Goal: Task Accomplishment & Management: Complete application form

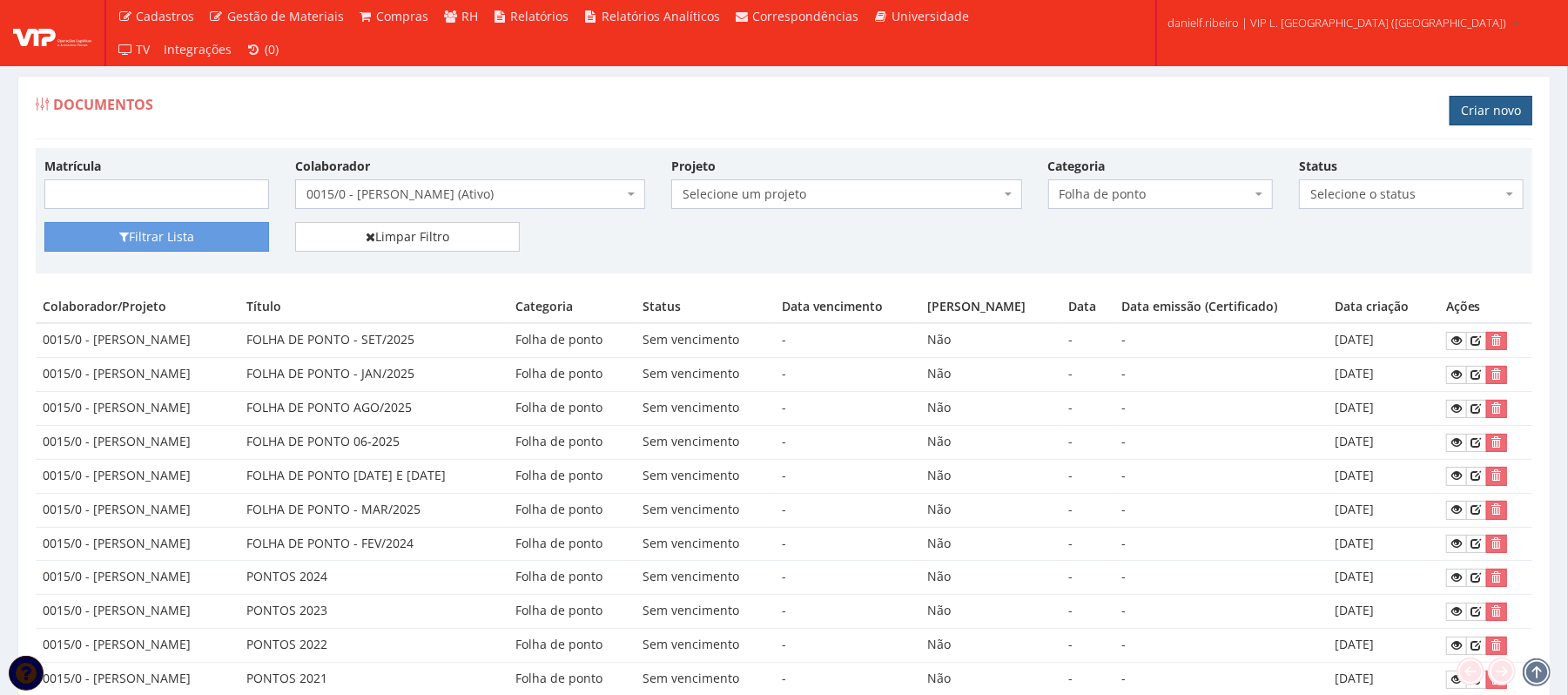
click at [1480, 109] on link "Criar novo" at bounding box center [1490, 110] width 82 height 30
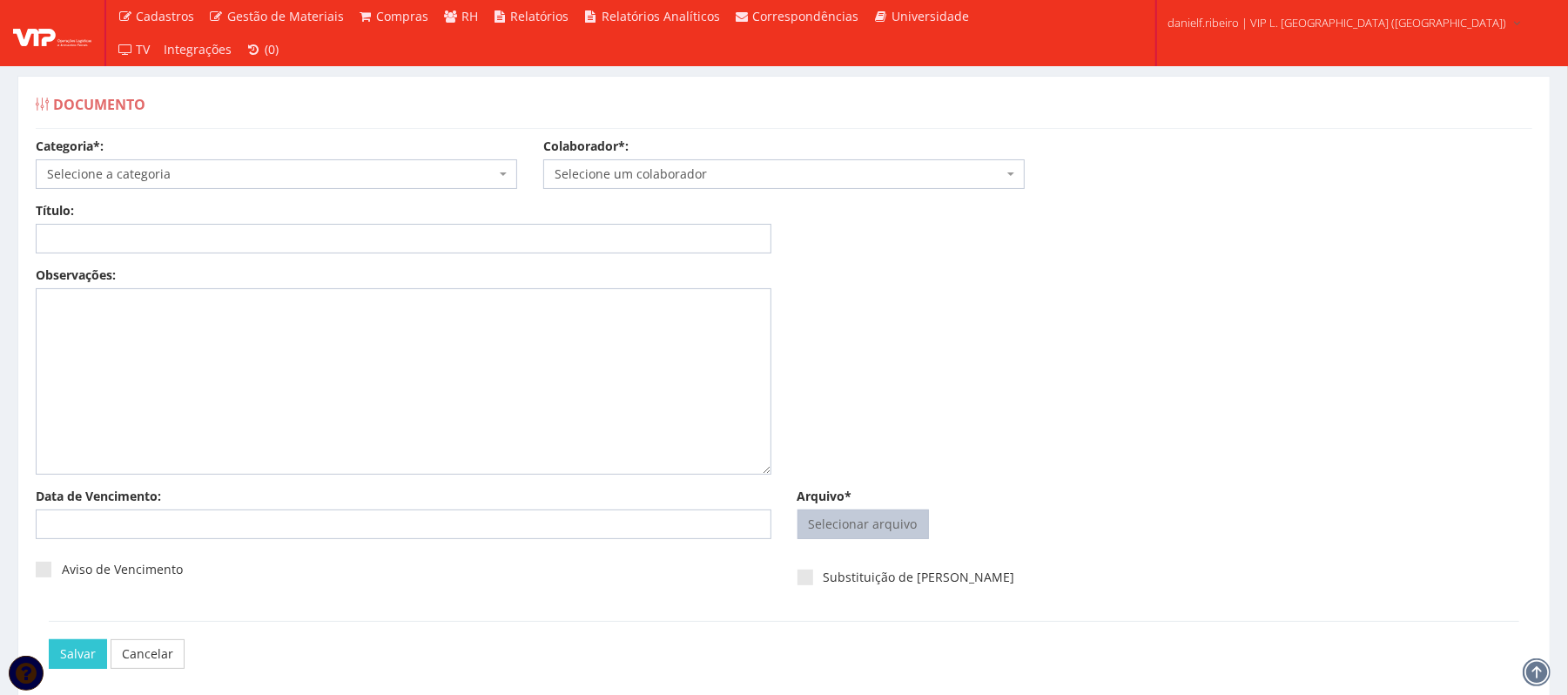
click at [854, 519] on input "Arquivo*" at bounding box center [863, 524] width 130 height 28
type input "C:\fakepath\AVISO DE ADVERTENCIA 08.08.2025 UANDERSON DE JESUS PAIXAO.pdf"
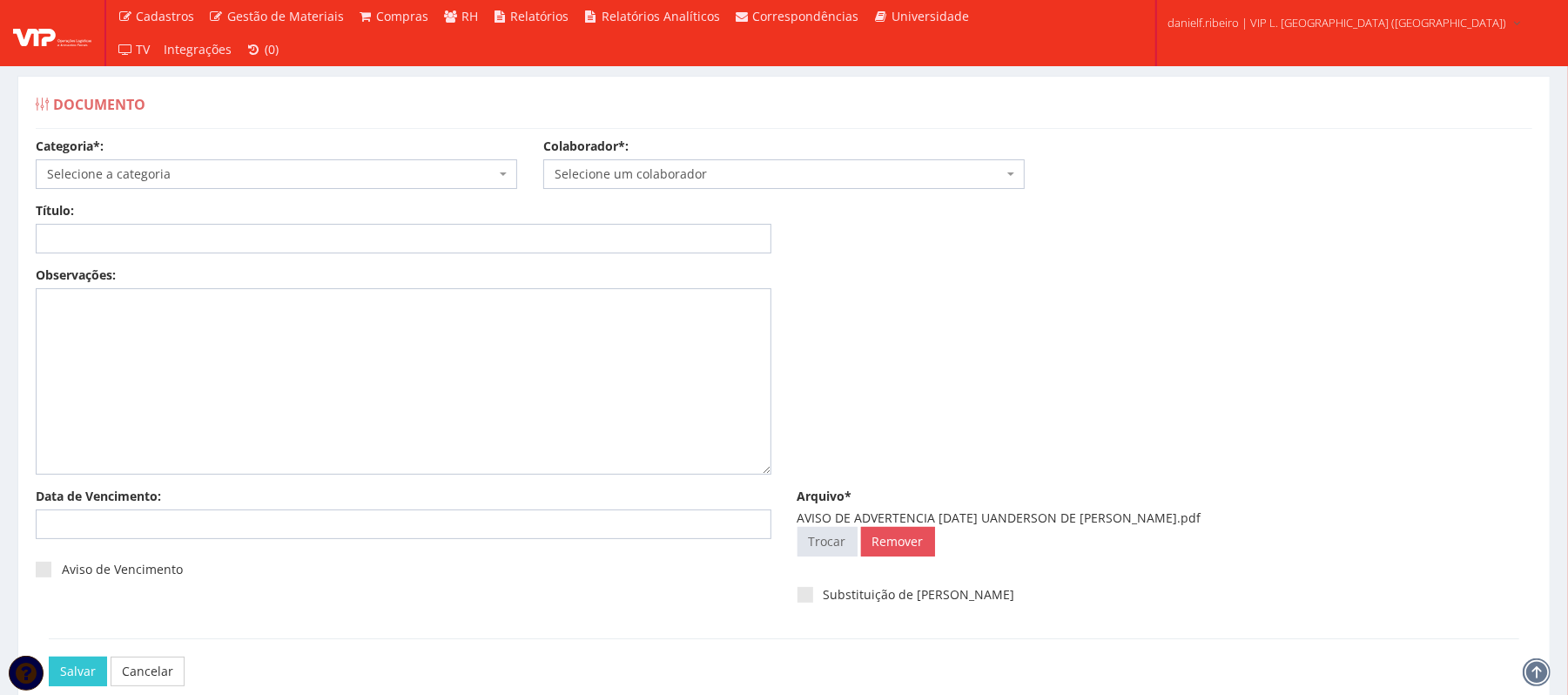
click at [690, 165] on span "Selecione um colaborador" at bounding box center [784, 173] width 482 height 30
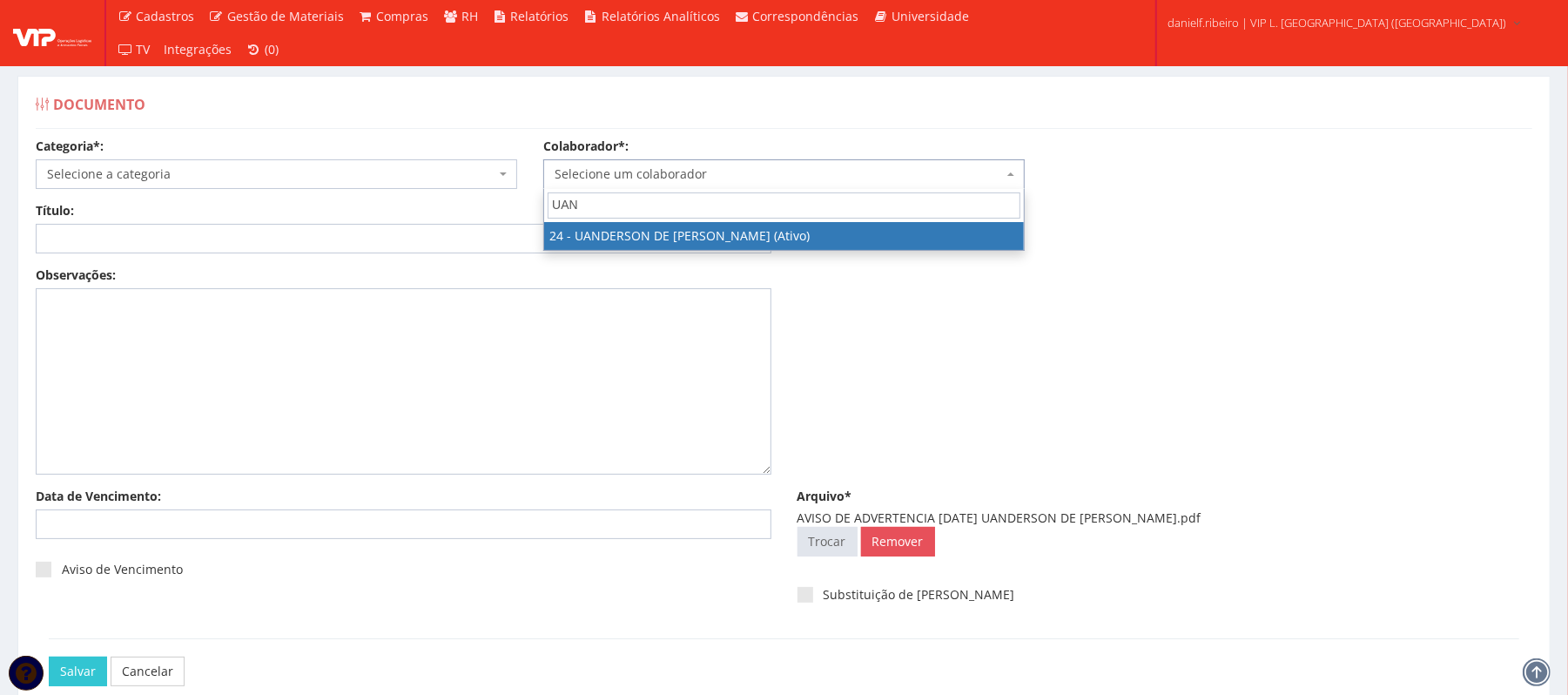
type input "UAN"
select select "3724"
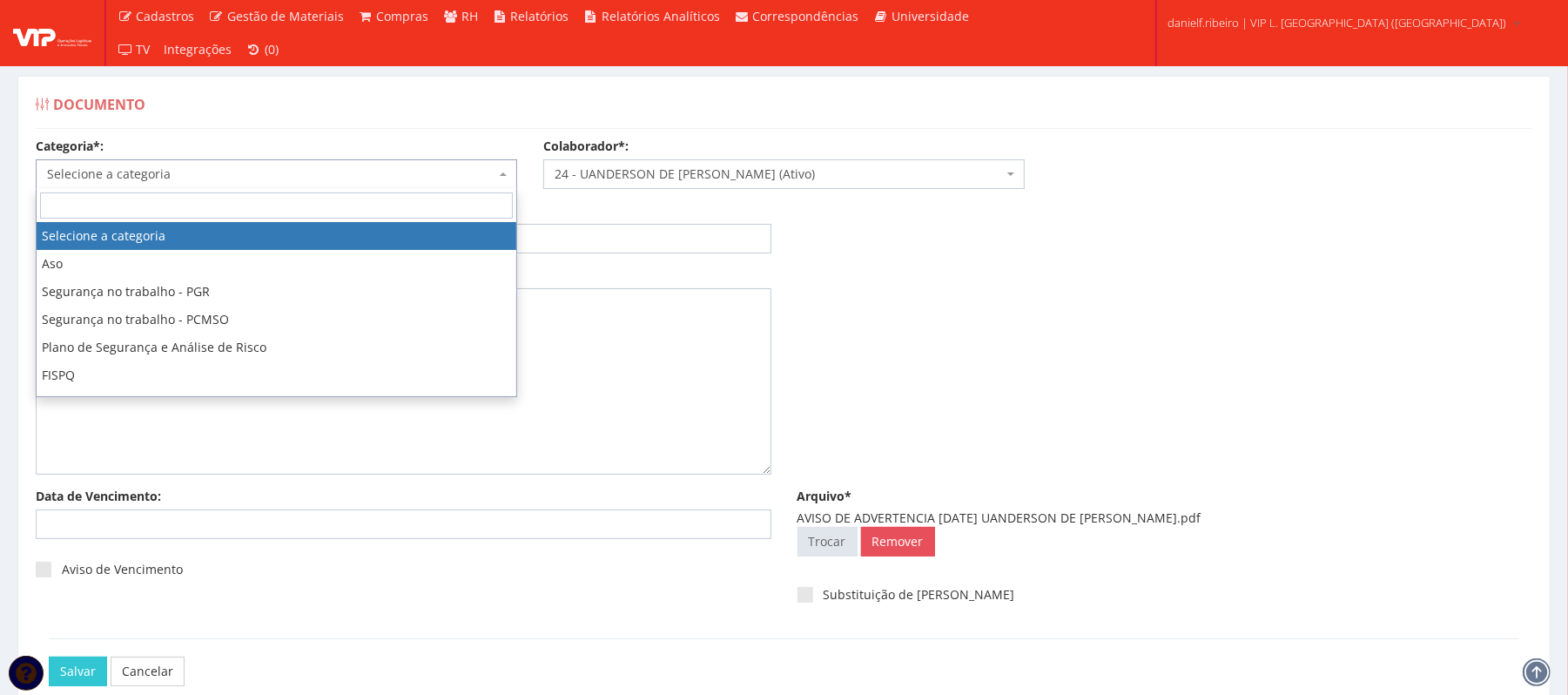
click at [266, 168] on span "Selecione a categoria" at bounding box center [271, 174] width 448 height 17
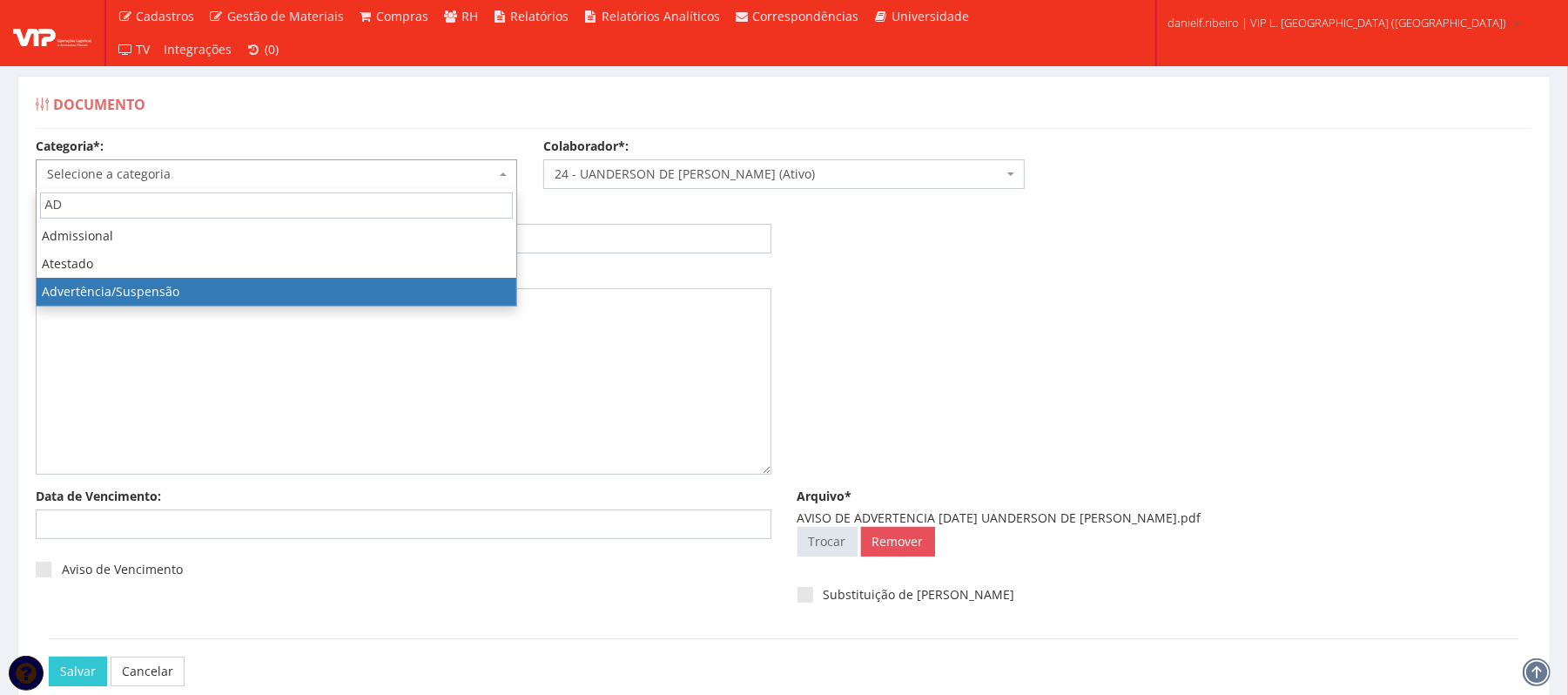
type input "AD"
select select "advertencia_suspensao"
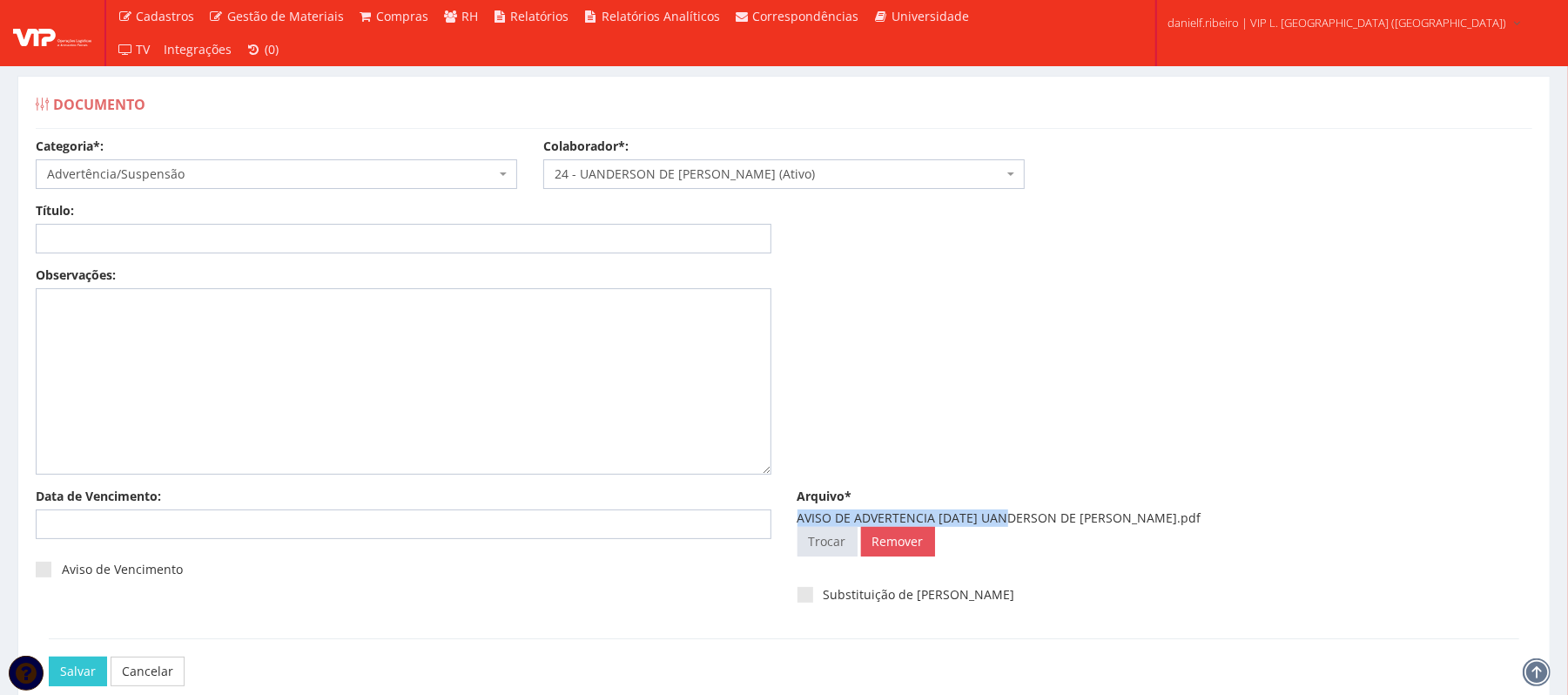
drag, startPoint x: 789, startPoint y: 513, endPoint x: 997, endPoint y: 520, distance: 208.1
click at [997, 520] on div "Arquivo* AVISO DE ADVERTENCIA 08.08.2025 UANDERSON DE JESUS PAIXAO.pdf Selecion…" at bounding box center [1166, 526] width 762 height 77
copy div "AVISO DE ADVERTENCIA 08.08.2025"
drag, startPoint x: 353, startPoint y: 253, endPoint x: 347, endPoint y: 242, distance: 12.5
click at [353, 252] on input "Título:" at bounding box center [403, 238] width 736 height 30
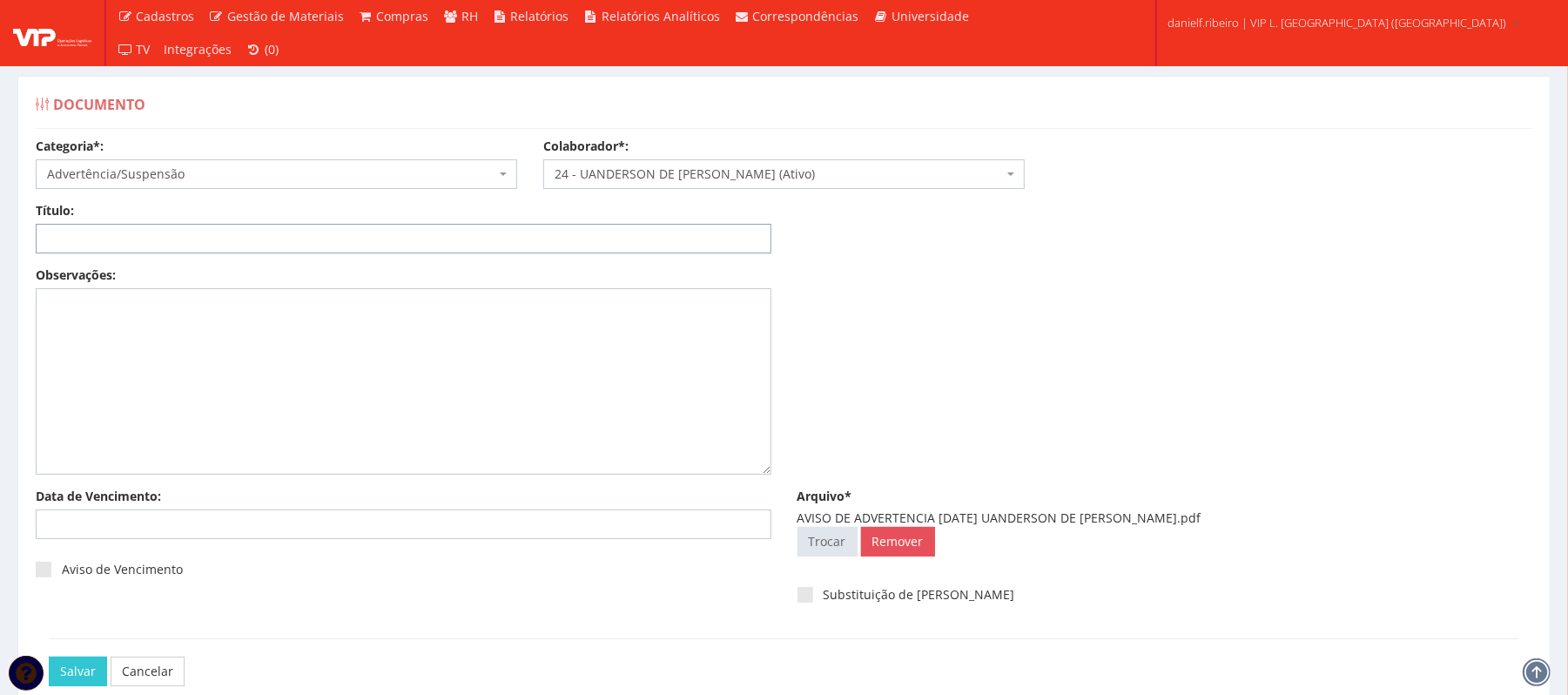
paste input "AVISO DE ADVERTENCIA 08.08.2025"
click at [190, 247] on input "AVISO DE ADVERTENCIA 08.08.2025" at bounding box center [403, 238] width 736 height 30
click at [185, 247] on input "AVISO DE ADVERTENCIA 08.08.2025" at bounding box center [403, 238] width 736 height 30
click at [209, 241] on input "AVISO DE ADVERTENCIA - 08.08.2025" at bounding box center [403, 238] width 736 height 30
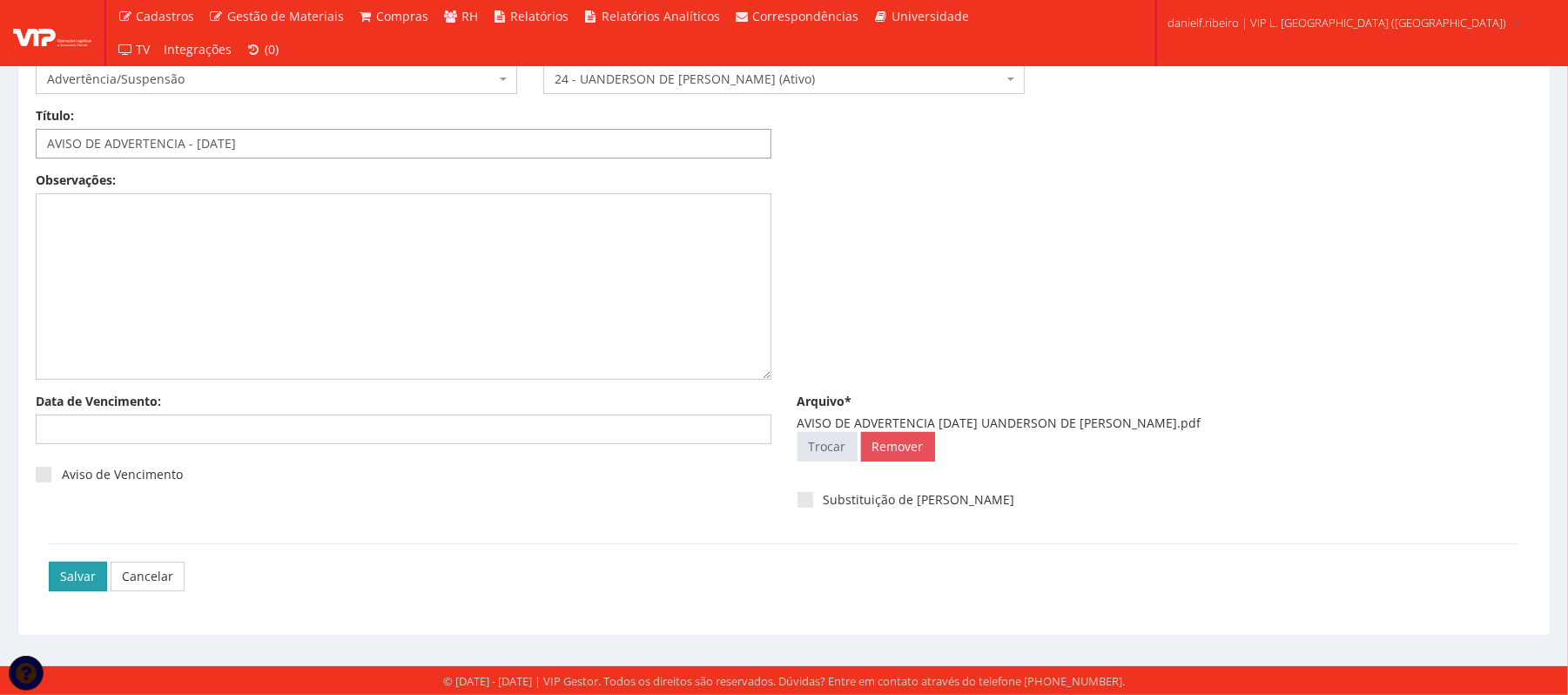
type input "AVISO DE ADVERTENCIA - [DATE]"
click at [72, 568] on input "Salvar" at bounding box center [78, 576] width 58 height 30
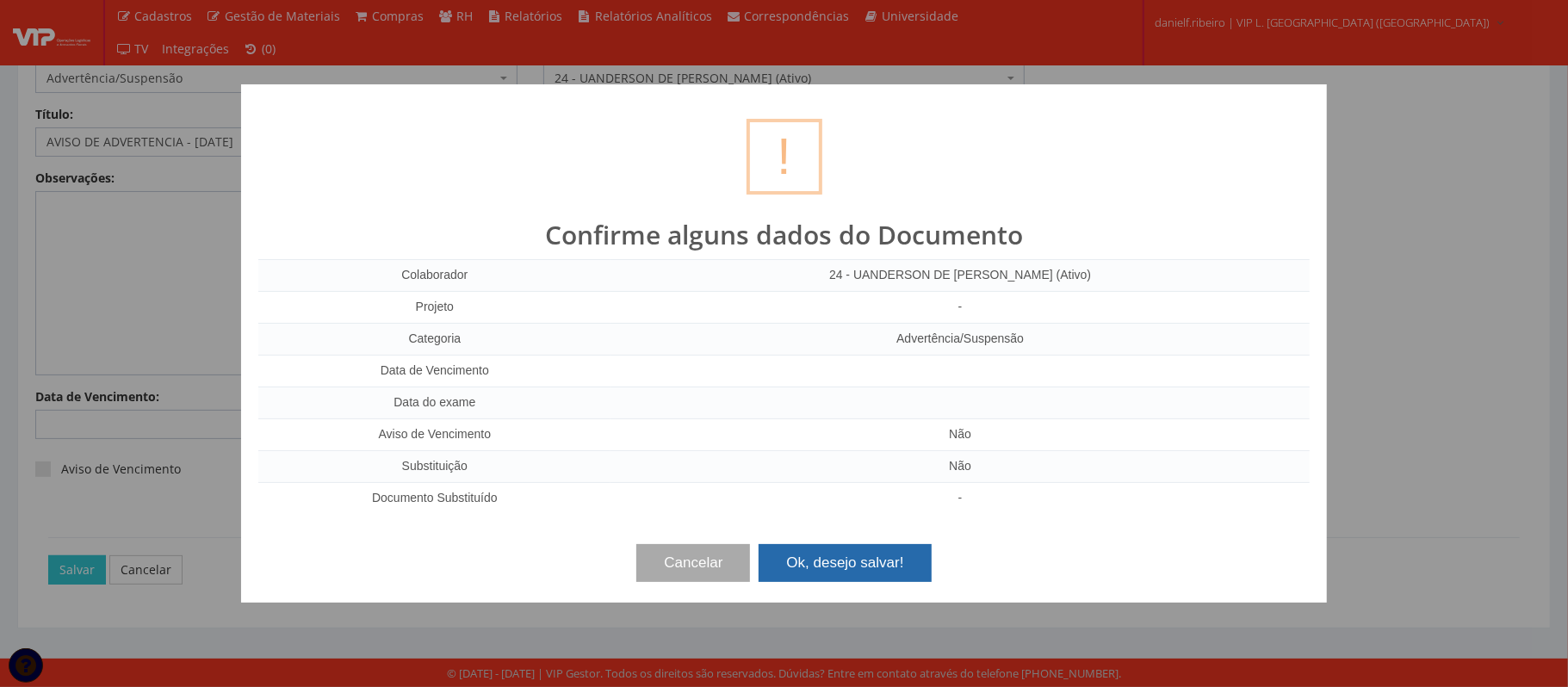
click at [839, 552] on button "Ok, desejo salvar!" at bounding box center [845, 563] width 172 height 38
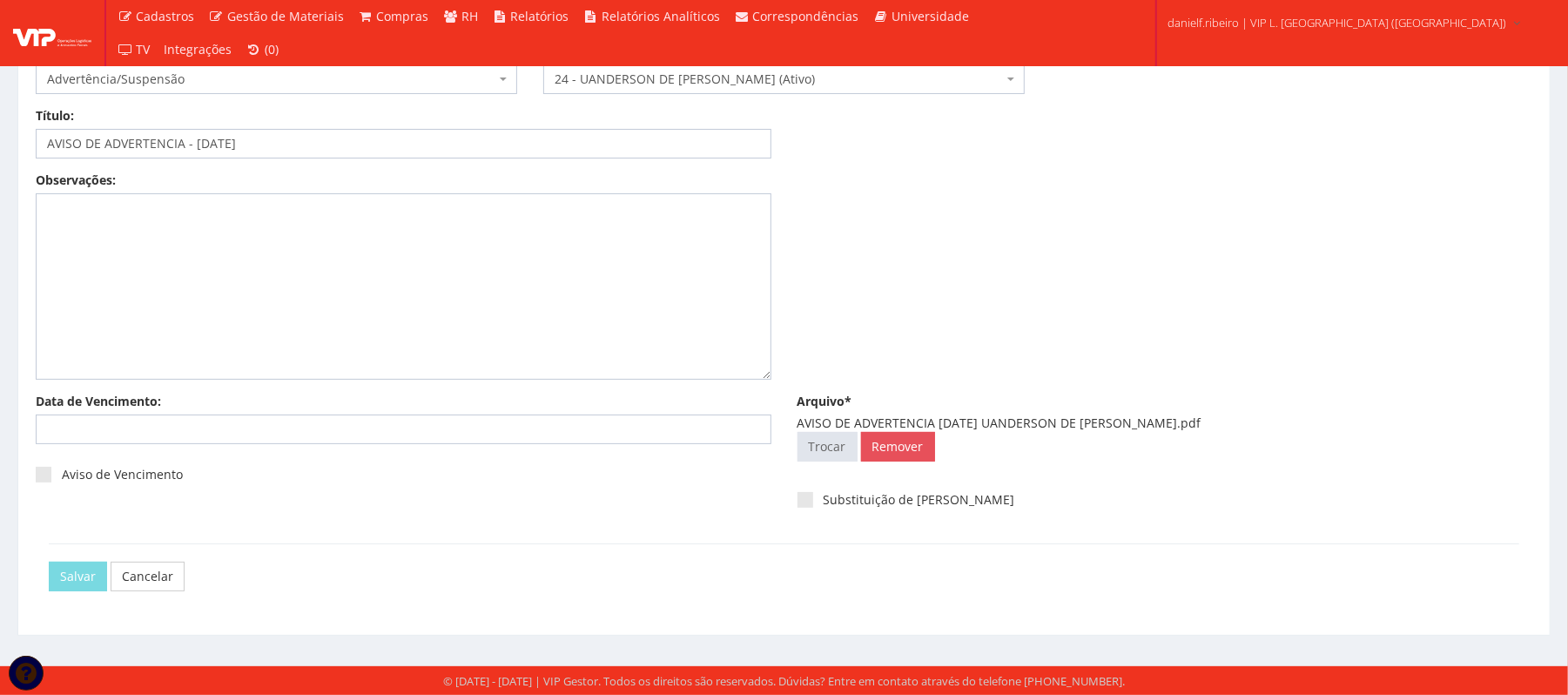
scroll to position [0, 0]
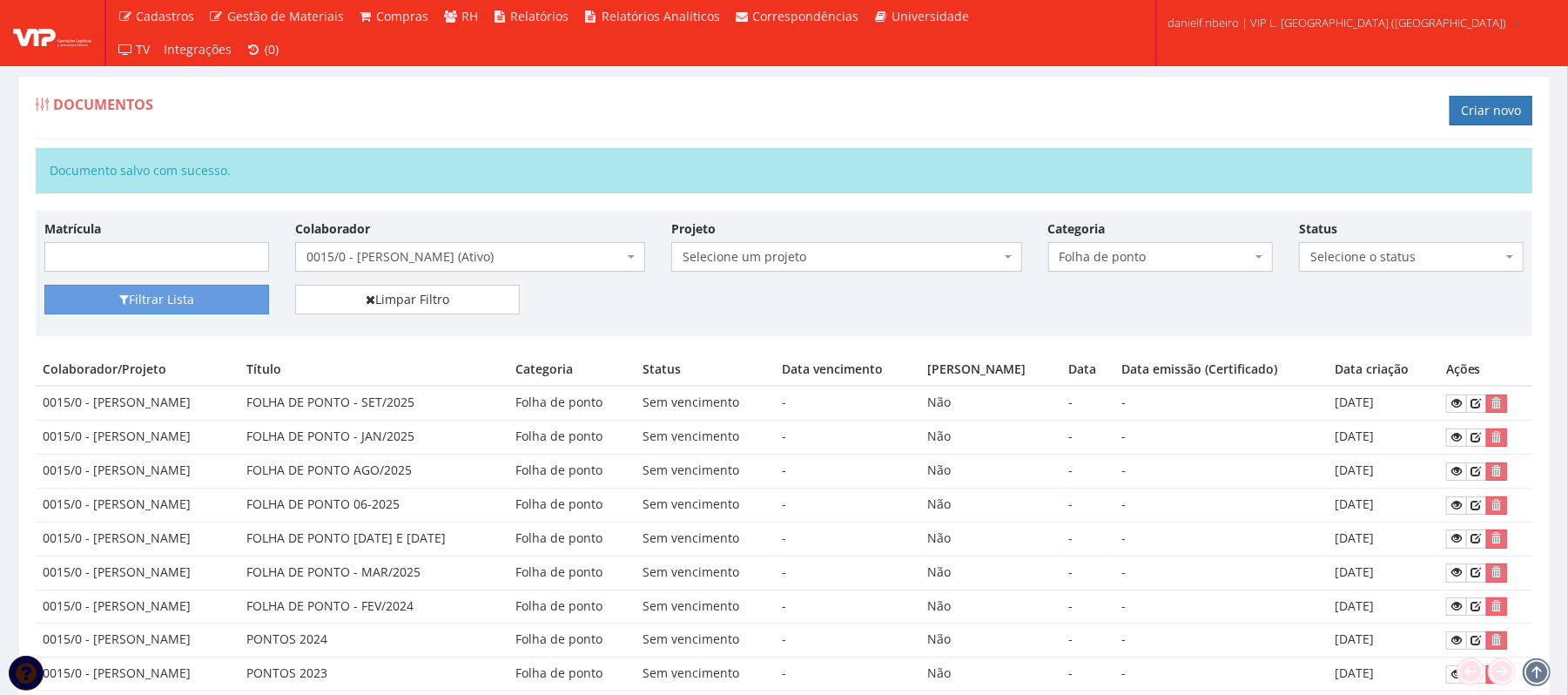
click at [1182, 265] on span "Folha de ponto" at bounding box center [1155, 257] width 191 height 17
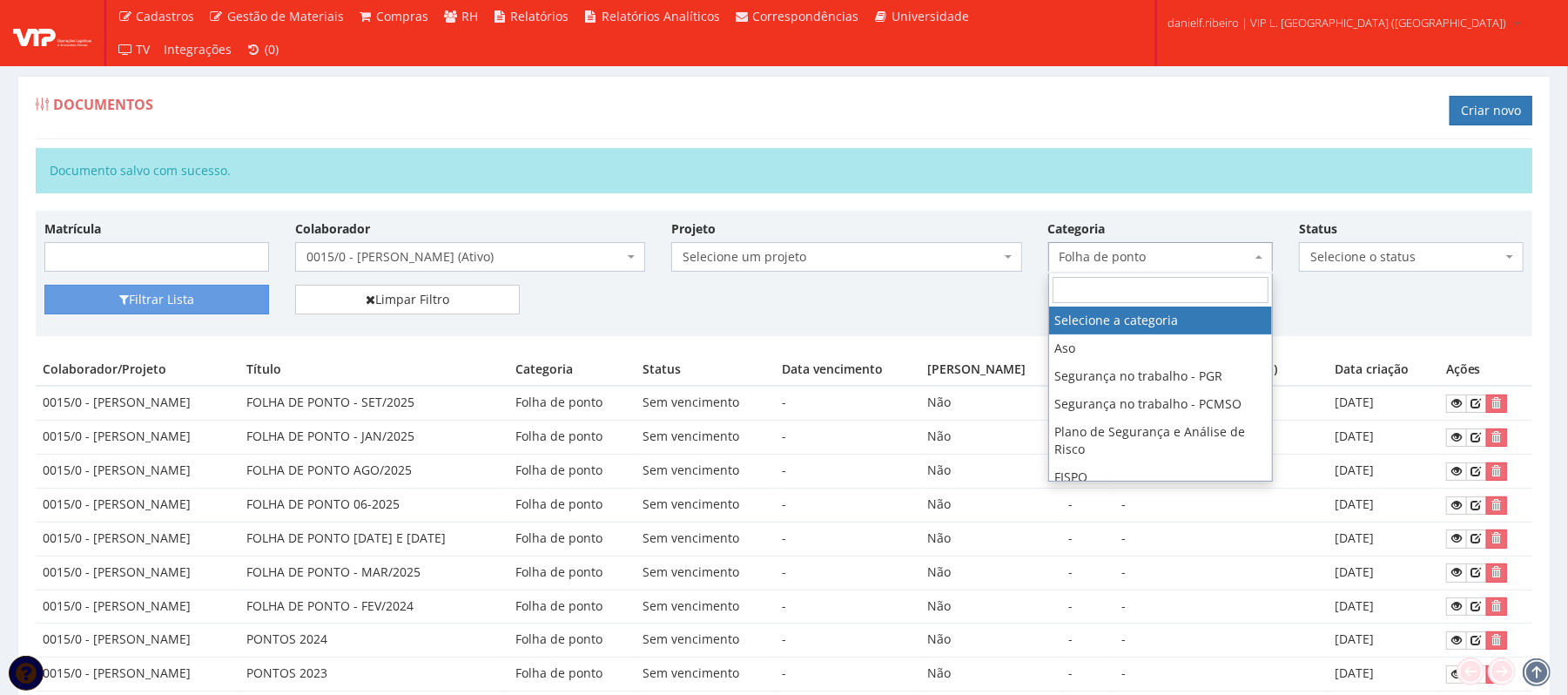
select select
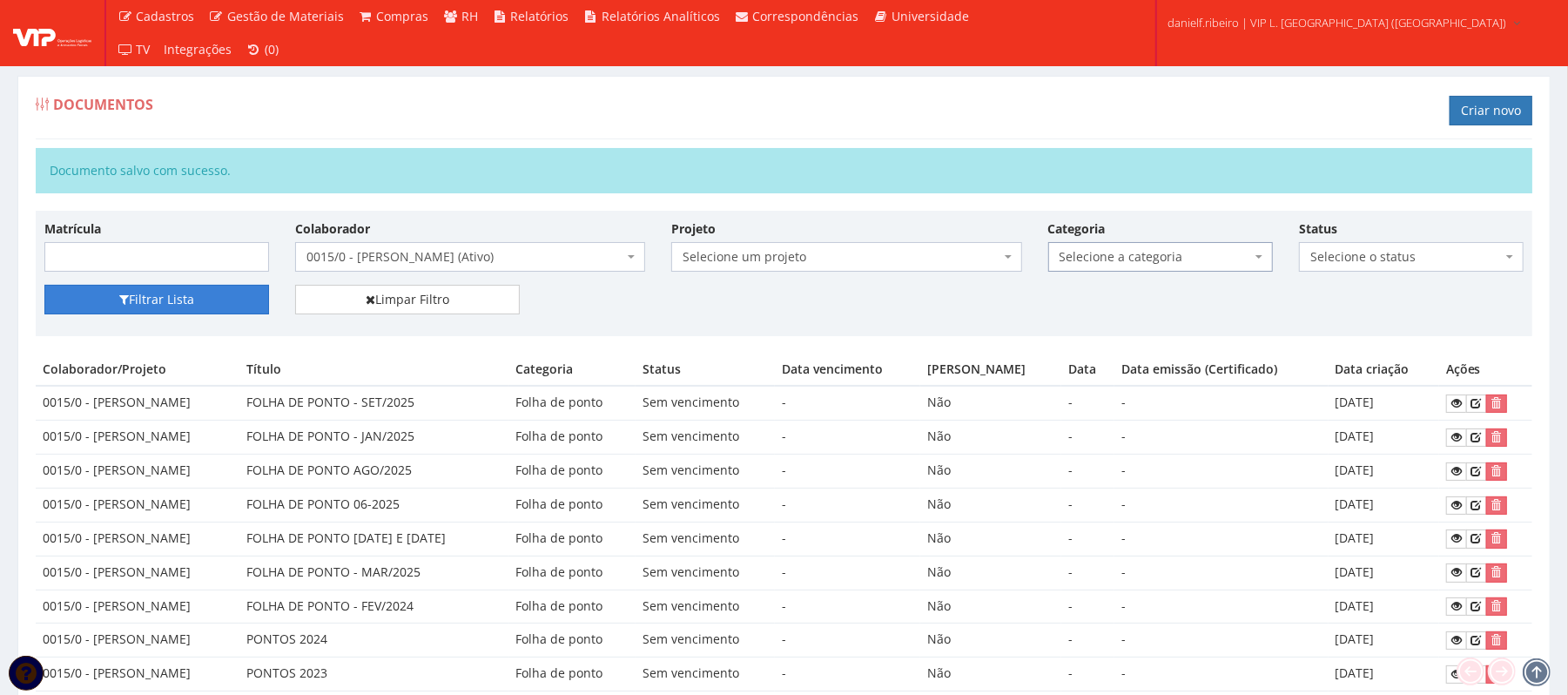
click at [202, 304] on button "Filtrar Lista" at bounding box center [156, 299] width 225 height 30
click at [433, 256] on span "0015/0 - [PERSON_NAME] (Ativo)" at bounding box center [464, 257] width 317 height 17
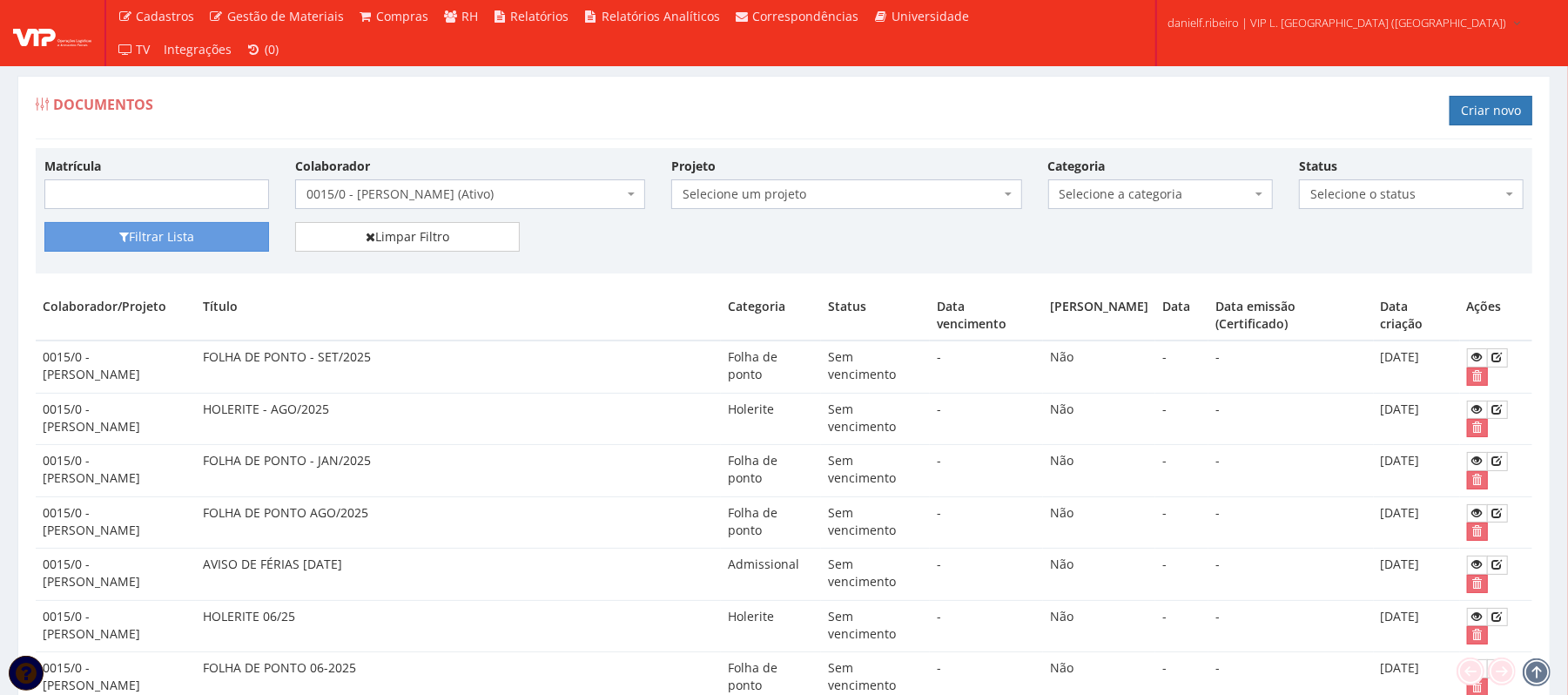
click at [384, 202] on span "0015/0 - [PERSON_NAME] (Ativo)" at bounding box center [464, 194] width 317 height 17
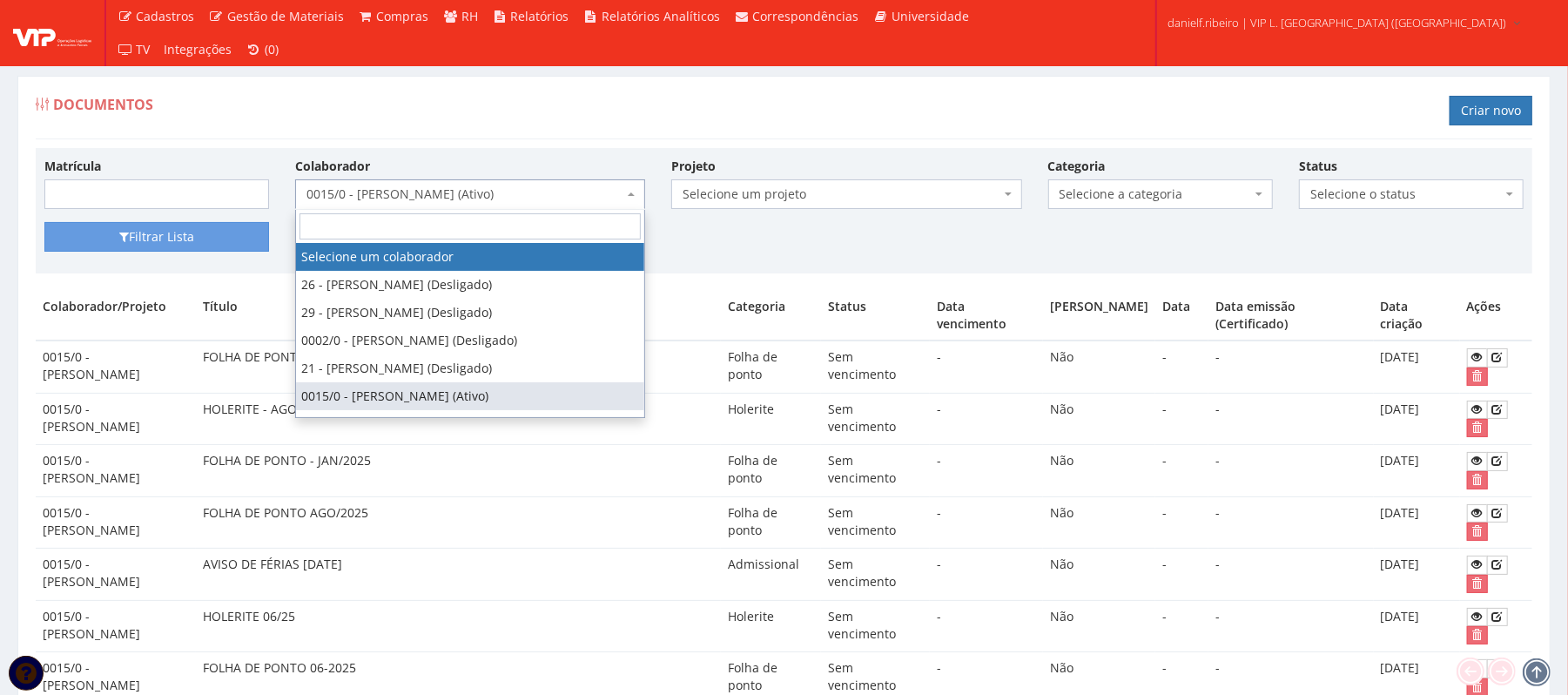
select select
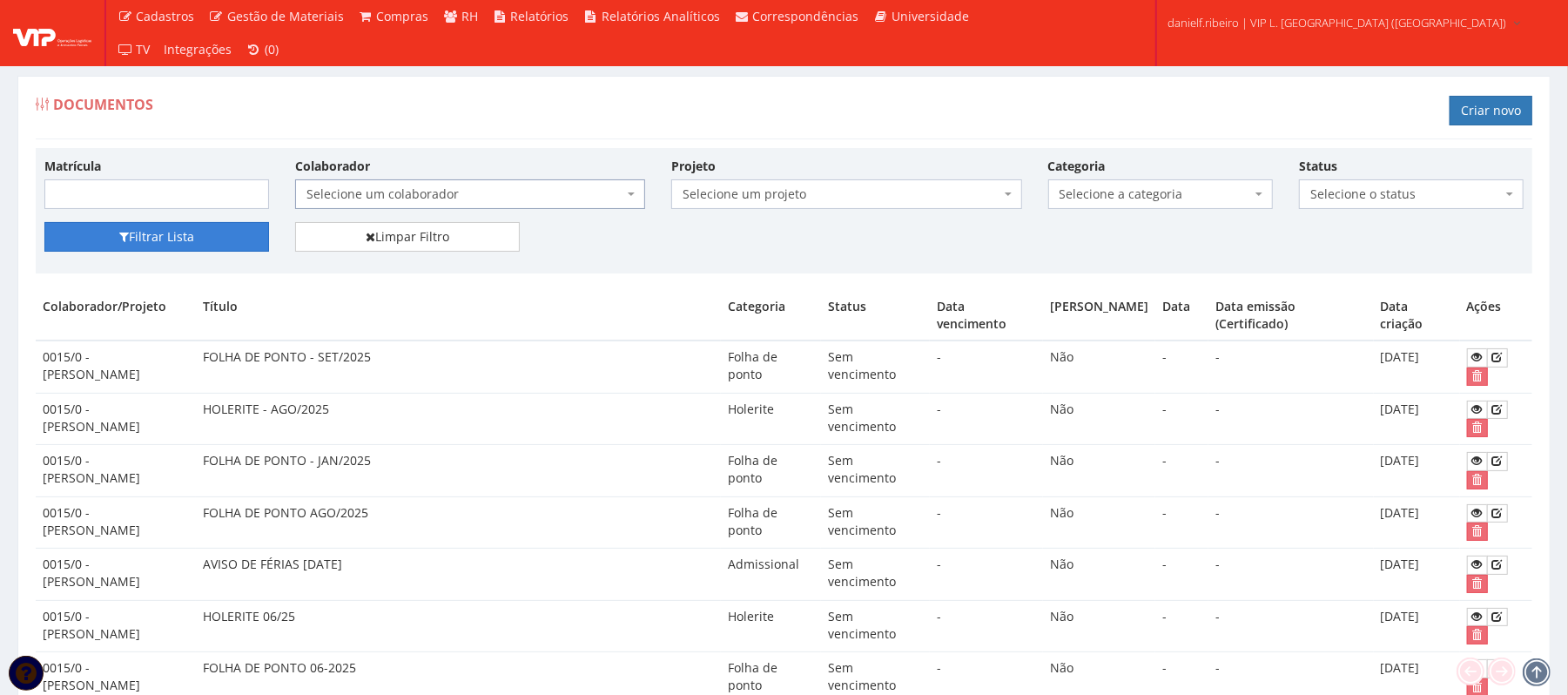
click at [166, 251] on button "Filtrar Lista" at bounding box center [156, 236] width 225 height 30
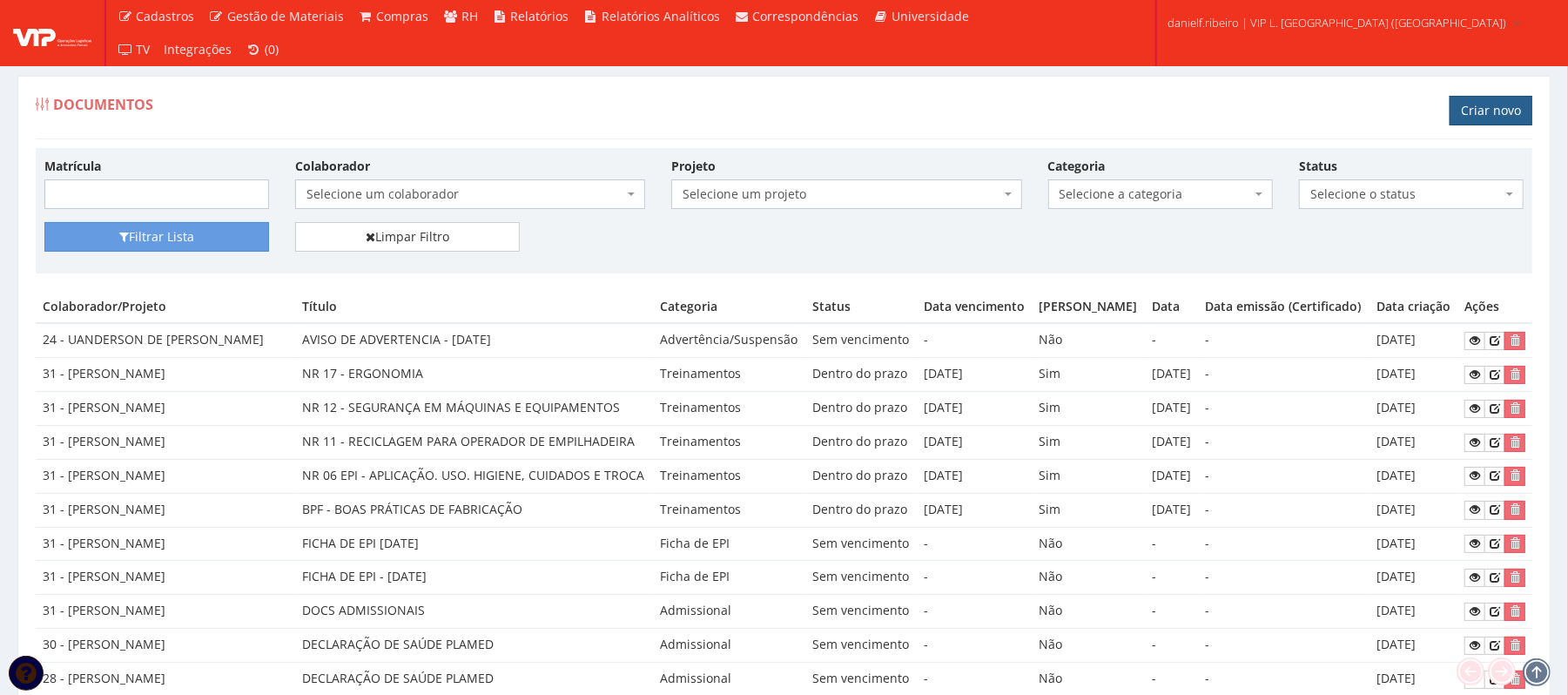
click at [1481, 109] on link "Criar novo" at bounding box center [1490, 110] width 82 height 30
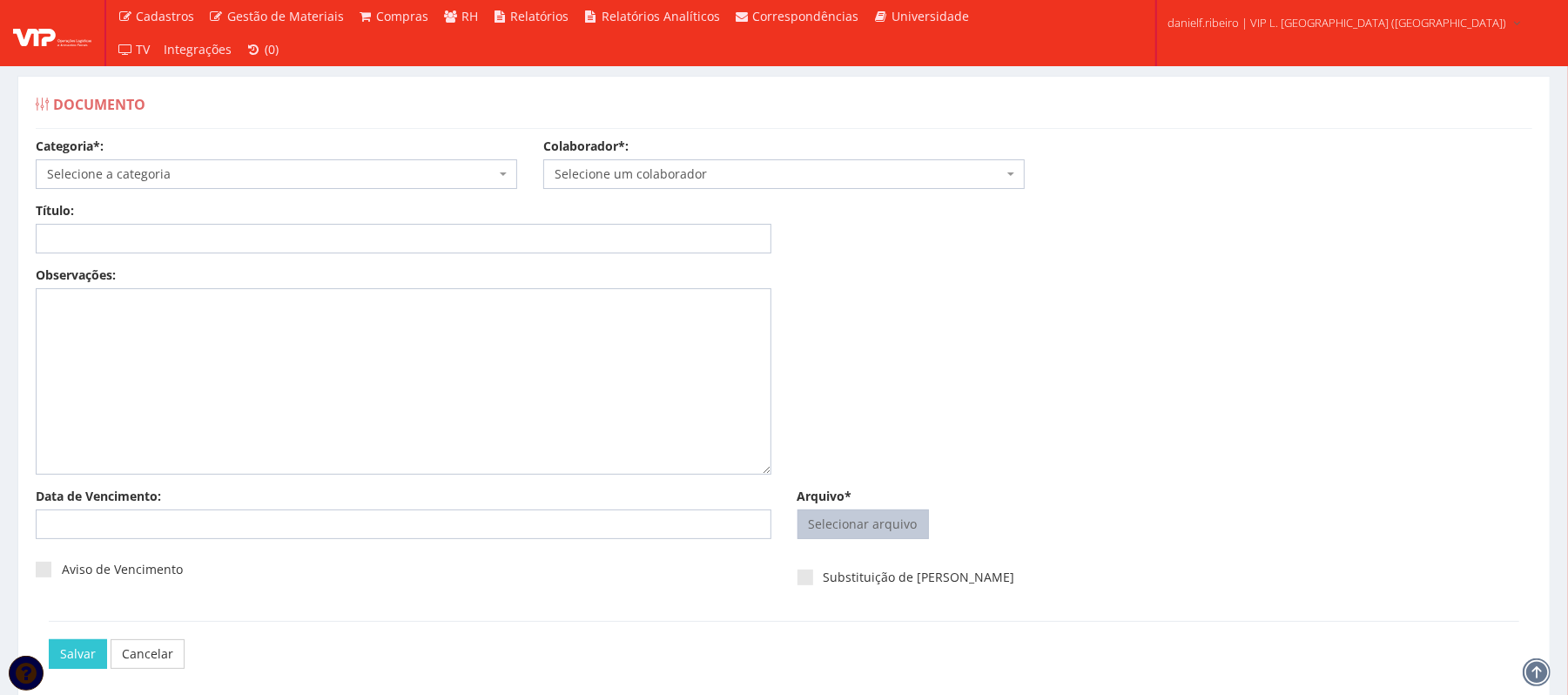
click at [872, 521] on input "Arquivo*" at bounding box center [863, 524] width 130 height 28
type input "C:\fakepath\AVISO DE ADVERTENCIA 08.09.2025 LUIZ FERNANDO ROCHA JUNIOR.pdf"
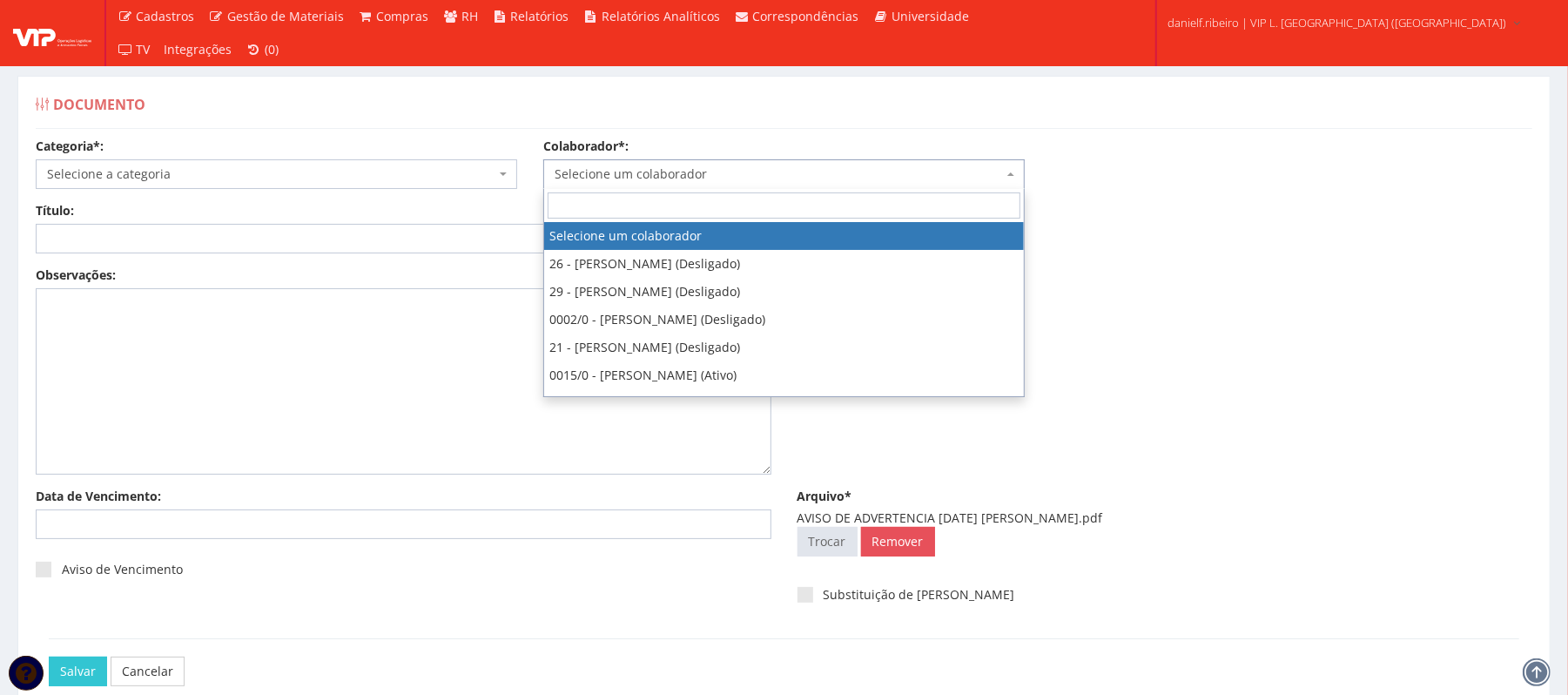
click at [714, 181] on span "Selecione um colaborador" at bounding box center [778, 174] width 448 height 17
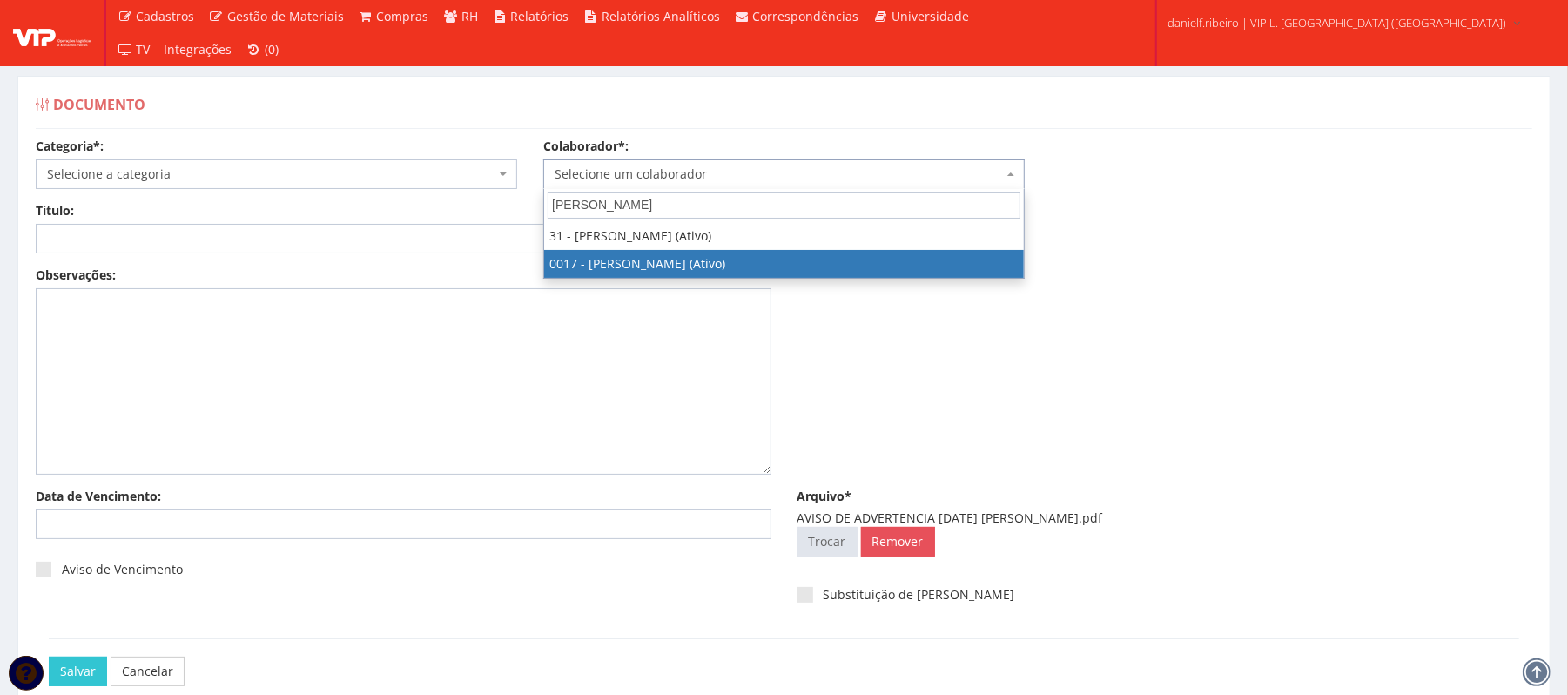
type input "LUIZ FERNAN"
click at [780, 279] on span "LUIZ FERNAN 31 - LUIZ FERNANDO GALVAO CORREIA (Ativo) 0017 - LUIZ FERNANDO ROCH…" at bounding box center [784, 234] width 482 height 90
select select "1336"
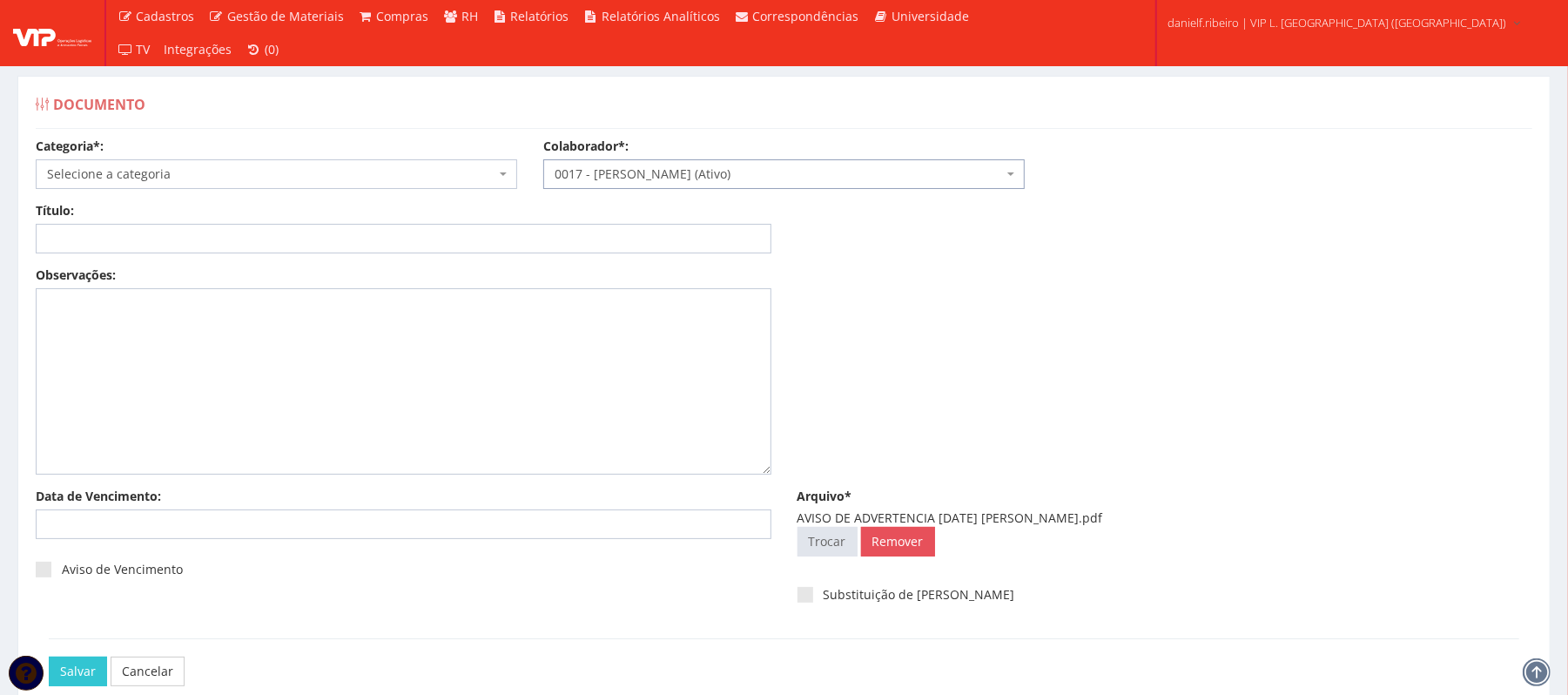
click at [246, 168] on span "Selecione a categoria" at bounding box center [271, 174] width 448 height 17
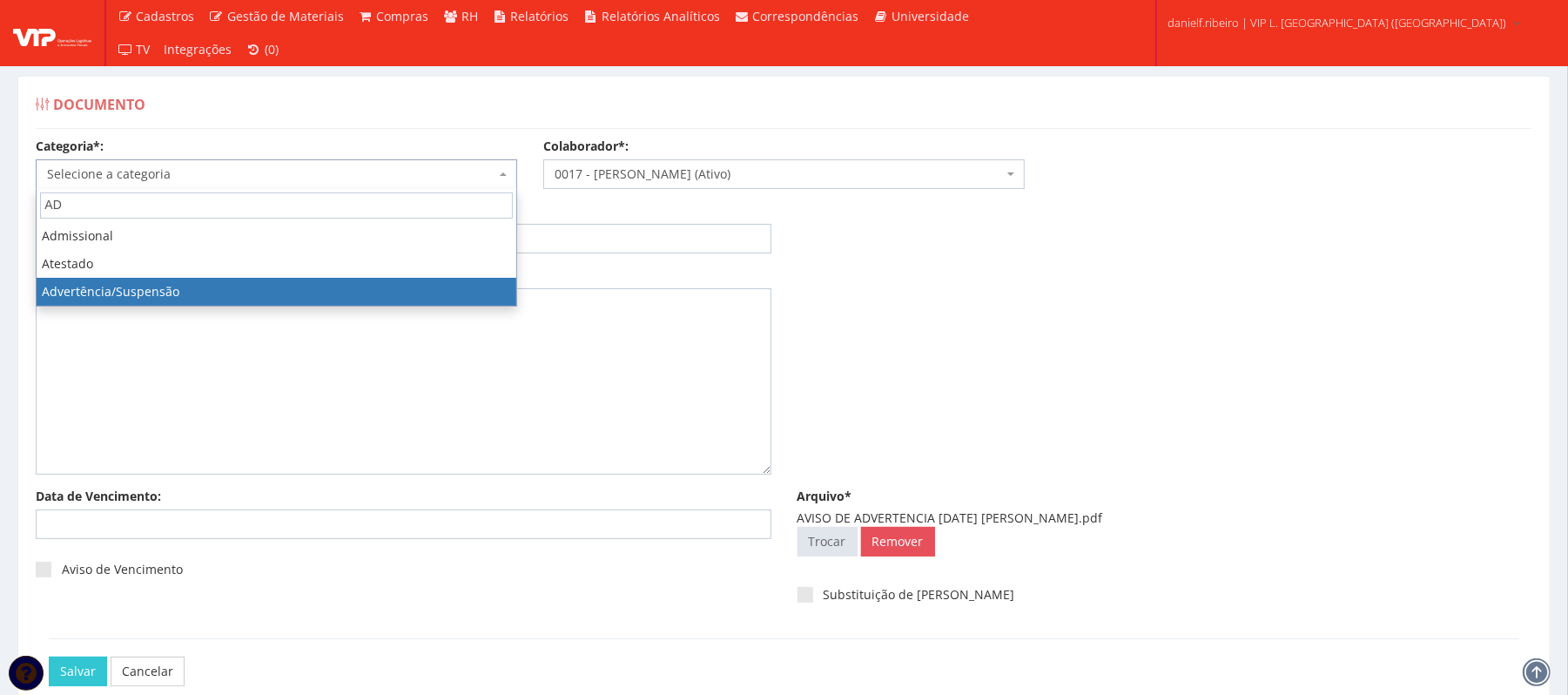
type input "AD"
select select "advertencia_suspensao"
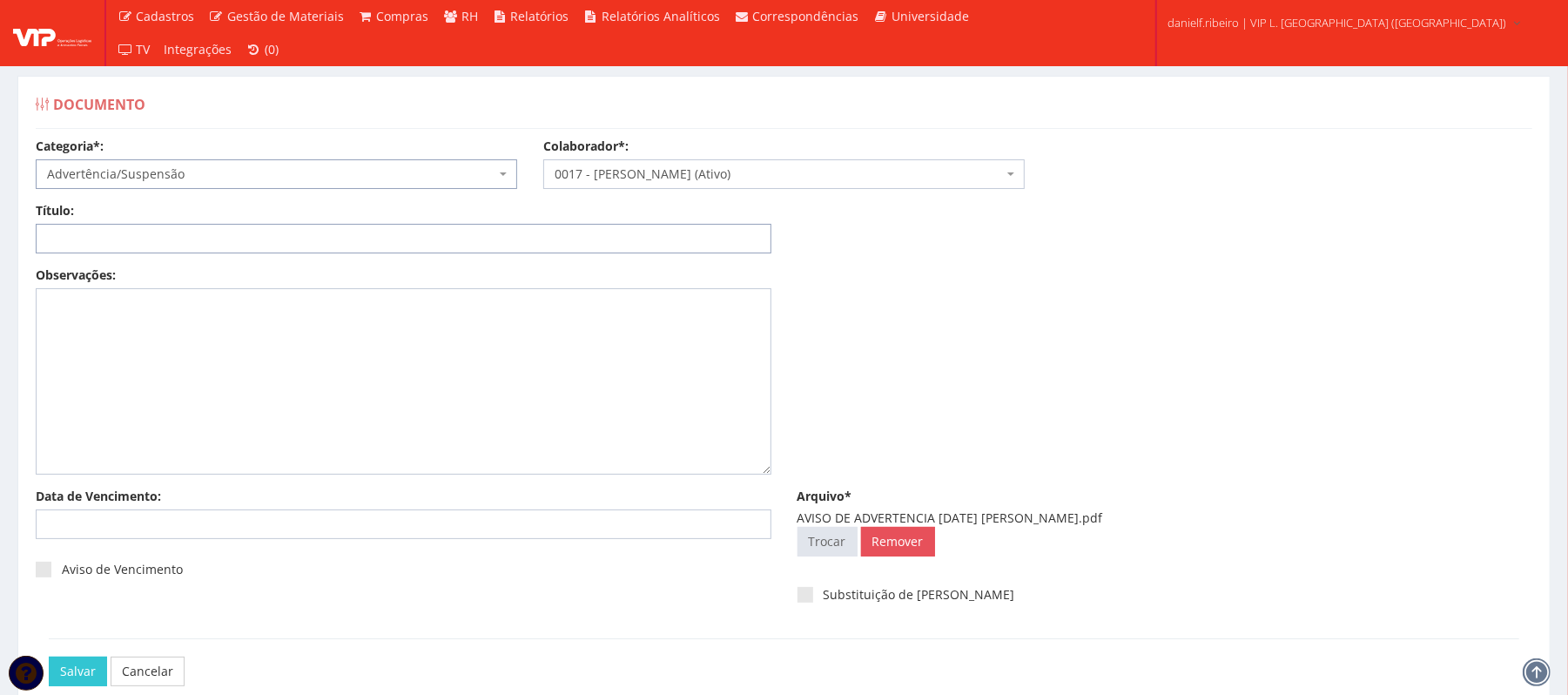
click at [141, 244] on input "Título:" at bounding box center [403, 238] width 736 height 30
paste input "AVISO DE ADVERTENCIA 08.08.2025"
click at [216, 237] on input "AVISO DE ADVERTENCIA 08.08.2025" at bounding box center [403, 238] width 736 height 30
click at [202, 247] on input "AVISO DE ADVERTENCIA 08.09.2025" at bounding box center [403, 238] width 736 height 30
click at [204, 247] on input "AVISO DE ADVERTENCIA 08.09.2025" at bounding box center [403, 238] width 736 height 30
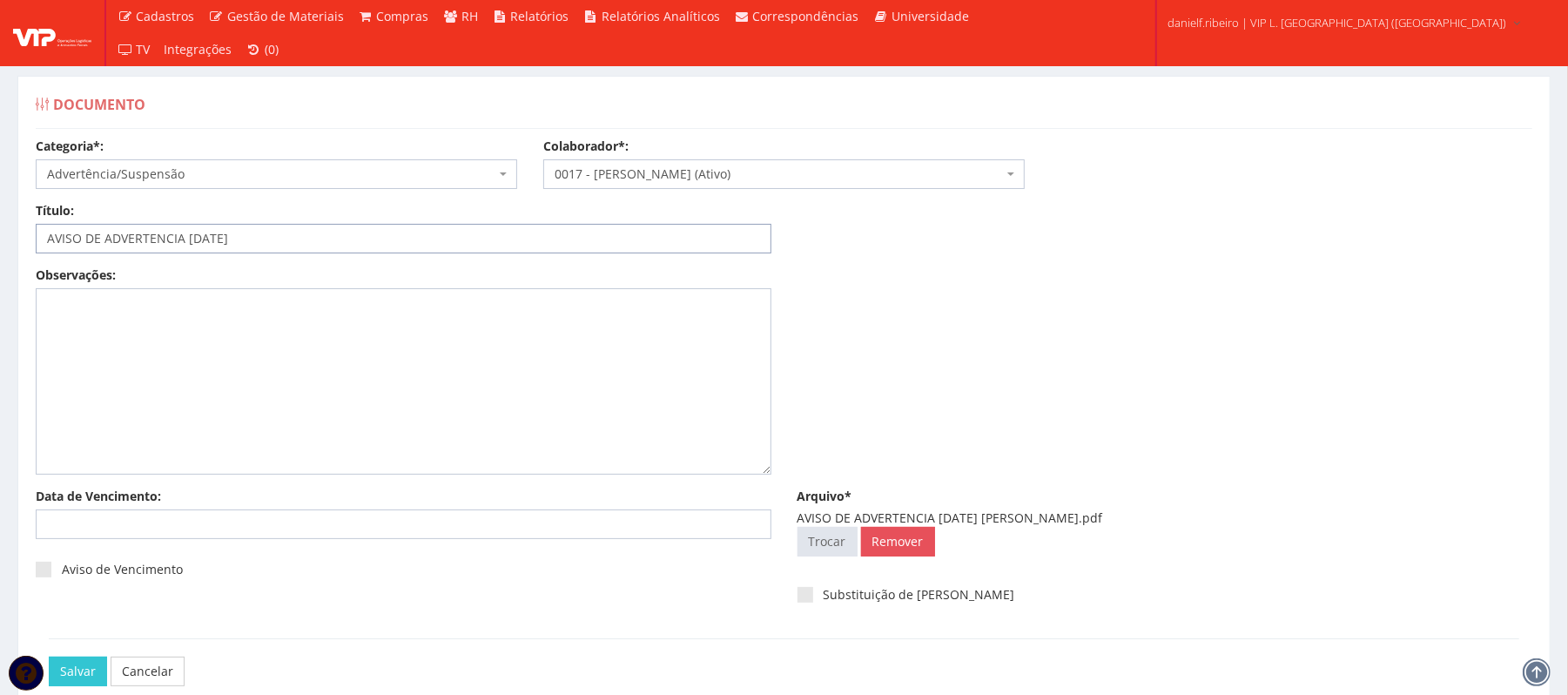
click at [185, 240] on input "AVISO DE ADVERTENCIA 08/09/2025" at bounding box center [403, 238] width 736 height 30
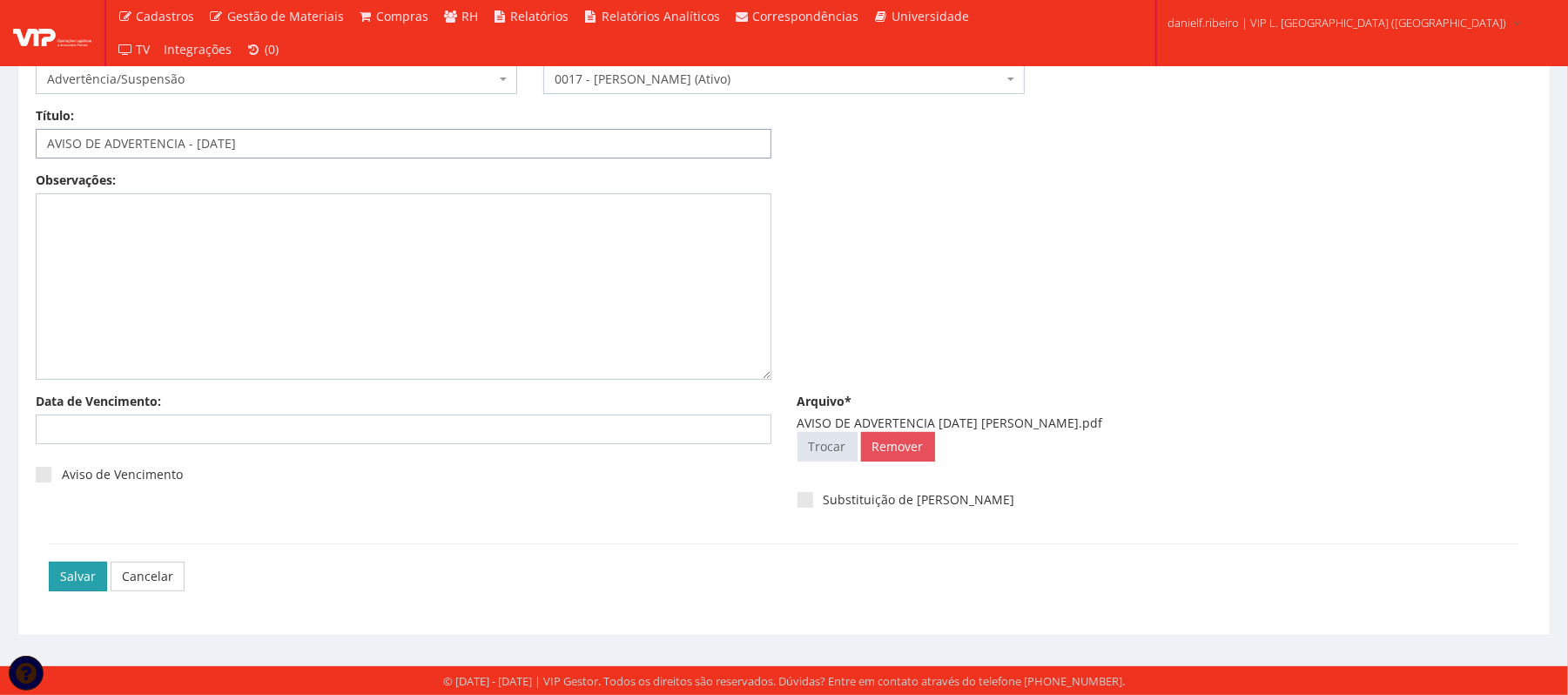
type input "AVISO DE ADVERTENCIA - 08/09/2025"
click at [72, 568] on input "Salvar" at bounding box center [78, 576] width 58 height 30
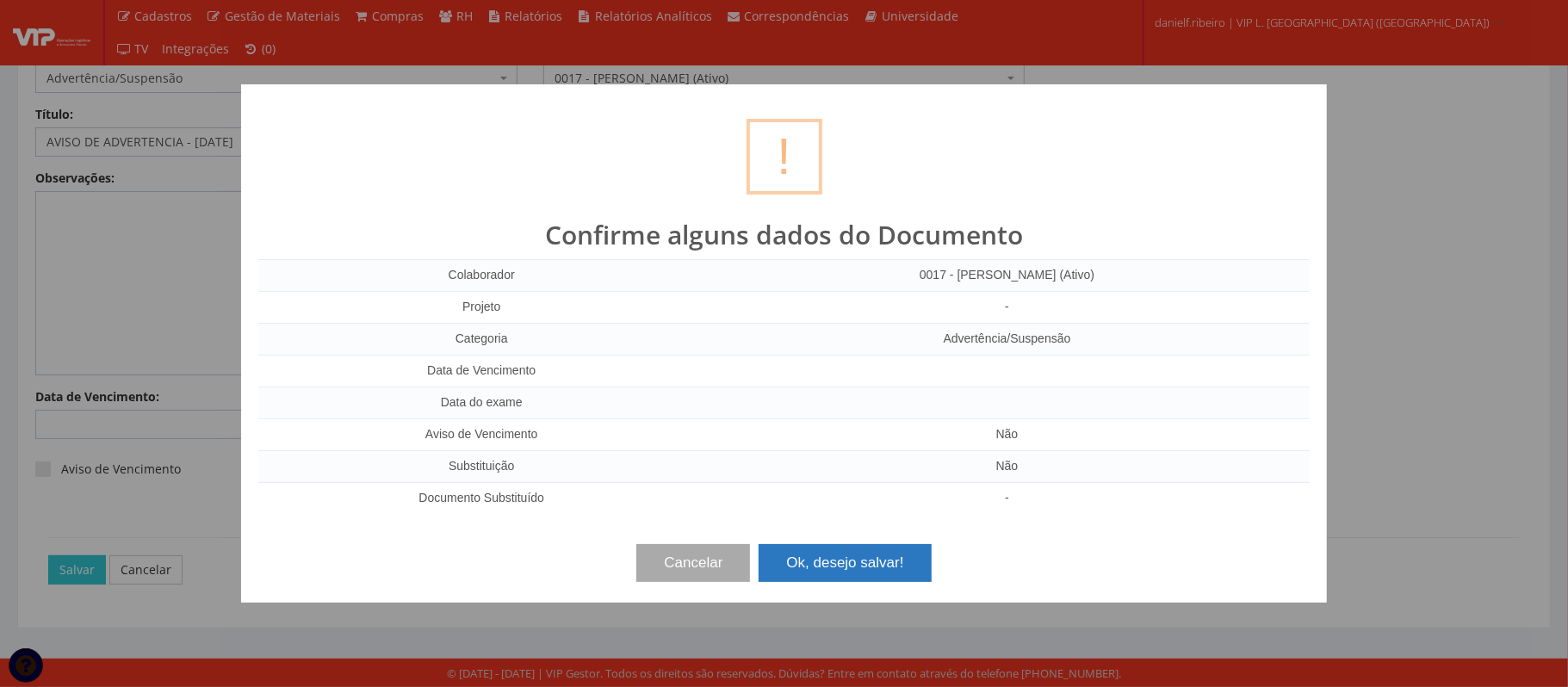
click at [860, 569] on button "Ok, desejo salvar!" at bounding box center [845, 563] width 172 height 38
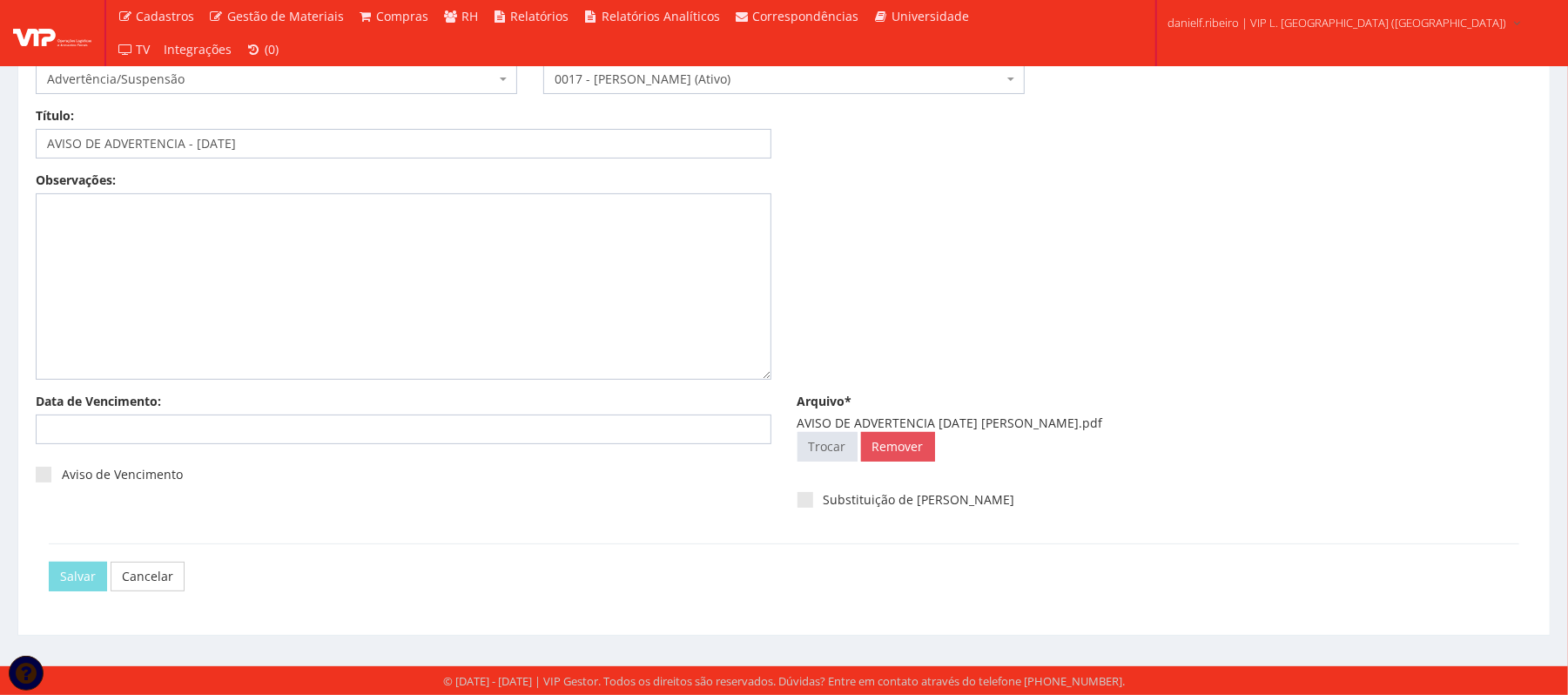
scroll to position [0, 0]
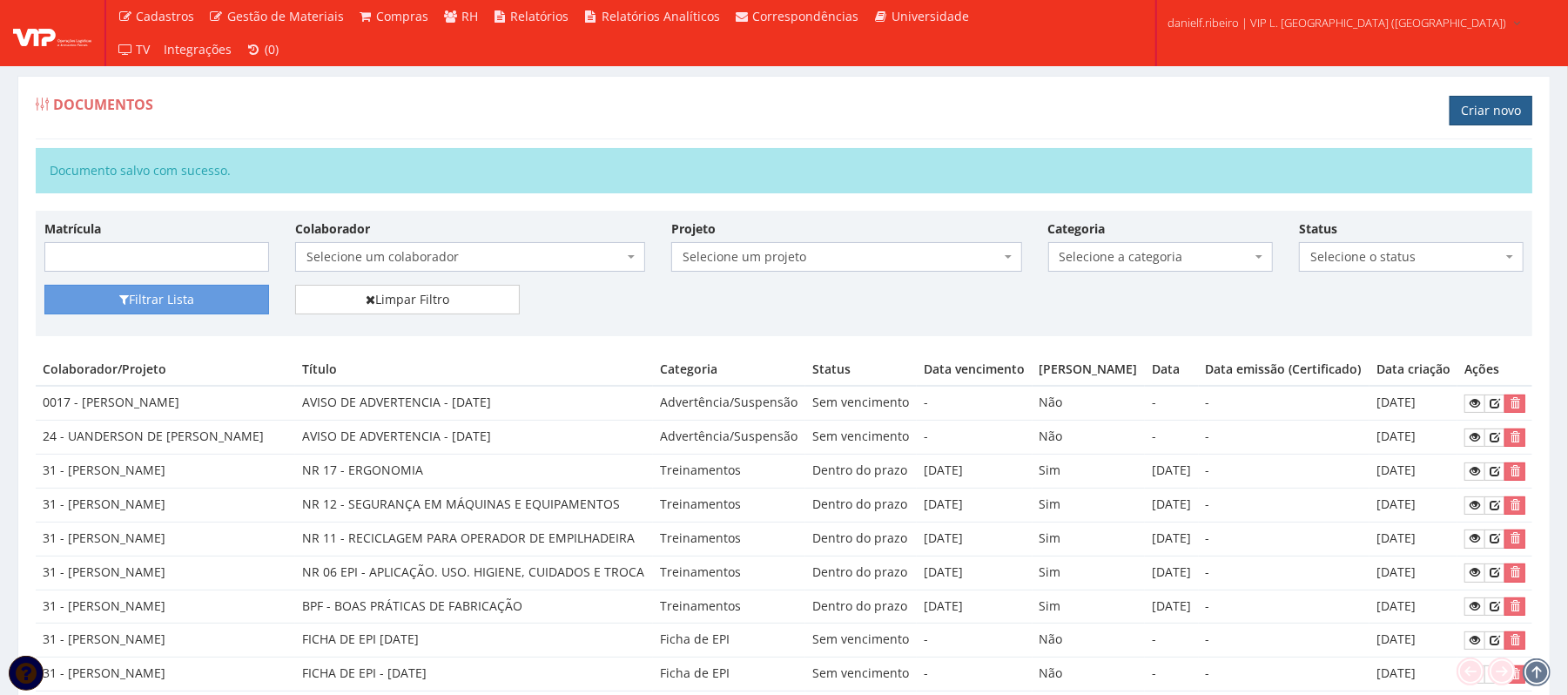
click at [1498, 111] on link "Criar novo" at bounding box center [1490, 110] width 82 height 30
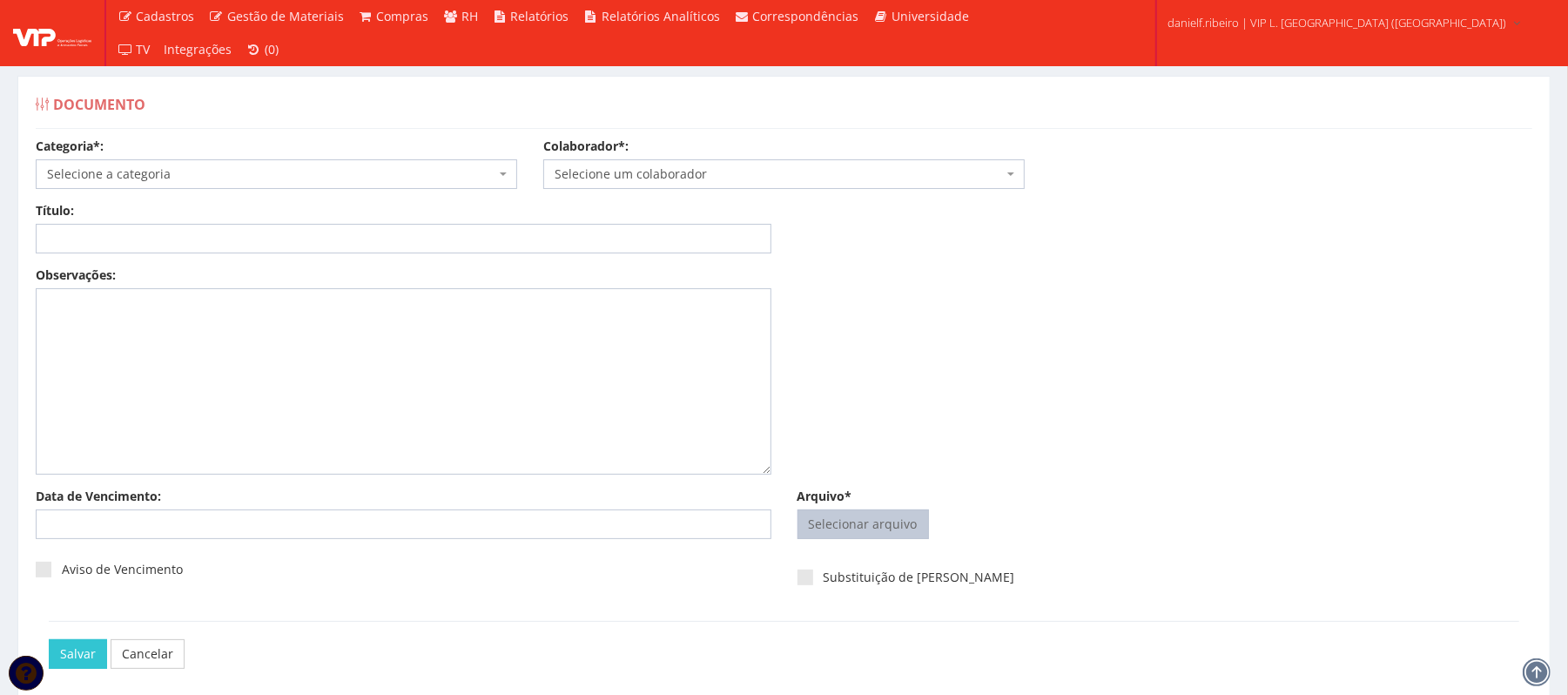
click at [844, 523] on input "Arquivo*" at bounding box center [863, 524] width 130 height 28
type input "C:\fakepath\CARTA AVISO TRABALHADO 08.08.2025 DANRLEY SIQUEIRA DE SOUZA.pdf"
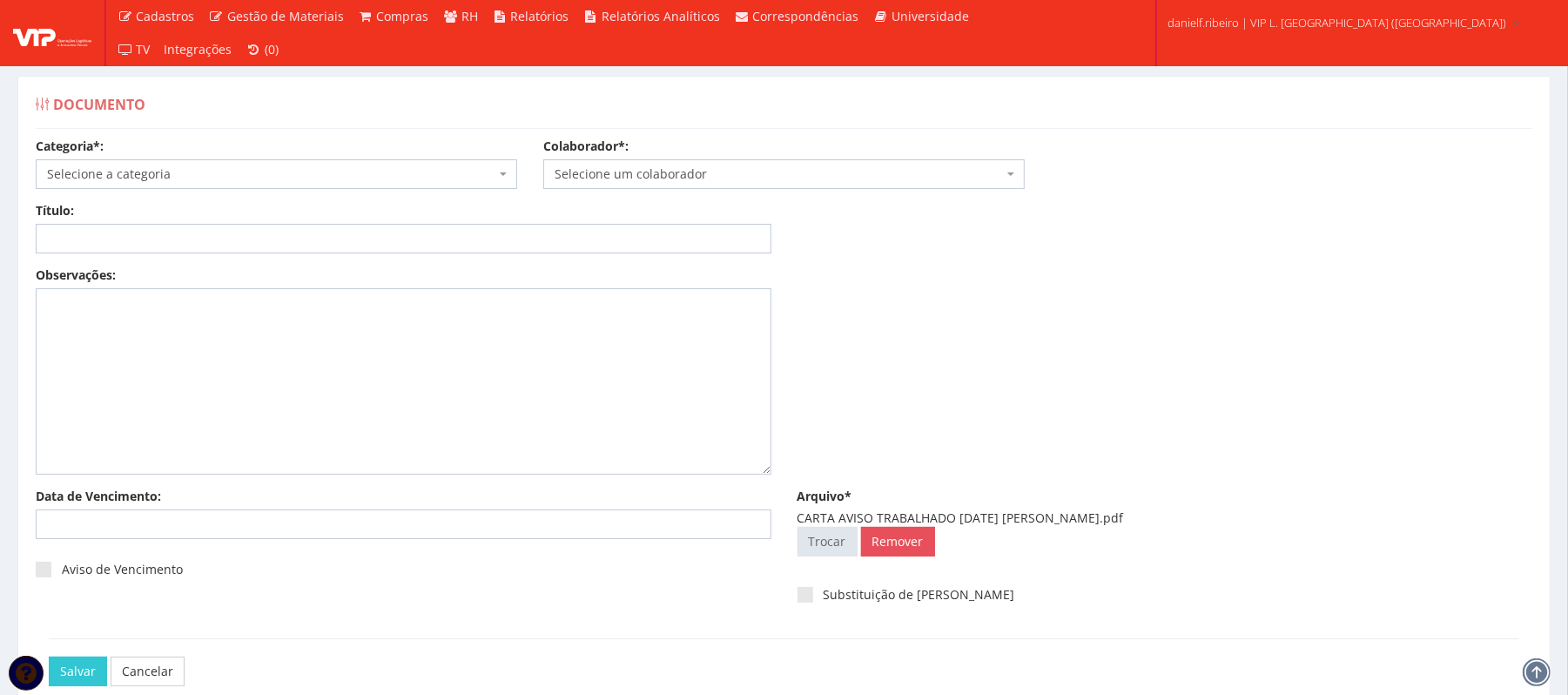
click at [698, 188] on body "Cadastros Clientes Unidades Subclientes Unidades de Subclientes Projetos Vagas …" at bounding box center [784, 394] width 1568 height 790
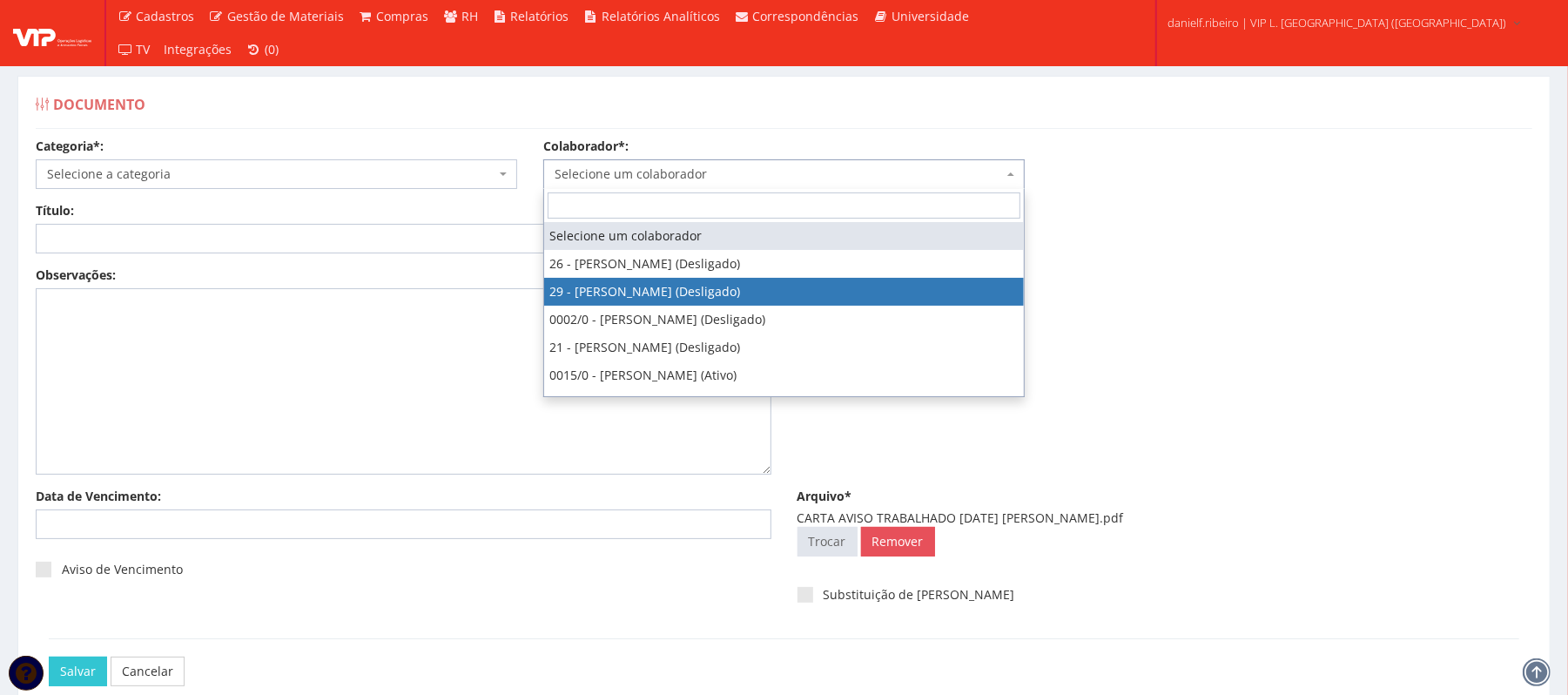
type input "C"
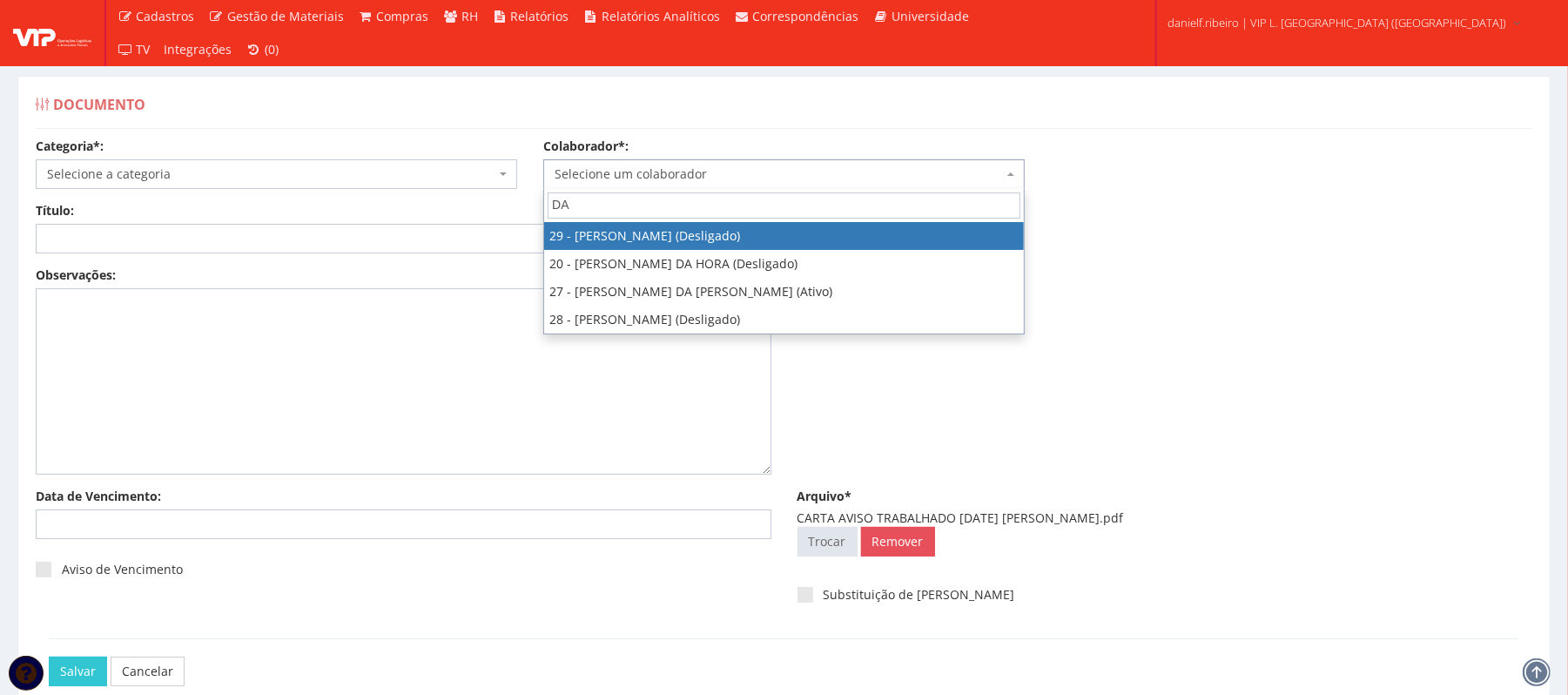
type input "DA"
select select "3839"
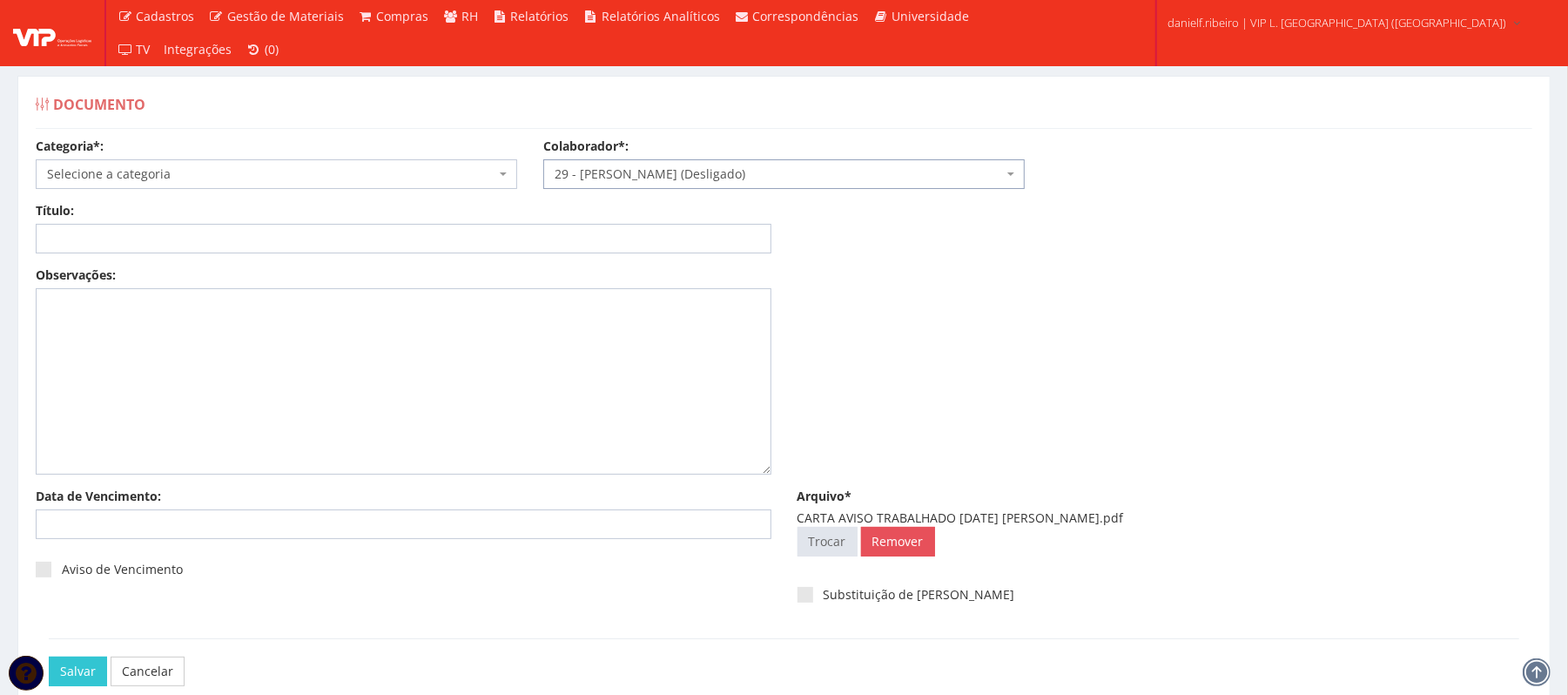
click at [140, 158] on div "Categoria*: Selecione a categoria Aso Segurança no trabalho - PGR Segurança no …" at bounding box center [277, 164] width 507 height 52
click at [147, 164] on span "Selecione a categoria" at bounding box center [276, 173] width 482 height 30
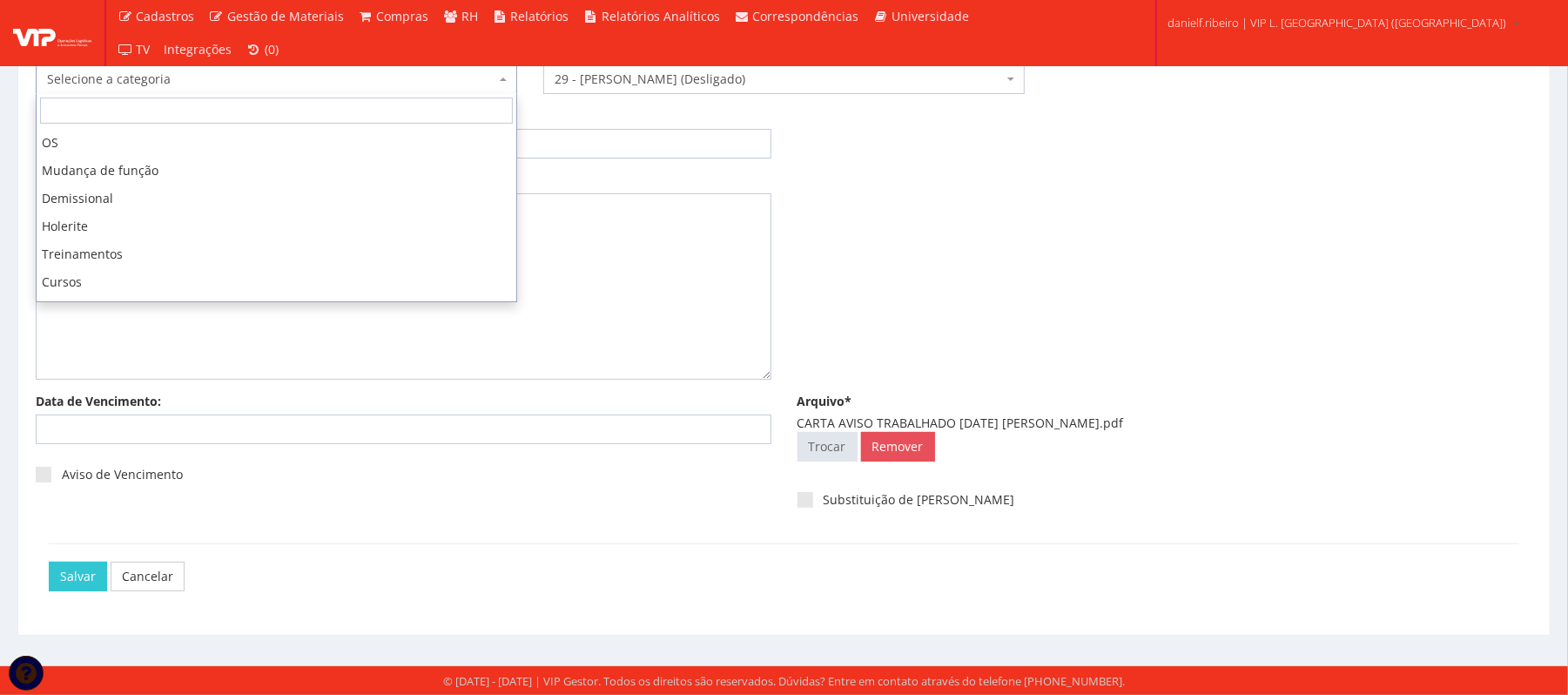
scroll to position [272, 0]
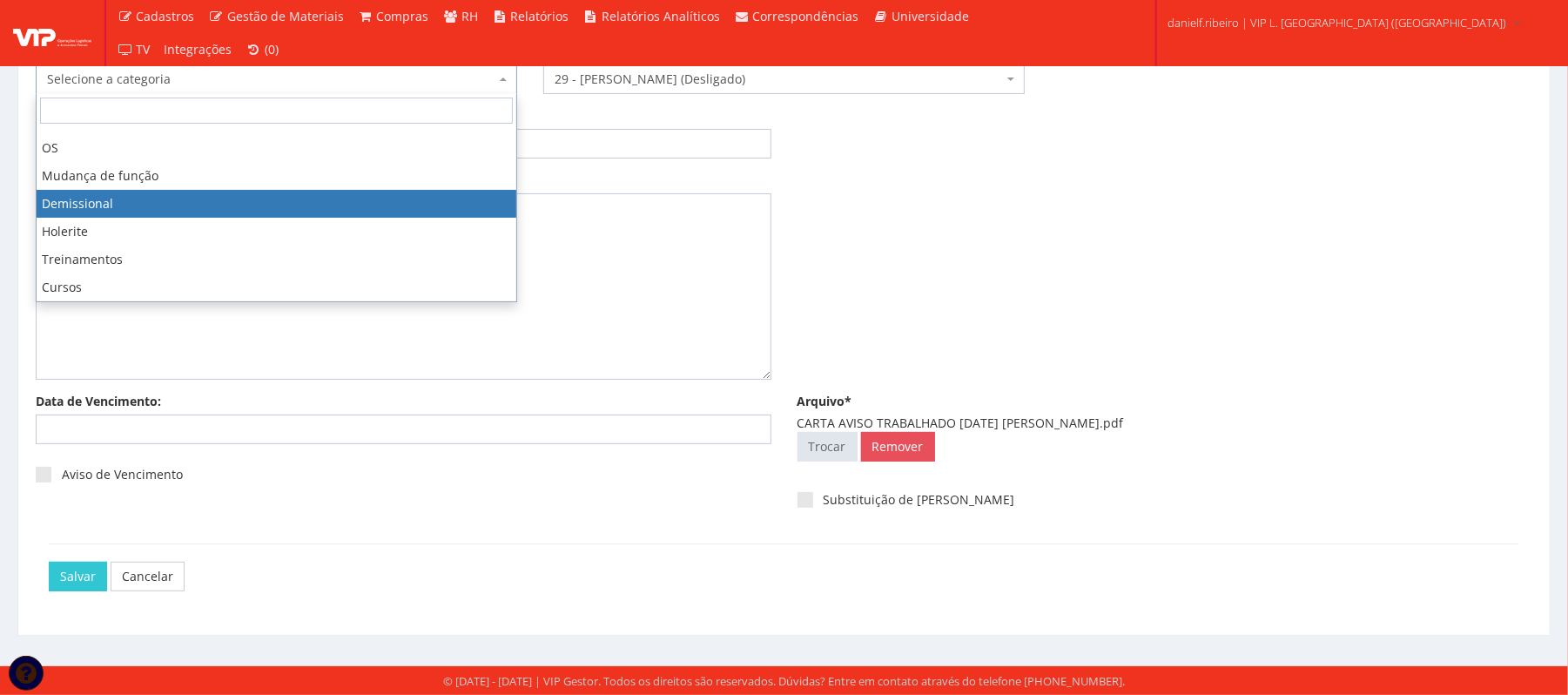
select select "demissional"
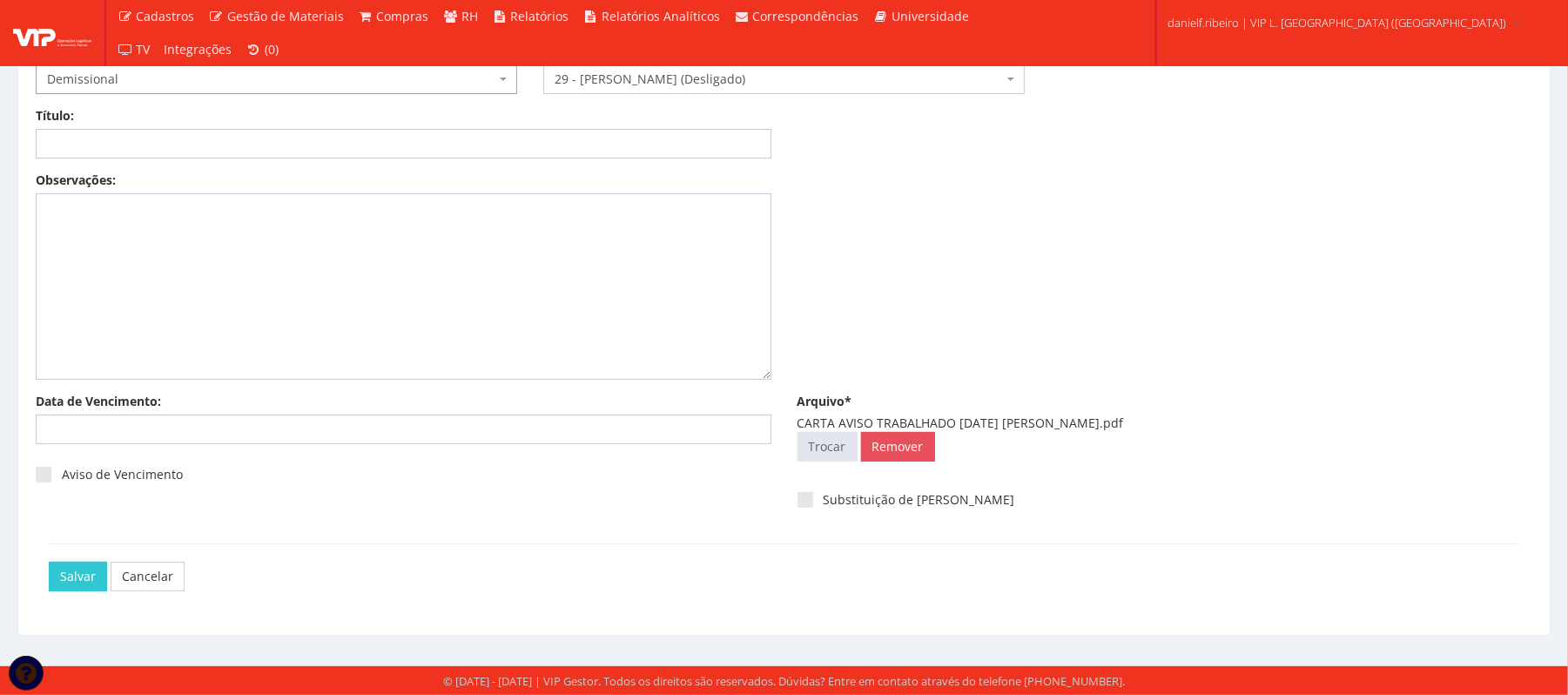
scroll to position [0, 0]
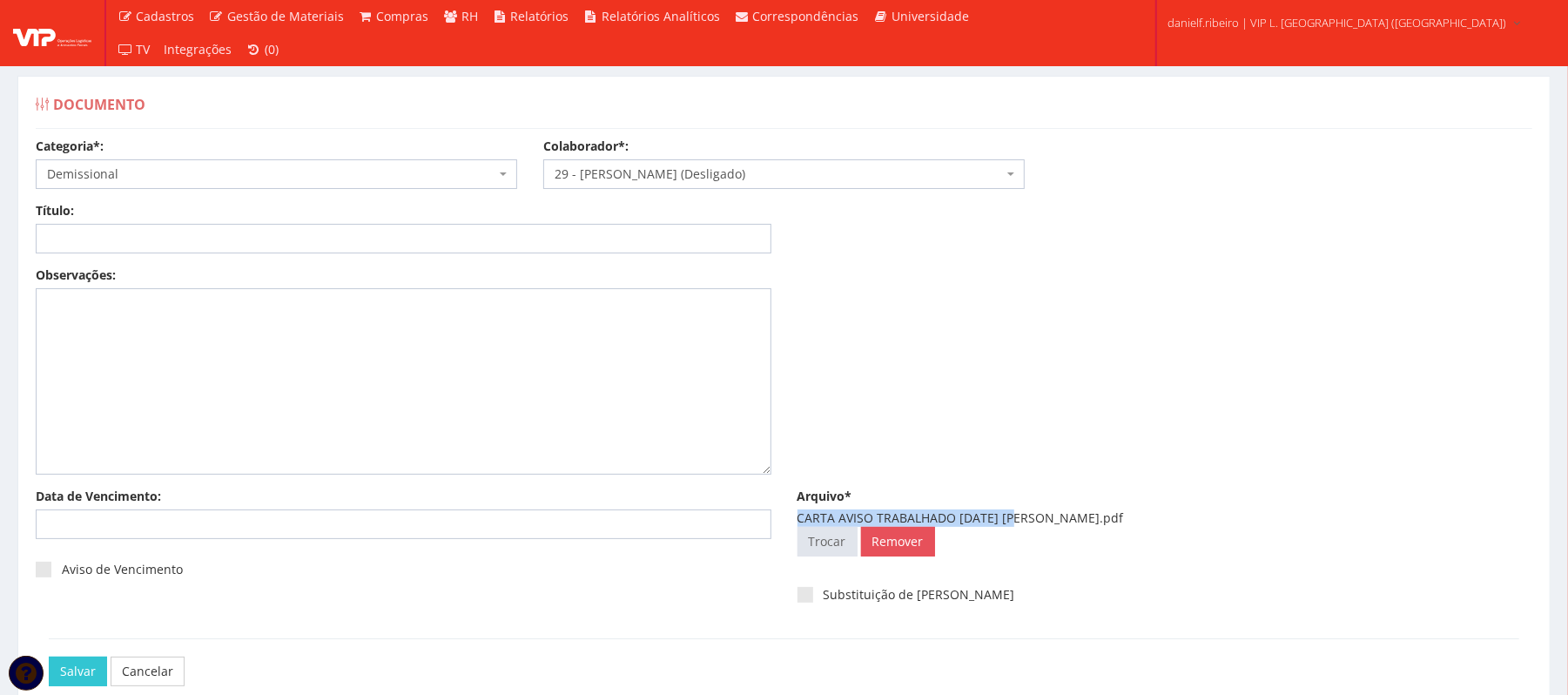
drag, startPoint x: 793, startPoint y: 515, endPoint x: 1014, endPoint y: 517, distance: 221.0
click at [1014, 517] on div "Arquivo* CARTA AVISO TRABALHADO 08.08.2025 DANRLEY SIQUEIRA DE SOUZA.pdf Seleci…" at bounding box center [1166, 526] width 762 height 77
click at [1021, 519] on div "CARTA AVISO TRABALHADO 08.08.2025 DANRLEY SIQUEIRA DE SOUZA.pdf" at bounding box center [1165, 518] width 736 height 17
drag, startPoint x: 1021, startPoint y: 519, endPoint x: 785, endPoint y: 530, distance: 236.3
click at [785, 530] on div "Arquivo* CARTA AVISO TRABALHADO 08.08.2025 DANRLEY SIQUEIRA DE SOUZA.pdf Seleci…" at bounding box center [1166, 526] width 762 height 77
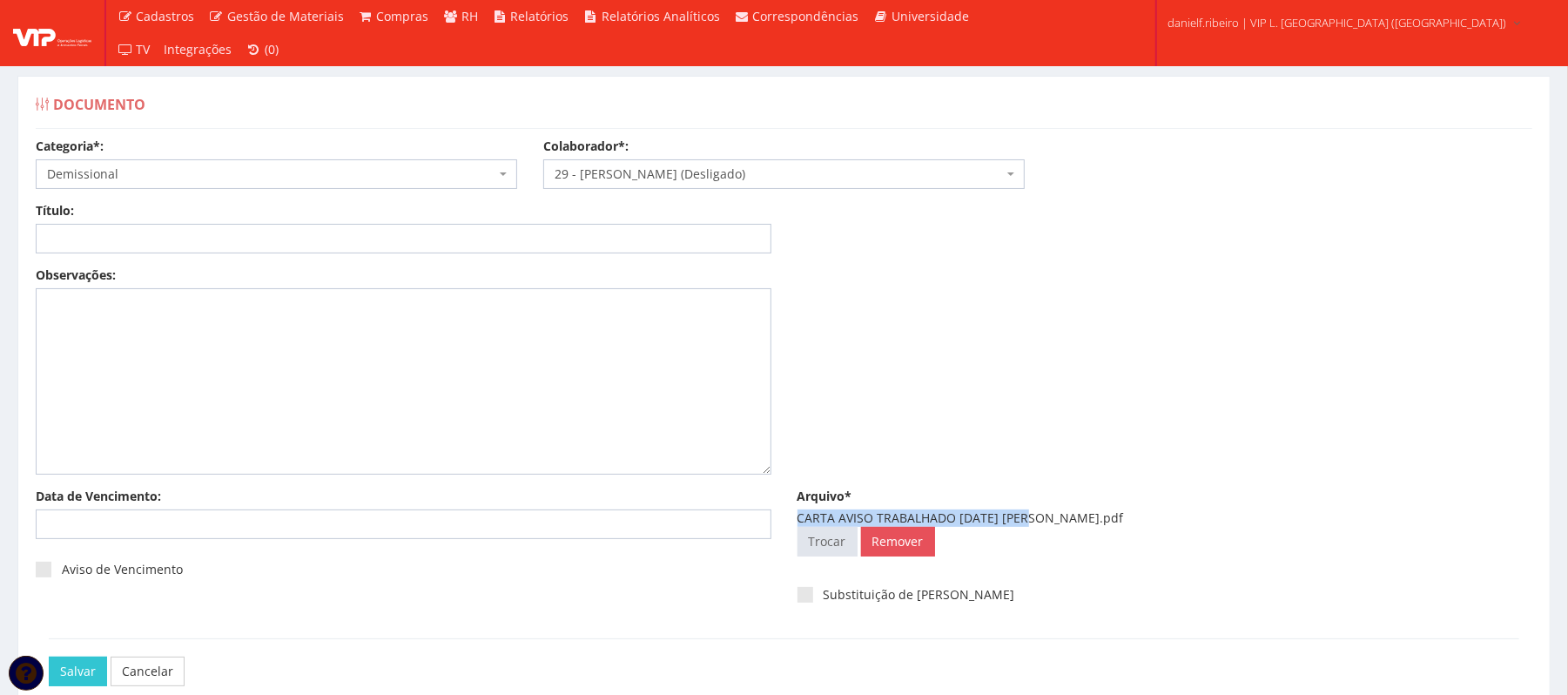
click at [891, 514] on div "CARTA AVISO TRABALHADO 08.08.2025 DANRLEY SIQUEIRA DE SOUZA.pdf" at bounding box center [1165, 518] width 736 height 17
click at [1014, 512] on div "CARTA AVISO TRABALHADO 08.08.2025 DANRLEY SIQUEIRA DE SOUZA.pdf" at bounding box center [1165, 518] width 736 height 17
drag, startPoint x: 1016, startPoint y: 516, endPoint x: 1003, endPoint y: 520, distance: 13.6
click at [997, 520] on div "CARTA AVISO TRABALHADO 08.08.2025 DANRLEY SIQUEIRA DE SOUZA.pdf" at bounding box center [1165, 518] width 736 height 17
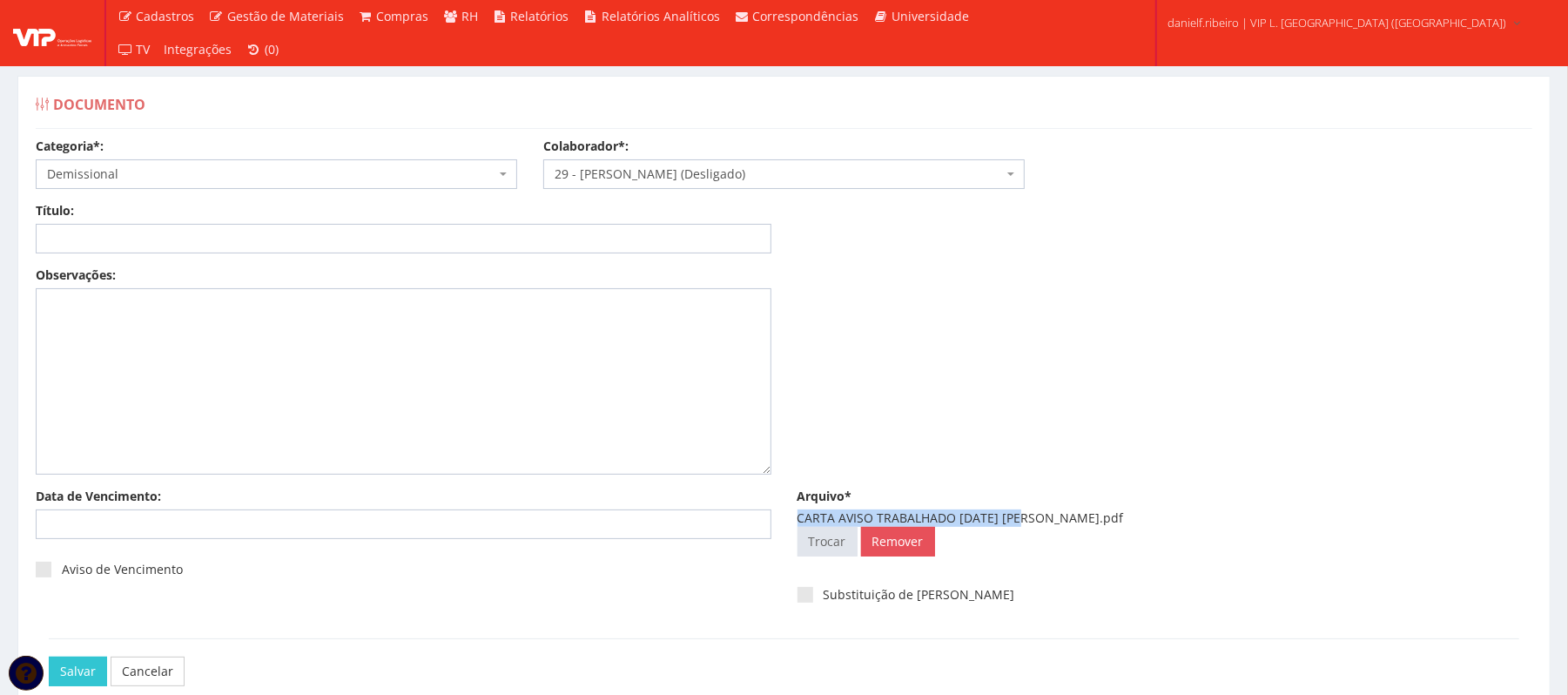
drag, startPoint x: 1017, startPoint y: 517, endPoint x: 785, endPoint y: 516, distance: 232.0
click at [785, 515] on div "Arquivo* CARTA AVISO TRABALHADO 08.08.2025 DANRLEY SIQUEIRA DE SOUZA.pdf Seleci…" at bounding box center [1166, 526] width 762 height 77
copy div "CARTA AVISO TRABALHADO 08.08.2025"
click at [351, 246] on input "Título:" at bounding box center [403, 238] width 736 height 30
paste input "CARTA AVISO TRABALHADO 08.08.2025"
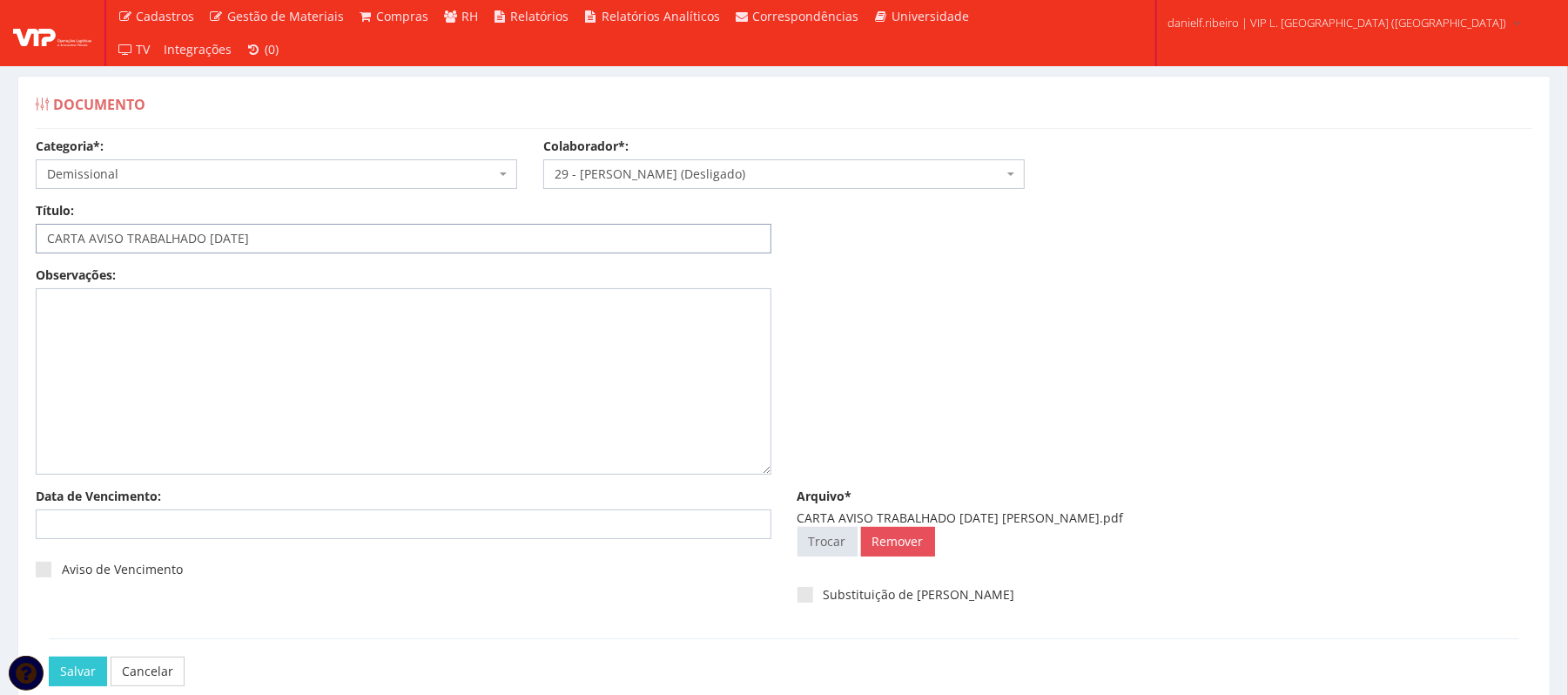
click at [209, 240] on input "CARTA AVISO TRABALHADO 08.08.2025" at bounding box center [403, 238] width 736 height 30
click at [236, 236] on input "CARTA AVISO TRABALHADO - 08.08.2025" at bounding box center [403, 238] width 736 height 30
click at [231, 236] on input "CARTA AVISO TRABALHADO - 08.08.2025" at bounding box center [403, 238] width 736 height 30
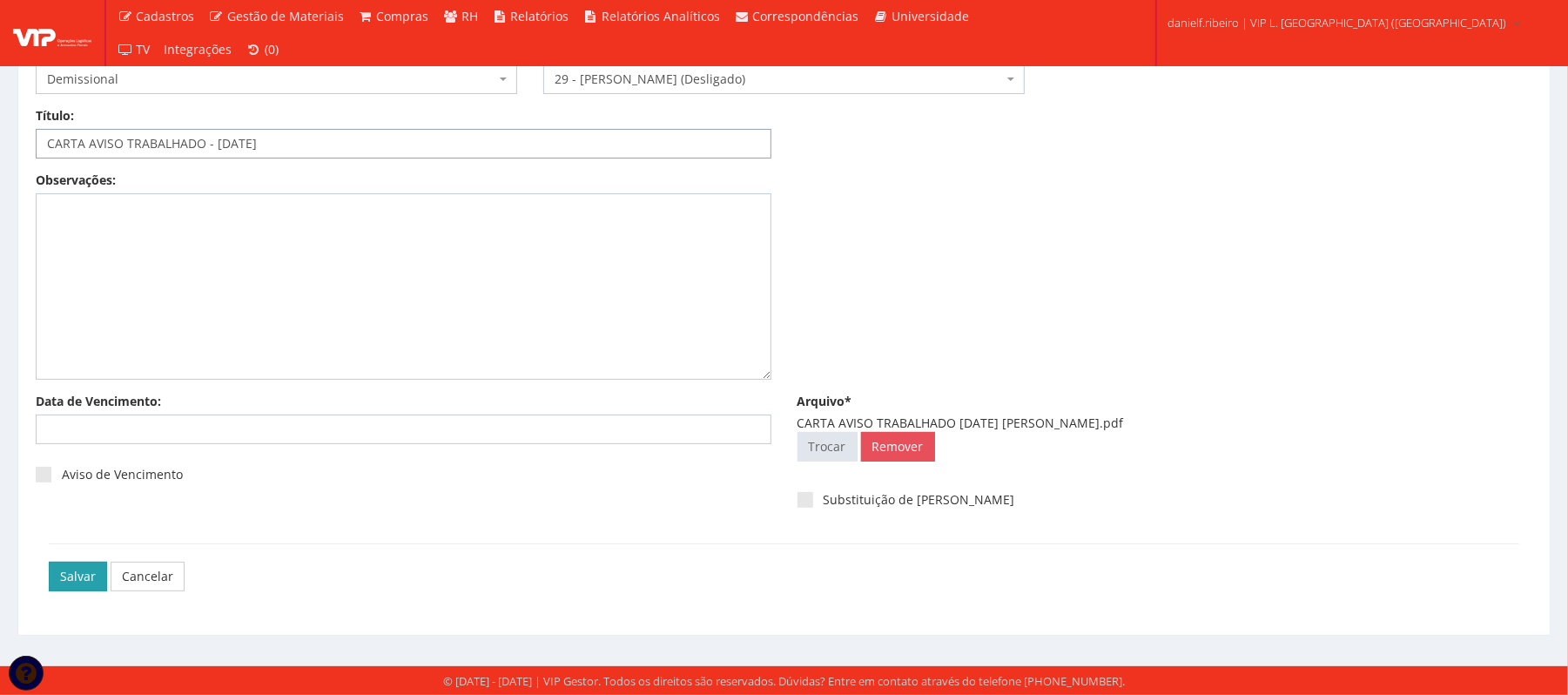
type input "CARTA AVISO TRABALHADO - 08/08/2025"
click at [78, 575] on input "Salvar" at bounding box center [78, 576] width 58 height 30
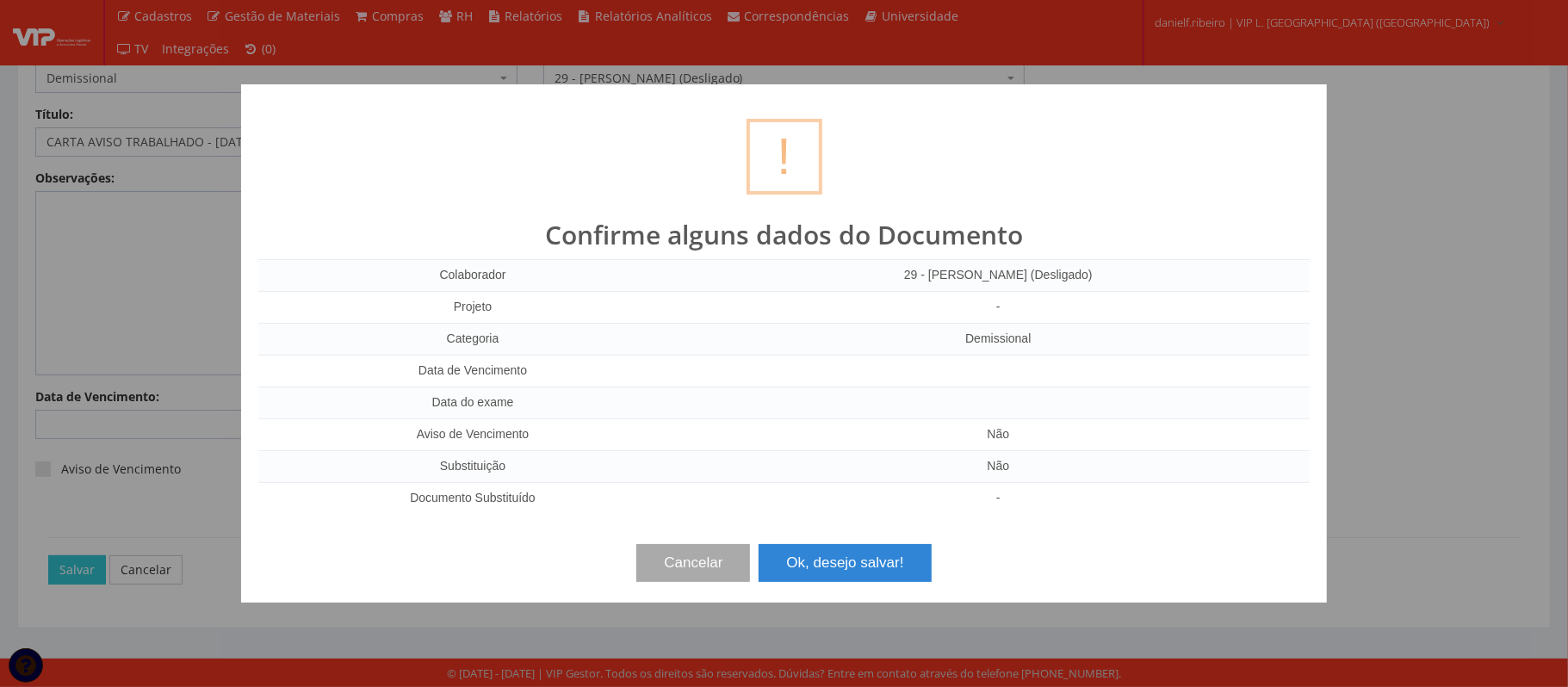
click at [835, 555] on button "Ok, desejo salvar!" at bounding box center [845, 563] width 172 height 38
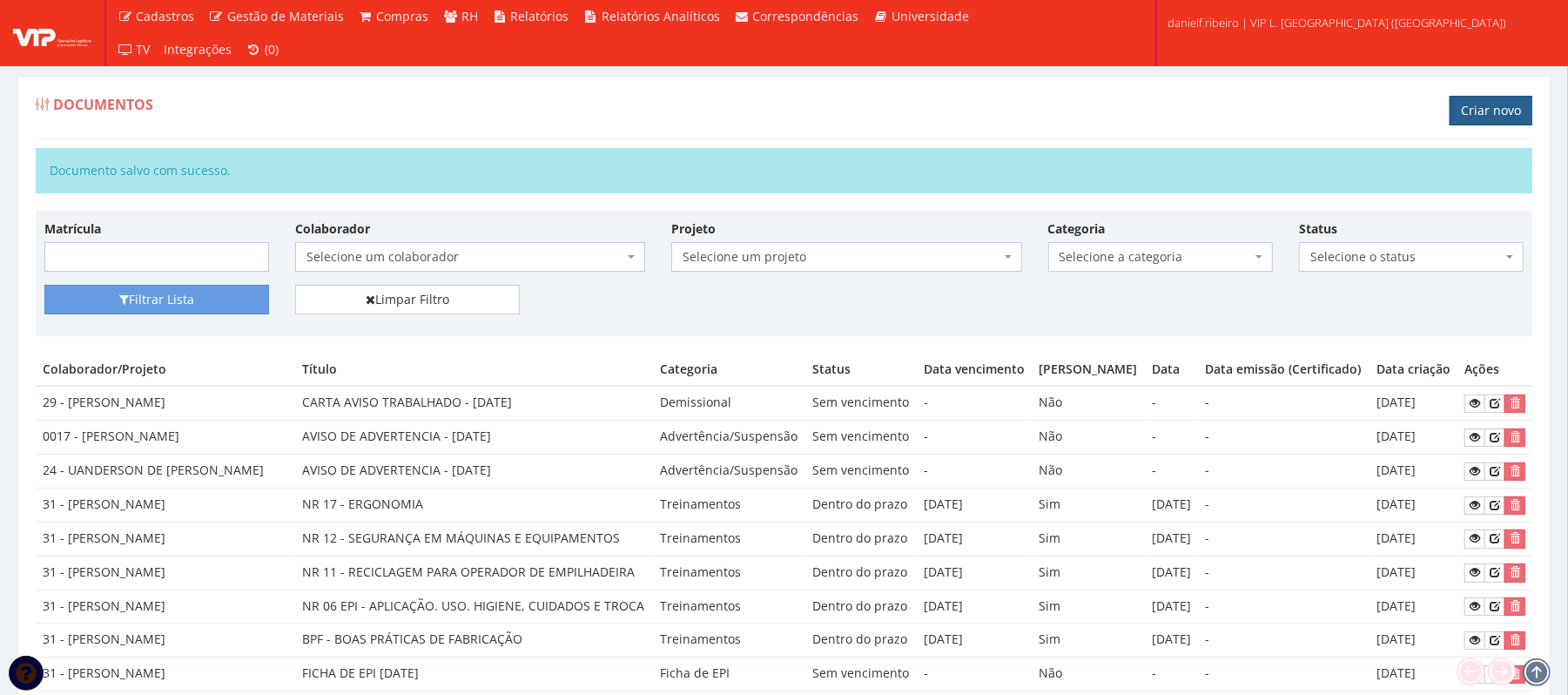
click at [1512, 110] on link "Criar novo" at bounding box center [1490, 110] width 82 height 30
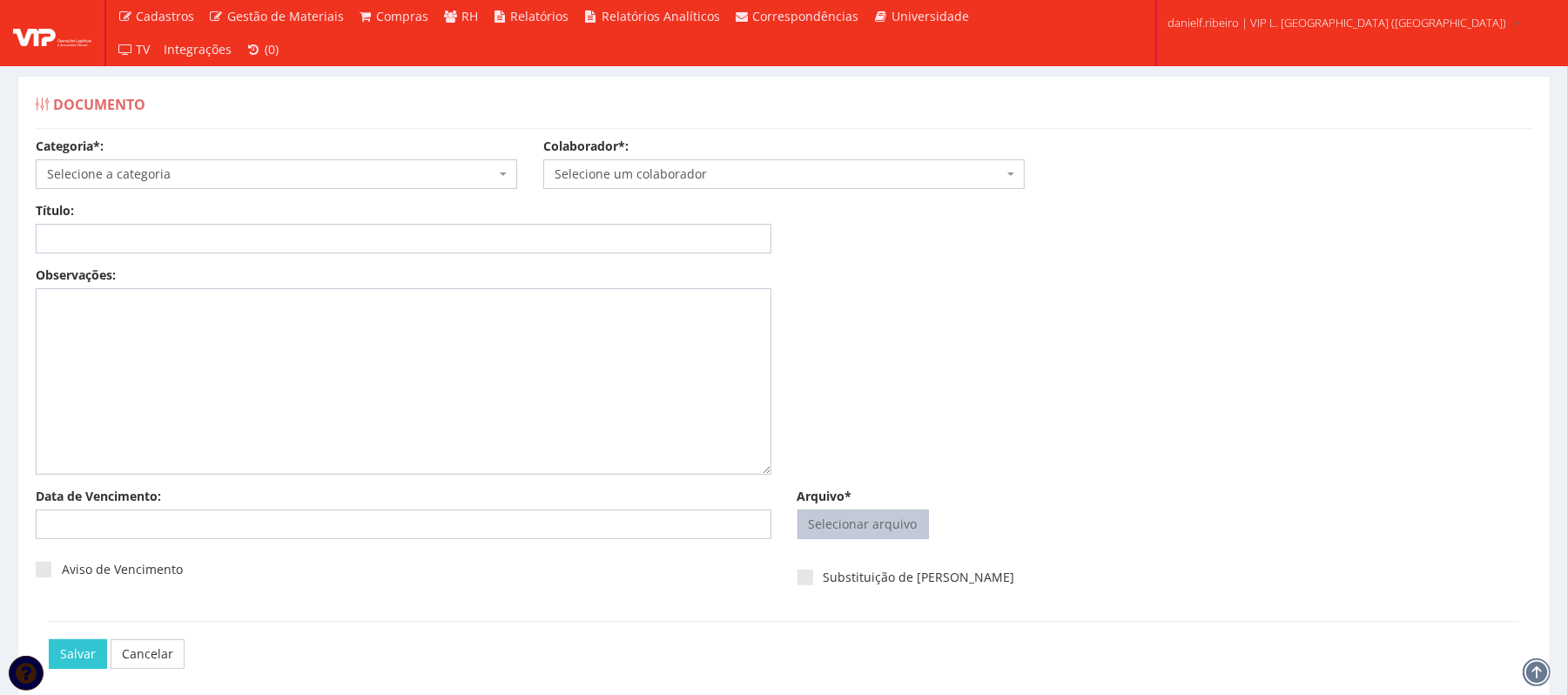
click at [903, 527] on input "Arquivo*" at bounding box center [863, 524] width 130 height 28
type input "C:\fakepath\CARTA AVISO TRABALHADO 08.08.2025 LUCAS SANTOS DA CRUZ.pdf"
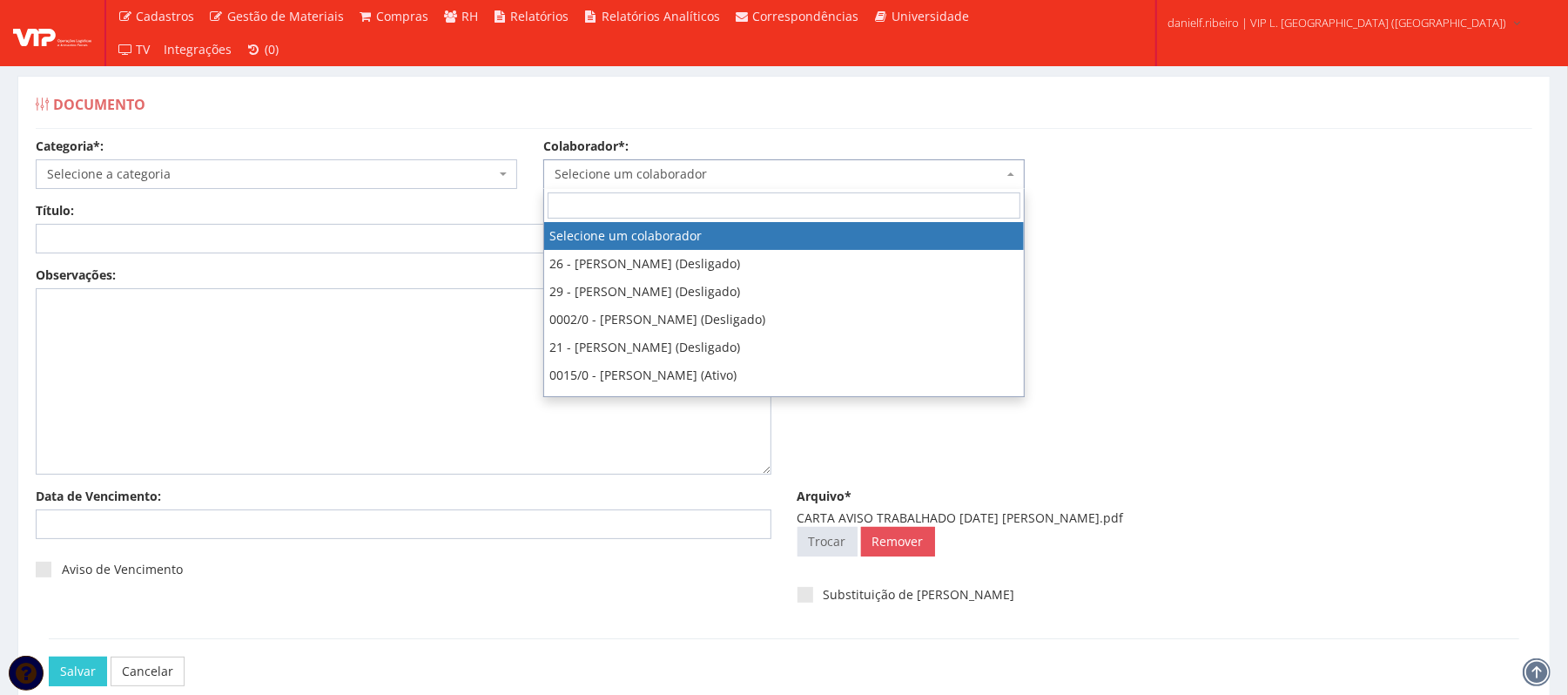
click at [711, 178] on span "Selecione um colaborador" at bounding box center [778, 174] width 448 height 17
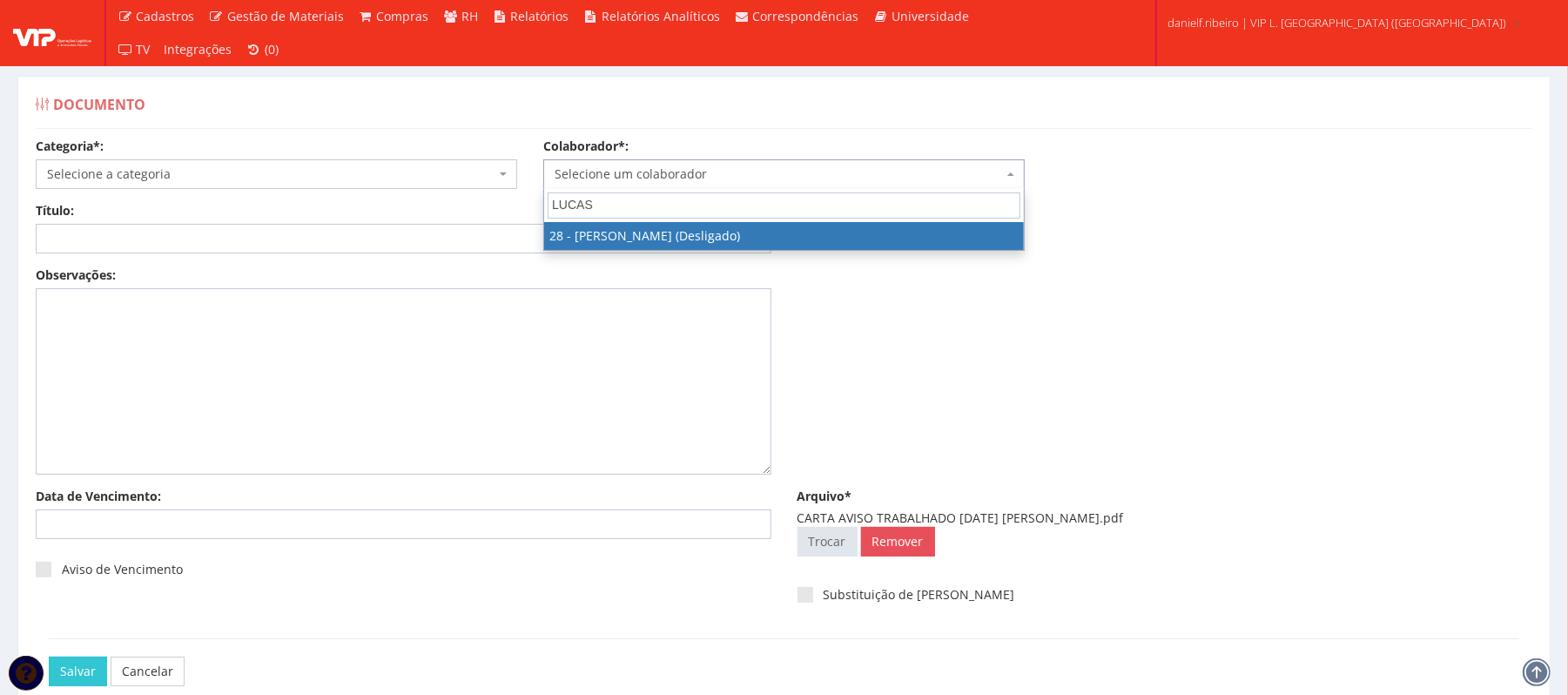
type input "LUCAS"
select select "3838"
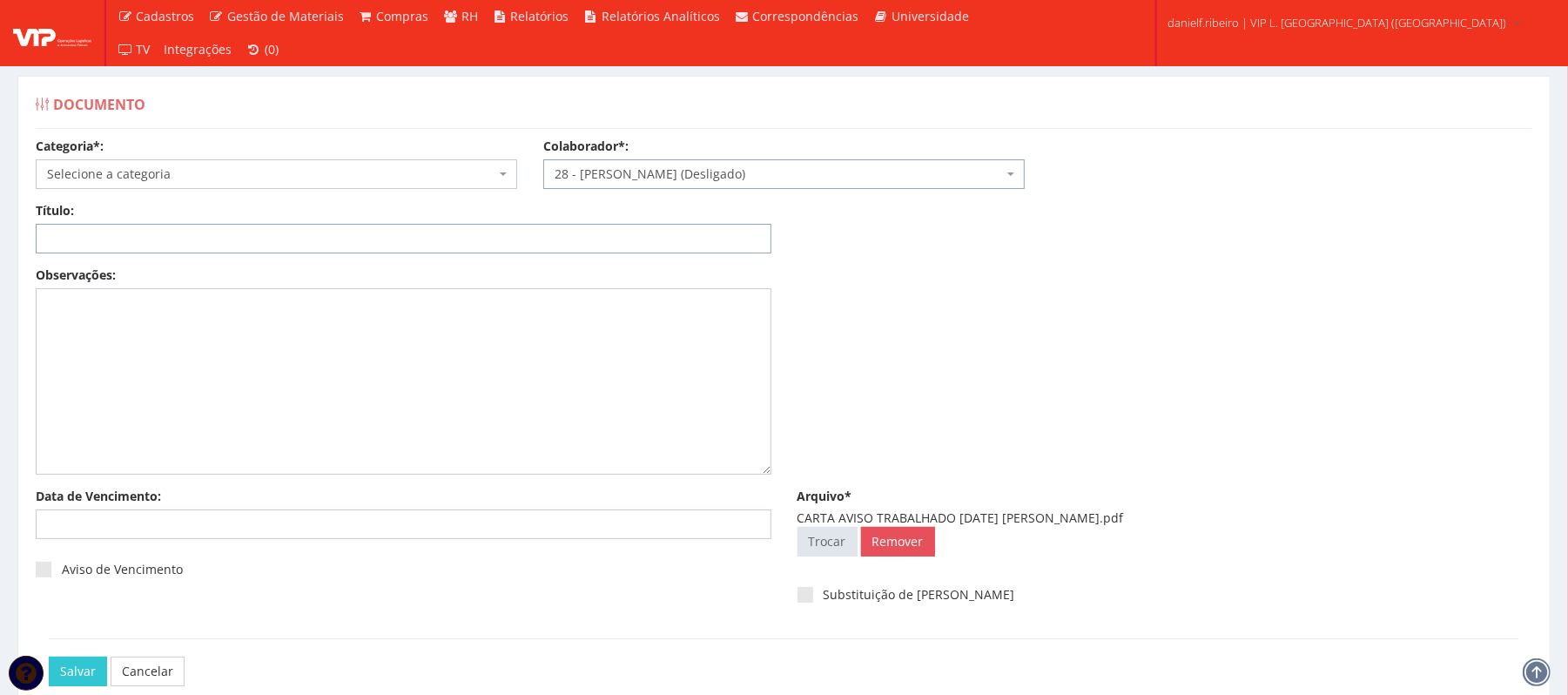
click at [352, 236] on input "Título:" at bounding box center [403, 238] width 736 height 30
paste input "CARTA AVISO TRABALHADO 08.08.2025"
click at [207, 248] on input "CARTA AVISO TRABALHADO 08.08.2025" at bounding box center [403, 238] width 736 height 30
click at [227, 247] on input "CARTA AVISO TRABALHADO - 08.08.2025" at bounding box center [403, 238] width 736 height 30
type input "CARTA AVISO TRABALHADO - 08/08/2025"
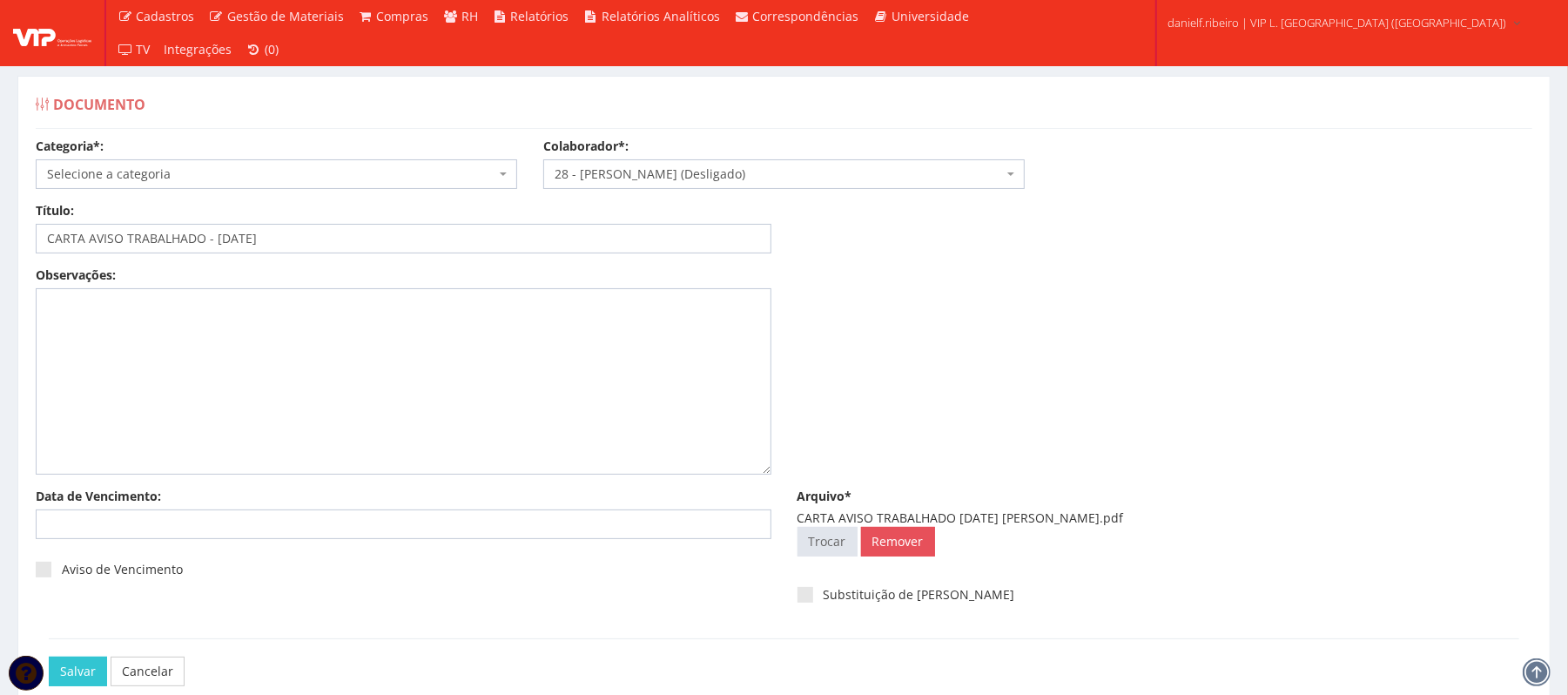
click at [181, 168] on span "Selecione a categoria" at bounding box center [271, 174] width 448 height 17
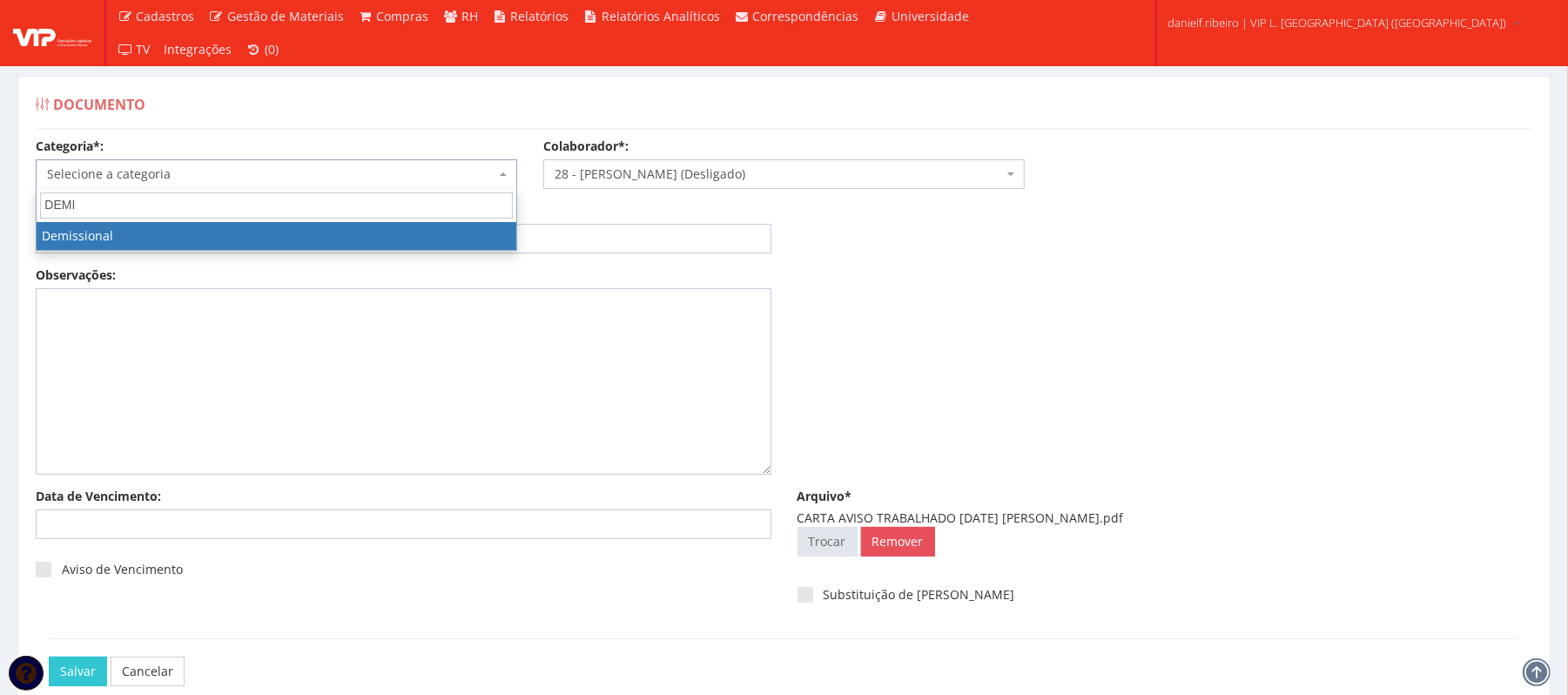
type input "DEMI"
select select "demissional"
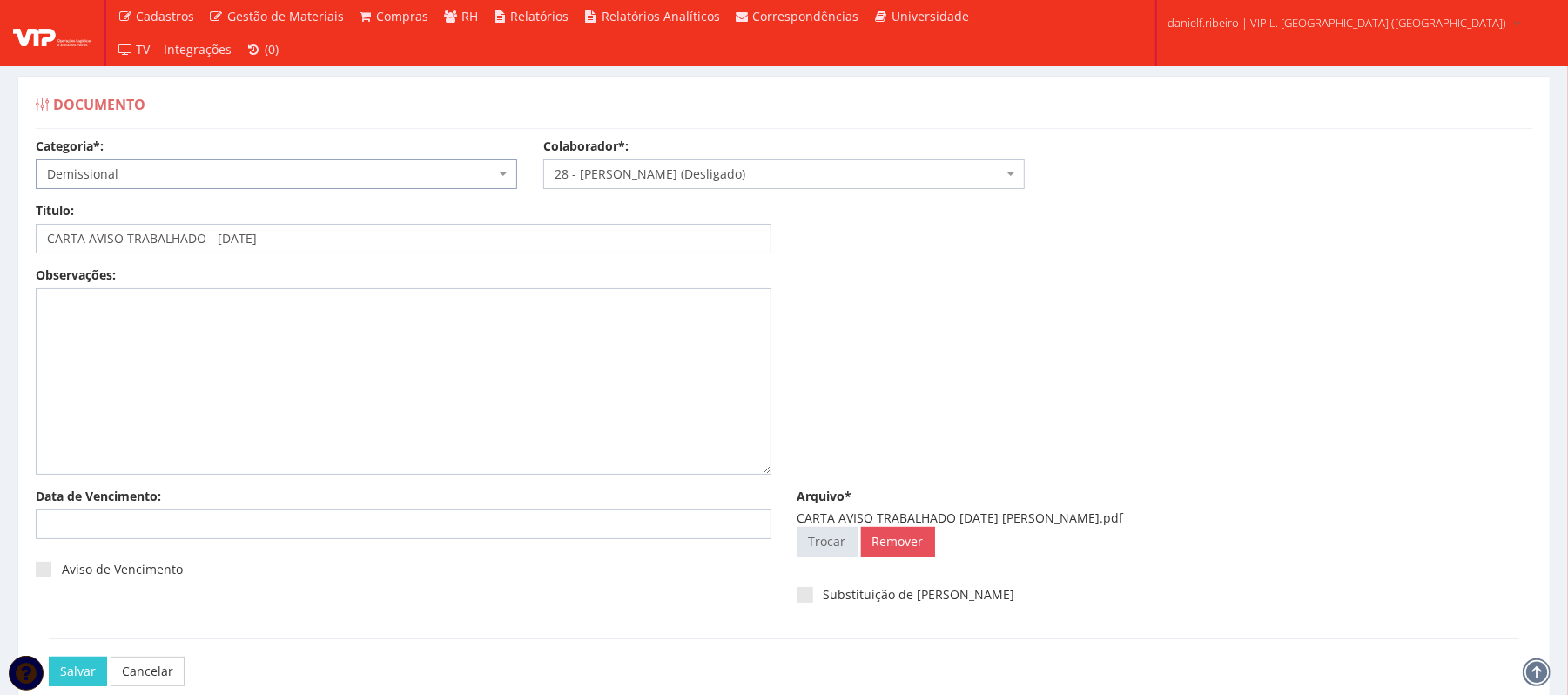
scroll to position [98, 0]
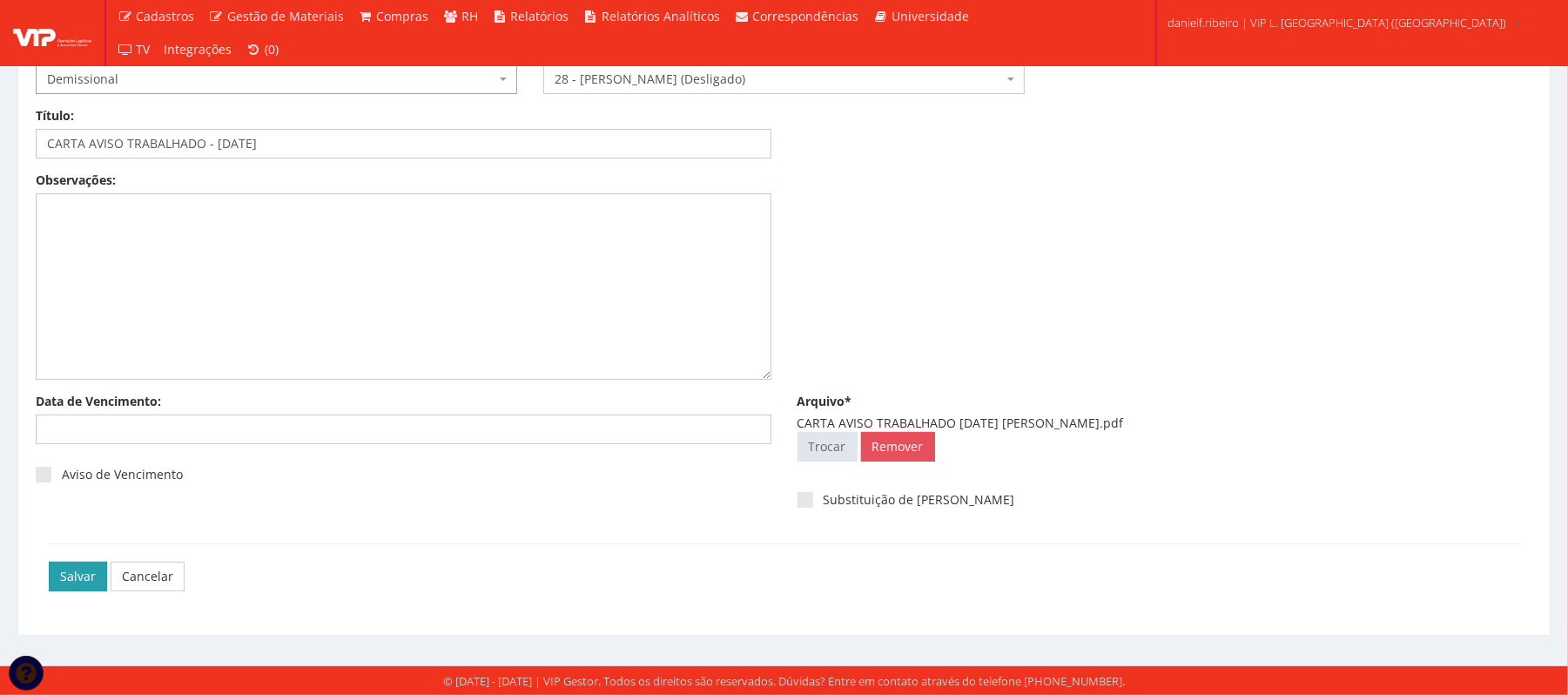
click at [89, 562] on input "Salvar" at bounding box center [78, 576] width 58 height 30
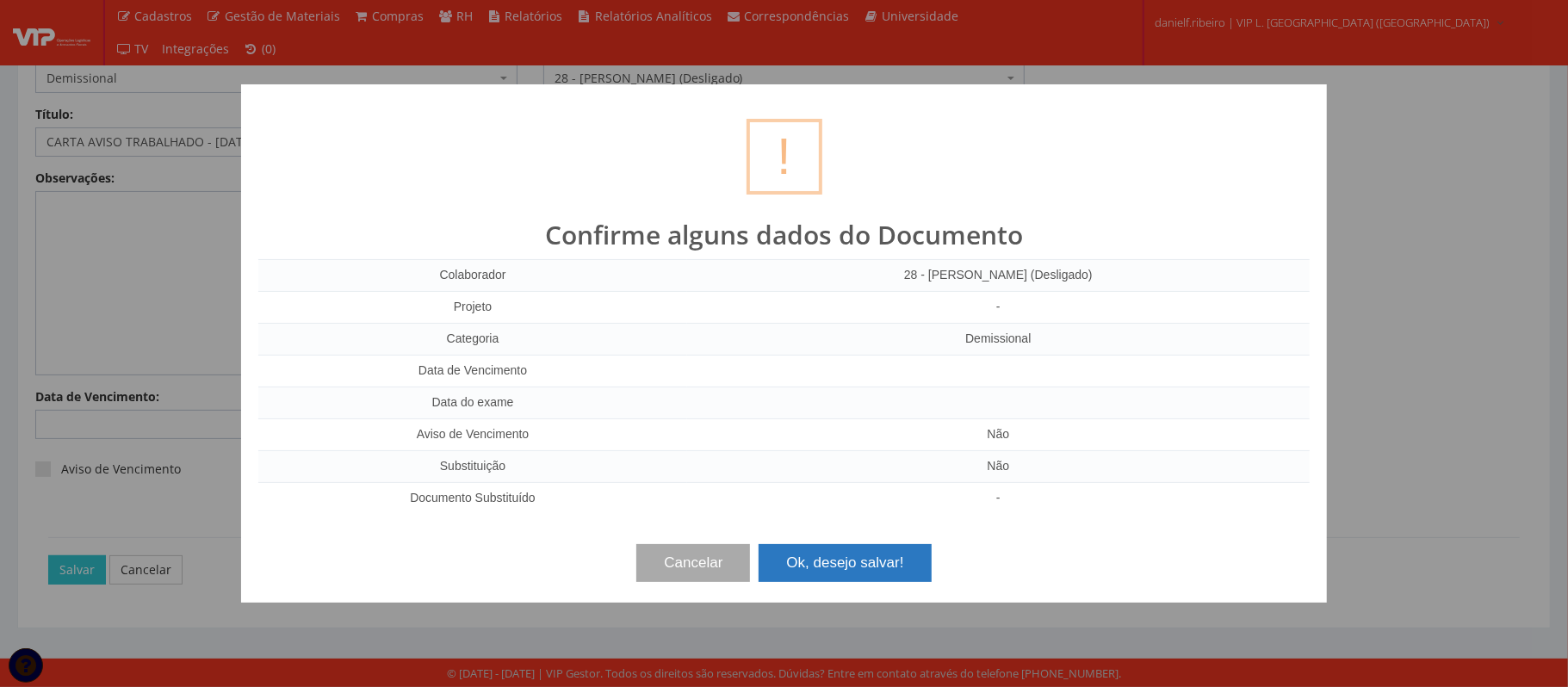
click at [853, 553] on button "Ok, desejo salvar!" at bounding box center [845, 563] width 172 height 38
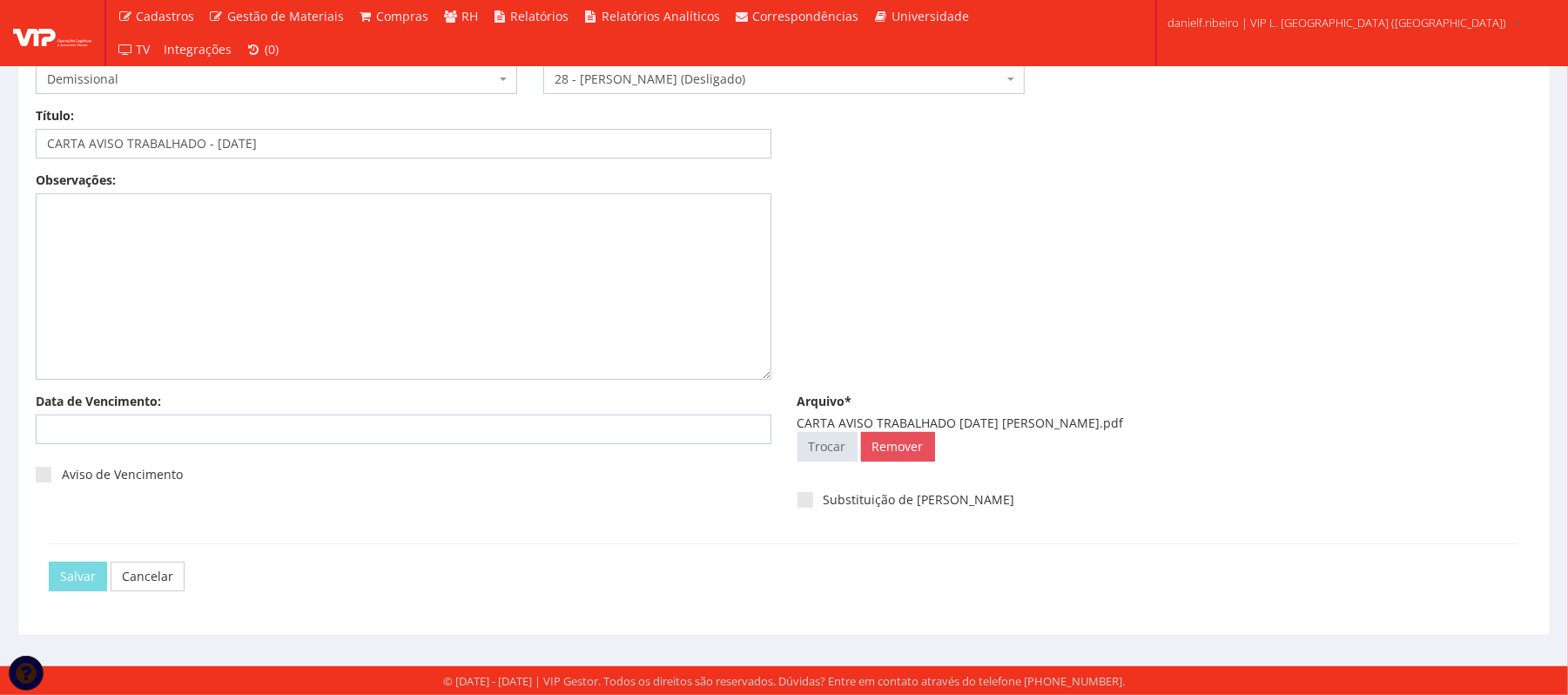
scroll to position [0, 0]
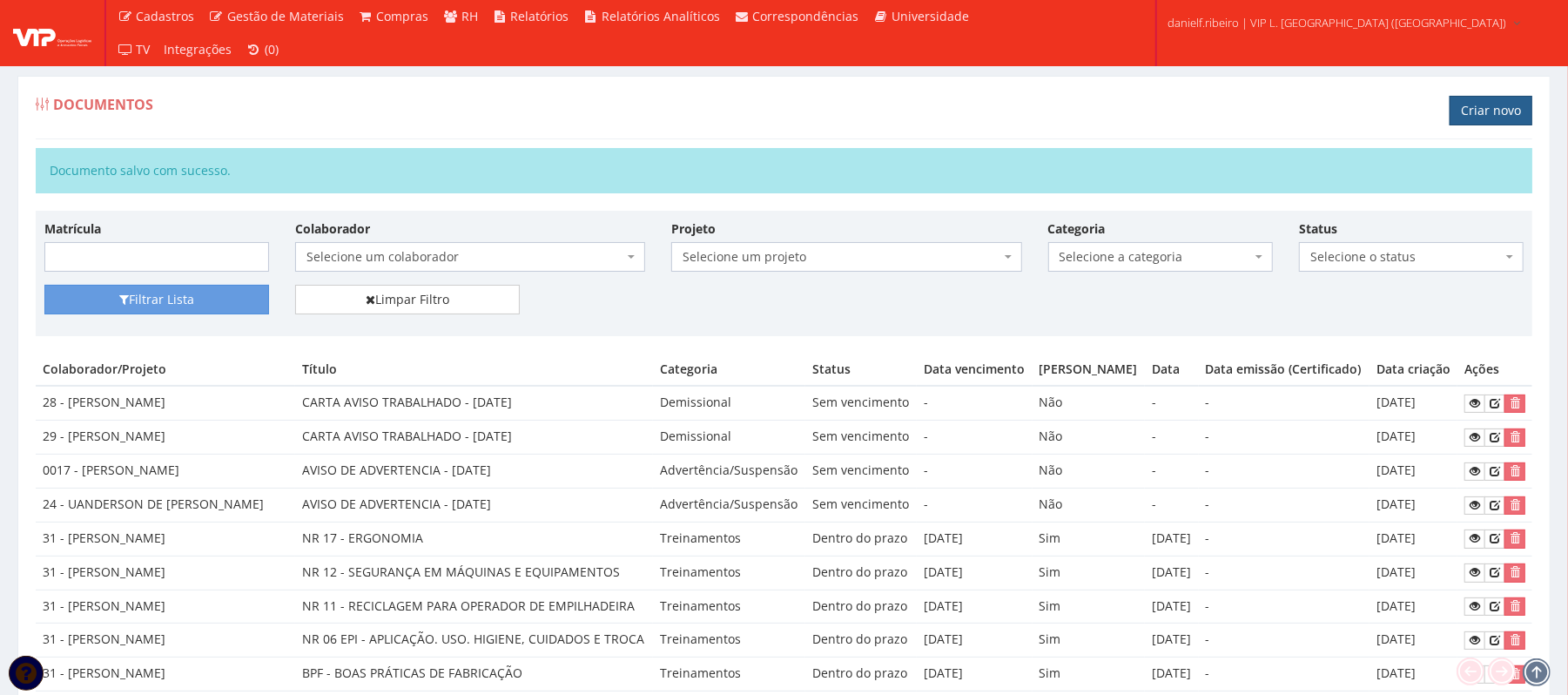
click at [1473, 111] on link "Criar novo" at bounding box center [1490, 110] width 82 height 30
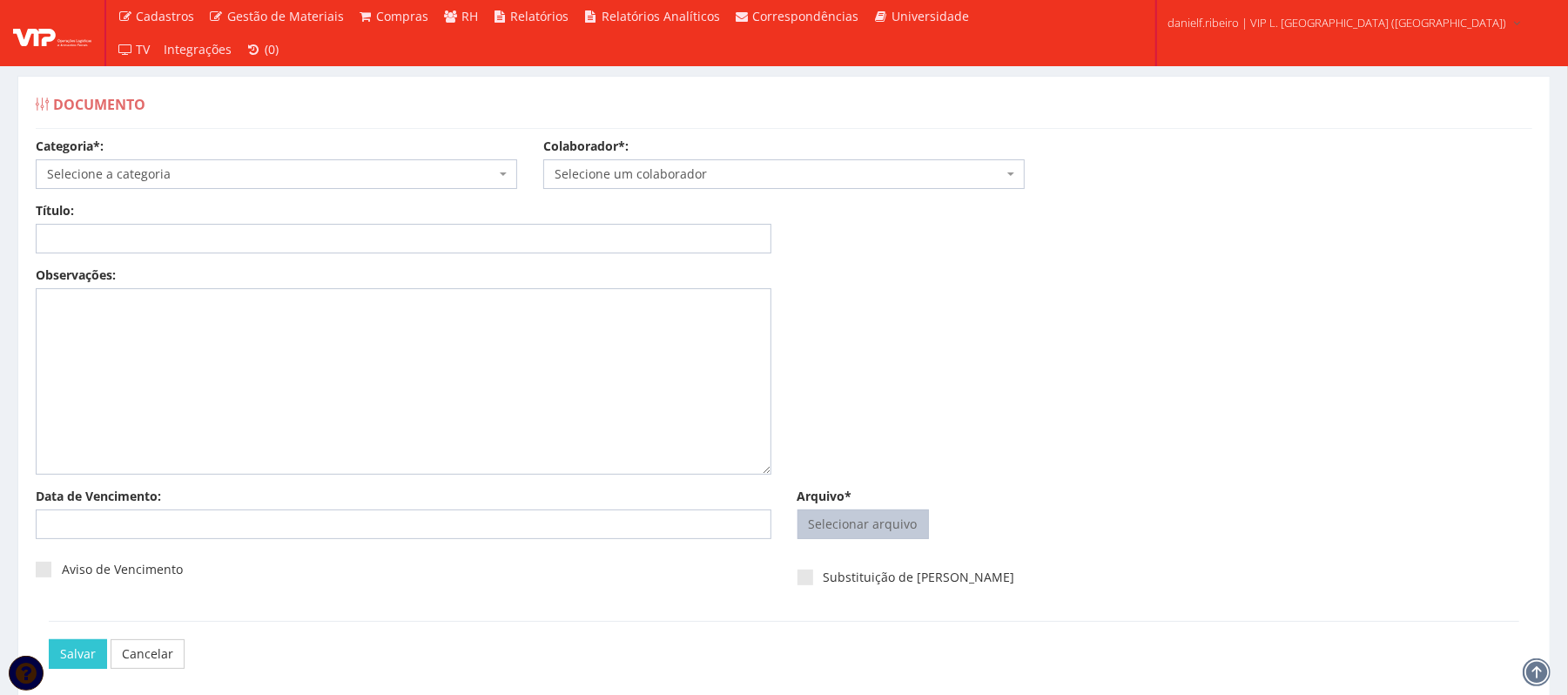
click at [893, 529] on input "Arquivo*" at bounding box center [863, 524] width 130 height 28
type input "C:\fakepath\CARTA AVISO TRABALHADO 14.07.2025 ADELMO SANTOS OLIVEIRA.pdf"
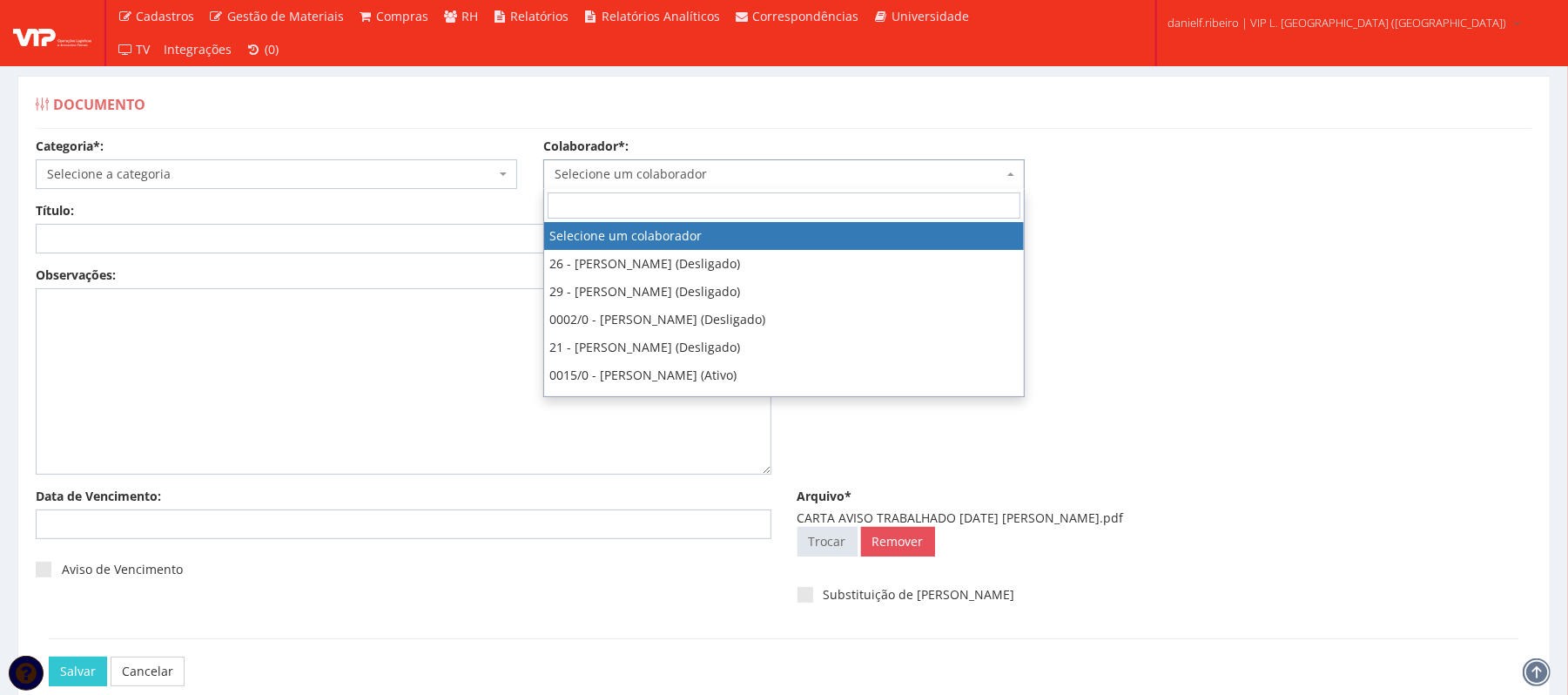
click at [736, 178] on span "Selecione um colaborador" at bounding box center [778, 174] width 448 height 17
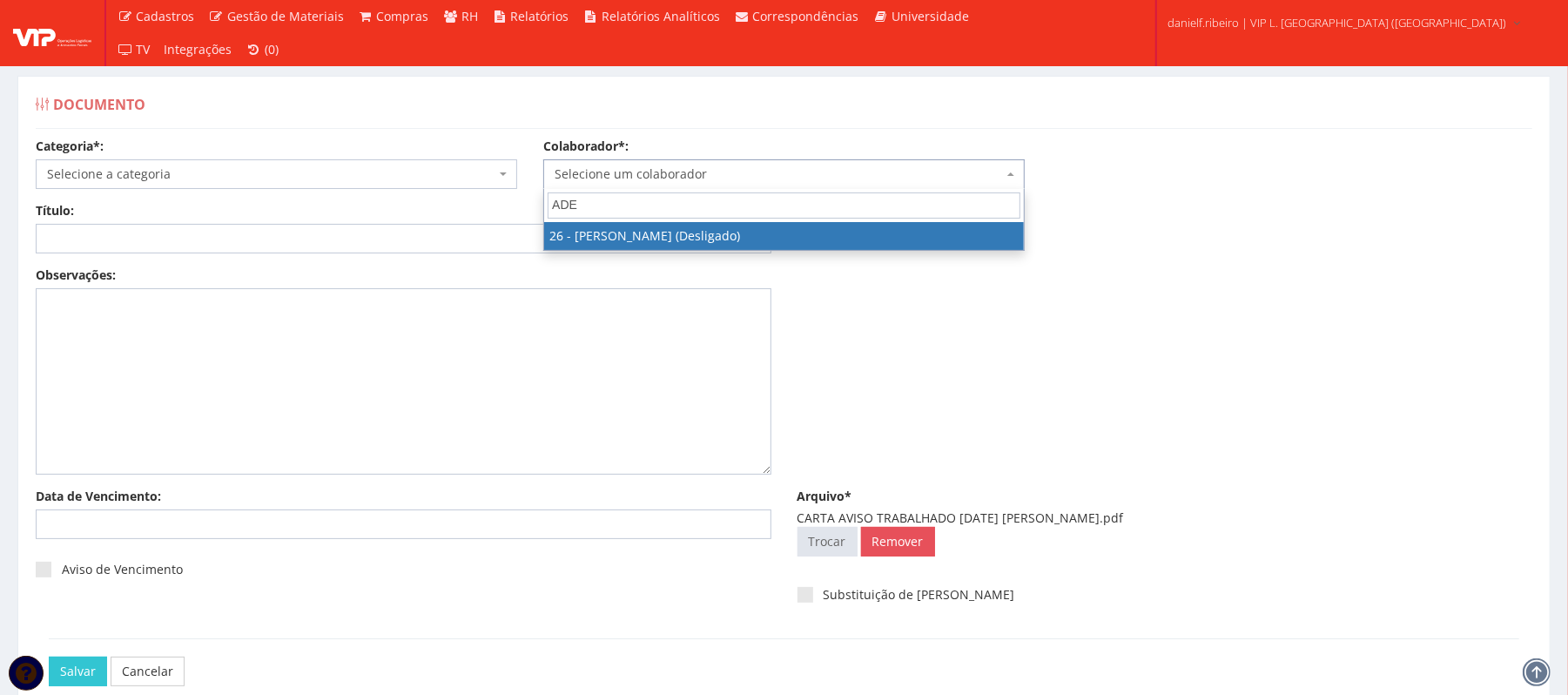
type input "ADE"
click at [736, 251] on span "ADE 26 - ADELMO SANTOS OLIVEIRA (Desligado)" at bounding box center [784, 219] width 482 height 62
drag, startPoint x: 735, startPoint y: 241, endPoint x: 754, endPoint y: 272, distance: 36.4
select select "3835"
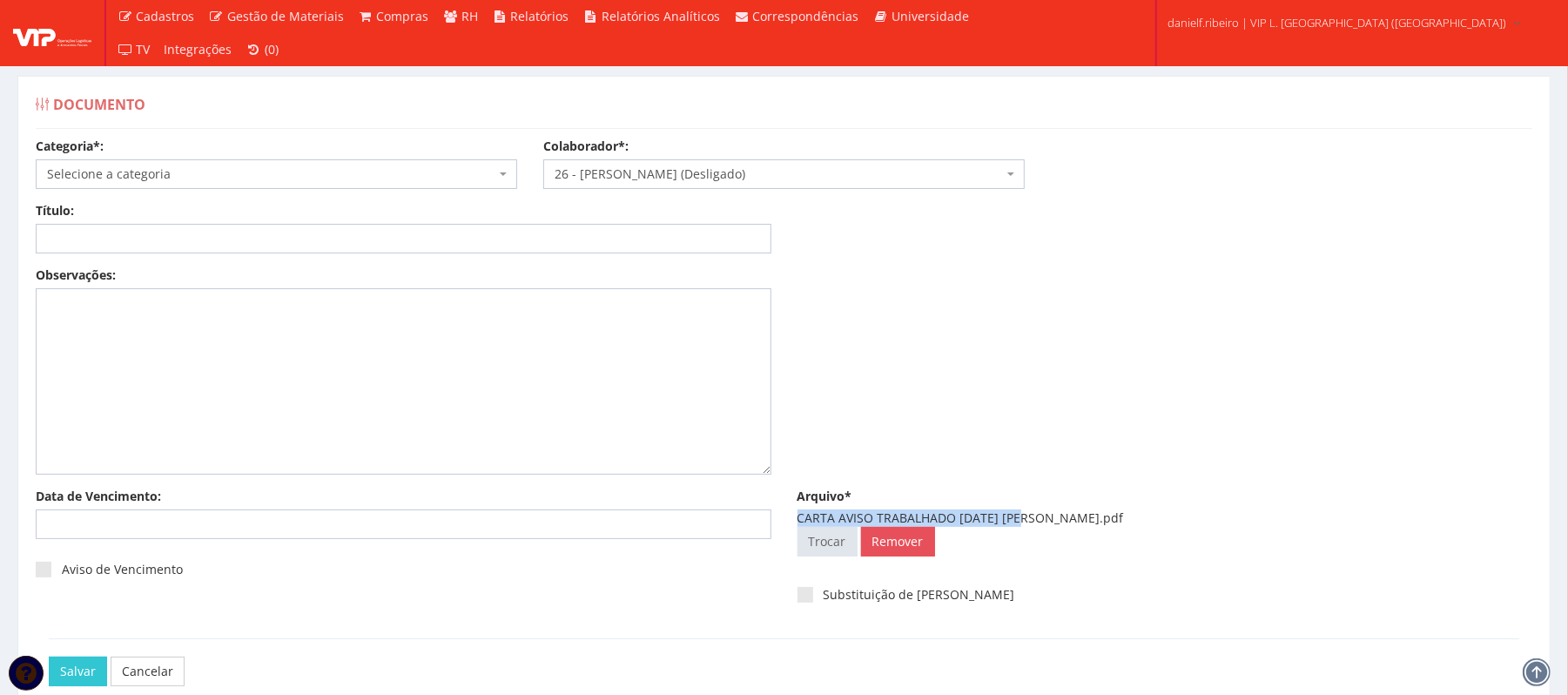
drag, startPoint x: 787, startPoint y: 512, endPoint x: 1017, endPoint y: 520, distance: 230.1
click at [1018, 521] on div "Arquivo* CARTA AVISO TRABALHADO 14.07.2025 ADELMO SANTOS OLIVEIRA.pdf Seleciona…" at bounding box center [1166, 526] width 762 height 77
copy div "CARTA AVISO TRABALHADO 14.07.2025"
click at [345, 225] on input "Título:" at bounding box center [403, 238] width 736 height 30
paste input "CARTA AVISO TRABALHADO 14.07.2025"
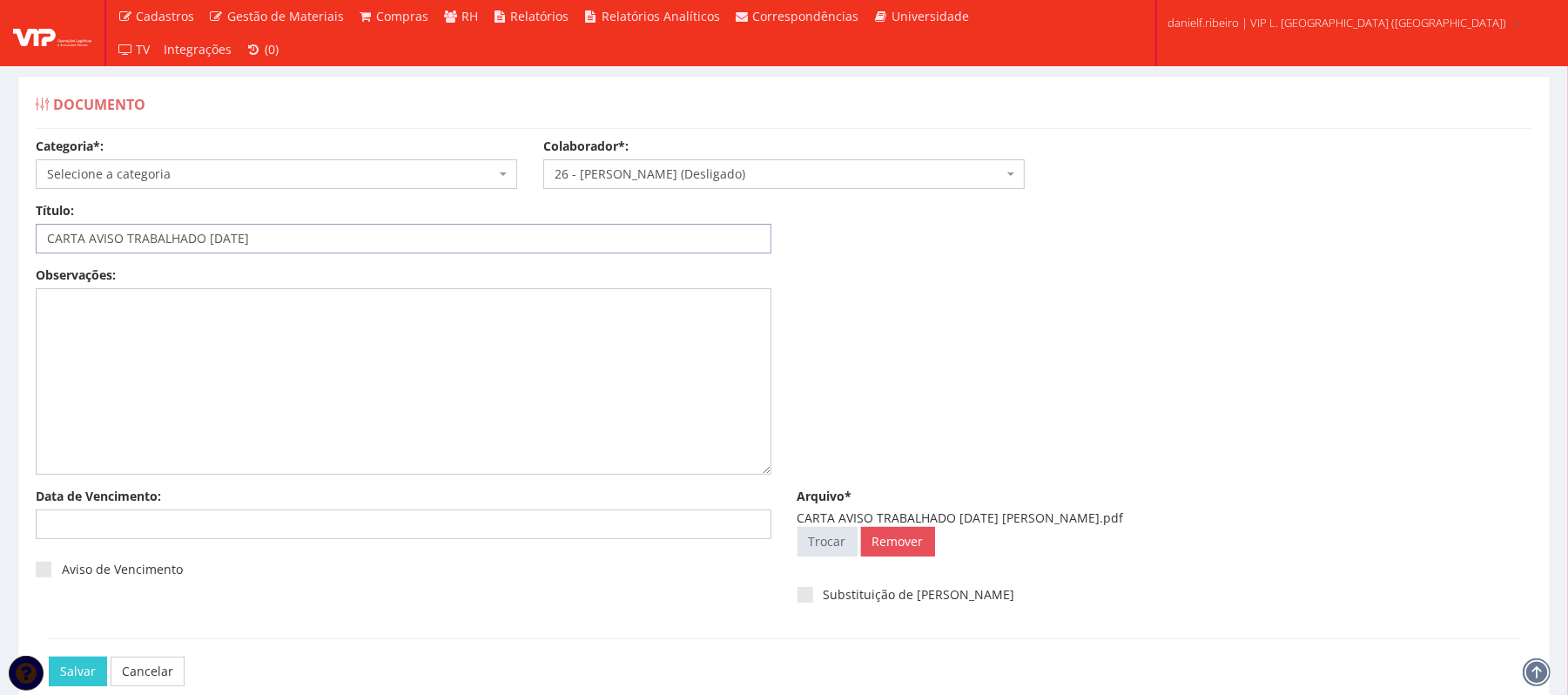
type input "CARTA AVISO TRABALHADO 14.07.2025"
click at [144, 165] on span "Selecione a categoria" at bounding box center [276, 173] width 482 height 30
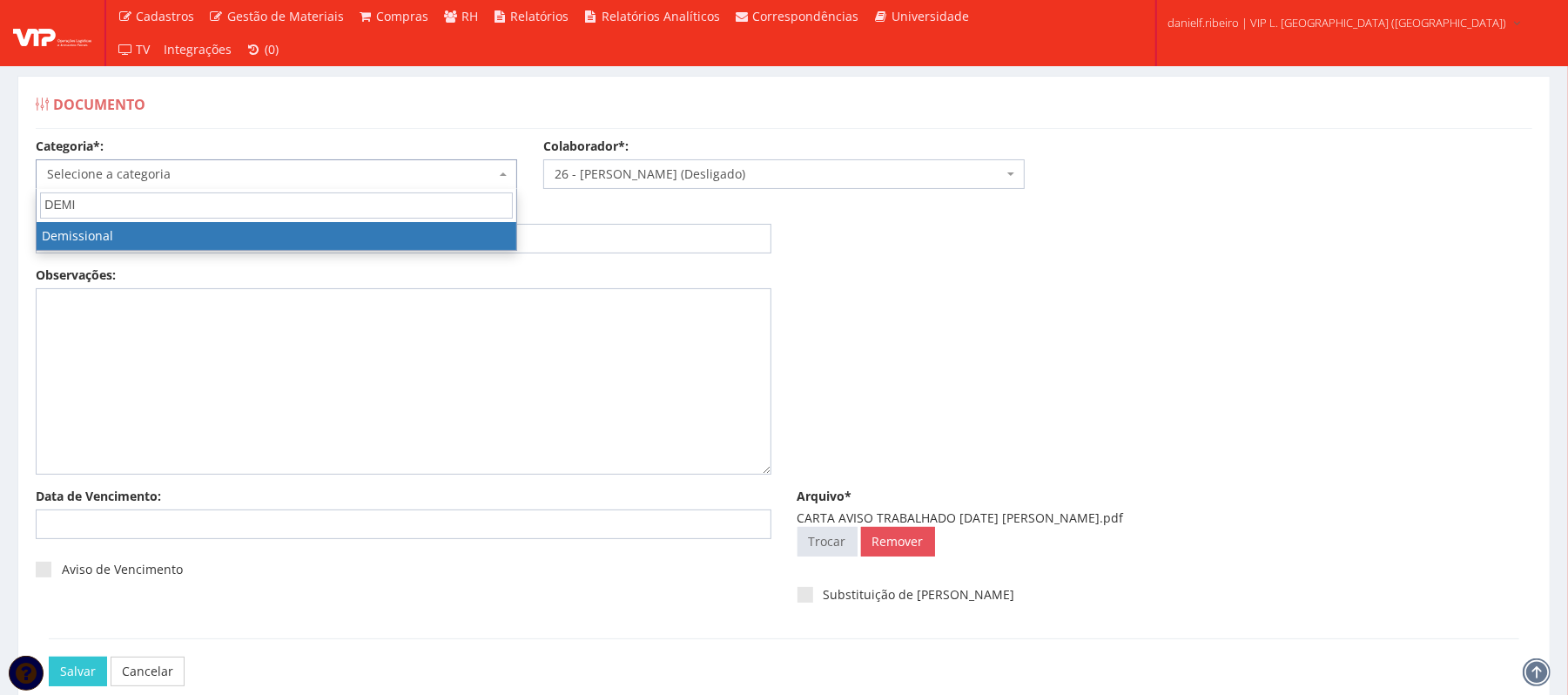
type input "DEMI"
select select "demissional"
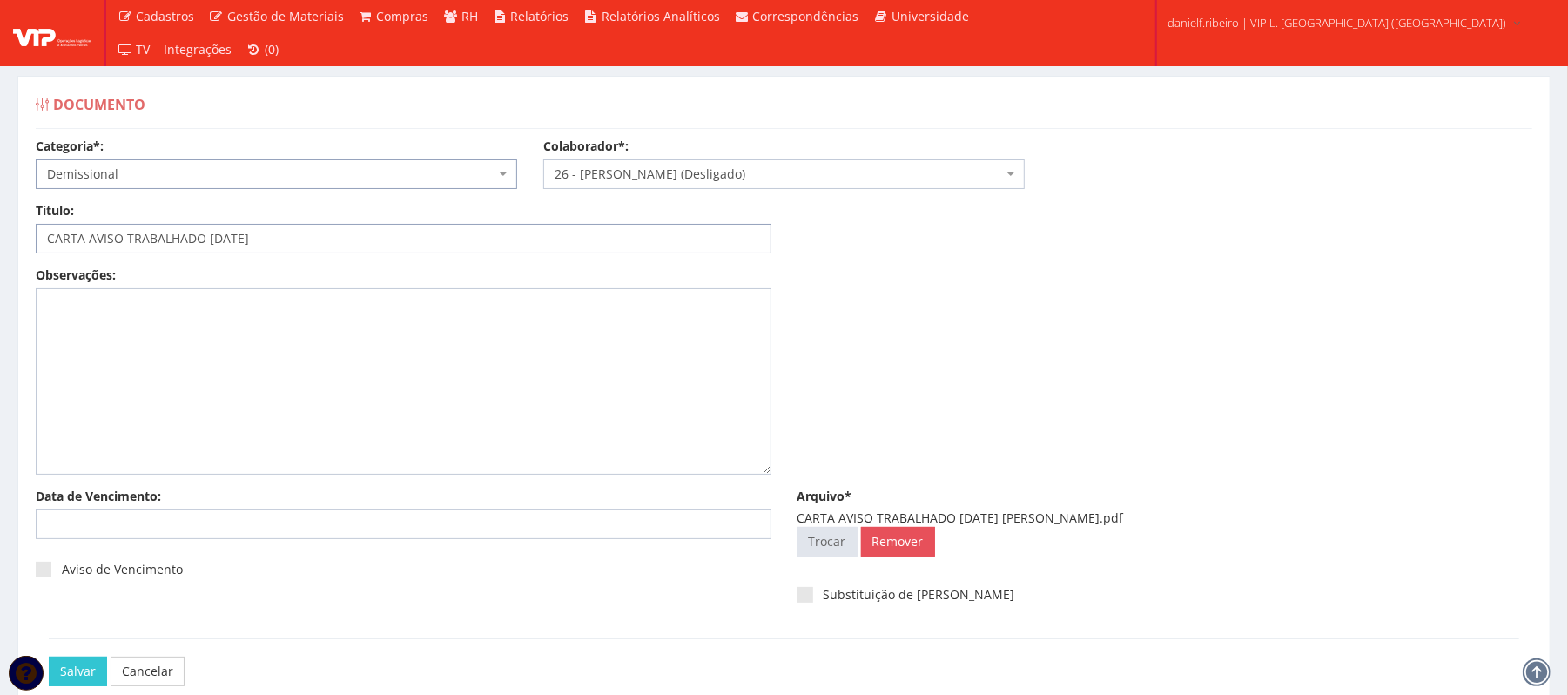
click at [225, 242] on input "CARTA AVISO TRABALHADO 14.07.2025" at bounding box center [403, 238] width 736 height 30
click at [209, 238] on input "CARTA AVISO TRABALHADO 14/07/2025" at bounding box center [403, 238] width 736 height 30
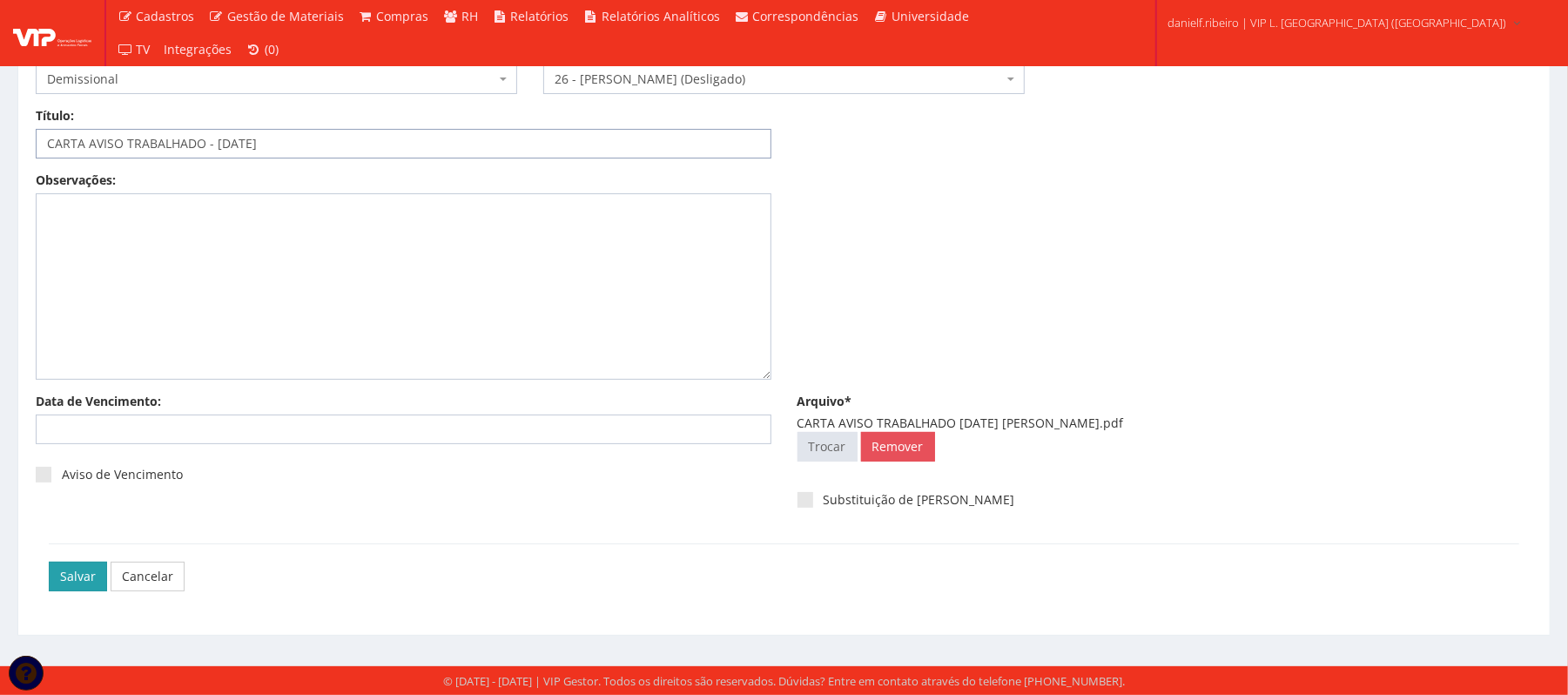
type input "CARTA AVISO TRABALHADO - [DATE]"
click at [80, 572] on input "Salvar" at bounding box center [78, 576] width 58 height 30
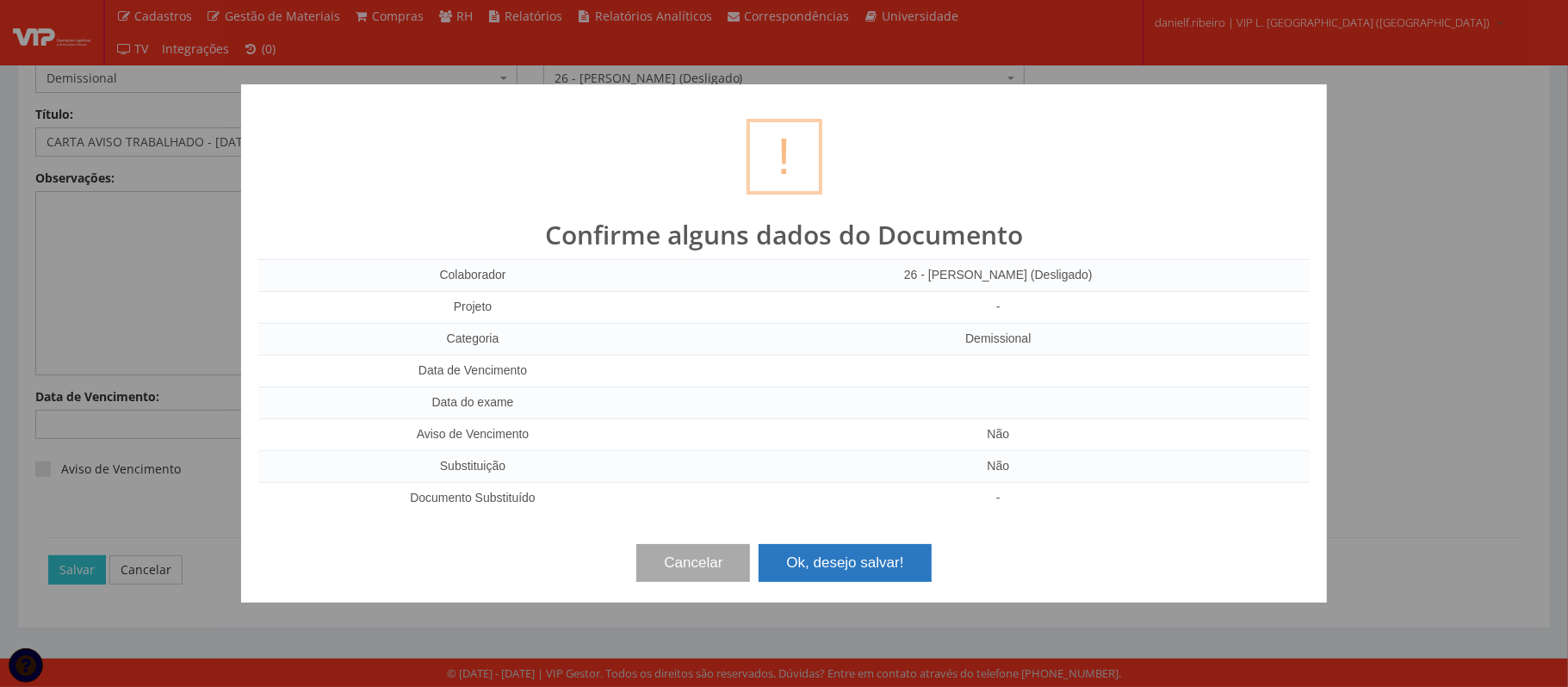
click at [882, 569] on button "Ok, desejo salvar!" at bounding box center [845, 563] width 172 height 38
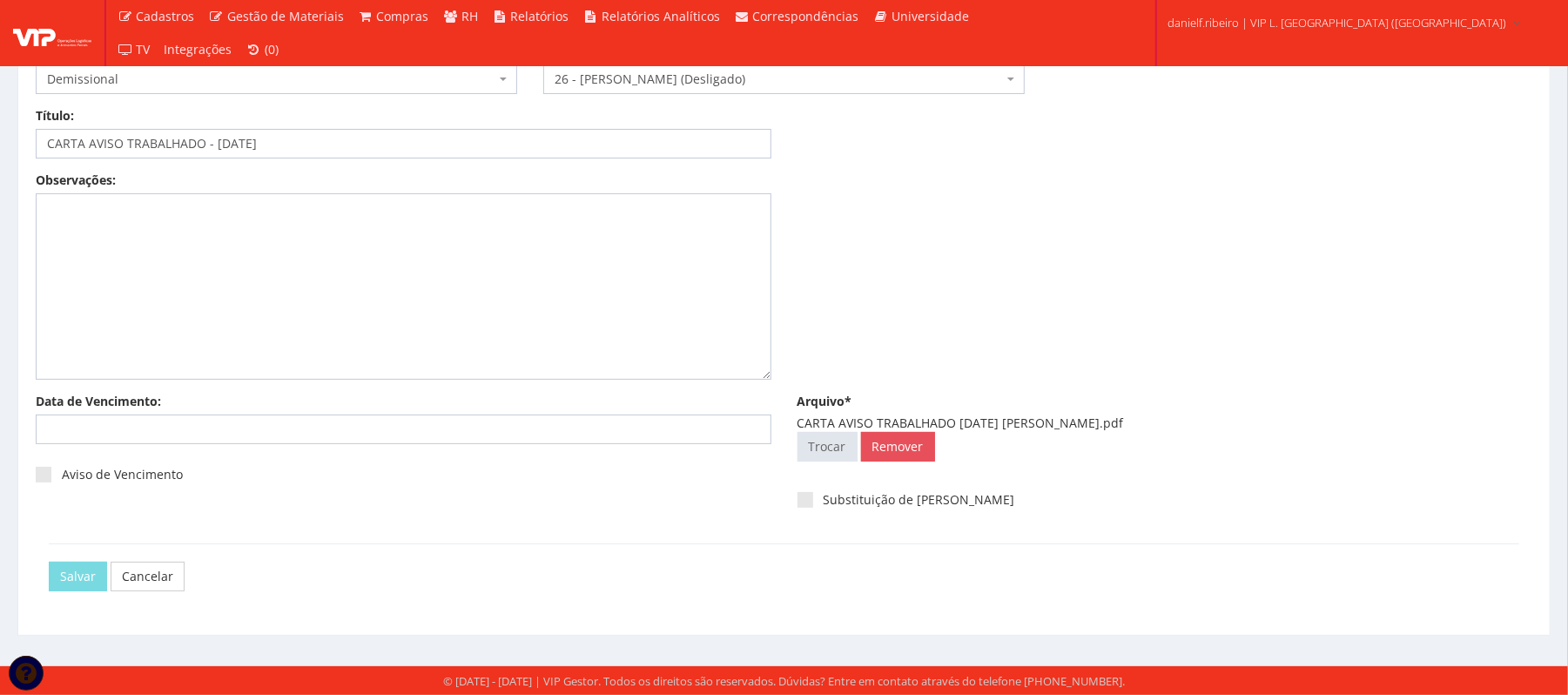
scroll to position [0, 0]
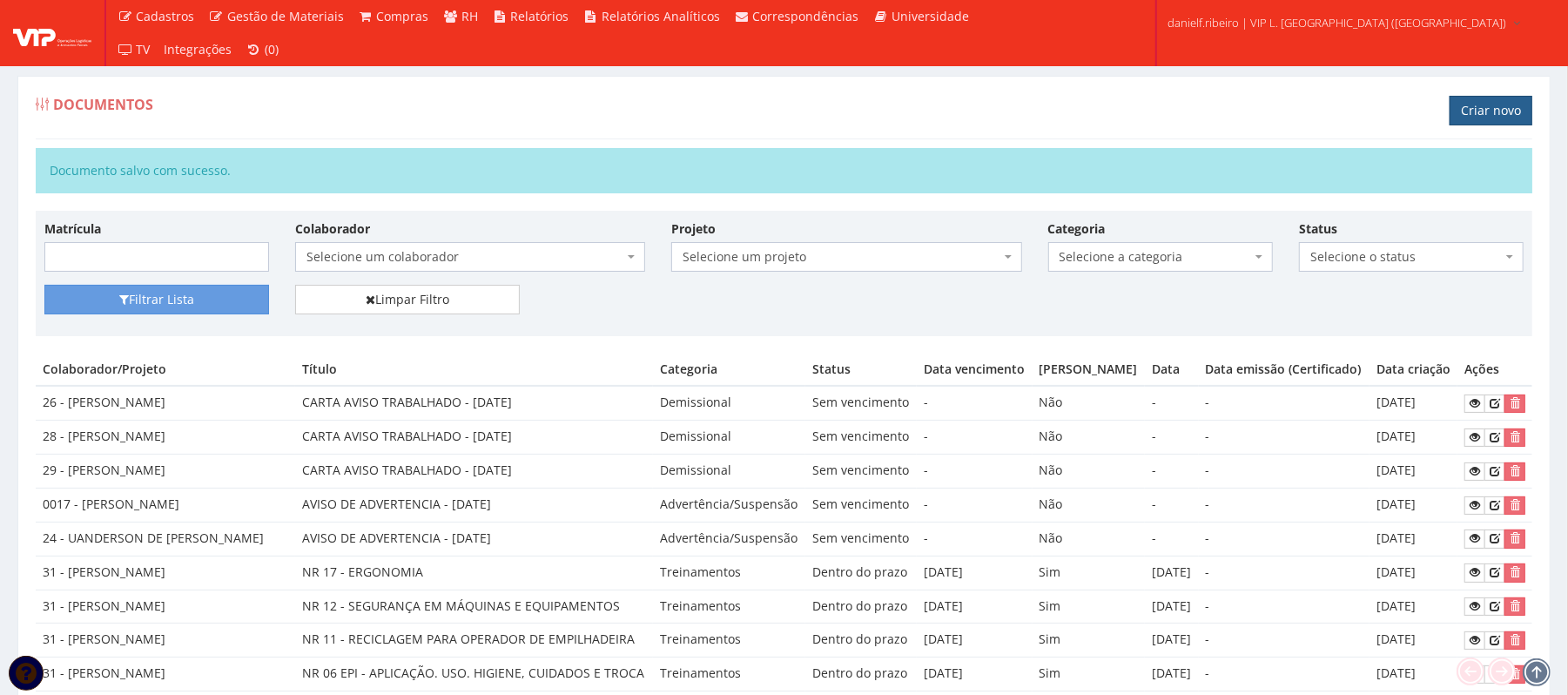
click at [1482, 112] on link "Criar novo" at bounding box center [1490, 110] width 82 height 30
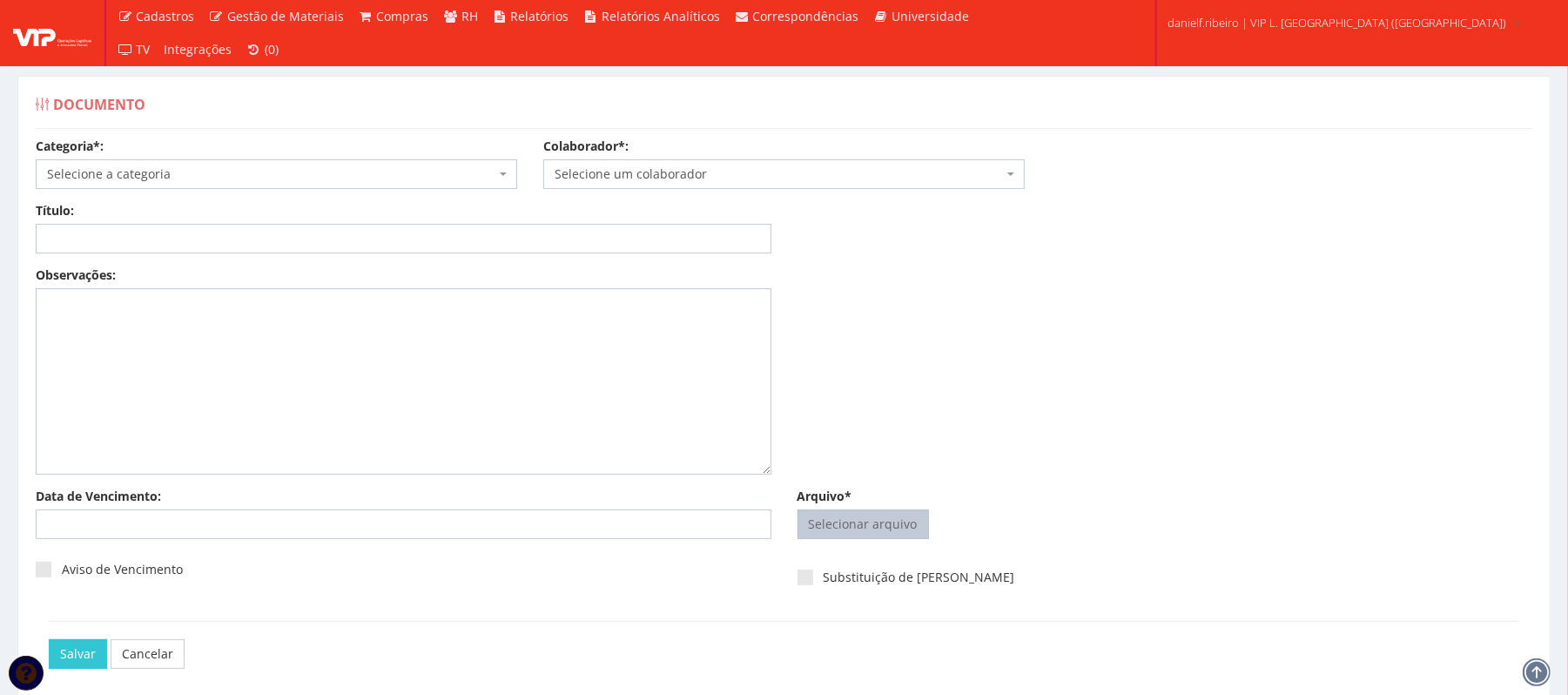
click at [830, 533] on input "Arquivo*" at bounding box center [863, 524] width 130 height 28
type input "C:\fakepath\CARTA AVISO TRABALHADO [DATE] [PERSON_NAME].pdf"
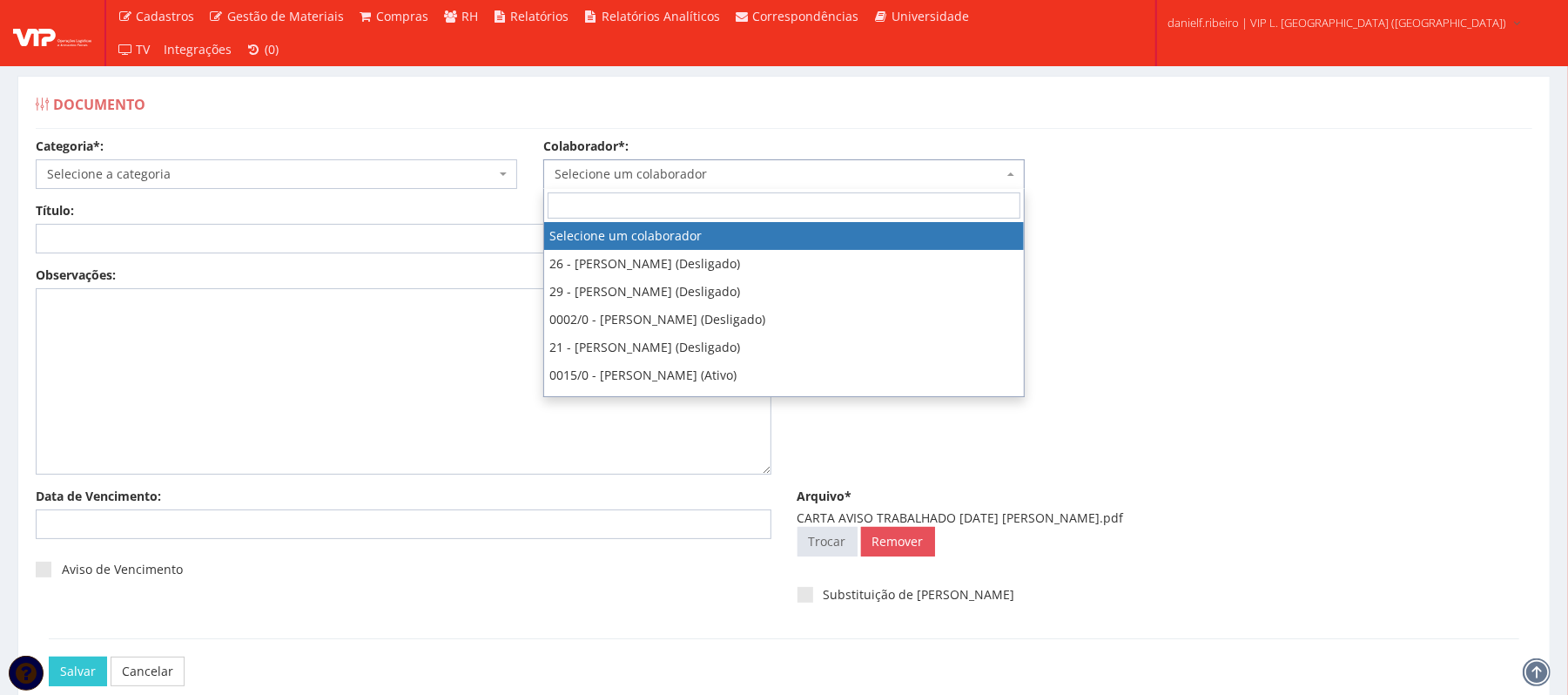
click at [680, 170] on span "Selecione um colaborador" at bounding box center [778, 174] width 448 height 17
type input "E"
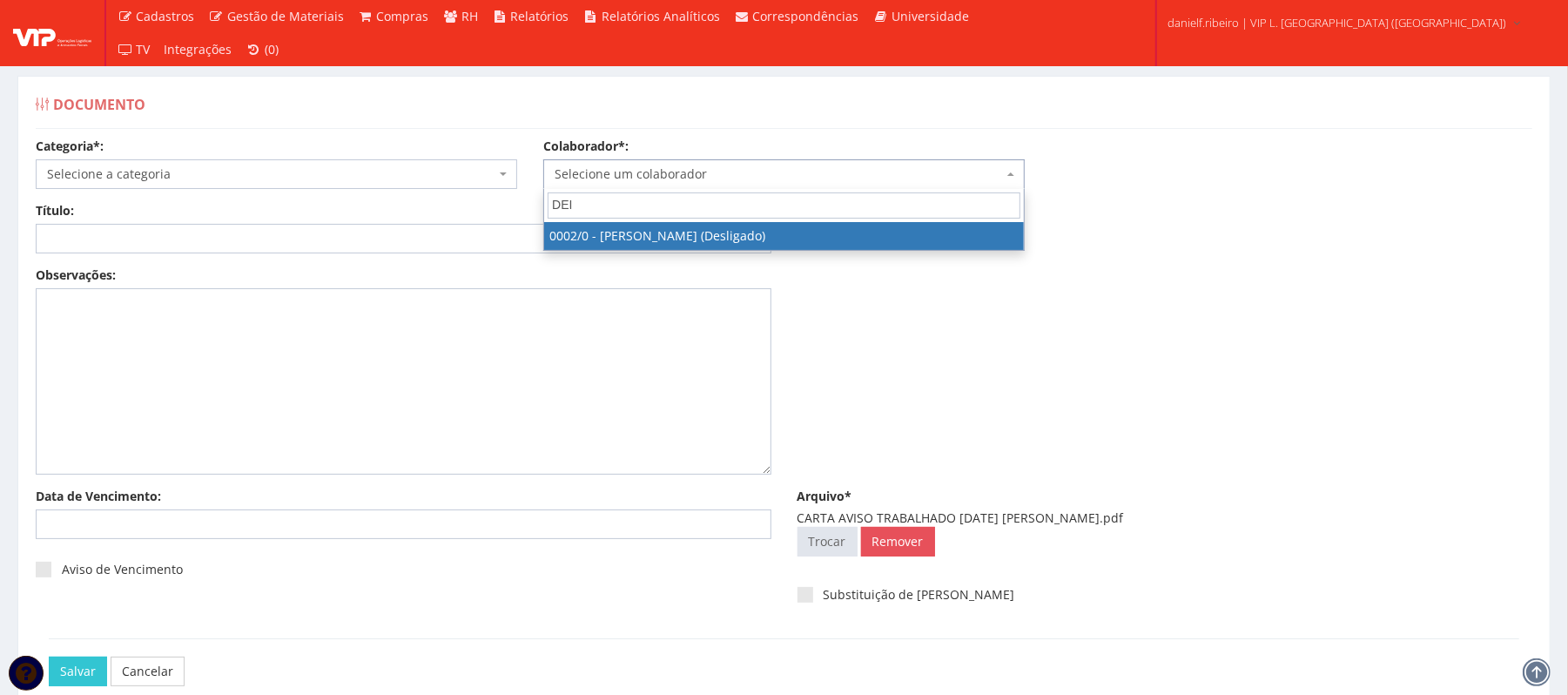
type input "DEI"
select select "715"
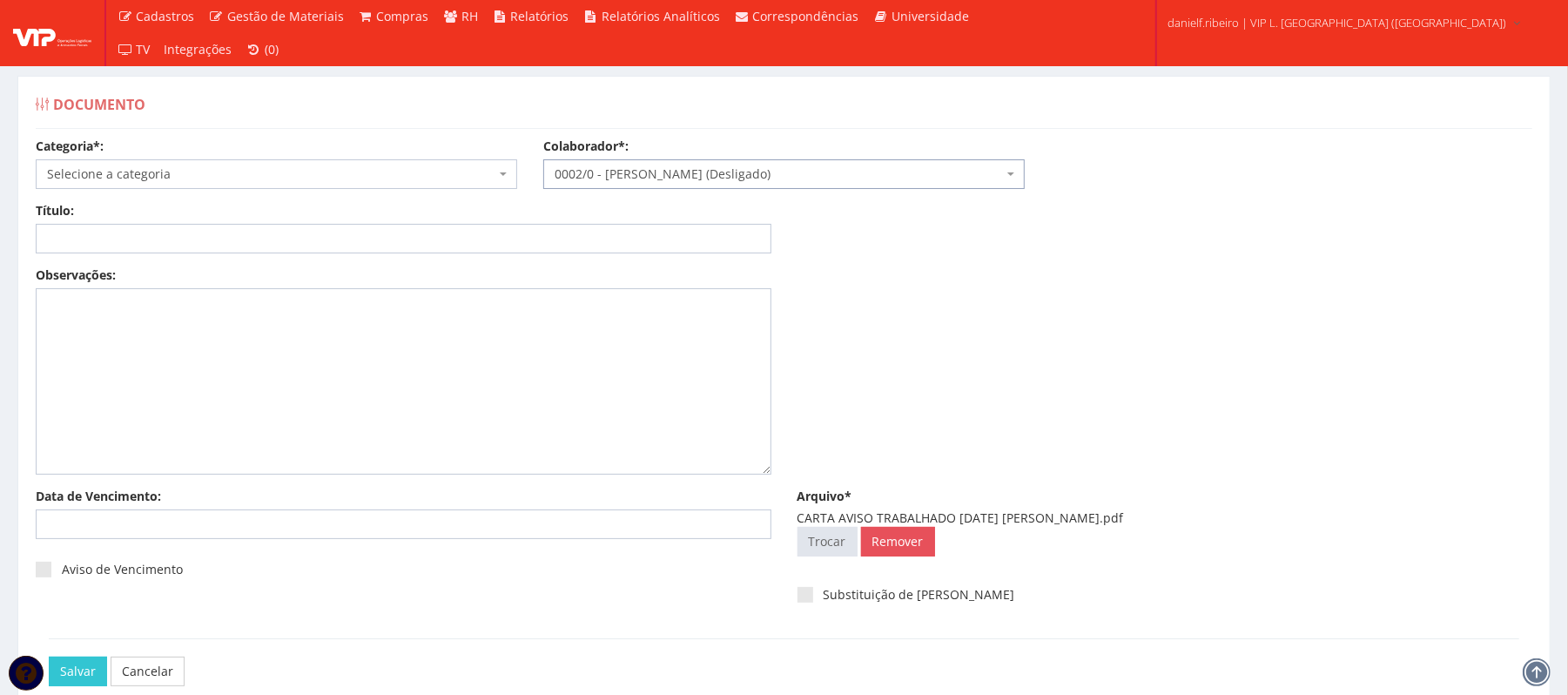
click at [274, 186] on span "Selecione a categoria" at bounding box center [276, 173] width 482 height 30
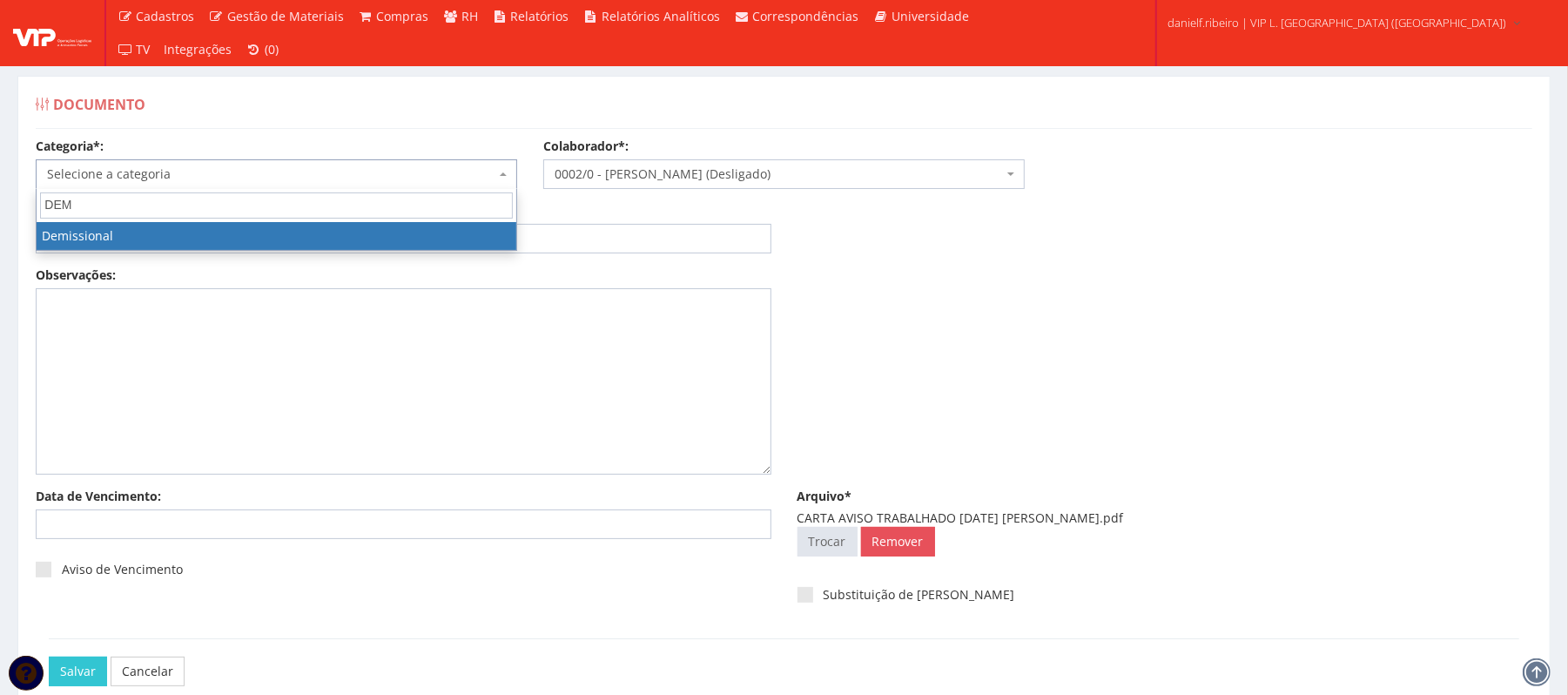
type input "DEM"
select select "demissional"
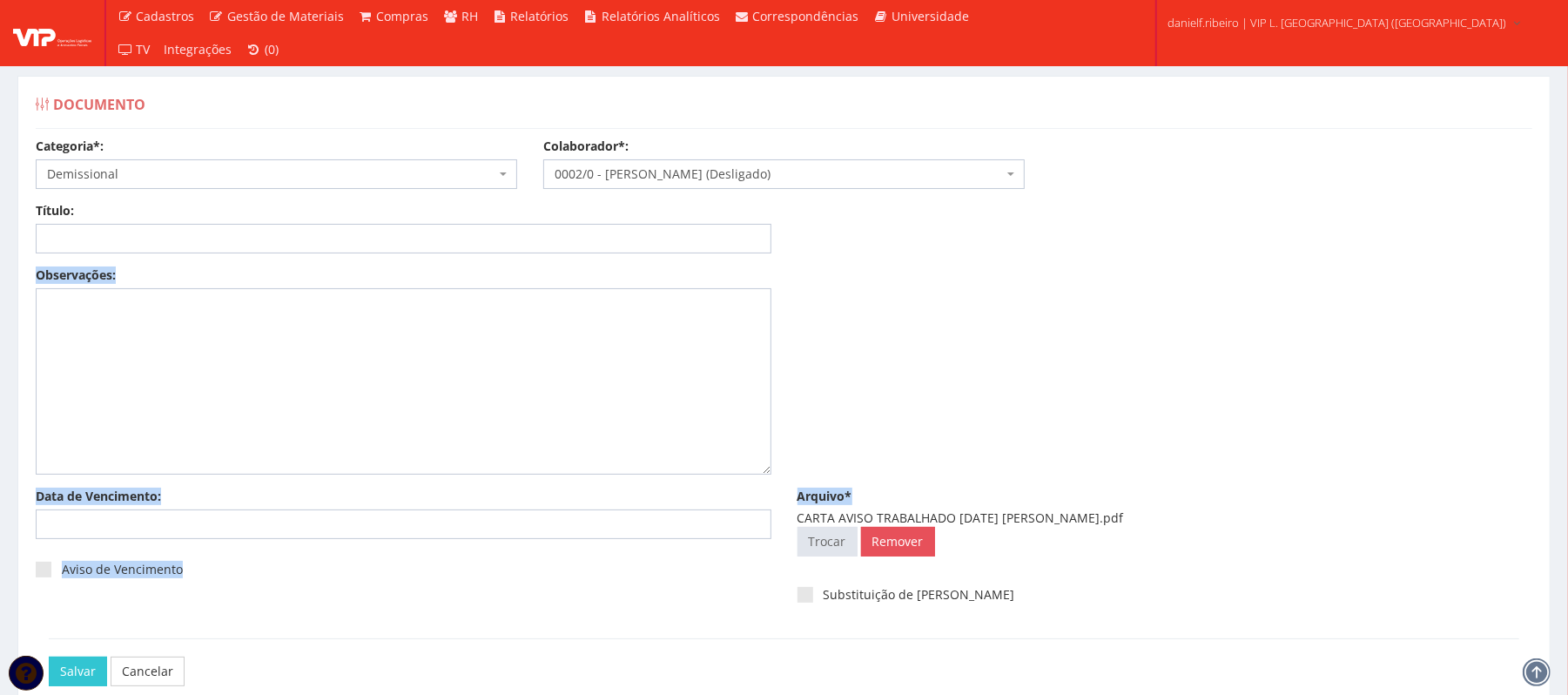
drag, startPoint x: 798, startPoint y: 520, endPoint x: 318, endPoint y: 258, distance: 546.8
click at [318, 258] on div "Categoria*: Selecione a categoria Aso Segurança no trabalho - PGR Segurança no …" at bounding box center [784, 427] width 1523 height 579
click at [314, 234] on input "Título:" at bounding box center [403, 238] width 736 height 30
paste input "CARTA AVISO TRABALHADO [DATE]"
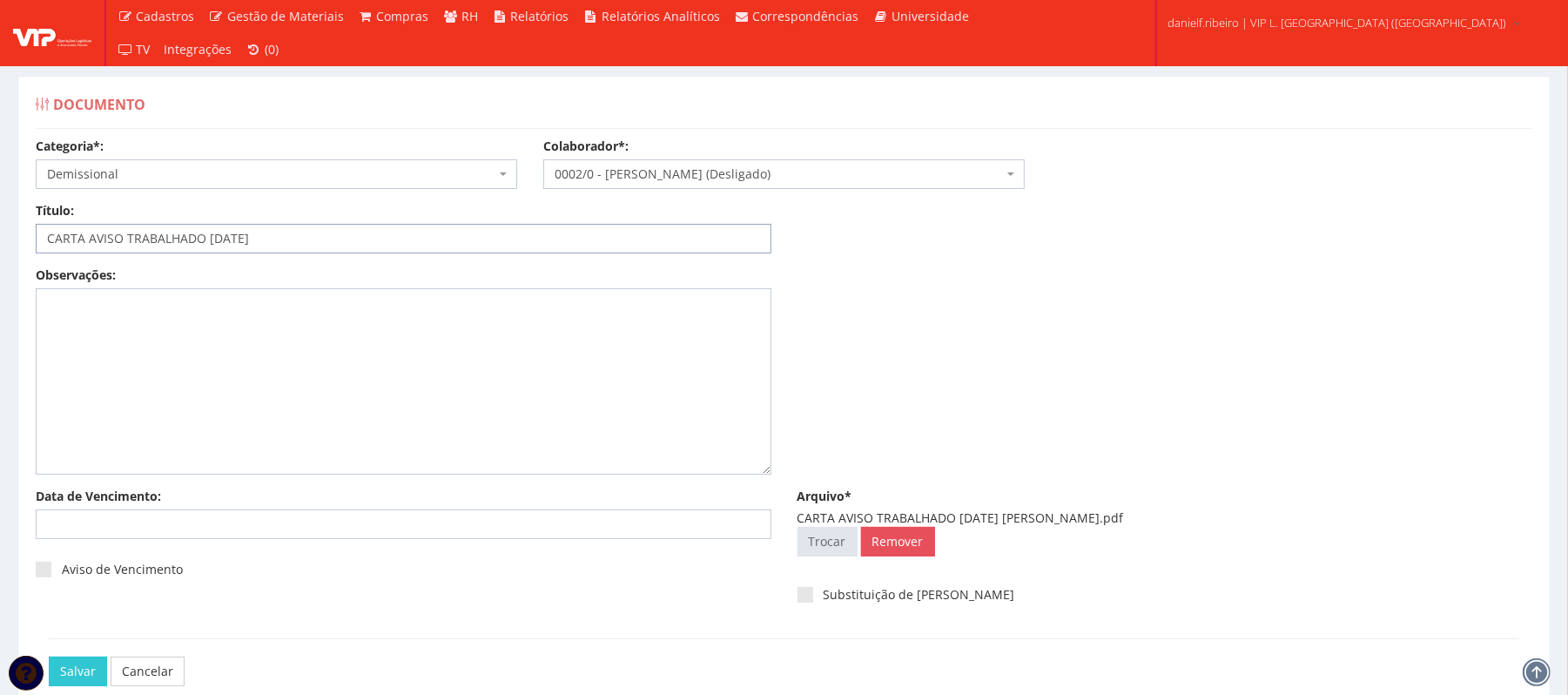
click at [225, 240] on input "CARTA AVISO TRABALHADO [DATE]" at bounding box center [403, 238] width 736 height 30
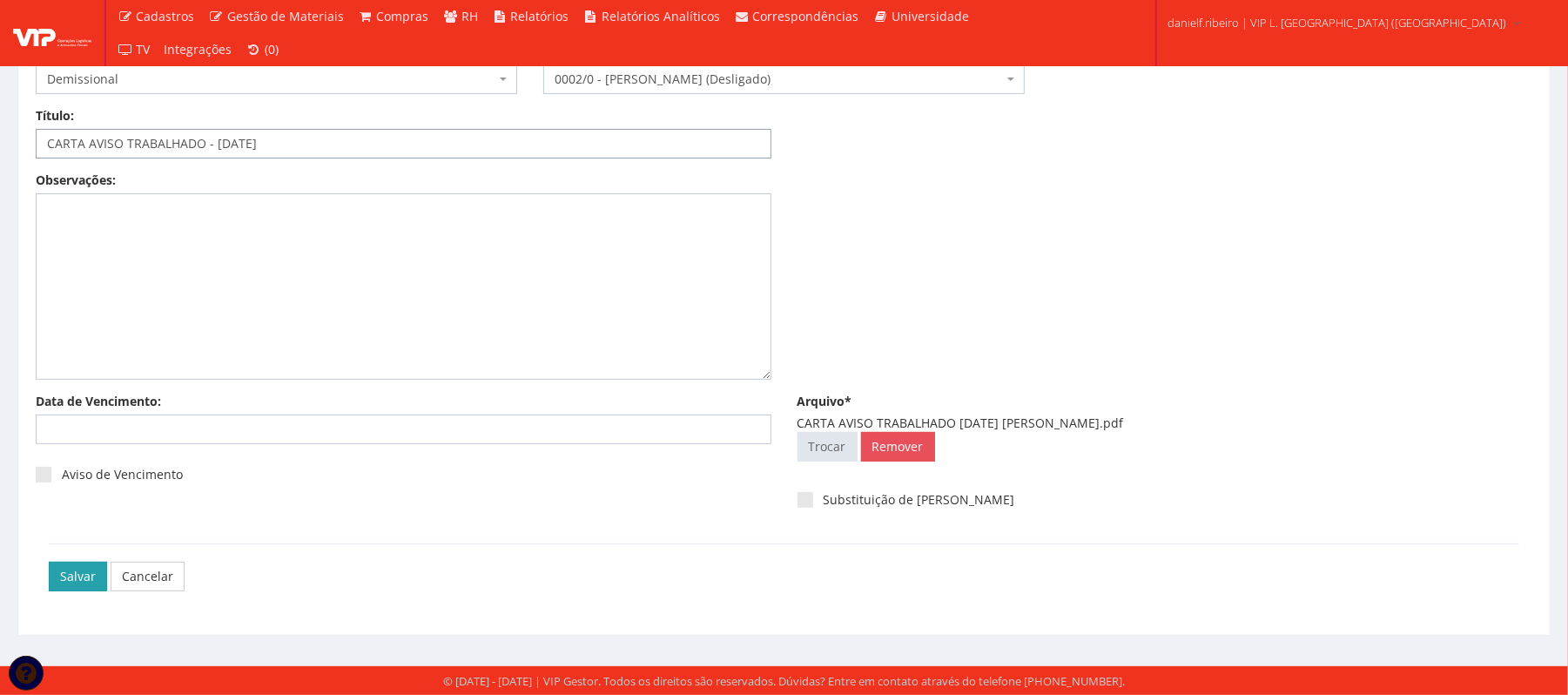
type input "CARTA AVISO TRABALHADO - [DATE]"
click at [59, 574] on input "Salvar" at bounding box center [78, 576] width 58 height 30
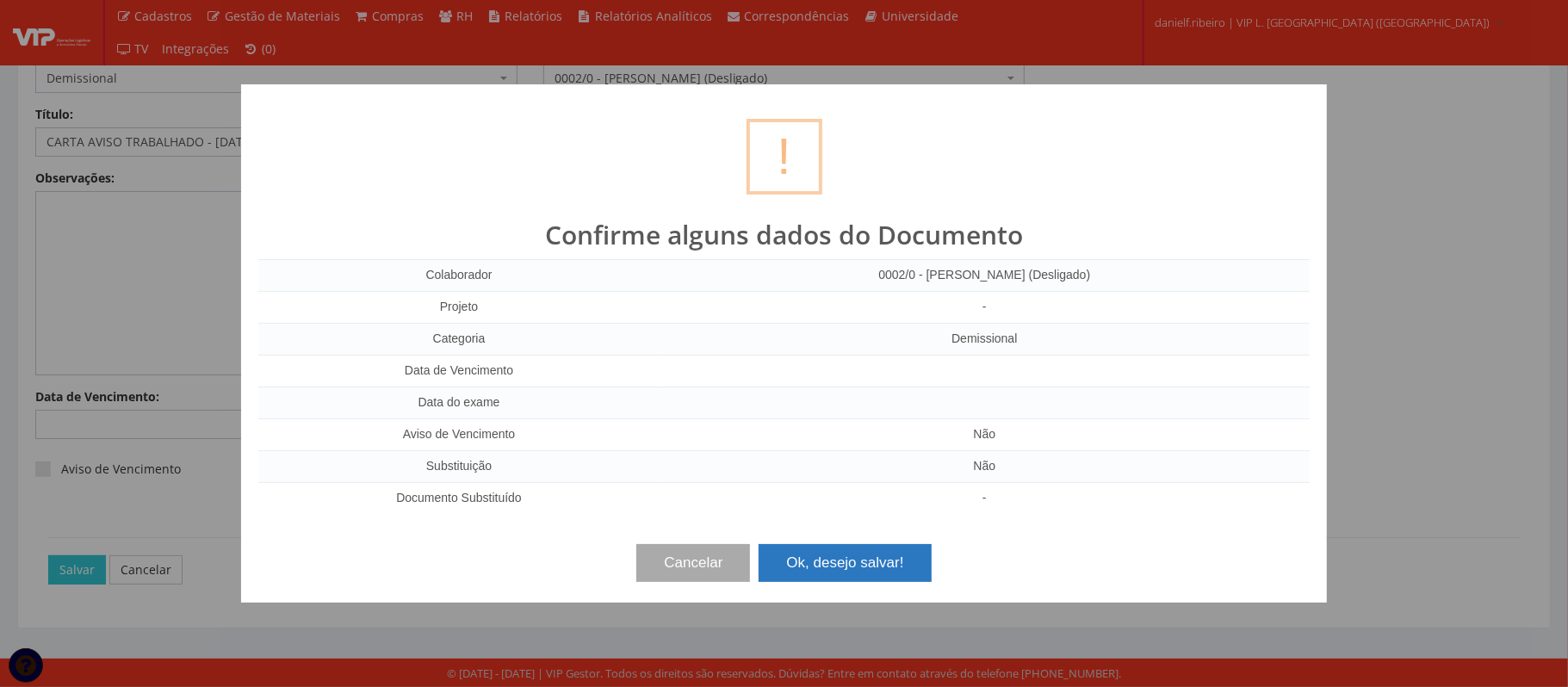
click at [876, 572] on button "Ok, desejo salvar!" at bounding box center [845, 563] width 172 height 38
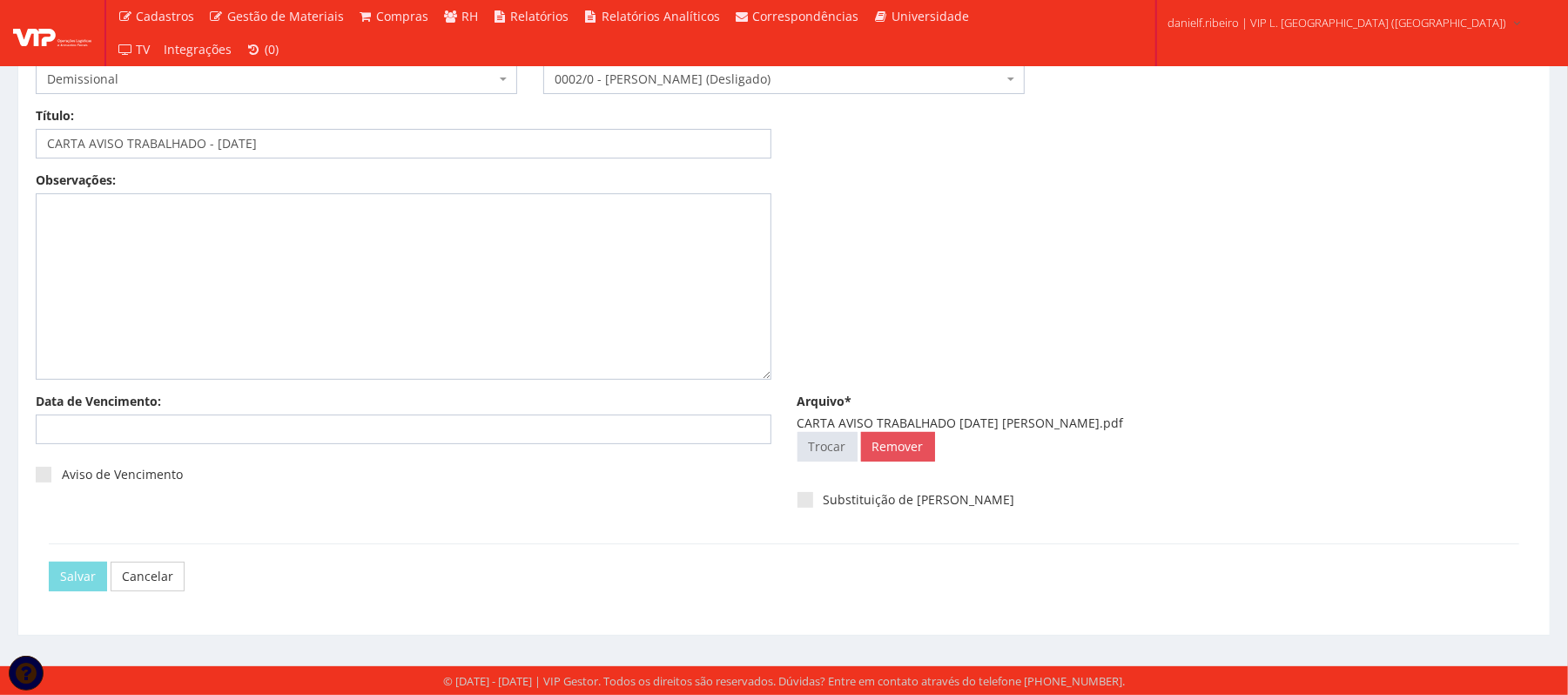
scroll to position [0, 0]
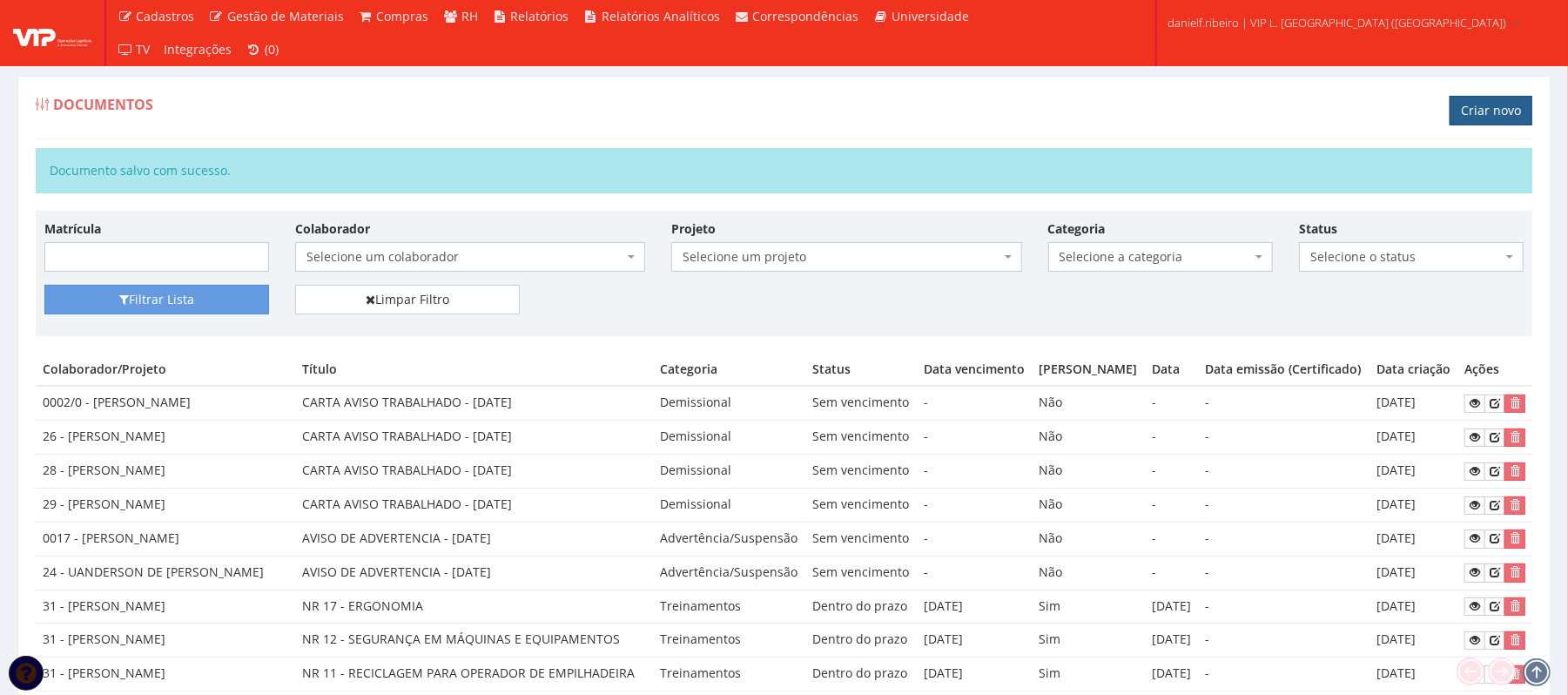
click at [1506, 112] on link "Criar novo" at bounding box center [1490, 110] width 82 height 30
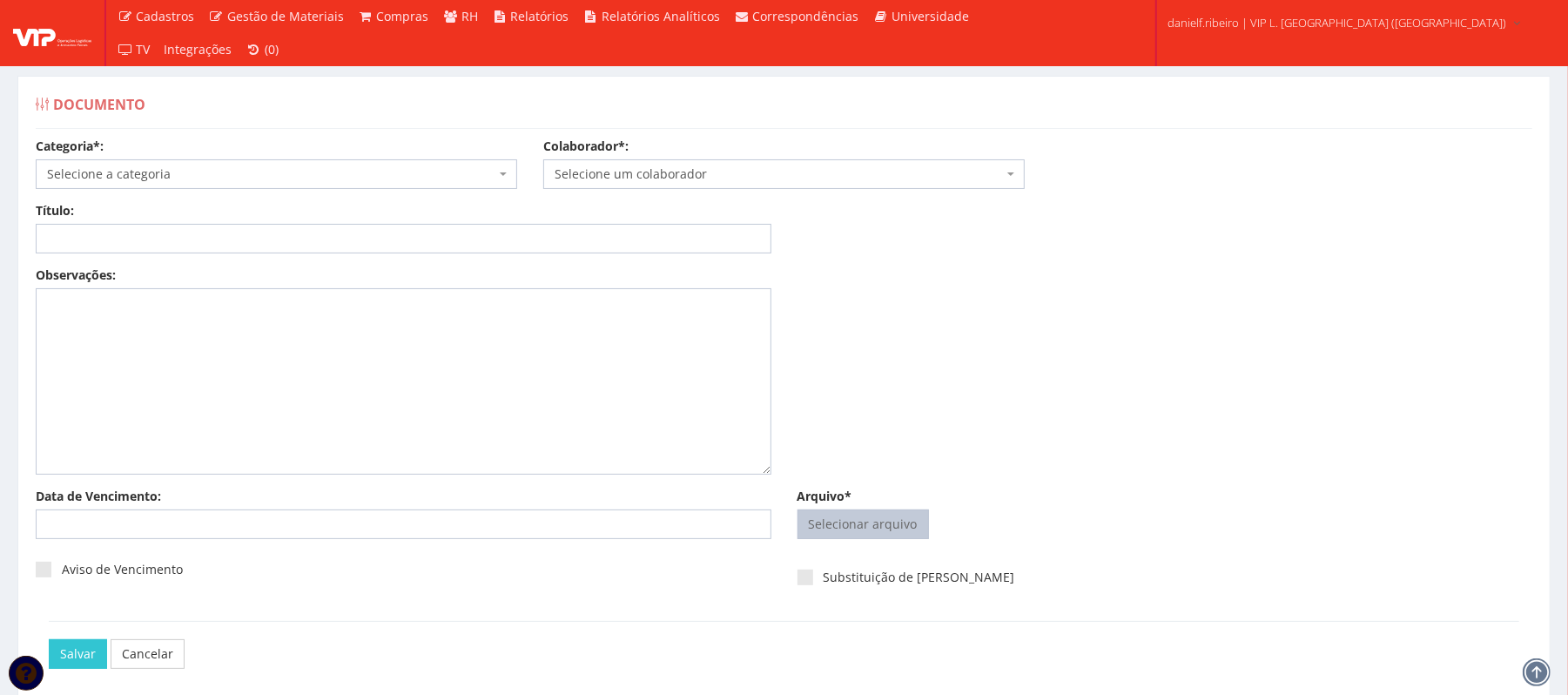
click at [871, 527] on input "Arquivo*" at bounding box center [863, 524] width 130 height 28
type input "C:\fakepath\CARTA AVISO TRABALHADO 14.07.2025 DEIDIVAN SANTOS LIMA.pdf"
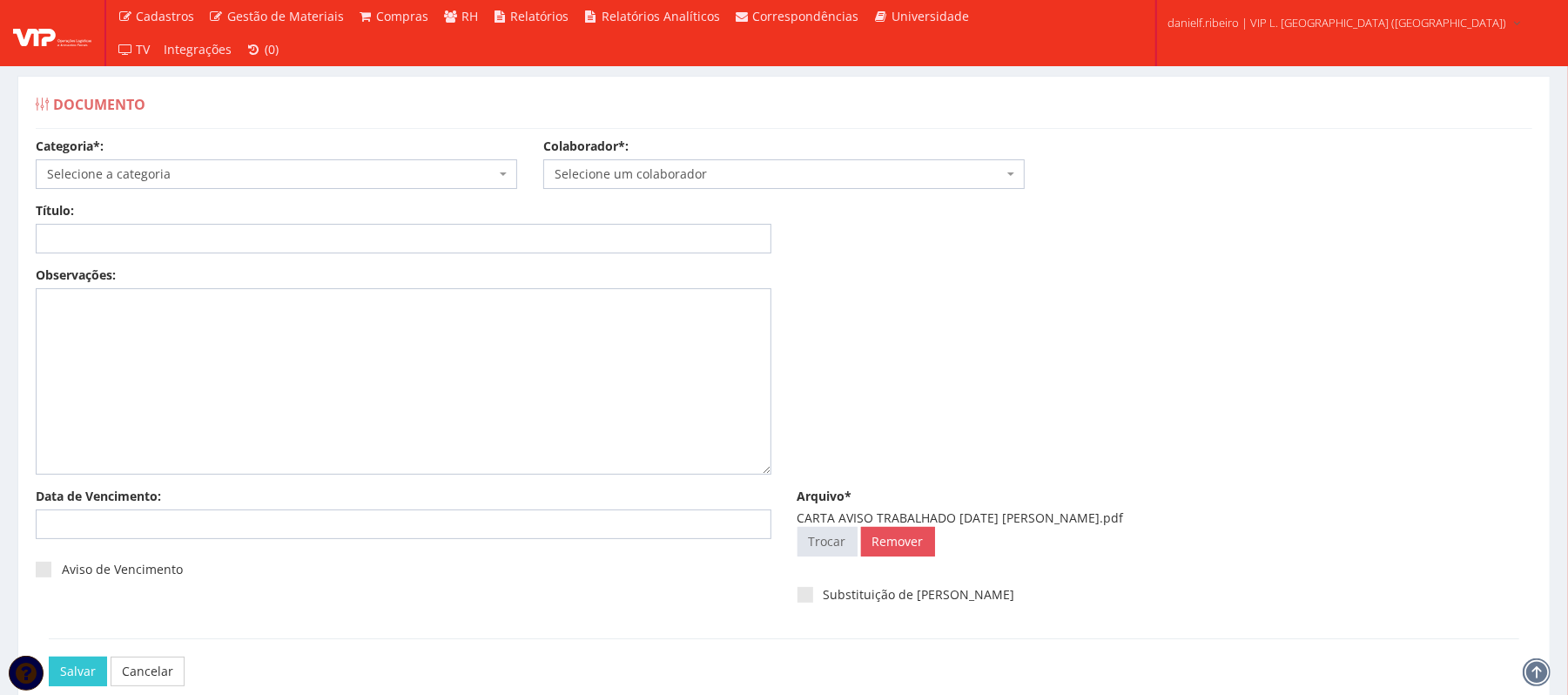
click at [505, 220] on div "Título:" at bounding box center [404, 228] width 762 height 52
click at [505, 241] on input "Título:" at bounding box center [403, 238] width 736 height 30
paste input "CARTA AVISO TRABALHADO 14.07.2025"
click at [226, 242] on input "CARTA AVISO TRABALHADO 14.07.2025" at bounding box center [403, 238] width 736 height 30
drag, startPoint x: 236, startPoint y: 237, endPoint x: 244, endPoint y: 249, distance: 14.4
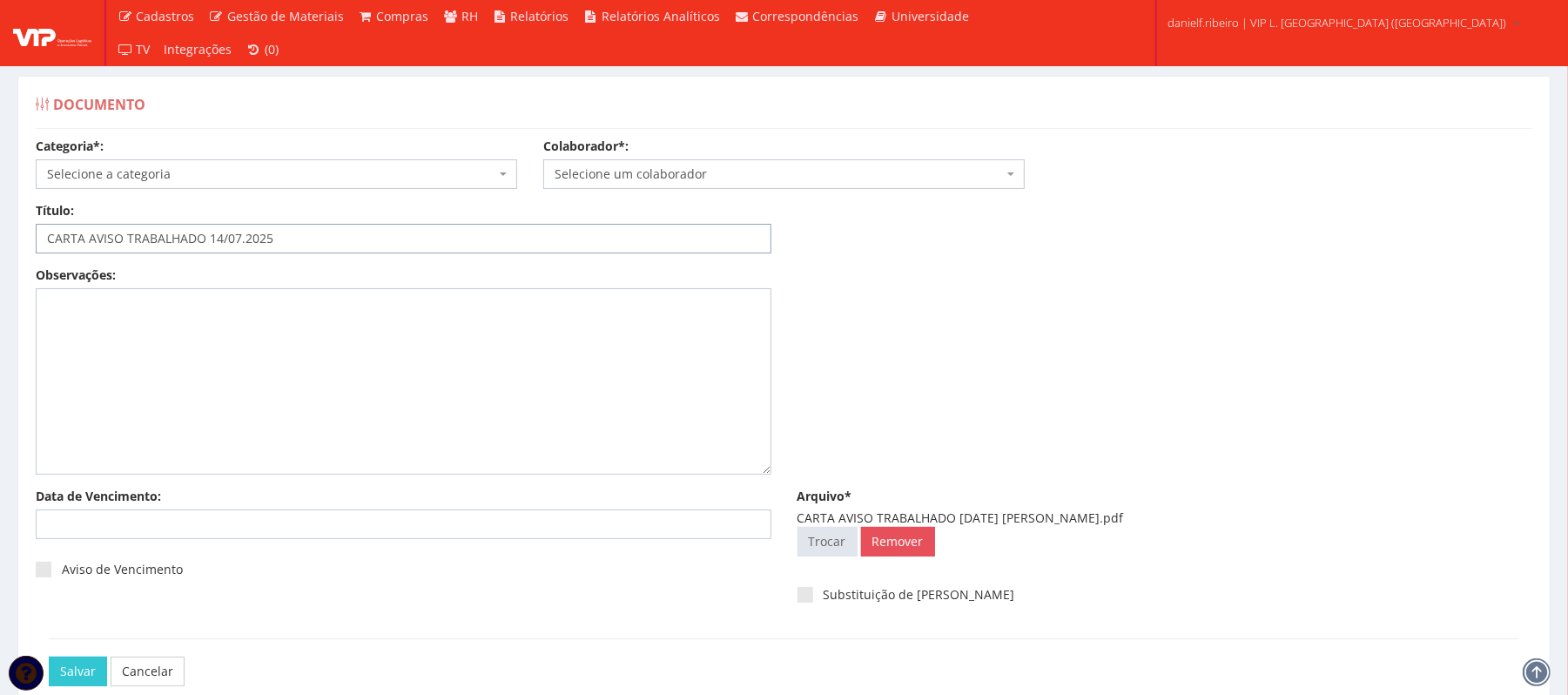
click at [240, 241] on input "CARTA AVISO TRABALHADO 14/07.2025" at bounding box center [403, 238] width 736 height 30
click at [244, 240] on input "CARTA AVISO TRABALHADO 14/07.2025" at bounding box center [403, 238] width 736 height 30
drag, startPoint x: 206, startPoint y: 245, endPoint x: 223, endPoint y: 265, distance: 26.2
click at [206, 244] on input "CARTA AVISO TRABALHADO 14/07/2025" at bounding box center [403, 238] width 736 height 30
type input "CARTA AVISO TRABALHADO - [DATE]"
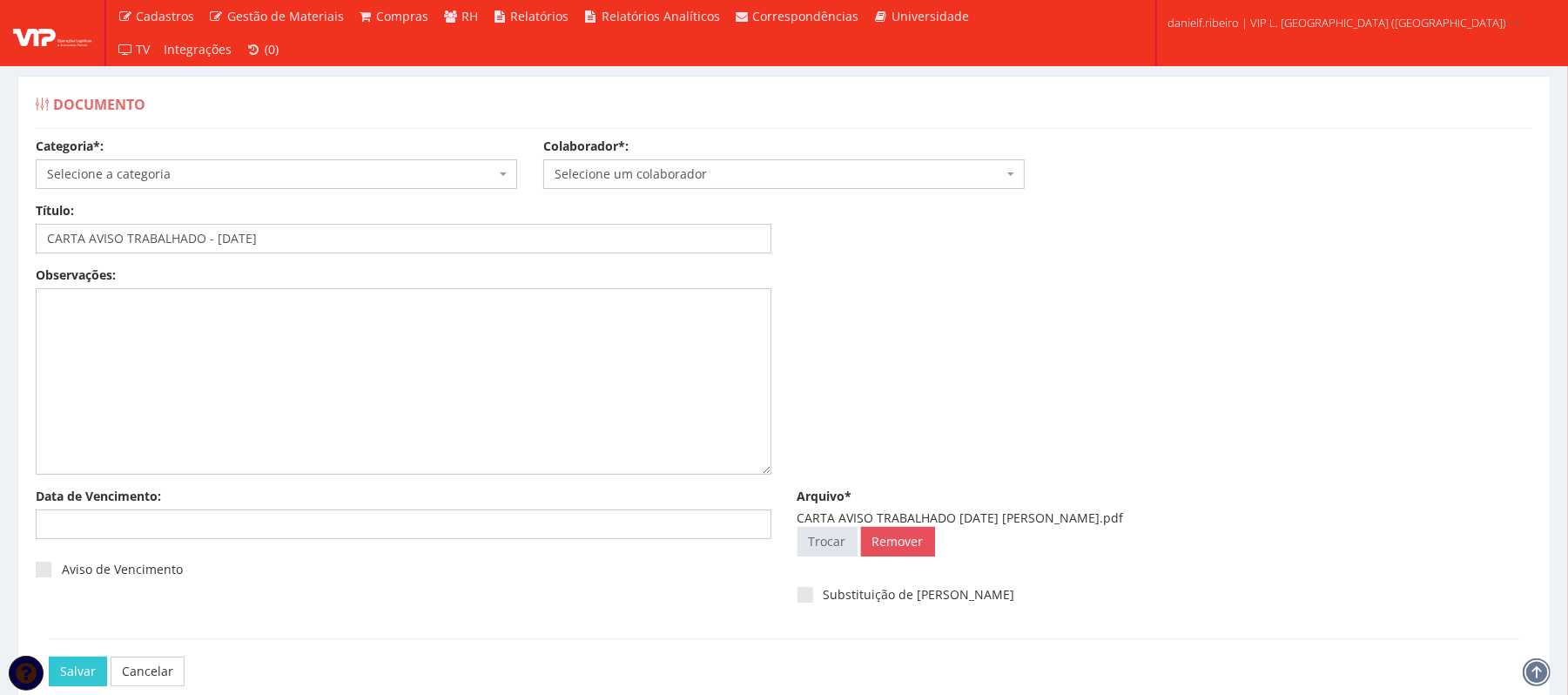
click at [141, 168] on span "Selecione a categoria" at bounding box center [271, 174] width 448 height 17
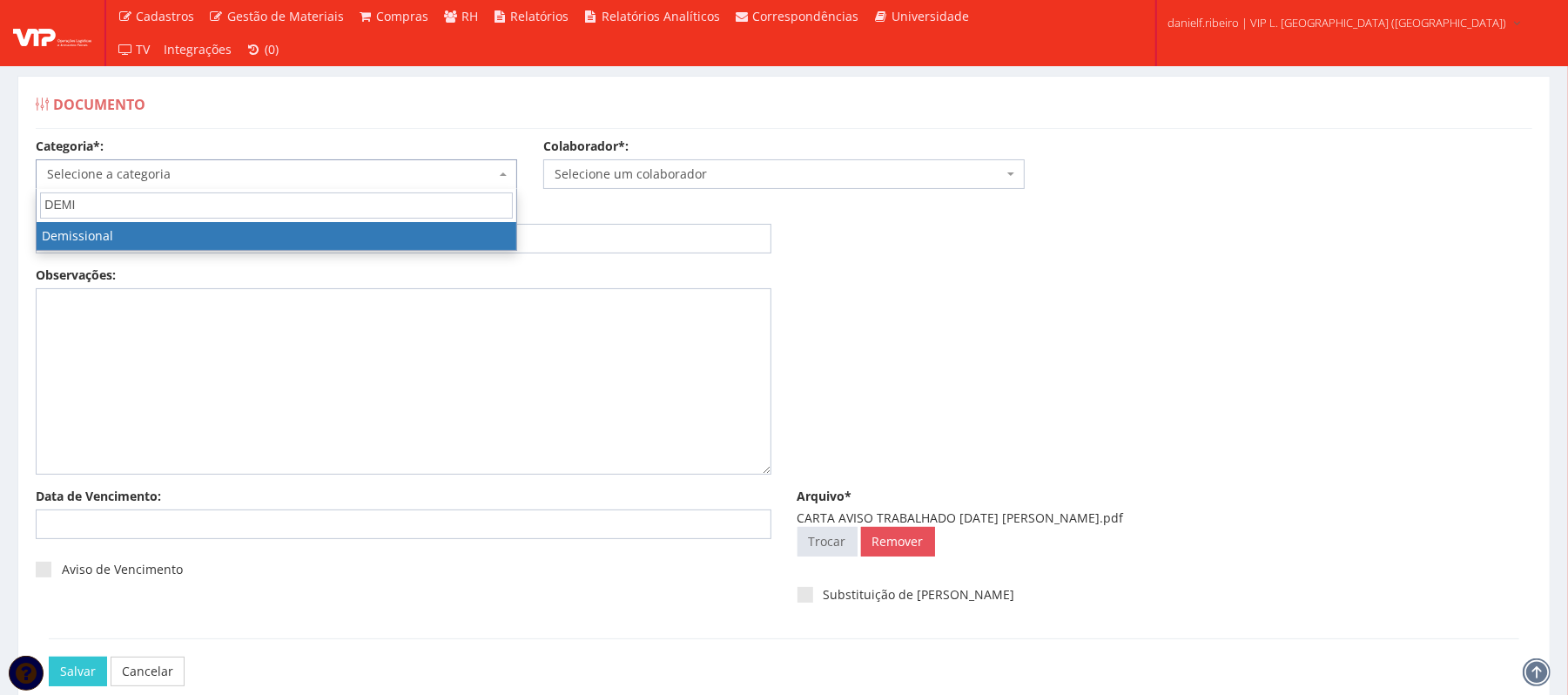
type input "DEMI"
select select "demissional"
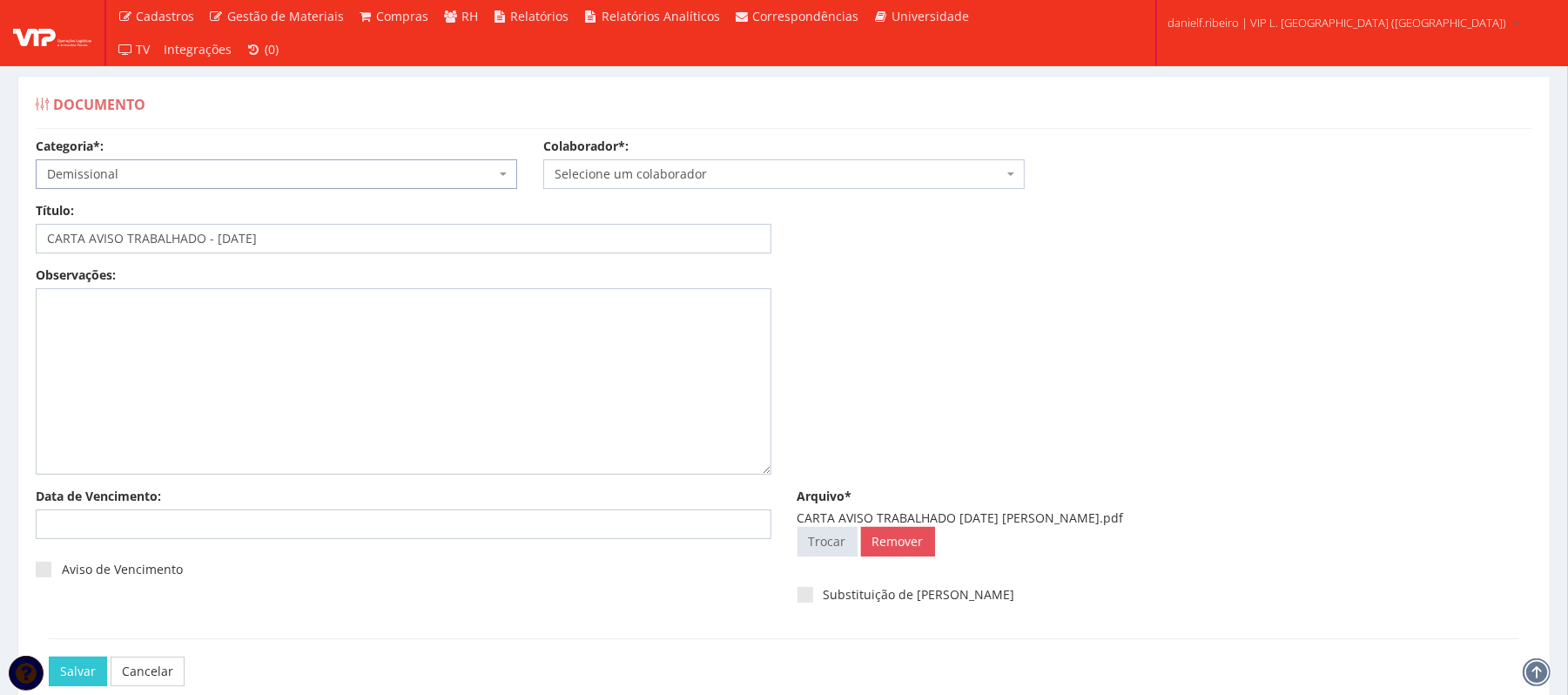
click at [582, 176] on span "Selecione um colaborador" at bounding box center [778, 174] width 448 height 17
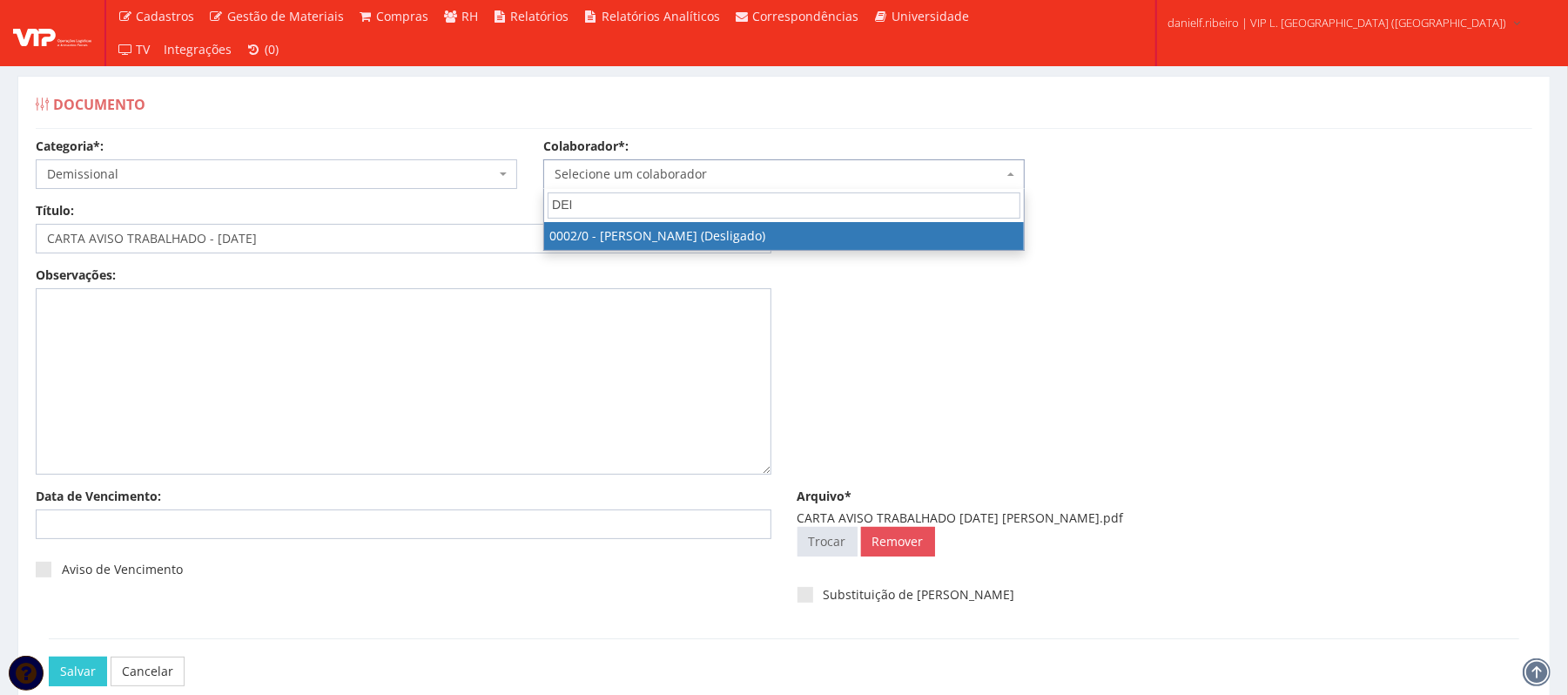
type input "DEI"
select select "715"
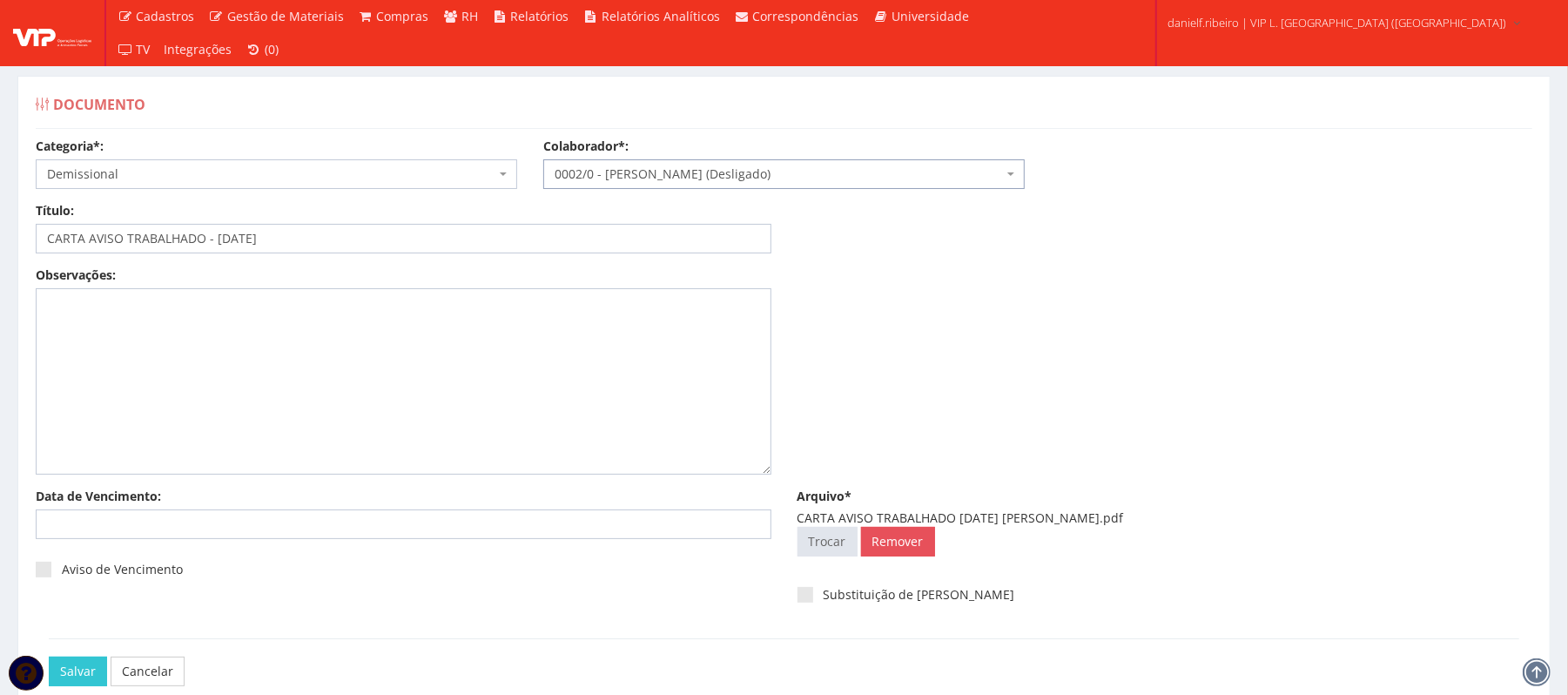
scroll to position [98, 0]
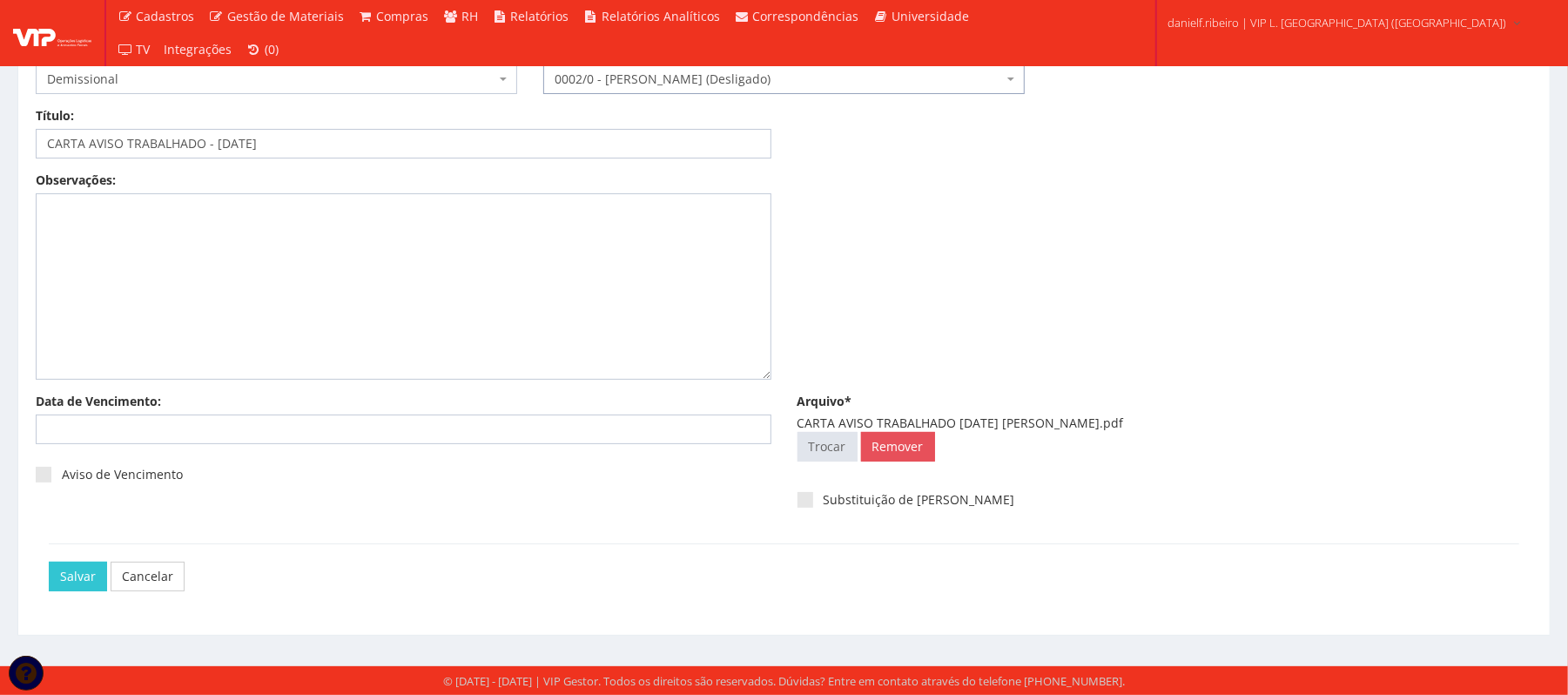
click at [78, 558] on div "Salvar Cancelar" at bounding box center [784, 576] width 1470 height 65
click at [83, 572] on input "Salvar" at bounding box center [78, 576] width 58 height 30
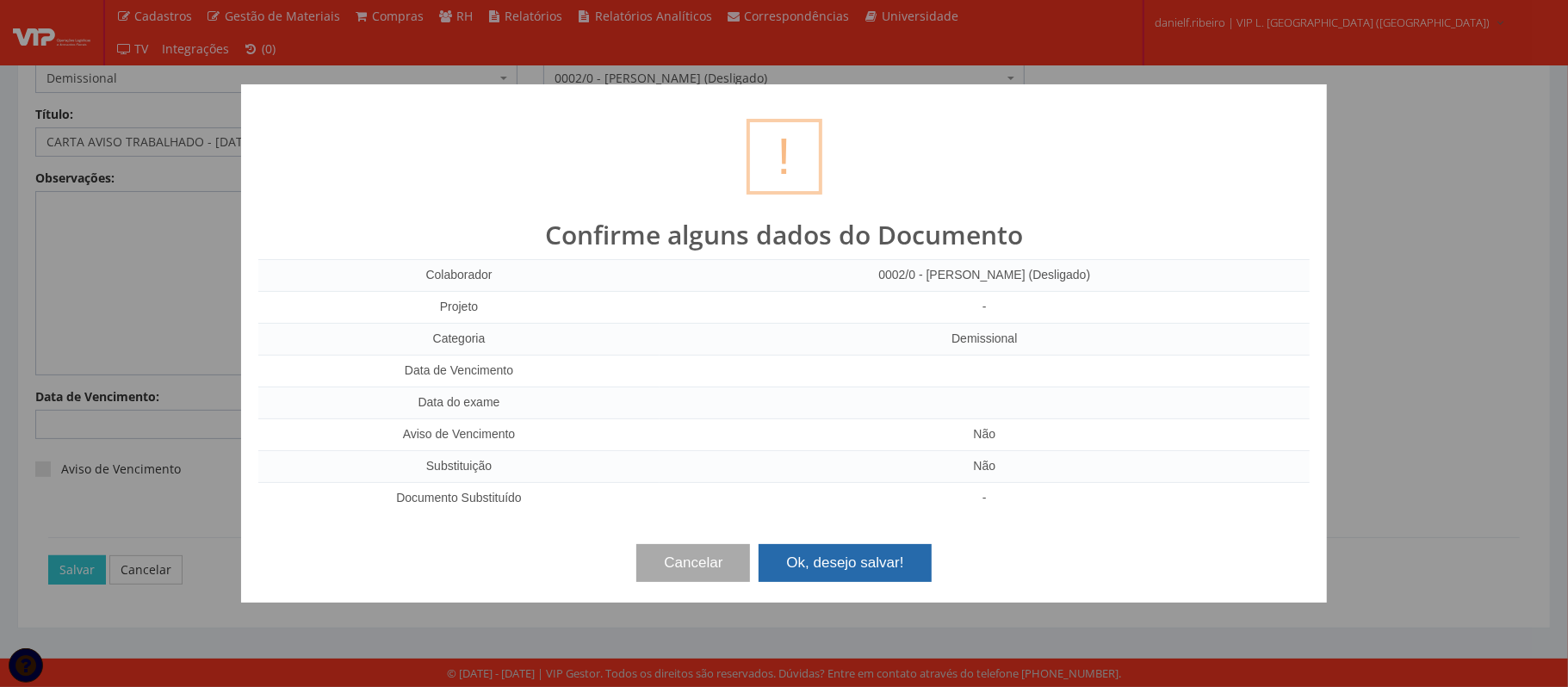
click at [886, 551] on button "Ok, desejo salvar!" at bounding box center [845, 563] width 172 height 38
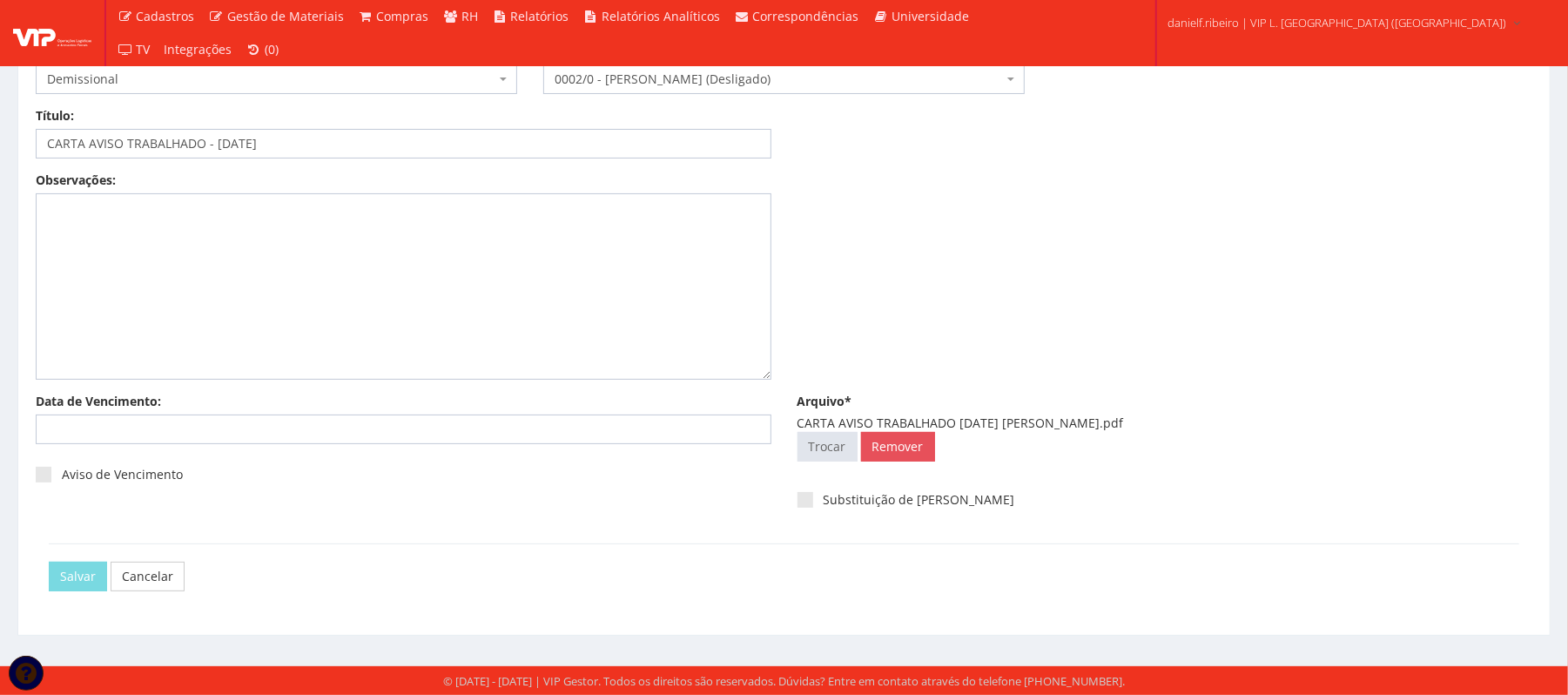
scroll to position [0, 0]
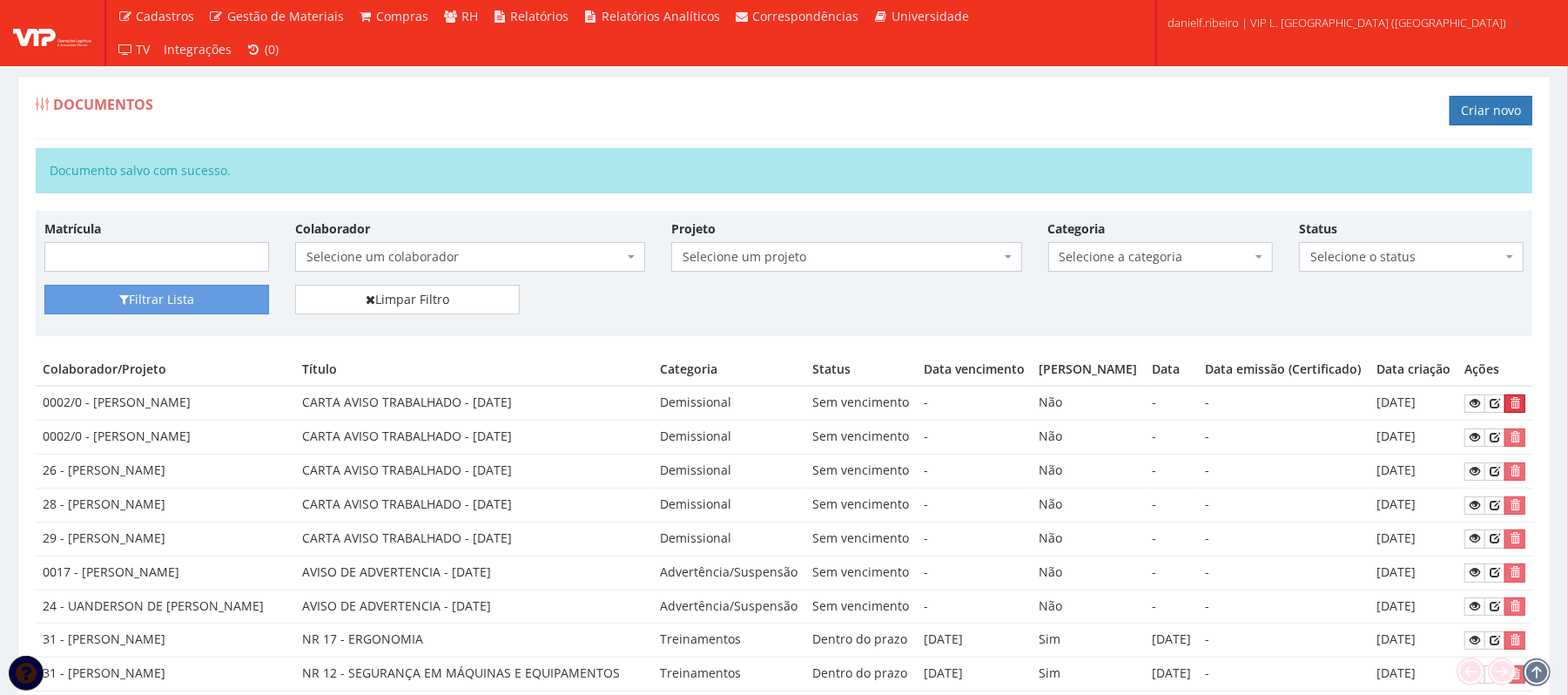
drag, startPoint x: 1477, startPoint y: 440, endPoint x: 871, endPoint y: 75, distance: 707.4
click at [1510, 410] on icon "submit" at bounding box center [1514, 403] width 11 height 12
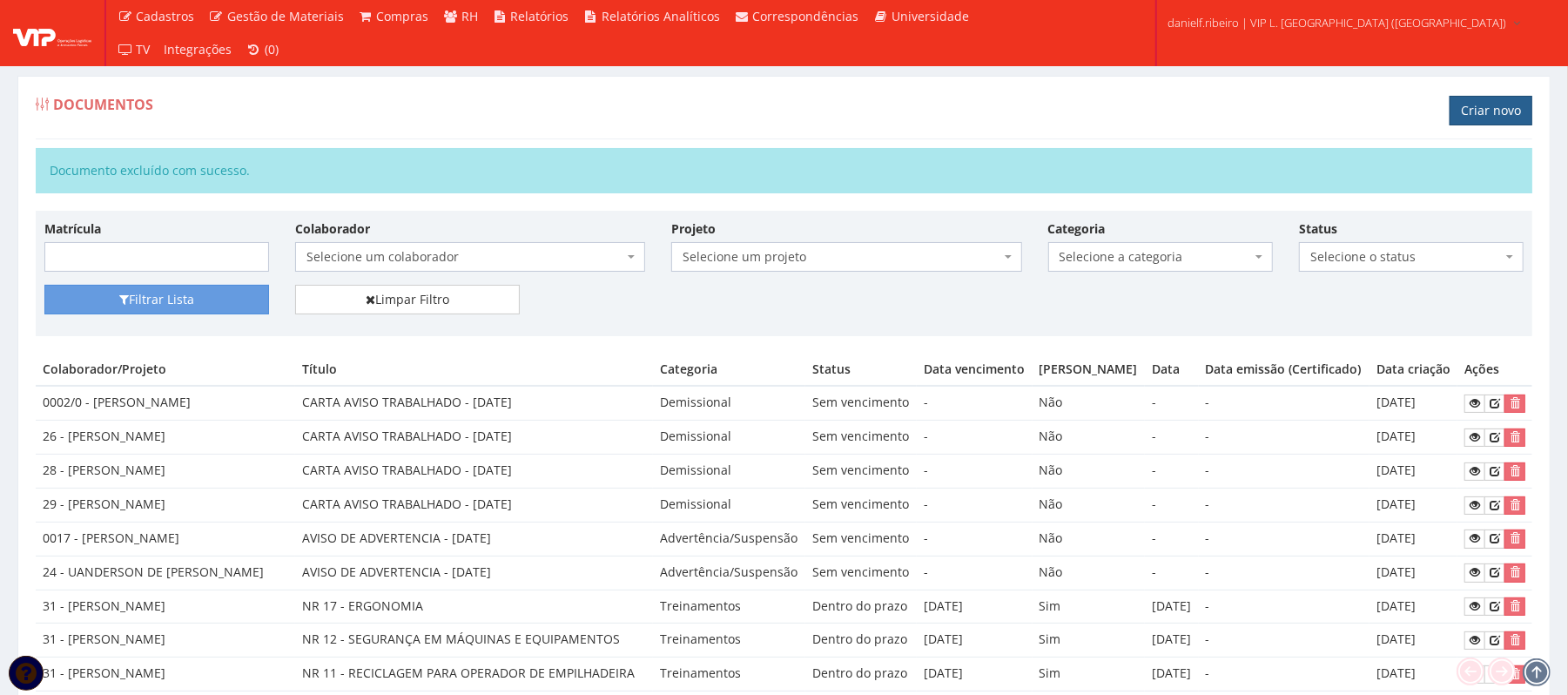
click at [1495, 104] on link "Criar novo" at bounding box center [1490, 110] width 82 height 30
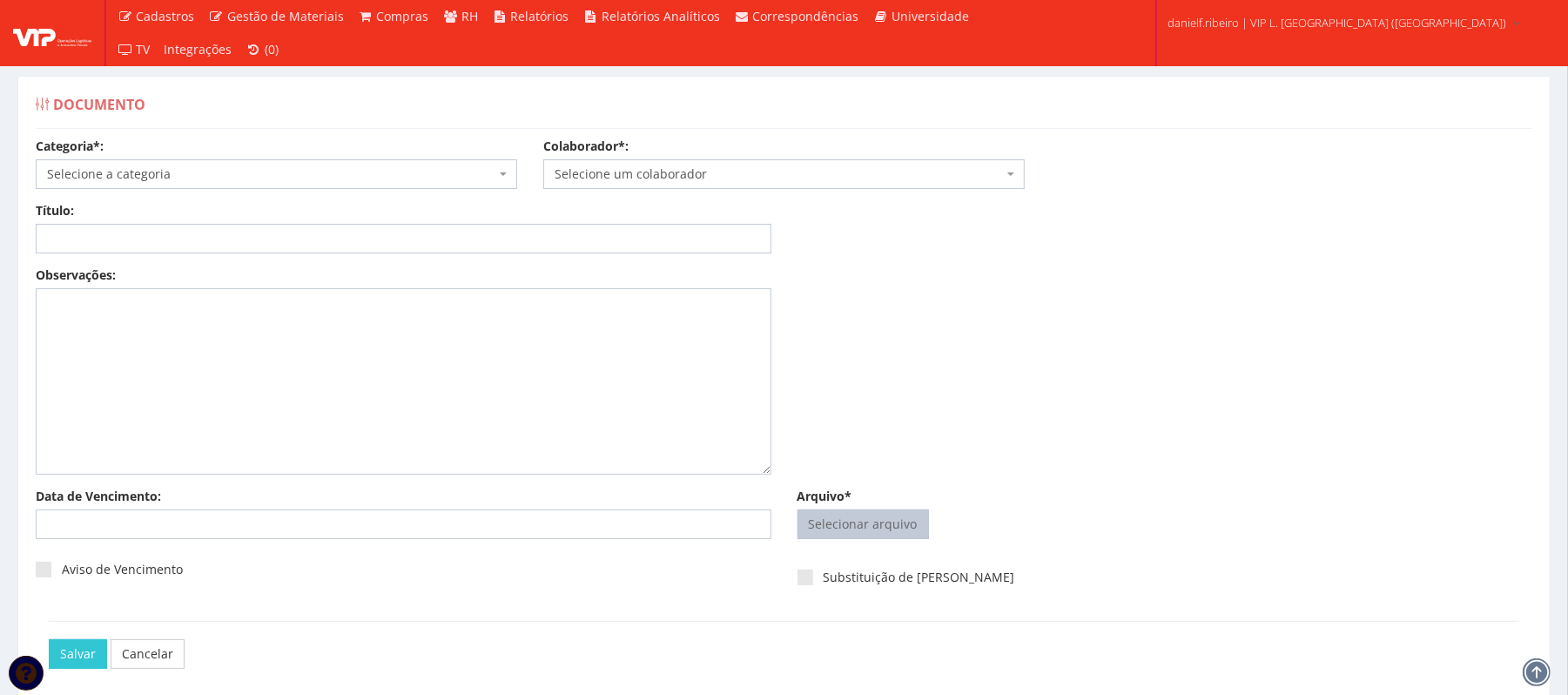
click at [888, 513] on input "Arquivo*" at bounding box center [863, 524] width 130 height 28
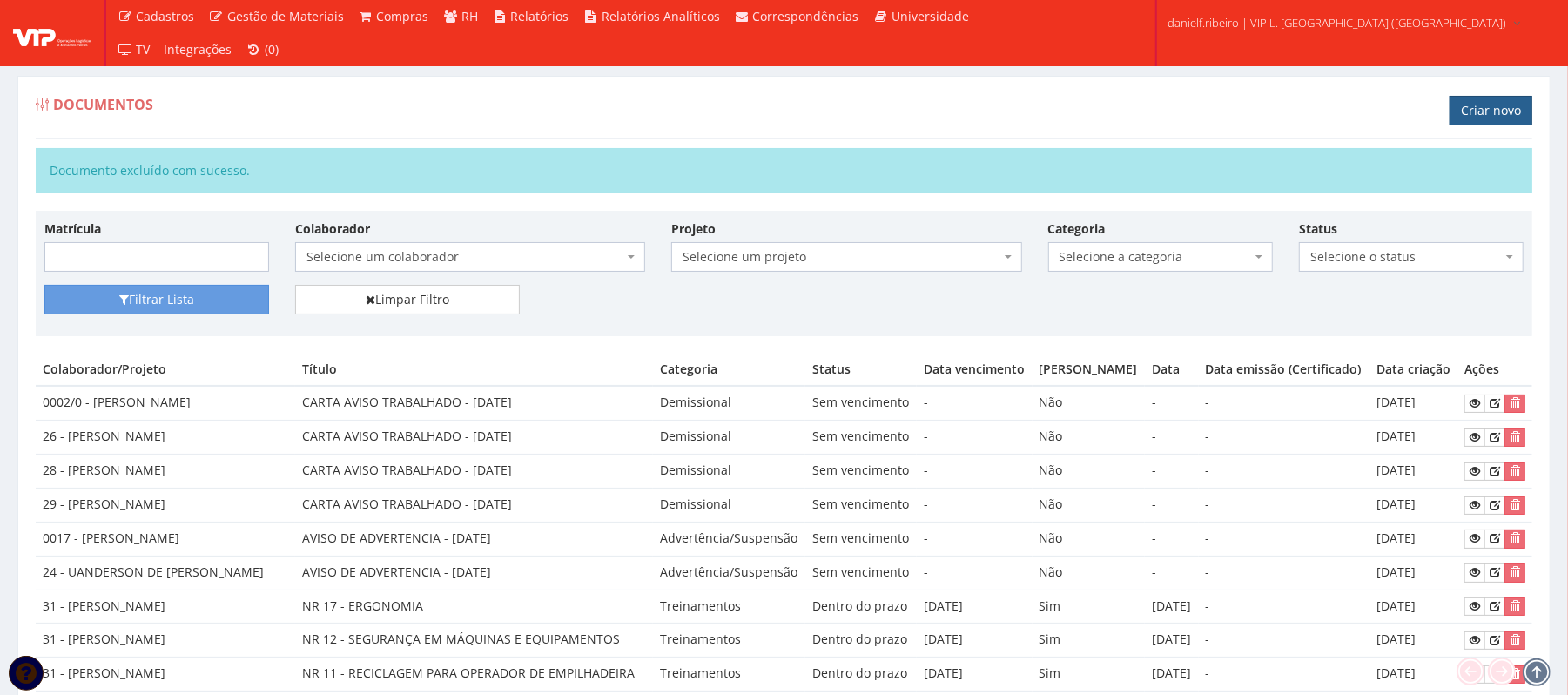
click at [1517, 123] on link "Criar novo" at bounding box center [1490, 110] width 82 height 30
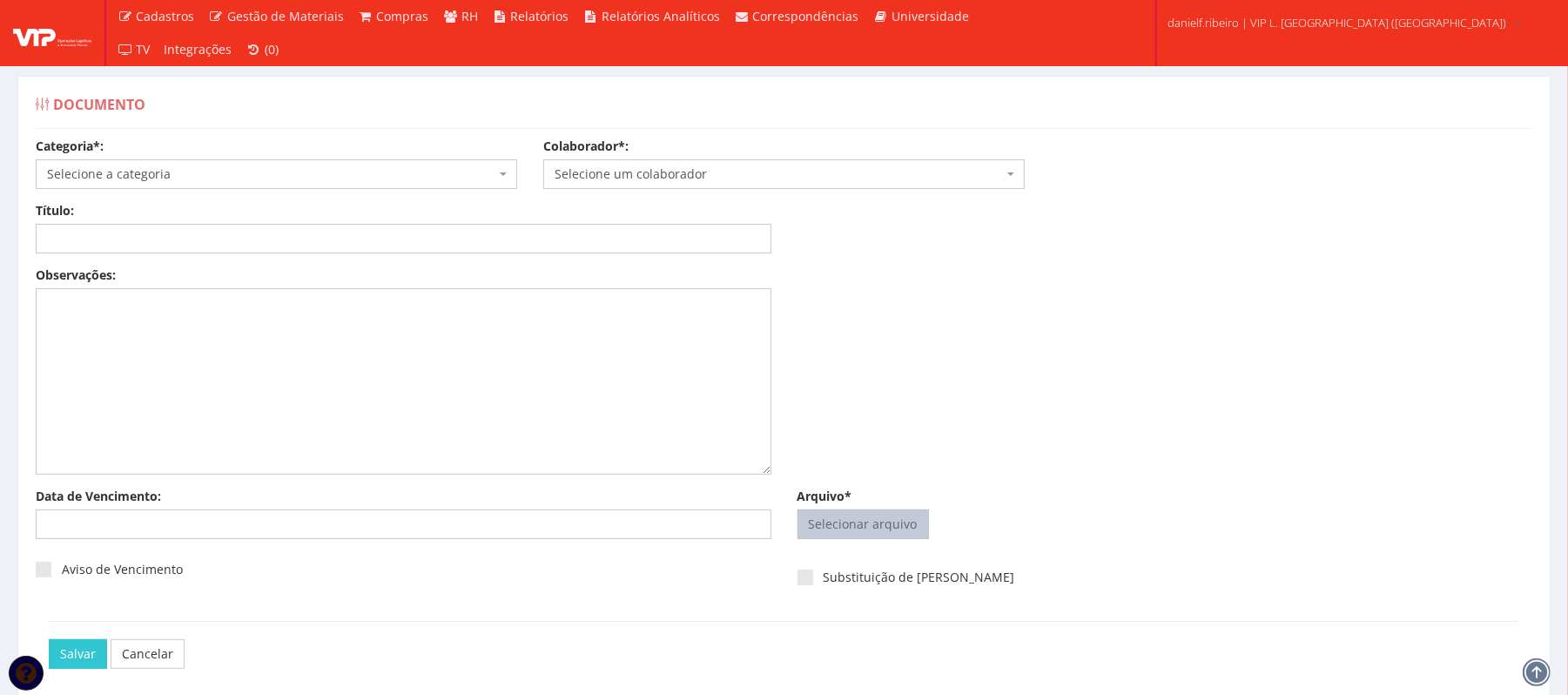
click at [871, 533] on input "Arquivo*" at bounding box center [863, 524] width 130 height 28
type input "C:\fakepath\CARTA AVISO TRABALHADO 14.07.2025 HELENILTON ANTONIO DOS SANTOS.pdf"
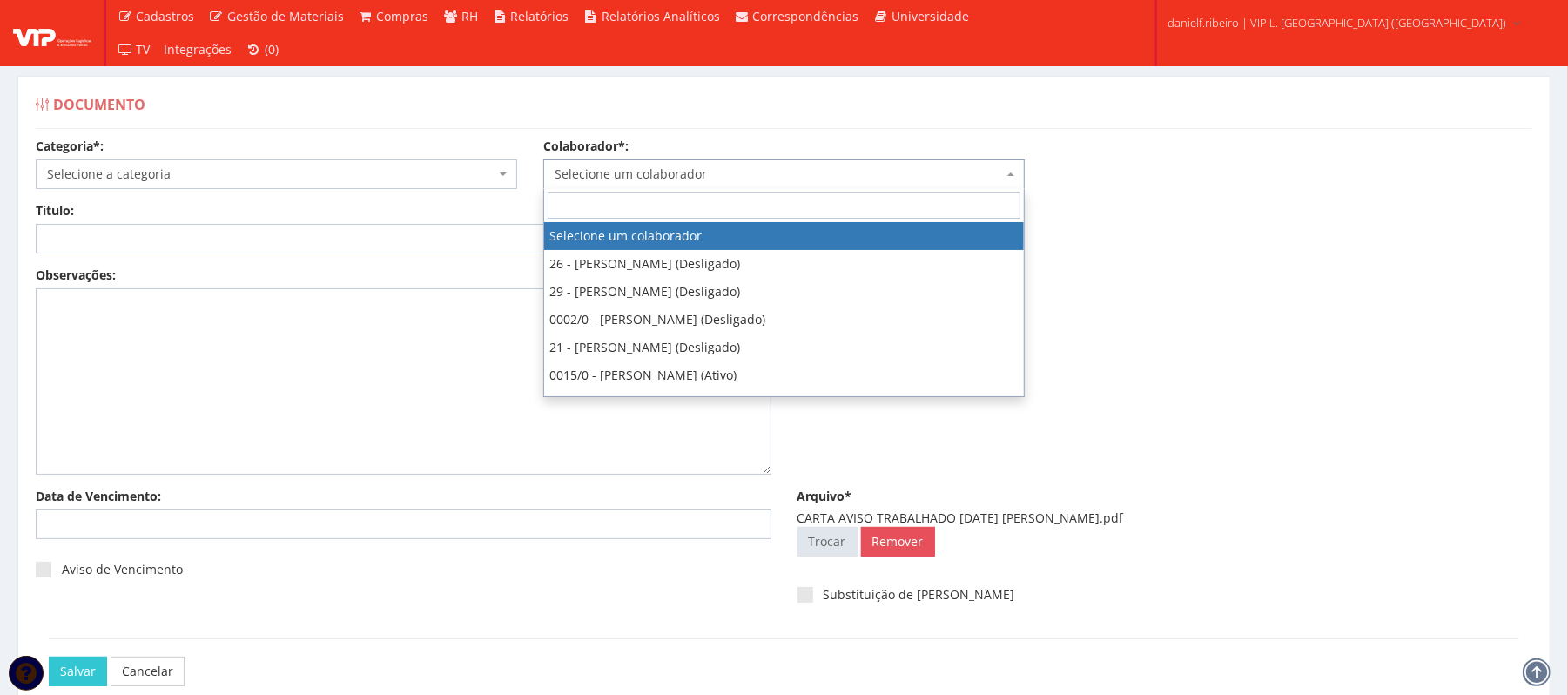
click at [603, 159] on span "Selecione um colaborador" at bounding box center [784, 173] width 482 height 30
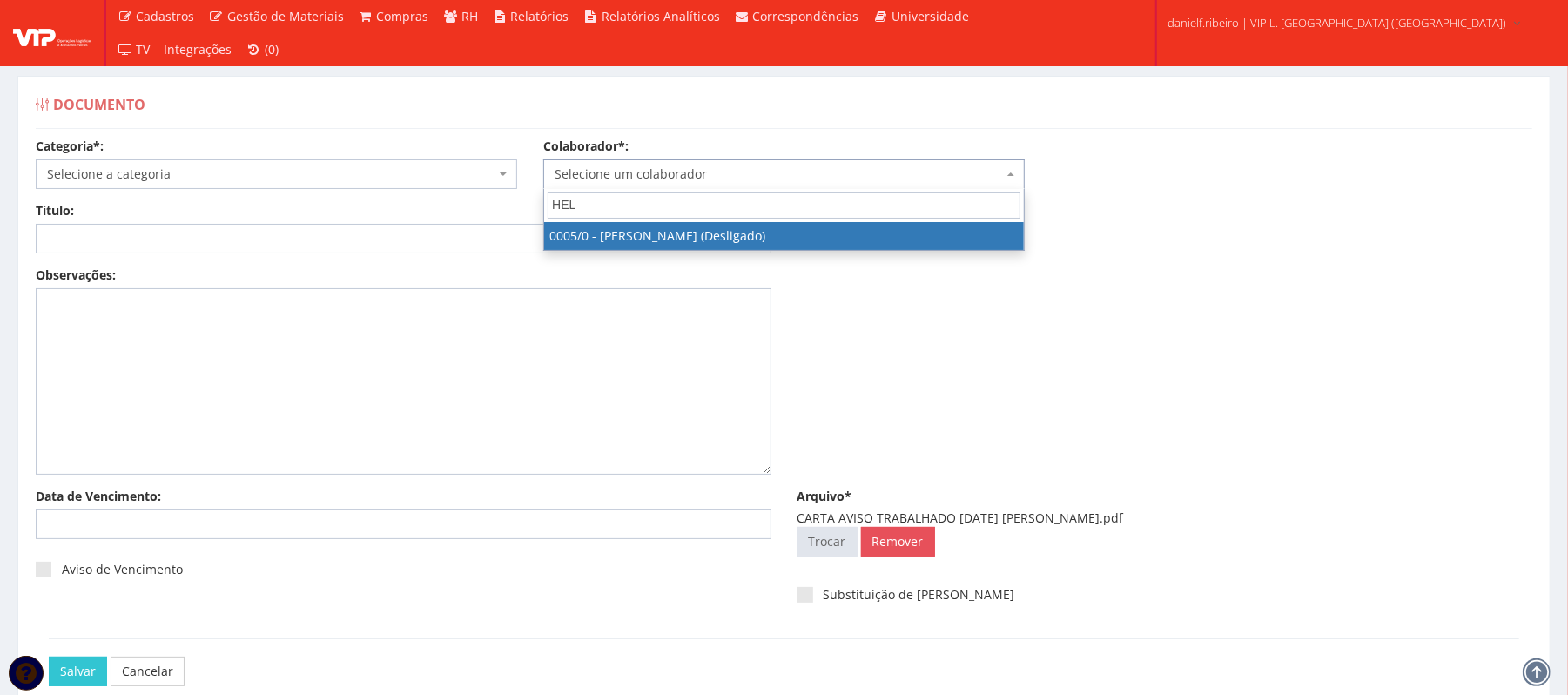
type input "HEL"
select select "718"
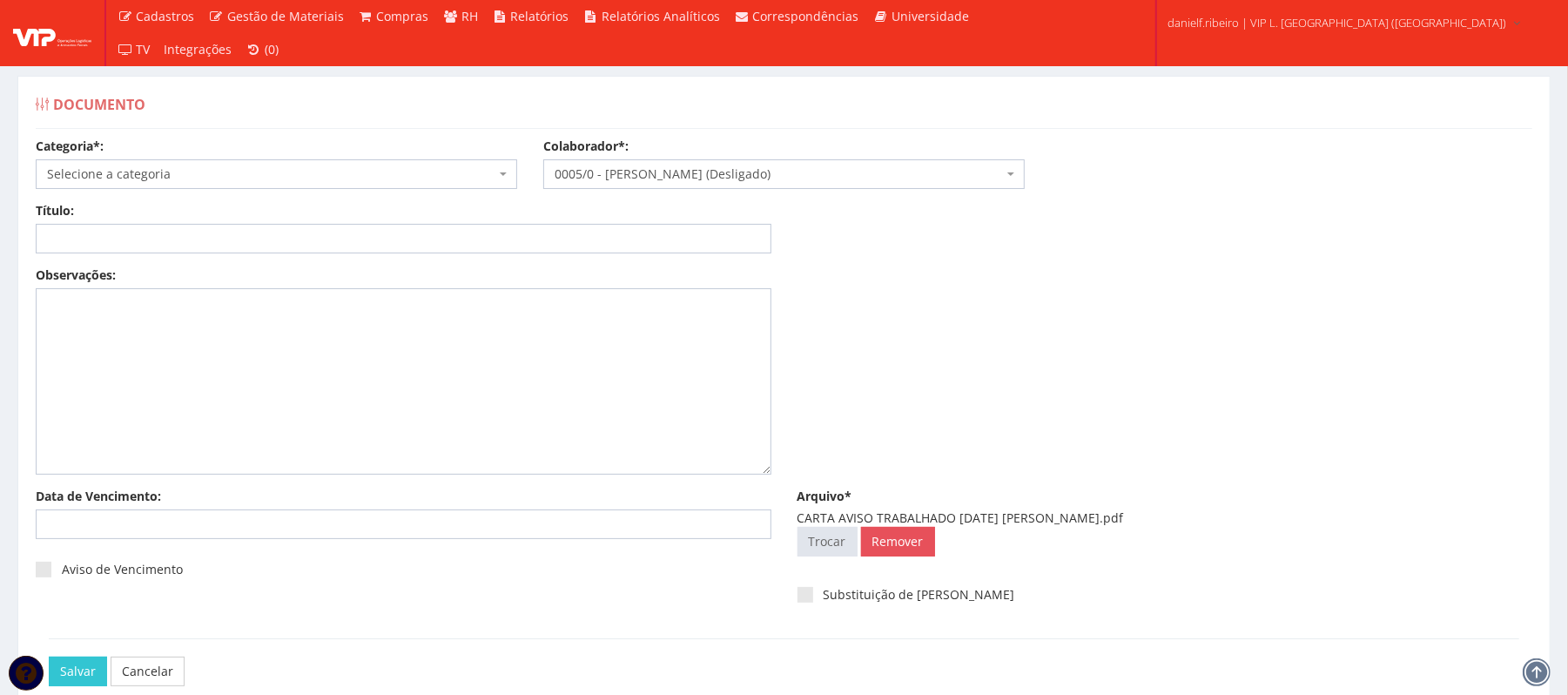
drag, startPoint x: 216, startPoint y: 149, endPoint x: 227, endPoint y: 162, distance: 17.0
click at [219, 157] on div "Categoria*: Selecione a categoria Aso Segurança no trabalho - PGR Segurança no …" at bounding box center [277, 164] width 507 height 52
click at [234, 168] on span "Selecione a categoria" at bounding box center [271, 174] width 448 height 17
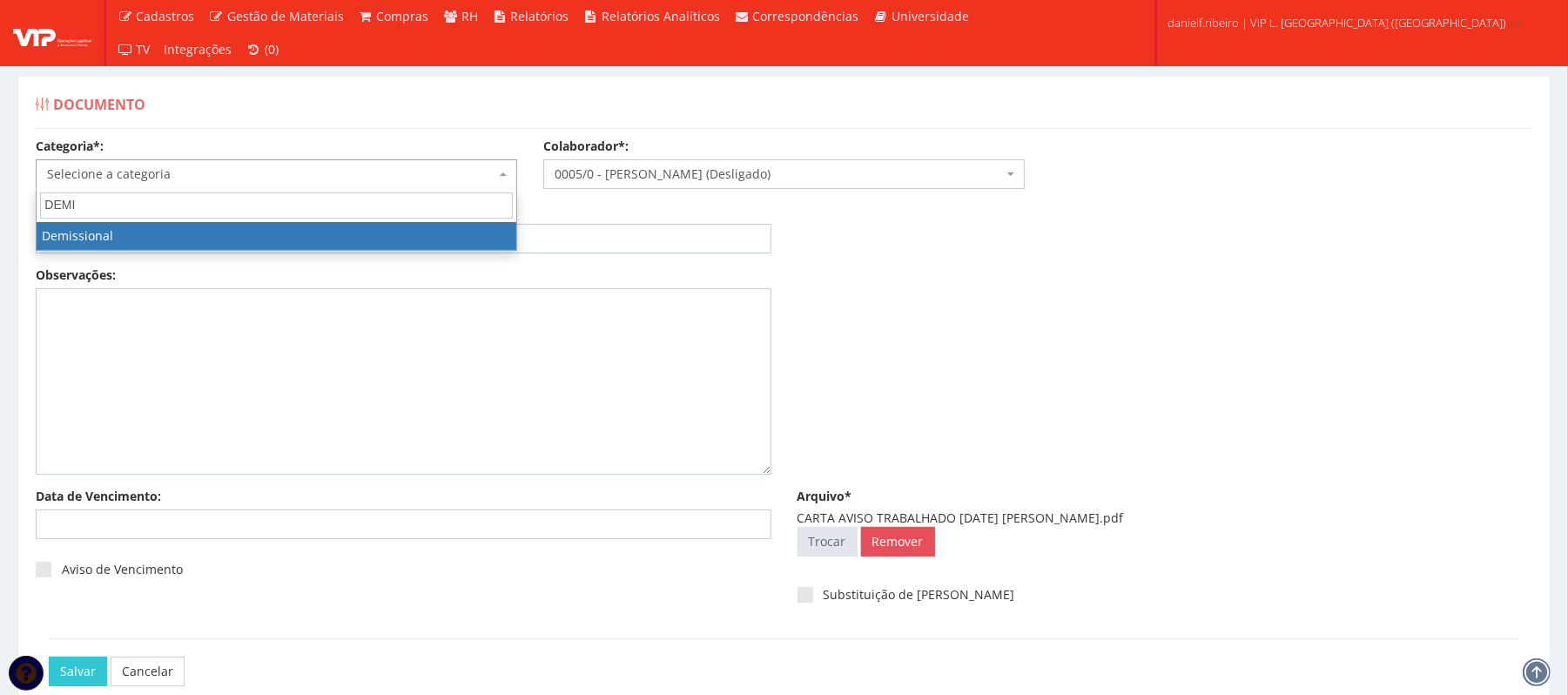
type input "DEMI"
select select "demissional"
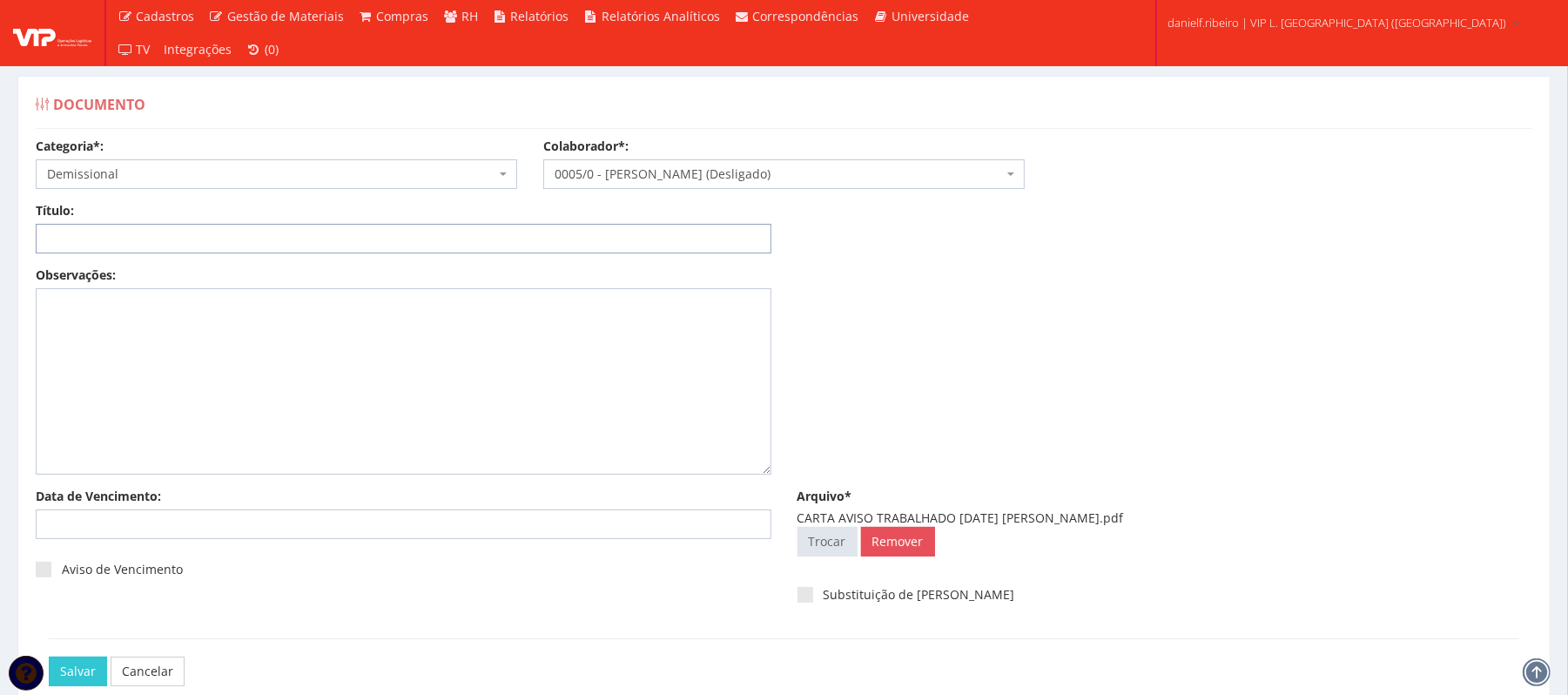
click at [482, 234] on input "Título:" at bounding box center [403, 238] width 736 height 30
paste input "CARTA AVISO TRABALHADO 14.07.2025"
click at [211, 242] on input "CARTA AVISO TRABALHADO 14.07.2025" at bounding box center [403, 238] width 736 height 30
click at [234, 246] on input "CARTA AVISO TRABALHADO - 14.07.2025" at bounding box center [403, 238] width 736 height 30
click at [252, 237] on input "CARTA AVISO TRABALHADO - 14/07.2025" at bounding box center [403, 238] width 736 height 30
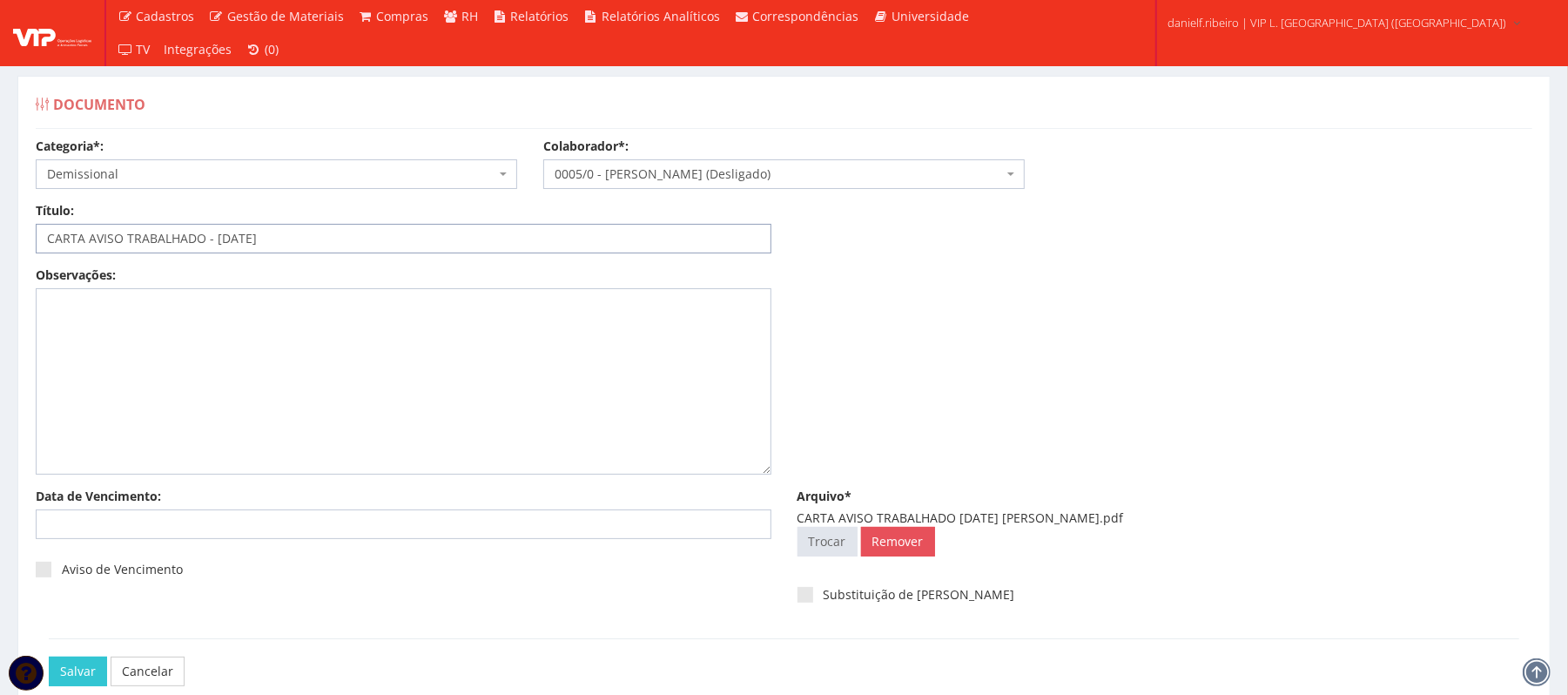
scroll to position [98, 0]
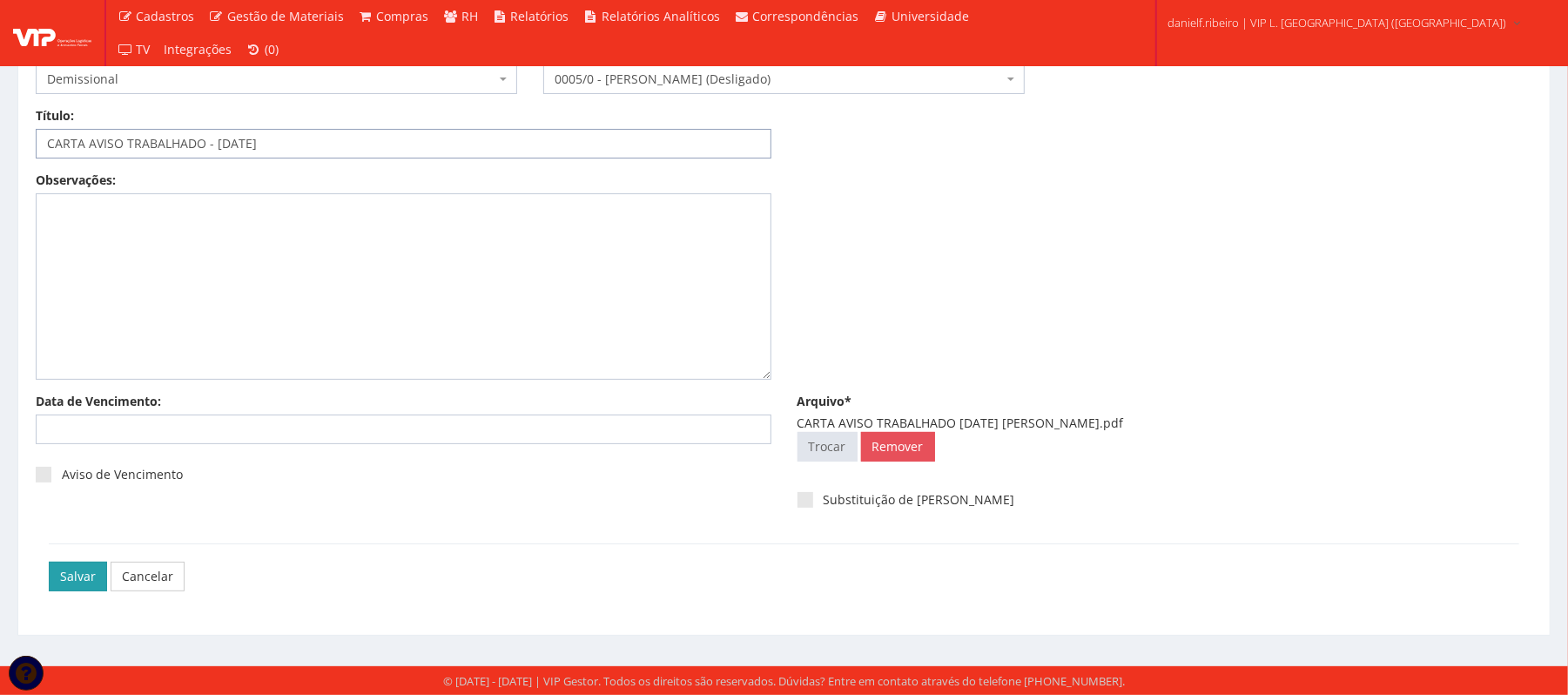
type input "CARTA AVISO TRABALHADO - [DATE]"
click at [85, 579] on input "Salvar" at bounding box center [78, 576] width 58 height 30
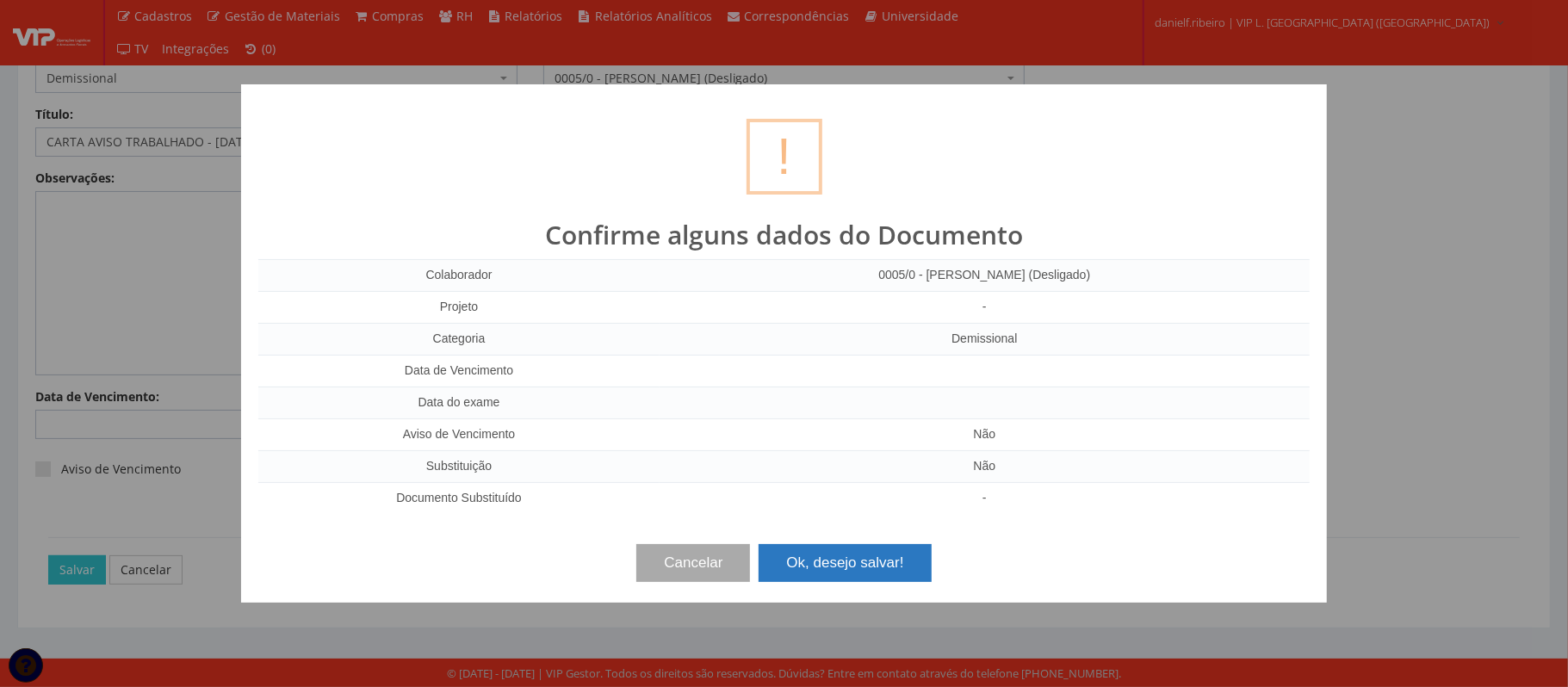
click at [925, 549] on button "Ok, desejo salvar!" at bounding box center [845, 563] width 172 height 38
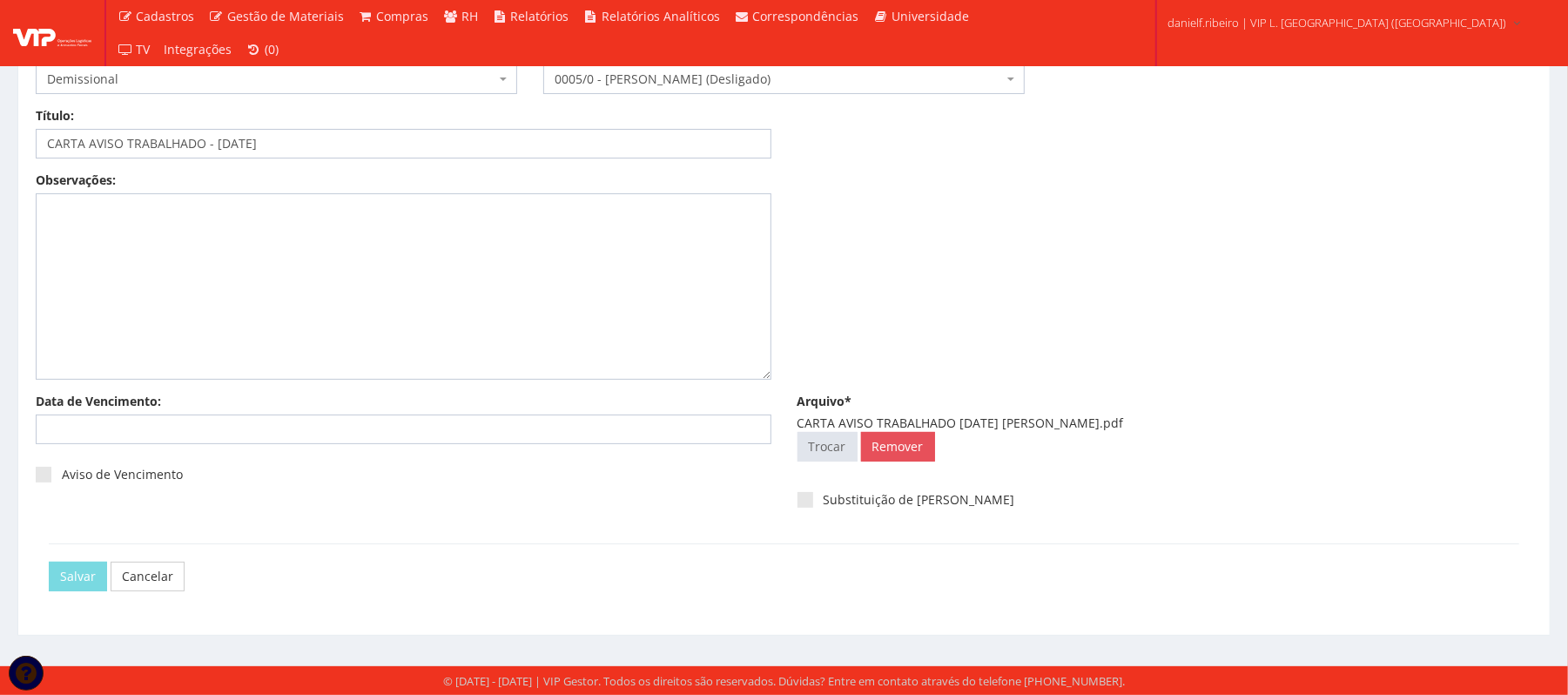
scroll to position [0, 0]
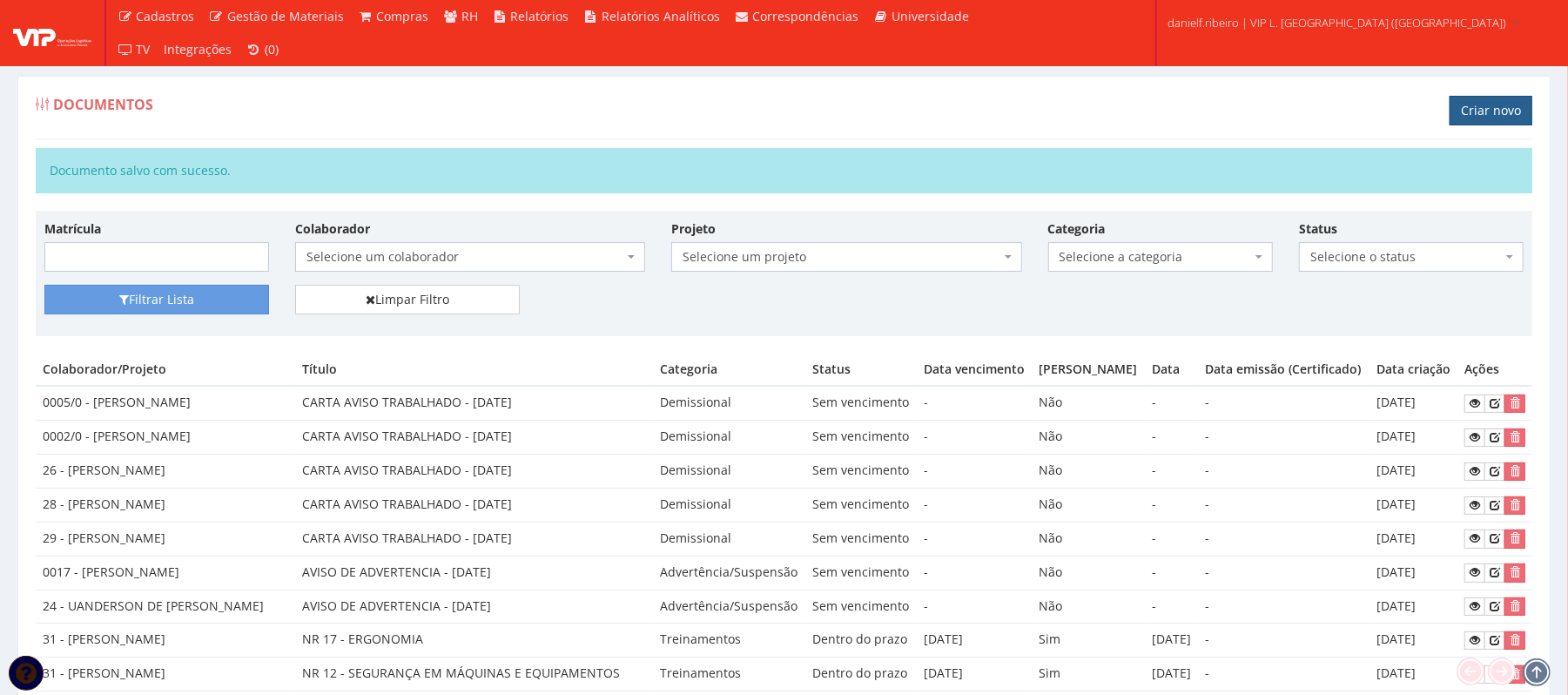
click at [1484, 116] on link "Criar novo" at bounding box center [1490, 110] width 82 height 30
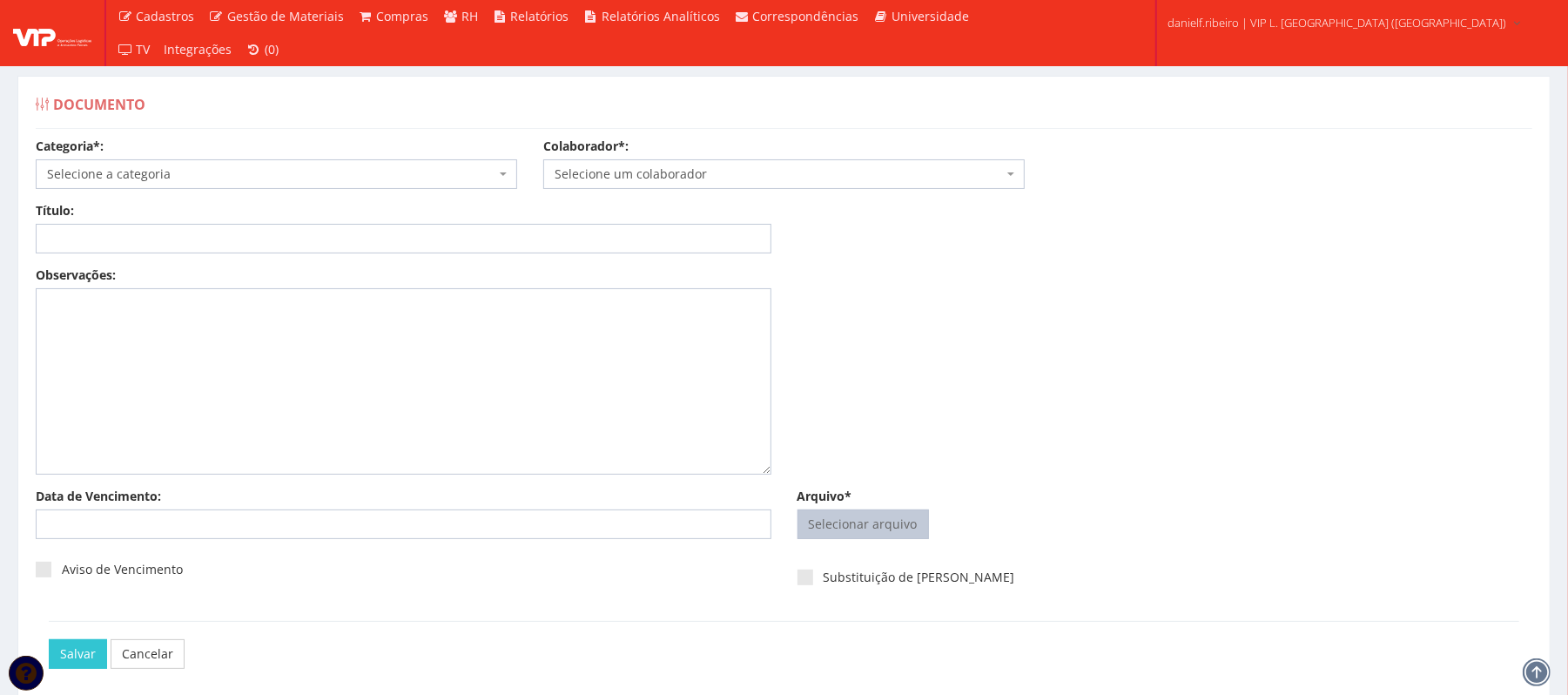
click at [876, 529] on input "Arquivo*" at bounding box center [863, 524] width 130 height 28
type input "C:\fakepath\CARTA AVISO TRABALHADO [DATE] [PERSON_NAME].pdf"
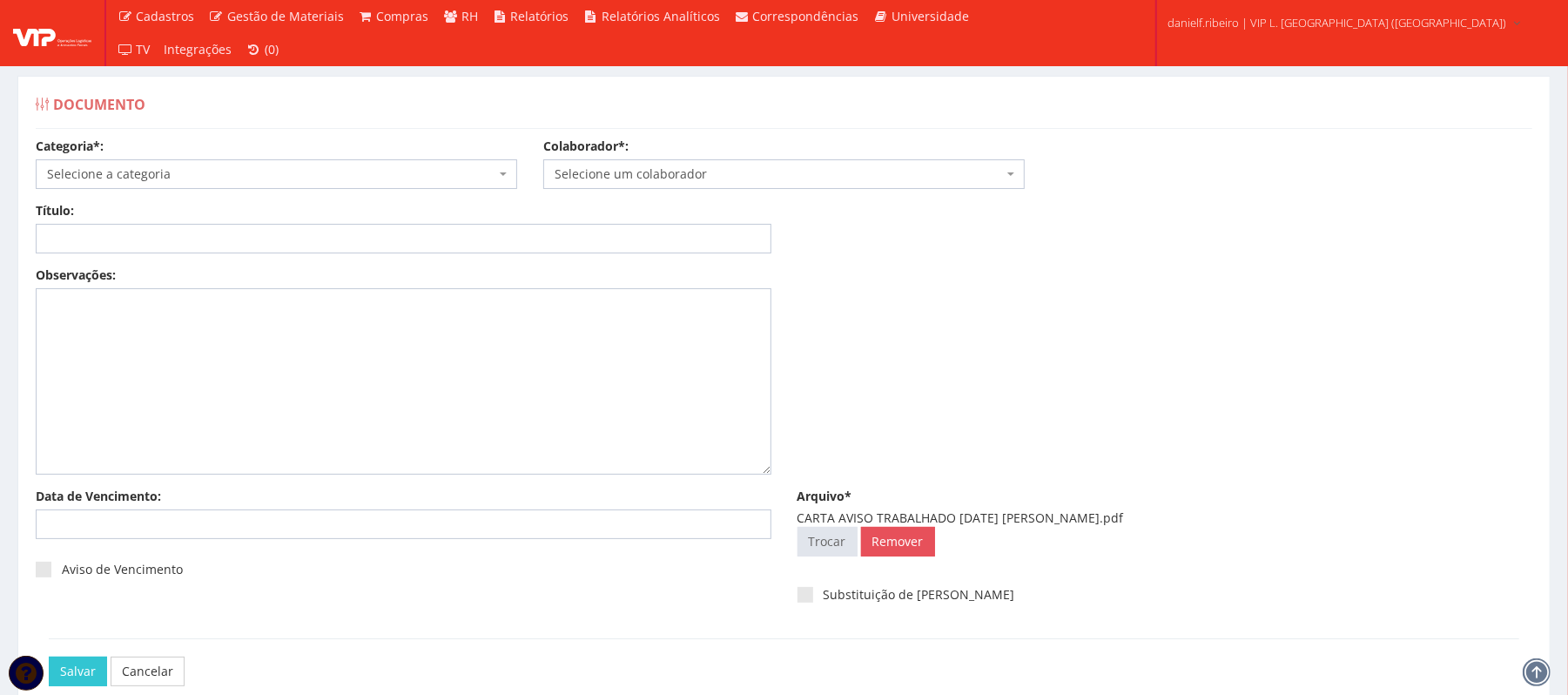
click at [698, 168] on span "Selecione um colaborador" at bounding box center [778, 174] width 448 height 17
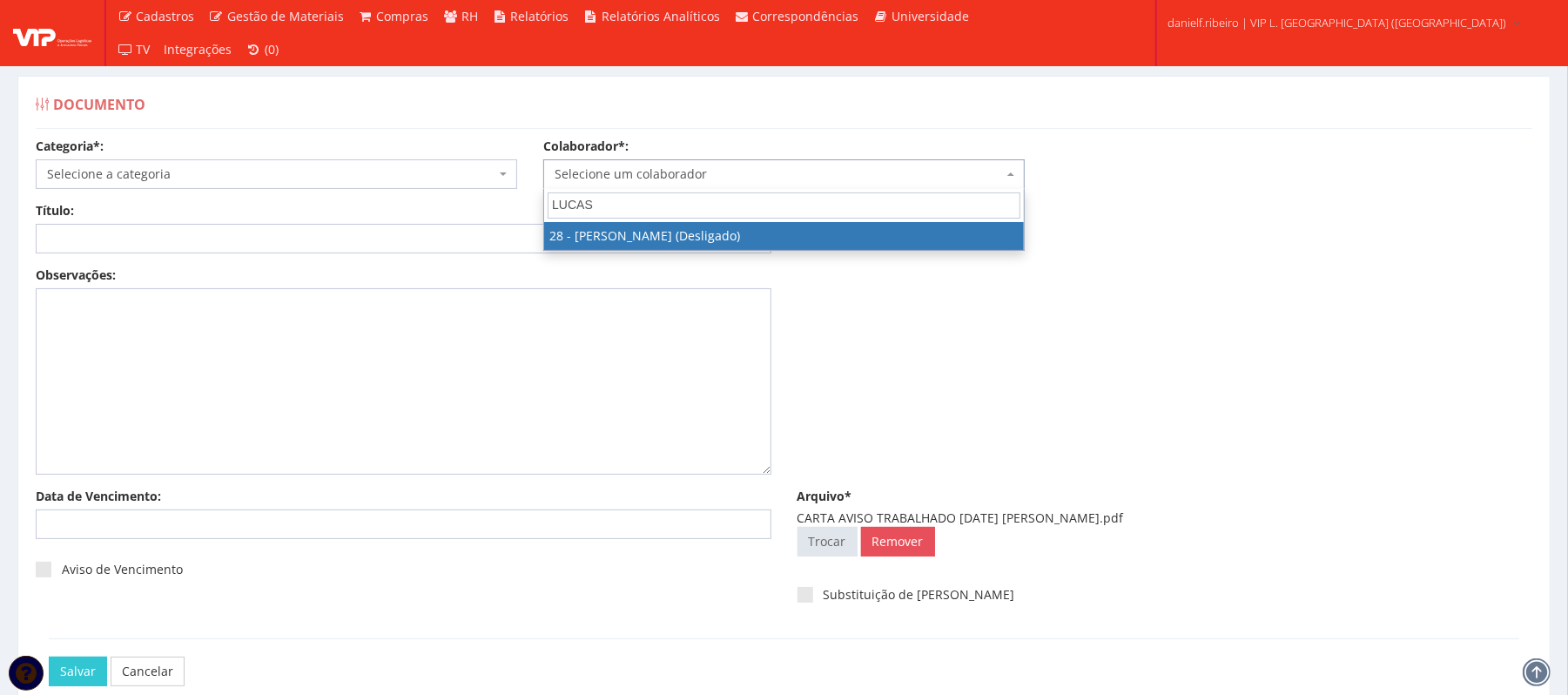
type input "LUCAS"
select select "3838"
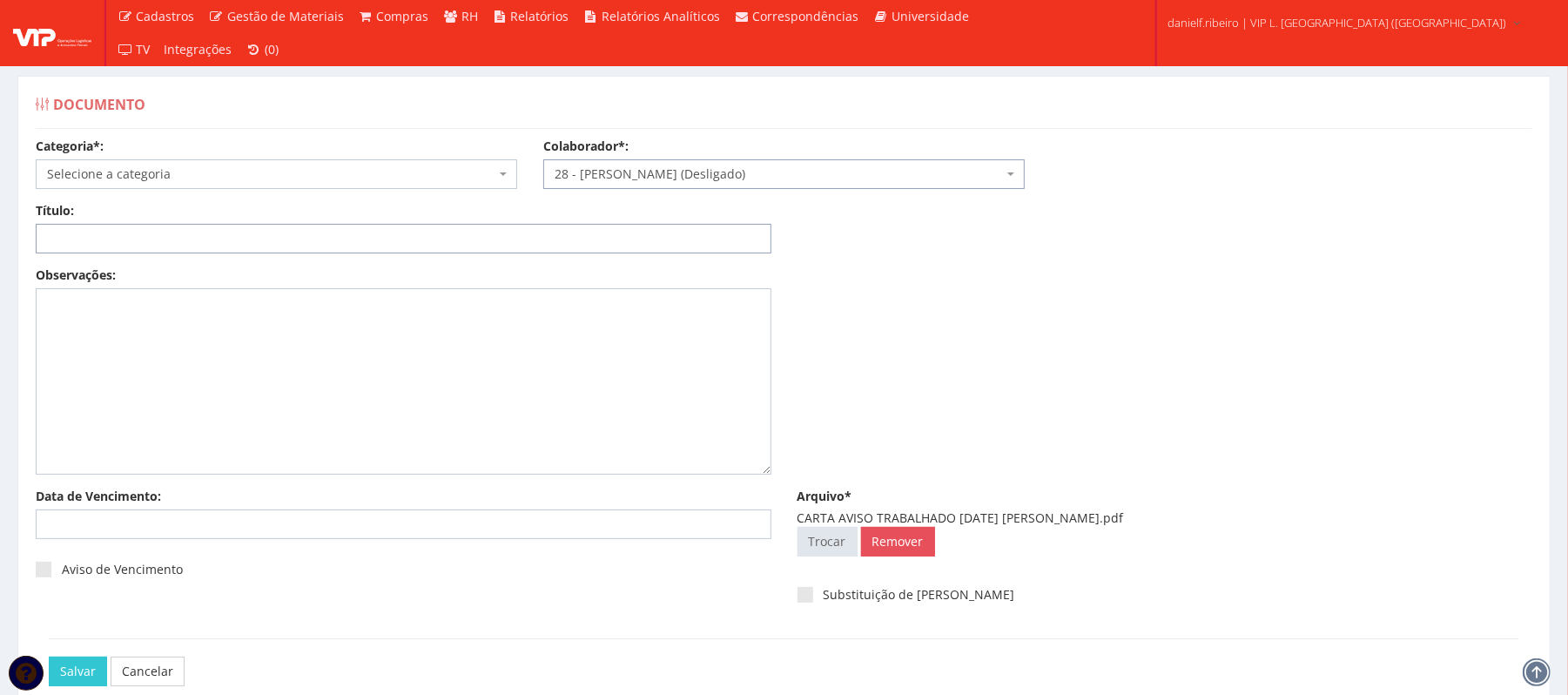
click at [272, 244] on input "Título:" at bounding box center [403, 238] width 736 height 30
paste input "CARTA AVISO TRABALHADO 14.07.2025"
click at [207, 236] on input "CARTA AVISO TRABALHADO 14.07.2025" at bounding box center [403, 238] width 736 height 30
click at [235, 241] on input "CARTA AVISO TRABALHADO - 14.07.2025" at bounding box center [403, 238] width 736 height 30
click at [246, 255] on div "Título: CARTA AVISO TRABALHADO - 14.07.2025 Data: Período: Selecione o período …" at bounding box center [784, 234] width 1523 height 64
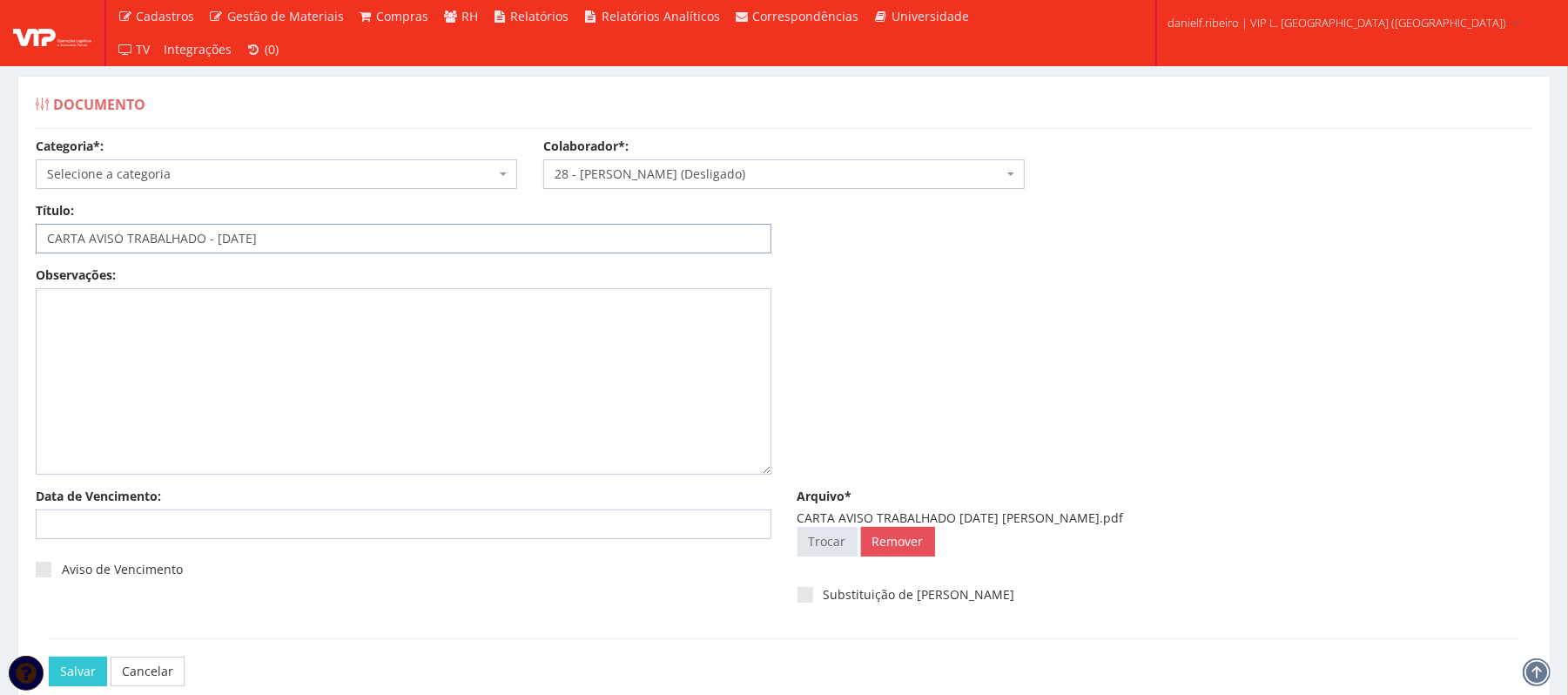
click at [232, 235] on input "CARTA AVISO TRABALHADO - 14.07.2025" at bounding box center [403, 238] width 736 height 30
click at [251, 241] on input "CARTA AVISO TRABALHADO - 14/07.2025" at bounding box center [403, 238] width 736 height 30
type input "CARTA AVISO TRABALHADO - [DATE]"
click at [143, 168] on span "Selecione a categoria" at bounding box center [271, 174] width 448 height 17
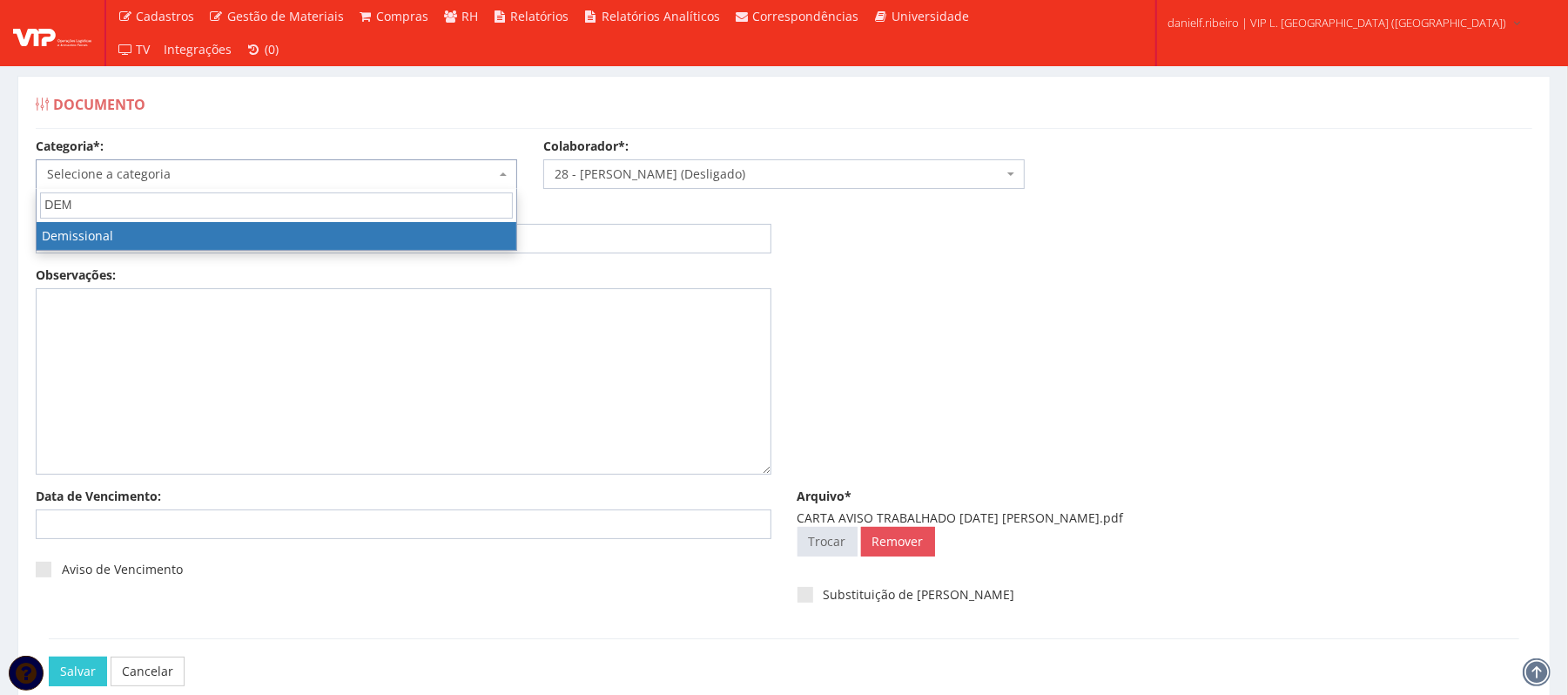
type input "DEM"
select select "demissional"
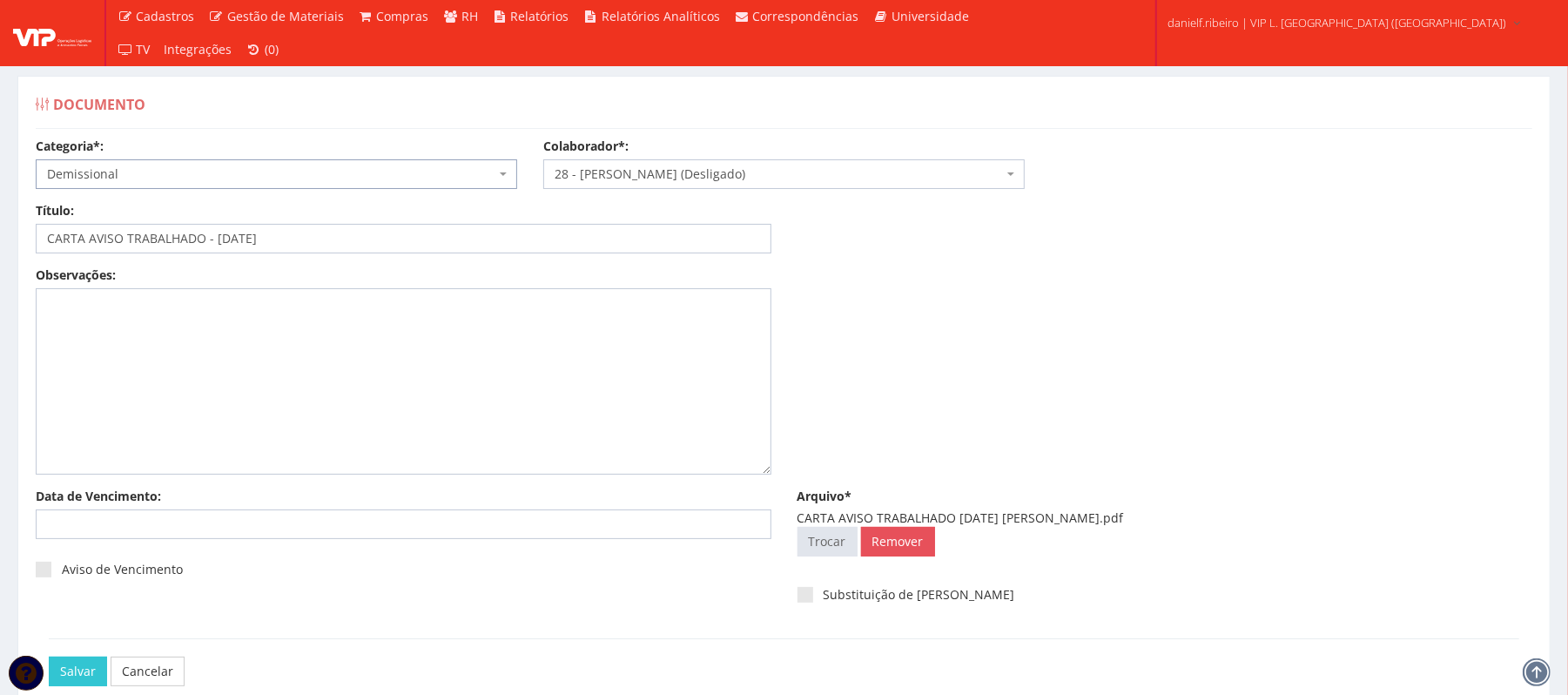
scroll to position [98, 0]
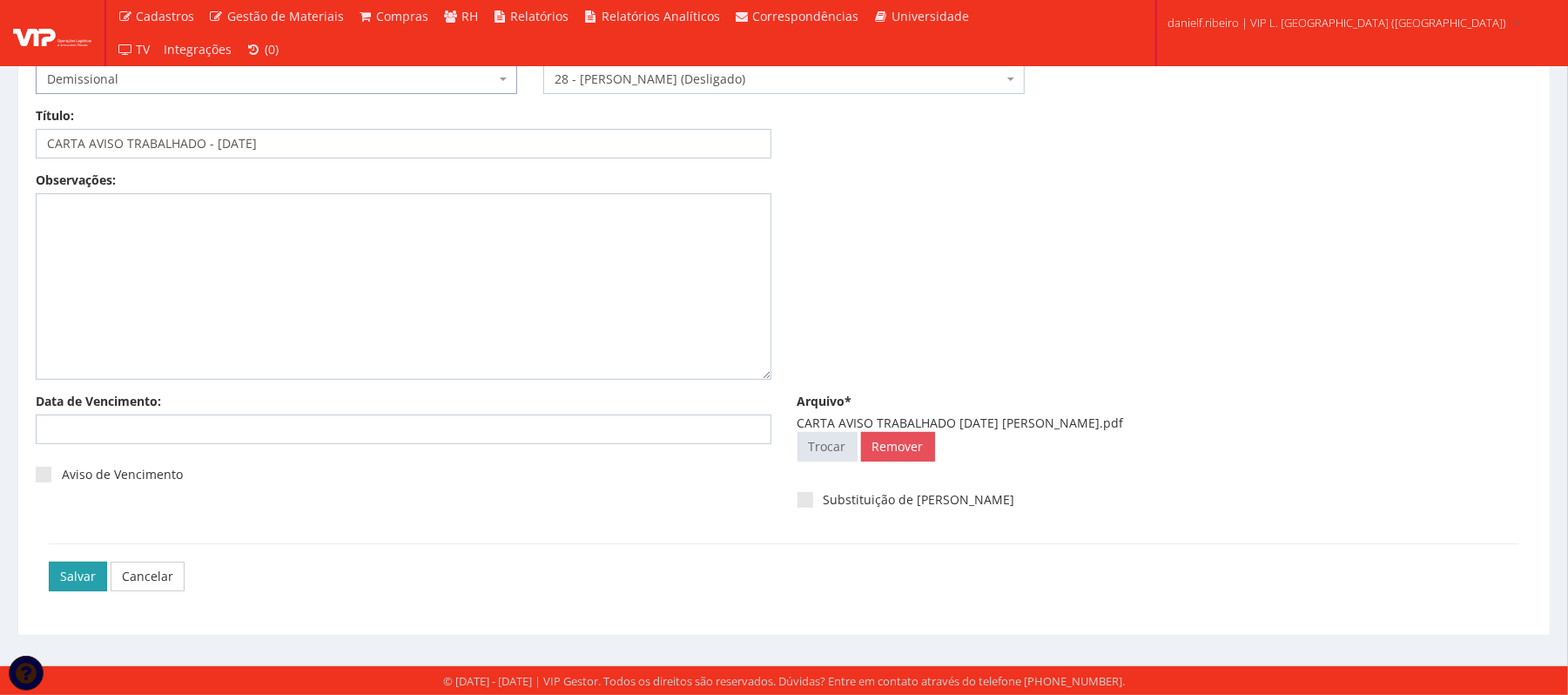
click at [82, 574] on input "Salvar" at bounding box center [78, 576] width 58 height 30
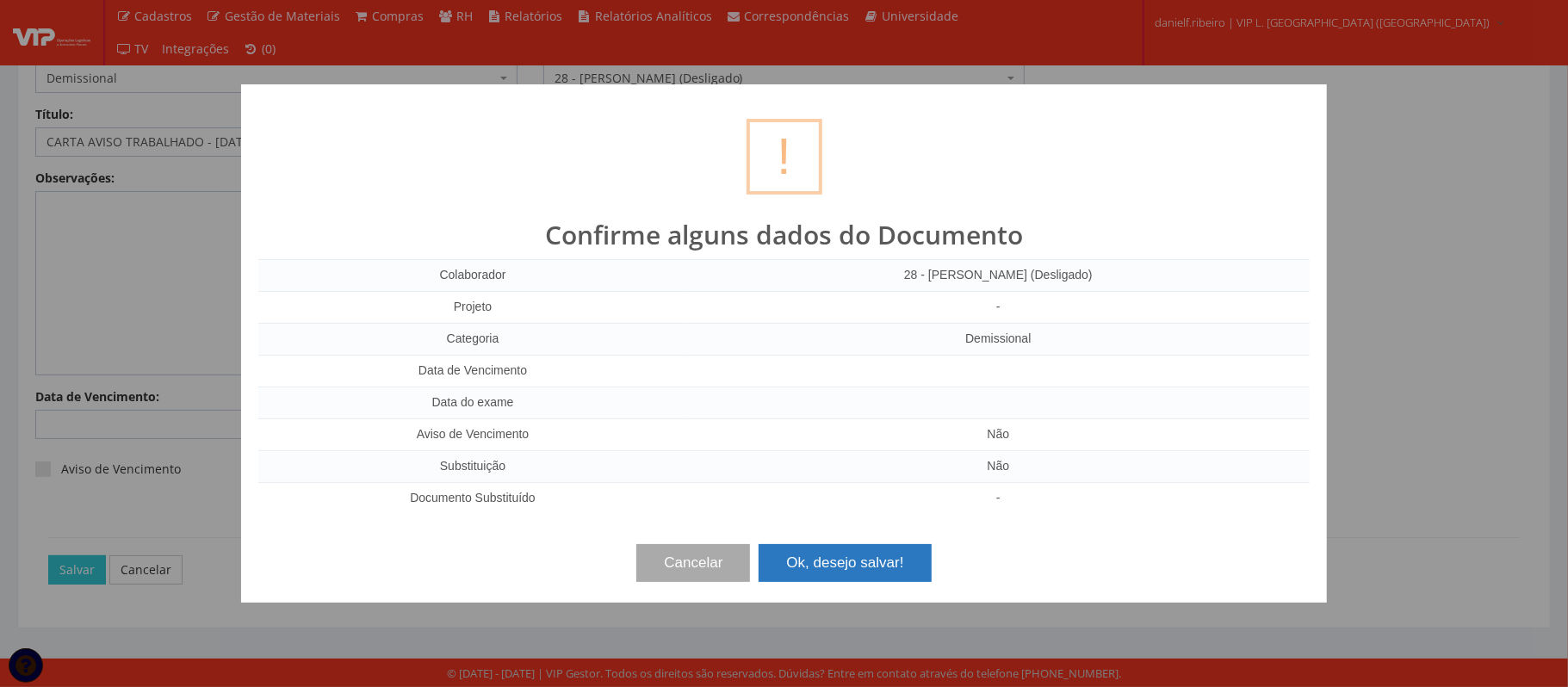
click at [875, 555] on button "Ok, desejo salvar!" at bounding box center [845, 563] width 172 height 38
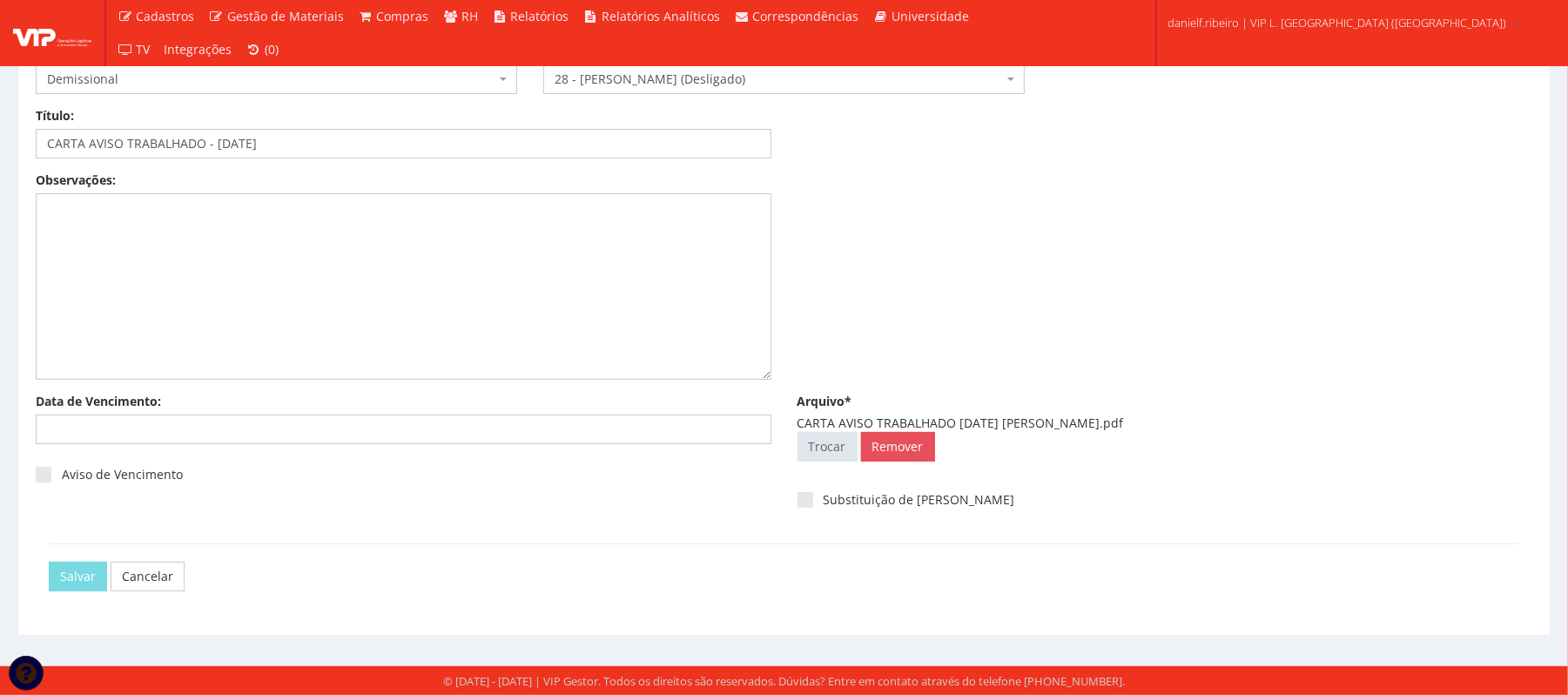
scroll to position [0, 0]
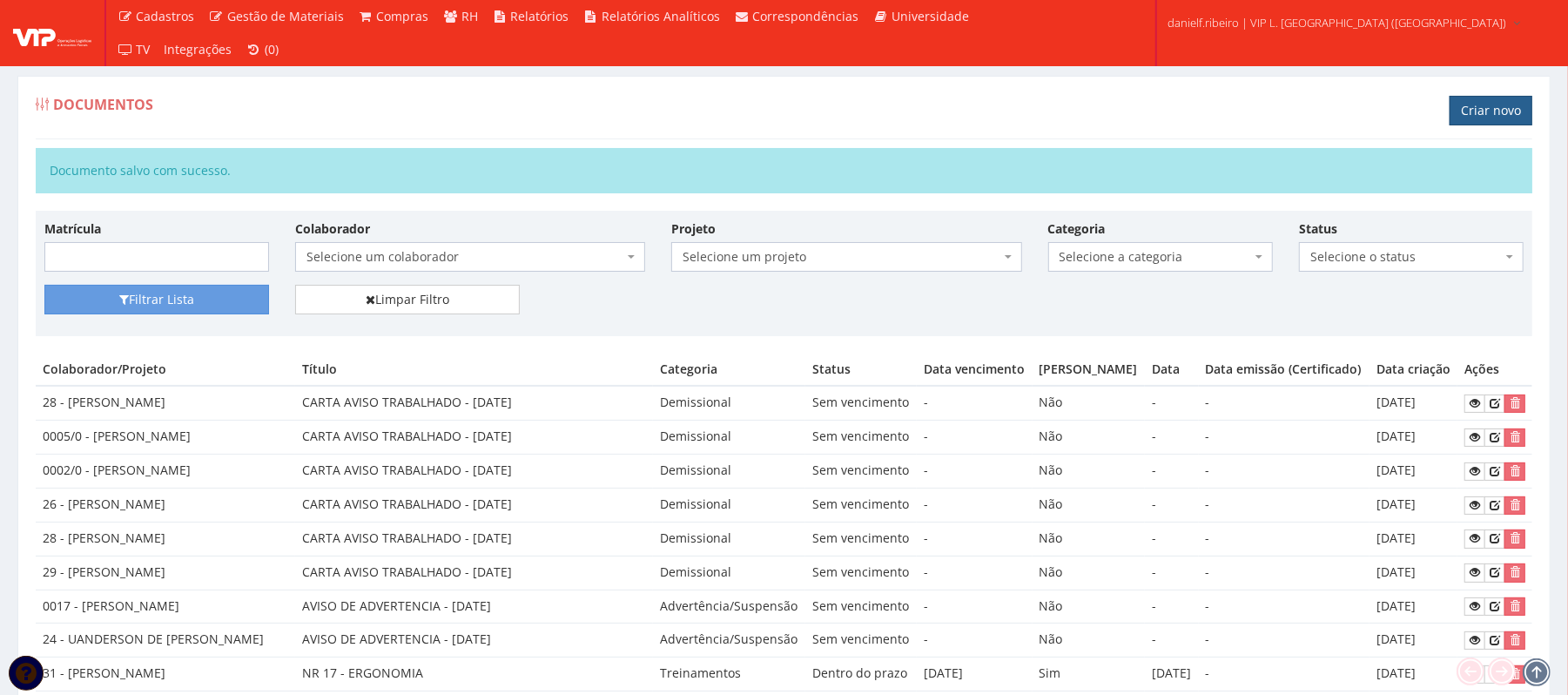
click at [1506, 117] on link "Criar novo" at bounding box center [1490, 110] width 82 height 30
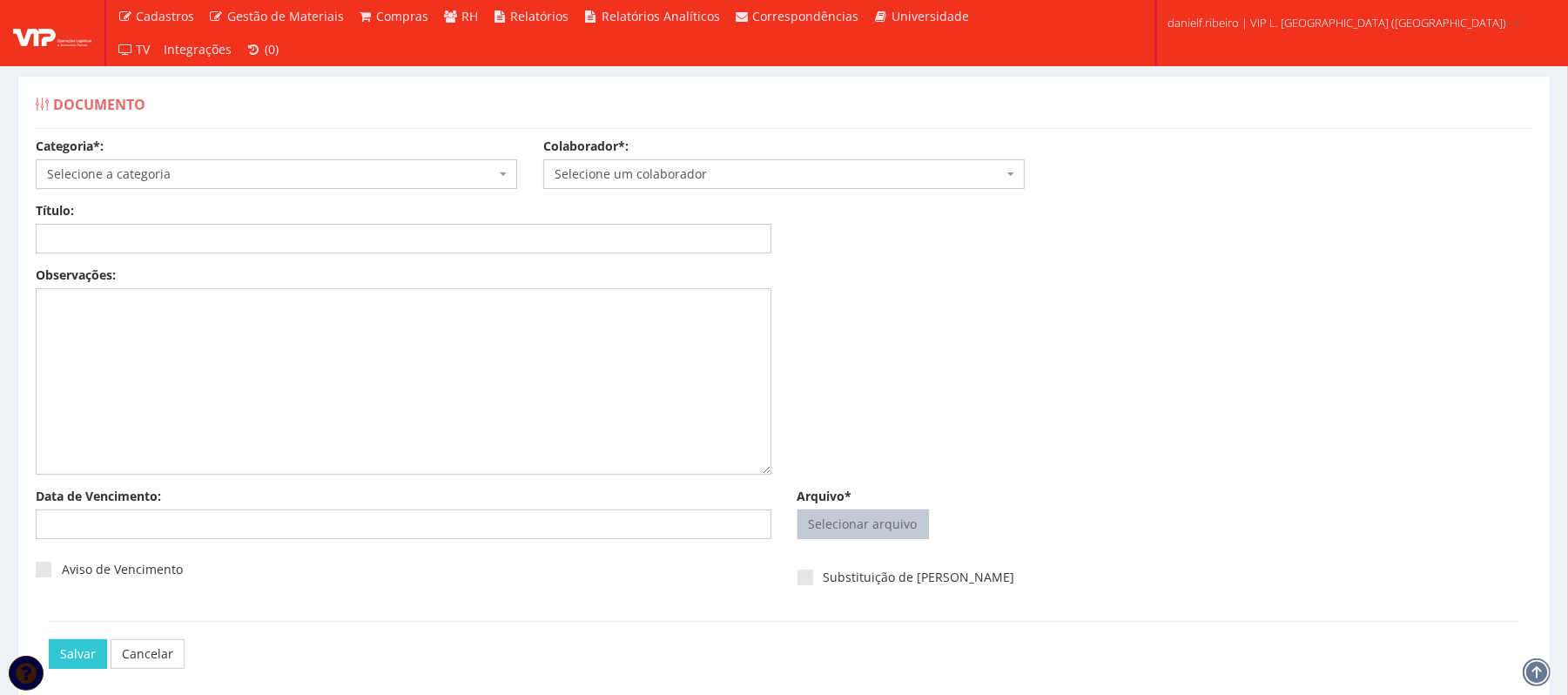
click at [906, 526] on input "Arquivo*" at bounding box center [863, 524] width 130 height 28
type input "C:\fakepath\CARTA AVISO TRABALHADO [PERSON_NAME].pdf"
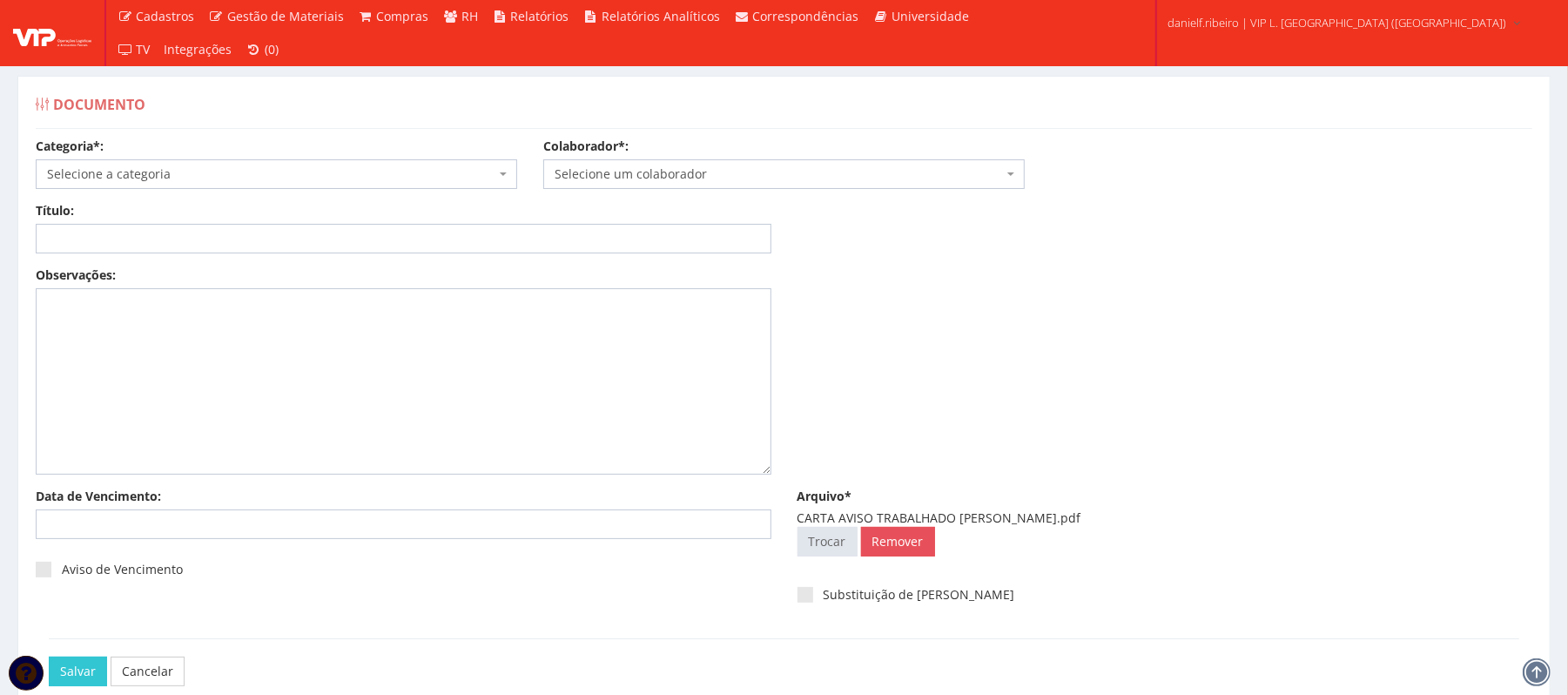
click at [743, 170] on span "Selecione um colaborador" at bounding box center [778, 174] width 448 height 17
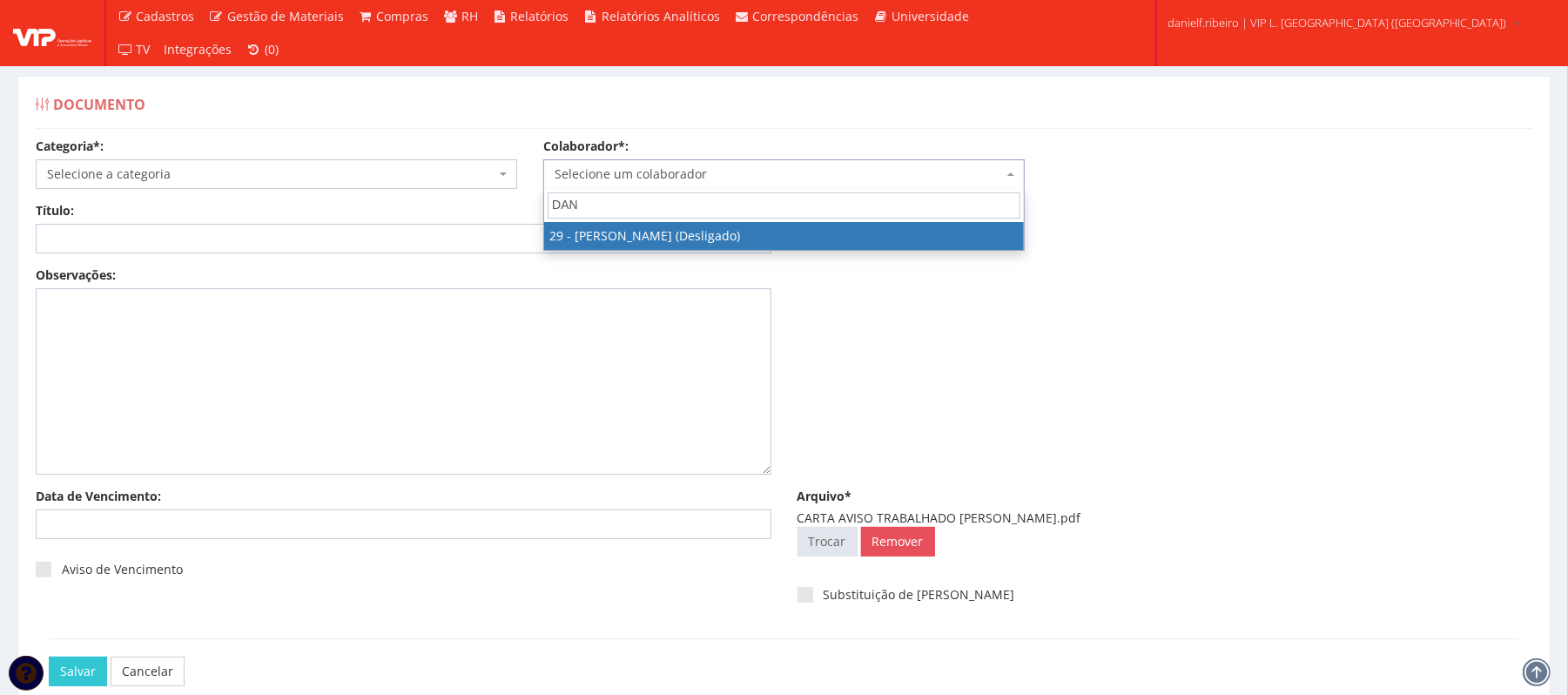
type input "DAN"
select select "3839"
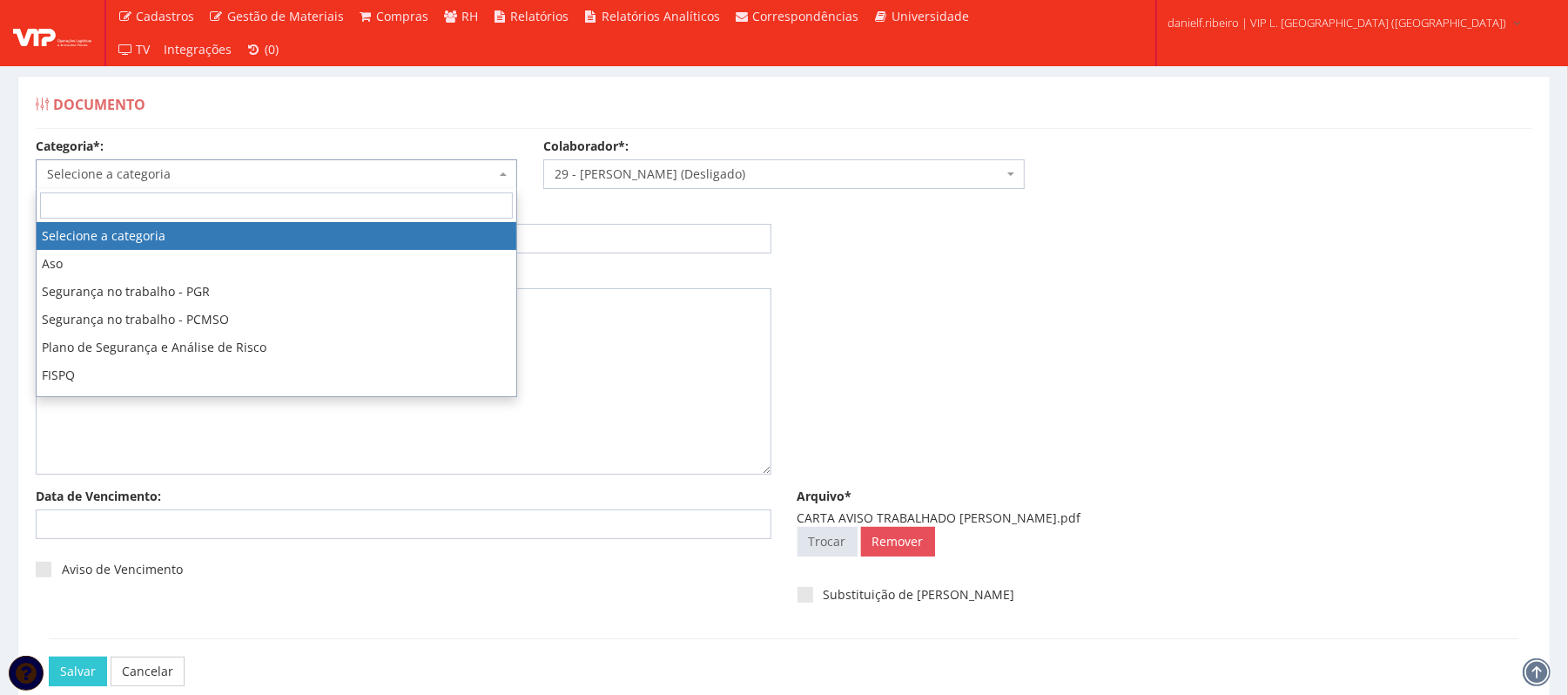
click at [253, 179] on span "Selecione a categoria" at bounding box center [271, 174] width 448 height 17
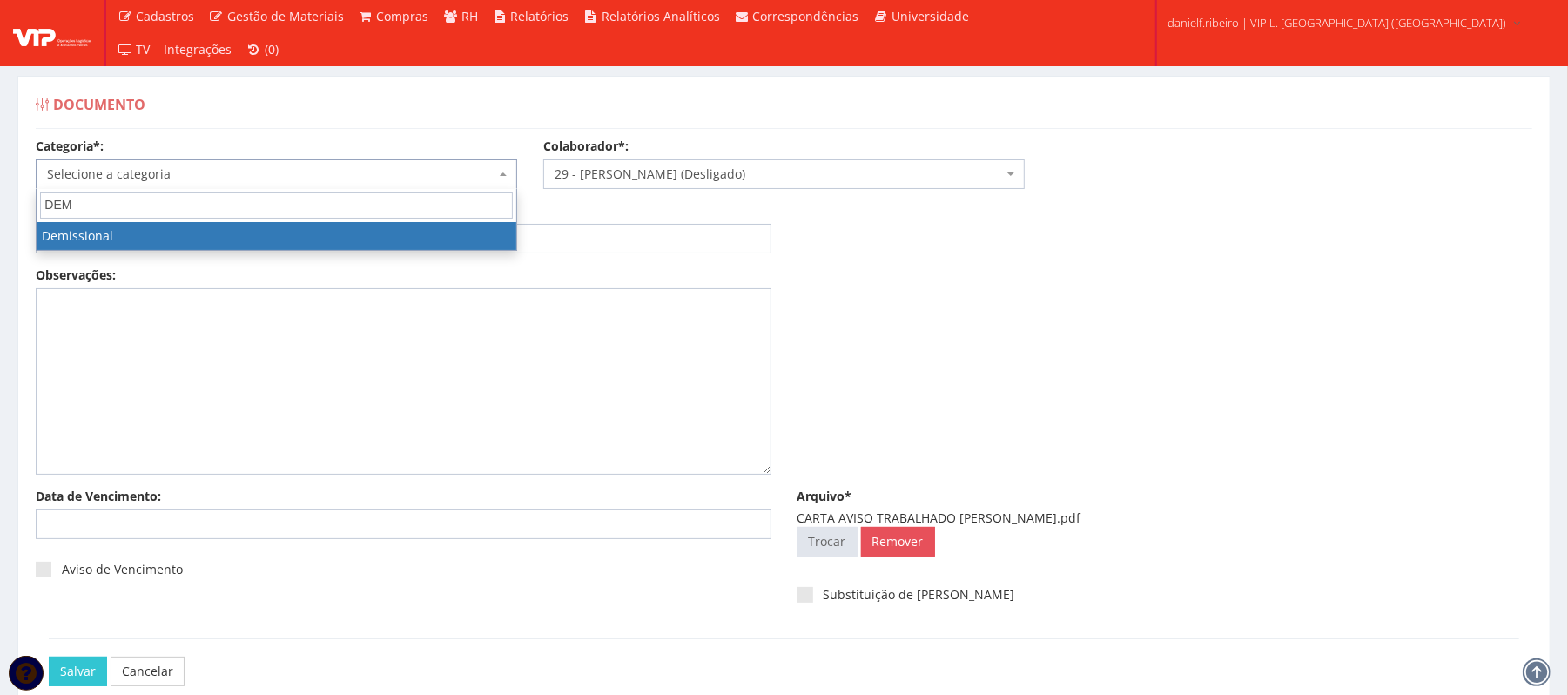
type input "DEM"
select select "demissional"
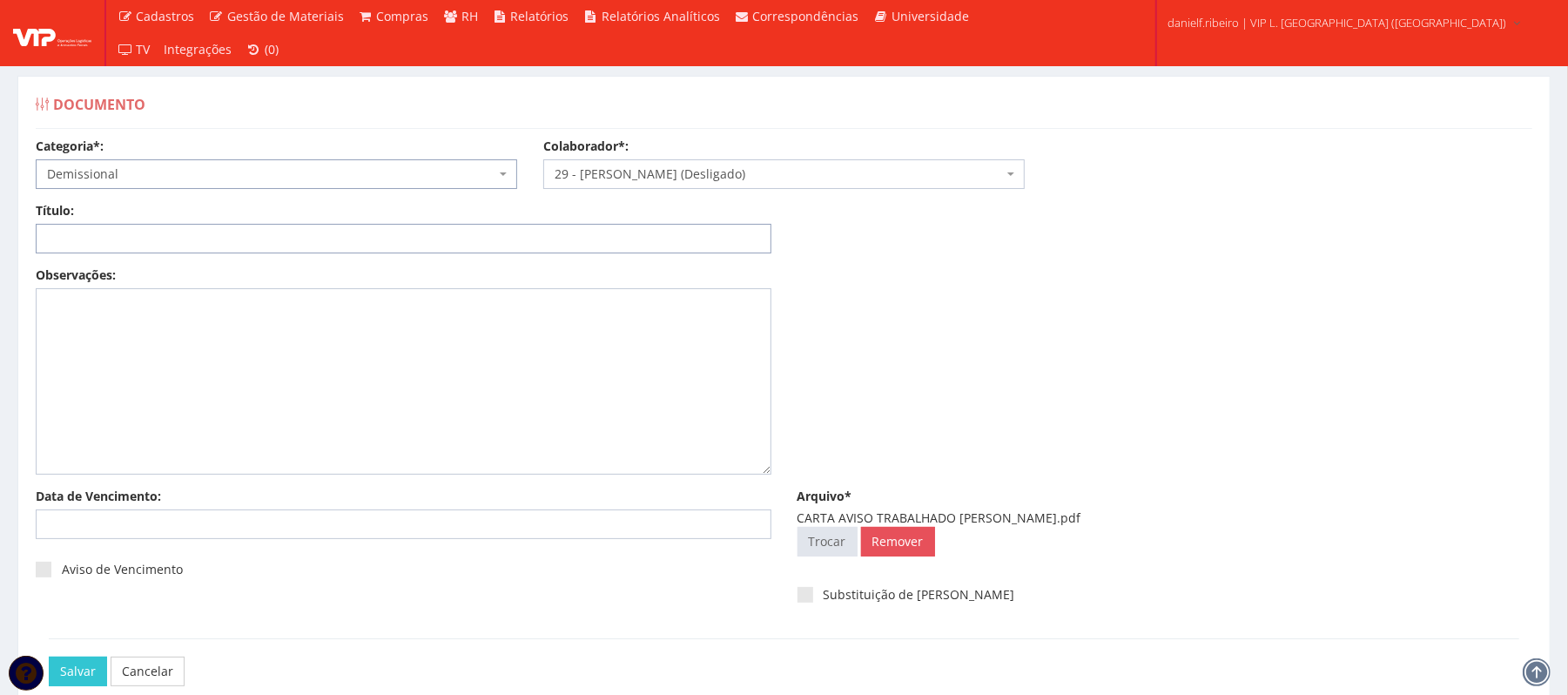
click at [495, 225] on input "Título:" at bounding box center [403, 238] width 736 height 30
paste input "CARTA AVISO TRABALHADO 14.07.2025"
click at [226, 240] on input "CARTA AVISO TRABALHADO 14.07.2025" at bounding box center [403, 238] width 736 height 30
click at [248, 241] on input "CARTA AVISO TRABALHADO 14/07.2025" at bounding box center [403, 238] width 736 height 30
click at [245, 245] on input "CARTA AVISO TRABALHADO 14/07.2025" at bounding box center [403, 238] width 736 height 30
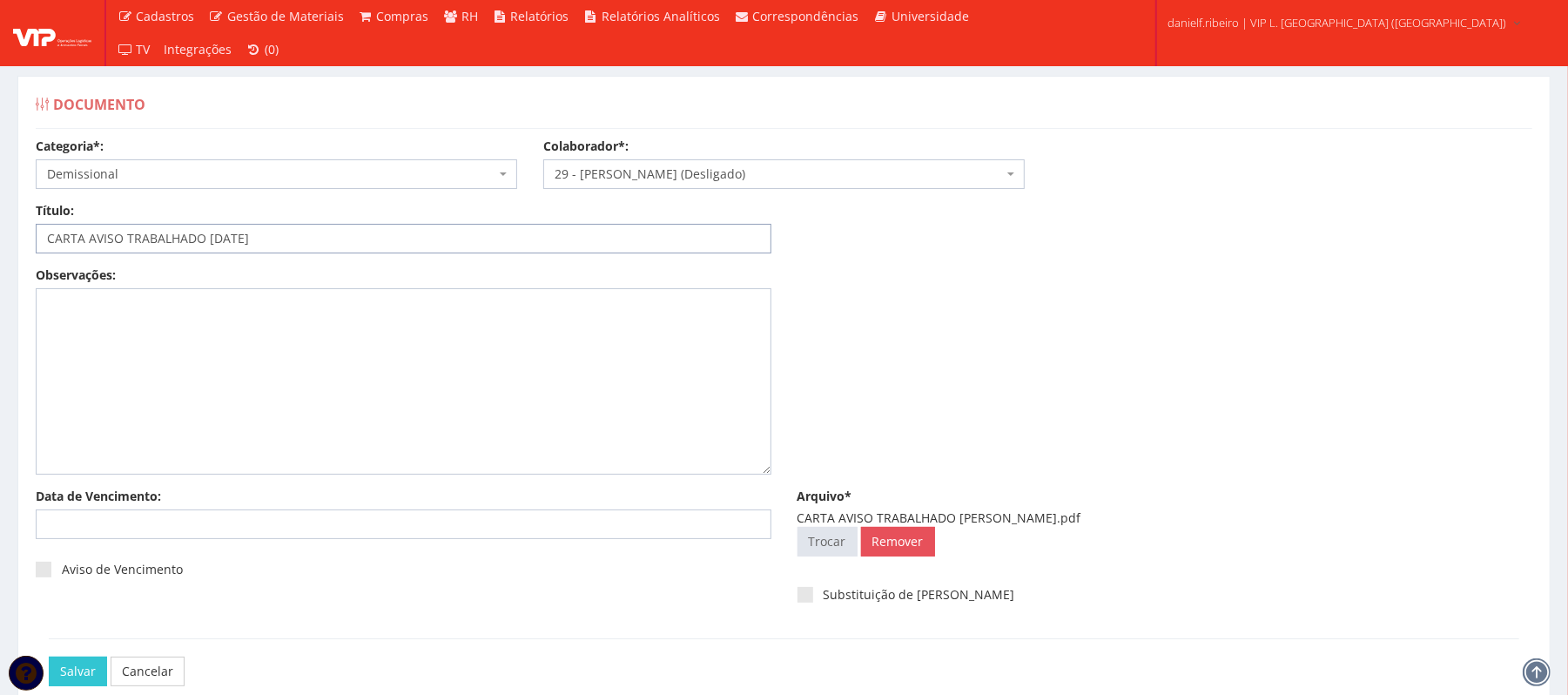
click at [210, 245] on input "CARTA AVISO TRABALHADO 14/07/2025" at bounding box center [403, 238] width 736 height 30
type input "CARTA AVISO TRABALHADO - 14/07/2025"
click at [91, 674] on input "Salvar" at bounding box center [78, 671] width 58 height 30
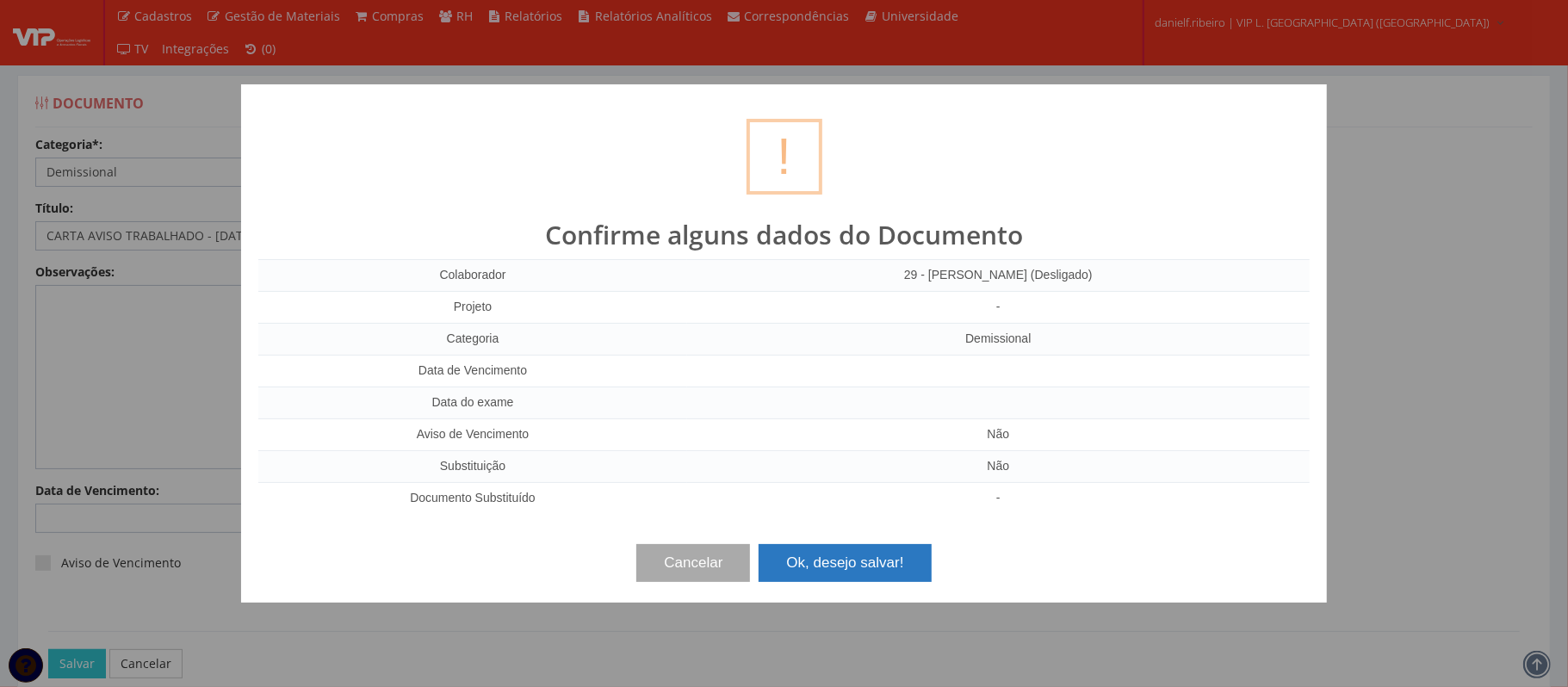
click at [873, 570] on button "Ok, desejo salvar!" at bounding box center [845, 563] width 172 height 38
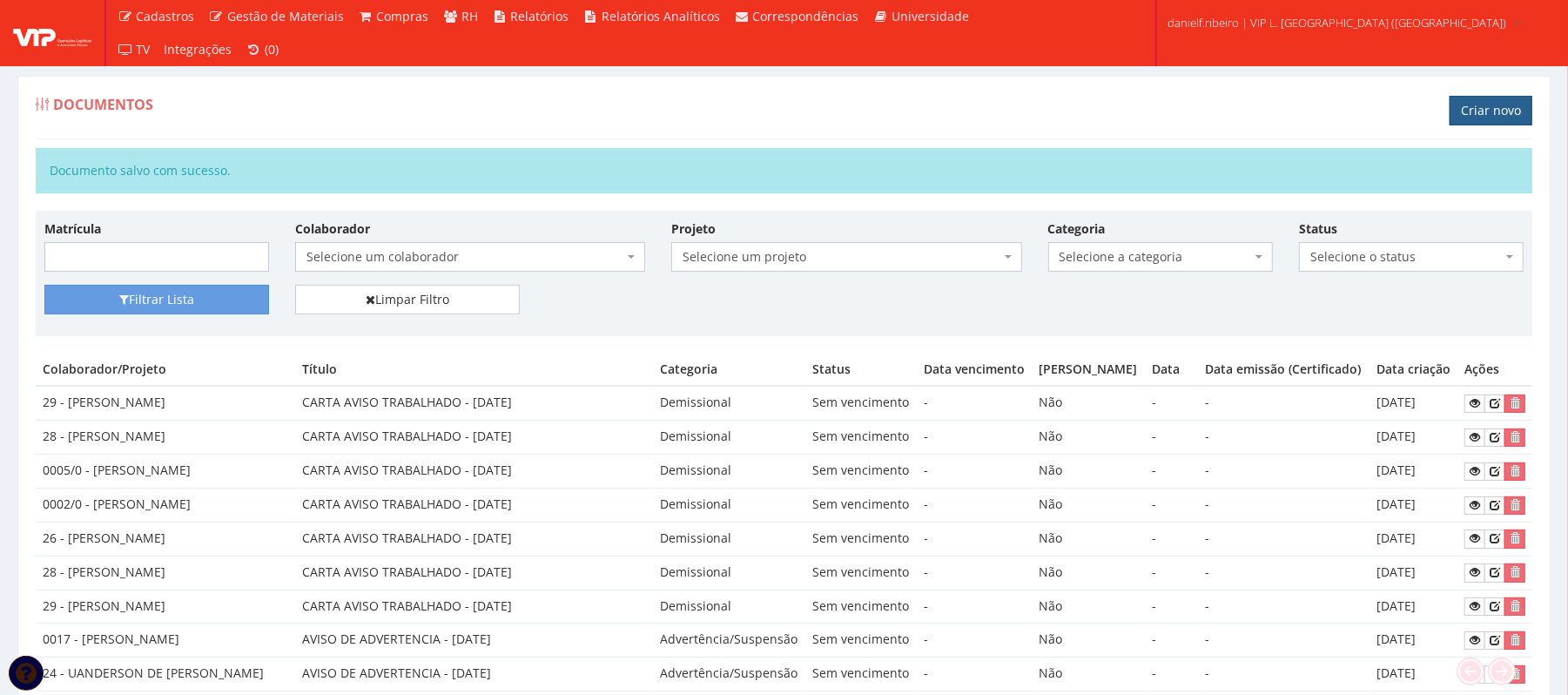
click at [1473, 102] on link "Criar novo" at bounding box center [1490, 110] width 82 height 30
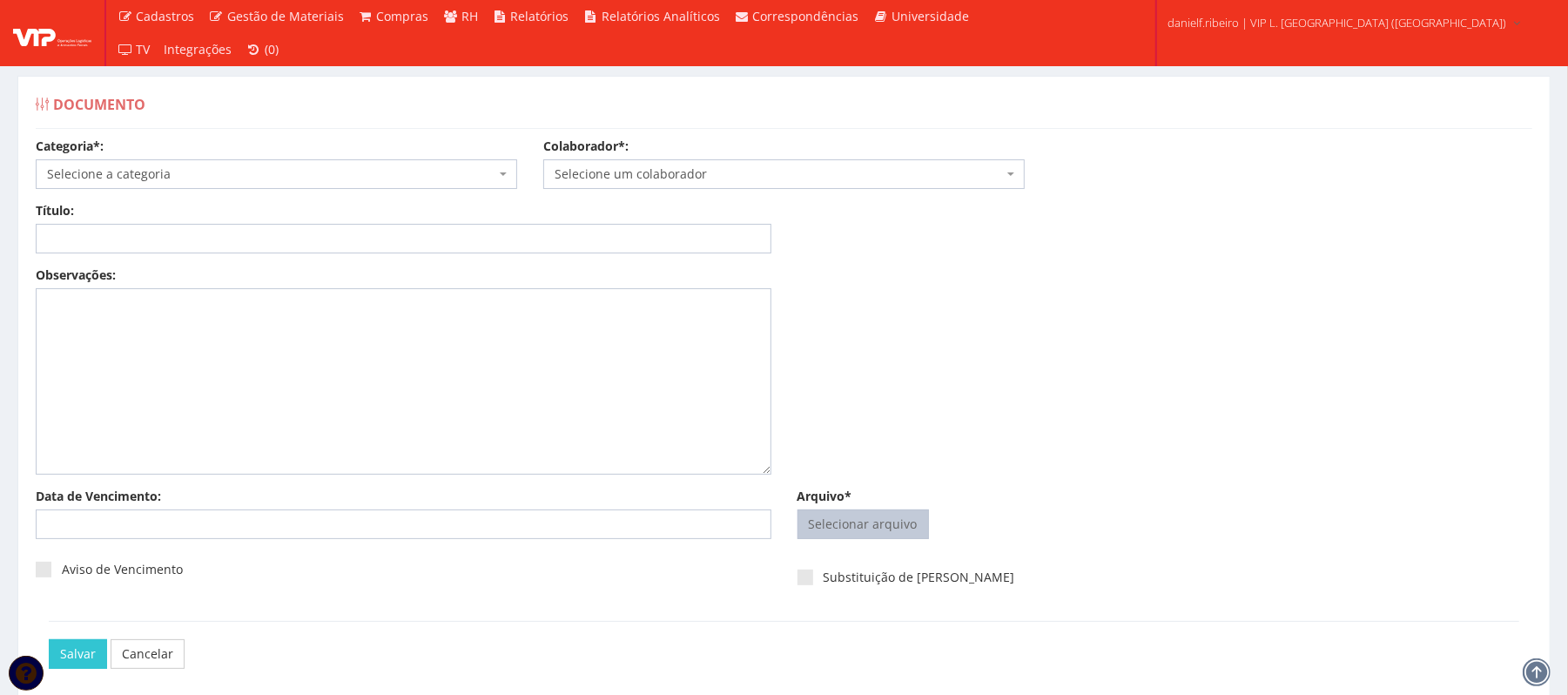
click at [903, 516] on input "Arquivo*" at bounding box center [863, 524] width 130 height 28
type input "C:\fakepath\DECLARAÇÃO DE CANCELAMENTO DO AVISO PRÉVIO 31.07.25 DANRLEY SIQUEIR…"
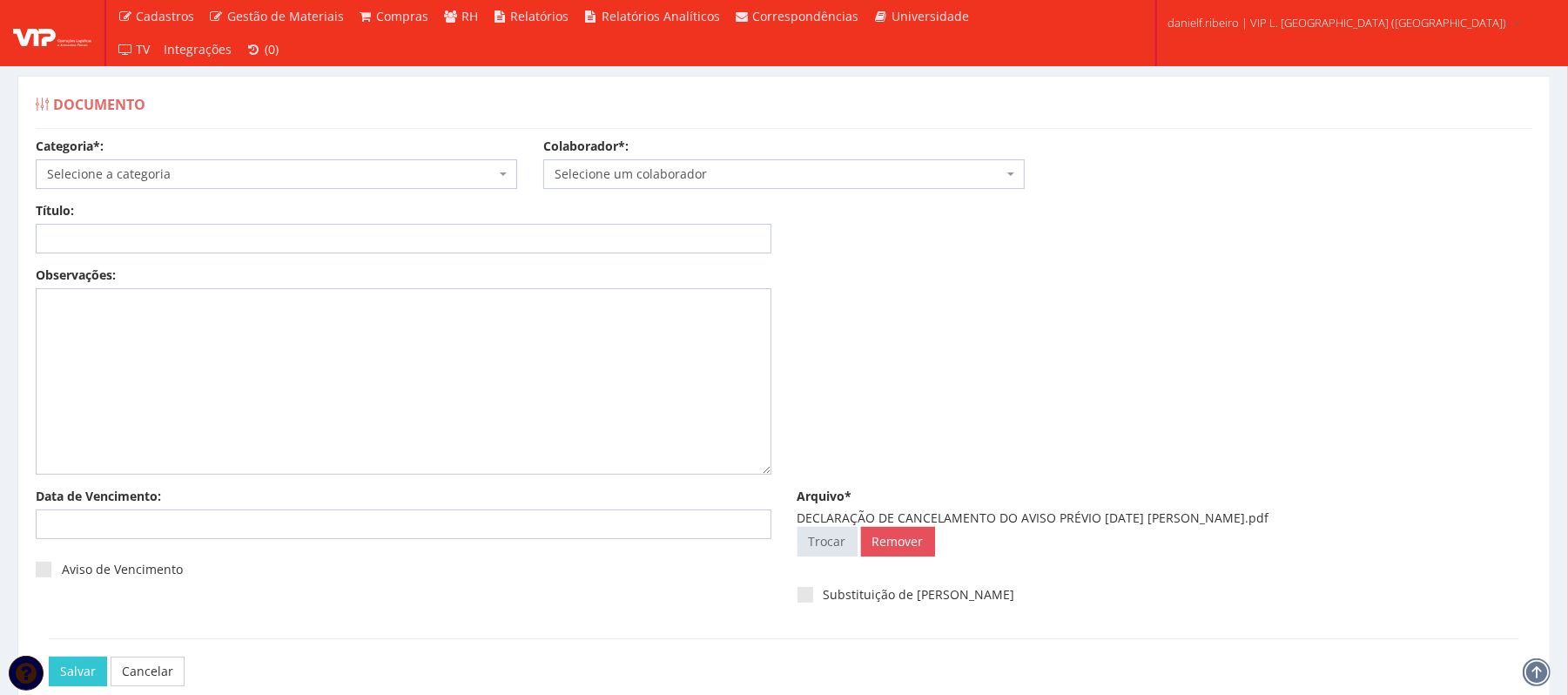
click at [683, 176] on span "Selecione um colaborador" at bounding box center [778, 174] width 448 height 17
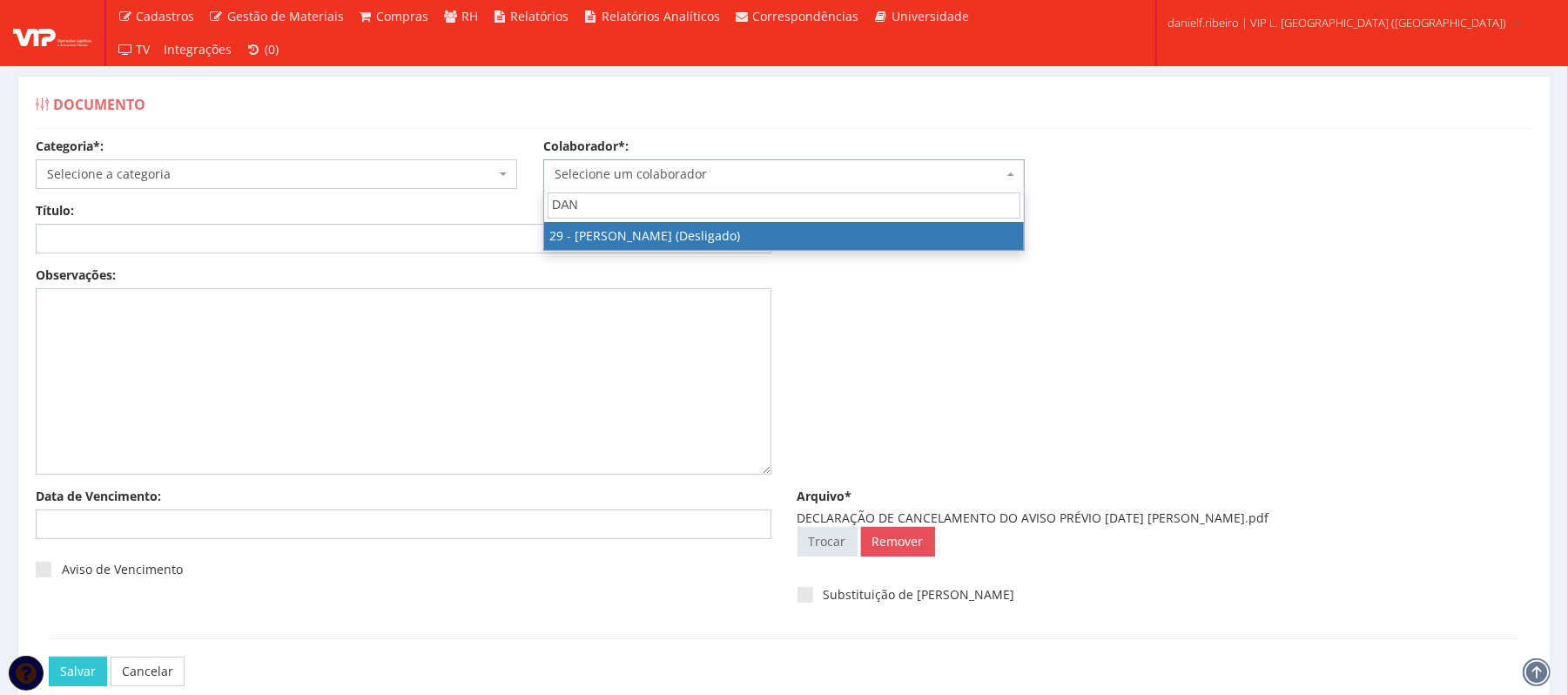
type input "DAN"
select select "3839"
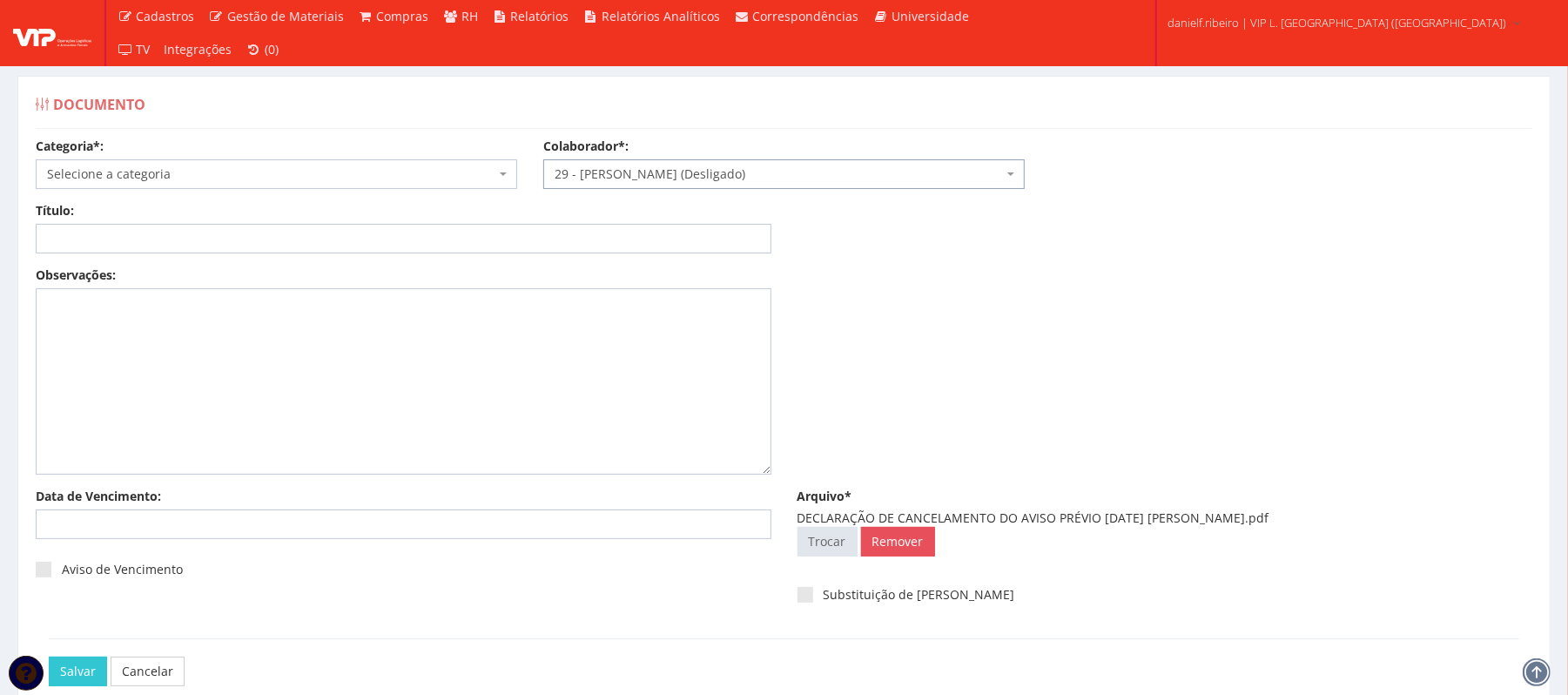
click at [274, 178] on span "Selecione a categoria" at bounding box center [271, 174] width 448 height 17
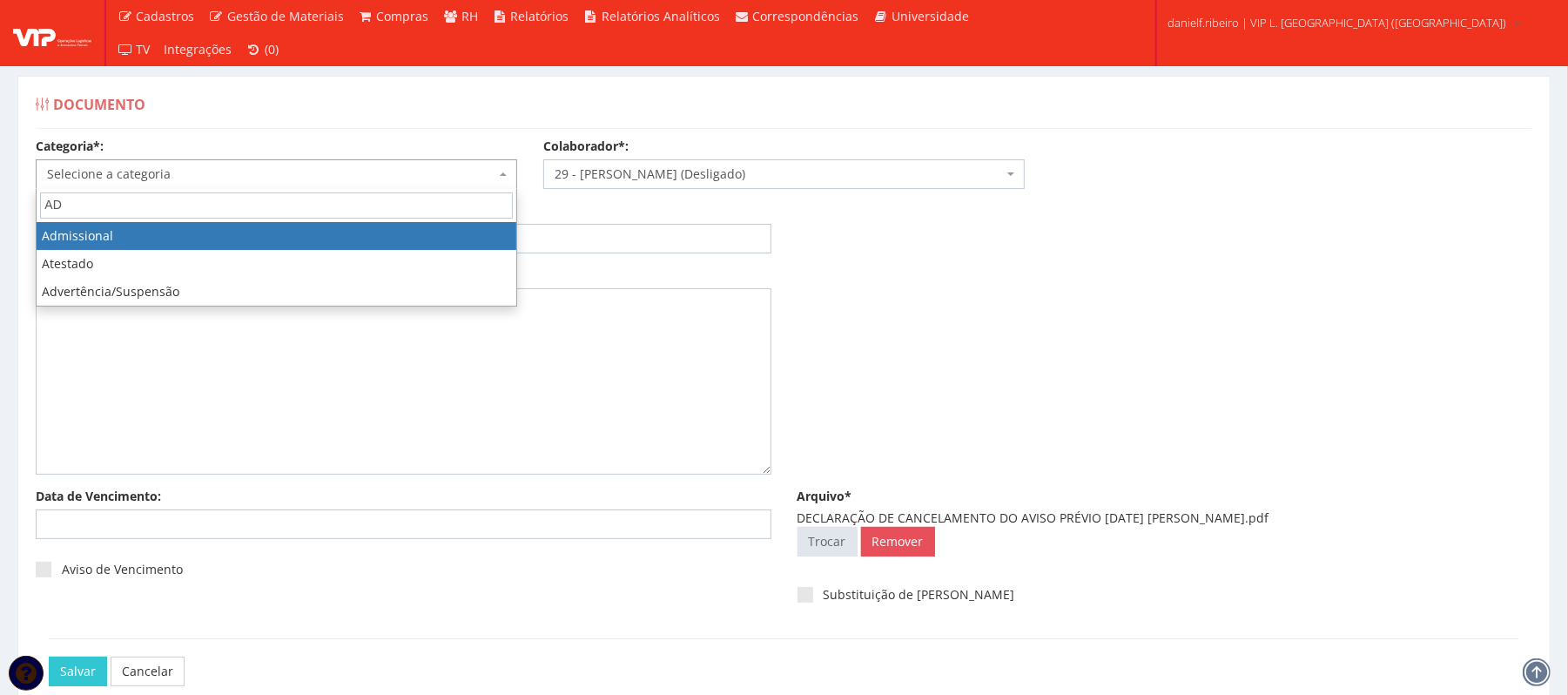
type input "AD"
select select "admissional"
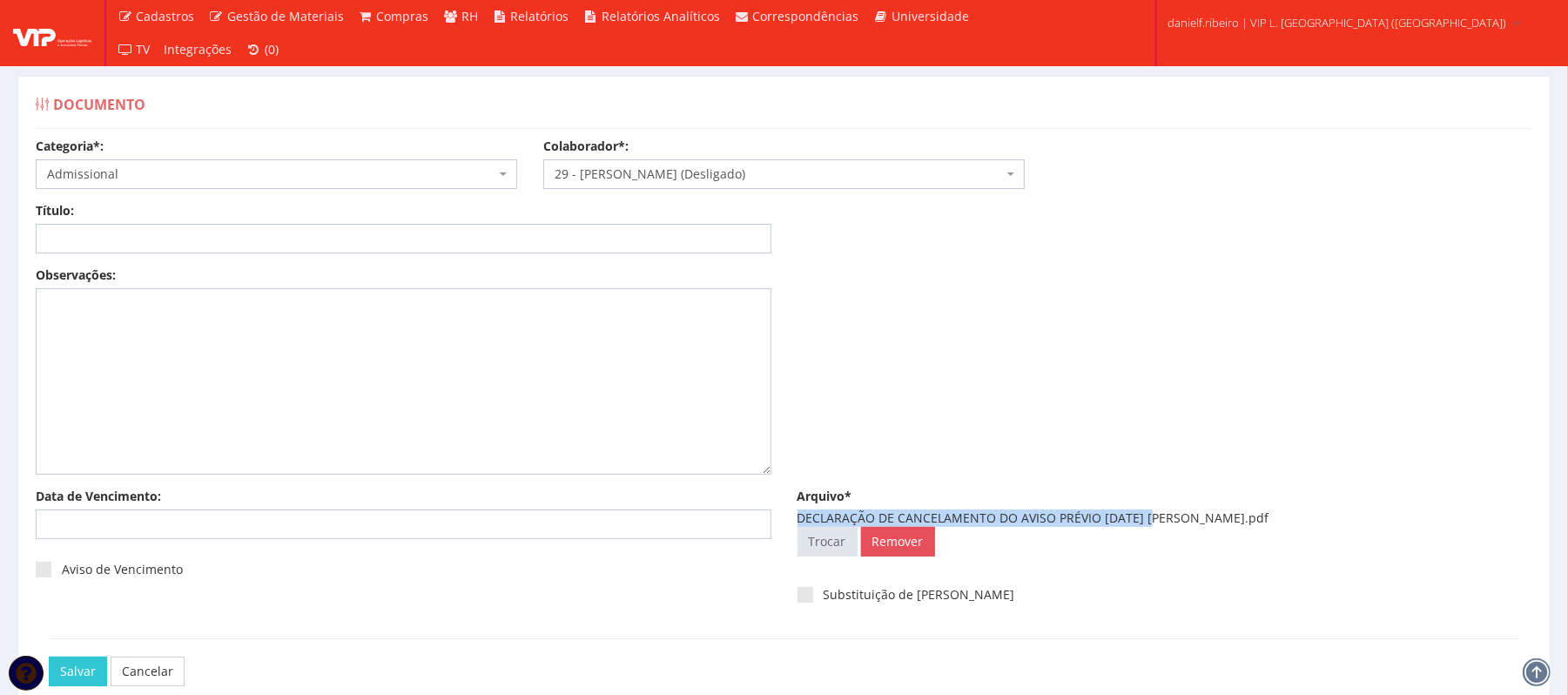
drag, startPoint x: 792, startPoint y: 519, endPoint x: 1146, endPoint y: 527, distance: 354.1
click at [1146, 527] on div "Arquivo* DECLARAÇÃO DE CANCELAMENTO DO AVISO PRÉVIO 31.07.25 DANRLEY SIQUEIRA D…" at bounding box center [1166, 526] width 762 height 77
copy div "DECLARAÇÃO DE CANCELAMENTO DO AVISO PRÉVIO [DATE]"
click at [432, 217] on div "Título:" at bounding box center [404, 228] width 762 height 52
paste input "DECLARAÇÃO DE CANCELAMENTO DO AVISO PRÉVIO [DATE]"
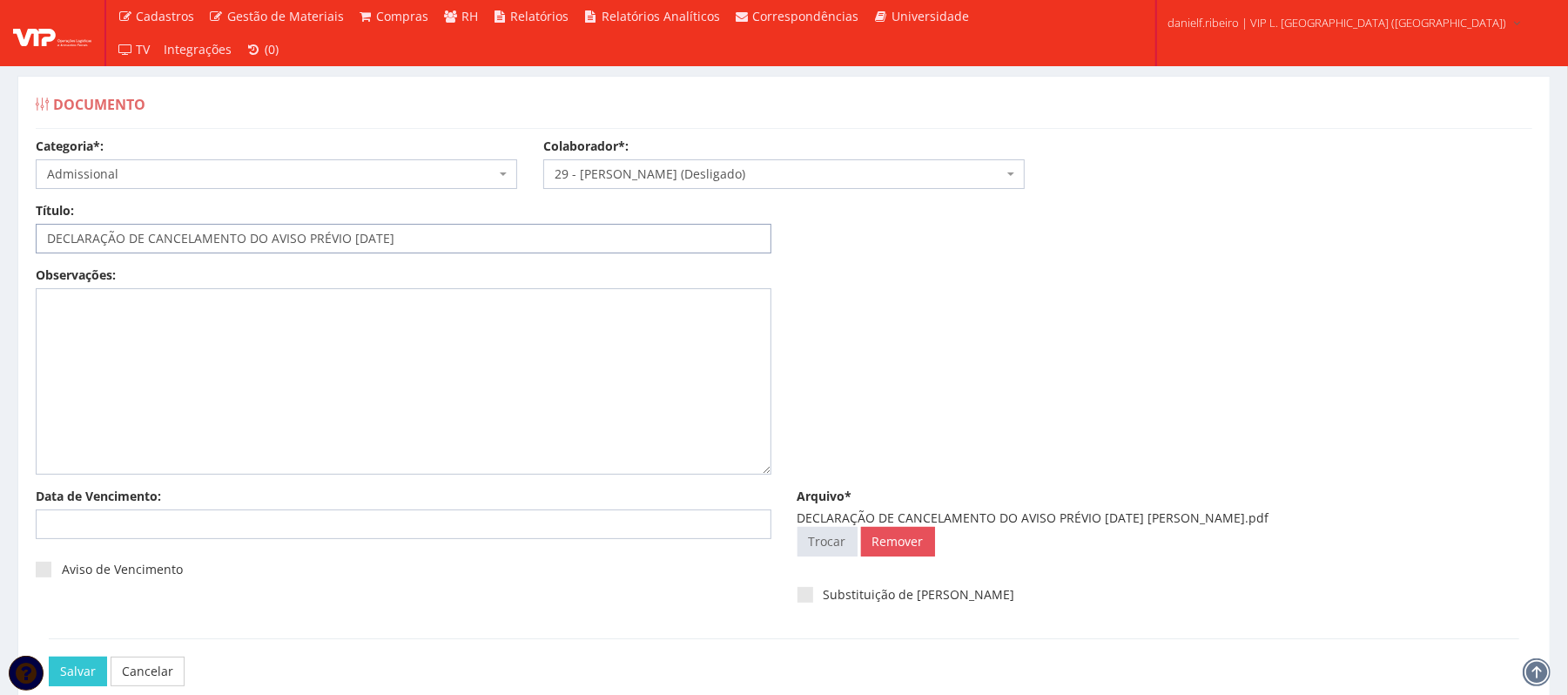
click at [436, 235] on input "DECLARAÇÃO DE CANCELAMENTO DO AVISO PRÉVIO [DATE]" at bounding box center [403, 238] width 736 height 30
click at [348, 247] on input "DECLARAÇÃO DE CANCELAMENTO DO AVISO PRÉVIO [DATE]" at bounding box center [403, 238] width 736 height 30
click at [370, 240] on input "DECLARAÇÃO DE CANCELAMENTO DO AVISO PRÉVIO - [DATE]" at bounding box center [403, 238] width 736 height 30
click at [374, 244] on input "DECLARAÇÃO DE CANCELAMENTO DO AVISO PRÉVIO - [DATE]" at bounding box center [403, 238] width 736 height 30
click at [391, 245] on input "DECLARAÇÃO DE CANCELAMENTO DO AVISO PRÉVIO - 31/07.25" at bounding box center [403, 238] width 736 height 30
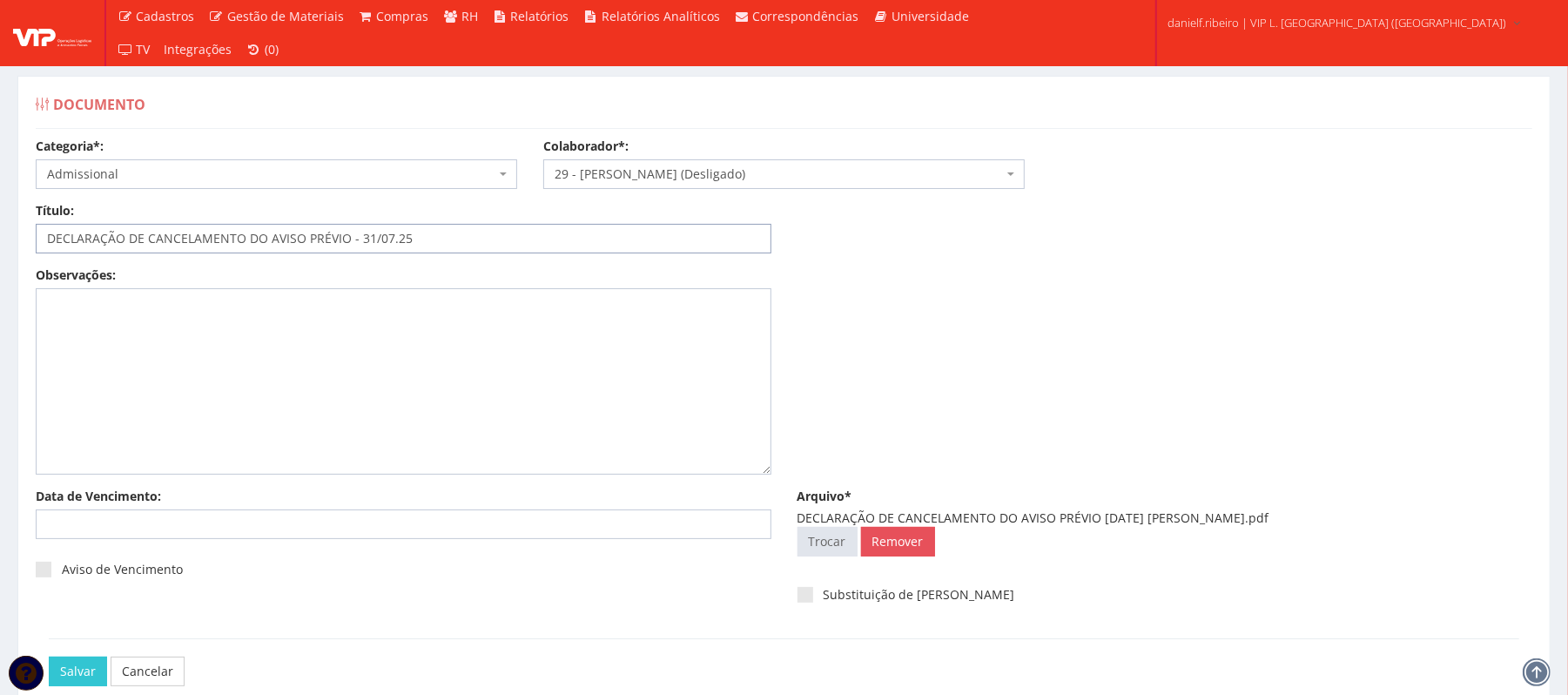
click at [393, 241] on input "DECLARAÇÃO DE CANCELAMENTO DO AVISO PRÉVIO - 31/07.25" at bounding box center [403, 238] width 736 height 30
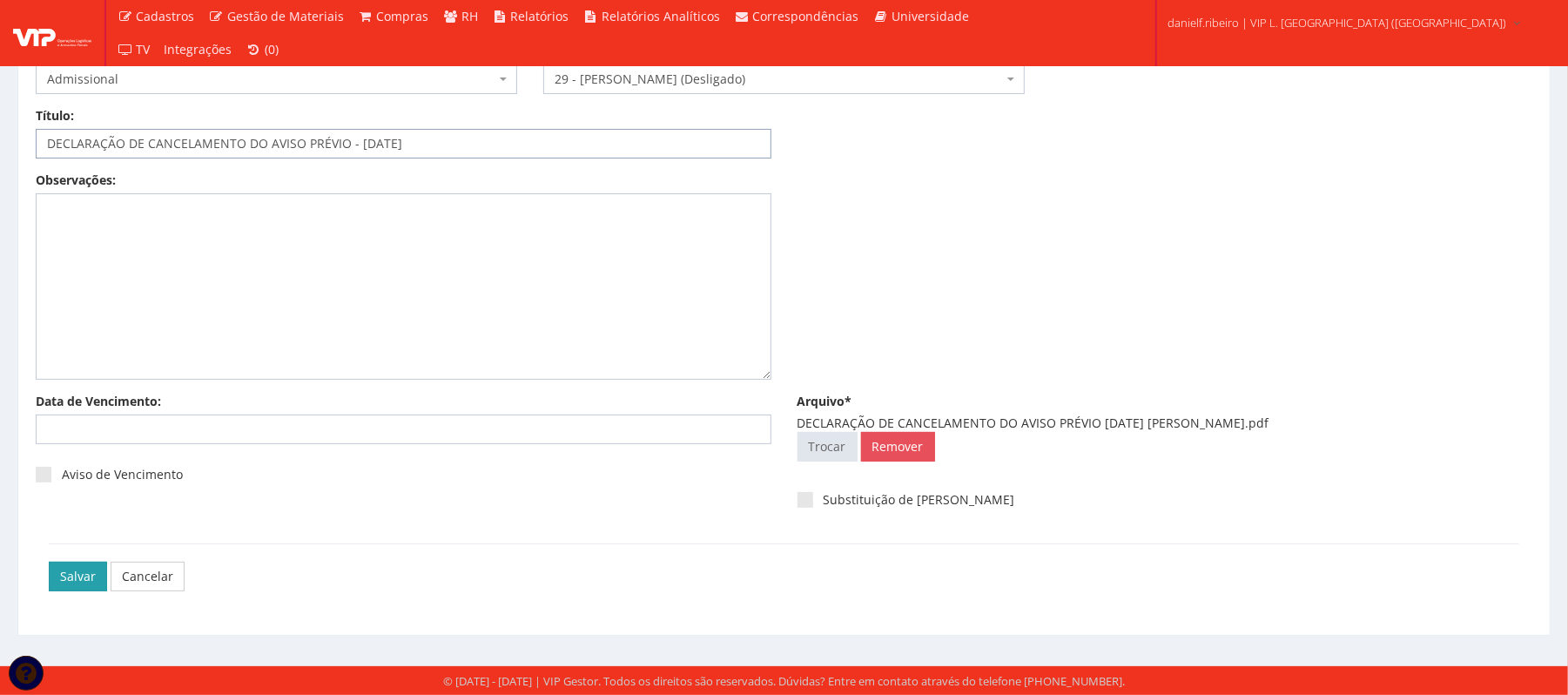
type input "DECLARAÇÃO DE CANCELAMENTO DO AVISO PRÉVIO - [DATE]"
click at [66, 564] on input "Salvar" at bounding box center [78, 576] width 58 height 30
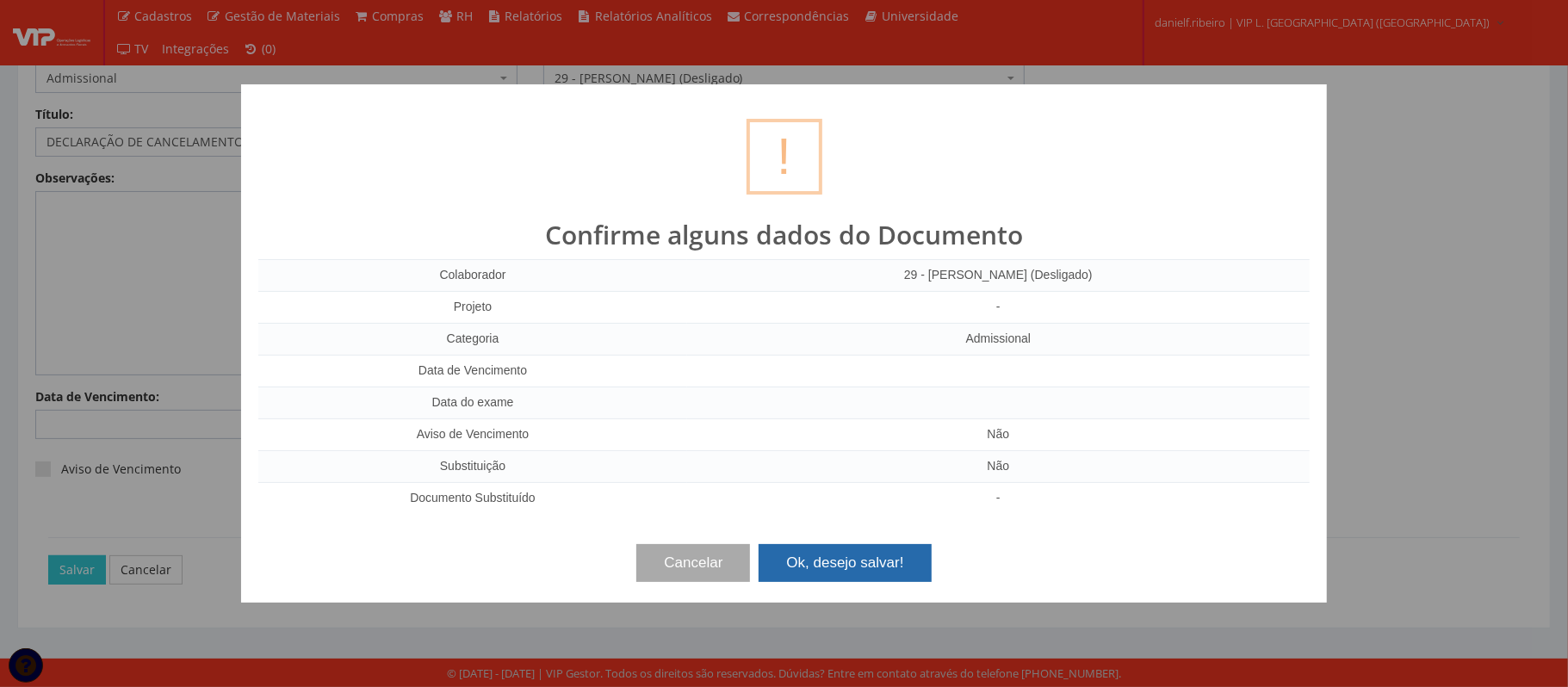
click at [845, 578] on button "Ok, desejo salvar!" at bounding box center [845, 563] width 172 height 38
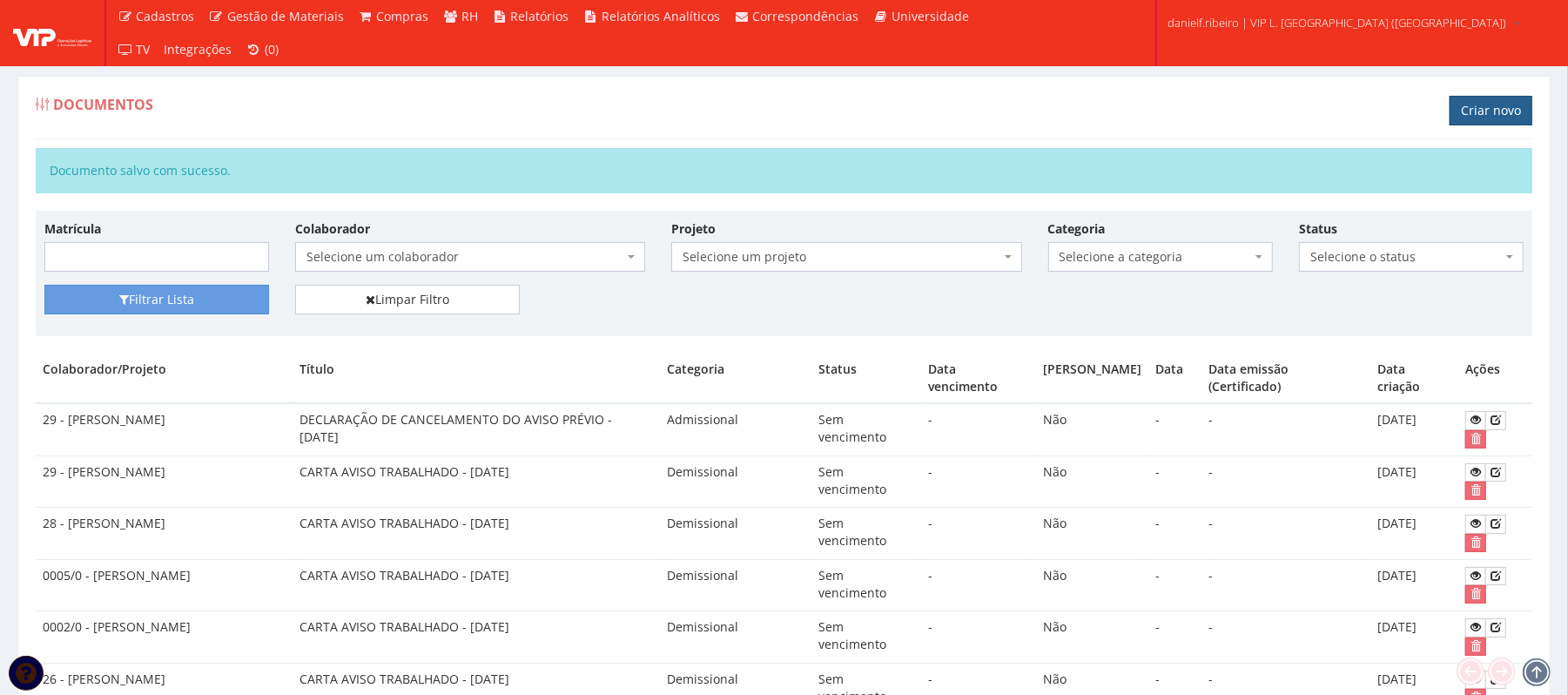
click at [1513, 111] on link "Criar novo" at bounding box center [1490, 110] width 82 height 30
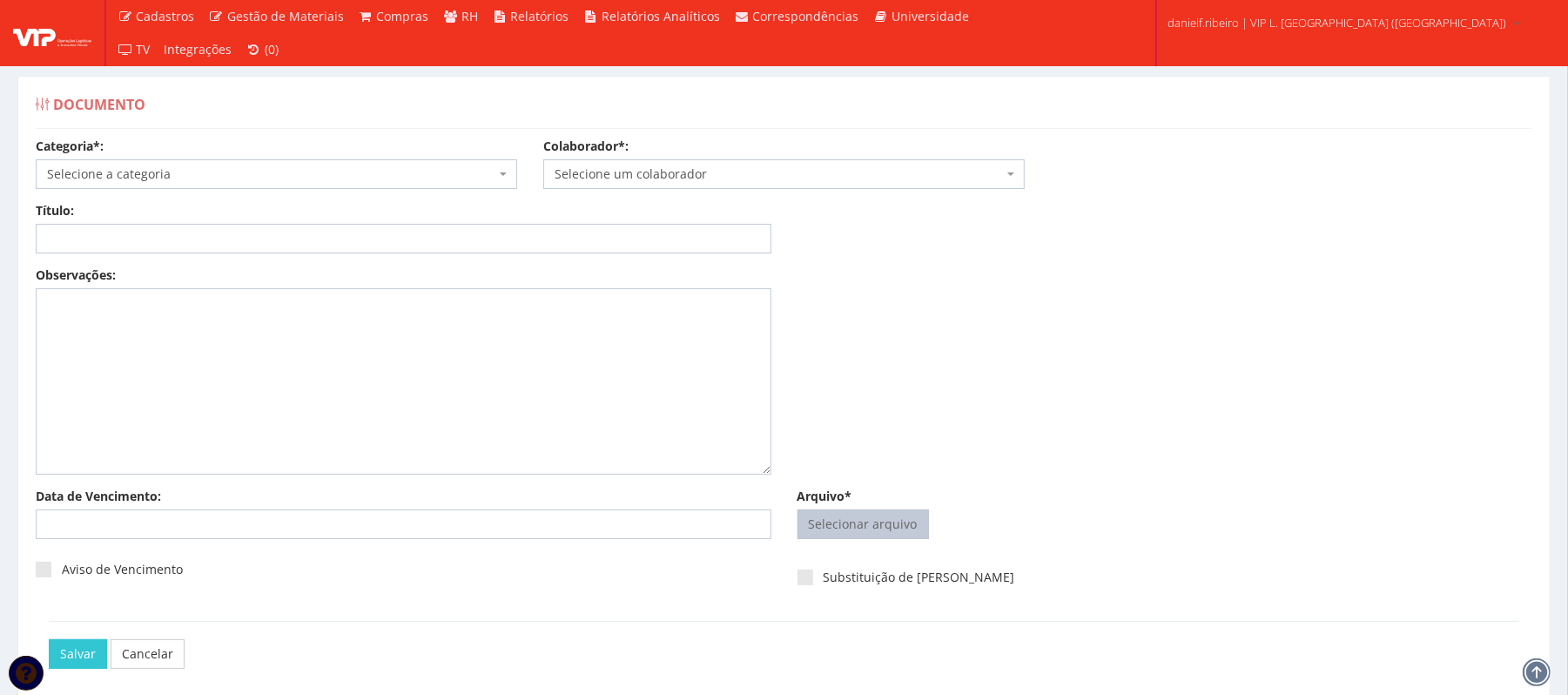
click at [864, 527] on input "Arquivo*" at bounding box center [863, 524] width 130 height 28
type input "C:\fakepath\DECLARAÇÃO DE CANCELAMENTO DO AVISO PRÉVIO [DATE] [PERSON_NAME].pdf"
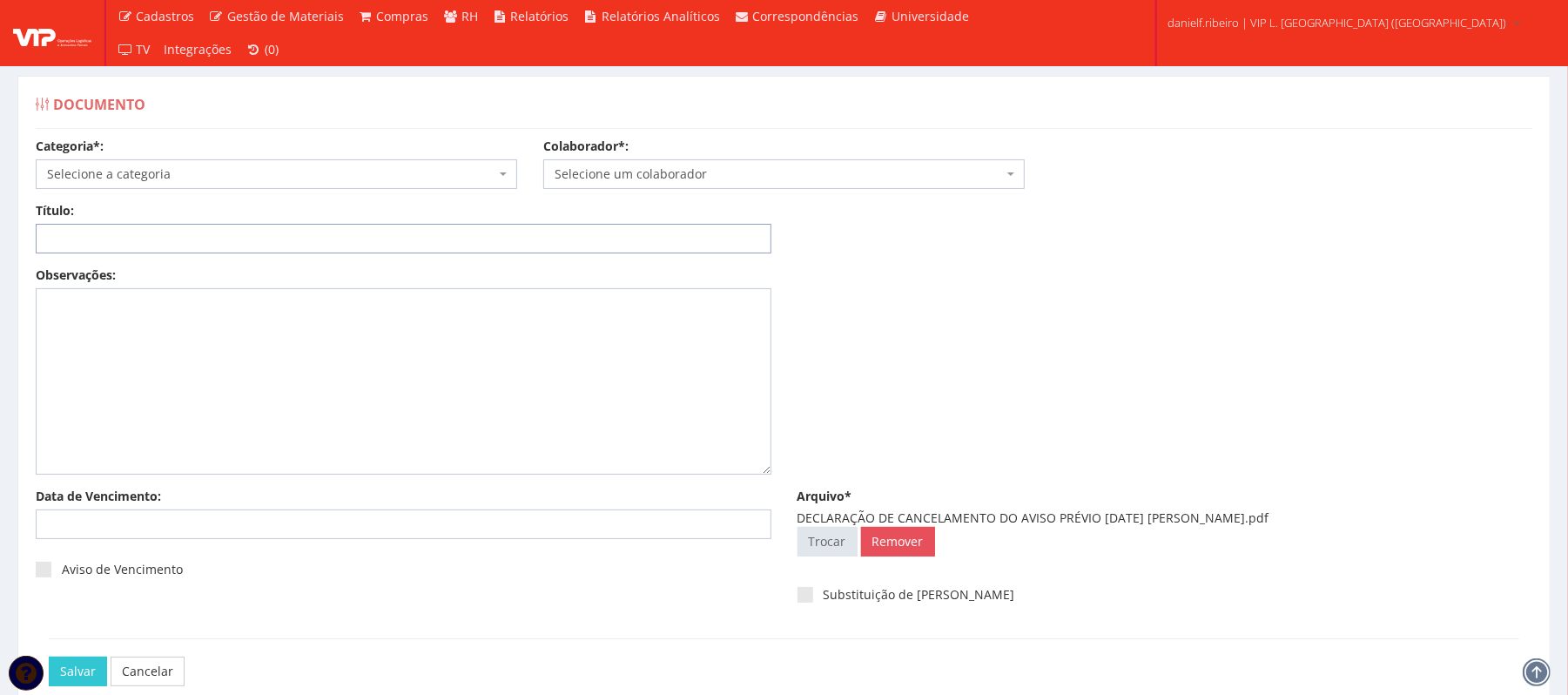
click at [346, 235] on input "Título:" at bounding box center [403, 238] width 736 height 30
paste input "DECLARAÇÃO DE CANCELAMENTO DO AVISO PRÉVIO [DATE]"
drag, startPoint x: 348, startPoint y: 242, endPoint x: 353, endPoint y: 253, distance: 12.1
click at [349, 242] on input "DECLARAÇÃO DE CANCELAMENTO DO AVISO PRÉVIO 31.07.25" at bounding box center [403, 238] width 736 height 30
click at [352, 242] on input "DECLARAÇÃO DE CANCELAMENTO DO AVISO PRÉVIO 31.07.25" at bounding box center [403, 238] width 736 height 30
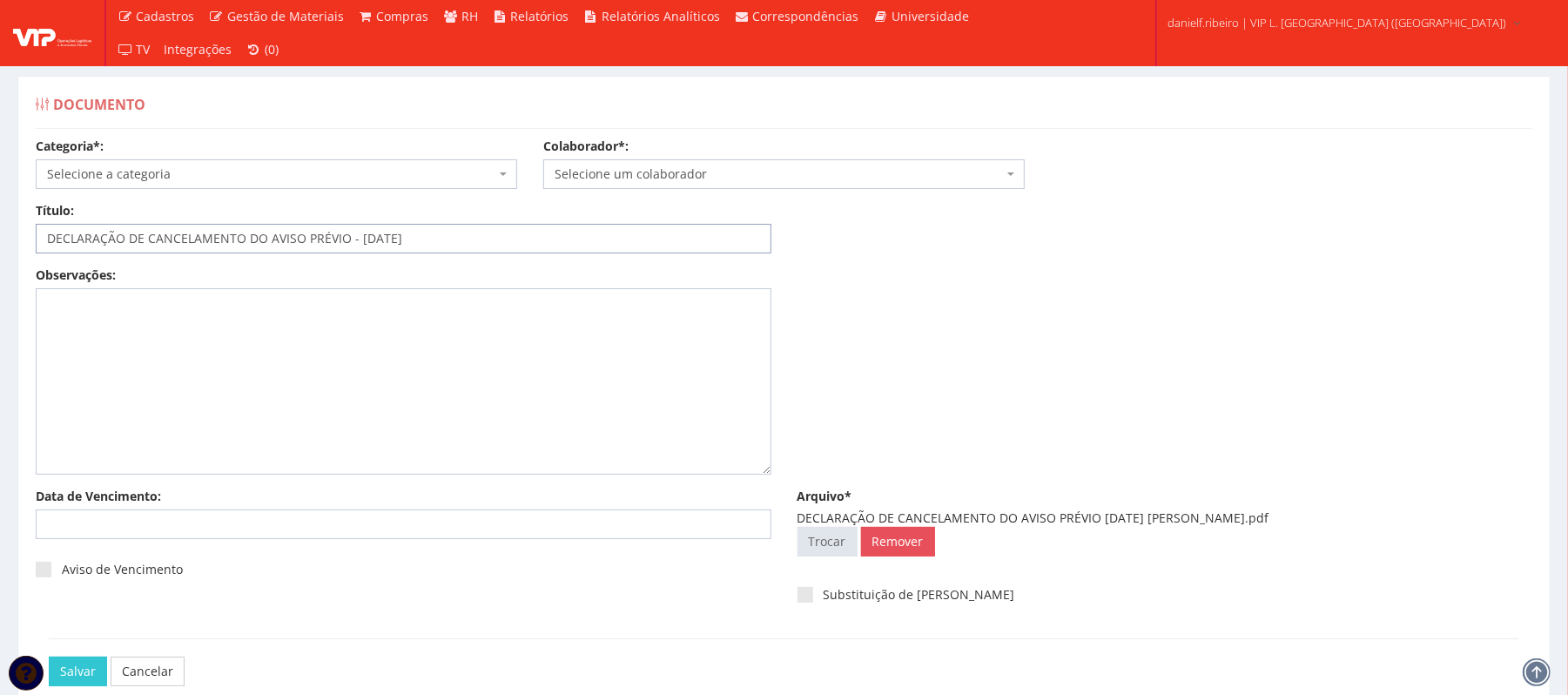
drag, startPoint x: 370, startPoint y: 241, endPoint x: 380, endPoint y: 255, distance: 17.2
click at [373, 242] on input "DECLARAÇÃO DE CANCELAMENTO DO AVISO PRÉVIO - 31.07.25" at bounding box center [403, 238] width 736 height 30
click at [393, 237] on input "DECLARAÇÃO DE CANCELAMENTO DO AVISO PRÉVIO - 31/07.25" at bounding box center [403, 238] width 736 height 30
type input "DECLARAÇÃO DE CANCELAMENTO DO AVISO PRÉVIO - 31/07/25"
click at [209, 185] on span "Selecione a categoria" at bounding box center [276, 173] width 482 height 30
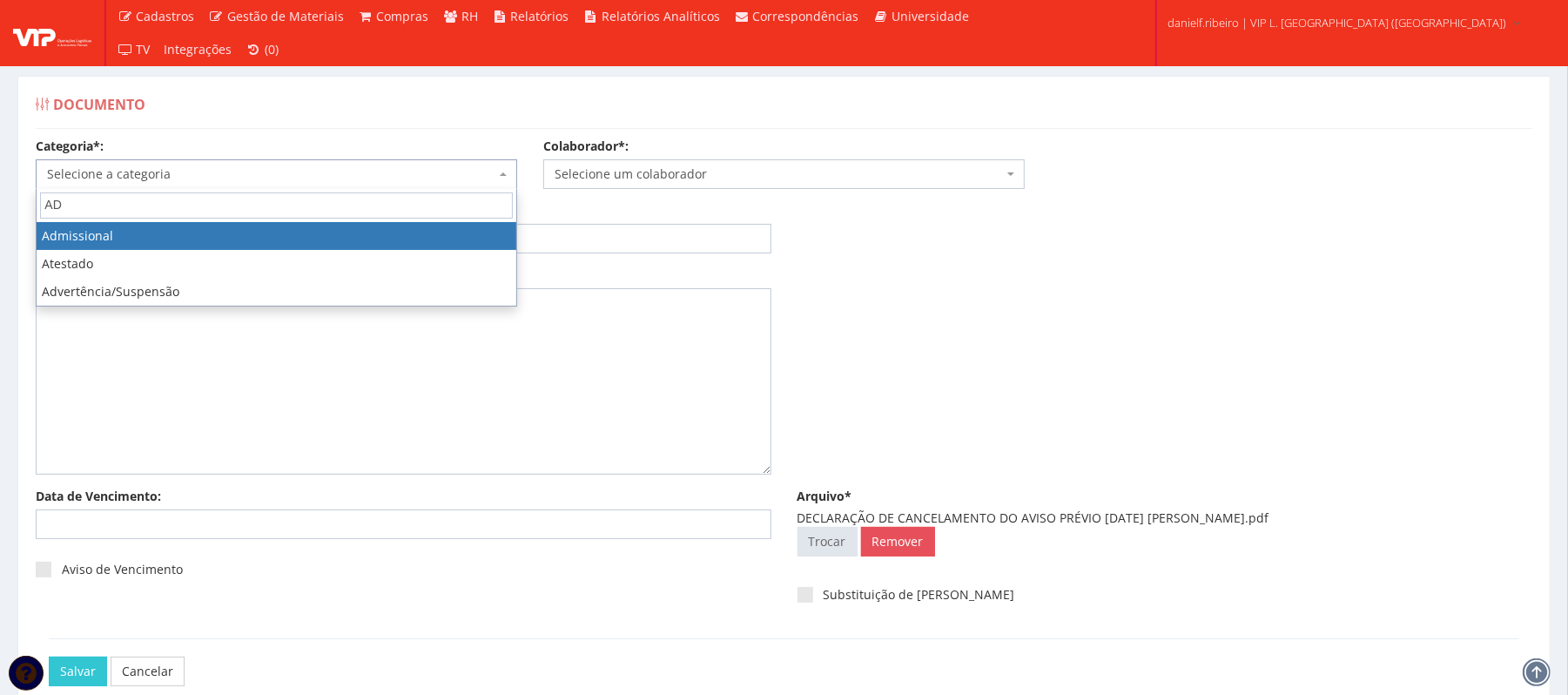
type input "AD"
drag, startPoint x: 157, startPoint y: 230, endPoint x: 405, endPoint y: 198, distance: 250.1
select select "admissional"
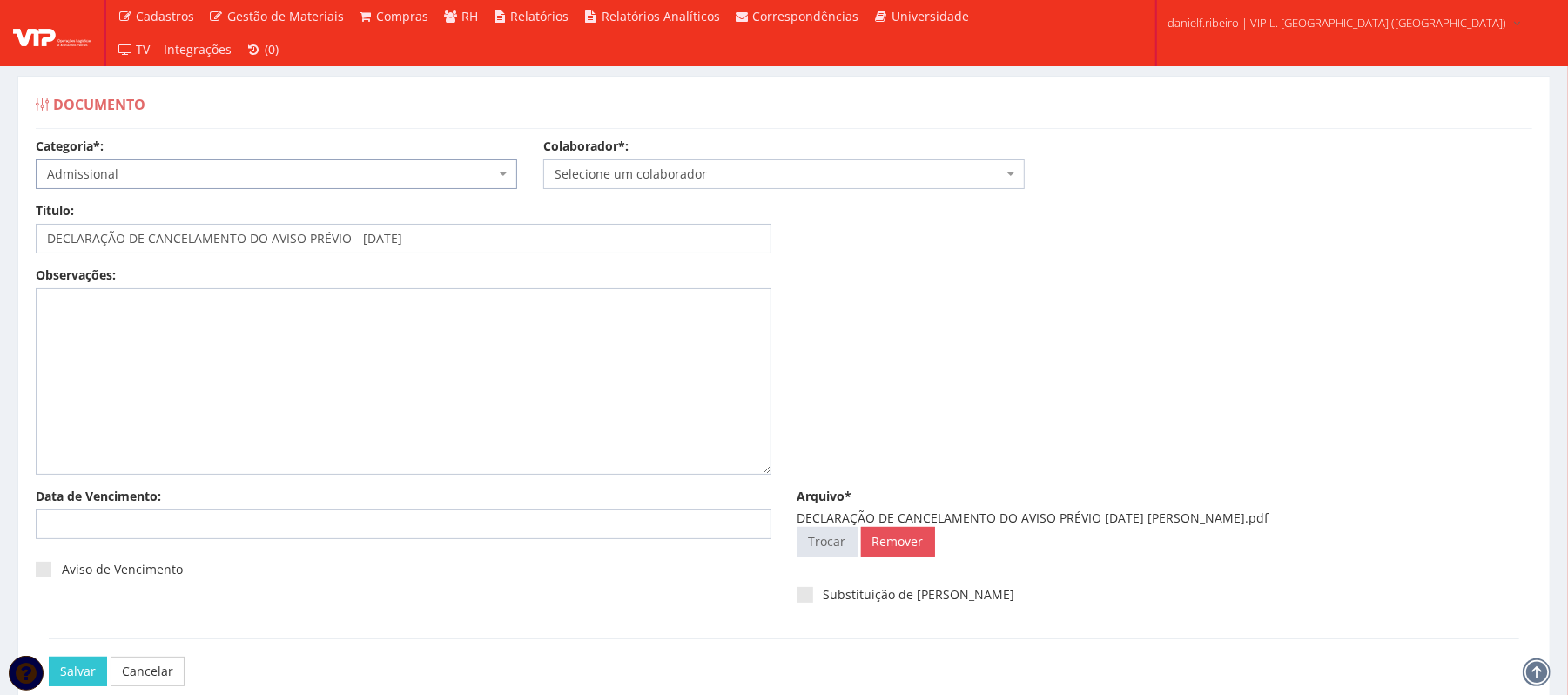
click at [611, 172] on span "Selecione um colaborador" at bounding box center [778, 174] width 448 height 17
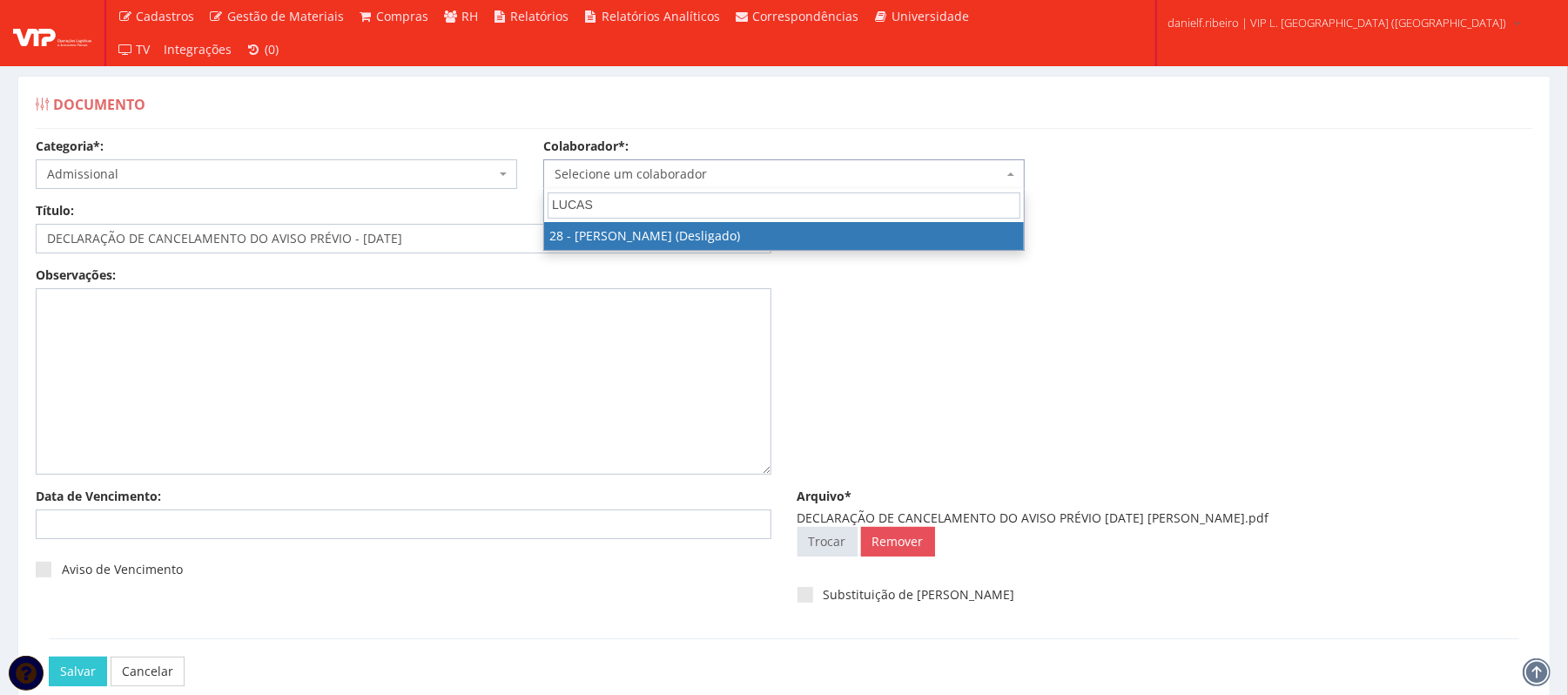
type input "LUCAS"
select select "3838"
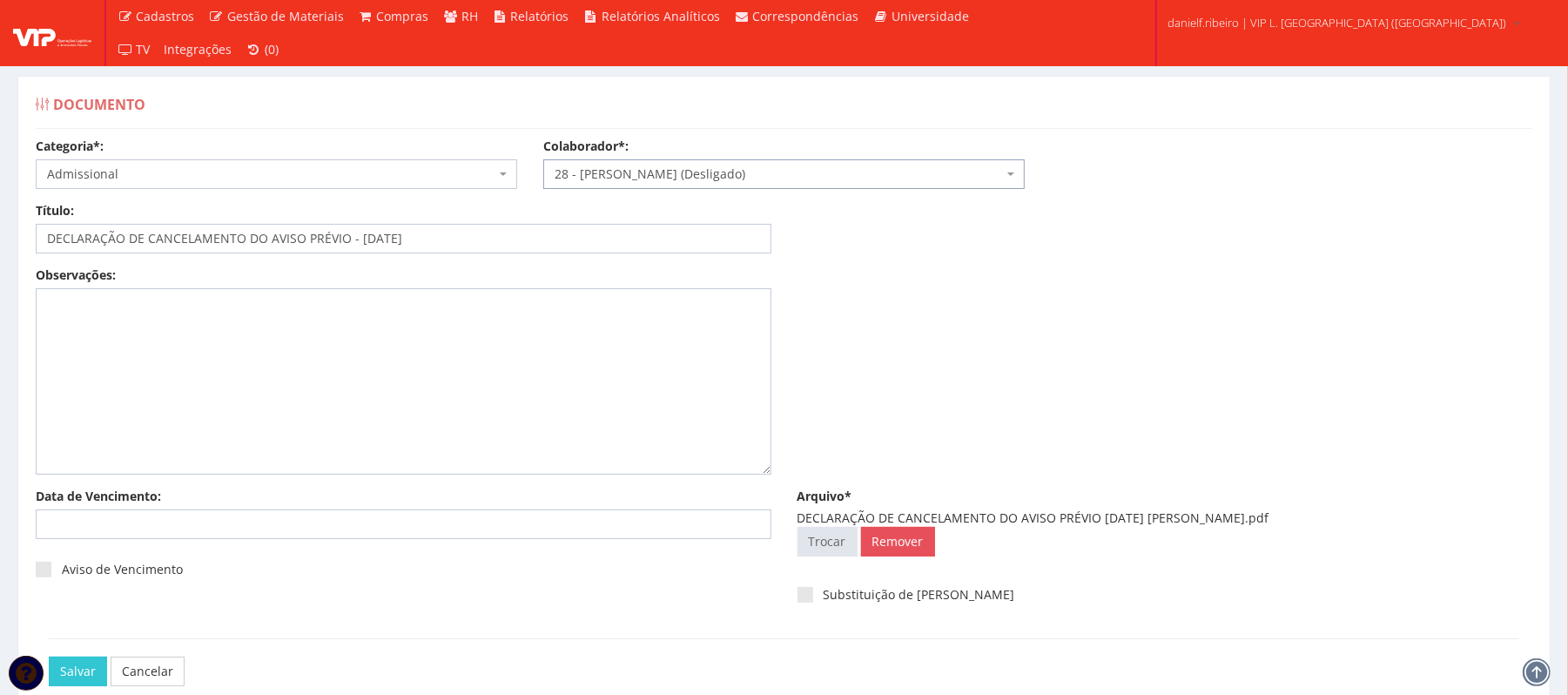
scroll to position [98, 0]
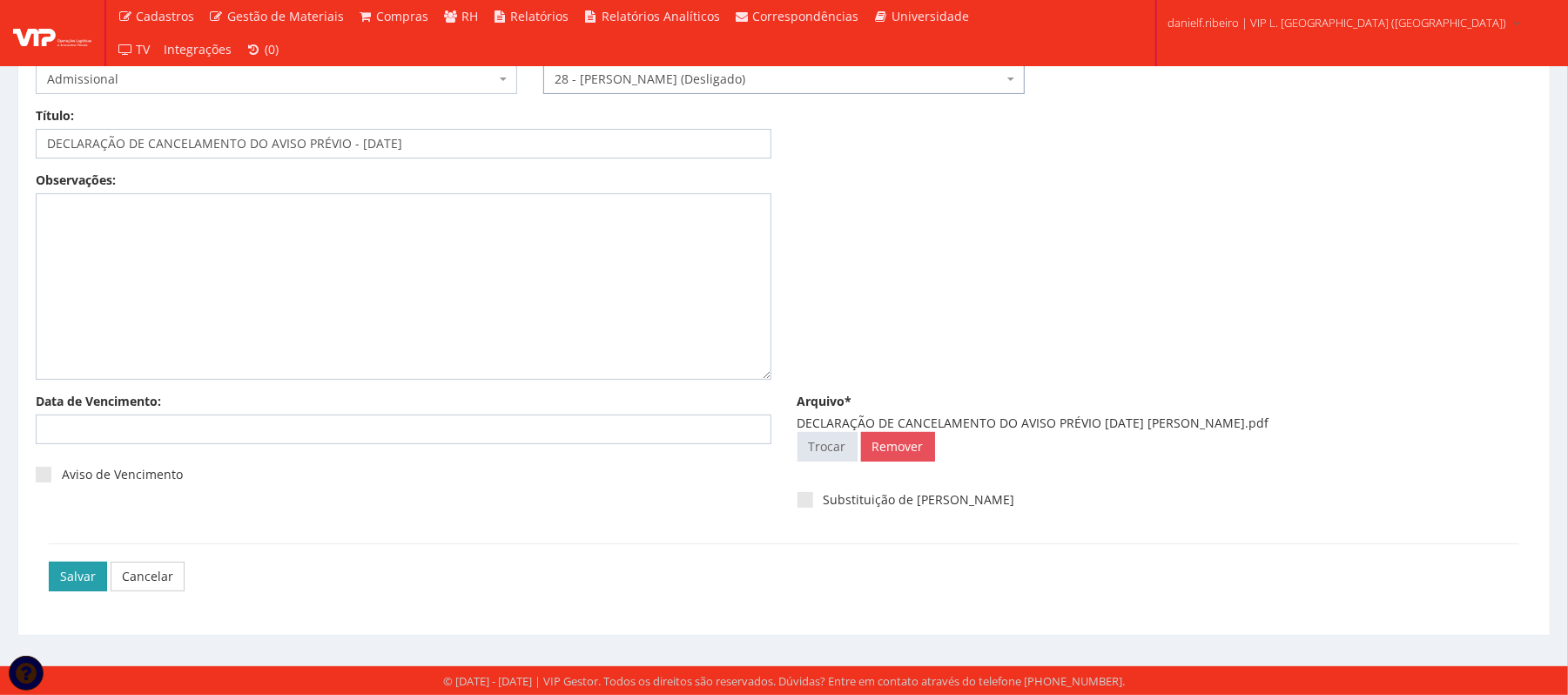
click at [83, 580] on input "Salvar" at bounding box center [78, 576] width 58 height 30
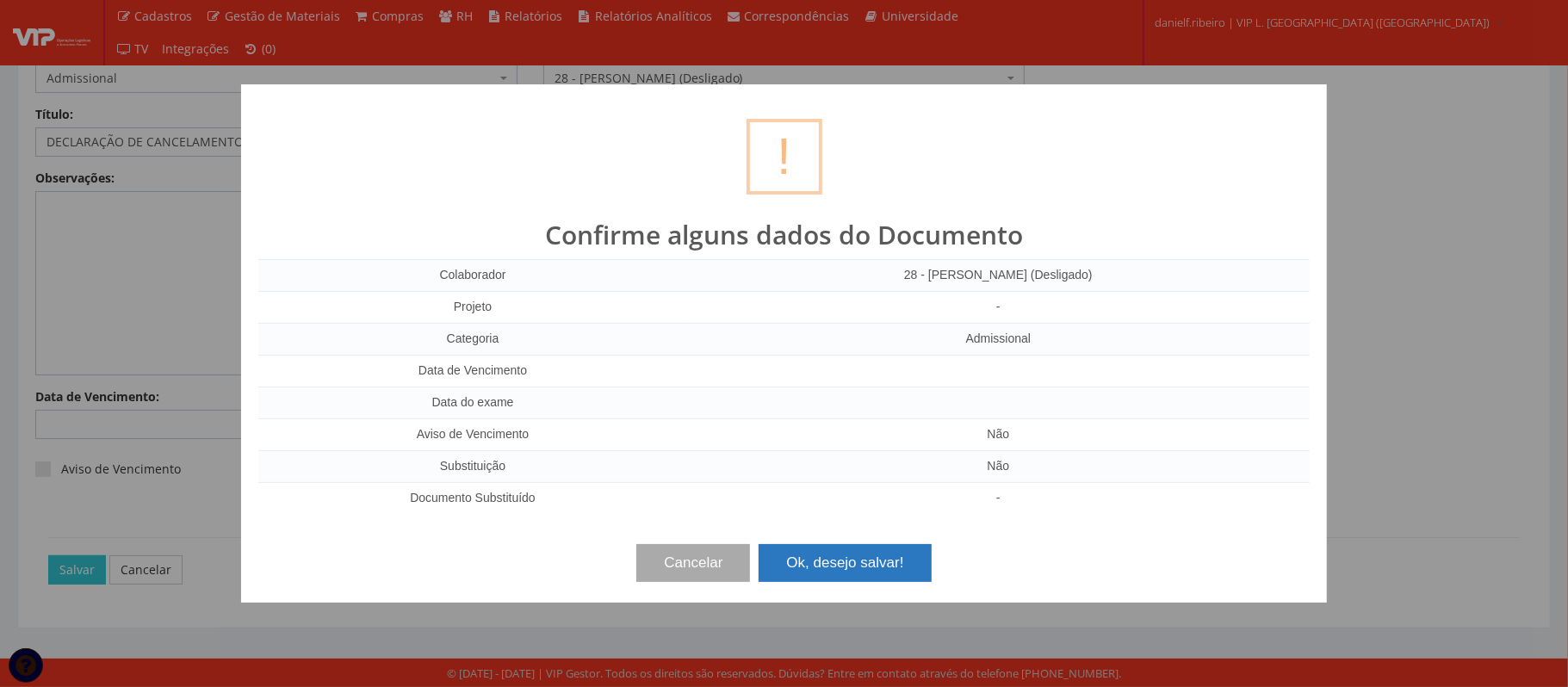
click at [839, 552] on button "Ok, desejo salvar!" at bounding box center [845, 563] width 172 height 38
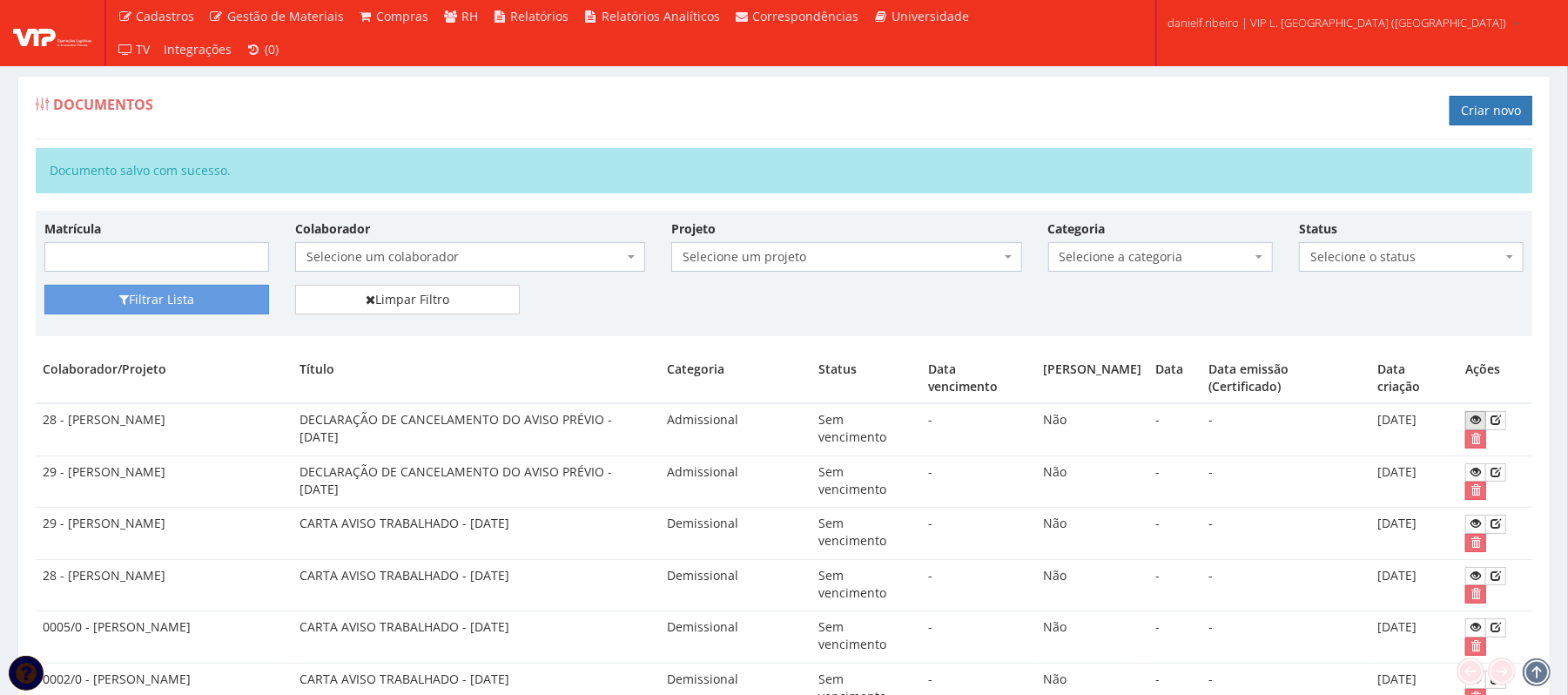
click at [1473, 425] on icon at bounding box center [1475, 419] width 11 height 12
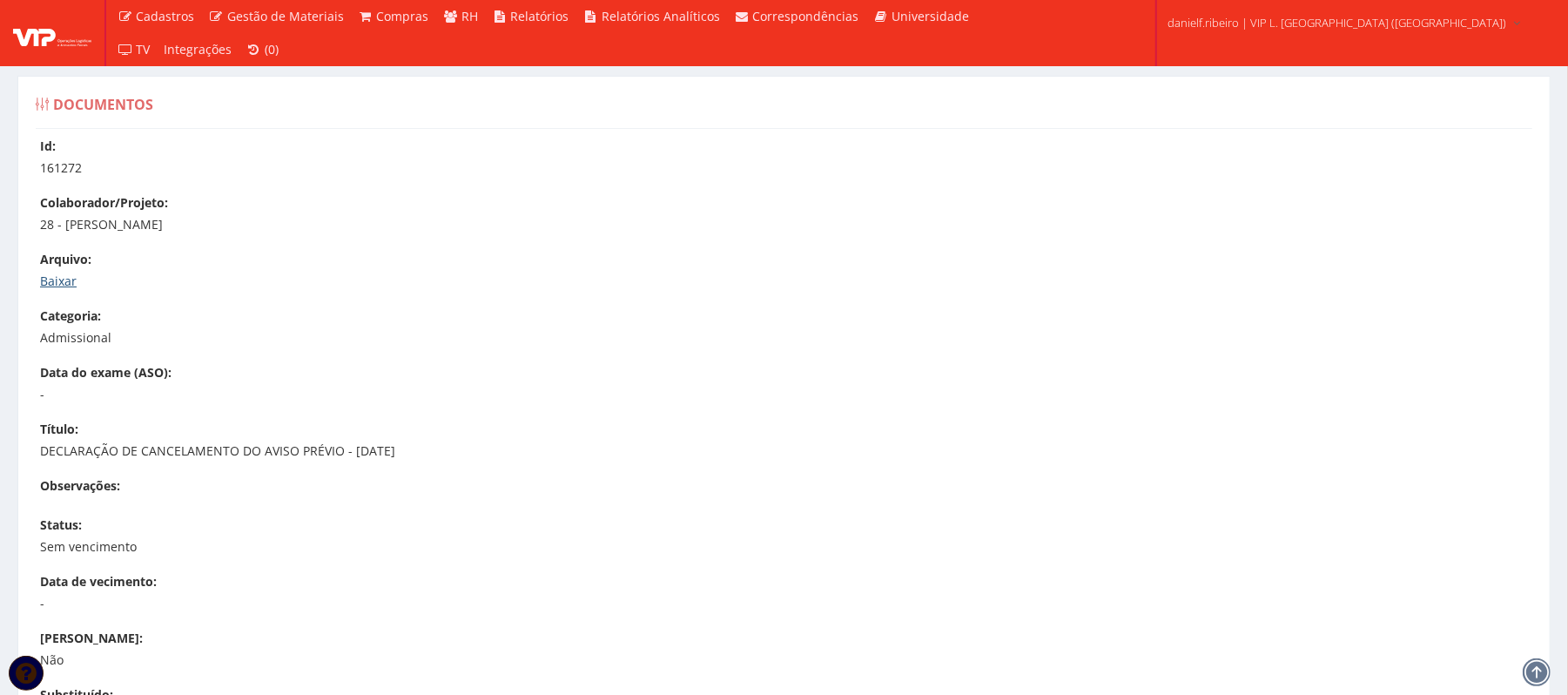
click at [68, 285] on link "Baixar" at bounding box center [58, 280] width 36 height 16
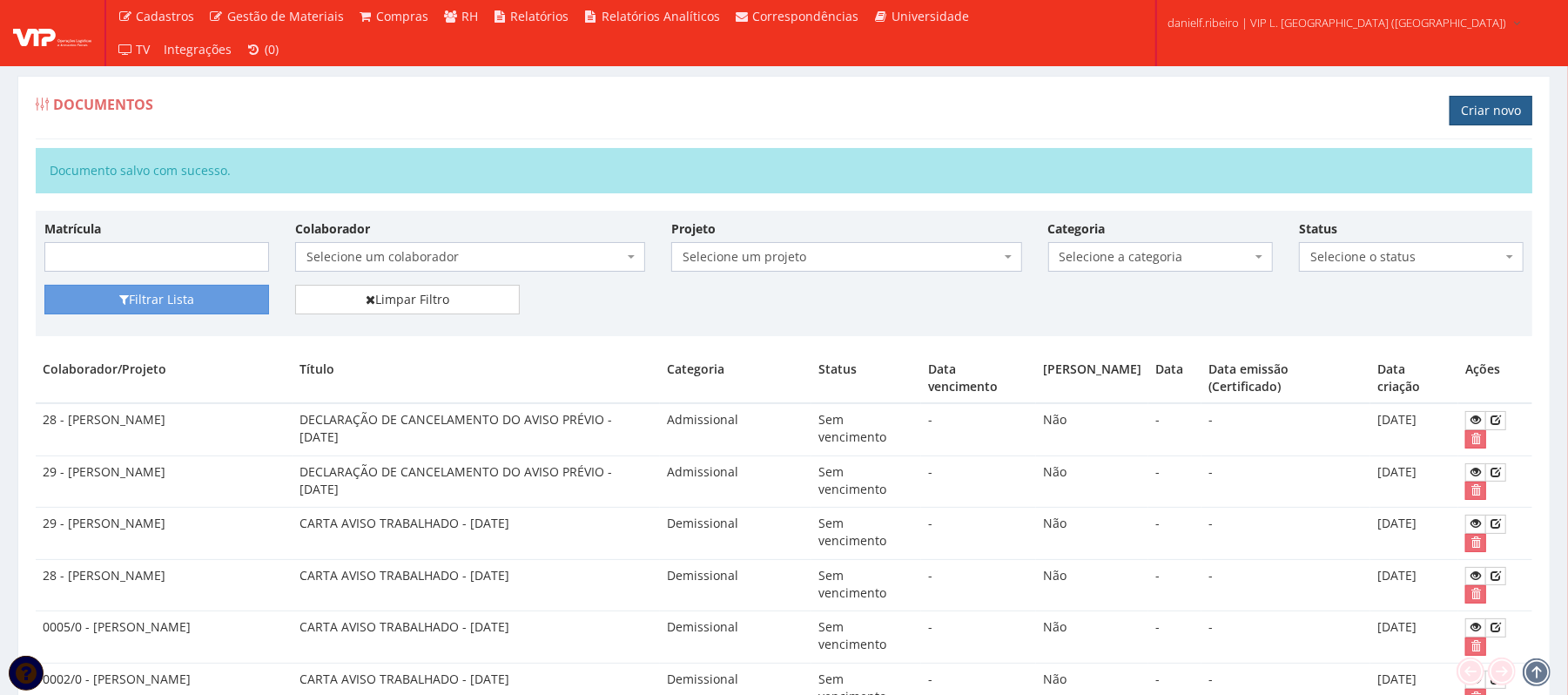
click at [1477, 111] on link "Criar novo" at bounding box center [1490, 110] width 82 height 30
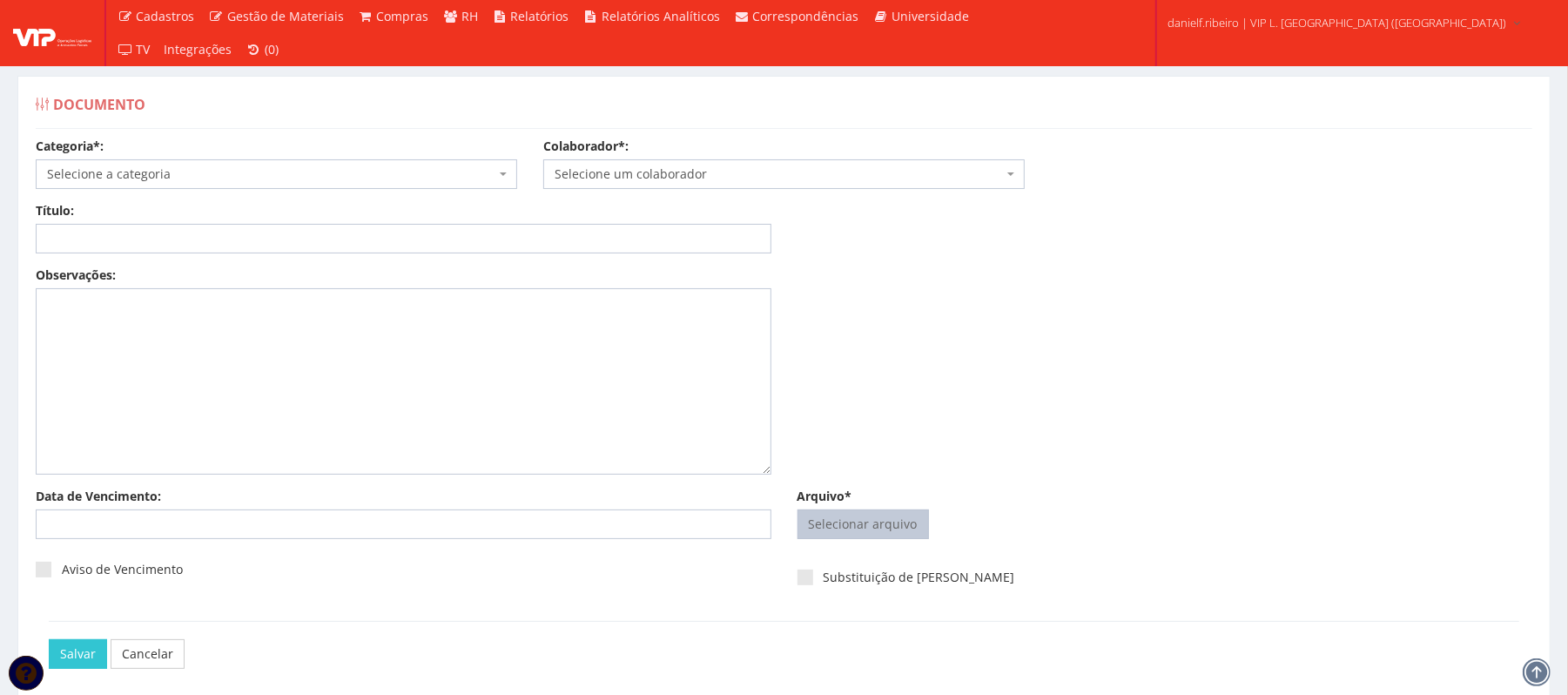
click at [886, 534] on input "Arquivo*" at bounding box center [863, 524] width 130 height 28
type input "C:\fakepath\FÉRIAS [DATE] [PERSON_NAME].pdf"
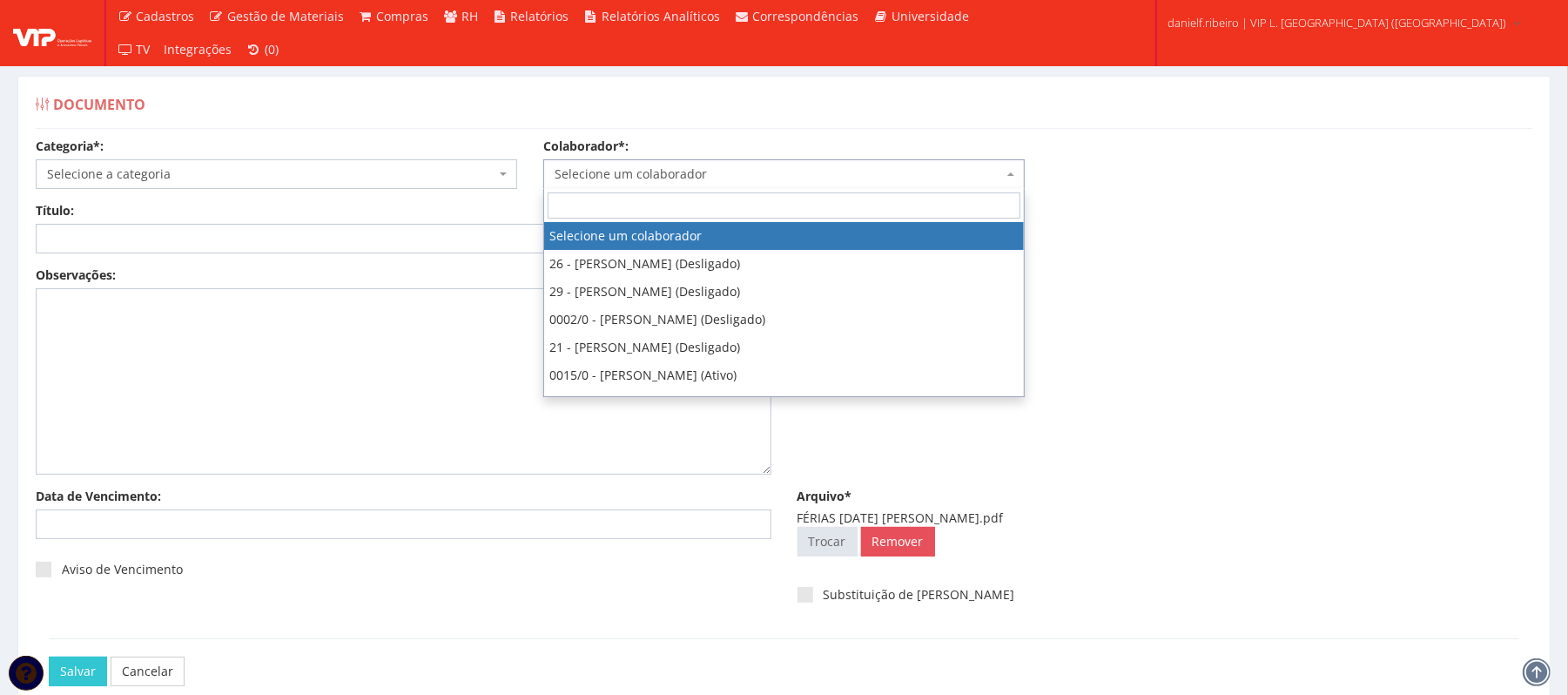
click at [631, 179] on span "Selecione um colaborador" at bounding box center [778, 174] width 448 height 17
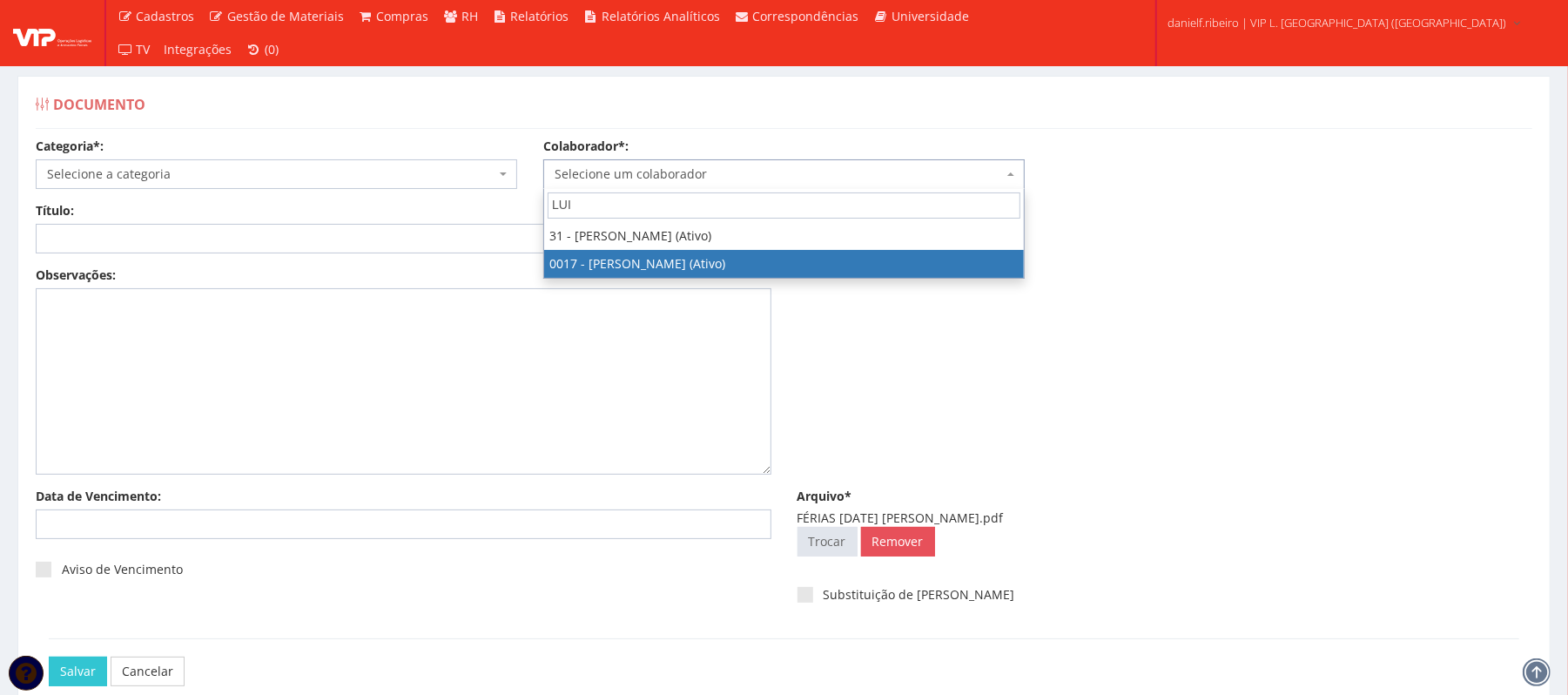
type input "LUI"
select select "1336"
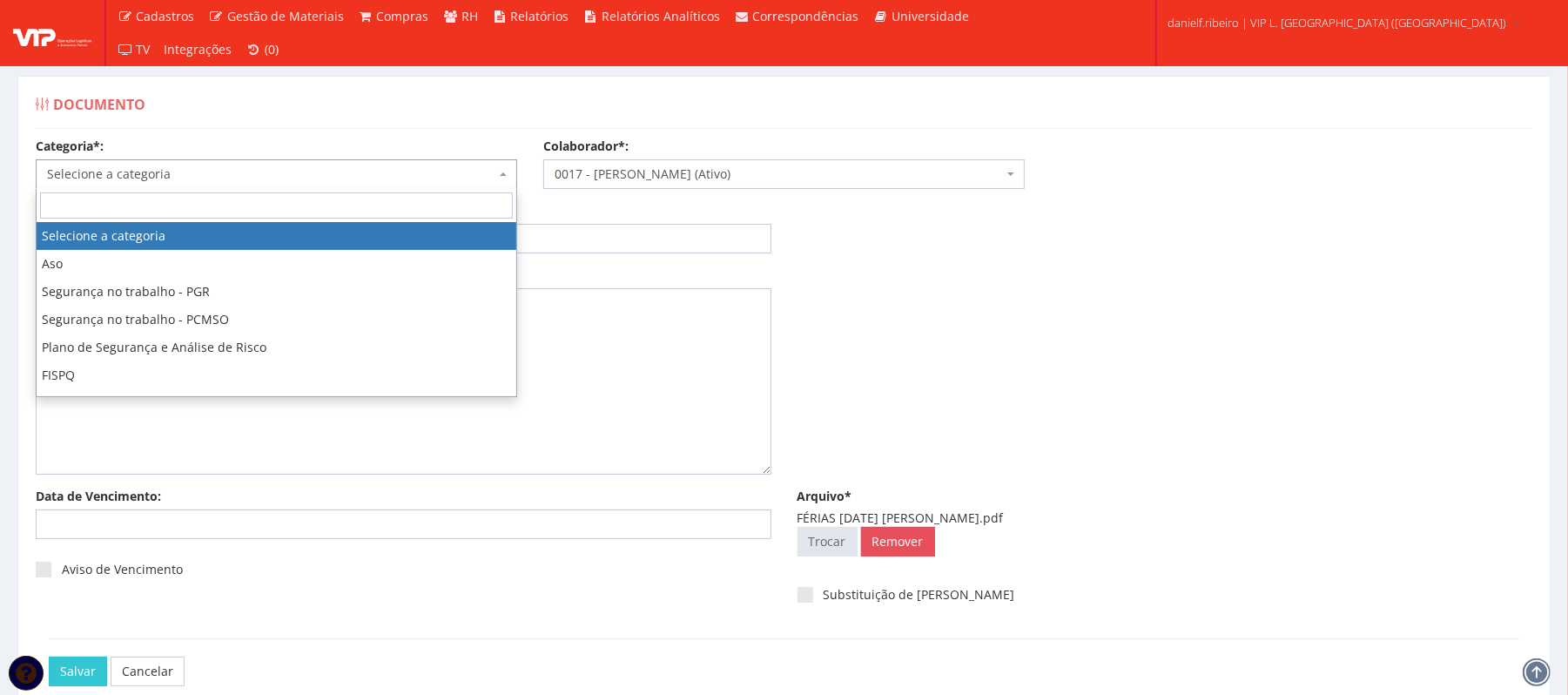
click at [134, 170] on span "Selecione a categoria" at bounding box center [271, 174] width 448 height 17
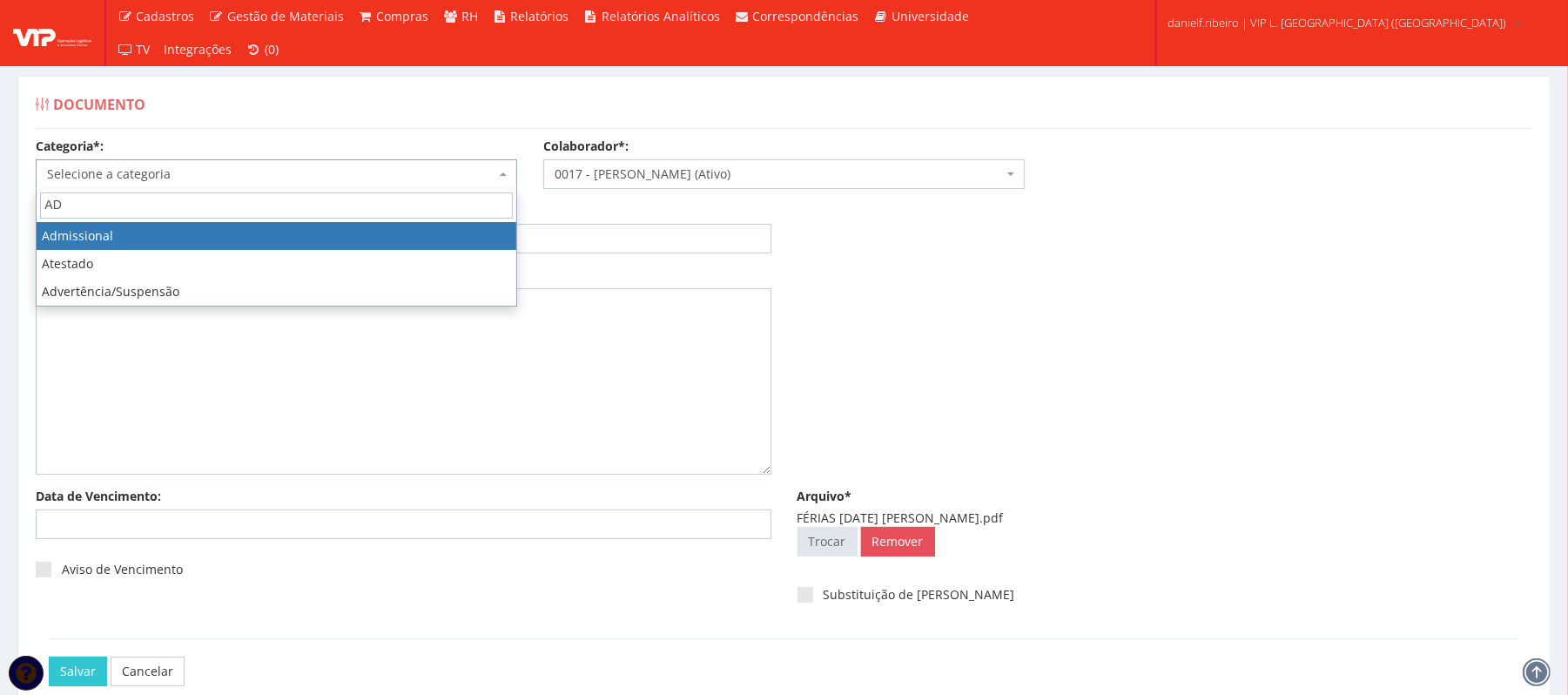
type input "AD"
select select "admissional"
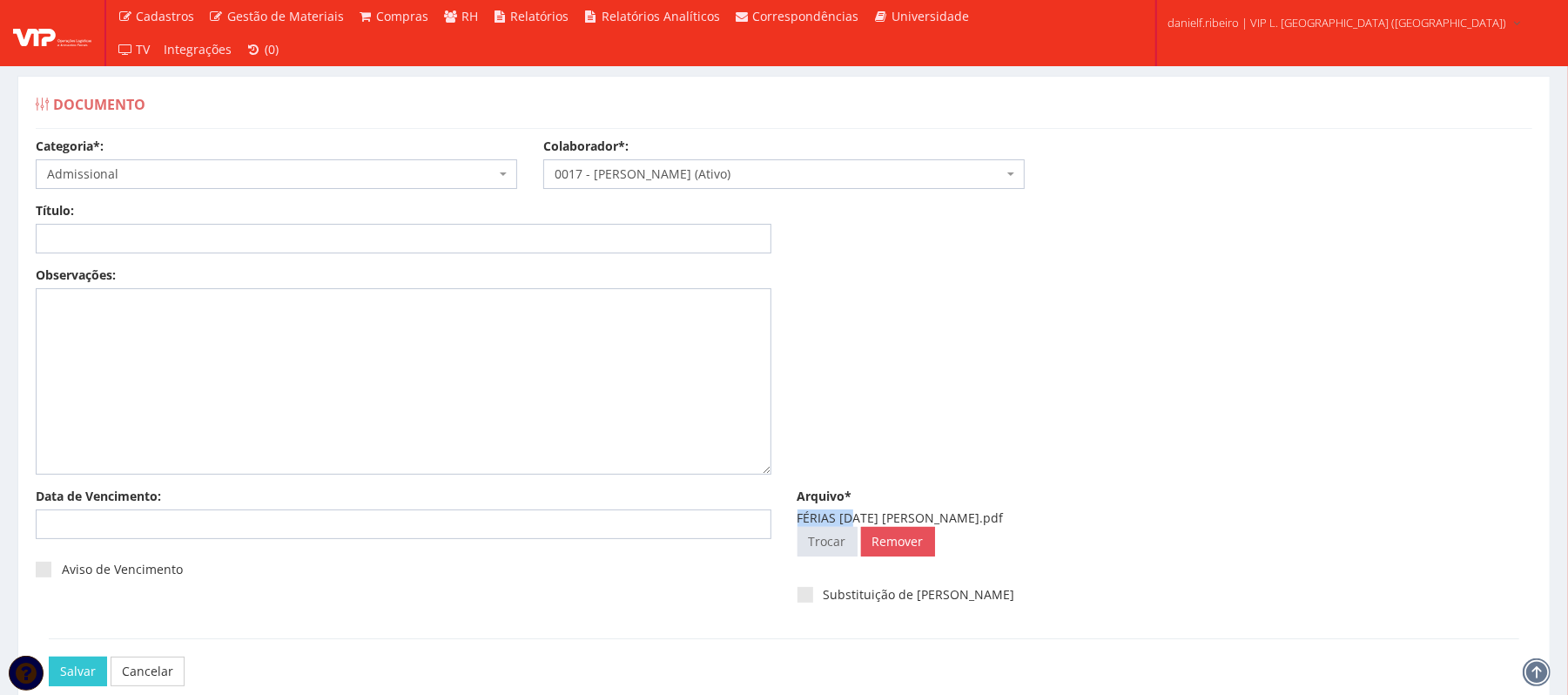
drag, startPoint x: 787, startPoint y: 516, endPoint x: 850, endPoint y: 516, distance: 63.0
click at [850, 516] on div "Arquivo* FÉRIAS 25.07.2025 LUIZ FERNANDO ROCHA JUNIOR.pdf Selecionar arquivo Tr…" at bounding box center [1166, 526] width 762 height 77
copy div "FÉRIAS 25"
click at [284, 235] on input "Título:" at bounding box center [403, 238] width 736 height 30
paste input "FÉRIAS 25"
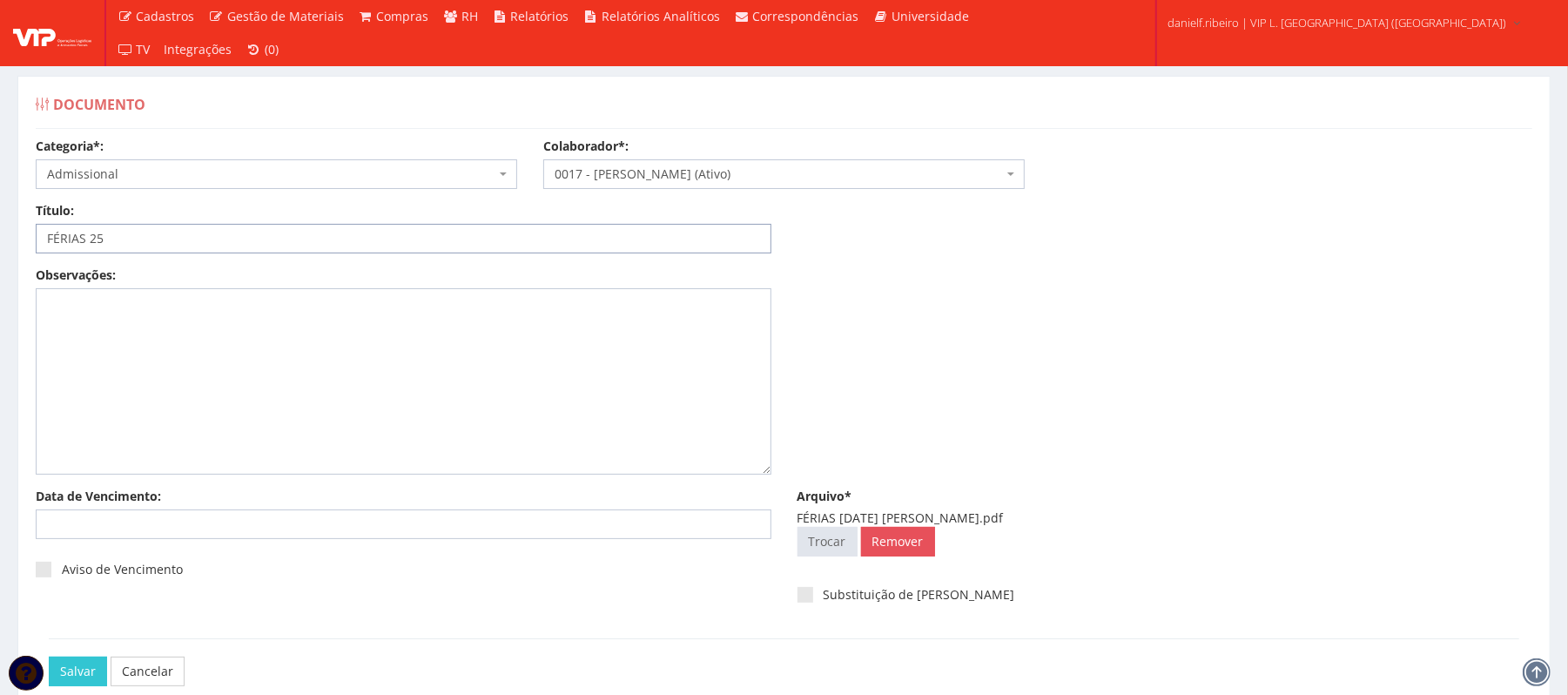
click at [92, 246] on input "FÉRIAS 25" at bounding box center [403, 238] width 736 height 30
type input "FÉRIAS/2025"
click at [913, 224] on div "Título: FÉRIAS/2025 Data: Período: Selecione o período 30 Dias 45 Dias 90 Dias …" at bounding box center [784, 234] width 1523 height 64
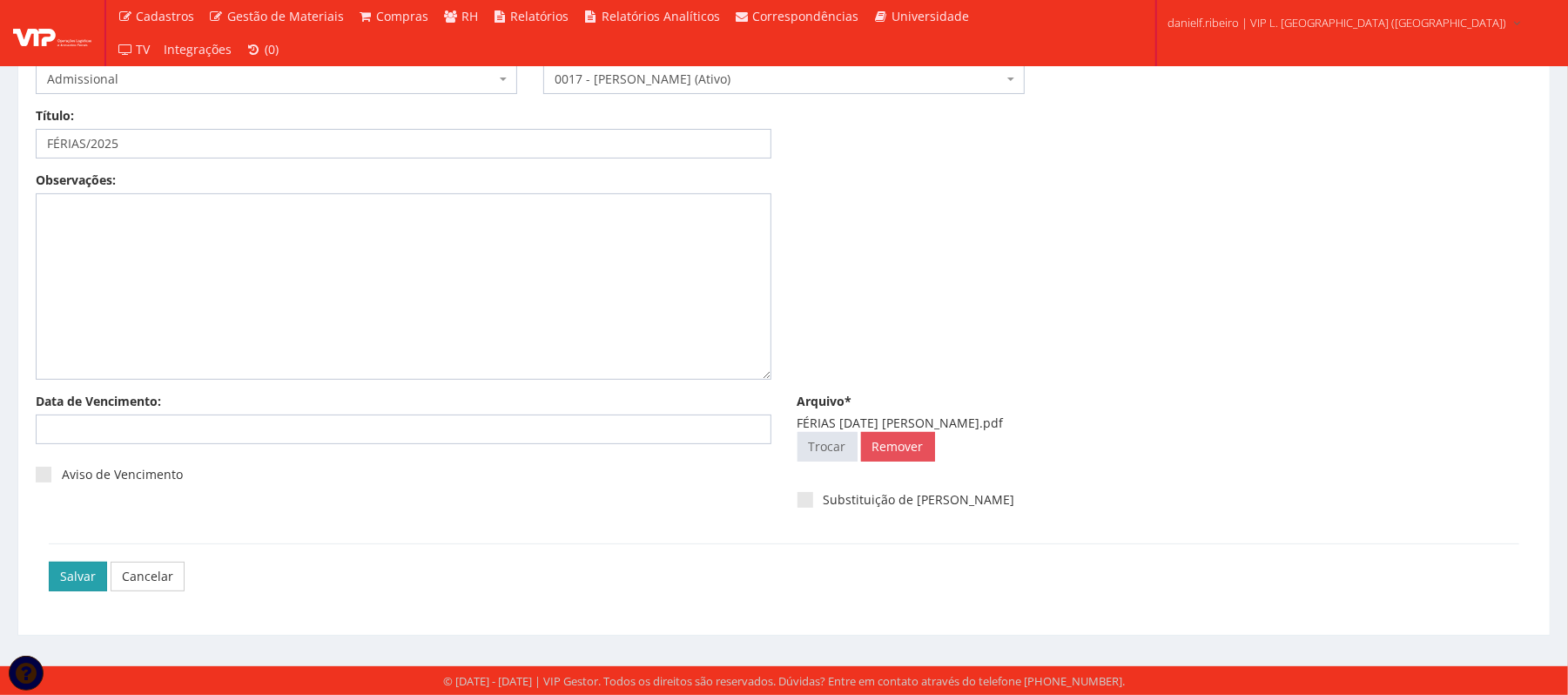
click at [67, 574] on input "Salvar" at bounding box center [78, 576] width 58 height 30
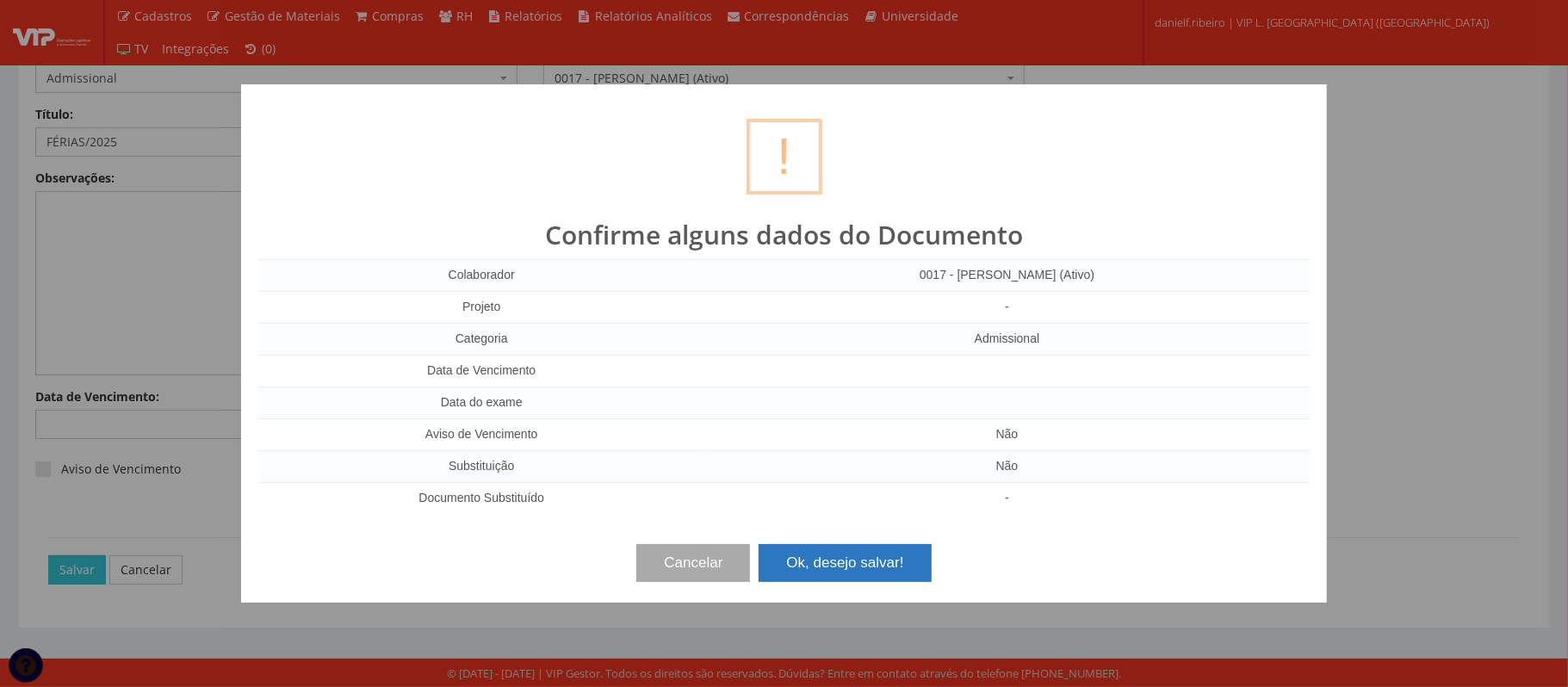
click at [889, 558] on button "Ok, desejo salvar!" at bounding box center [845, 563] width 172 height 38
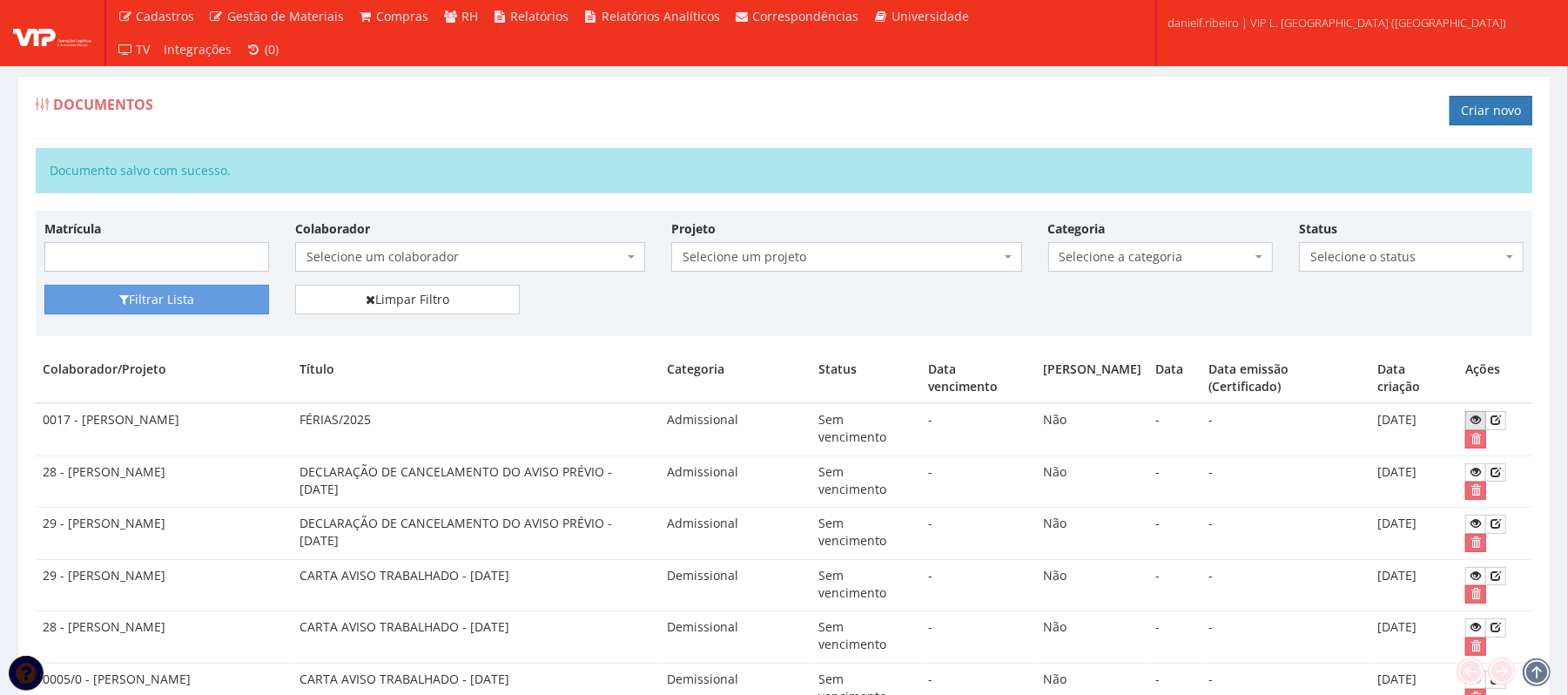
click at [1474, 423] on icon at bounding box center [1475, 419] width 11 height 12
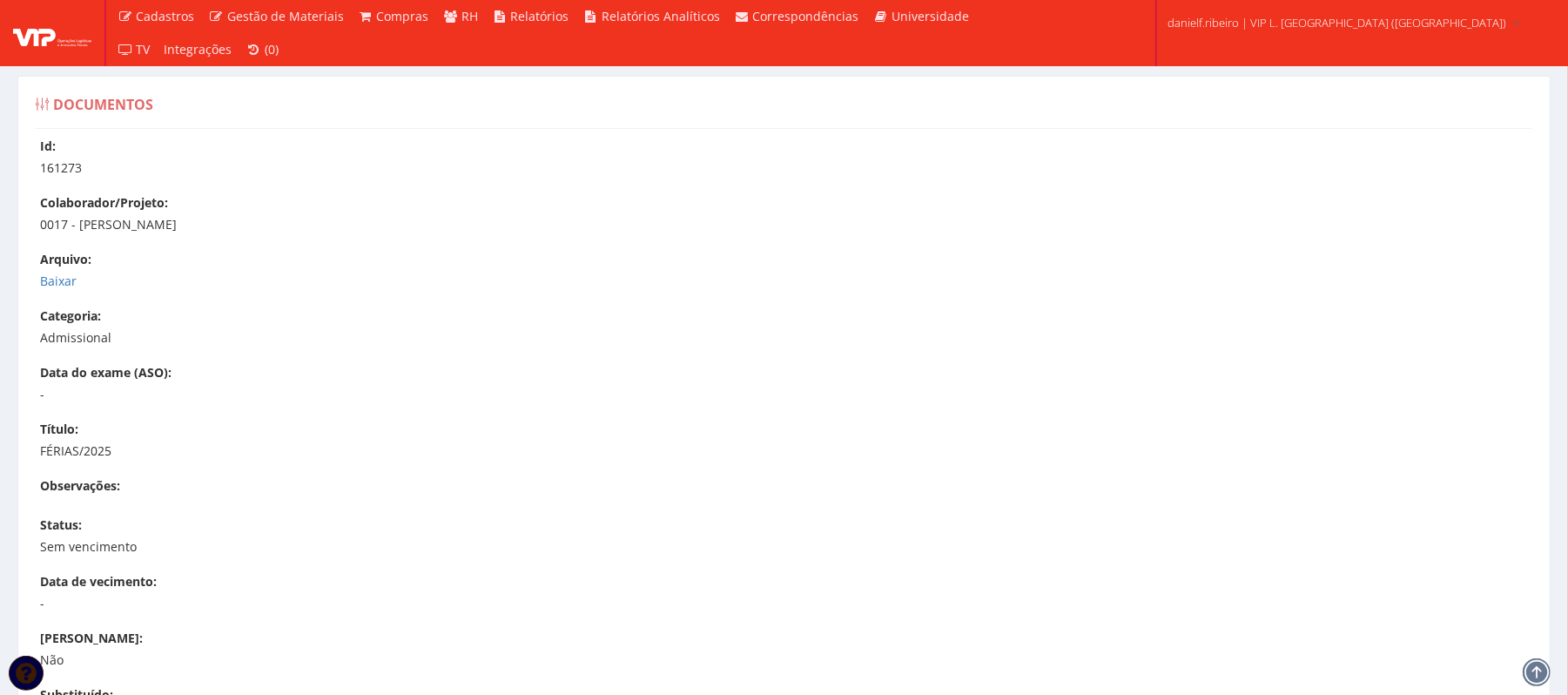
click at [28, 274] on div "Id: 161273 Colaborador/Projeto: 0017 - LUIZ FERNANDO ROCHA JUNIOR Arquivo: Baix…" at bounding box center [784, 531] width 1523 height 787
click at [49, 284] on link "Baixar" at bounding box center [58, 280] width 36 height 16
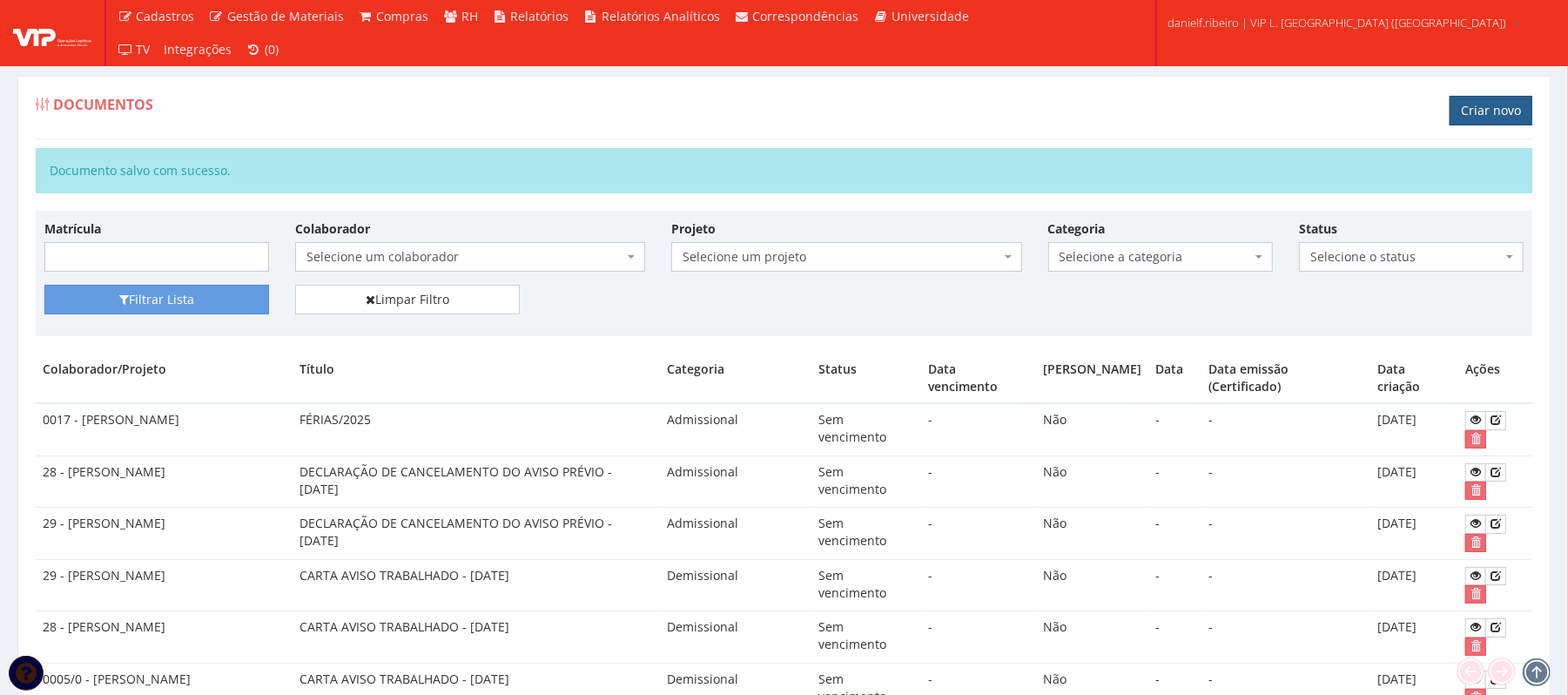
click at [1484, 111] on link "Criar novo" at bounding box center [1490, 110] width 82 height 30
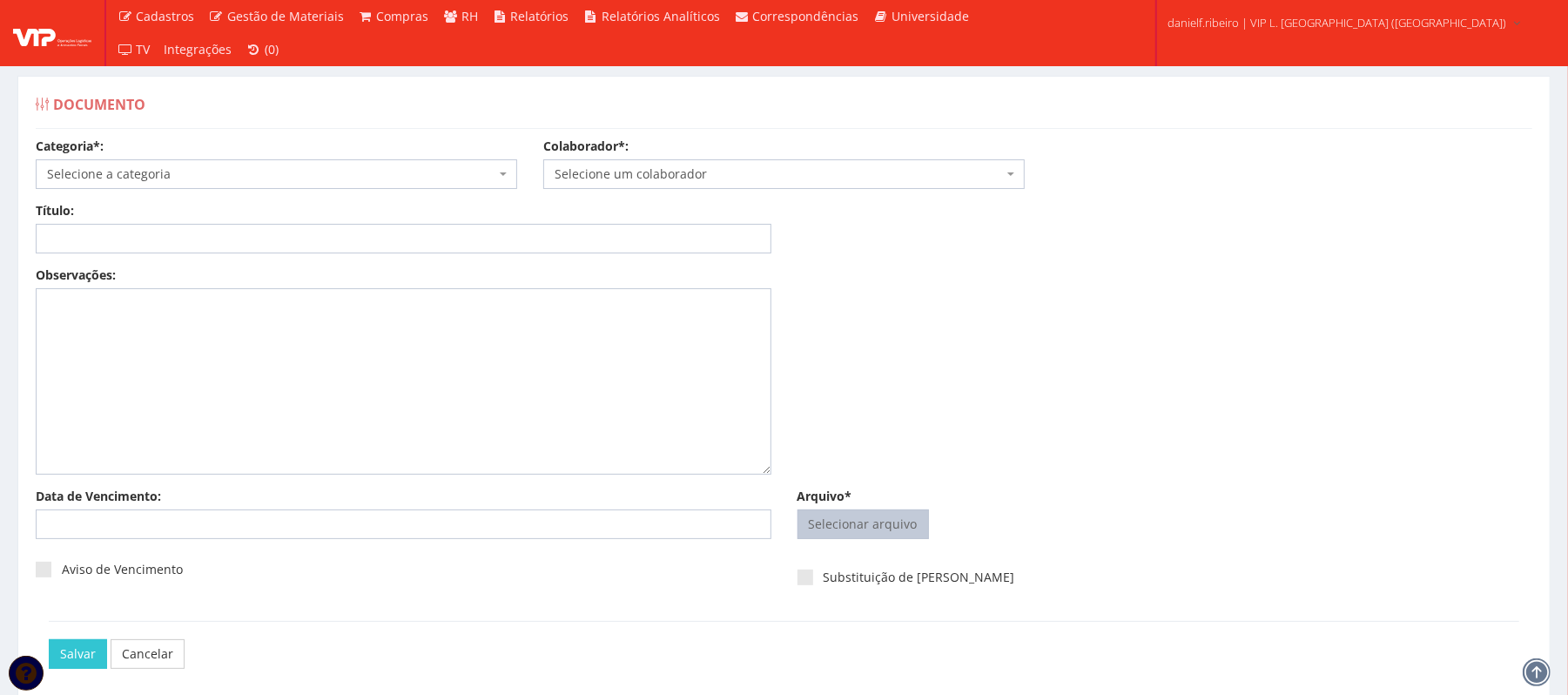
click at [874, 516] on input "Arquivo*" at bounding box center [863, 524] width 130 height 28
type input "C:\fakepath\FOLHA PONTO [DATE] [PERSON_NAME].pdf"
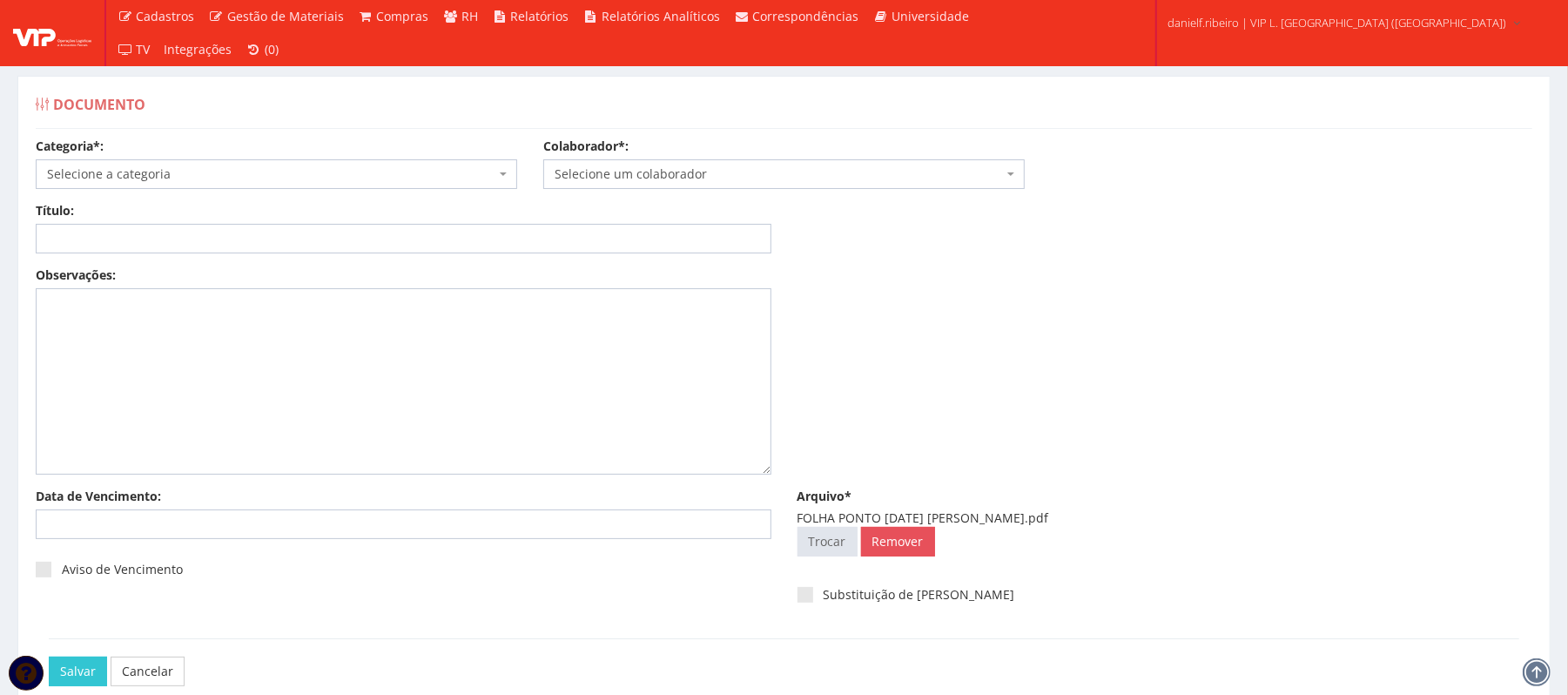
click at [737, 159] on span "Selecione um colaborador" at bounding box center [784, 173] width 482 height 30
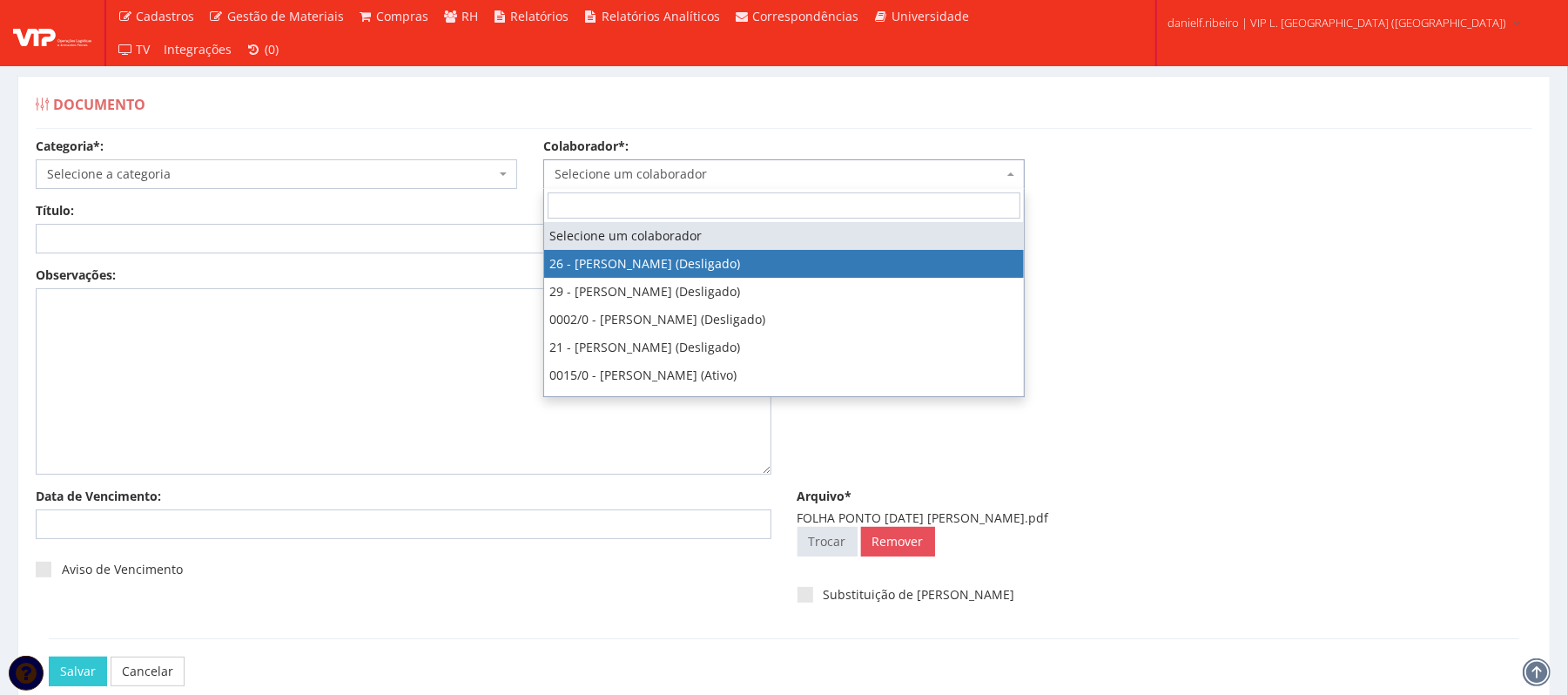
select select "3835"
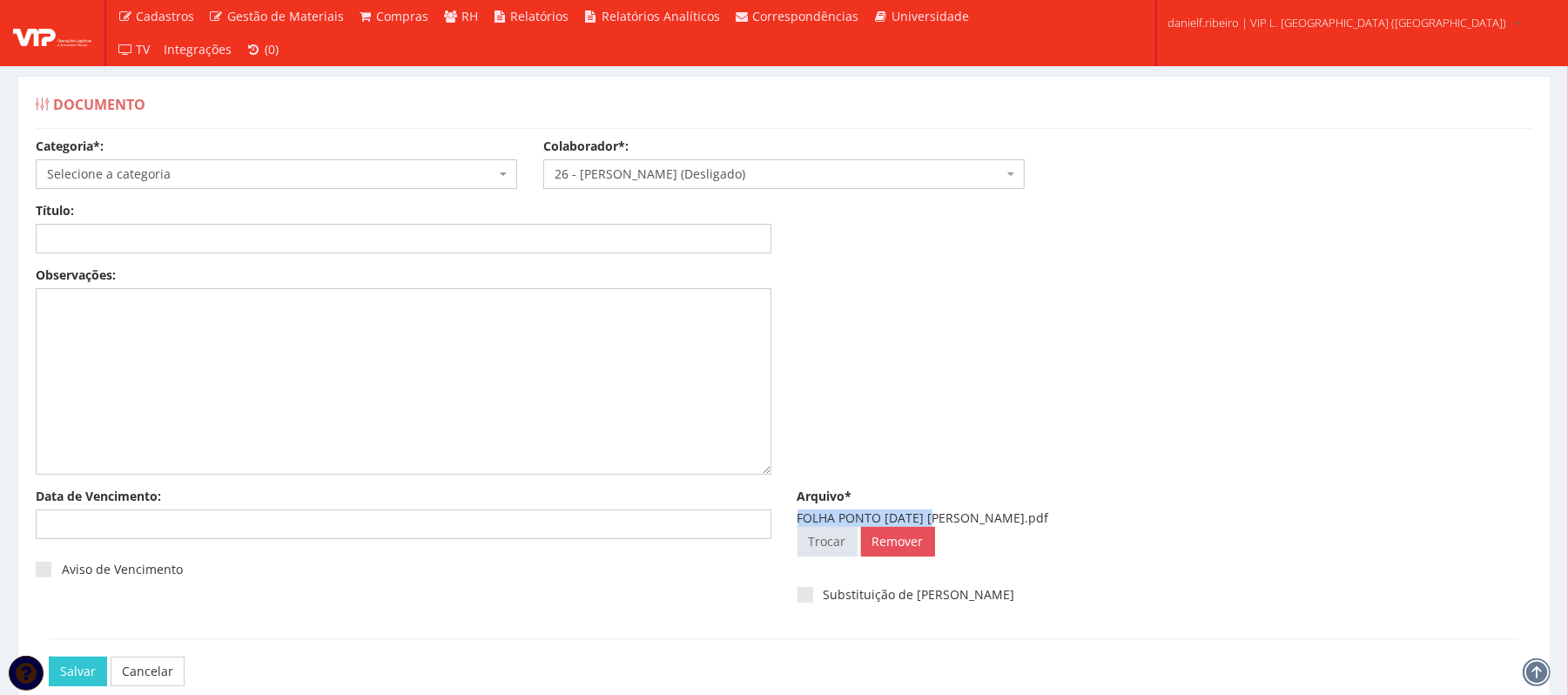
drag, startPoint x: 795, startPoint y: 515, endPoint x: 942, endPoint y: 512, distance: 147.0
click at [942, 512] on div "Arquivo* FOLHA PONTO AGO.2025 ADELMO SANTOS OLIVEIRA.pdf Selecionar arquivo Tro…" at bounding box center [1166, 526] width 762 height 77
copy div "FOLHA PONTO AGO.2025"
click at [437, 247] on input "Título:" at bounding box center [403, 238] width 736 height 30
paste input "FOLHA PONTO AGO.2025"
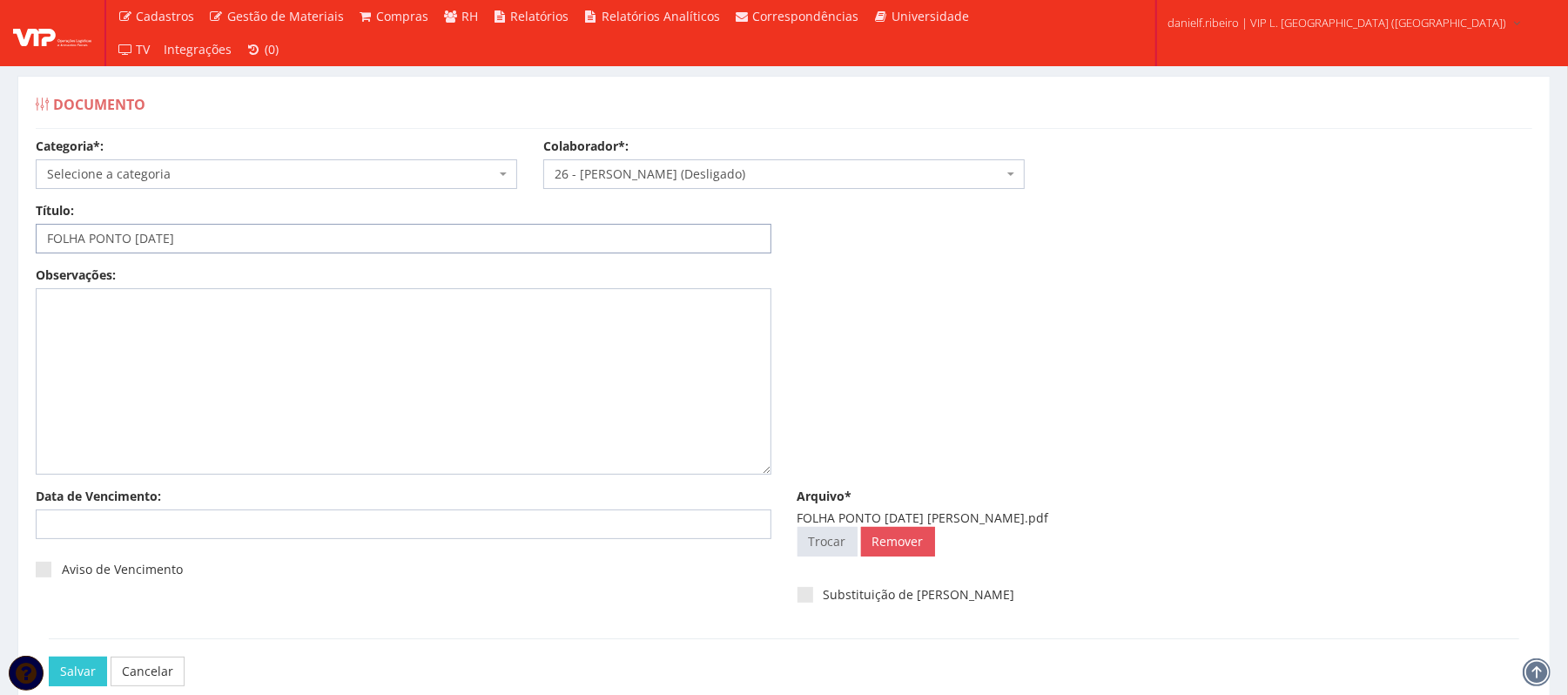
click at [168, 241] on input "FOLHA PONTO AGO.2025" at bounding box center [403, 238] width 736 height 30
click at [164, 241] on input "FOLHA PONTO AGO.2025" at bounding box center [403, 238] width 736 height 30
type input "FOLHA PONTO AGO/2025"
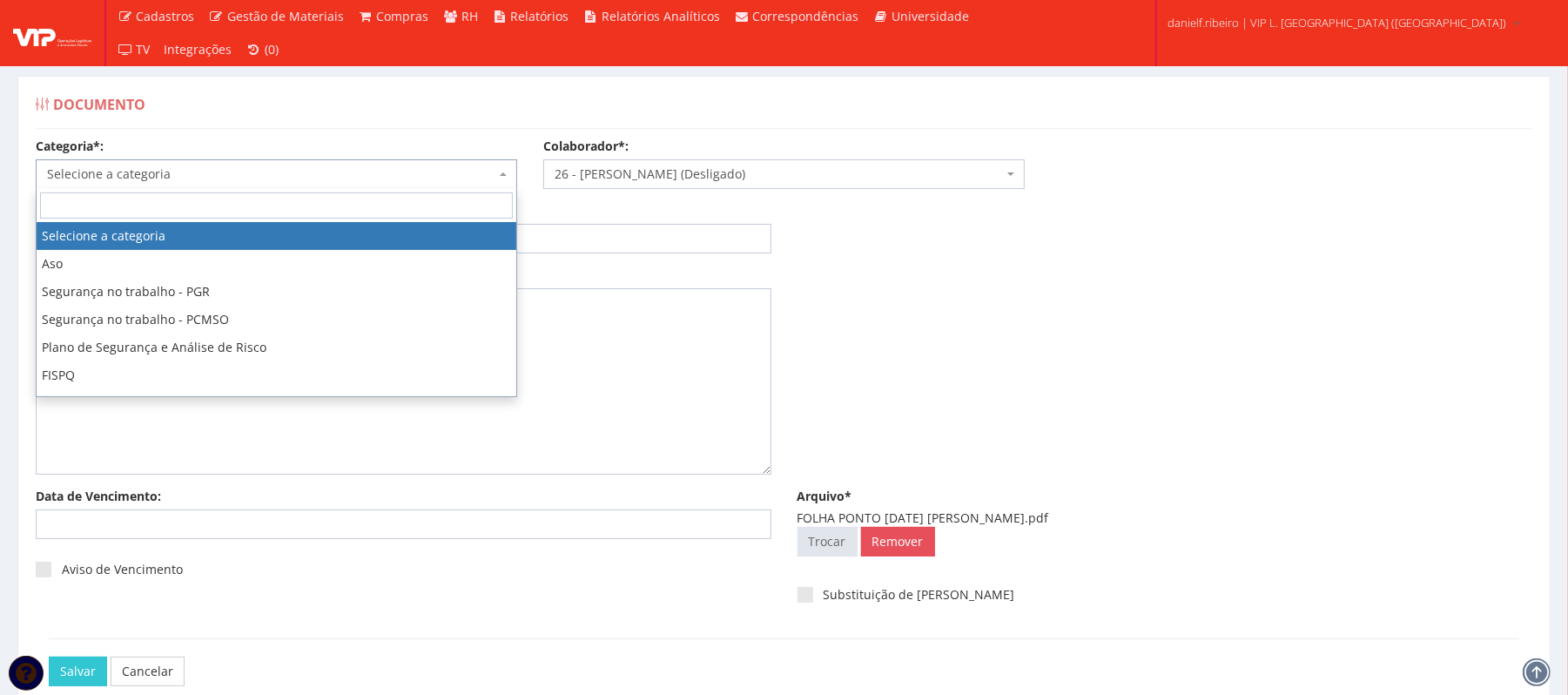
click at [176, 165] on span "Selecione a categoria" at bounding box center [276, 173] width 482 height 30
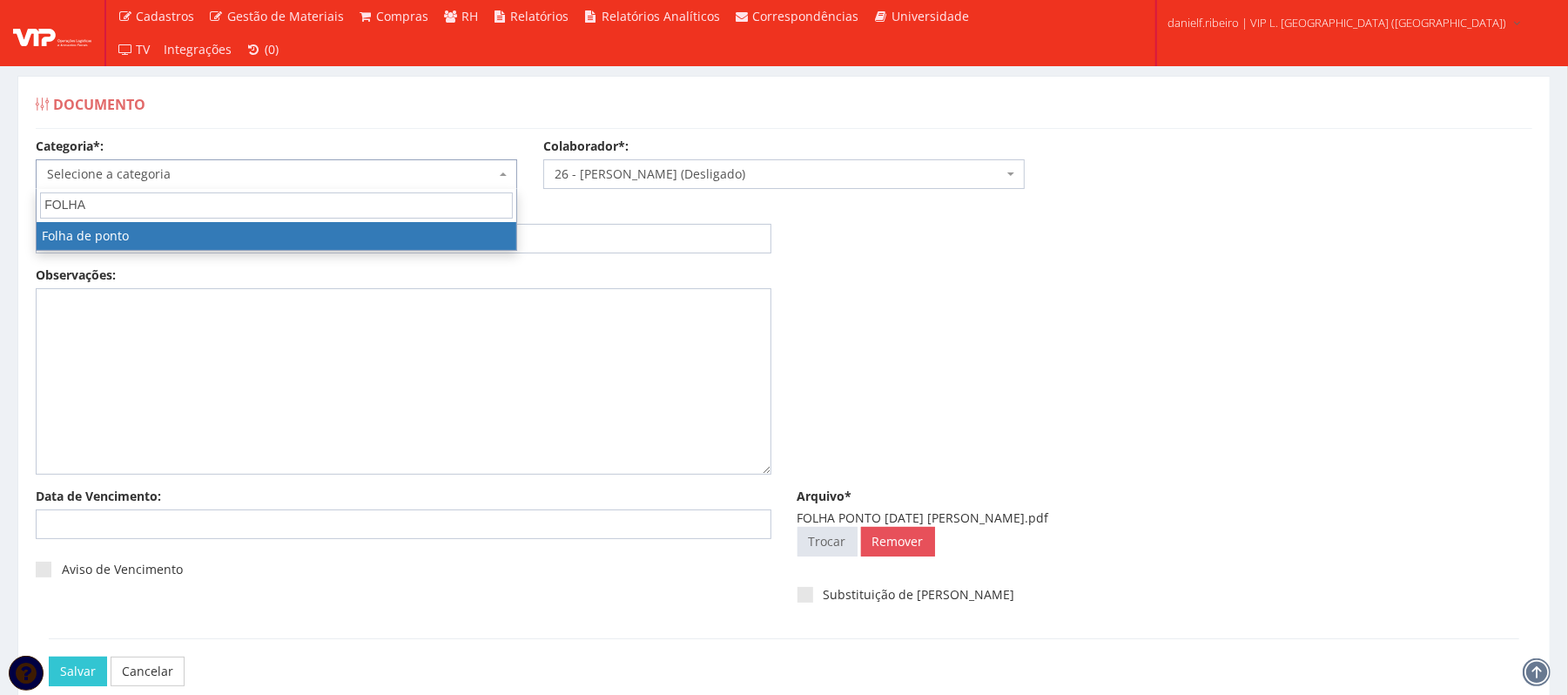
type input "FOLHA"
select select "folha_ponto"
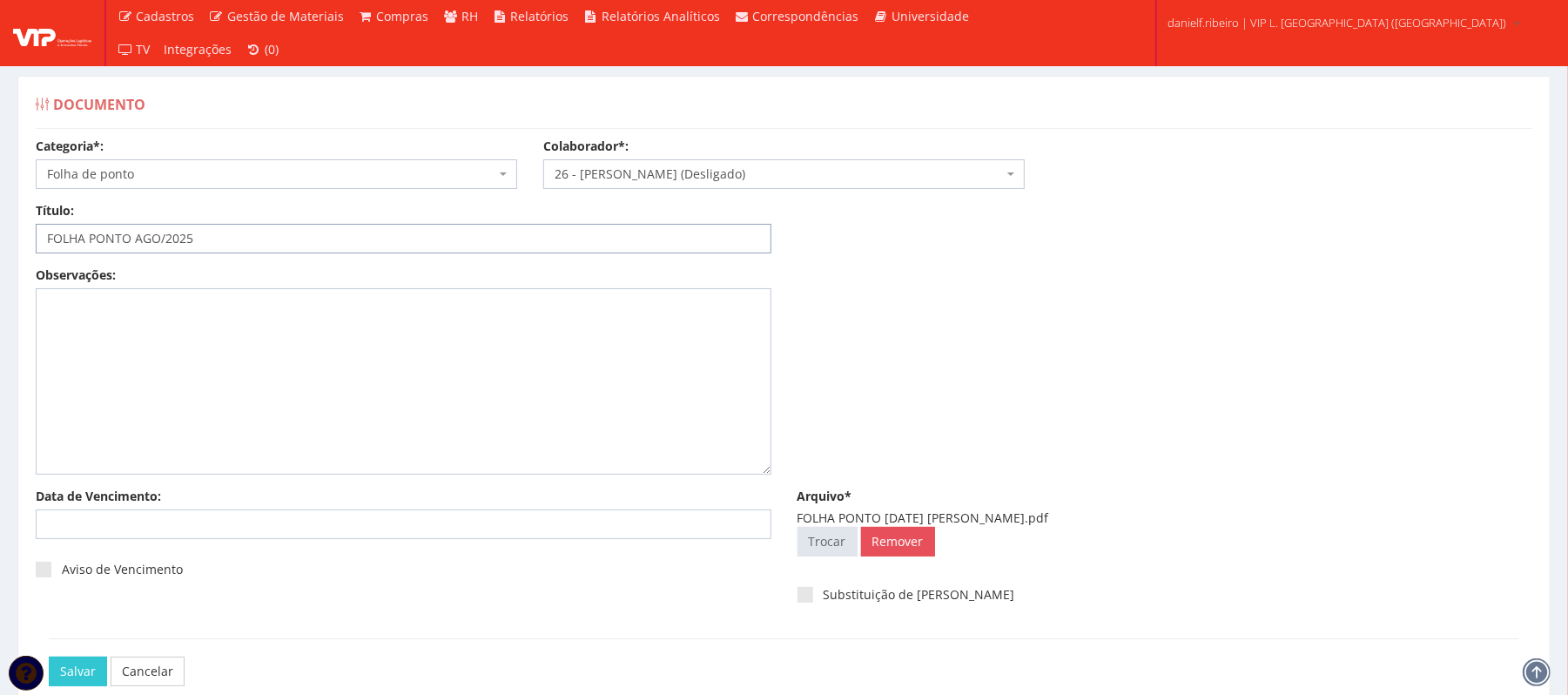
drag, startPoint x: 217, startPoint y: 242, endPoint x: 0, endPoint y: 258, distance: 217.6
click at [0, 258] on div "Documento Categoria*: Selecione a categoria Aso Segurança no trabalho - PGR Seg…" at bounding box center [784, 402] width 1568 height 718
click at [1093, 303] on div "Observações:" at bounding box center [784, 376] width 1523 height 221
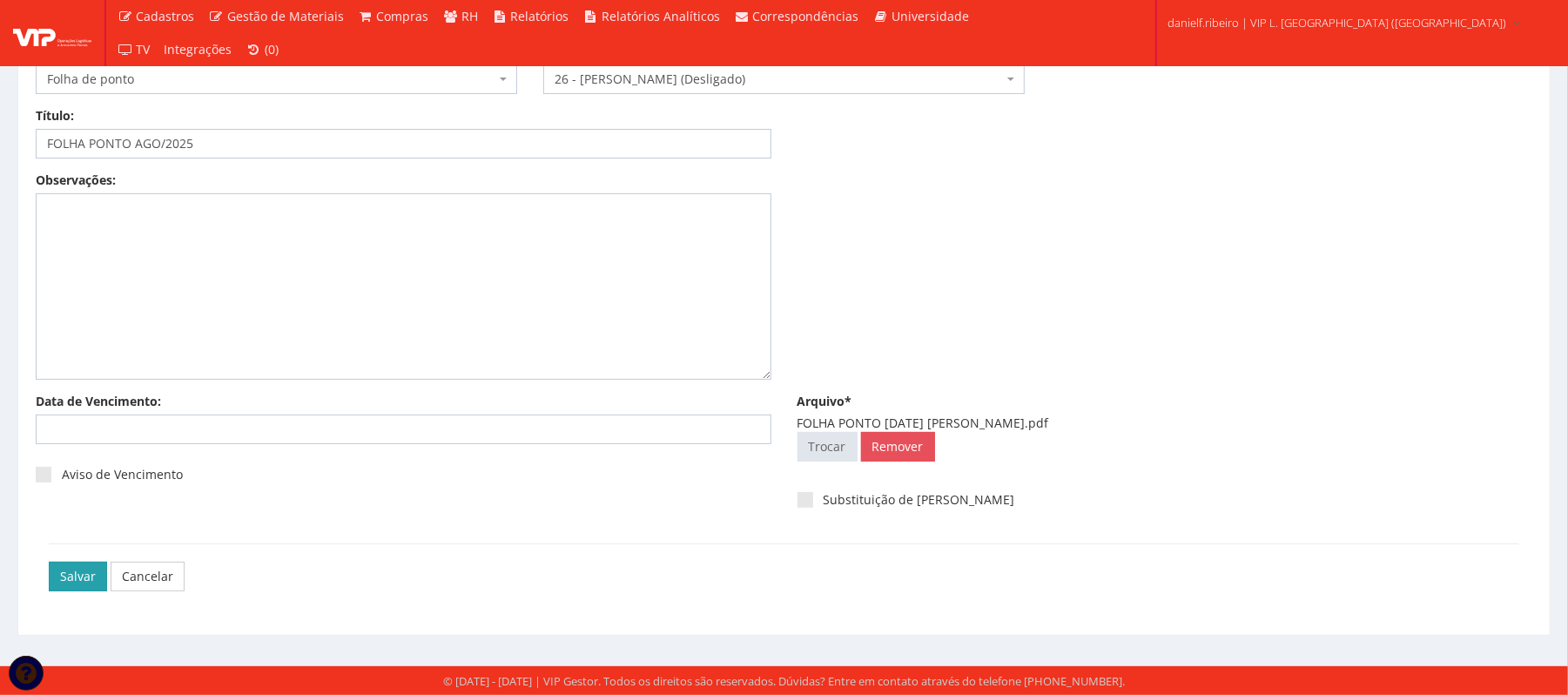
click at [73, 568] on input "Salvar" at bounding box center [78, 576] width 58 height 30
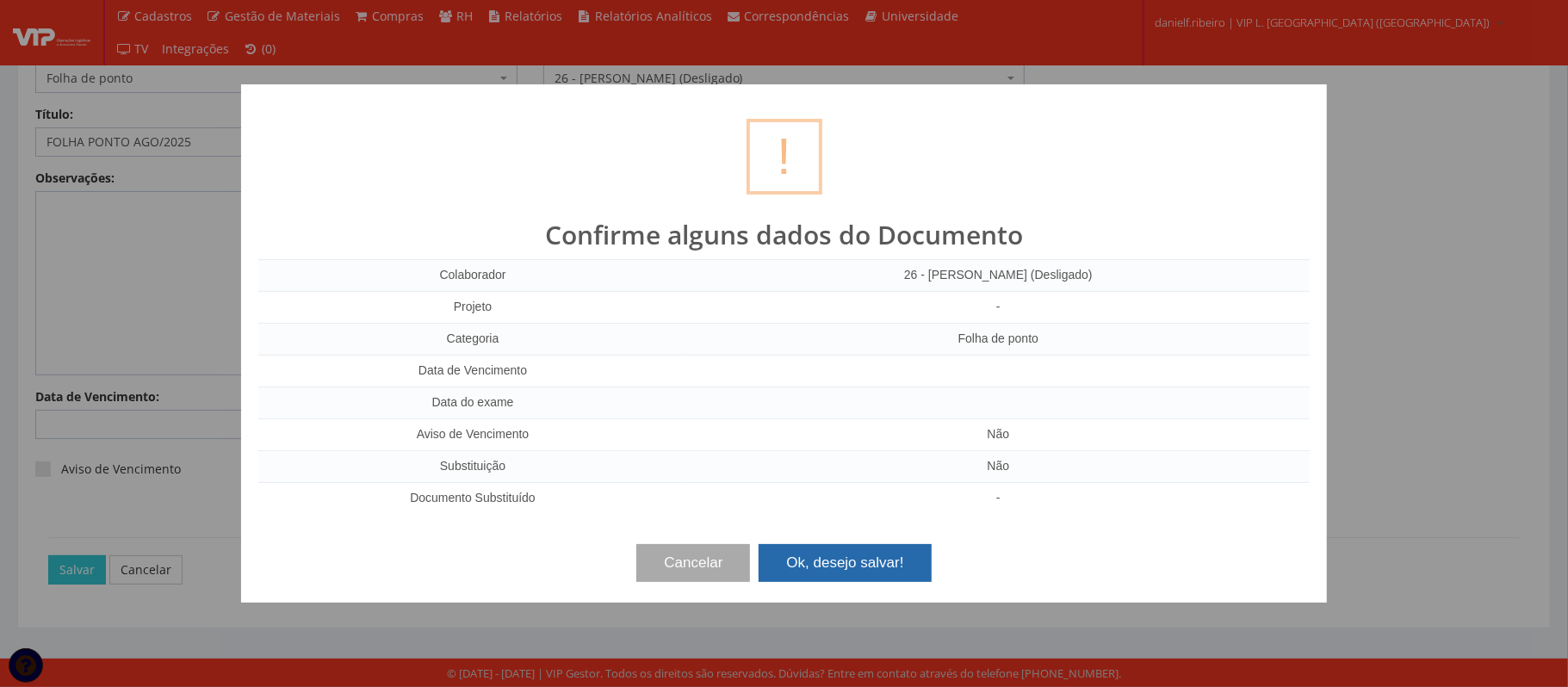
click at [859, 579] on button "Ok, desejo salvar!" at bounding box center [845, 563] width 172 height 38
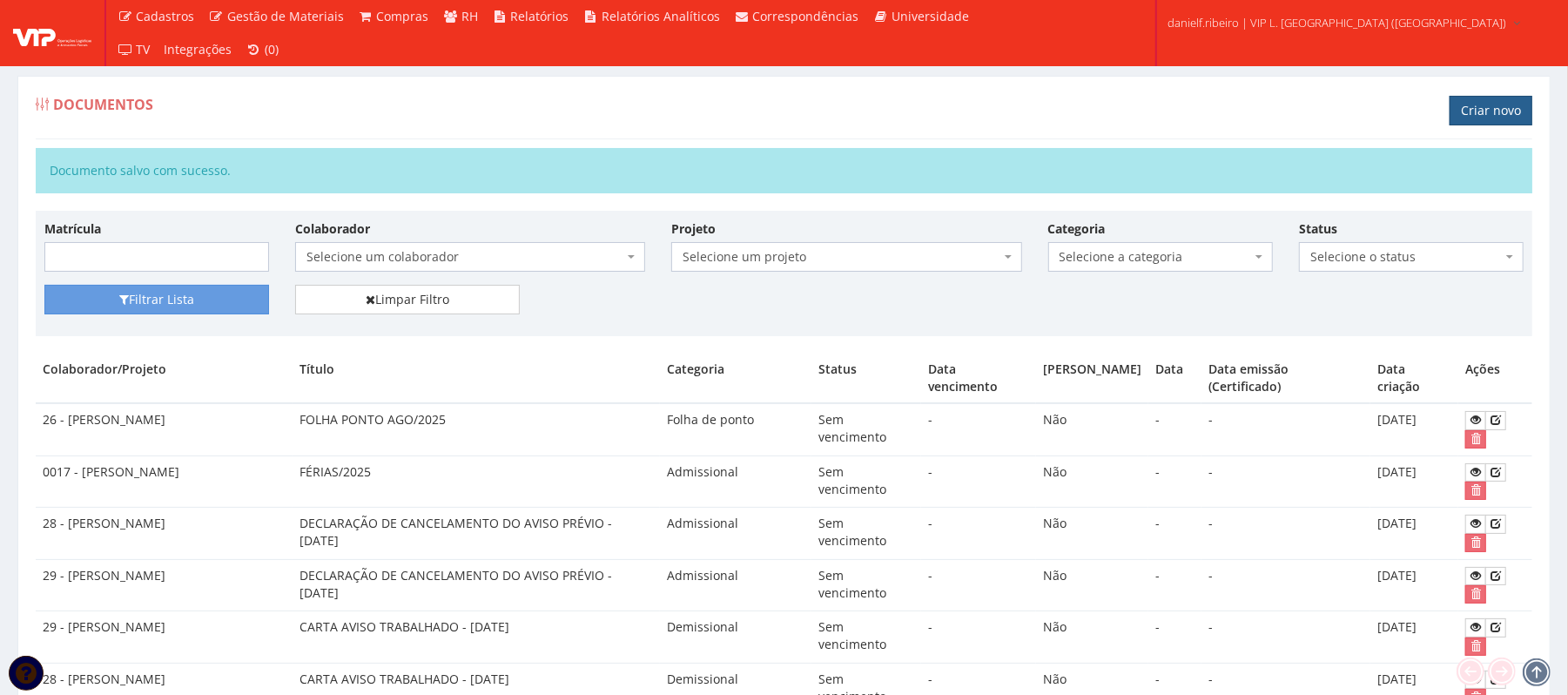
click at [1496, 104] on link "Criar novo" at bounding box center [1490, 110] width 82 height 30
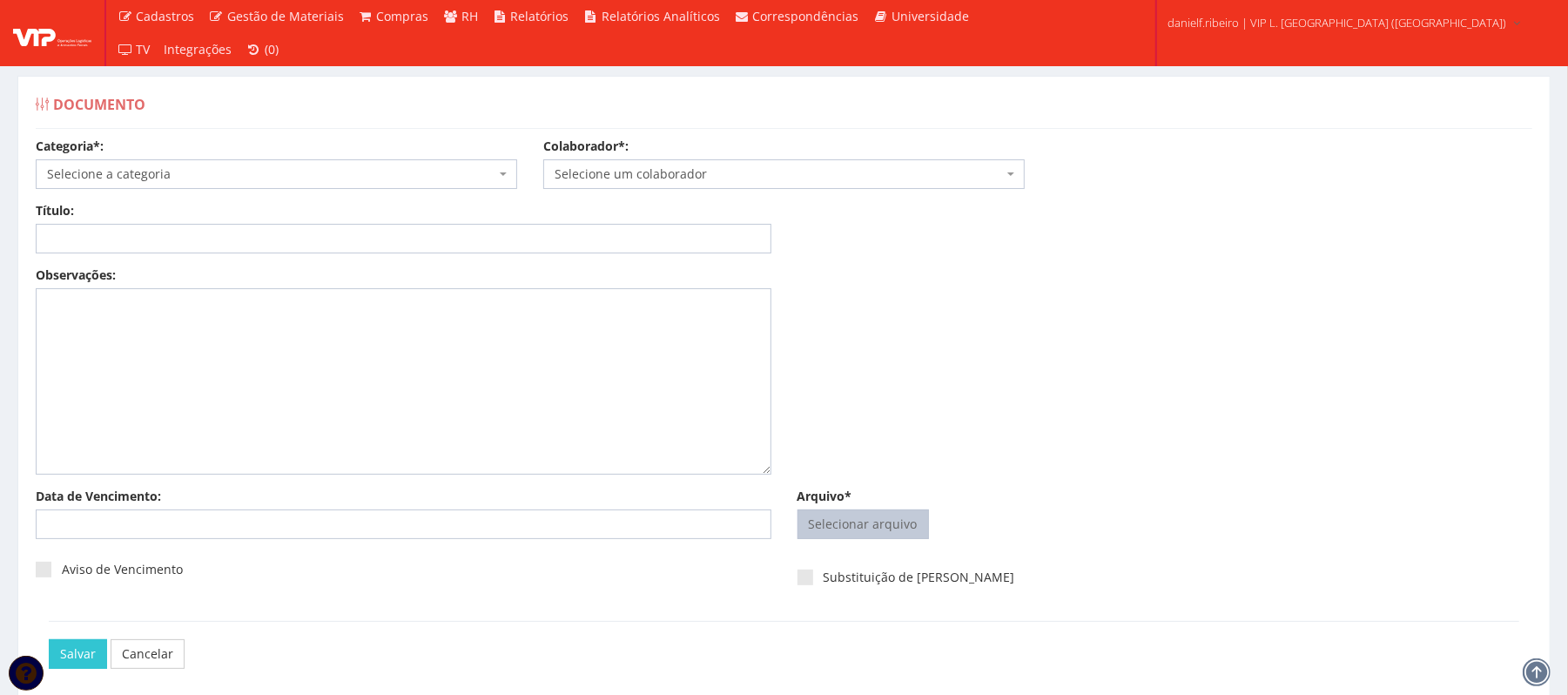
click at [872, 538] on span "Selecionar arquivo Trocar" at bounding box center [862, 524] width 131 height 30
click at [859, 527] on input "Arquivo*" at bounding box center [863, 524] width 130 height 28
type input "C:\fakepath\FOLHA PONTO AGO.2025 DANRLEY SIQUEIRA DE SOUZA.pdf"
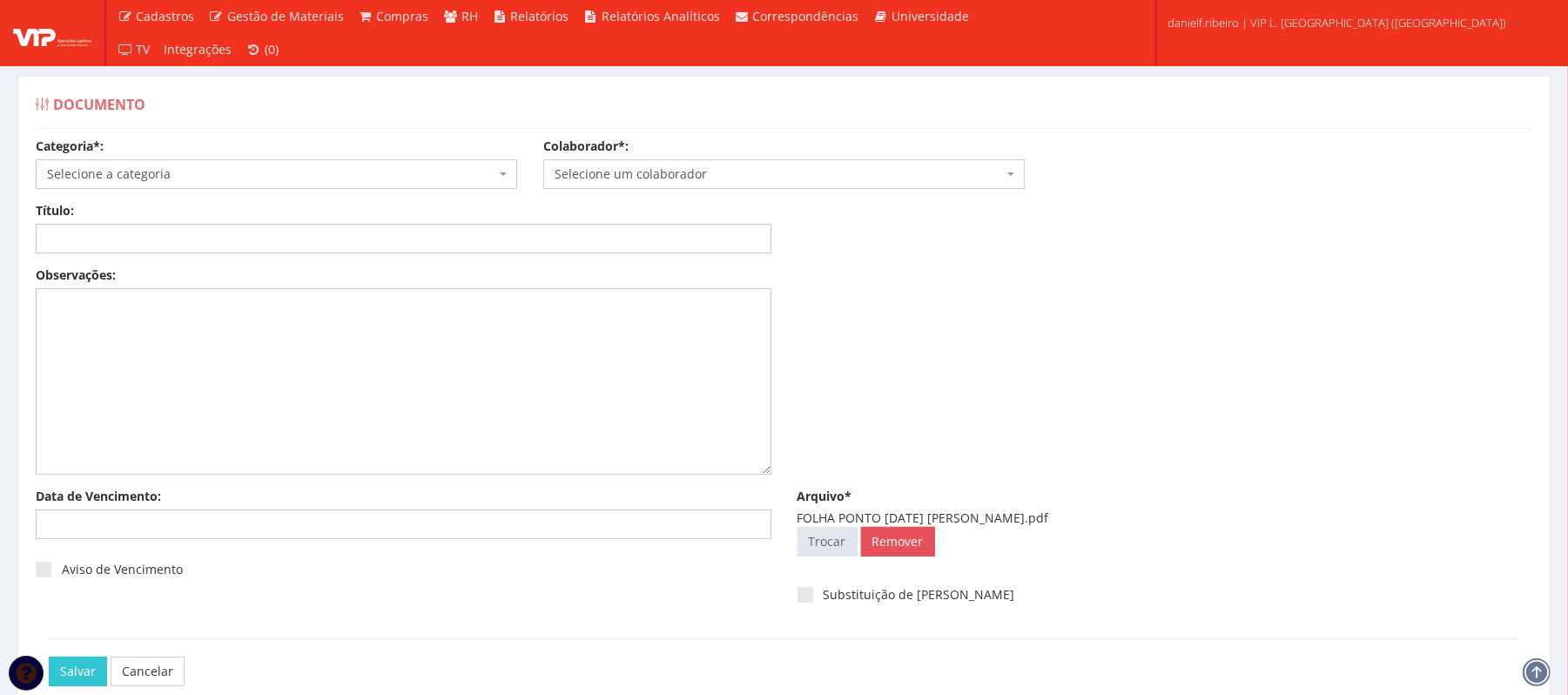
click at [672, 172] on span "Selecione um colaborador" at bounding box center [778, 174] width 448 height 17
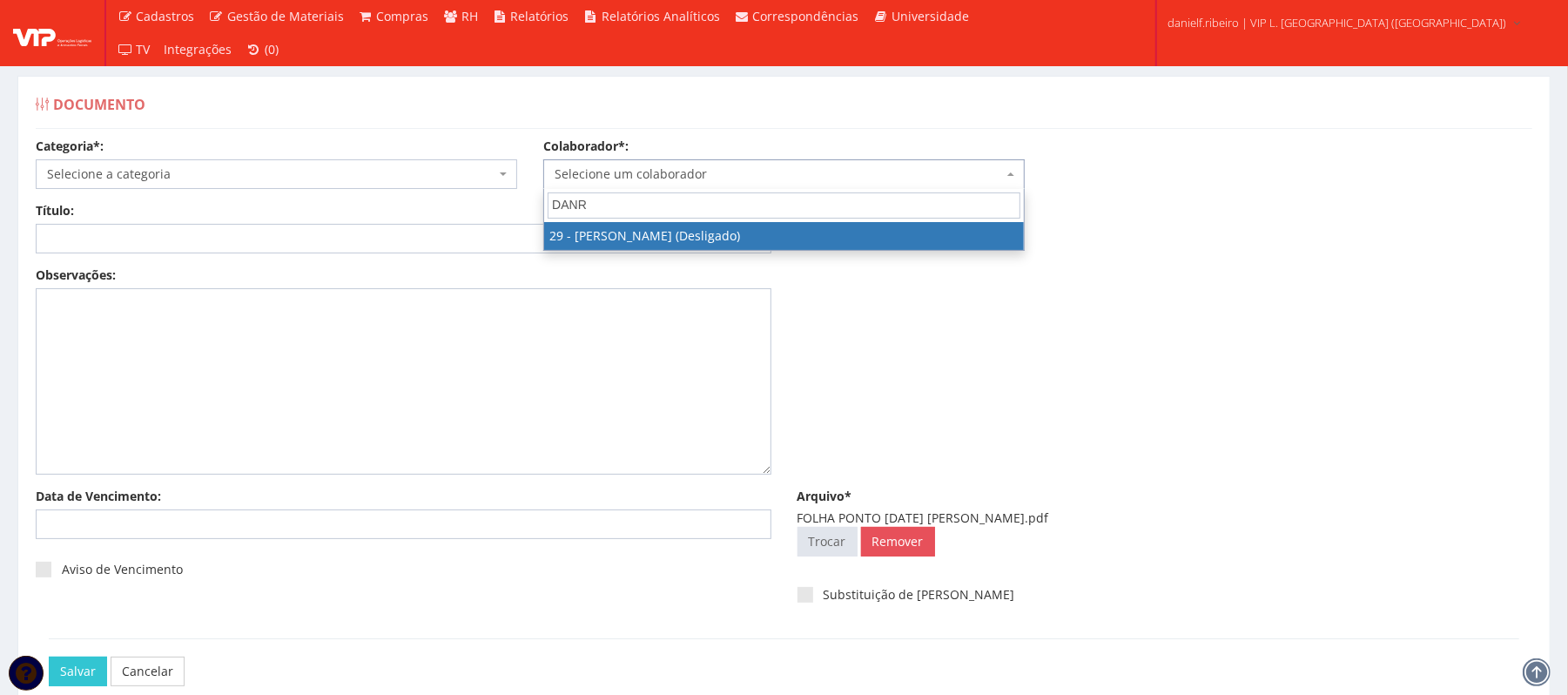
type input "DANR"
select select "3839"
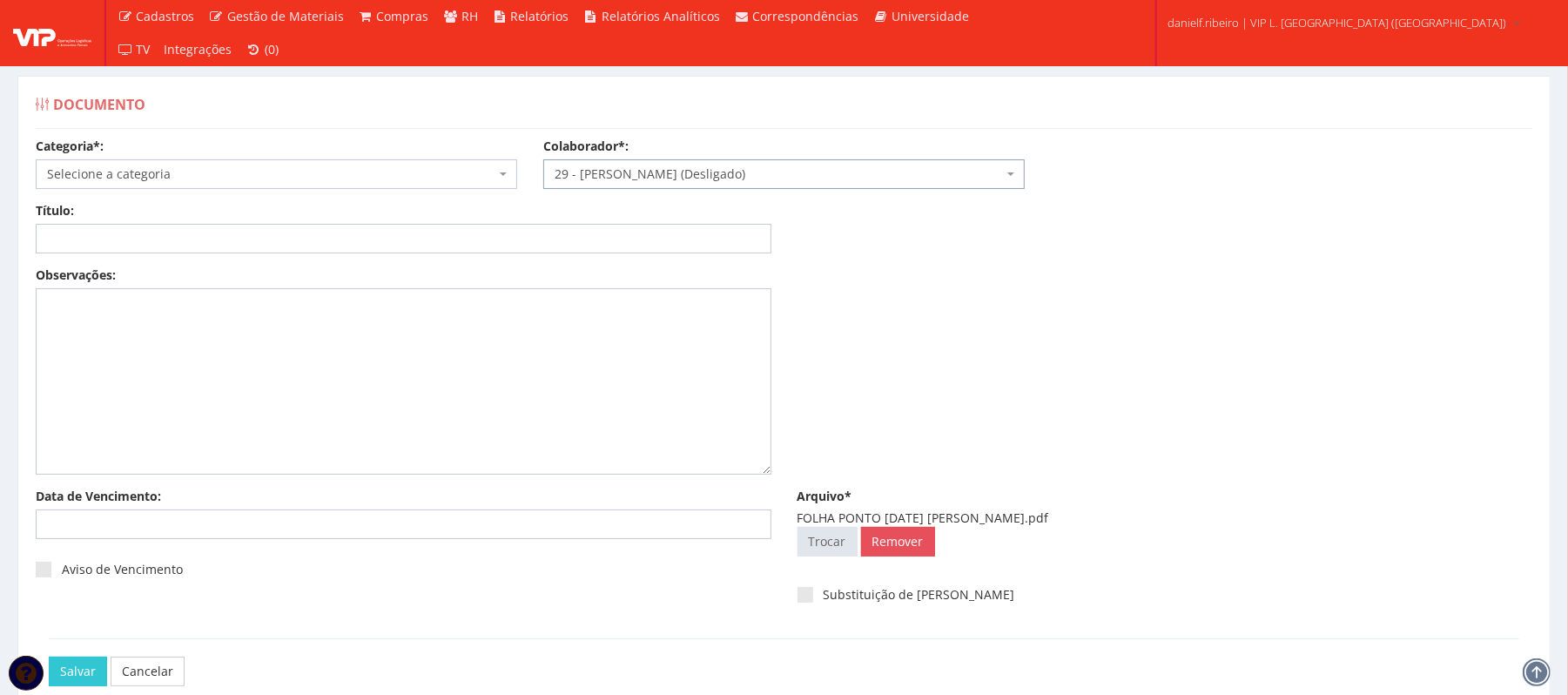
click at [256, 170] on span "Selecione a categoria" at bounding box center [271, 174] width 448 height 17
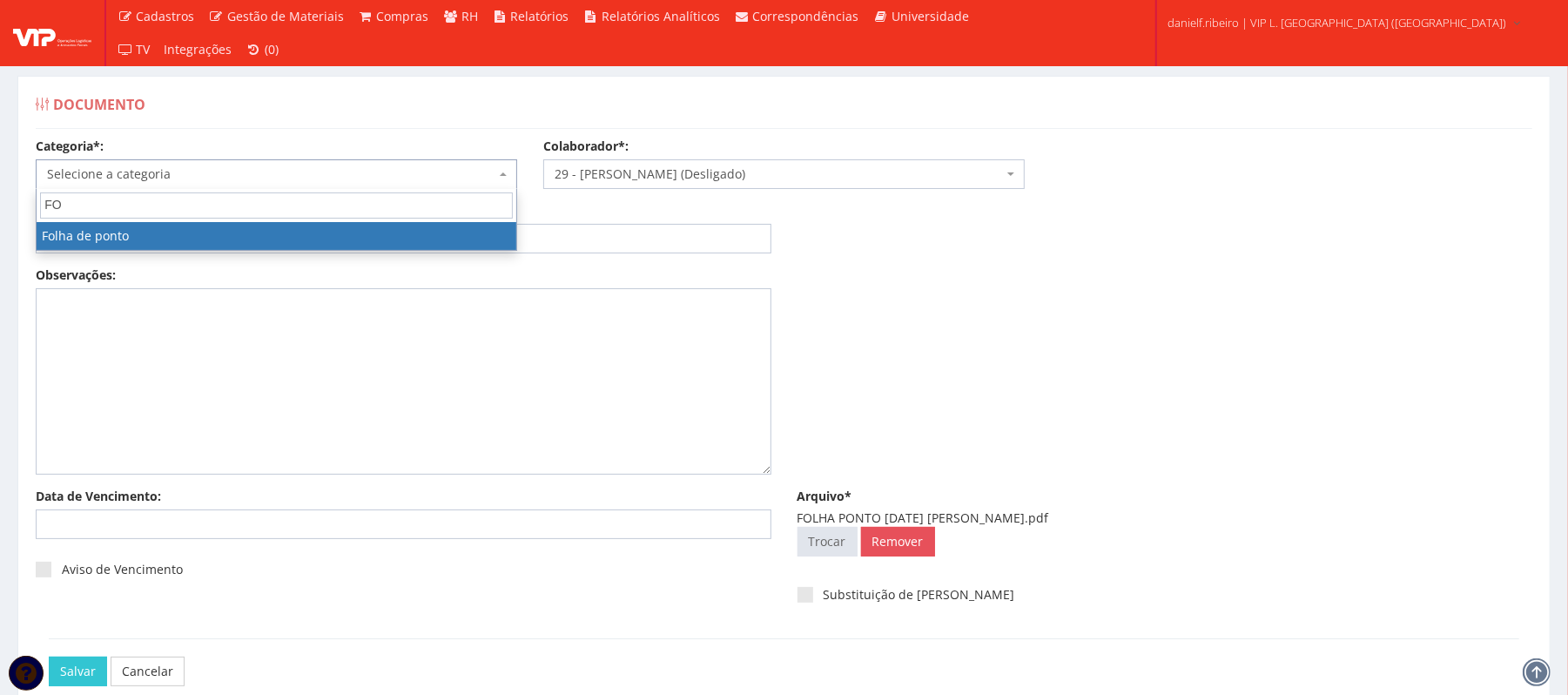
type input "FO"
select select "folha_ponto"
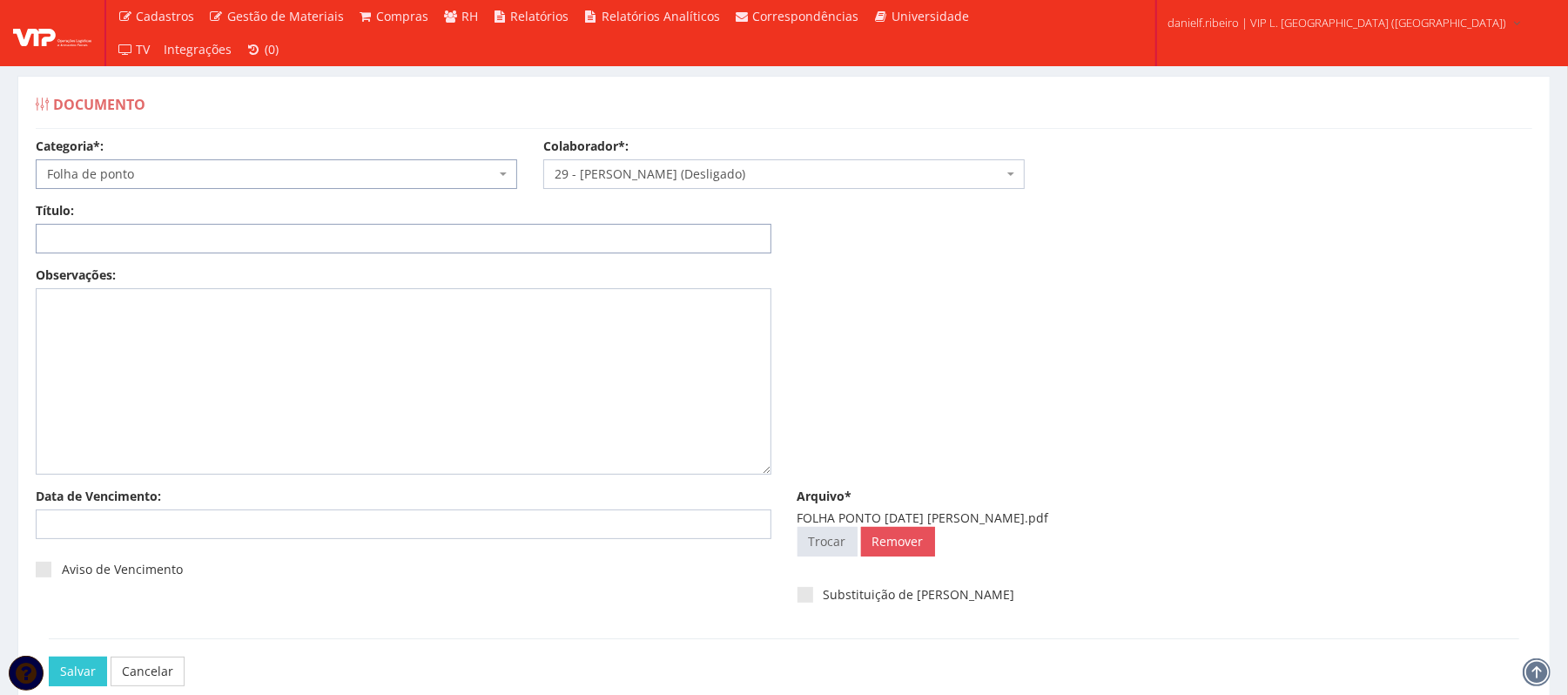
click at [256, 241] on input "Título:" at bounding box center [403, 238] width 736 height 30
paste input "FOLHA PONTO AGO/2025"
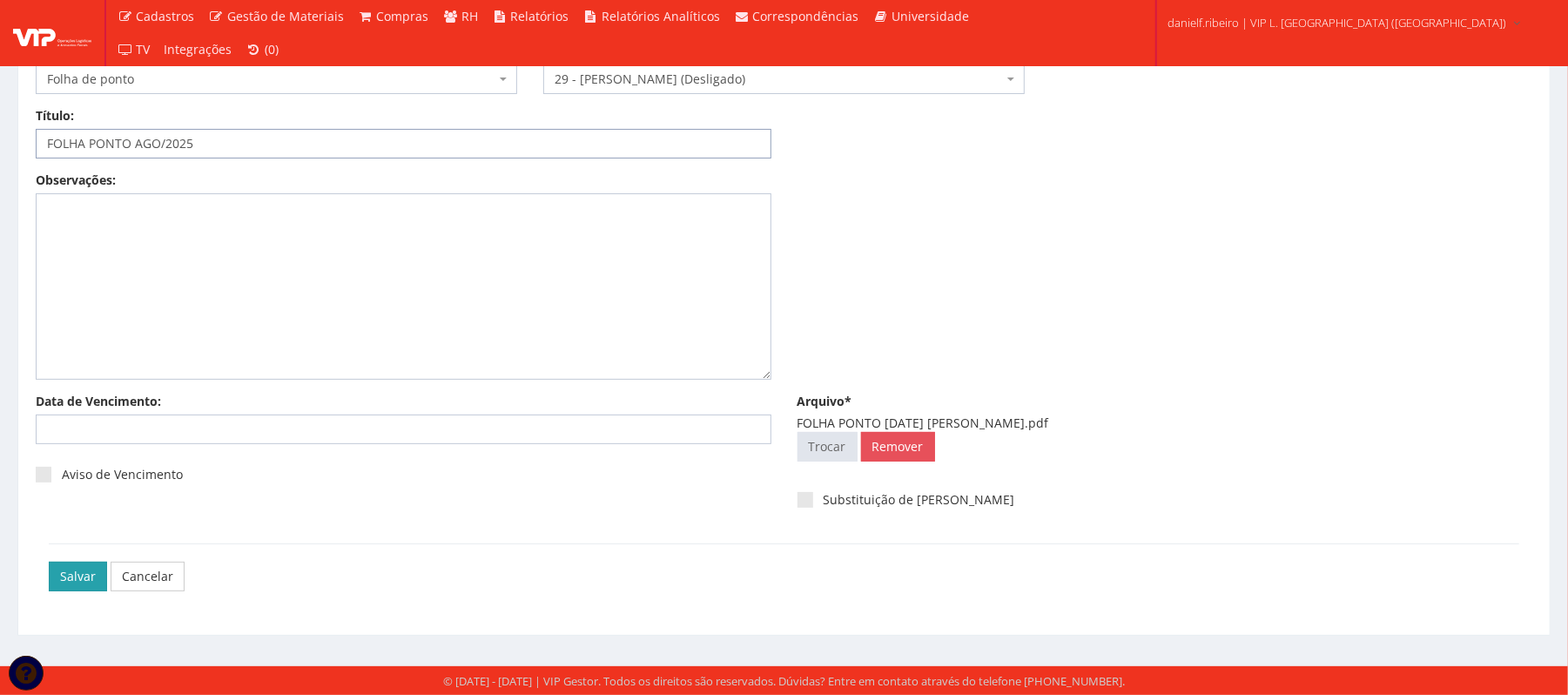
type input "FOLHA PONTO AGO/2025"
click at [70, 570] on input "Salvar" at bounding box center [78, 576] width 58 height 30
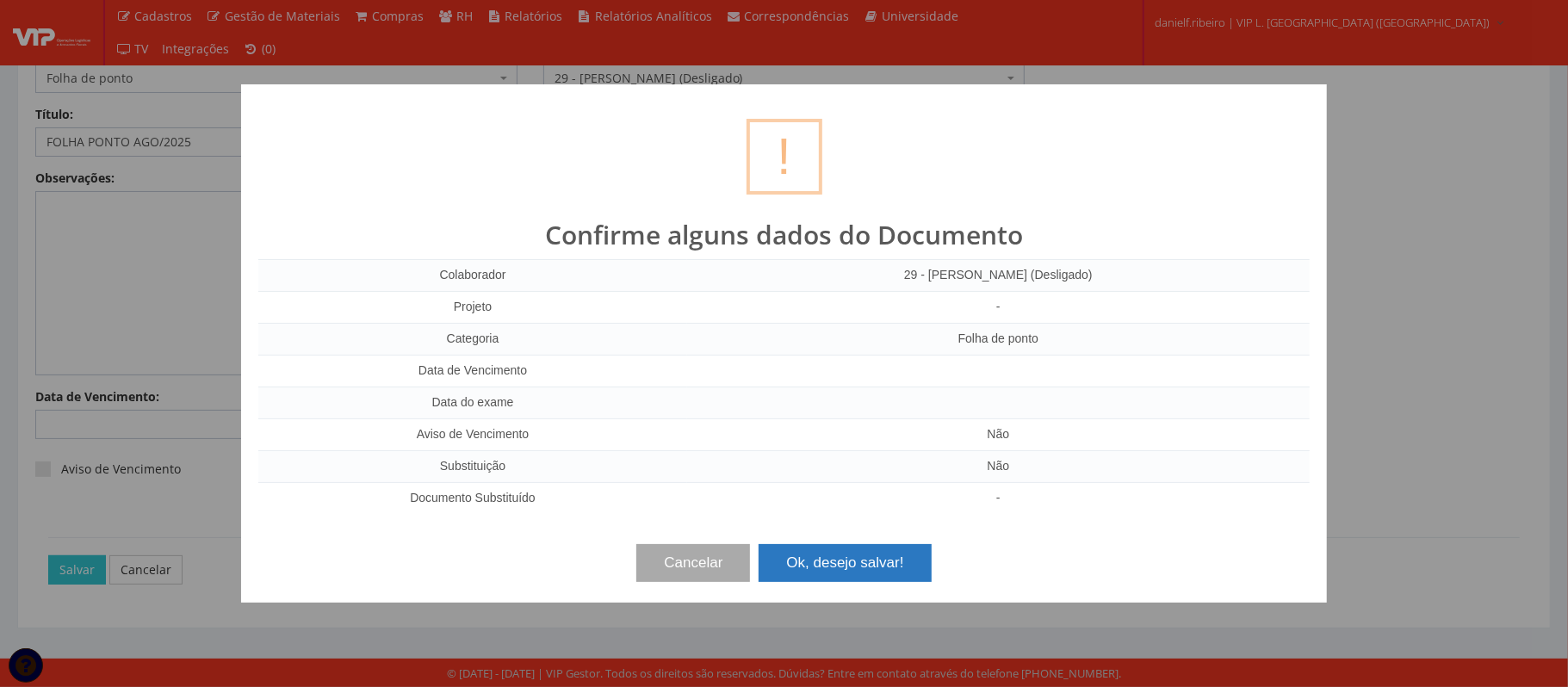
click at [854, 578] on button "Ok, desejo salvar!" at bounding box center [845, 563] width 172 height 38
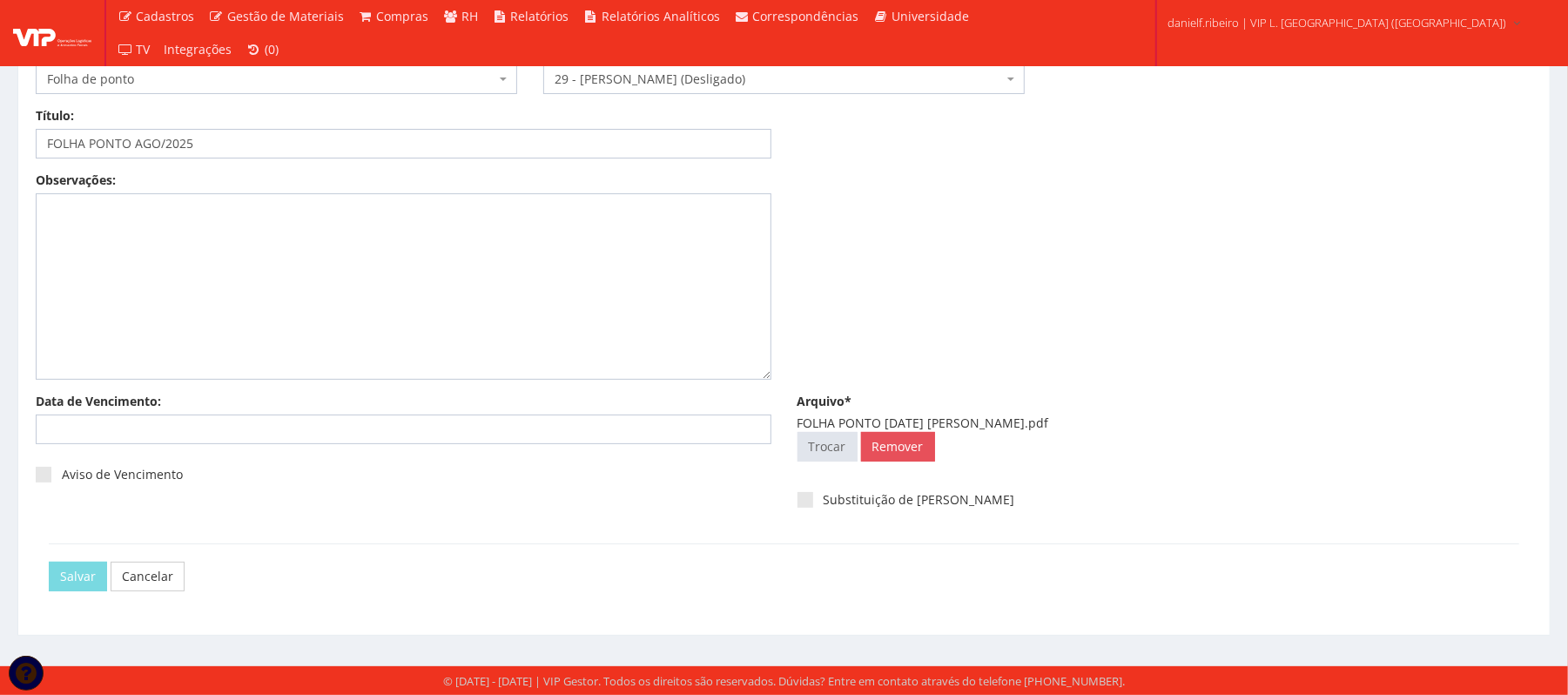
scroll to position [0, 0]
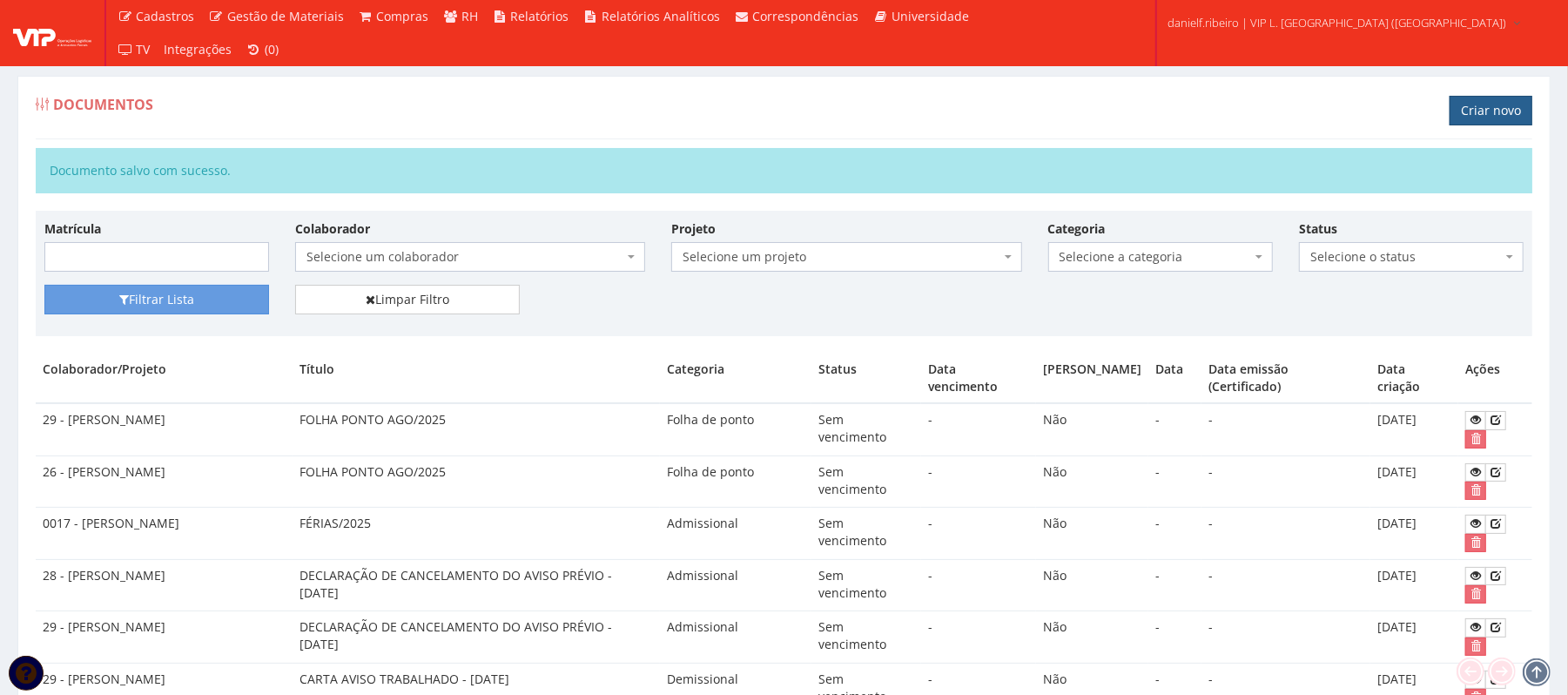
click at [1478, 115] on link "Criar novo" at bounding box center [1490, 110] width 82 height 30
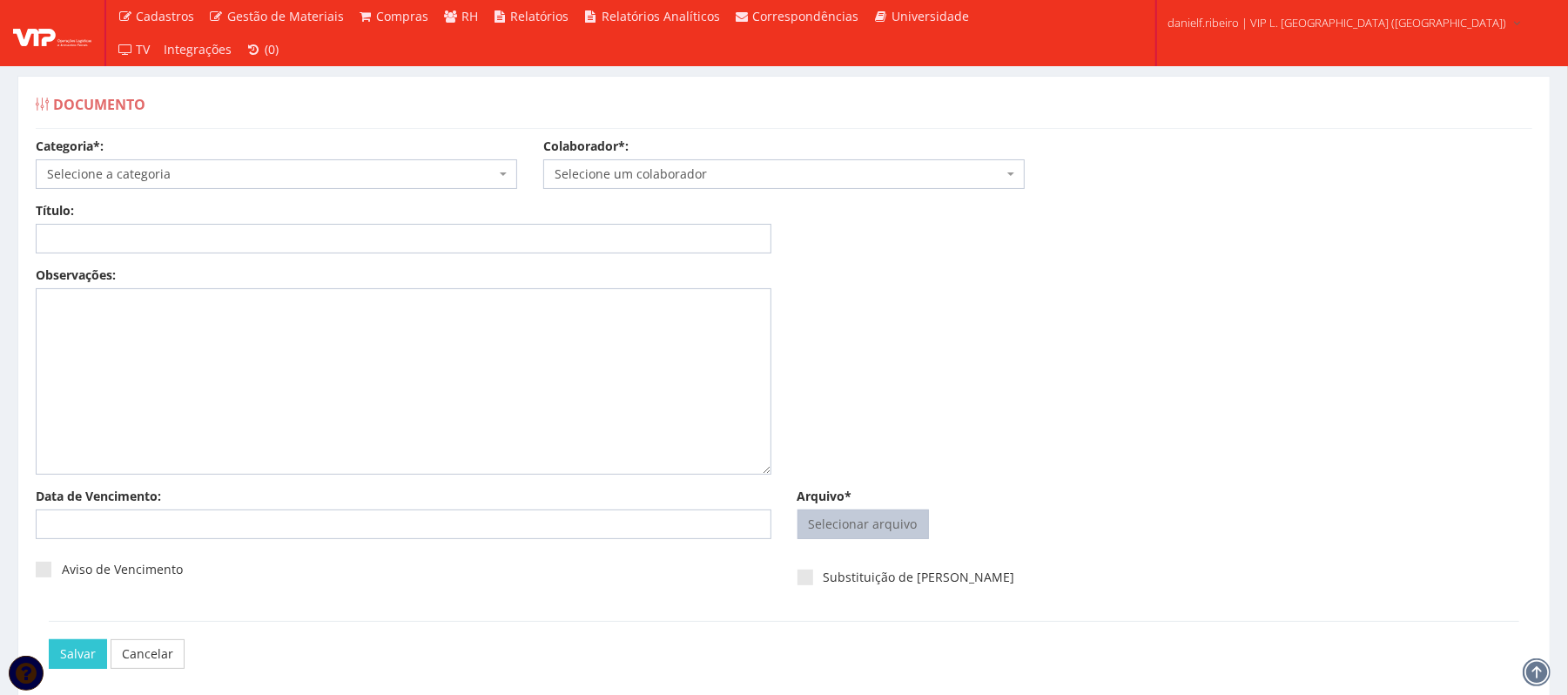
click at [901, 530] on input "Arquivo*" at bounding box center [863, 524] width 130 height 28
type input "C:\fakepath\FOLHA PONTO [DATE] [PERSON_NAME].pdf"
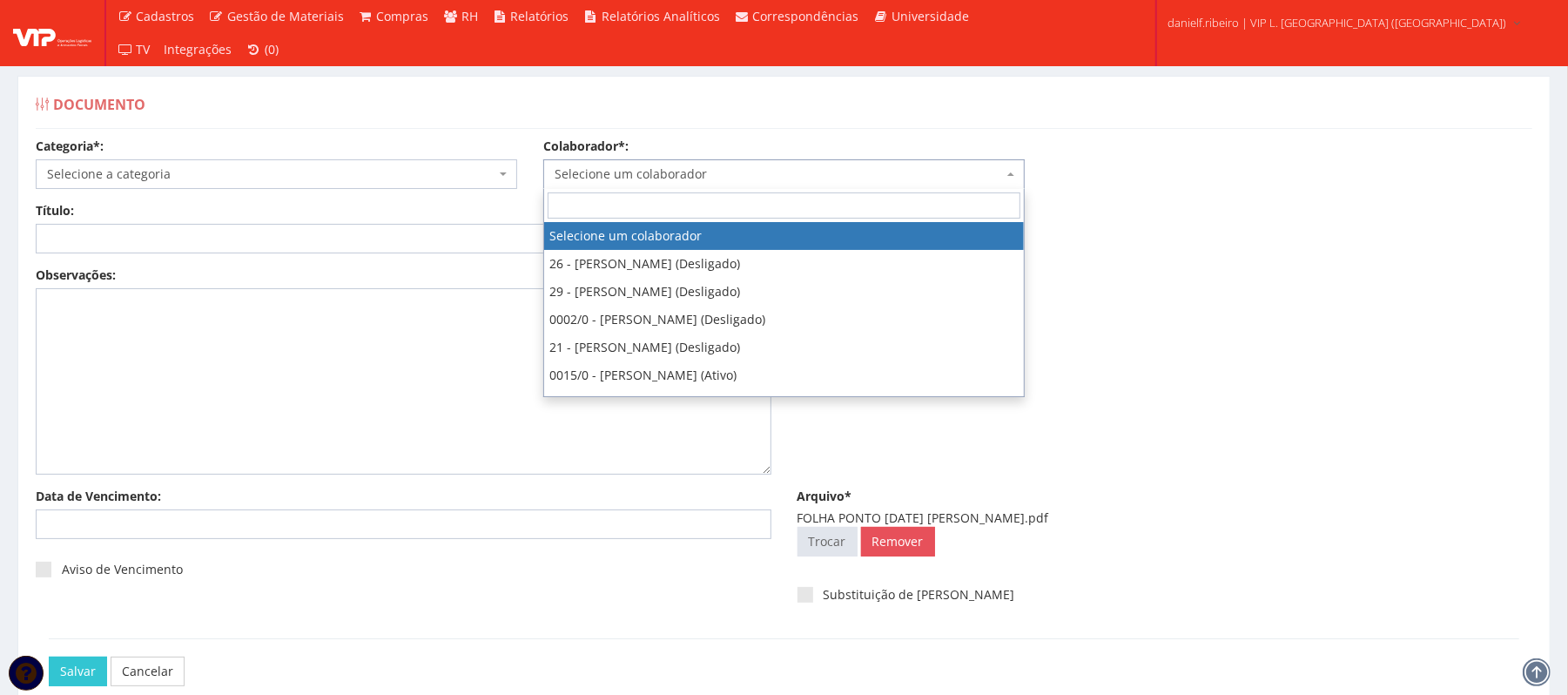
click at [698, 178] on span "Selecione um colaborador" at bounding box center [778, 174] width 448 height 17
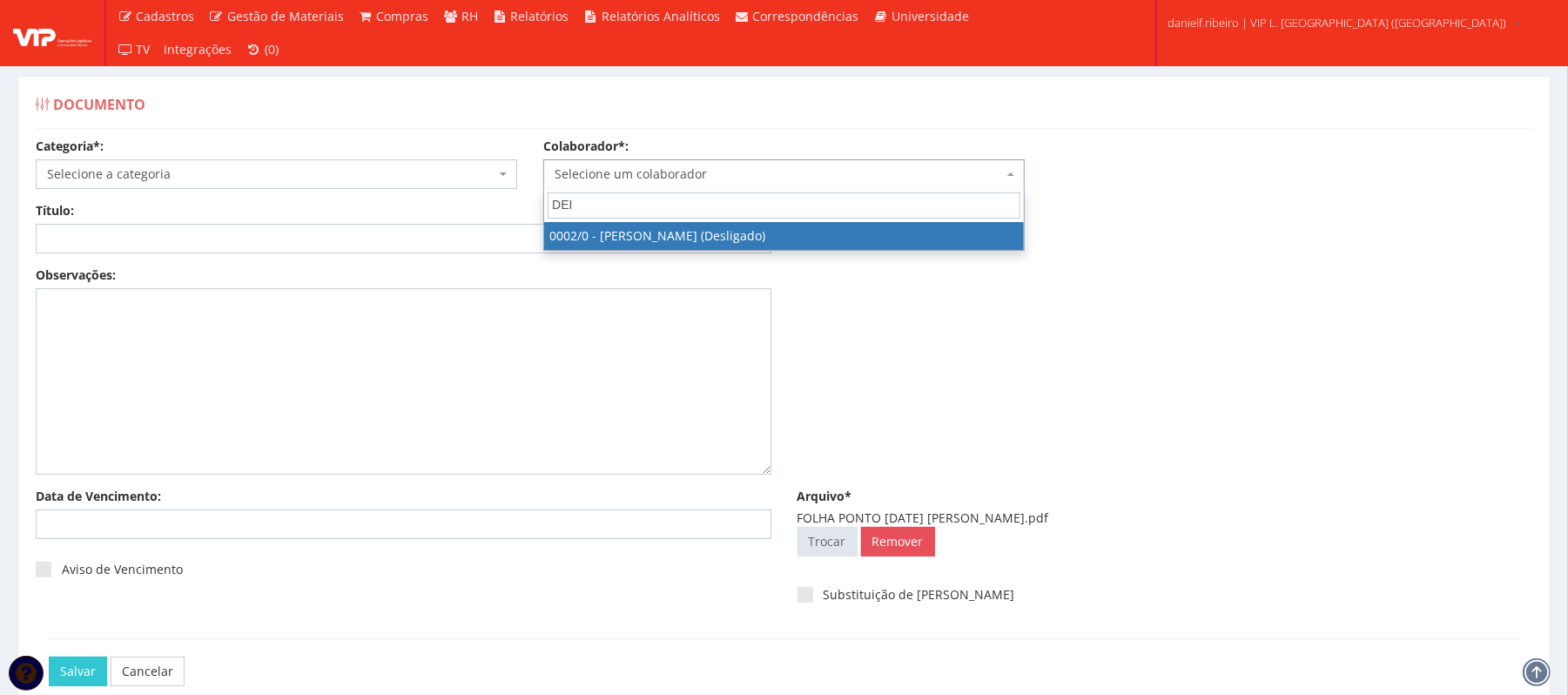
type input "DEI"
select select "715"
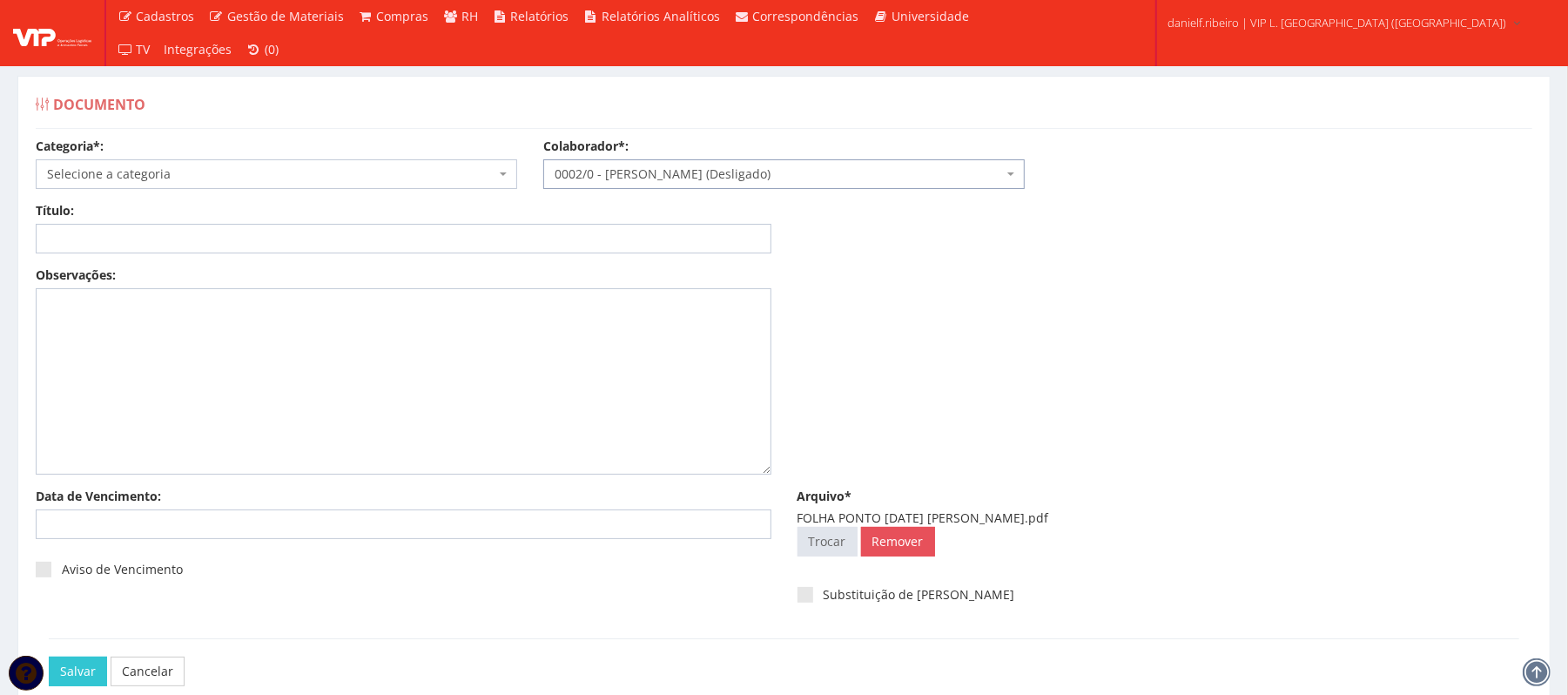
click at [210, 183] on span "Selecione a categoria" at bounding box center [271, 174] width 448 height 17
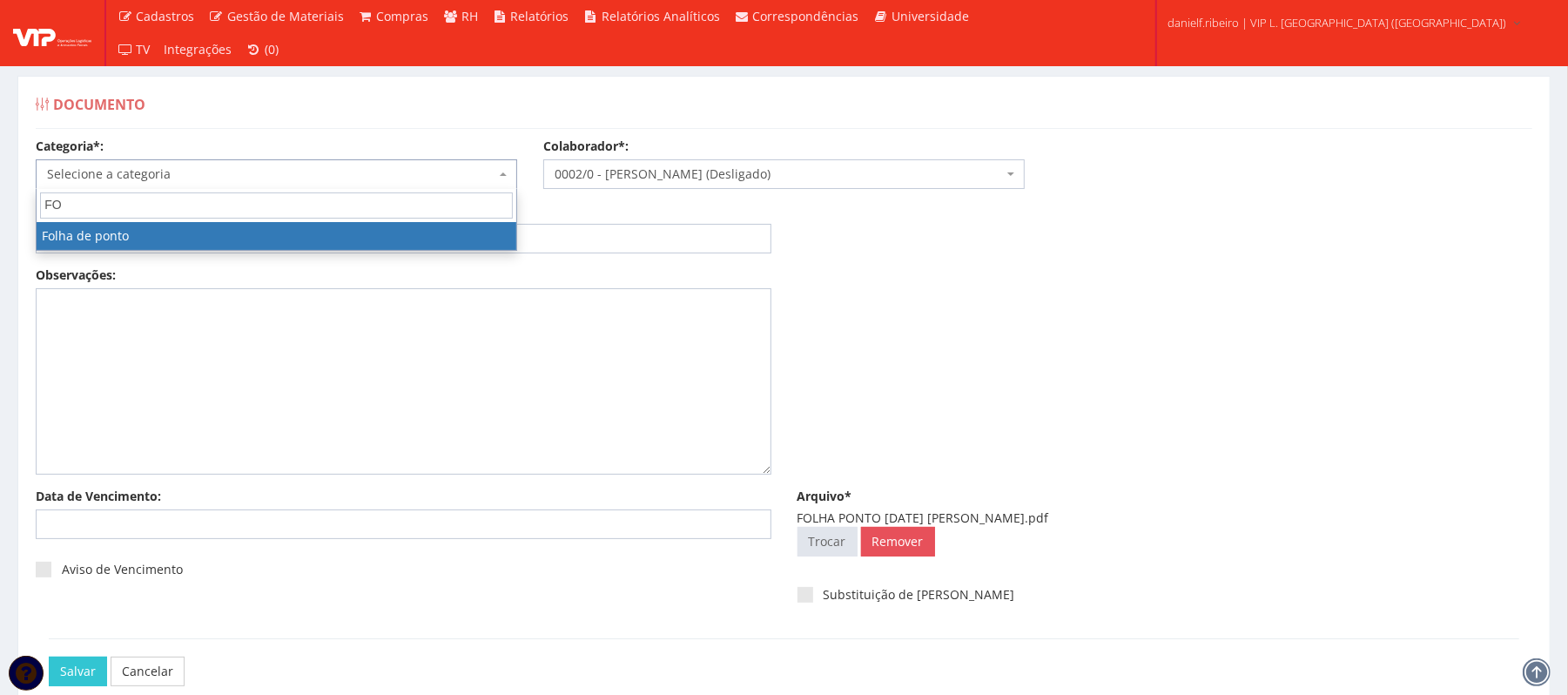
type input "FO"
select select "folha_ponto"
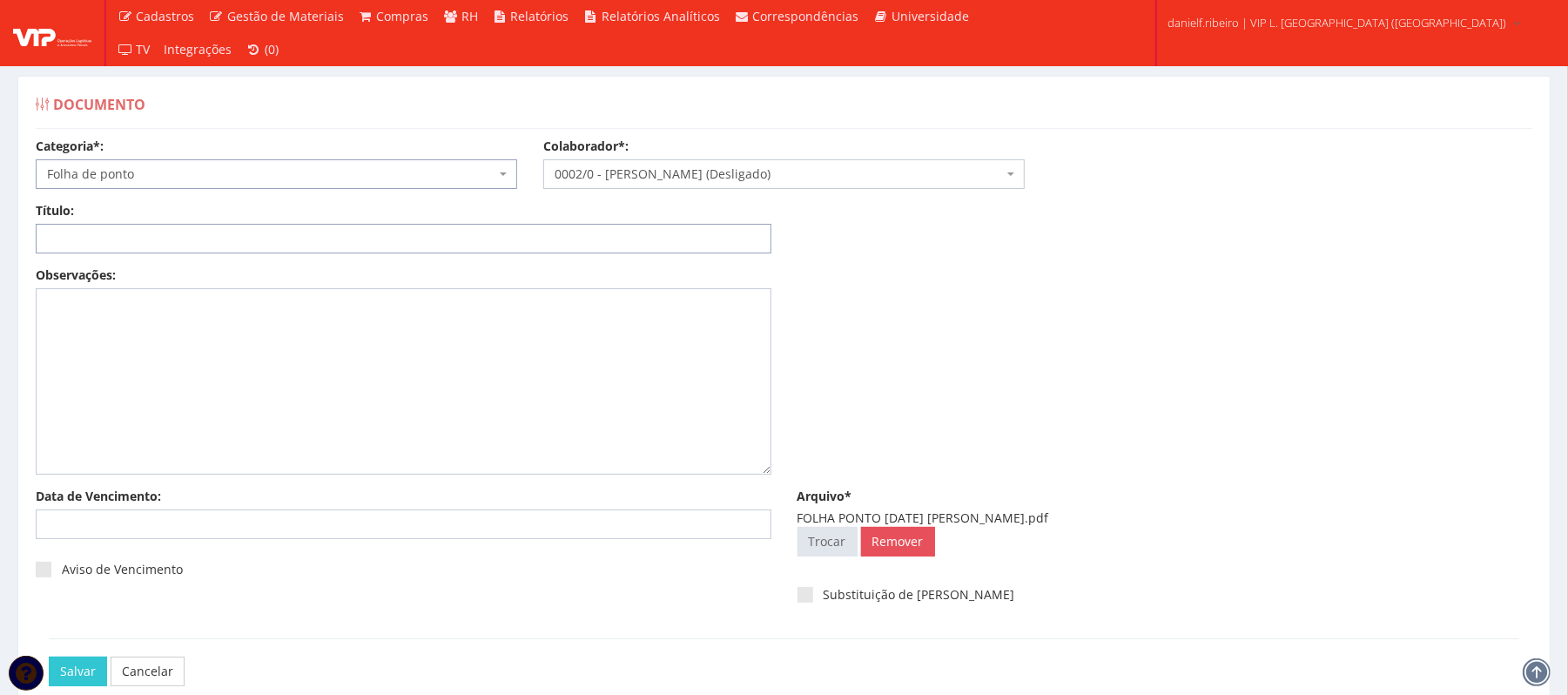
click at [232, 234] on input "Título:" at bounding box center [403, 238] width 736 height 30
paste input "FOLHA PONTO AGO/2025"
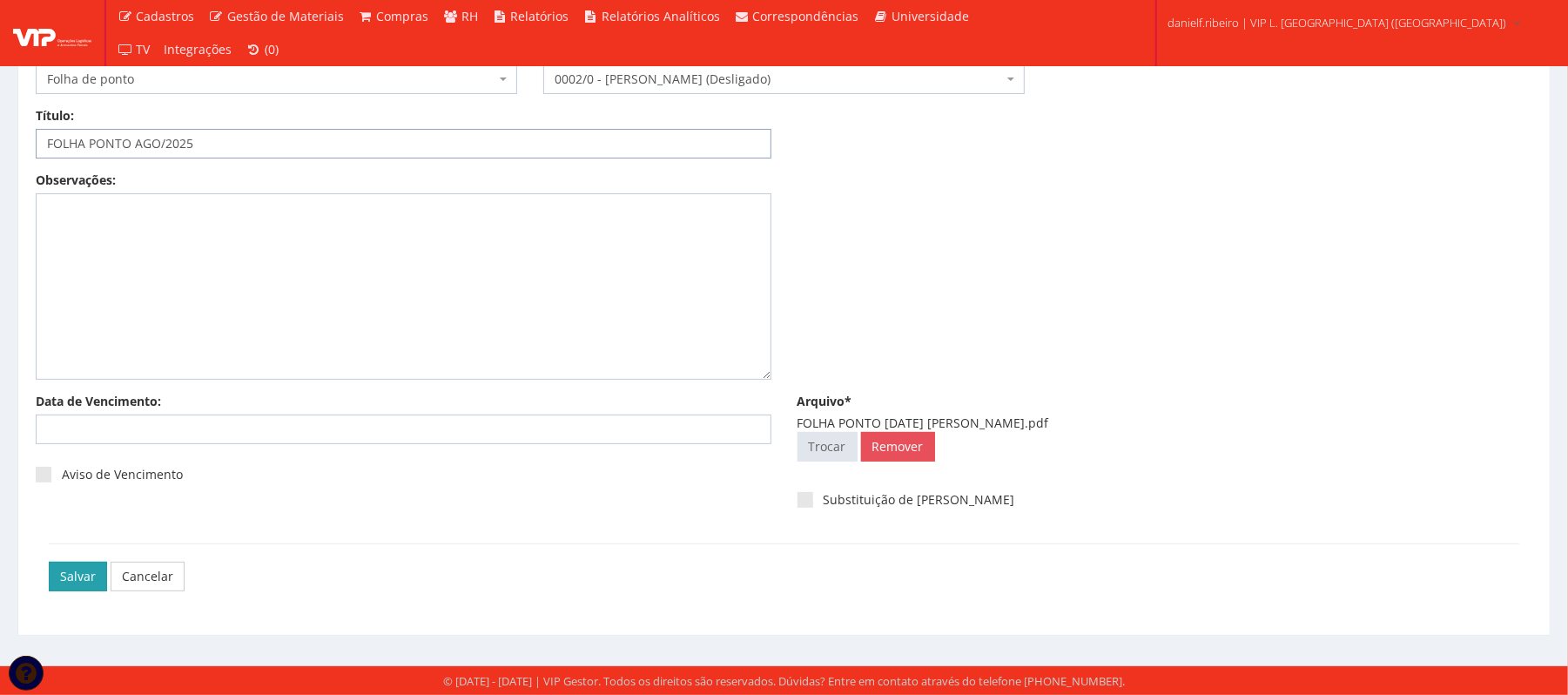
type input "FOLHA PONTO AGO/2025"
click at [61, 572] on input "Salvar" at bounding box center [78, 576] width 58 height 30
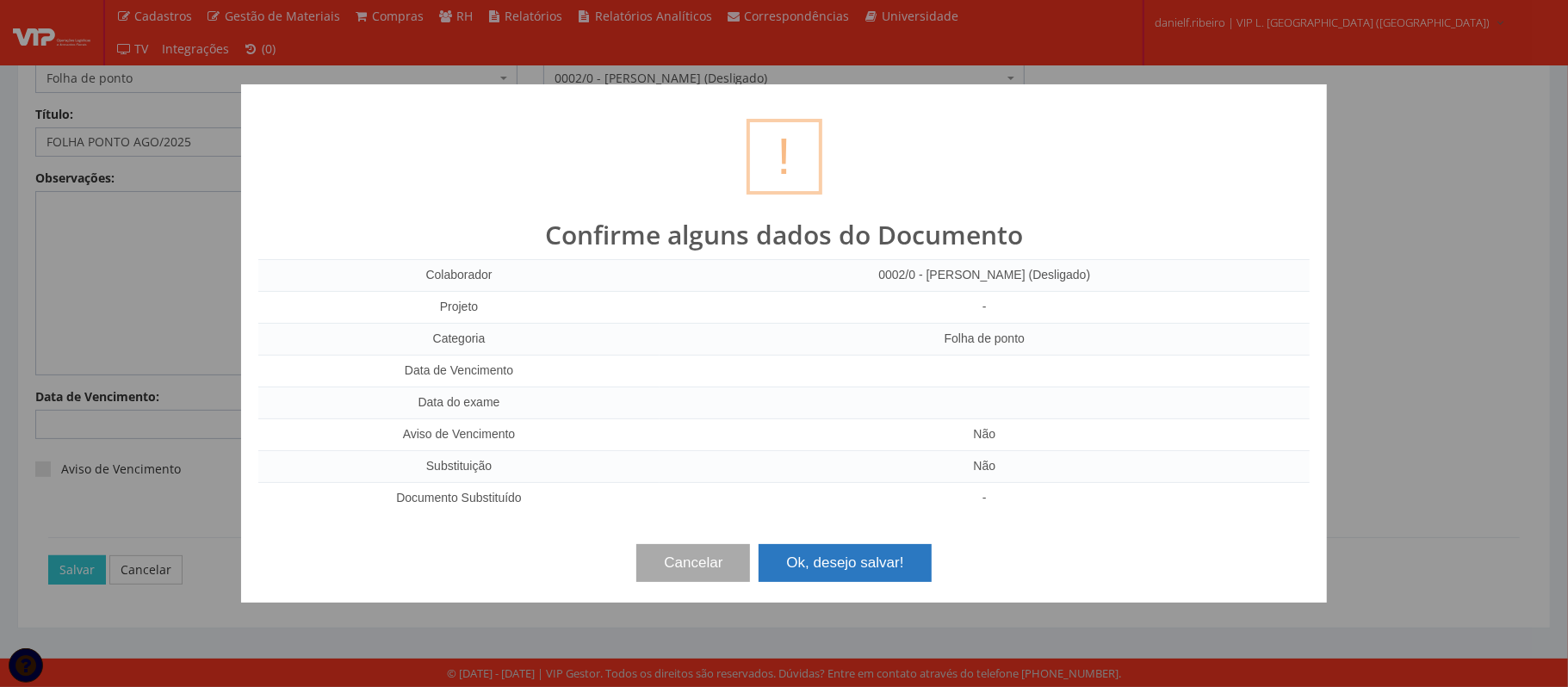
click at [872, 561] on button "Ok, desejo salvar!" at bounding box center [845, 563] width 172 height 38
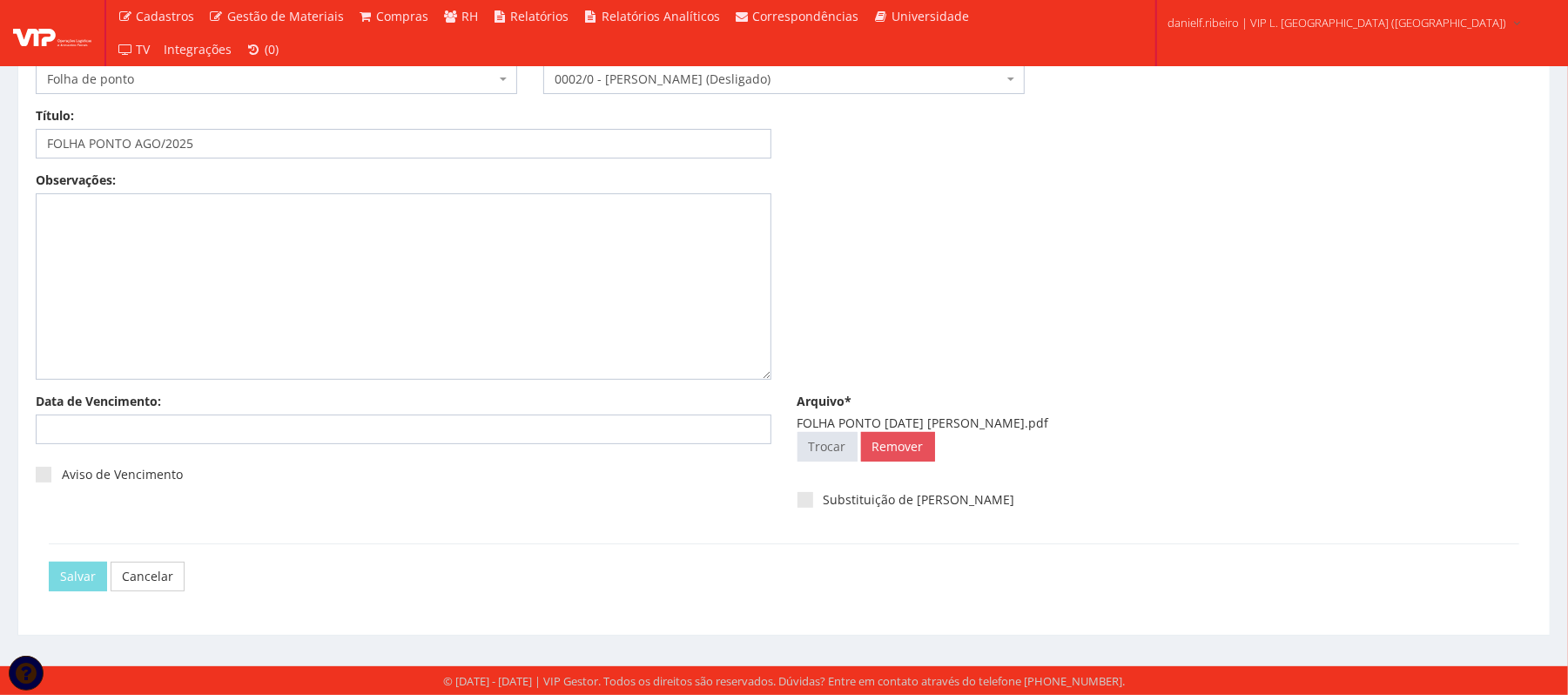
scroll to position [0, 0]
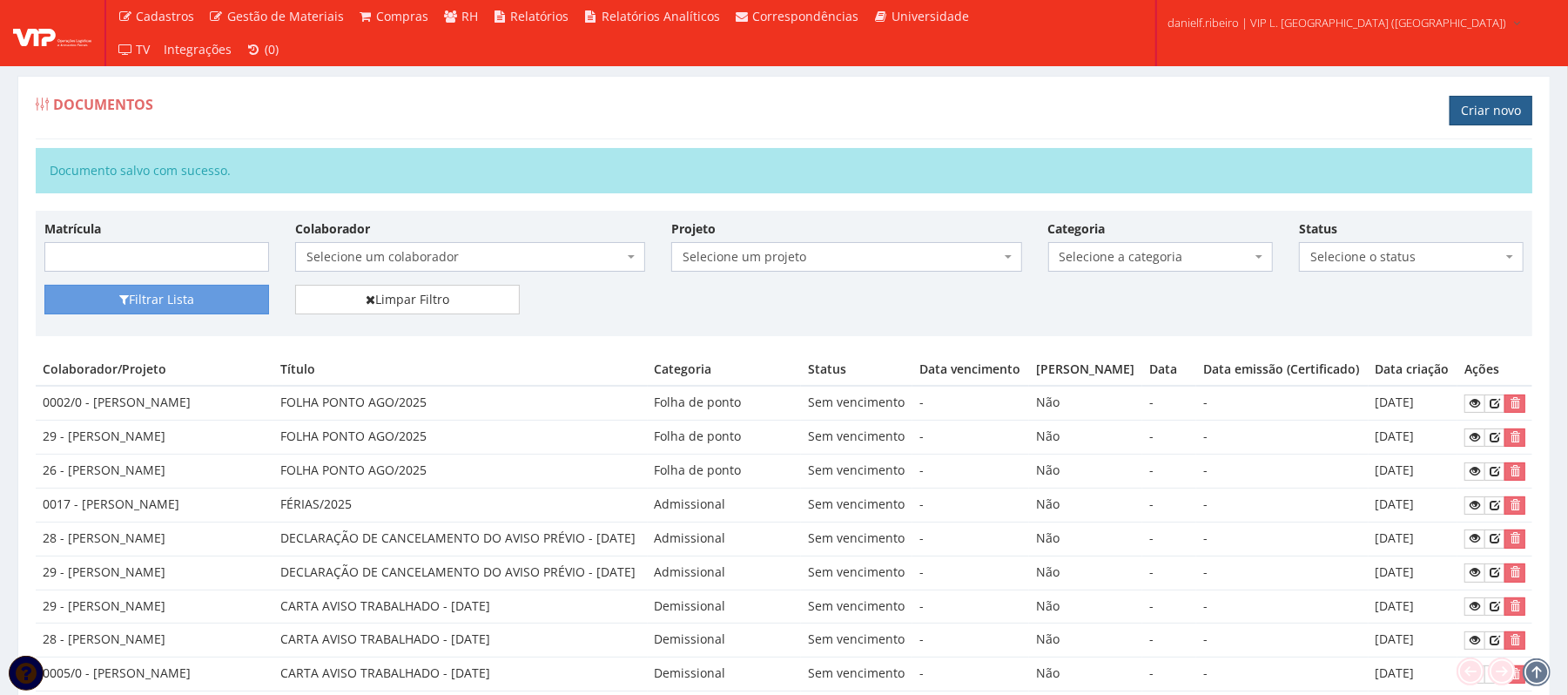
click at [1456, 106] on link "Criar novo" at bounding box center [1490, 110] width 82 height 30
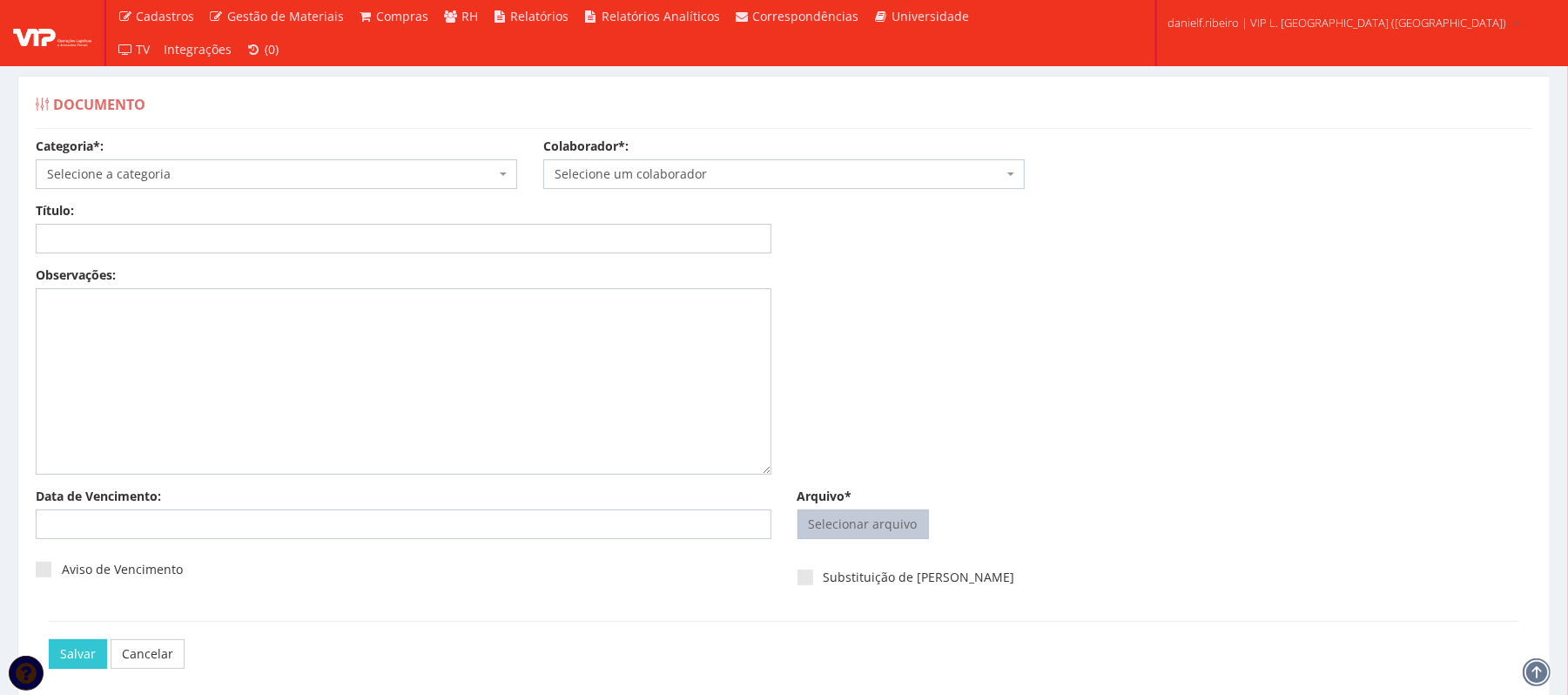
click at [857, 534] on input "Arquivo*" at bounding box center [863, 524] width 130 height 28
type input "C:\fakepath\FOLHA PONTO [DATE] [PERSON_NAME].pdf"
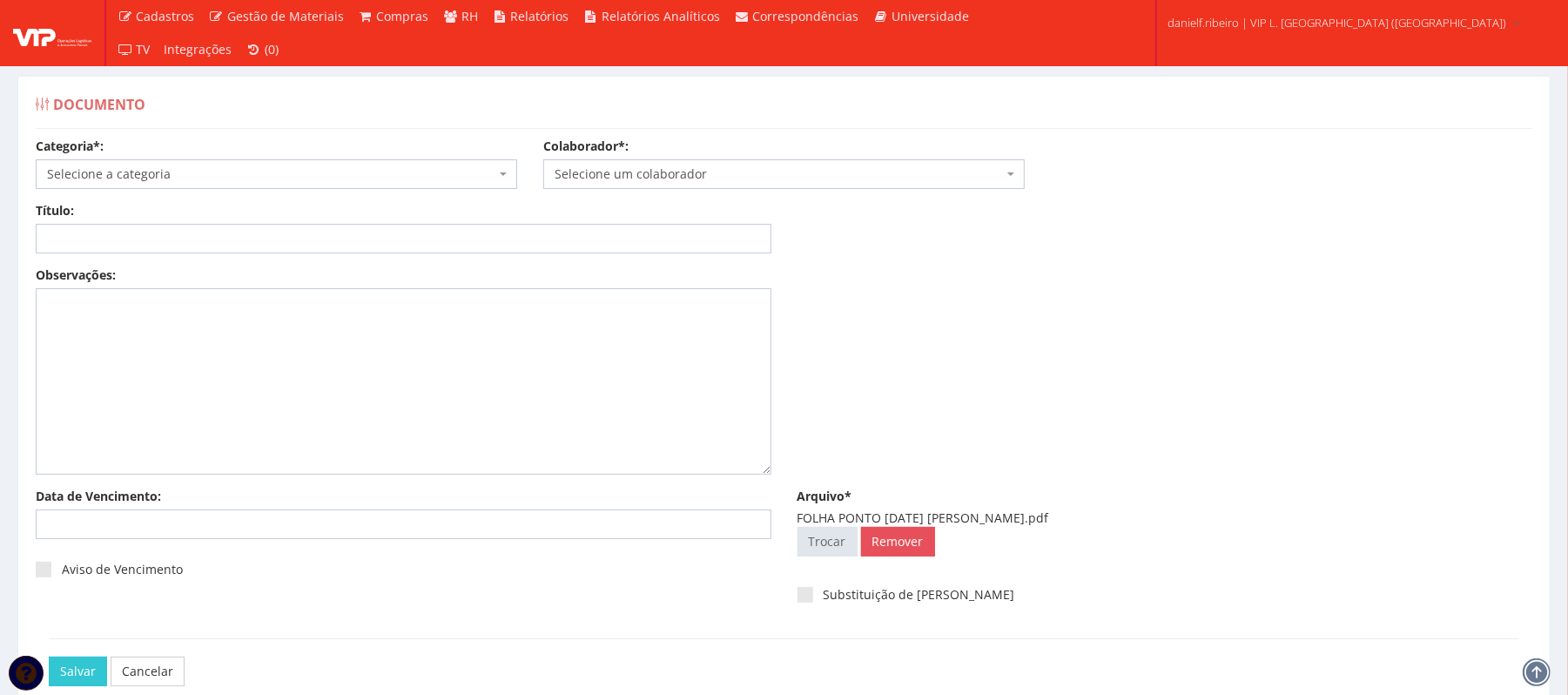
click at [838, 178] on span "Selecione um colaborador" at bounding box center [778, 174] width 448 height 17
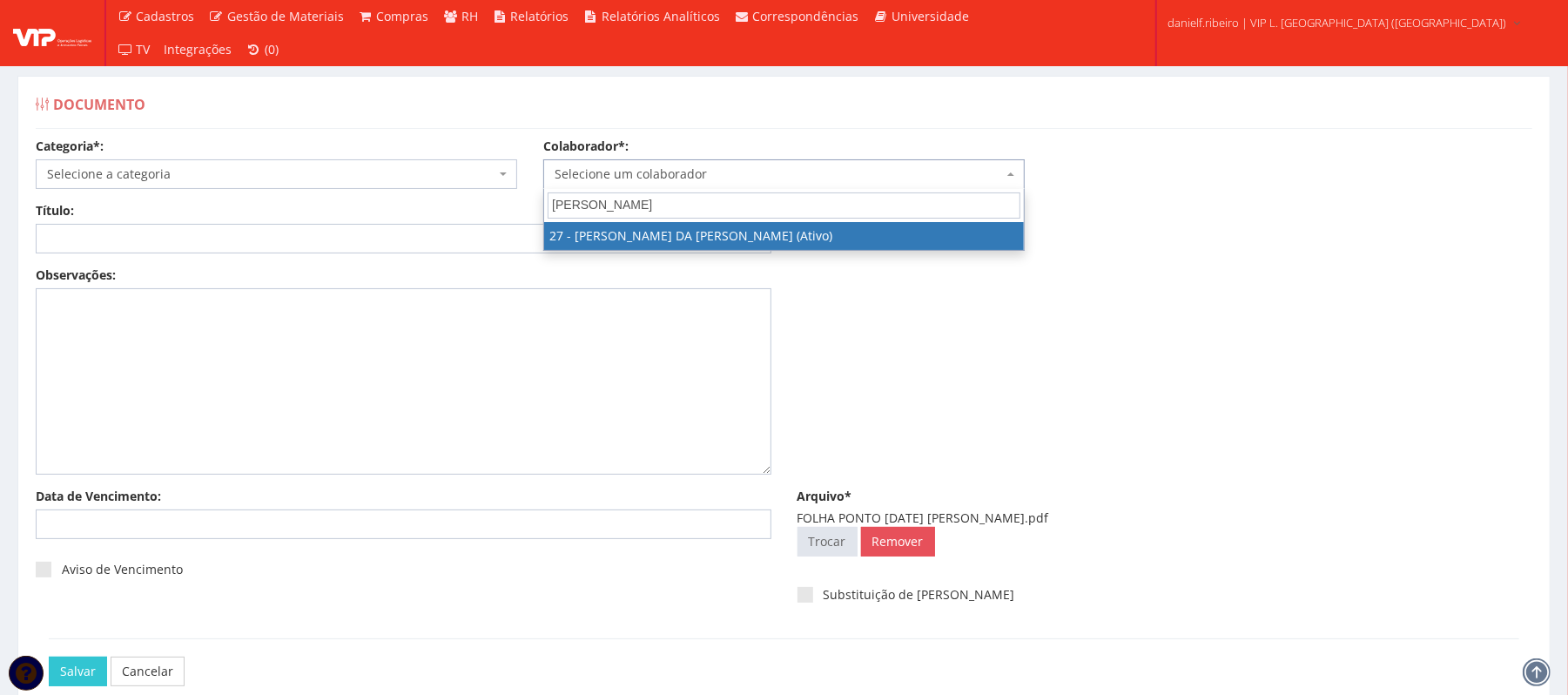
type input "GEORGE"
select select "3837"
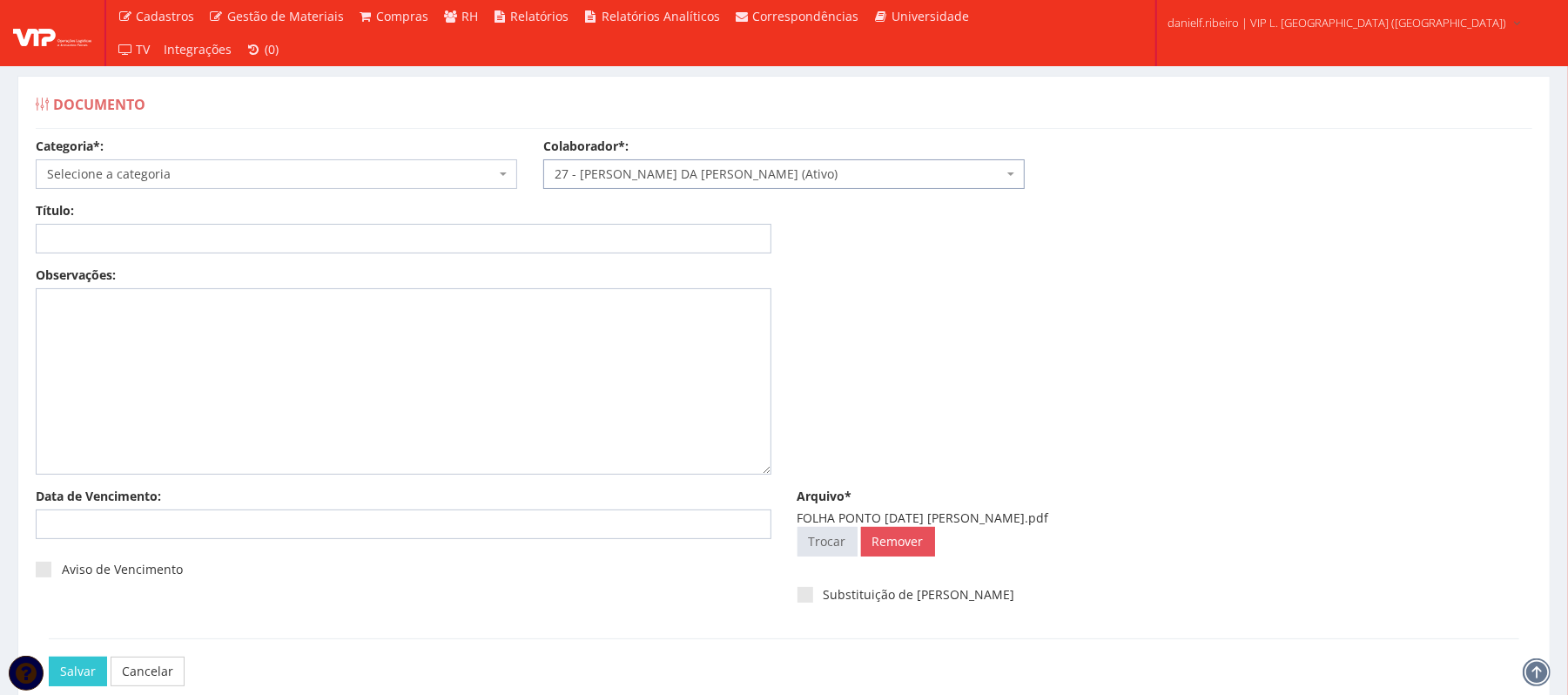
click at [246, 160] on span "Selecione a categoria" at bounding box center [276, 173] width 482 height 30
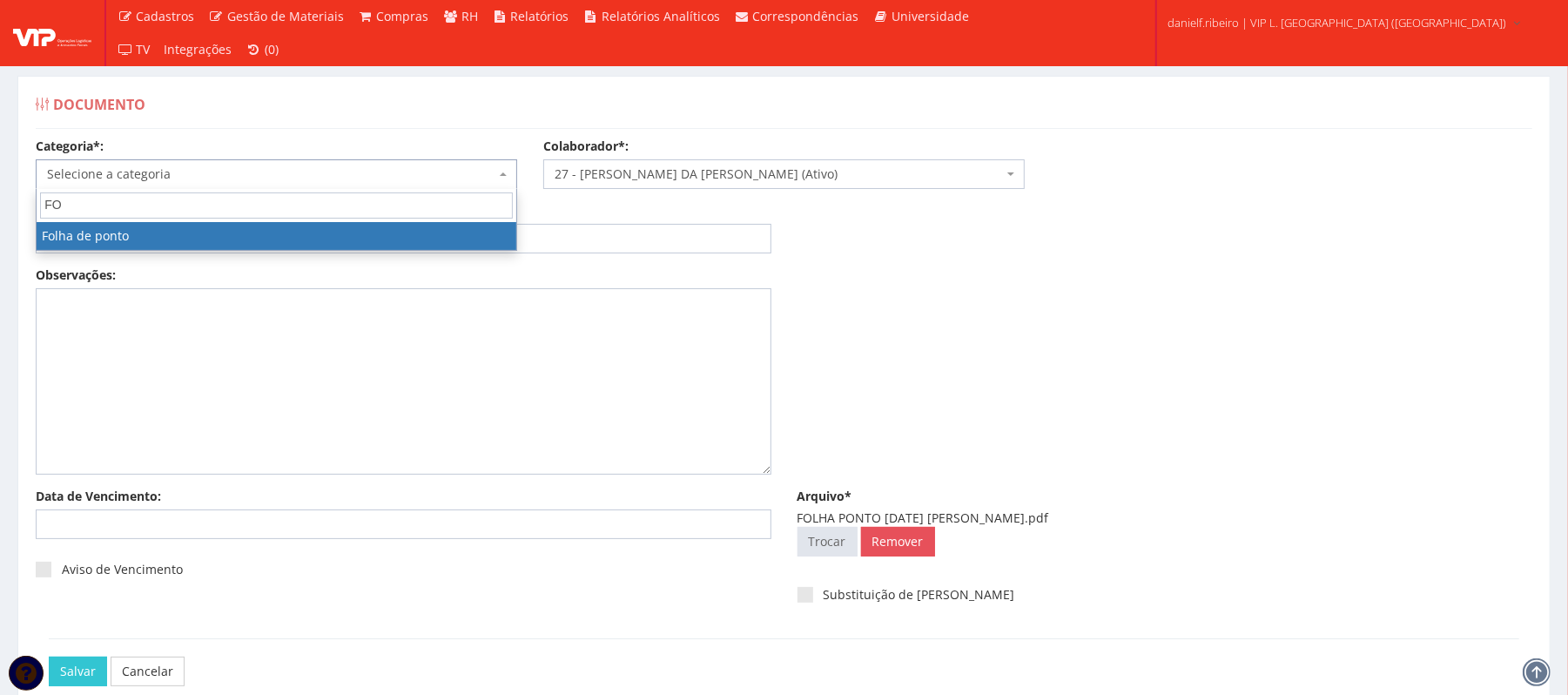
type input "FO"
select select "folha_ponto"
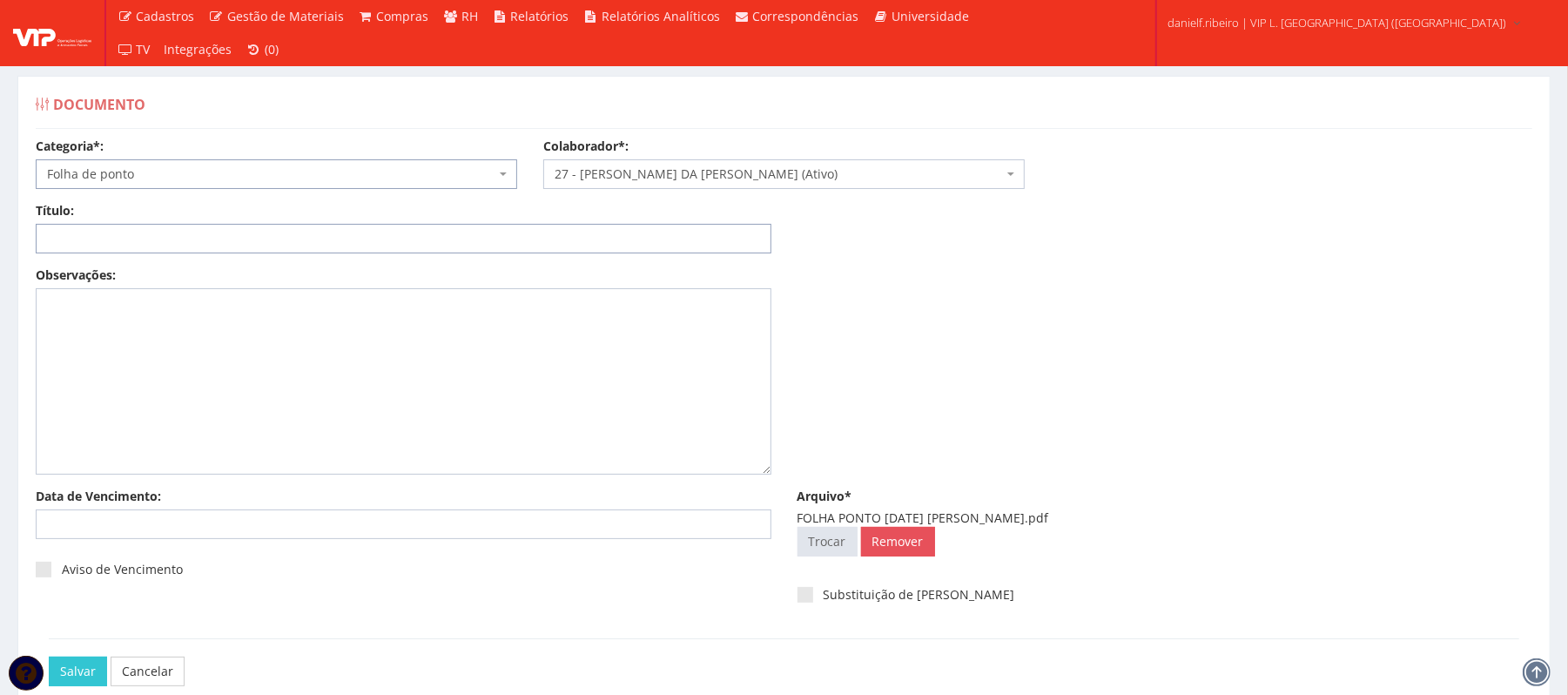
click at [249, 245] on input "Título:" at bounding box center [403, 238] width 736 height 30
paste input "FOLHA PONTO AGO/2025"
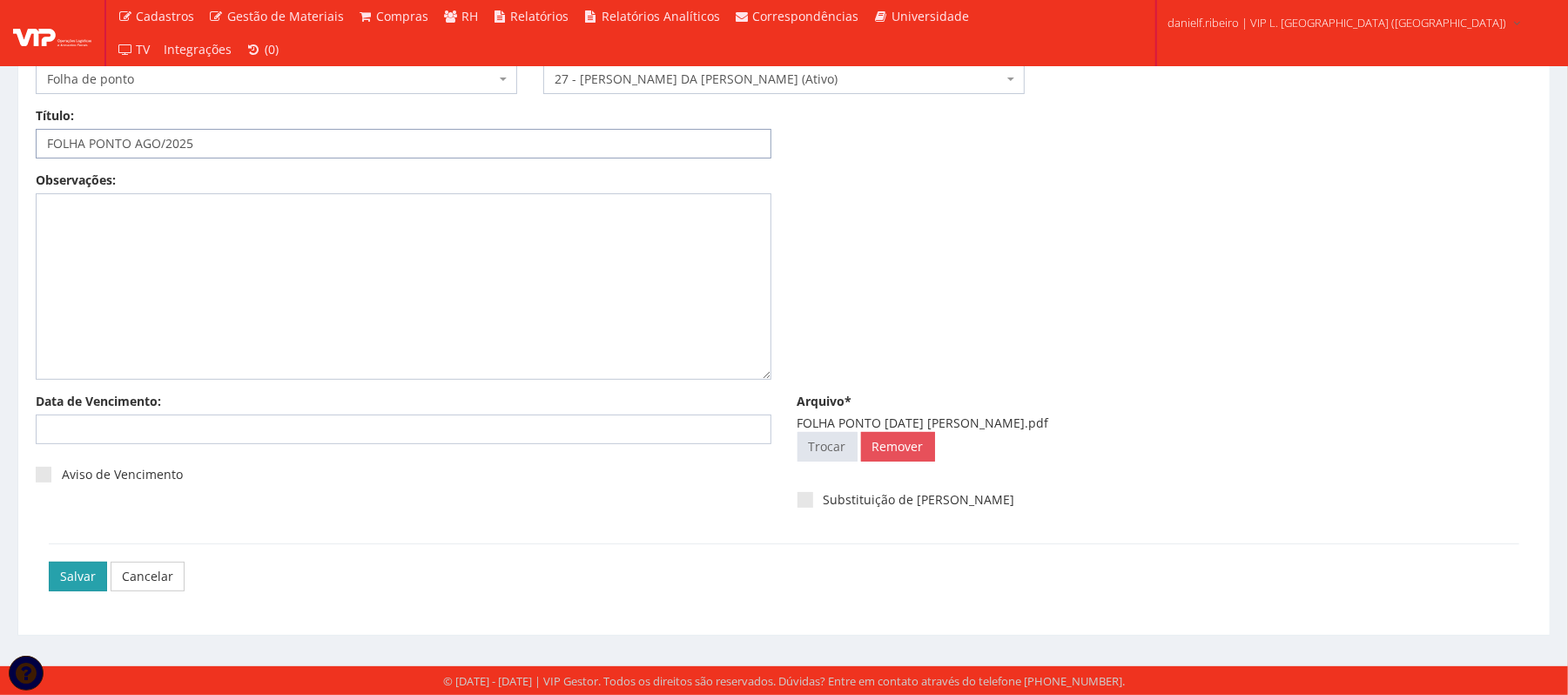
type input "FOLHA PONTO AGO/2025"
click at [81, 583] on input "Salvar" at bounding box center [78, 576] width 58 height 30
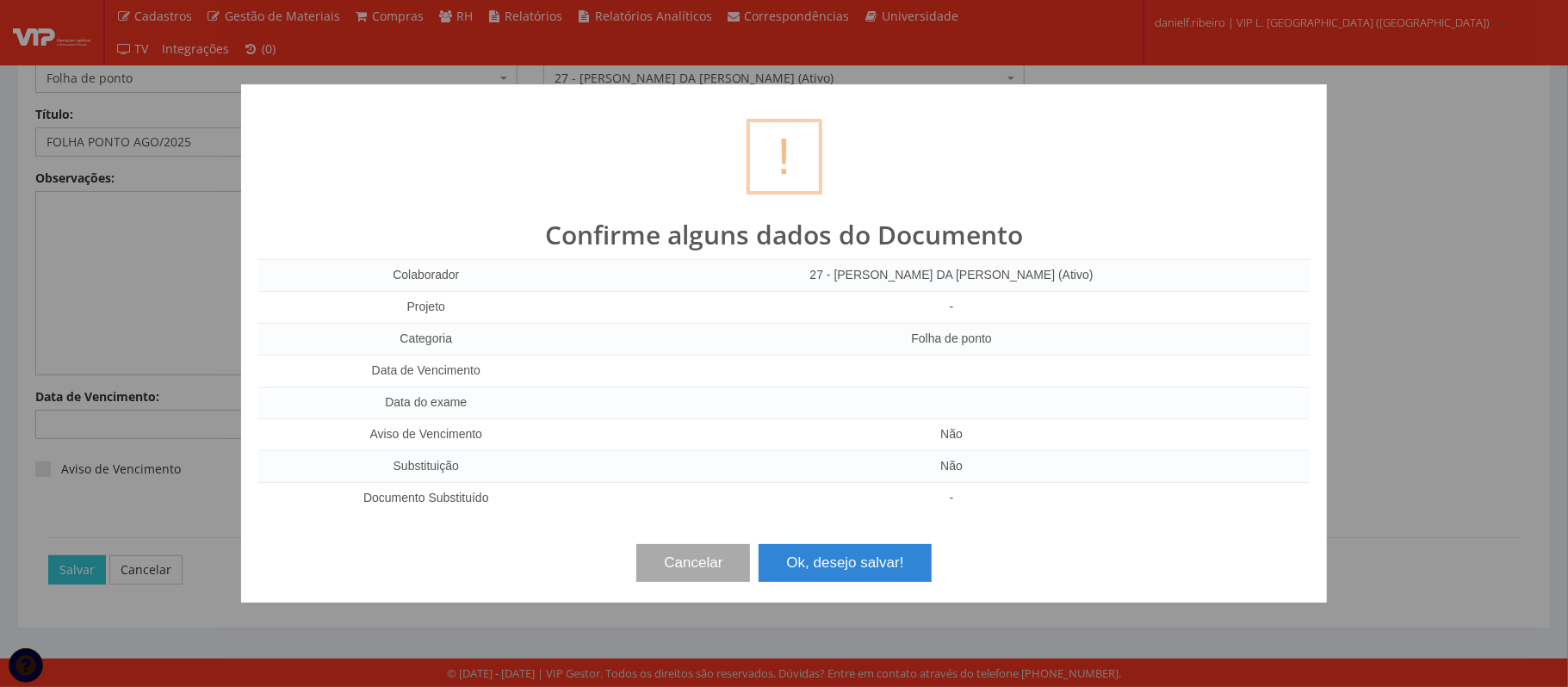
click at [816, 544] on div "Cancelar Ok, desejo salvar!" at bounding box center [784, 556] width 1052 height 51
click at [831, 562] on button "Ok, desejo salvar!" at bounding box center [845, 563] width 172 height 38
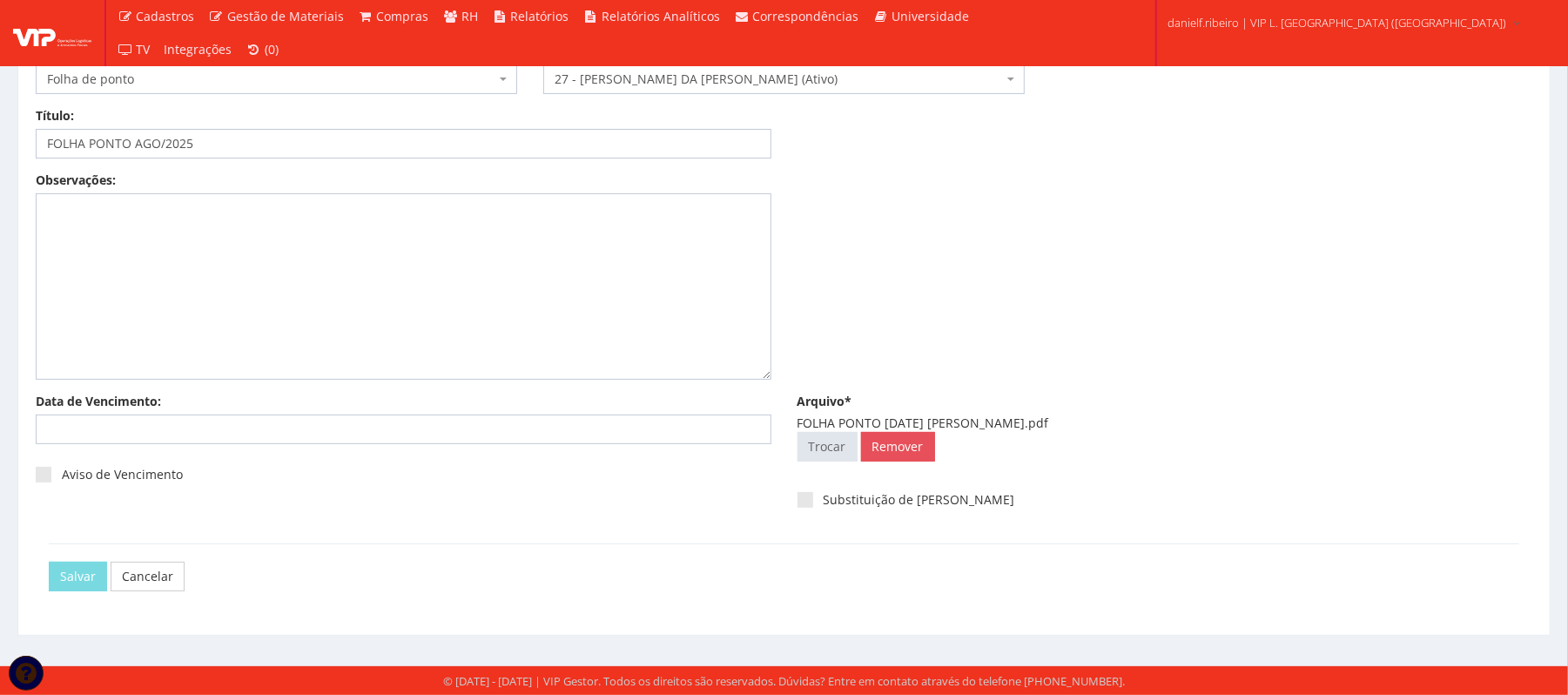
scroll to position [0, 0]
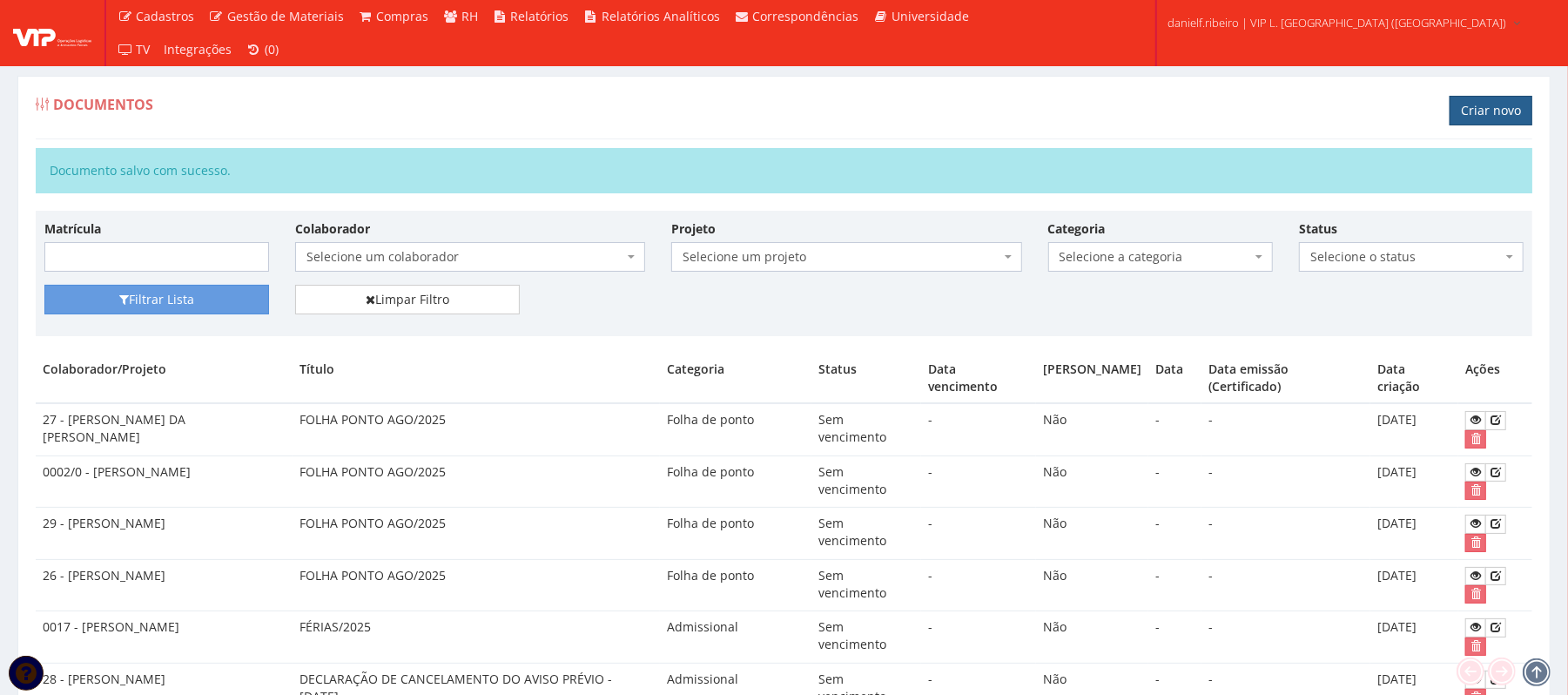
click at [1516, 112] on link "Criar novo" at bounding box center [1490, 110] width 82 height 30
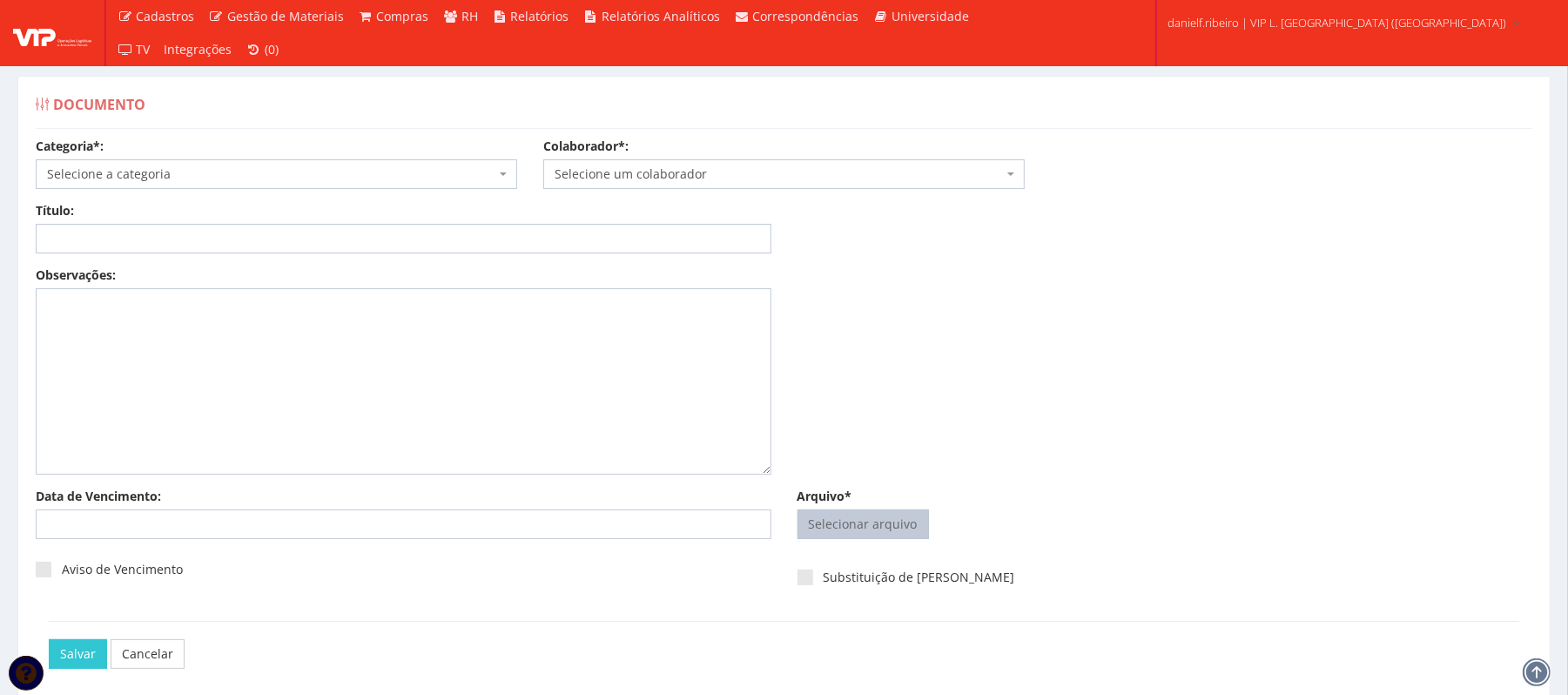
click at [829, 523] on input "Arquivo*" at bounding box center [863, 524] width 130 height 28
type input "C:\fakepath\FOLHA PONTO [DATE] [PERSON_NAME].pdf"
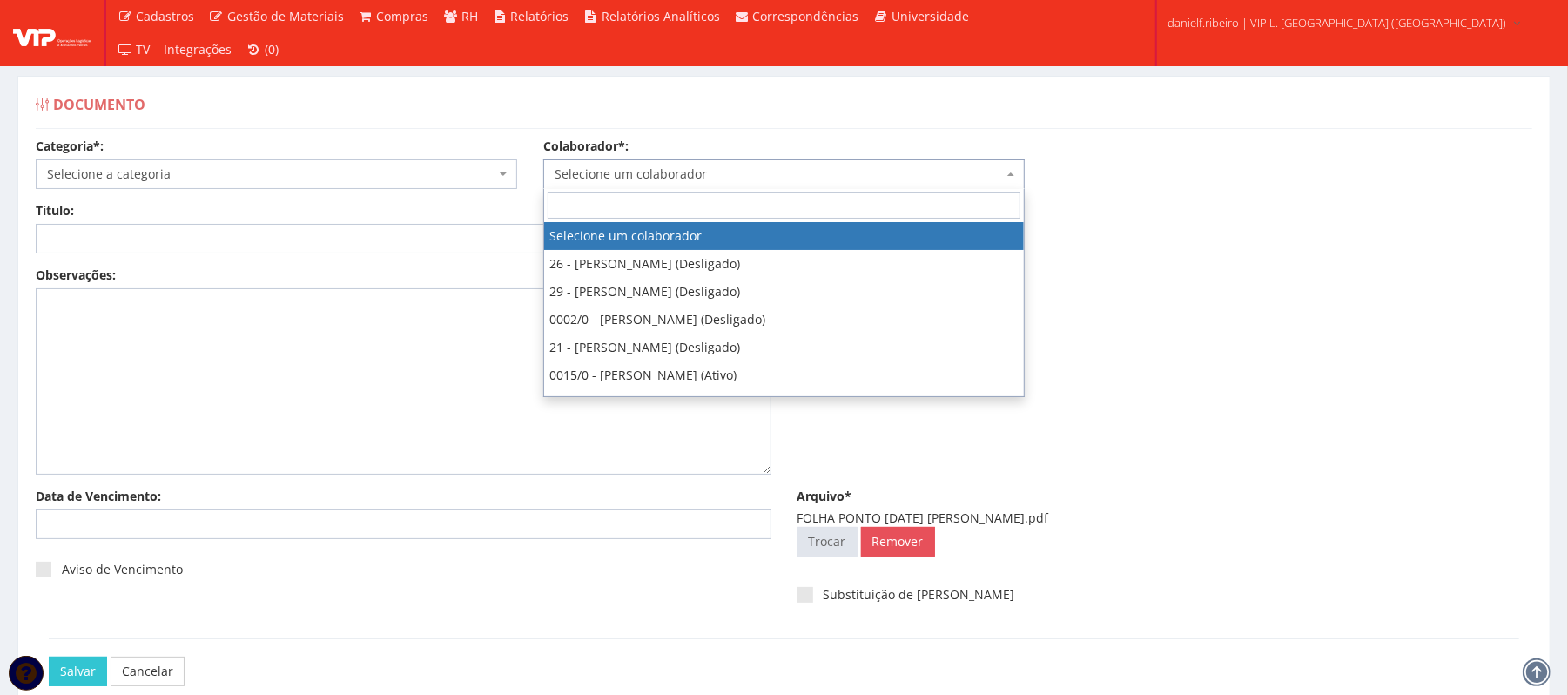
click at [674, 183] on span "Selecione um colaborador" at bounding box center [778, 174] width 448 height 17
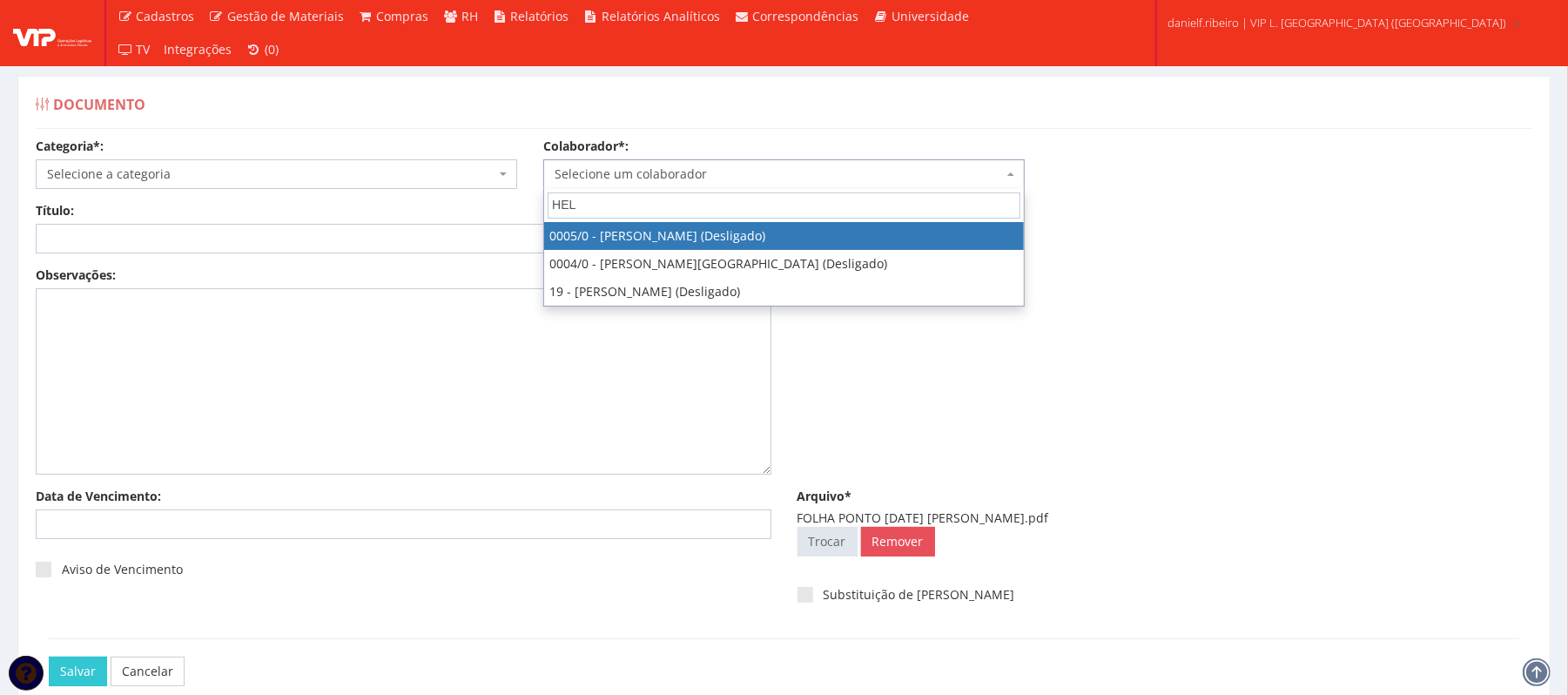
type input "HELE"
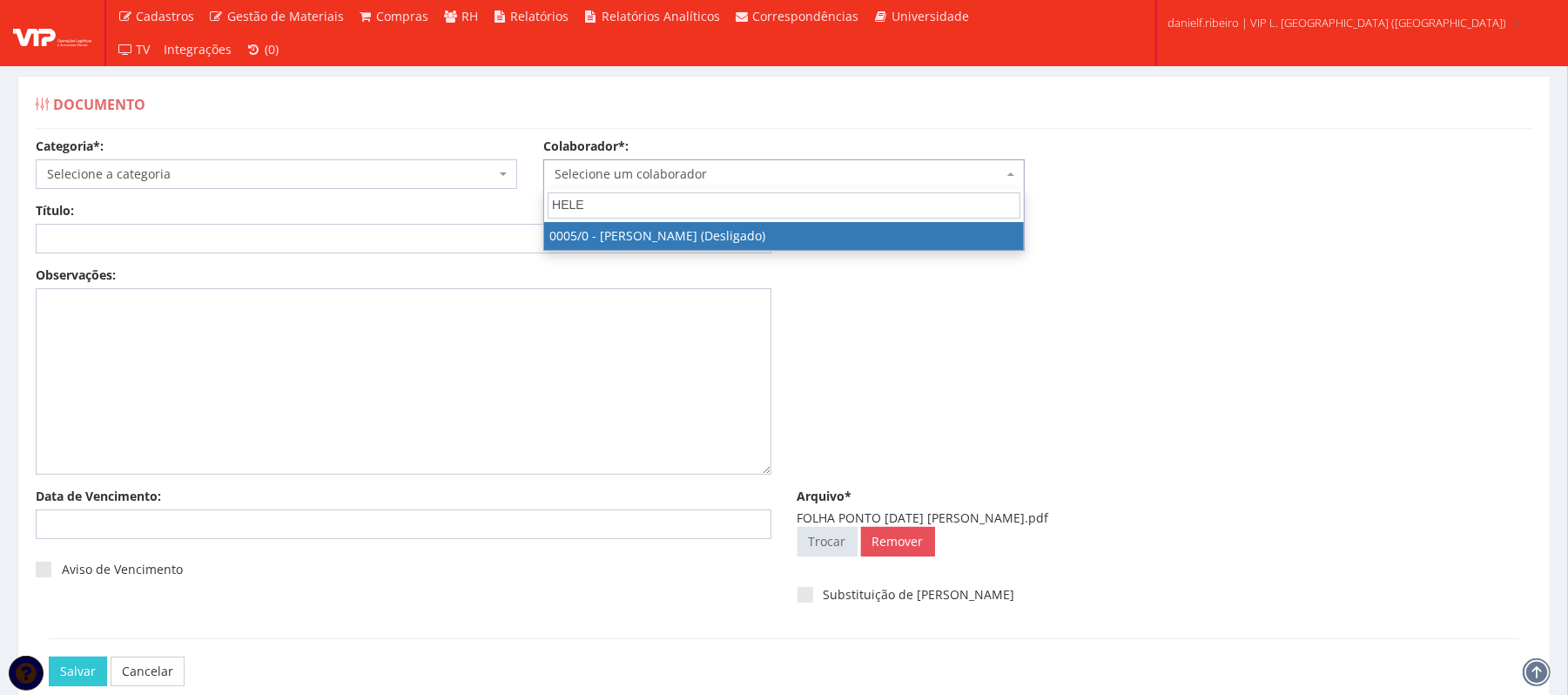
select select "718"
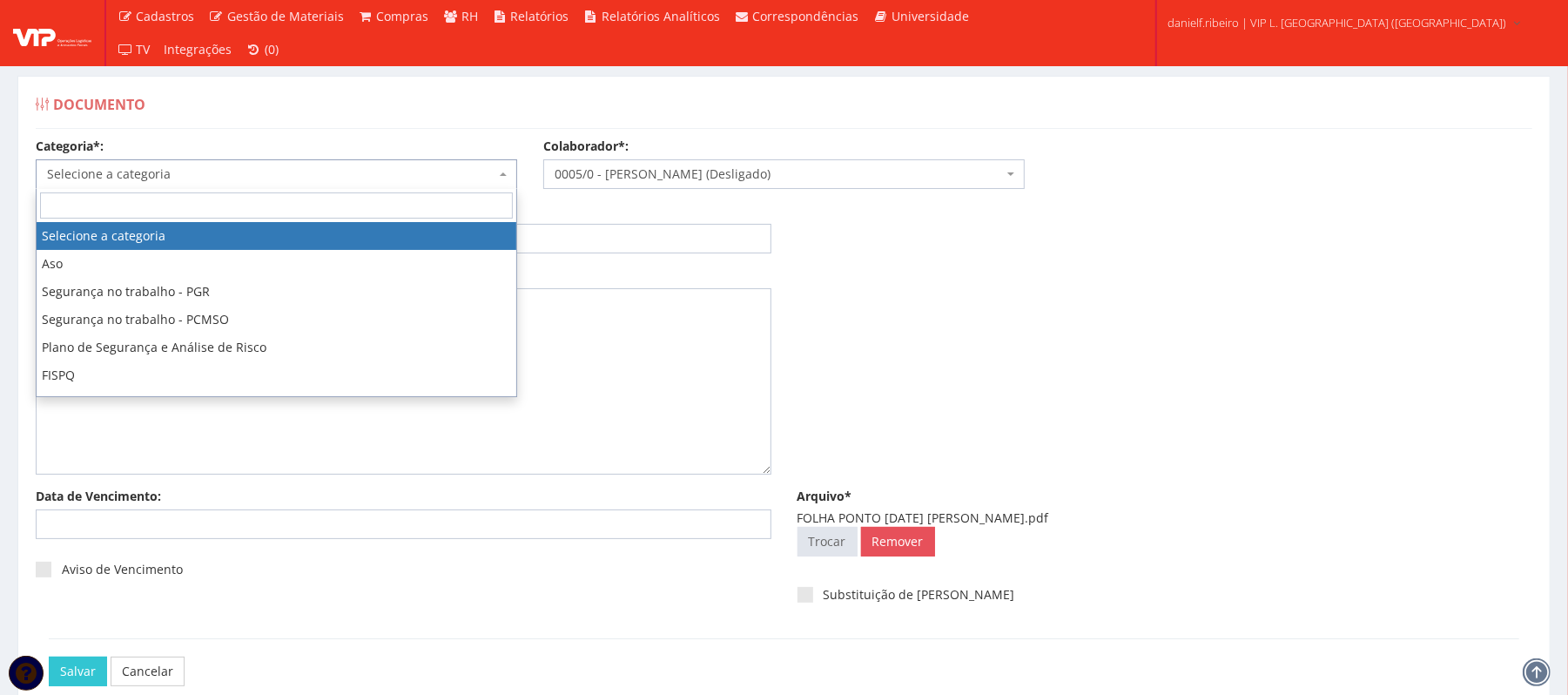
click at [206, 183] on span "Selecione a categoria" at bounding box center [271, 174] width 448 height 17
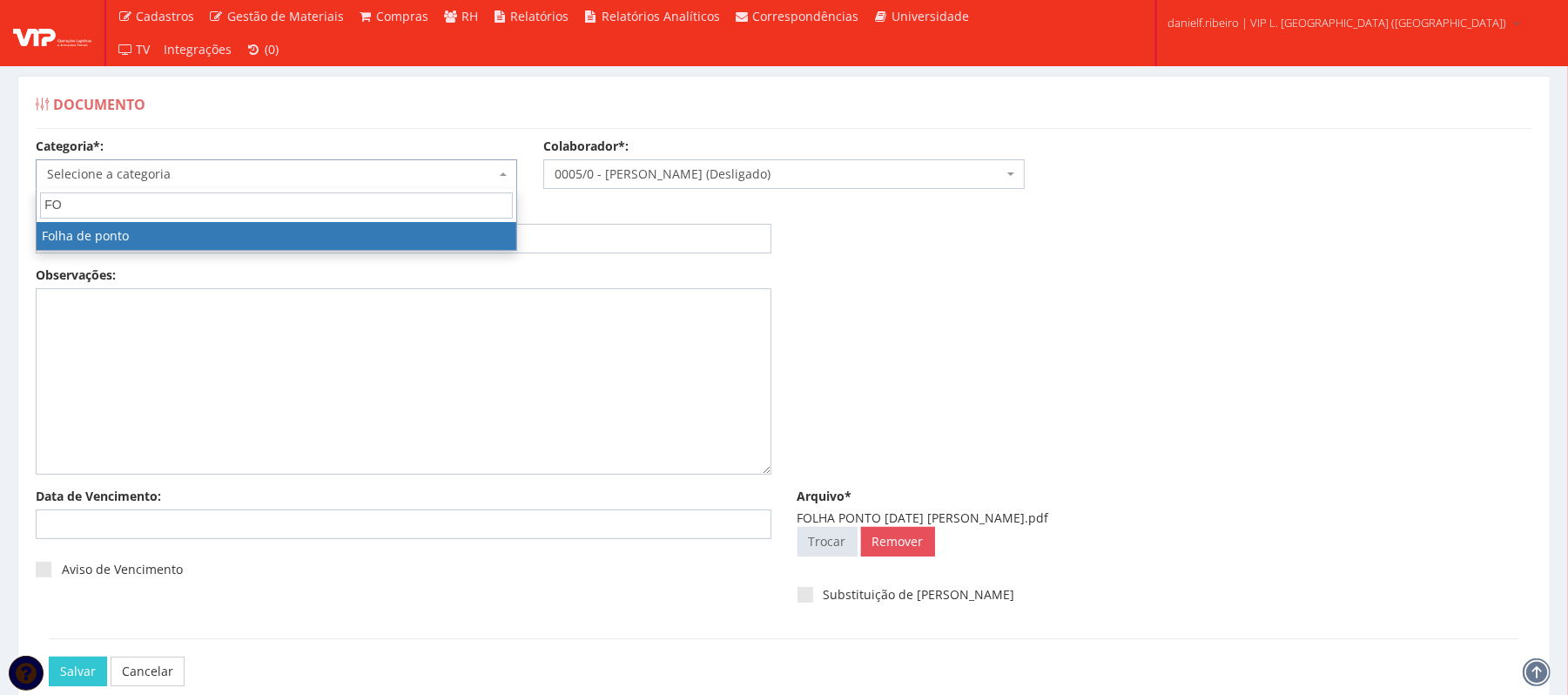
type input "FO"
select select "folha_ponto"
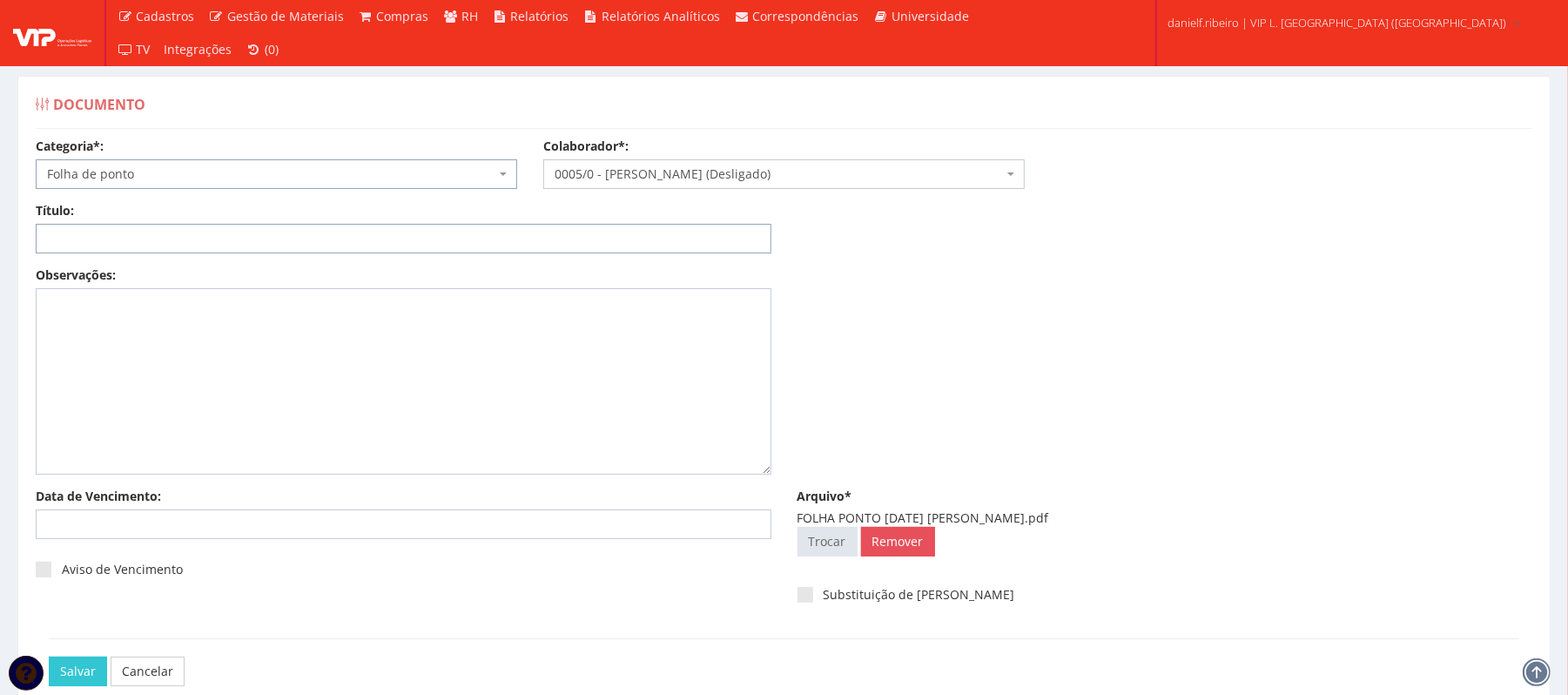
click at [209, 234] on input "Título:" at bounding box center [403, 238] width 736 height 30
paste input "FOLHA PONTO AGO/2025"
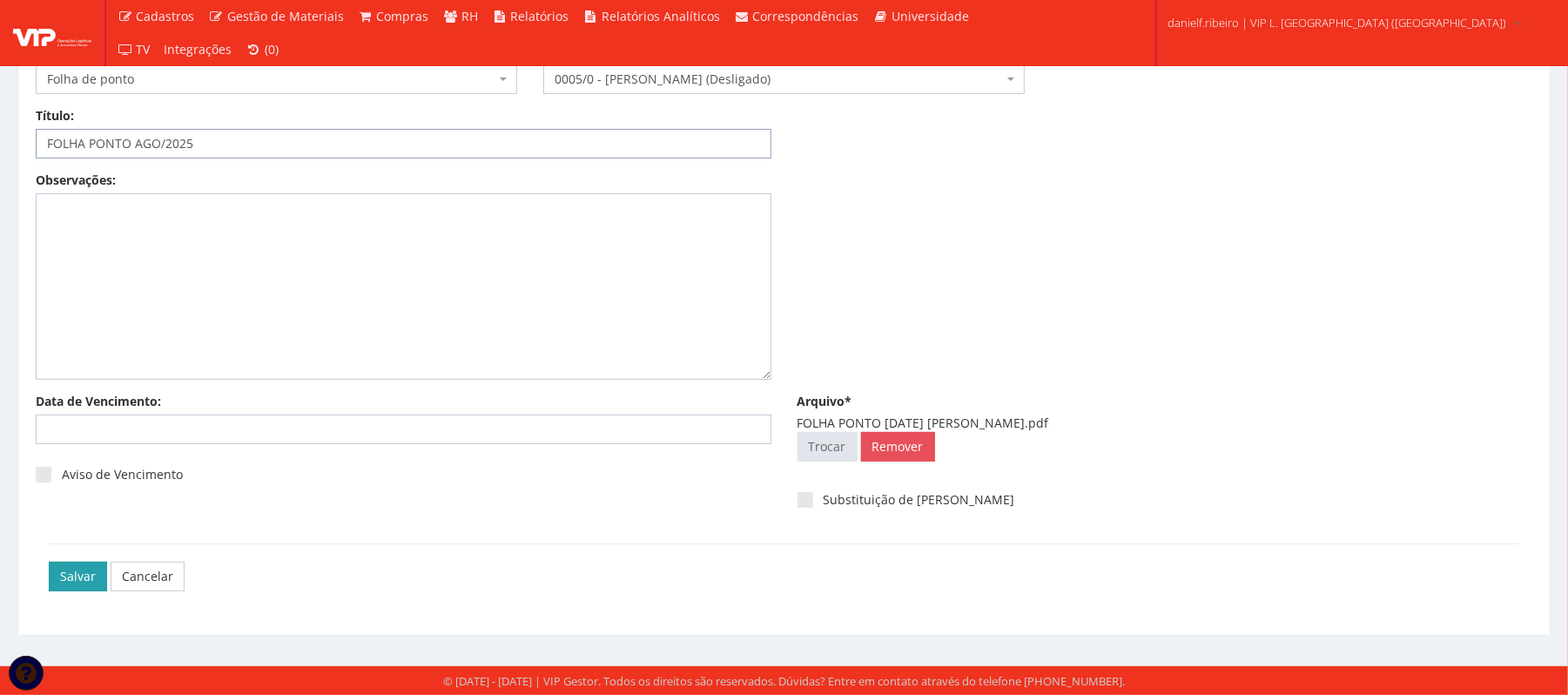
type input "FOLHA PONTO AGO/2025"
click at [70, 578] on input "Salvar" at bounding box center [78, 576] width 58 height 30
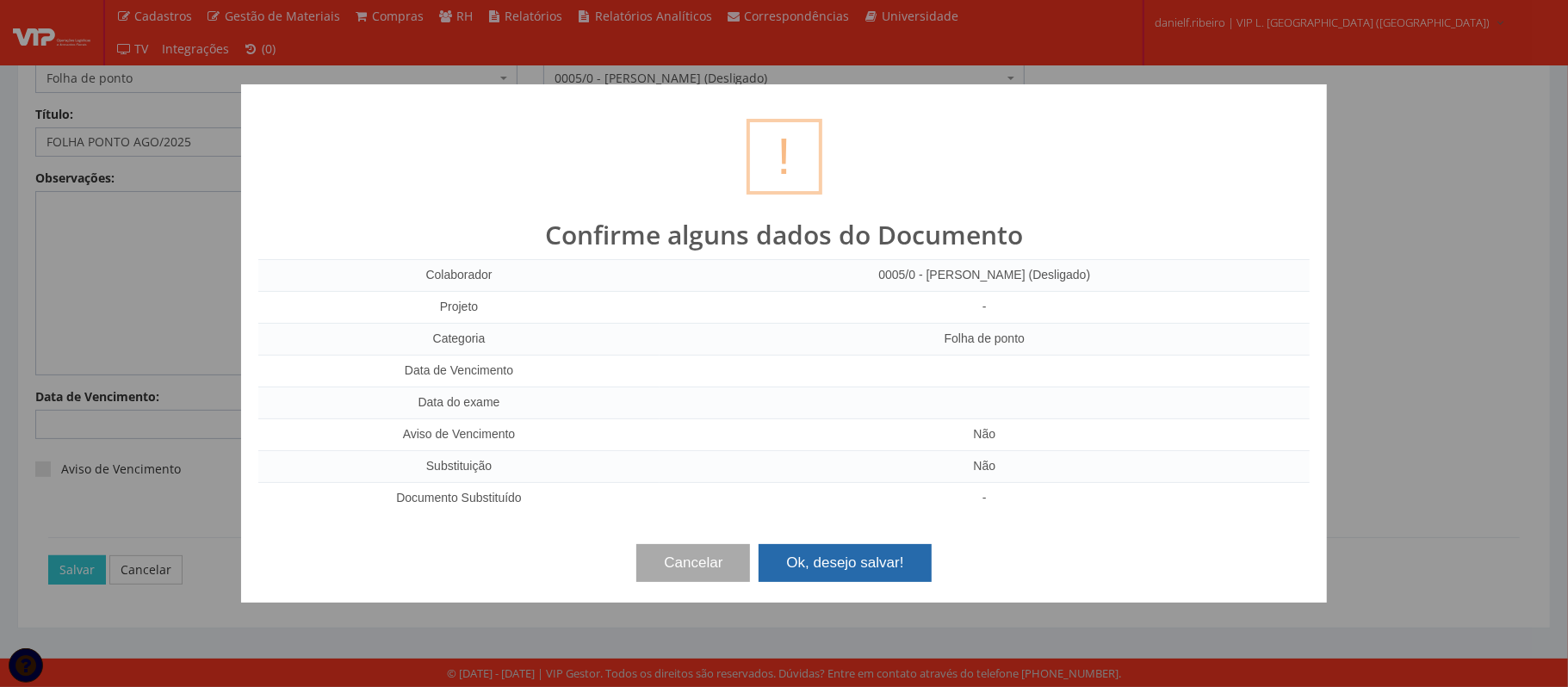
click at [841, 569] on button "Ok, desejo salvar!" at bounding box center [845, 563] width 172 height 38
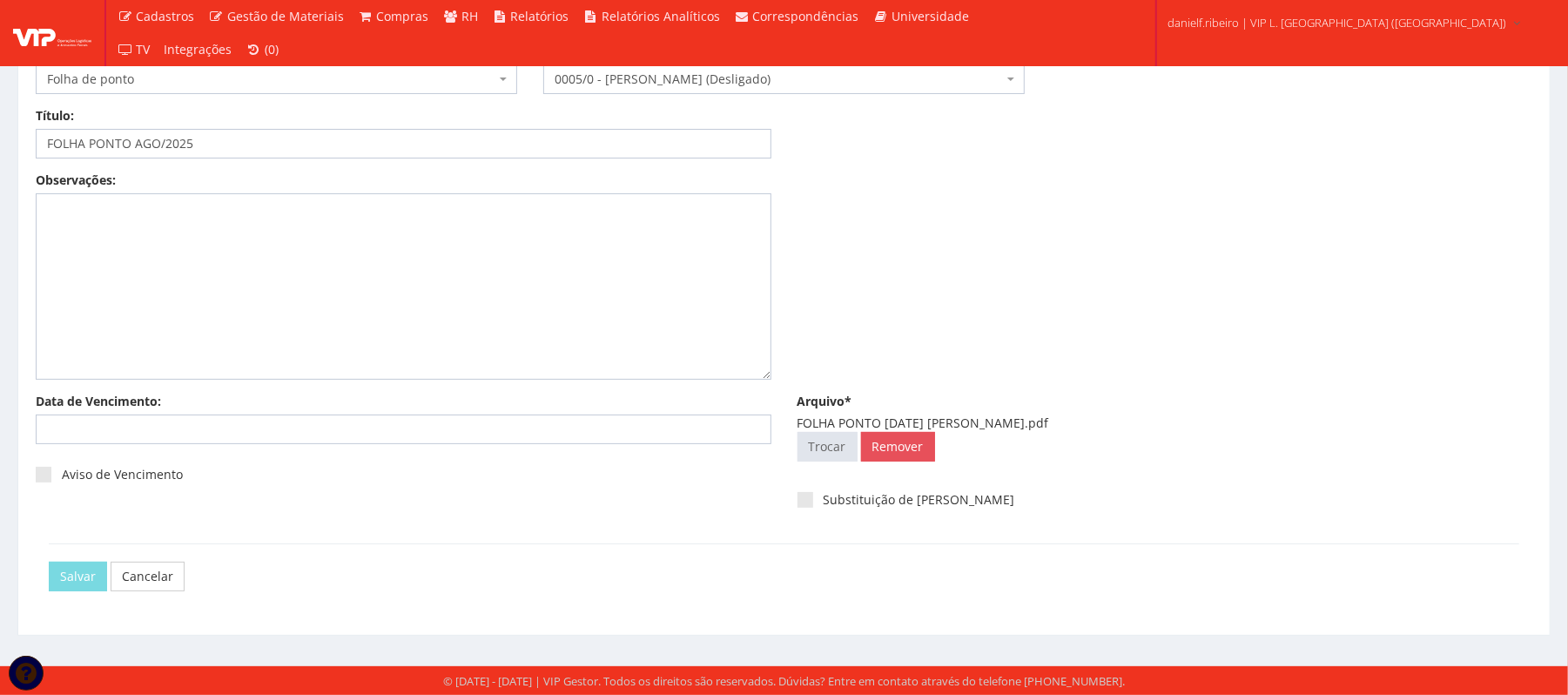
scroll to position [0, 0]
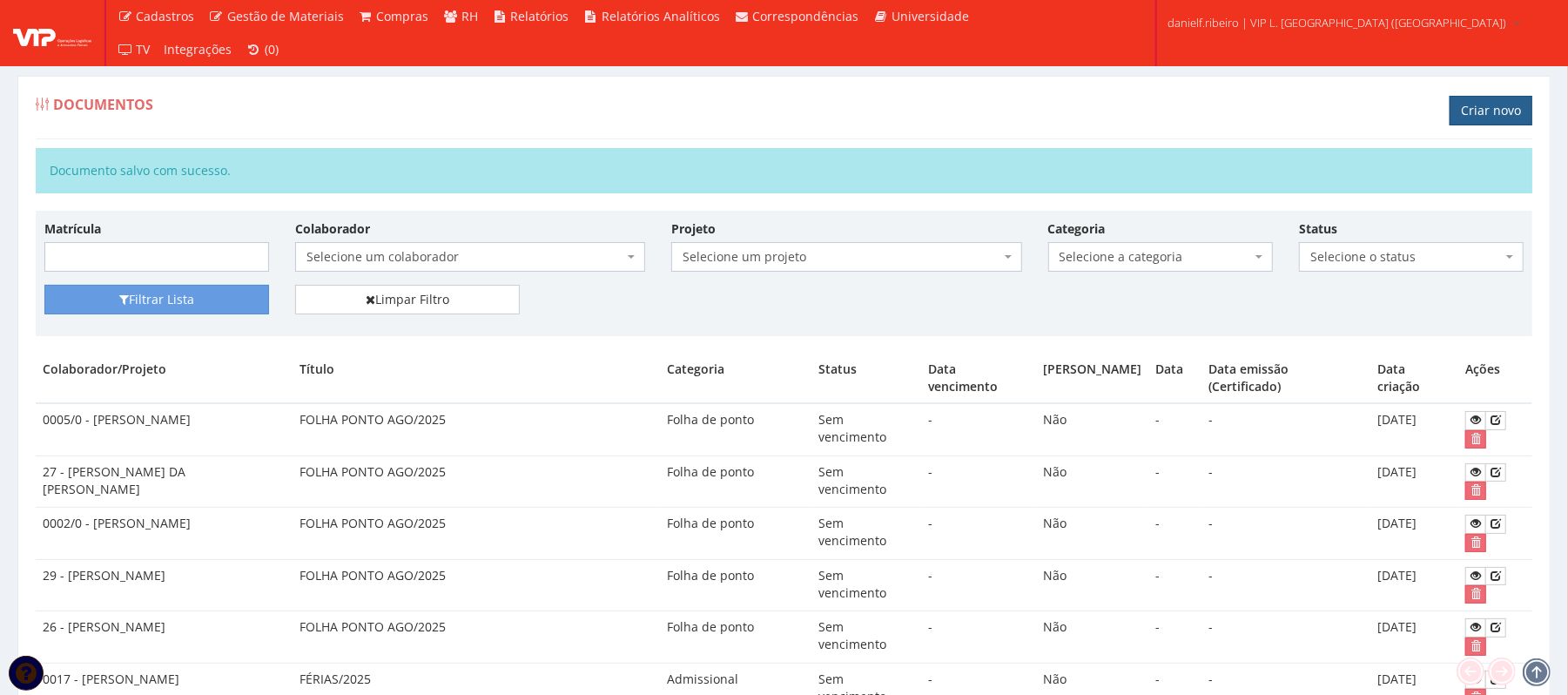
click at [1485, 111] on link "Criar novo" at bounding box center [1490, 110] width 82 height 30
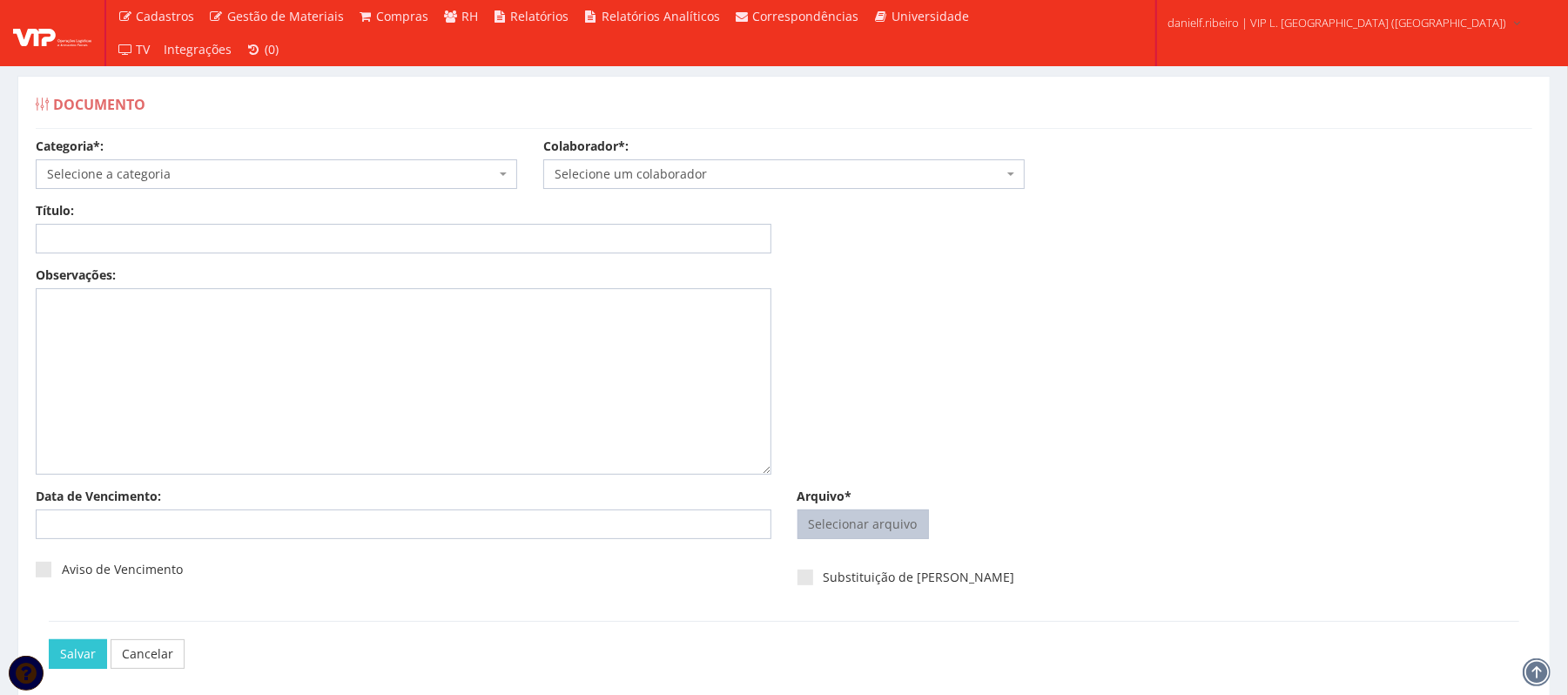
click at [912, 527] on input "Arquivo*" at bounding box center [863, 524] width 130 height 28
type input "C:\fakepath\FOLHA PONTO [DATE] [PERSON_NAME].pdf"
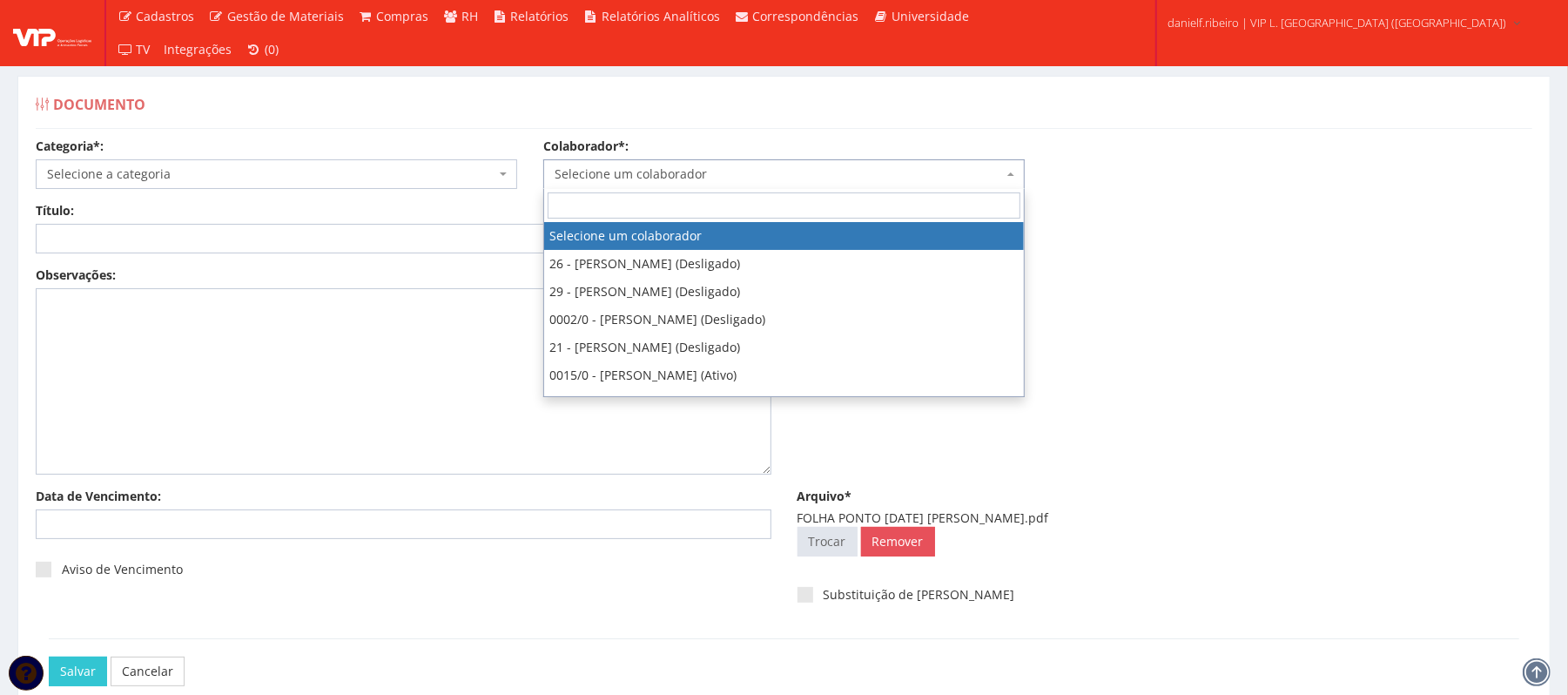
click at [698, 172] on span "Selecione um colaborador" at bounding box center [778, 174] width 448 height 17
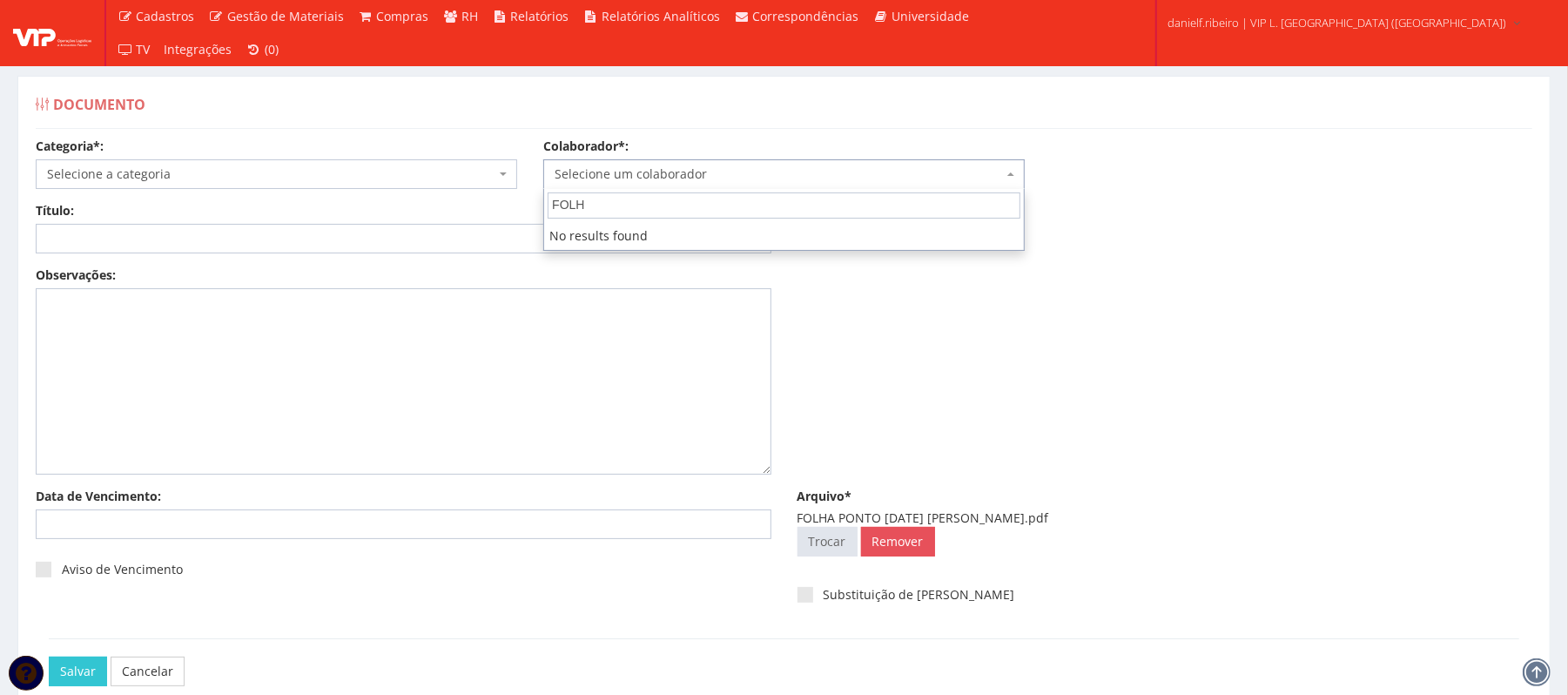
type input "FOLHS"
drag, startPoint x: 540, startPoint y: 216, endPoint x: 500, endPoint y: 216, distance: 40.0
click at [500, 216] on body "Cadastros Clientes Unidades Subclientes Unidades de Subclientes Projetos Vagas …" at bounding box center [784, 394] width 1568 height 790
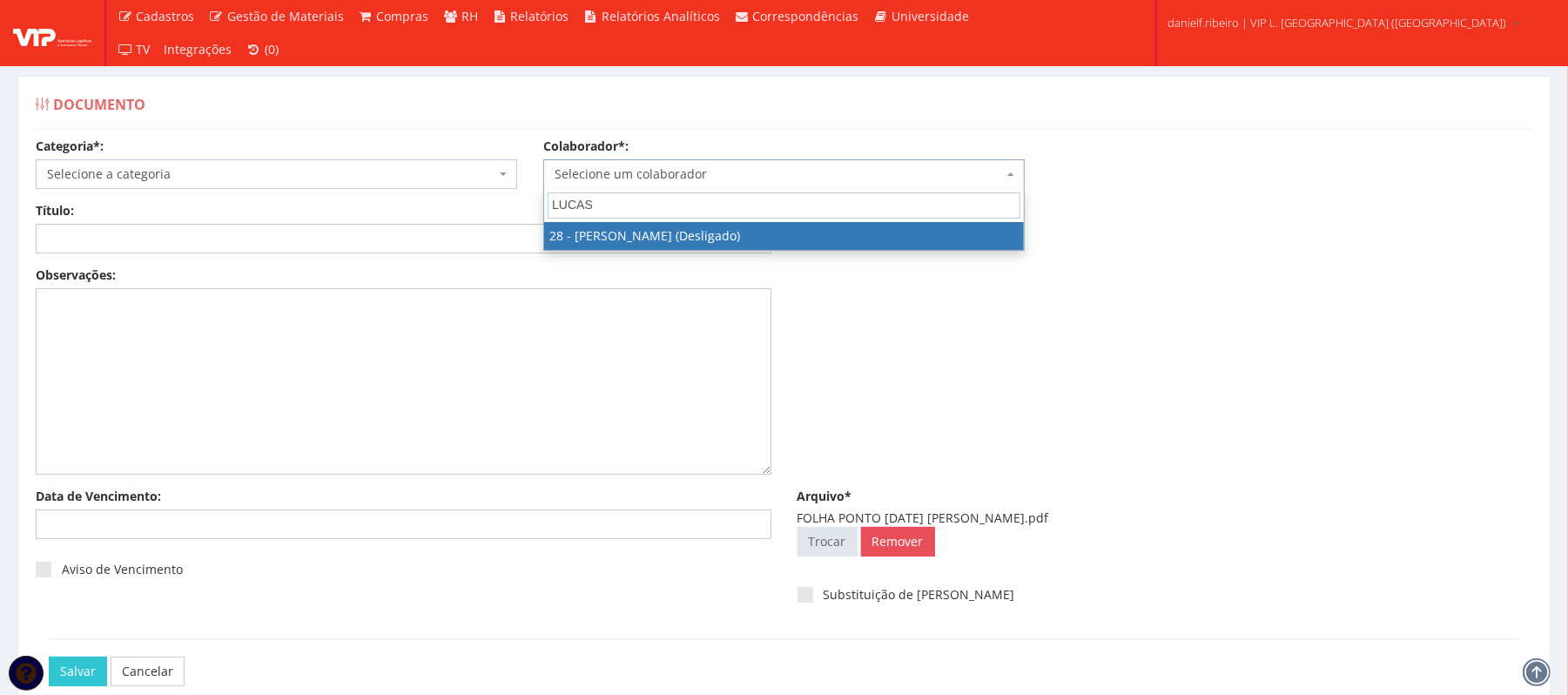
type input "LUCAS"
select select "3838"
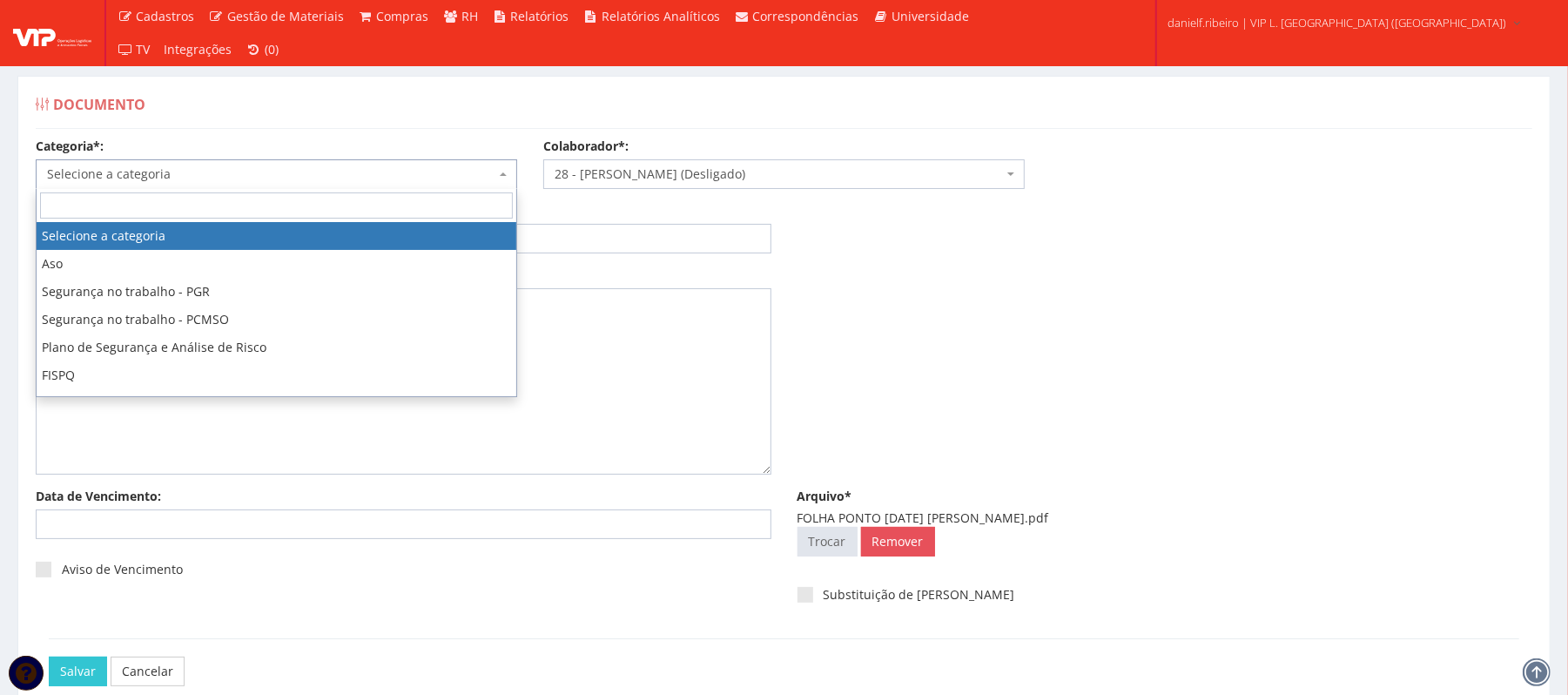
click at [339, 168] on span "Selecione a categoria" at bounding box center [271, 174] width 448 height 17
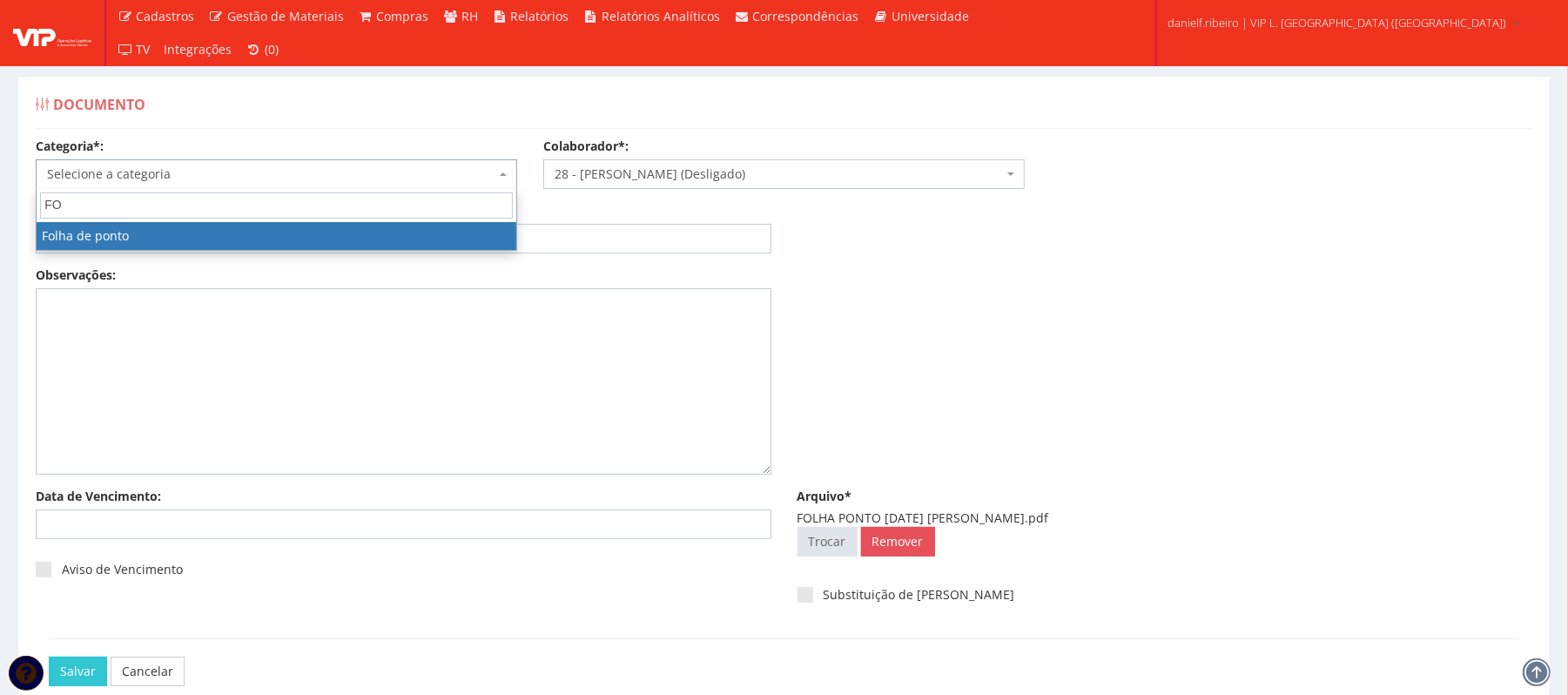
type input "FO"
select select "folha_ponto"
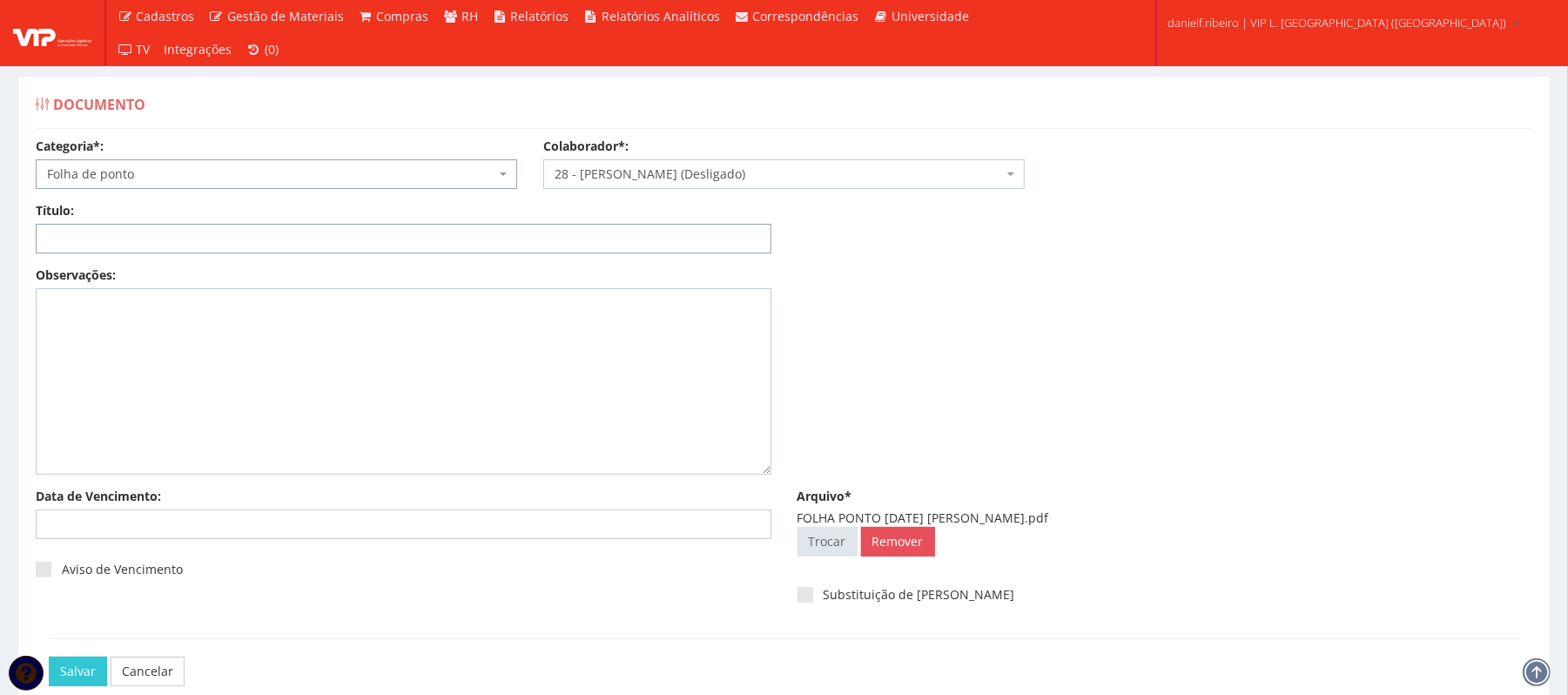
click at [323, 234] on input "Título:" at bounding box center [403, 238] width 736 height 30
paste input "FOLHA PONTO AGO/2025"
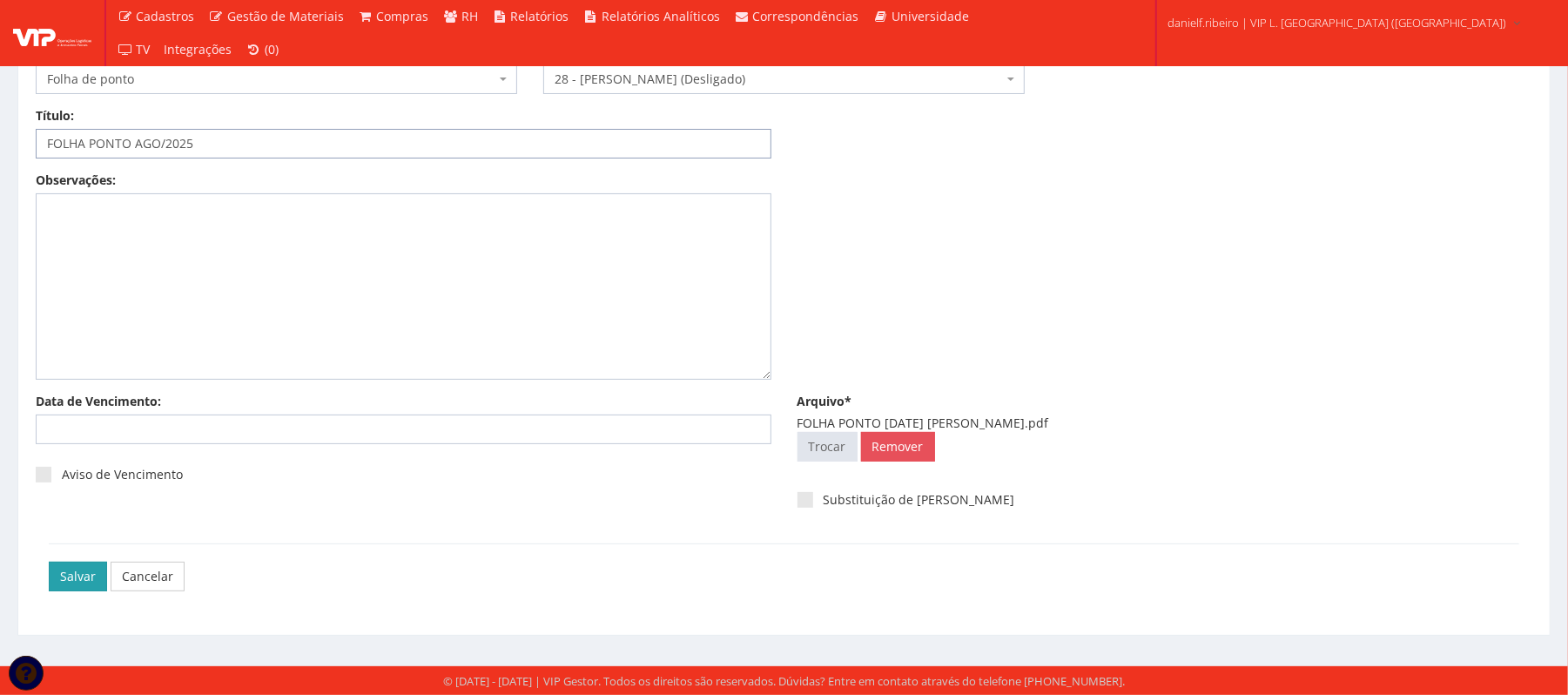
type input "FOLHA PONTO AGO/2025"
click at [57, 576] on input "Salvar" at bounding box center [78, 576] width 58 height 30
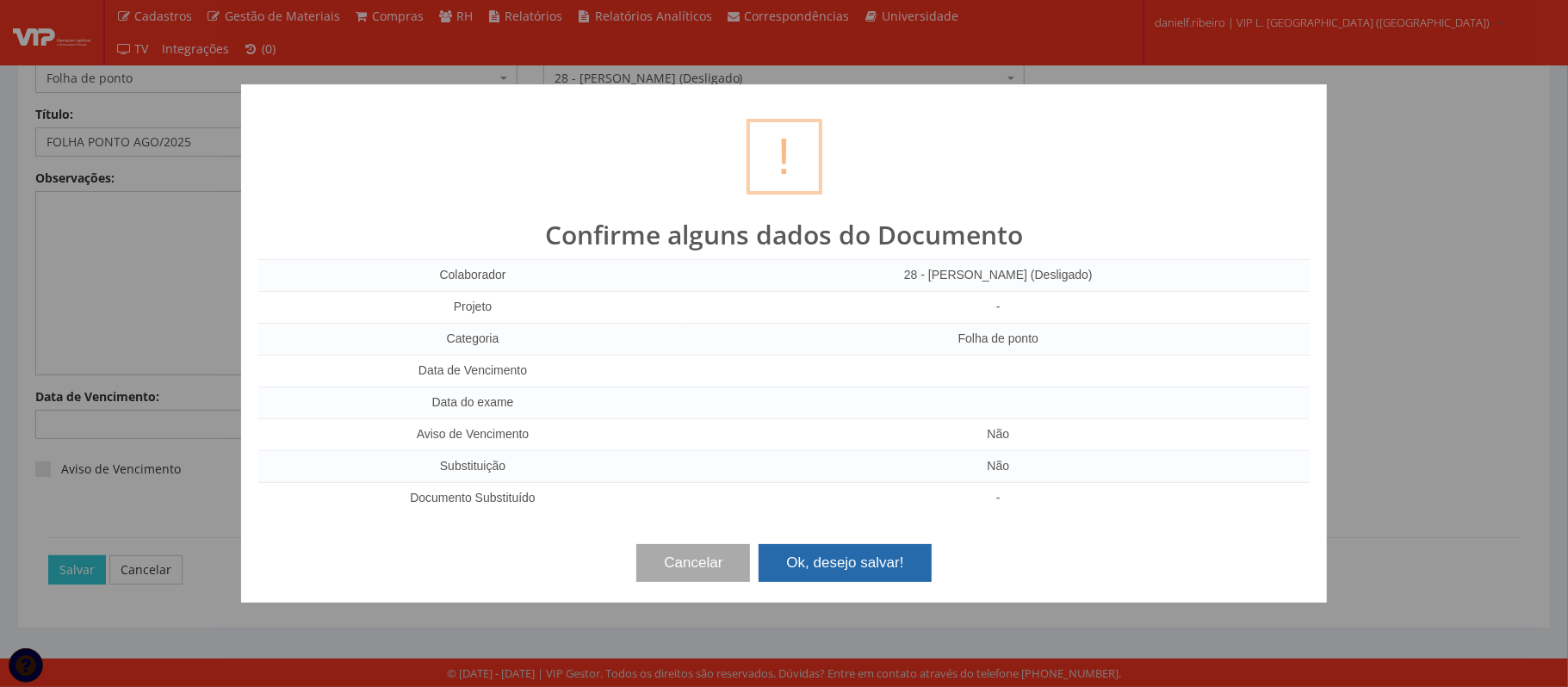
click at [831, 566] on button "Ok, desejo salvar!" at bounding box center [845, 563] width 172 height 38
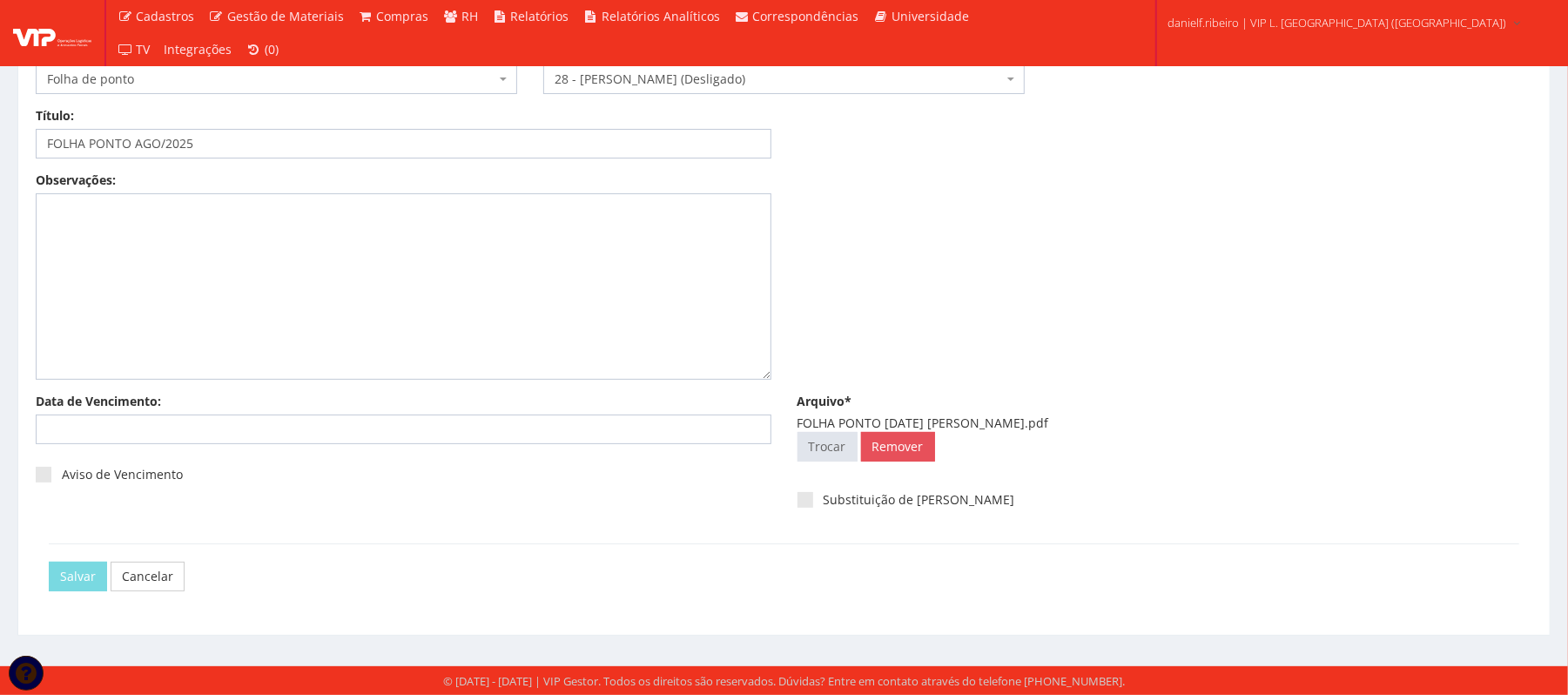
scroll to position [0, 0]
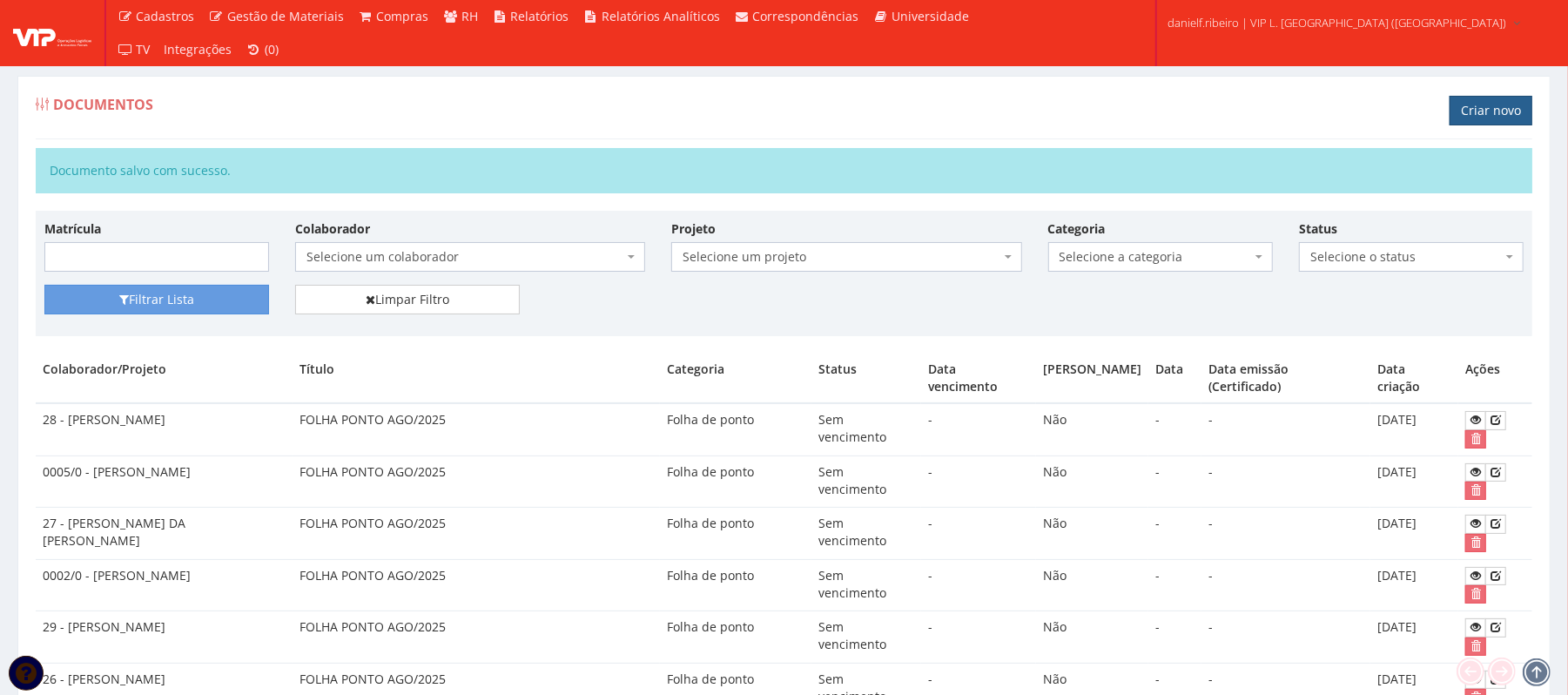
click at [1470, 108] on link "Criar novo" at bounding box center [1490, 110] width 82 height 30
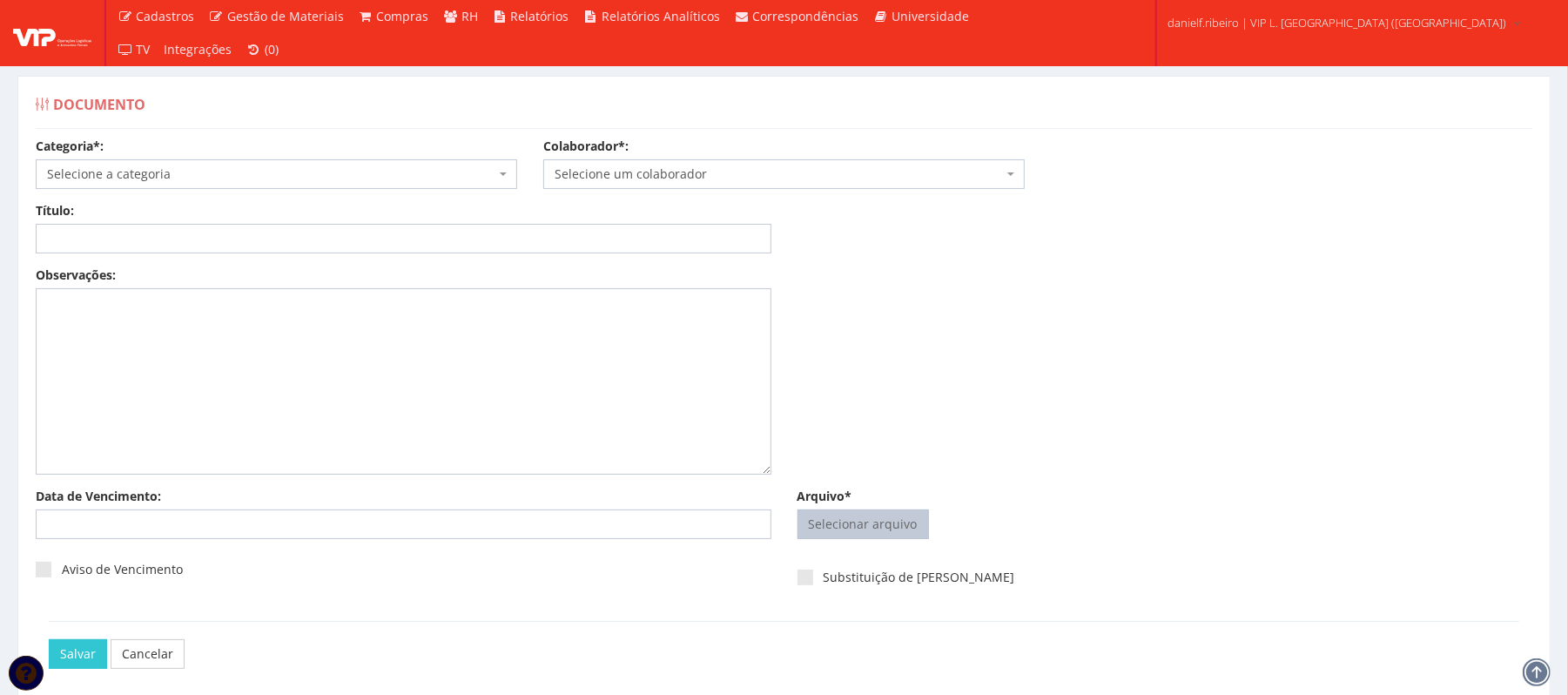
click at [907, 526] on input "Arquivo*" at bounding box center [863, 524] width 130 height 28
type input "C:\fakepath\FOLHA PONTO [DATE] [PERSON_NAME].pdf"
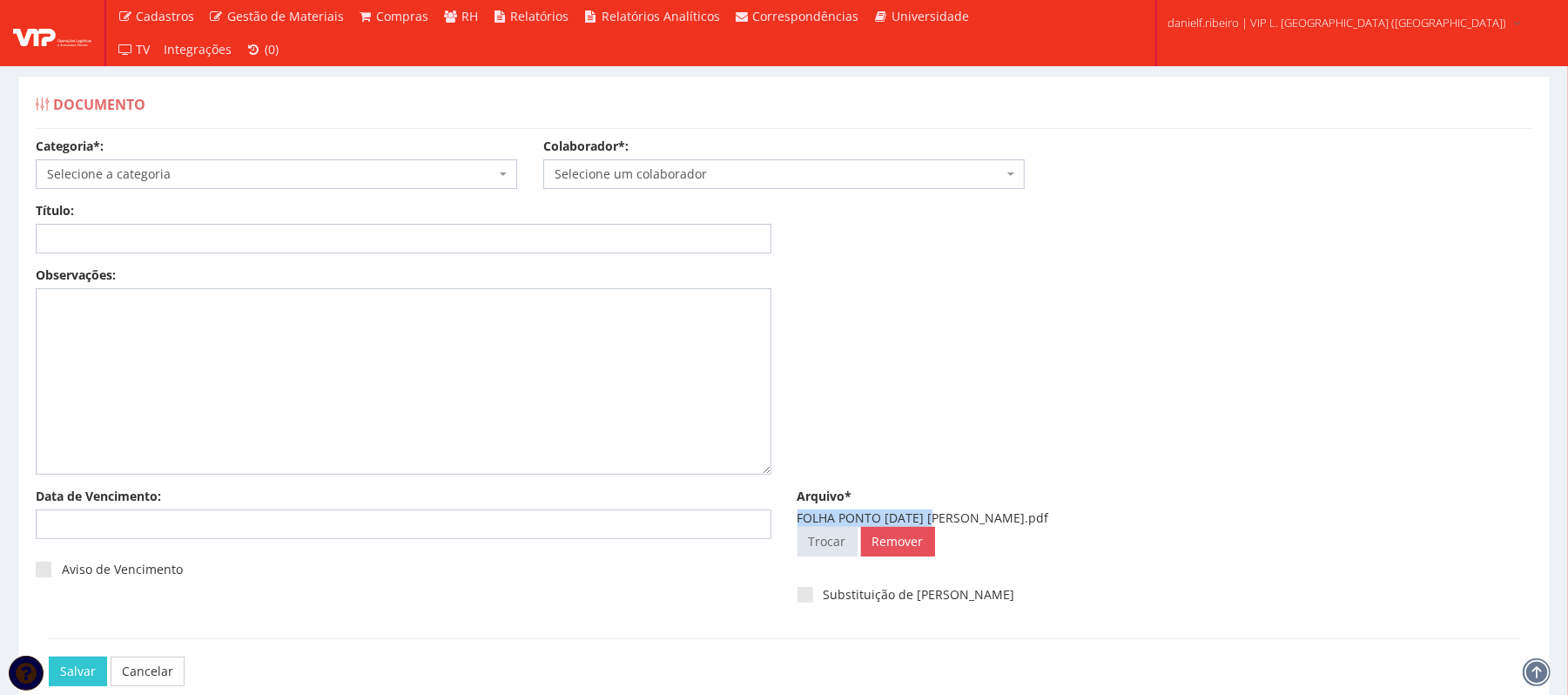
drag, startPoint x: 795, startPoint y: 521, endPoint x: 935, endPoint y: 526, distance: 140.1
click at [935, 526] on div "Arquivo* FOLHA PONTO JUL.2025 ADELMO SANTOS OLIVEIRA.pdf Selecionar arquivo Tro…" at bounding box center [1166, 526] width 762 height 77
copy div "FOLHA PONTO JUL.2025"
click at [332, 237] on input "Título:" at bounding box center [403, 238] width 736 height 30
paste input "FOLHA PONTO JUL.2025"
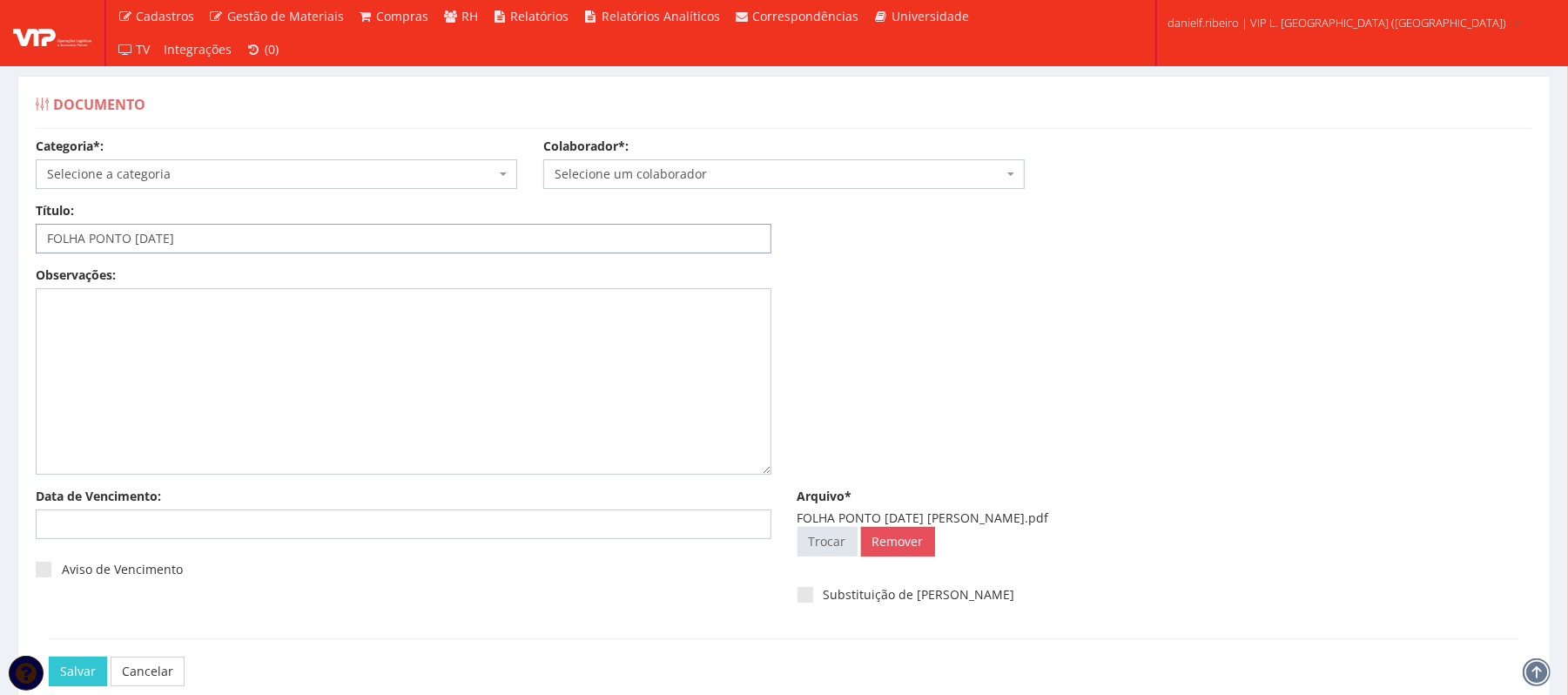
click at [159, 240] on input "FOLHA PONTO JUL.2025" at bounding box center [403, 238] width 736 height 30
drag, startPoint x: 207, startPoint y: 237, endPoint x: 42, endPoint y: 245, distance: 165.2
click at [42, 245] on input "FOLHA PONTO JUL/2025" at bounding box center [403, 238] width 736 height 30
type input "FOLHA PONTO JUL/2025"
click at [159, 166] on span "Selecione a categoria" at bounding box center [271, 174] width 448 height 17
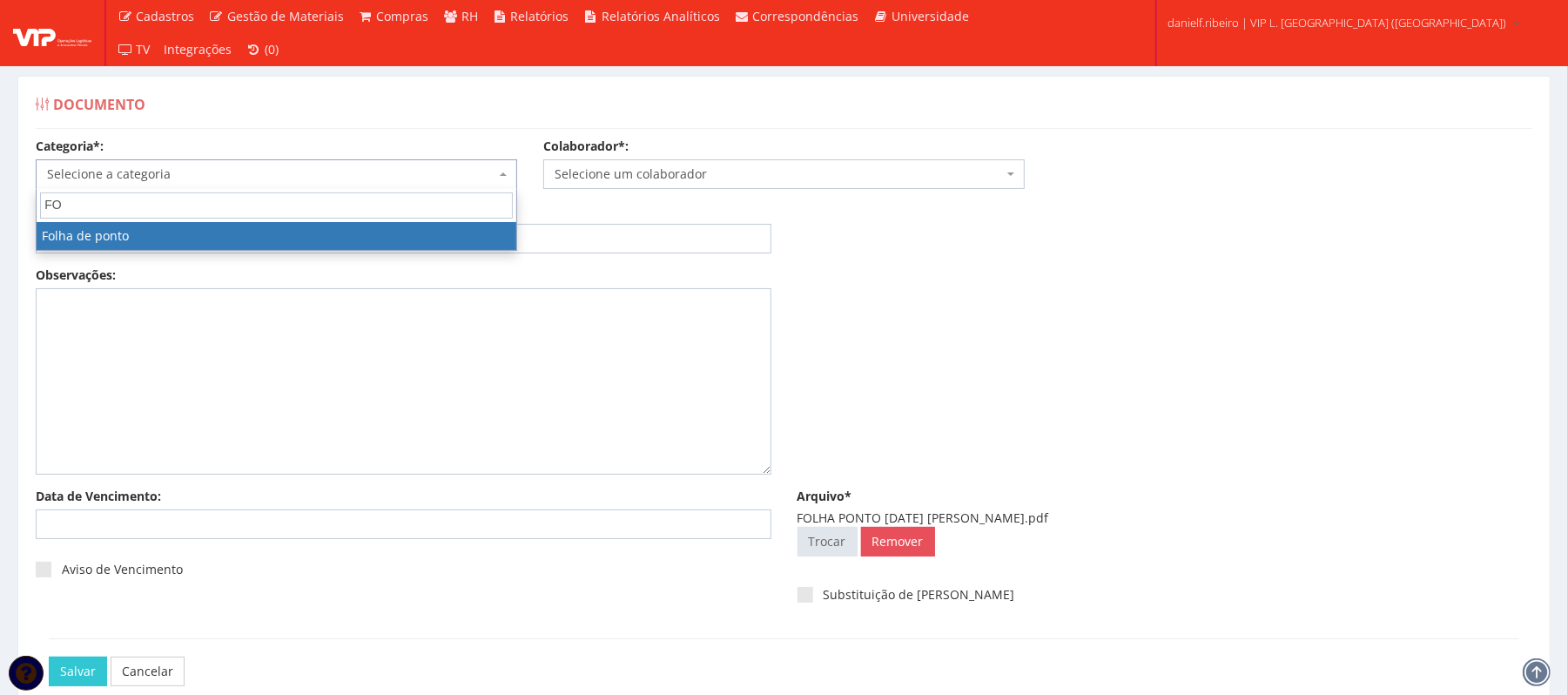
type input "FO"
select select "folha_ponto"
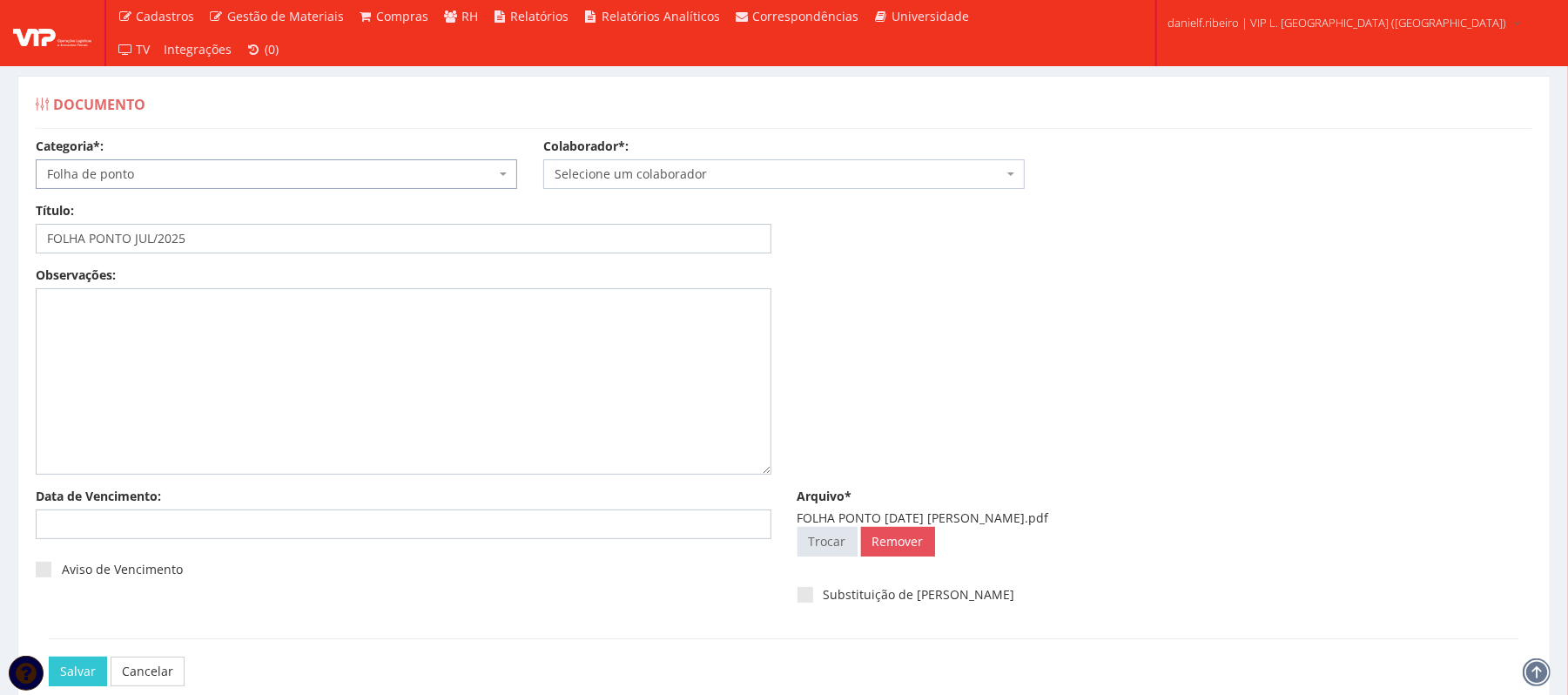
click at [610, 170] on span "Selecione um colaborador" at bounding box center [778, 174] width 448 height 17
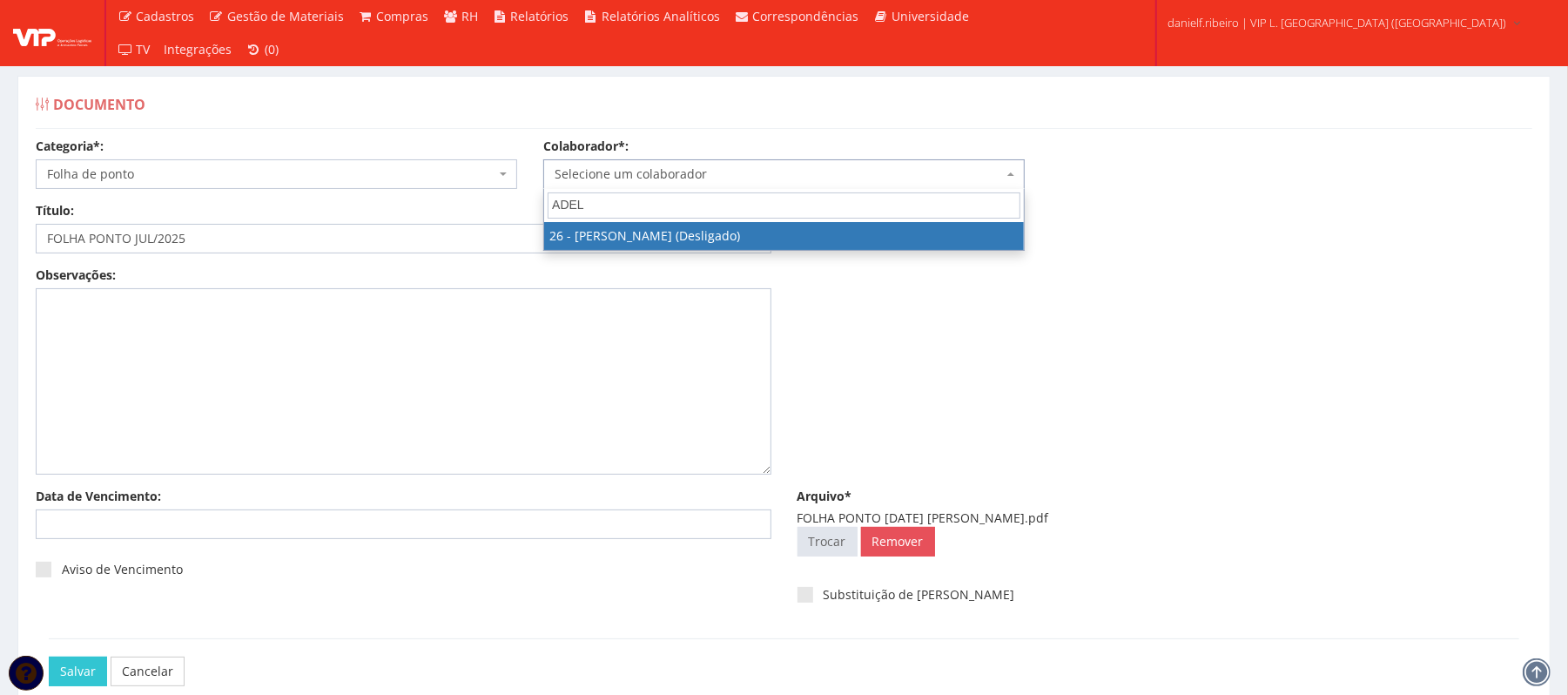
type input "ADEL"
select select "3835"
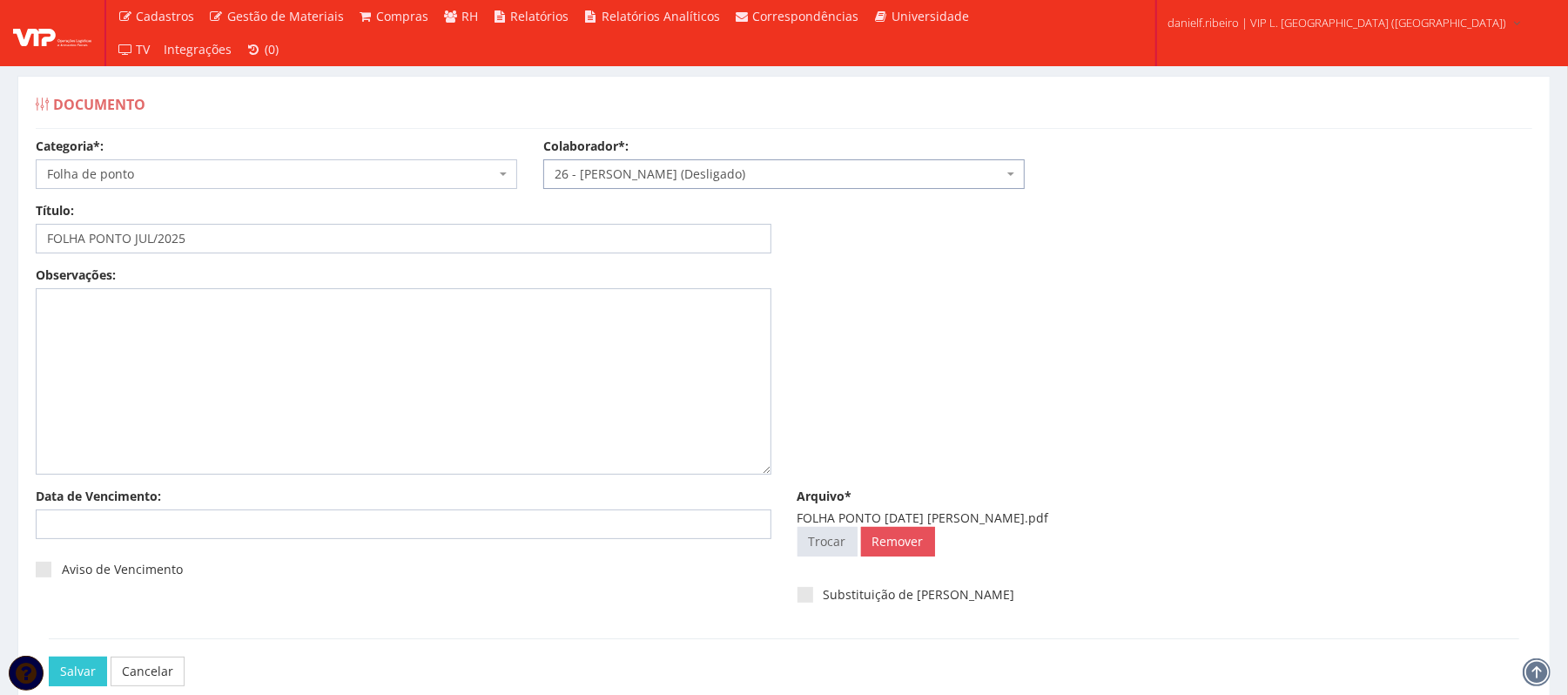
scroll to position [98, 0]
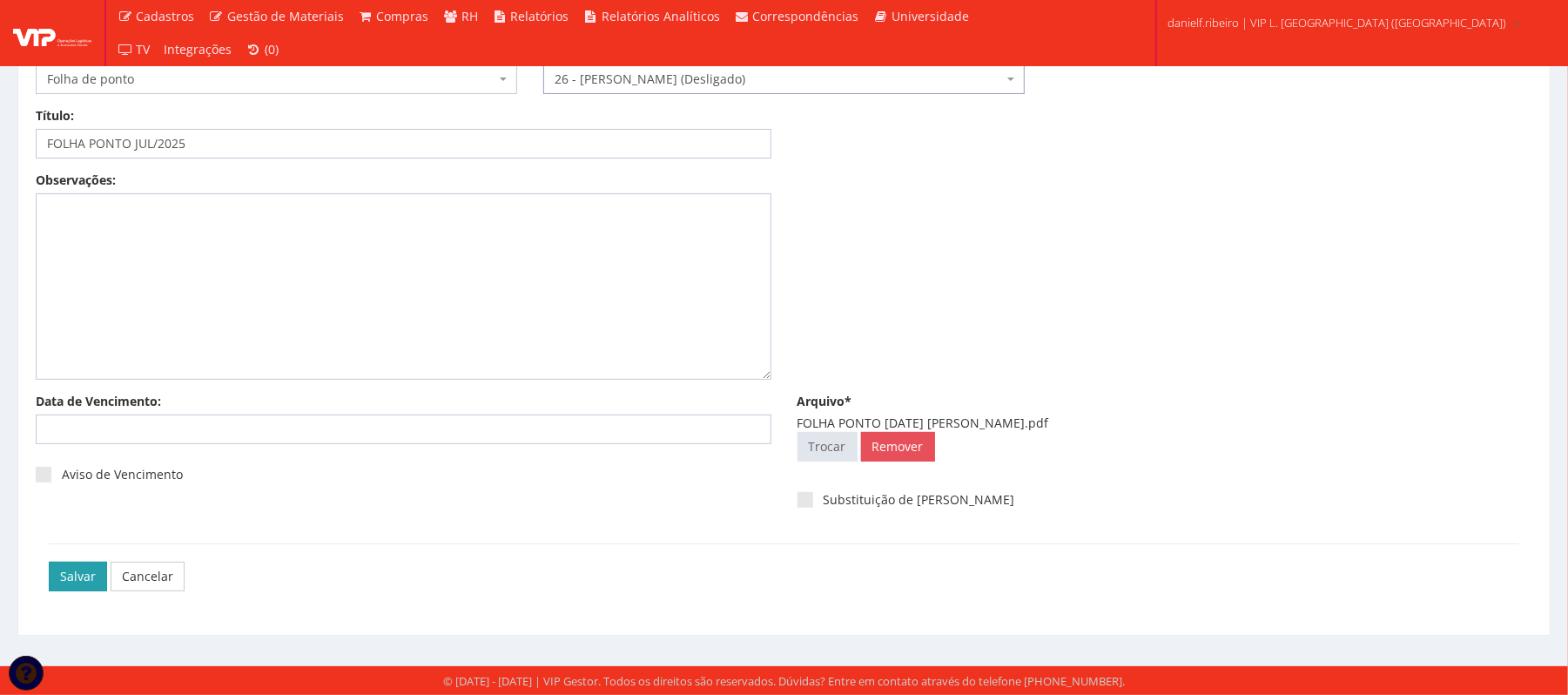
click at [73, 573] on input "Salvar" at bounding box center [78, 576] width 58 height 30
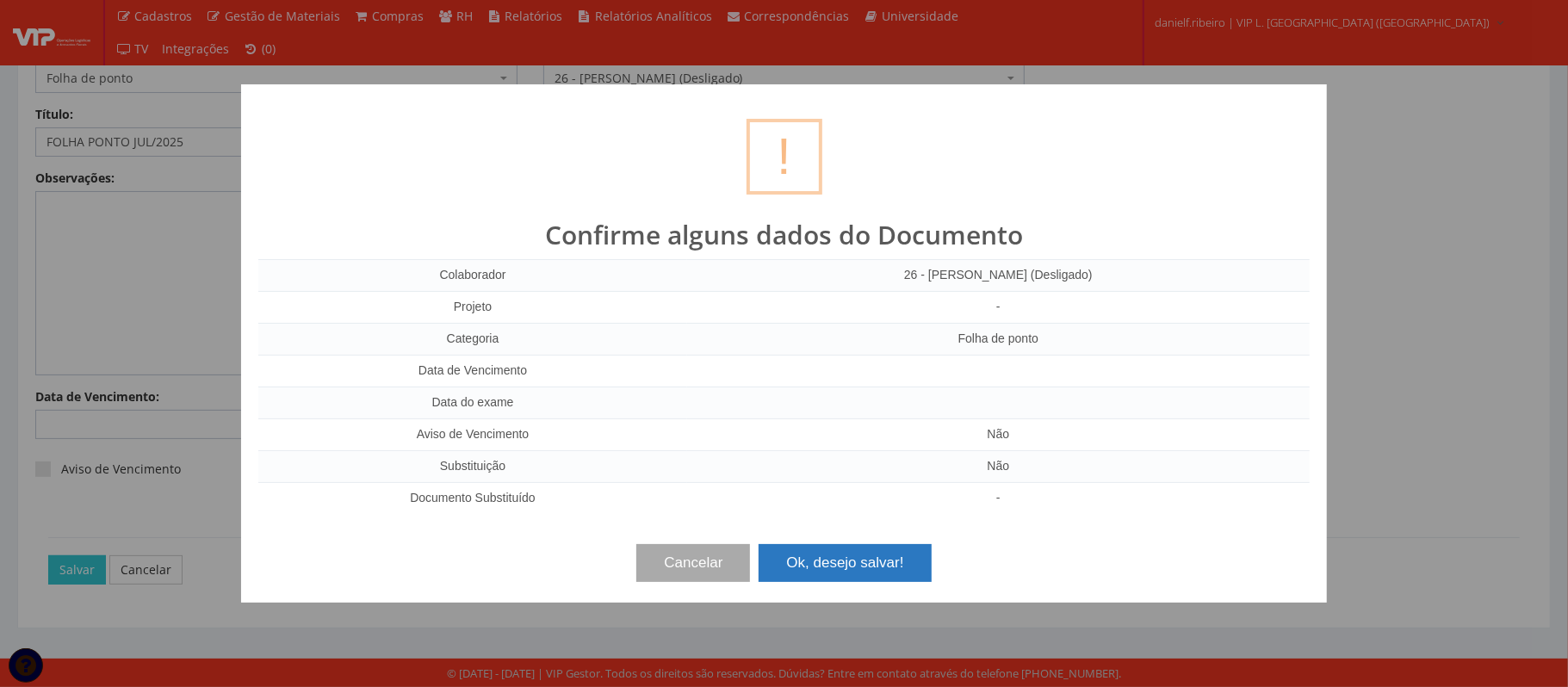
click at [847, 563] on button "Ok, desejo salvar!" at bounding box center [845, 563] width 172 height 38
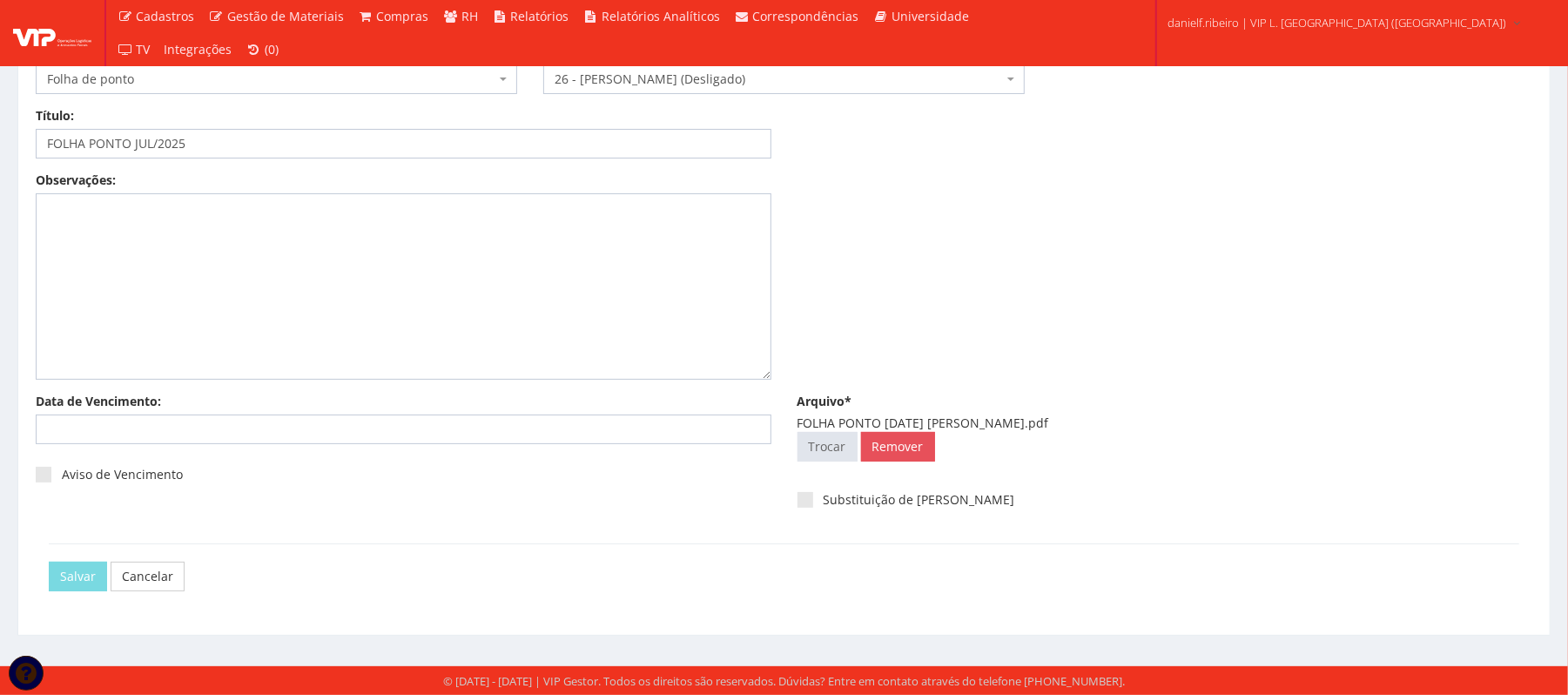
scroll to position [0, 0]
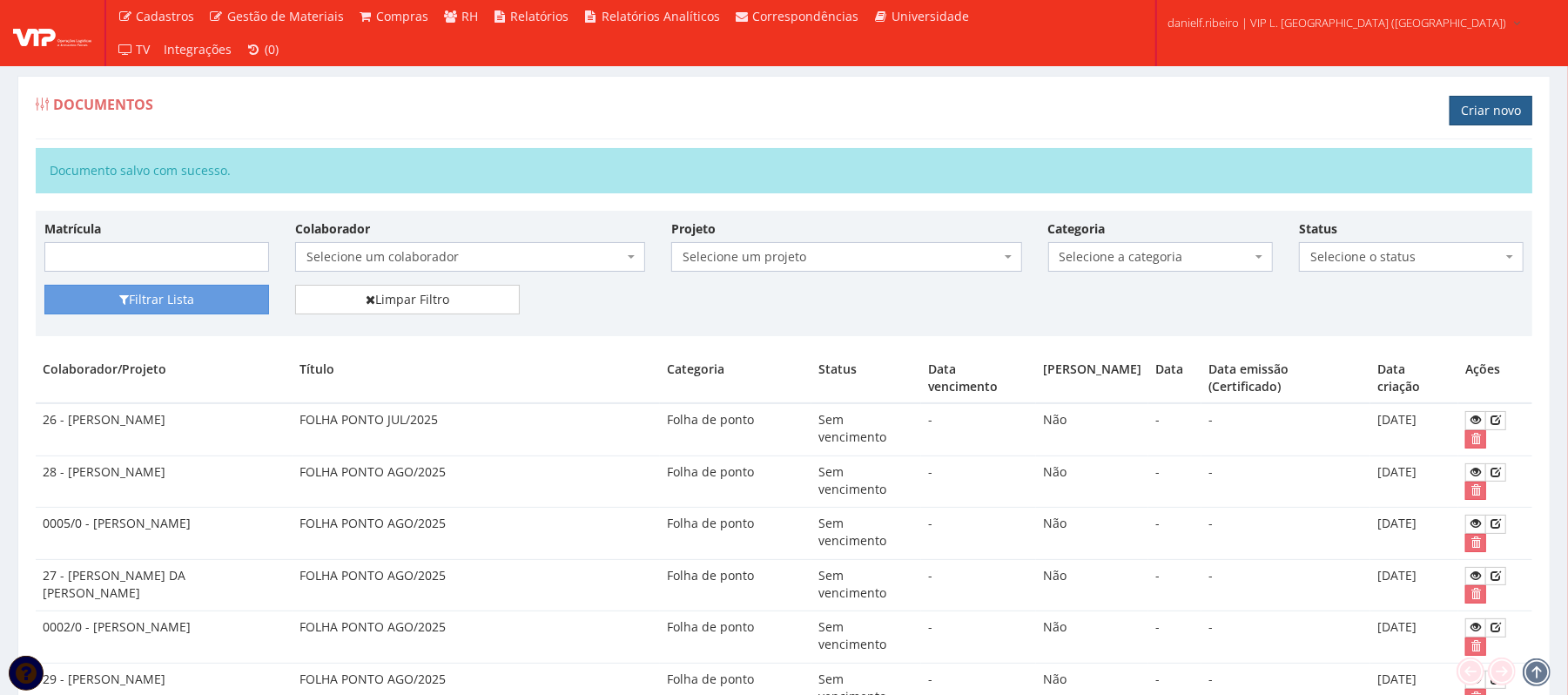
click at [1469, 111] on link "Criar novo" at bounding box center [1490, 110] width 82 height 30
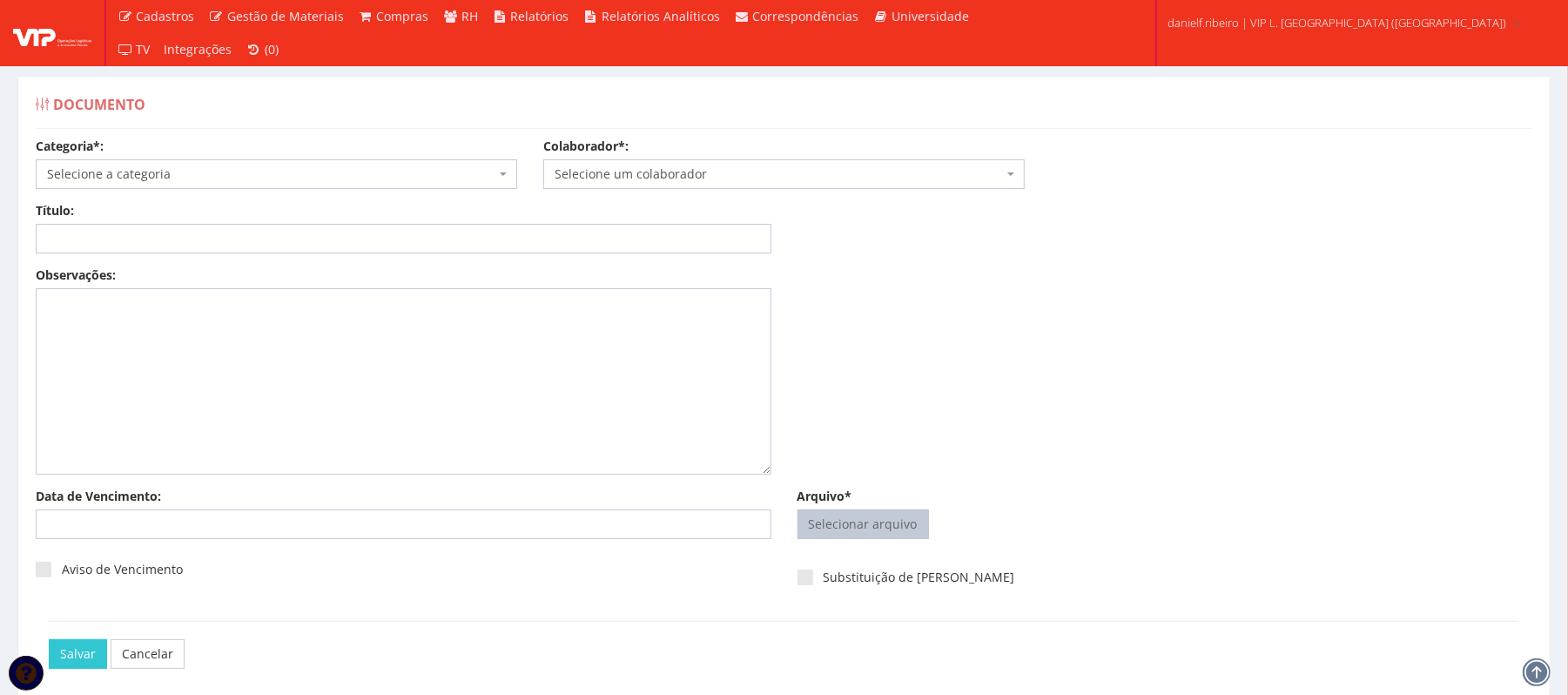
click at [840, 524] on input "Arquivo*" at bounding box center [863, 524] width 130 height 28
type input "C:\fakepath\FOLHA PONTO [DATE] [PERSON_NAME].pdf"
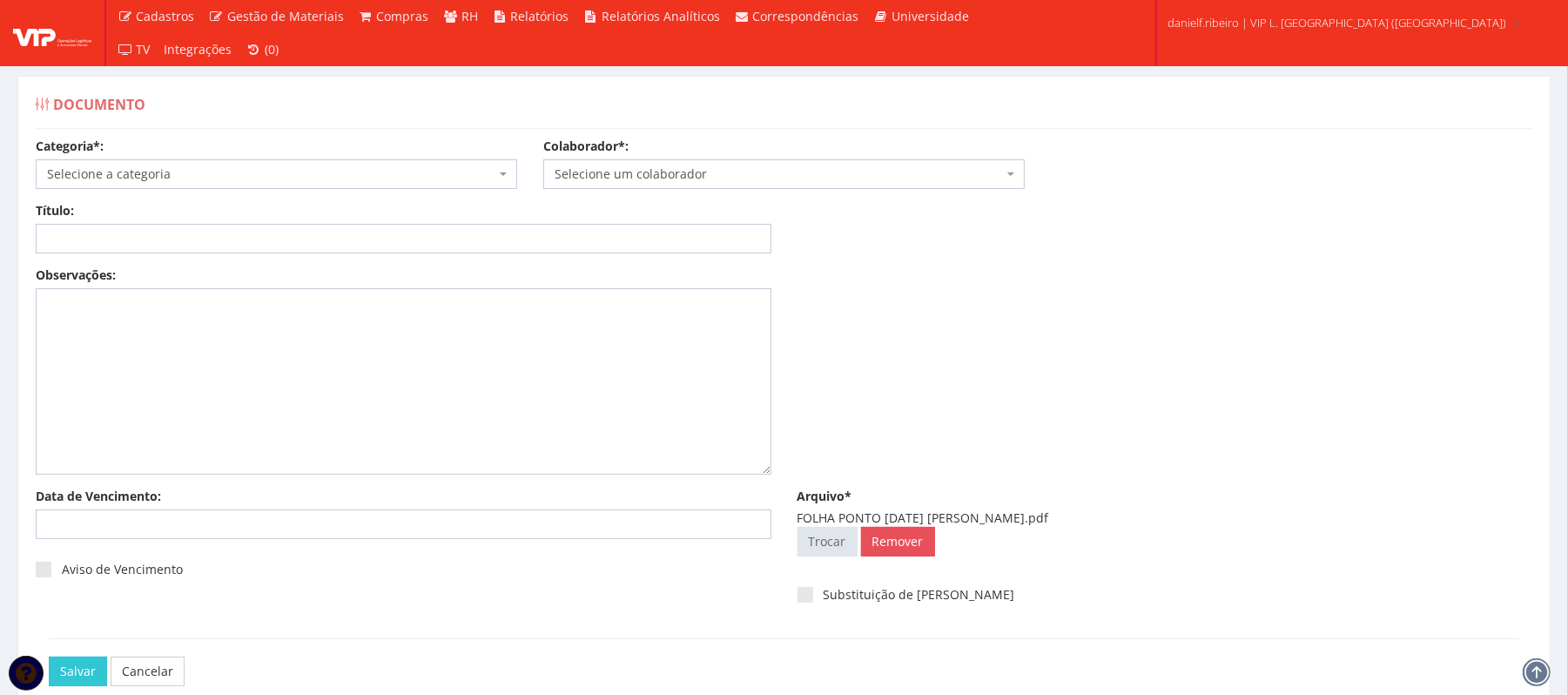
click at [737, 164] on span "Selecione um colaborador" at bounding box center [784, 173] width 482 height 30
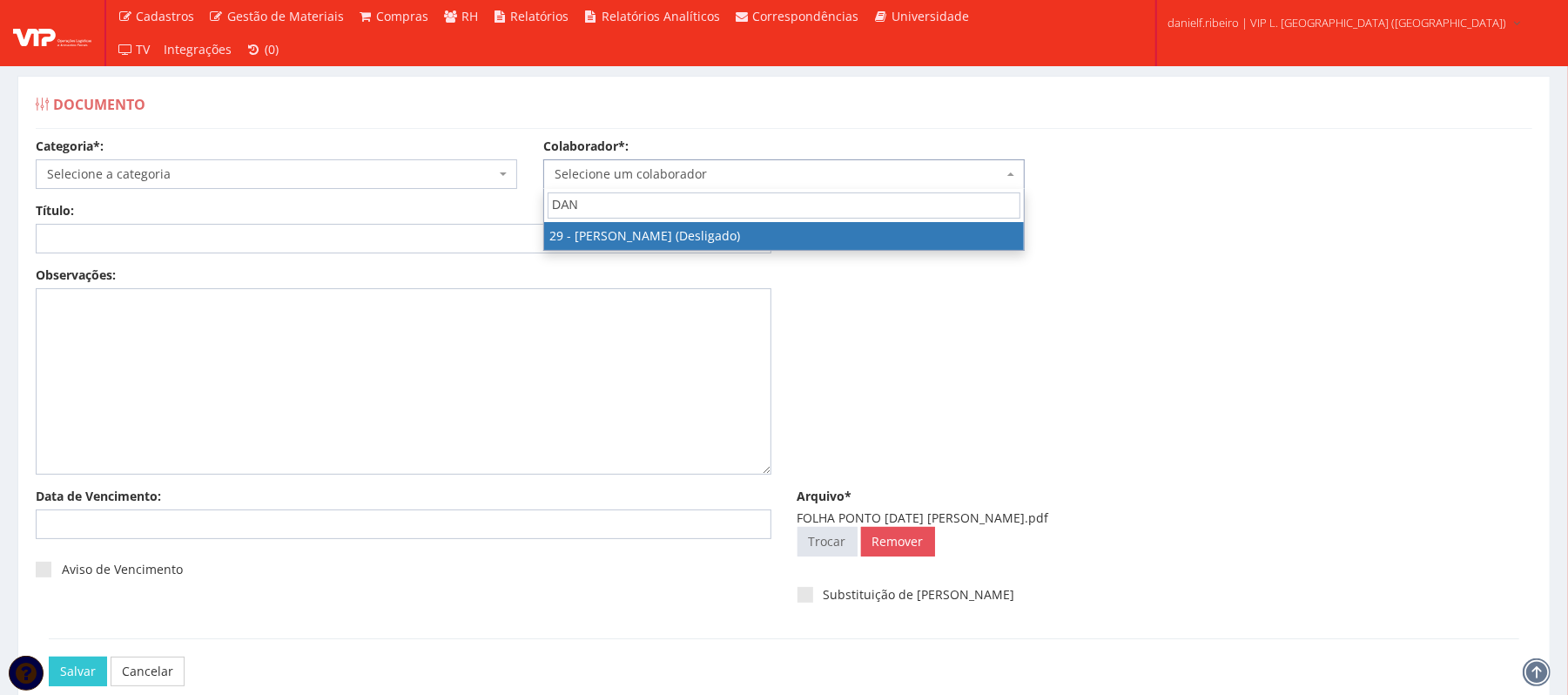
type input "DAN"
select select "3839"
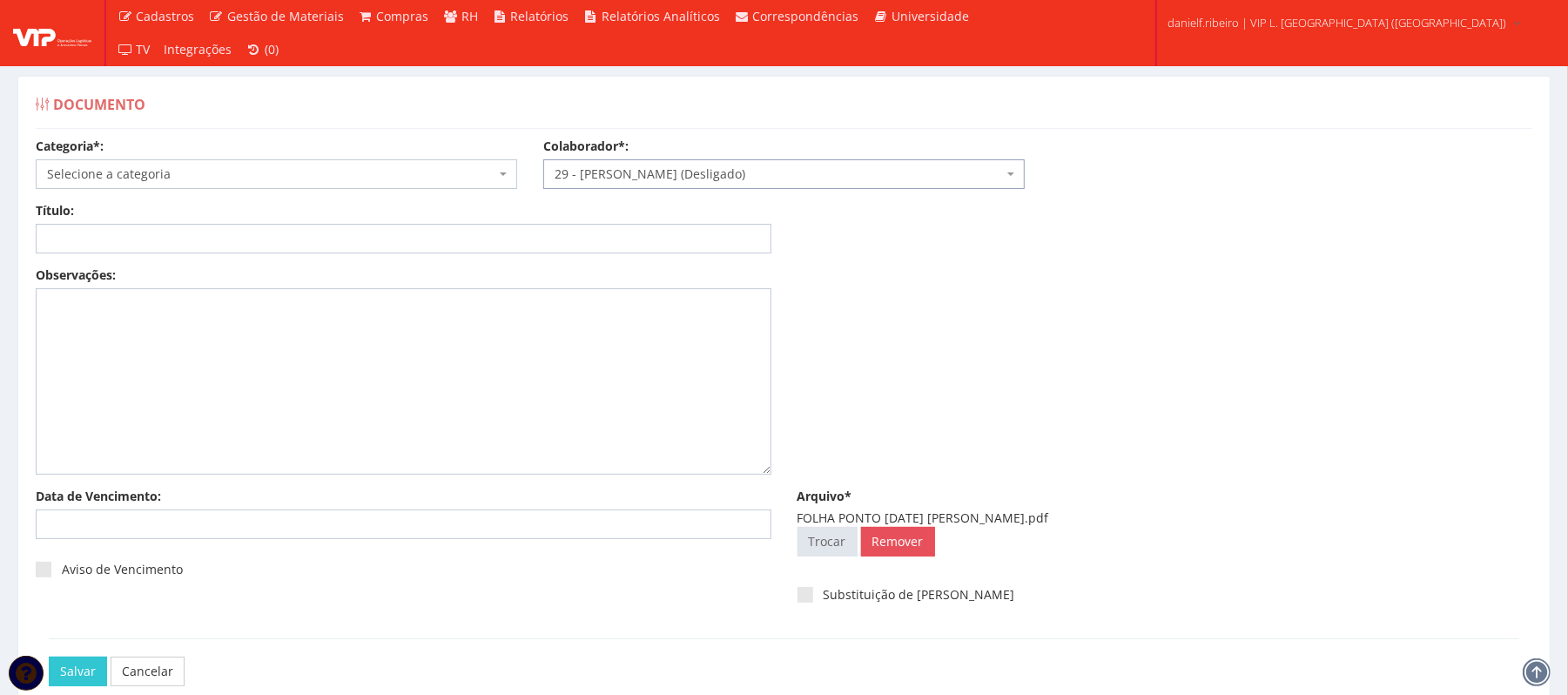
click at [231, 157] on div "Categoria*: Selecione a categoria Aso Segurança no trabalho - PGR Segurança no …" at bounding box center [277, 164] width 507 height 52
click at [240, 181] on span "Selecione a categoria" at bounding box center [271, 174] width 448 height 17
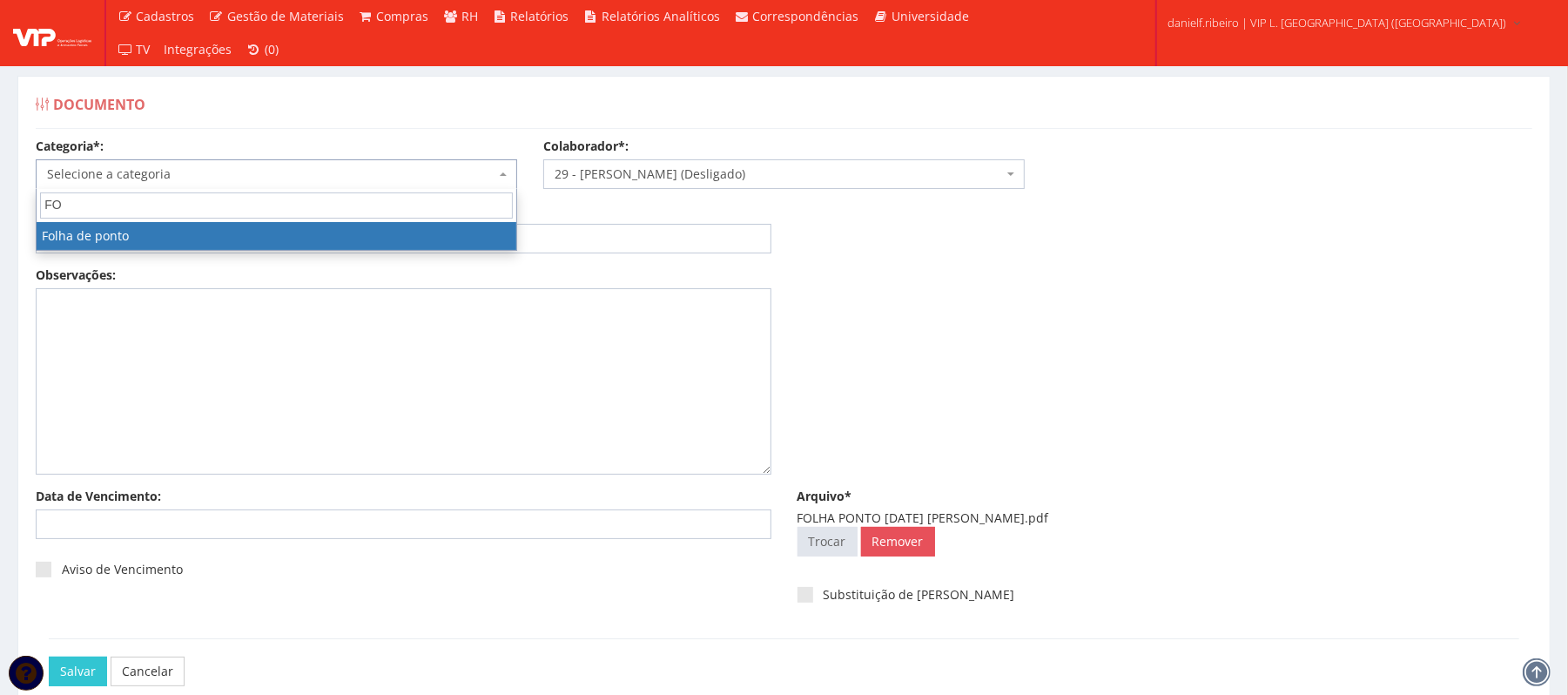
type input "FO"
select select "folha_ponto"
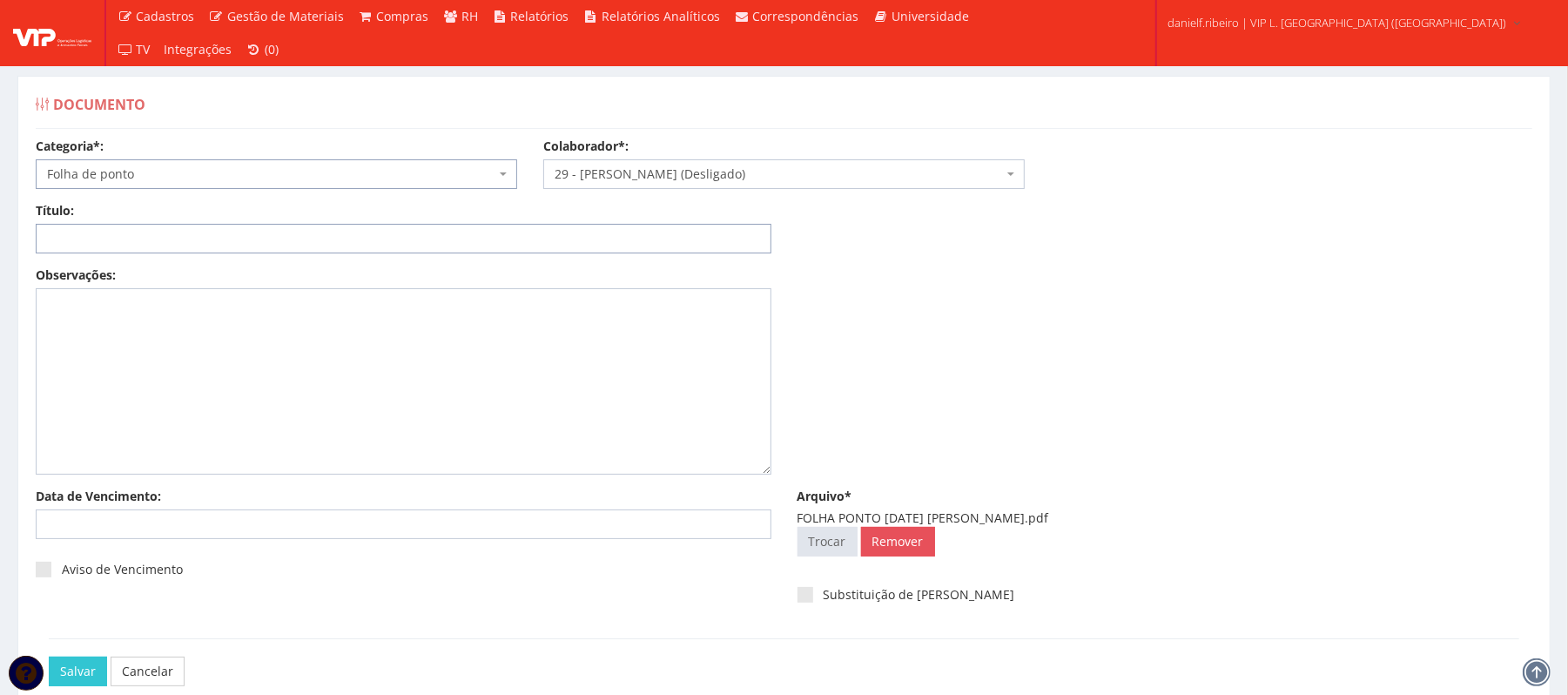
click at [241, 237] on input "Título:" at bounding box center [403, 238] width 736 height 30
paste input "FOLHA PONTO JUL/2025"
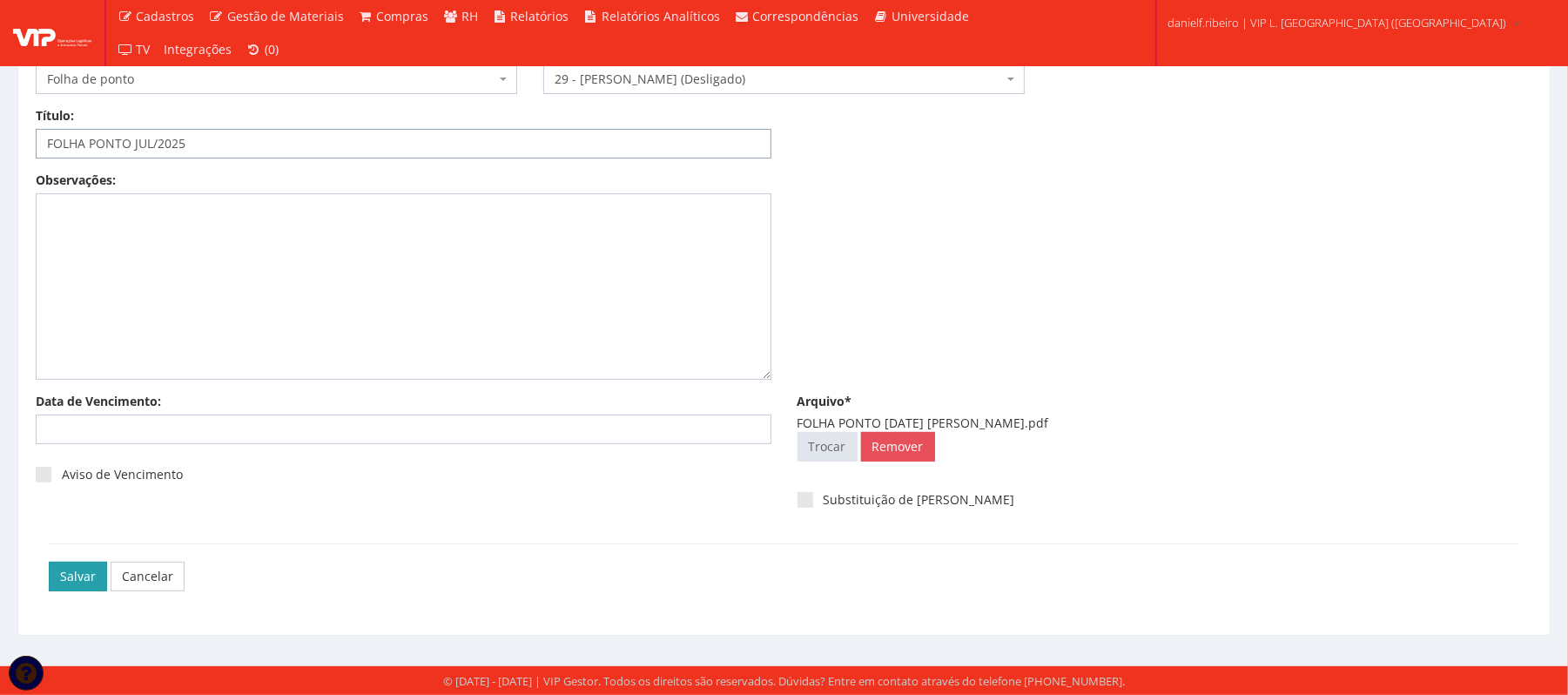
type input "FOLHA PONTO JUL/2025"
click at [80, 585] on input "Salvar" at bounding box center [78, 576] width 58 height 30
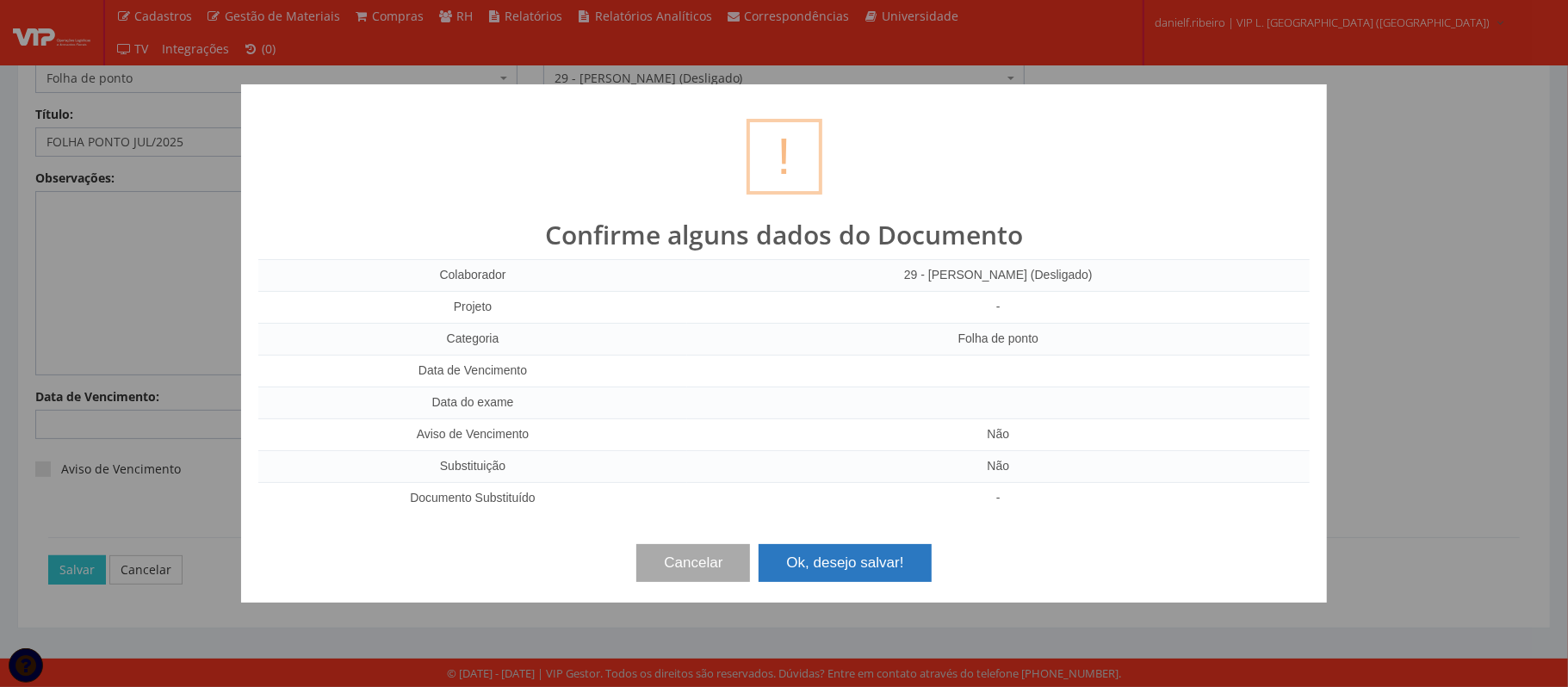
click at [814, 566] on button "Ok, desejo salvar!" at bounding box center [845, 563] width 172 height 38
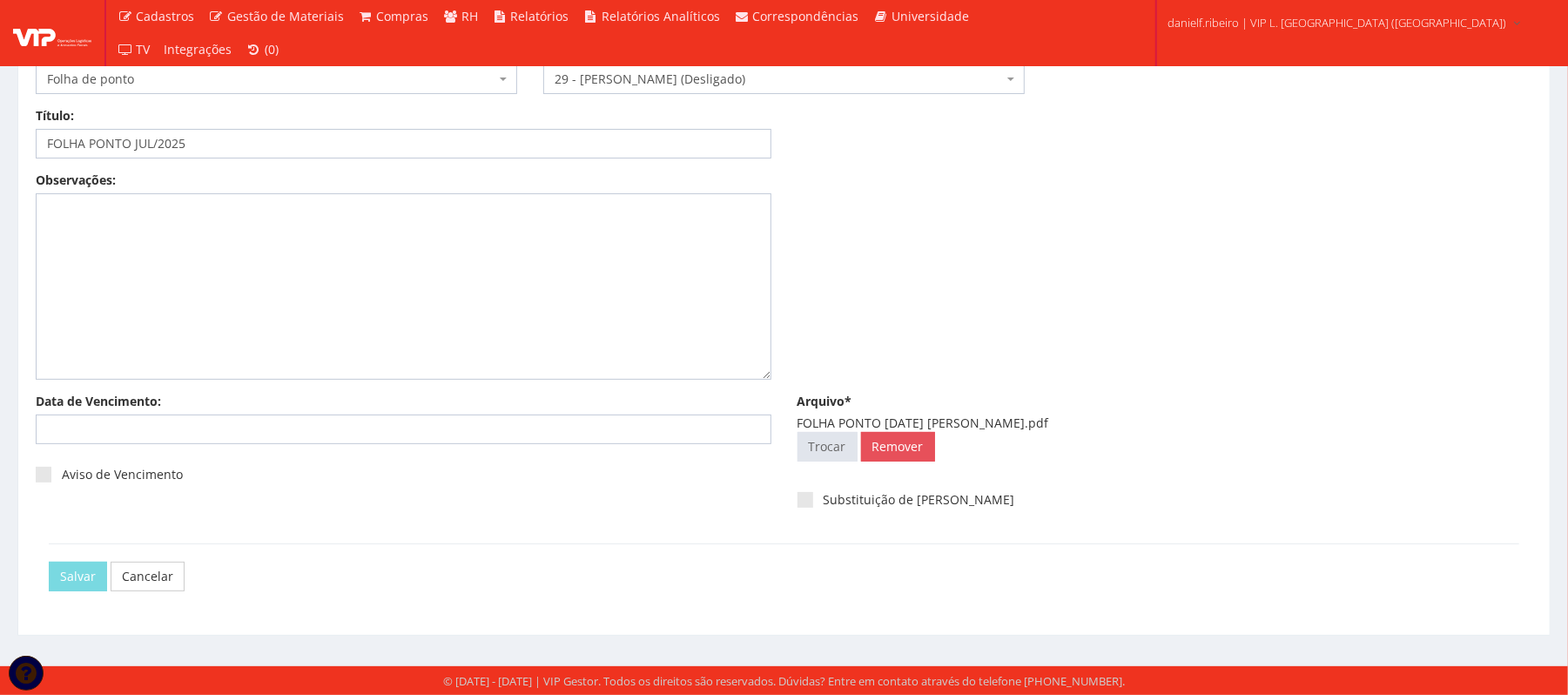
scroll to position [0, 0]
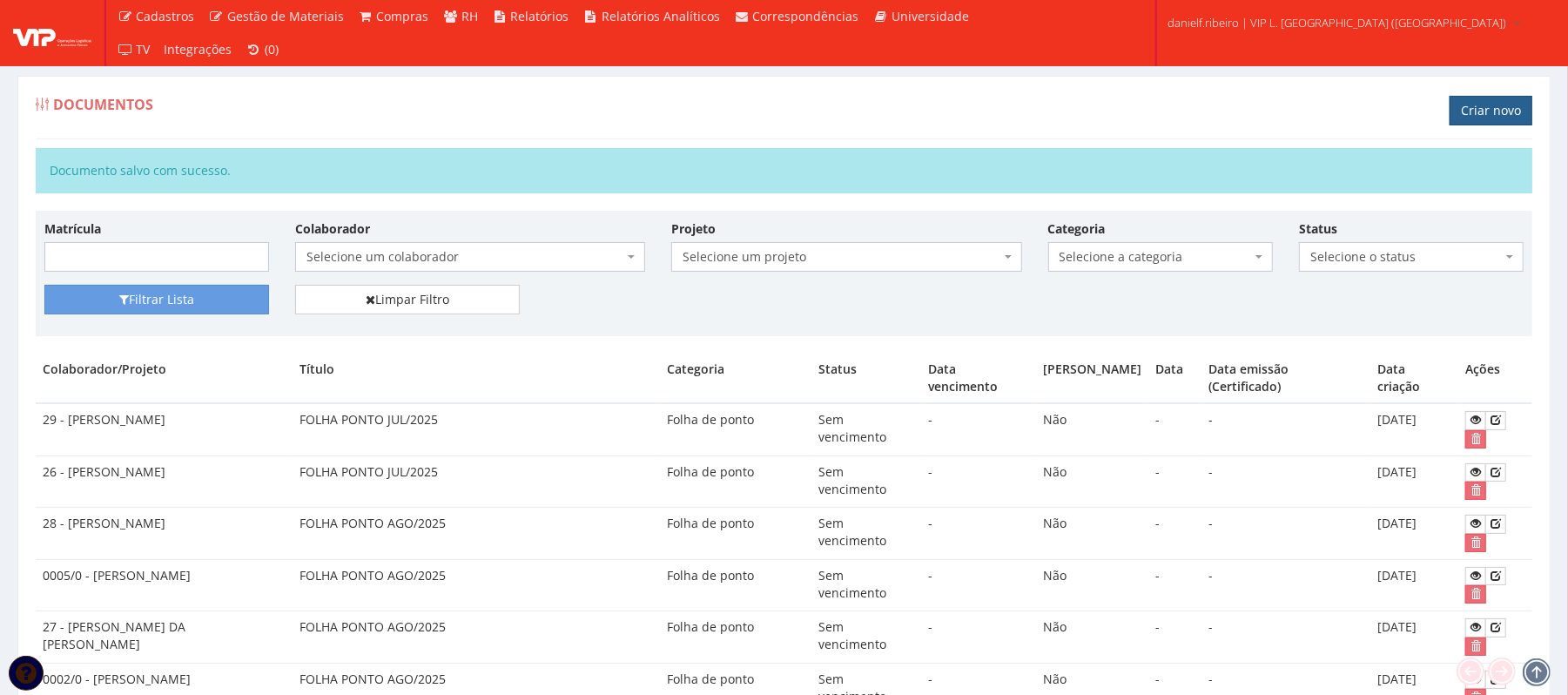
click at [1478, 119] on link "Criar novo" at bounding box center [1490, 110] width 82 height 30
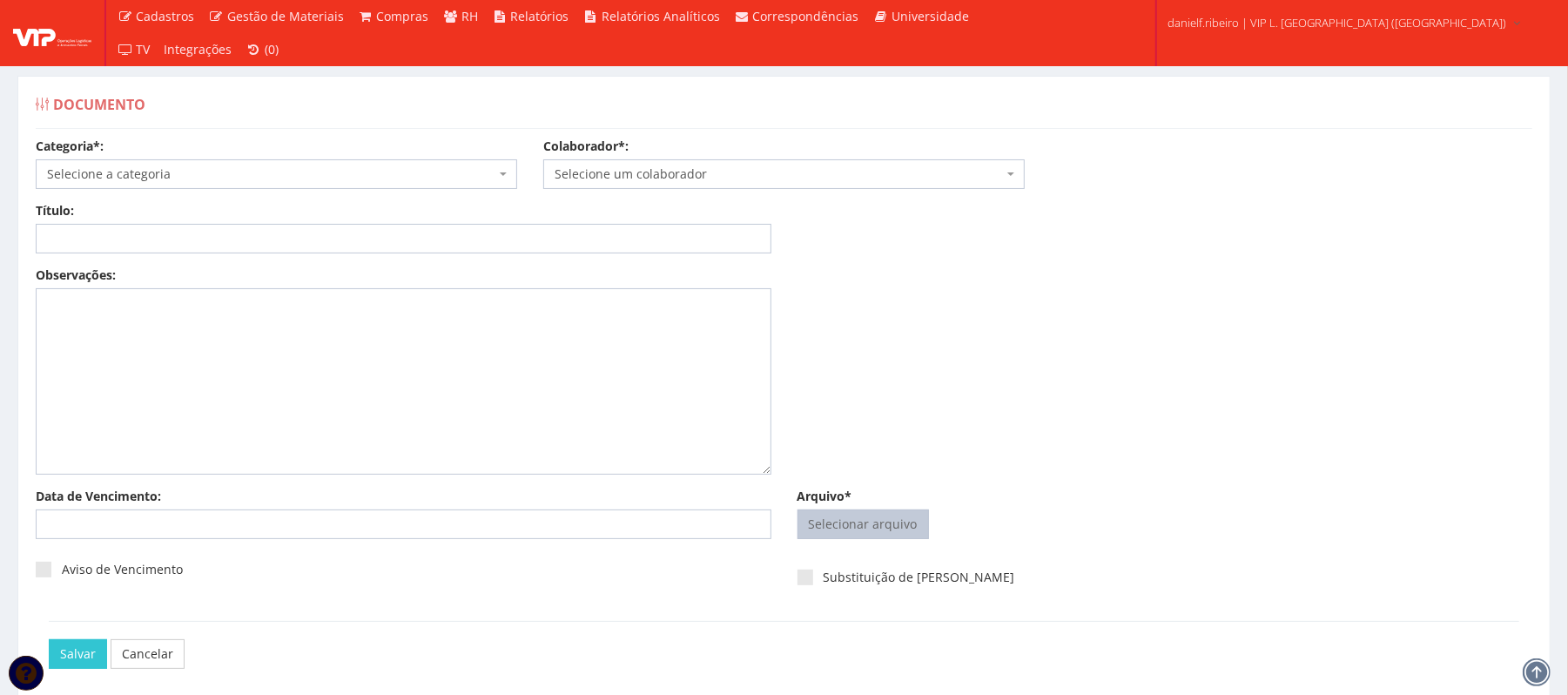
click at [869, 530] on input "Arquivo*" at bounding box center [863, 524] width 130 height 28
type input "C:\fakepath\FOLHA PONTO JUL.2025 DEIDIVAN SANTOS LIMA.pdf"
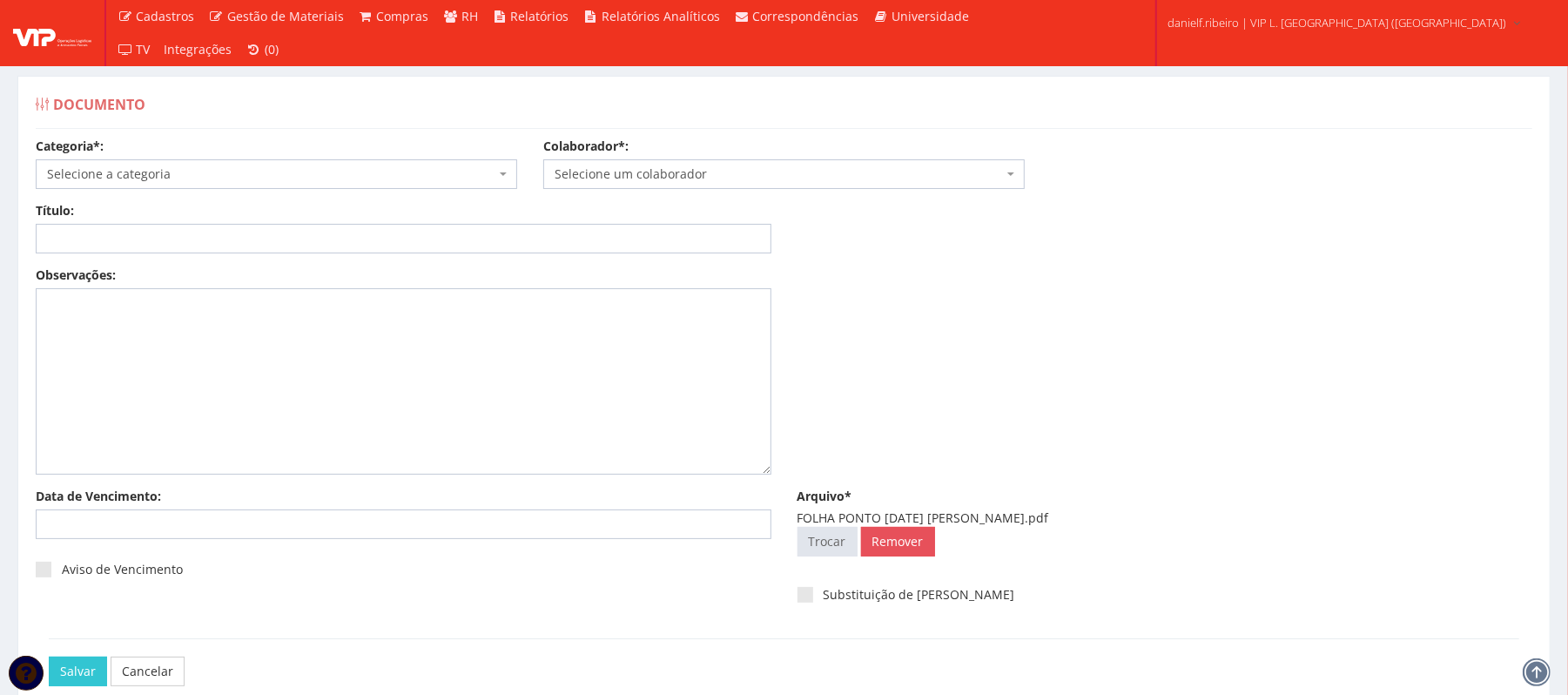
click at [820, 178] on span "Selecione um colaborador" at bounding box center [778, 174] width 448 height 17
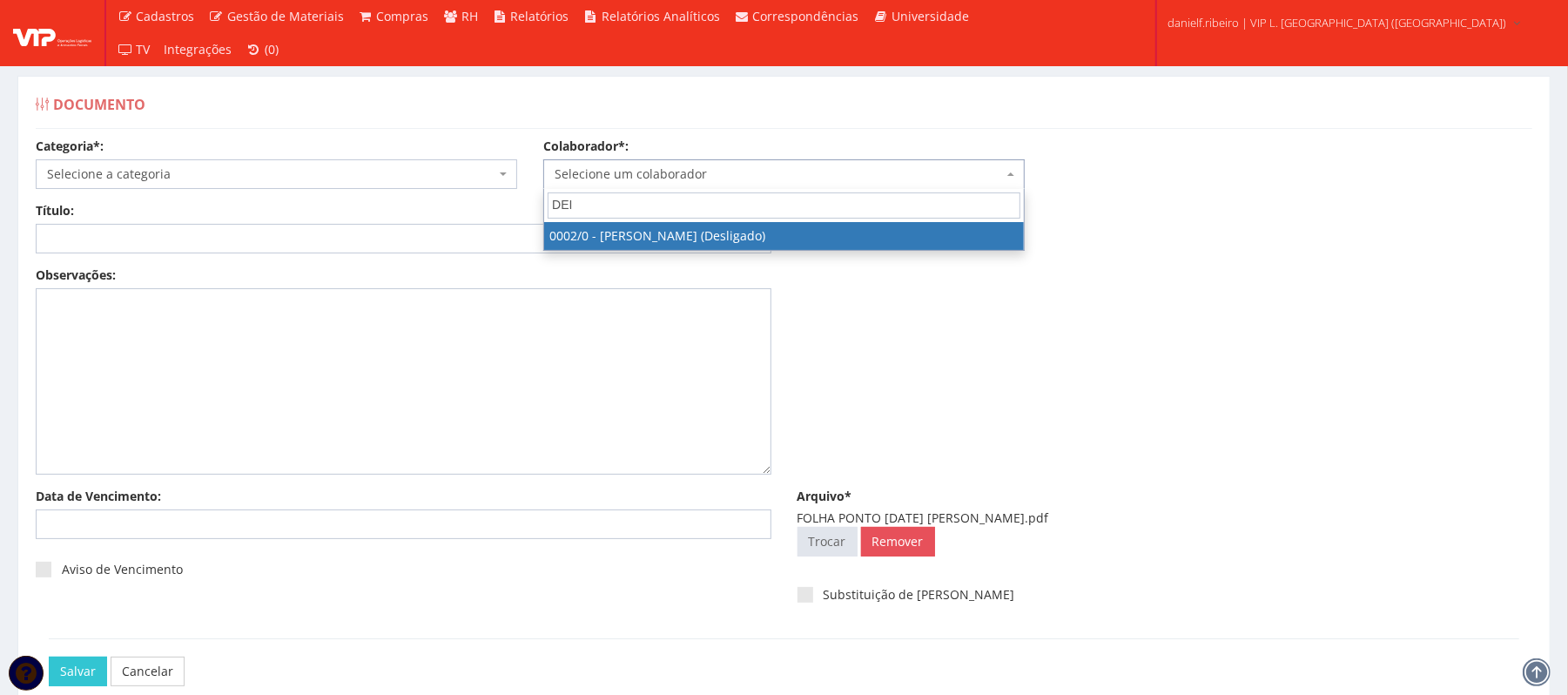
type input "DEI"
select select "715"
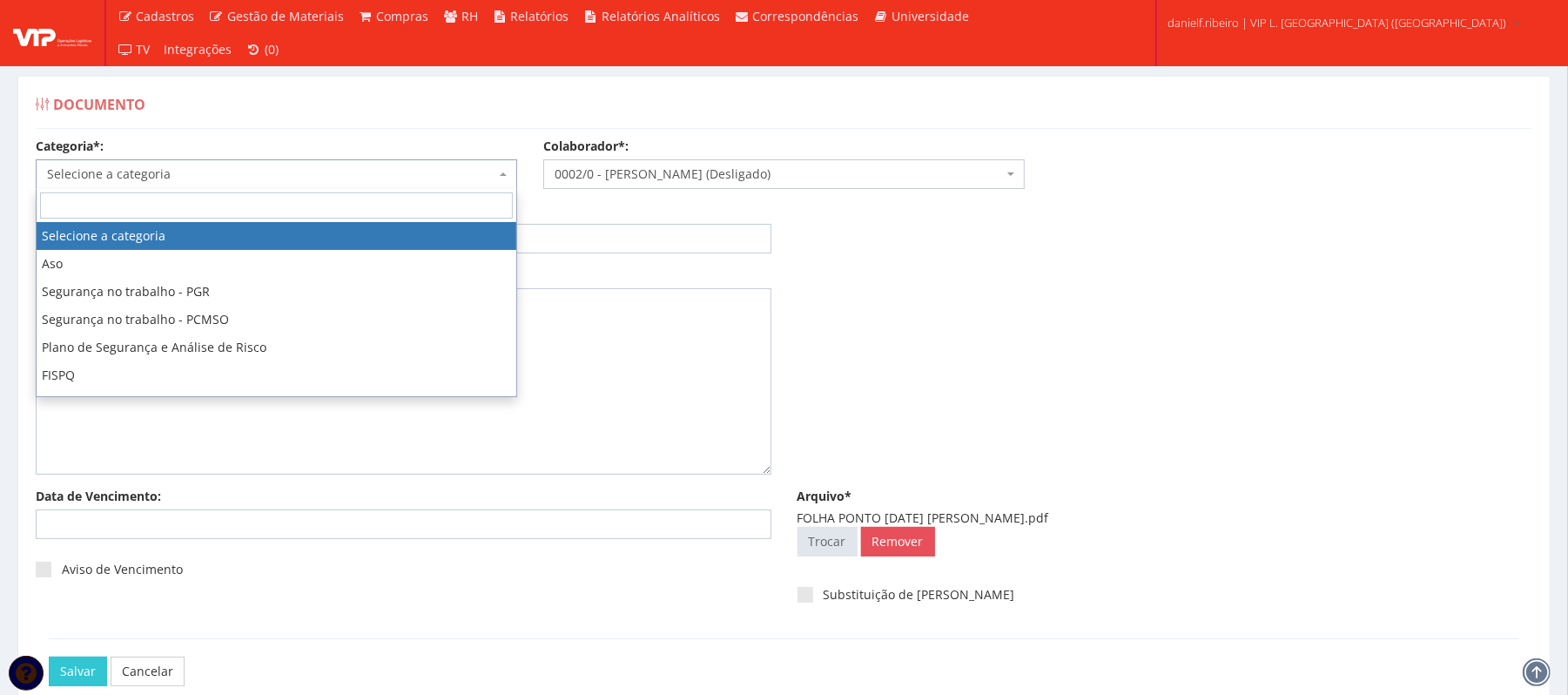
click at [193, 186] on span "Selecione a categoria" at bounding box center [276, 173] width 482 height 30
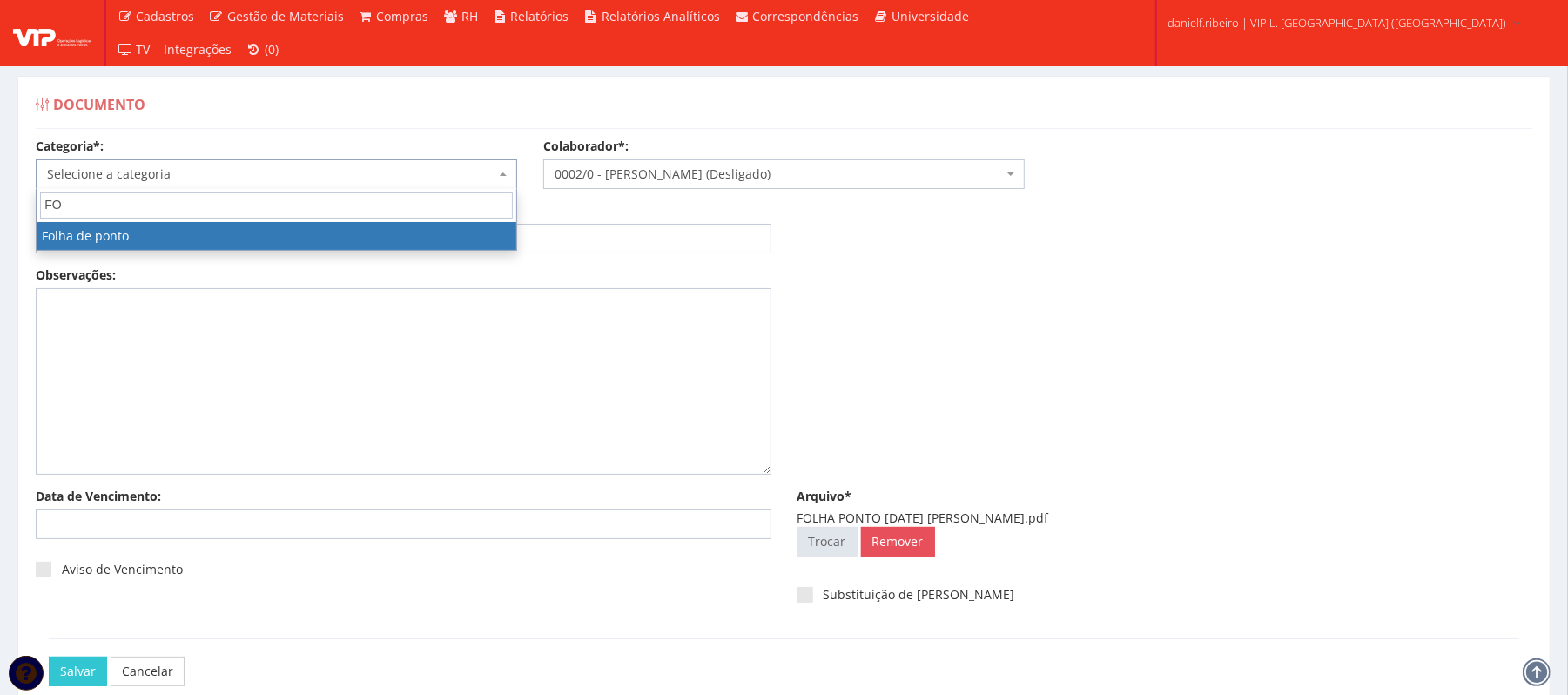
type input "FO"
select select "folha_ponto"
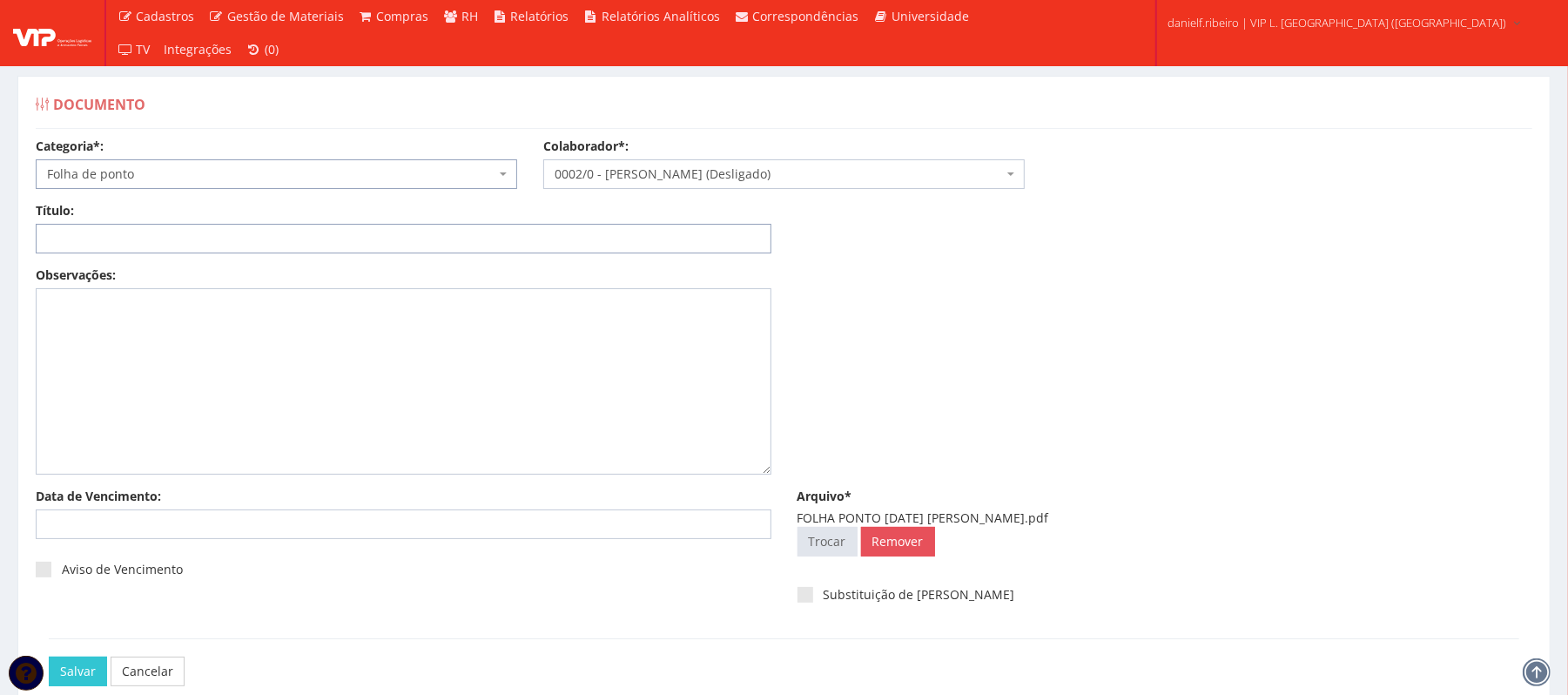
click at [242, 240] on input "Título:" at bounding box center [403, 238] width 736 height 30
paste input "FOLHA PONTO JUL/2025"
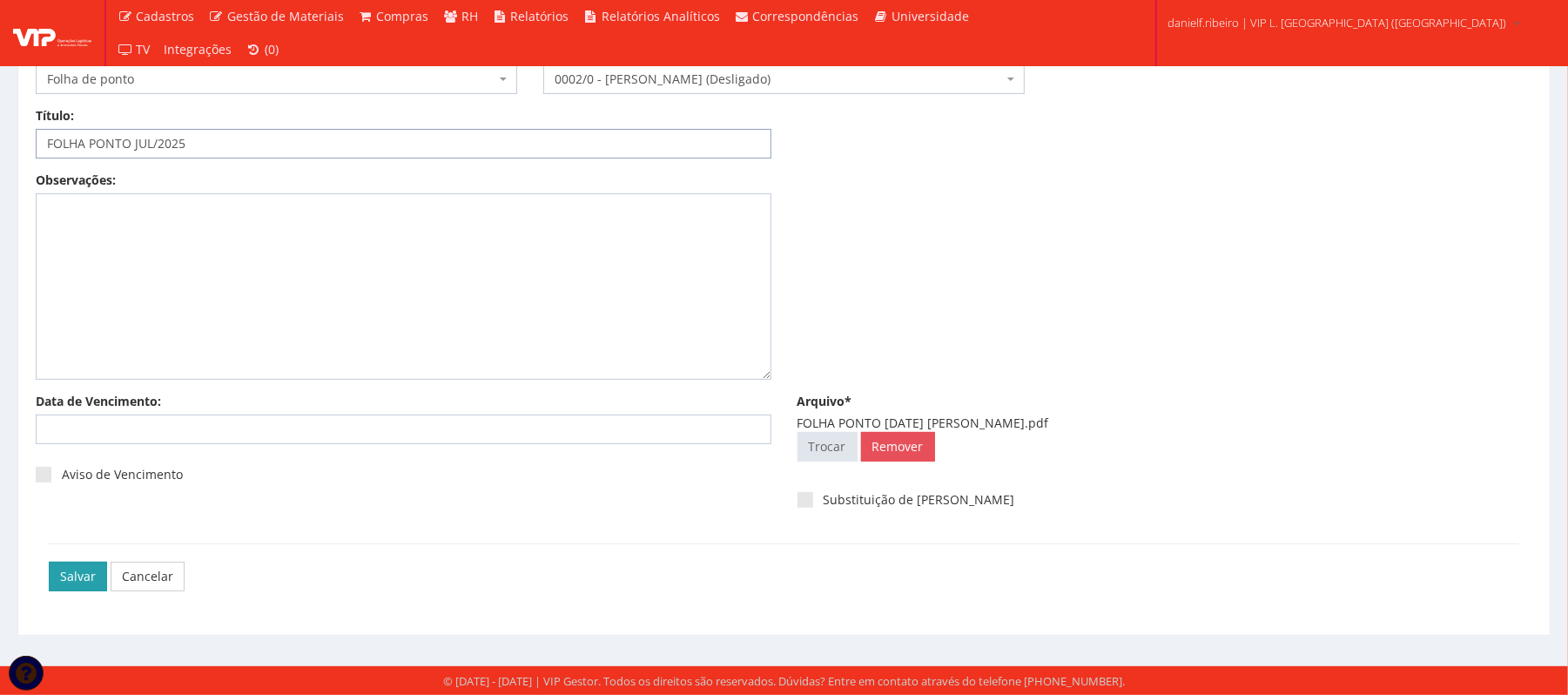
type input "FOLHA PONTO JUL/2025"
click at [49, 583] on input "Salvar" at bounding box center [78, 576] width 58 height 30
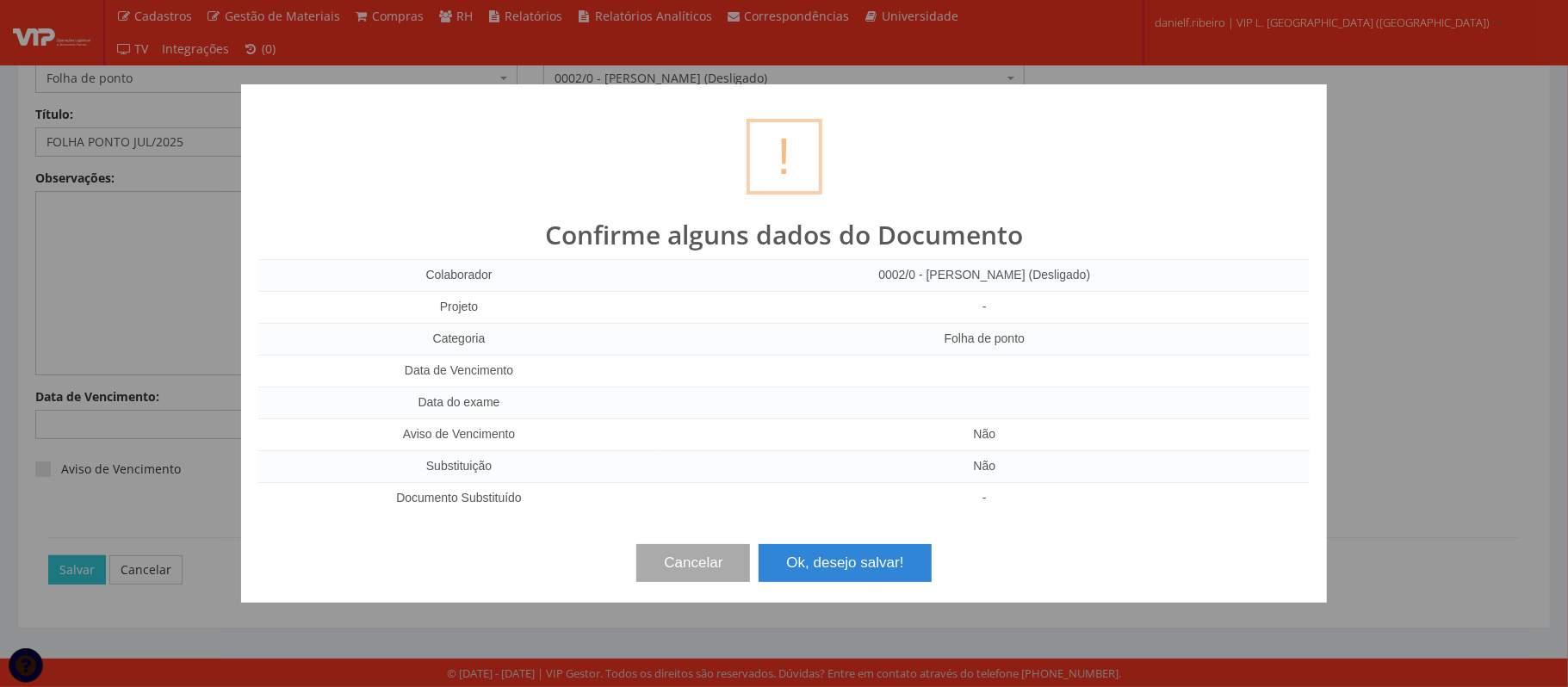
click at [920, 586] on div "? ! i Confirme alguns dados do Documento Colaborador 0002/0 - DEIDIVAN SANTOS L…" at bounding box center [784, 344] width 1086 height 519
click at [868, 570] on button "Ok, desejo salvar!" at bounding box center [845, 563] width 172 height 38
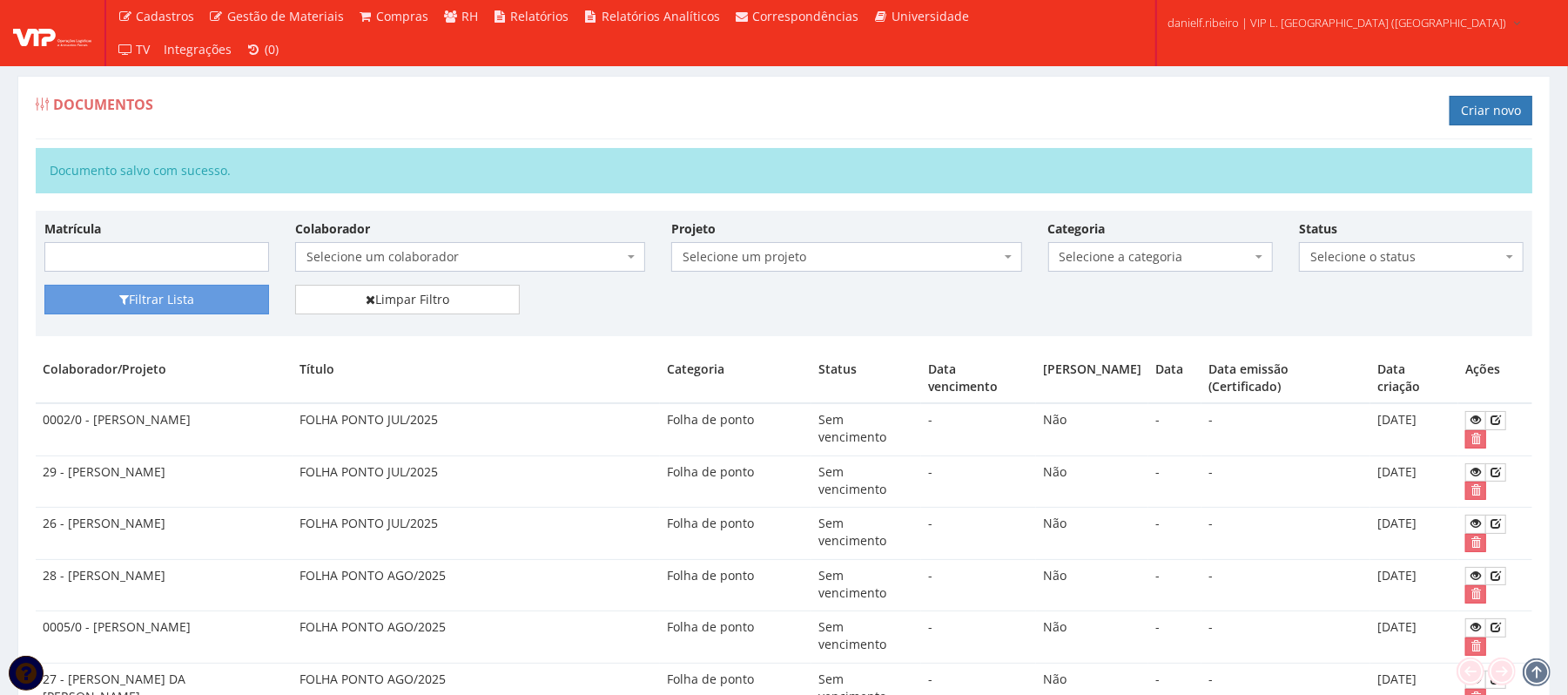
click at [1464, 416] on td at bounding box center [1495, 429] width 74 height 53
click at [1471, 425] on icon at bounding box center [1475, 419] width 11 height 12
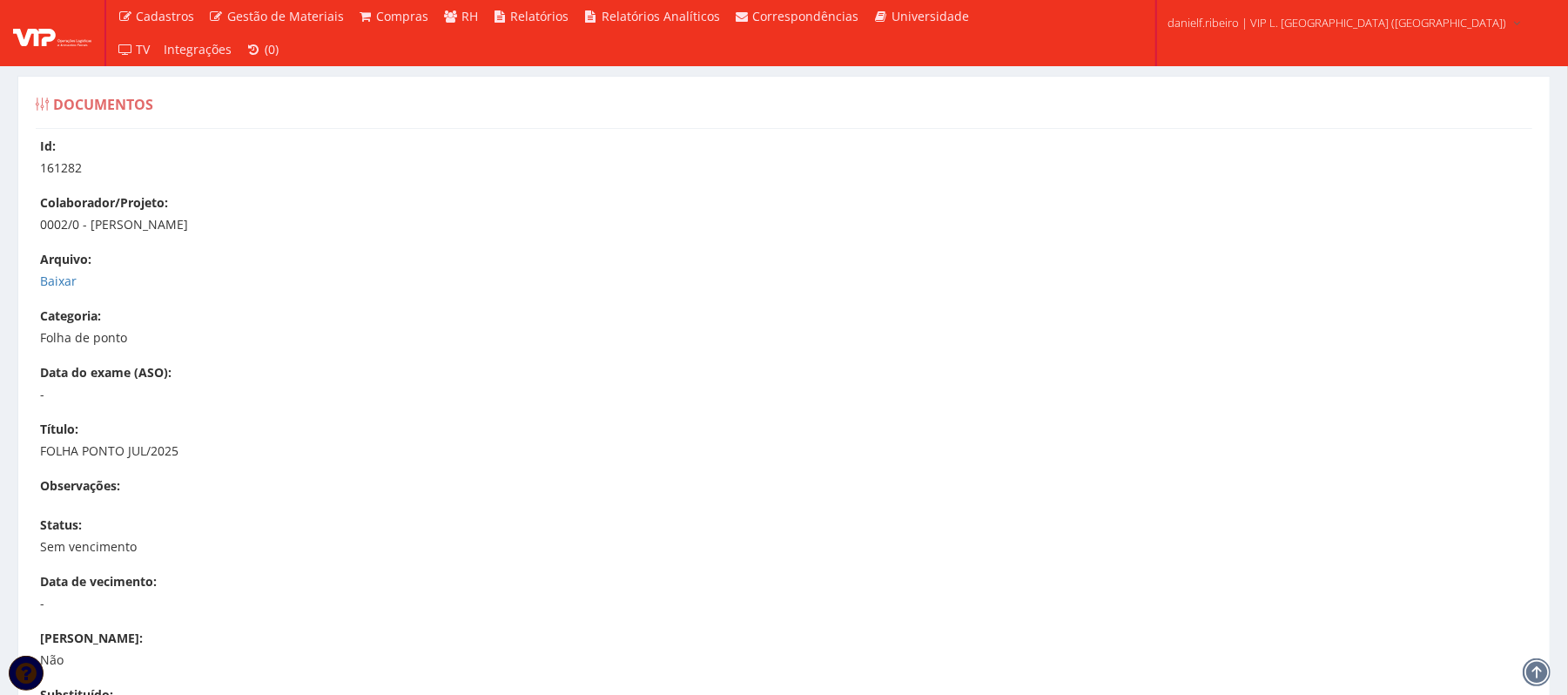
click at [53, 294] on div "Id: 161282 Colaborador/Projeto: 0002/0 - DEIDIVAN SANTOS LIMA Arquivo: Baixar C…" at bounding box center [784, 531] width 1523 height 787
click at [53, 289] on link "Baixar" at bounding box center [58, 280] width 36 height 16
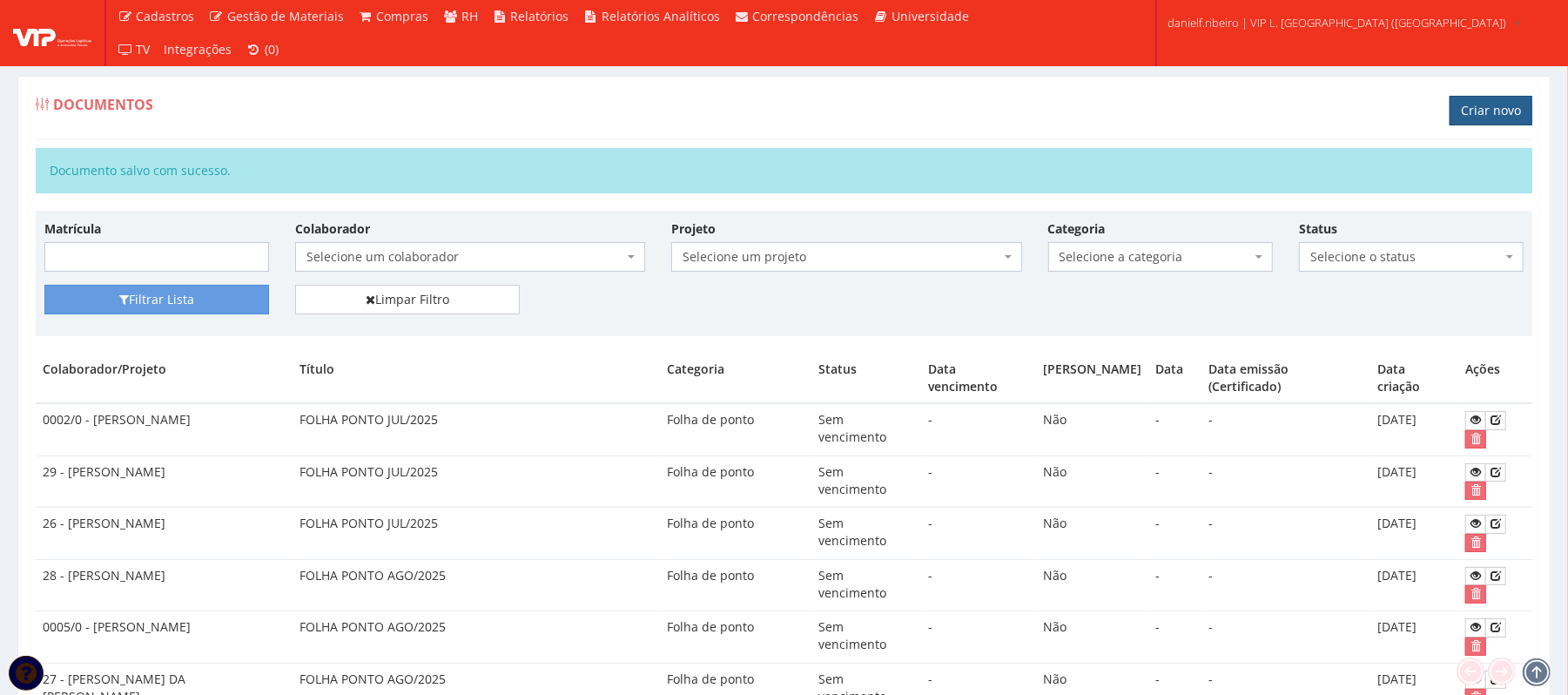
click at [1463, 120] on link "Criar novo" at bounding box center [1490, 110] width 82 height 30
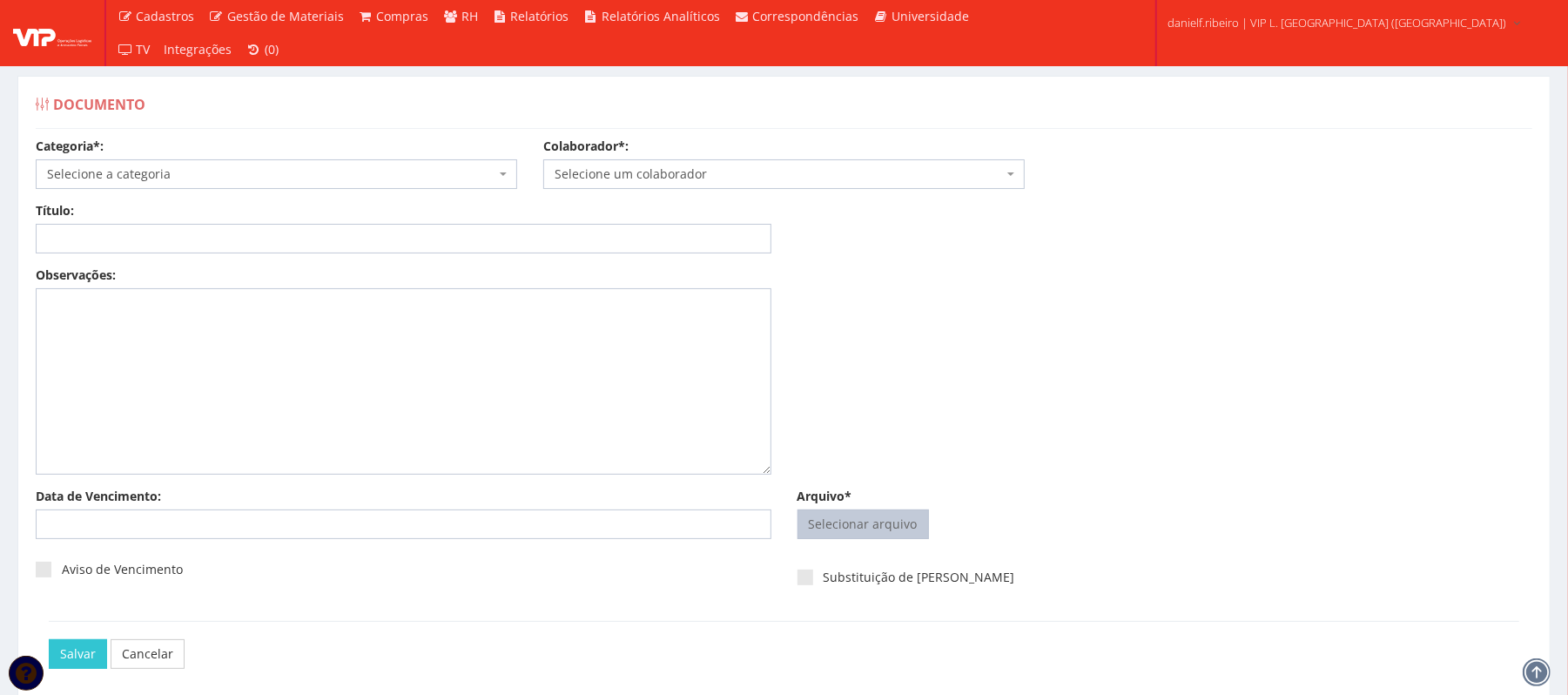
click at [859, 524] on input "Arquivo*" at bounding box center [863, 524] width 130 height 28
type input "C:\fakepath\FOLHA PONTO JUL.2025 EVALDO SERAFIM DOS SANTOS.pdf"
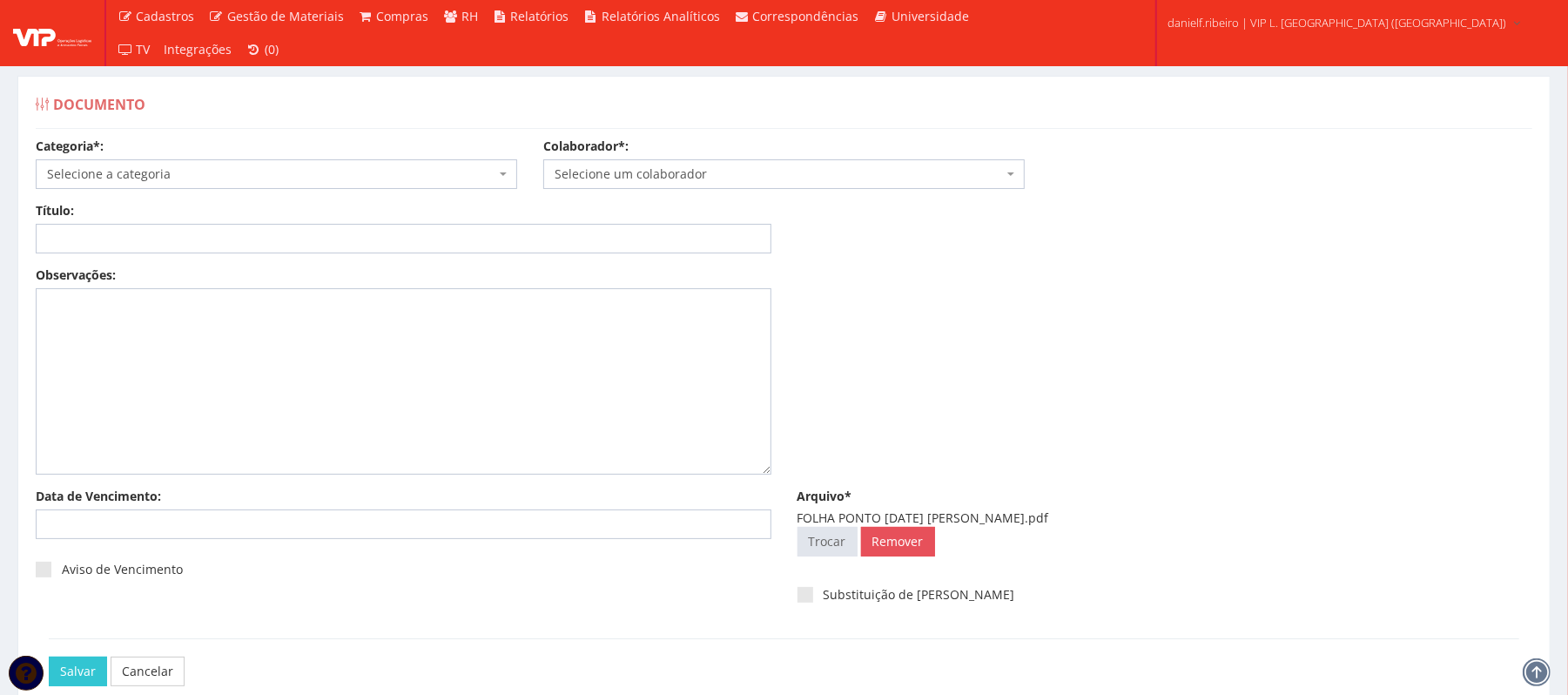
click at [712, 188] on body "Cadastros Clientes Unidades Subclientes Unidades de Subclientes Projetos Vagas …" at bounding box center [784, 394] width 1568 height 790
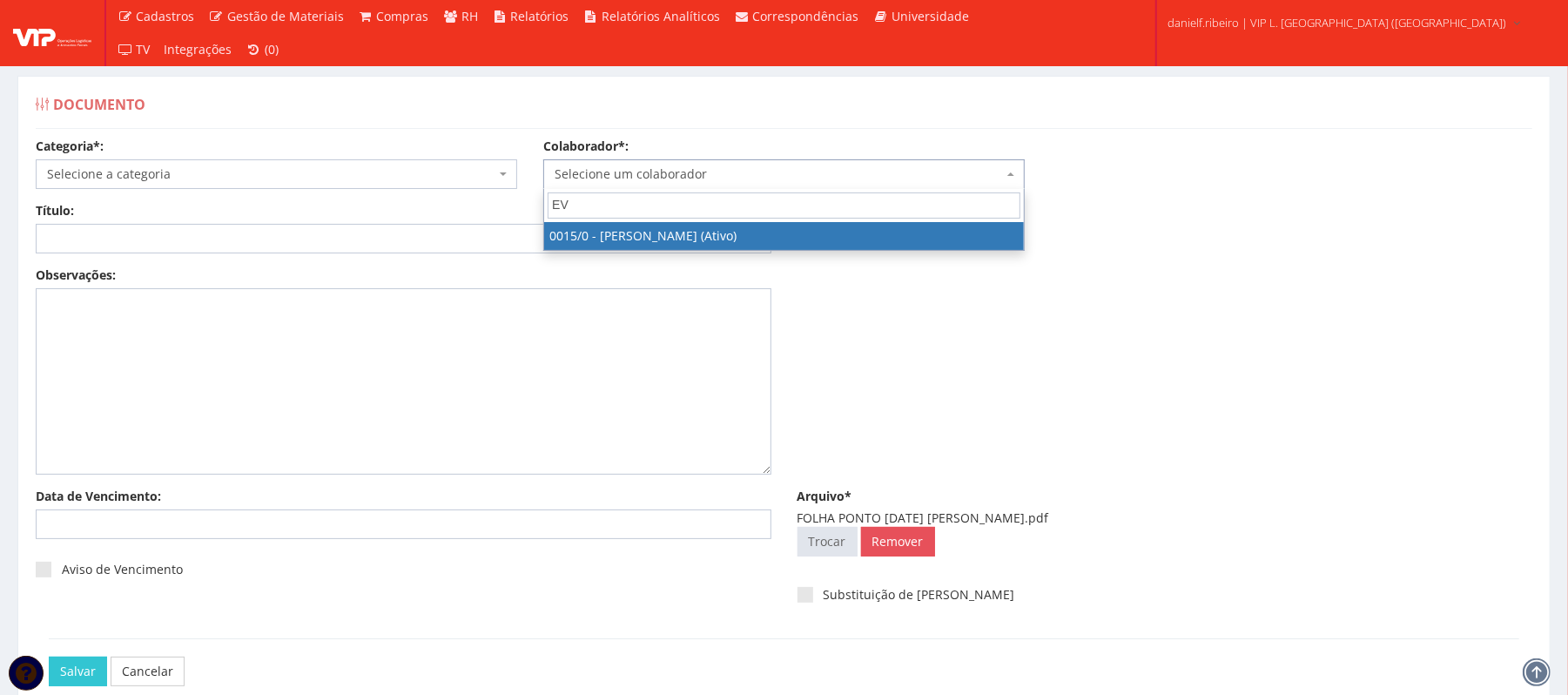
type input "EVA"
select select "919"
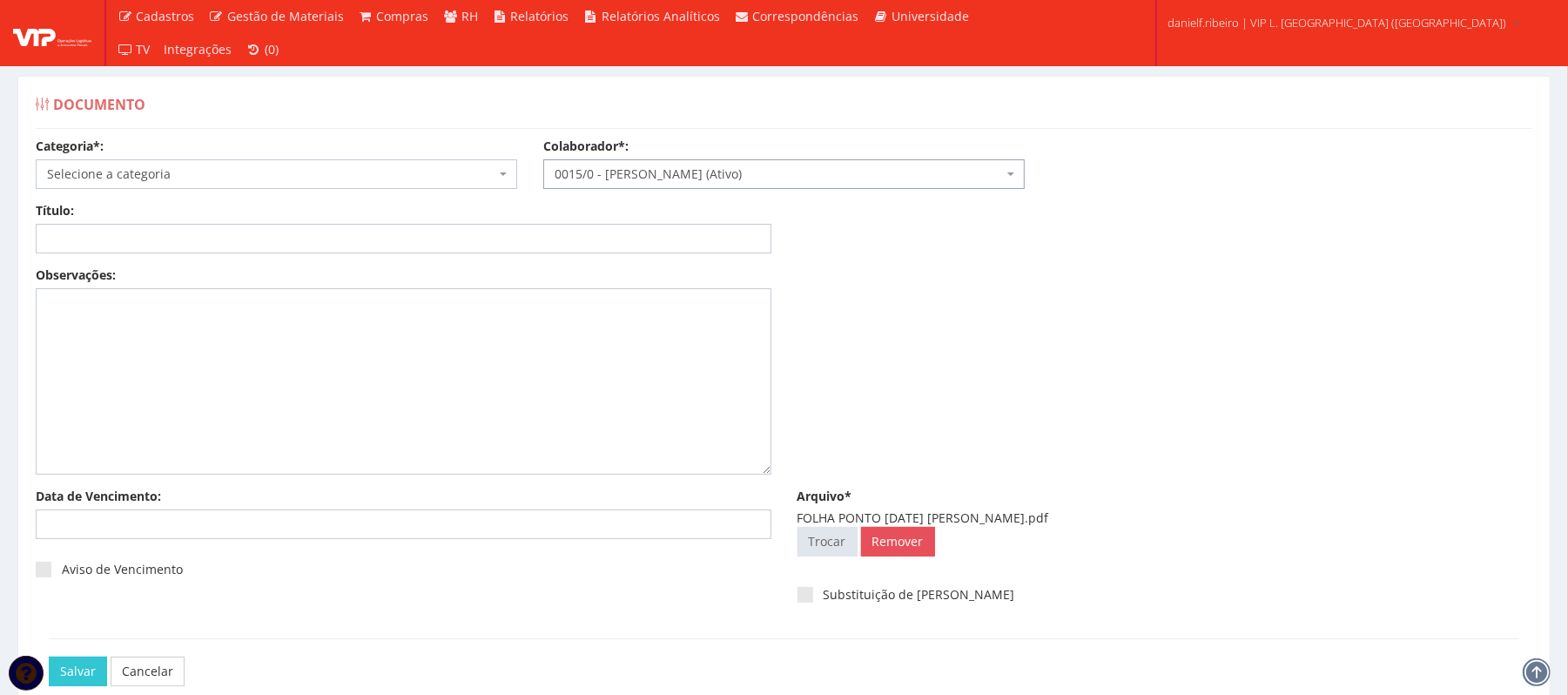
click at [120, 186] on span "Selecione a categoria" at bounding box center [276, 173] width 482 height 30
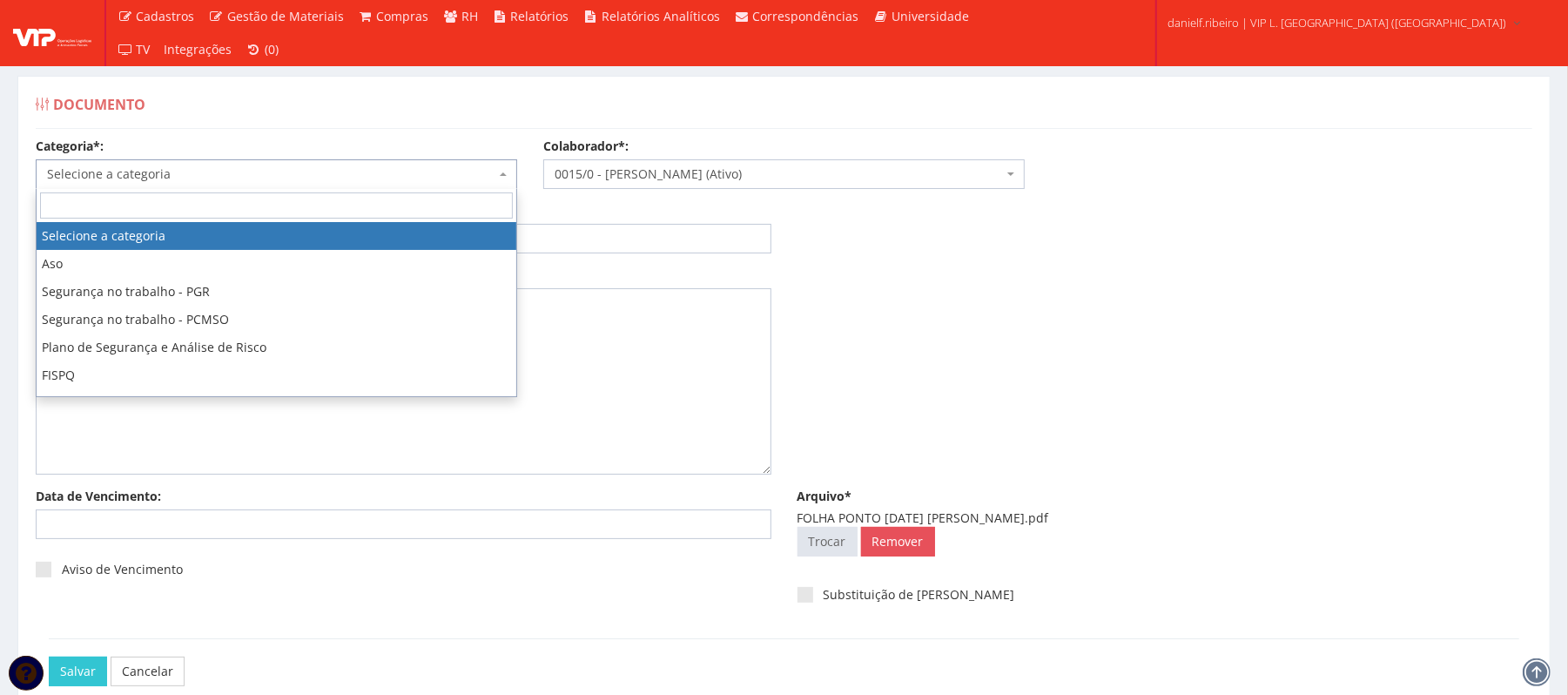
click at [121, 168] on span "Selecione a categoria" at bounding box center [271, 174] width 448 height 17
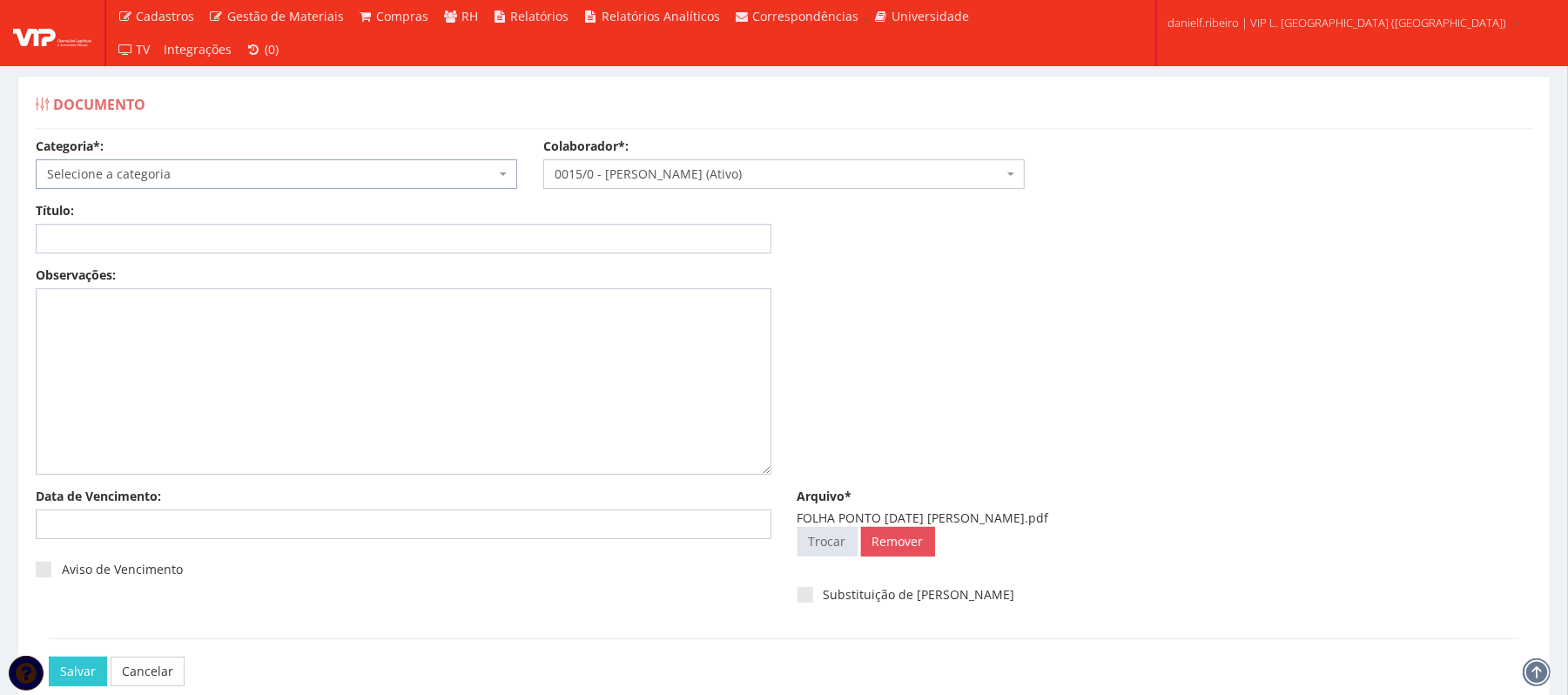
click at [121, 168] on span "Selecione a categoria" at bounding box center [271, 174] width 448 height 17
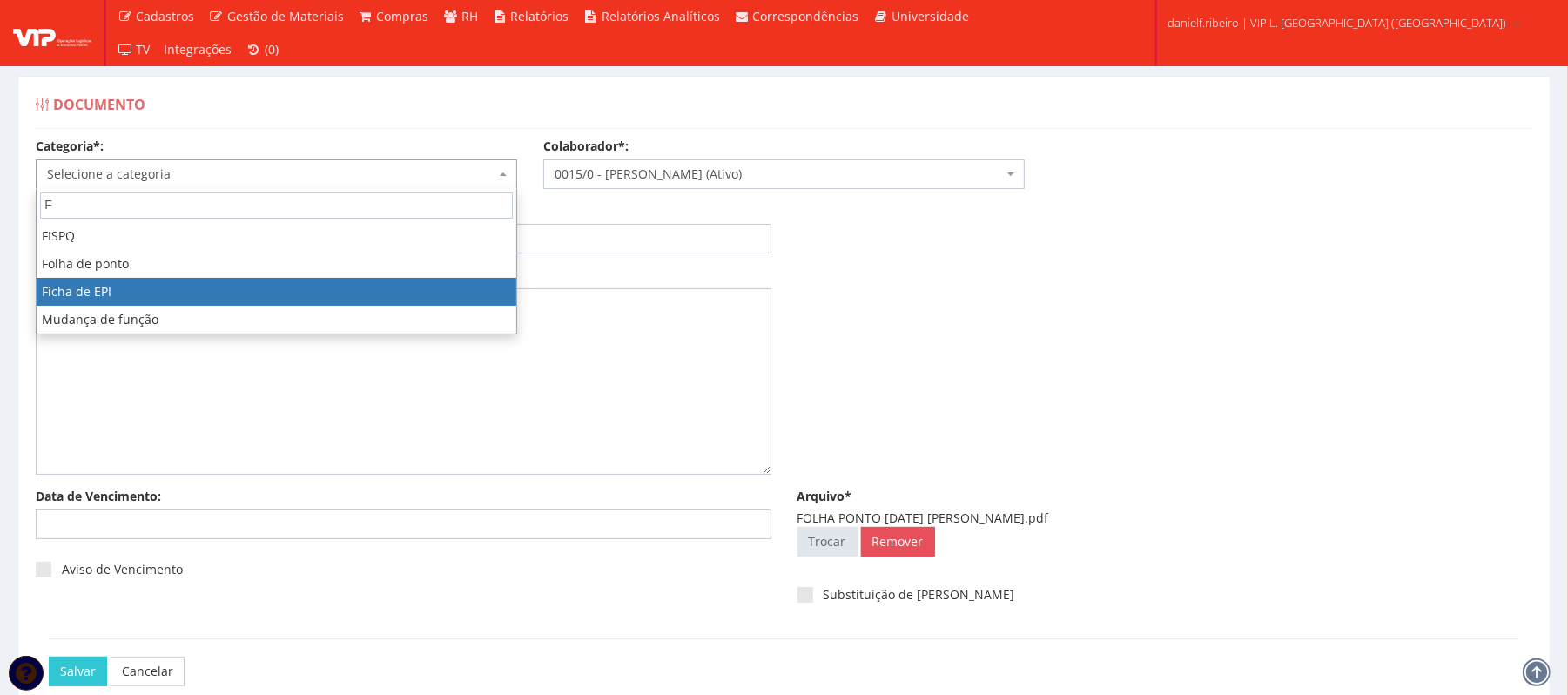
type input "F"
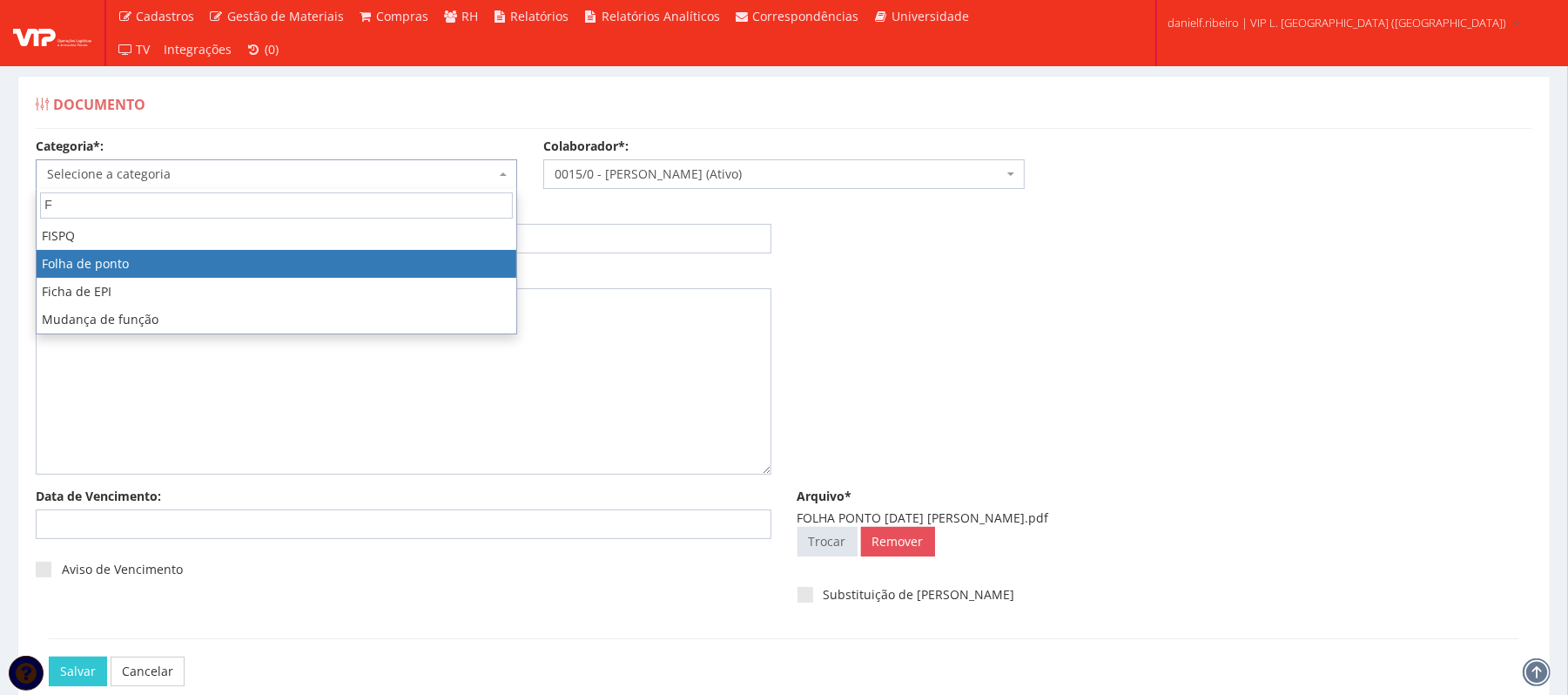
select select "folha_ponto"
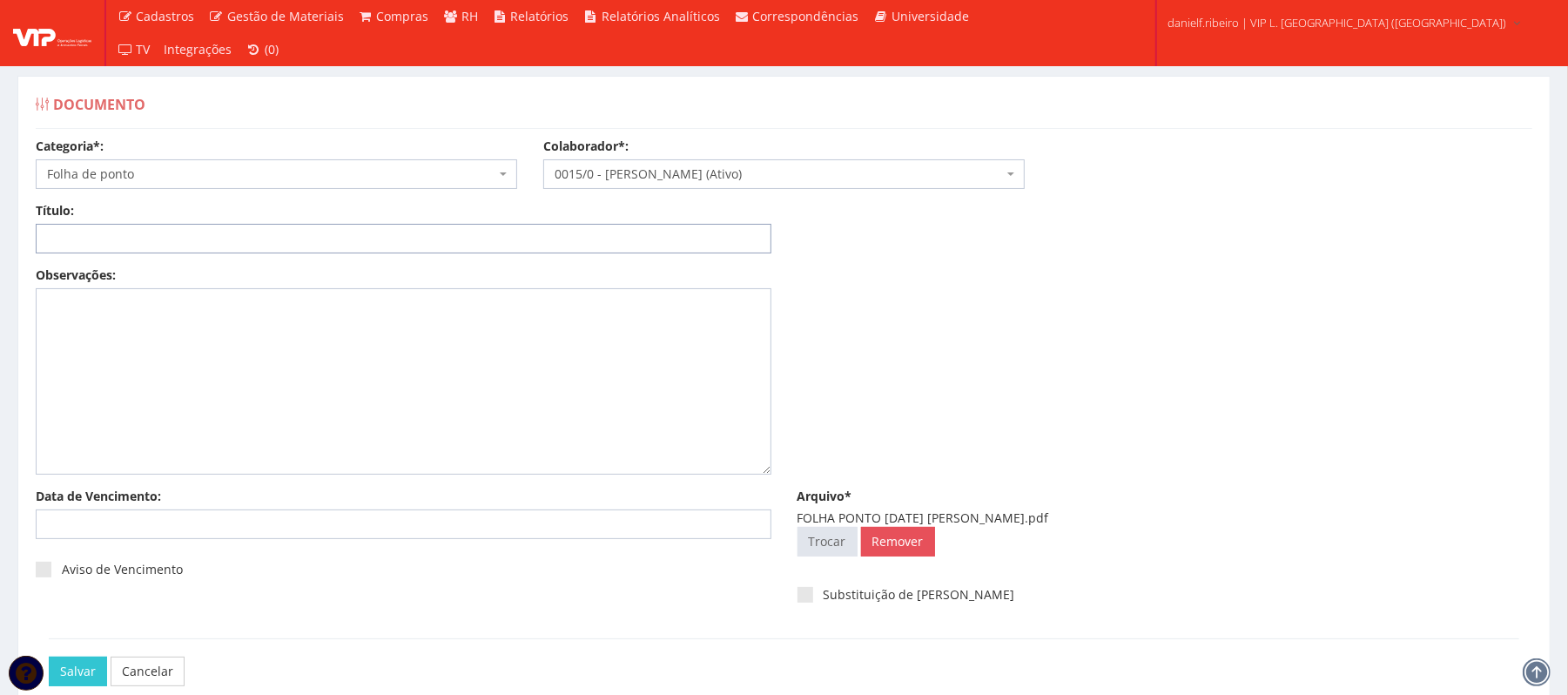
click at [123, 246] on input "Título:" at bounding box center [403, 238] width 736 height 30
paste input "FOLHA PONTO JUL/2025"
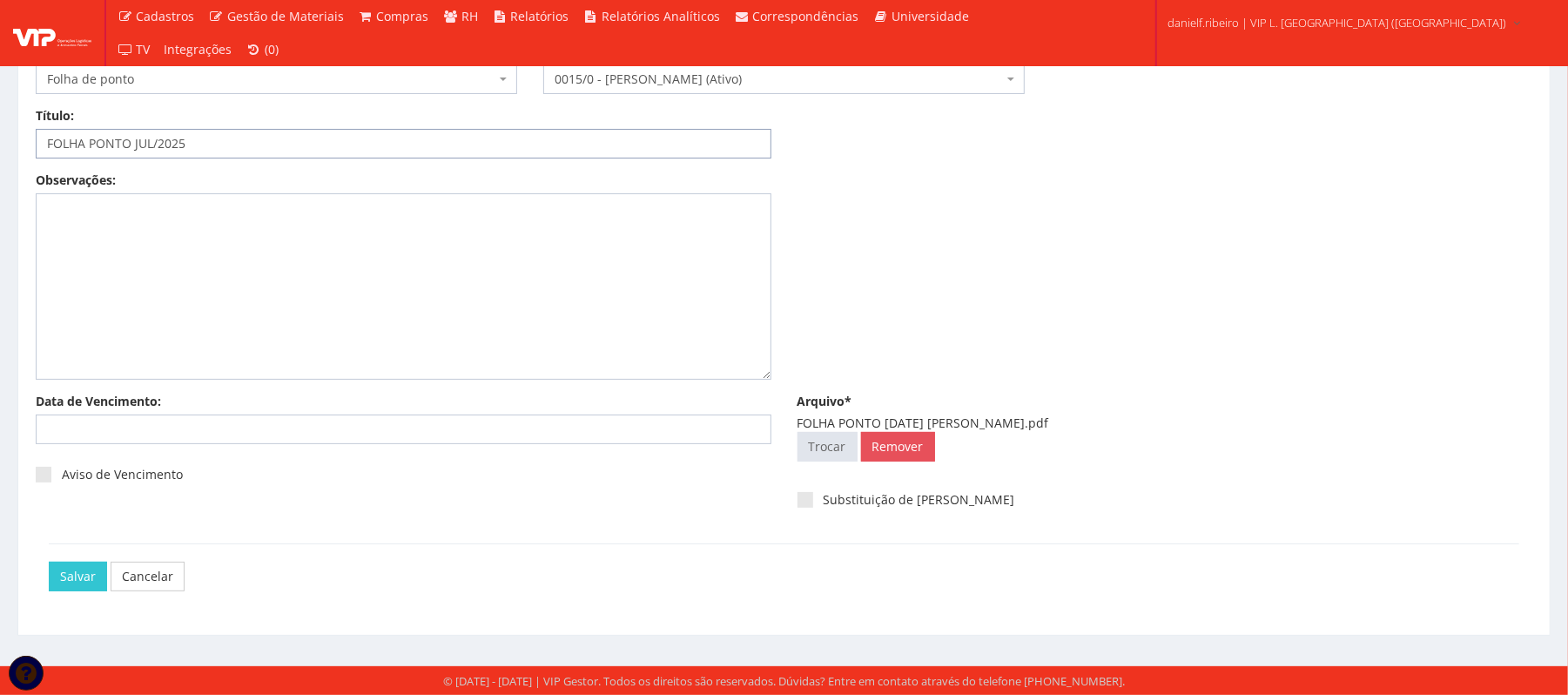
type input "FOLHA PONTO JUL/2025"
click at [64, 559] on div "Salvar Cancelar" at bounding box center [784, 576] width 1470 height 65
click at [80, 566] on input "Salvar" at bounding box center [78, 576] width 58 height 30
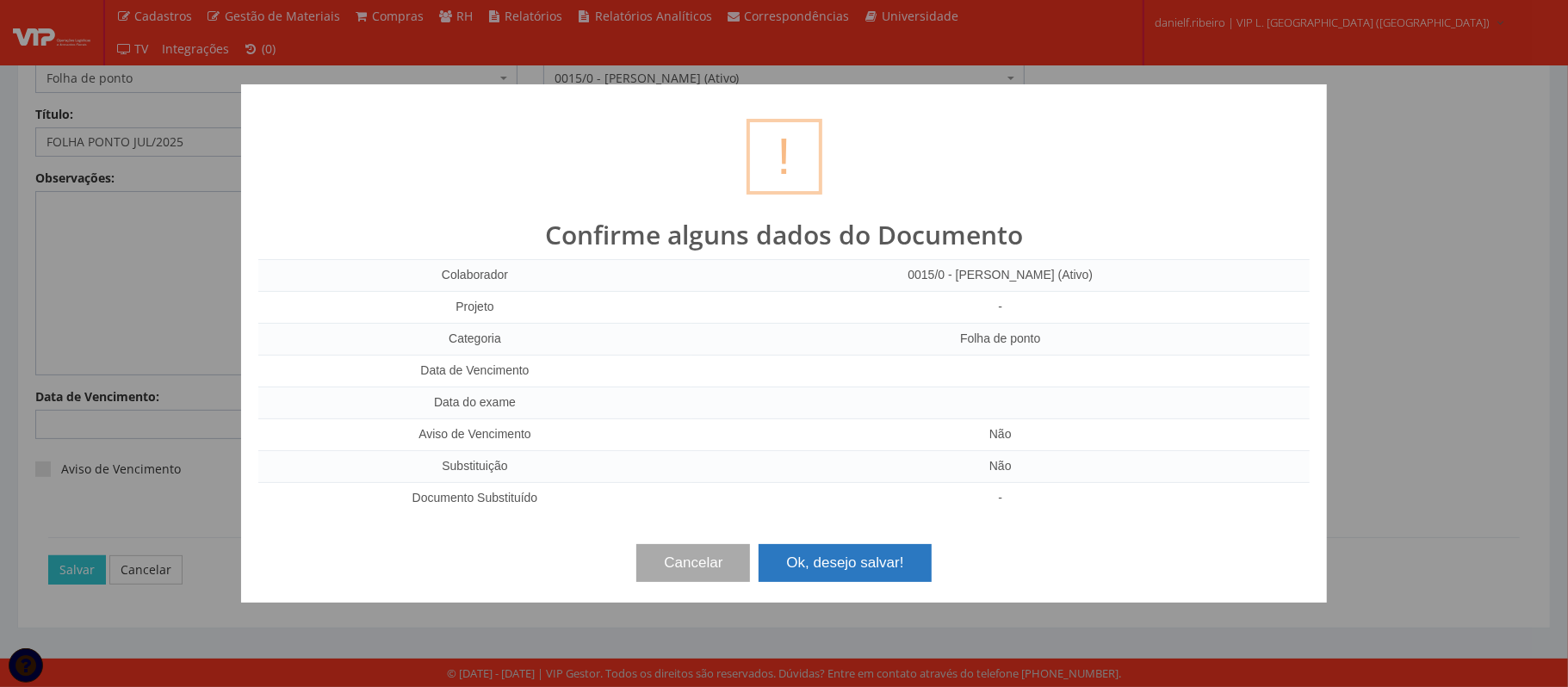
click at [869, 568] on button "Ok, desejo salvar!" at bounding box center [845, 563] width 172 height 38
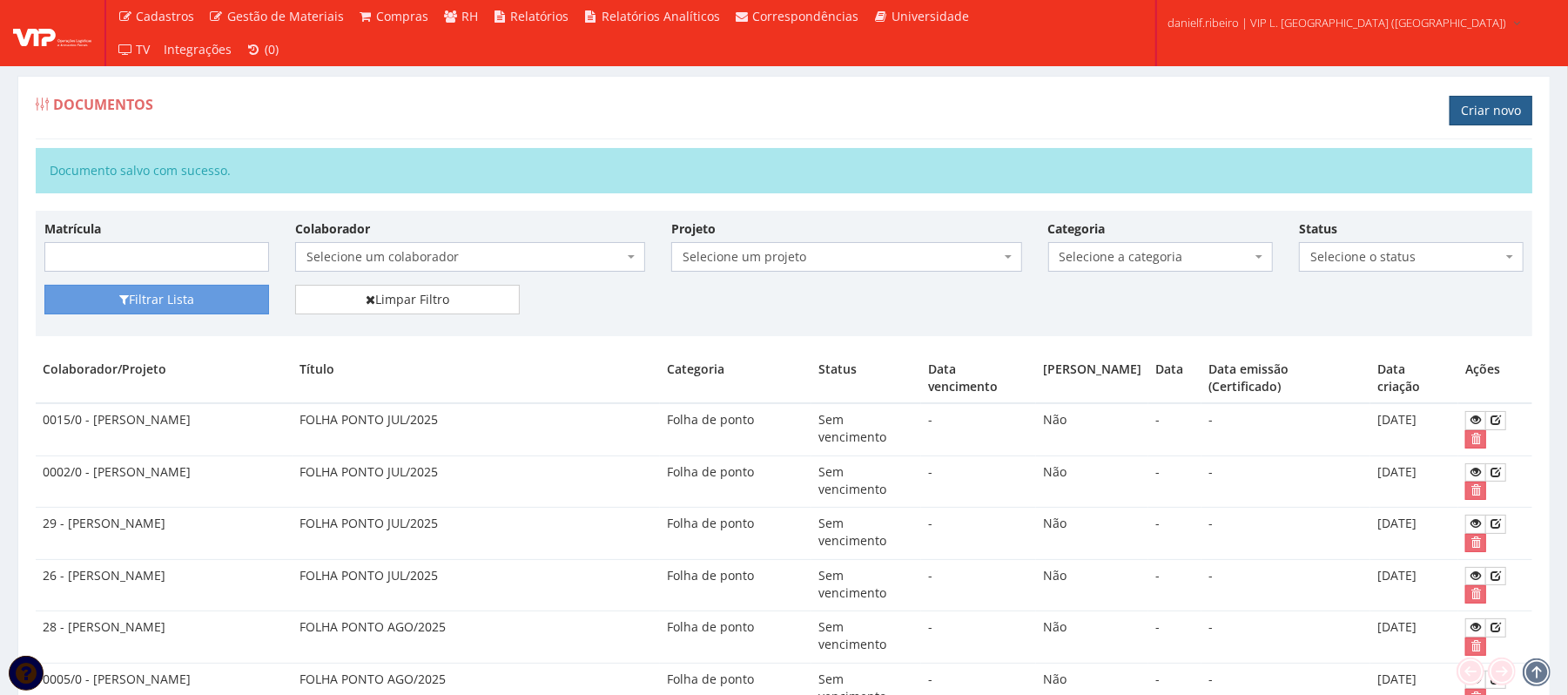
click at [1460, 112] on link "Criar novo" at bounding box center [1490, 110] width 82 height 30
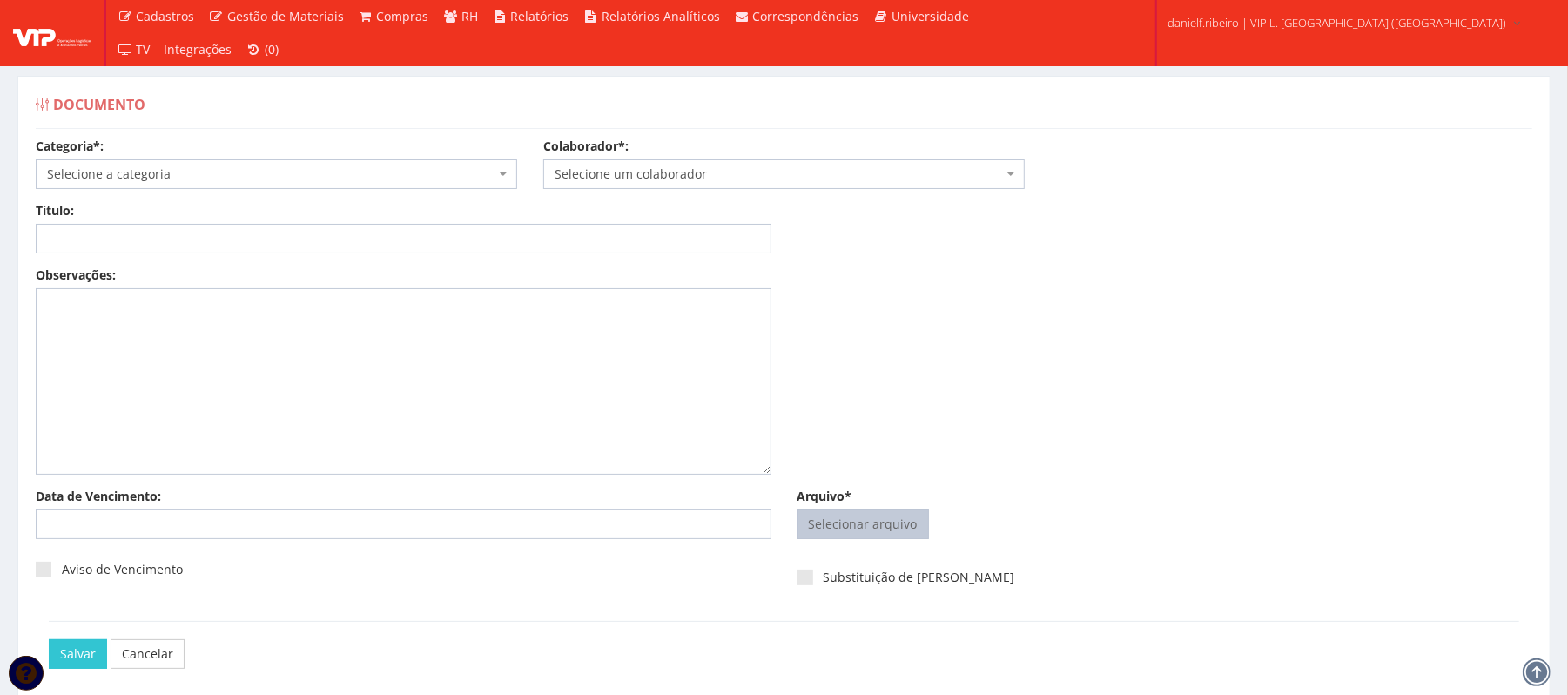
click at [869, 515] on input "Arquivo*" at bounding box center [863, 524] width 130 height 28
type input "C:\fakepath\FOLHA PONTO JUL.2025 GEORGE DOUGLAS DA CONCEIÇÃO SANTOS.pdf"
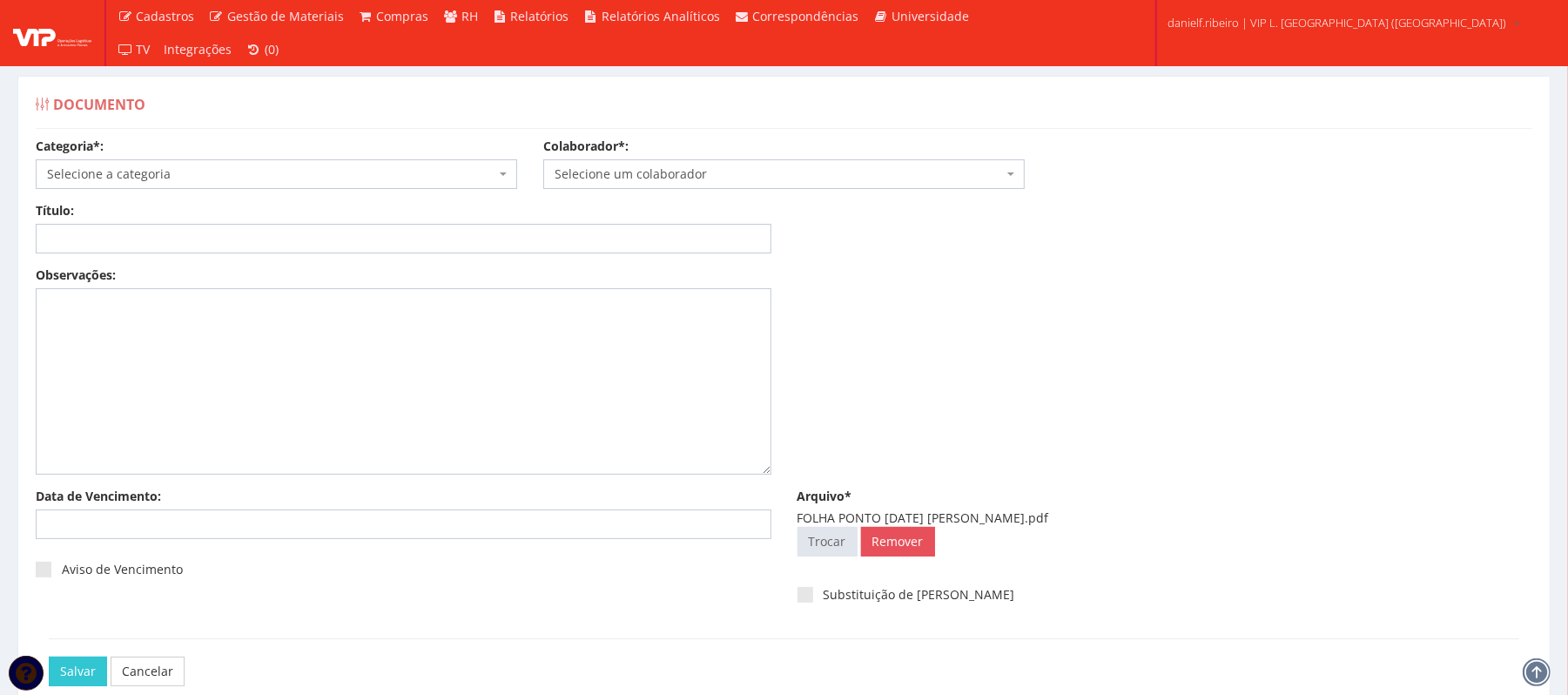
click at [834, 182] on span "Selecione um colaborador" at bounding box center [778, 174] width 448 height 17
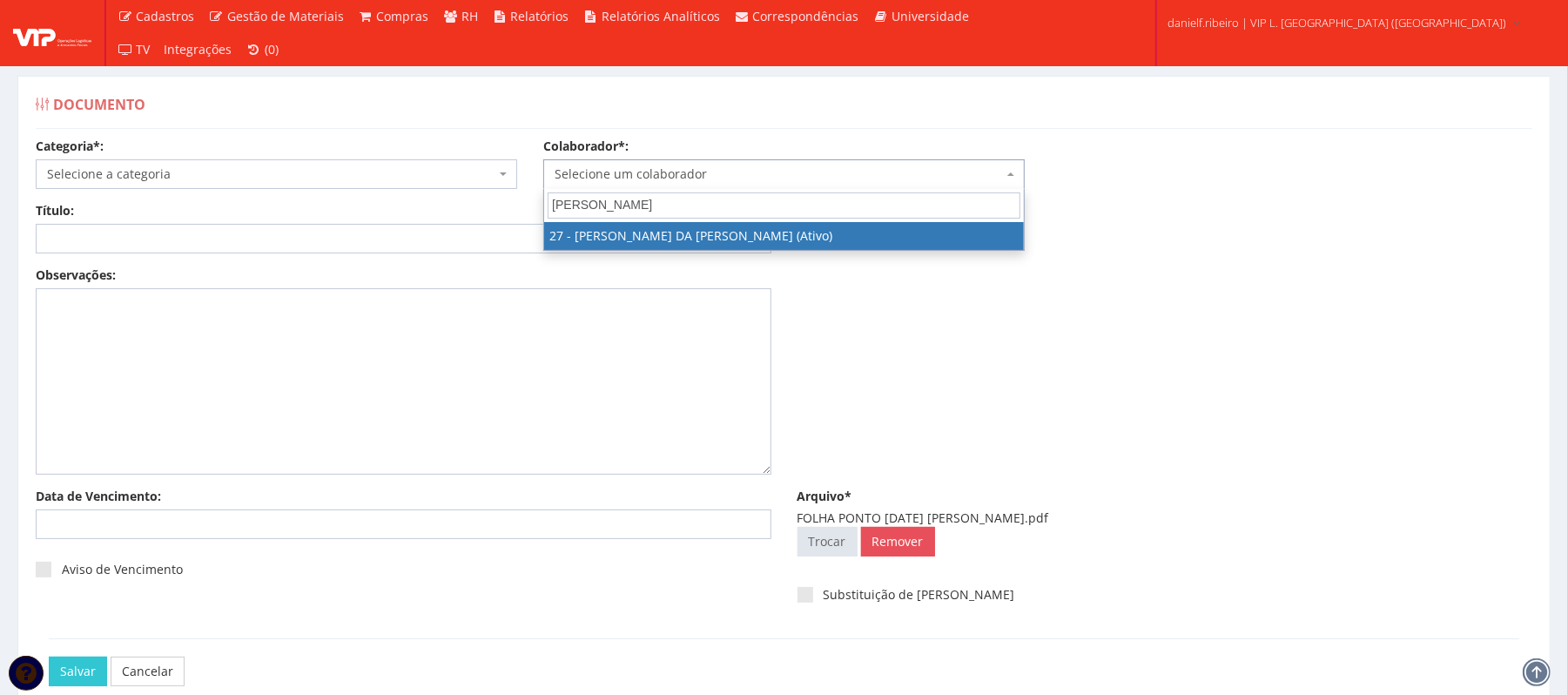
type input "GEORGE"
drag, startPoint x: 749, startPoint y: 232, endPoint x: 735, endPoint y: 232, distance: 14.0
select select "3837"
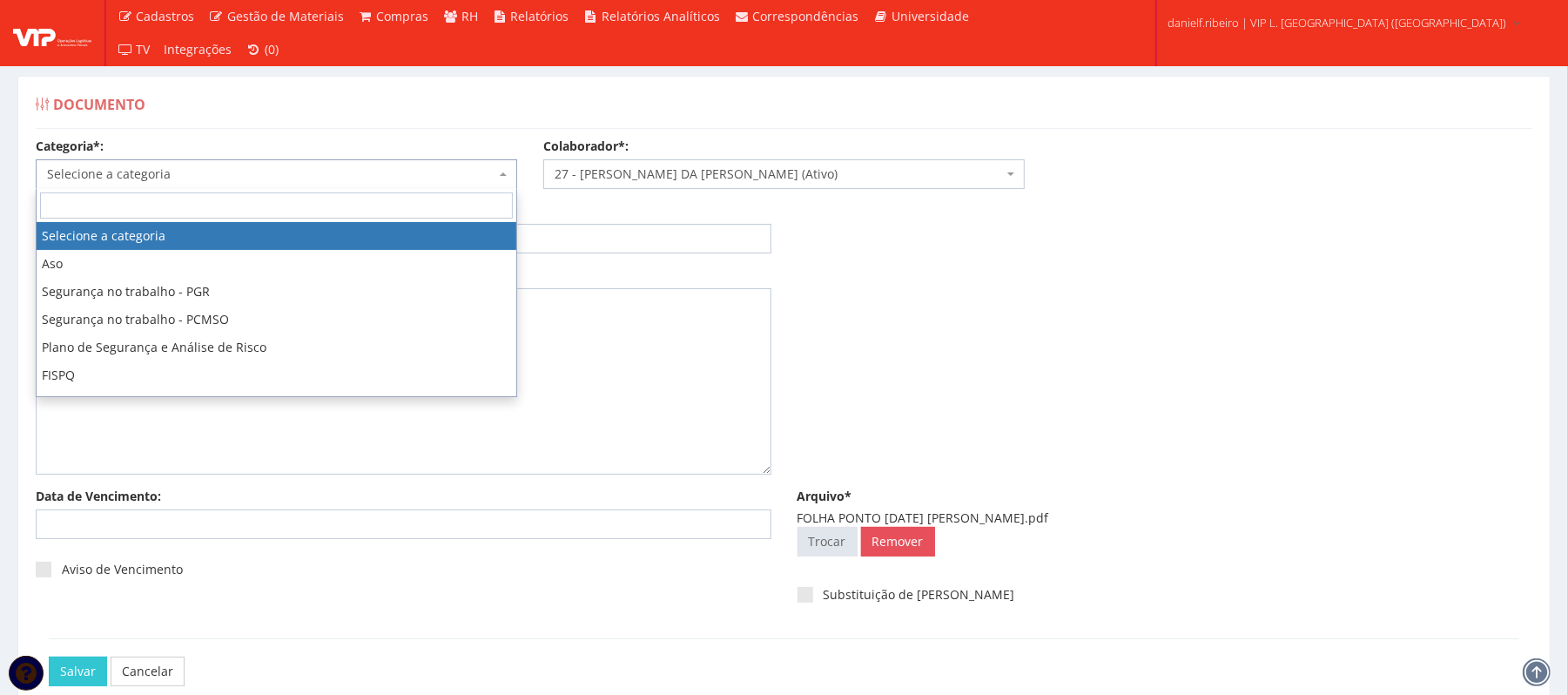
click at [322, 176] on span "Selecione a categoria" at bounding box center [271, 174] width 448 height 17
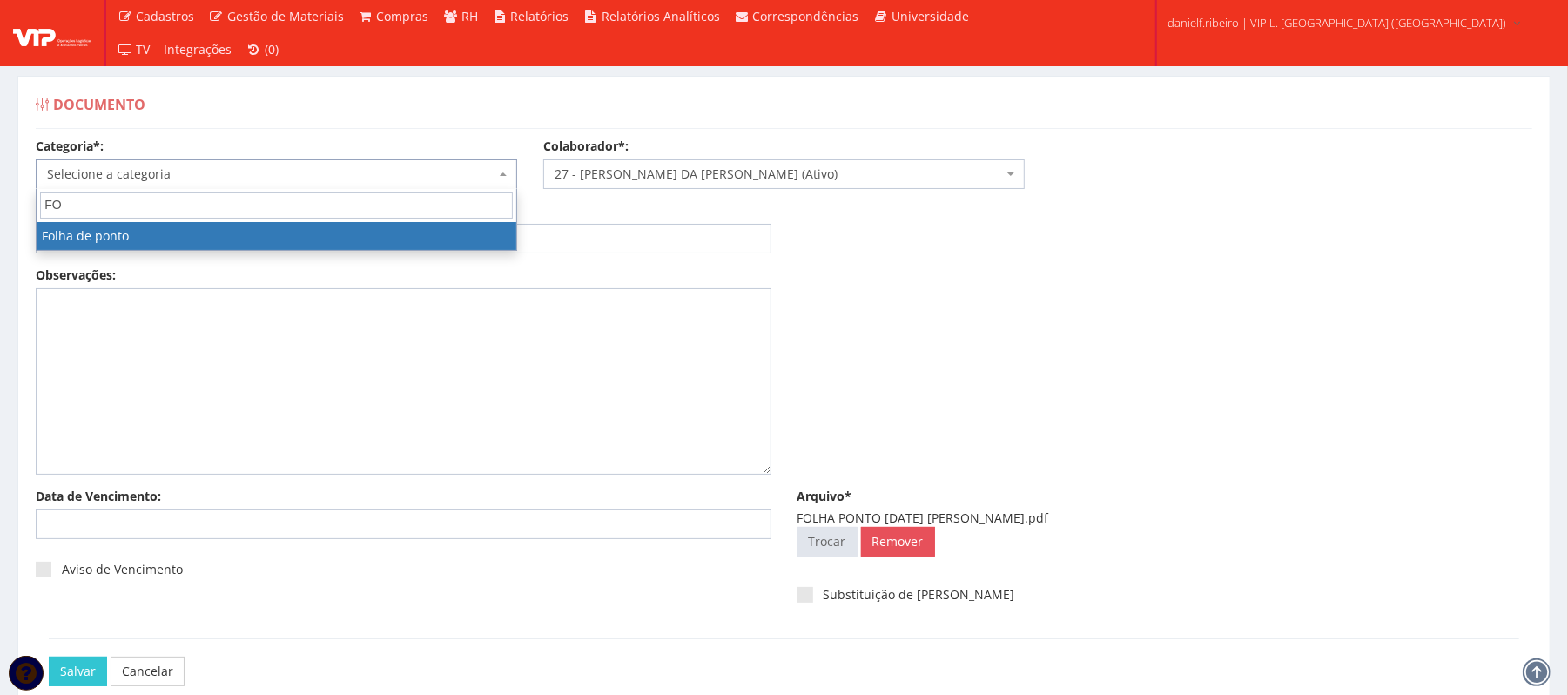
type input "FO"
select select "folha_ponto"
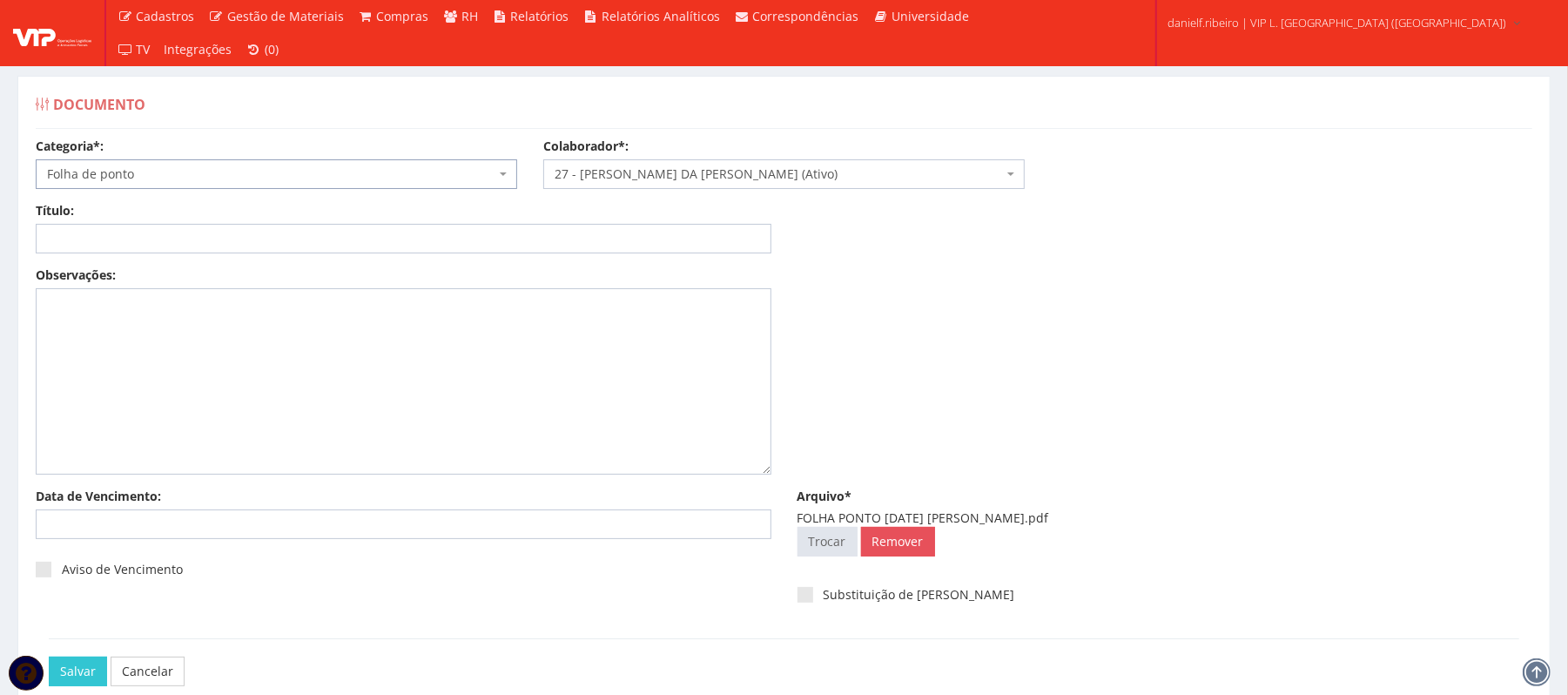
click at [298, 211] on div "Título:" at bounding box center [404, 228] width 762 height 52
click at [298, 236] on input "Título:" at bounding box center [403, 238] width 736 height 30
paste input "FOLHA PONTO JUL/2025"
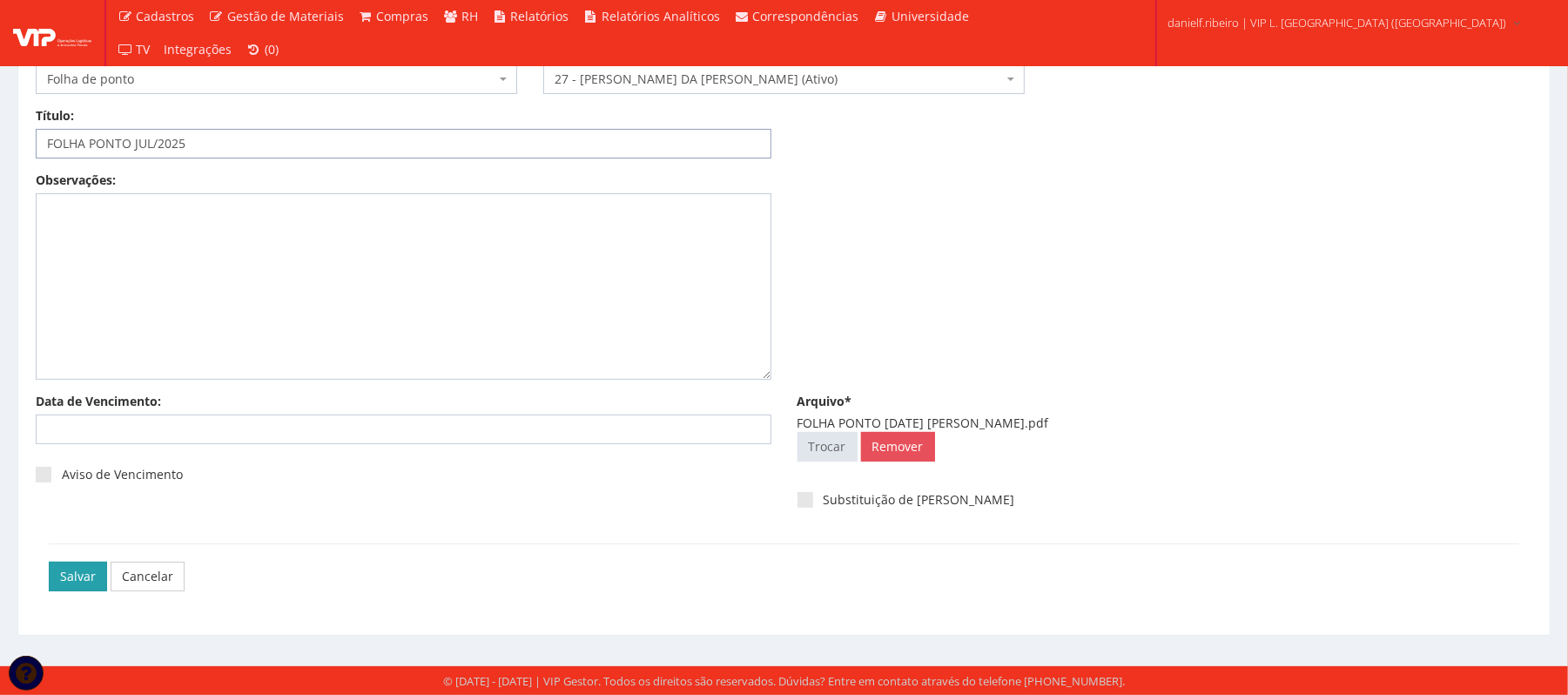
type input "FOLHA PONTO JUL/2025"
click at [63, 586] on input "Salvar" at bounding box center [78, 576] width 58 height 30
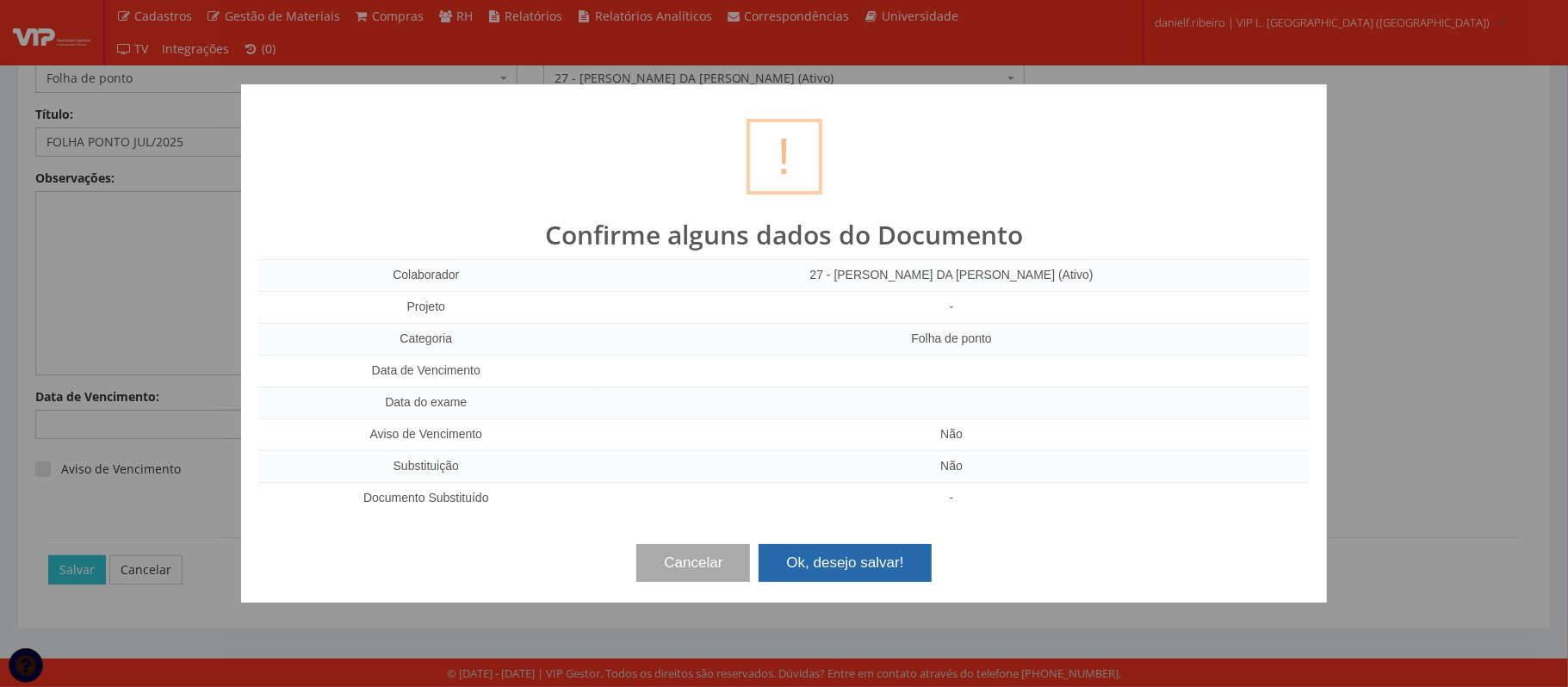
click at [907, 576] on button "Ok, desejo salvar!" at bounding box center [845, 563] width 172 height 38
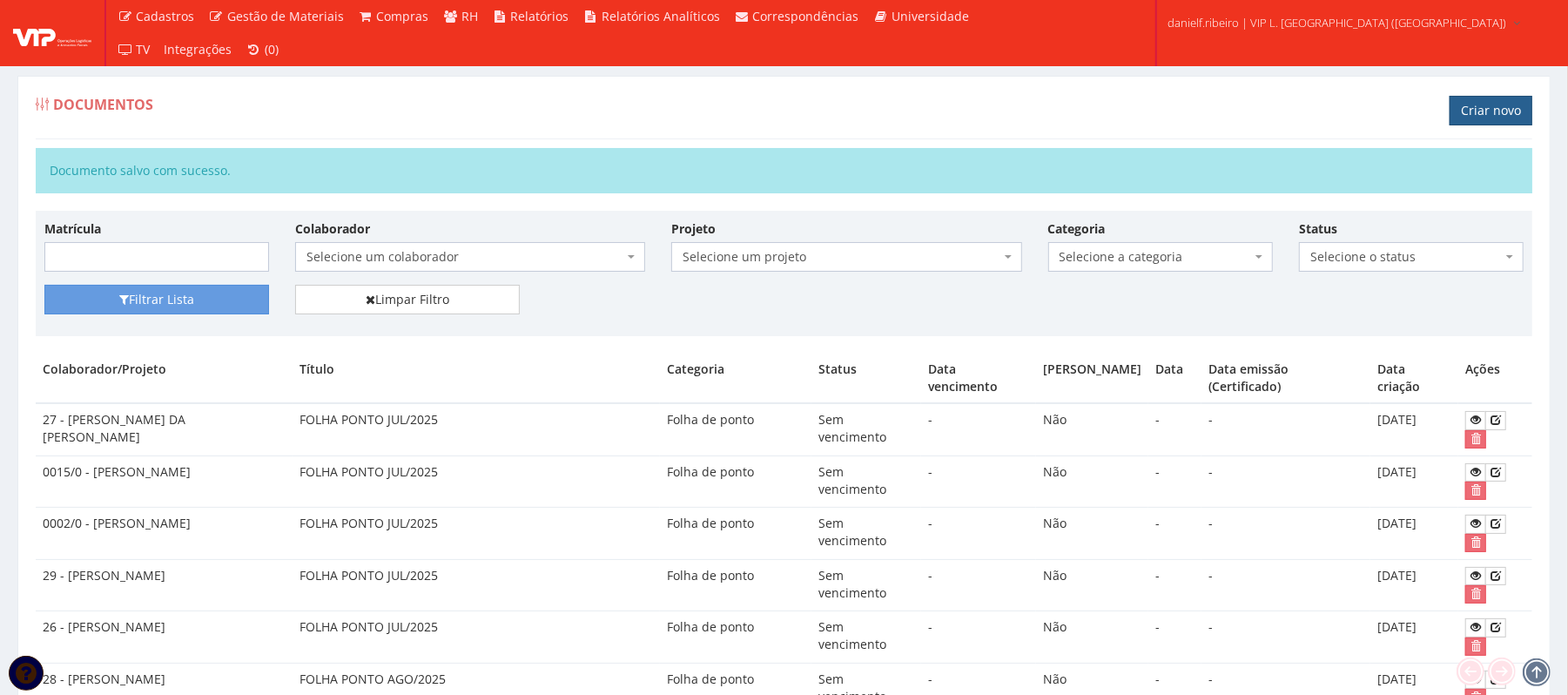
click at [1501, 111] on link "Criar novo" at bounding box center [1490, 110] width 82 height 30
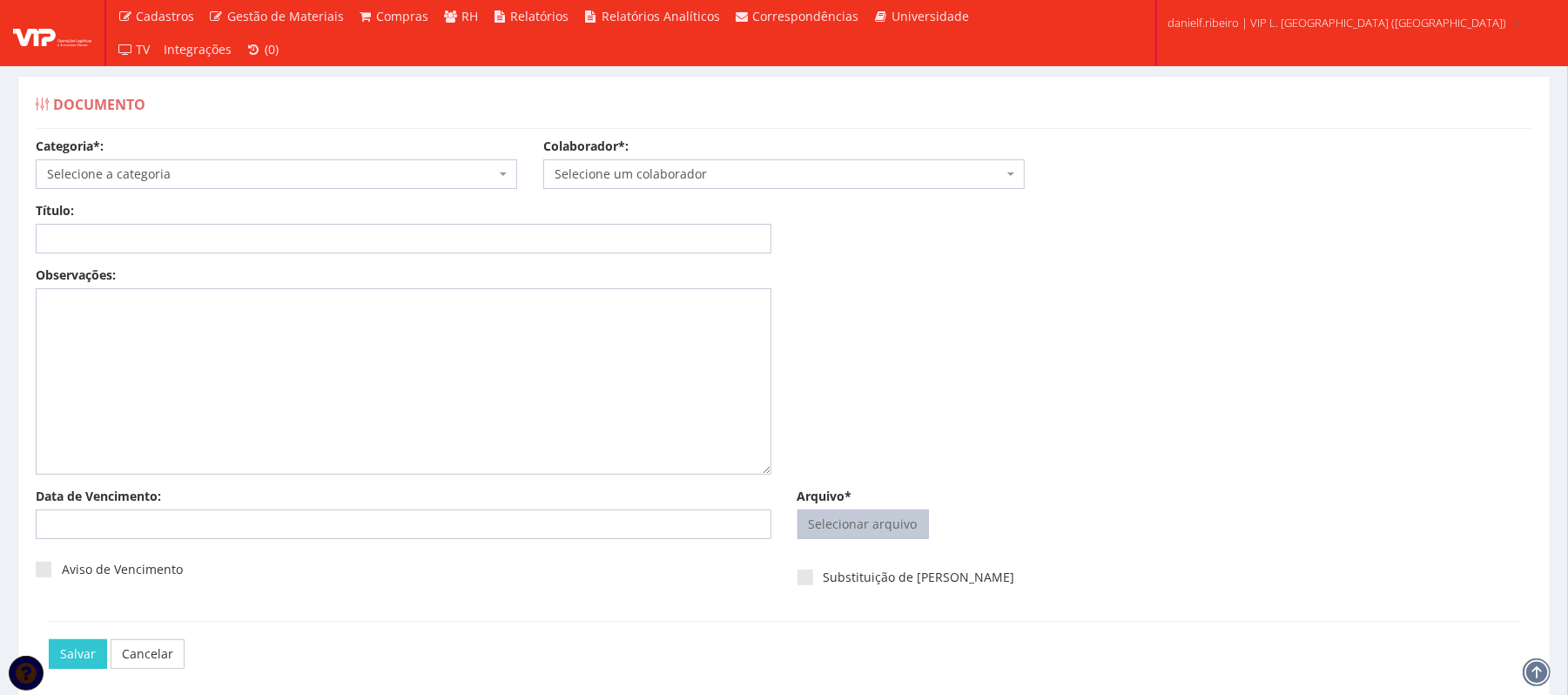
click at [843, 520] on input "Arquivo*" at bounding box center [863, 524] width 130 height 28
type input "C:\fakepath\FOLHA PONTO [DATE] [PERSON_NAME].pdf"
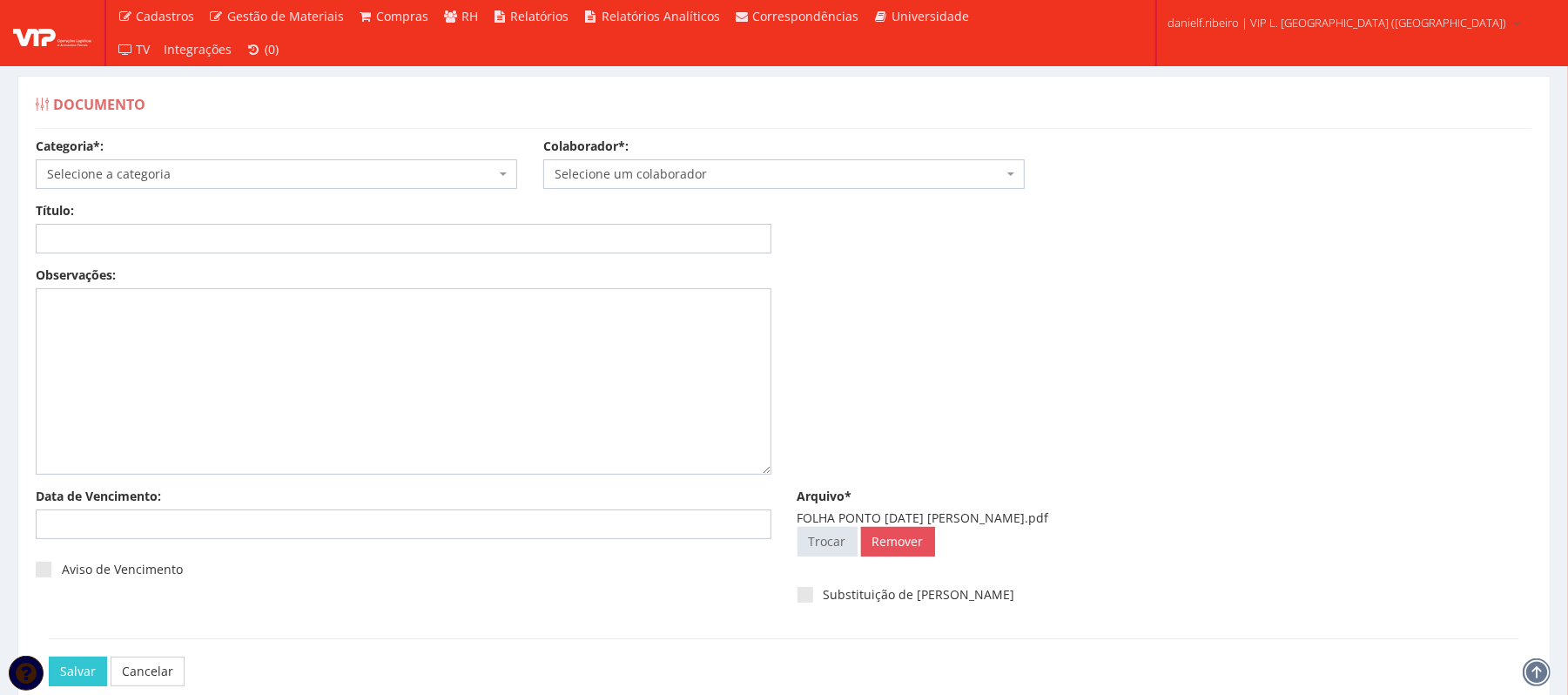
click at [636, 178] on span "Selecione um colaborador" at bounding box center [778, 174] width 448 height 17
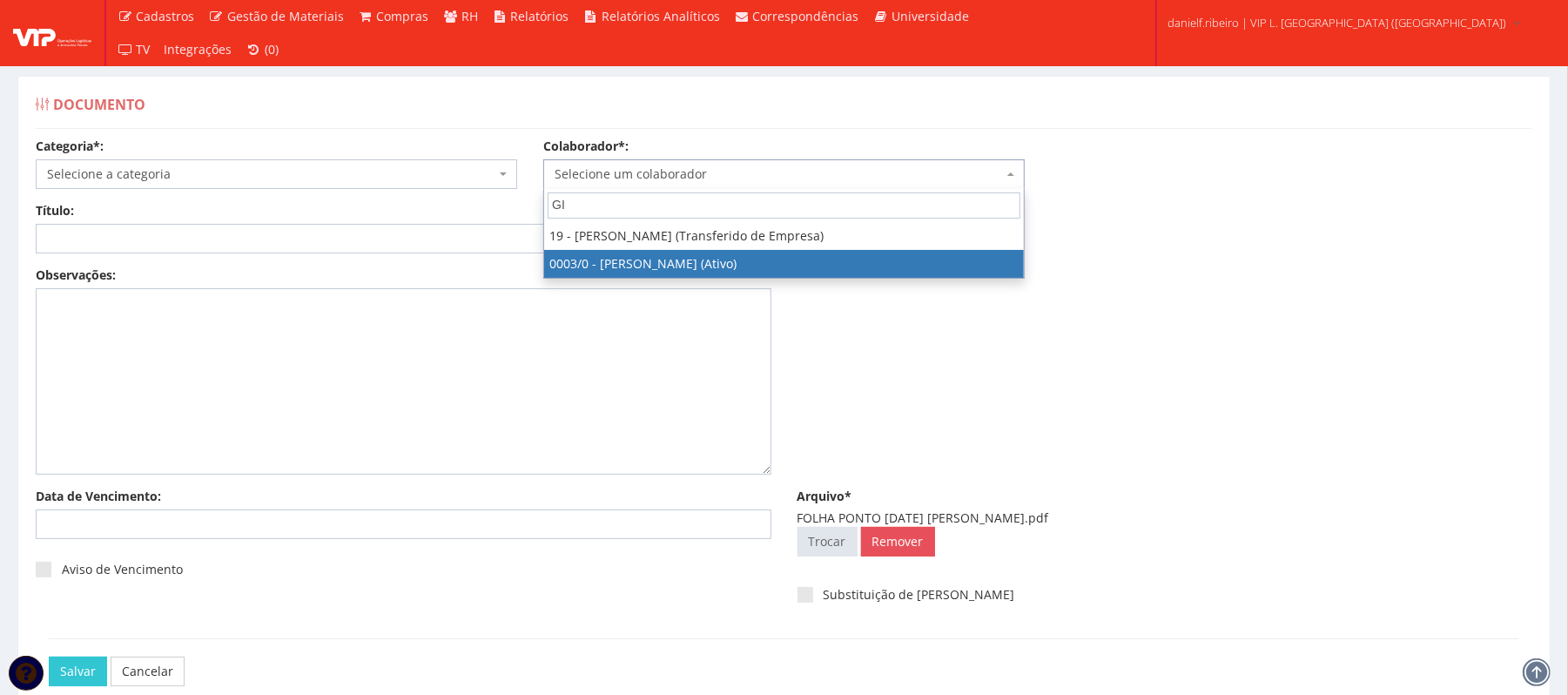
type input "GI"
select select "716"
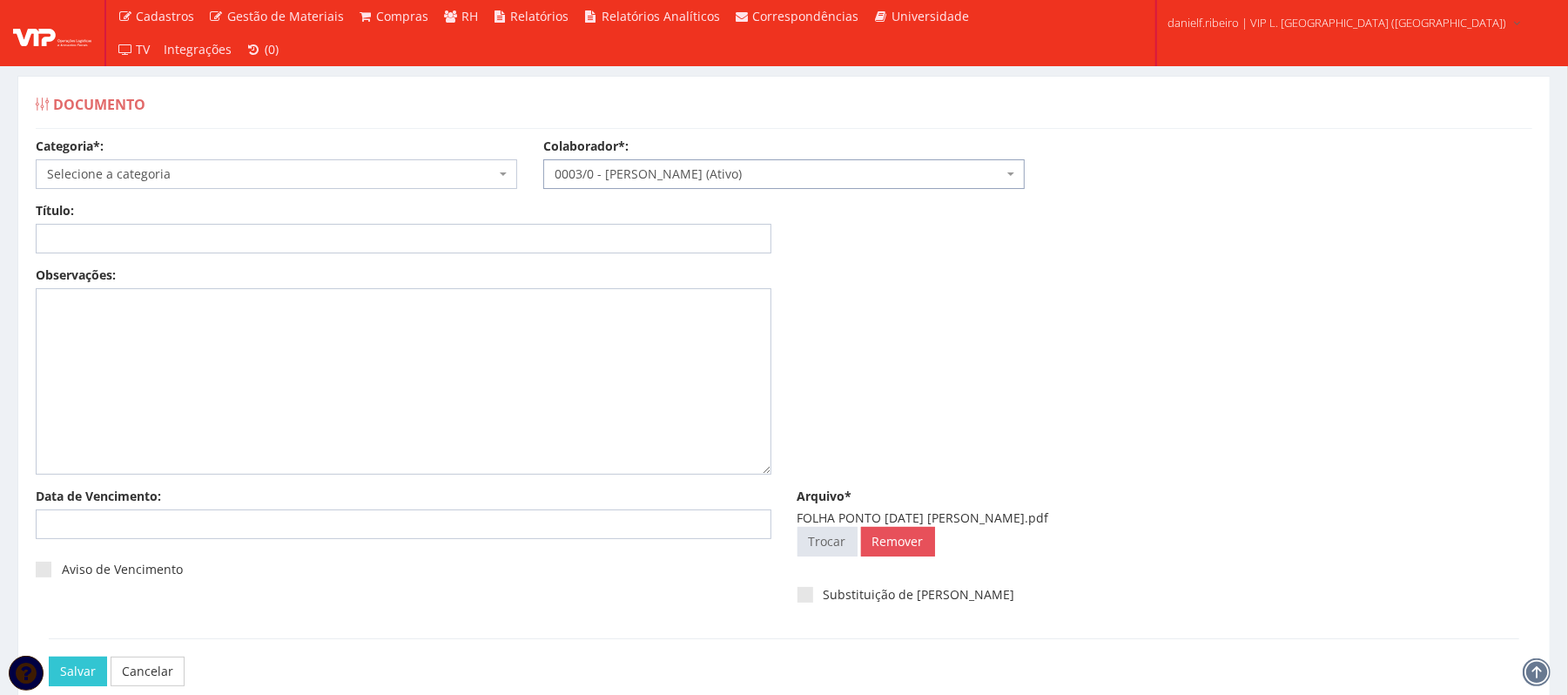
click at [182, 166] on span "Selecione a categoria" at bounding box center [271, 174] width 448 height 17
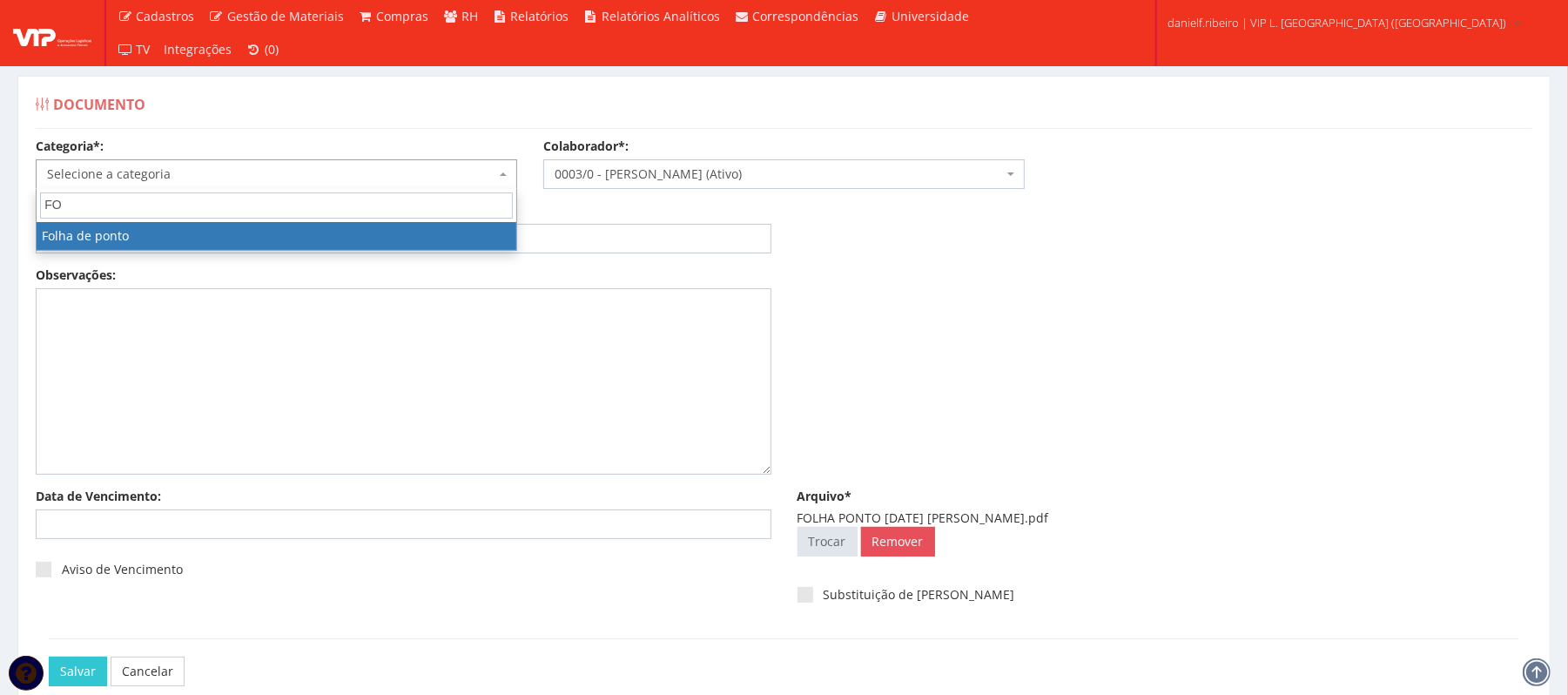
type input "FO"
select select "folha_ponto"
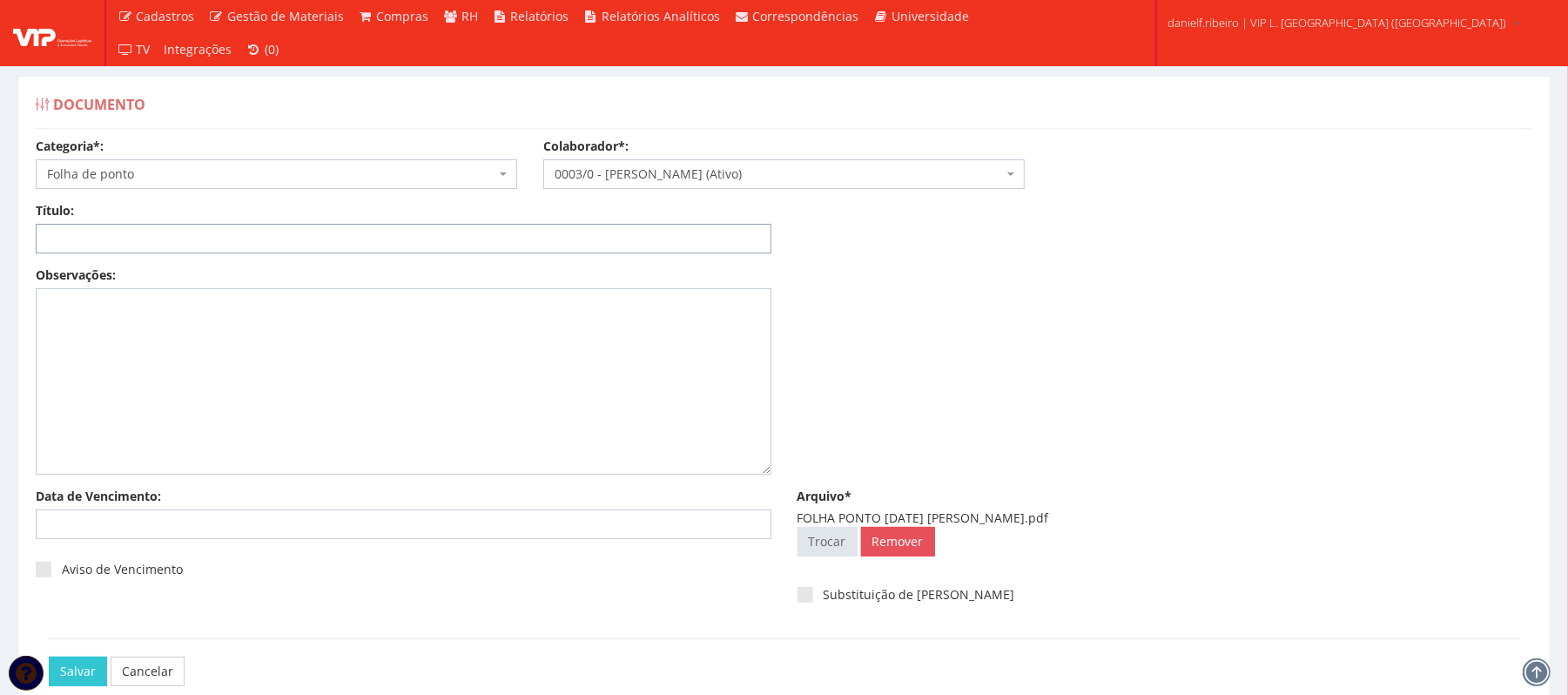
click at [137, 232] on input "Título:" at bounding box center [403, 238] width 736 height 30
paste input "FOLHA PONTO JUL/2025"
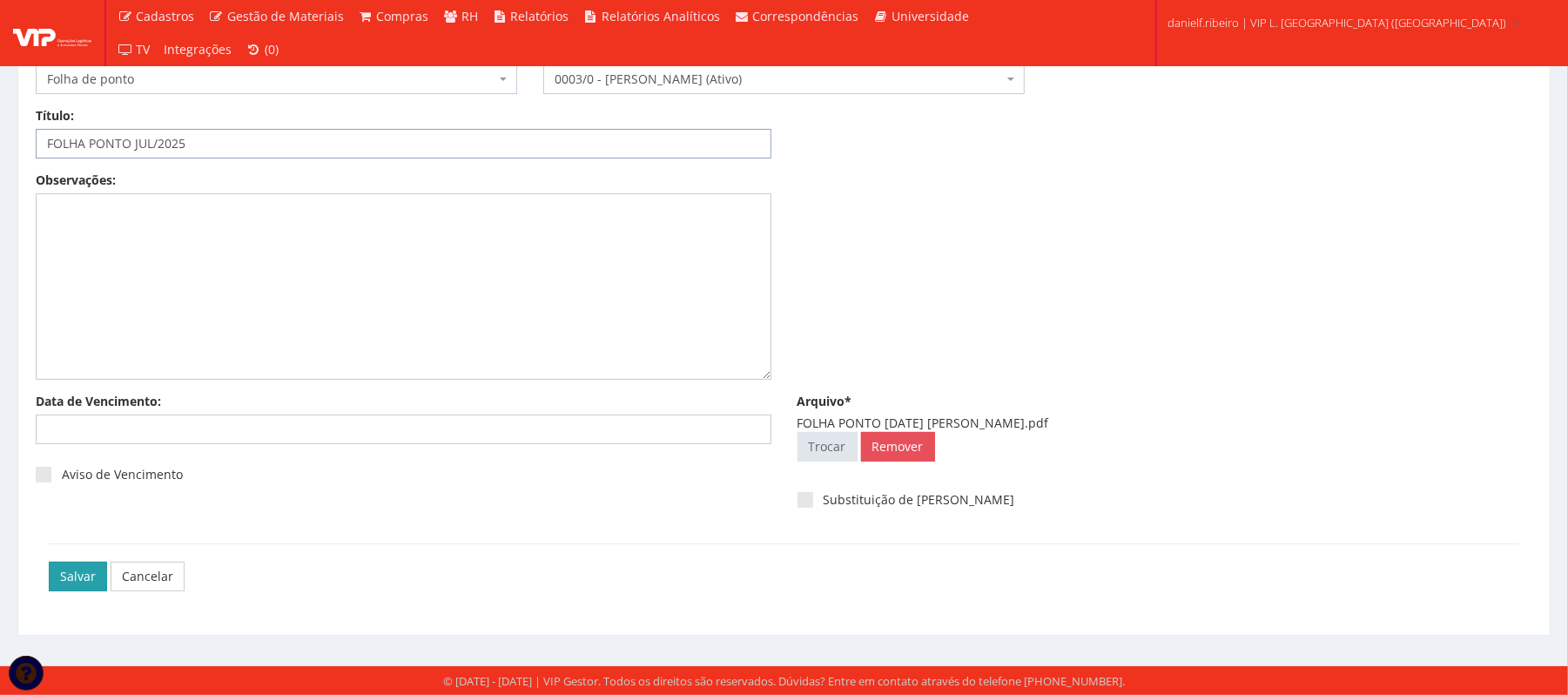
type input "FOLHA PONTO JUL/2025"
click at [61, 575] on input "Salvar" at bounding box center [78, 576] width 58 height 30
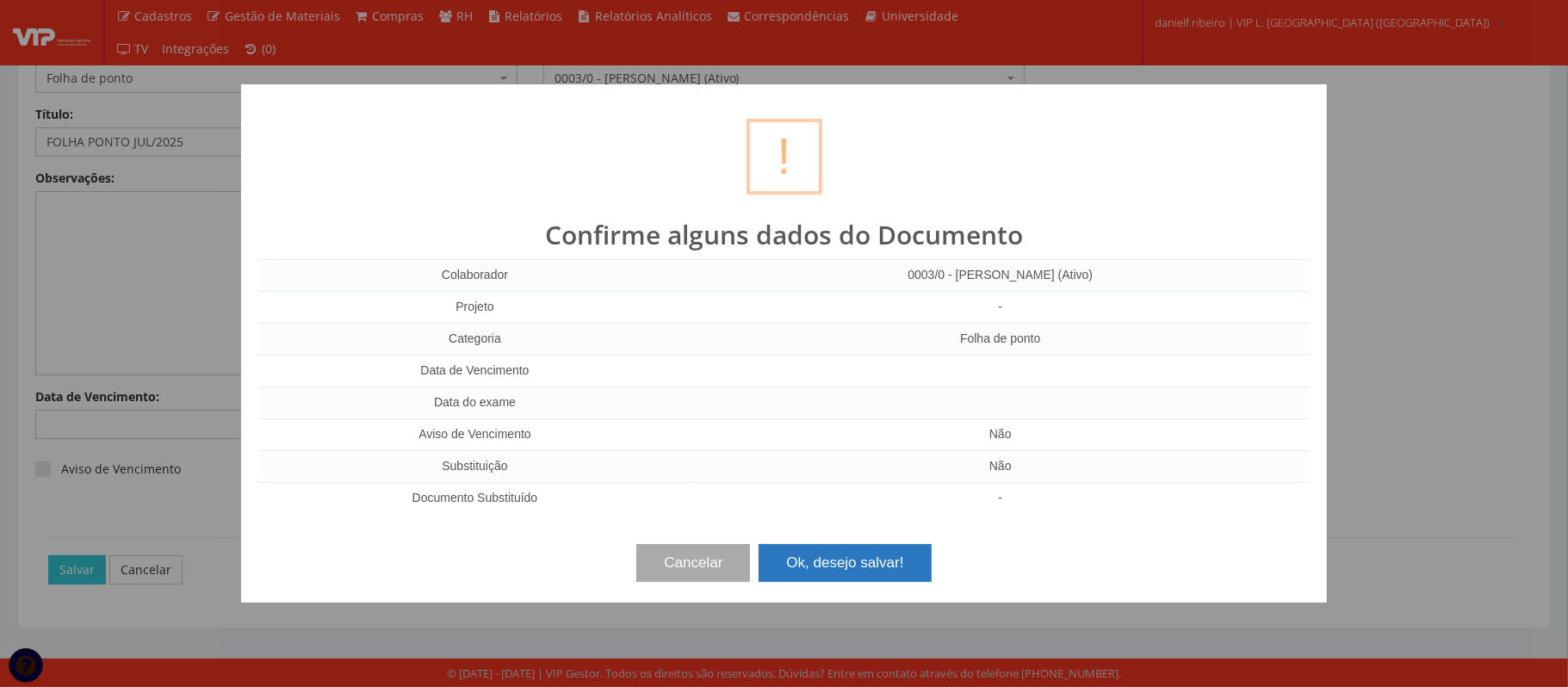
click at [870, 568] on button "Ok, desejo salvar!" at bounding box center [845, 563] width 172 height 38
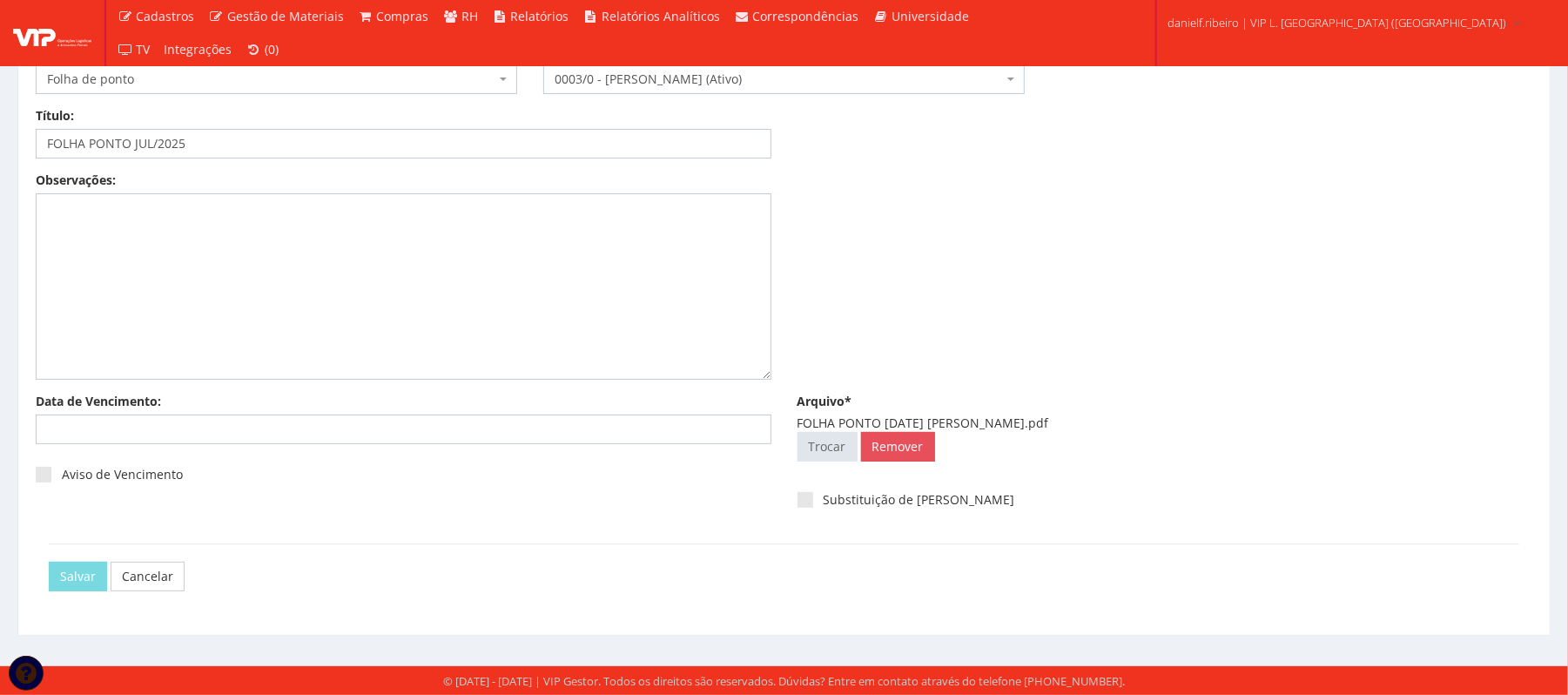
scroll to position [0, 0]
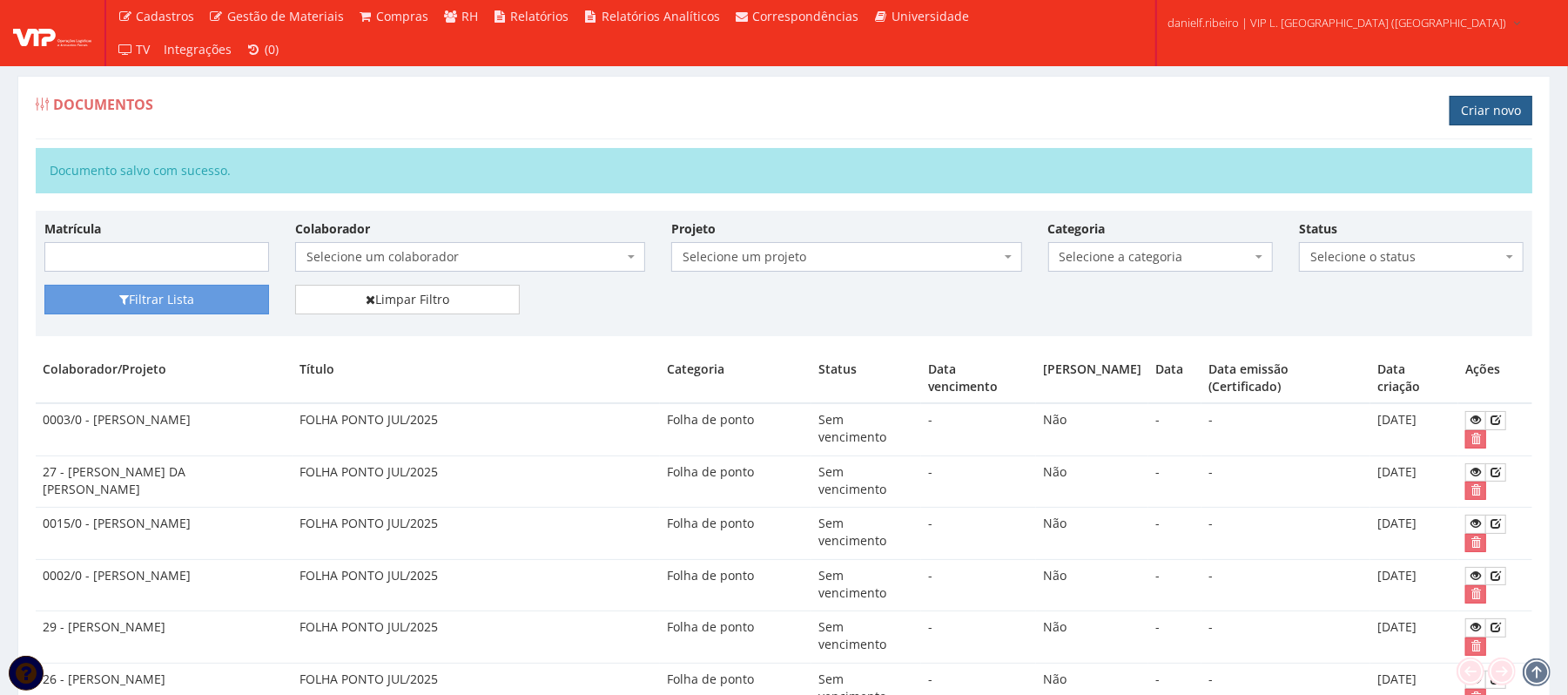
click at [1473, 106] on link "Criar novo" at bounding box center [1490, 110] width 82 height 30
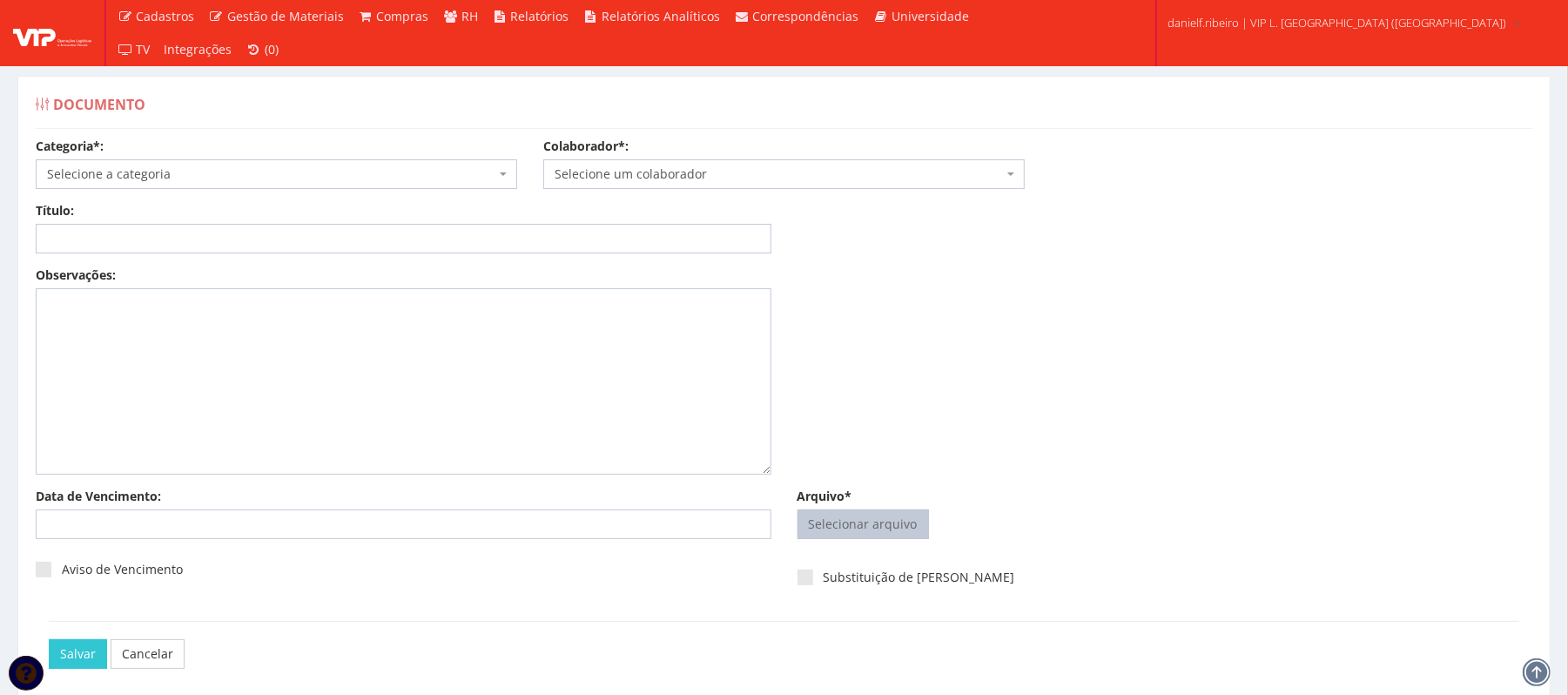
click at [820, 514] on input "Arquivo*" at bounding box center [863, 524] width 130 height 28
type input "C:\fakepath\FOLHA PONTO JUL.2025 HELENILTON ANTONIO DOS SANTOS.pdf"
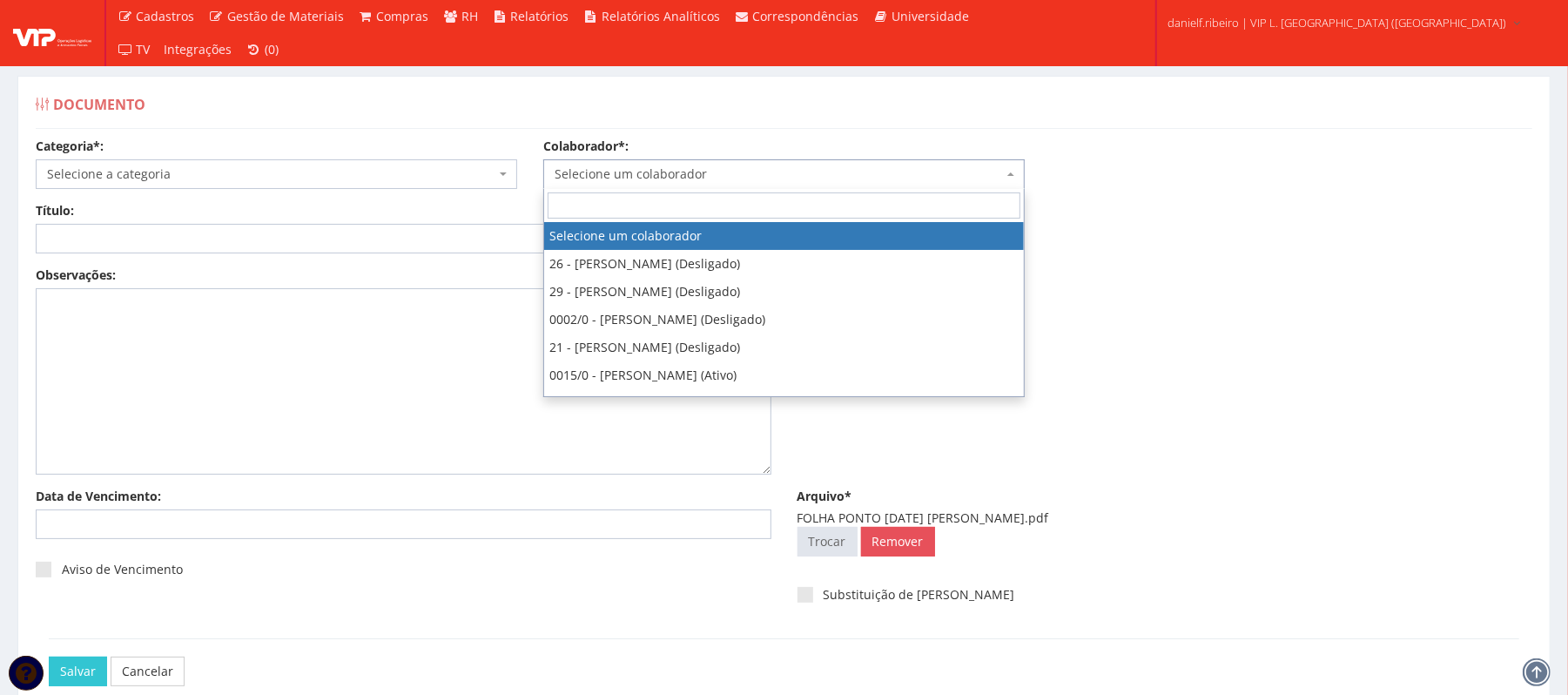
click at [684, 166] on span "Selecione um colaborador" at bounding box center [778, 174] width 448 height 17
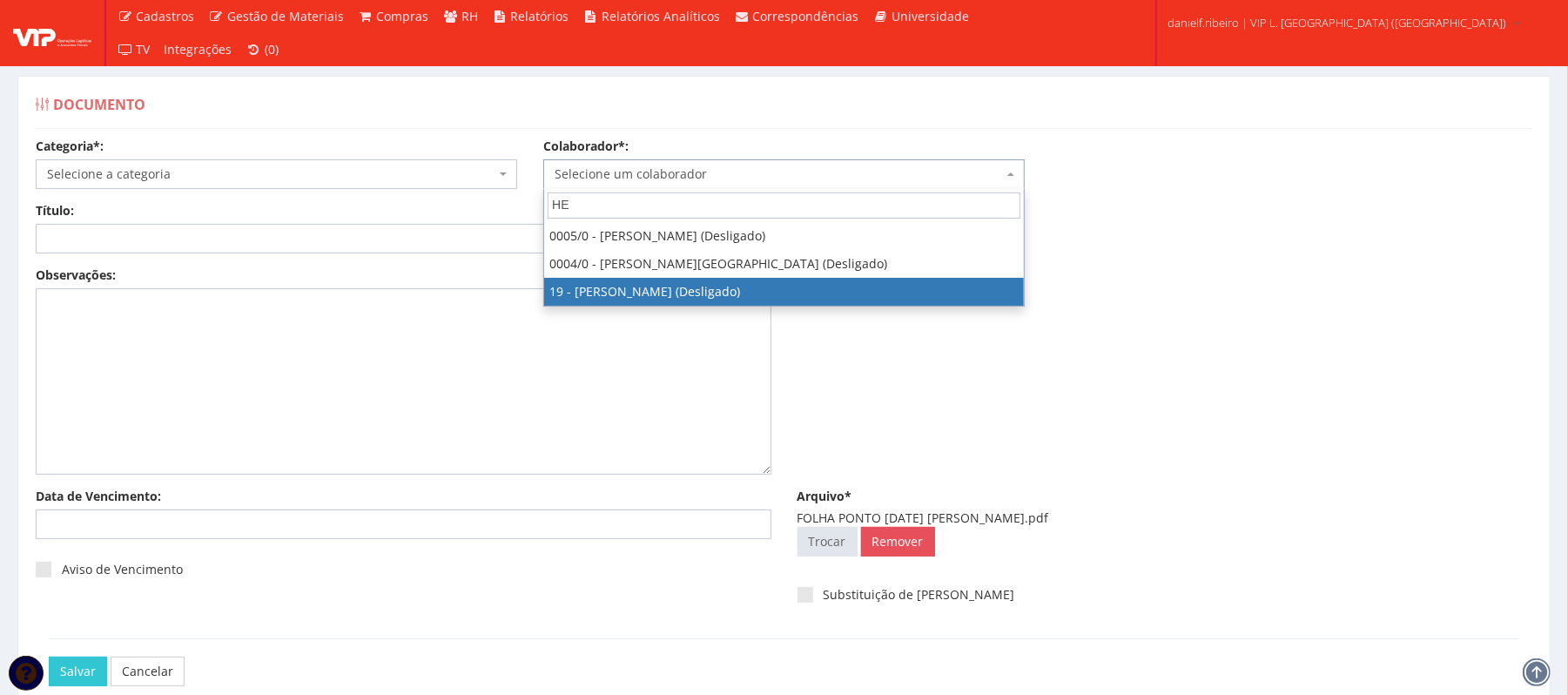
type input "HE"
select select "2488"
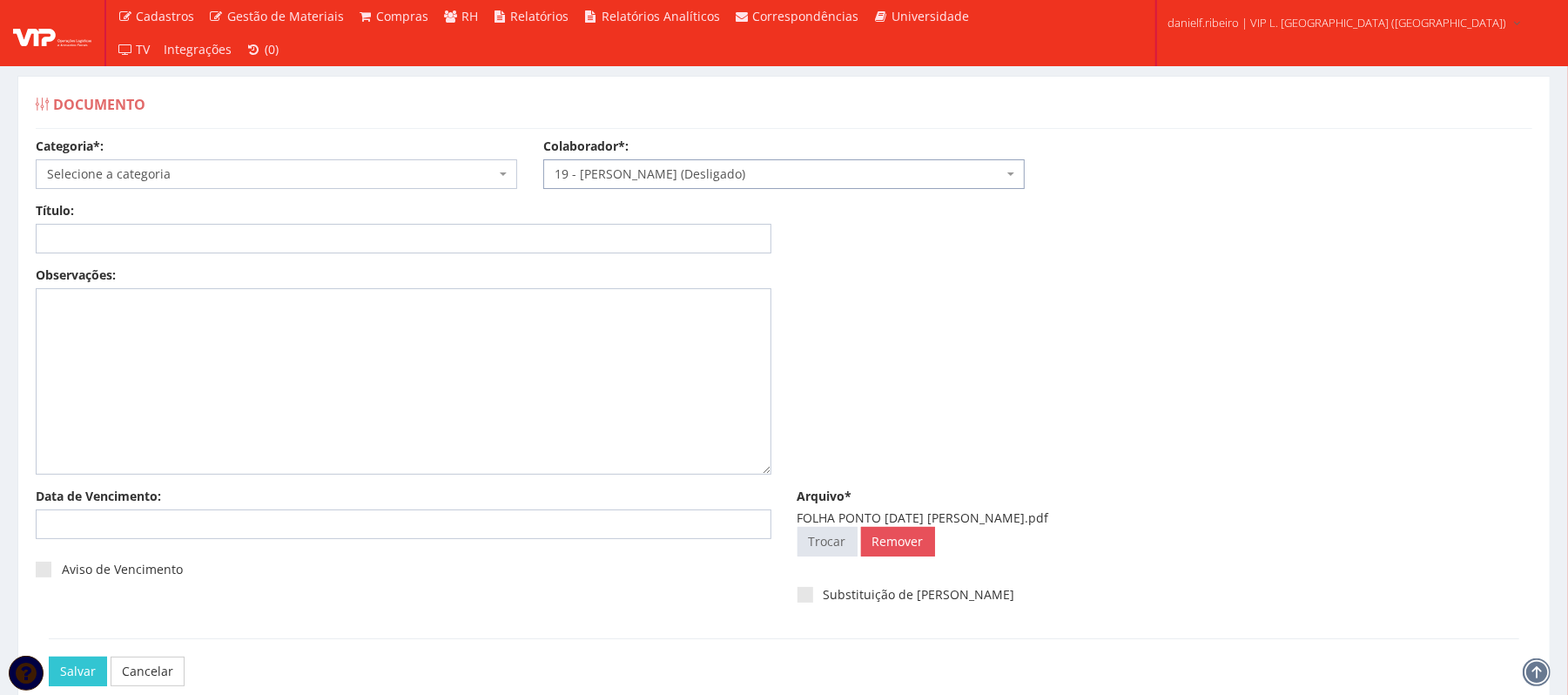
click at [681, 174] on span "19 - [PERSON_NAME] (Desligado)" at bounding box center [778, 174] width 448 height 17
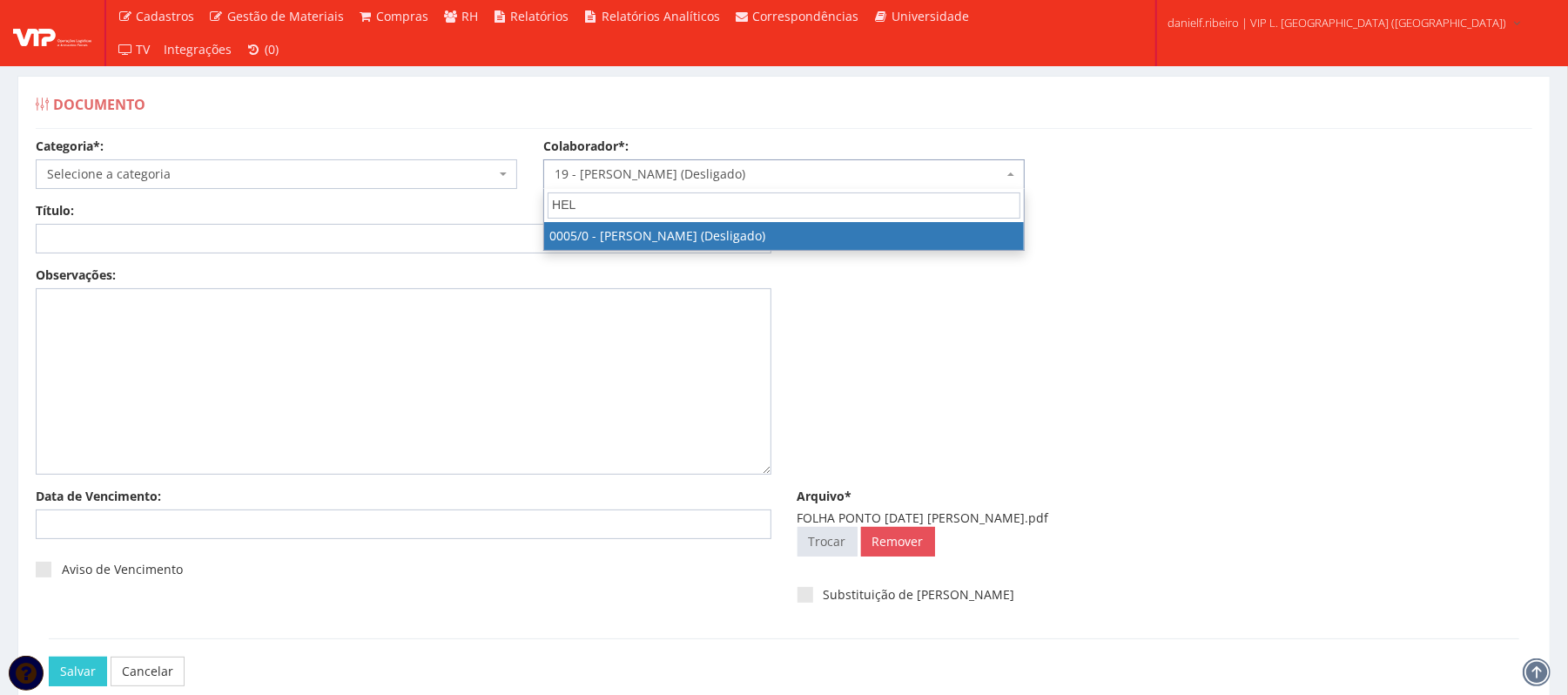
type input "HEL"
select select "718"
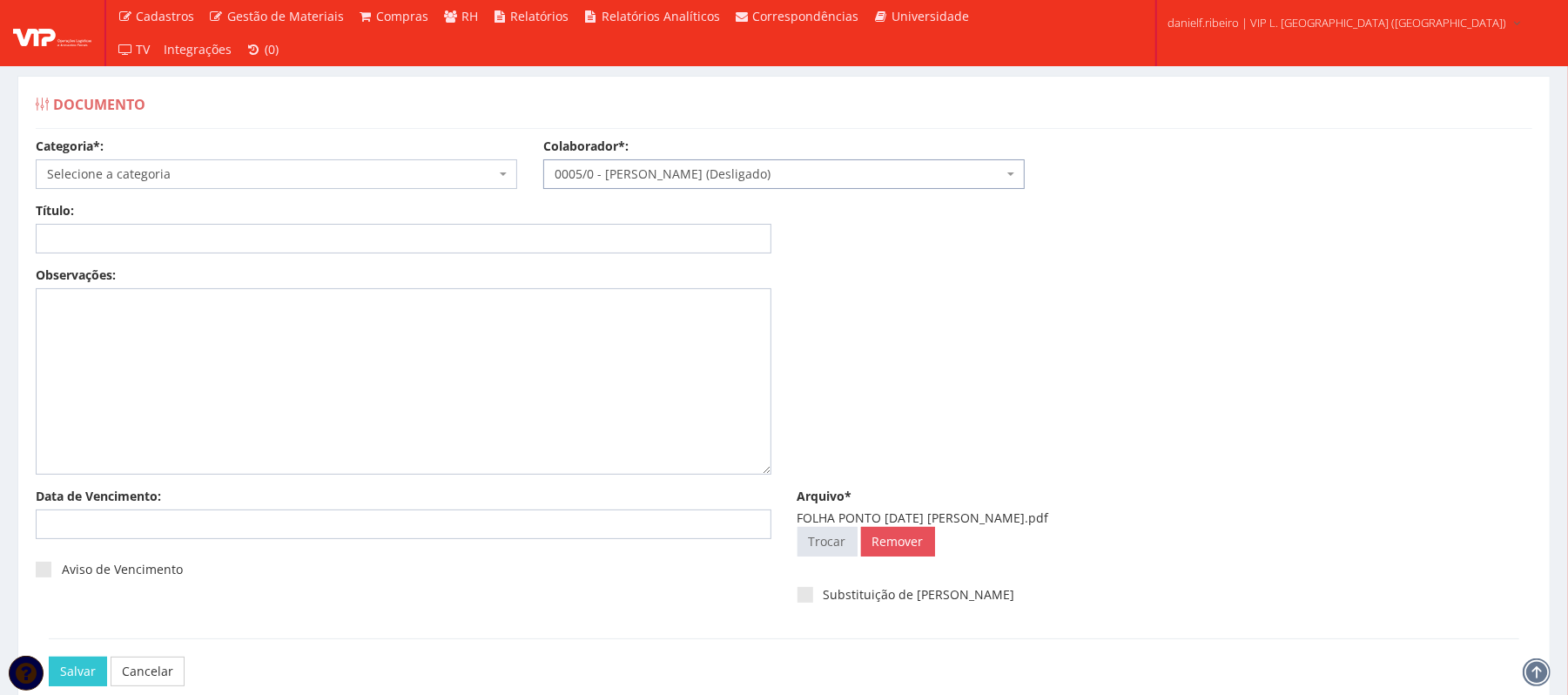
drag, startPoint x: 193, startPoint y: 166, endPoint x: 199, endPoint y: 157, distance: 10.8
click at [196, 158] on div "Categoria*: Selecione a categoria Aso Segurança no trabalho - PGR Segurança no …" at bounding box center [277, 164] width 507 height 52
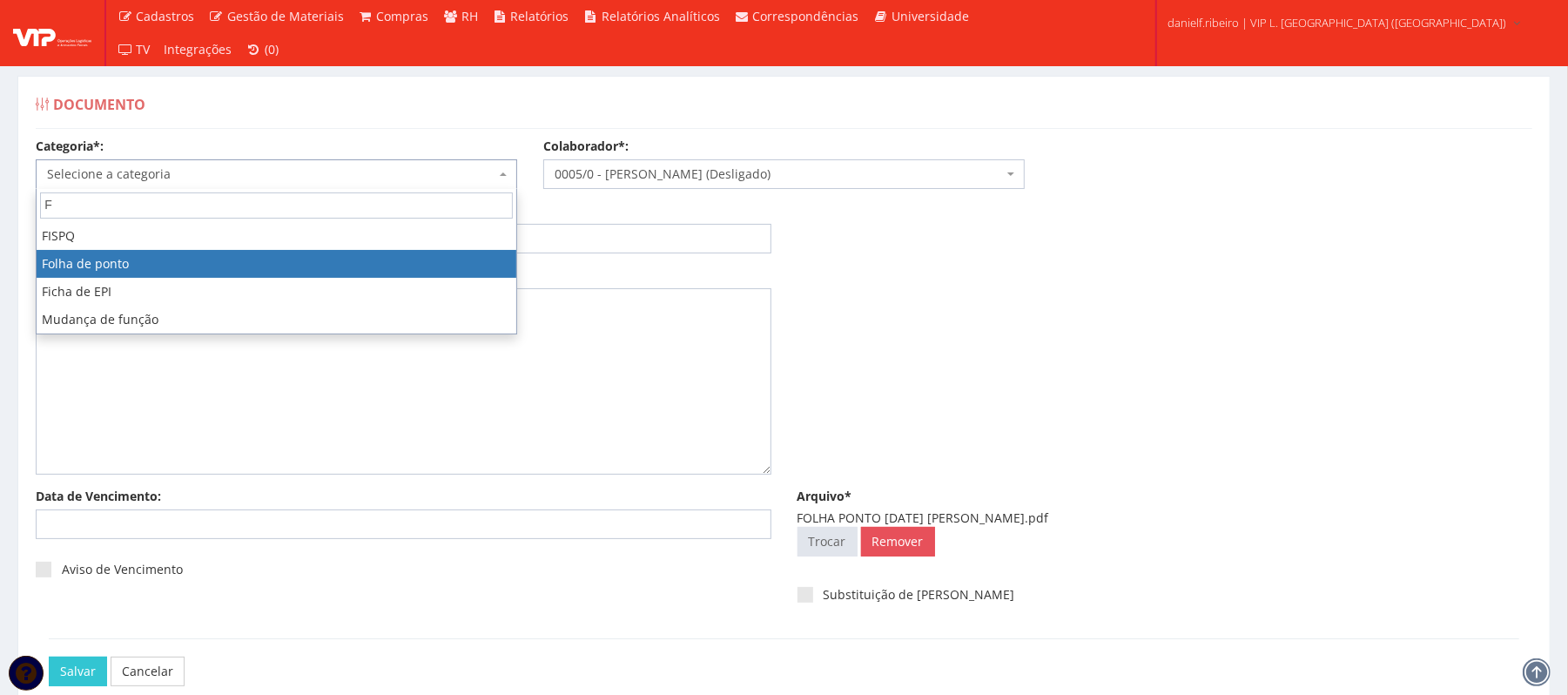
type input "F"
select select "folha_ponto"
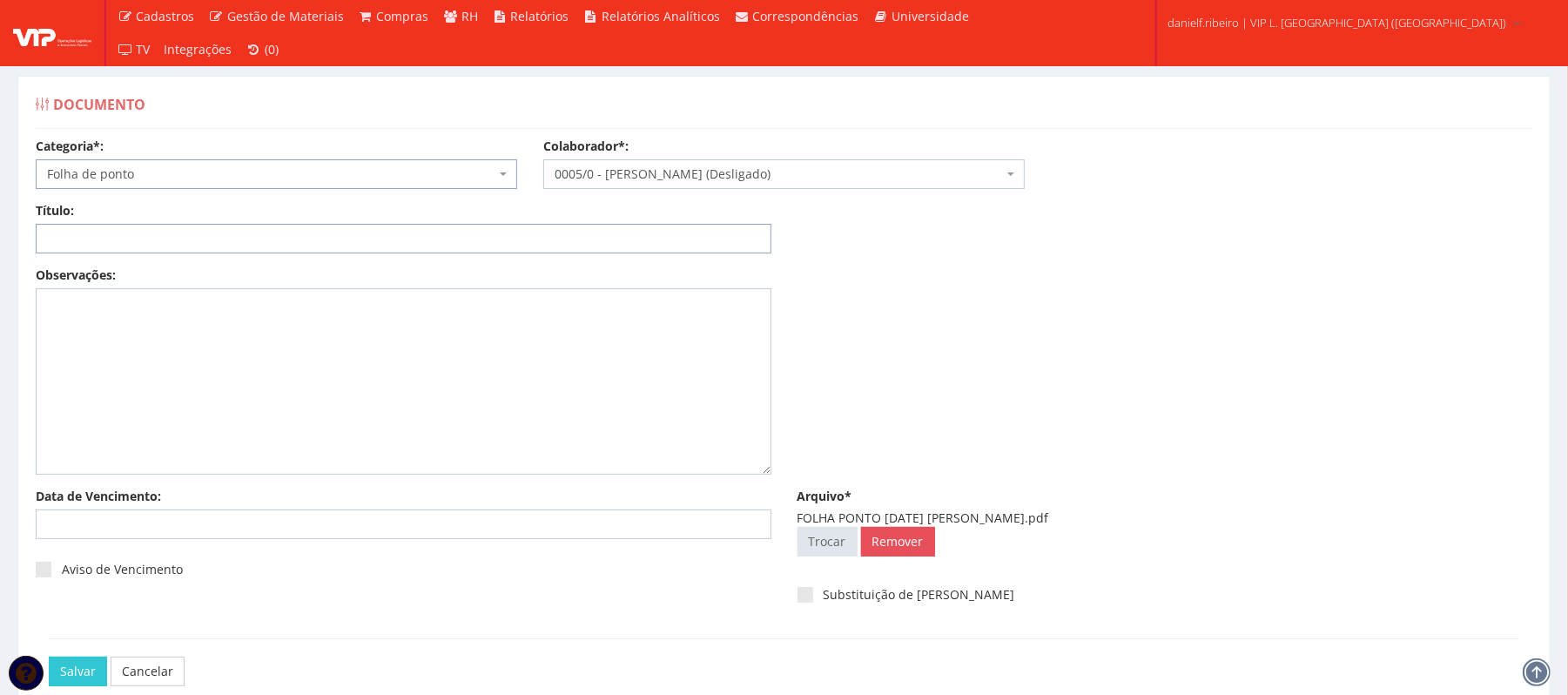
click at [119, 246] on input "Título:" at bounding box center [403, 238] width 736 height 30
paste input "FOLHA PONTO JUL/2025"
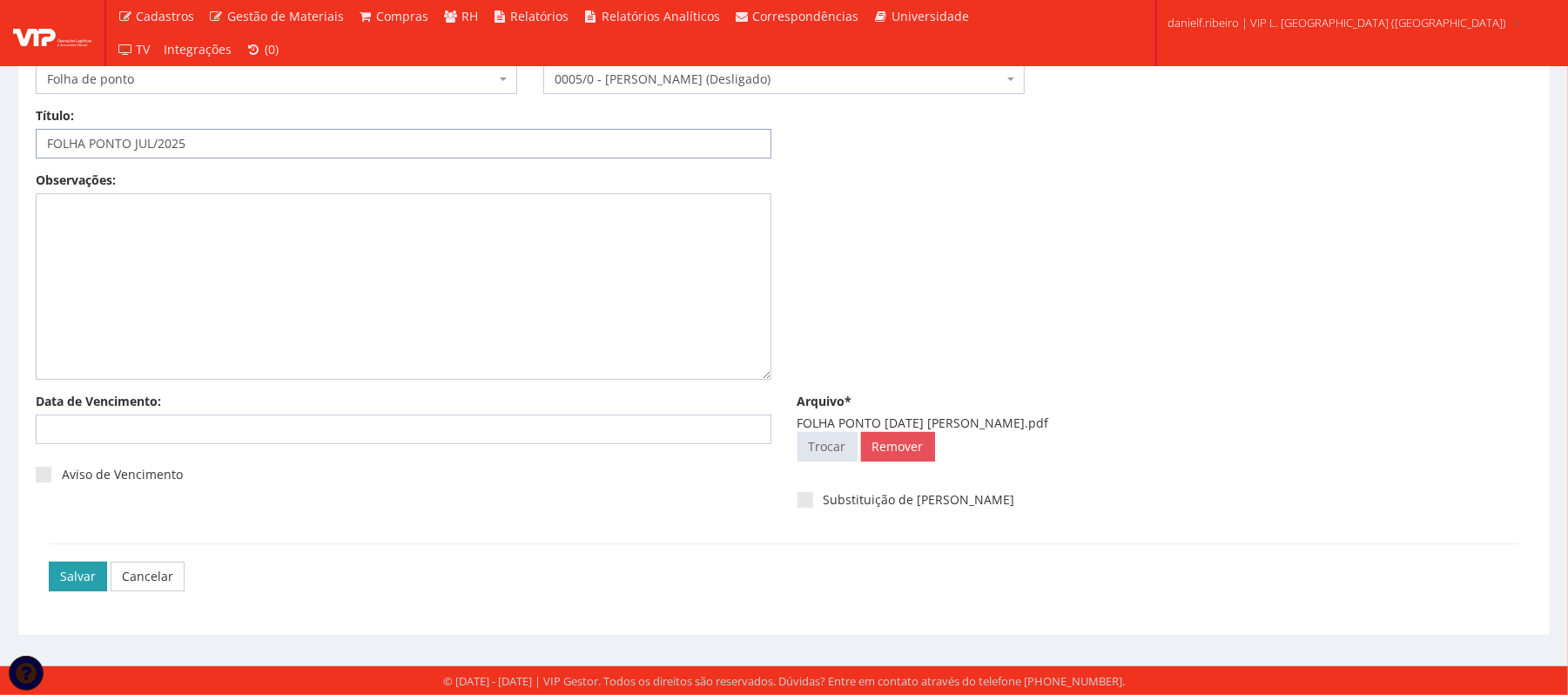
type input "FOLHA PONTO JUL/2025"
click at [68, 564] on input "Salvar" at bounding box center [78, 576] width 58 height 30
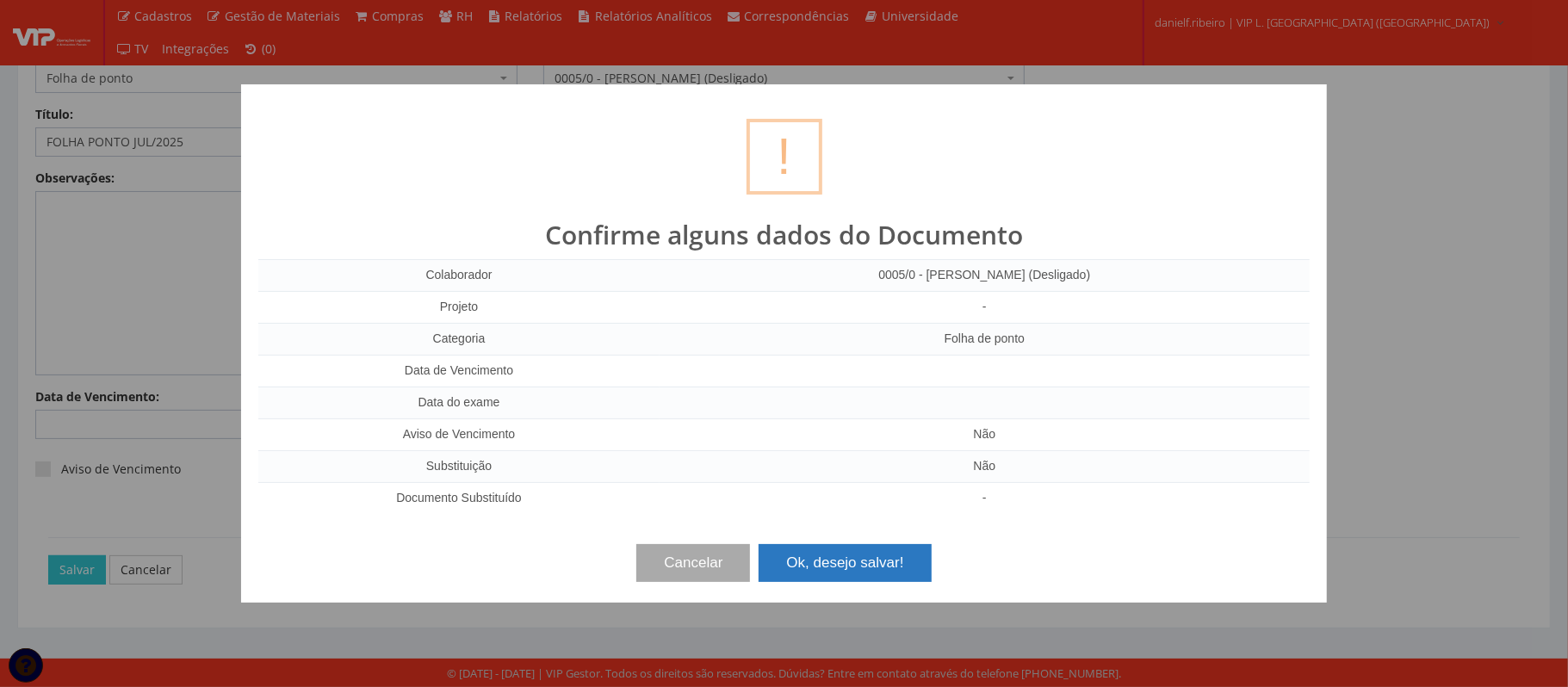
click at [830, 568] on button "Ok, desejo salvar!" at bounding box center [845, 563] width 172 height 38
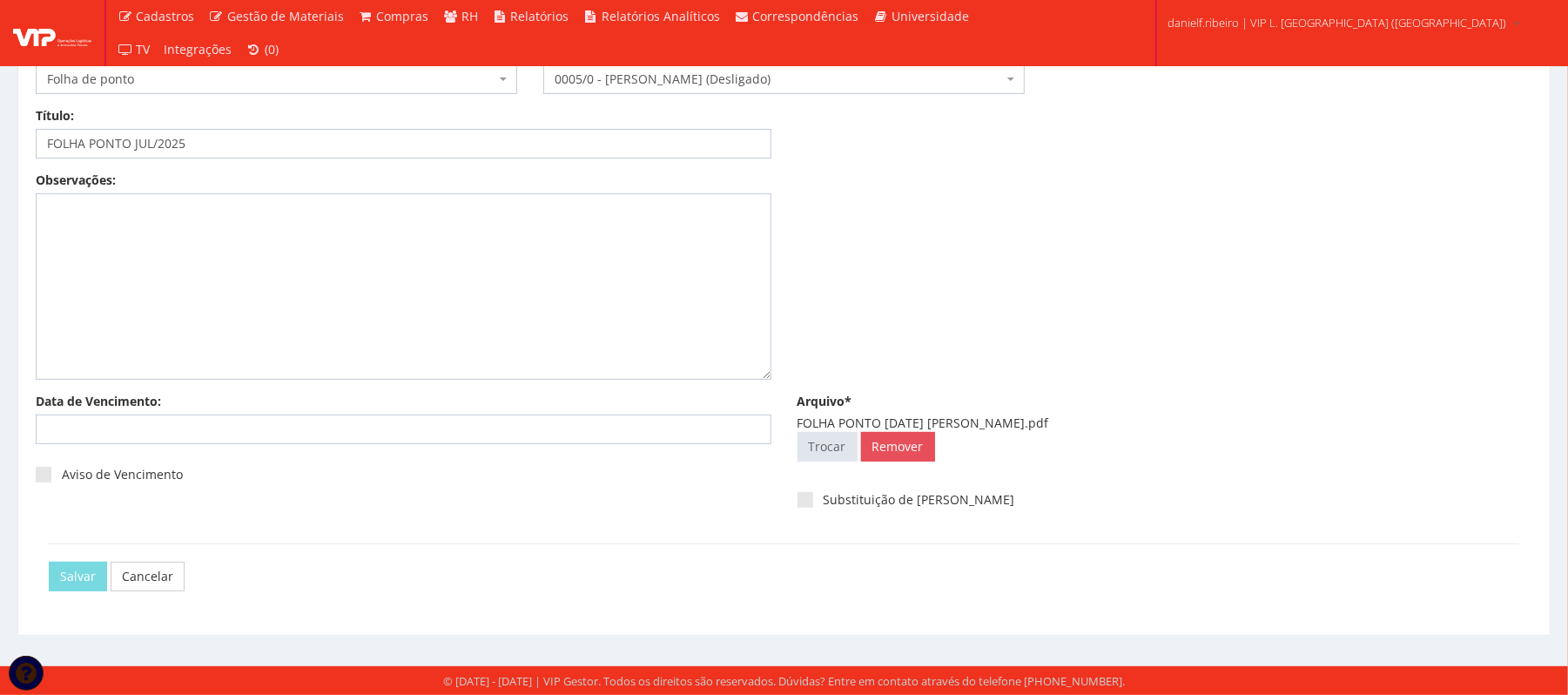
scroll to position [0, 0]
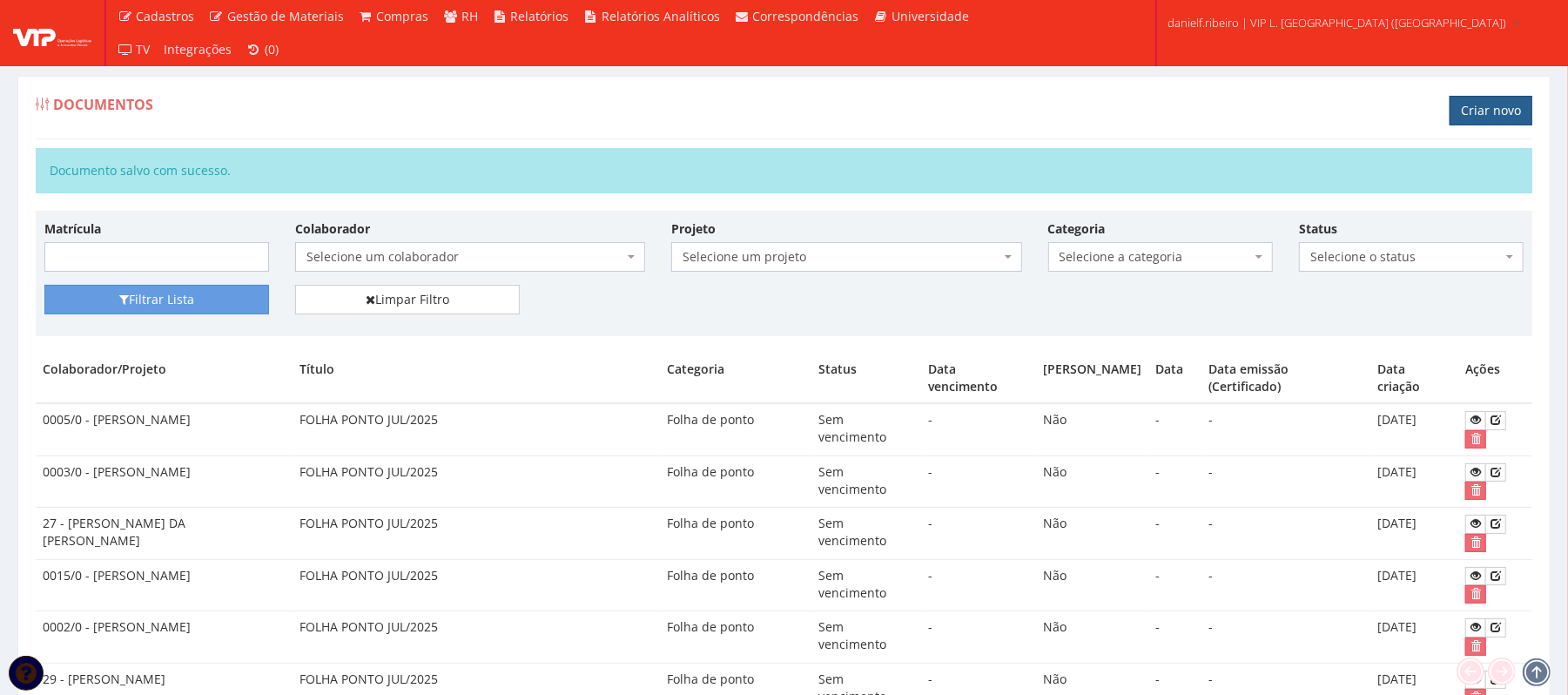
click at [1488, 122] on link "Criar novo" at bounding box center [1490, 110] width 82 height 30
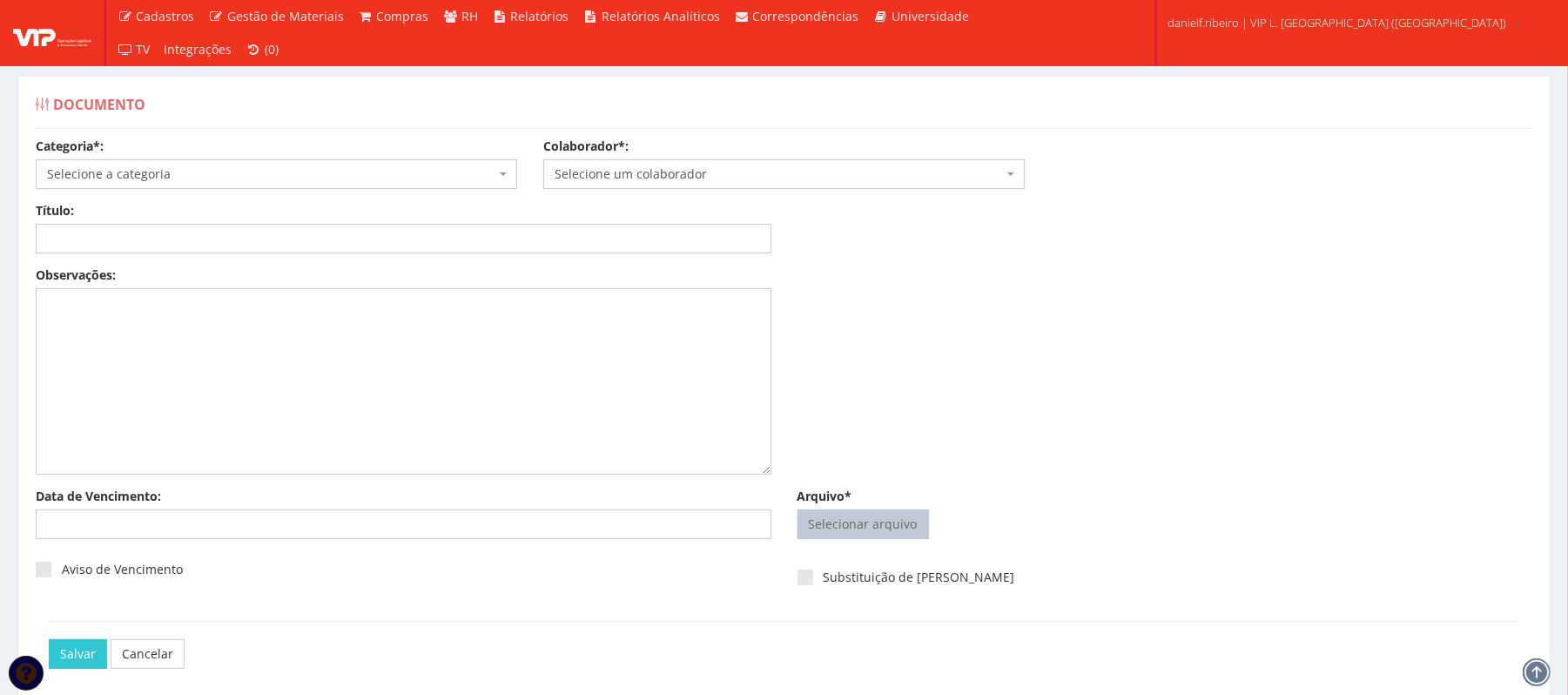
click at [831, 529] on input "Arquivo*" at bounding box center [863, 524] width 130 height 28
type input "C:\fakepath\FOLHA PONTO [DATE] [PERSON_NAME].pdf"
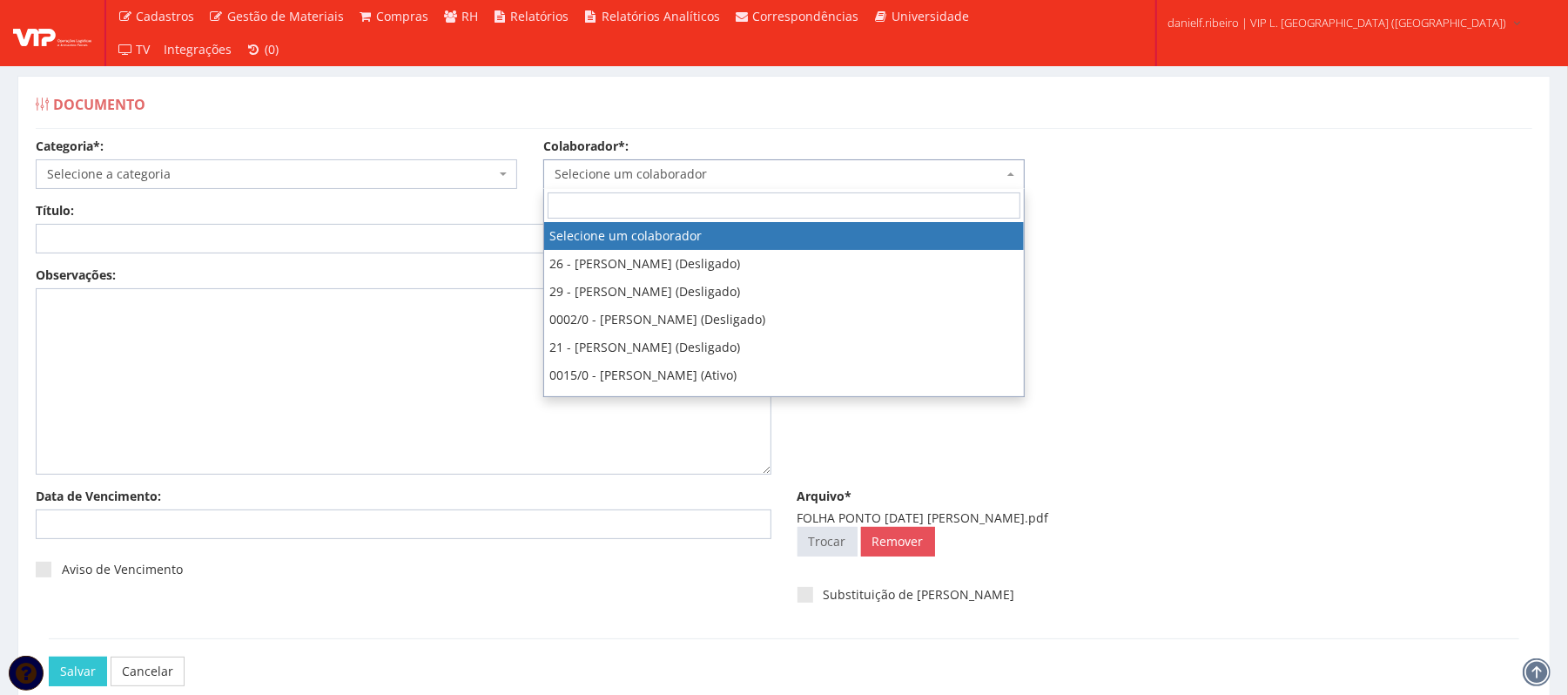
click at [781, 176] on span "Selecione um colaborador" at bounding box center [778, 174] width 448 height 17
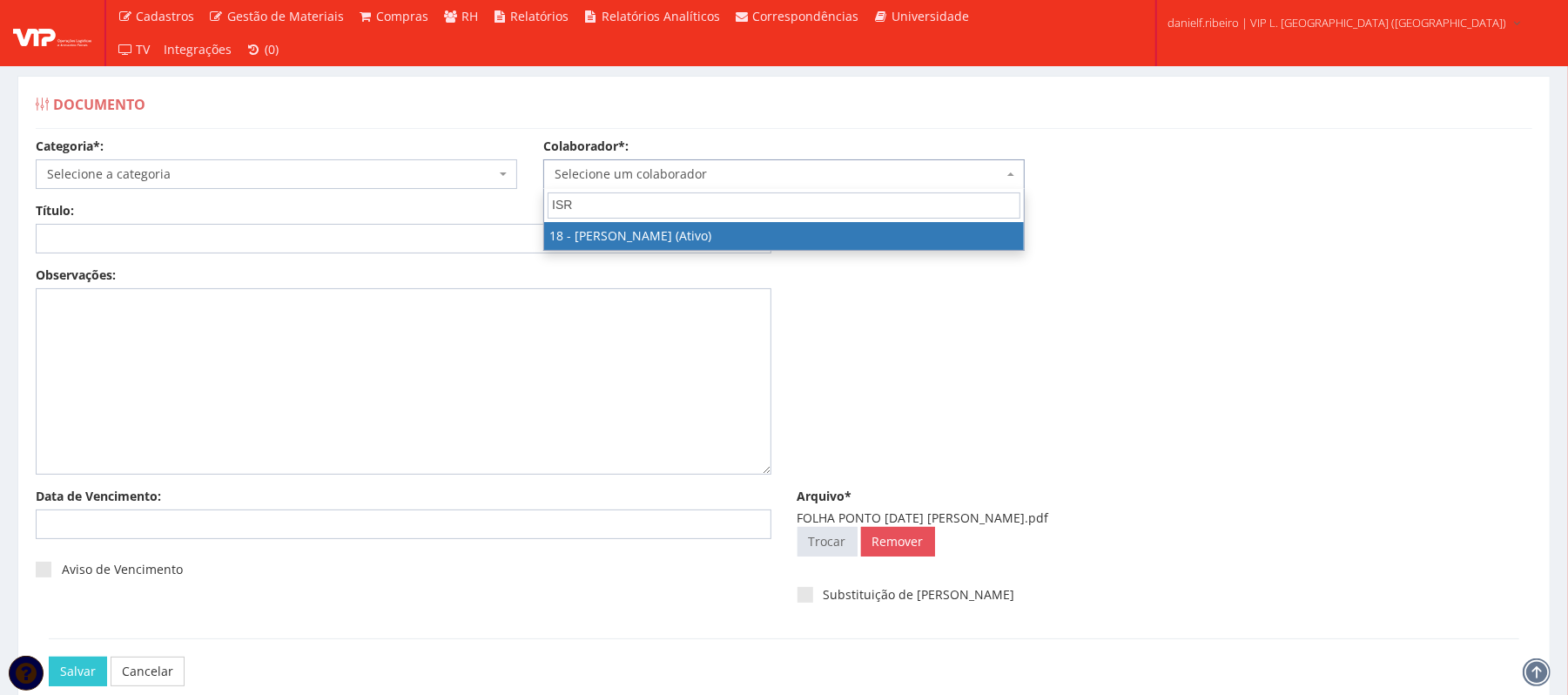
type input "ISRA"
select select "1437"
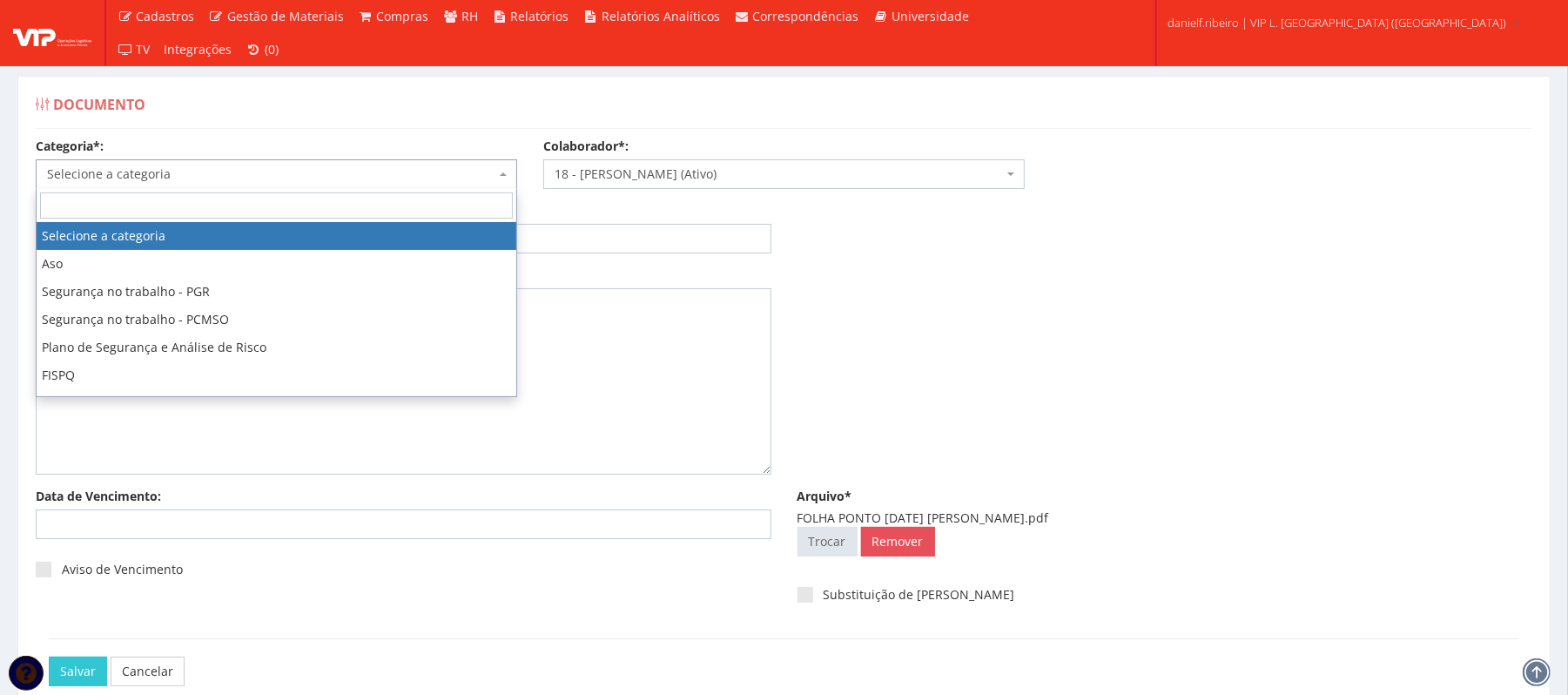
drag, startPoint x: 185, startPoint y: 182, endPoint x: 178, endPoint y: 207, distance: 26.0
click at [179, 207] on body "Cadastros Clientes Unidades Subclientes Unidades de Subclientes Projetos Vagas …" at bounding box center [784, 394] width 1568 height 790
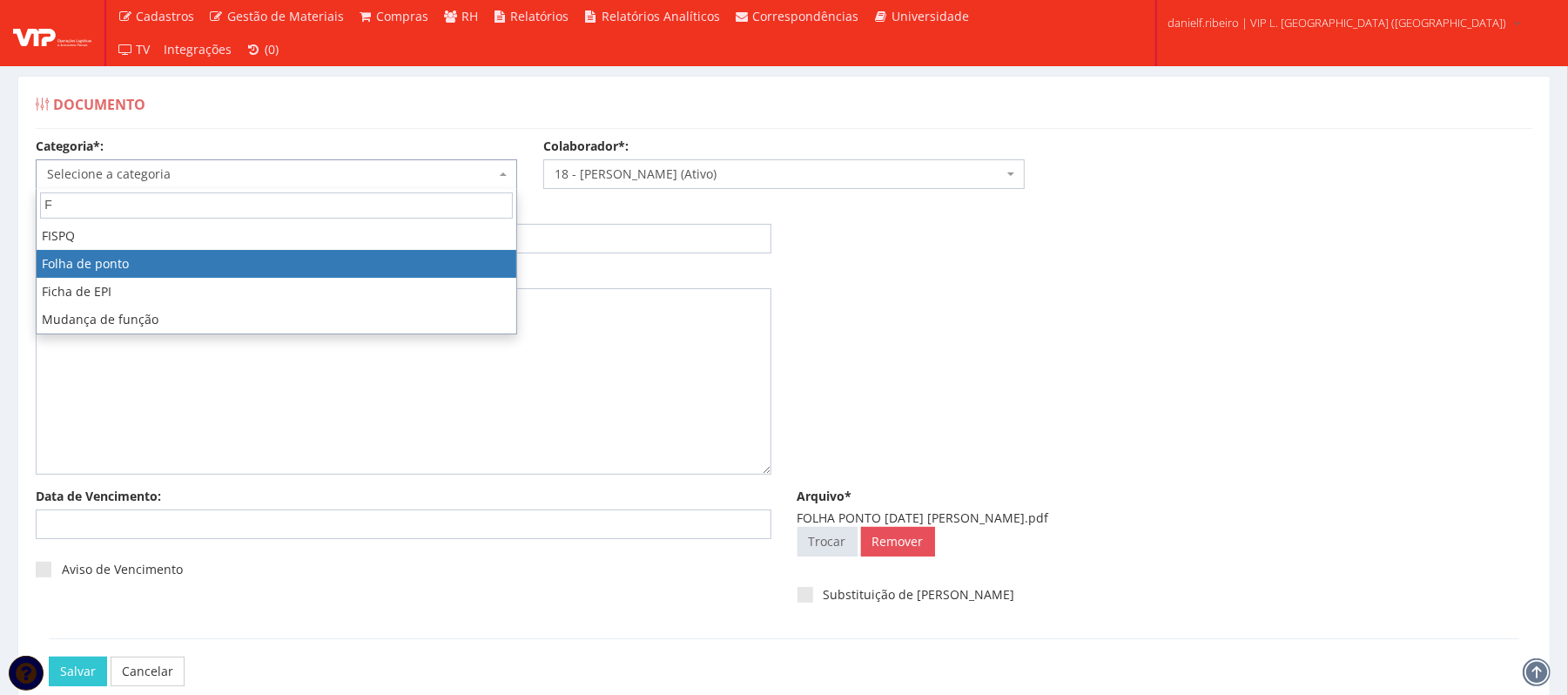
type input "F"
select select "folha_ponto"
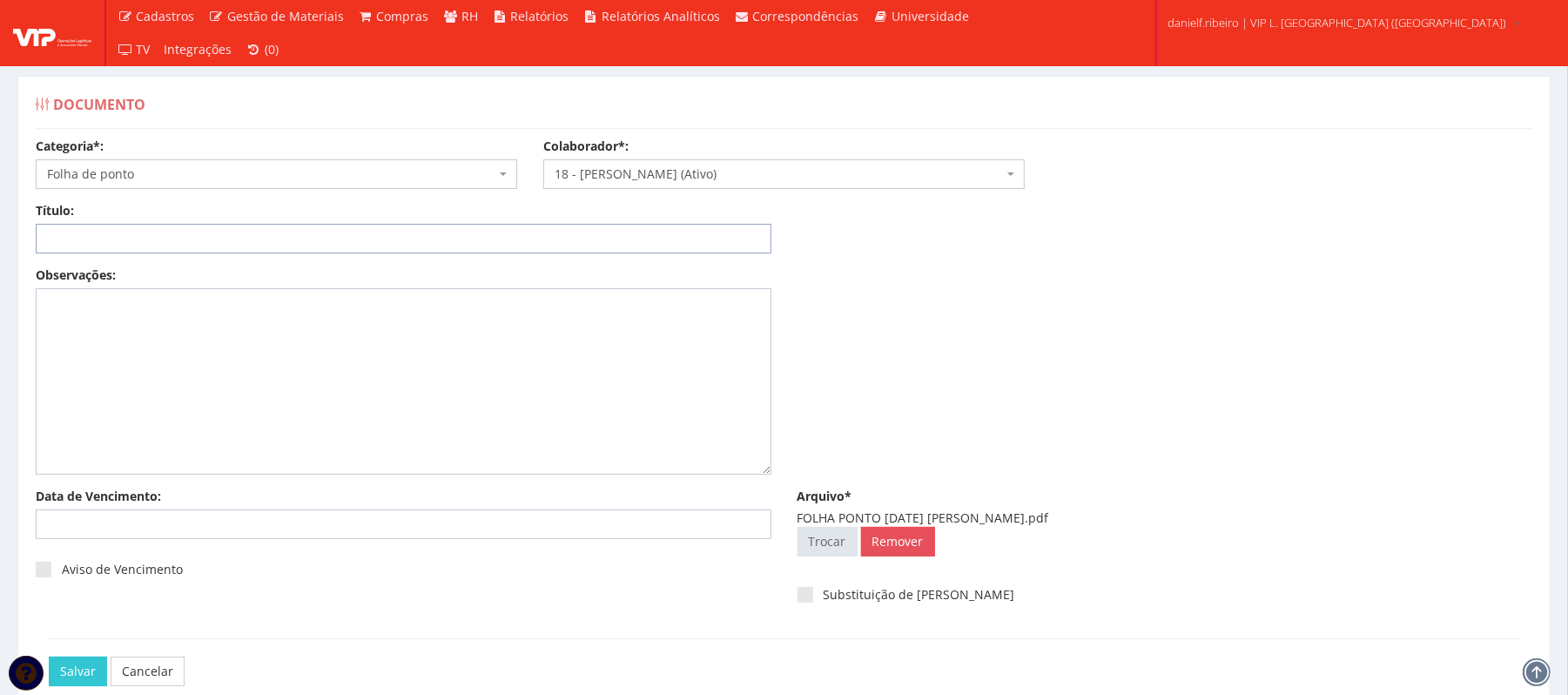
click at [143, 253] on input "Título:" at bounding box center [403, 238] width 736 height 30
paste input "FOLHA PONTO JUL/2025"
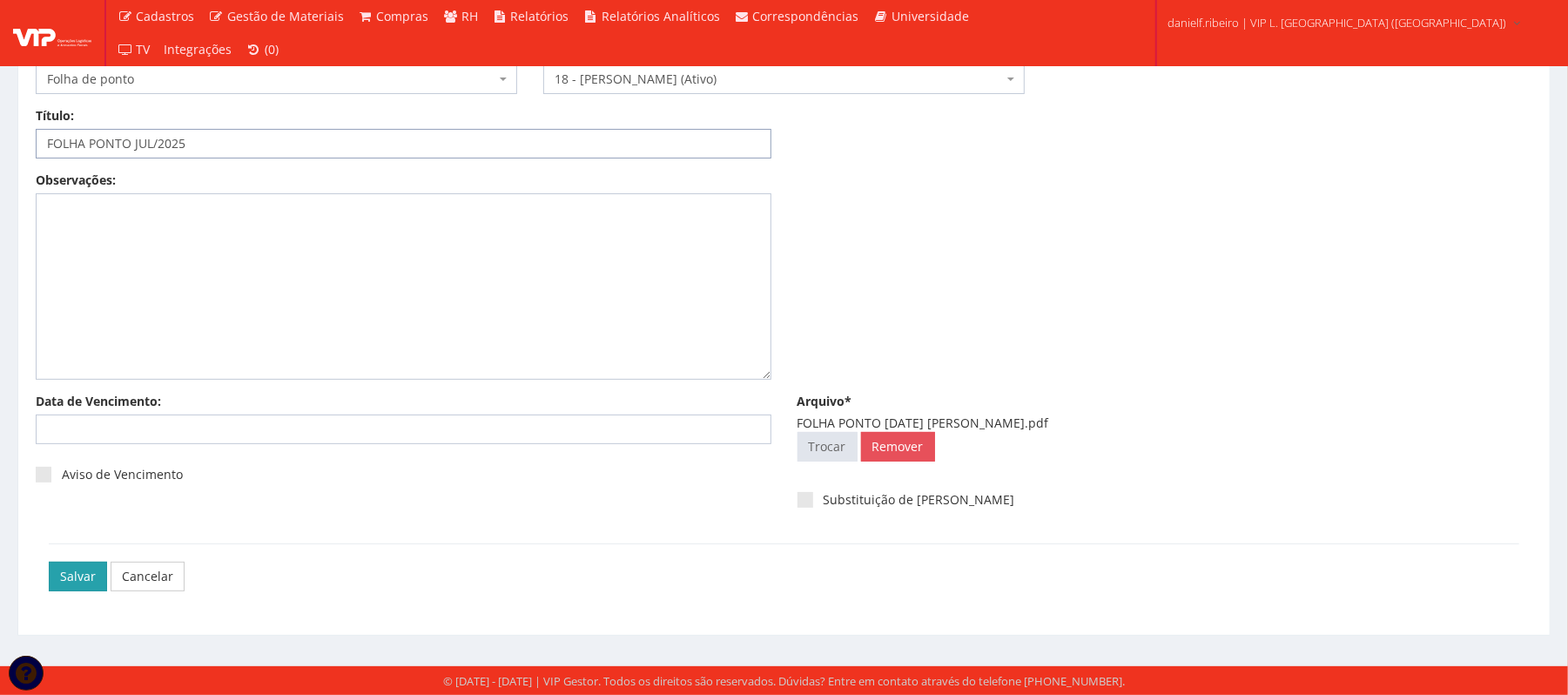
type input "FOLHA PONTO JUL/2025"
click at [59, 576] on input "Salvar" at bounding box center [78, 576] width 58 height 30
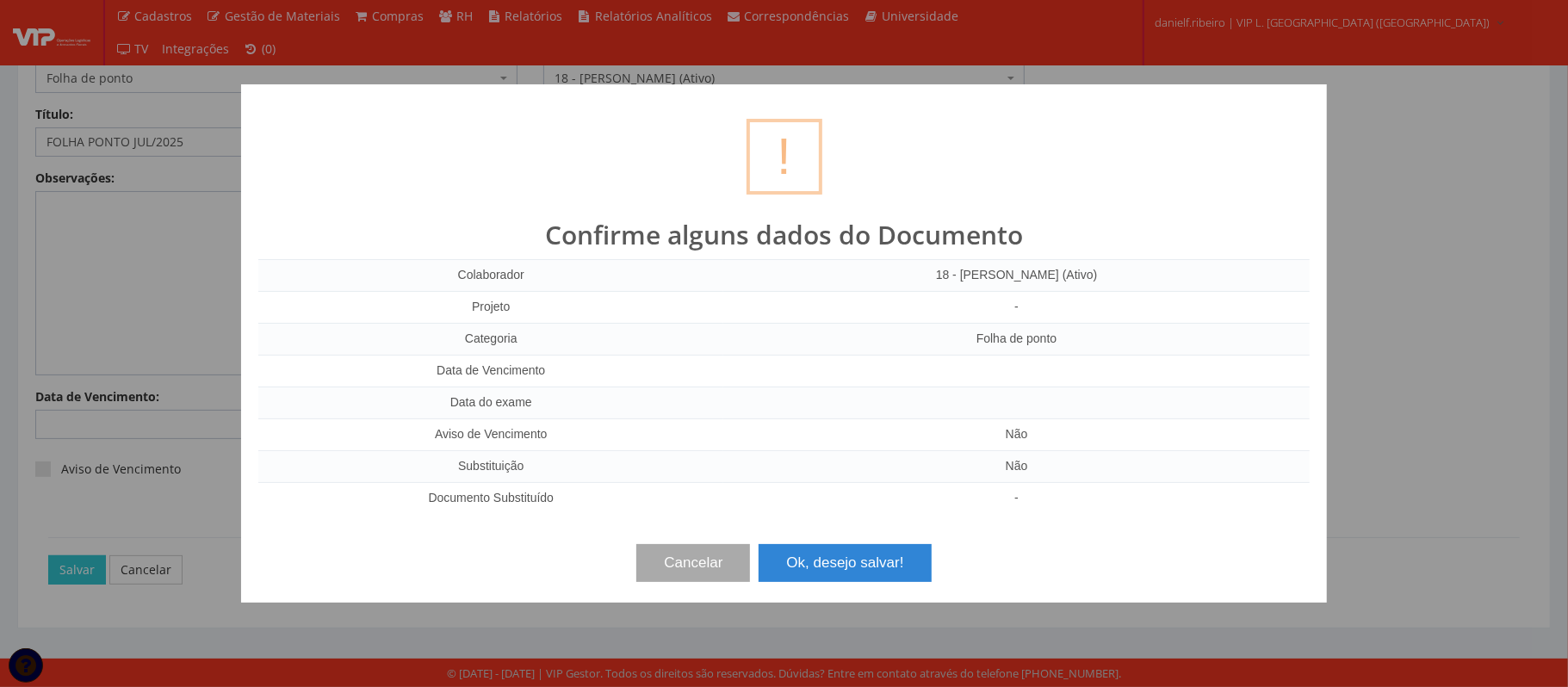
click at [828, 525] on div "? ! i Confirme alguns dados do Documento Colaborador 18 - ISRAEL DOS SANTOS (At…" at bounding box center [784, 344] width 1086 height 519
click at [830, 538] on div "Cancelar Ok, desejo salvar!" at bounding box center [784, 556] width 1052 height 51
click at [830, 540] on div "Cancelar Ok, desejo salvar!" at bounding box center [784, 556] width 1052 height 51
click at [852, 563] on button "Ok, desejo salvar!" at bounding box center [845, 563] width 172 height 38
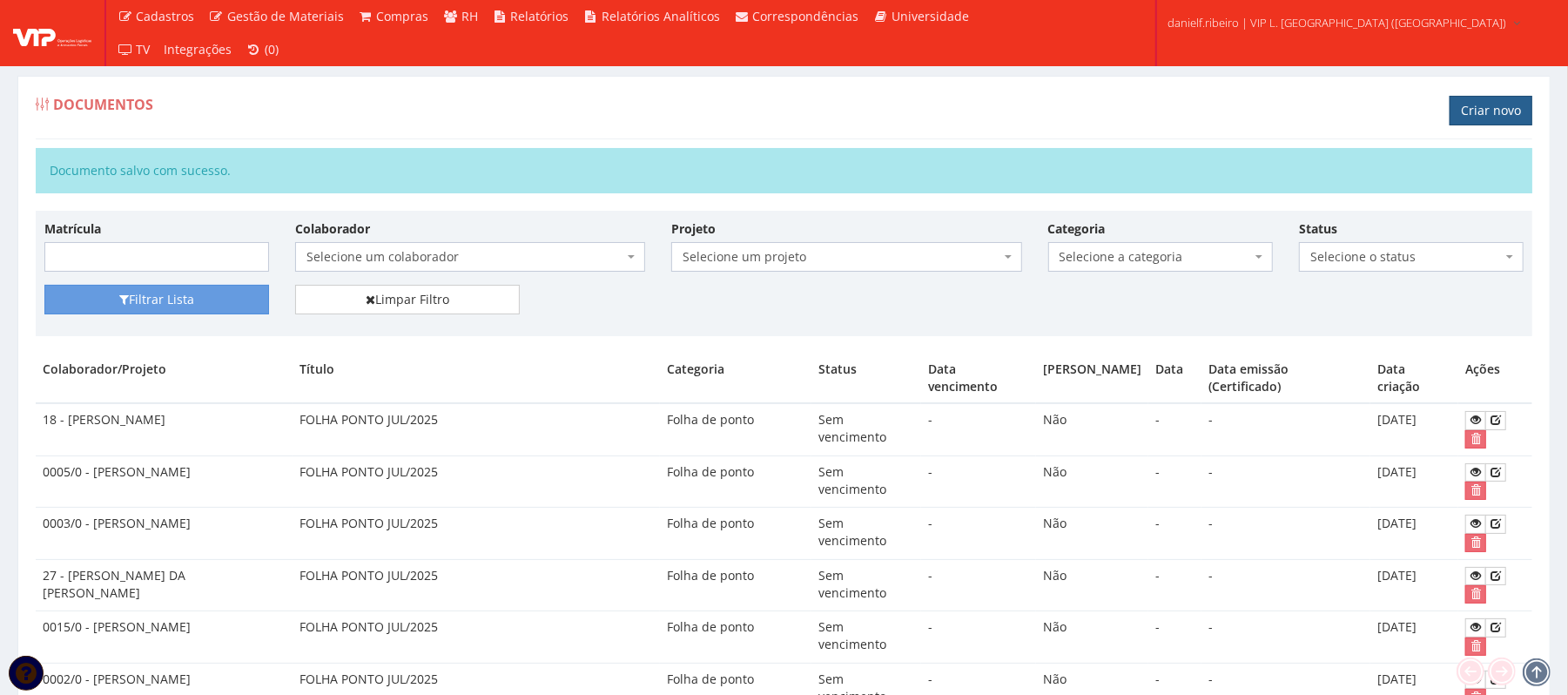
click at [1489, 115] on link "Criar novo" at bounding box center [1490, 110] width 82 height 30
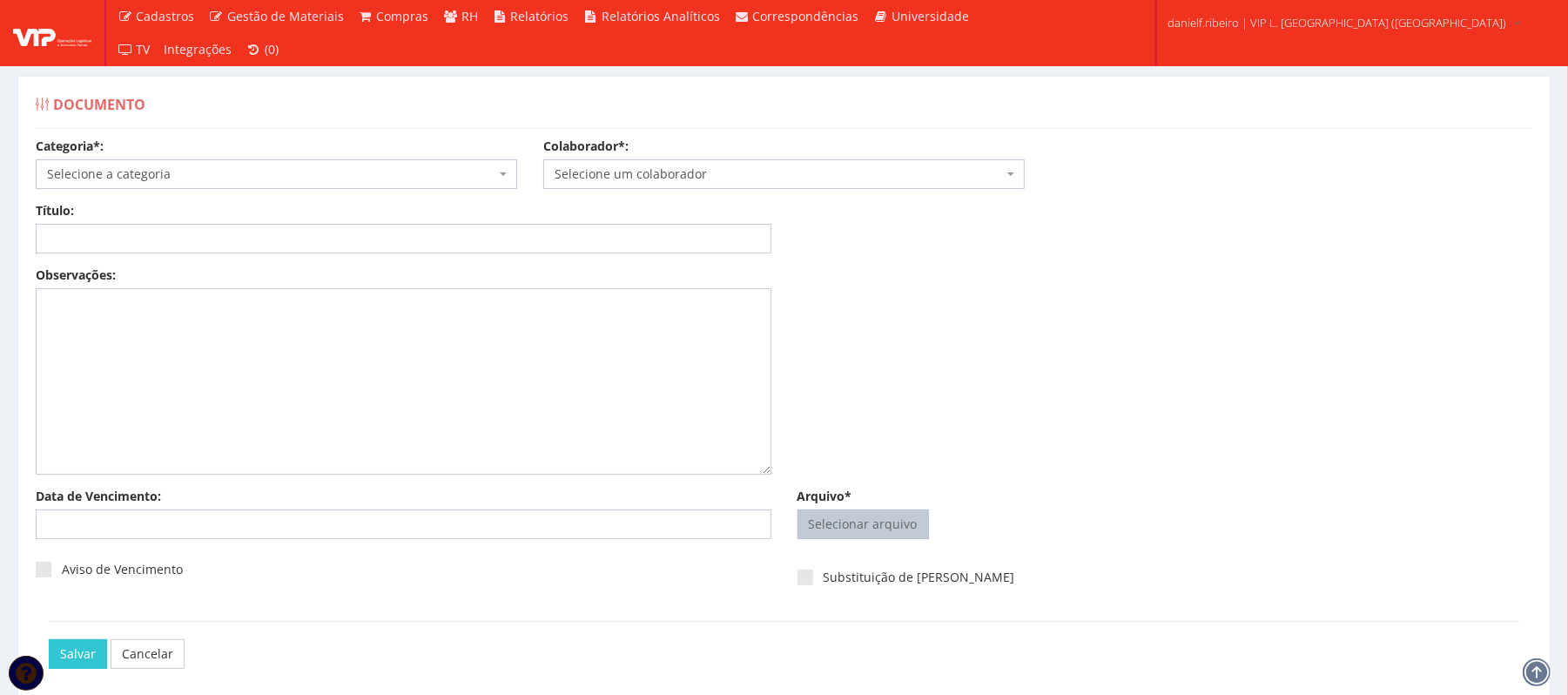
click at [885, 526] on input "Arquivo*" at bounding box center [863, 524] width 130 height 28
type input "C:\fakepath\FOLHA PONTO JUL.2025 JILDEON SANTOS BOAVENTURA.pdf"
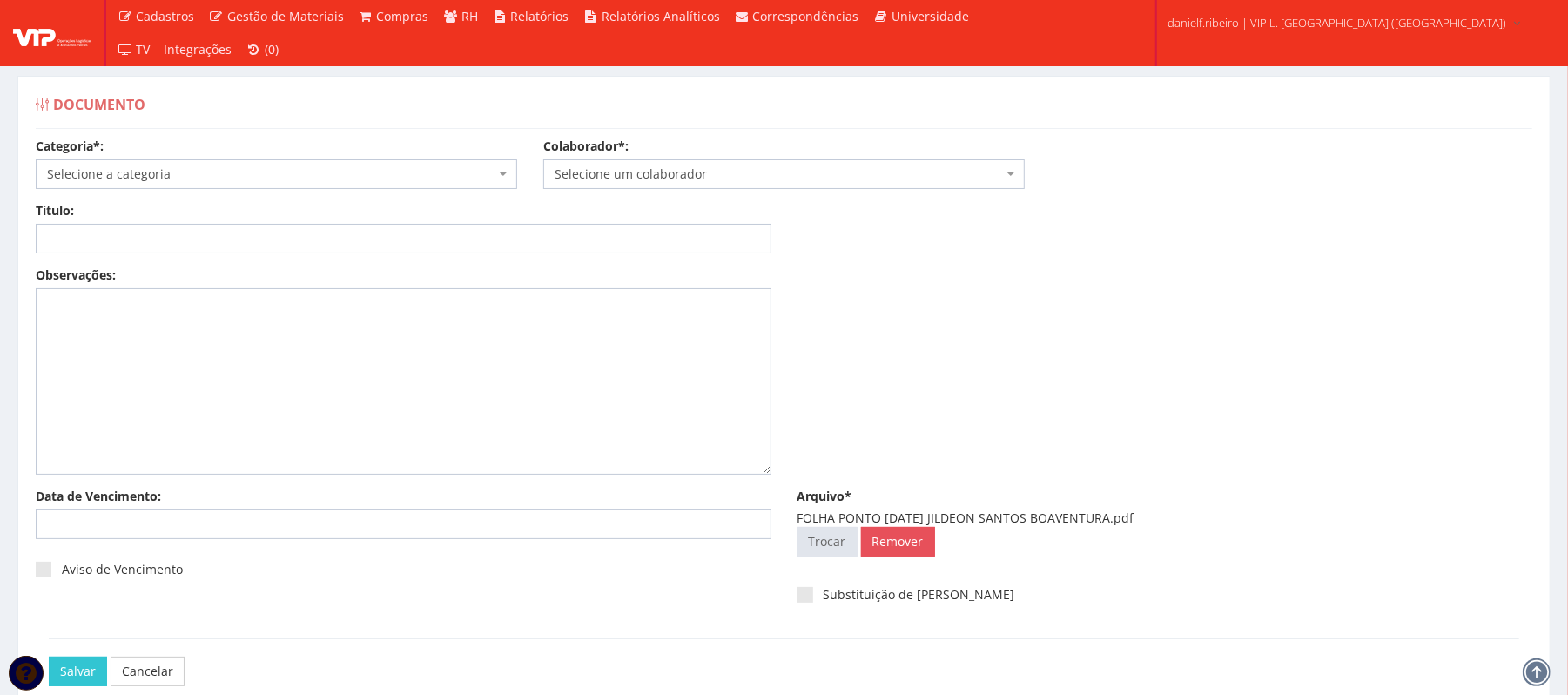
click at [716, 178] on span "Selecione um colaborador" at bounding box center [778, 174] width 448 height 17
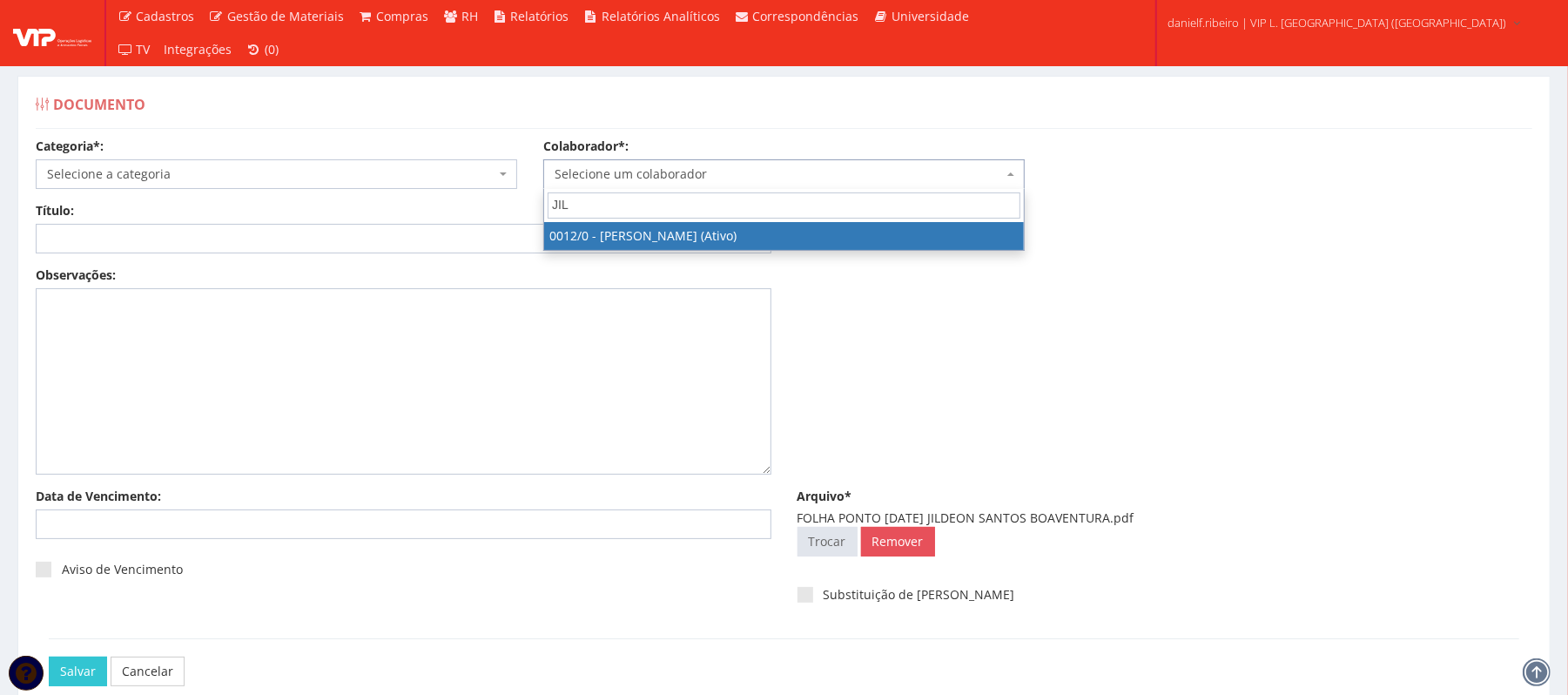
type input "JIL"
select select "888"
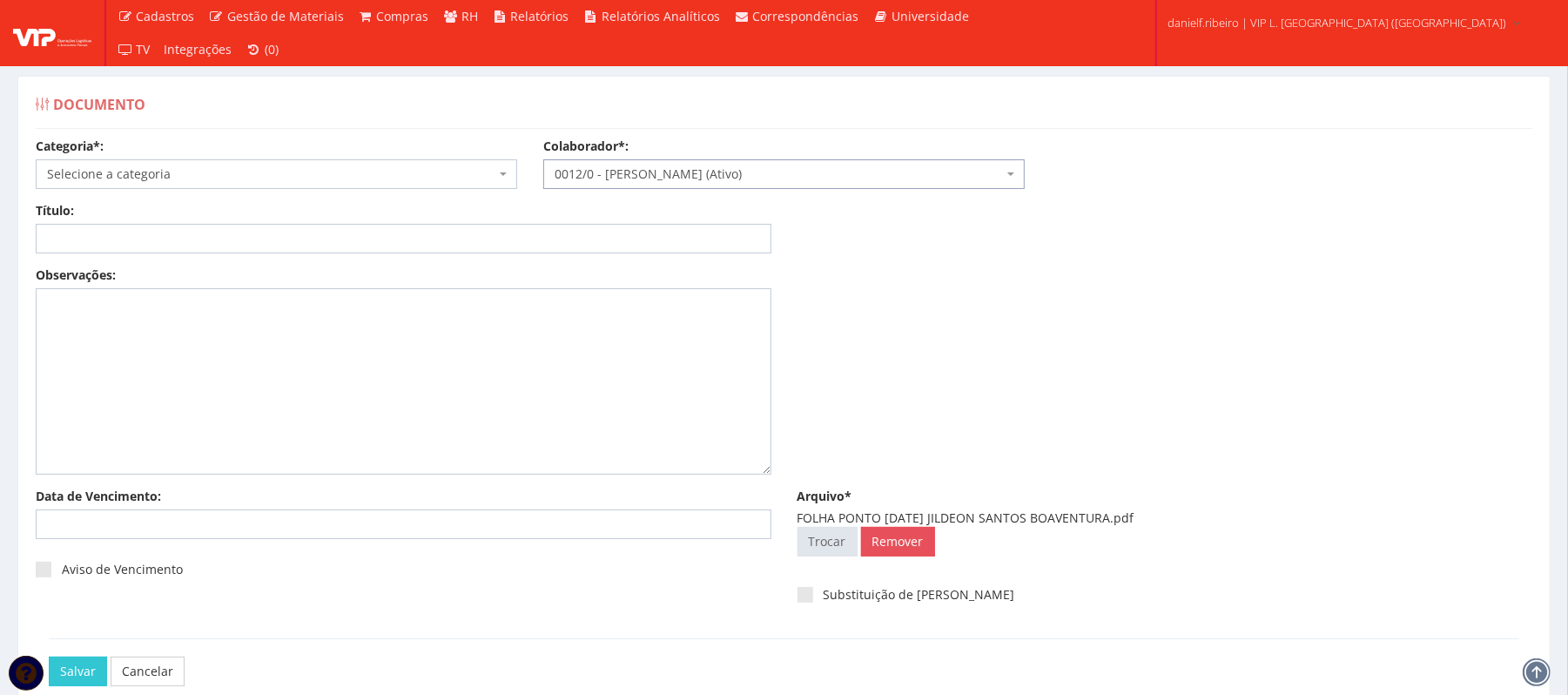
click at [235, 157] on div "Categoria*: Selecione a categoria Aso Segurança no trabalho - PGR Segurança no …" at bounding box center [277, 164] width 507 height 52
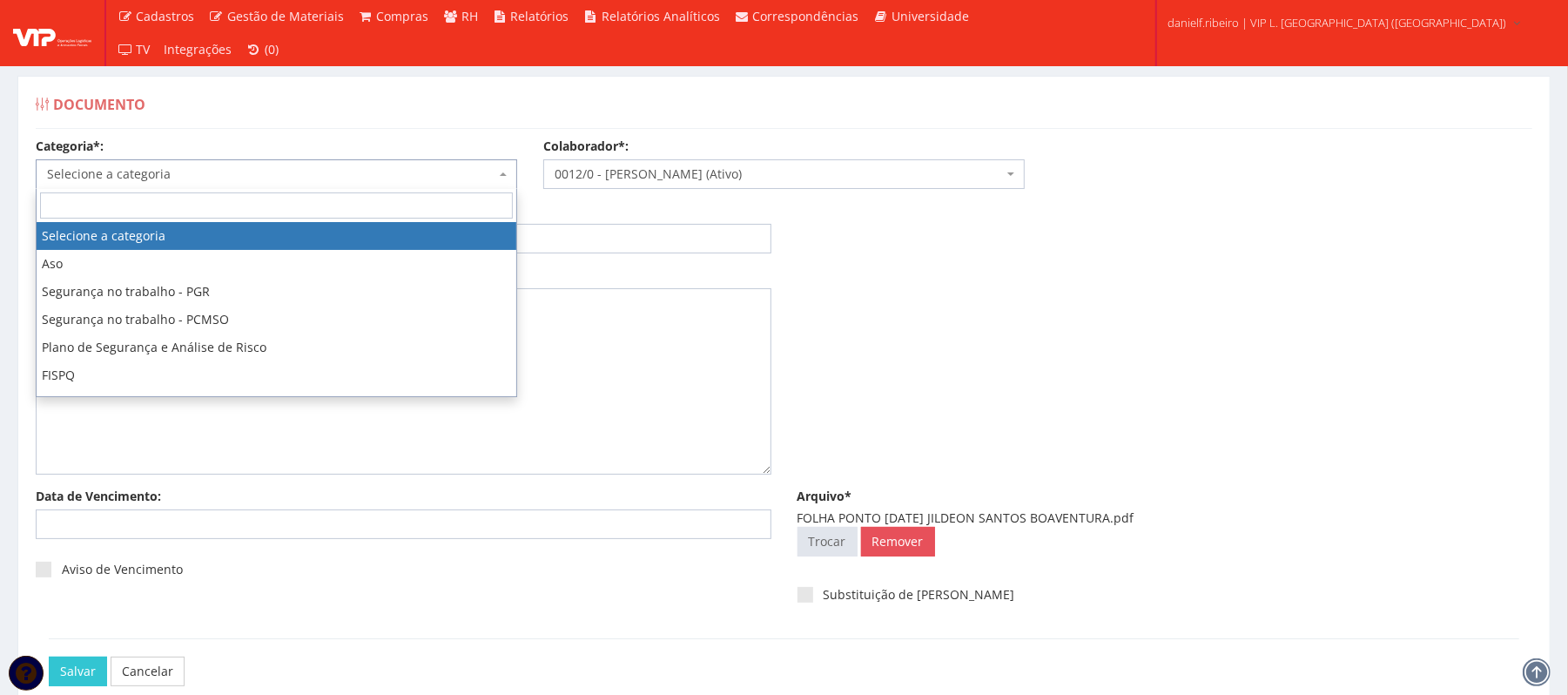
click at [246, 178] on span "Selecione a categoria" at bounding box center [271, 174] width 448 height 17
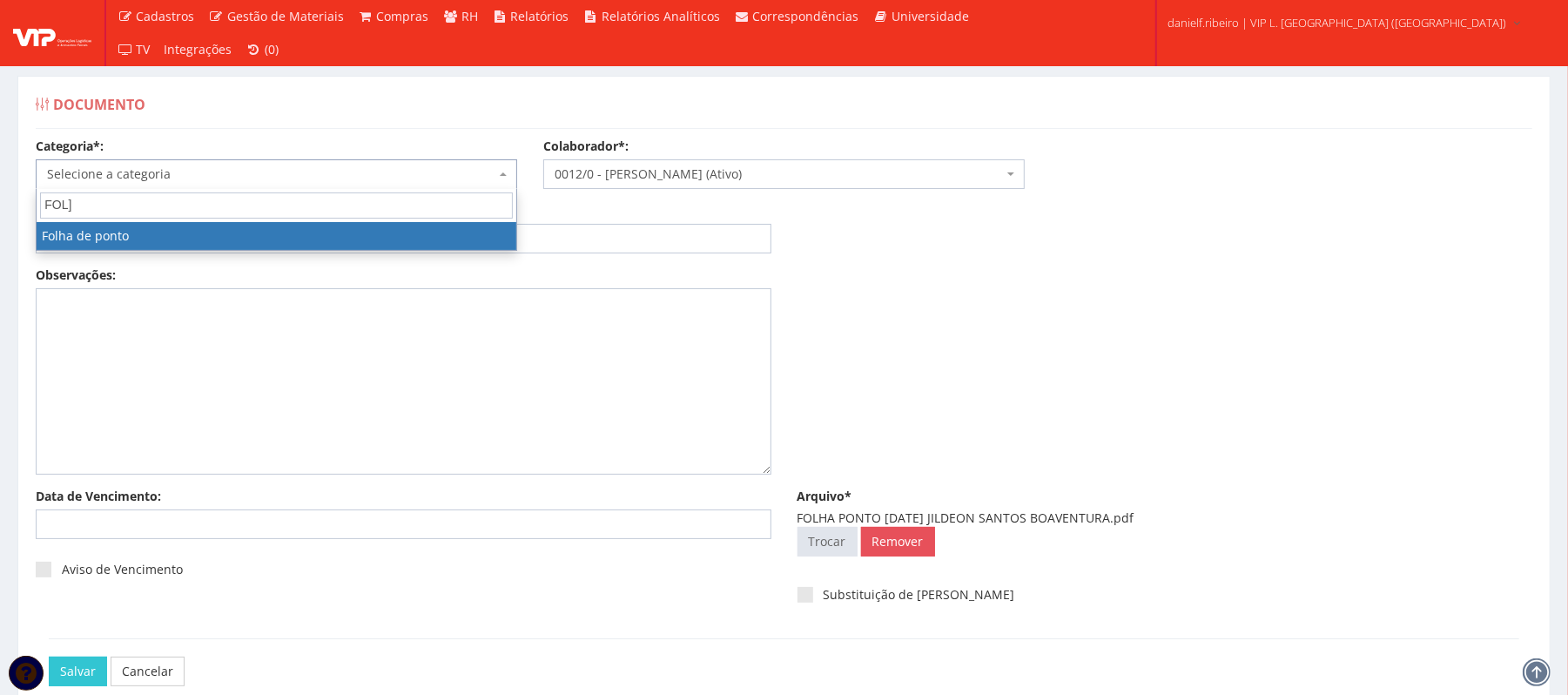
type input "FOL"
select select "folha_ponto"
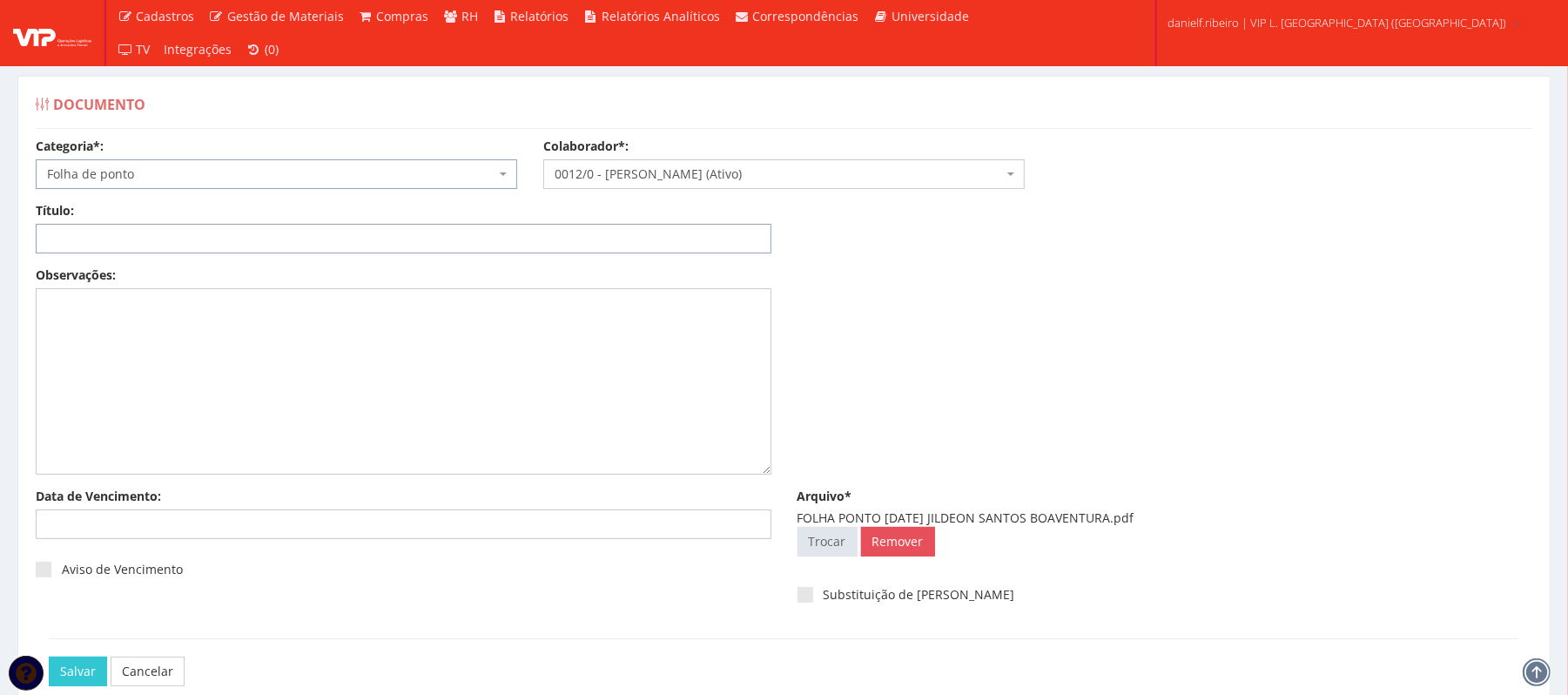
click at [443, 234] on input "Título:" at bounding box center [403, 238] width 736 height 30
paste input "FOLHA PONTO JUL/2025"
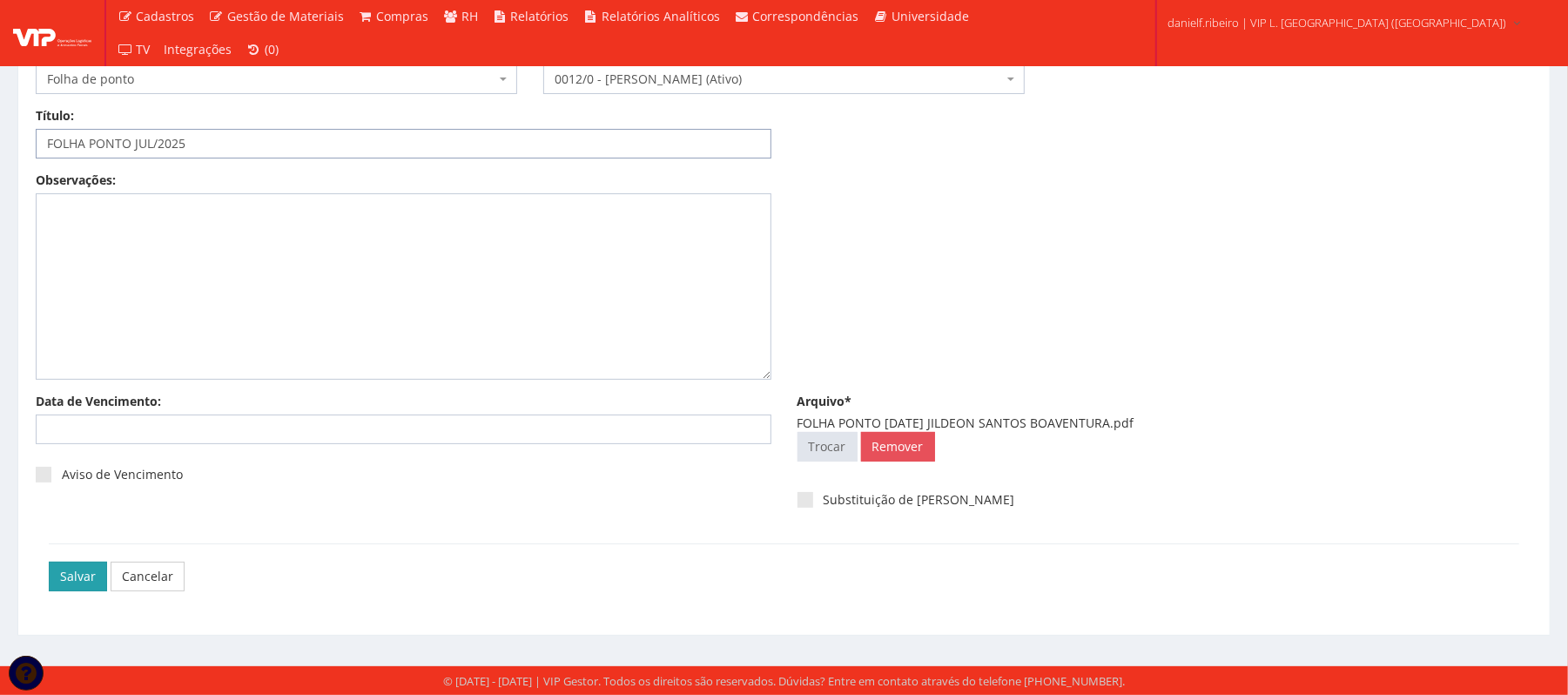
type input "FOLHA PONTO JUL/2025"
click at [64, 573] on input "Salvar" at bounding box center [78, 576] width 58 height 30
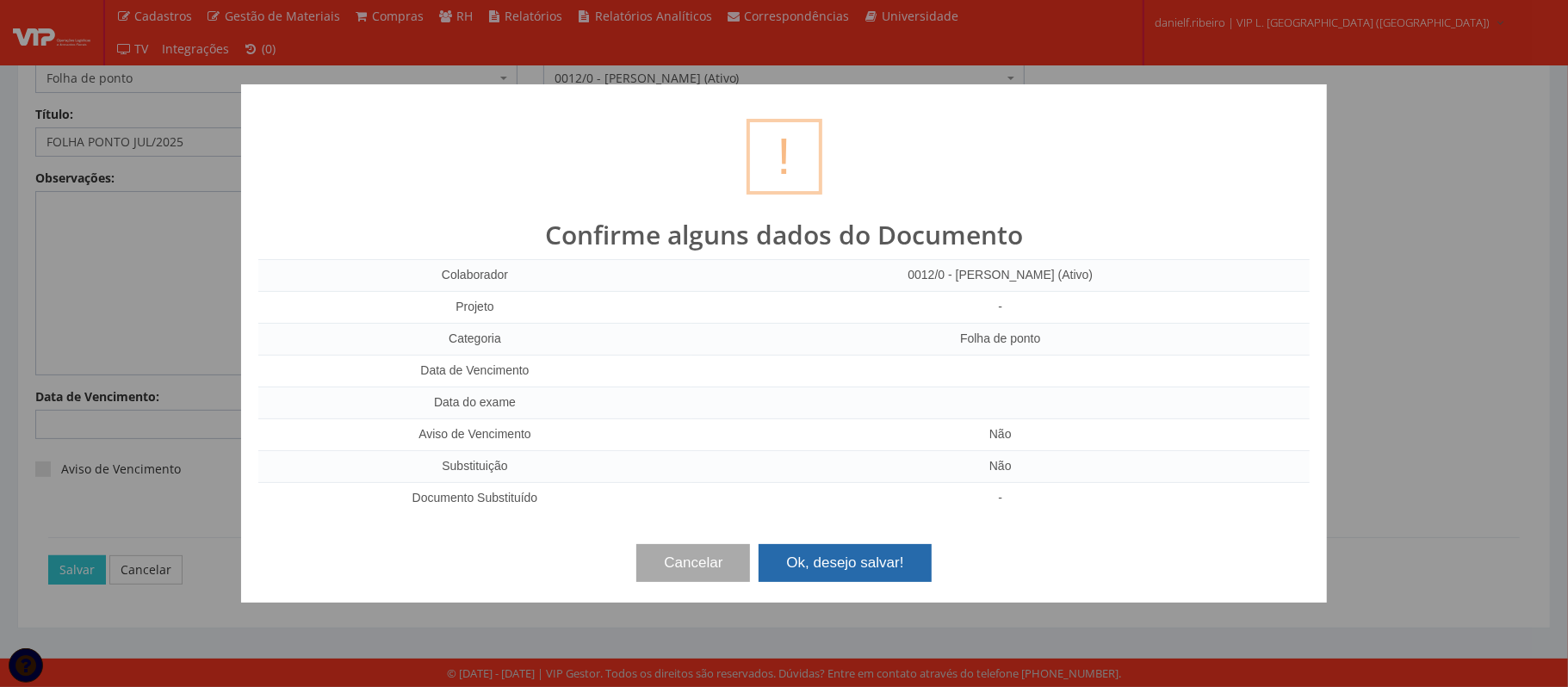
click at [880, 565] on button "Ok, desejo salvar!" at bounding box center [845, 563] width 172 height 38
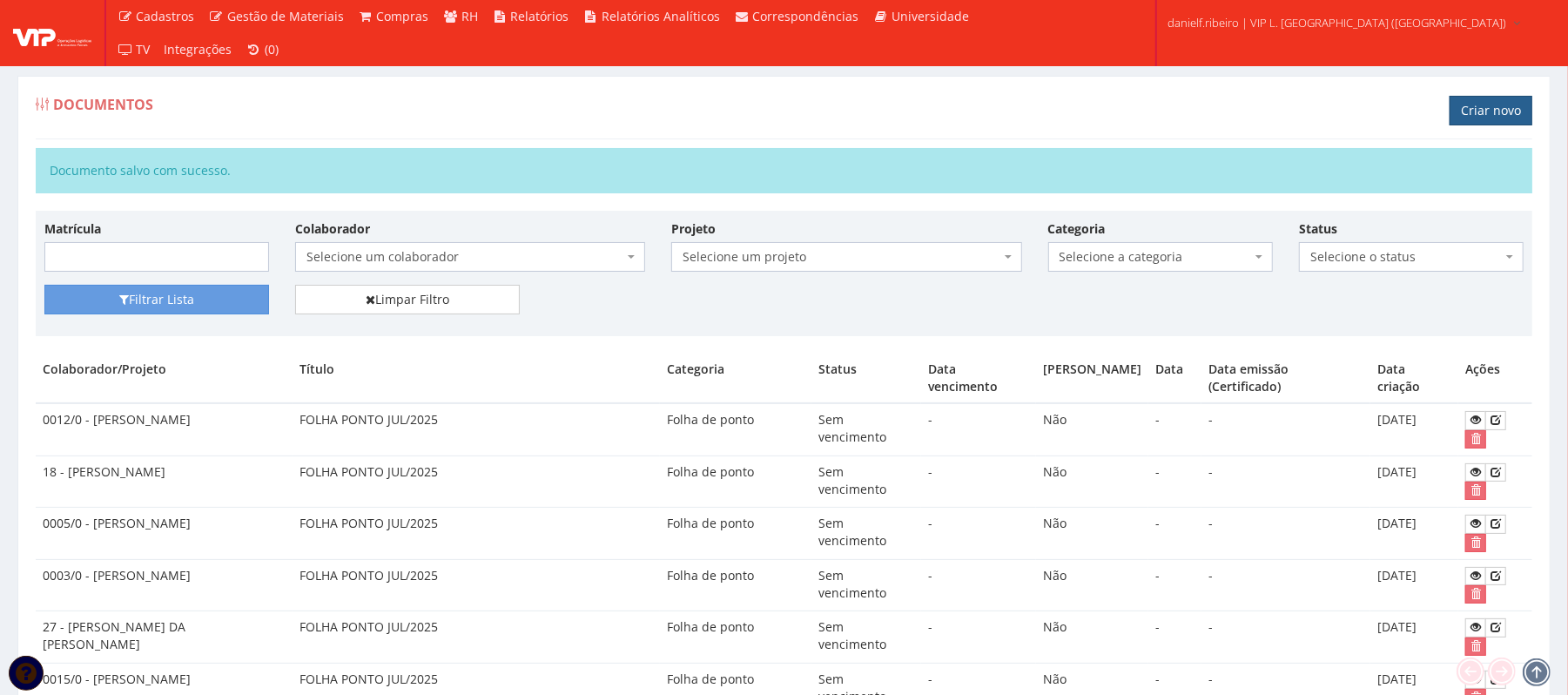
click at [1477, 120] on link "Criar novo" at bounding box center [1490, 110] width 82 height 30
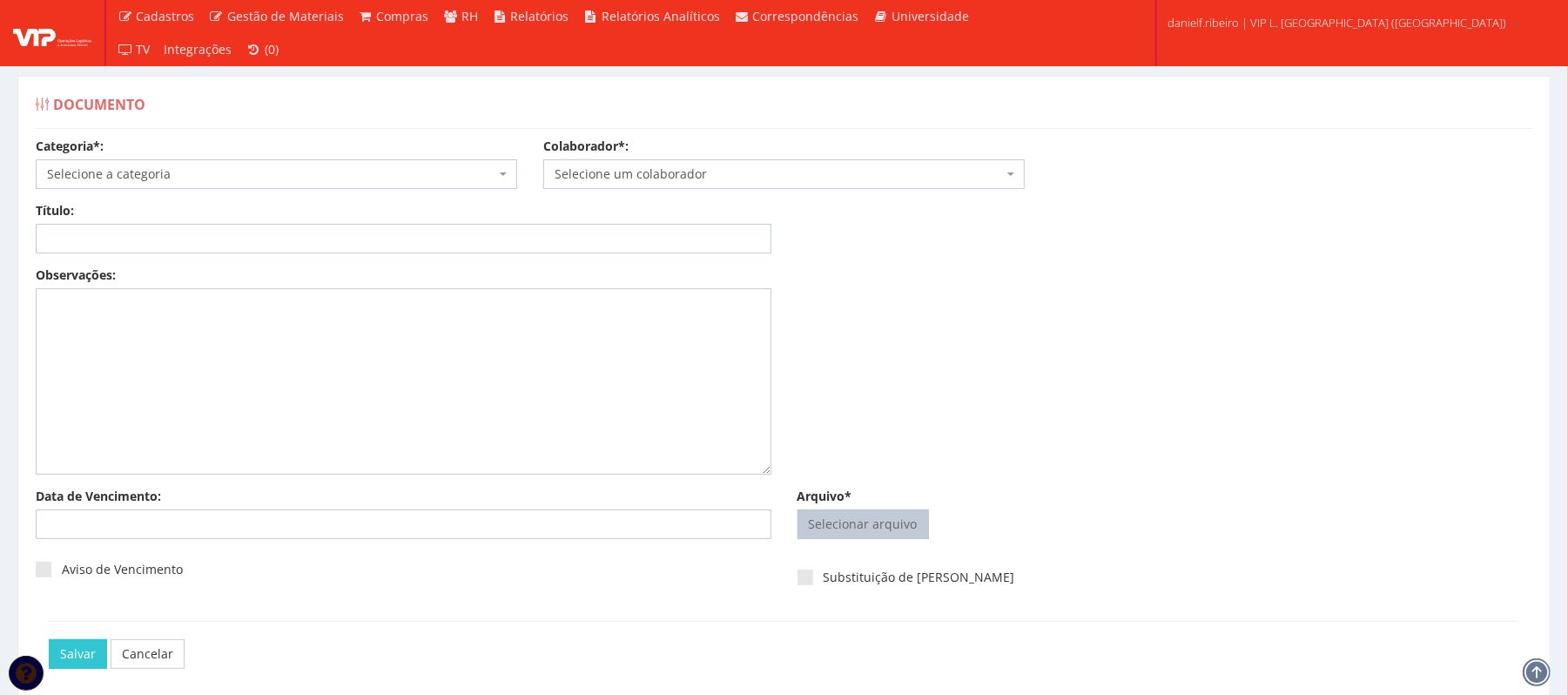
click at [889, 527] on input "Arquivo*" at bounding box center [863, 524] width 130 height 28
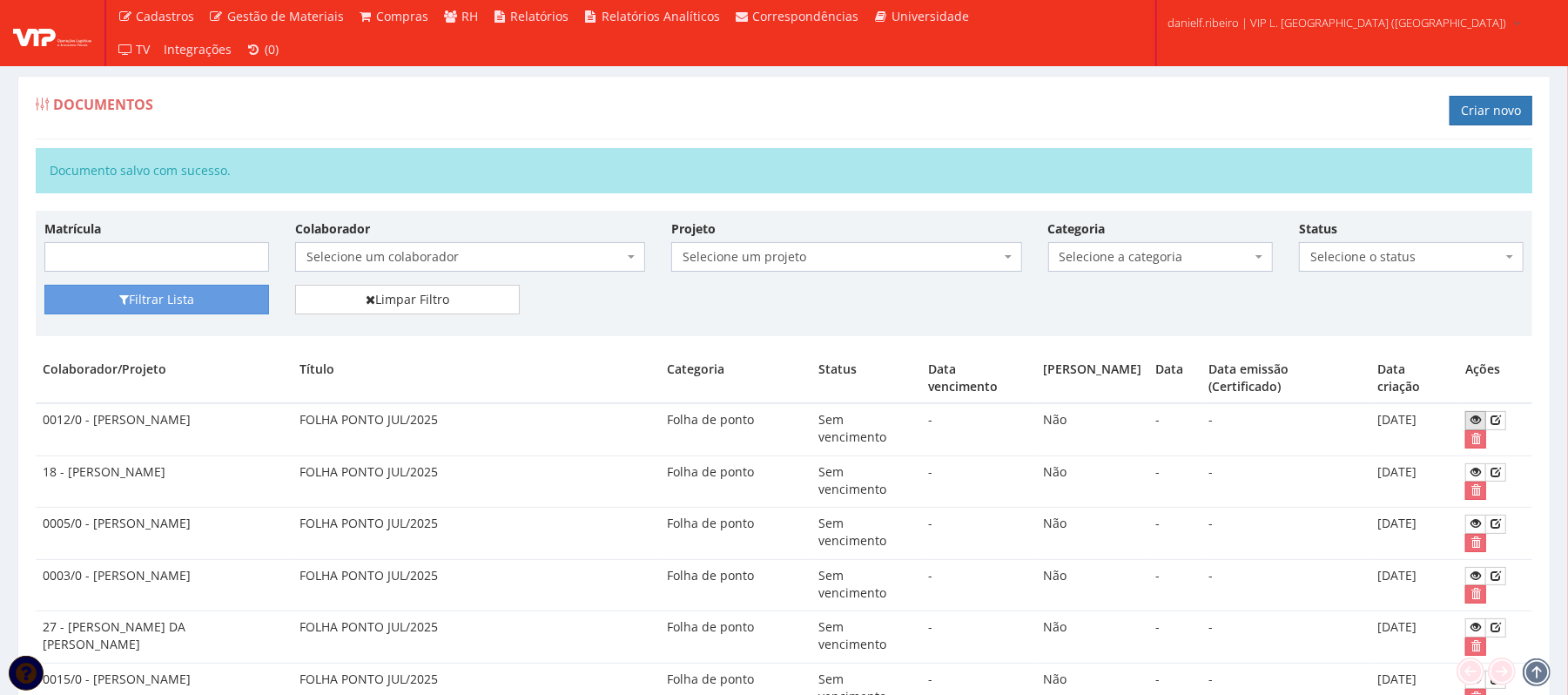
click at [1474, 426] on icon at bounding box center [1475, 419] width 11 height 12
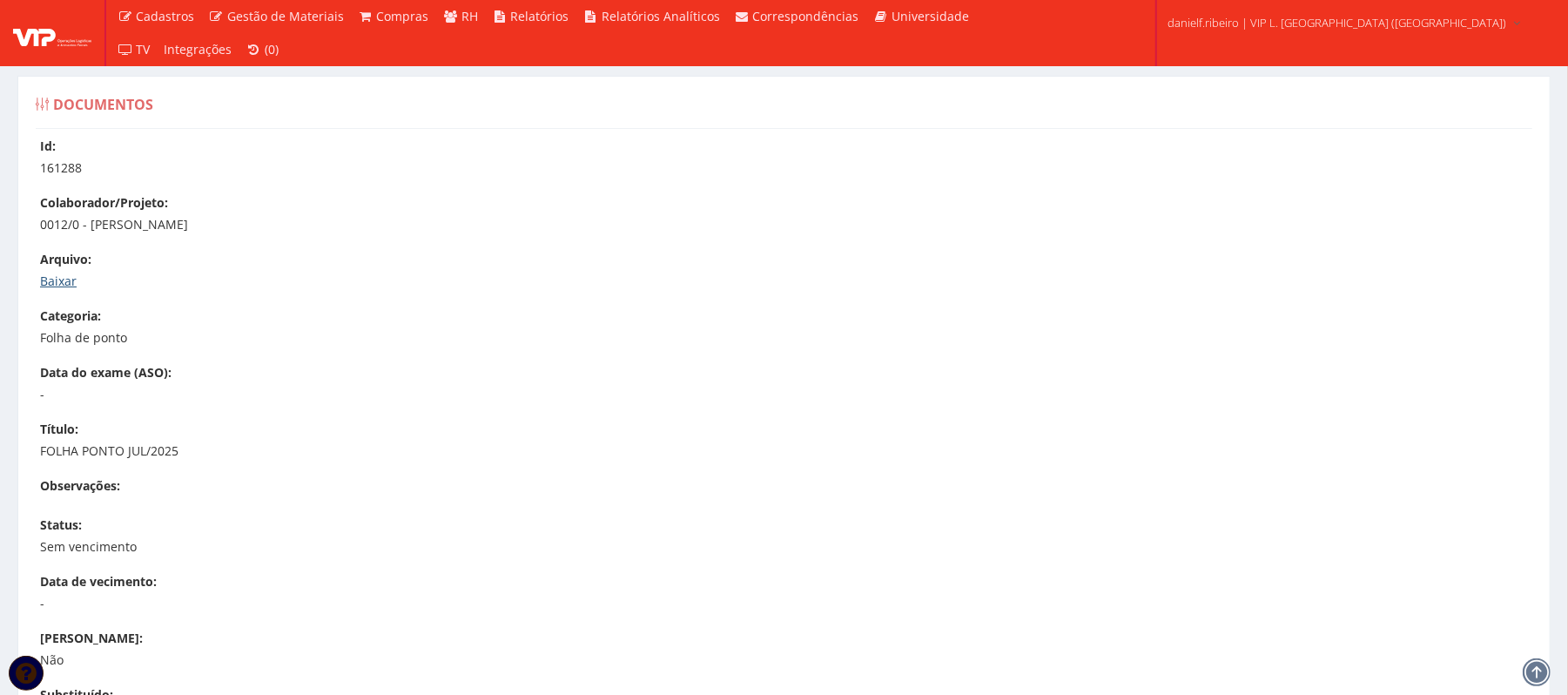
click at [67, 273] on link "Baixar" at bounding box center [58, 280] width 36 height 16
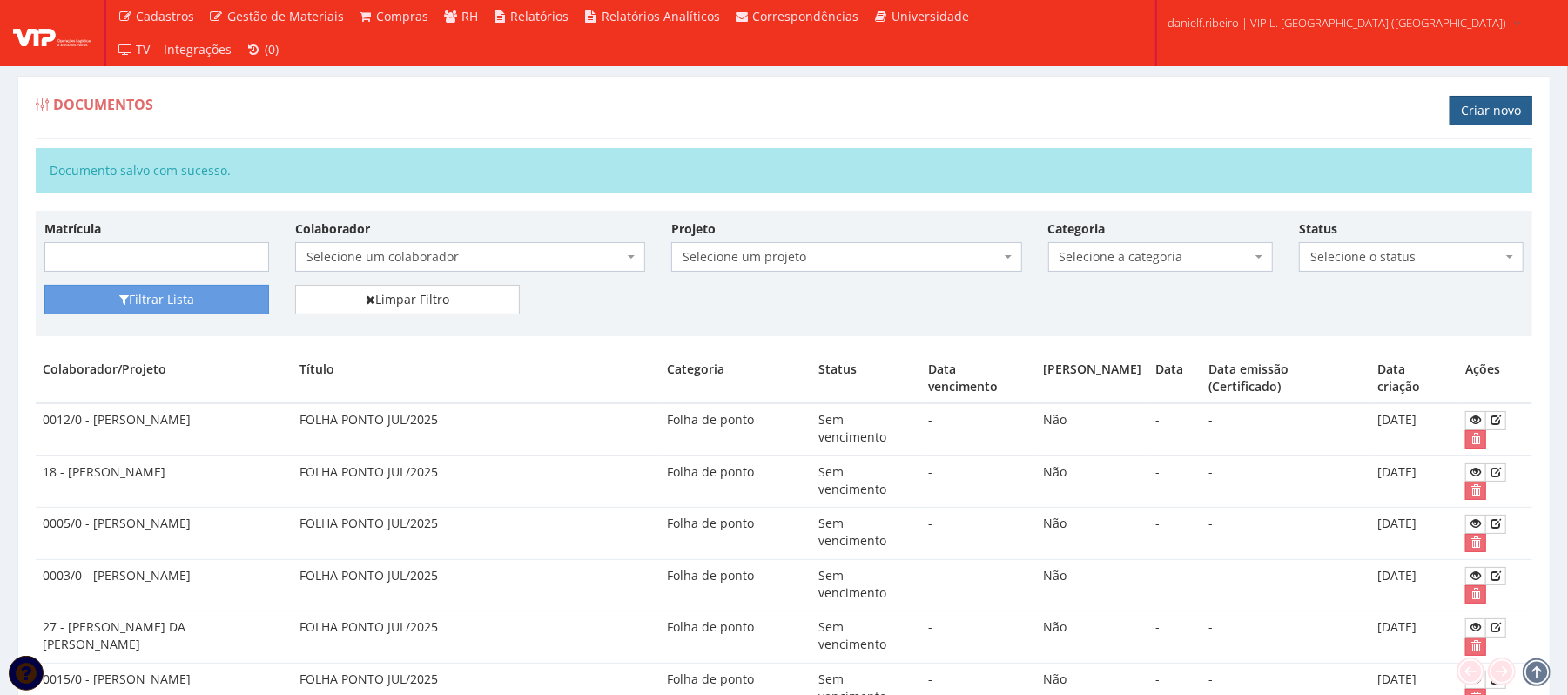
click at [1461, 111] on link "Criar novo" at bounding box center [1490, 110] width 82 height 30
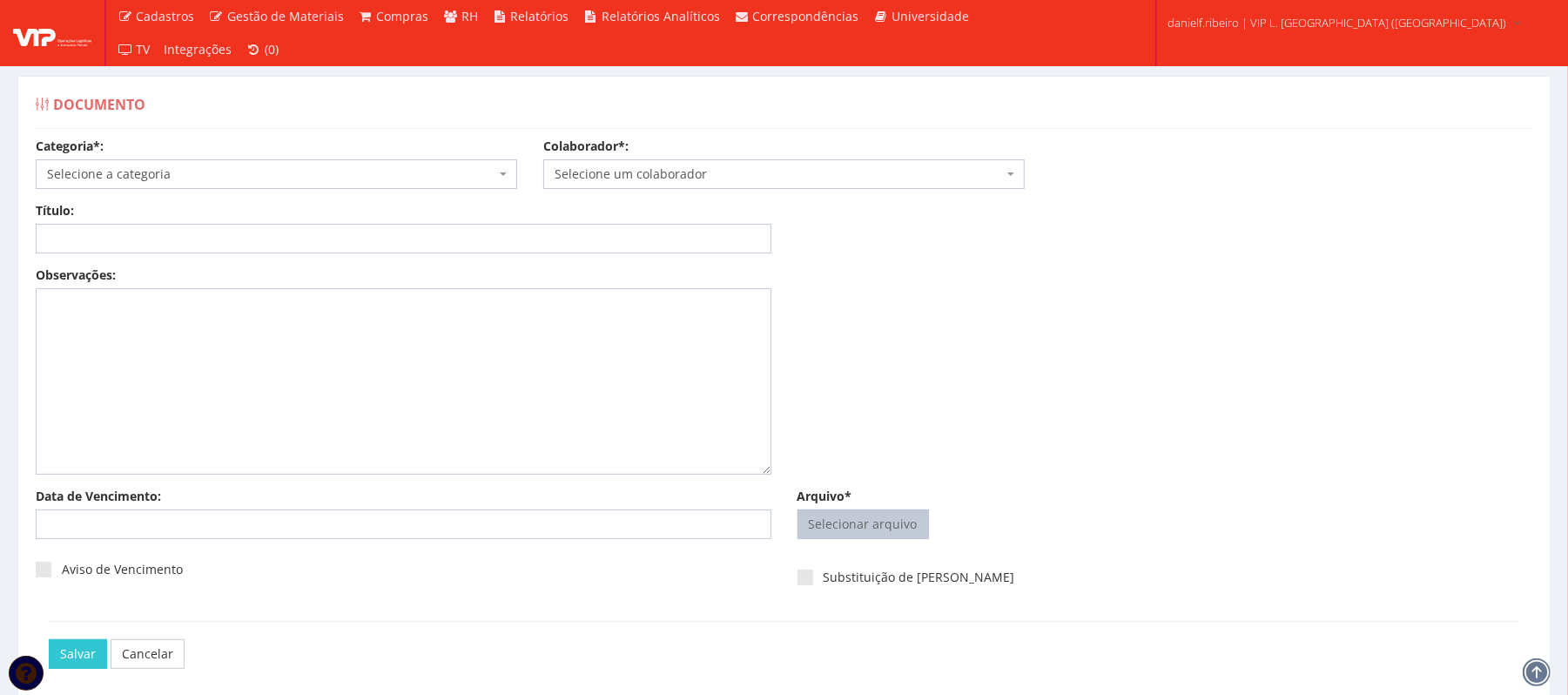
click at [844, 527] on input "Arquivo*" at bounding box center [863, 524] width 130 height 28
type input "C:\fakepath\FOLHA PONTO JUL.2025 JOSE ADILSON SANTOS.pdf"
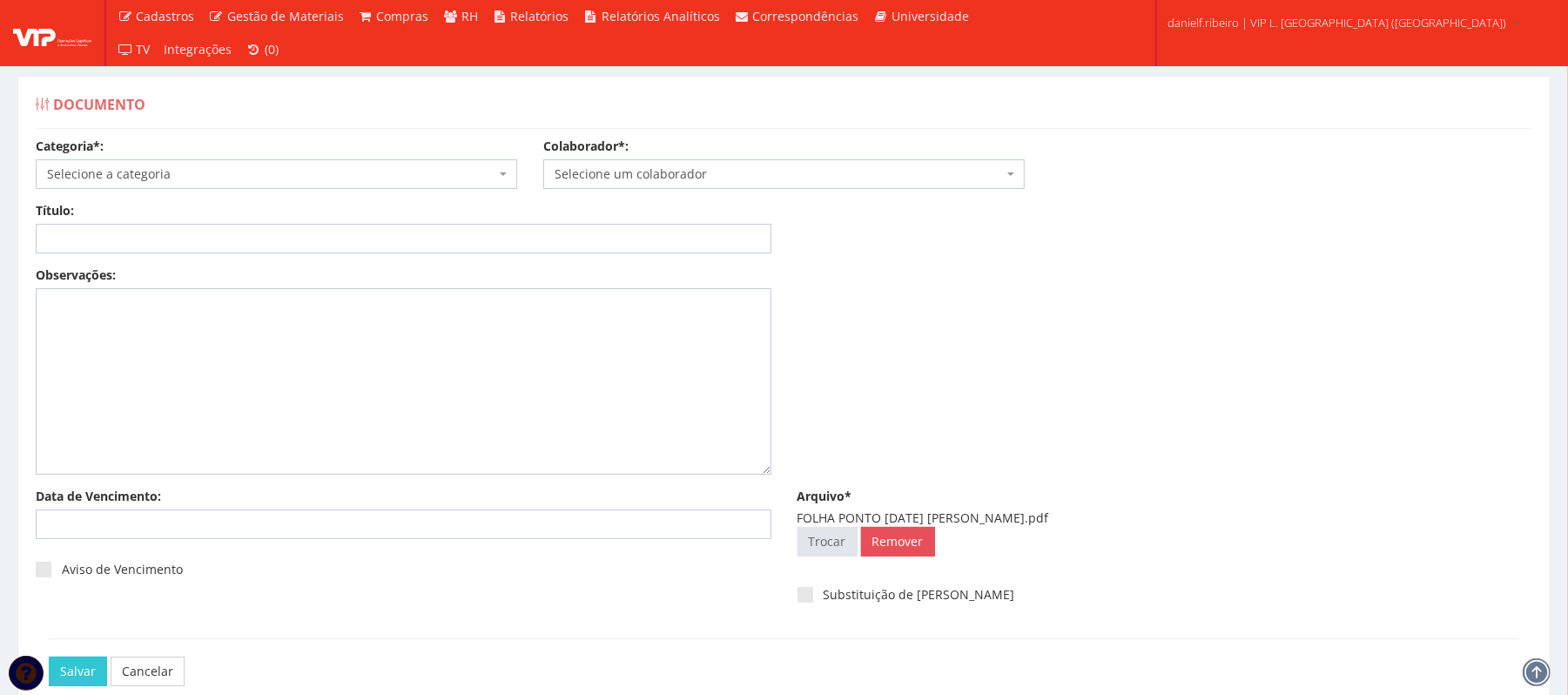
click at [733, 175] on span "Selecione um colaborador" at bounding box center [778, 174] width 448 height 17
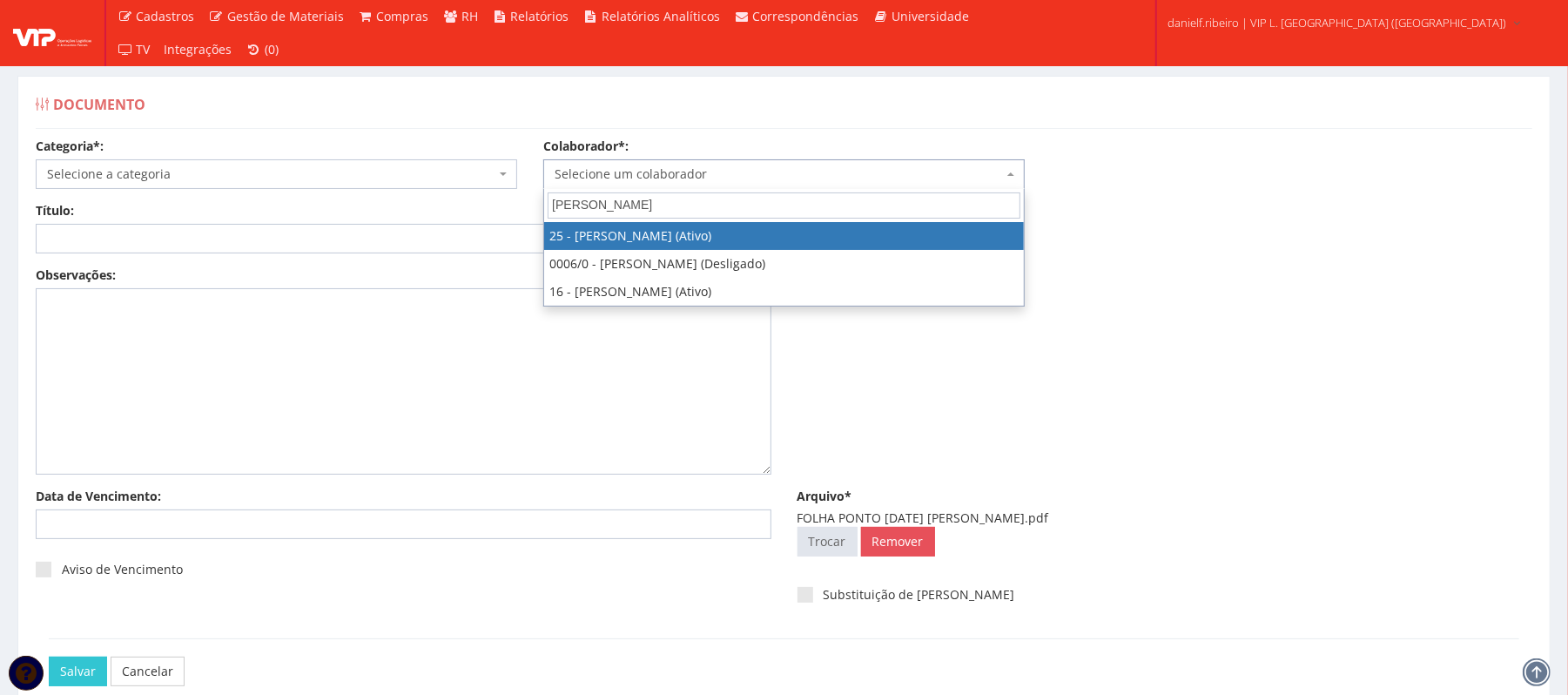
type input "JOS"
select select "3764"
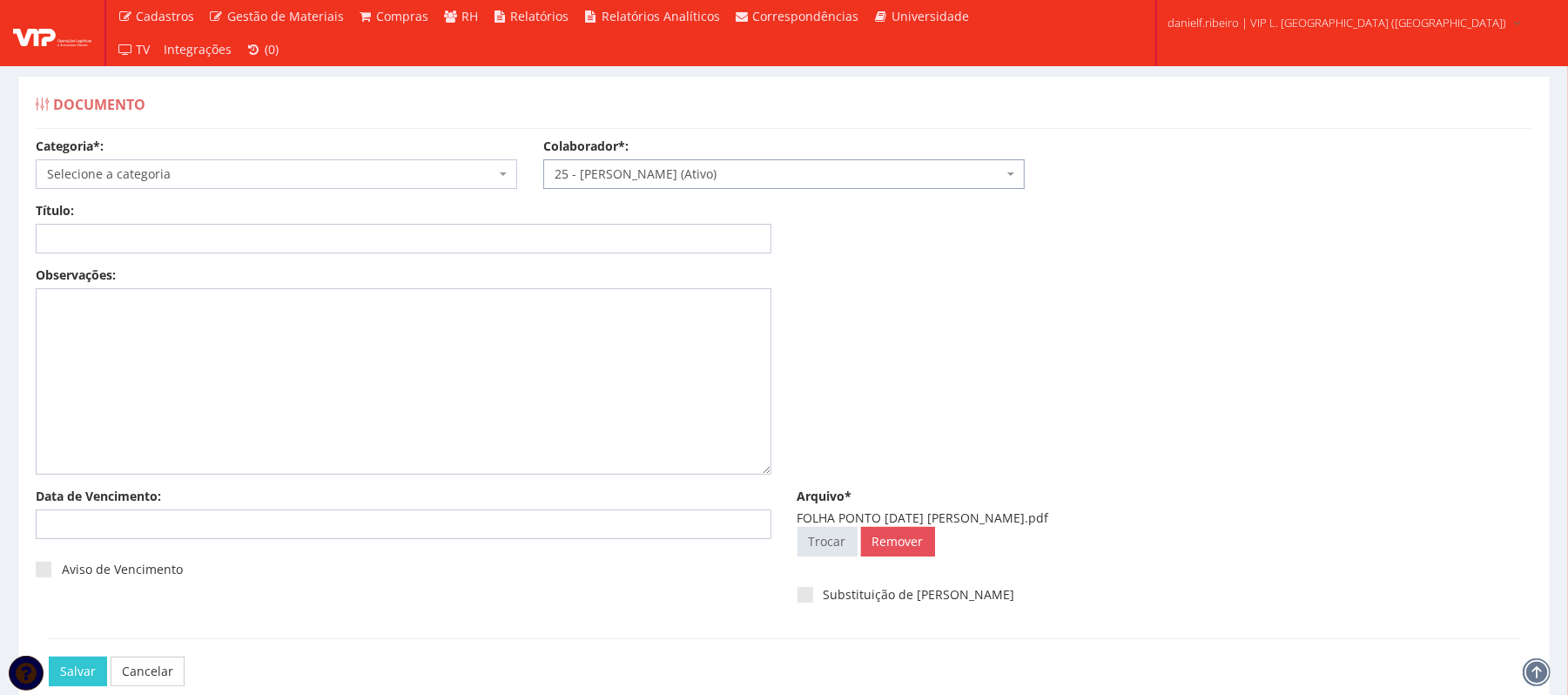
click at [265, 171] on span "Selecione a categoria" at bounding box center [271, 174] width 448 height 17
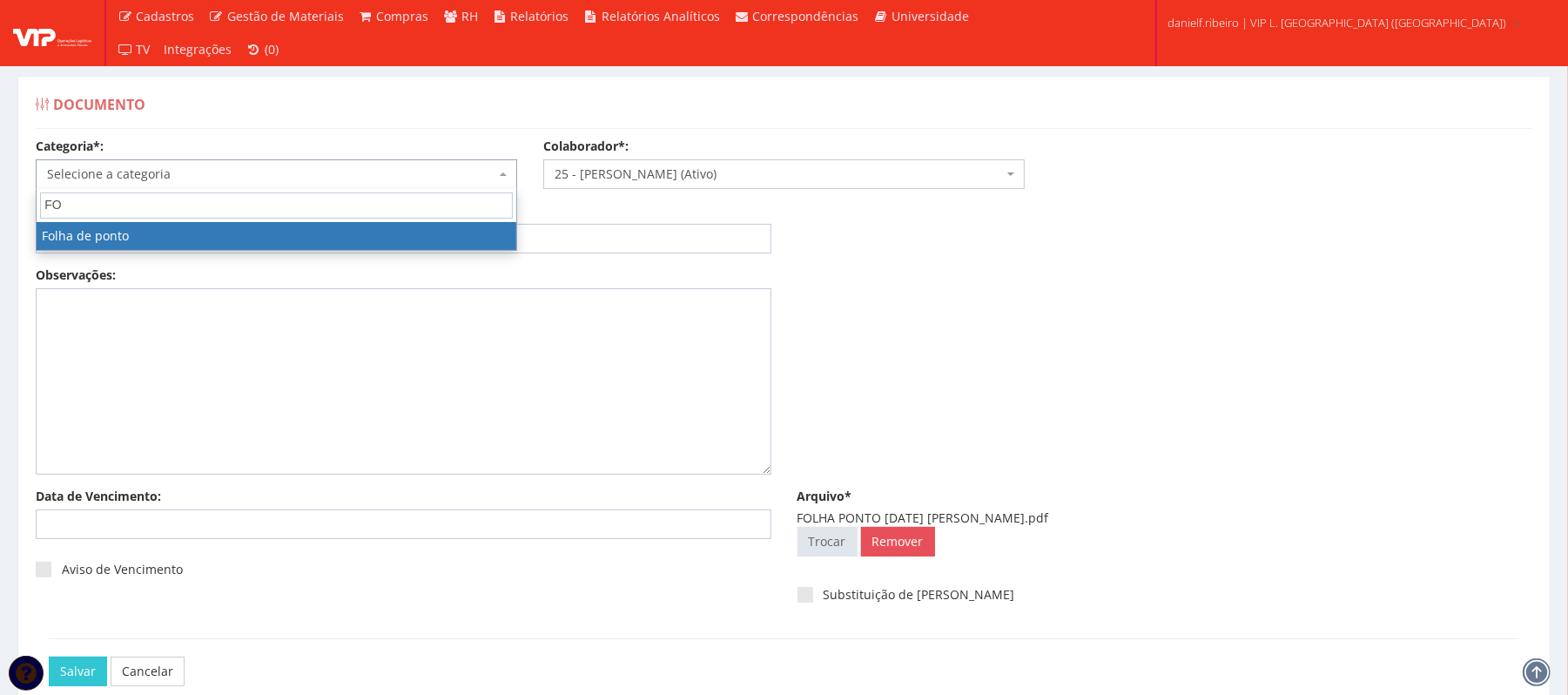
type input "FO"
select select "folha_ponto"
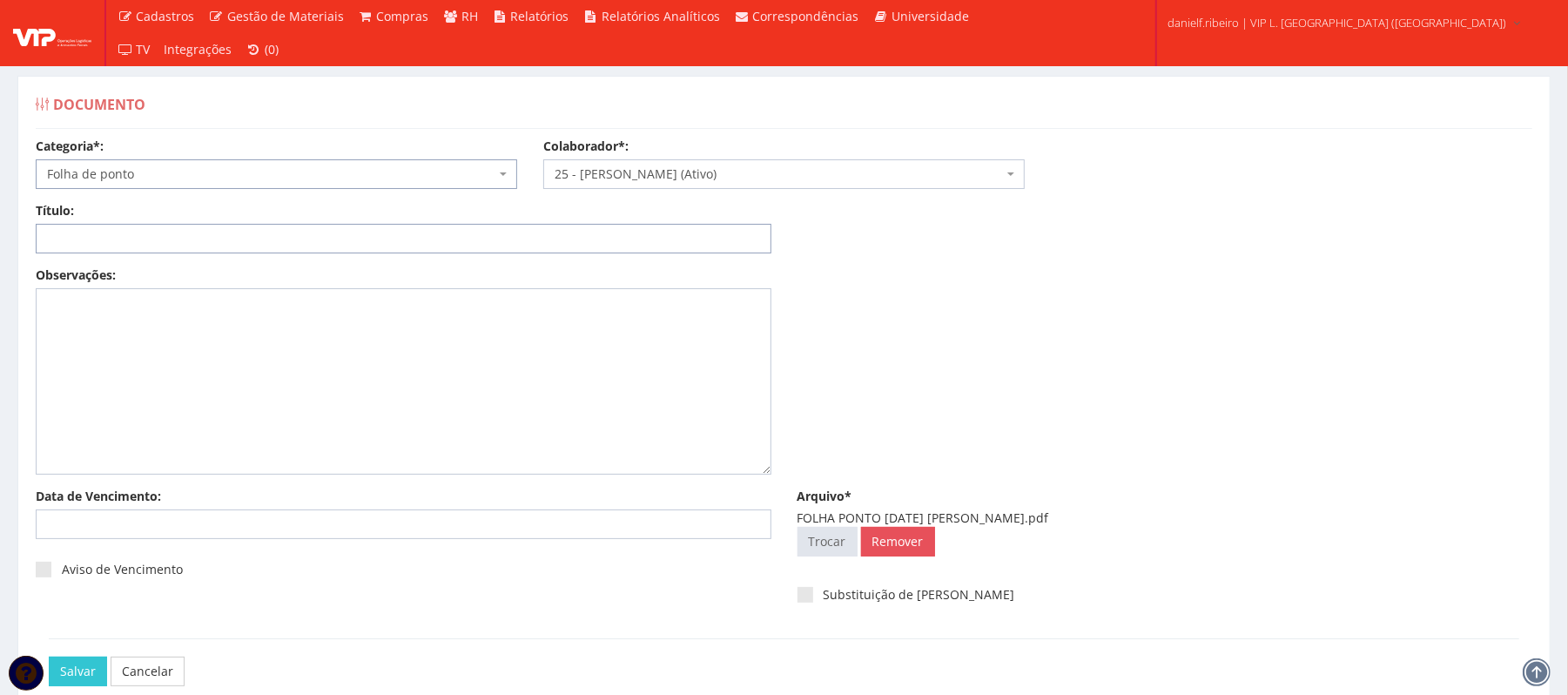
click at [188, 236] on input "Título:" at bounding box center [403, 238] width 736 height 30
paste input "FOLHA PONTO JUL/2025"
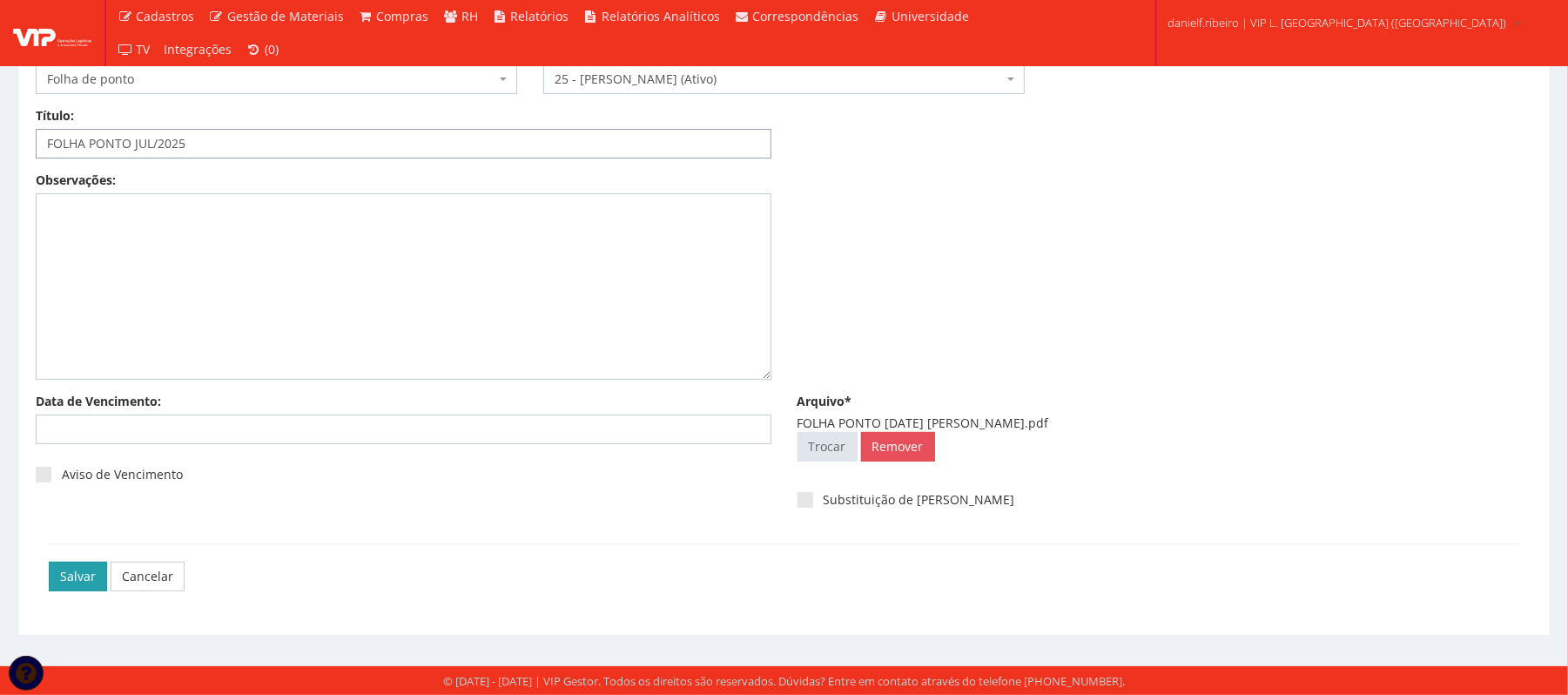
type input "FOLHA PONTO JUL/2025"
click at [75, 572] on input "Salvar" at bounding box center [78, 576] width 58 height 30
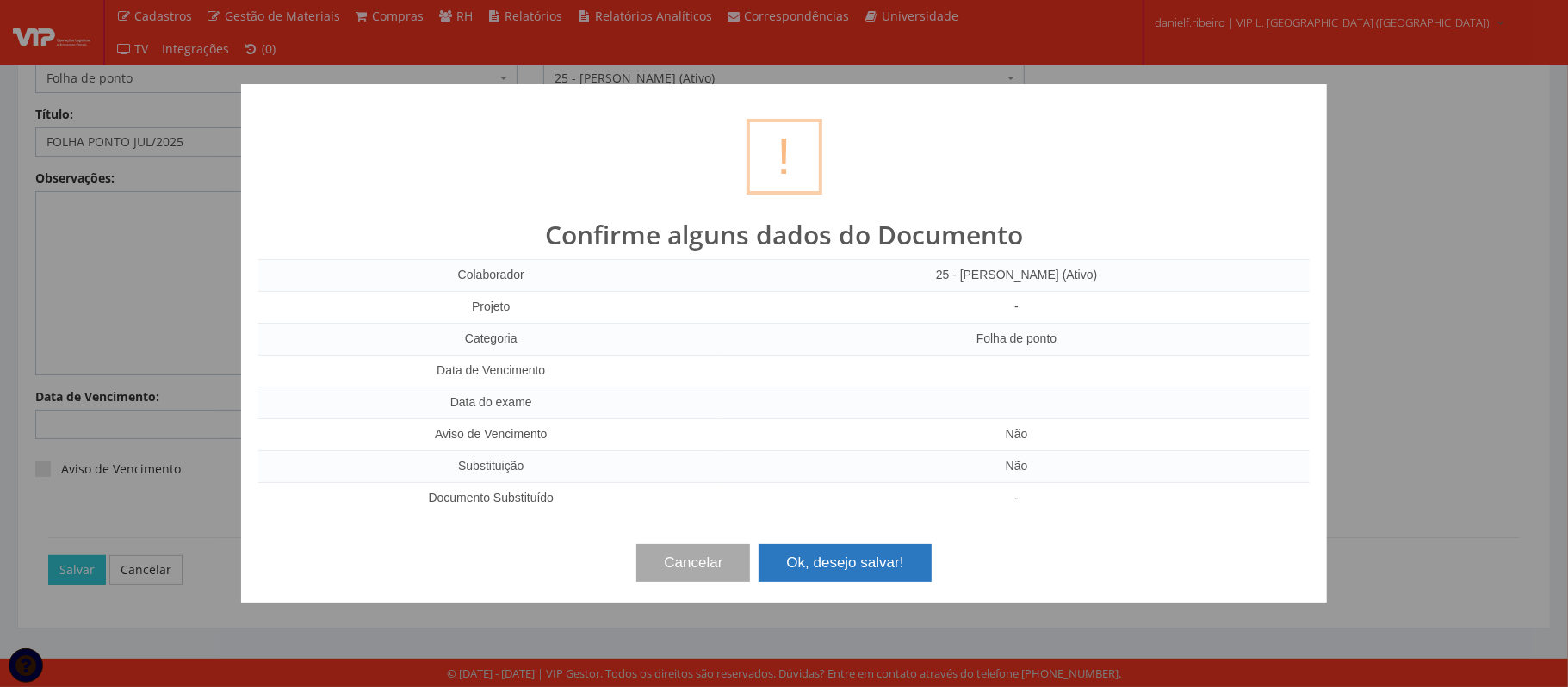
click at [842, 562] on button "Ok, desejo salvar!" at bounding box center [845, 563] width 172 height 38
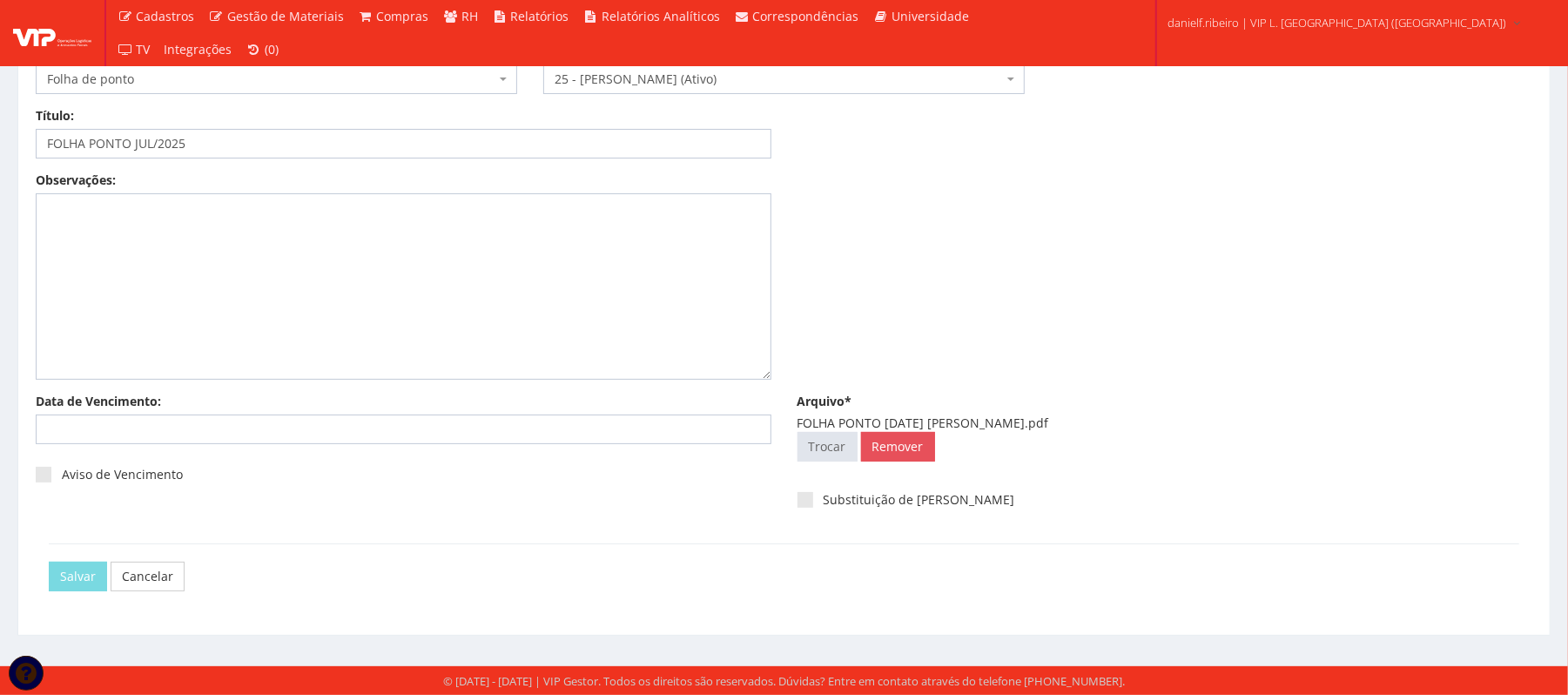
scroll to position [0, 0]
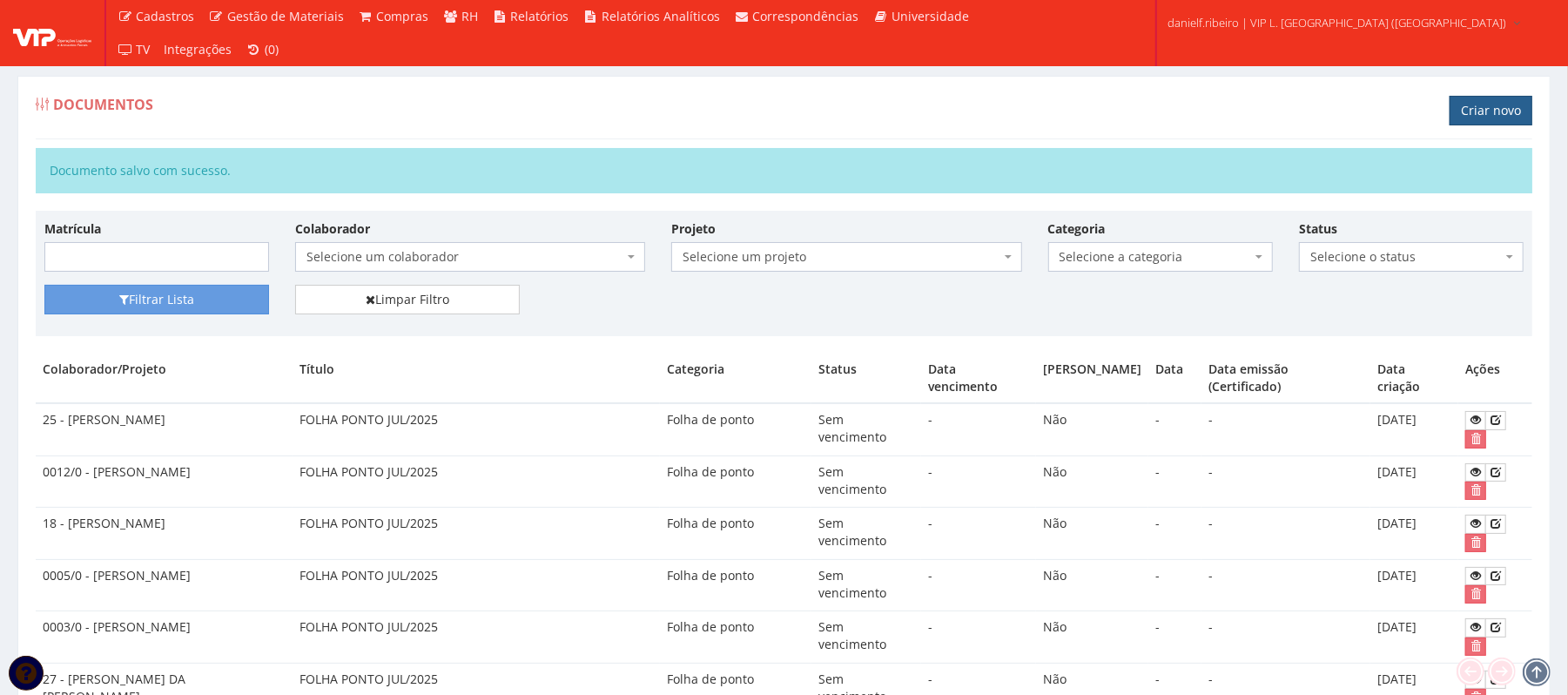
click at [1469, 121] on link "Criar novo" at bounding box center [1490, 110] width 82 height 30
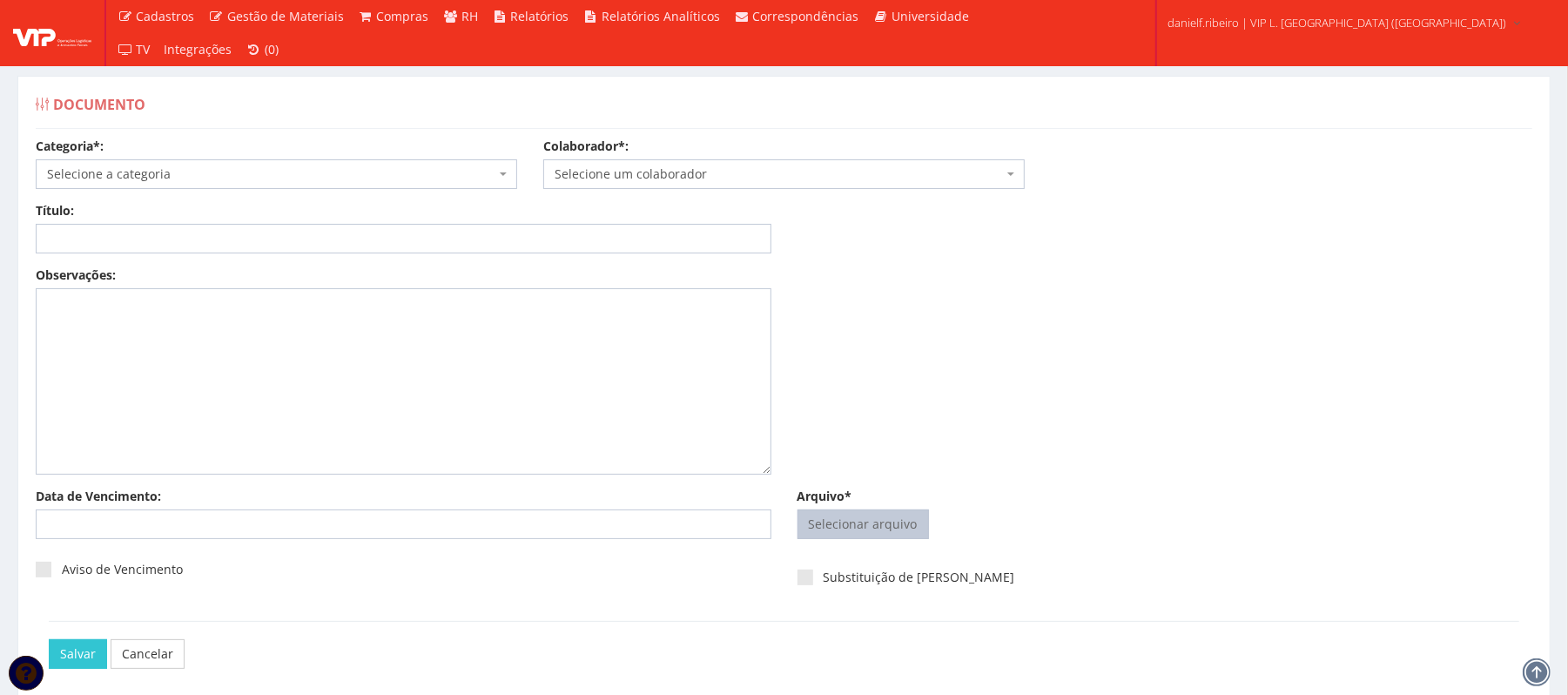
click at [883, 536] on input "Arquivo*" at bounding box center [863, 524] width 130 height 28
type input "C:\fakepath\FOLHA PONTO [DATE] [PERSON_NAME].pdf"
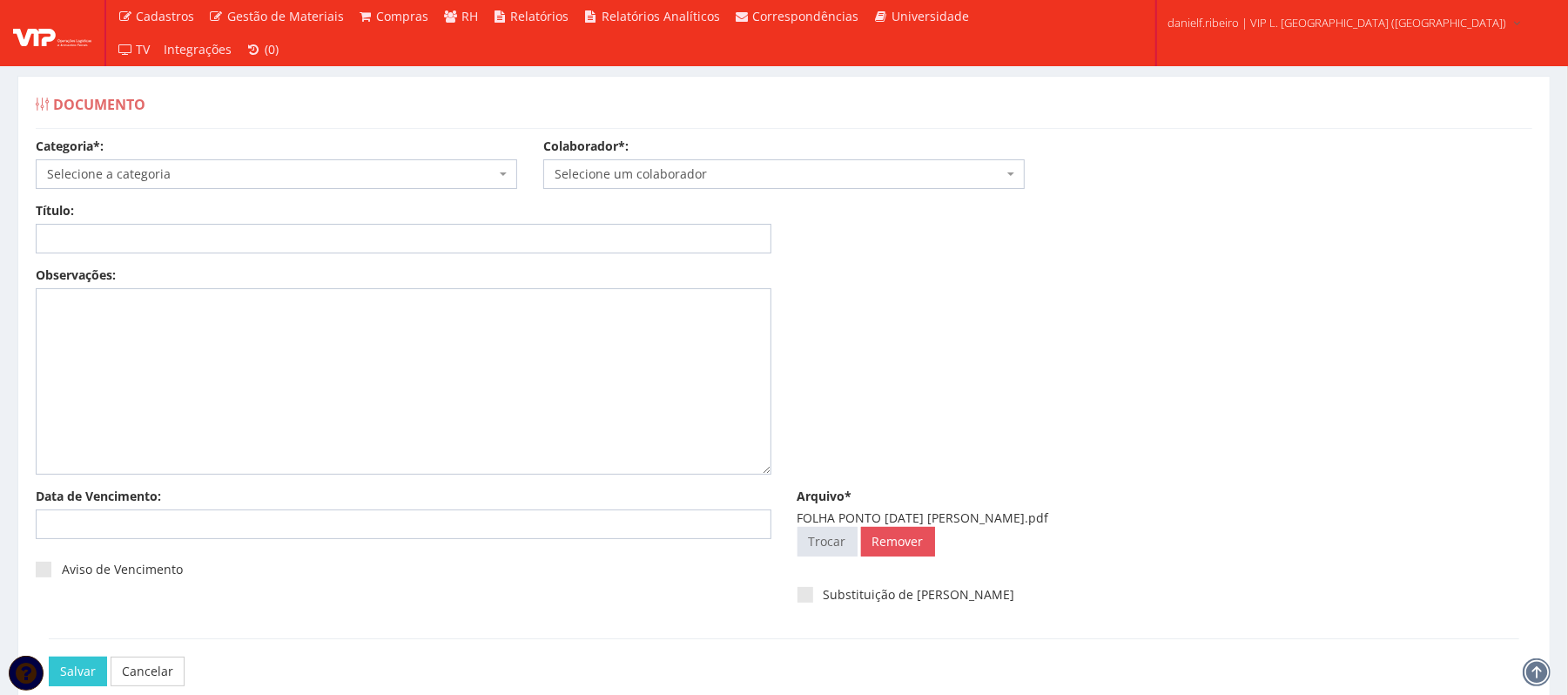
click at [759, 178] on span "Selecione um colaborador" at bounding box center [778, 174] width 448 height 17
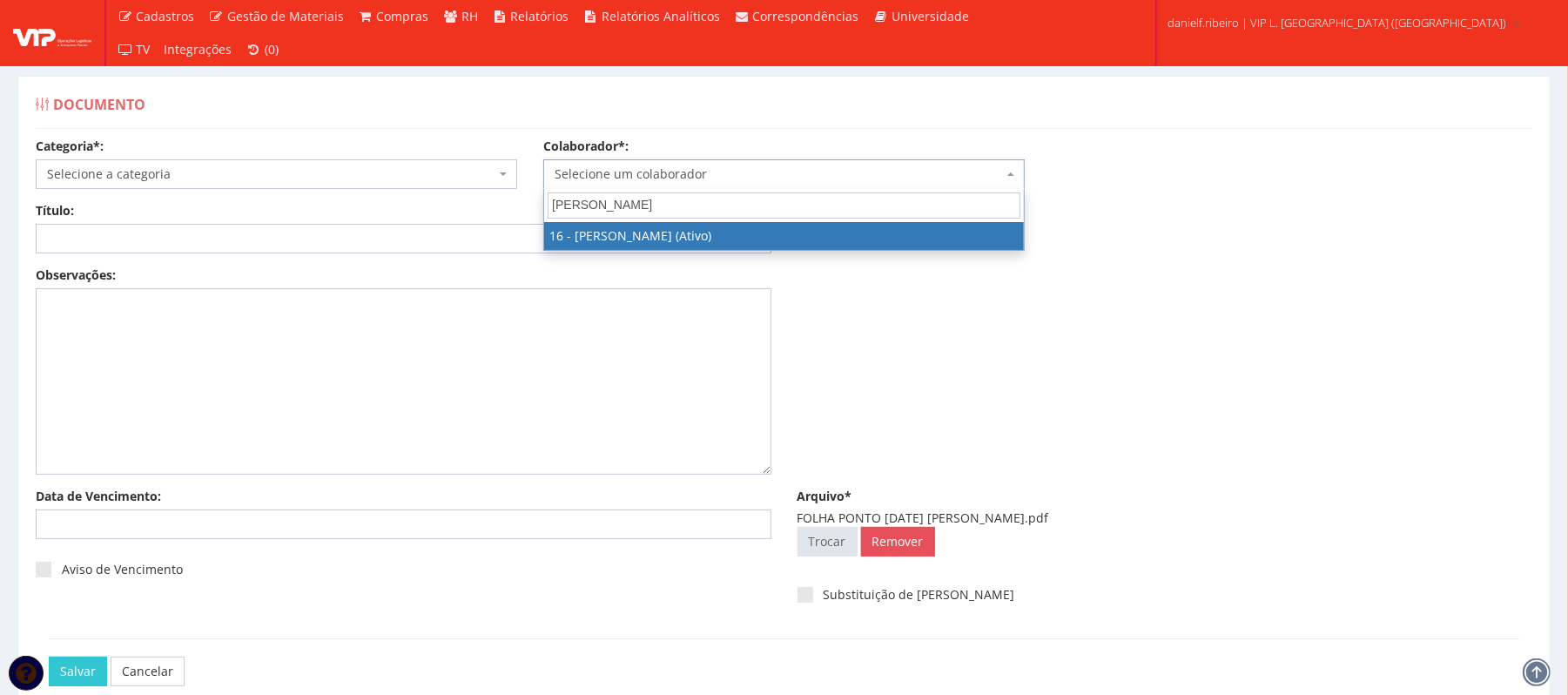
type input "[PERSON_NAME]"
select select "1278"
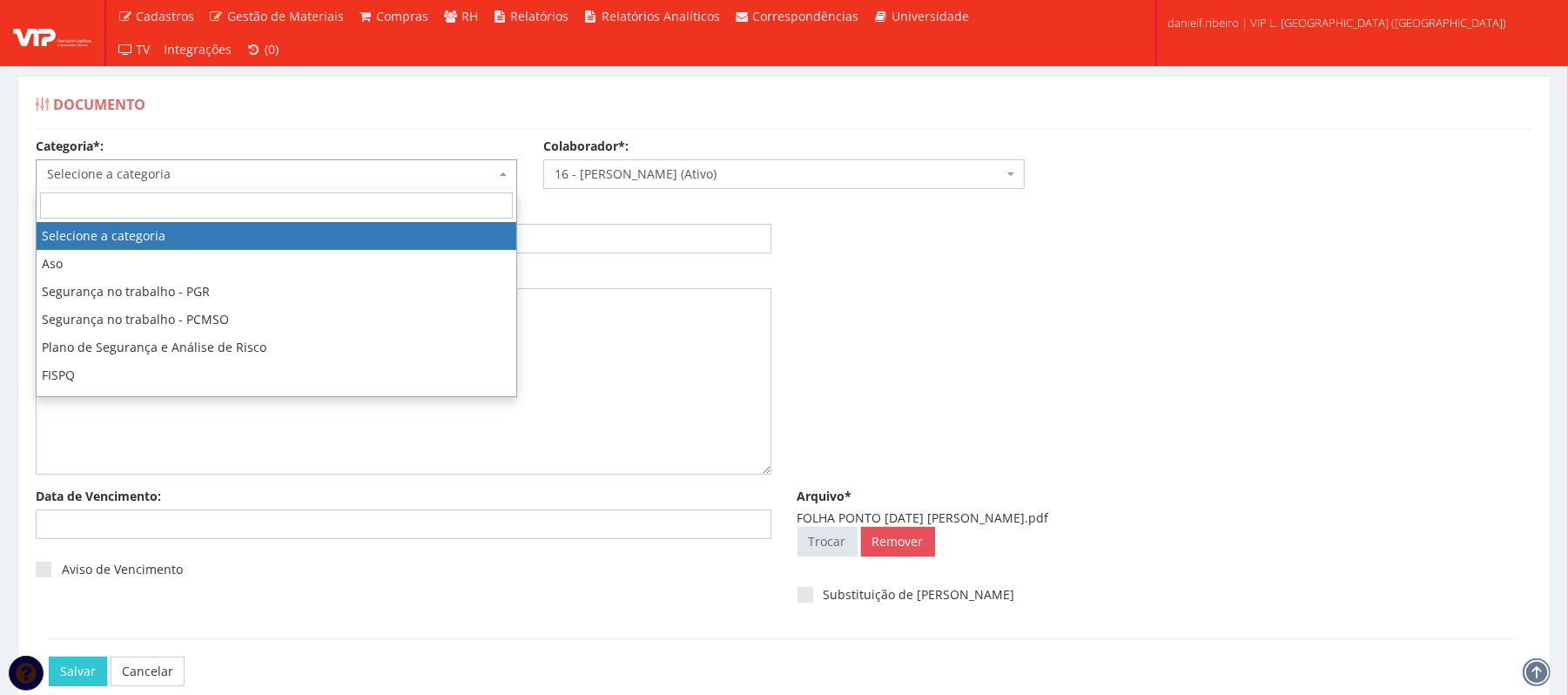
click at [232, 168] on span "Selecione a categoria" at bounding box center [271, 174] width 448 height 17
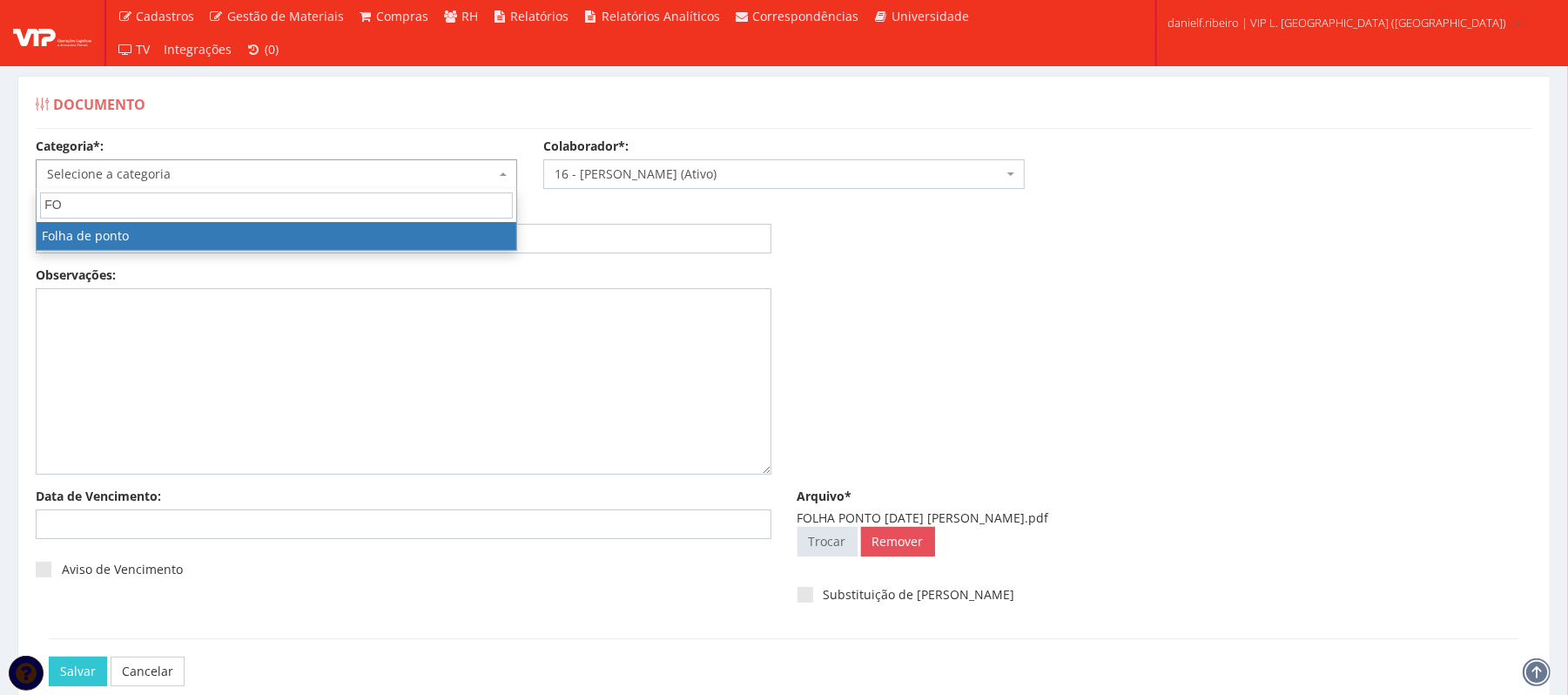
type input "FO"
select select "folha_ponto"
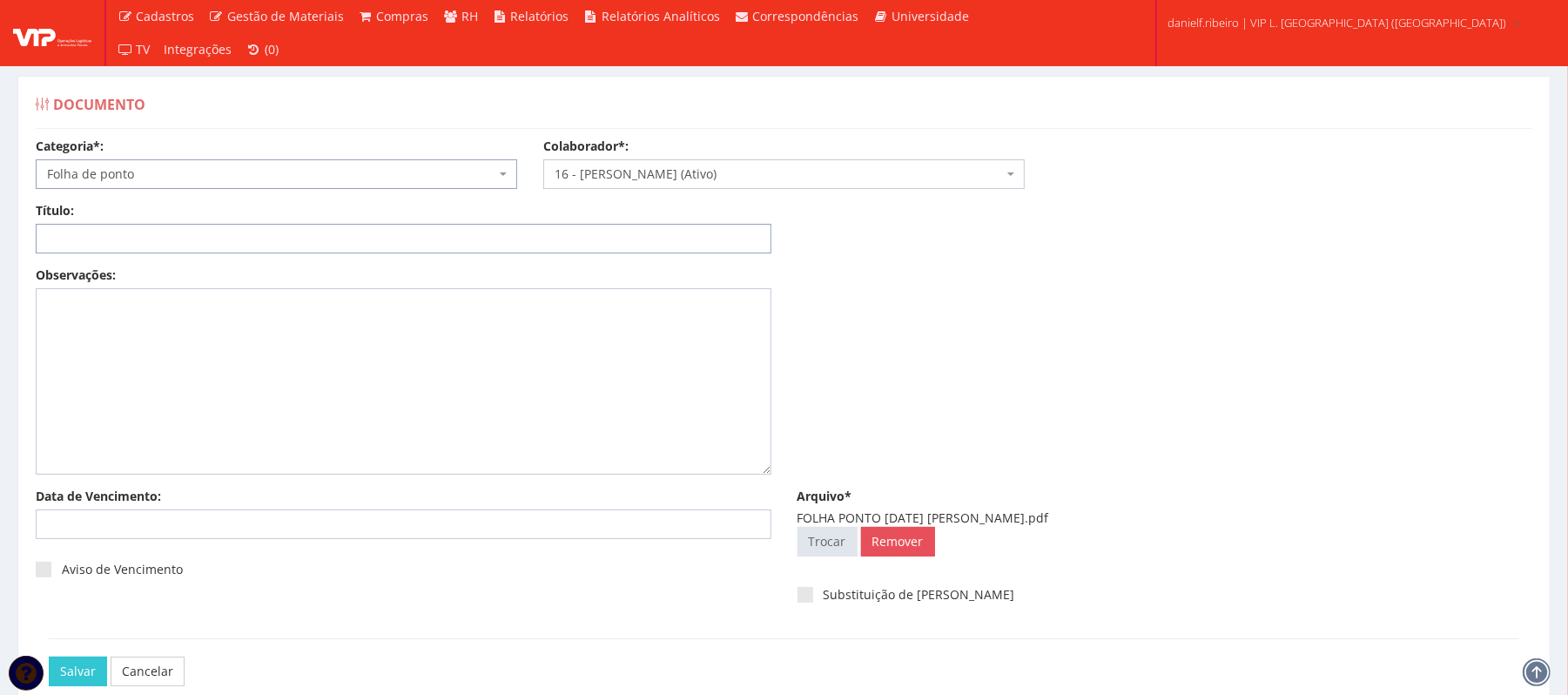
click at [183, 227] on input "Título:" at bounding box center [403, 238] width 736 height 30
paste input "FOLHA PONTO JUL/2025"
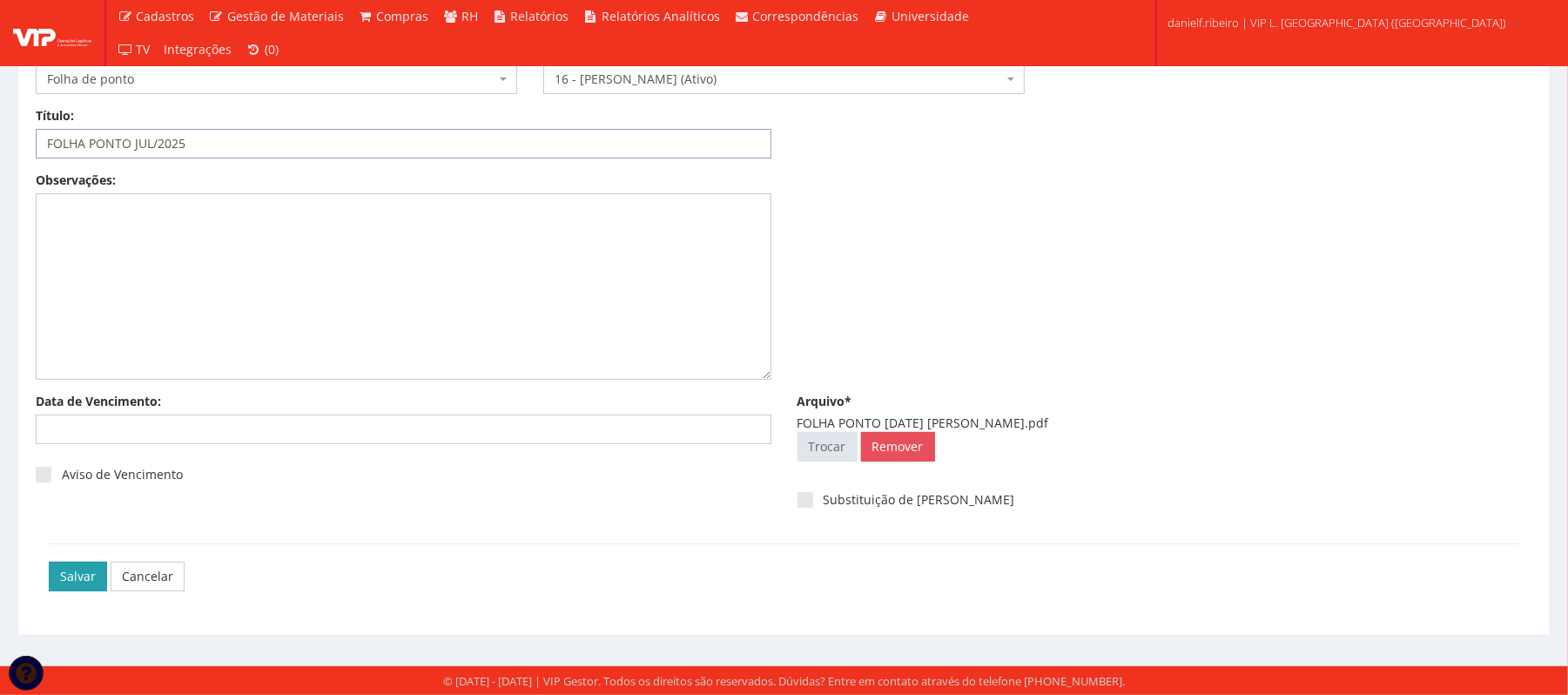
type input "FOLHA PONTO JUL/2025"
click at [78, 568] on input "Salvar" at bounding box center [78, 576] width 58 height 30
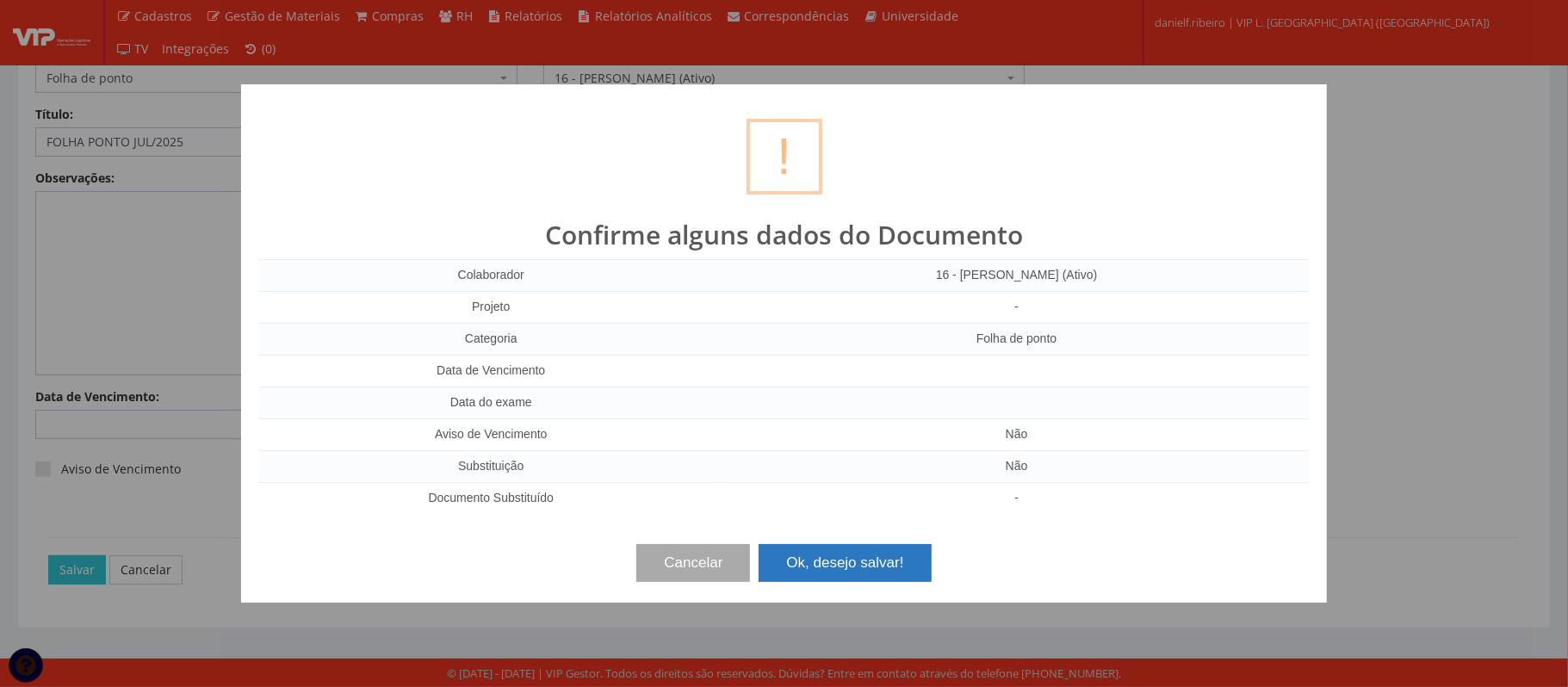
click at [906, 572] on button "Ok, desejo salvar!" at bounding box center [845, 563] width 172 height 38
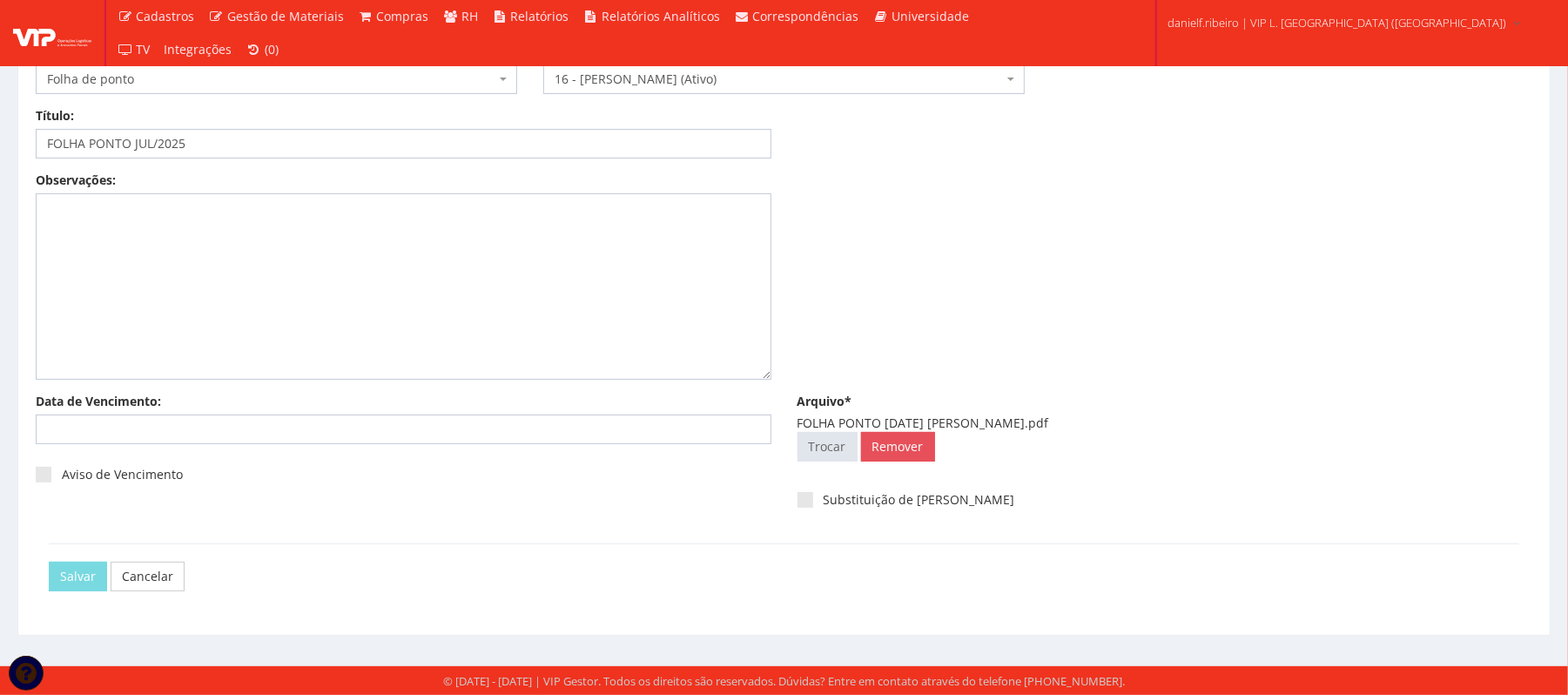
scroll to position [0, 0]
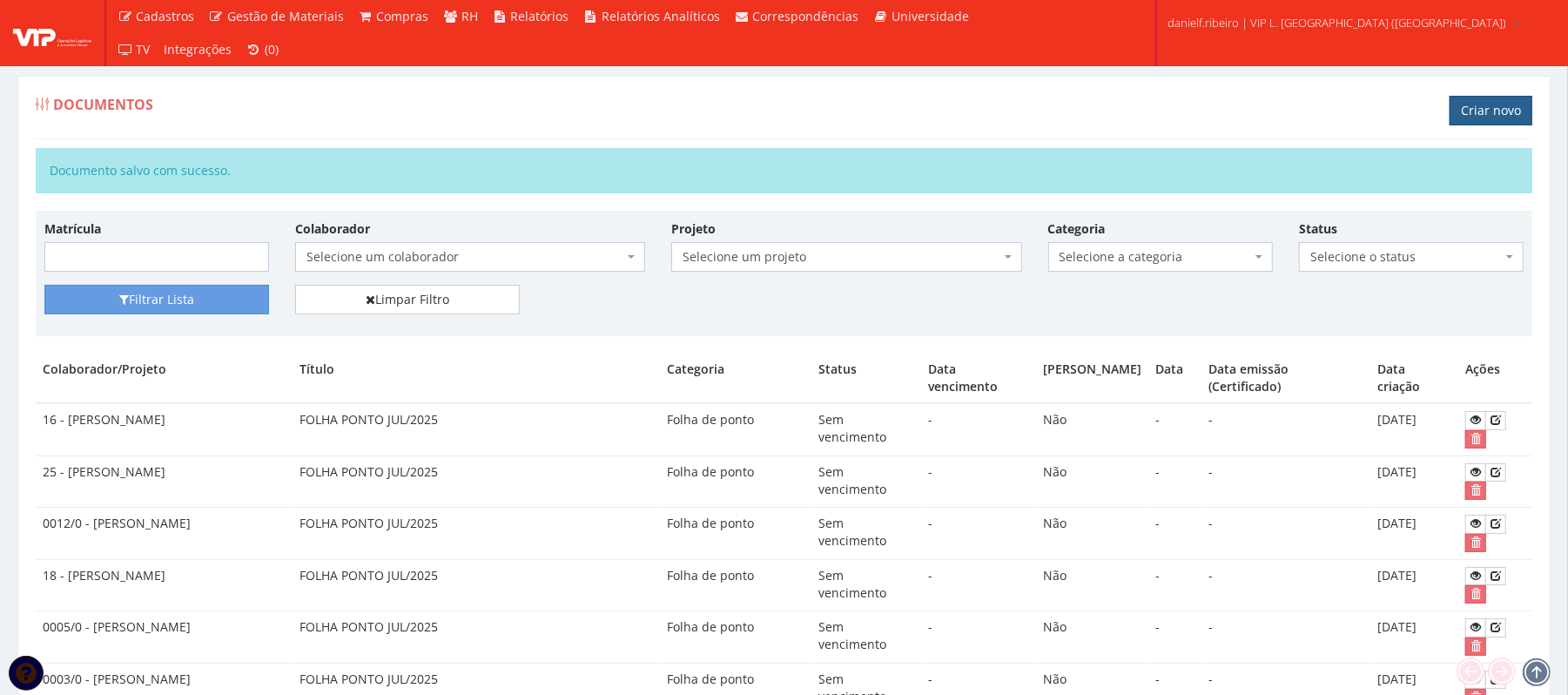
click at [1470, 110] on link "Criar novo" at bounding box center [1490, 110] width 82 height 30
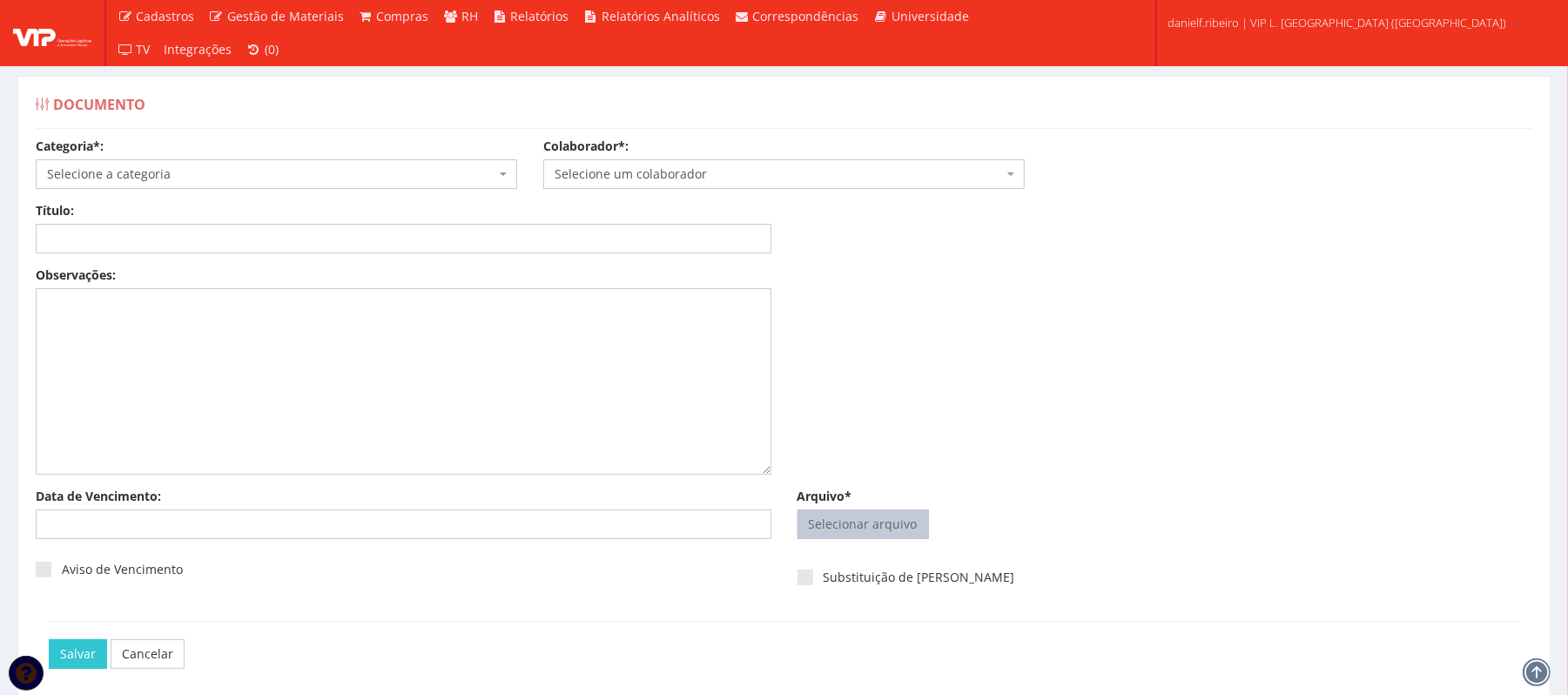
click at [874, 519] on input "Arquivo*" at bounding box center [863, 524] width 130 height 28
type input "C:\fakepath\FOLHA PONTO [DATE] [PERSON_NAME].pdf"
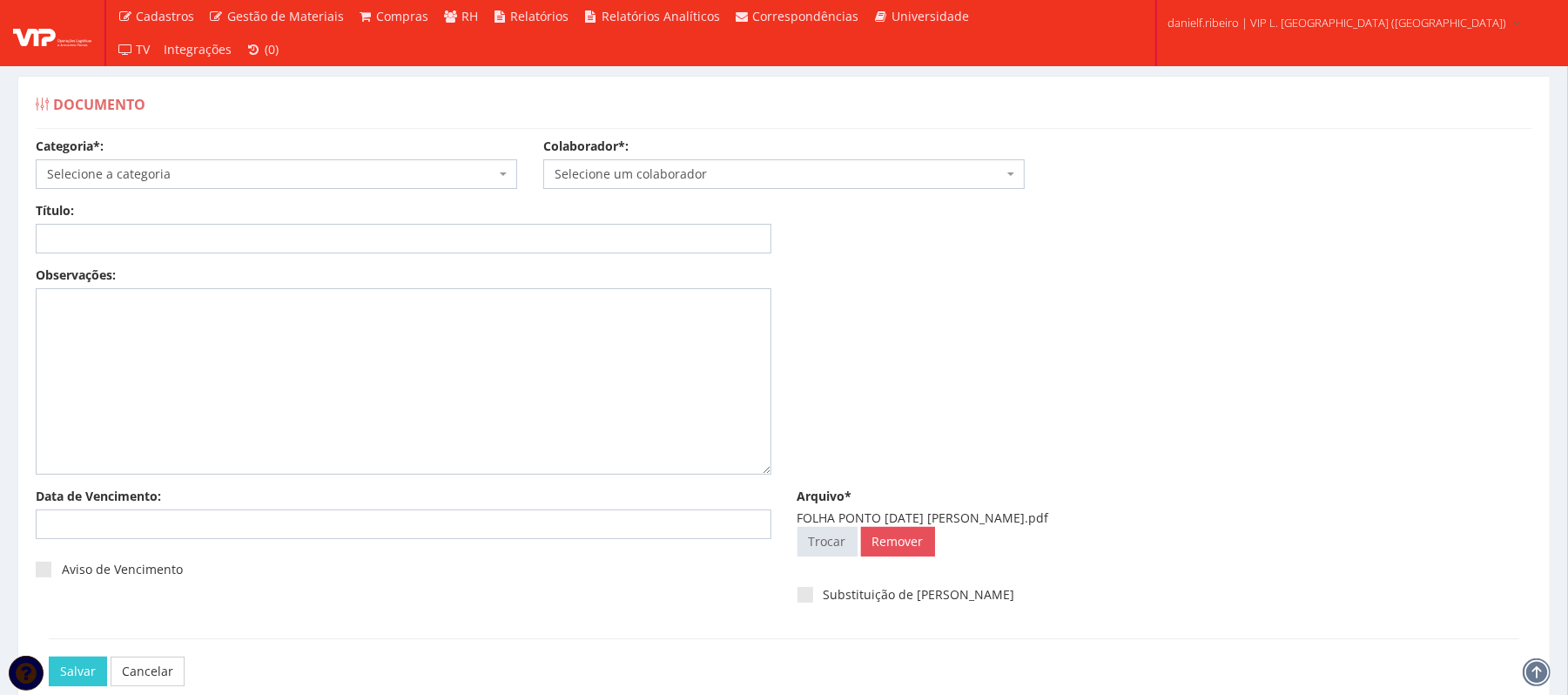
click at [757, 174] on span "Selecione um colaborador" at bounding box center [778, 174] width 448 height 17
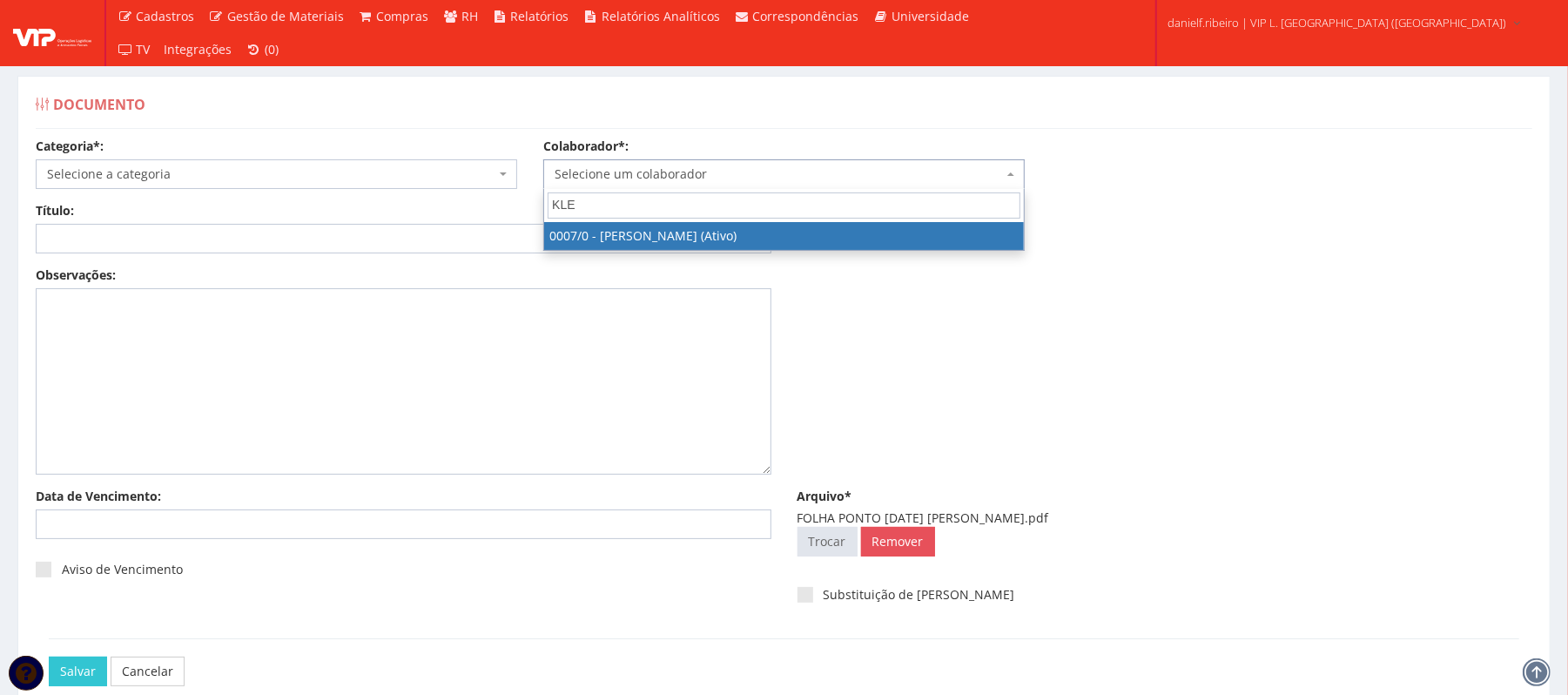
type input "KLE"
select select "720"
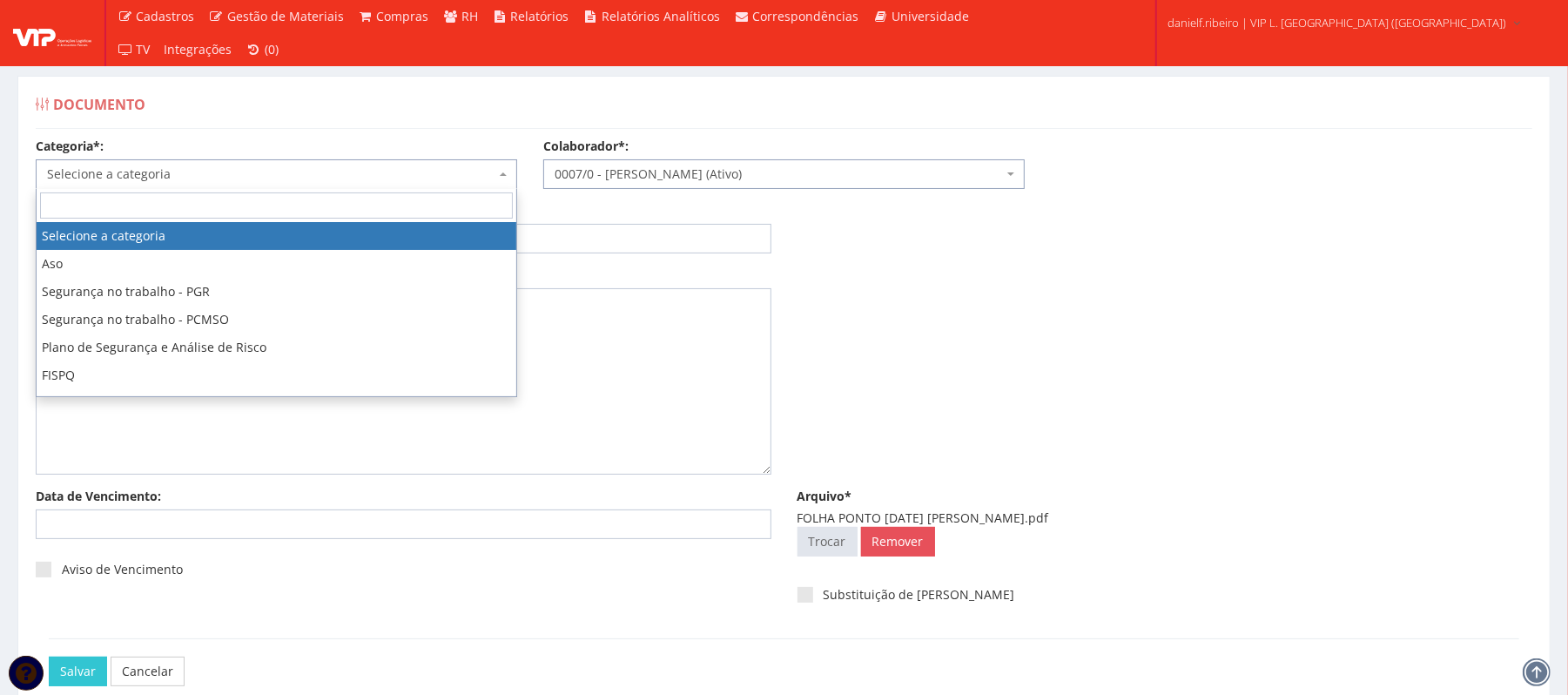
click at [335, 166] on span "Selecione a categoria" at bounding box center [271, 174] width 448 height 17
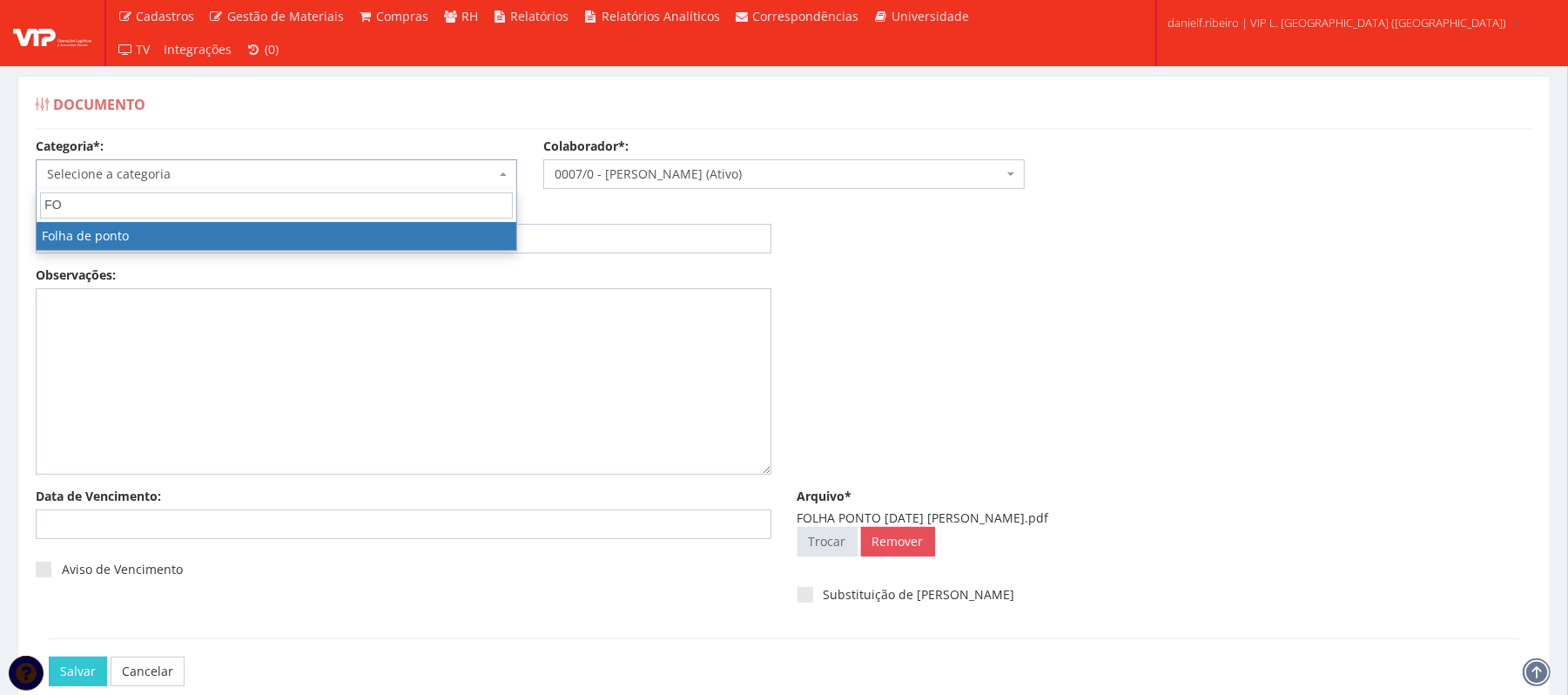
type input "FO"
select select "folha_ponto"
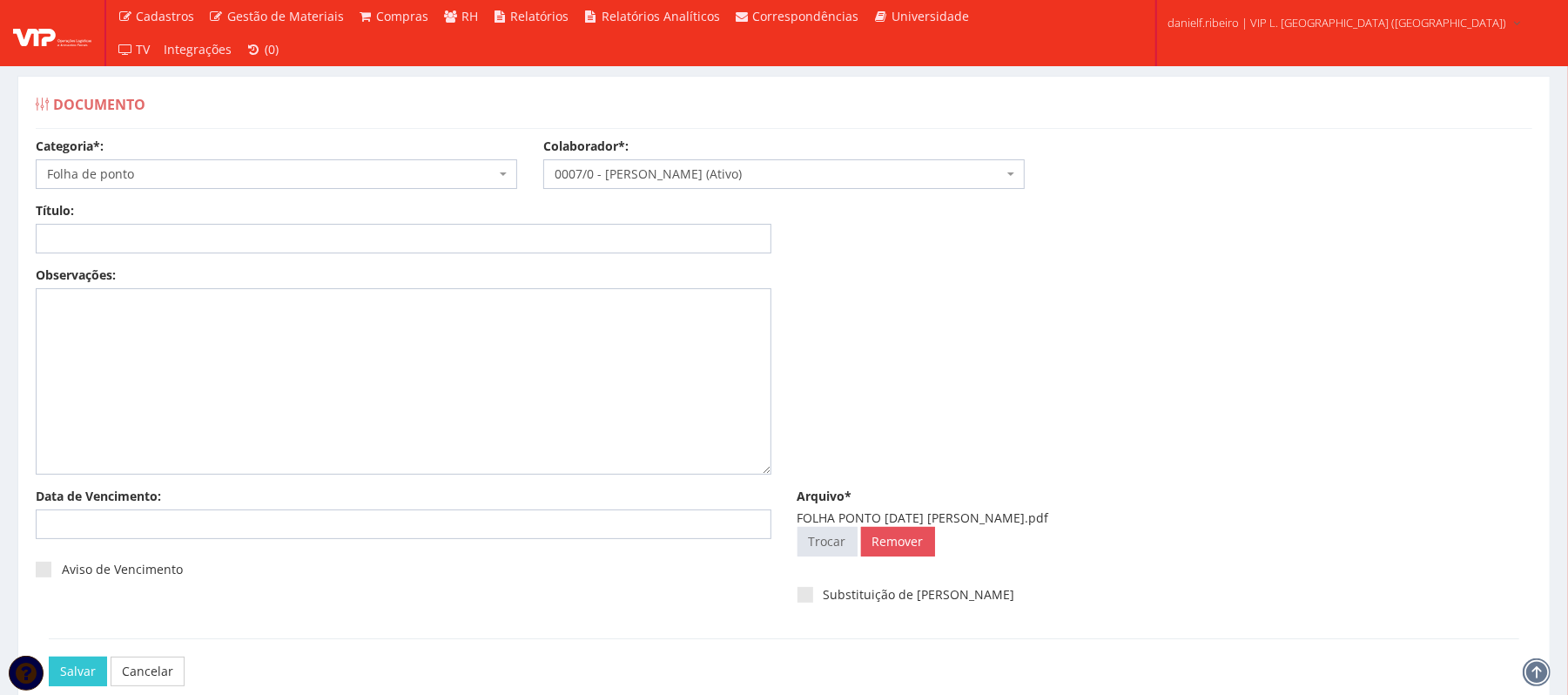
click at [289, 217] on div "Título:" at bounding box center [404, 228] width 762 height 52
click at [294, 235] on input "Título:" at bounding box center [403, 238] width 736 height 30
paste input "FOLHA PONTO JUL/2025"
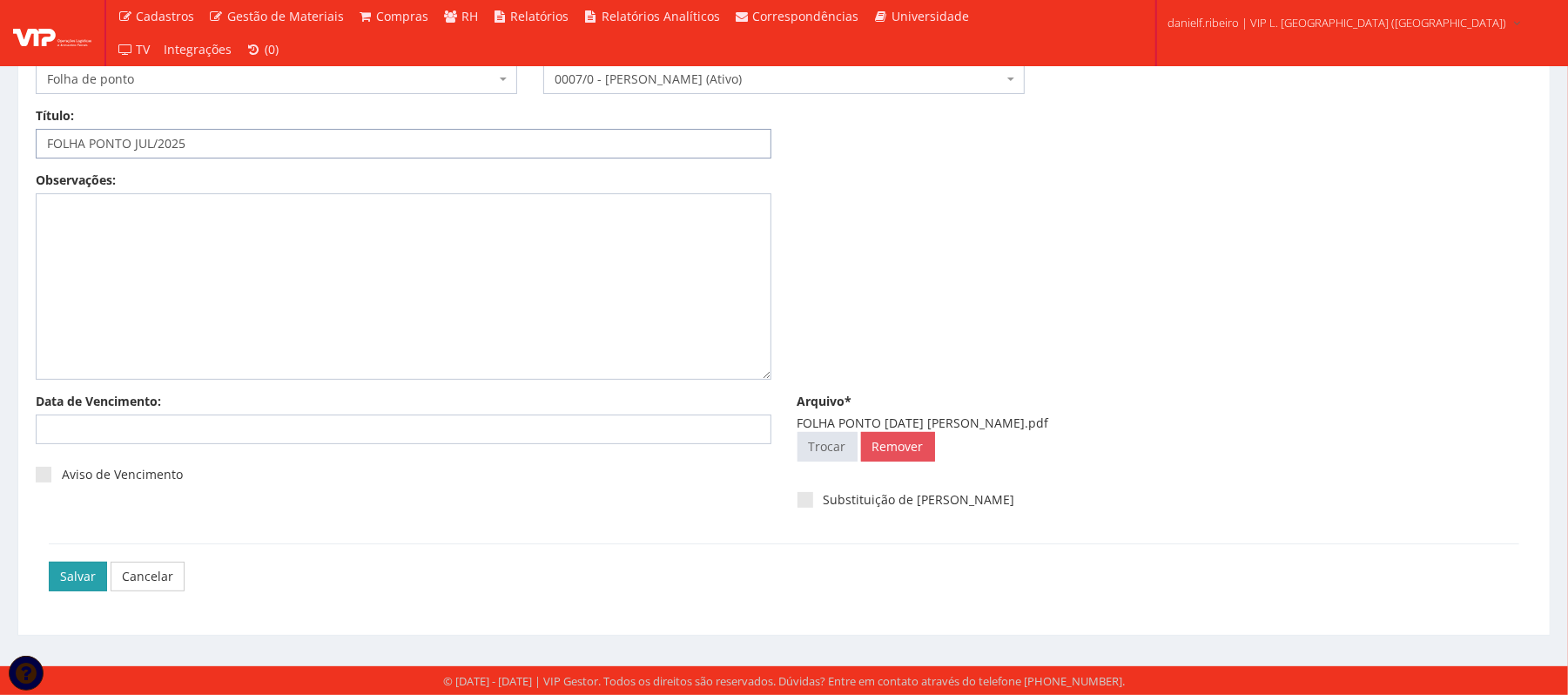
type input "FOLHA PONTO JUL/2025"
click at [66, 570] on input "Salvar" at bounding box center [78, 576] width 58 height 30
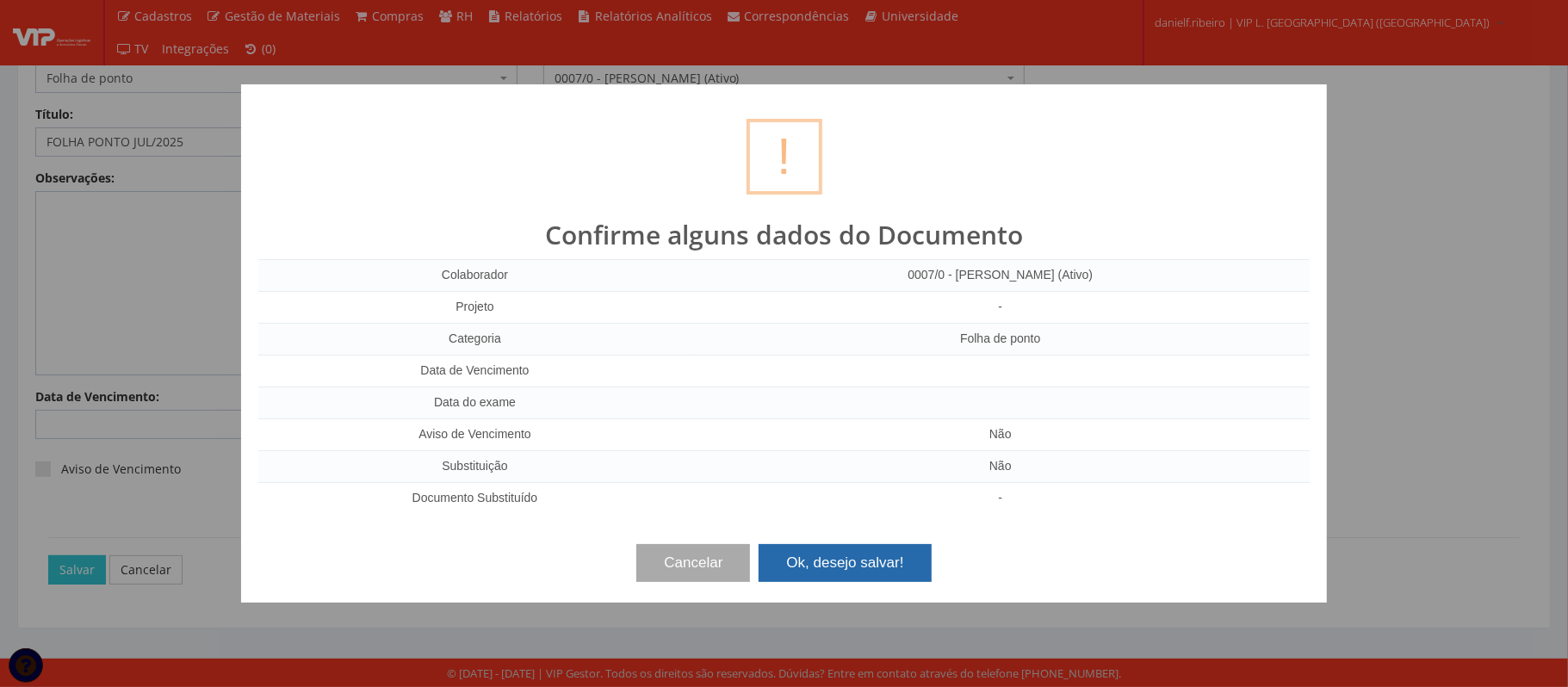
click at [821, 567] on button "Ok, desejo salvar!" at bounding box center [845, 563] width 172 height 38
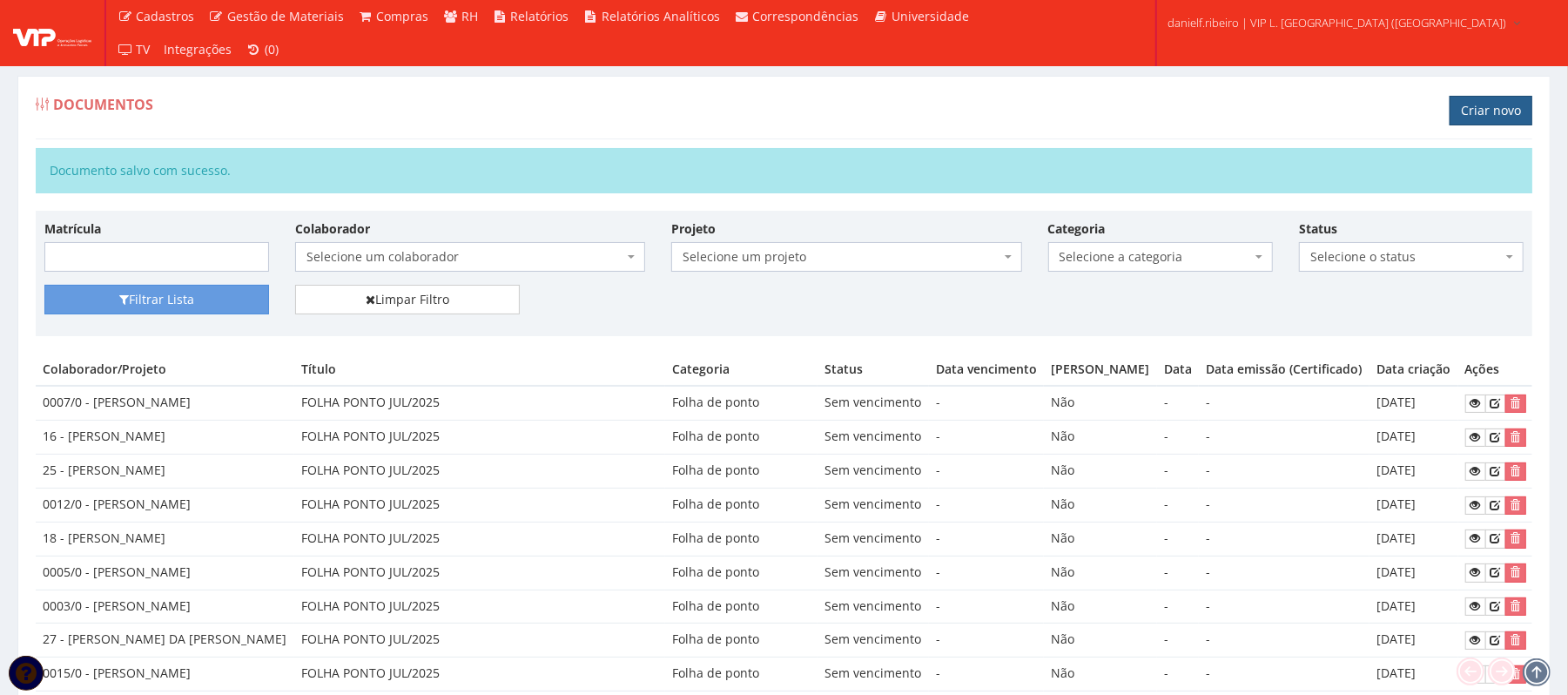
click at [1478, 115] on link "Criar novo" at bounding box center [1490, 110] width 82 height 30
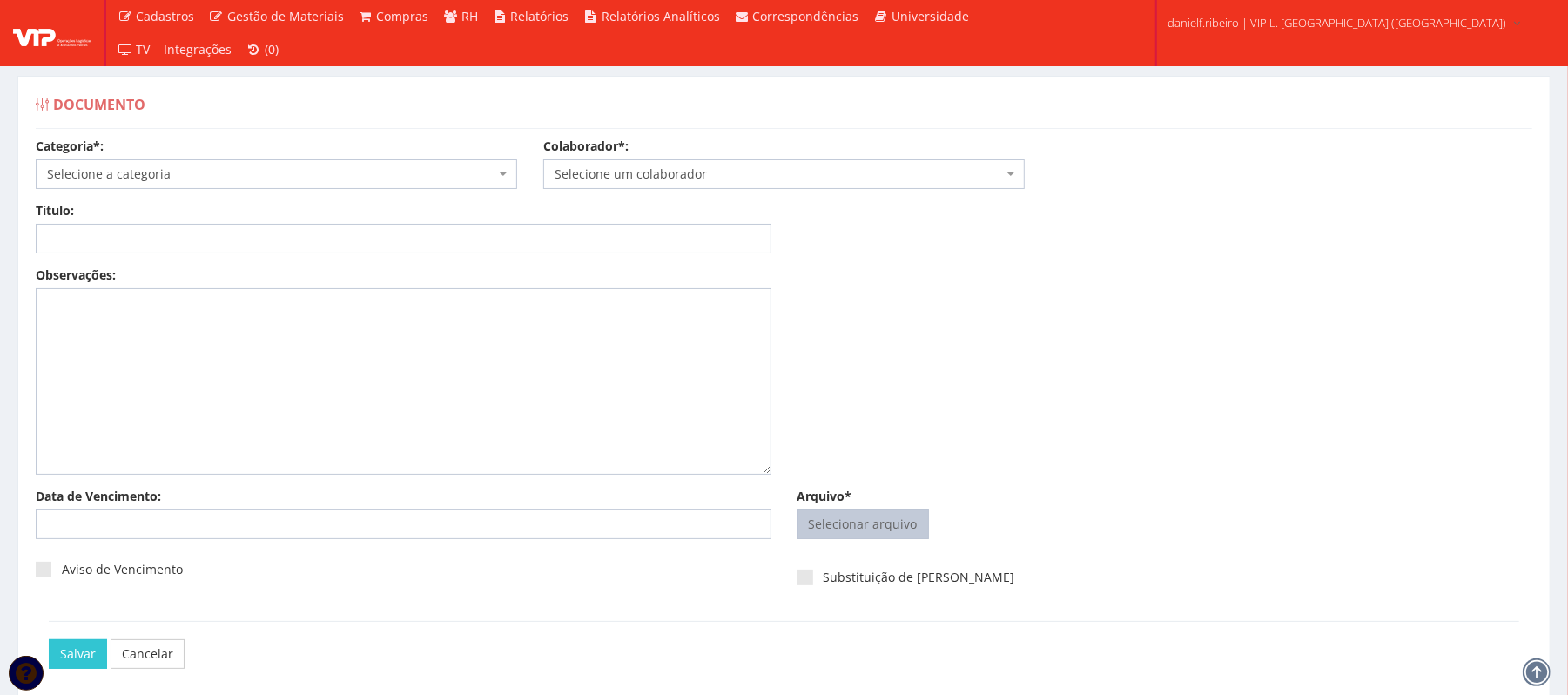
click at [851, 520] on input "Arquivo*" at bounding box center [863, 524] width 130 height 28
type input "C:\fakepath\FOLHA PONTO JUL.2025 LUCAS SANTOS CRUZ.pdf"
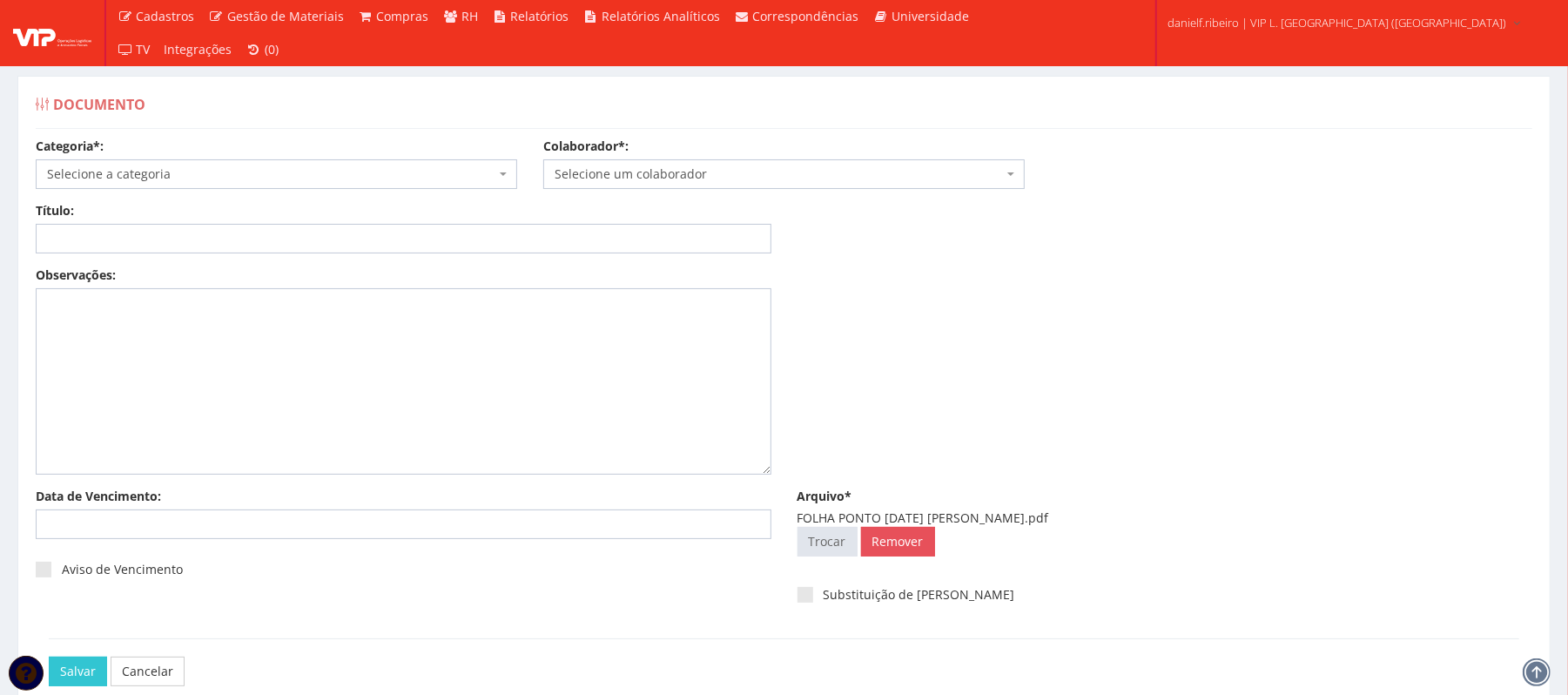
click at [616, 186] on span "Selecione um colaborador" at bounding box center [784, 173] width 482 height 30
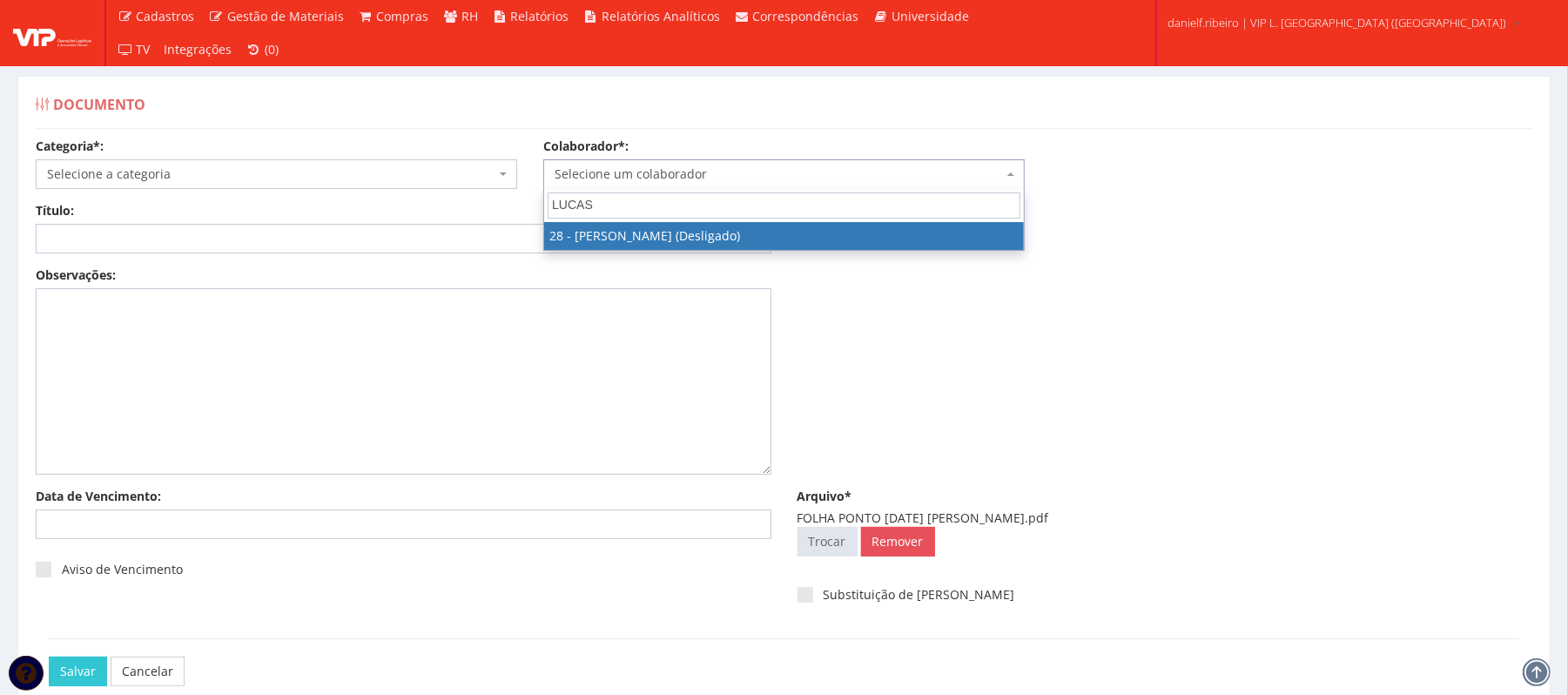
type input "LUCAS"
select select "3838"
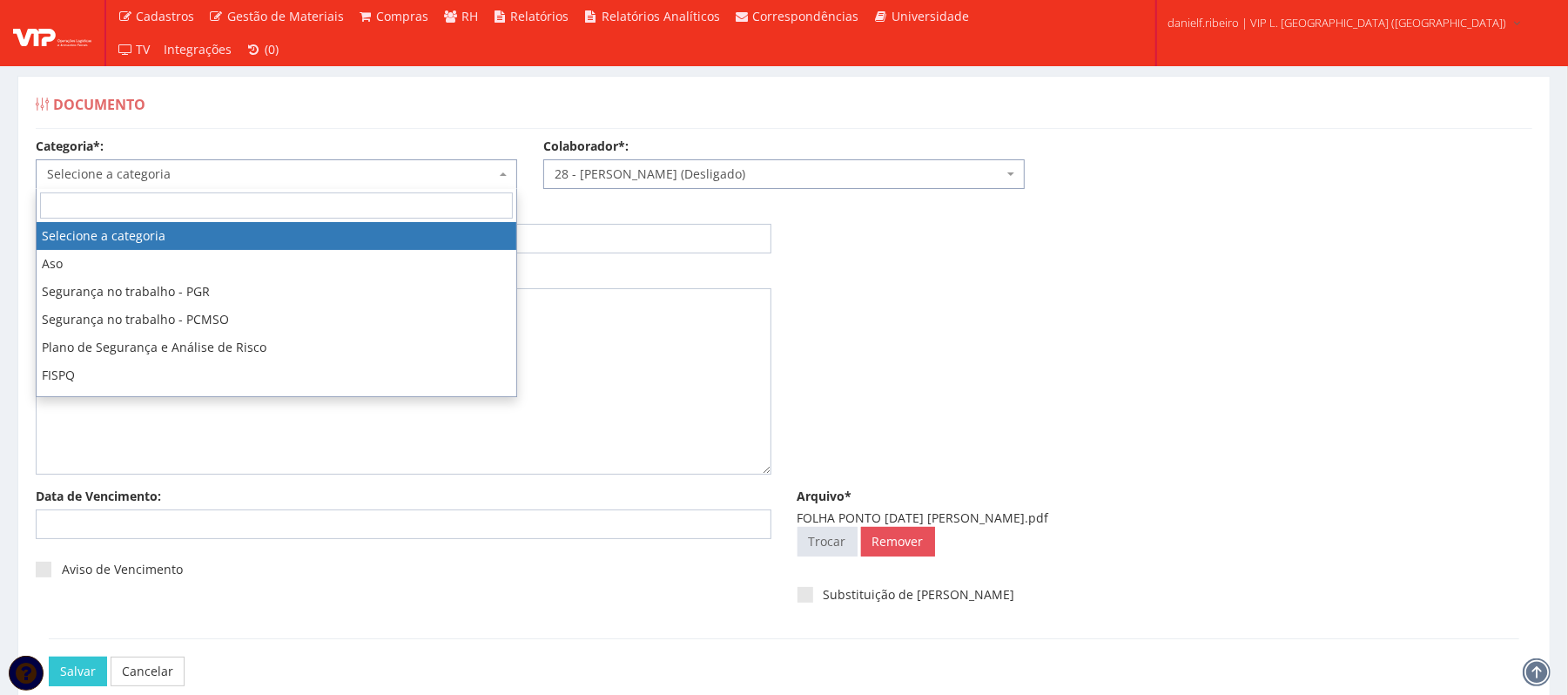
click at [225, 175] on span "Selecione a categoria" at bounding box center [271, 174] width 448 height 17
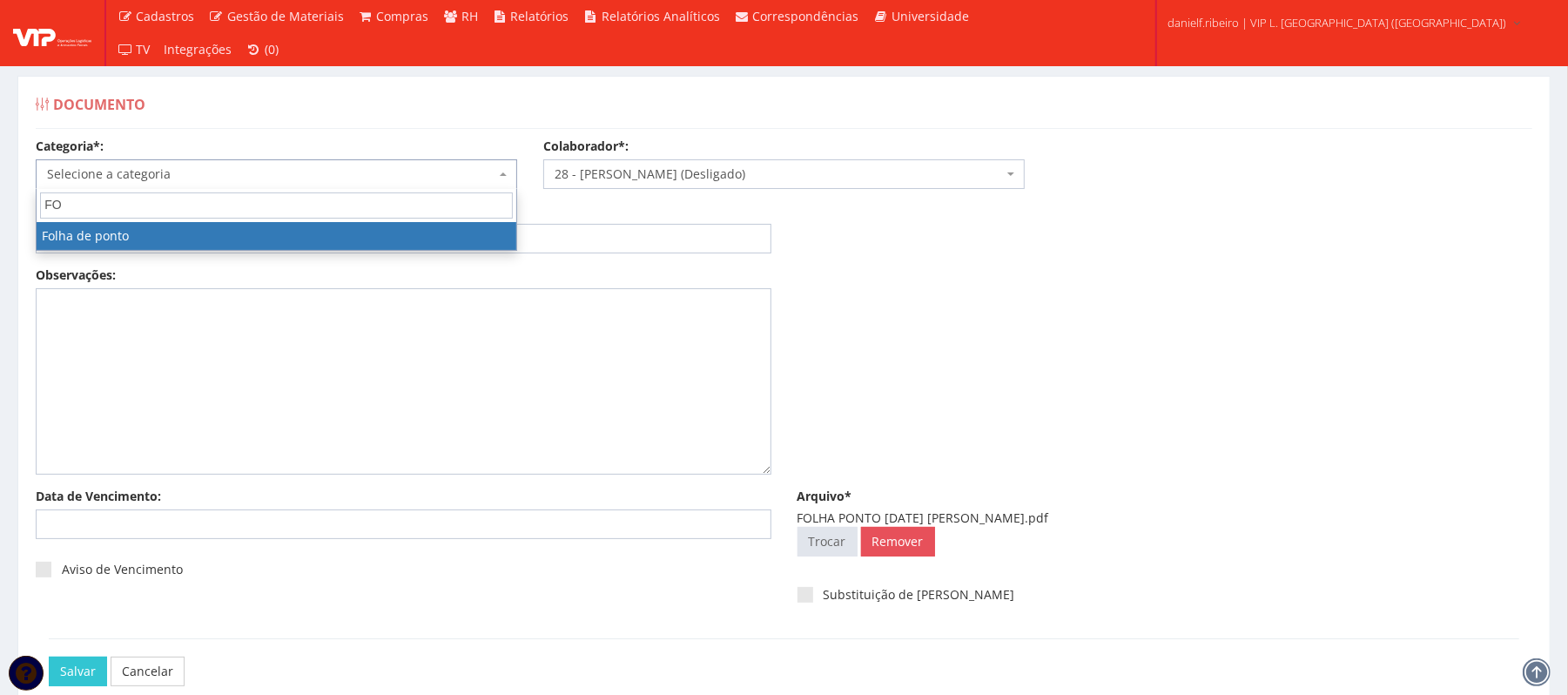
type input "FO"
select select "folha_ponto"
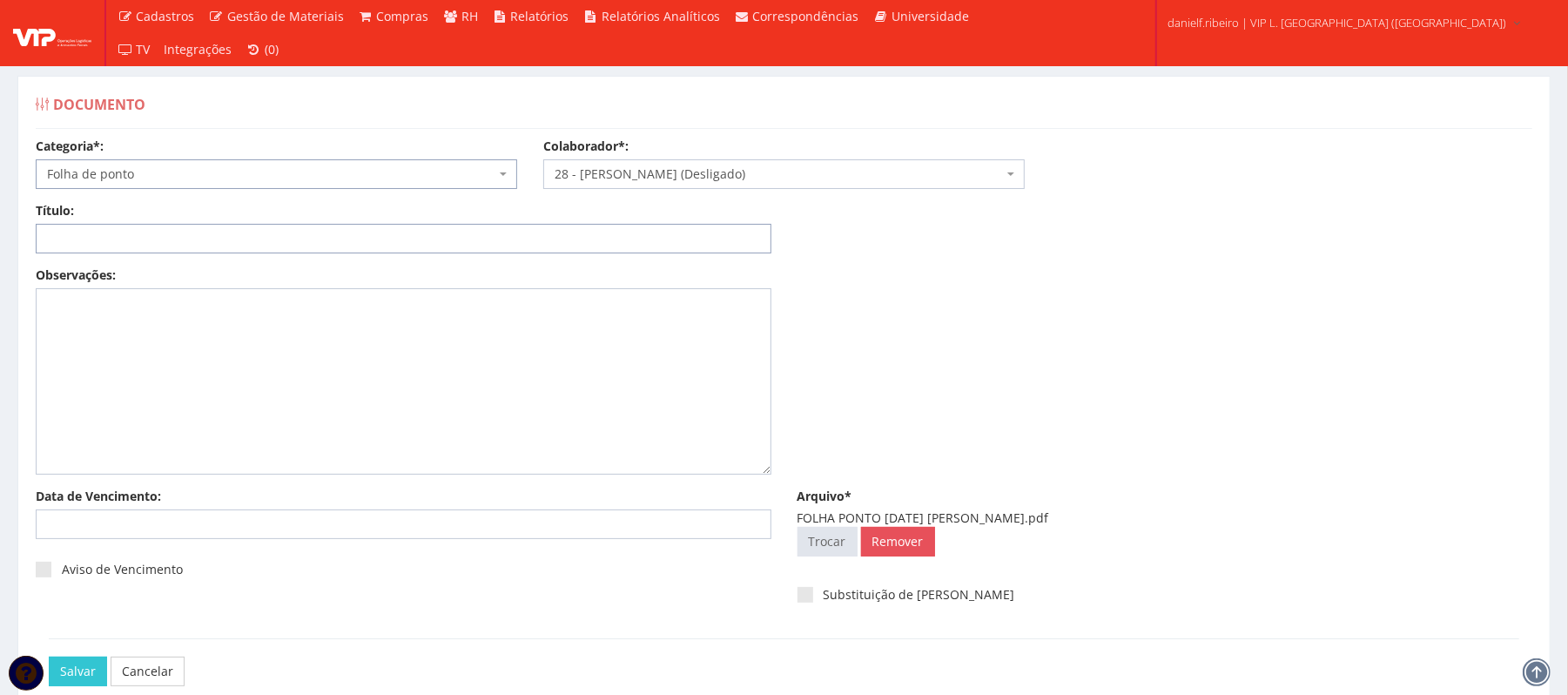
click at [235, 232] on input "Título:" at bounding box center [403, 238] width 736 height 30
paste input "FOLHA PONTO JUL/2025"
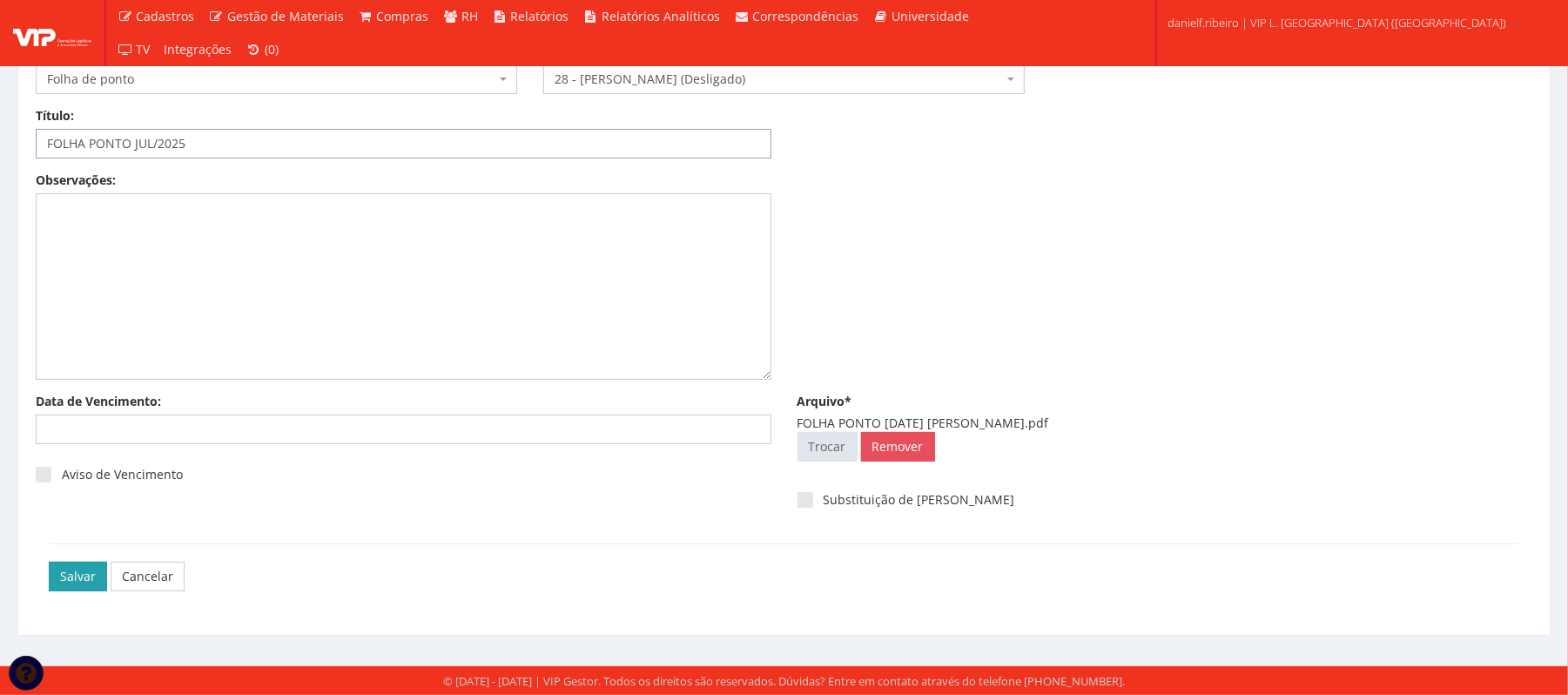
type input "FOLHA PONTO JUL/2025"
click at [82, 585] on input "Salvar" at bounding box center [78, 576] width 58 height 30
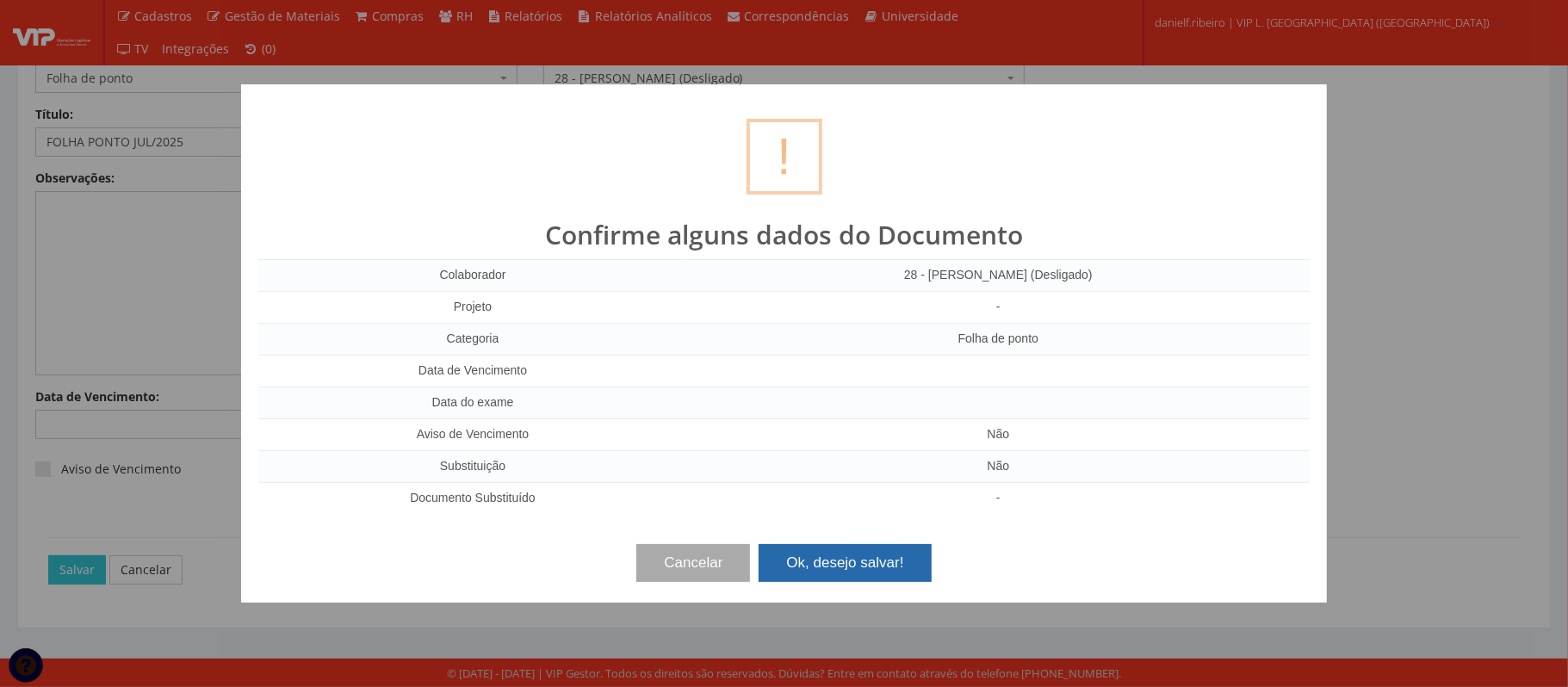
click at [863, 570] on button "Ok, desejo salvar!" at bounding box center [845, 563] width 172 height 38
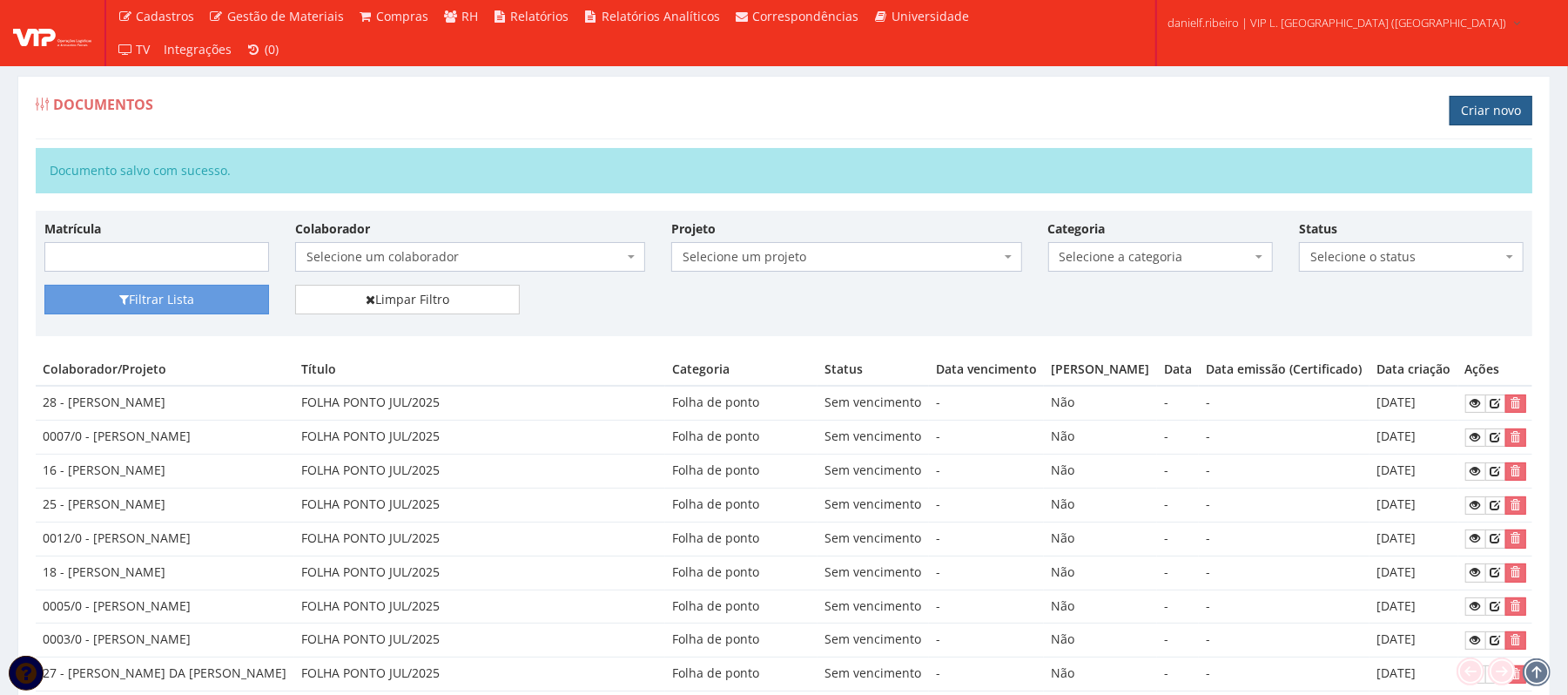
click at [1460, 108] on link "Criar novo" at bounding box center [1490, 110] width 82 height 30
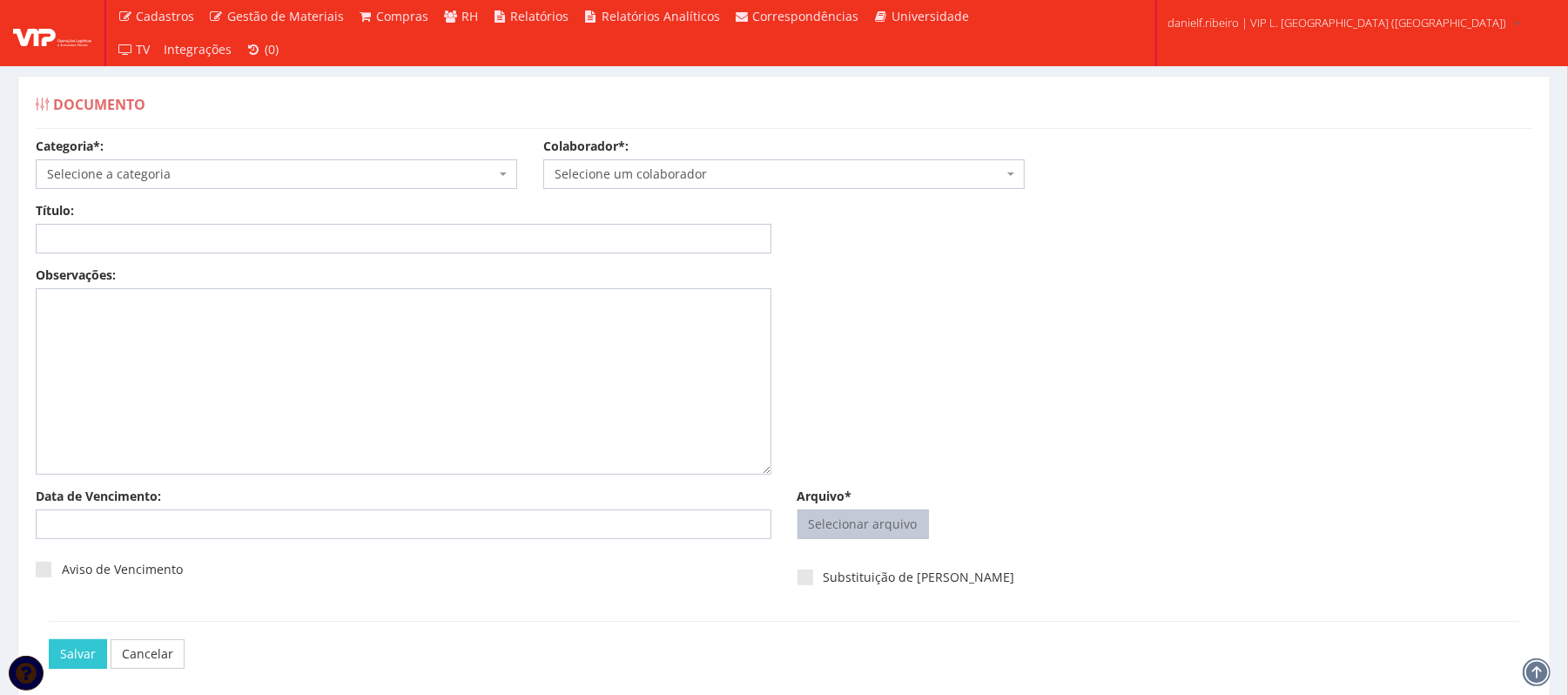
click at [862, 533] on input "Arquivo*" at bounding box center [863, 524] width 130 height 28
type input "C:\fakepath\FOLHA PONTO [DATE] [PERSON_NAME].pdf"
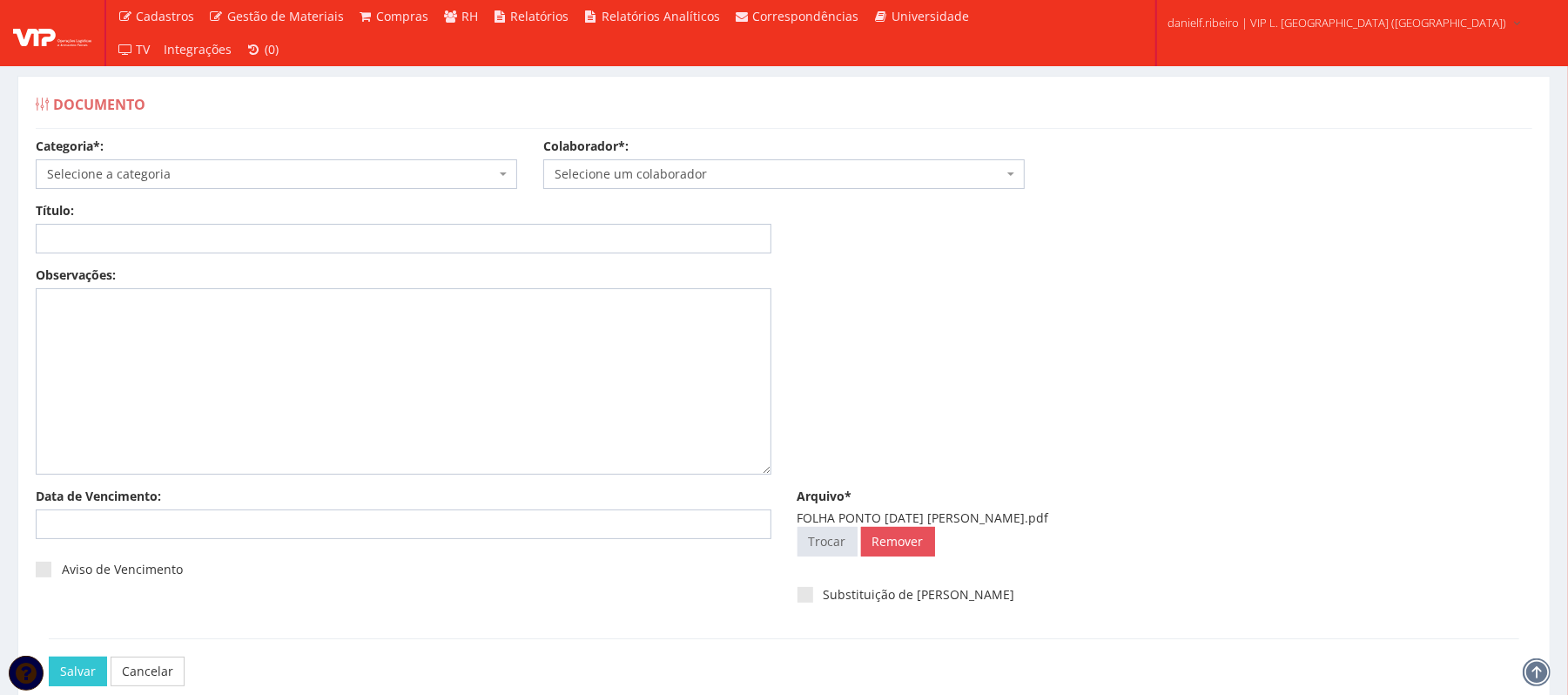
click at [844, 187] on span "Selecione um colaborador" at bounding box center [784, 173] width 482 height 30
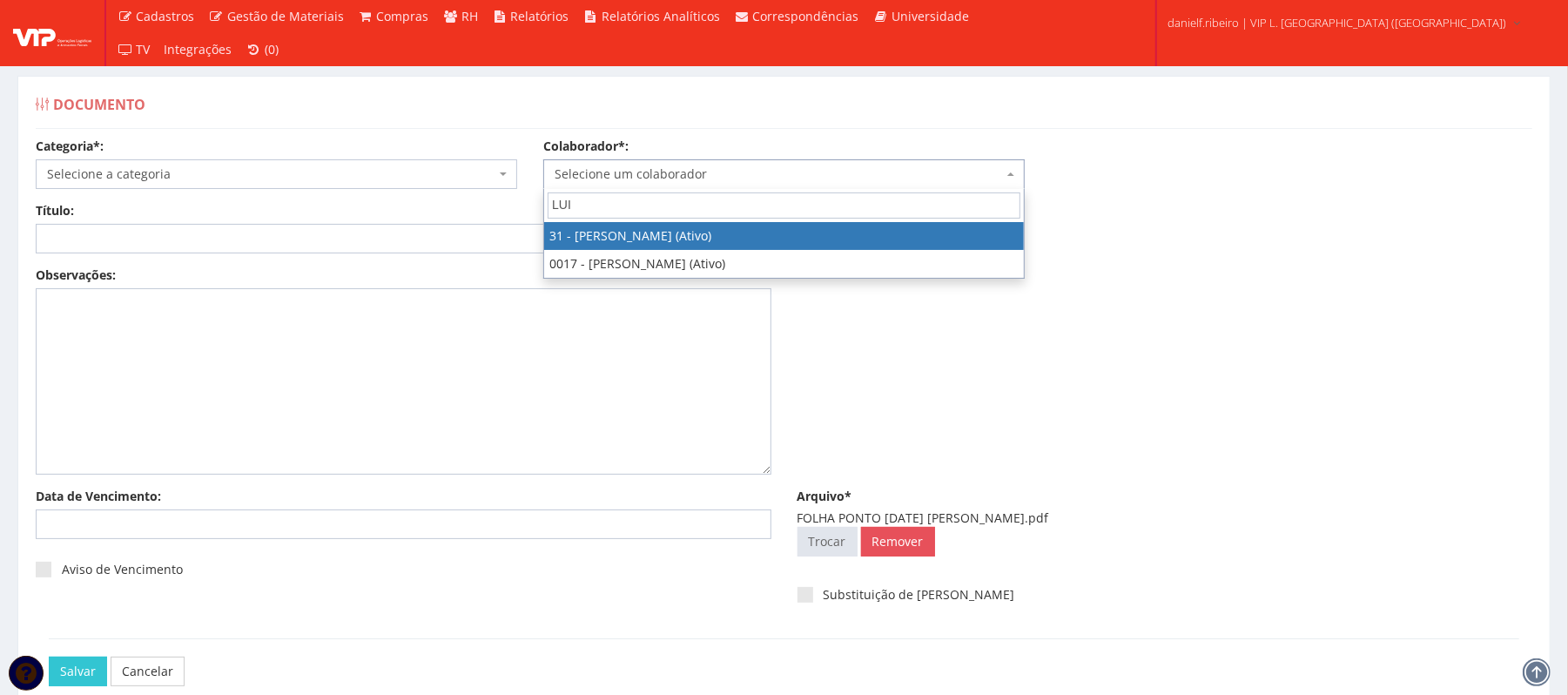
type input "LUI"
select select "3928"
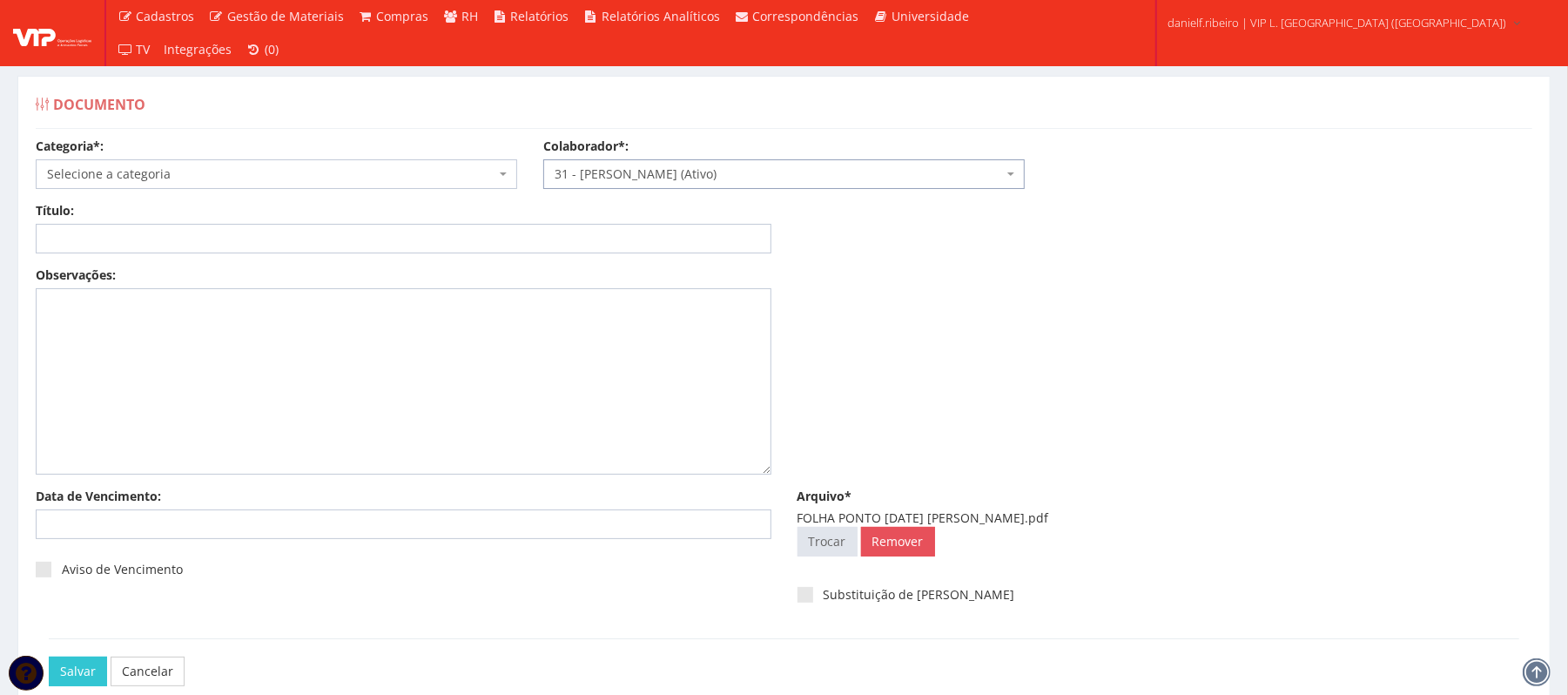
click at [258, 185] on span "Selecione a categoria" at bounding box center [276, 173] width 482 height 30
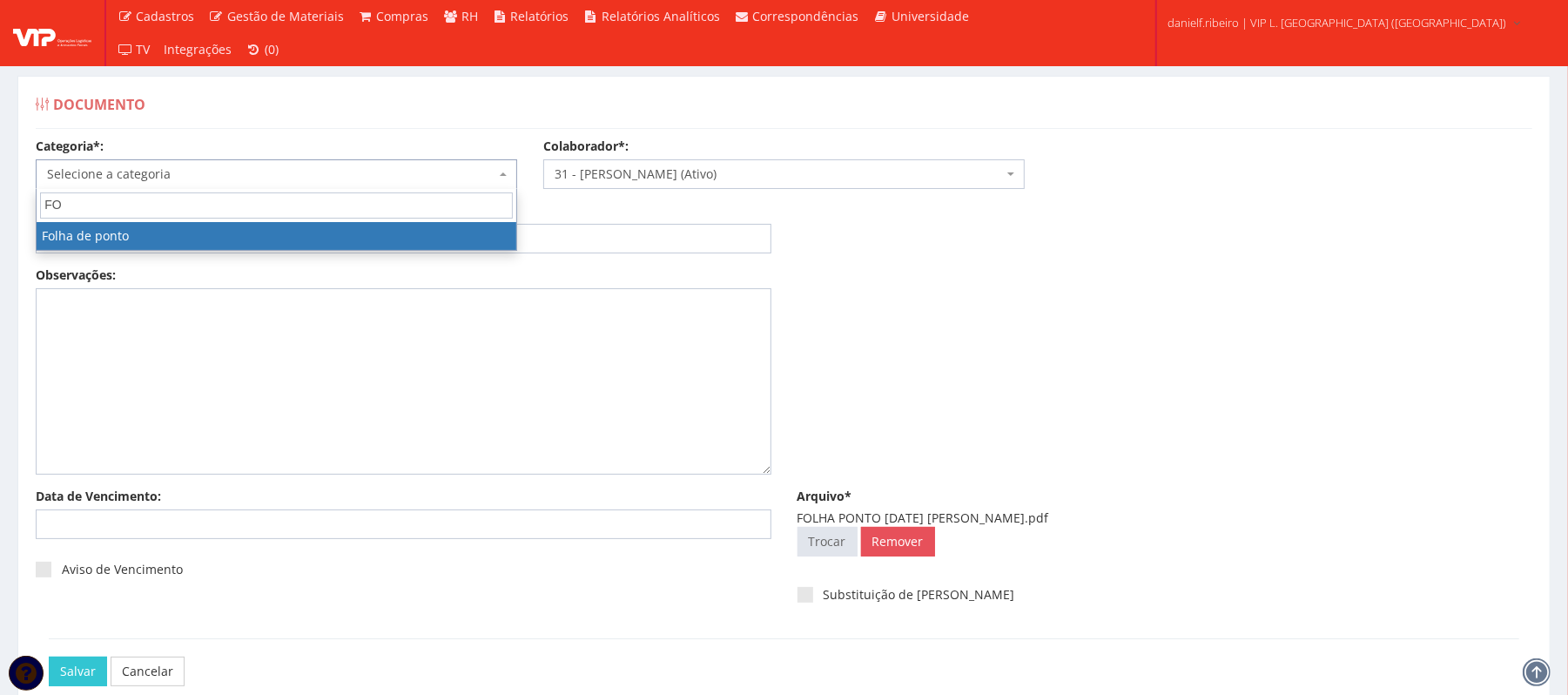
type input "FO"
select select "folha_ponto"
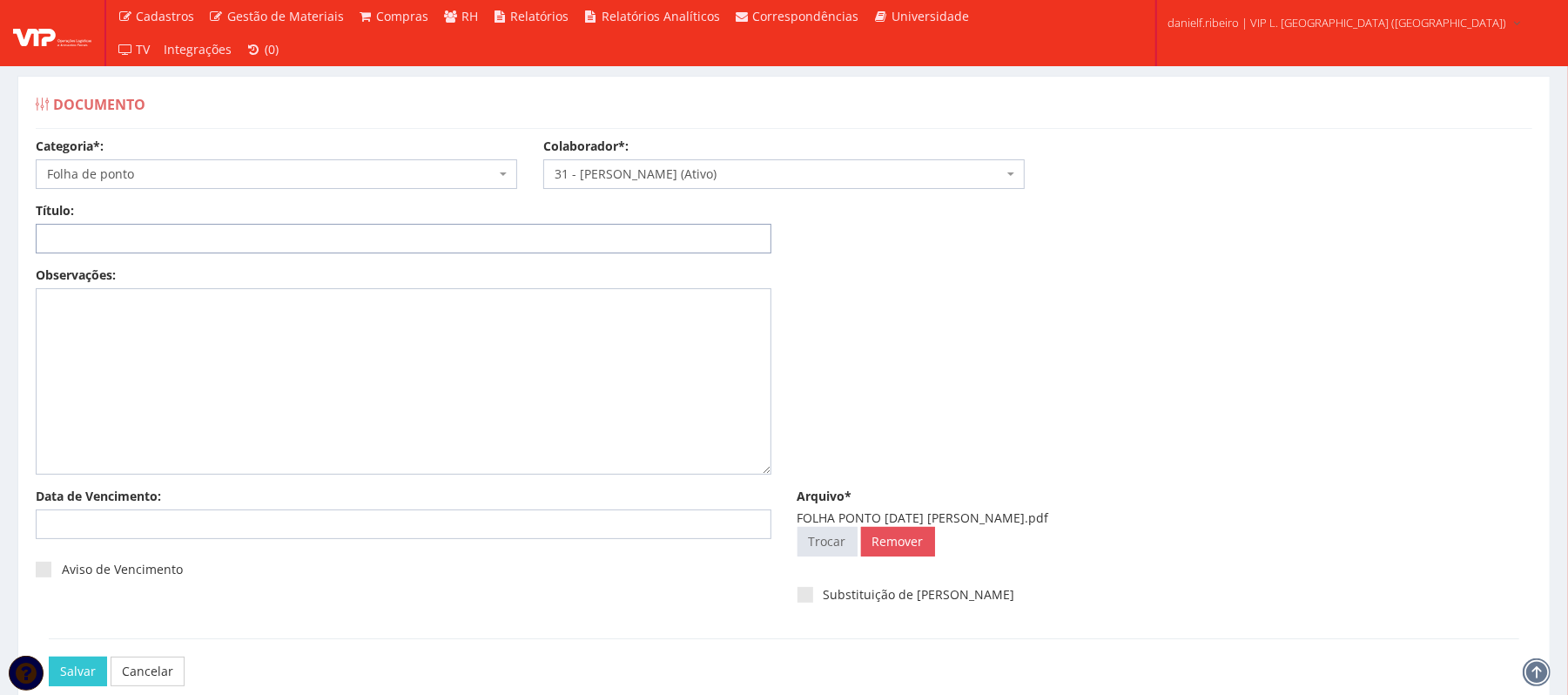
click at [171, 238] on input "Título:" at bounding box center [403, 238] width 736 height 30
paste input "FOLHA PONTO JUL/2025"
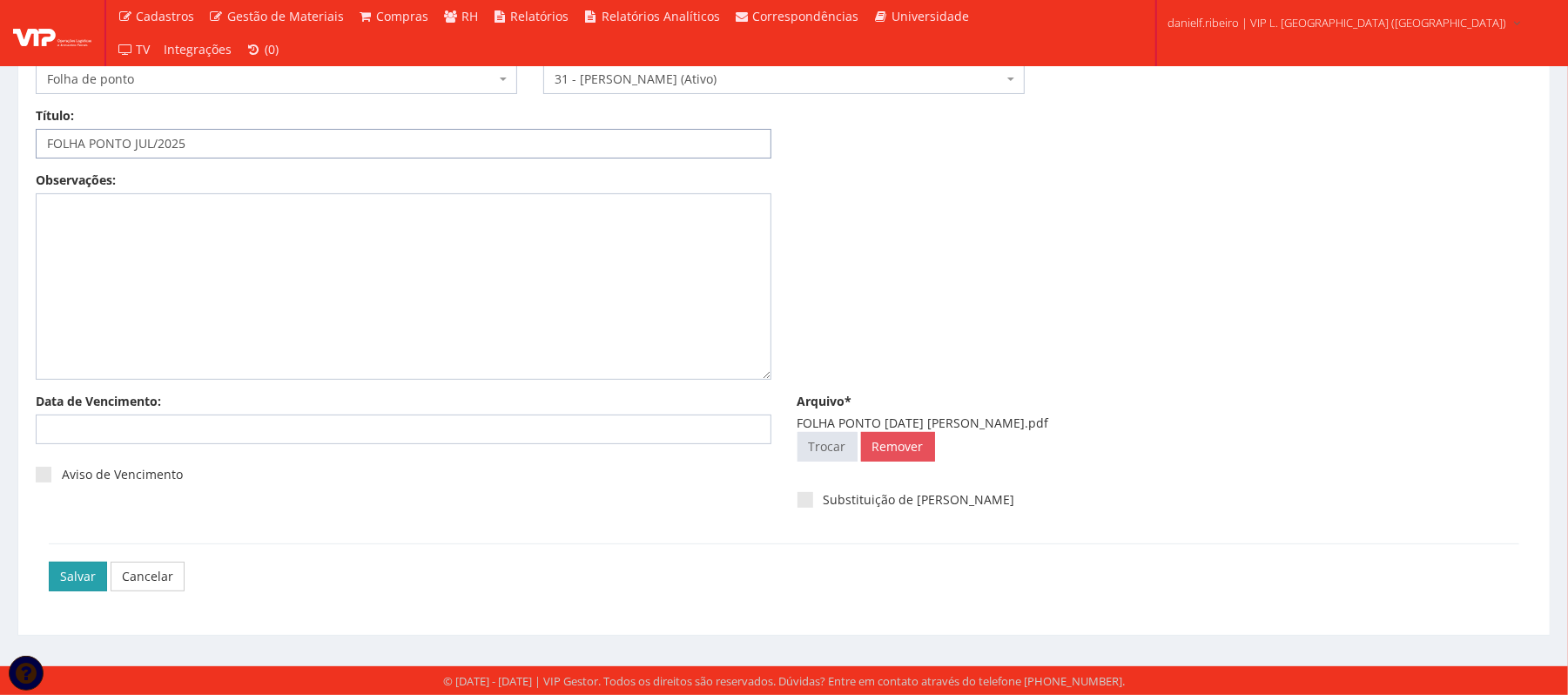
type input "FOLHA PONTO JUL/2025"
click at [57, 579] on input "Salvar" at bounding box center [78, 576] width 58 height 30
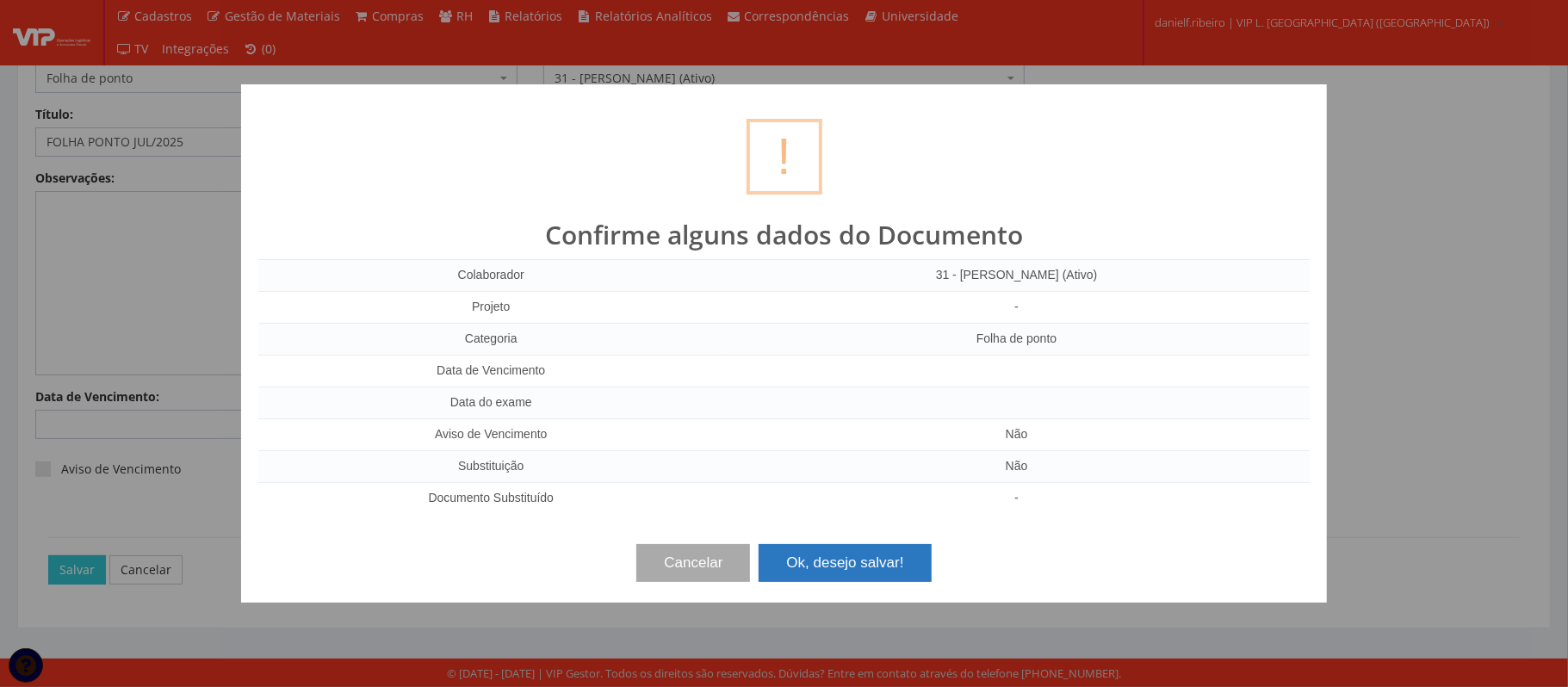
click at [885, 565] on button "Ok, desejo salvar!" at bounding box center [845, 563] width 172 height 38
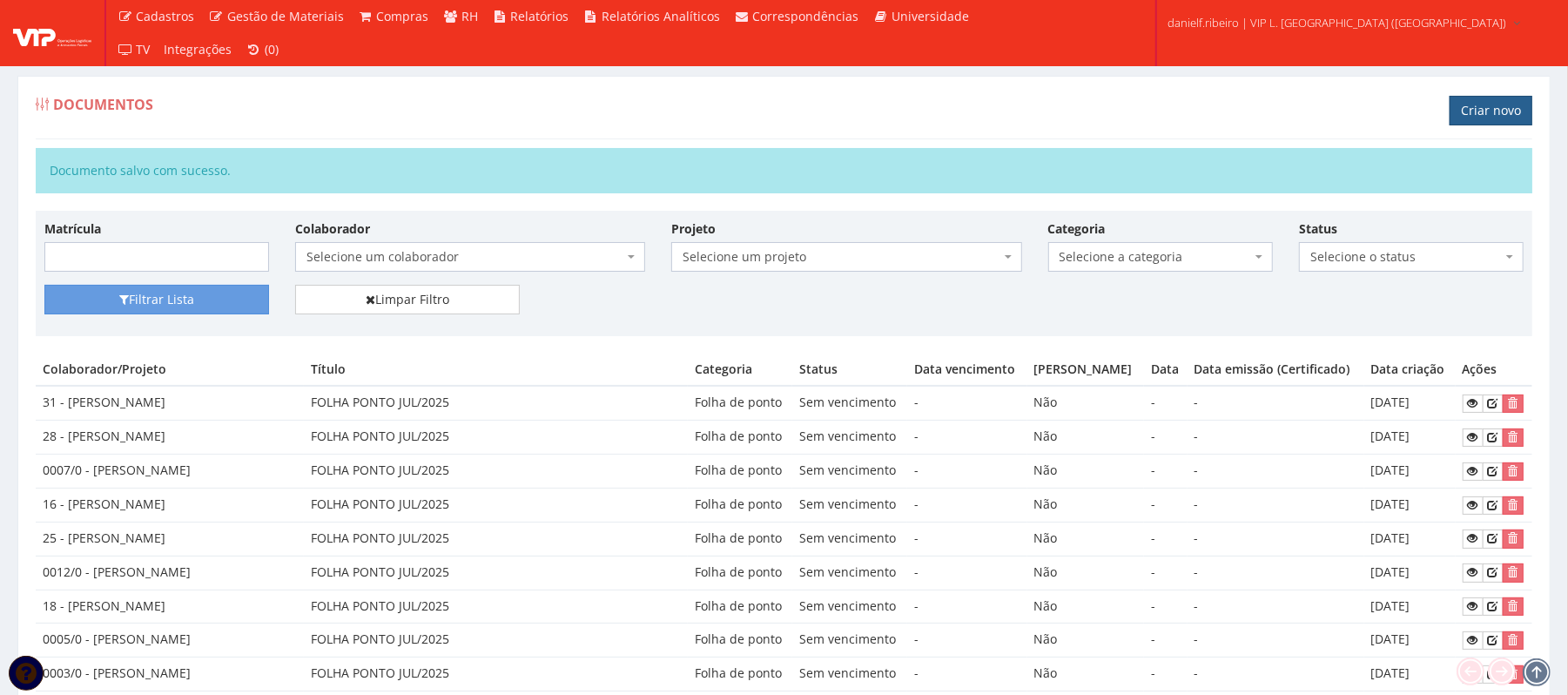
click at [1480, 105] on link "Criar novo" at bounding box center [1490, 110] width 82 height 30
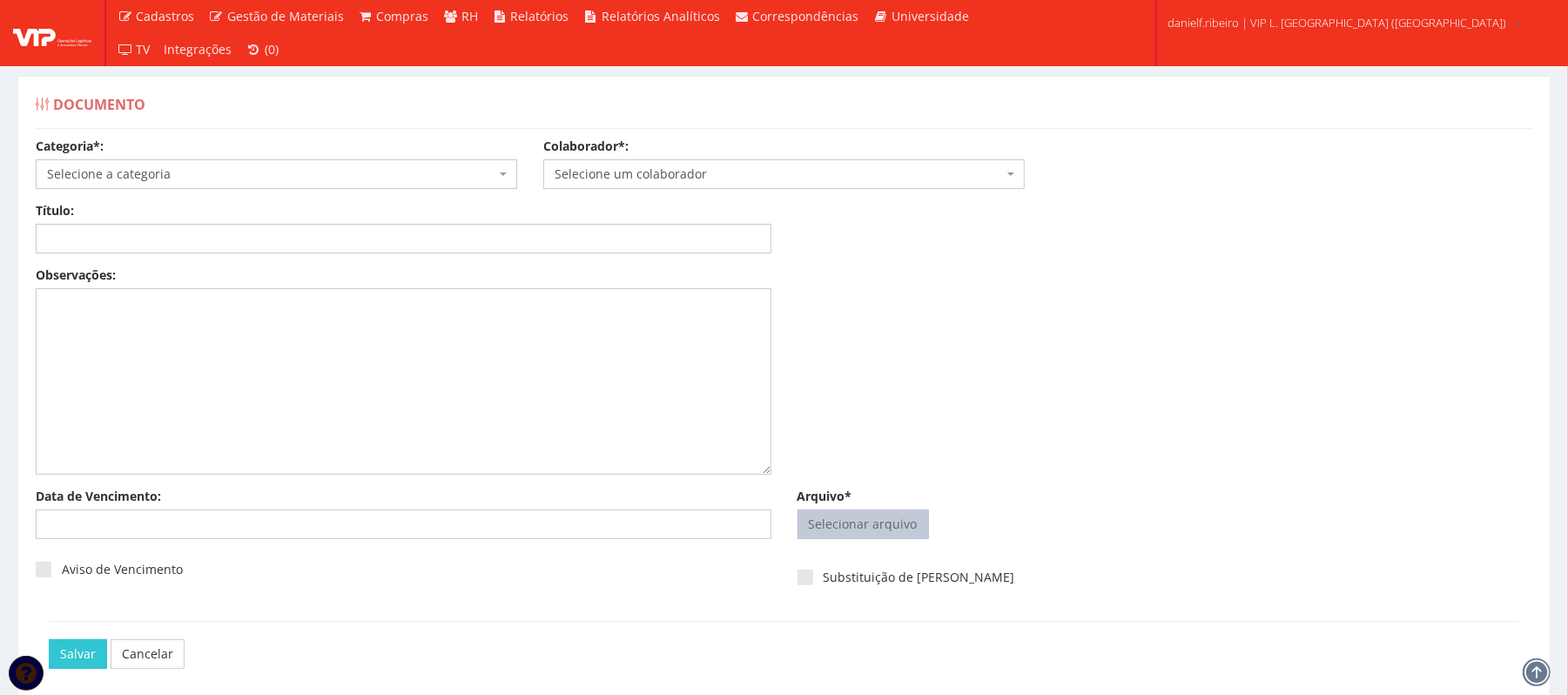
click at [864, 530] on input "Arquivo*" at bounding box center [863, 524] width 130 height 28
type input "C:\fakepath\FOLHA PONTO [DATE] [PERSON_NAME].pdf"
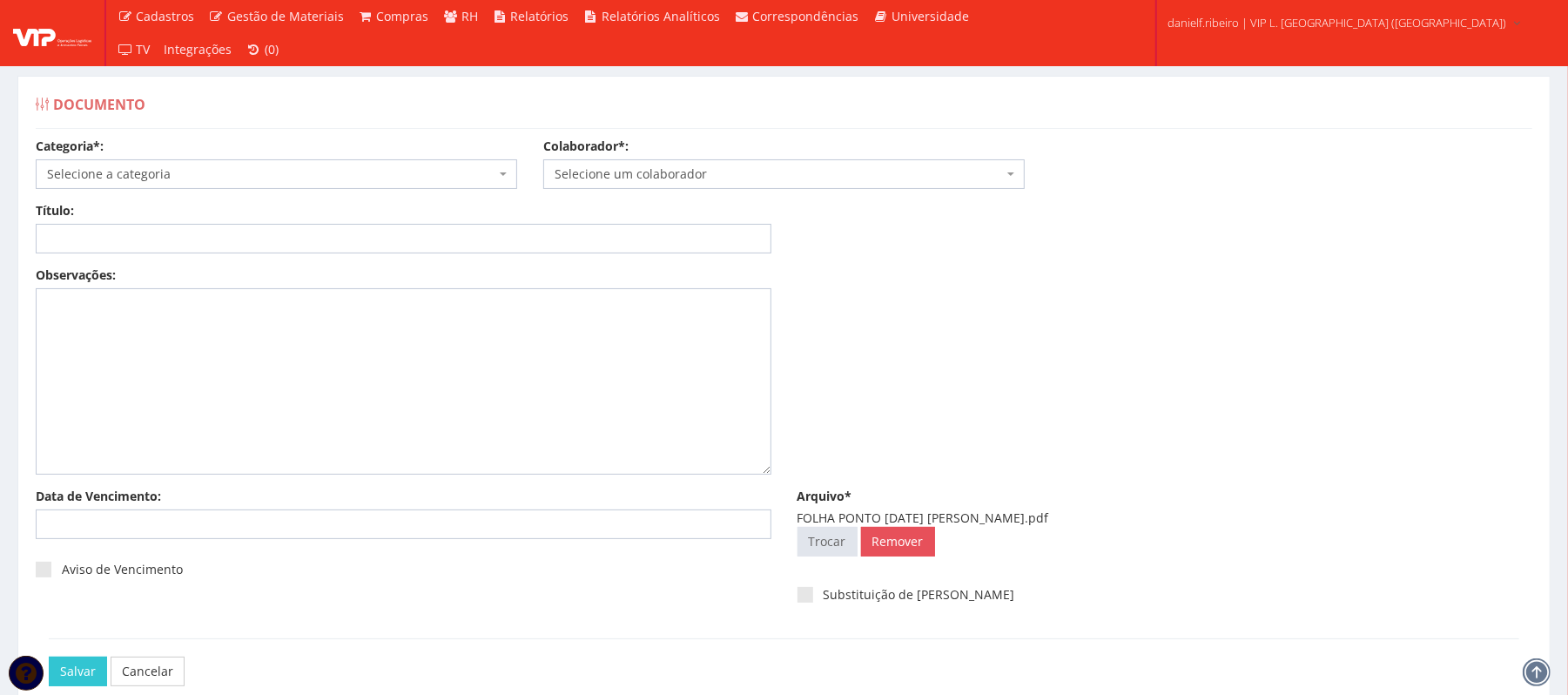
click at [611, 183] on span "Selecione um colaborador" at bounding box center [778, 174] width 448 height 17
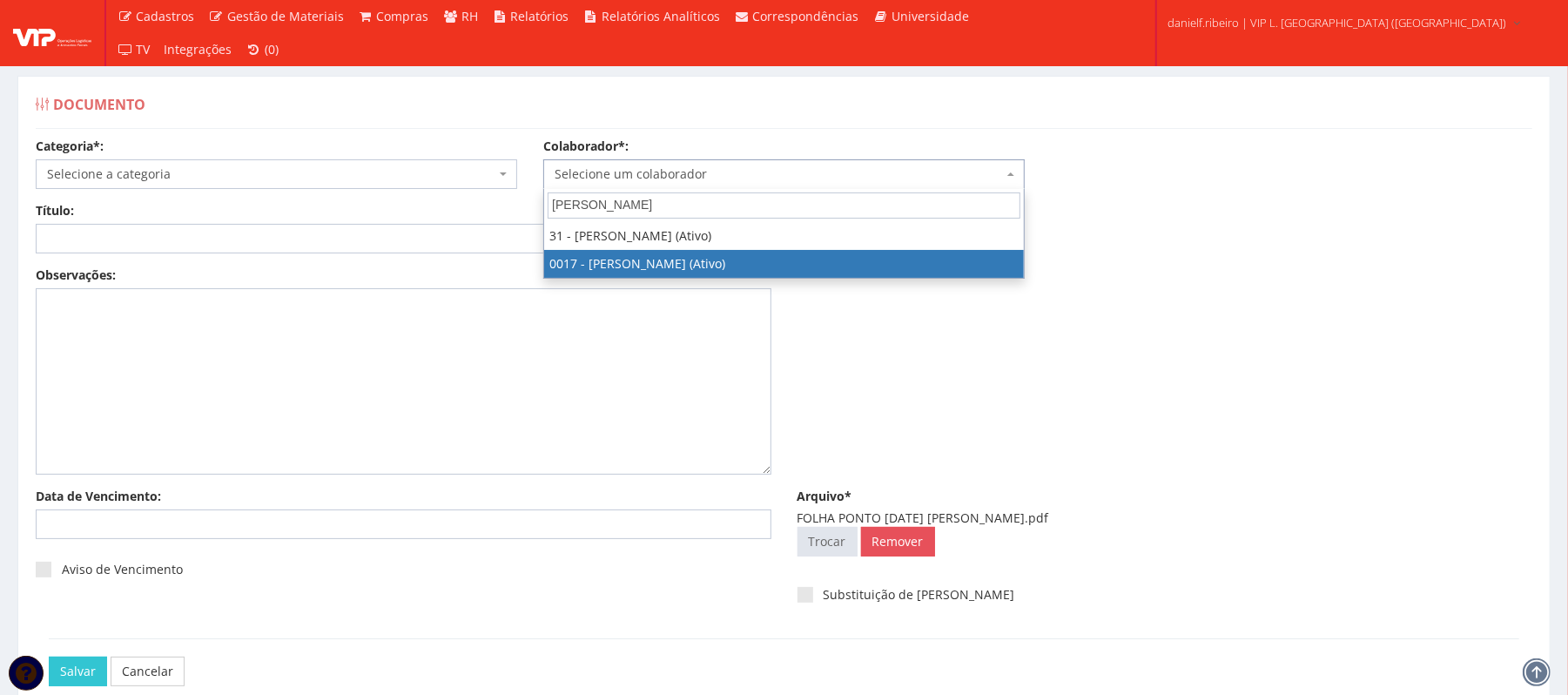
type input "LUIZ"
select select "1336"
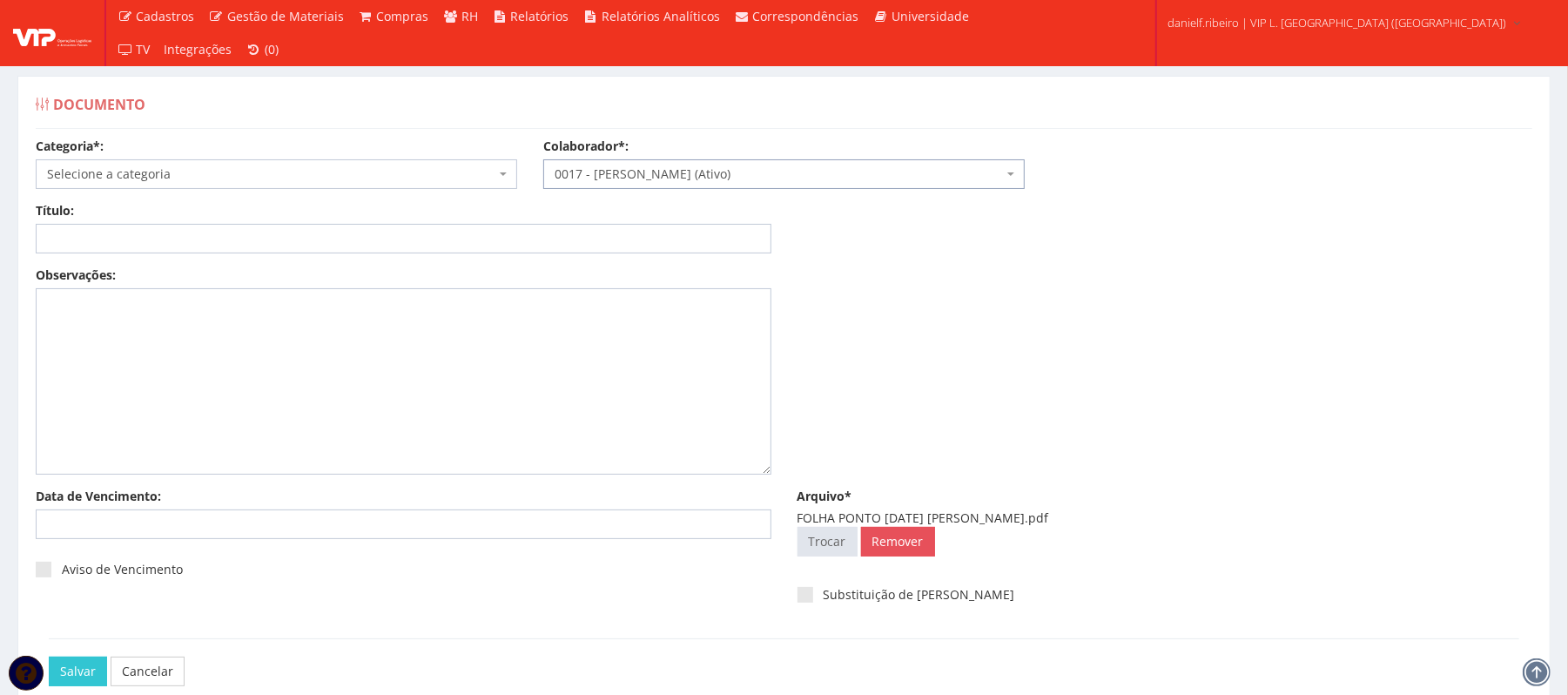
click at [187, 172] on span "Selecione a categoria" at bounding box center [271, 174] width 448 height 17
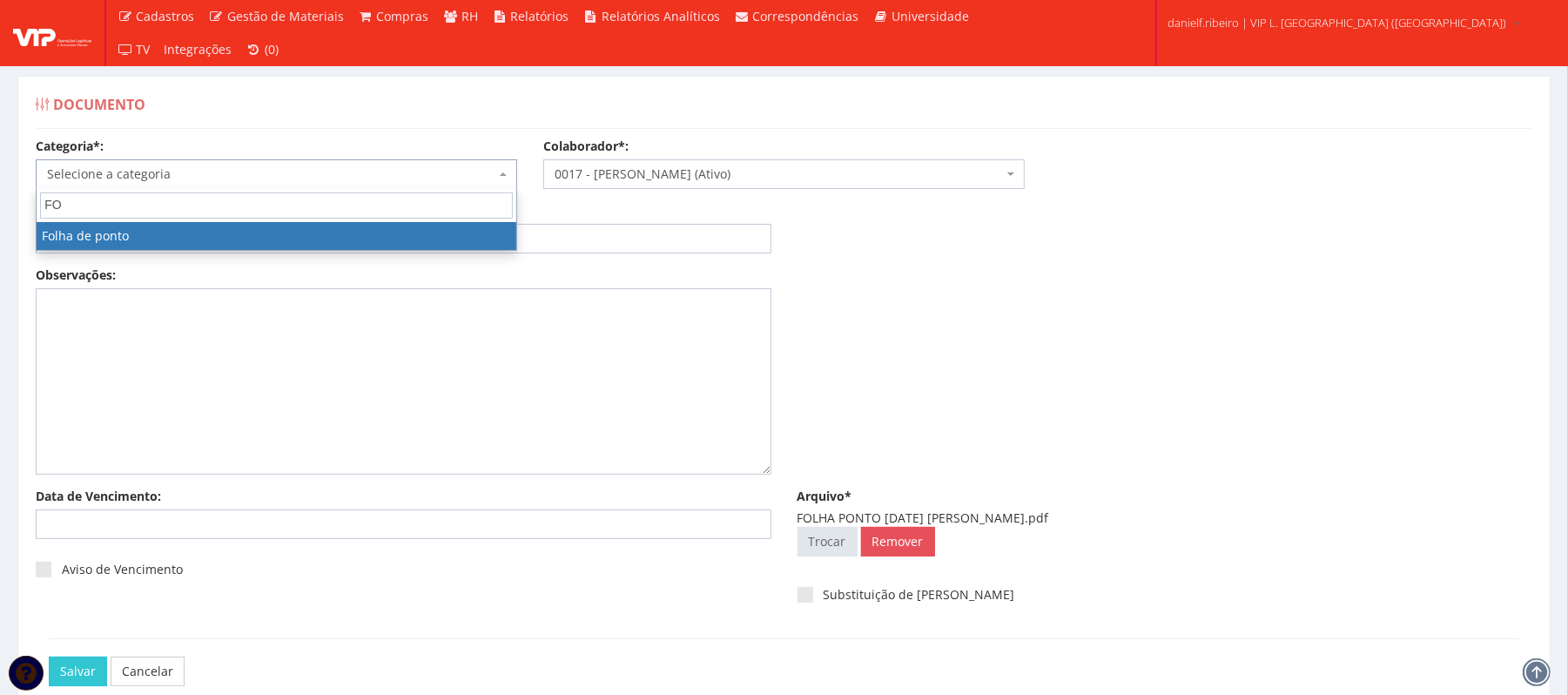
type input "FO"
select select "folha_ponto"
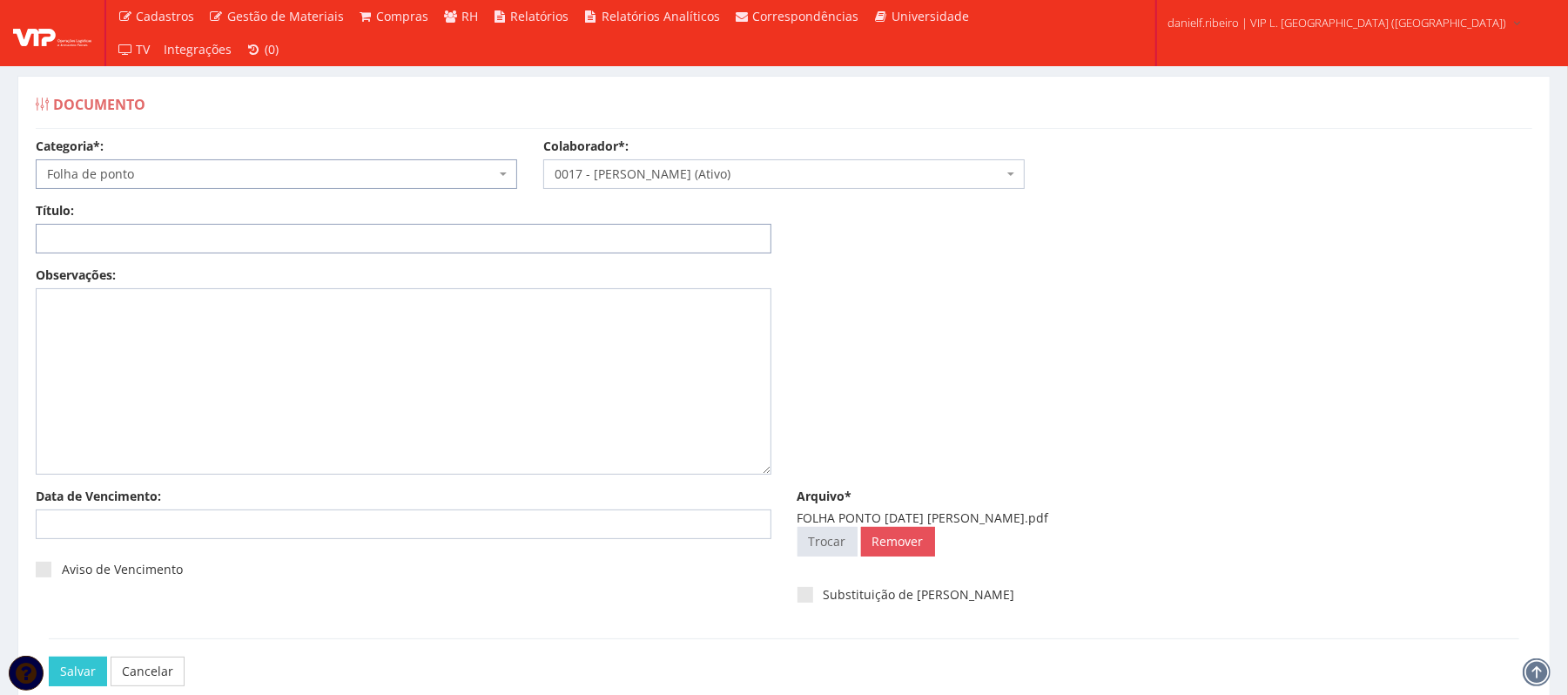
click at [181, 228] on input "Título:" at bounding box center [403, 238] width 736 height 30
paste input "FOLHA PONTO JUL/2025"
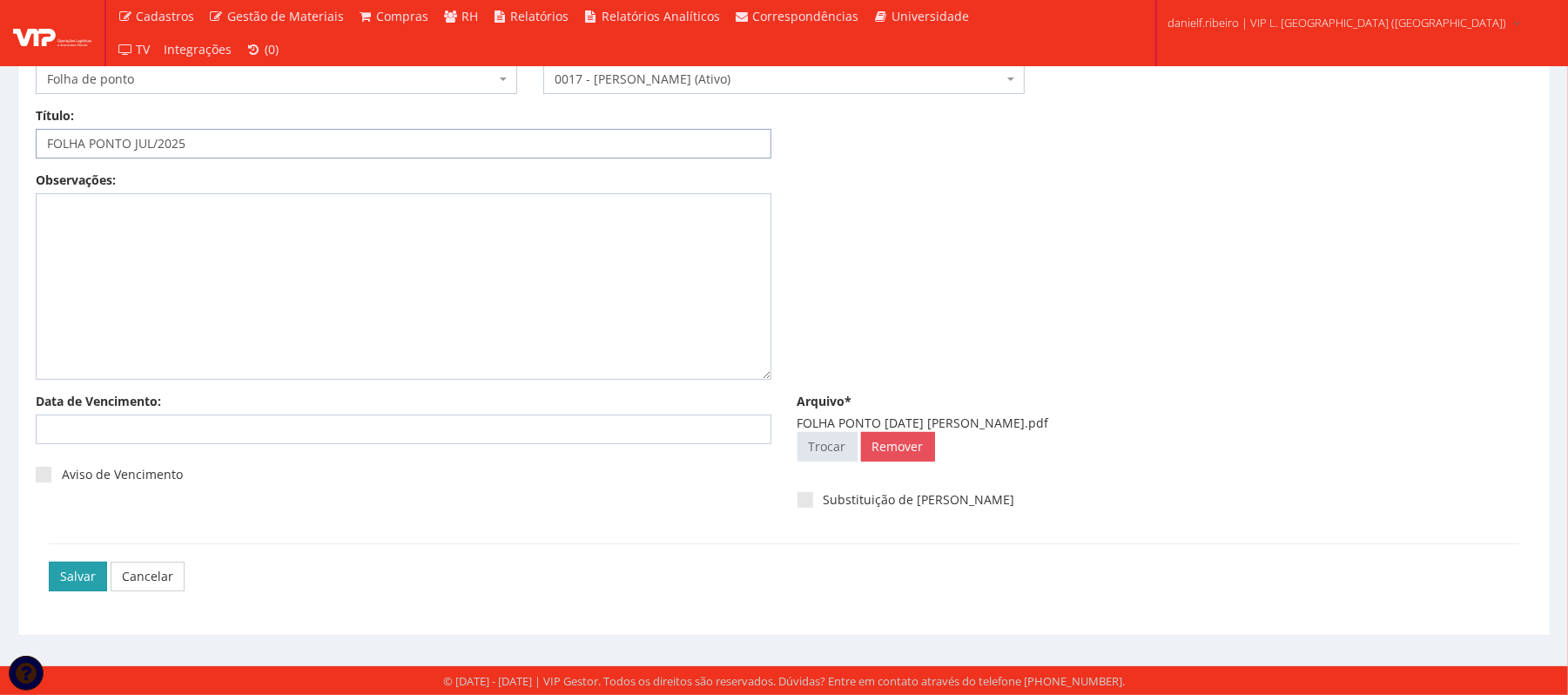
type input "FOLHA PONTO JUL/2025"
click at [71, 576] on input "Salvar" at bounding box center [78, 576] width 58 height 30
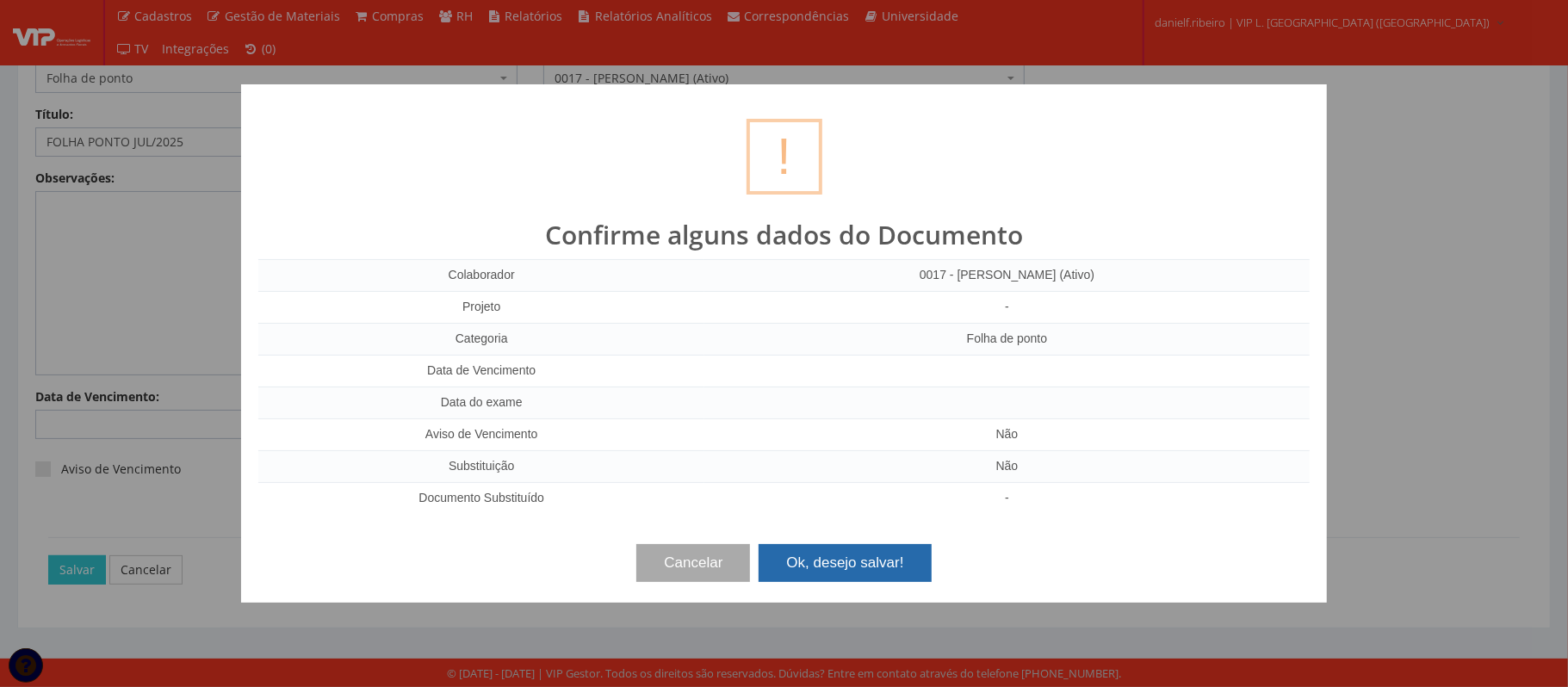
click at [864, 570] on button "Ok, desejo salvar!" at bounding box center [845, 563] width 172 height 38
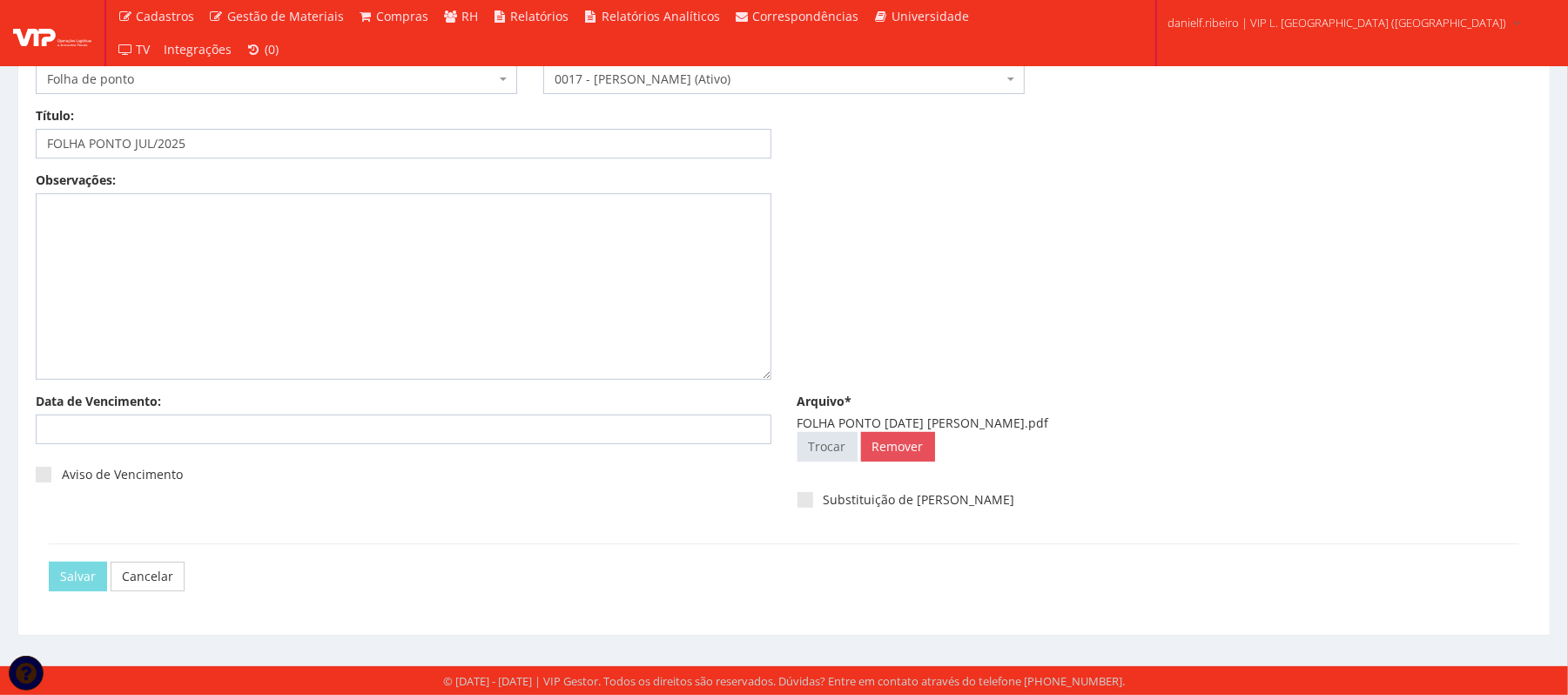
scroll to position [0, 0]
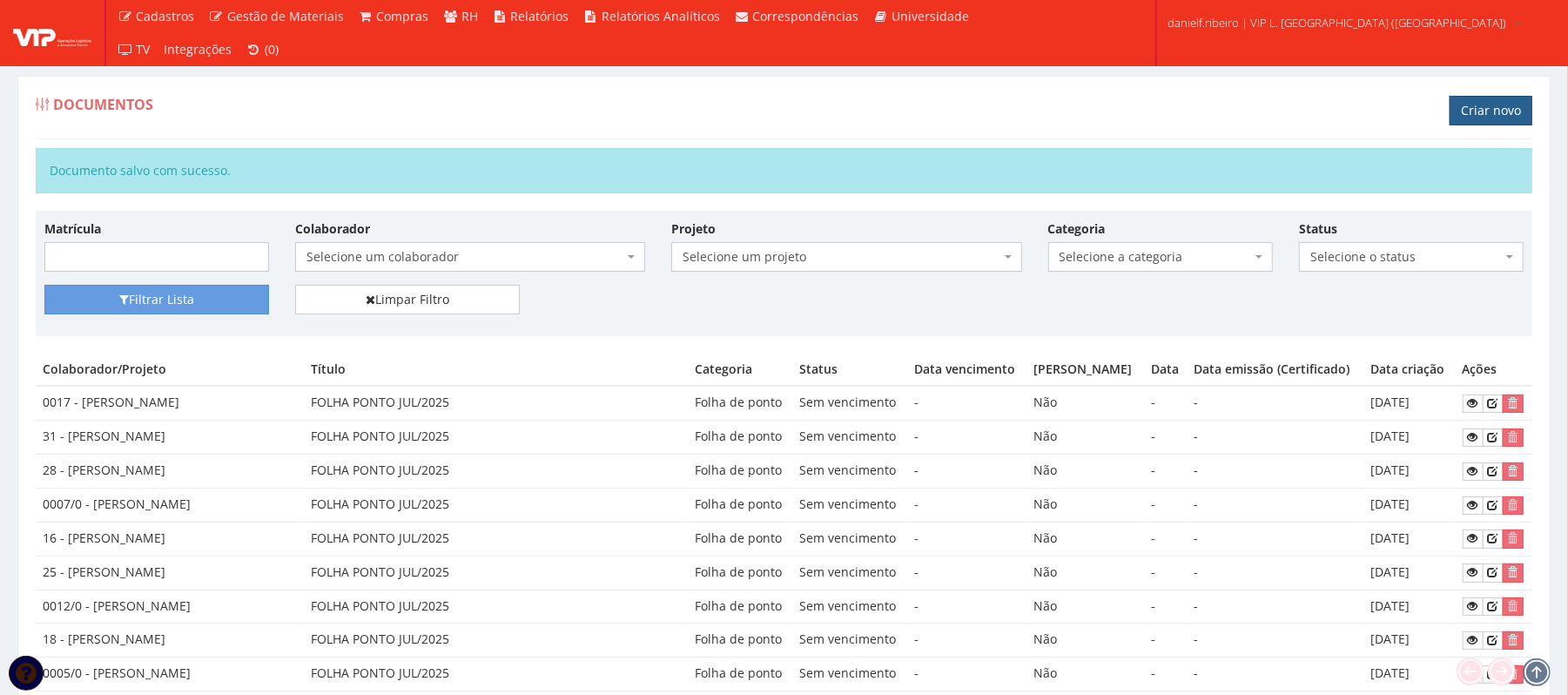
click at [1495, 120] on link "Criar novo" at bounding box center [1490, 110] width 82 height 30
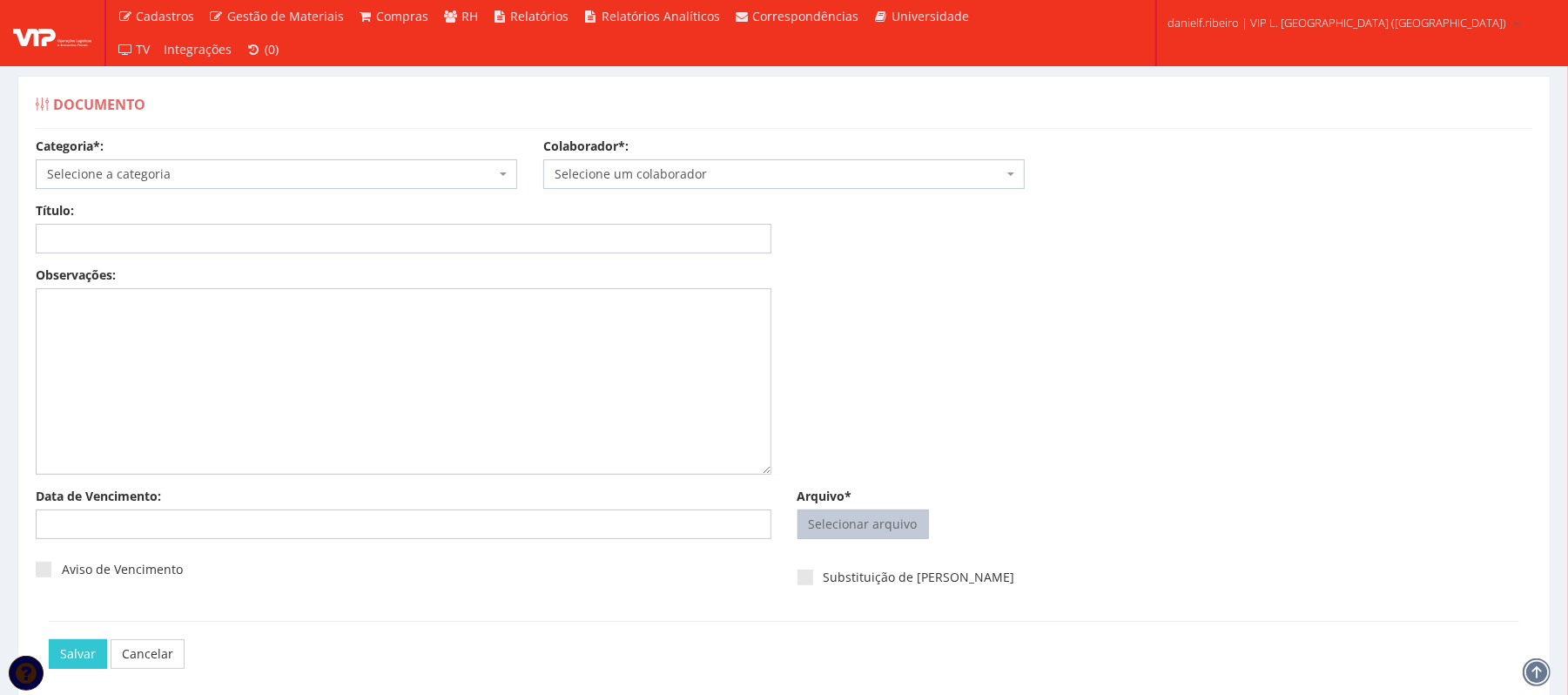
click at [838, 533] on input "Arquivo*" at bounding box center [863, 524] width 130 height 28
type input "C:\fakepath\FOLHA PONTO [DATE] [PERSON_NAME].pdf"
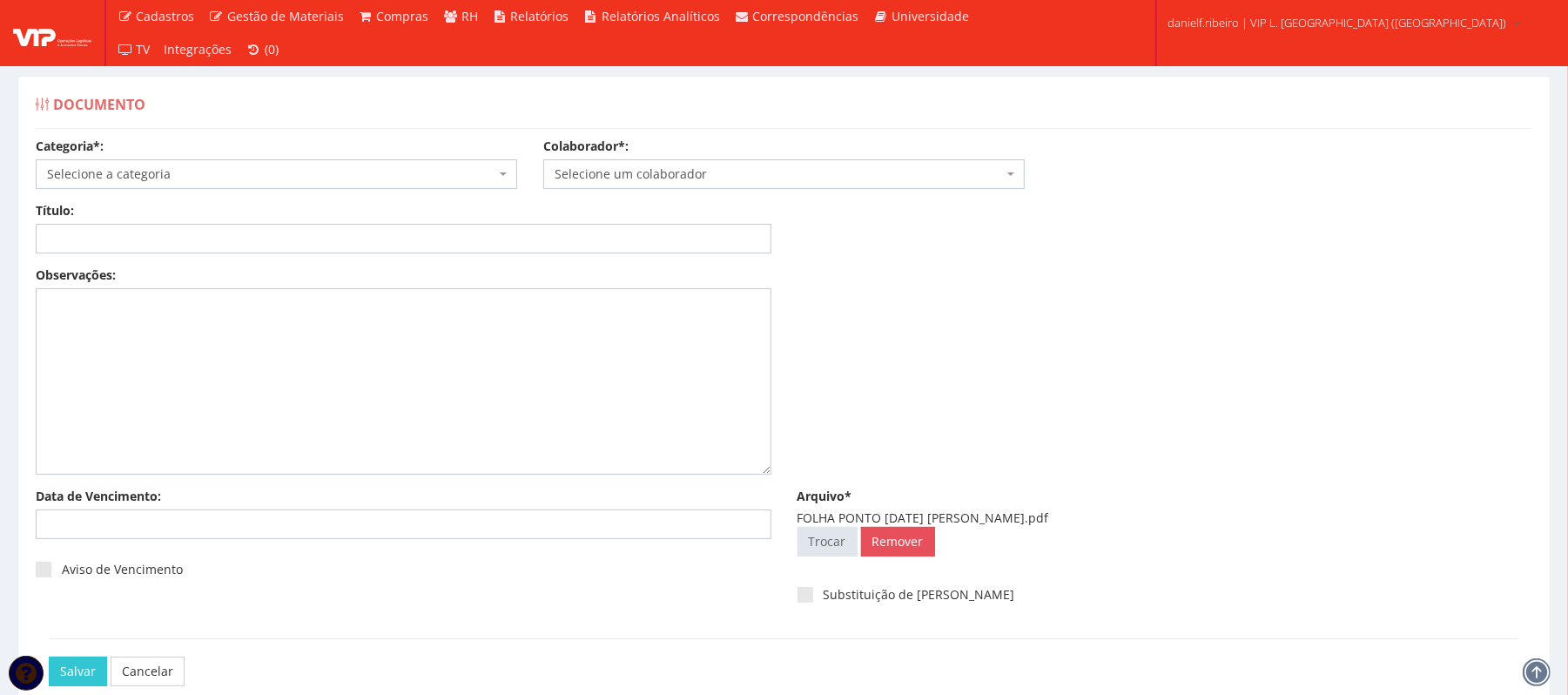
click at [702, 197] on div "Categoria*: Selecione a categoria Aso Segurança no trabalho - PGR Segurança no …" at bounding box center [784, 169] width 1523 height 64
click at [697, 183] on span "Selecione um colaborador" at bounding box center [778, 174] width 448 height 17
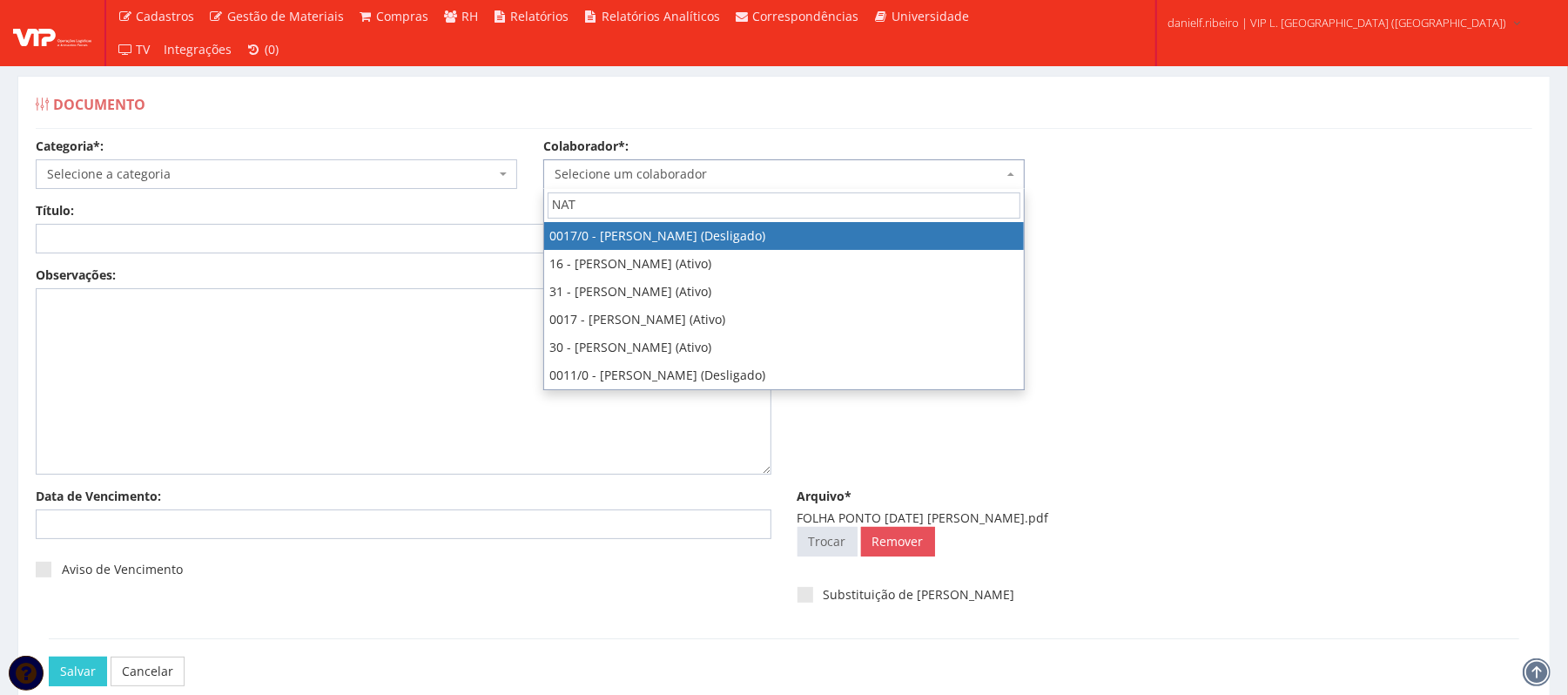
type input "NATA"
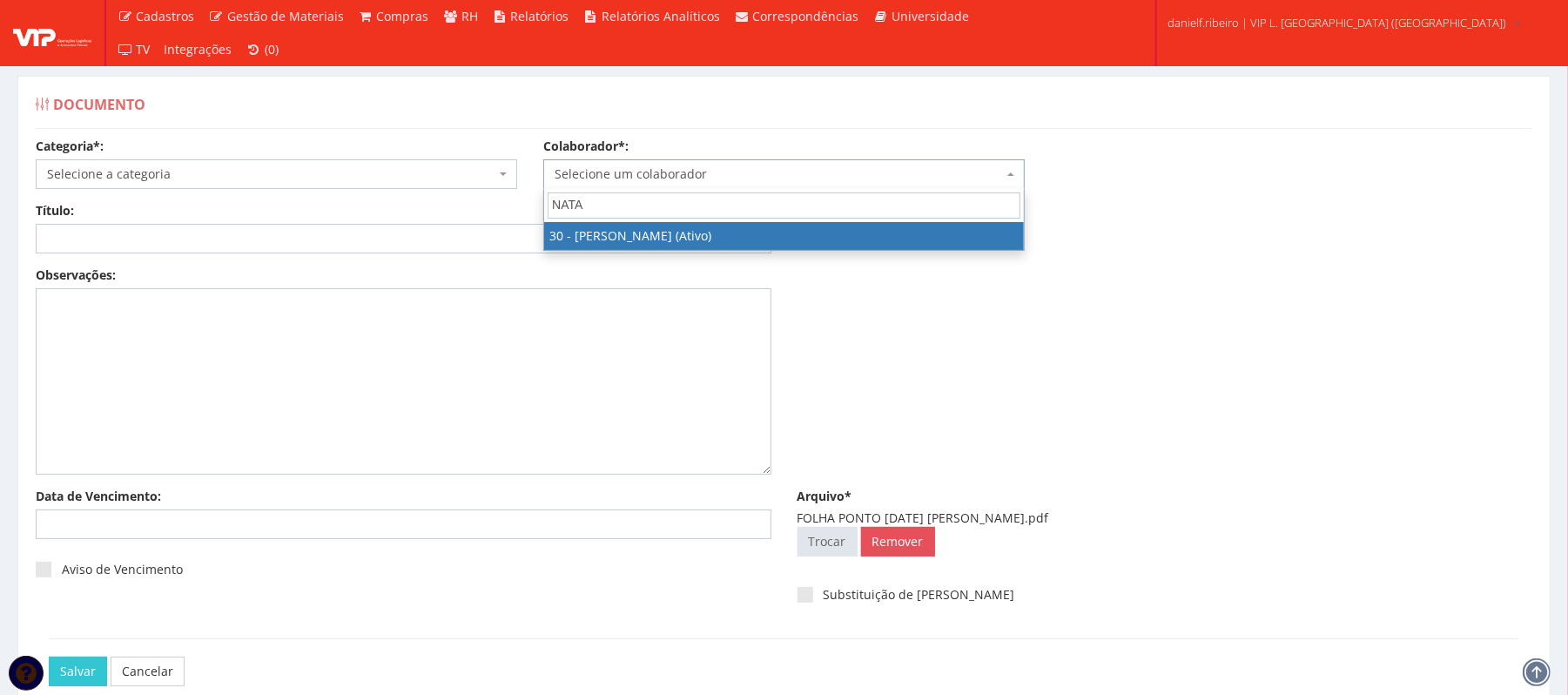
select select "3873"
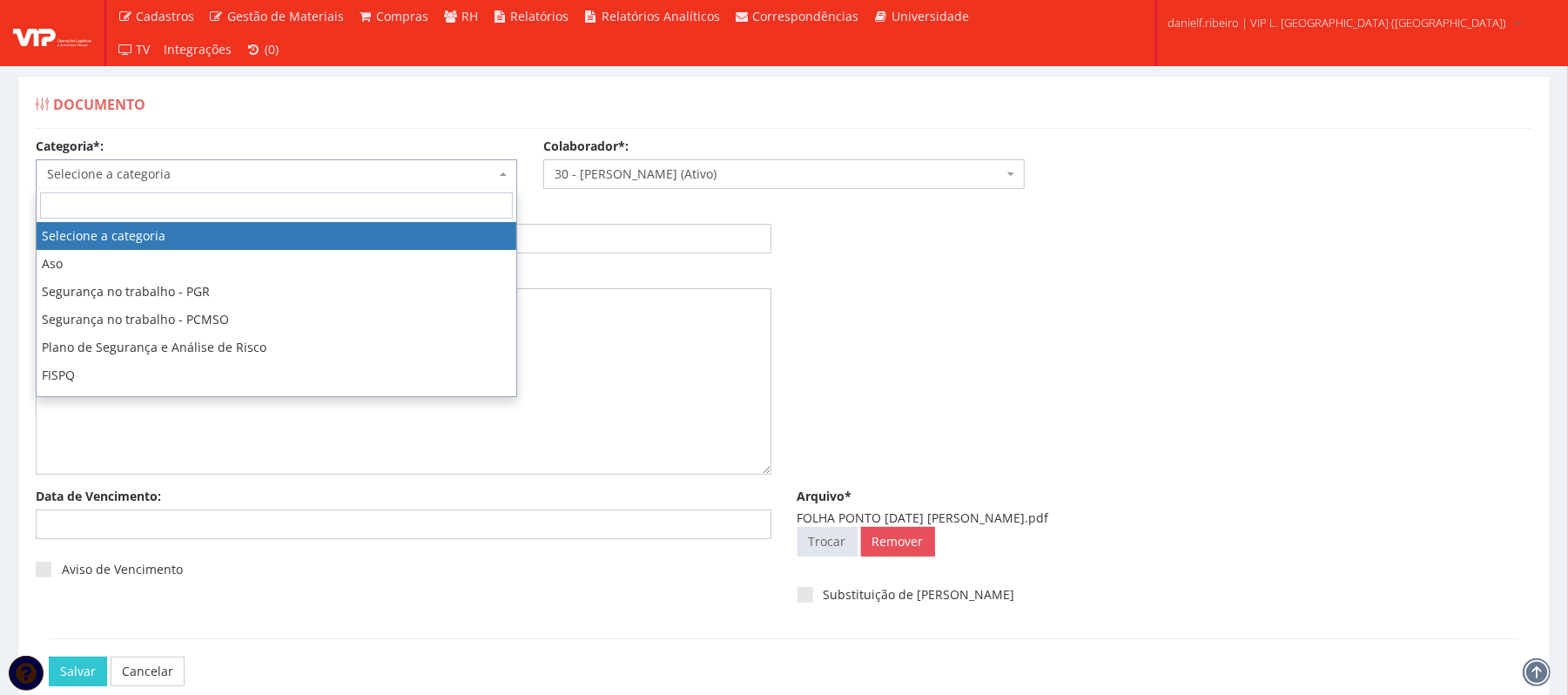
click at [240, 171] on span "Selecione a categoria" at bounding box center [271, 174] width 448 height 17
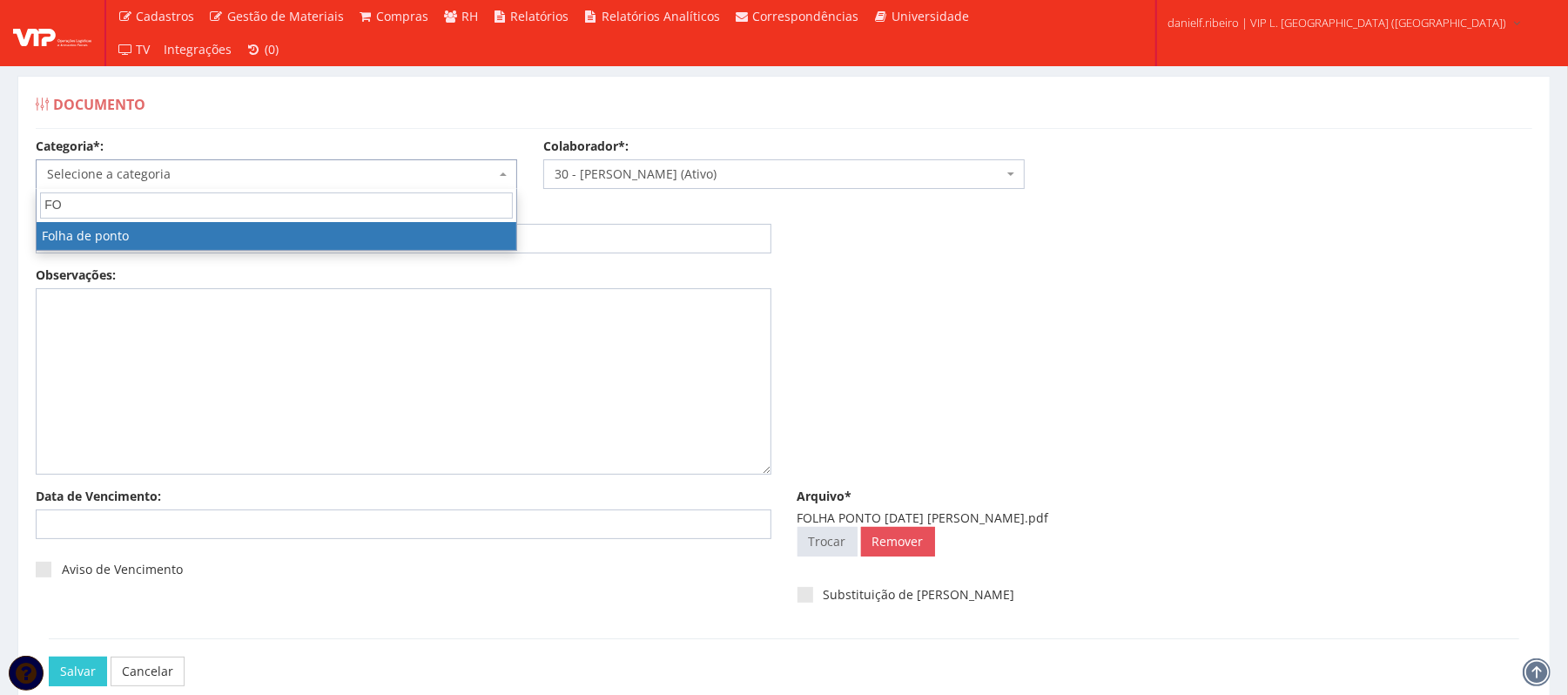
type input "FO"
select select "folha_ponto"
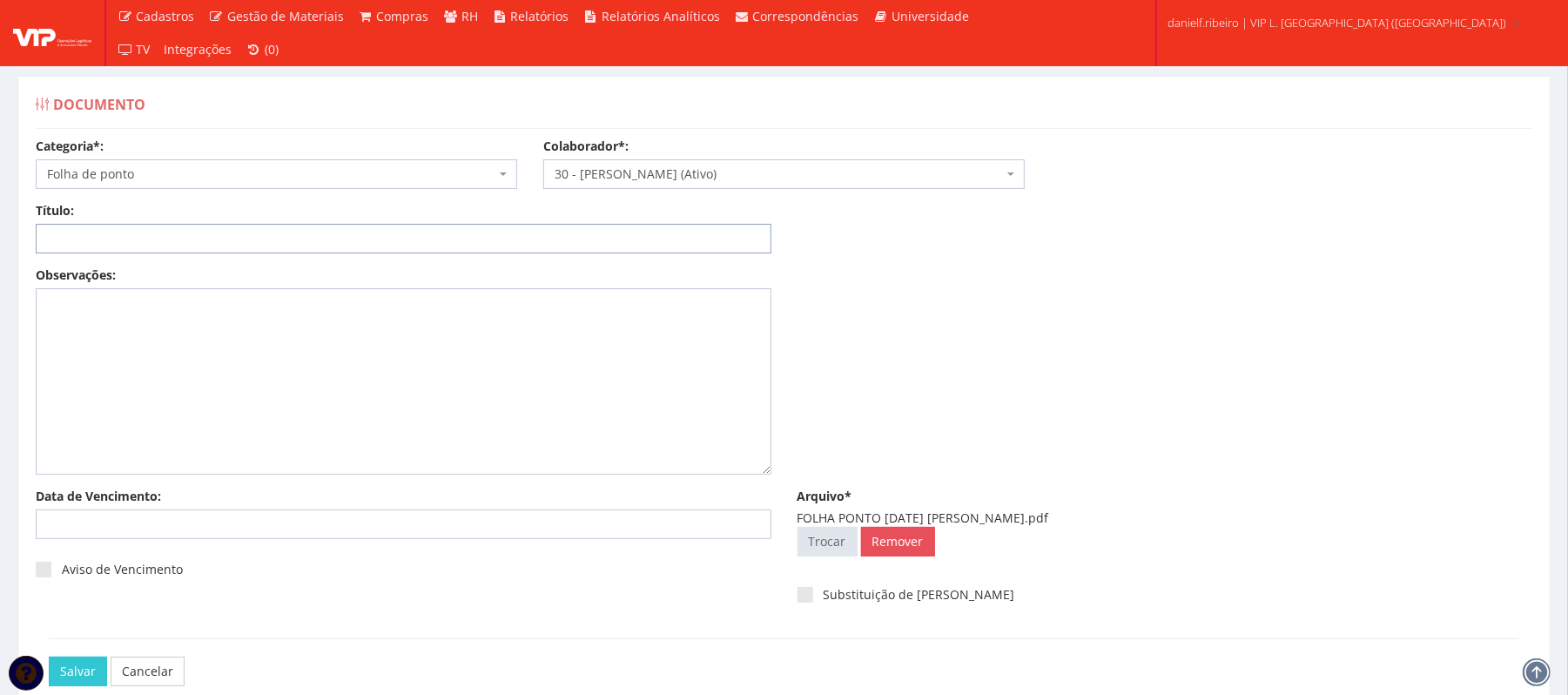
click at [174, 245] on input "Título:" at bounding box center [403, 238] width 736 height 30
paste input "FOLHA PONTO JUL/2025"
type input "FOLHA PONTO JUL/2025"
click at [80, 670] on input "Salvar" at bounding box center [78, 671] width 58 height 30
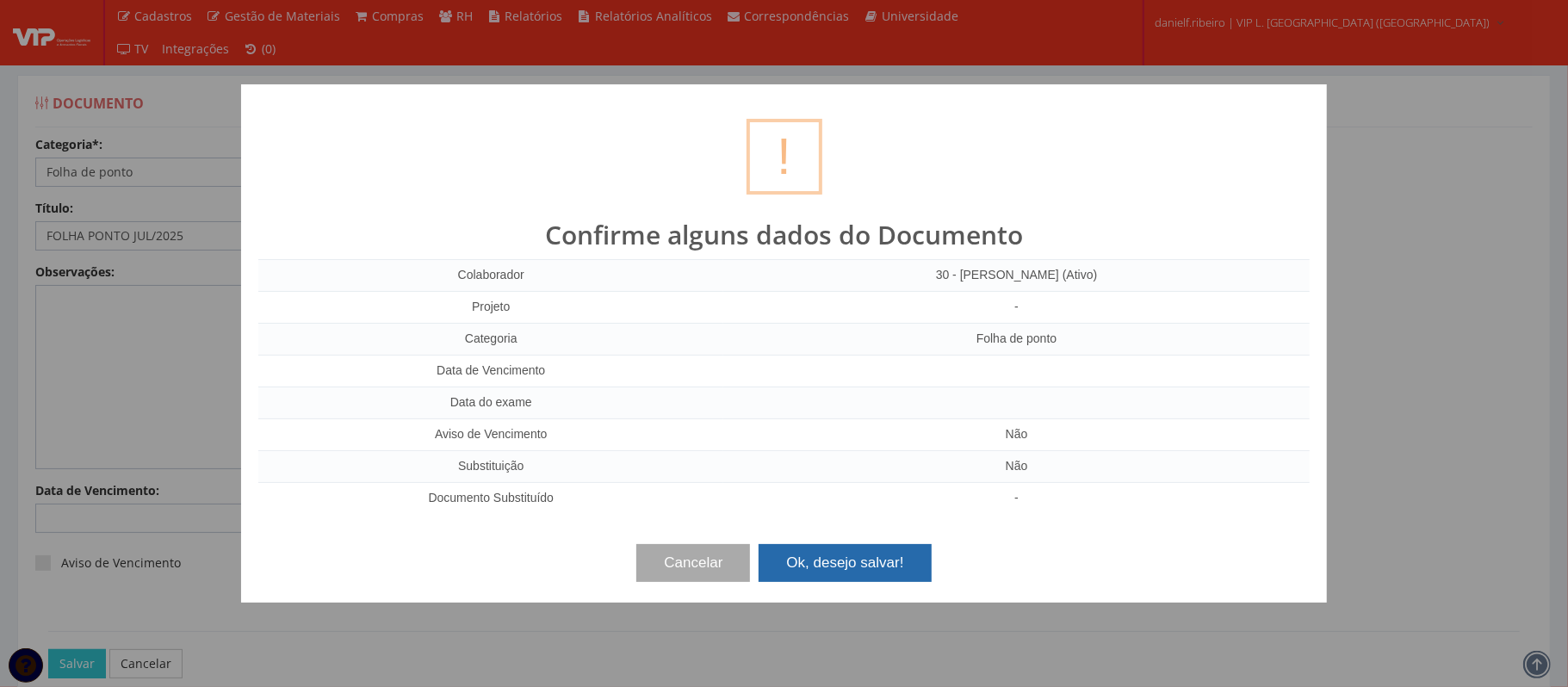
click at [817, 576] on button "Ok, desejo salvar!" at bounding box center [845, 563] width 172 height 38
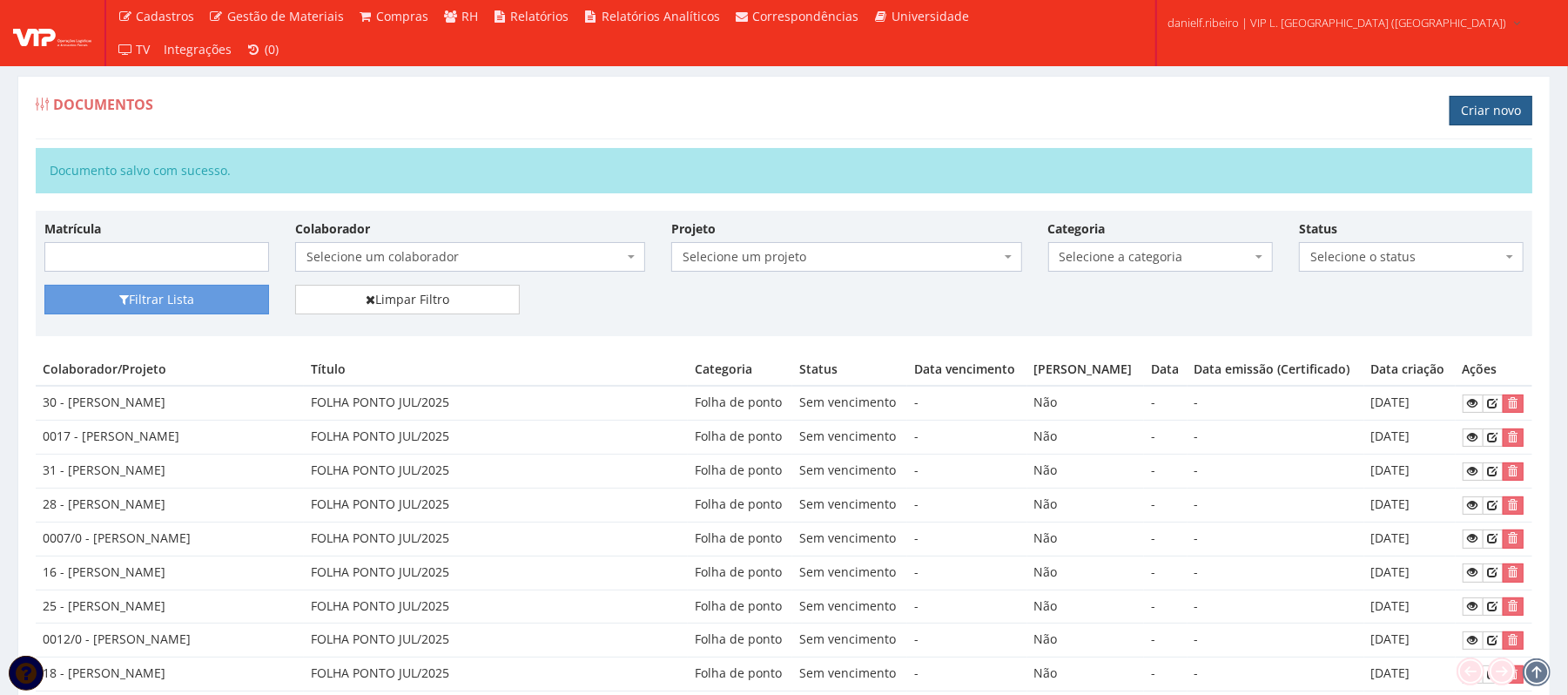
click at [1488, 105] on link "Criar novo" at bounding box center [1490, 110] width 82 height 30
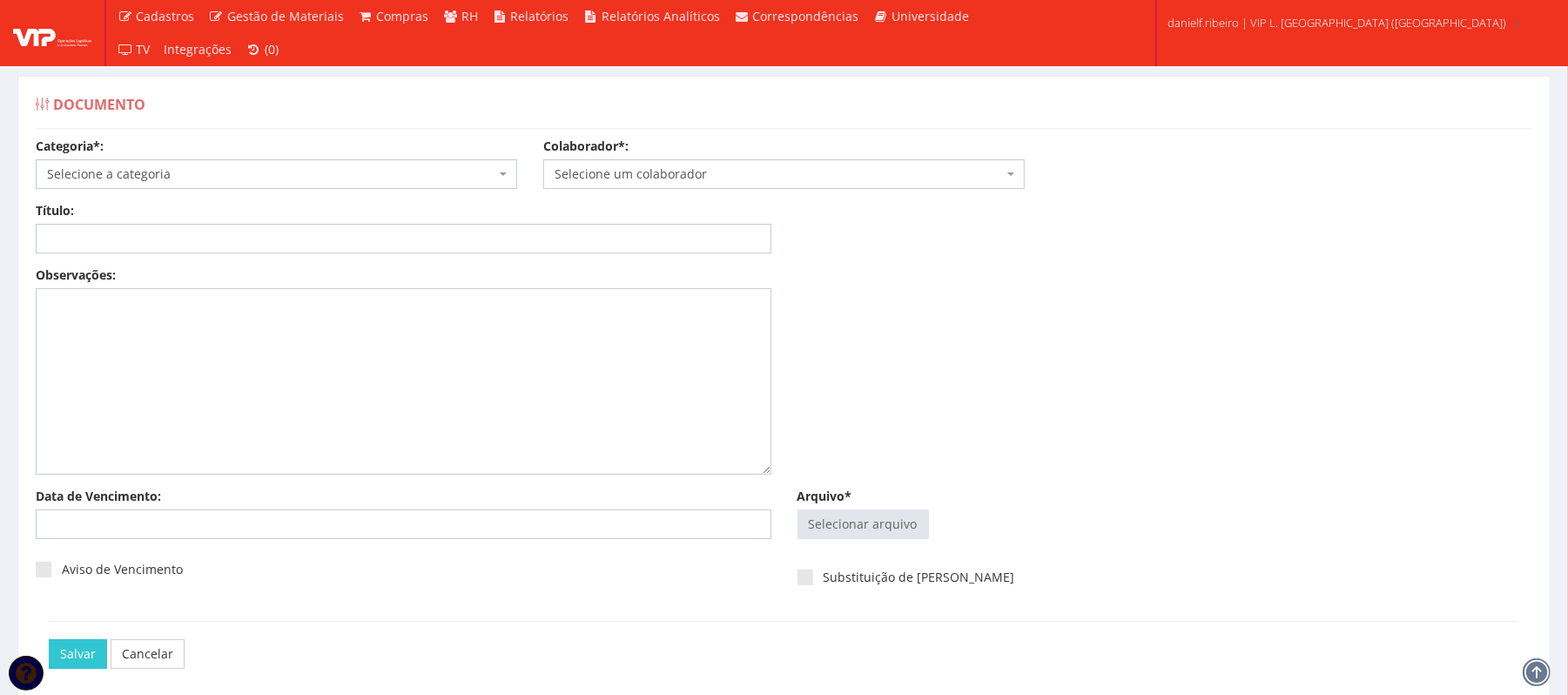
click at [834, 548] on div "Arquivo* Selecionar arquivo Trocar Remover" at bounding box center [1166, 523] width 762 height 72
click at [840, 527] on input "Arquivo*" at bounding box center [863, 524] width 130 height 28
type input "C:\fakepath\FOLHA PONTO JUL.2025 RAUL SANTOS ROQUE.pdf"
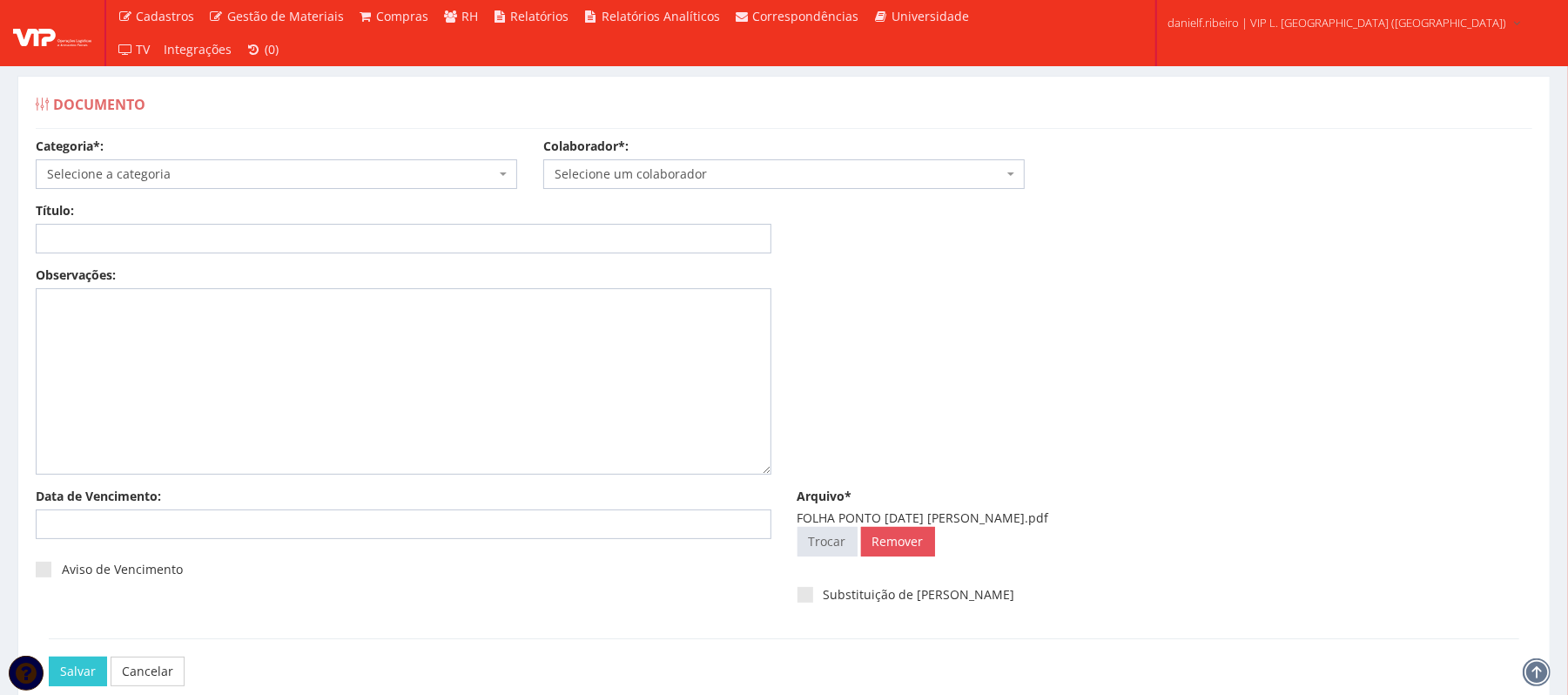
click at [698, 185] on span "Selecione um colaborador" at bounding box center [784, 173] width 482 height 30
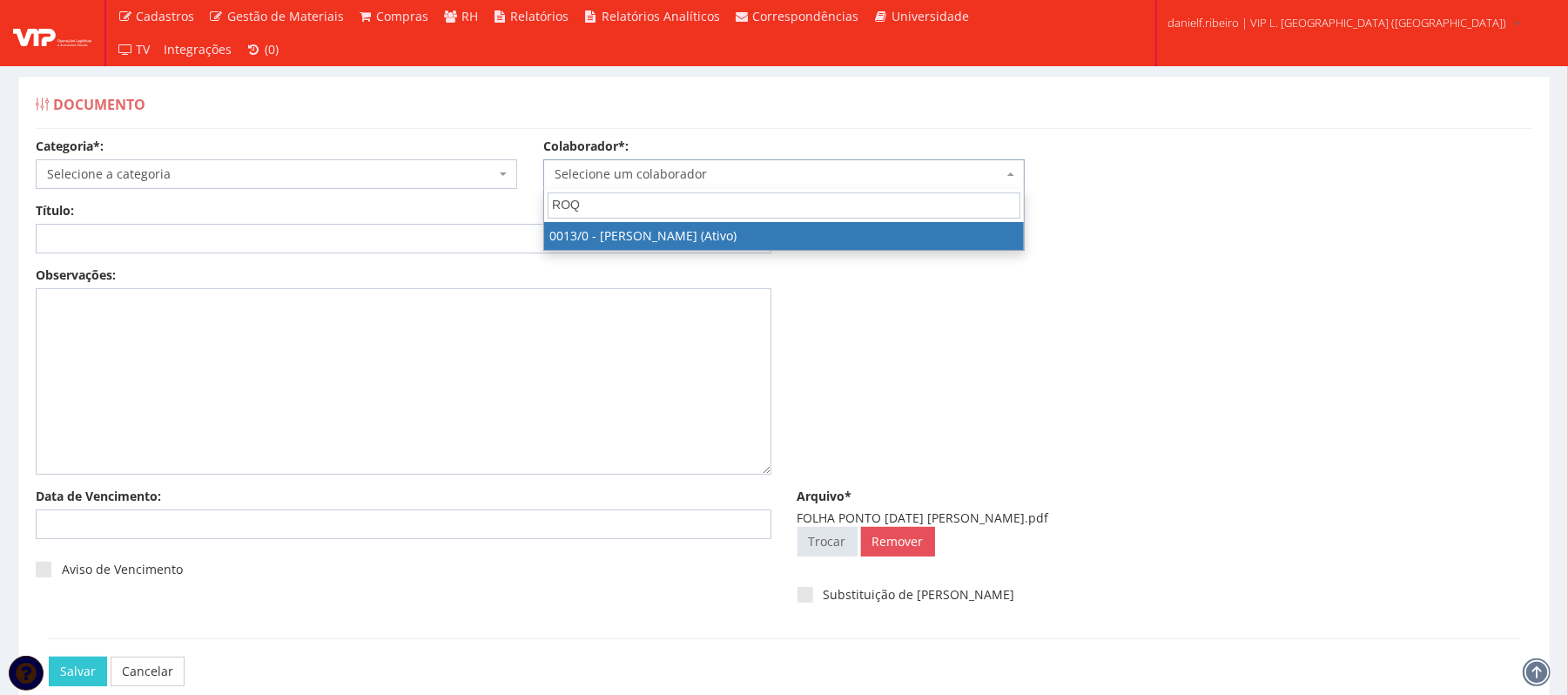
type input "ROQ"
select select "889"
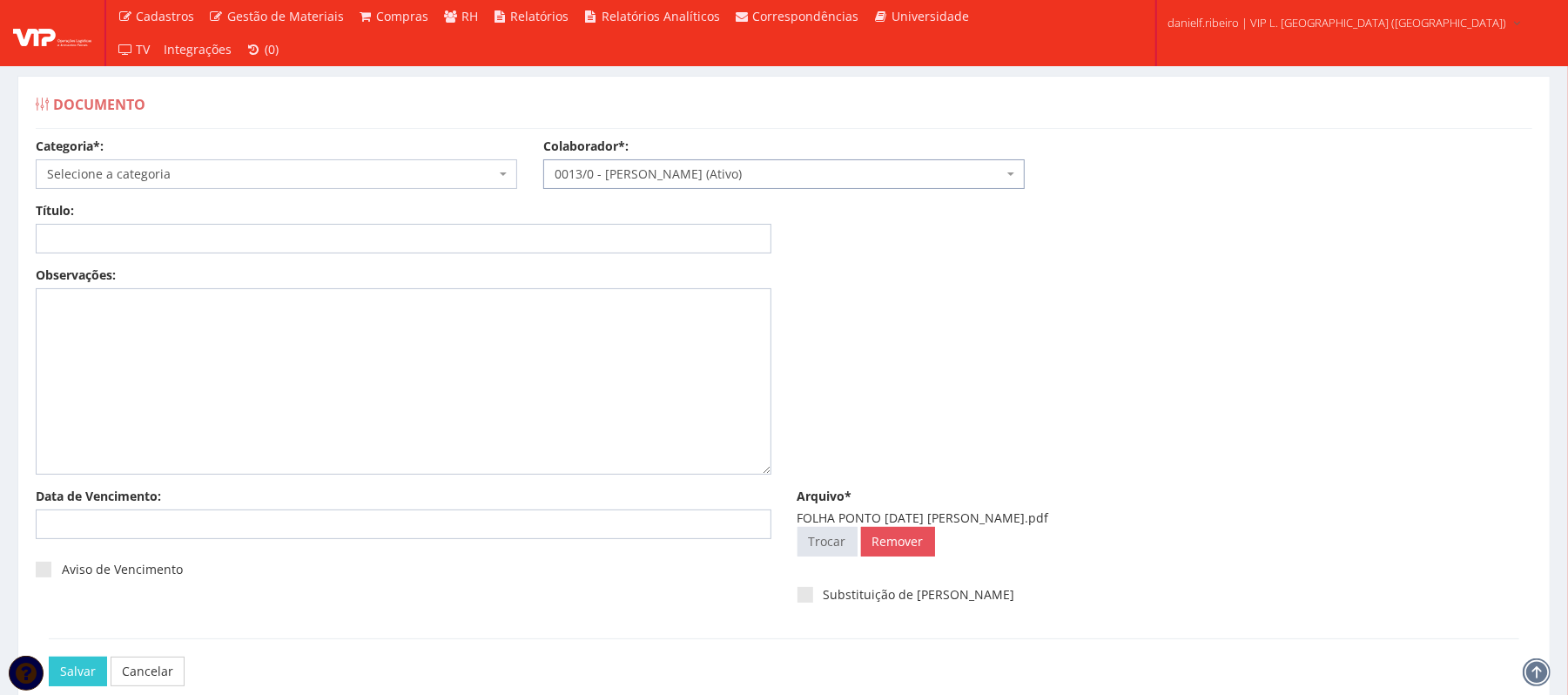
click at [186, 149] on div "Categoria*: Selecione a categoria Aso Segurança no trabalho - PGR Segurança no …" at bounding box center [277, 164] width 507 height 52
click at [188, 170] on span "Selecione a categoria" at bounding box center [271, 174] width 448 height 17
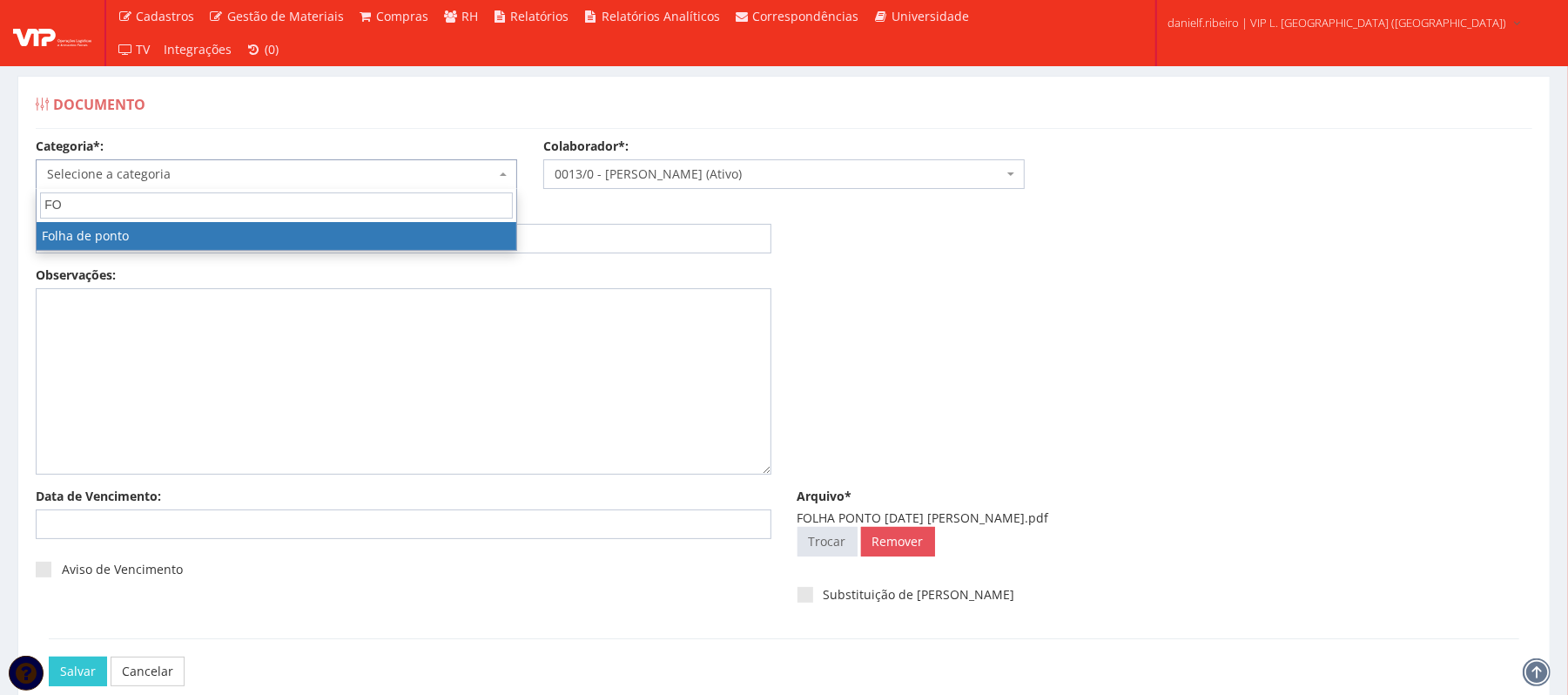
type input "FO"
drag, startPoint x: 207, startPoint y: 251, endPoint x: 214, endPoint y: 232, distance: 20.2
select select "folha_ponto"
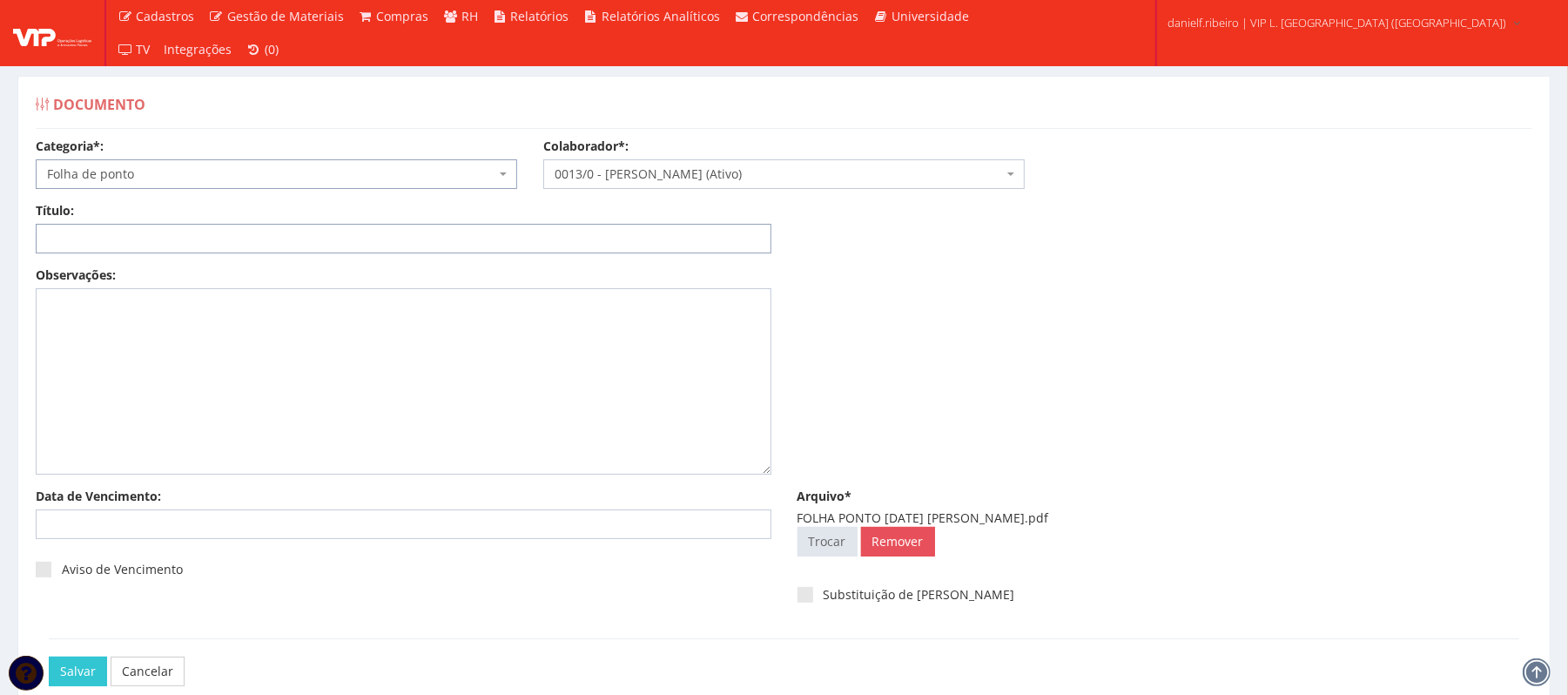
click at [214, 232] on input "Título:" at bounding box center [403, 238] width 736 height 30
paste input "FOLHA PONTO JUL/2025"
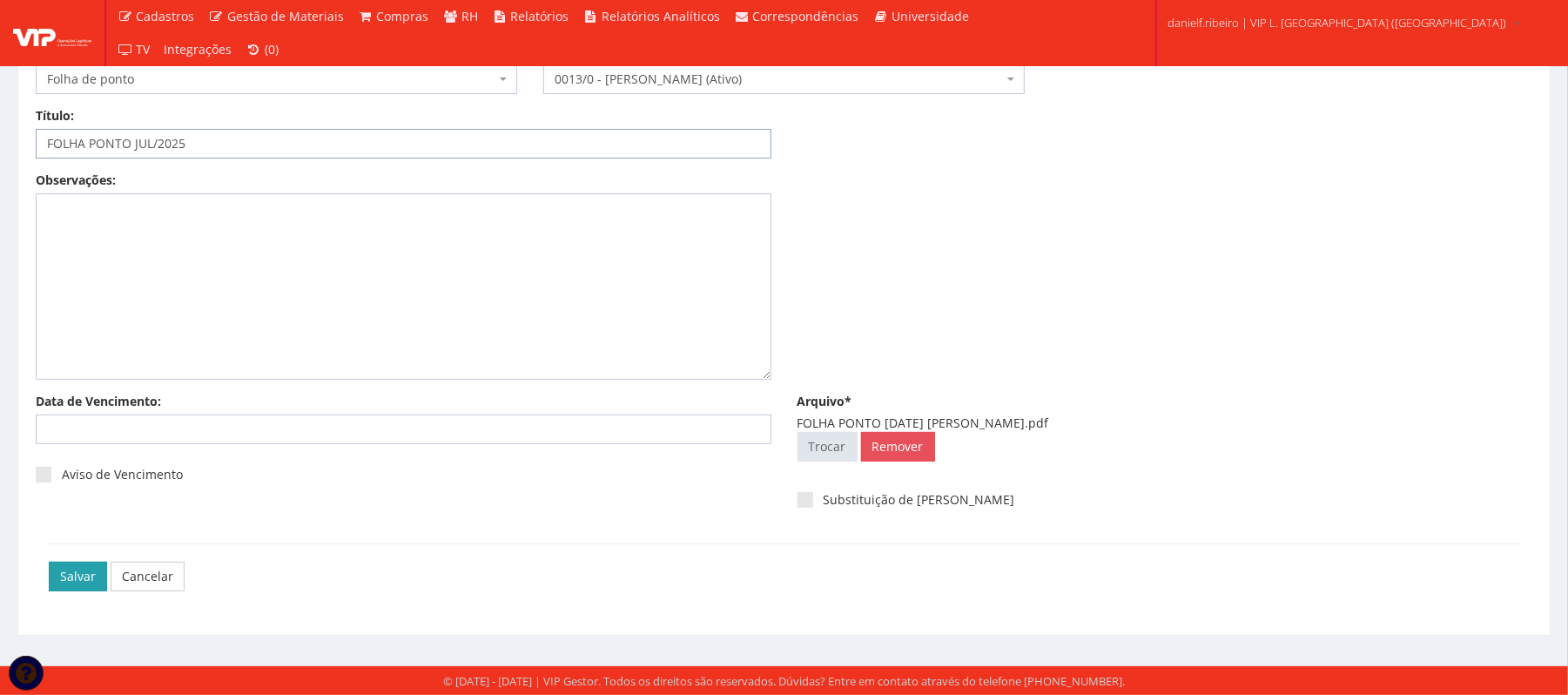
type input "FOLHA PONTO JUL/2025"
click at [75, 572] on input "Salvar" at bounding box center [78, 576] width 58 height 30
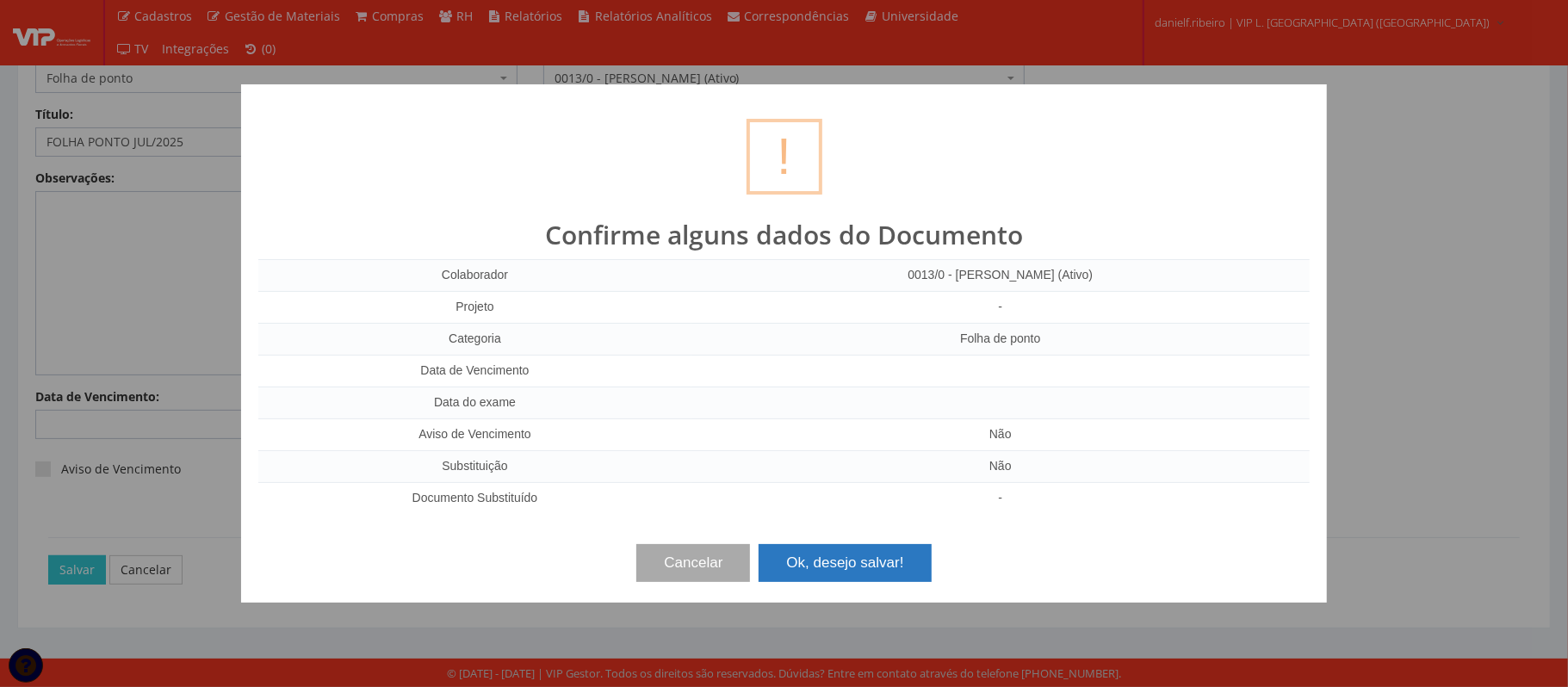
click at [880, 575] on button "Ok, desejo salvar!" at bounding box center [845, 563] width 172 height 38
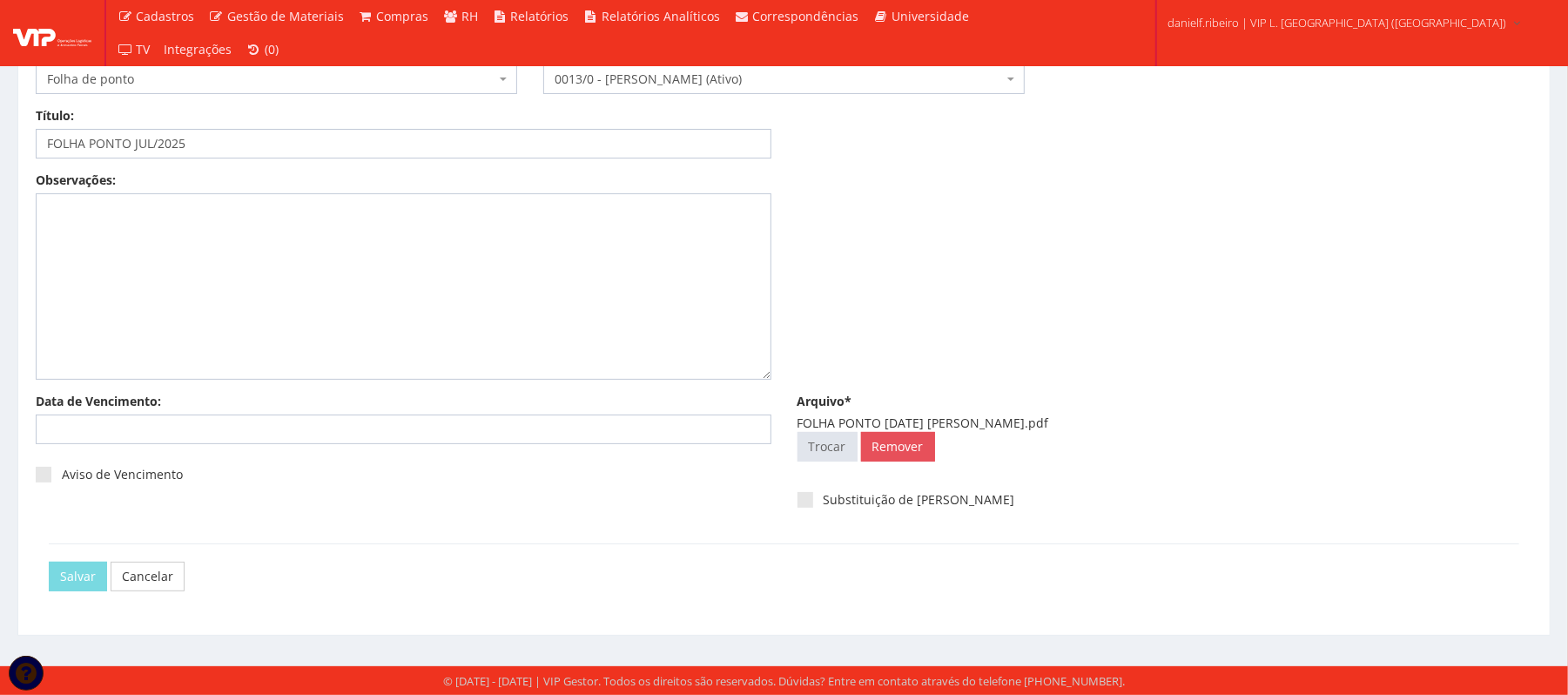
scroll to position [0, 0]
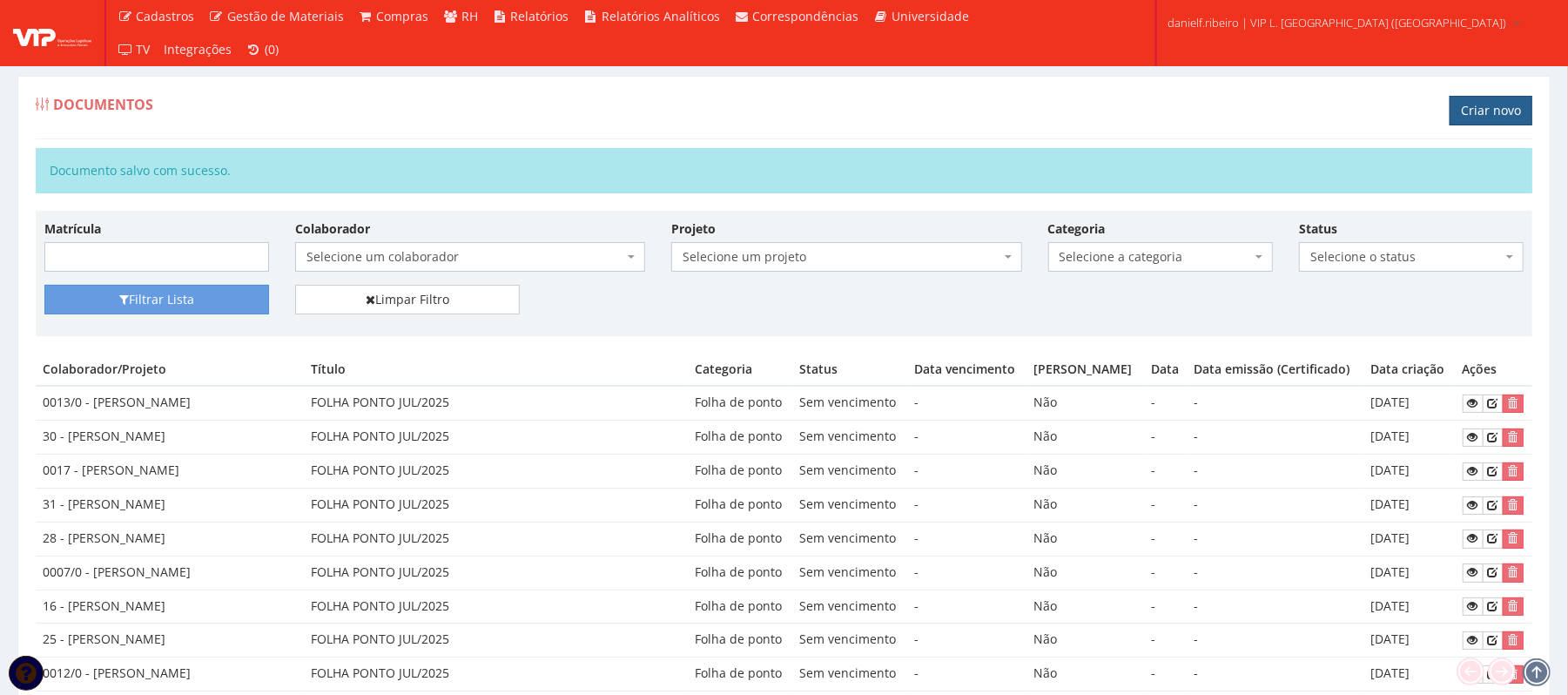
click at [1471, 112] on link "Criar novo" at bounding box center [1490, 110] width 82 height 30
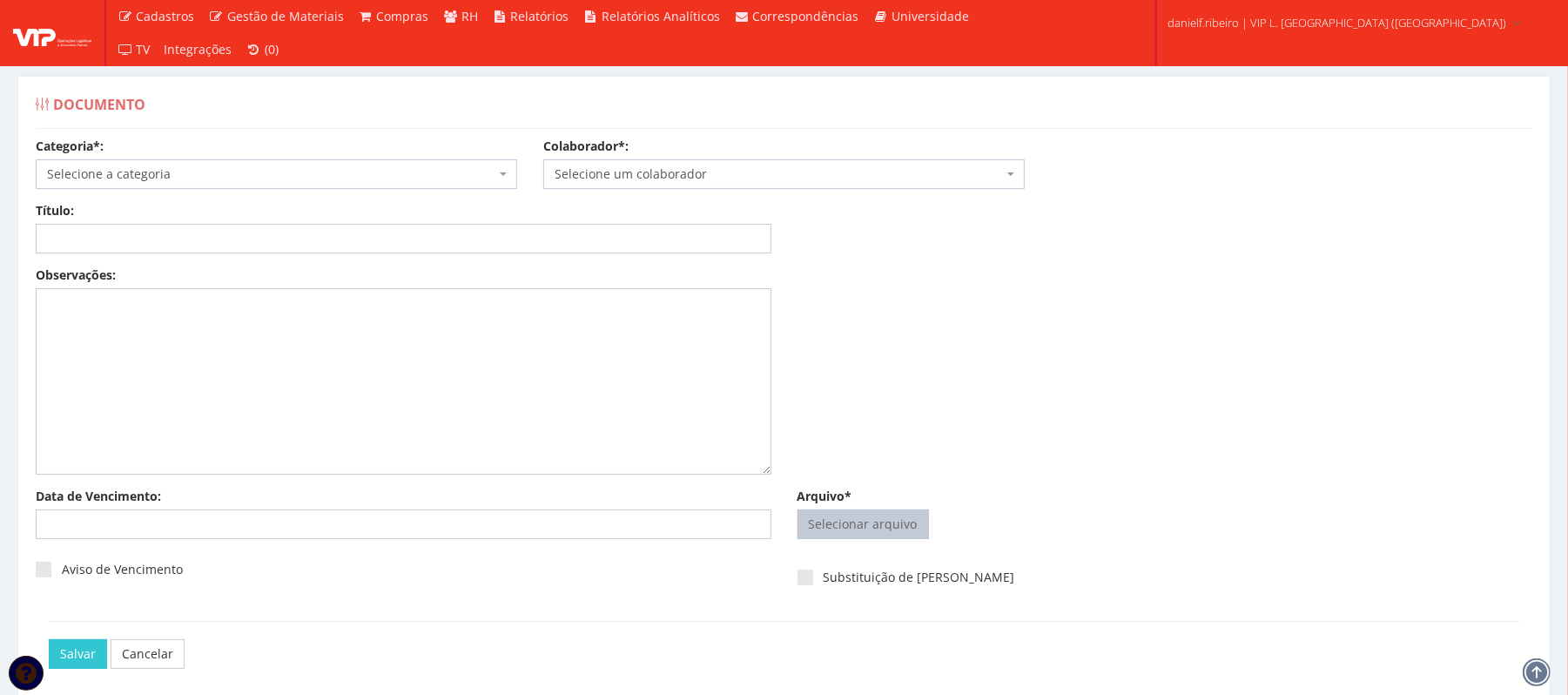
click at [865, 520] on input "Arquivo*" at bounding box center [863, 524] width 130 height 28
type input "C:\fakepath\FOLHA PONTO JUL.2025 UANDERSON DE JESUS PAIXÃO.pdf"
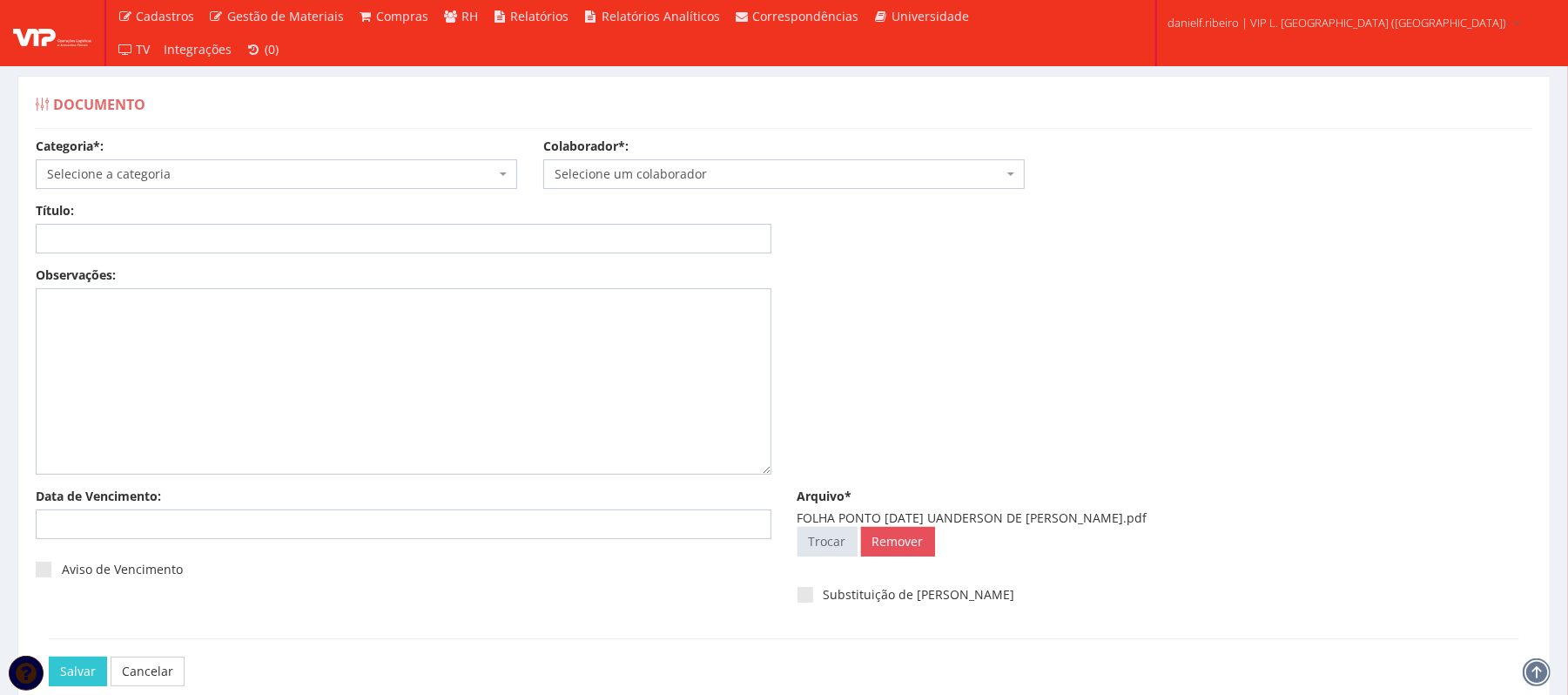
click at [728, 182] on span "Selecione um colaborador" at bounding box center [778, 174] width 448 height 17
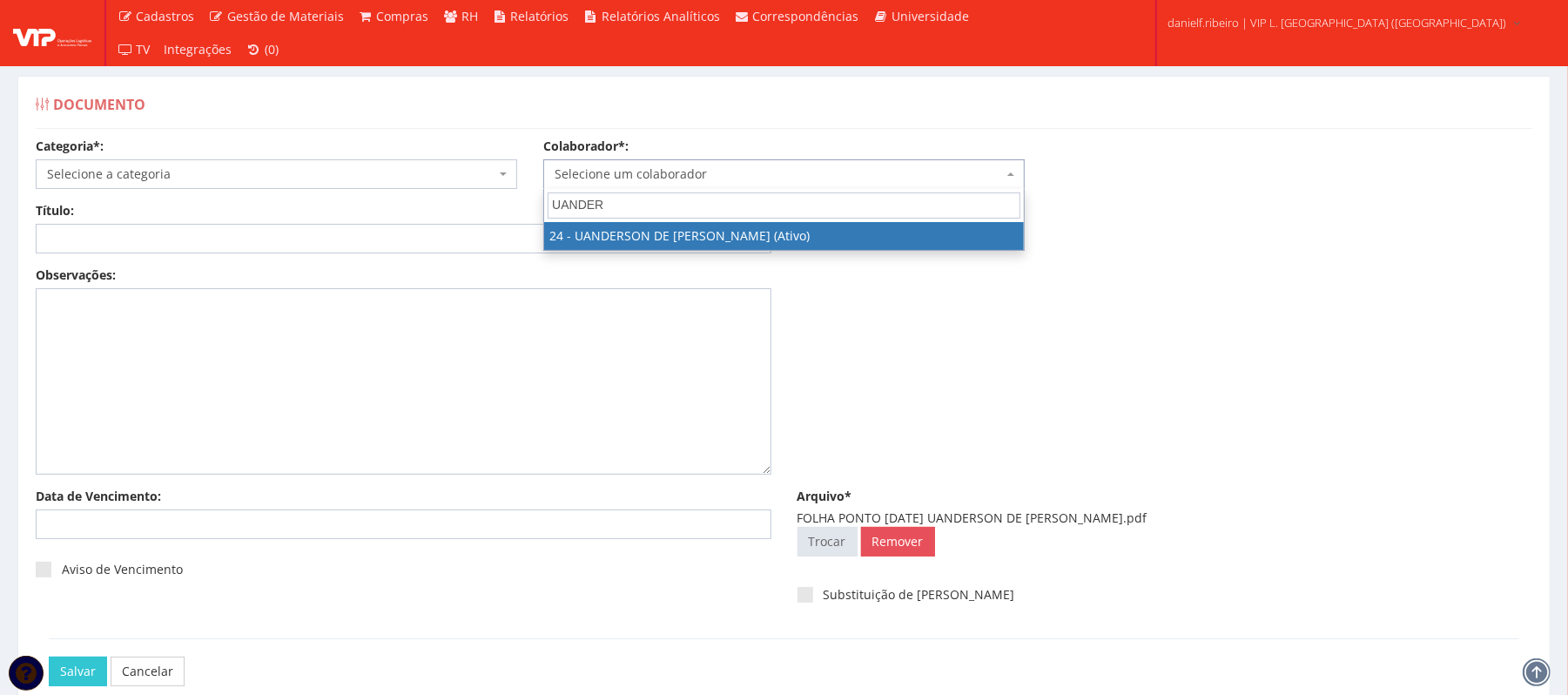
type input "UANDER"
select select "3724"
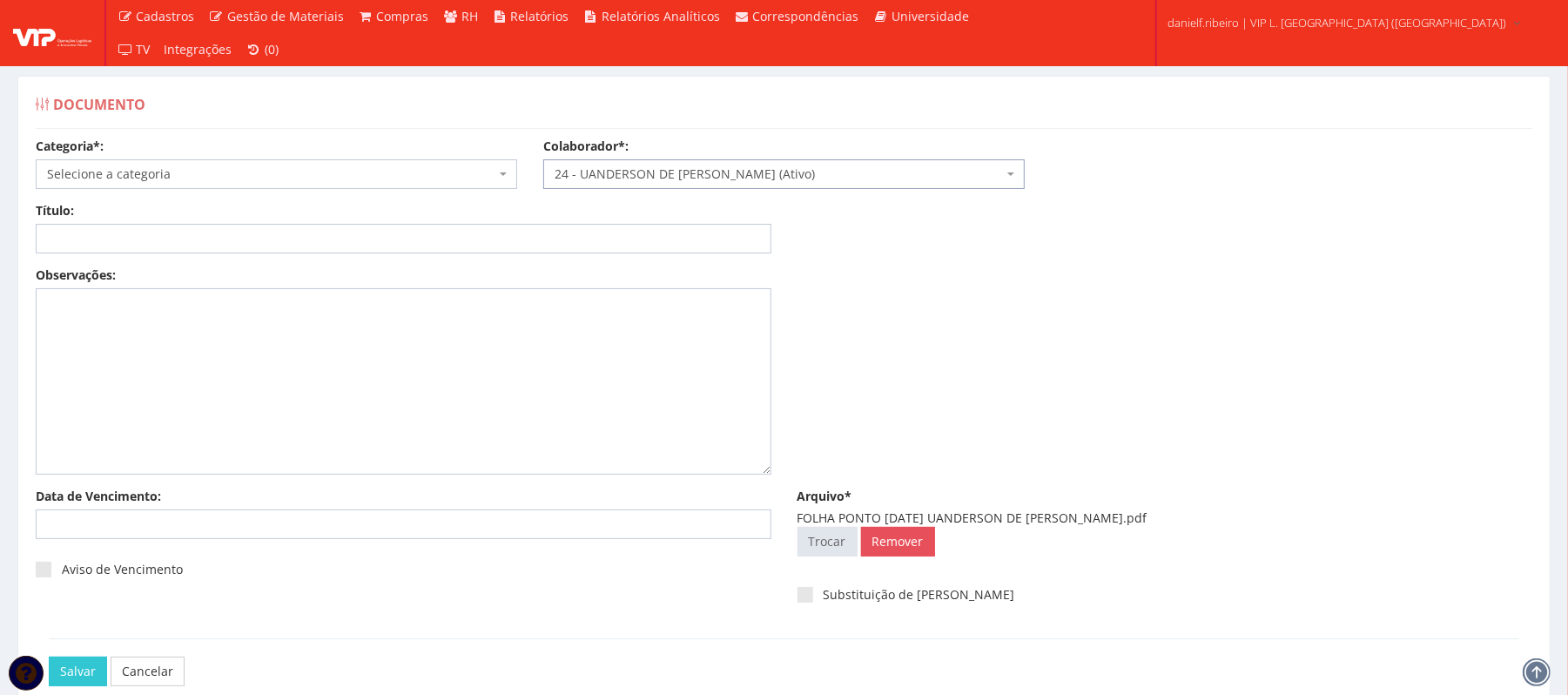
click at [140, 176] on span "Selecione a categoria" at bounding box center [271, 174] width 448 height 17
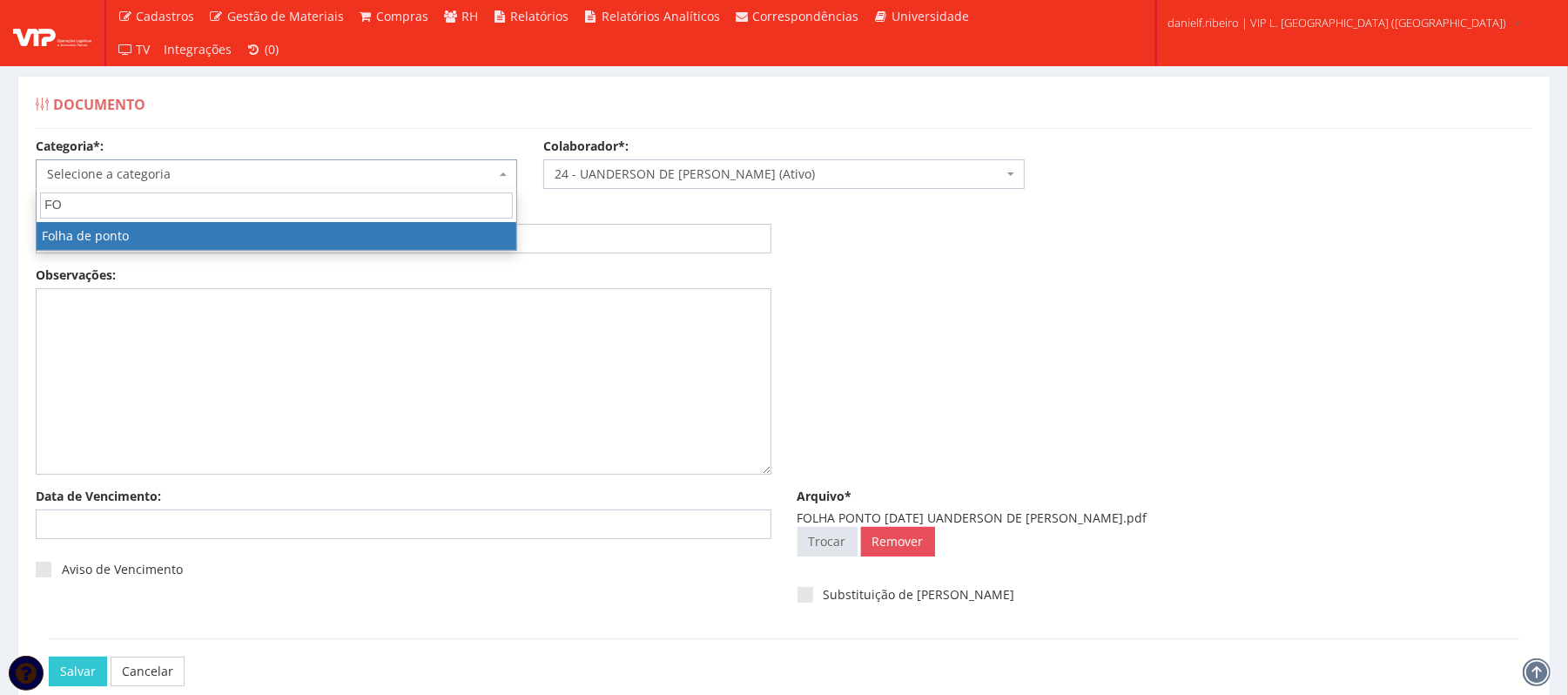
type input "FO"
select select "folha_ponto"
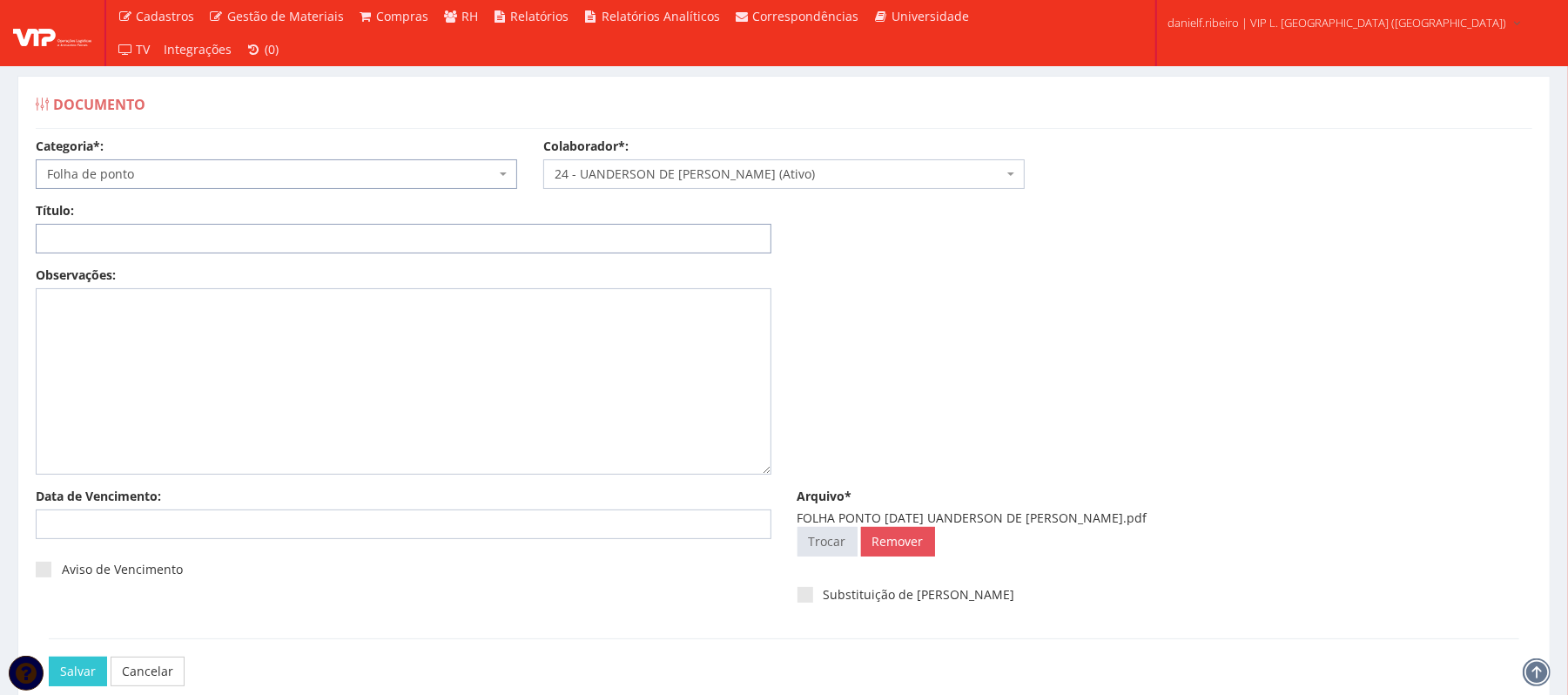
click at [164, 234] on input "Título:" at bounding box center [403, 238] width 736 height 30
paste input "FOLHA PONTO JUL/2025"
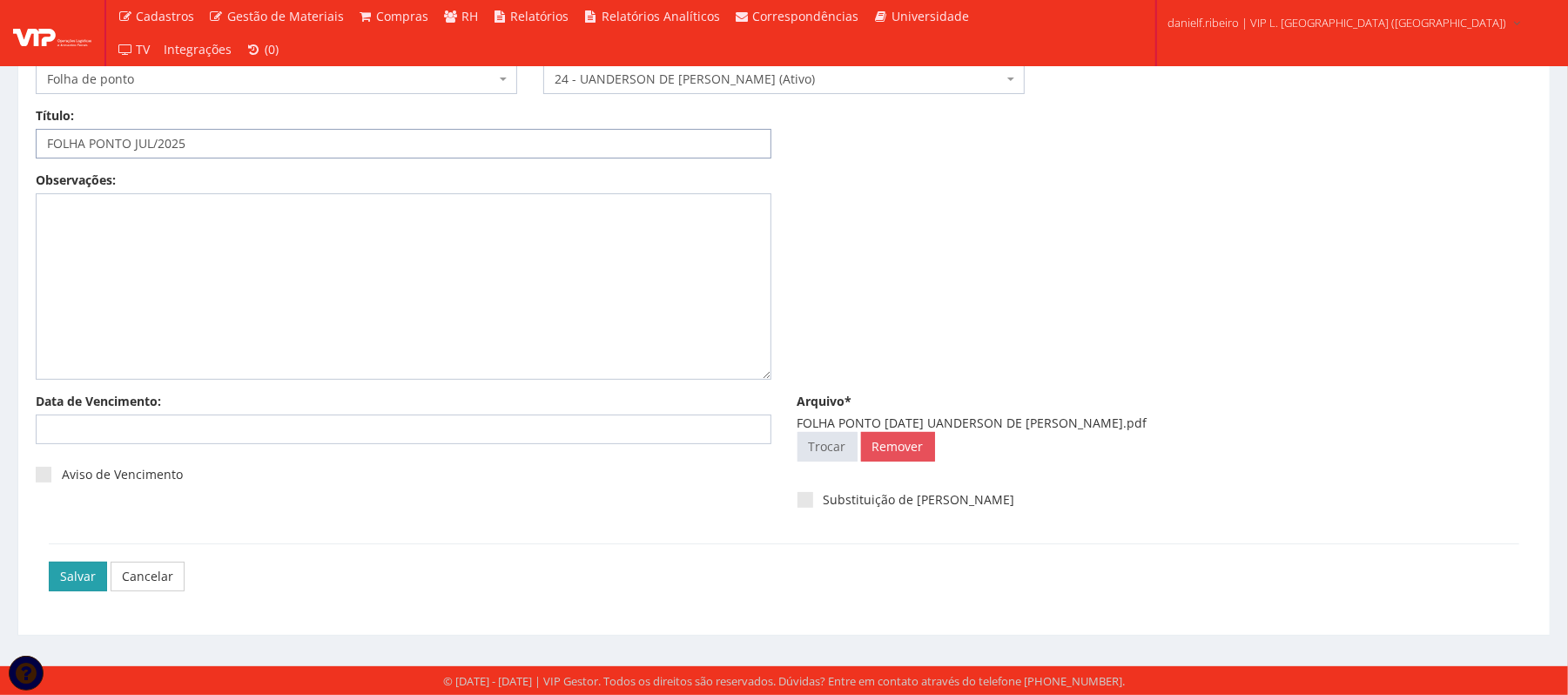
type input "FOLHA PONTO JUL/2025"
click at [56, 565] on input "Salvar" at bounding box center [78, 576] width 58 height 30
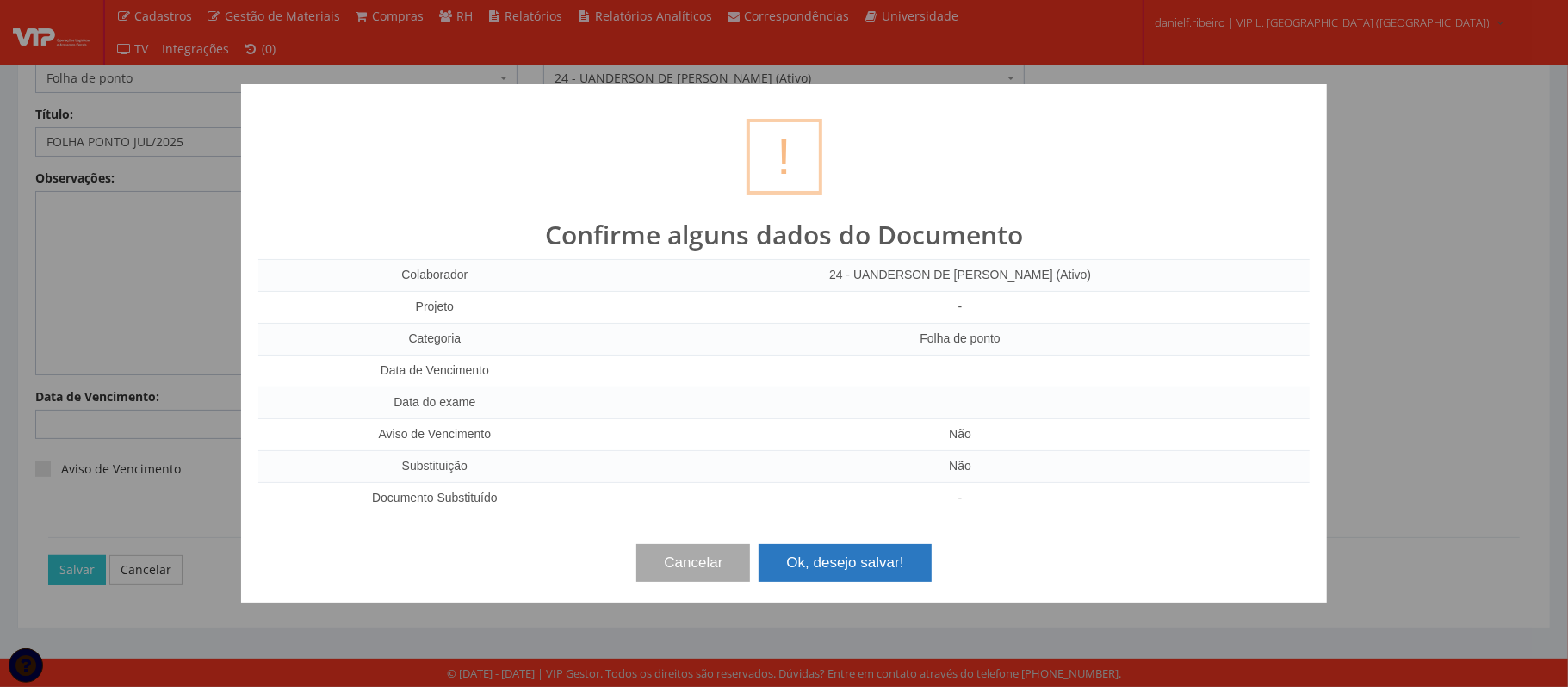
click at [900, 570] on button "Ok, desejo salvar!" at bounding box center [845, 563] width 172 height 38
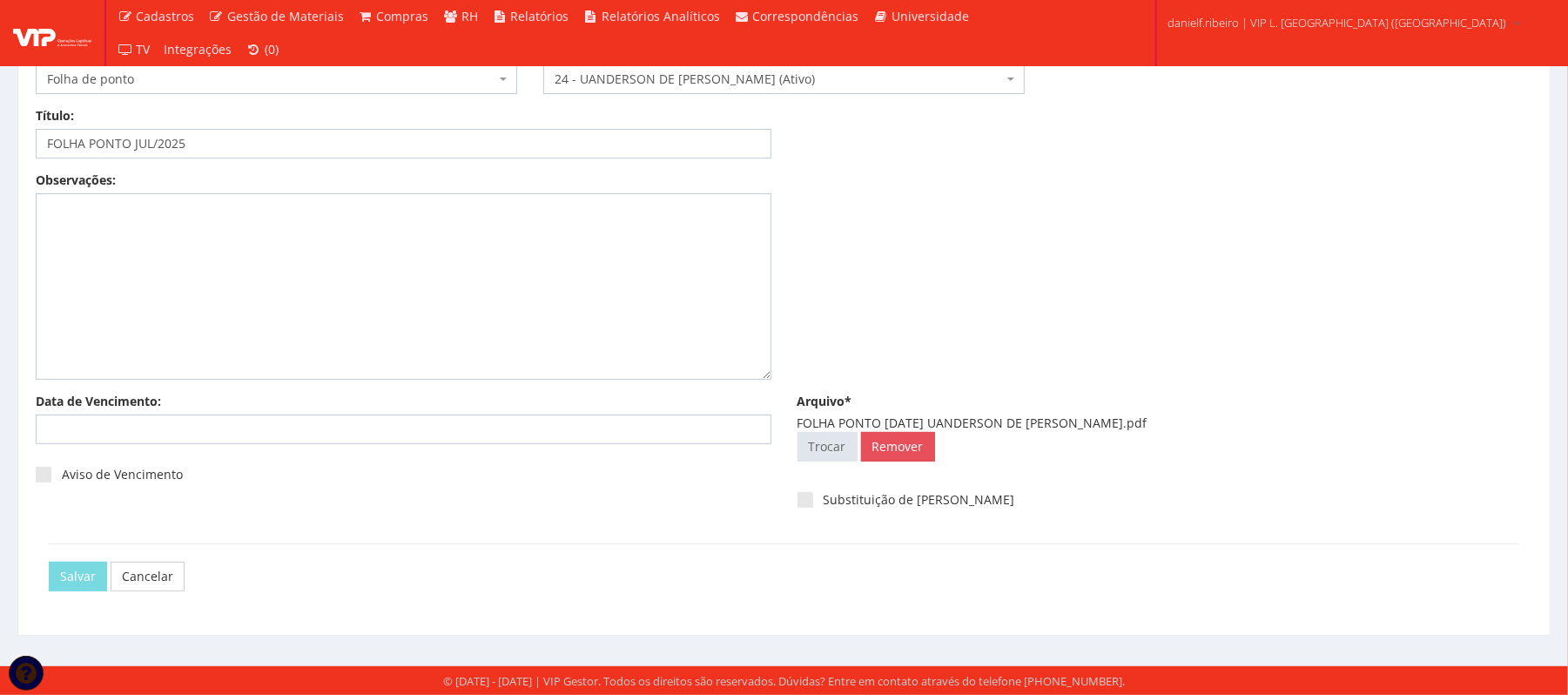
scroll to position [0, 0]
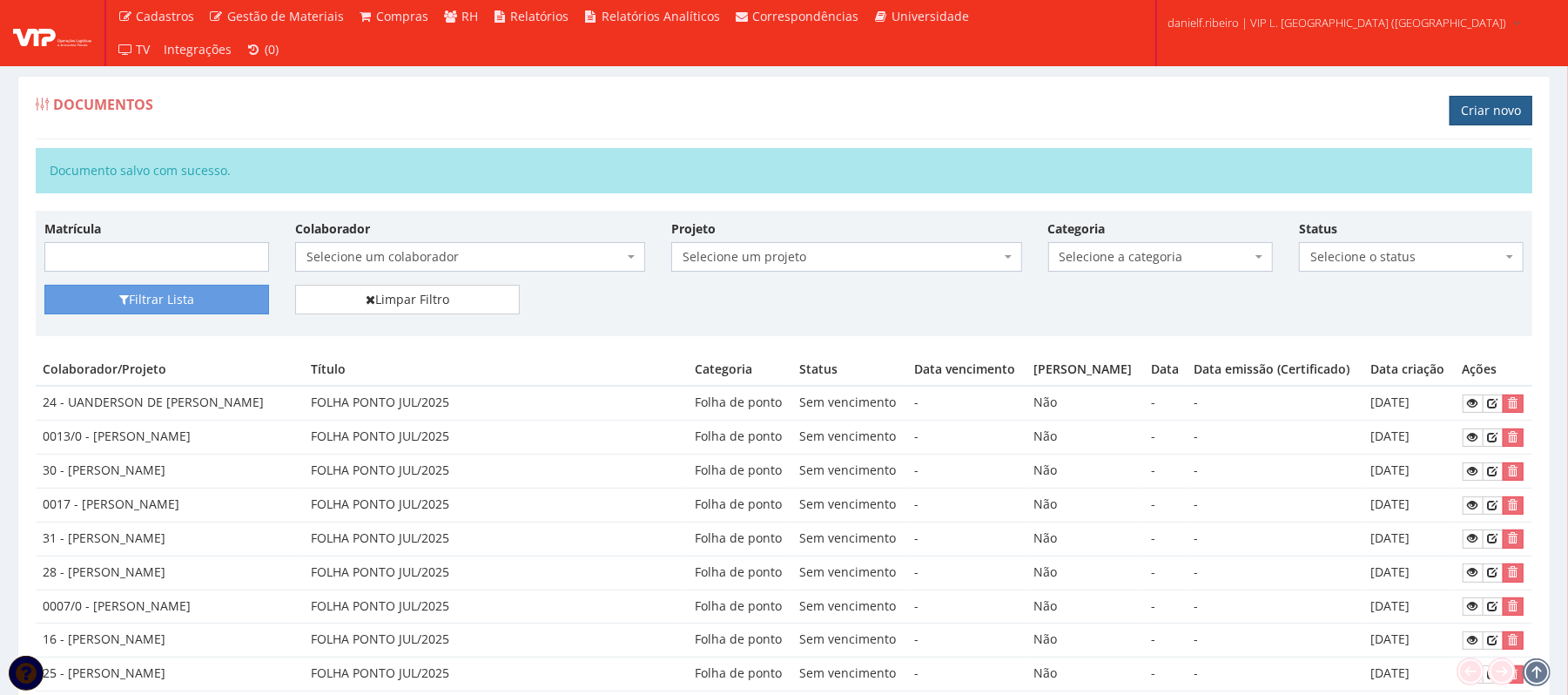
click at [1491, 110] on link "Criar novo" at bounding box center [1490, 110] width 82 height 30
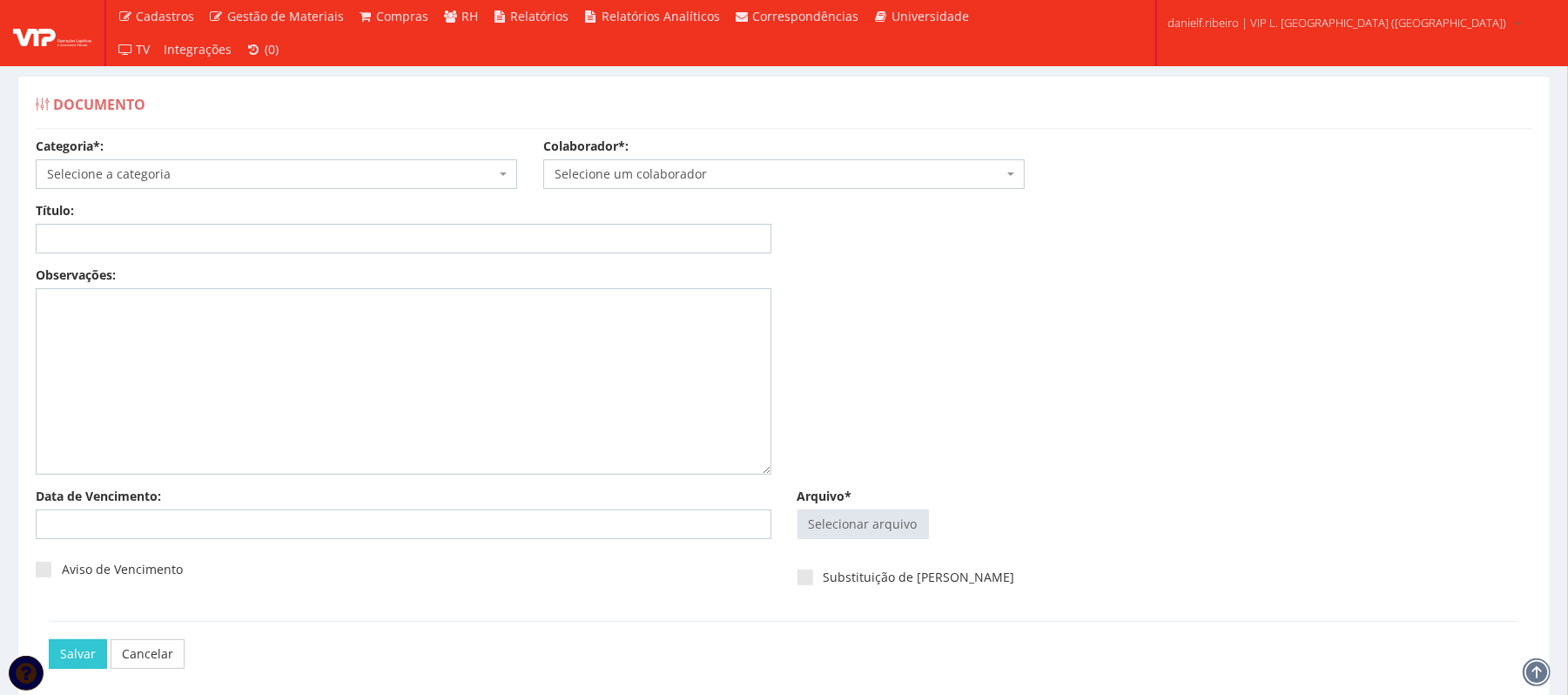
click at [756, 176] on span "Selecione um colaborador" at bounding box center [778, 174] width 448 height 17
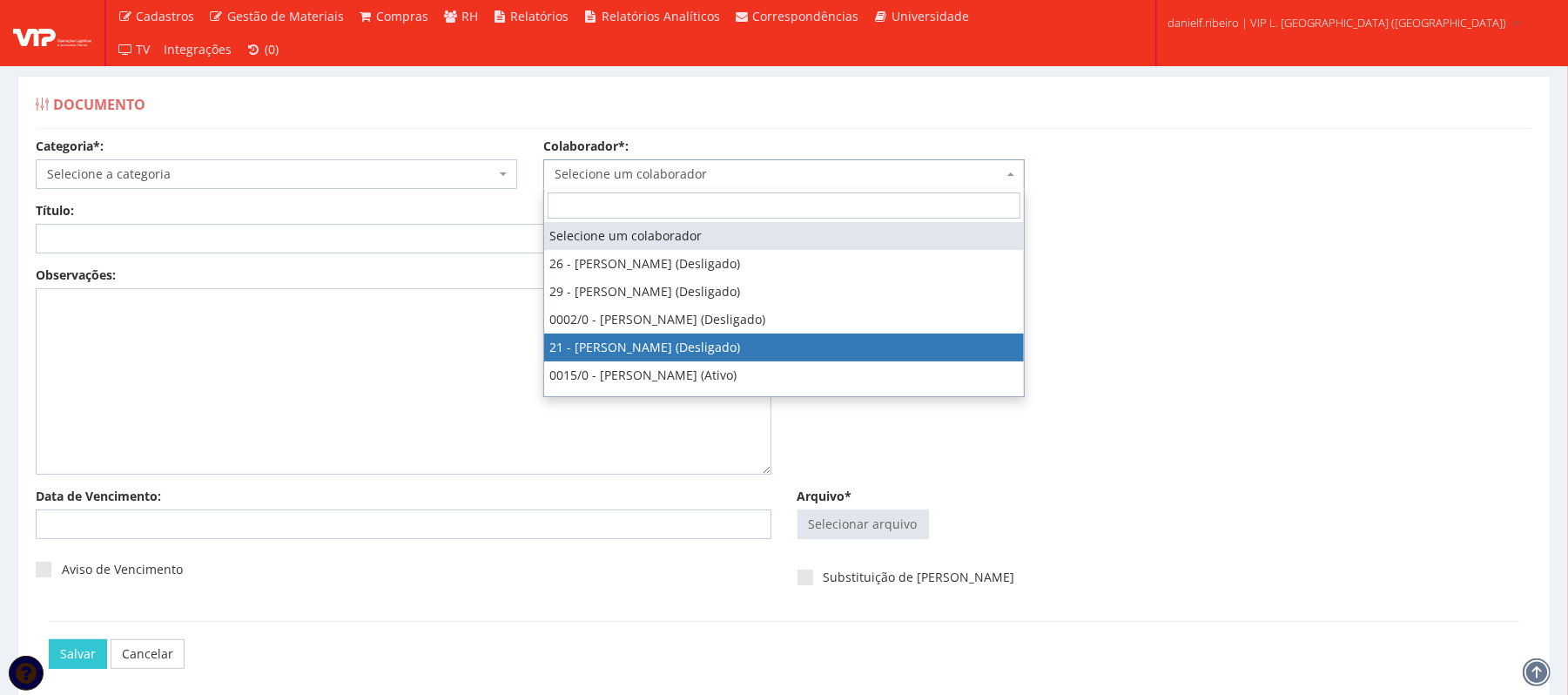
scroll to position [772, 0]
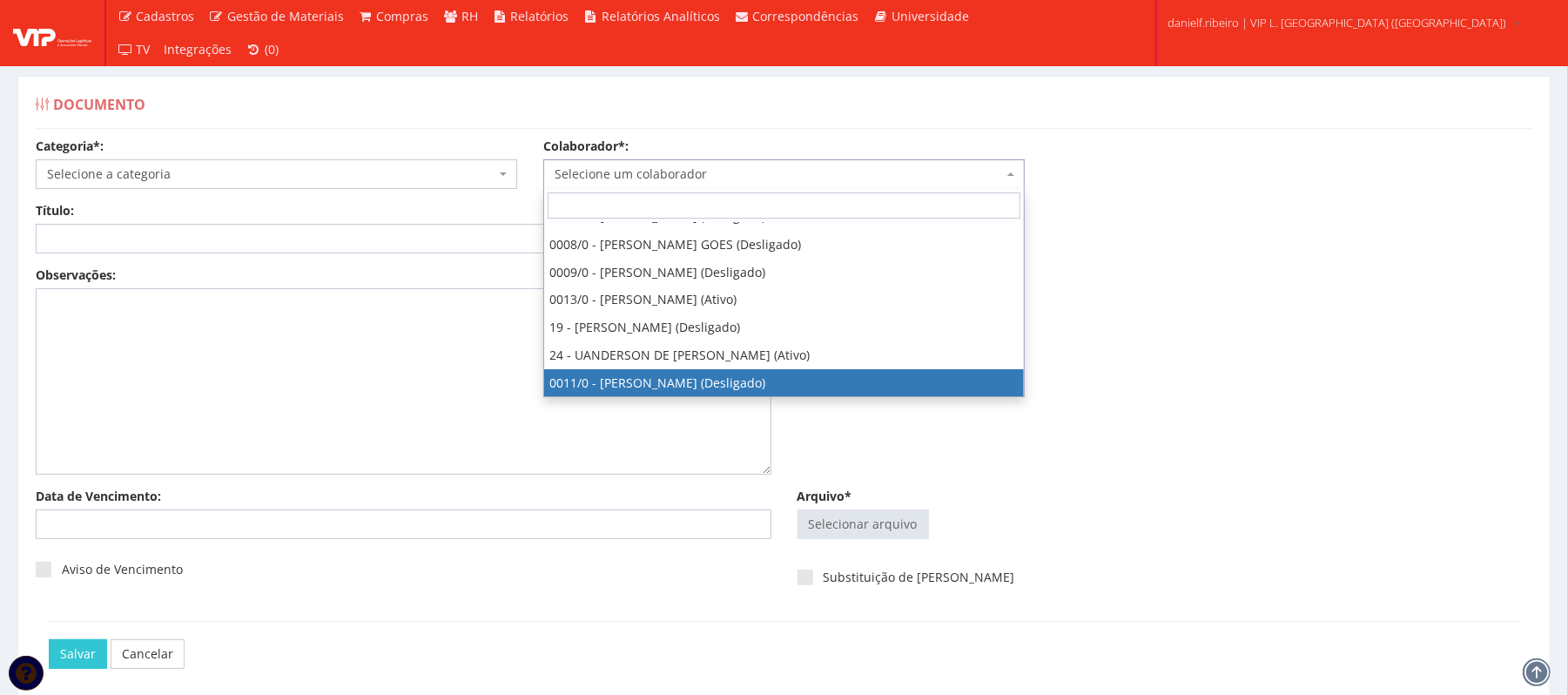
click at [1167, 430] on div "Observações:" at bounding box center [784, 376] width 1523 height 221
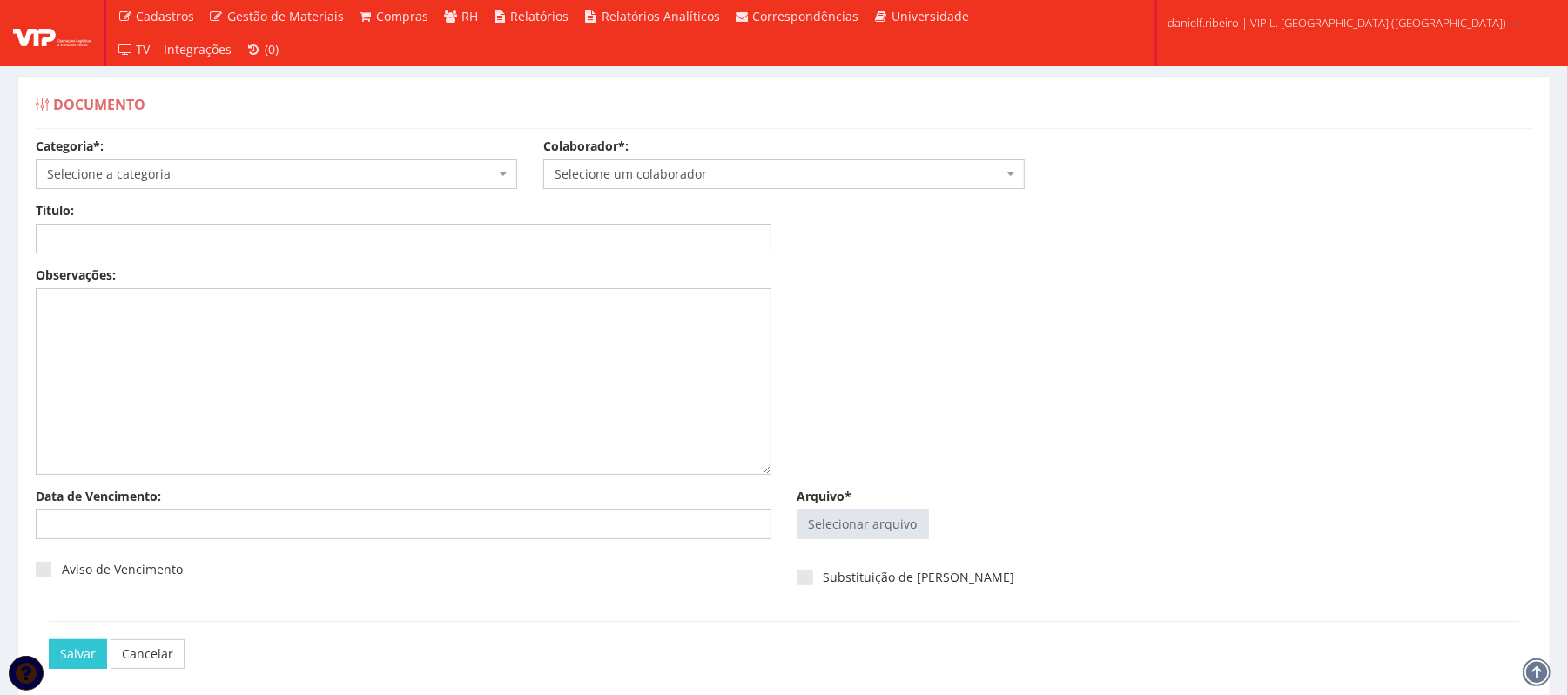
drag, startPoint x: 706, startPoint y: 161, endPoint x: 712, endPoint y: 175, distance: 15.2
click at [706, 162] on span "Selecione um colaborador" at bounding box center [784, 173] width 482 height 30
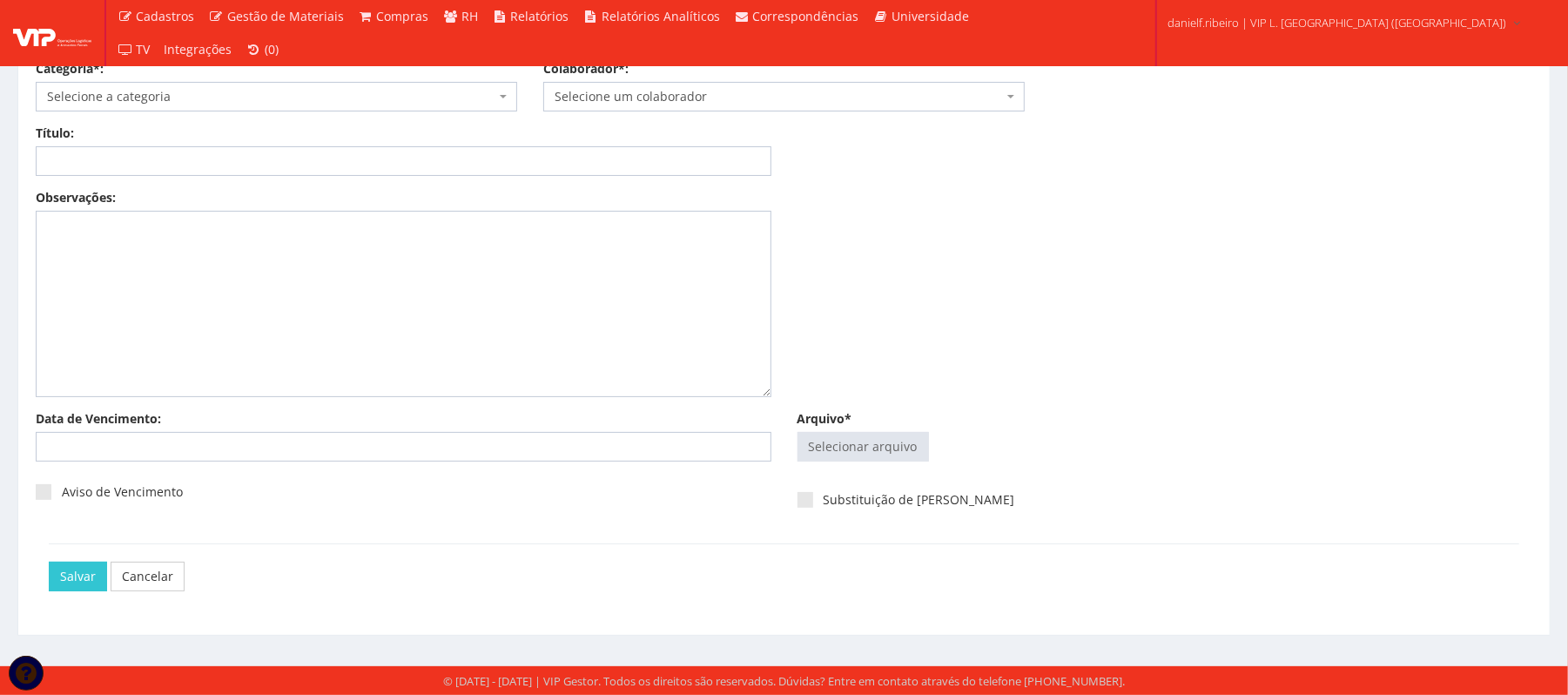
drag, startPoint x: 1261, startPoint y: 387, endPoint x: 1247, endPoint y: 385, distance: 14.1
click at [1261, 388] on div "Observações:" at bounding box center [784, 299] width 1523 height 221
click at [879, 450] on input "Arquivo*" at bounding box center [863, 446] width 130 height 28
type input "C:\fakepath\HOLERITE JUL.2025 ADELMO SANTOS OLIVEIRA.pdf"
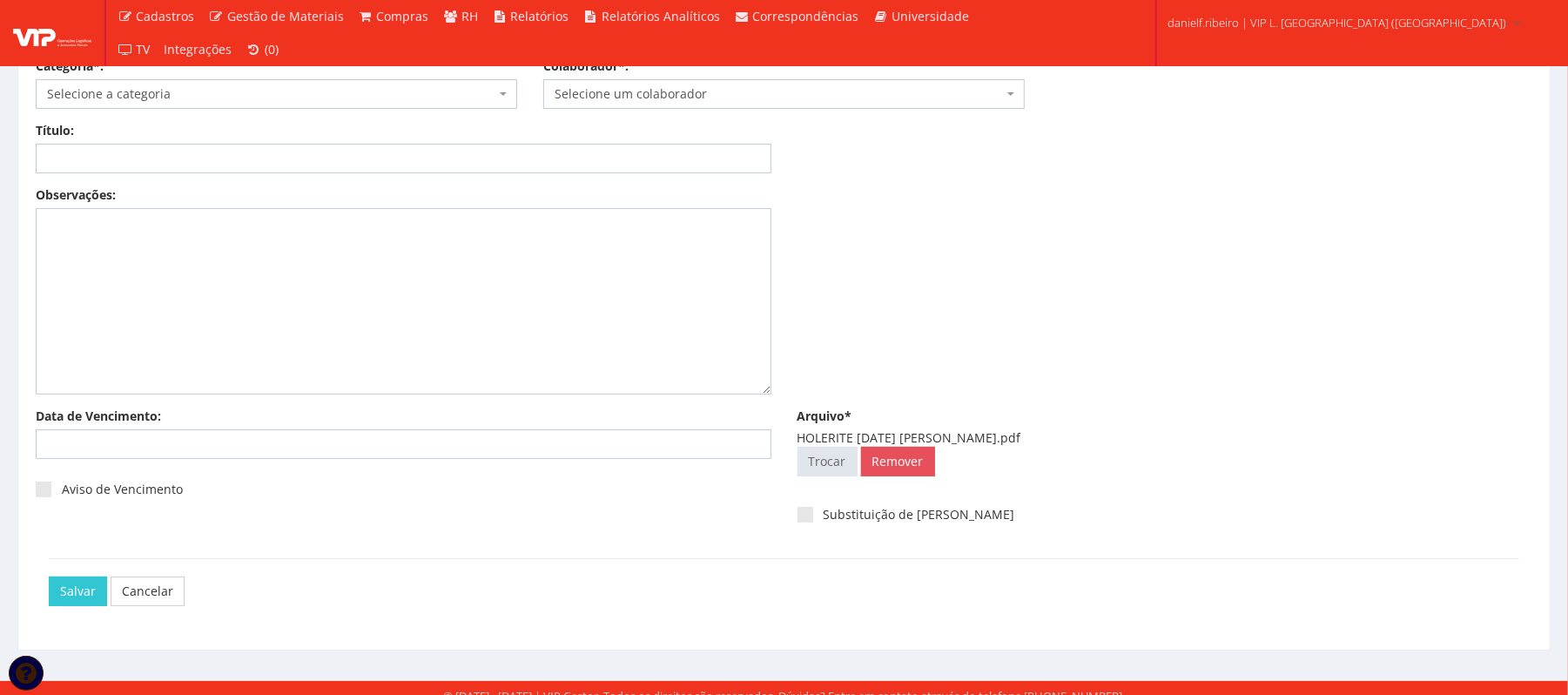
click at [677, 96] on span "Selecione um colaborador" at bounding box center [778, 94] width 448 height 17
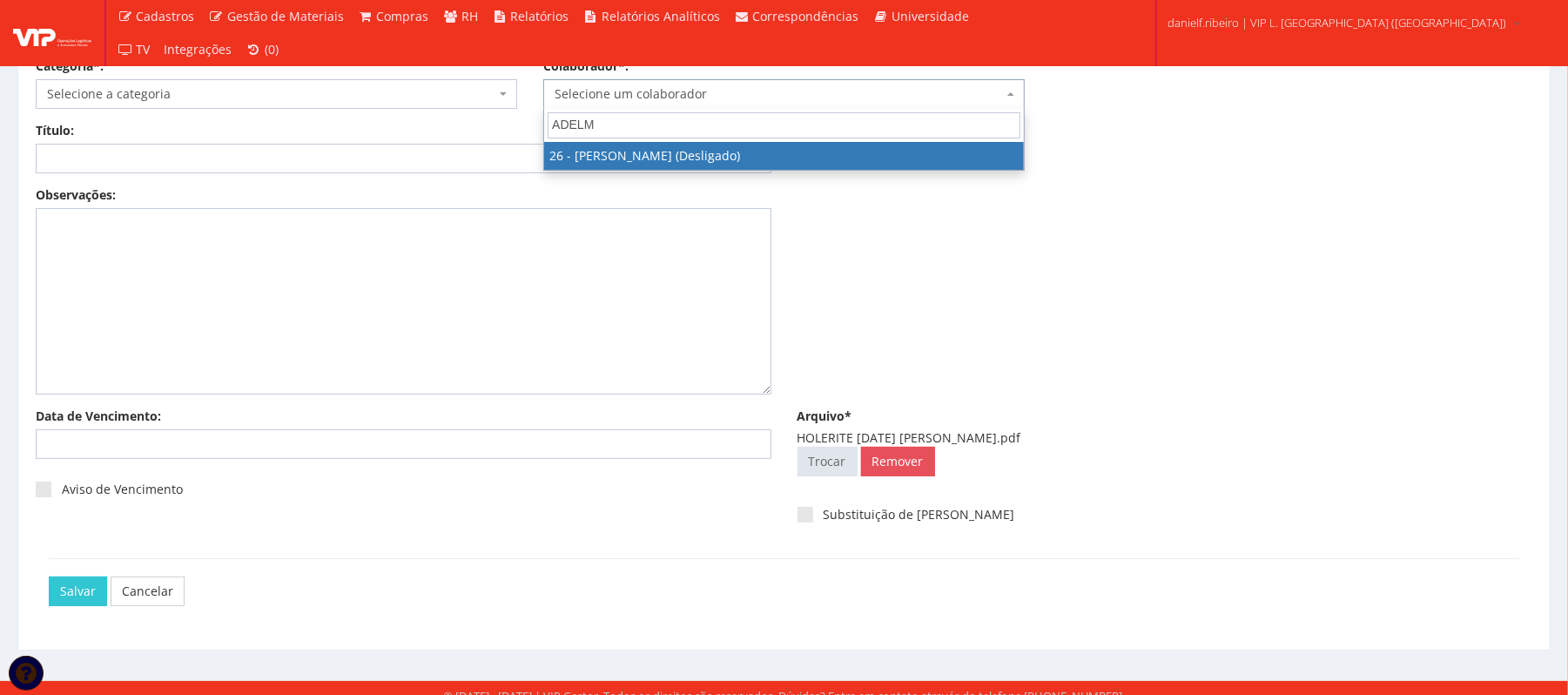
type input "ADELM"
select select "3835"
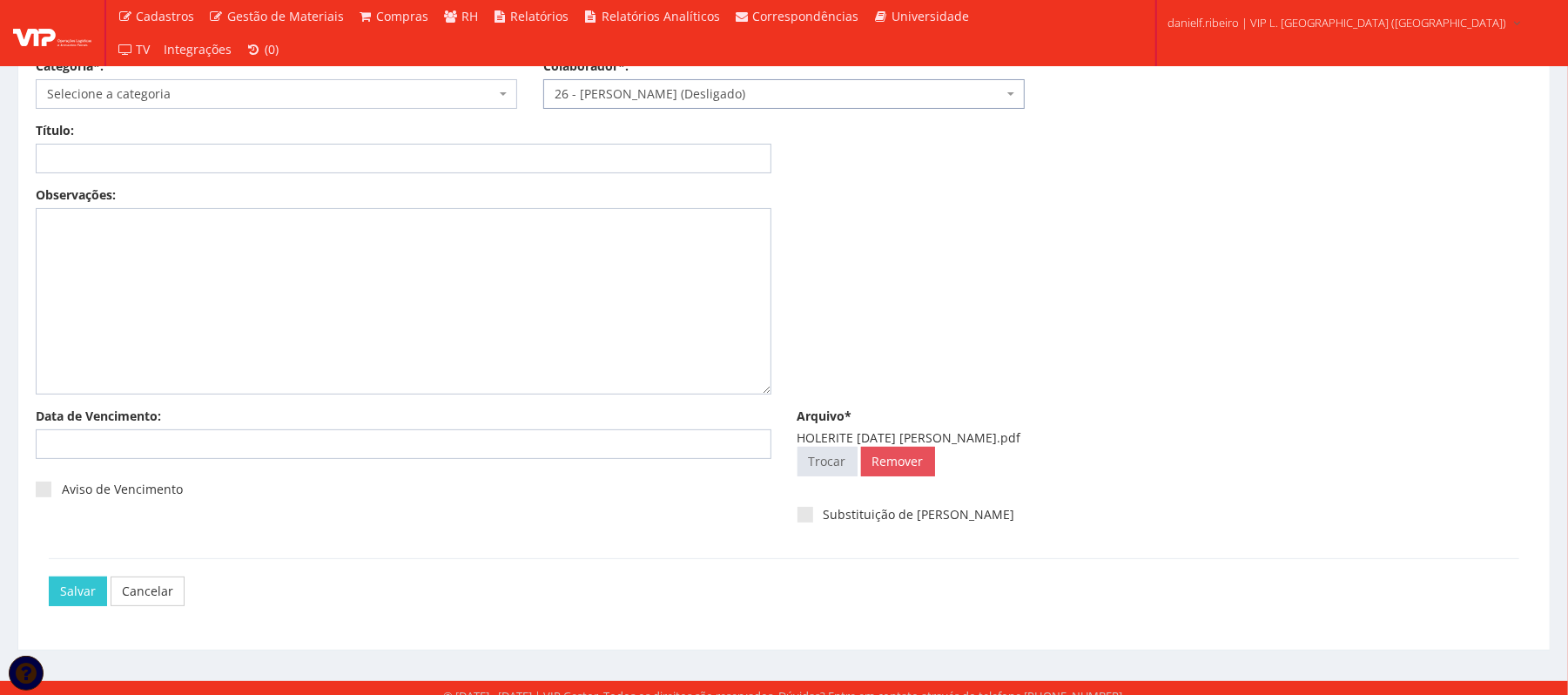
click at [122, 80] on span "Selecione a categoria" at bounding box center [276, 94] width 482 height 30
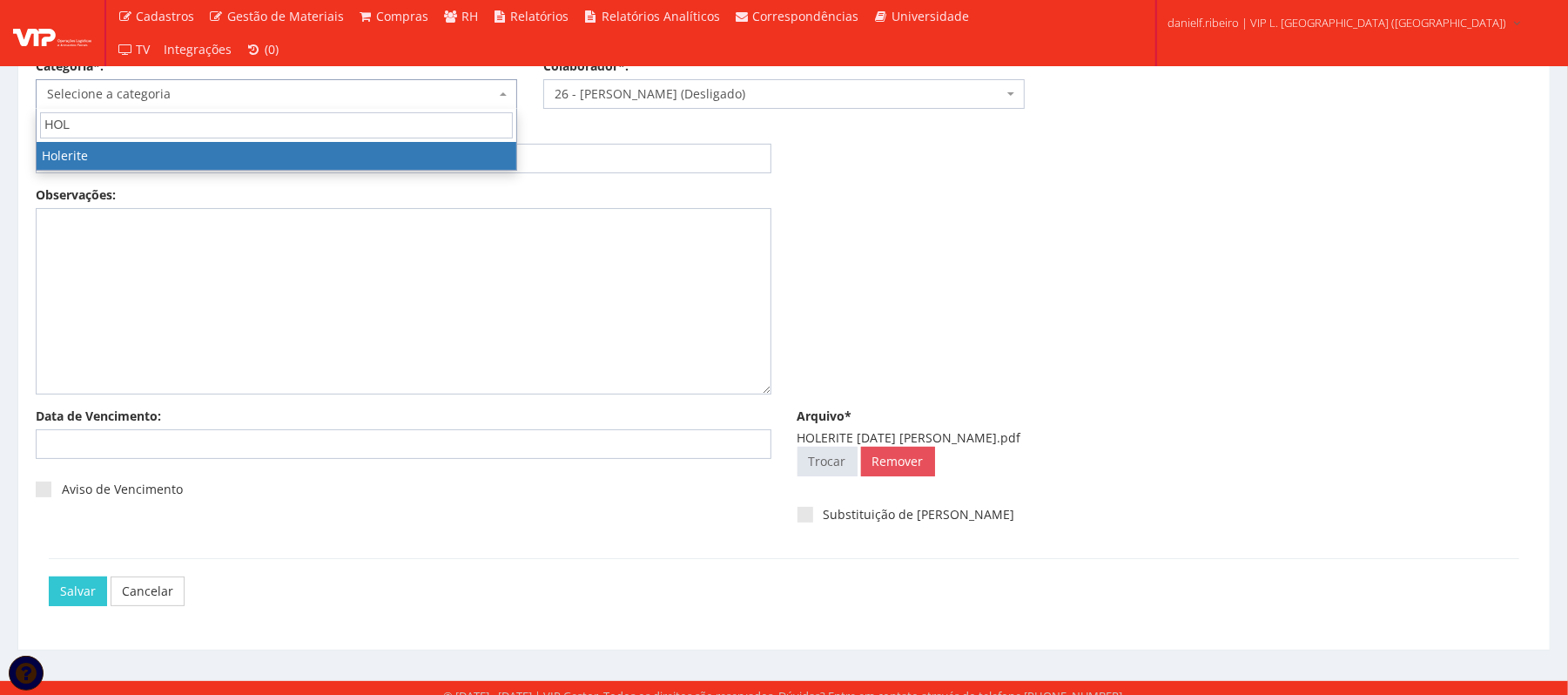
type input "HOL"
select select "holerite"
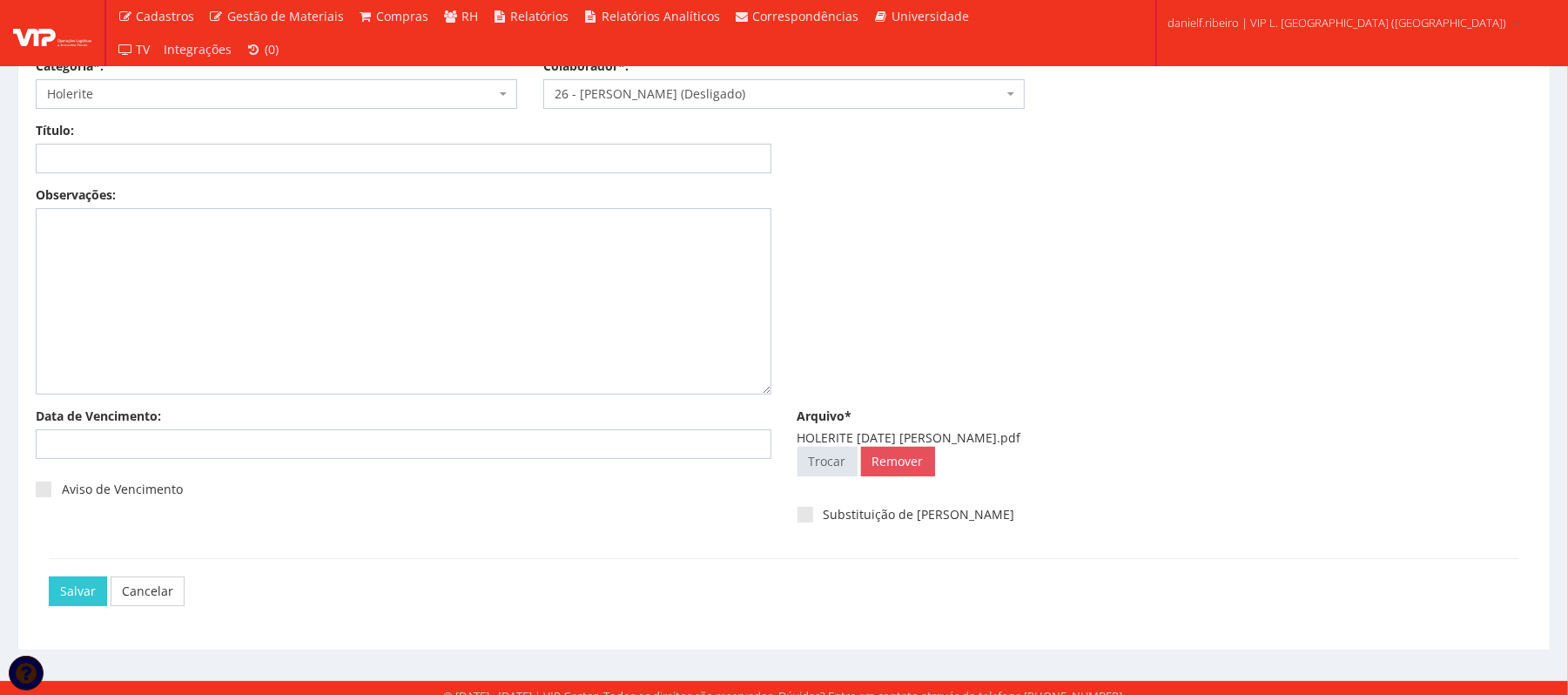
click at [155, 143] on div "Título:" at bounding box center [404, 147] width 762 height 52
drag, startPoint x: 795, startPoint y: 436, endPoint x: 907, endPoint y: 434, distance: 112.0
click at [907, 434] on div "Arquivo* HOLERITE JUL.2025 ADELMO SANTOS OLIVEIRA.pdf Selecionar arquivo Trocar…" at bounding box center [1166, 446] width 762 height 77
copy div "HOLERITE JUL.2025"
click at [378, 162] on input "Título:" at bounding box center [403, 158] width 736 height 30
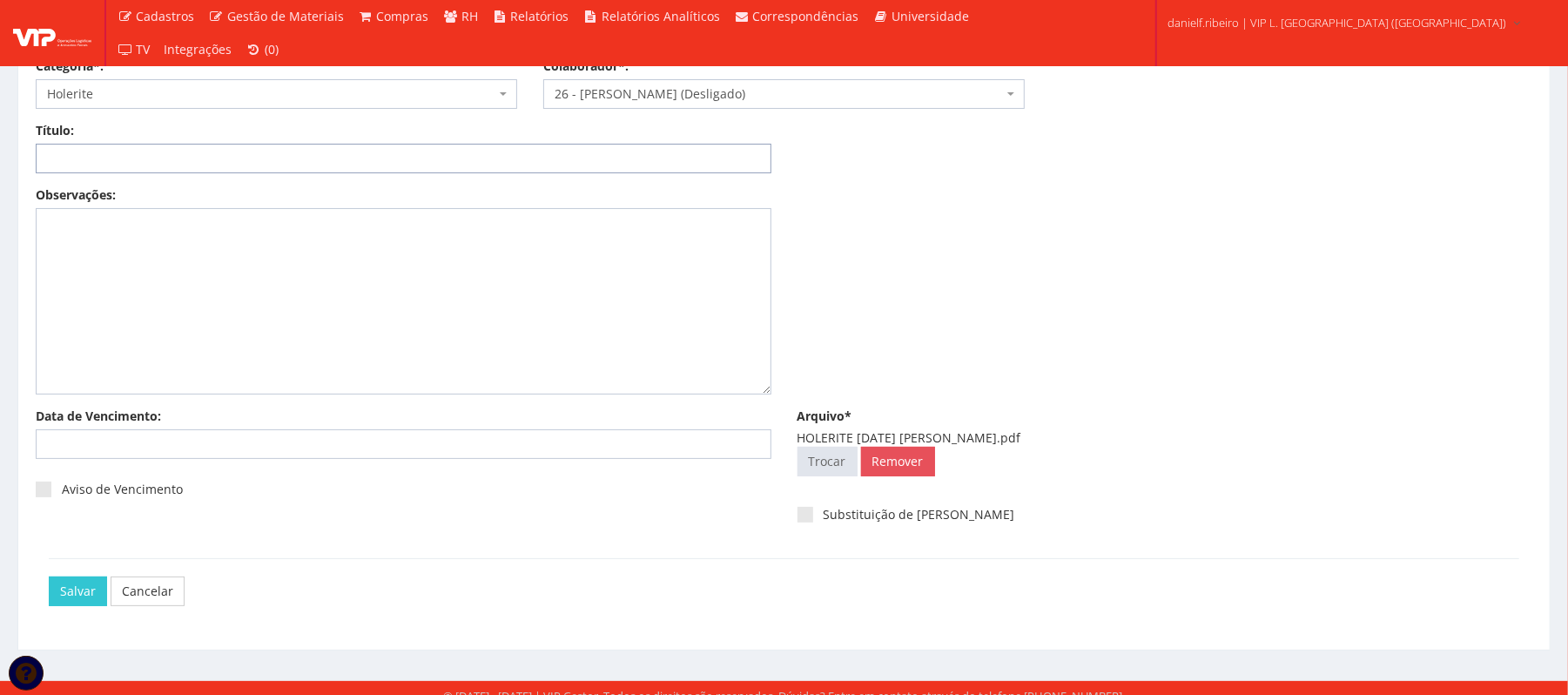
paste input "HOLERITE JUL.2025"
click at [132, 158] on input "HOLERITE JUL.2025" at bounding box center [403, 158] width 736 height 30
drag, startPoint x: 129, startPoint y: 157, endPoint x: 157, endPoint y: 235, distance: 82.9
click at [129, 158] on input "HOLERITE JUL.2025" at bounding box center [403, 158] width 736 height 30
drag, startPoint x: 191, startPoint y: 151, endPoint x: 0, endPoint y: 170, distance: 191.9
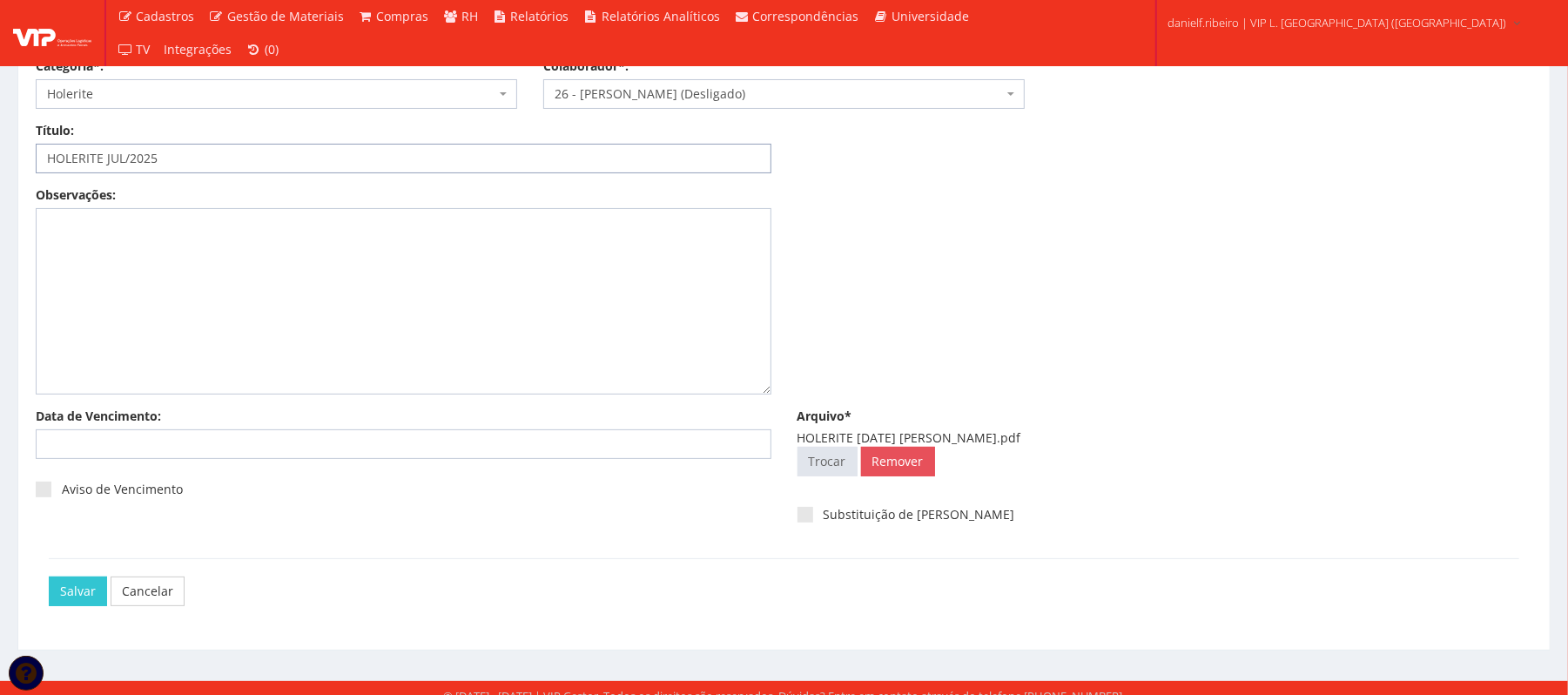
click at [0, 165] on div "Documento Categoria*: Selecione a categoria Aso Segurança no trabalho - PGR Seg…" at bounding box center [784, 323] width 1568 height 718
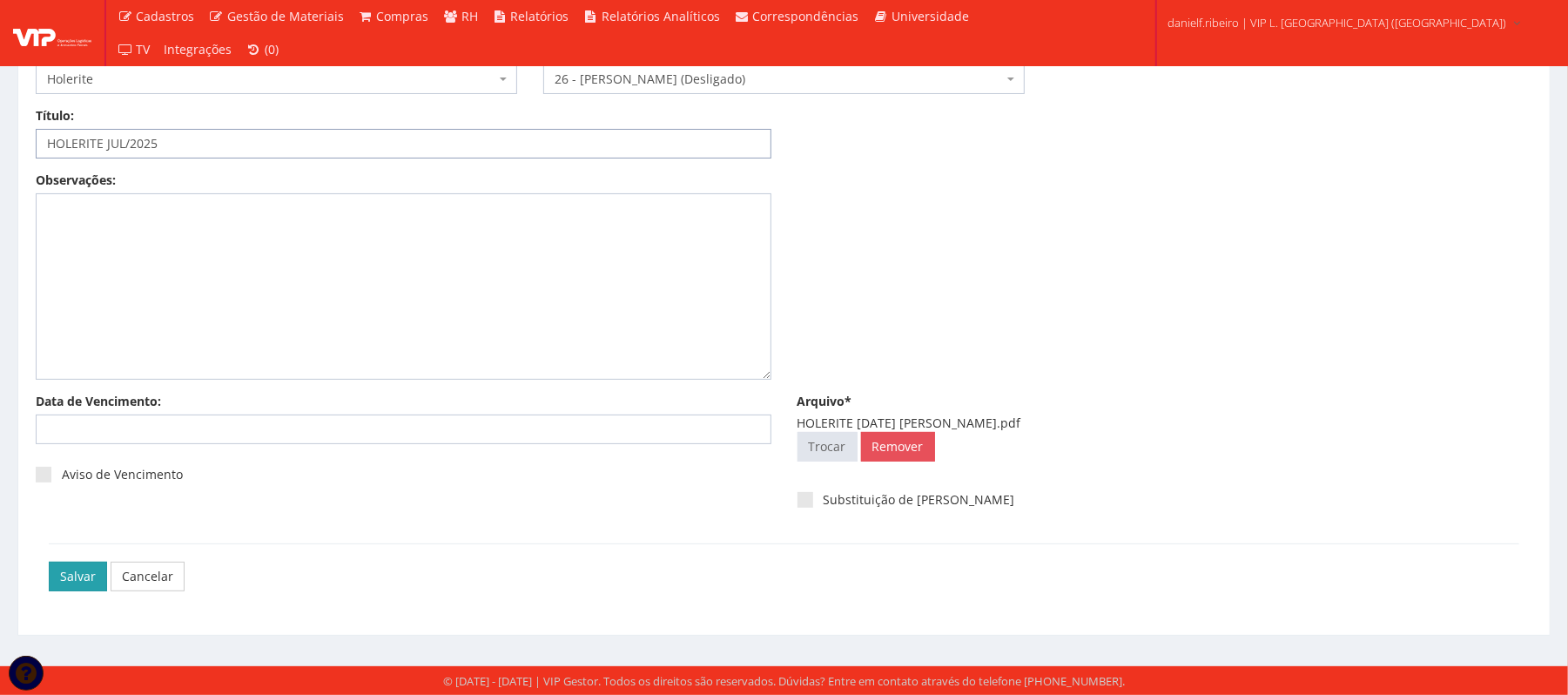
type input "HOLERITE JUL/2025"
click at [88, 572] on input "Salvar" at bounding box center [78, 576] width 58 height 30
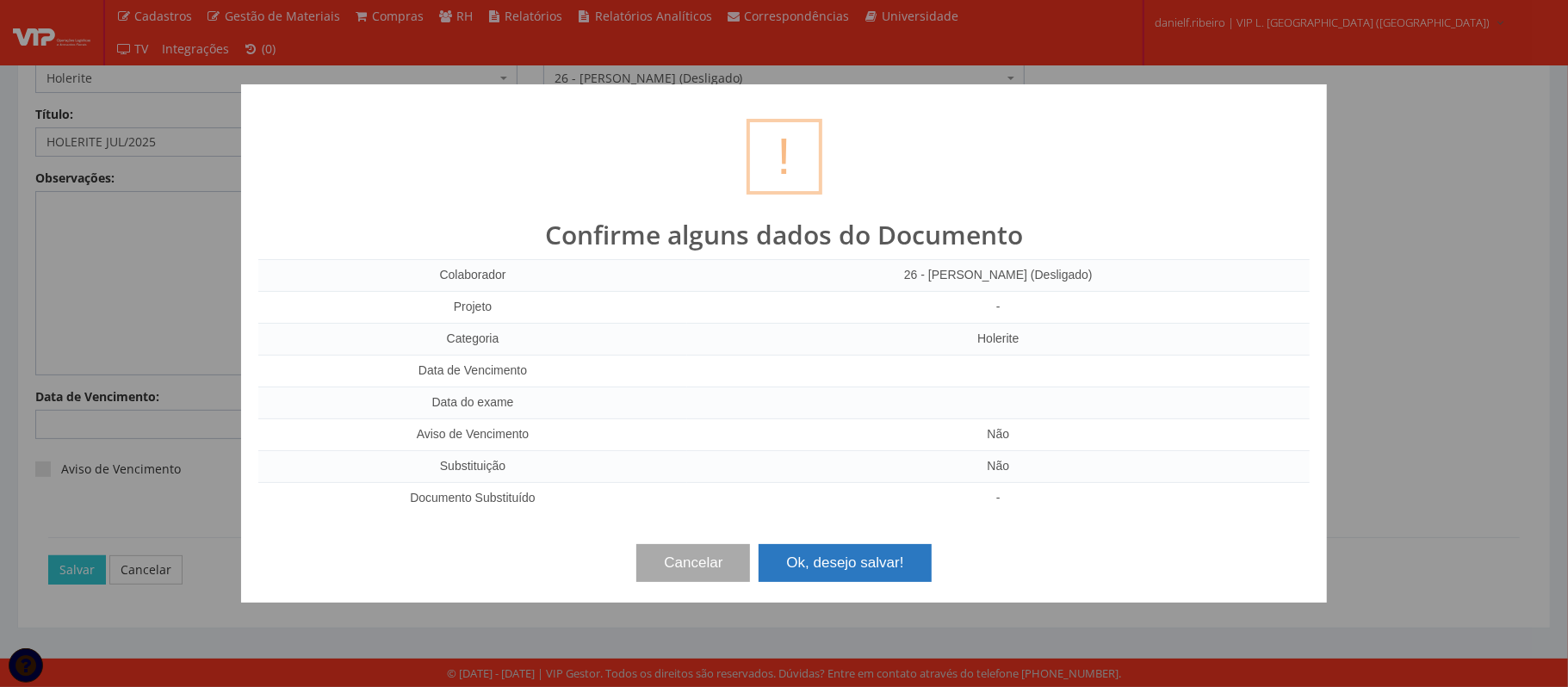
click at [862, 553] on button "Ok, desejo salvar!" at bounding box center [845, 563] width 172 height 38
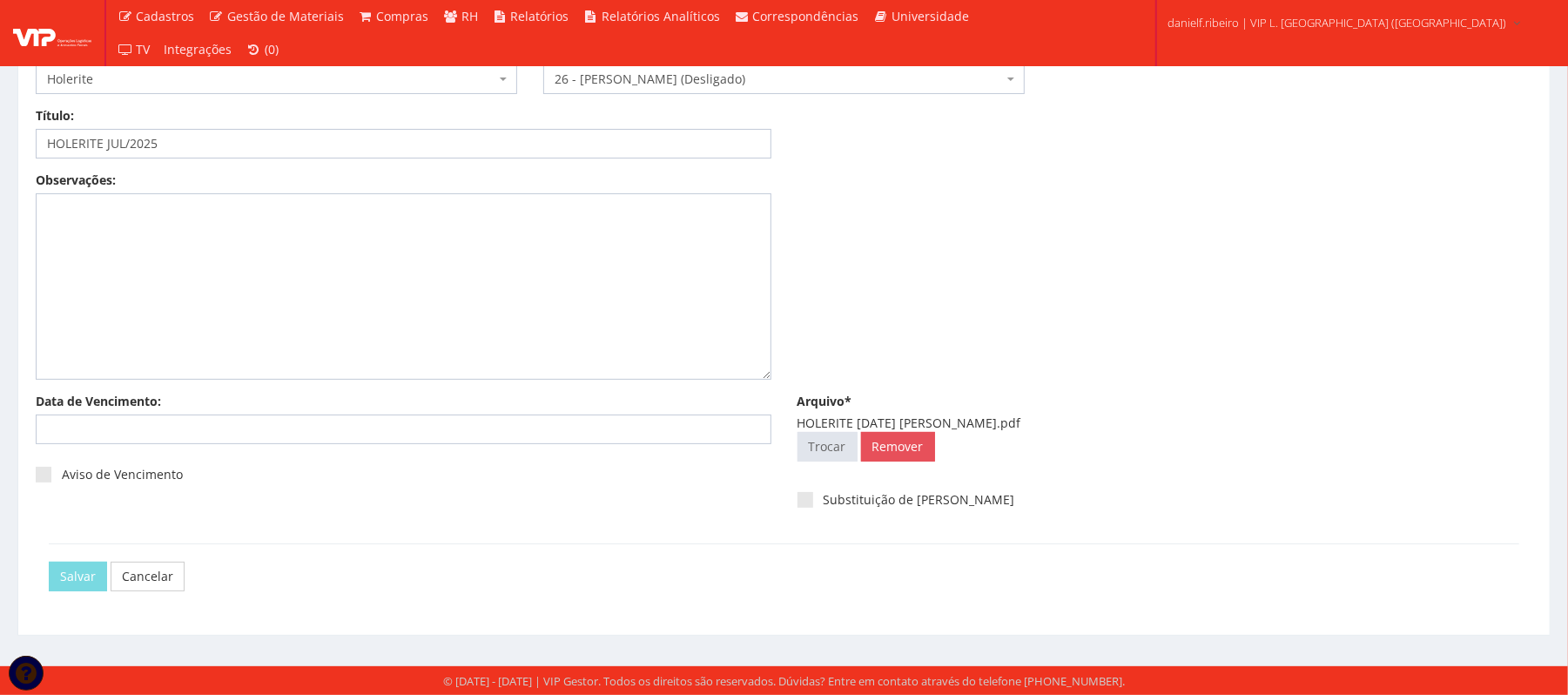
scroll to position [0, 0]
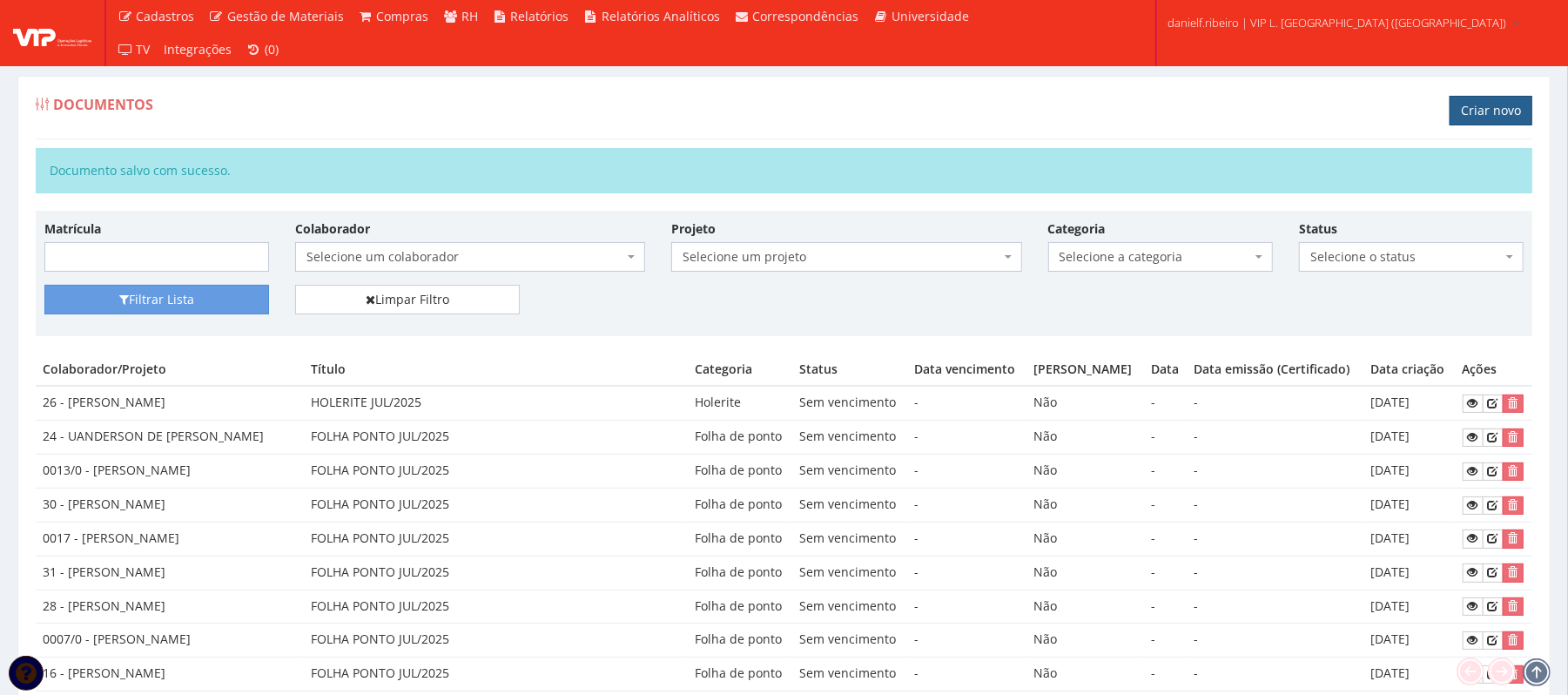
click at [1481, 123] on link "Criar novo" at bounding box center [1490, 110] width 82 height 30
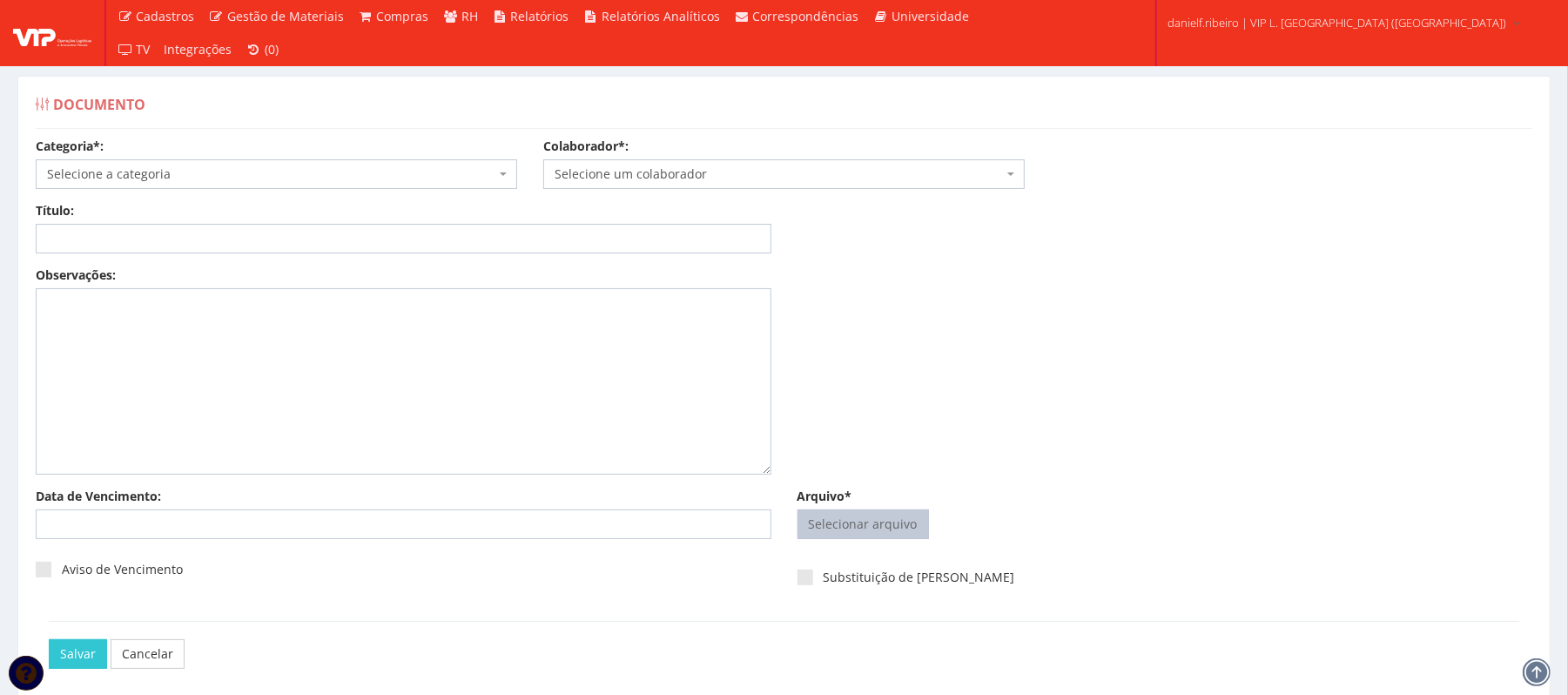
click at [855, 527] on input "Arquivo*" at bounding box center [863, 524] width 130 height 28
type input "C:\fakepath\HOLERITE [DATE] [PERSON_NAME].pdf"
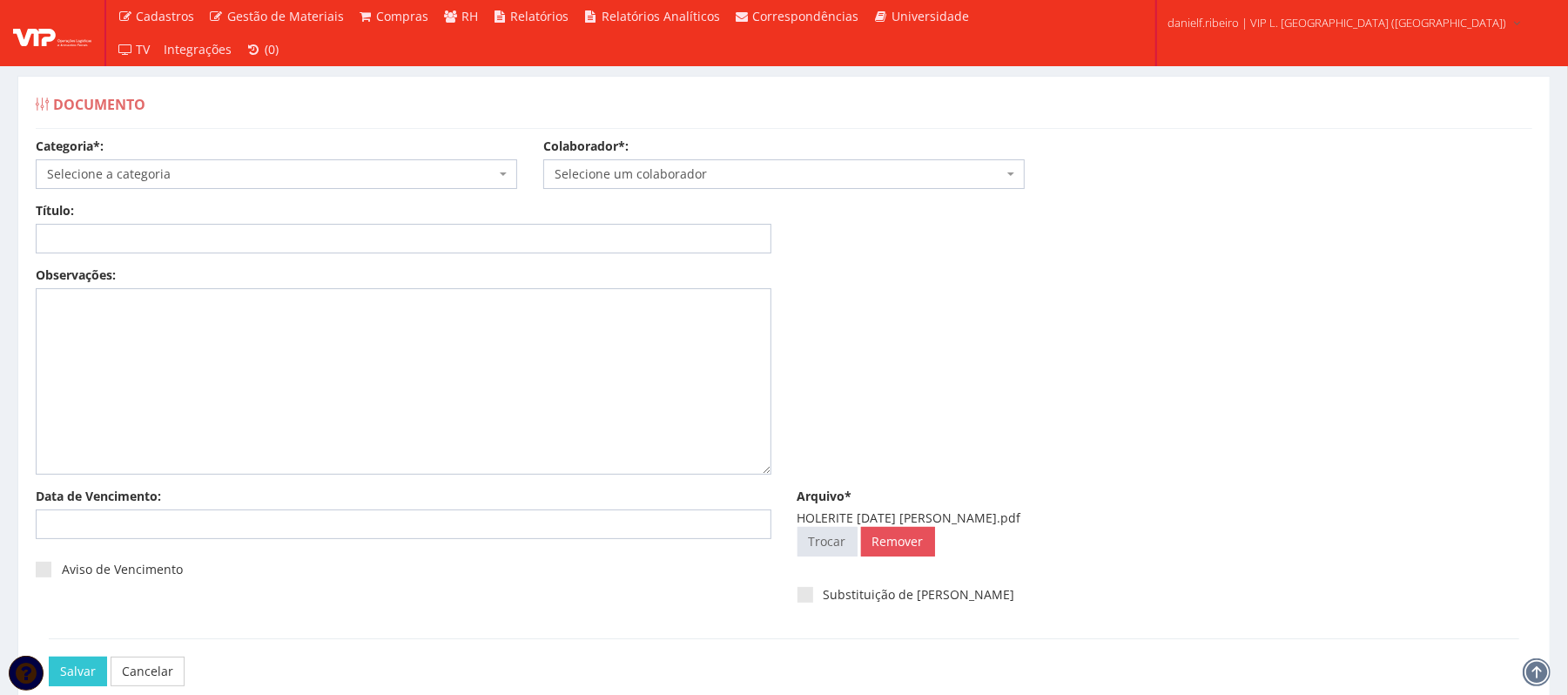
click at [688, 171] on span "Selecione um colaborador" at bounding box center [778, 174] width 448 height 17
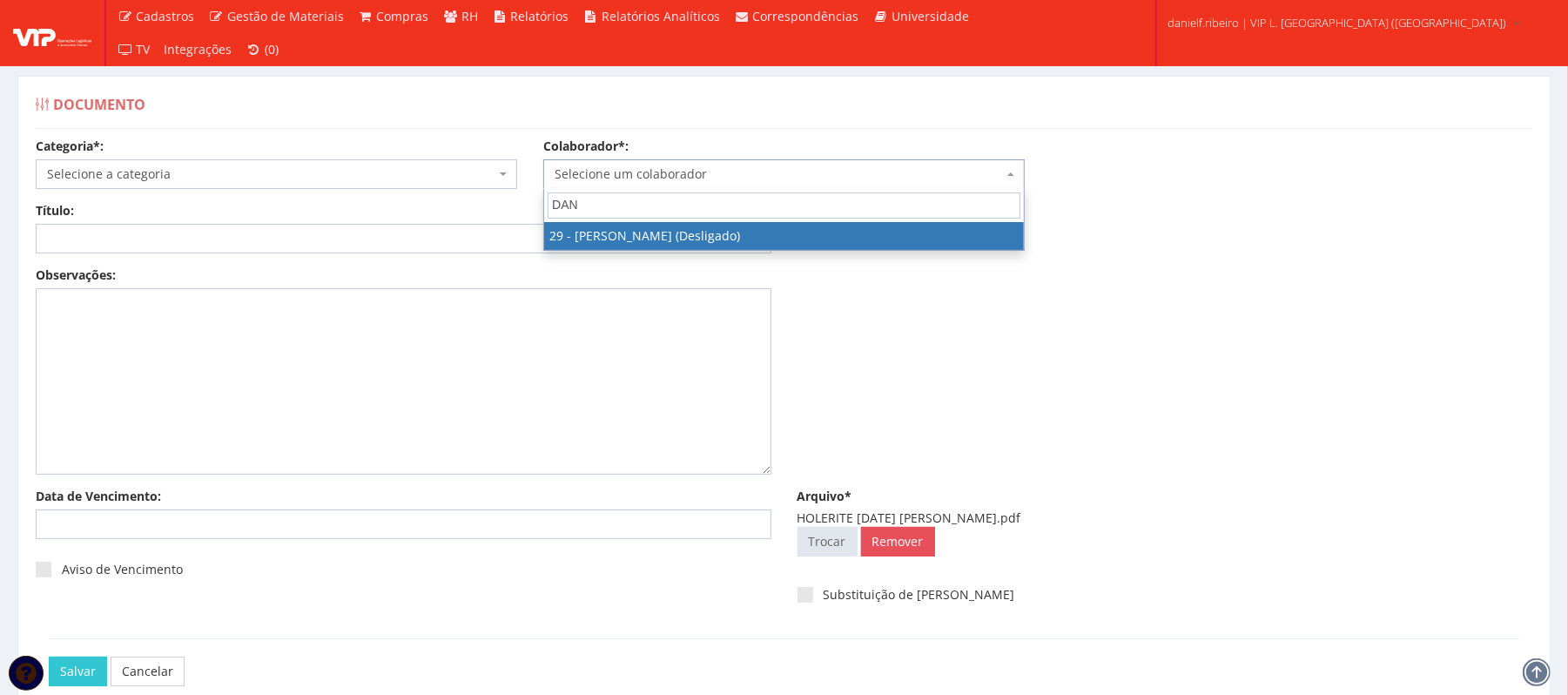
click at [672, 217] on input "DAN" at bounding box center [784, 205] width 473 height 26
type input "DAN"
drag, startPoint x: 669, startPoint y: 235, endPoint x: 370, endPoint y: 178, distance: 304.4
select select "3839"
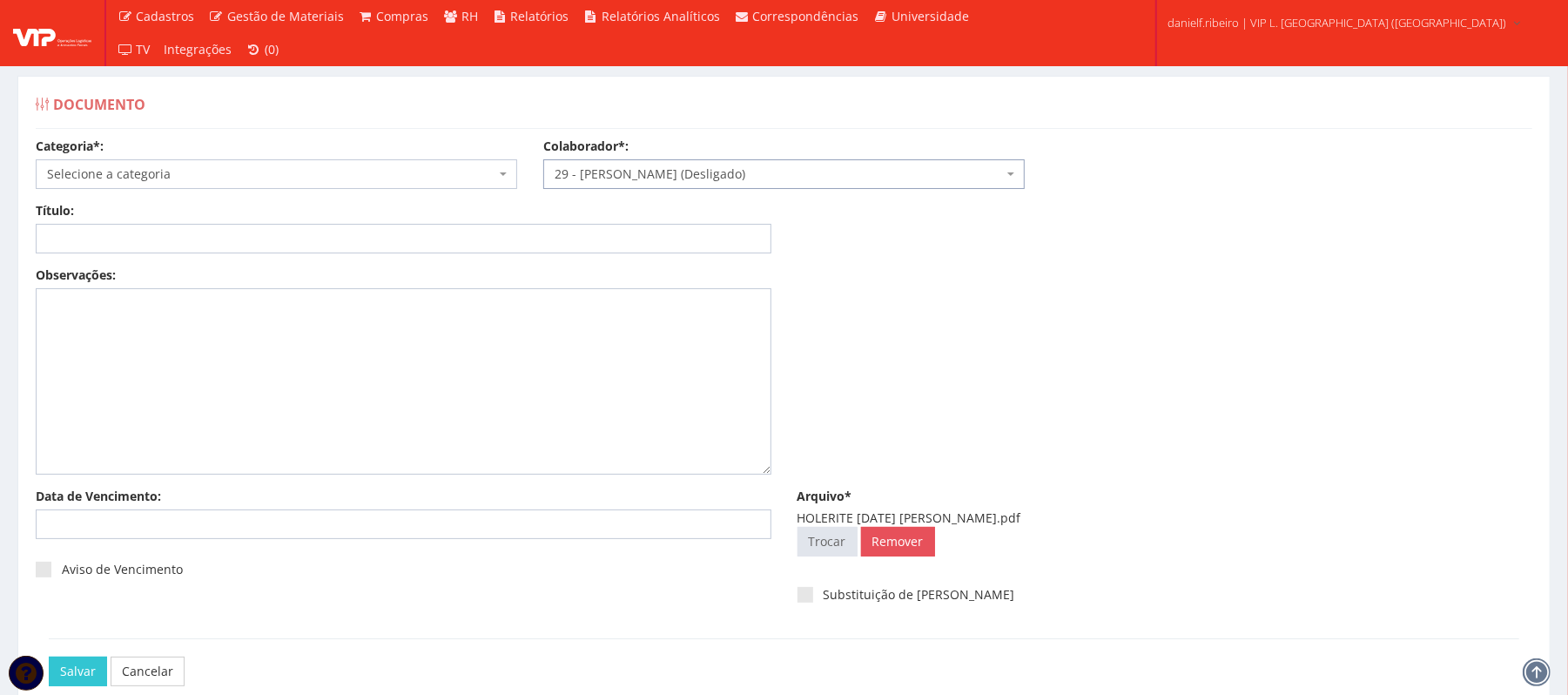
click at [248, 176] on span "Selecione a categoria" at bounding box center [271, 174] width 448 height 17
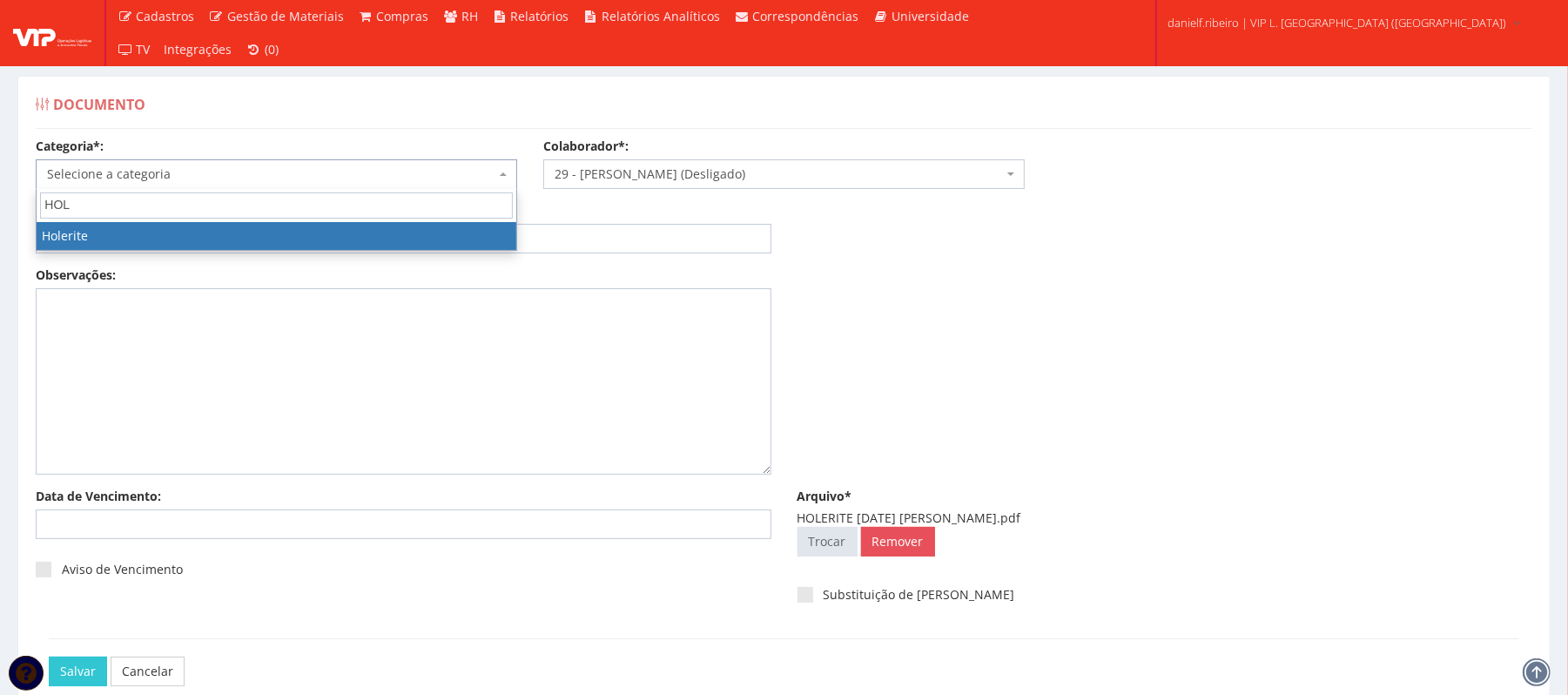
type input "HOL"
select select "holerite"
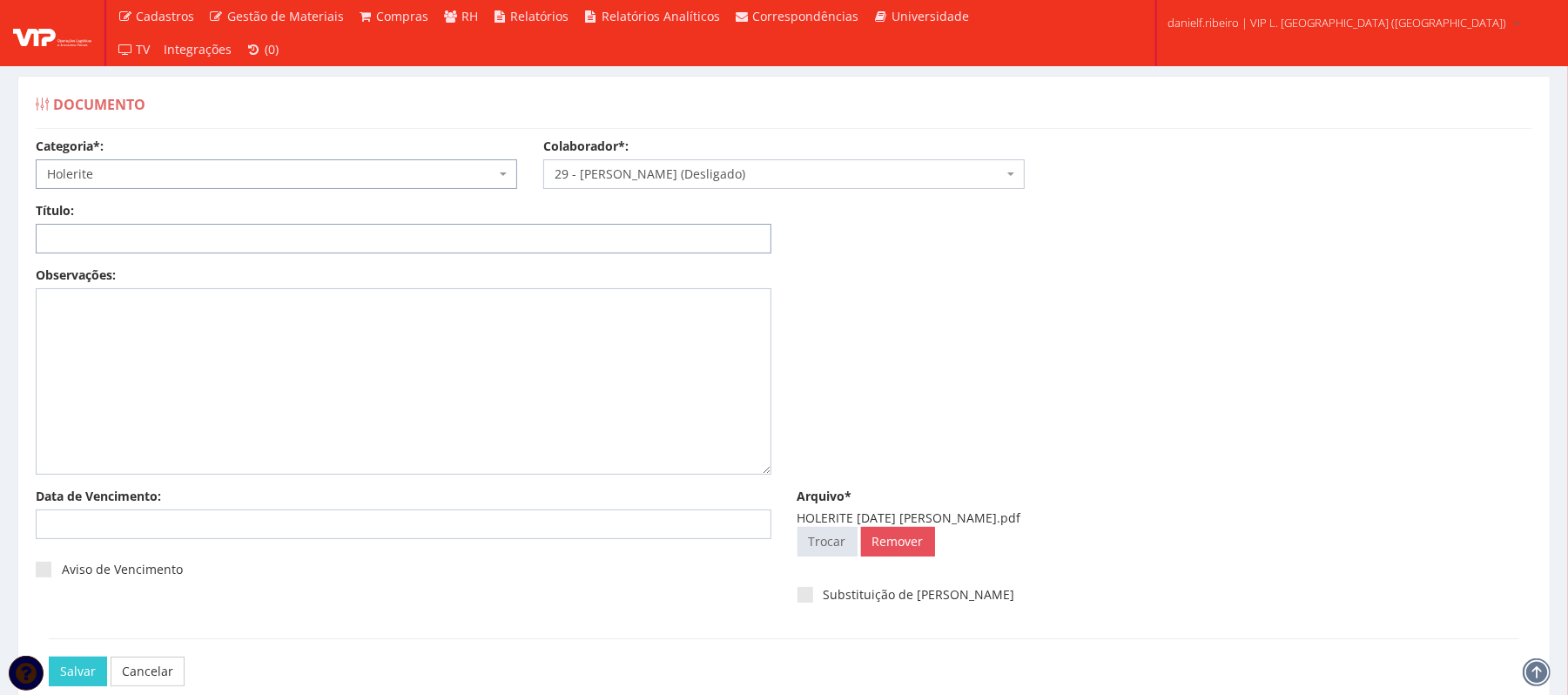
click at [251, 240] on input "Título:" at bounding box center [403, 238] width 736 height 30
paste input "HOLERITE JUL/2025"
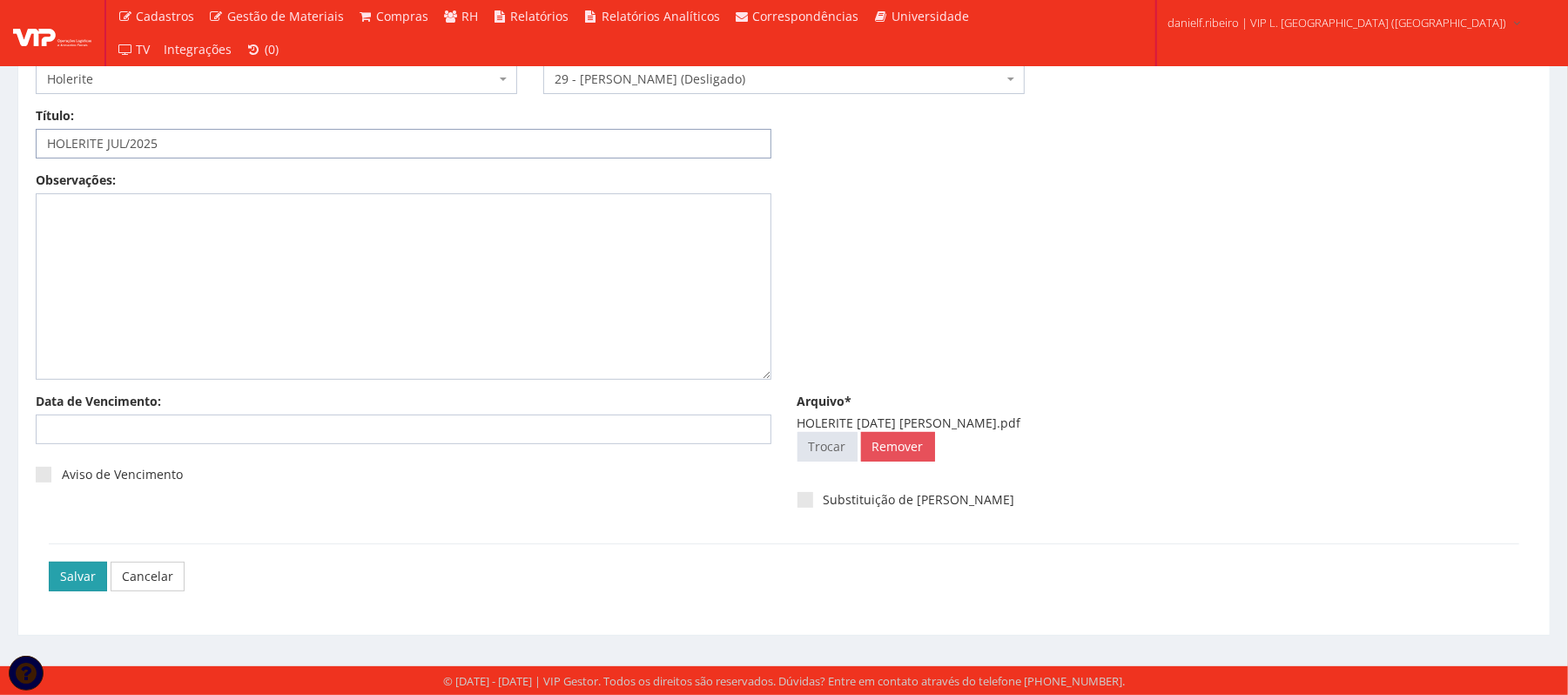
type input "HOLERITE JUL/2025"
click at [50, 576] on input "Salvar" at bounding box center [78, 576] width 58 height 30
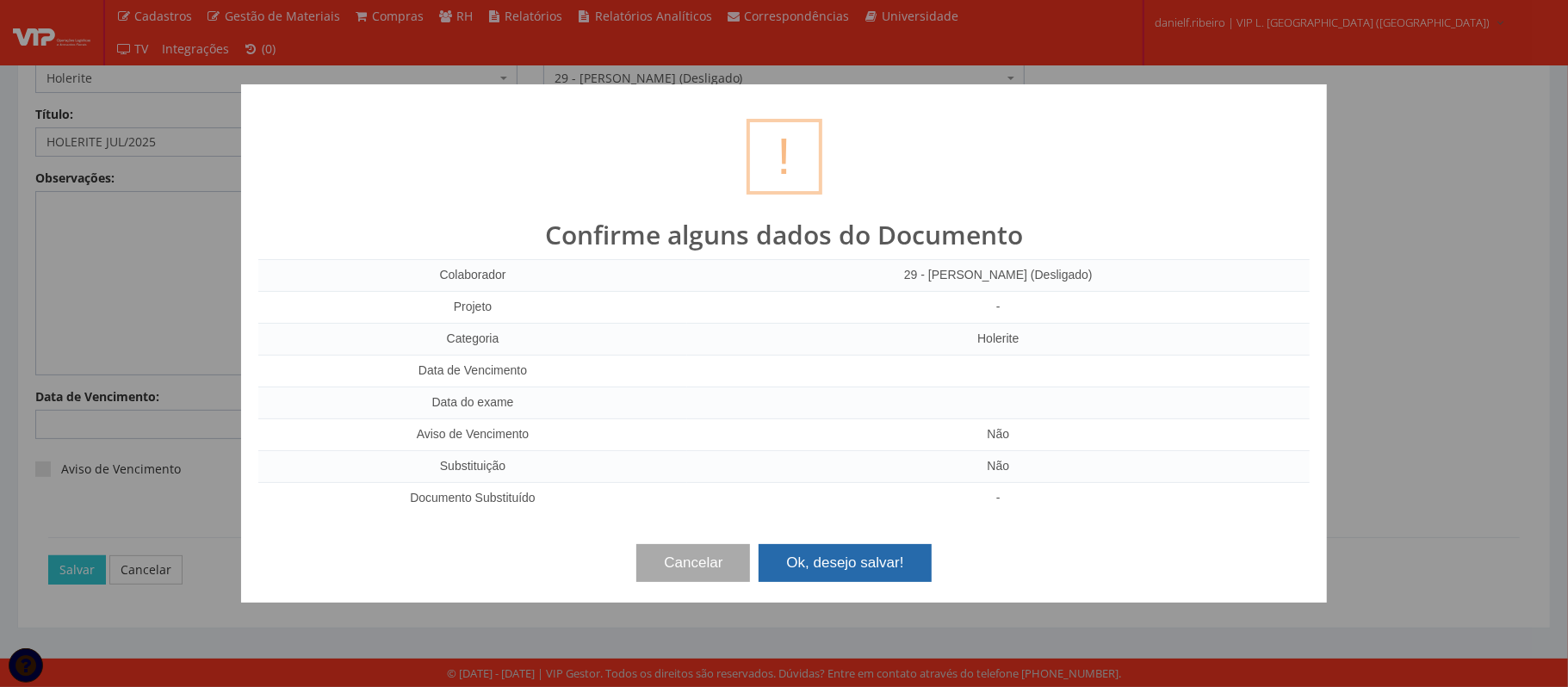
click at [855, 563] on button "Ok, desejo salvar!" at bounding box center [845, 563] width 172 height 38
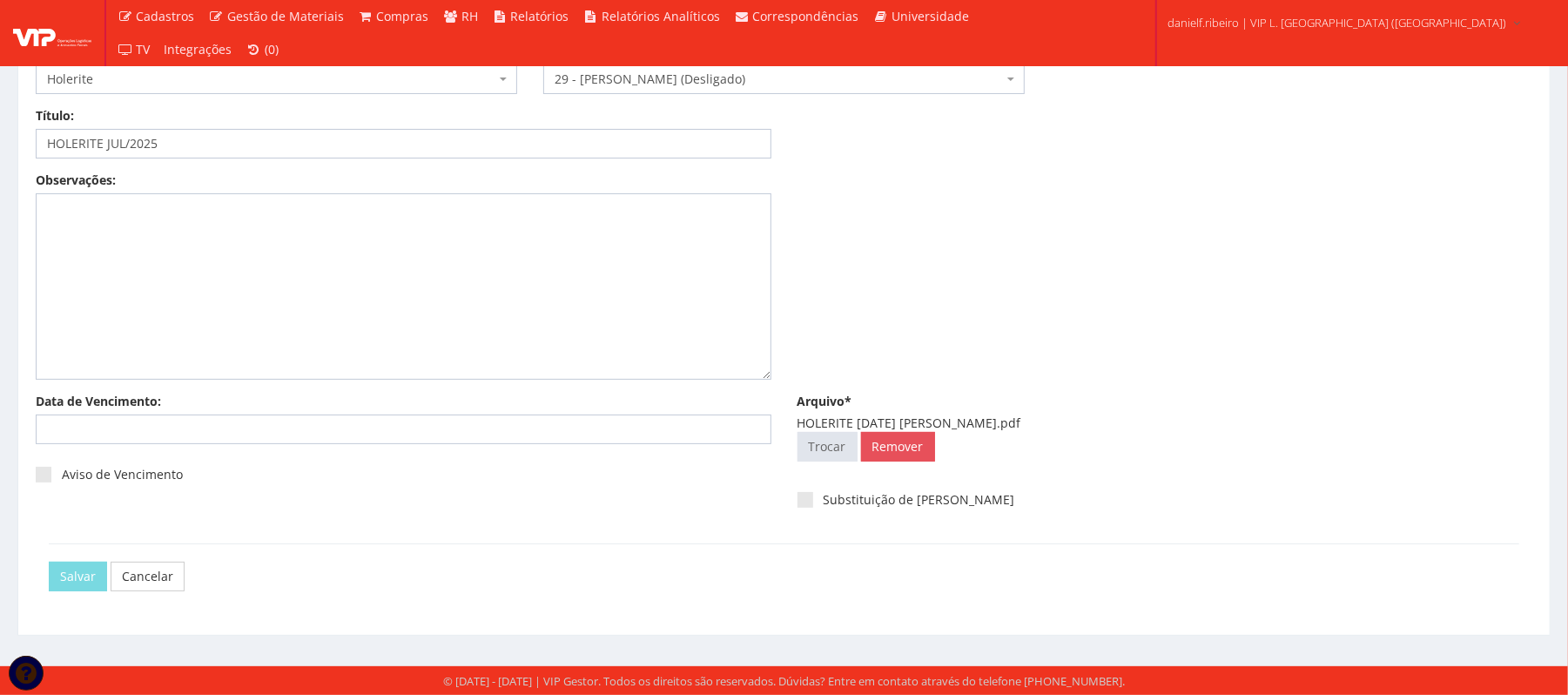
scroll to position [0, 0]
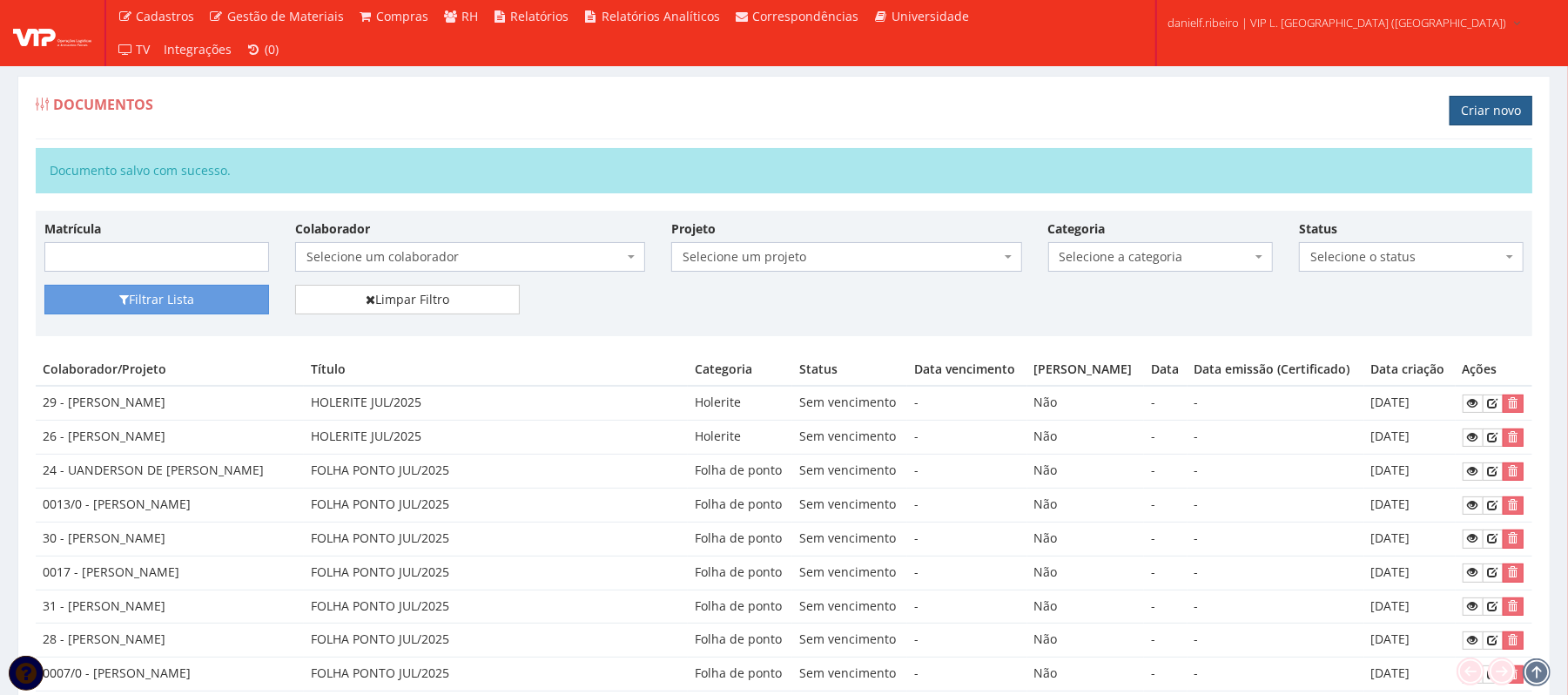
click at [1474, 106] on link "Criar novo" at bounding box center [1490, 110] width 82 height 30
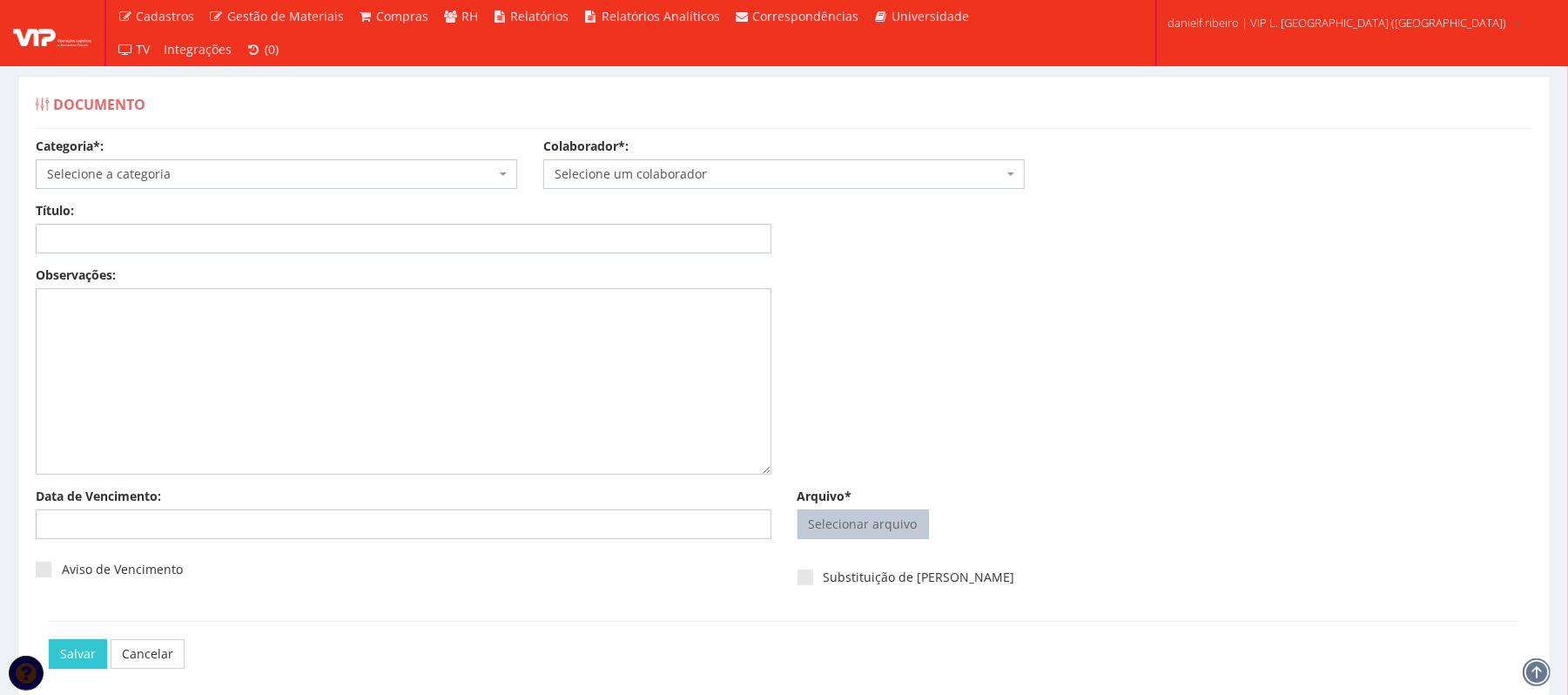
click at [890, 526] on input "Arquivo*" at bounding box center [863, 524] width 130 height 28
type input "C:\fakepath\HOLERITE [DATE] [PERSON_NAME].pdf"
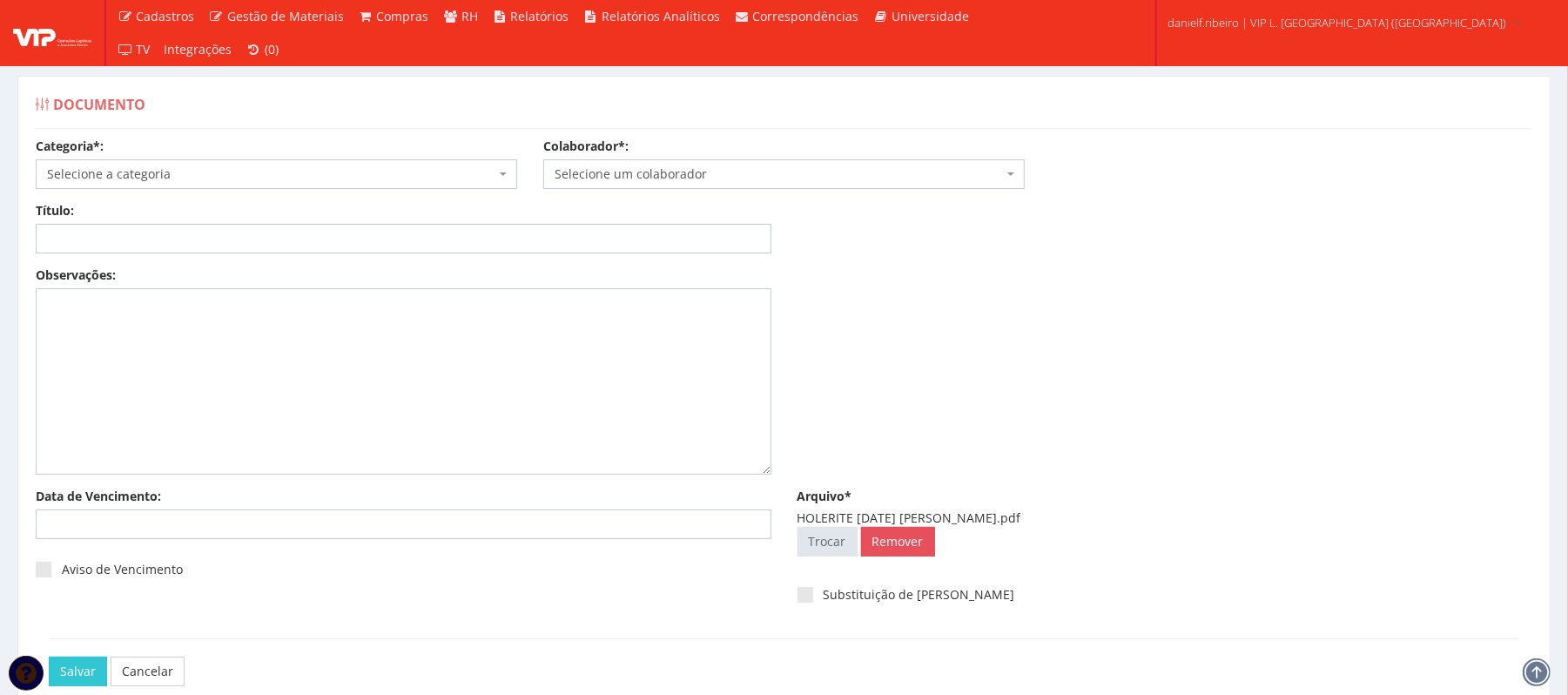
click at [698, 174] on span "Selecione um colaborador" at bounding box center [778, 174] width 448 height 17
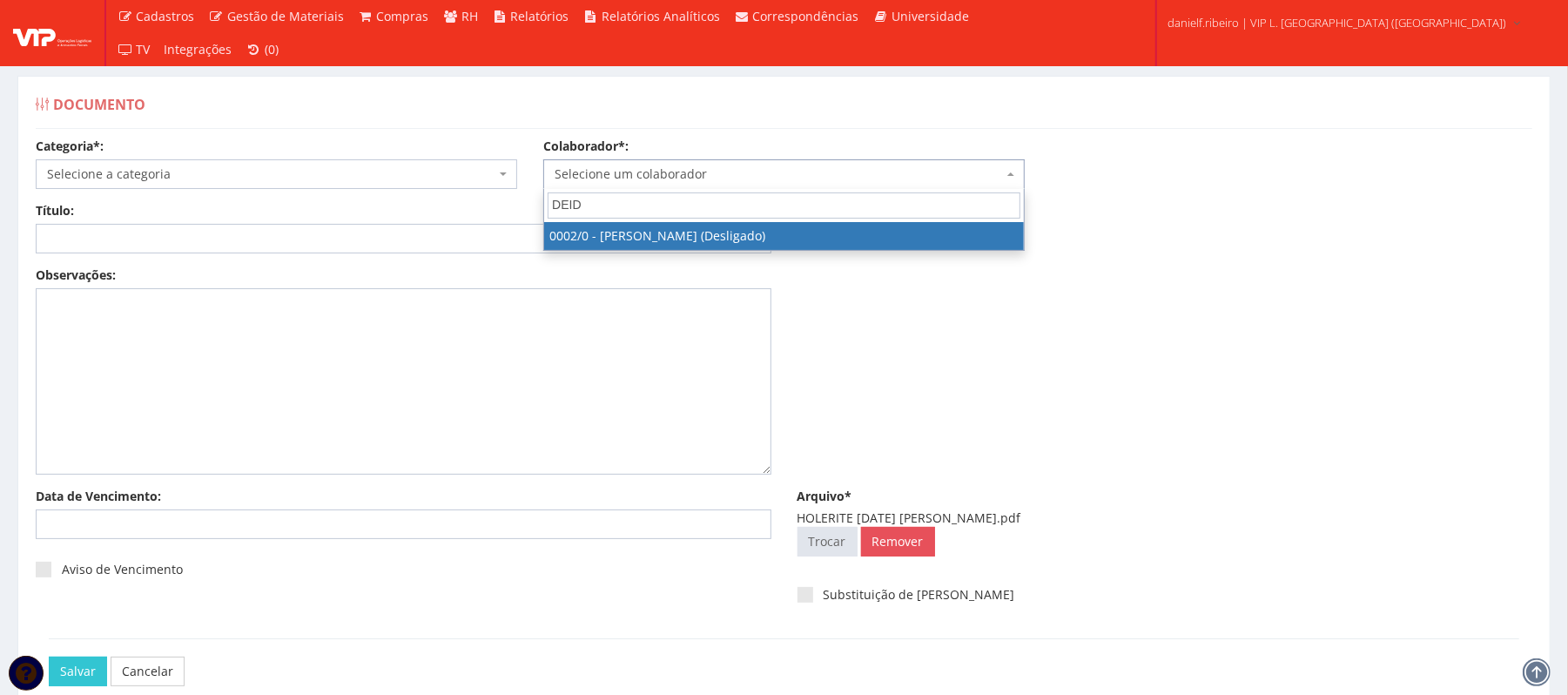
type input "DEID"
select select "715"
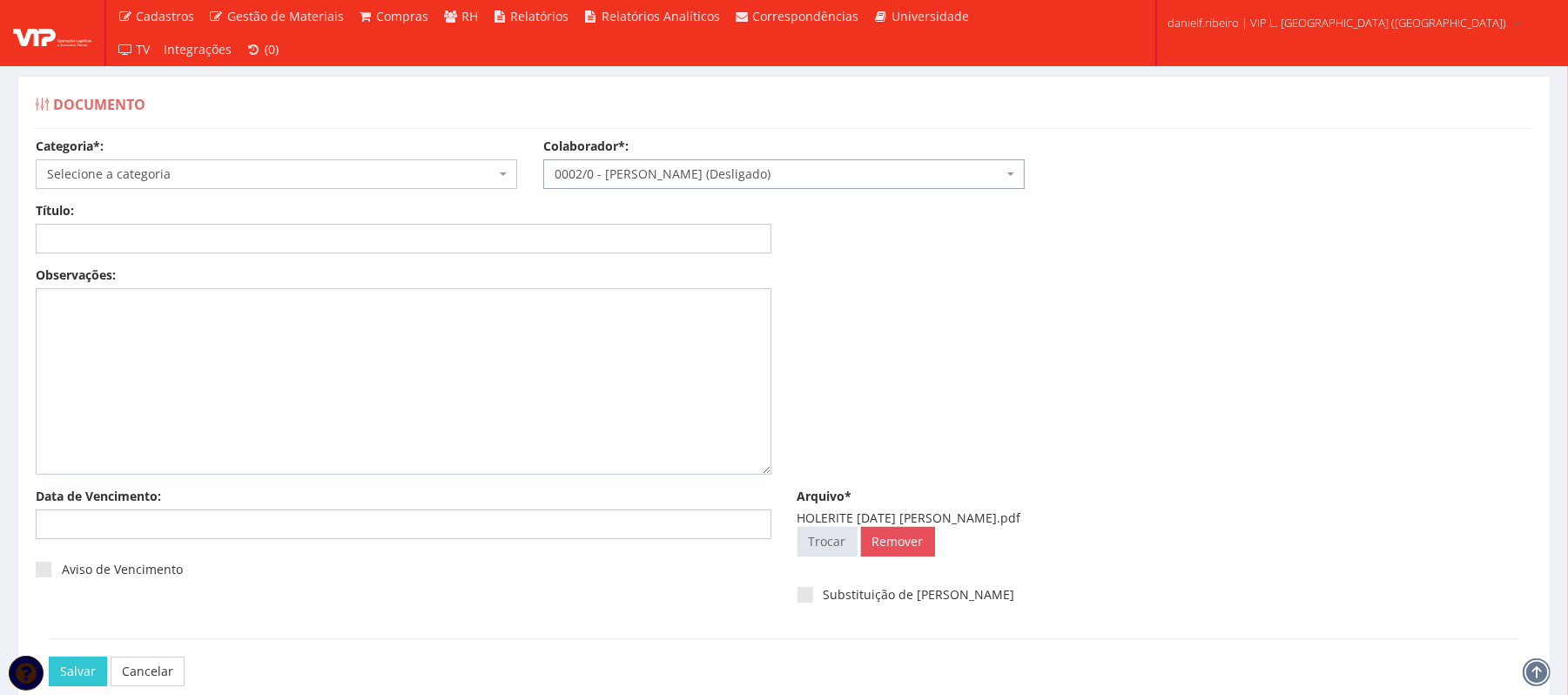
click at [294, 178] on span "Selecione a categoria" at bounding box center [271, 174] width 448 height 17
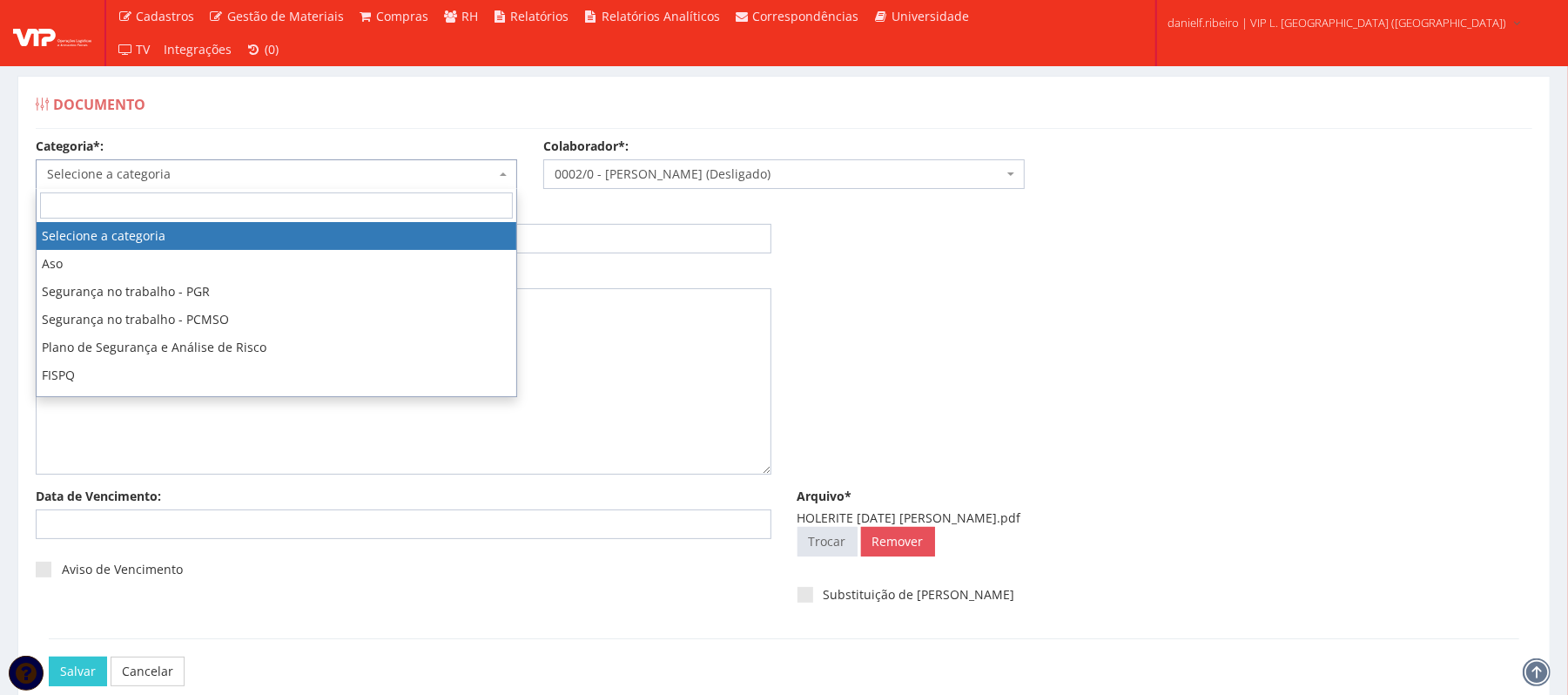
type input "F"
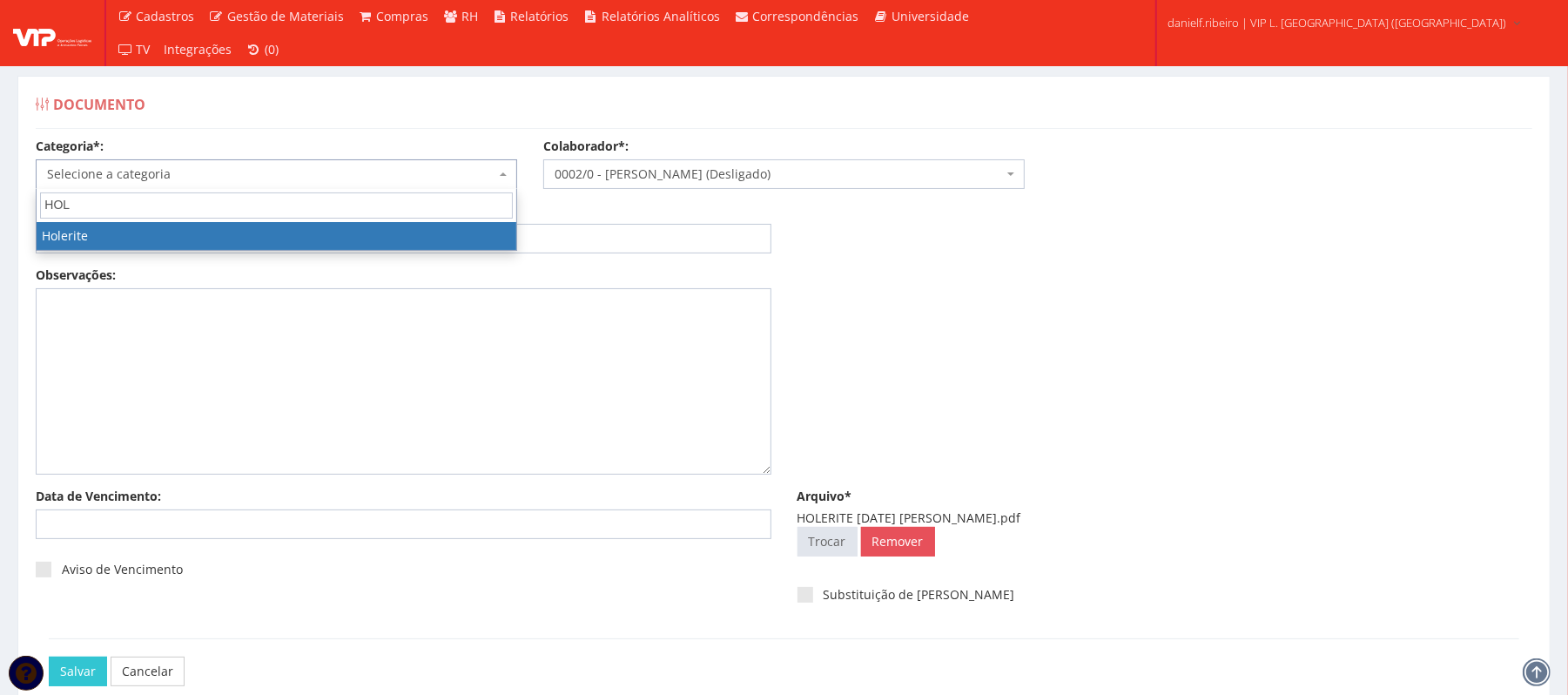
type input "HOL"
select select "holerite"
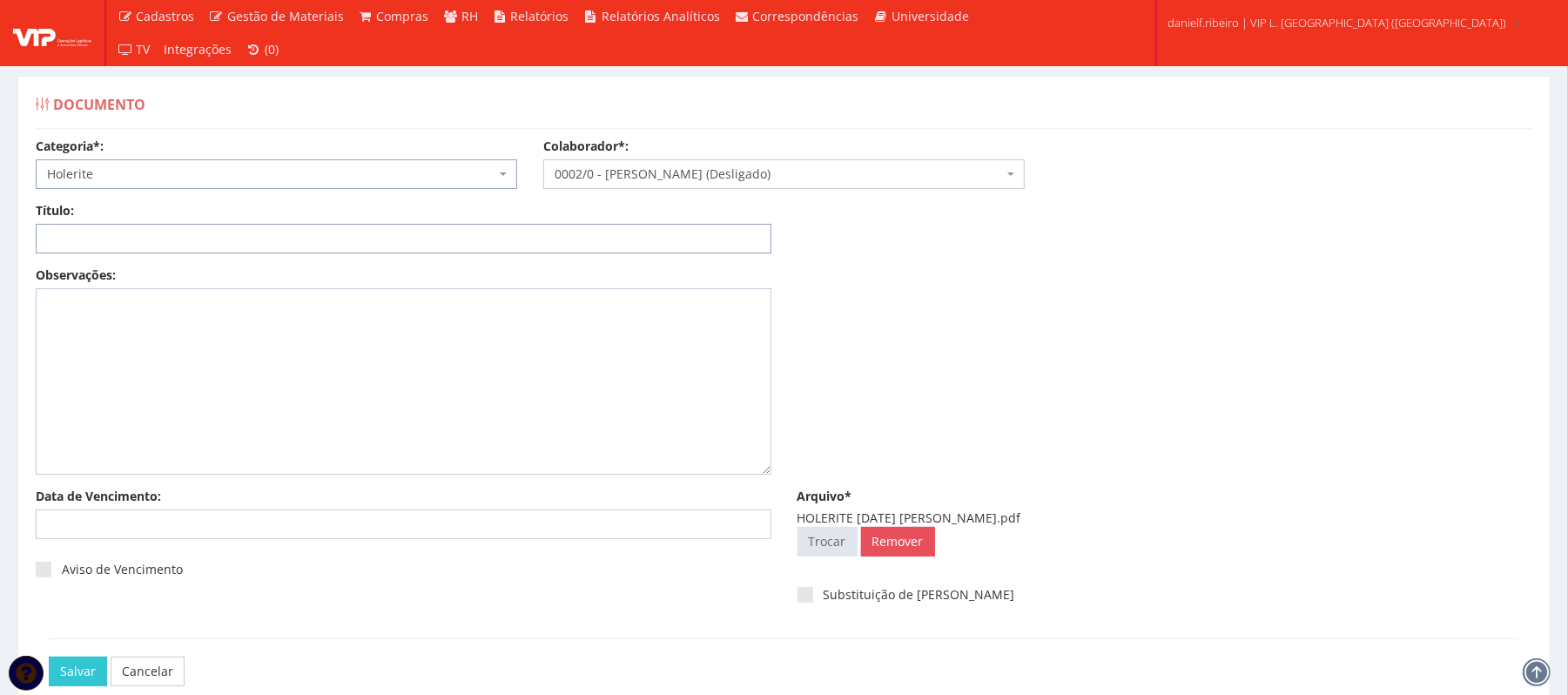
click at [285, 237] on input "Título:" at bounding box center [403, 238] width 736 height 30
paste input "HOLERITE JUL/2025"
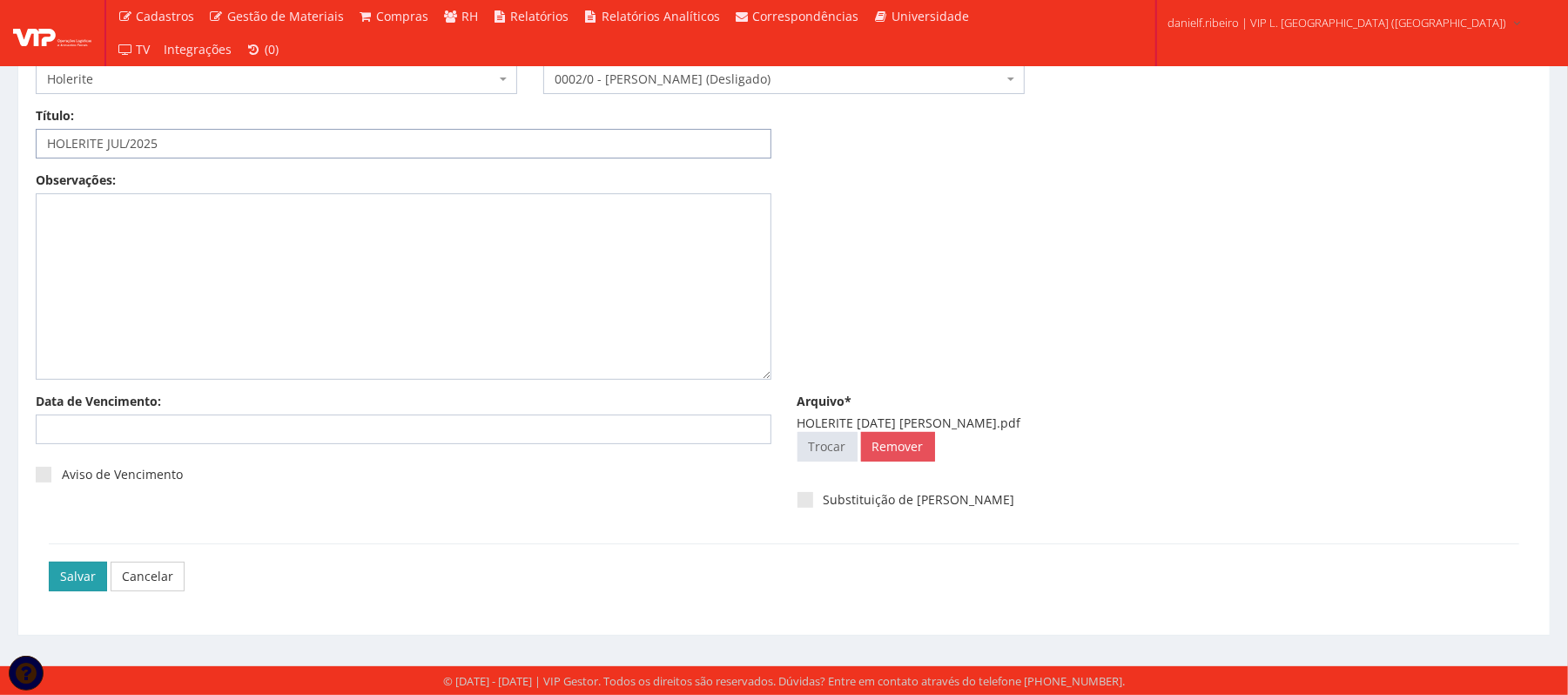
type input "HOLERITE JUL/2025"
click at [85, 575] on input "Salvar" at bounding box center [78, 576] width 58 height 30
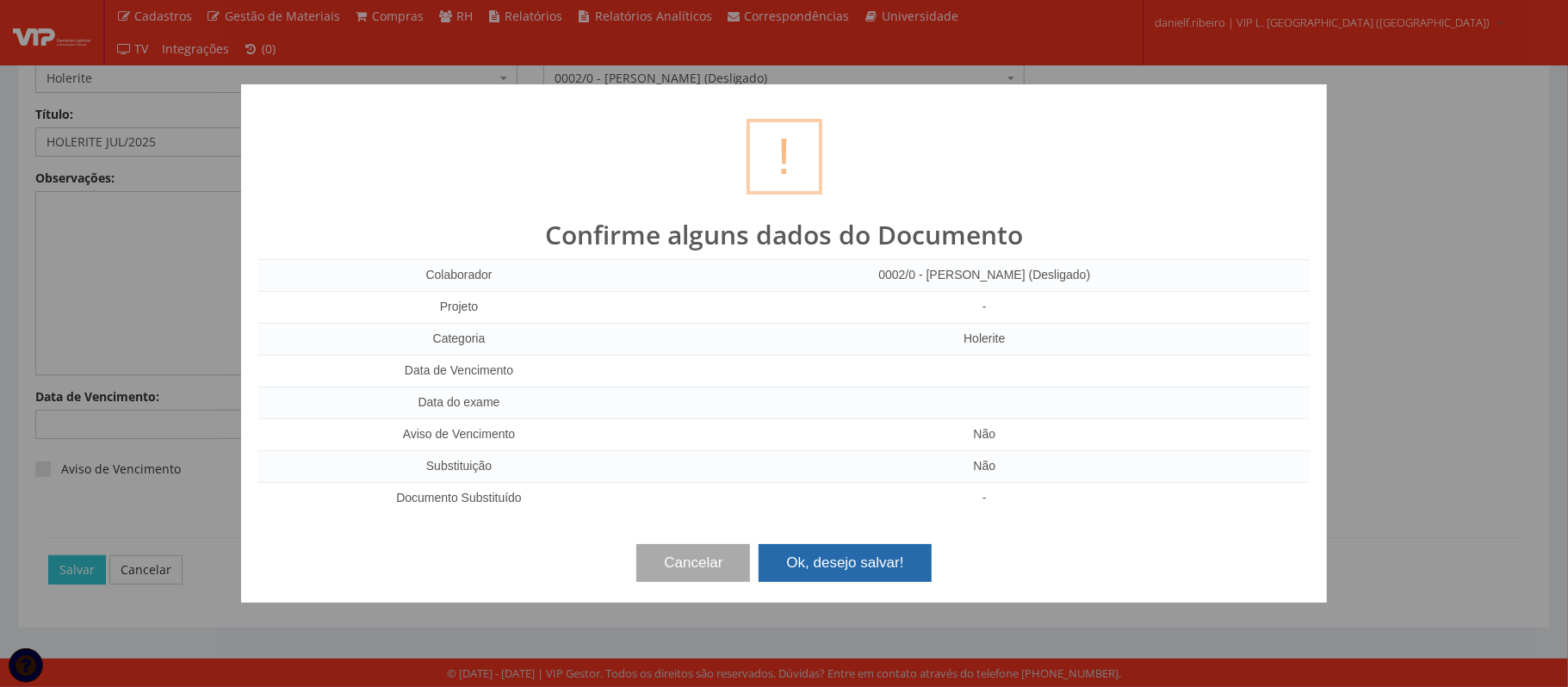
click at [793, 555] on button "Ok, desejo salvar!" at bounding box center [845, 563] width 172 height 38
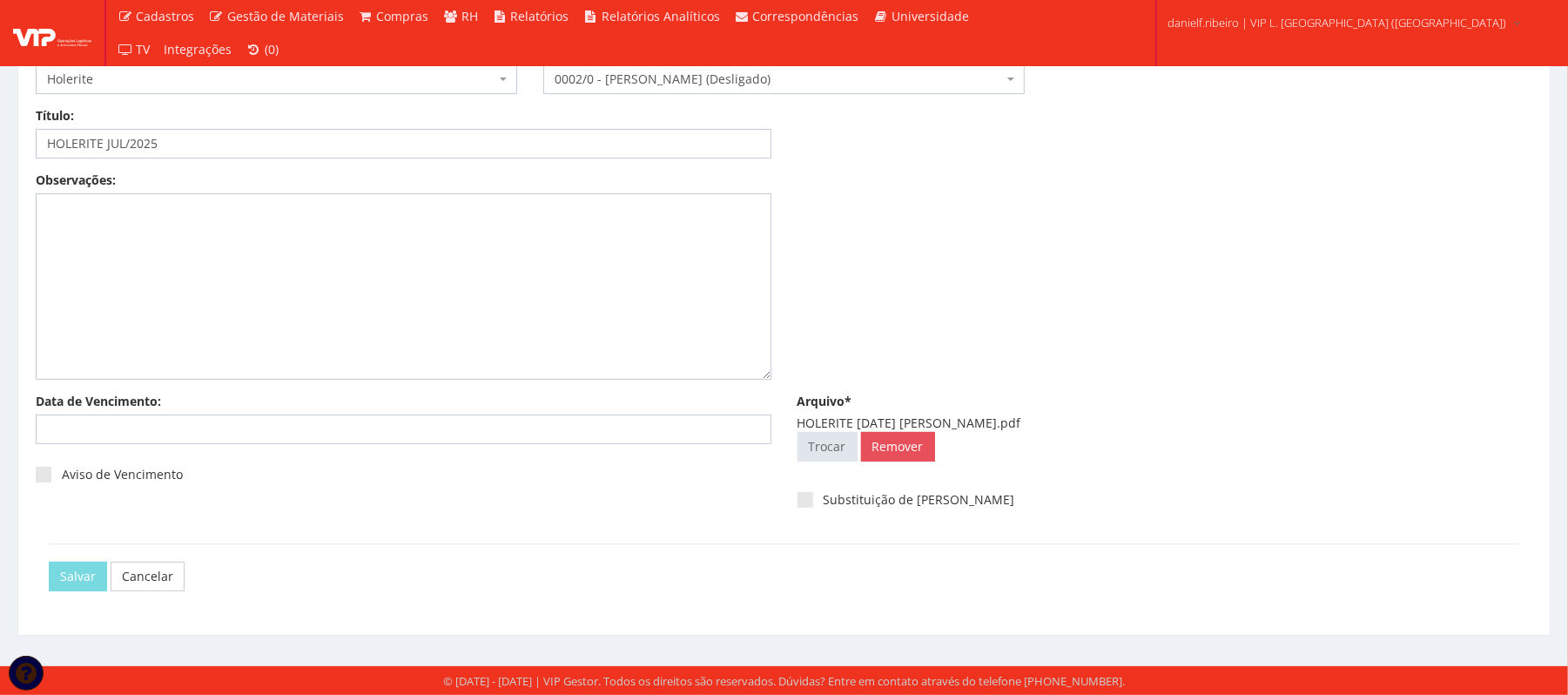
scroll to position [0, 0]
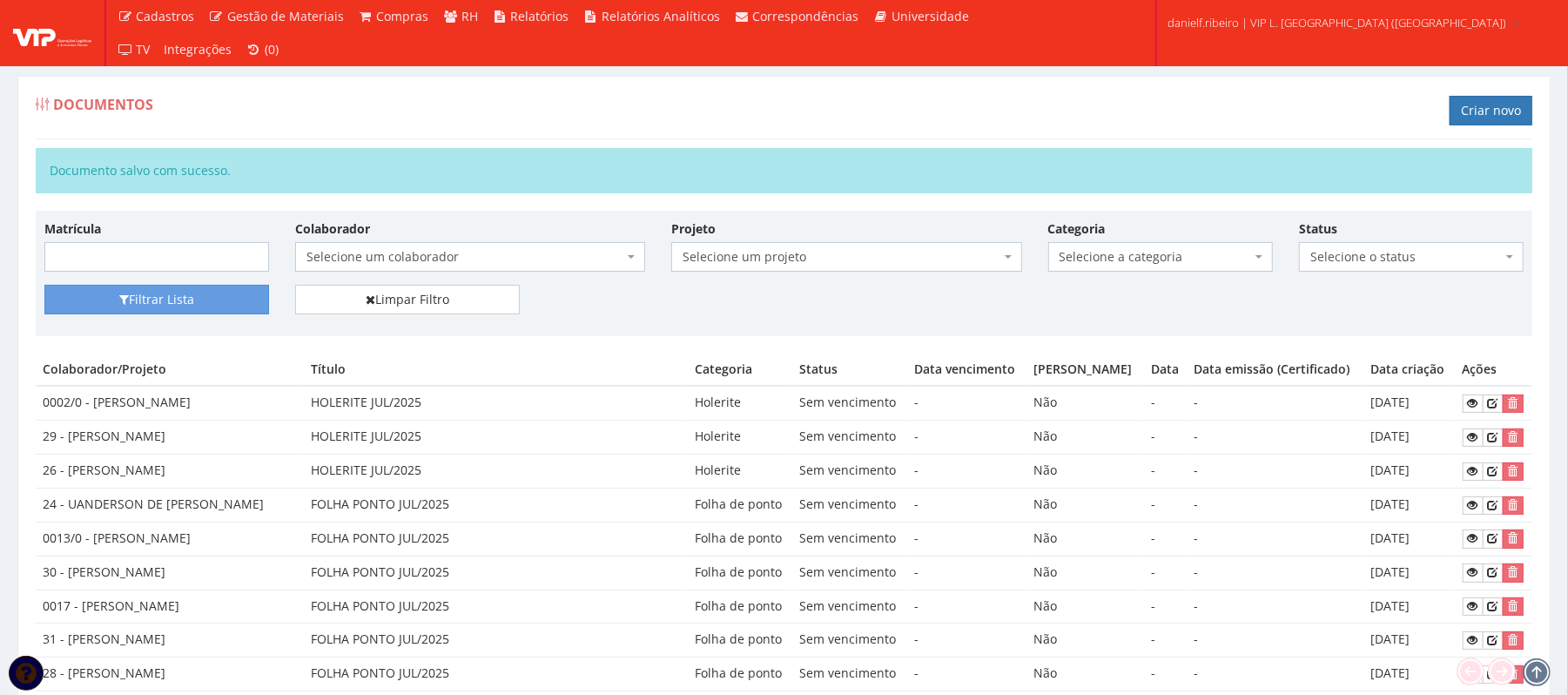
click at [1498, 108] on link "Criar novo" at bounding box center [1490, 110] width 82 height 30
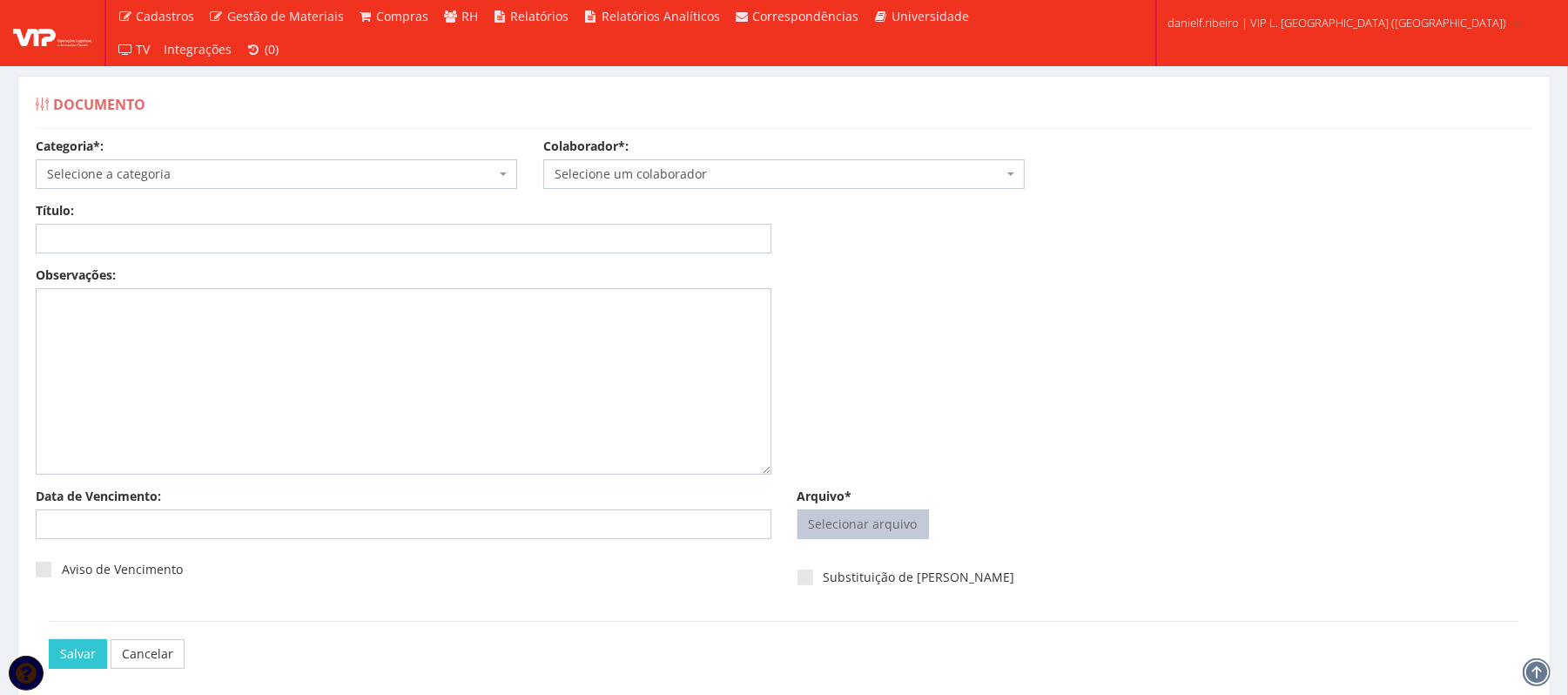
click at [842, 521] on input "Arquivo*" at bounding box center [863, 524] width 130 height 28
type input "C:\fakepath\HOLERITE JUL.2025 EVALDO SERAFIM DOS SANTOS.pdf"
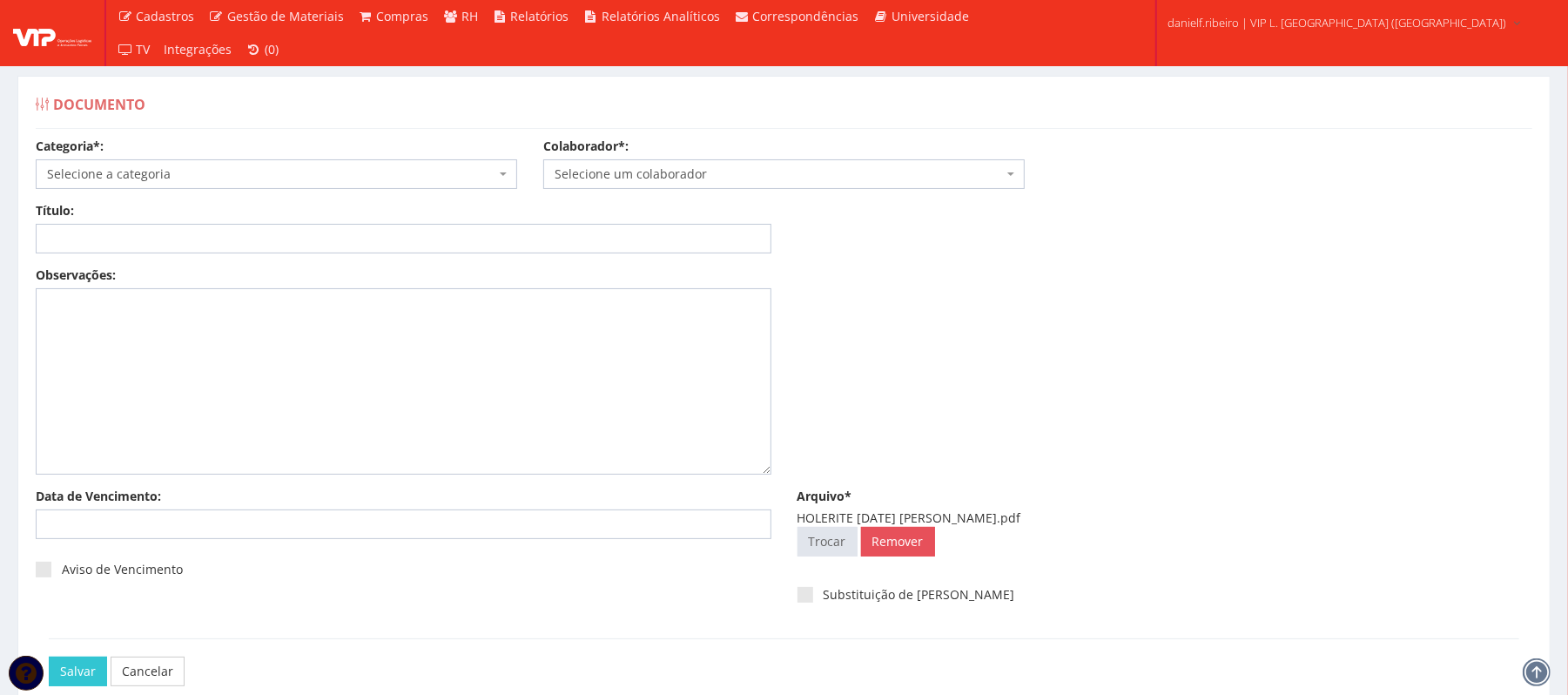
click at [640, 190] on div "Categoria*: Selecione a categoria Aso Segurança no trabalho - PGR Segurança no …" at bounding box center [784, 169] width 1523 height 64
click at [638, 181] on span "Selecione um colaborador" at bounding box center [778, 174] width 448 height 17
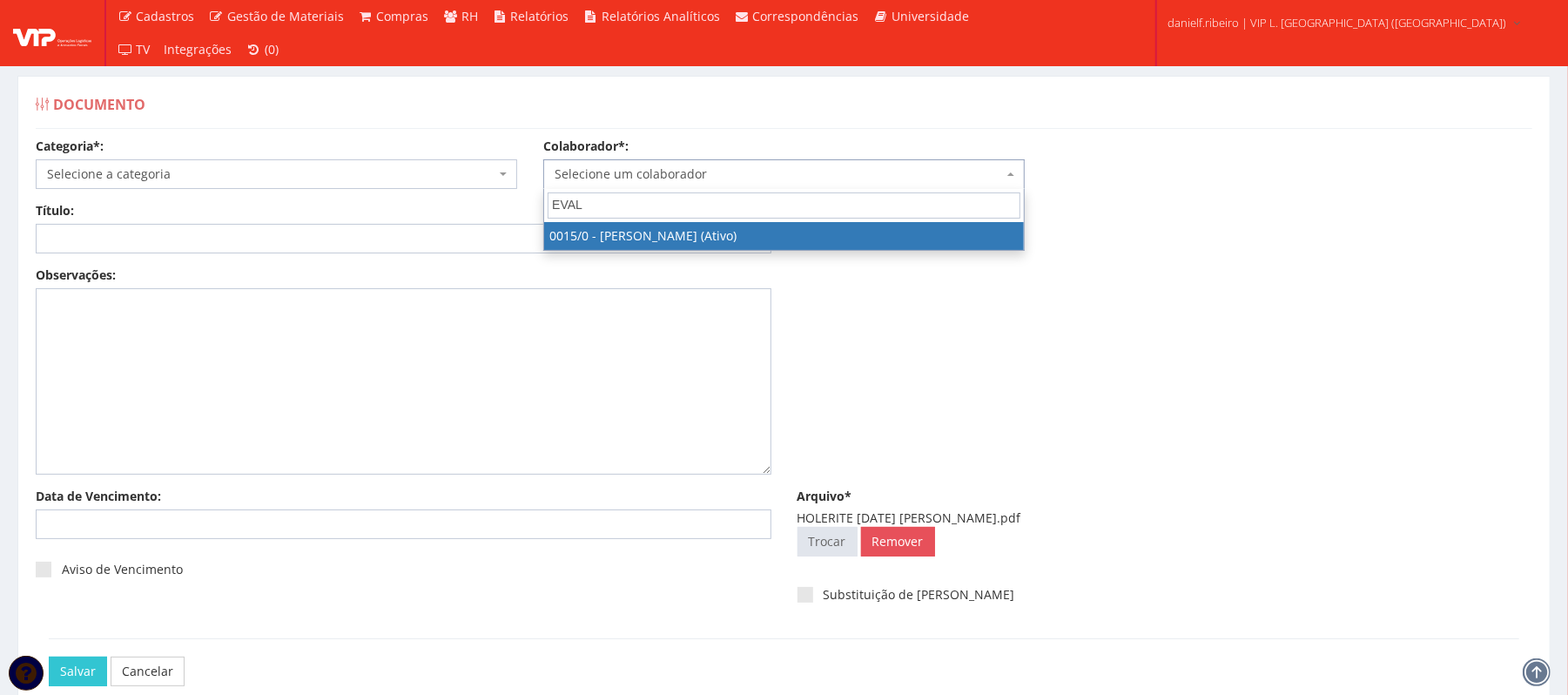
type input "EVAL"
select select "919"
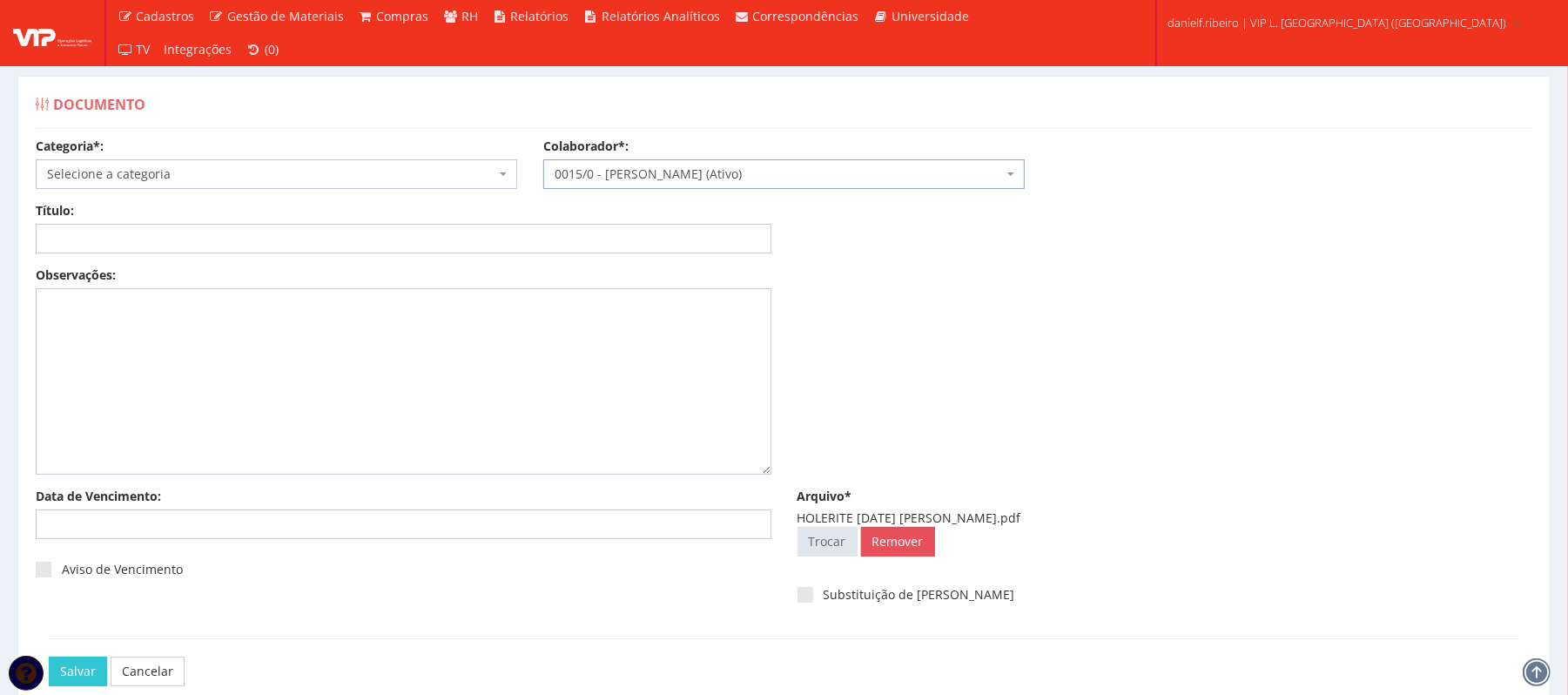
click at [276, 174] on span "Selecione a categoria" at bounding box center [271, 174] width 448 height 17
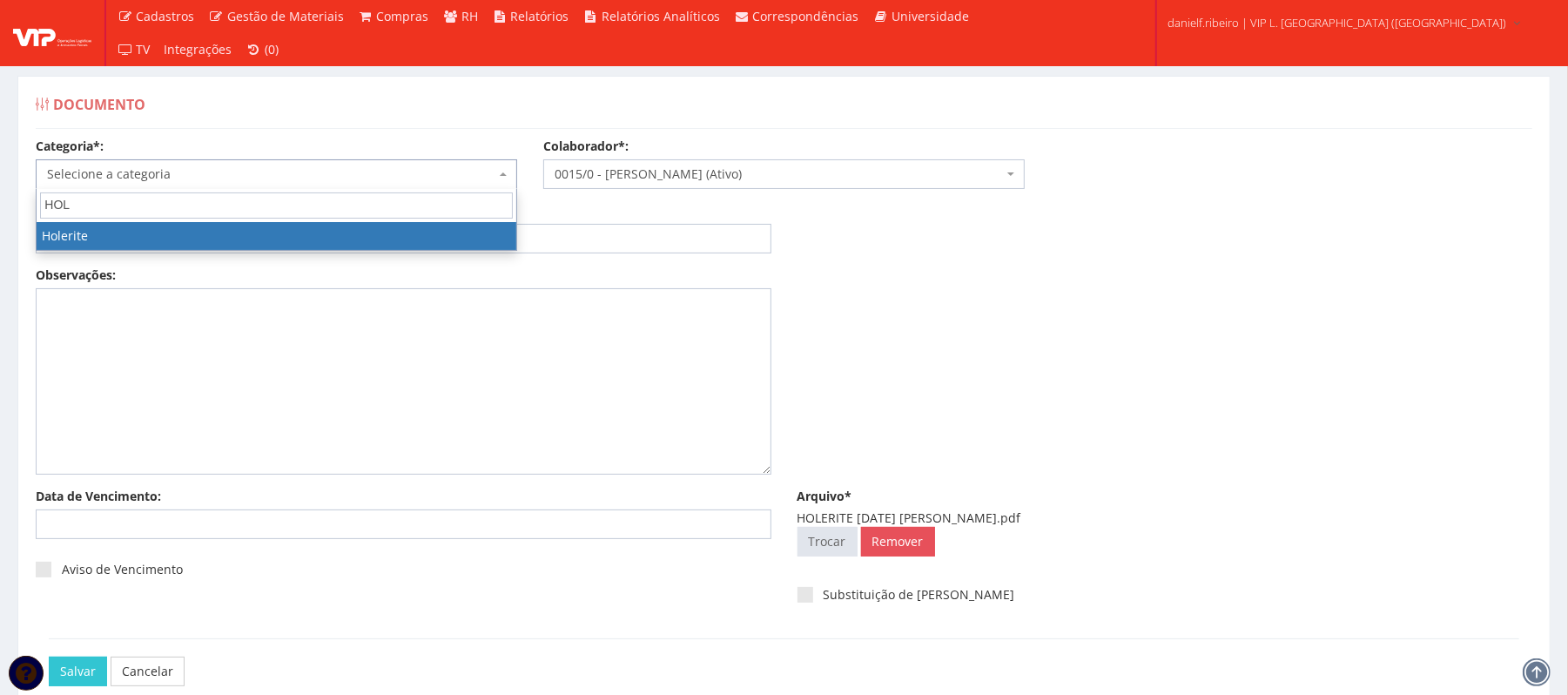
type input "HOL"
select select "holerite"
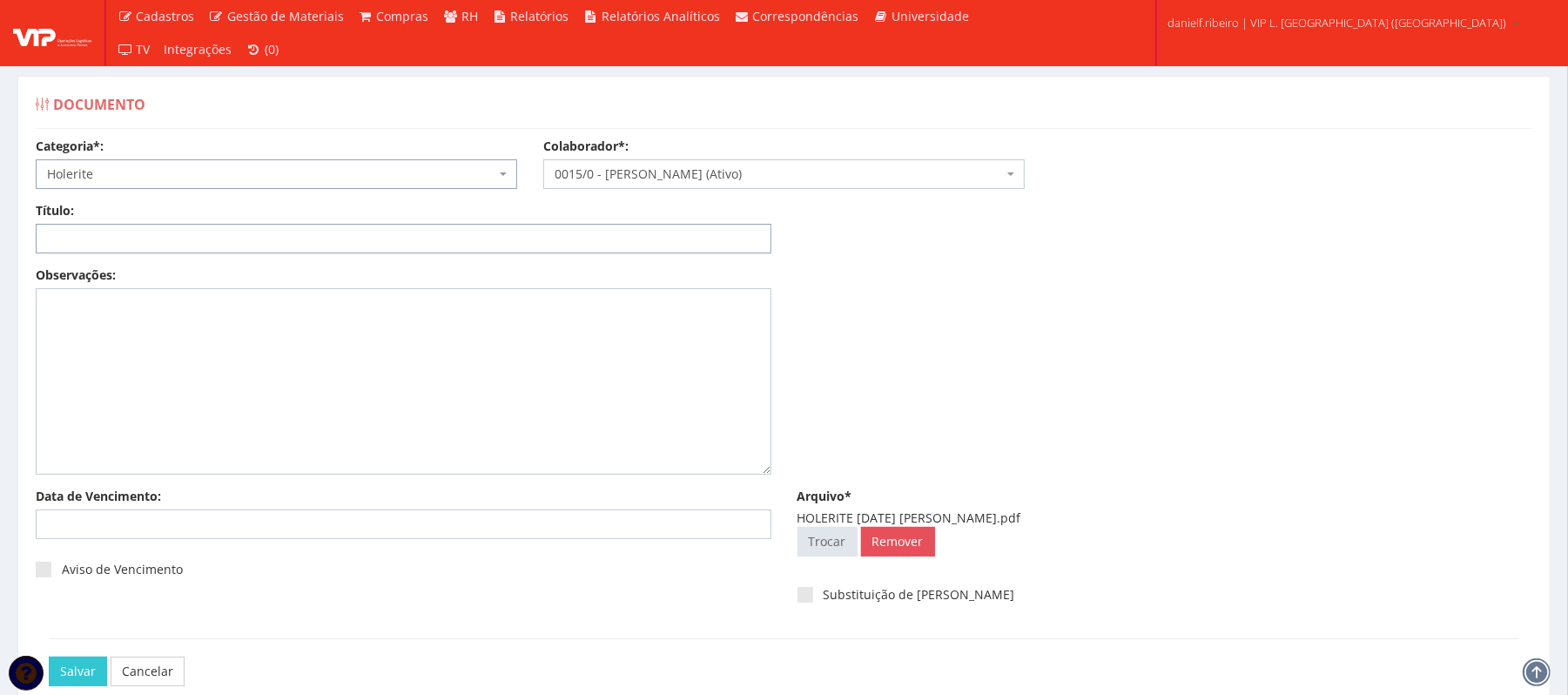
click at [284, 241] on input "Título:" at bounding box center [403, 238] width 736 height 30
paste input "HOLERITE JUL/2025"
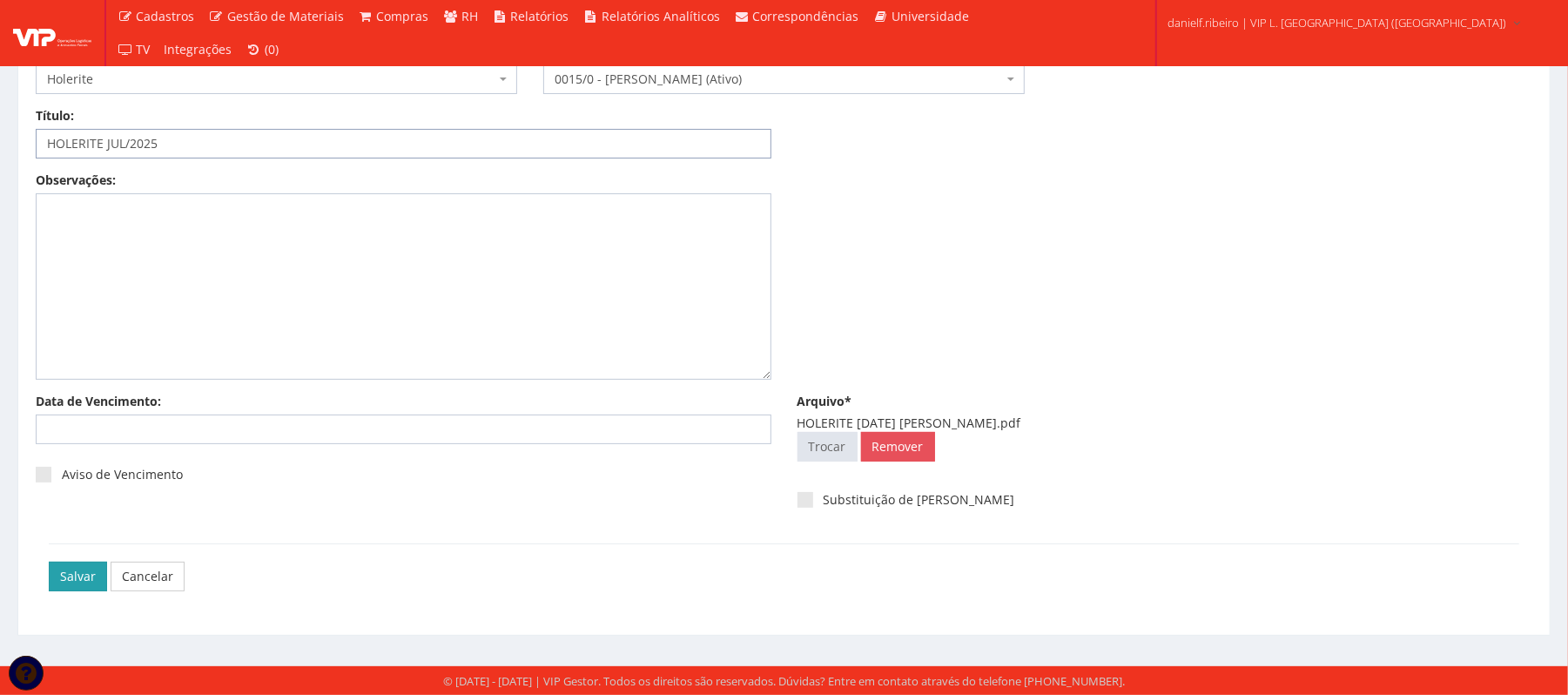
type input "HOLERITE JUL/2025"
click at [67, 569] on input "Salvar" at bounding box center [78, 576] width 58 height 30
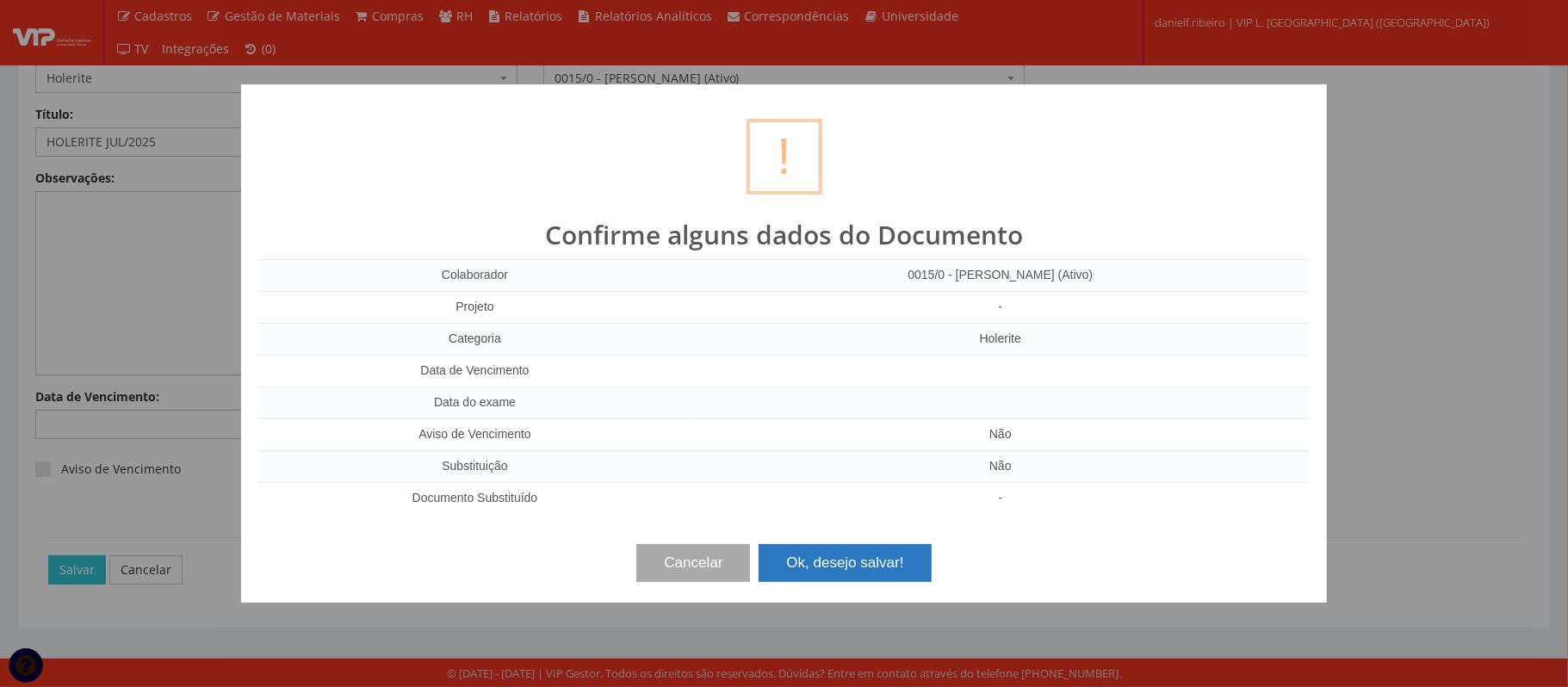
click at [864, 569] on button "Ok, desejo salvar!" at bounding box center [845, 563] width 172 height 38
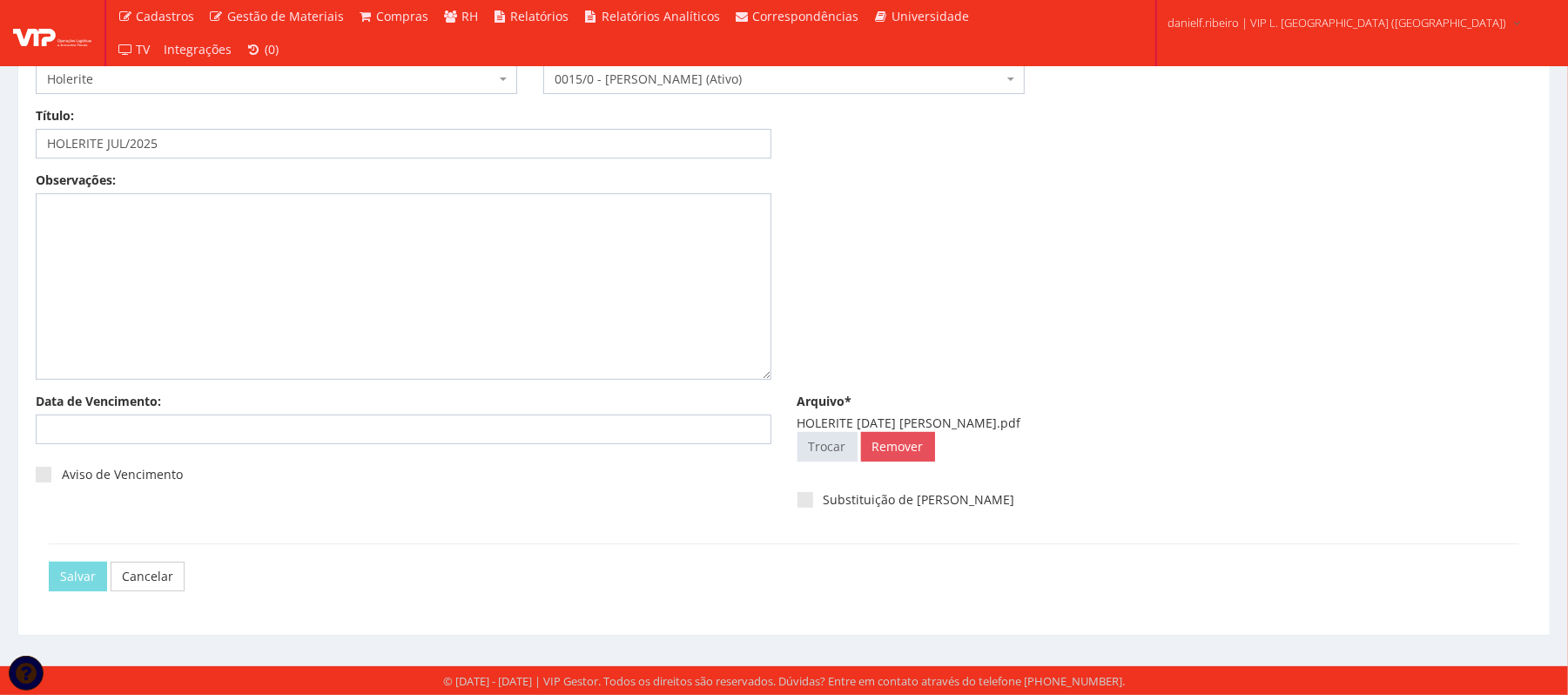
scroll to position [0, 0]
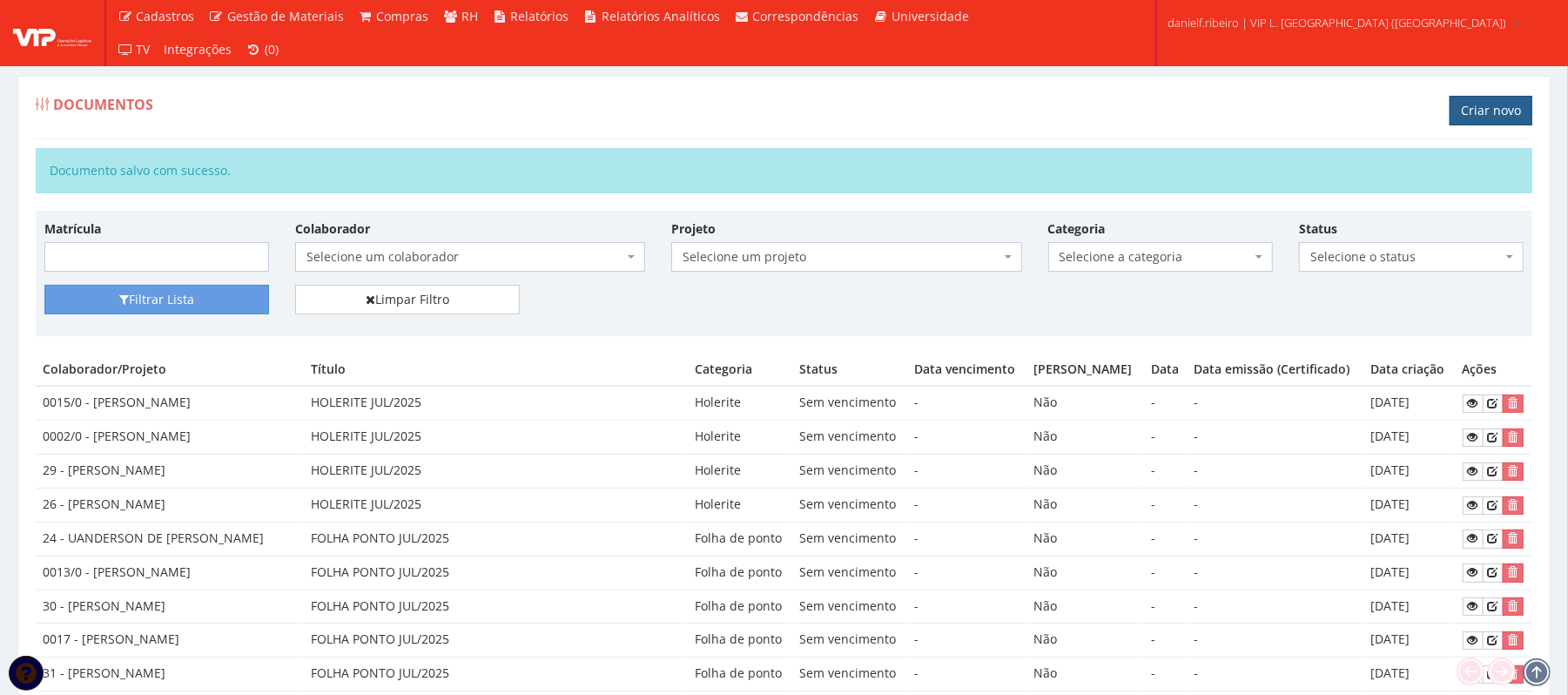
click at [1505, 112] on link "Criar novo" at bounding box center [1490, 110] width 82 height 30
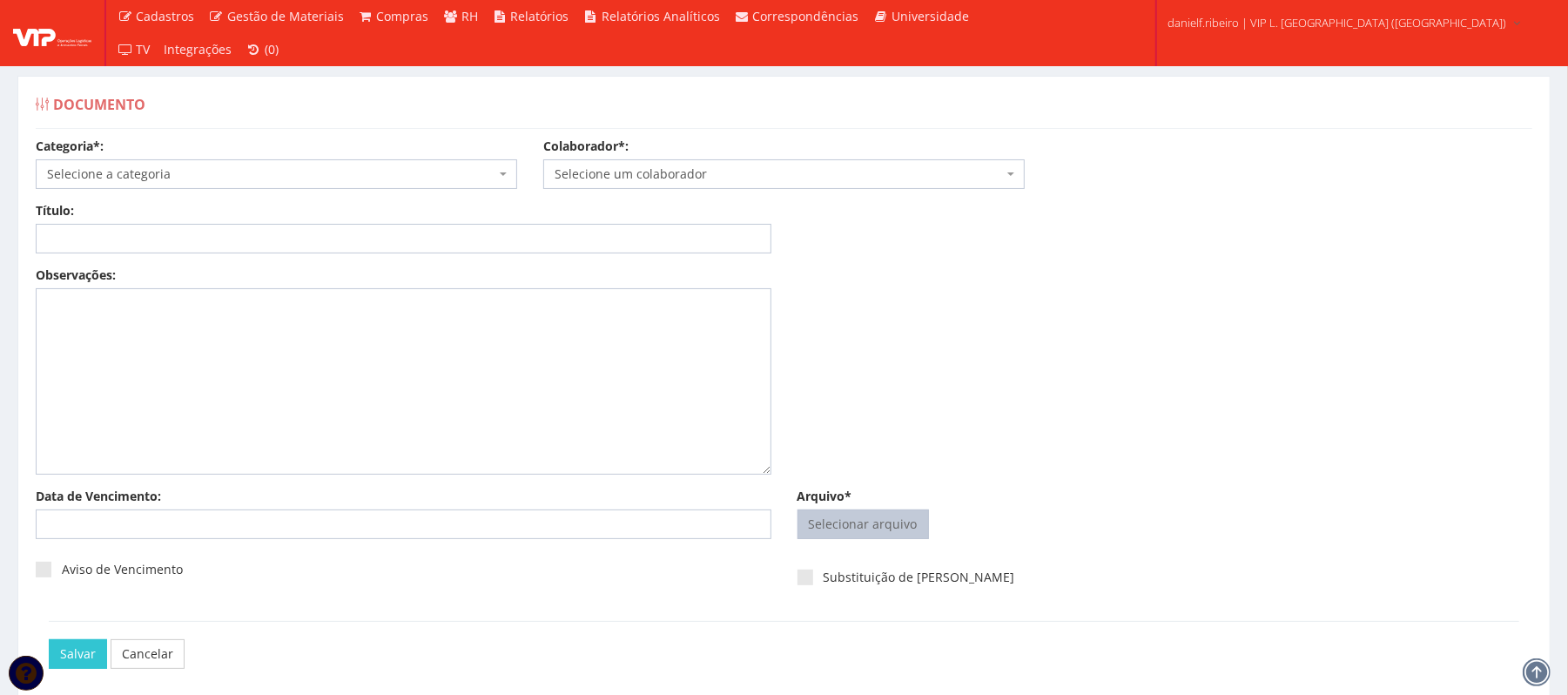
click at [842, 529] on input "Arquivo*" at bounding box center [863, 524] width 130 height 28
type input "C:\fakepath\HOLERITE JUL.2025 GEORGE DOUGLAS DA CONCEIÇÃO SANTOS.pdf"
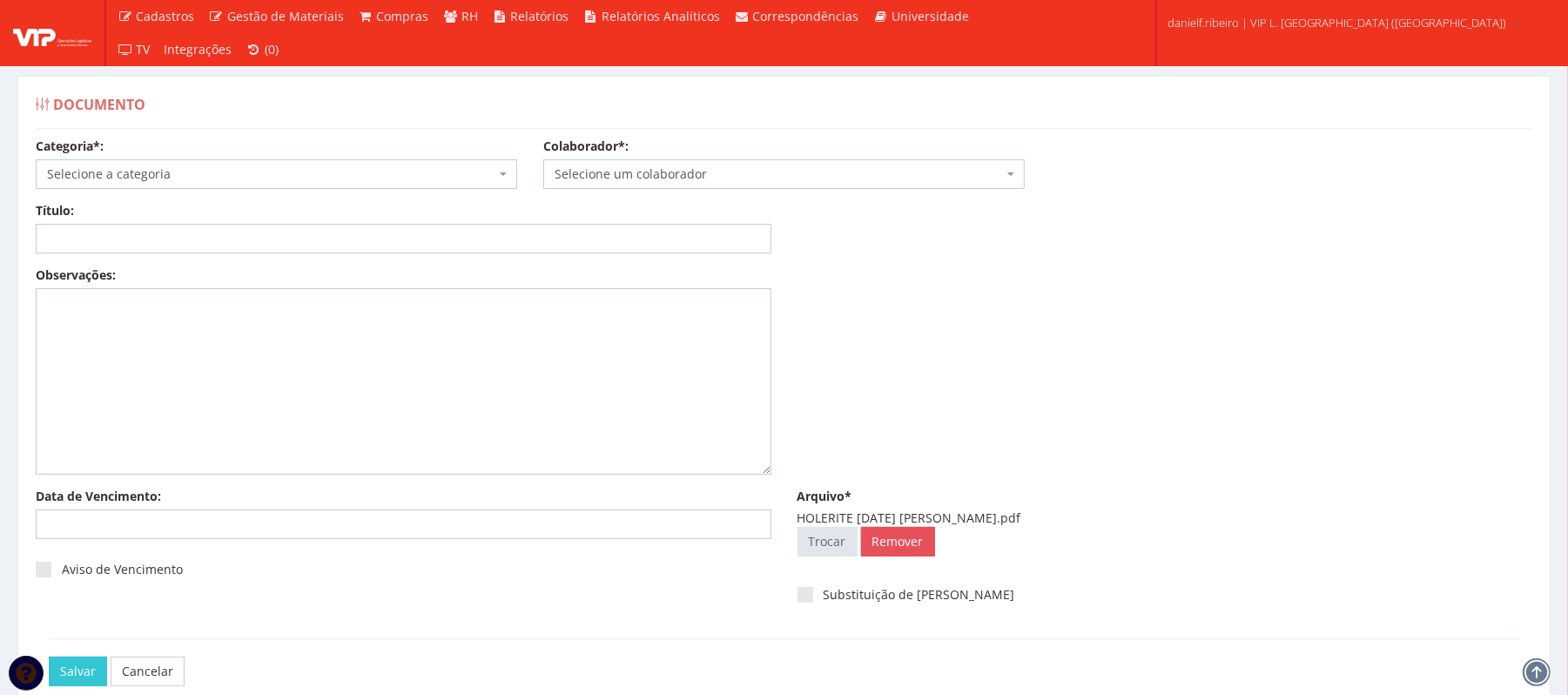
click at [629, 172] on span "Selecione um colaborador" at bounding box center [778, 174] width 448 height 17
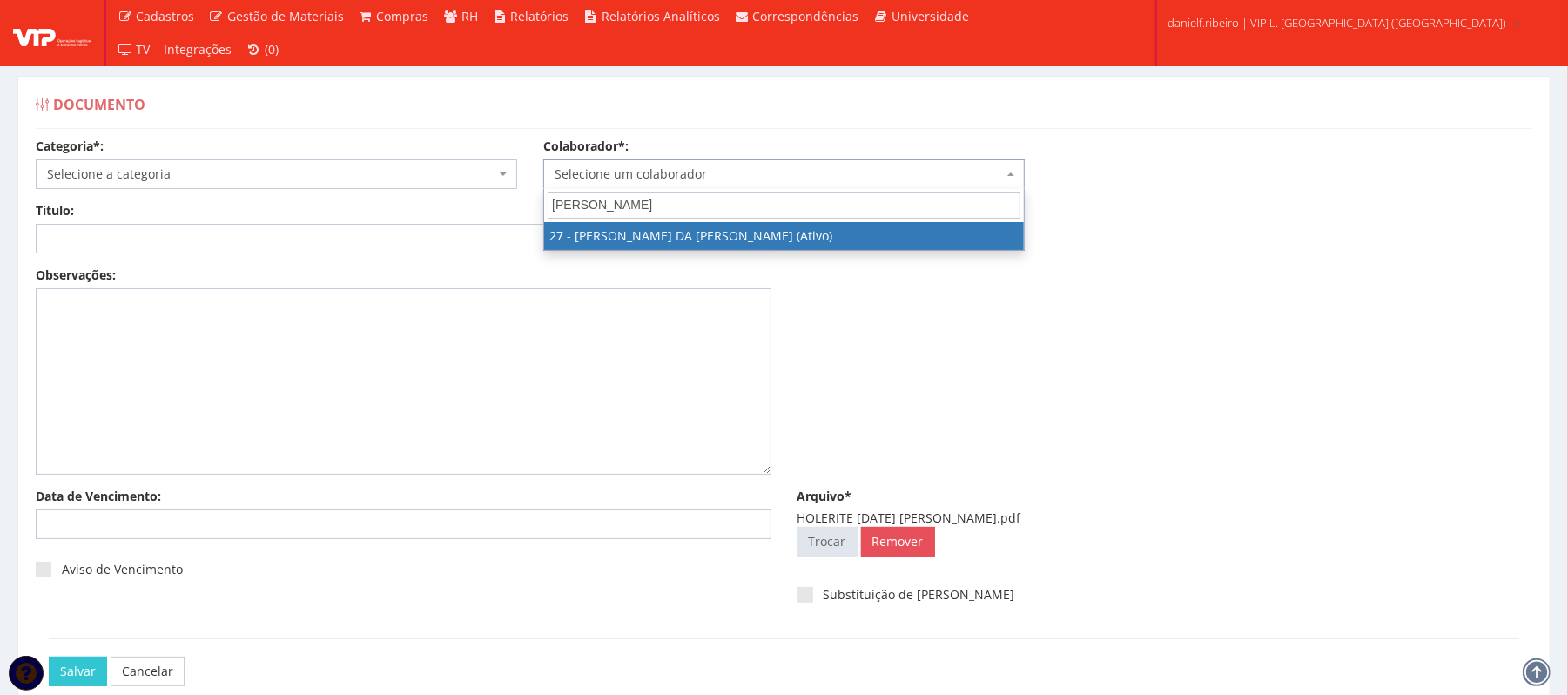
type input "GEORGE"
drag, startPoint x: 642, startPoint y: 241, endPoint x: 467, endPoint y: 200, distance: 179.7
select select "3837"
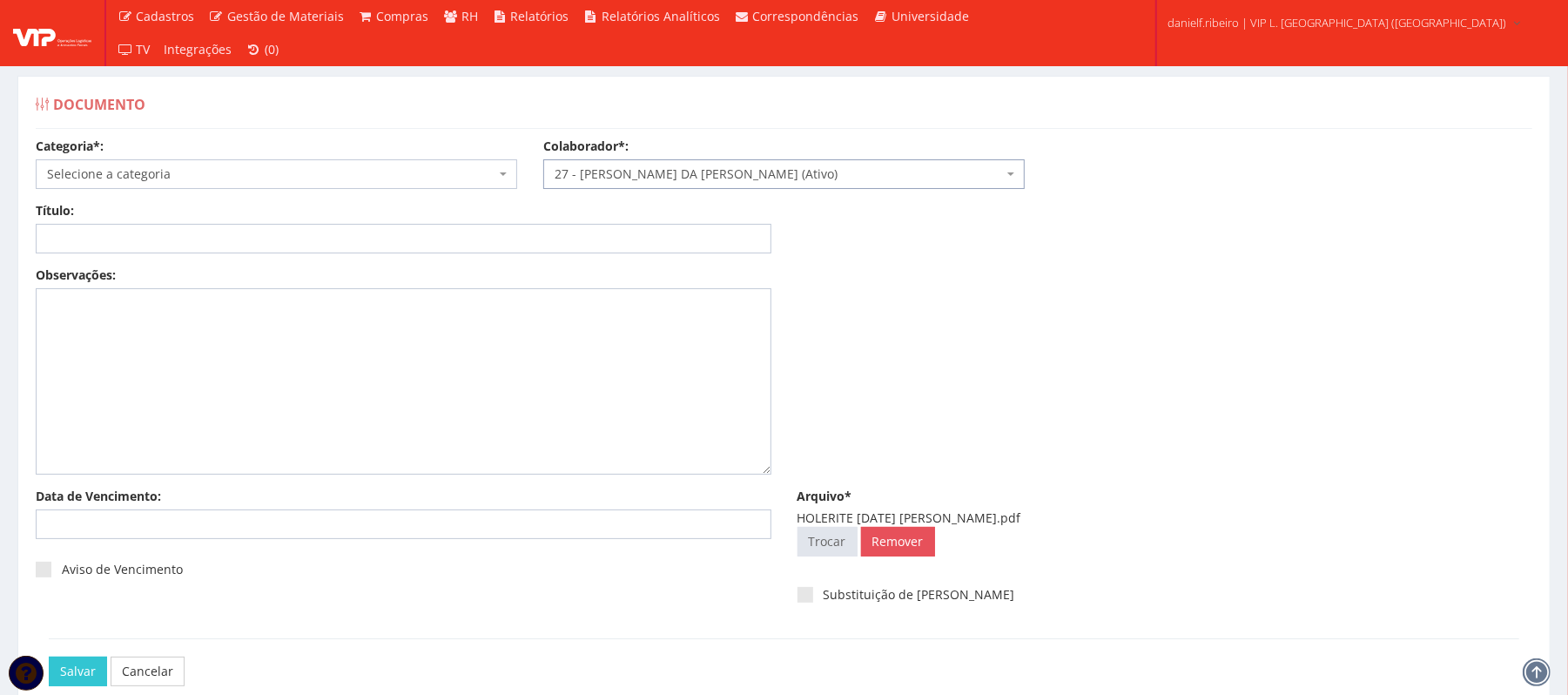
click at [195, 168] on span "Selecione a categoria" at bounding box center [271, 174] width 448 height 17
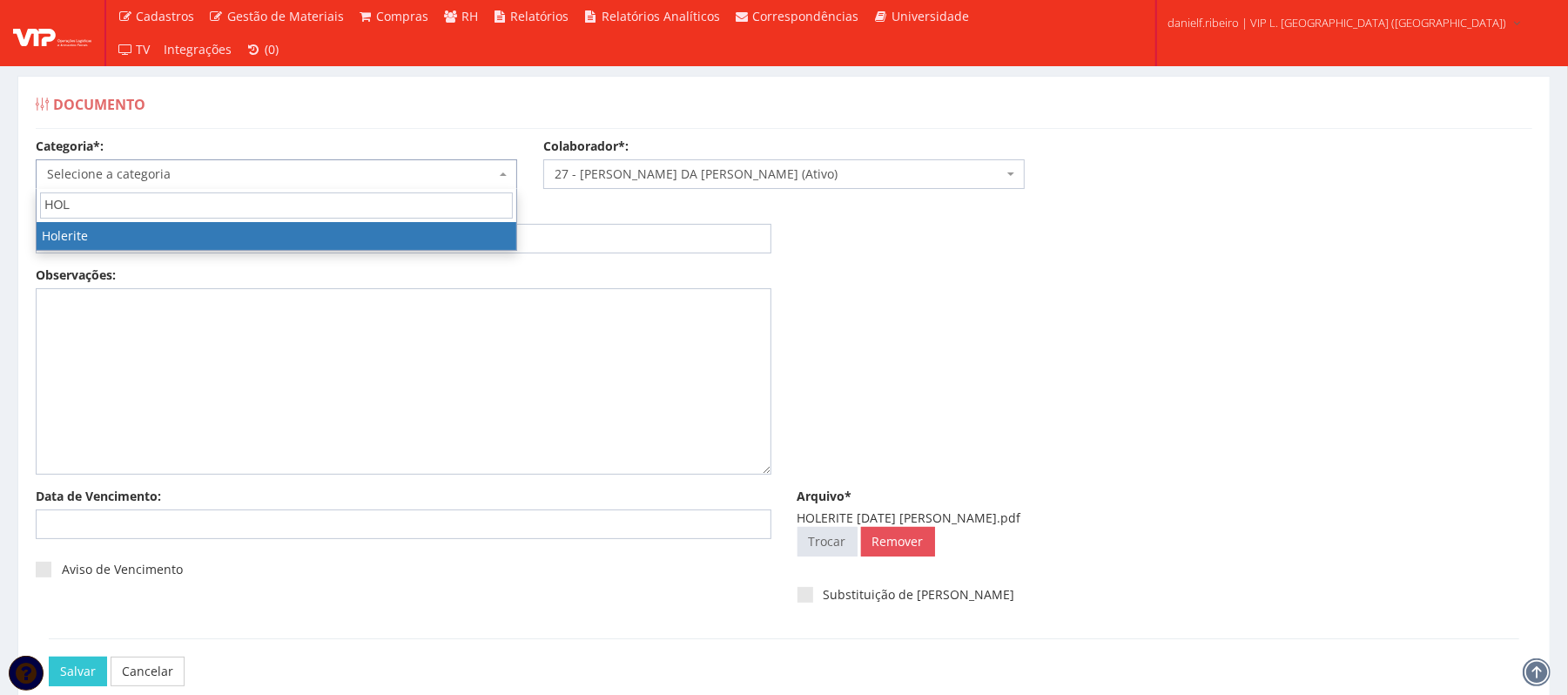
type input "HOL"
select select "holerite"
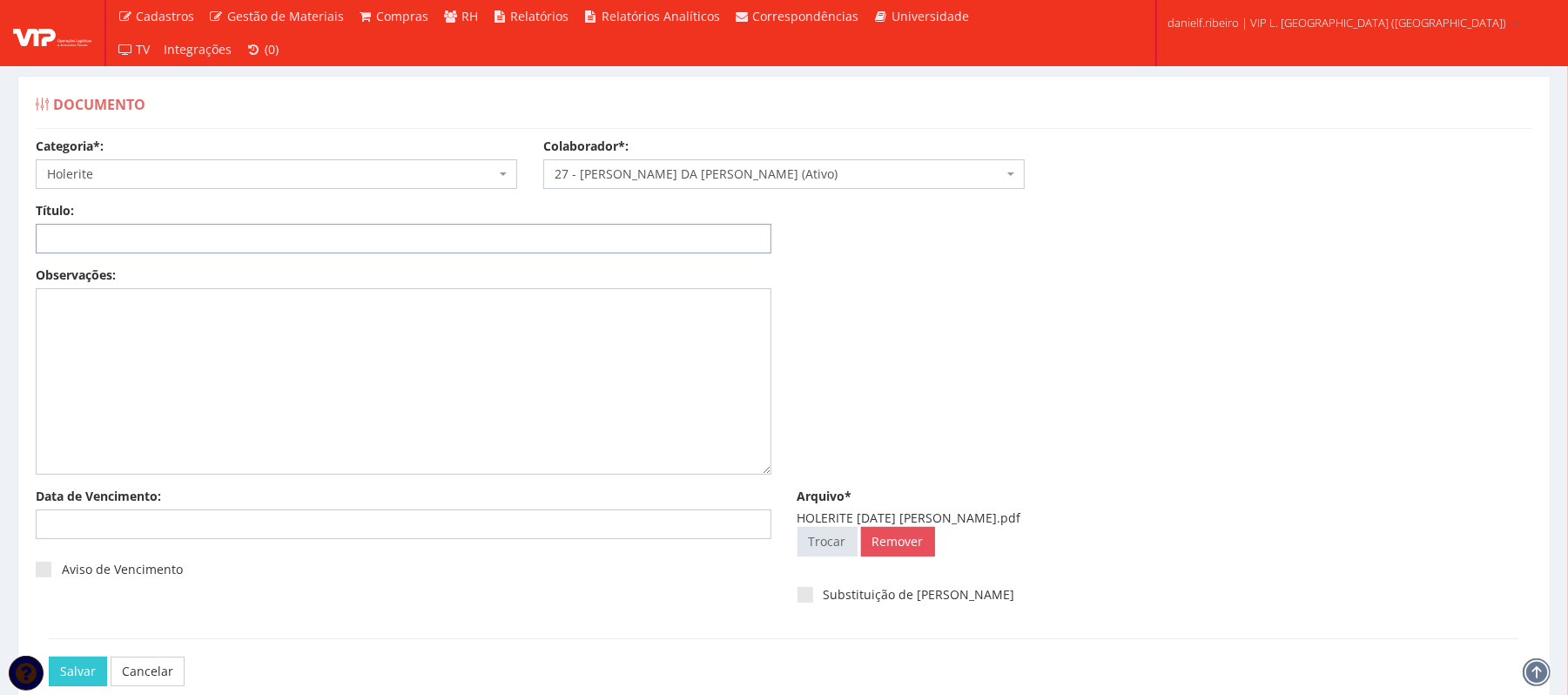
click at [153, 230] on input "Título:" at bounding box center [403, 238] width 736 height 30
paste input "HOLERITE JUL/2025"
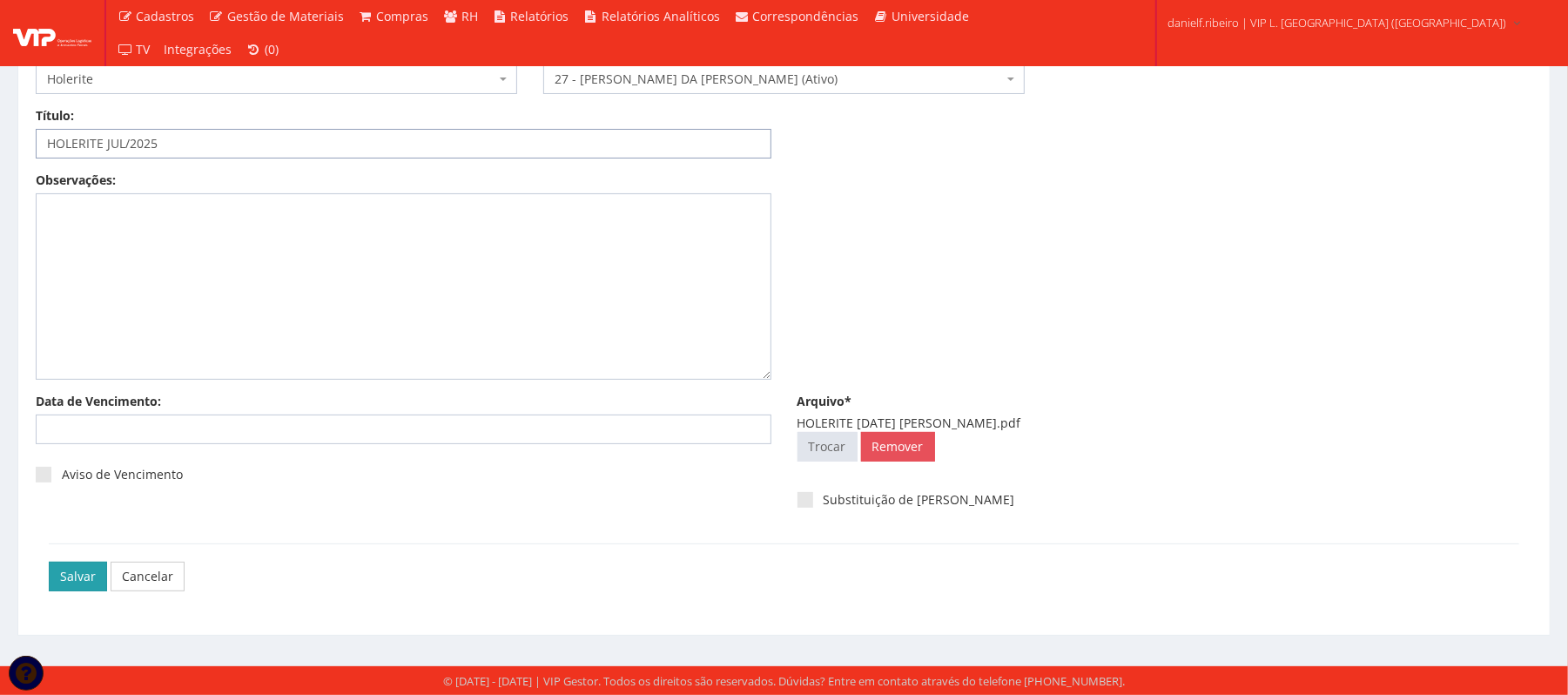
type input "HOLERITE JUL/2025"
click at [62, 564] on input "Salvar" at bounding box center [78, 576] width 58 height 30
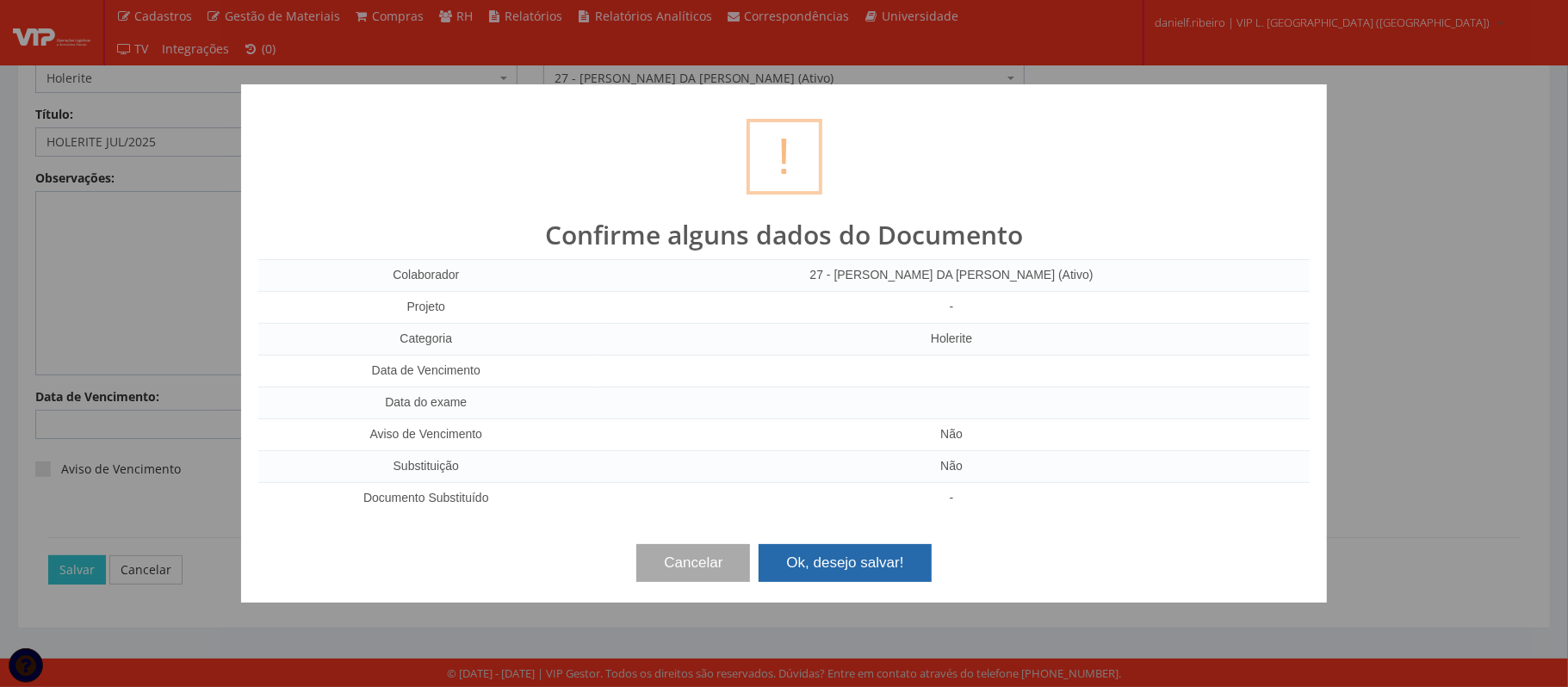
click at [830, 551] on button "Ok, desejo salvar!" at bounding box center [845, 563] width 172 height 38
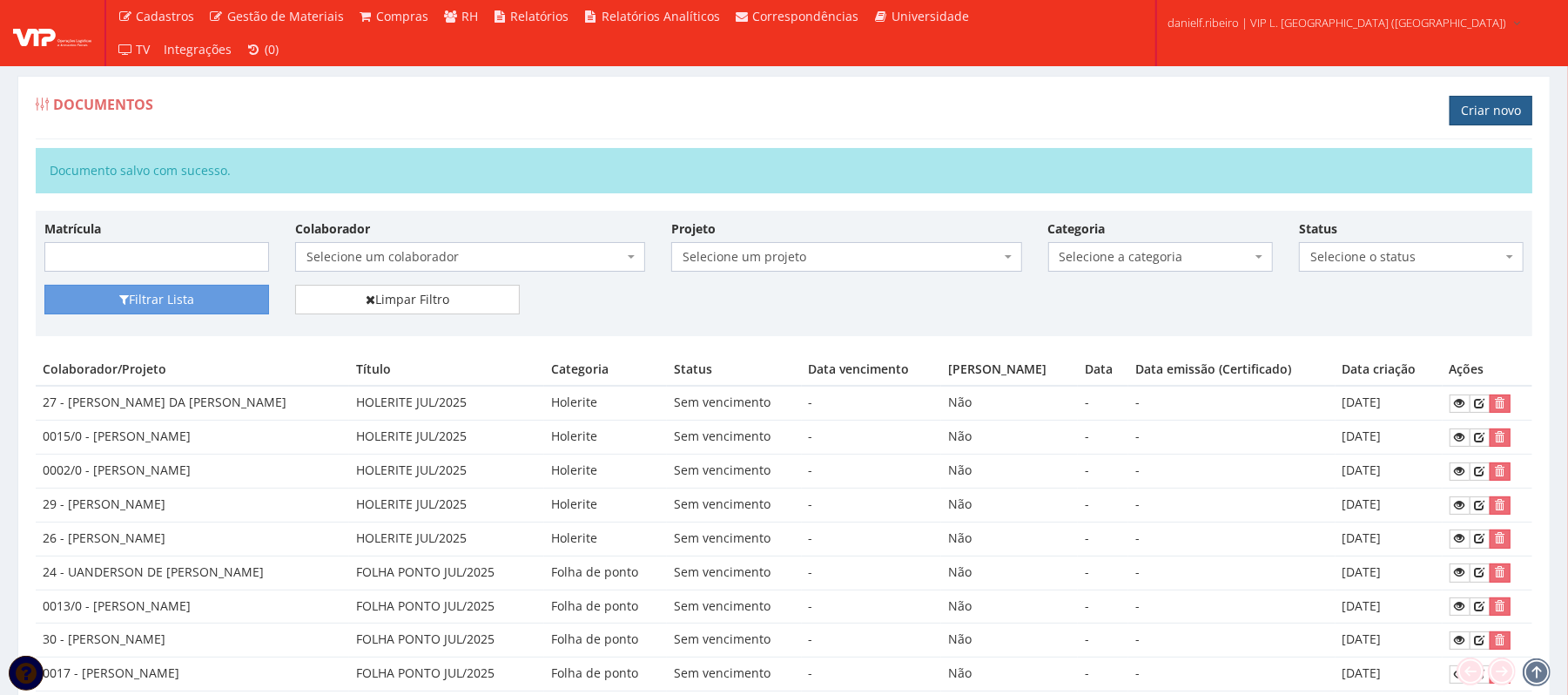
click at [1461, 106] on link "Criar novo" at bounding box center [1490, 110] width 82 height 30
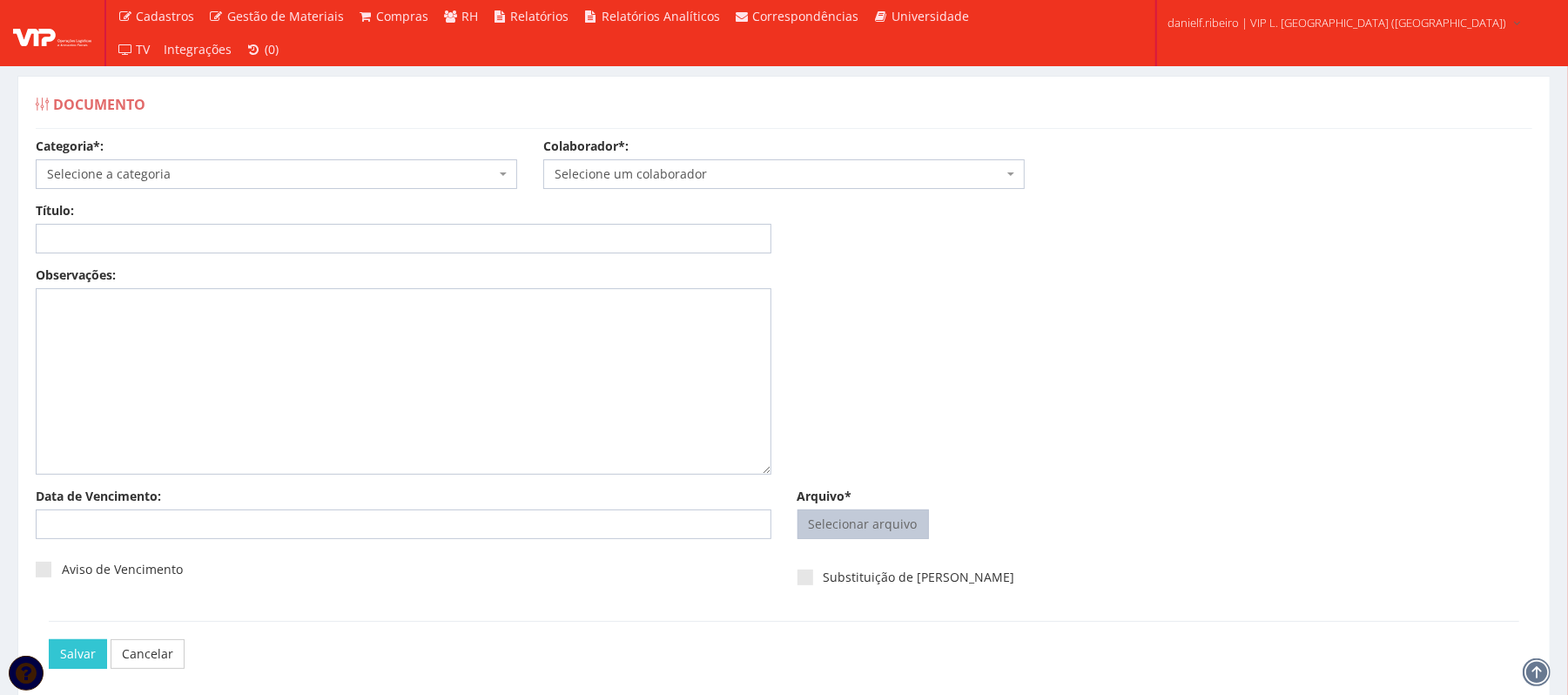
click at [867, 509] on span "Selecionar arquivo Trocar" at bounding box center [862, 524] width 131 height 30
click at [876, 534] on input "Arquivo*" at bounding box center [863, 524] width 130 height 28
type input "C:\fakepath\HOLERITE JUL.2025 GILVANE ROSA DOS PASSOS.pdf"
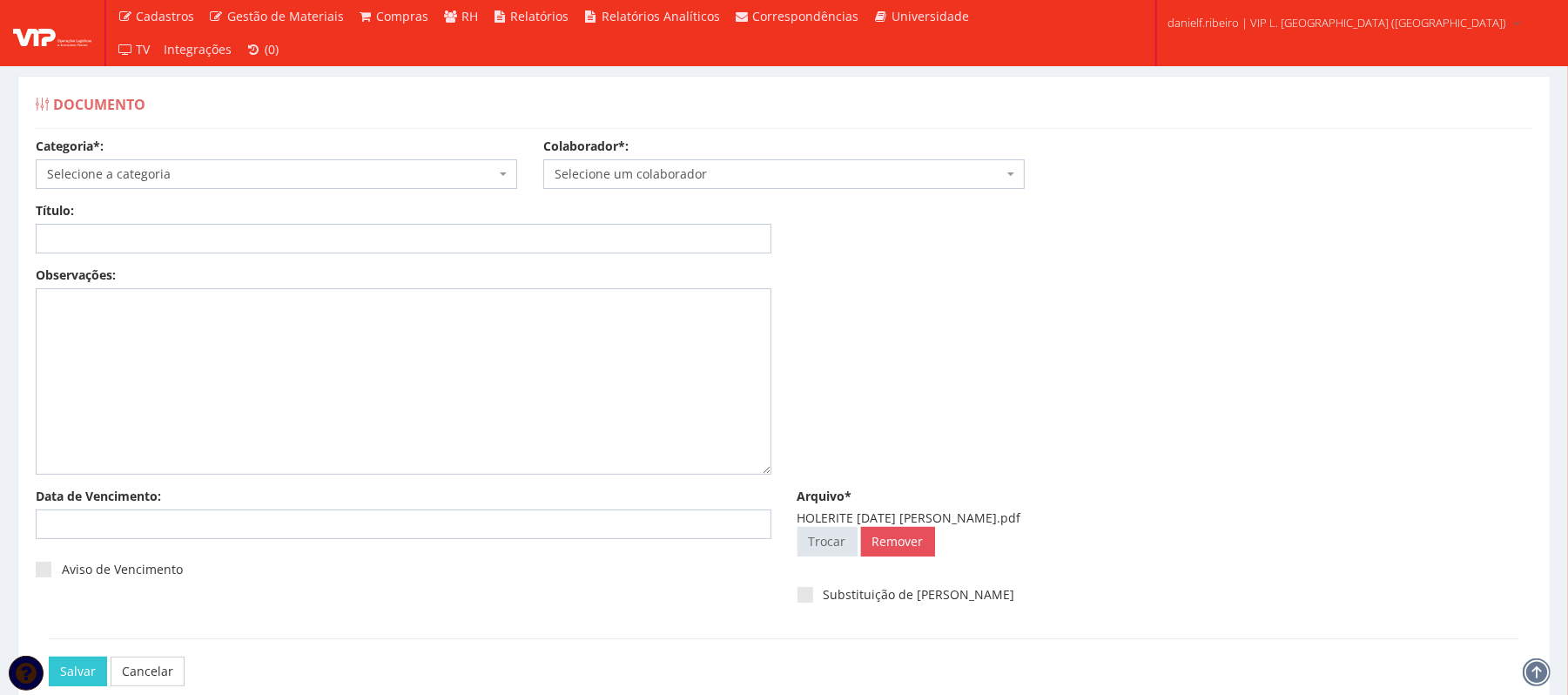
click at [667, 178] on span "Selecione um colaborador" at bounding box center [778, 174] width 448 height 17
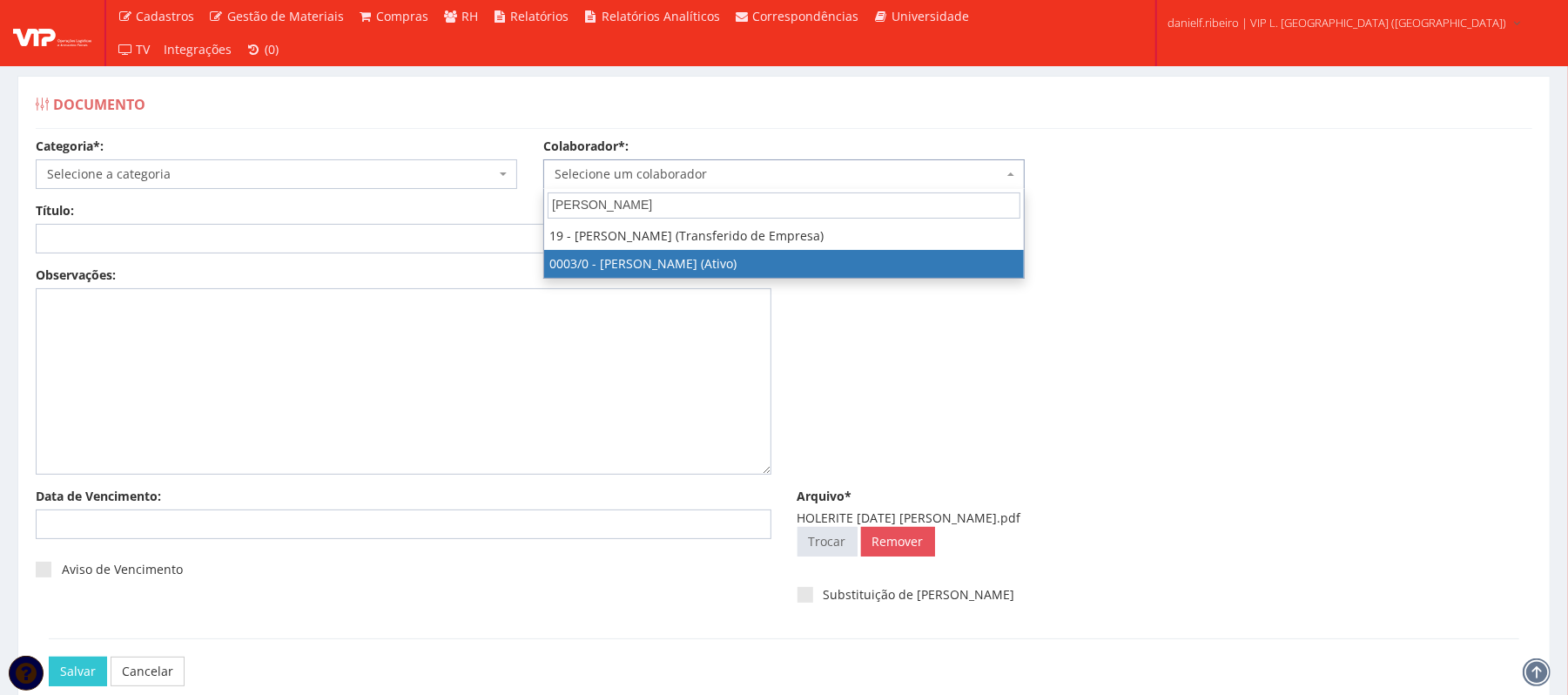
type input "GIL"
select select "716"
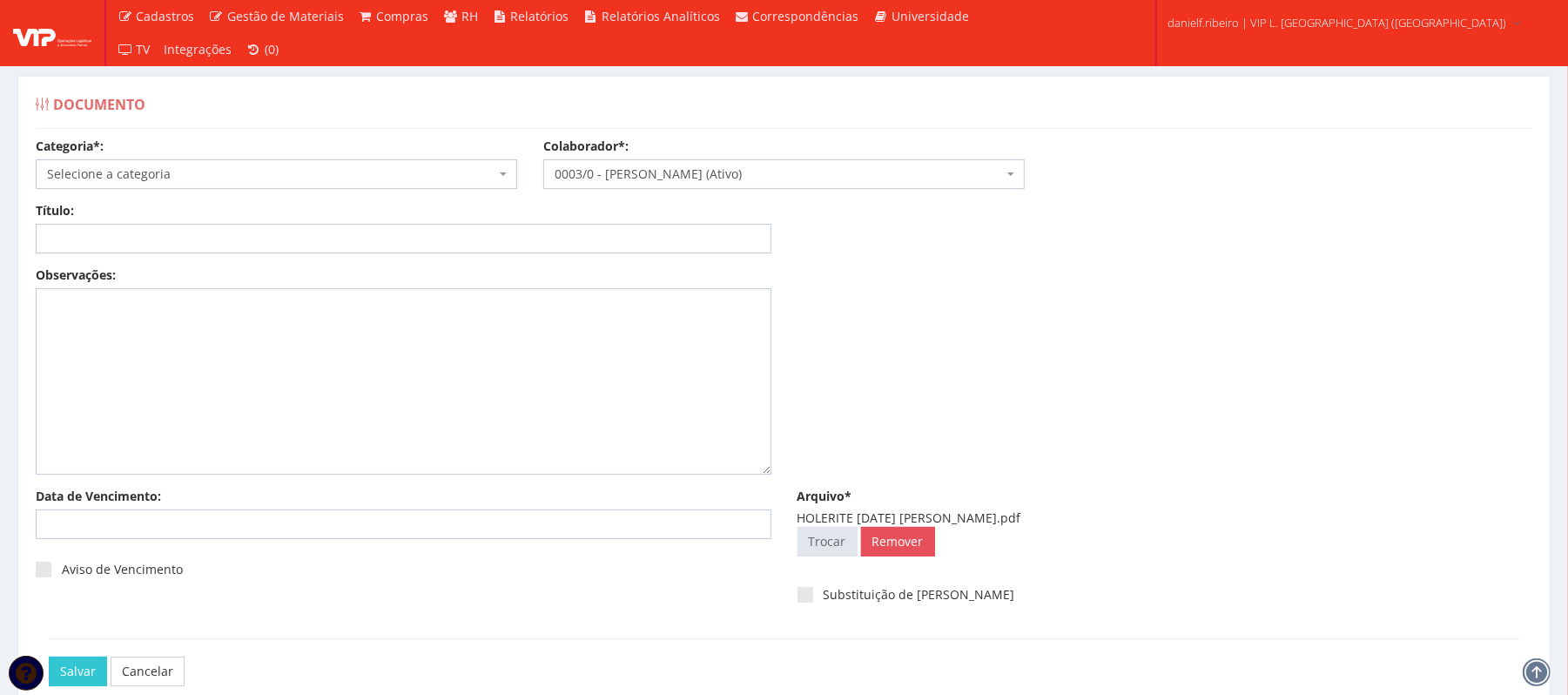
click at [398, 198] on div "Categoria*: Selecione a categoria Aso Segurança no trabalho - PGR Segurança no …" at bounding box center [784, 169] width 1523 height 64
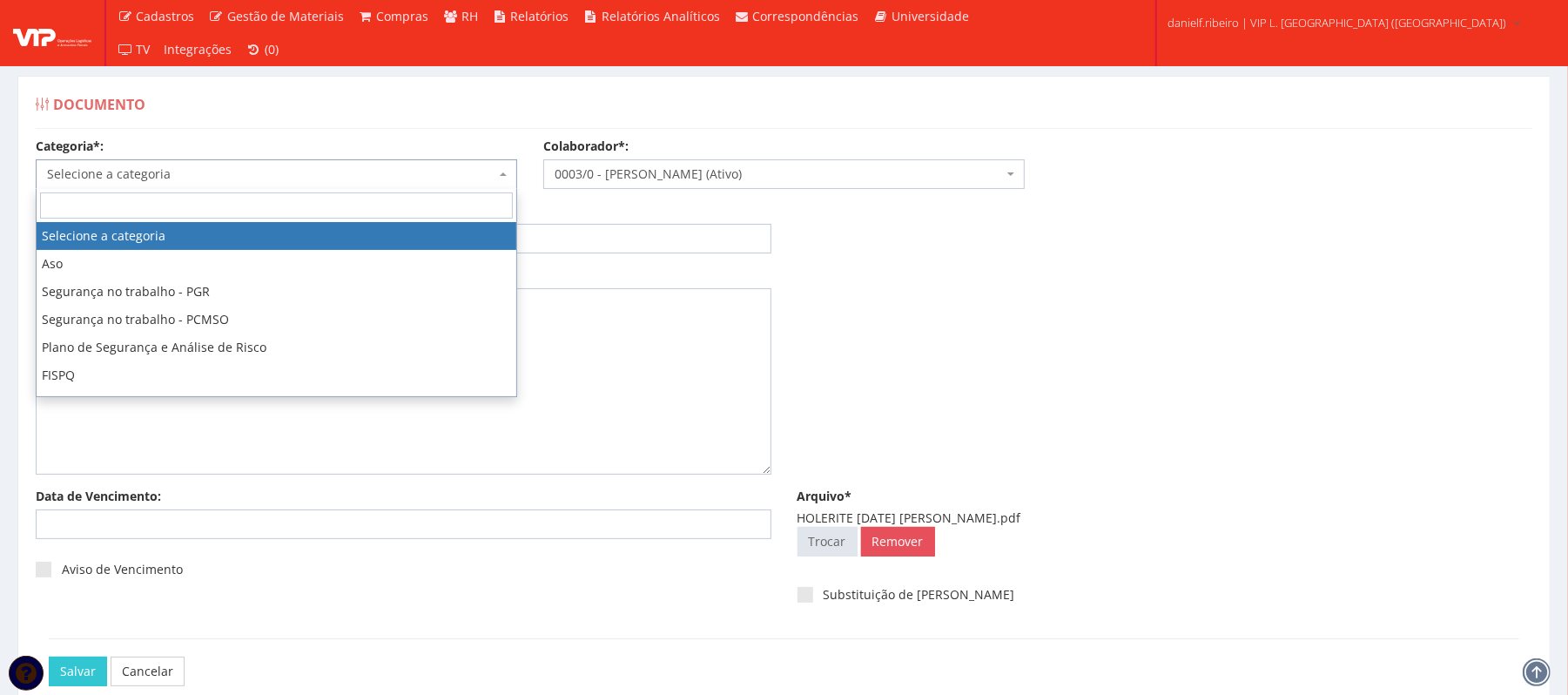
drag, startPoint x: 216, startPoint y: 168, endPoint x: 242, endPoint y: 217, distance: 55.5
click at [217, 168] on span "Selecione a categoria" at bounding box center [271, 174] width 448 height 17
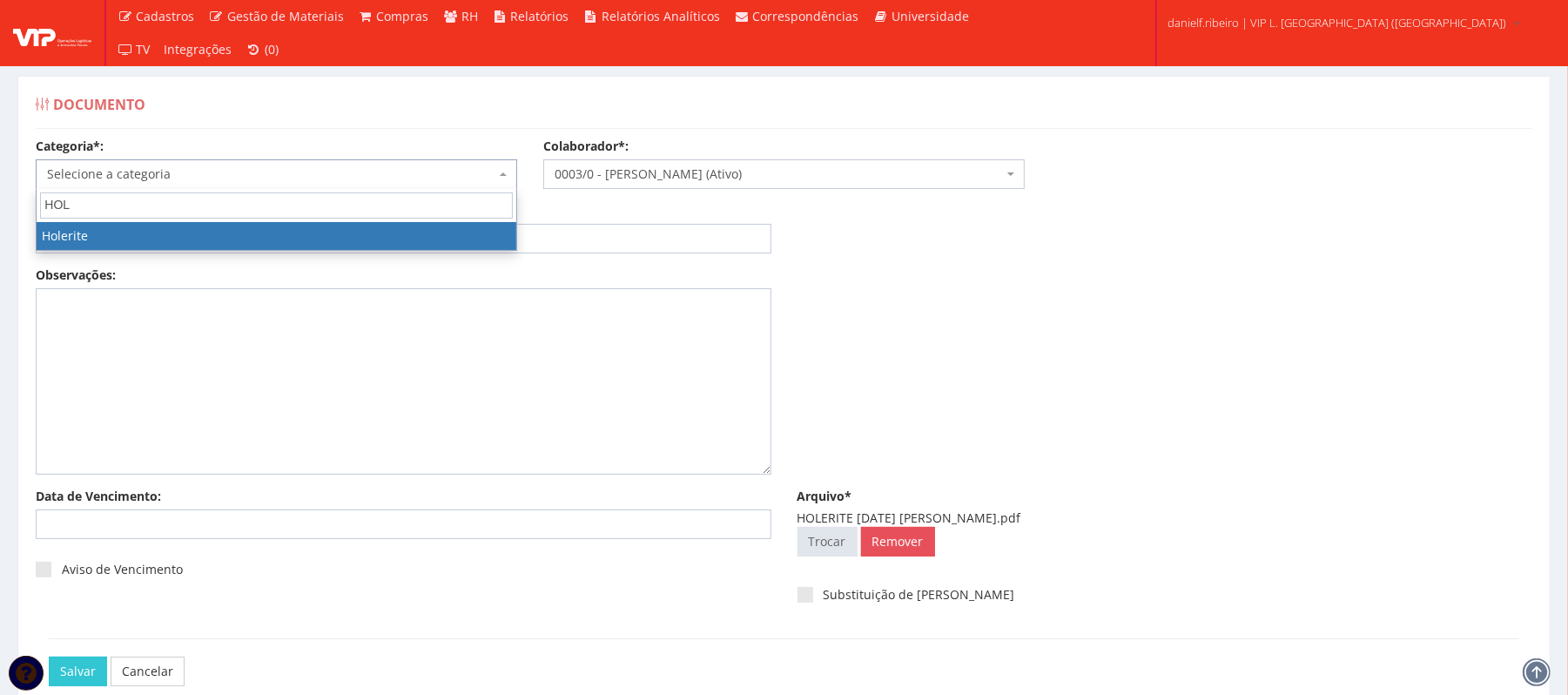
type input "HOL"
select select "holerite"
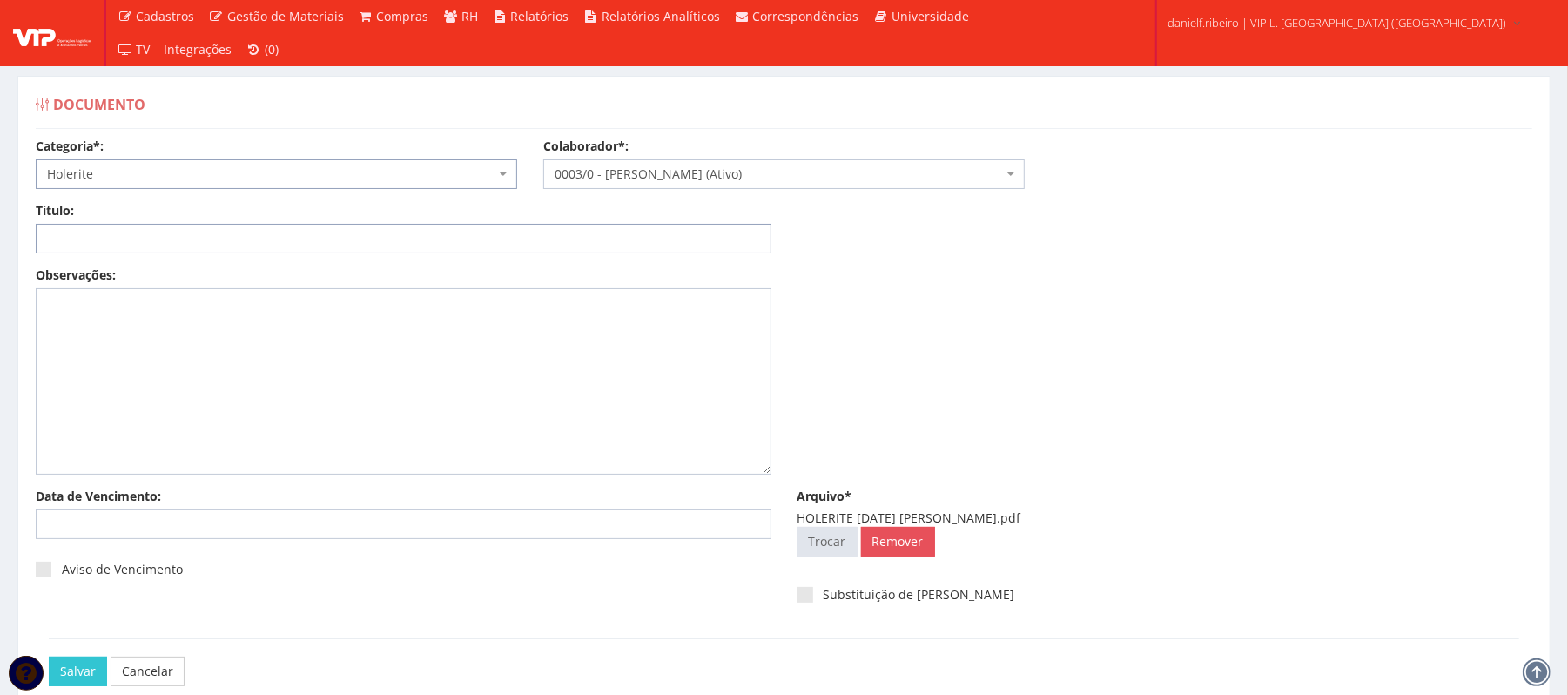
click at [206, 237] on input "Título:" at bounding box center [403, 238] width 736 height 30
paste input "HOLERITE JUL/2025"
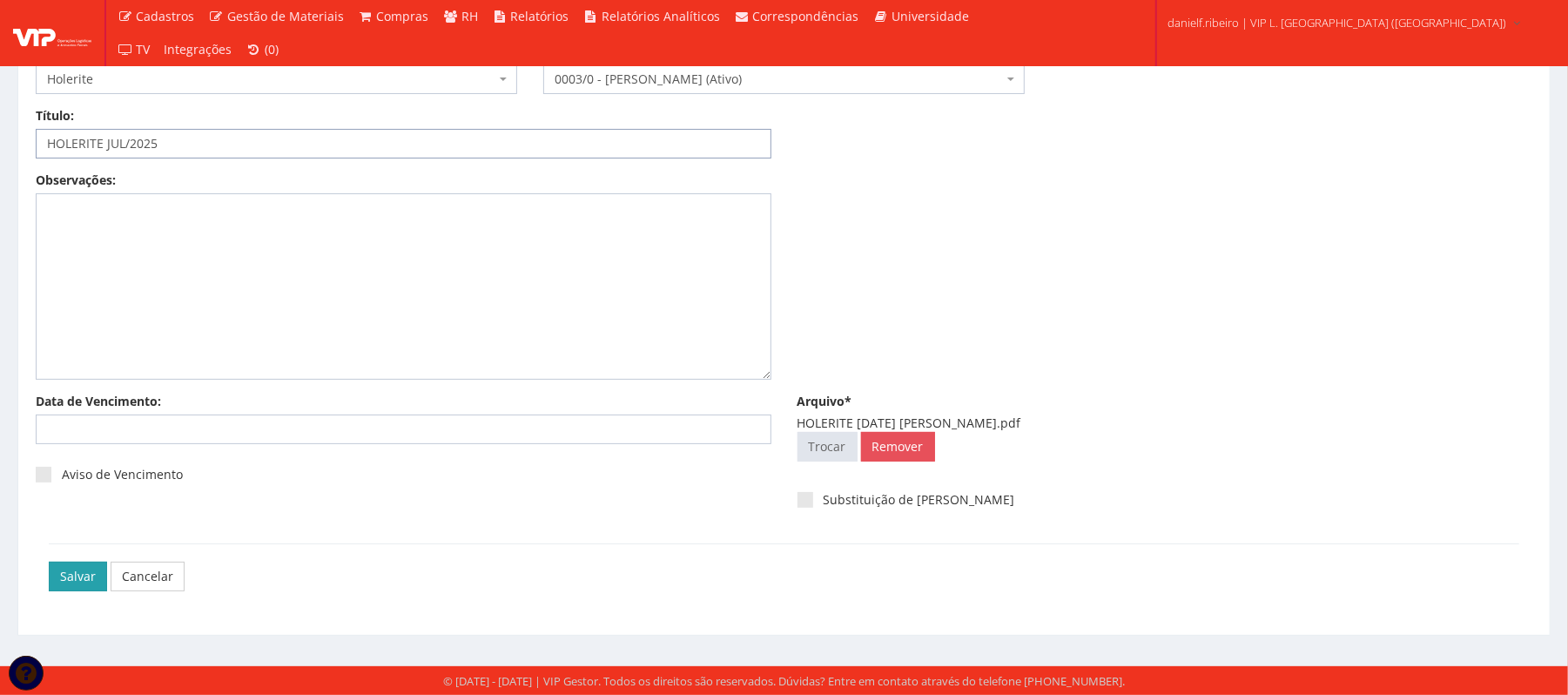
type input "HOLERITE JUL/2025"
click at [56, 562] on input "Salvar" at bounding box center [78, 576] width 58 height 30
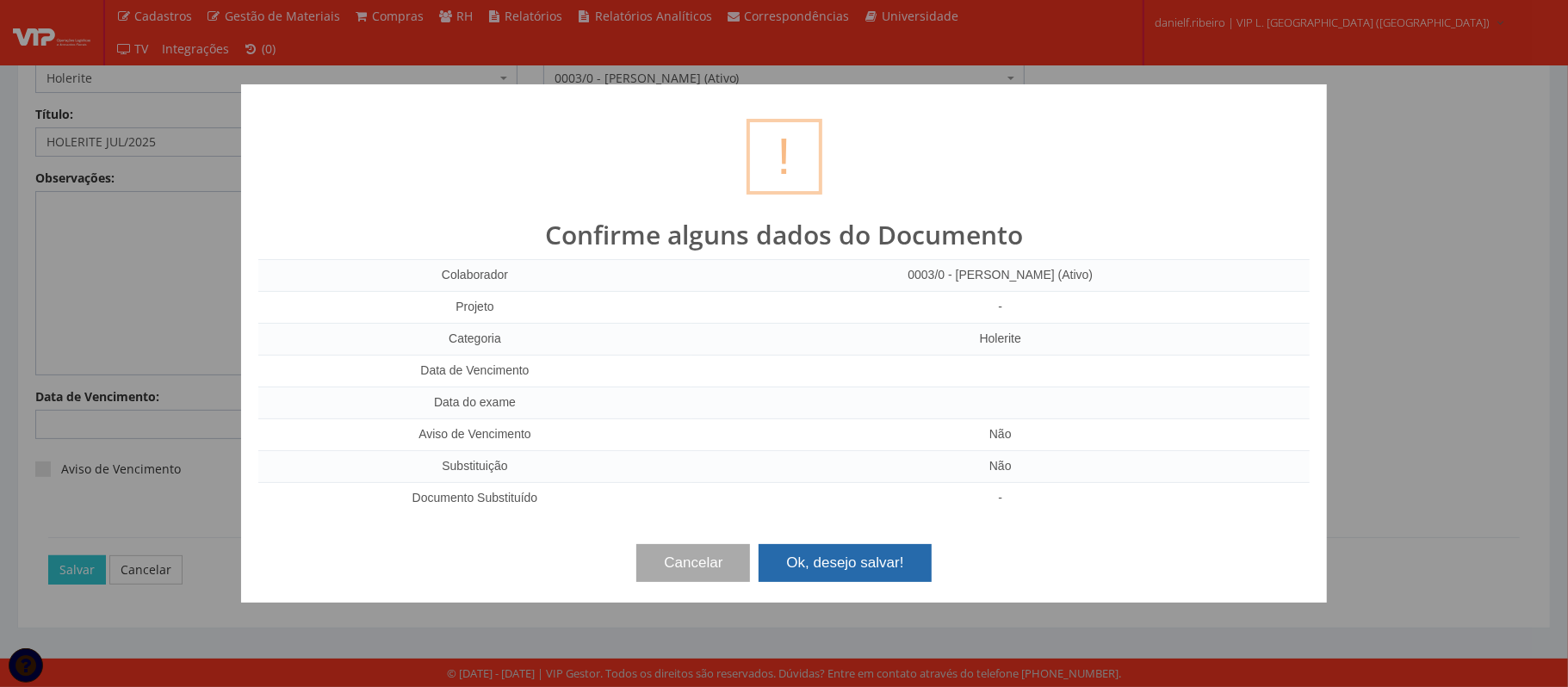
click at [851, 552] on button "Ok, desejo salvar!" at bounding box center [845, 563] width 172 height 38
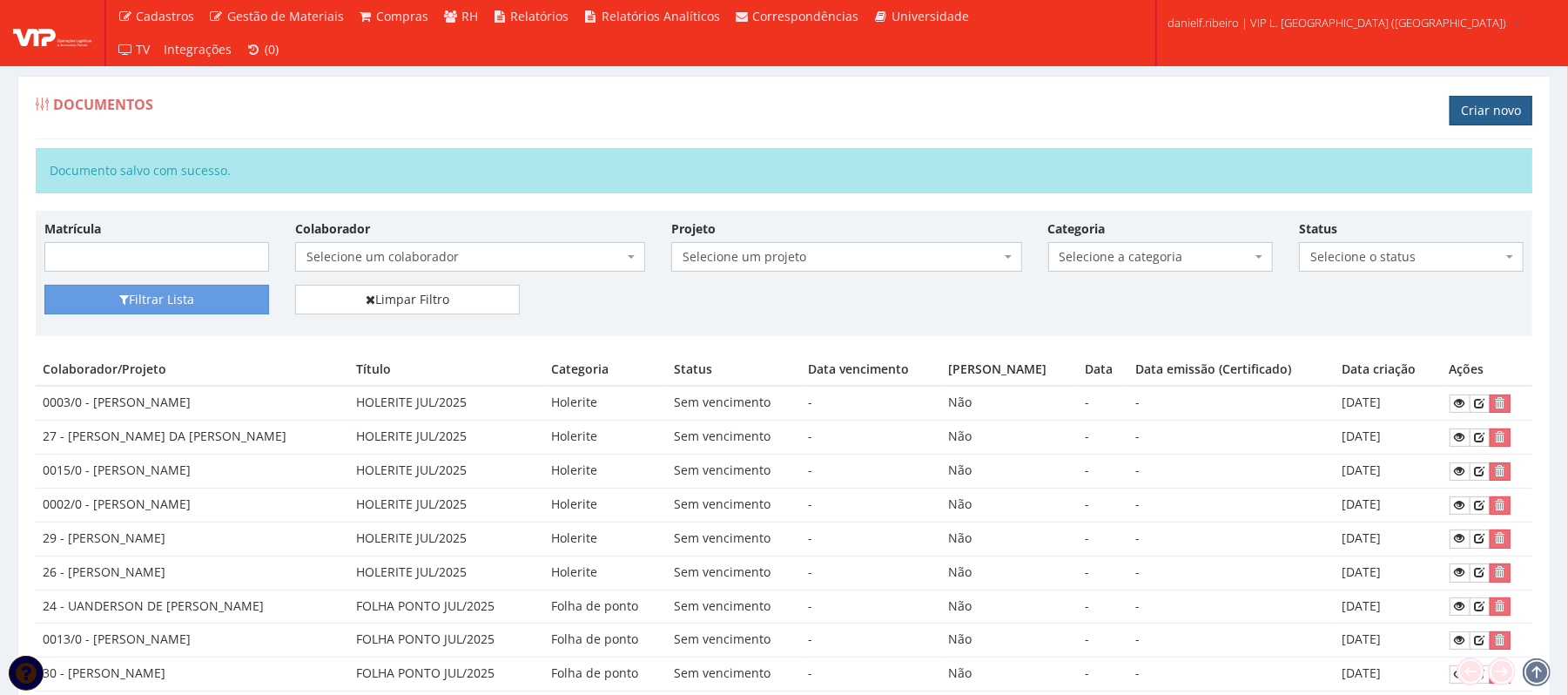
click at [1459, 105] on link "Criar novo" at bounding box center [1490, 110] width 82 height 30
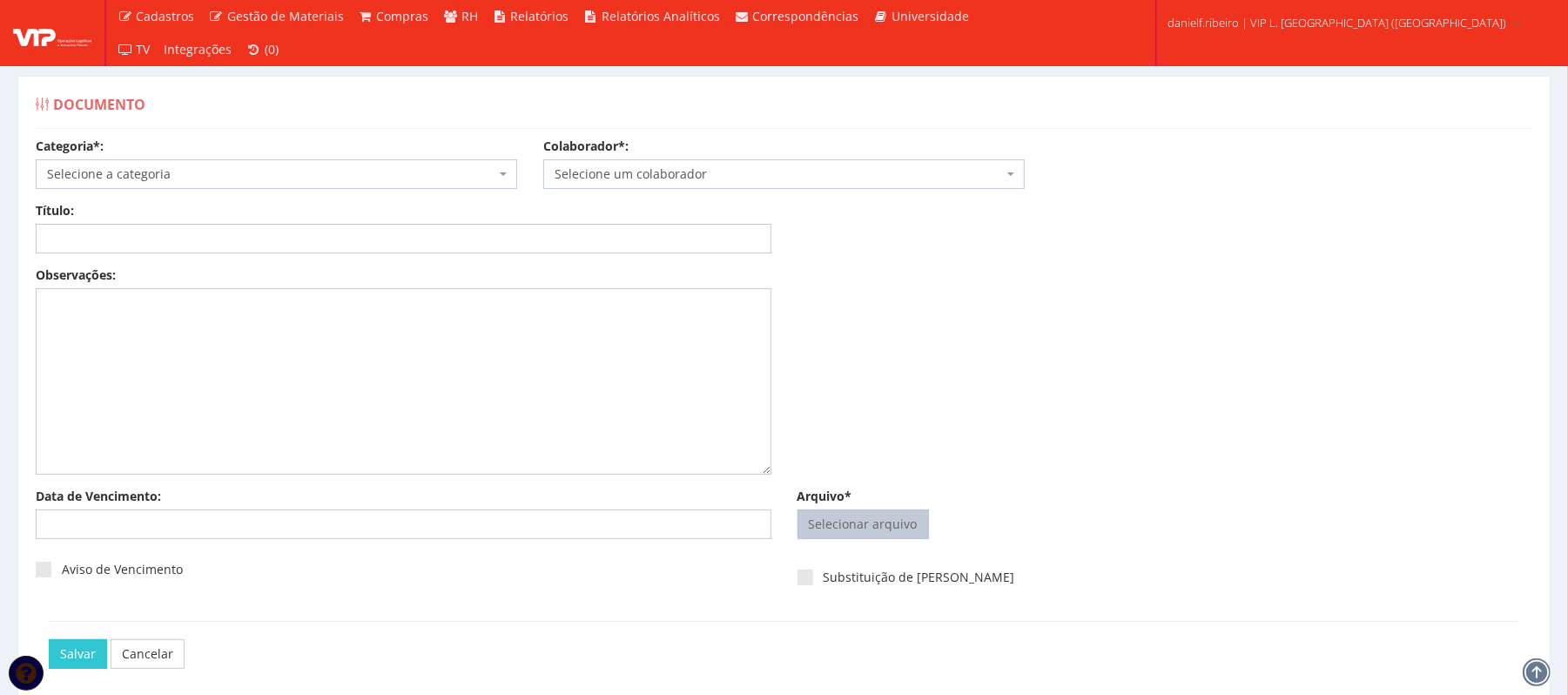
click at [882, 523] on input "Arquivo*" at bounding box center [863, 524] width 130 height 28
type input "C:\fakepath\HOLERITE JUL.2025 HELENILTON ANTONIO DOS SANTOS.pdf"
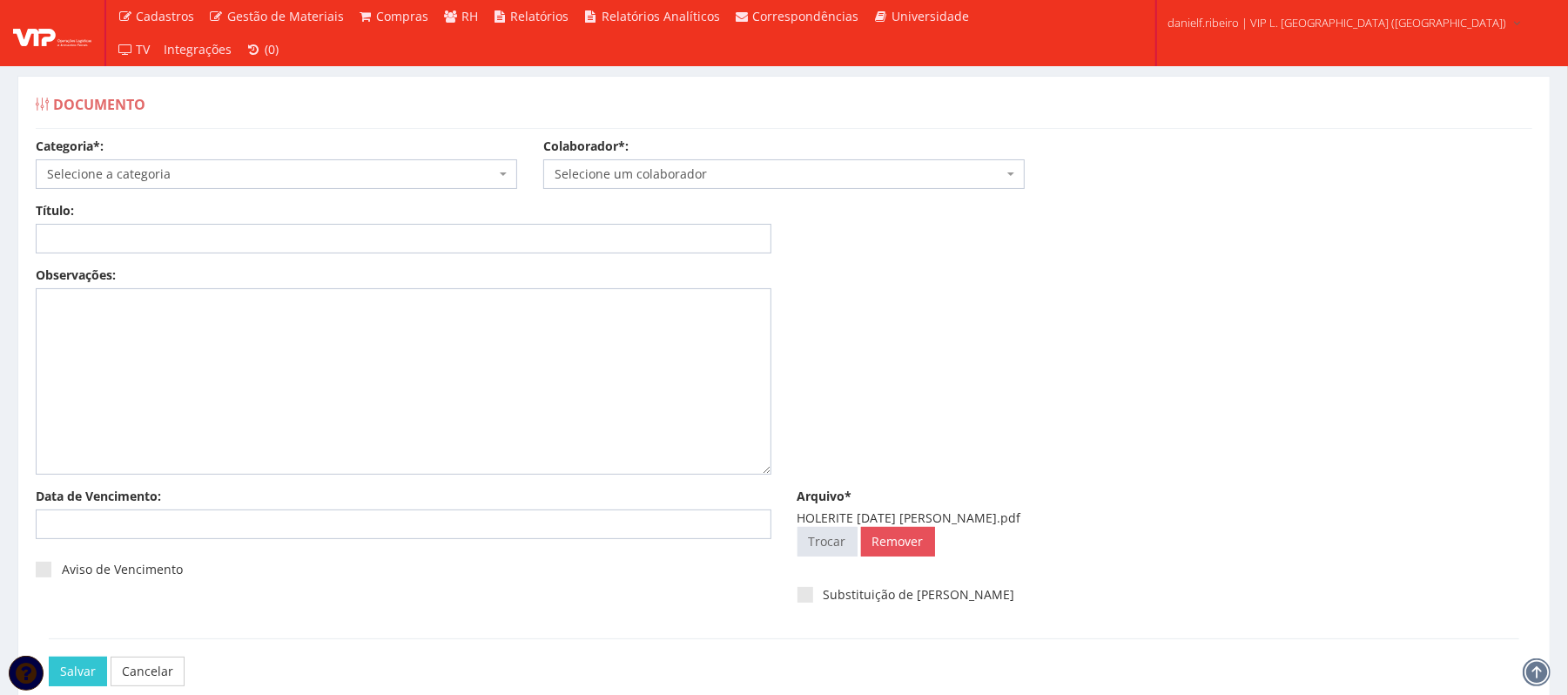
click at [665, 179] on span "Selecione um colaborador" at bounding box center [778, 174] width 448 height 17
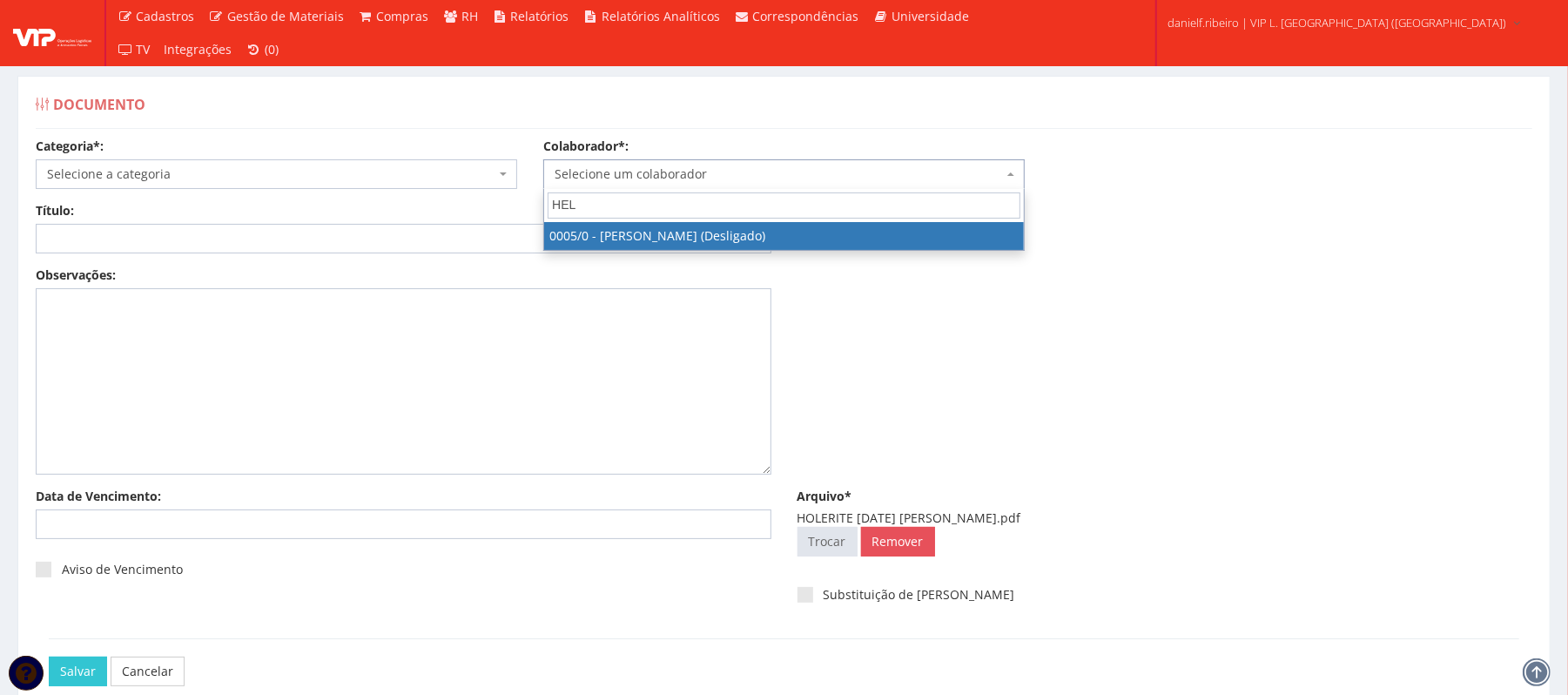
type input "HEL"
drag, startPoint x: 666, startPoint y: 225, endPoint x: 381, endPoint y: 185, distance: 287.8
select select "718"
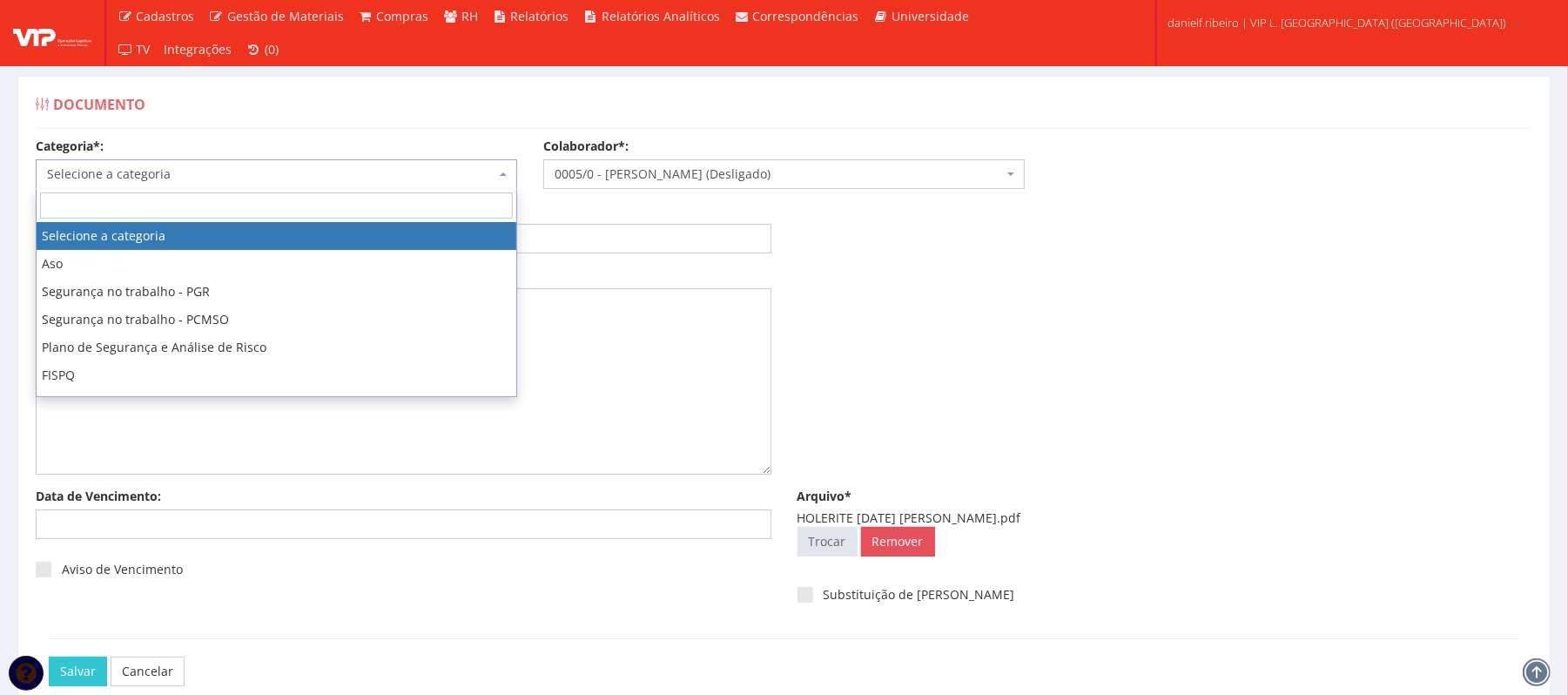
click at [319, 175] on span "Selecione a categoria" at bounding box center [271, 174] width 448 height 17
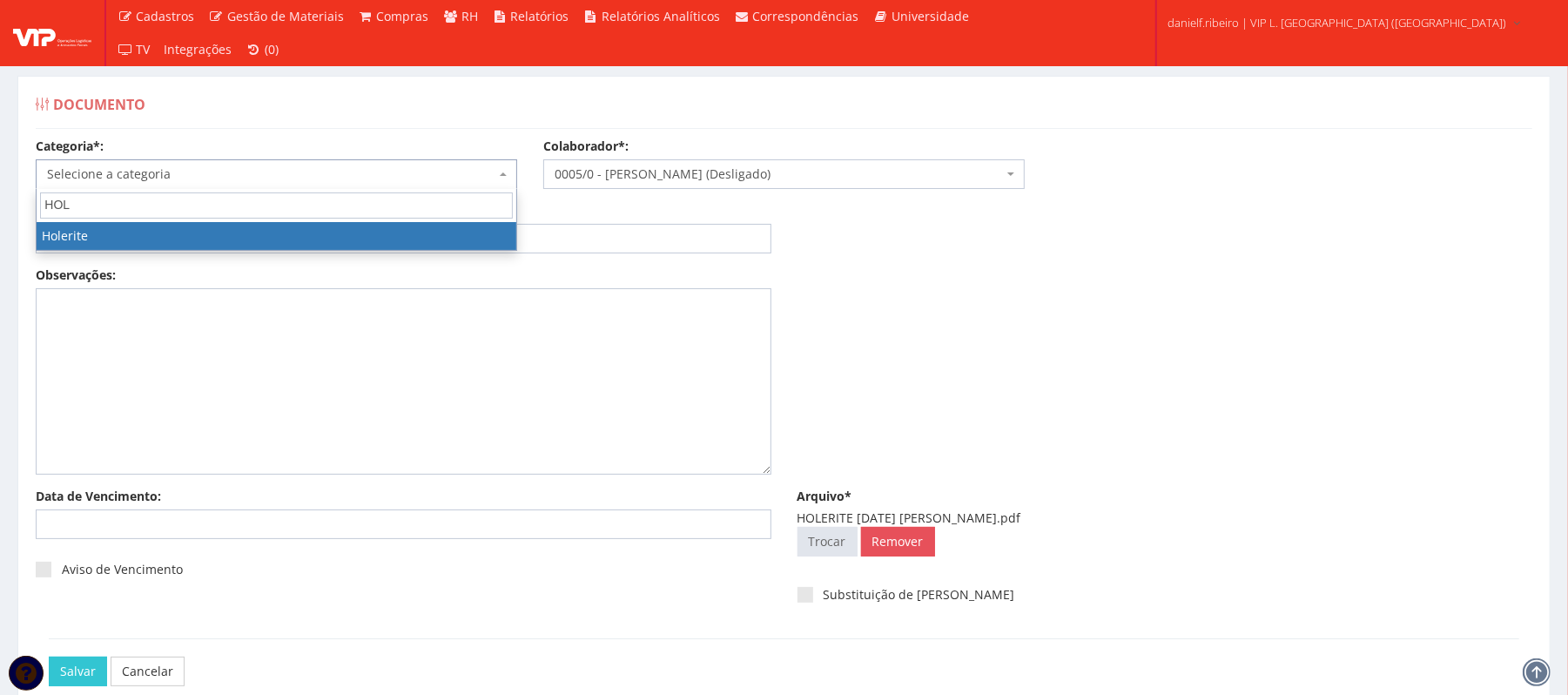
type input "HOL"
select select "holerite"
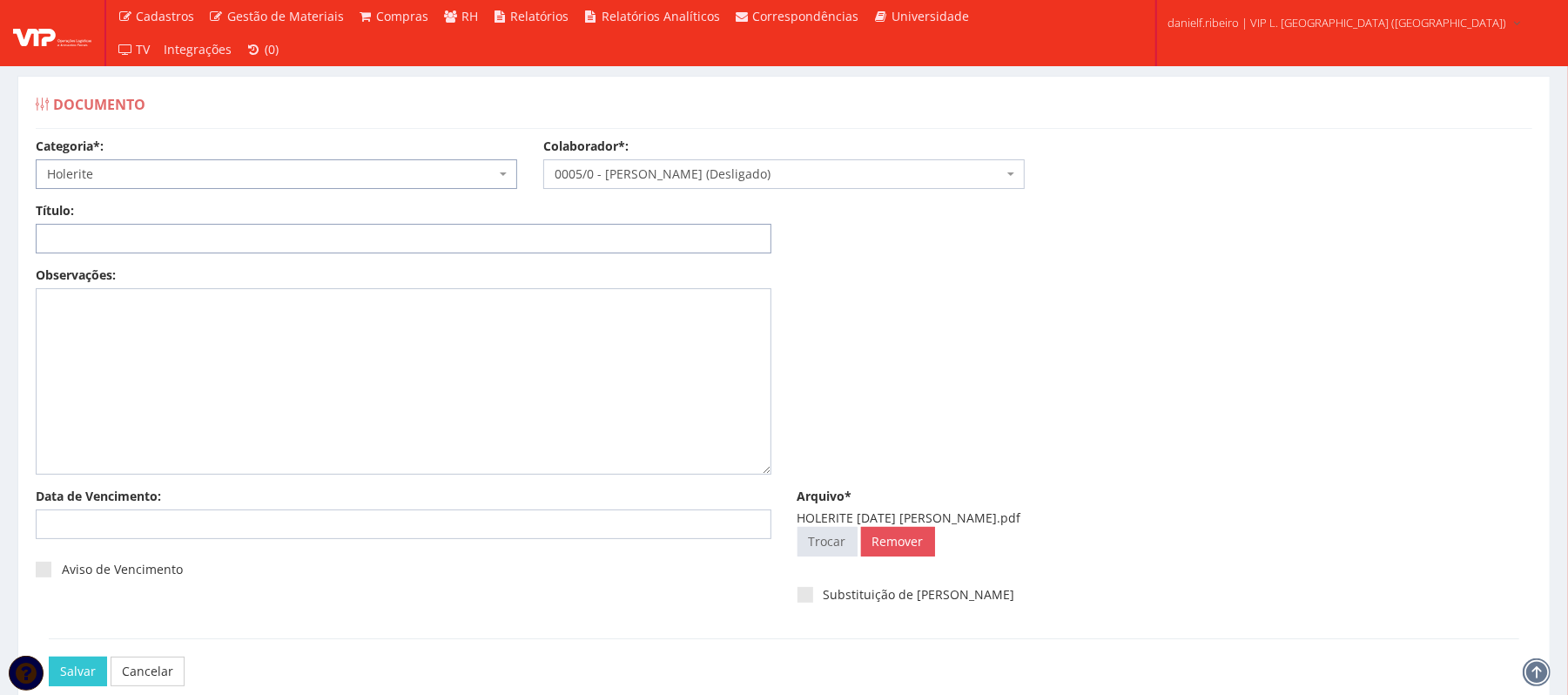
click at [216, 249] on input "Título:" at bounding box center [403, 238] width 736 height 30
paste input "HOLERITE JUL/2025"
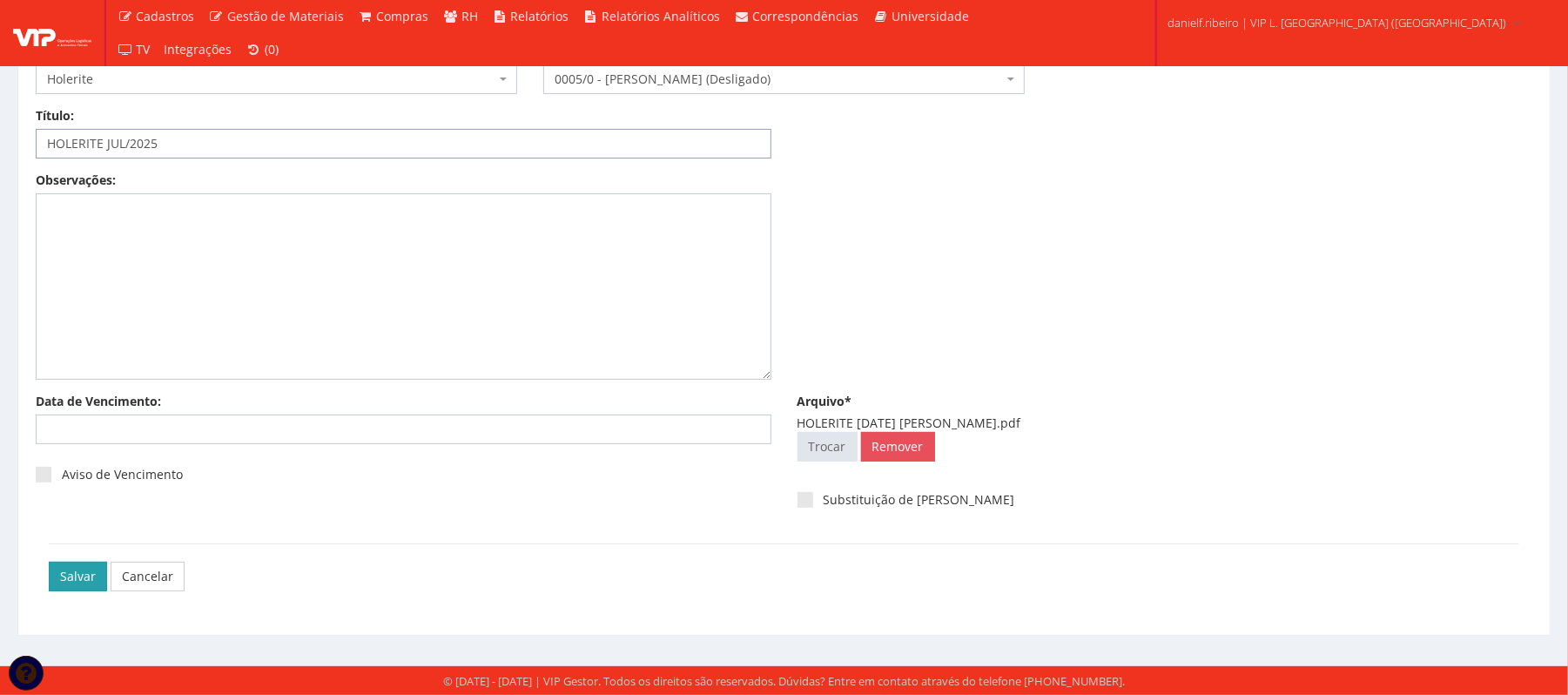
type input "HOLERITE JUL/2025"
click at [60, 583] on input "Salvar" at bounding box center [78, 576] width 58 height 30
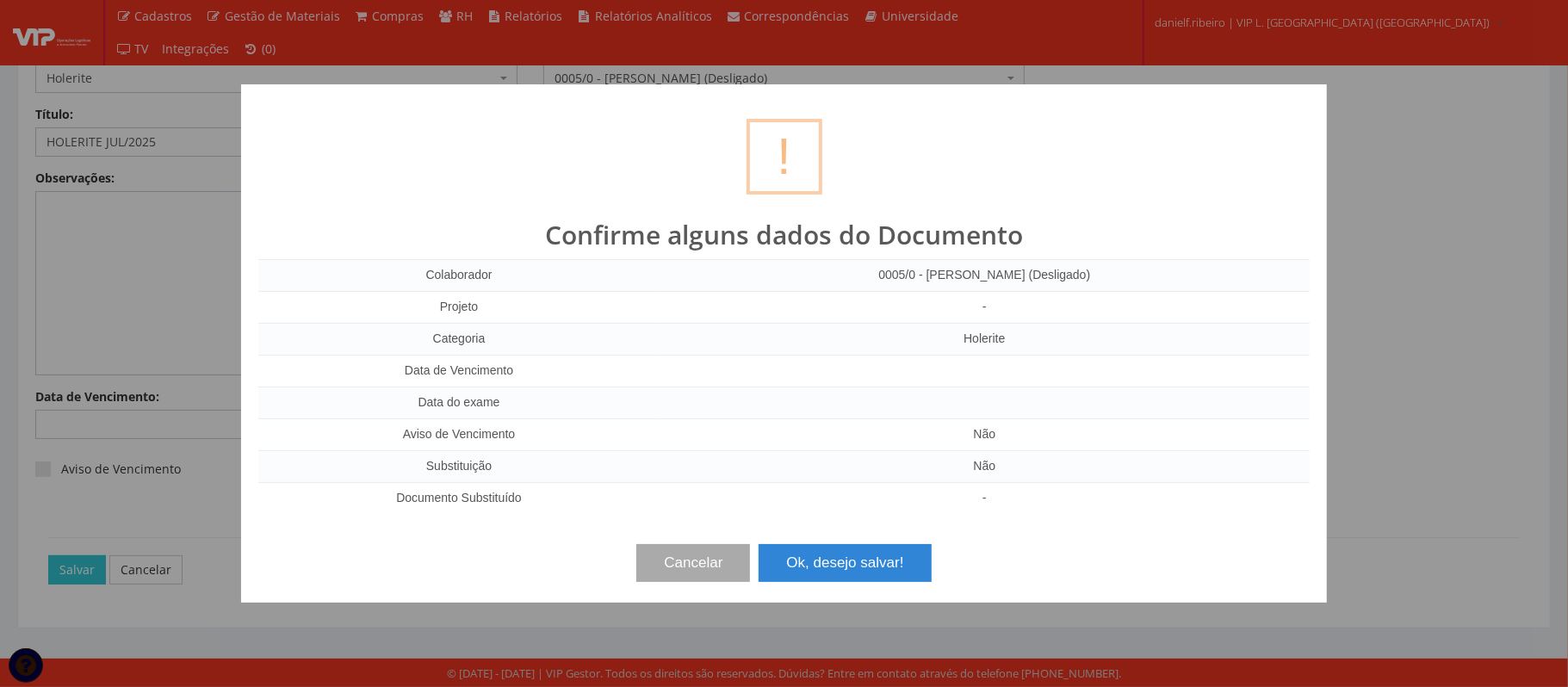
click at [831, 582] on button "Ok, desejo salvar!" at bounding box center [845, 563] width 172 height 38
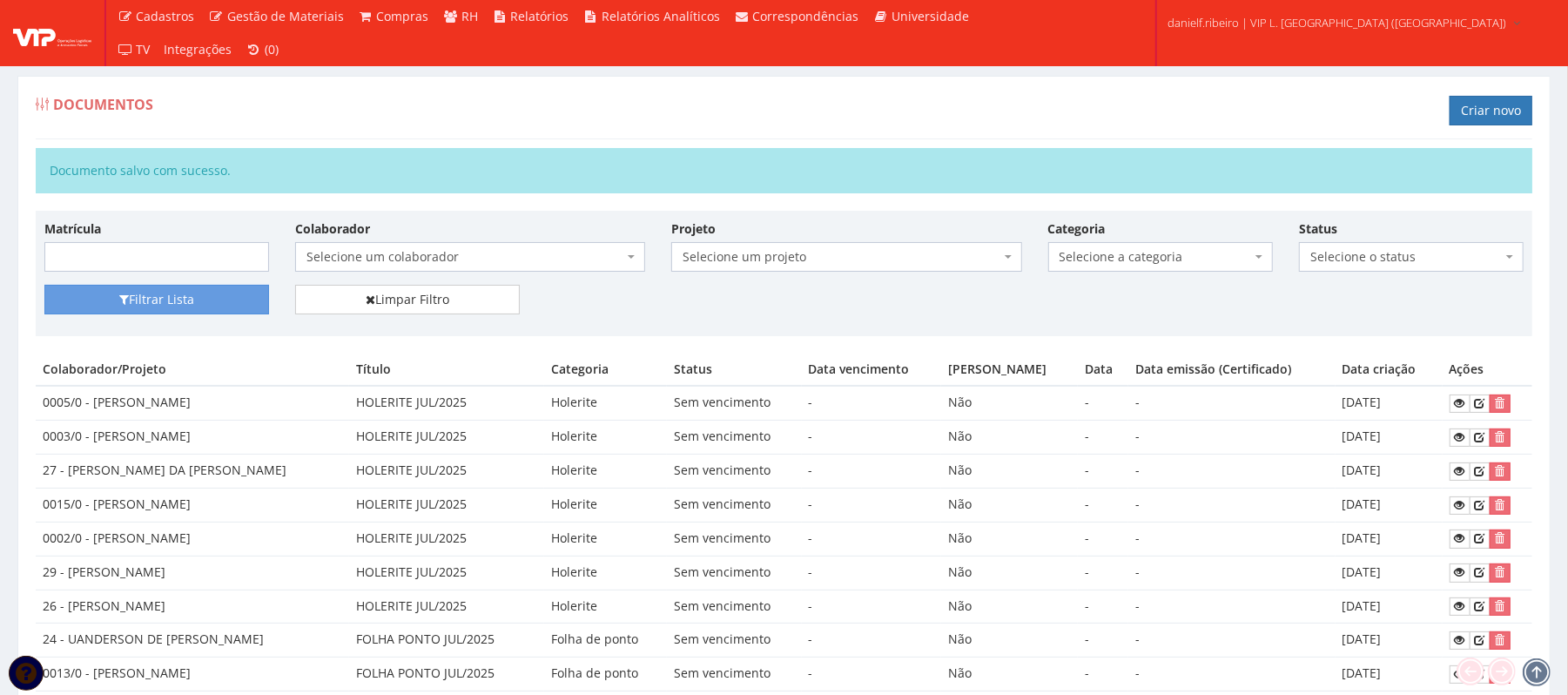
click at [934, 106] on div "Documentos Criar novo" at bounding box center [784, 113] width 1497 height 53
click at [1482, 101] on link "Criar novo" at bounding box center [1490, 110] width 82 height 30
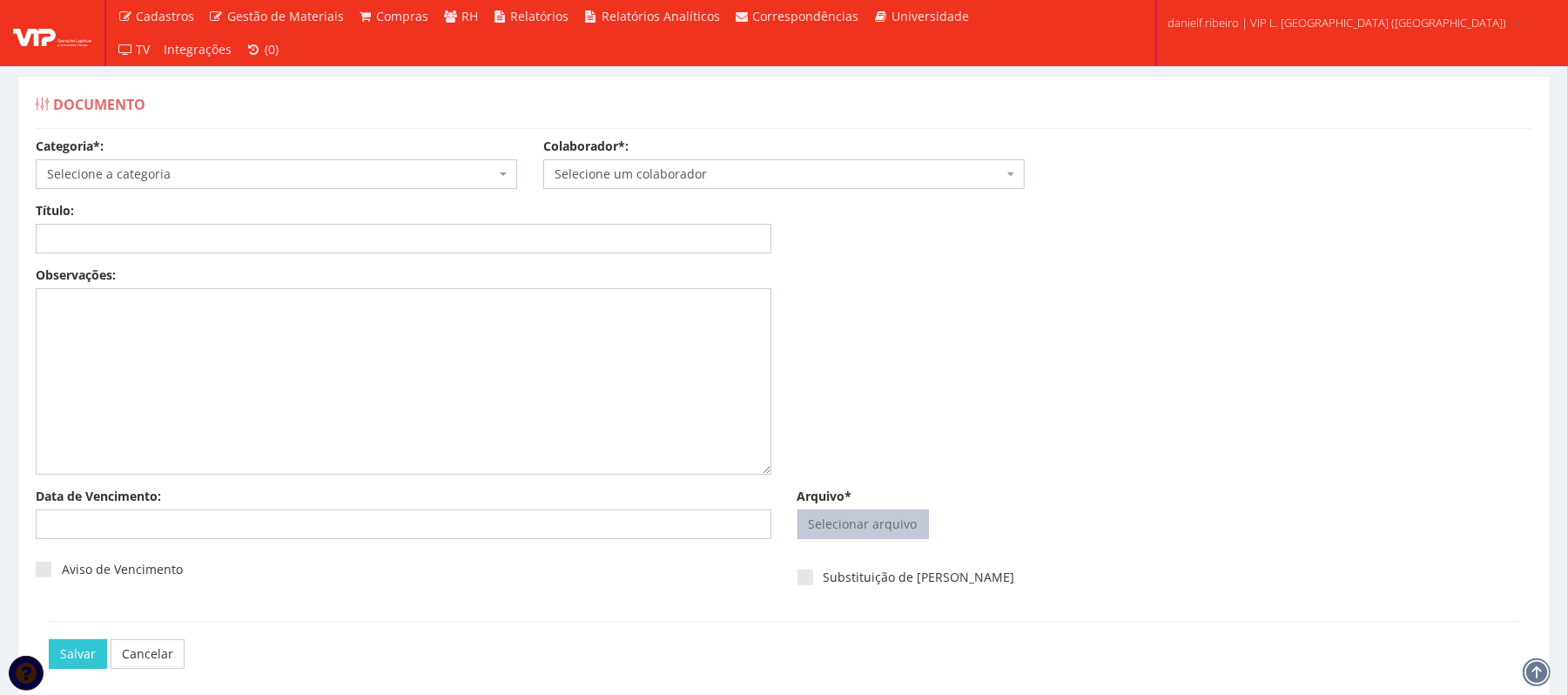
click at [848, 512] on input "Arquivo*" at bounding box center [863, 524] width 130 height 28
type input "C:\fakepath\HOLERITE [DATE] [PERSON_NAME].pdf"
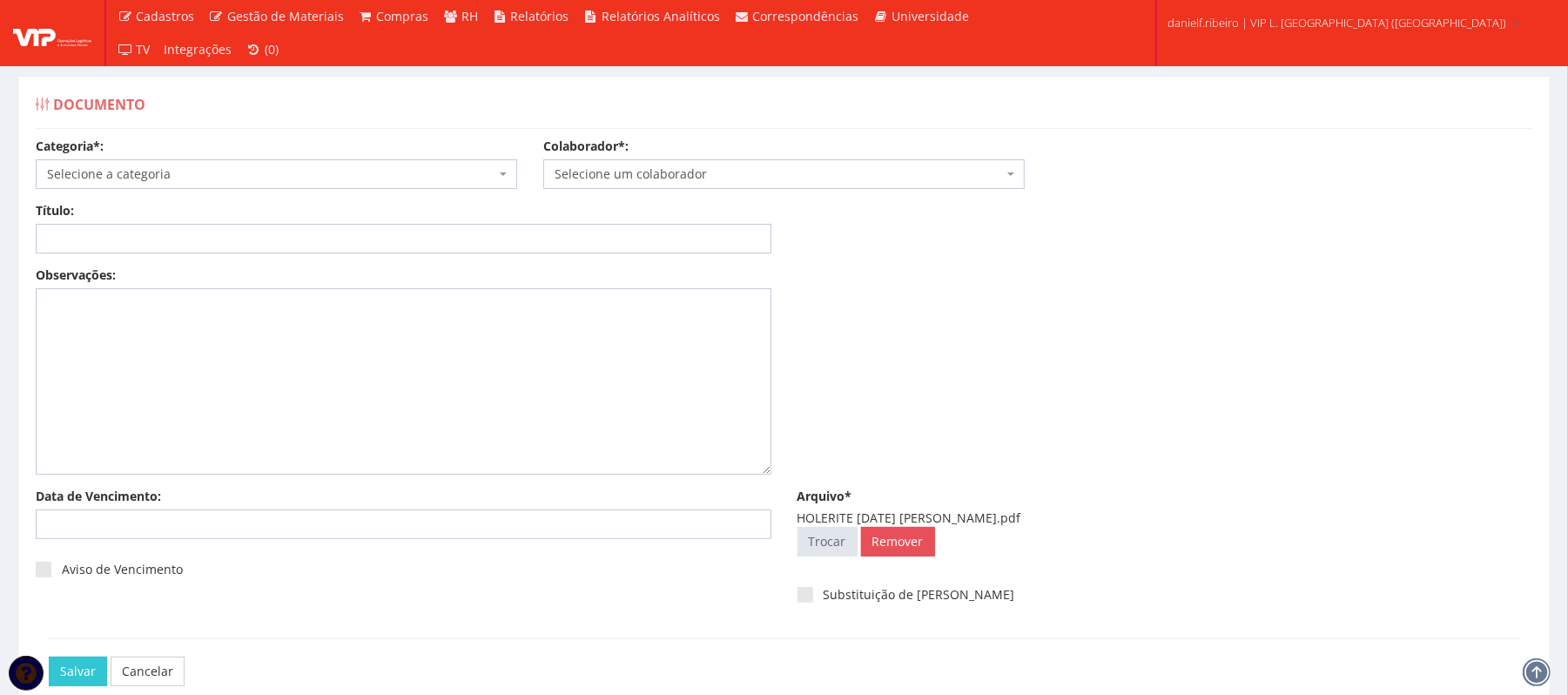
click at [823, 172] on span "Selecione um colaborador" at bounding box center [778, 174] width 448 height 17
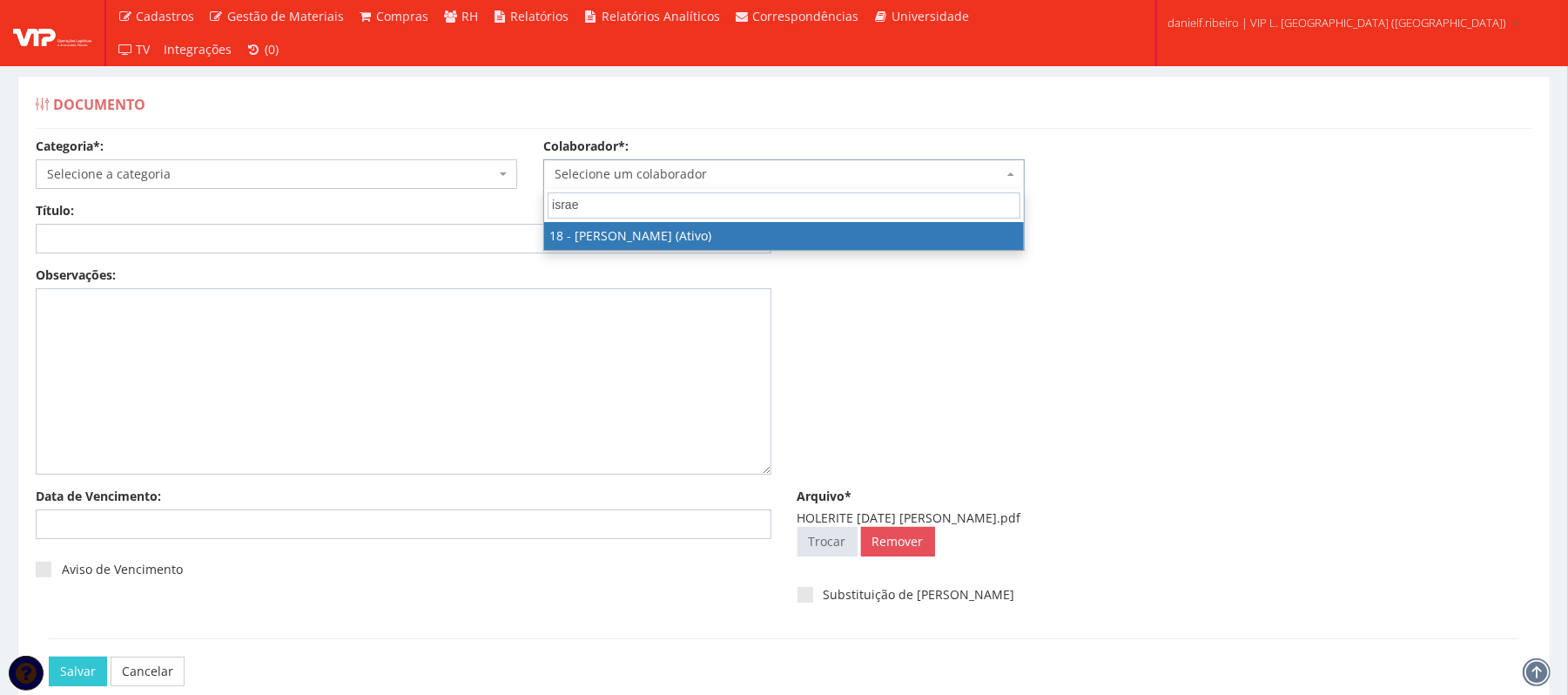
type input "israel"
select select "1437"
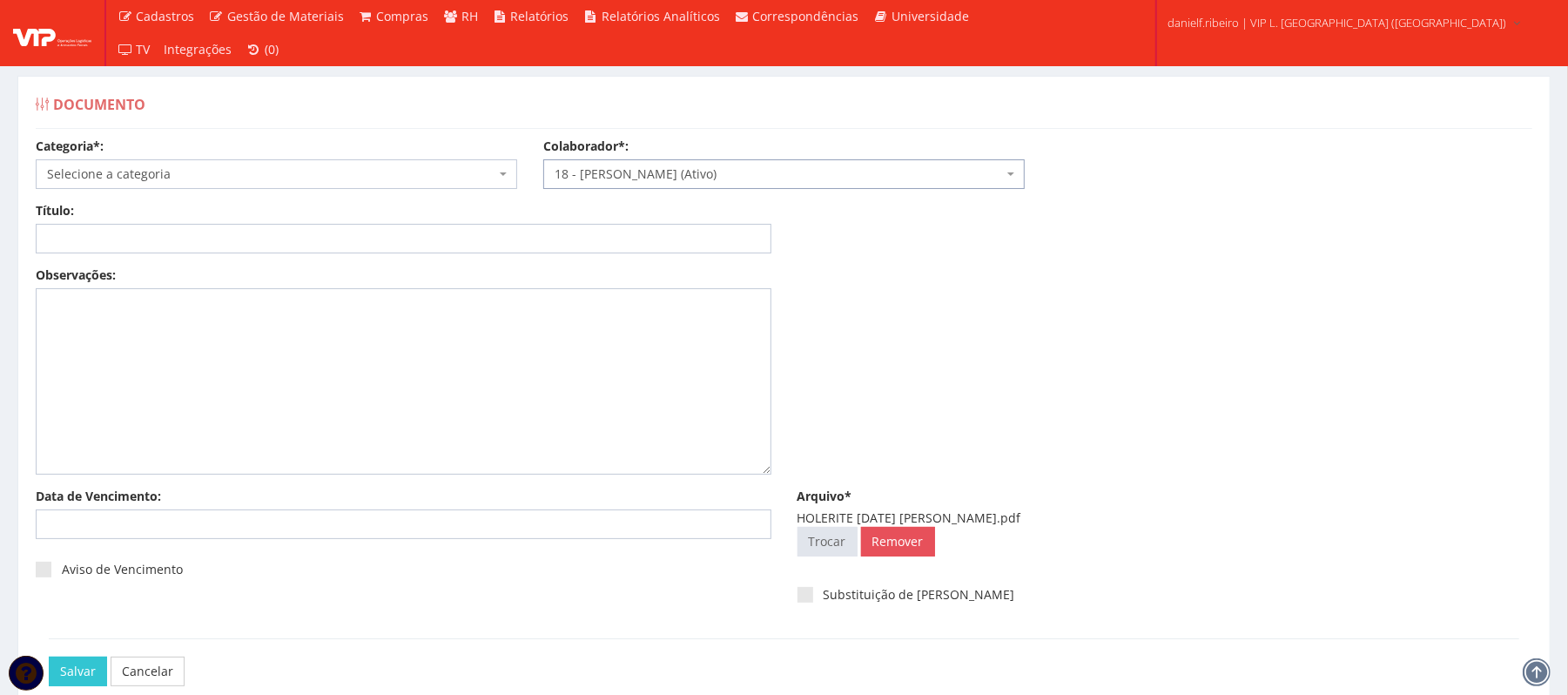
click at [181, 171] on span "Selecione a categoria" at bounding box center [271, 174] width 448 height 17
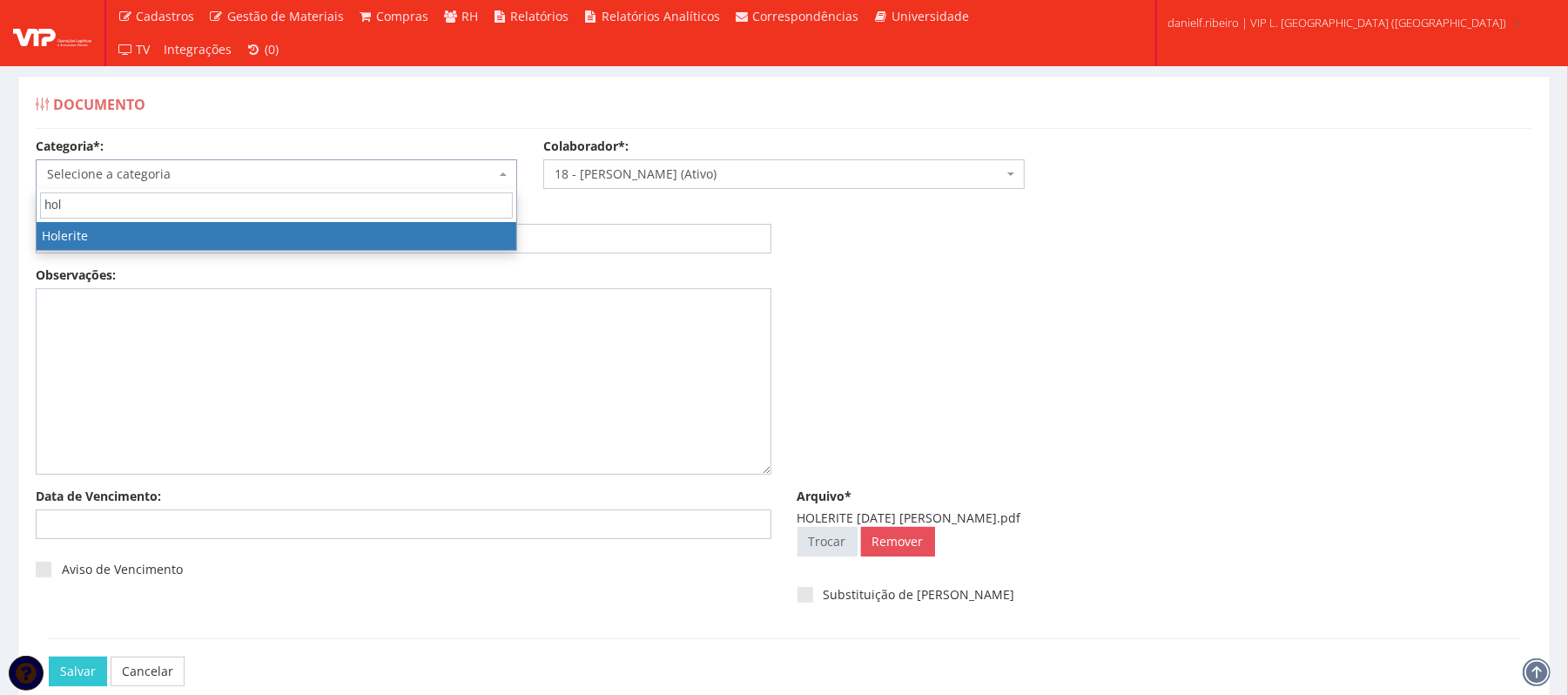
type input "hole"
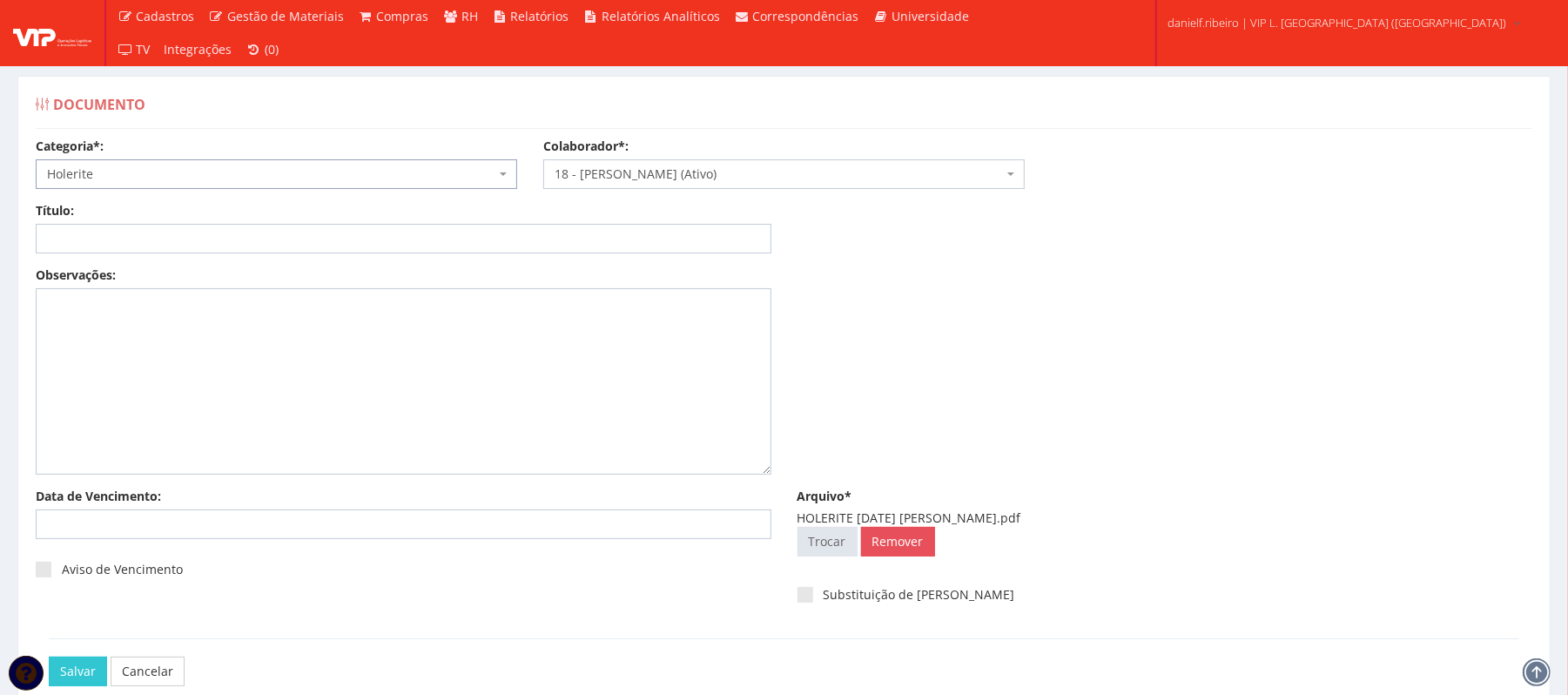
select select "holerite"
click at [261, 226] on input "Título:" at bounding box center [403, 238] width 736 height 30
click at [273, 225] on input "Título:" at bounding box center [403, 238] width 736 height 30
click at [294, 237] on input "Título:" at bounding box center [403, 238] width 736 height 30
paste input "HOLERITE JUL/2025"
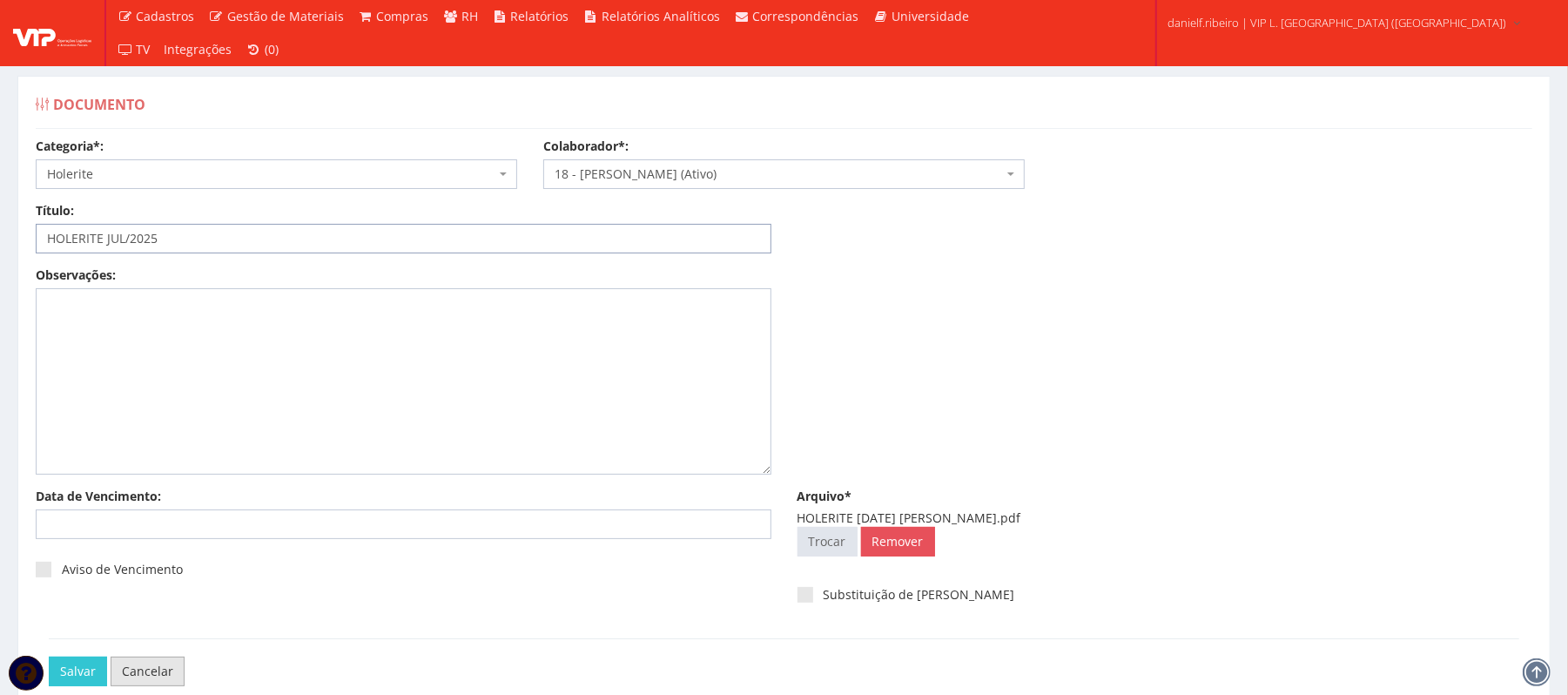
scroll to position [98, 0]
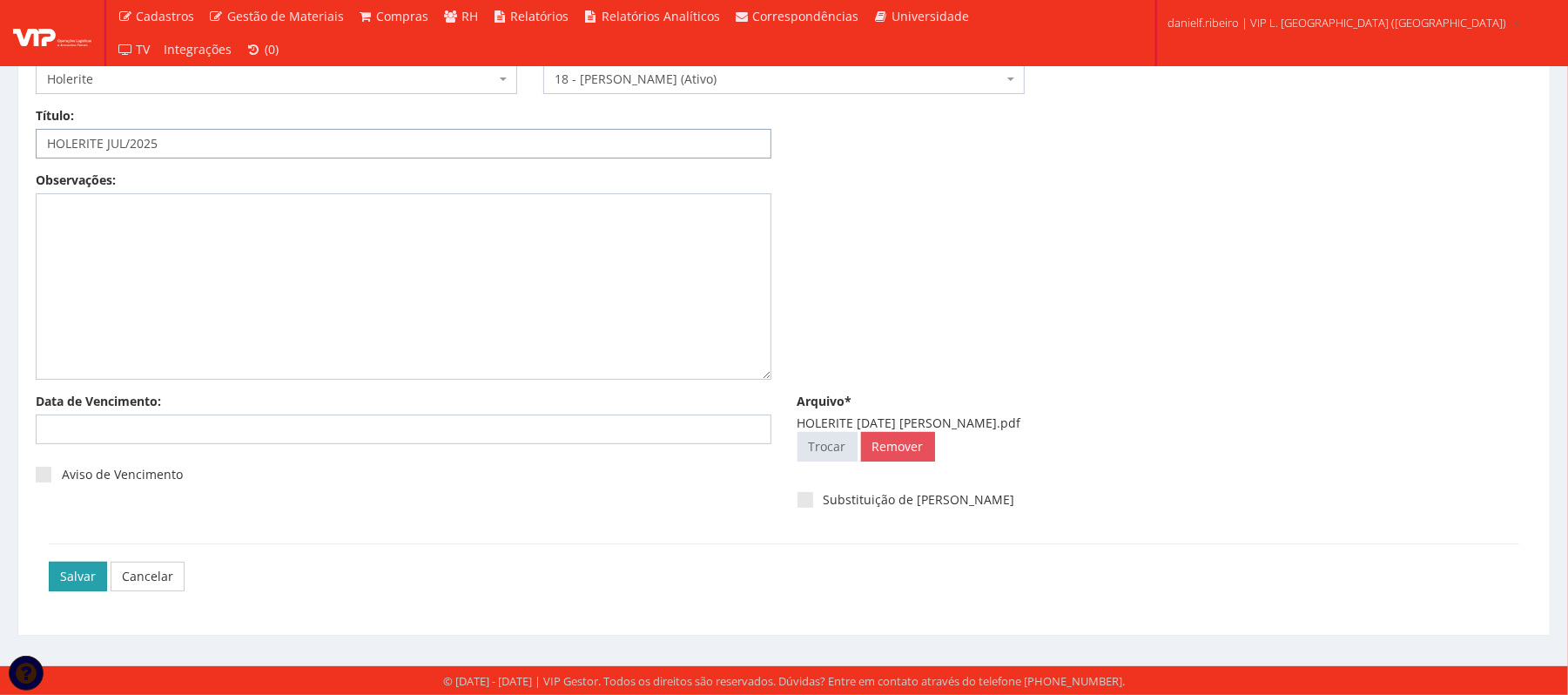
type input "HOLERITE JUL/2025"
click at [61, 569] on input "Salvar" at bounding box center [78, 576] width 58 height 30
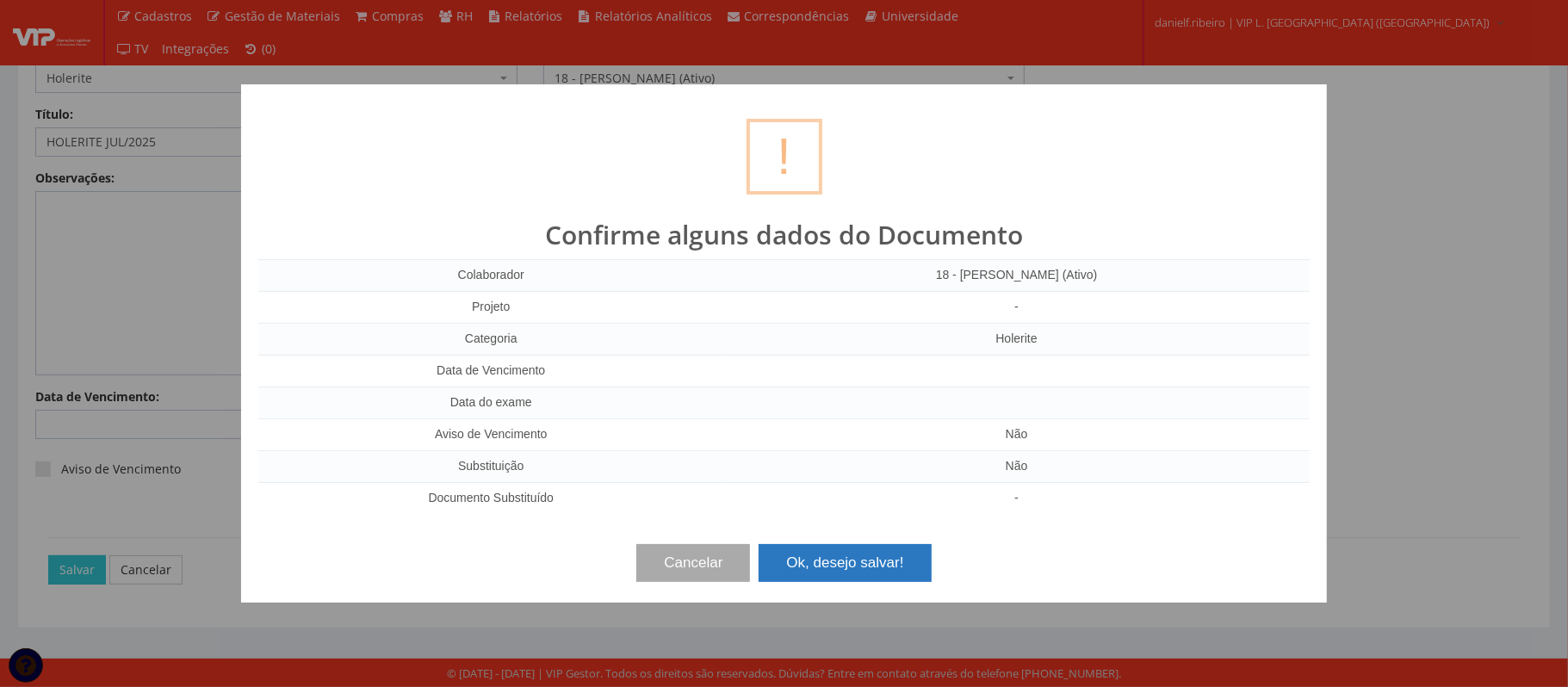
click at [838, 538] on div "Cancelar Ok, desejo salvar!" at bounding box center [784, 556] width 1052 height 51
click at [834, 559] on button "Ok, desejo salvar!" at bounding box center [845, 563] width 172 height 38
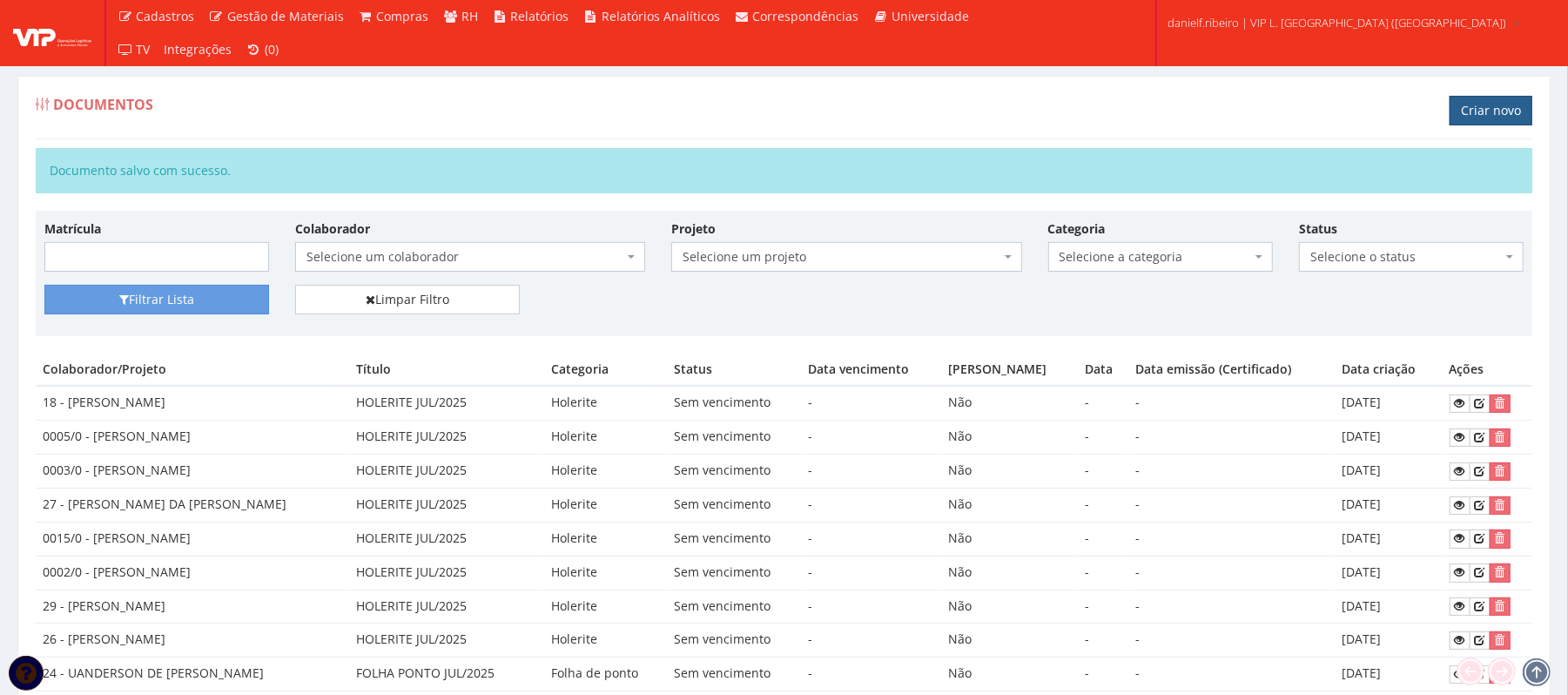
click at [1471, 122] on link "Criar novo" at bounding box center [1490, 110] width 82 height 30
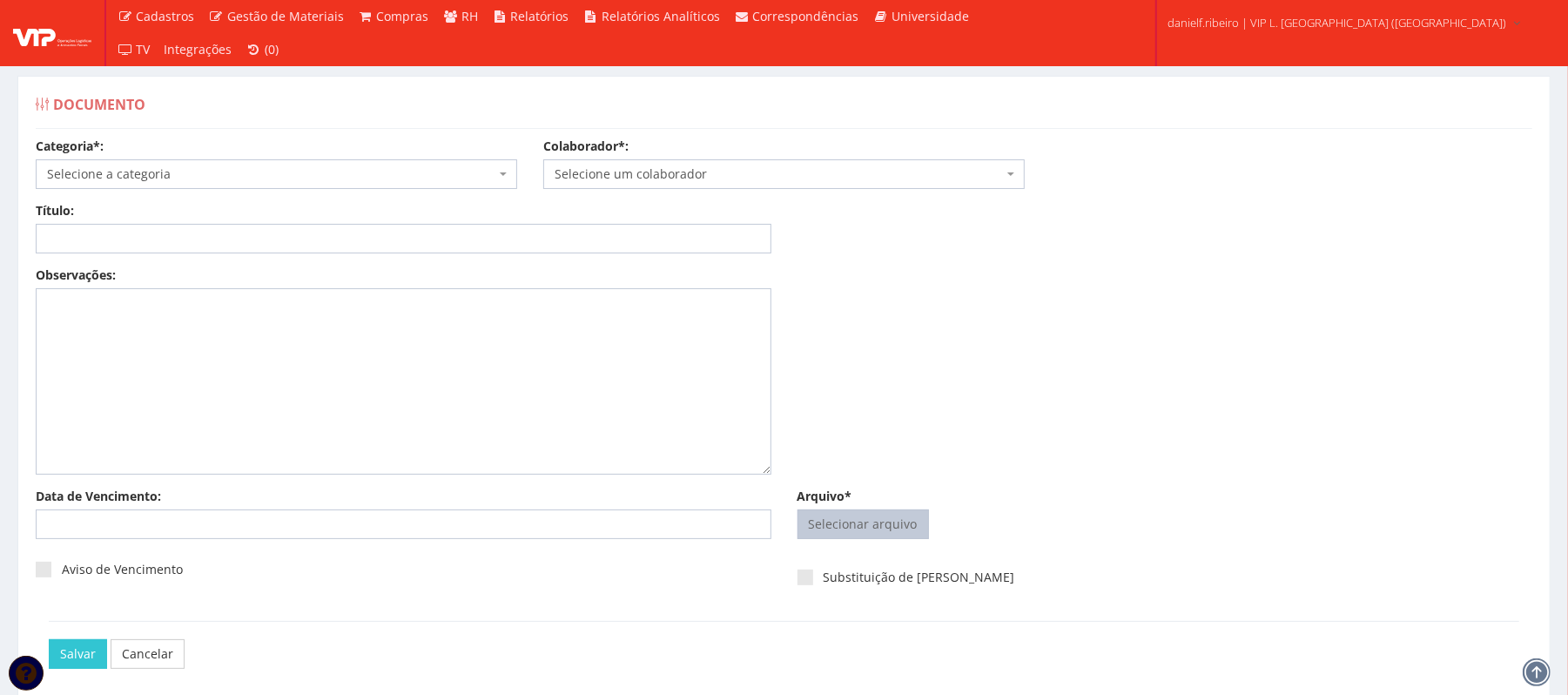
click at [851, 526] on input "Arquivo*" at bounding box center [863, 524] width 130 height 28
type input "C:\fakepath\HOLERITE [DATE] JILDEON SANTOS BOAVENTURA.pdf"
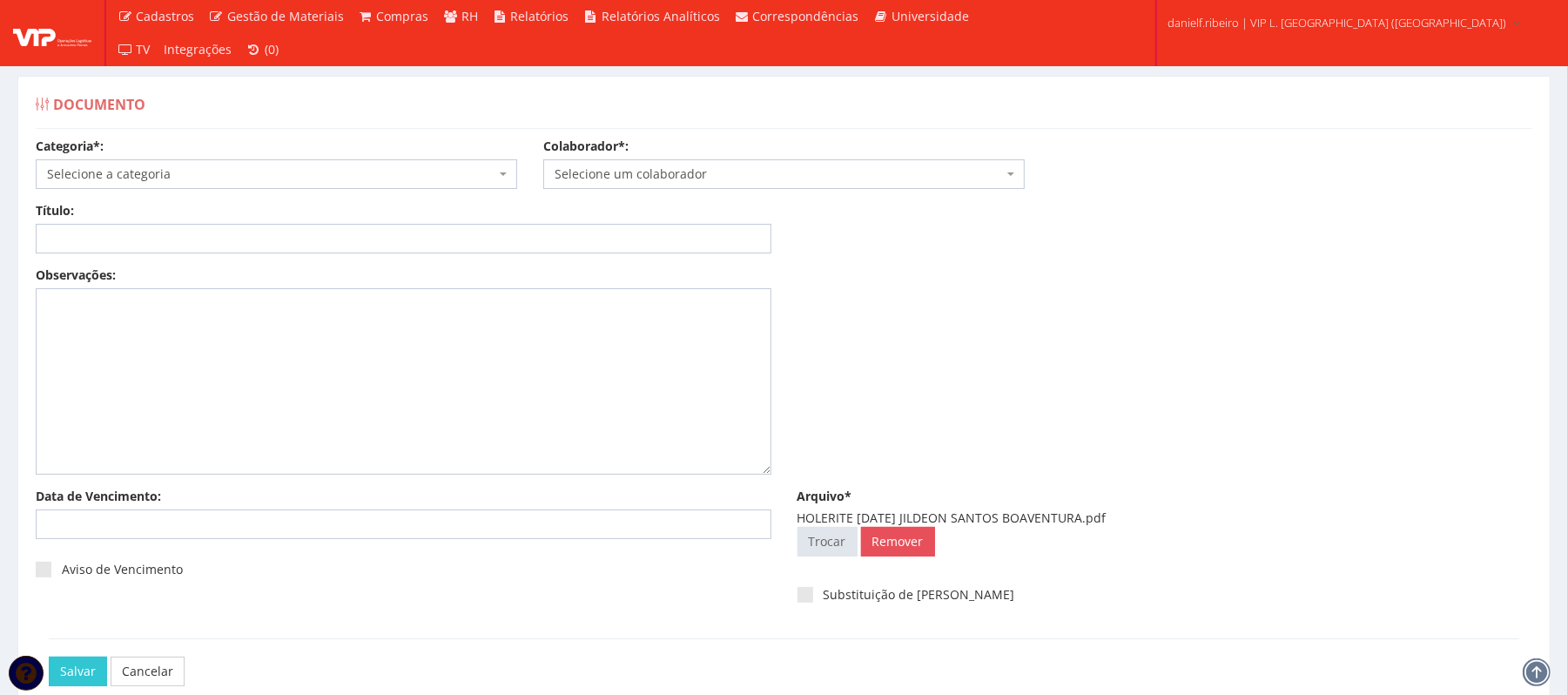
click at [806, 164] on span "Selecione um colaborador" at bounding box center [784, 173] width 482 height 30
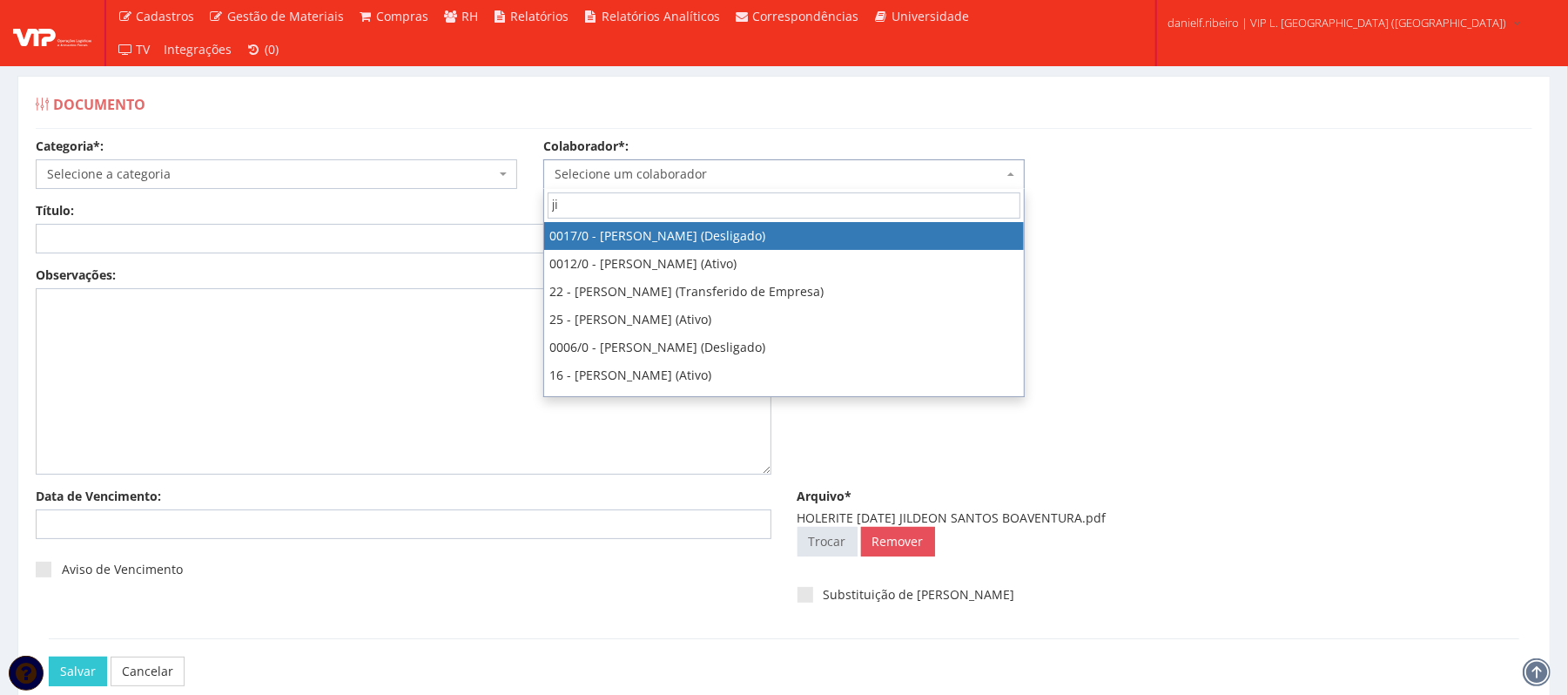
type input "jil"
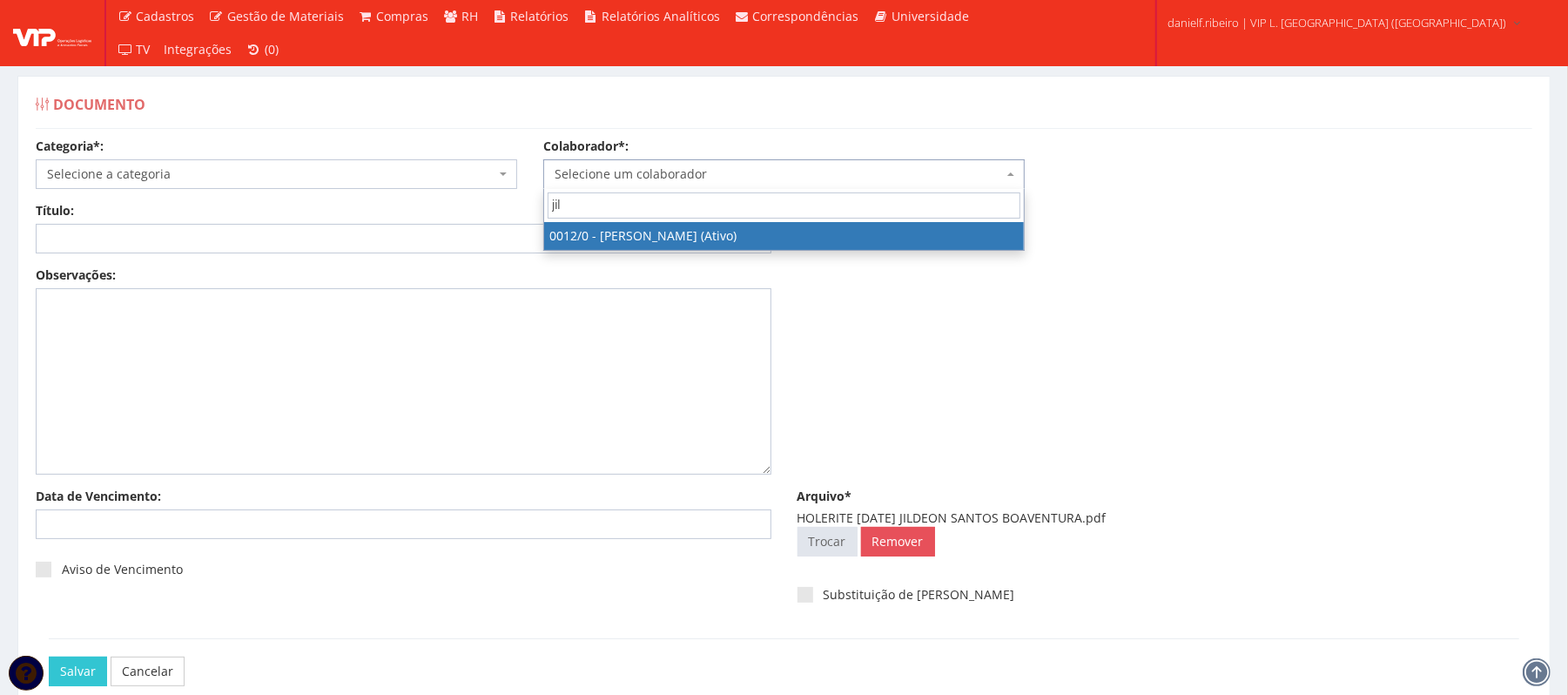
select select "888"
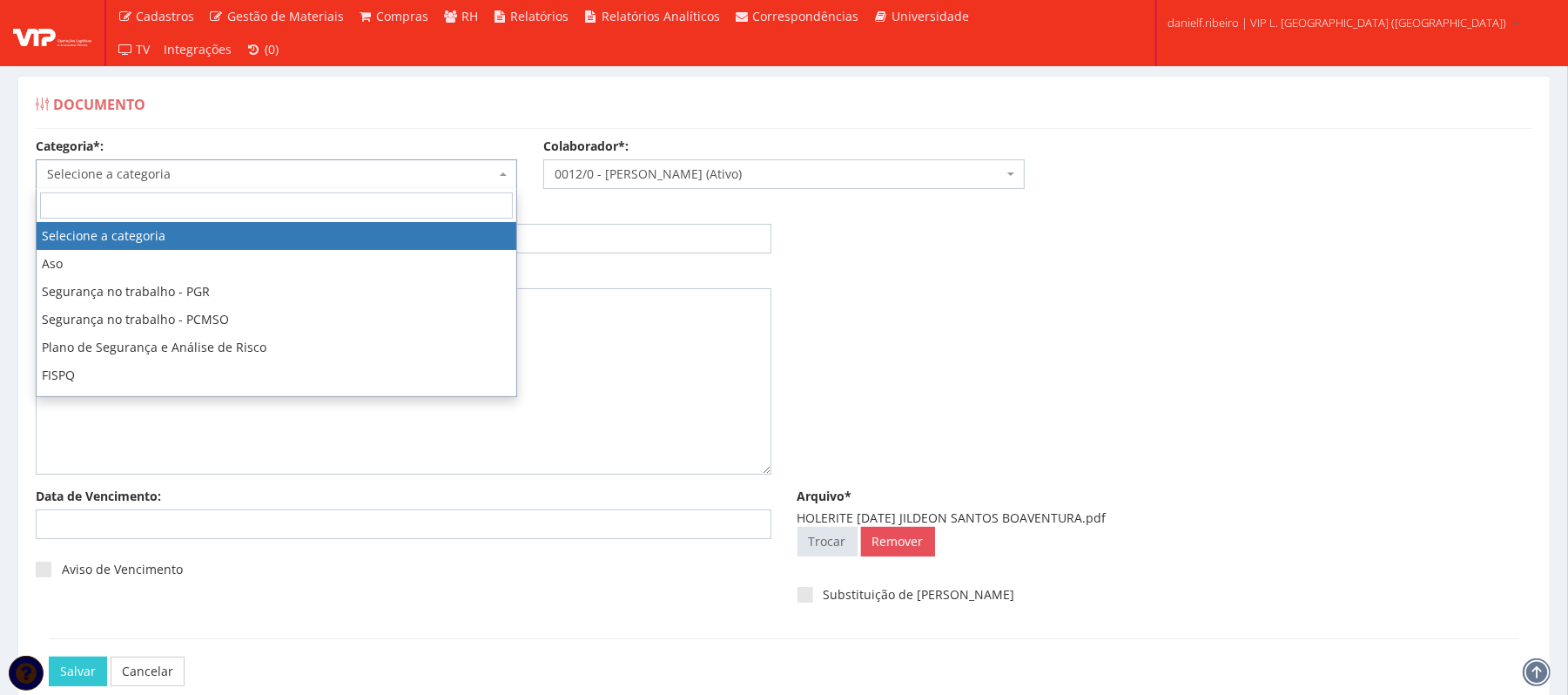
click at [199, 172] on span "Selecione a categoria" at bounding box center [271, 174] width 448 height 17
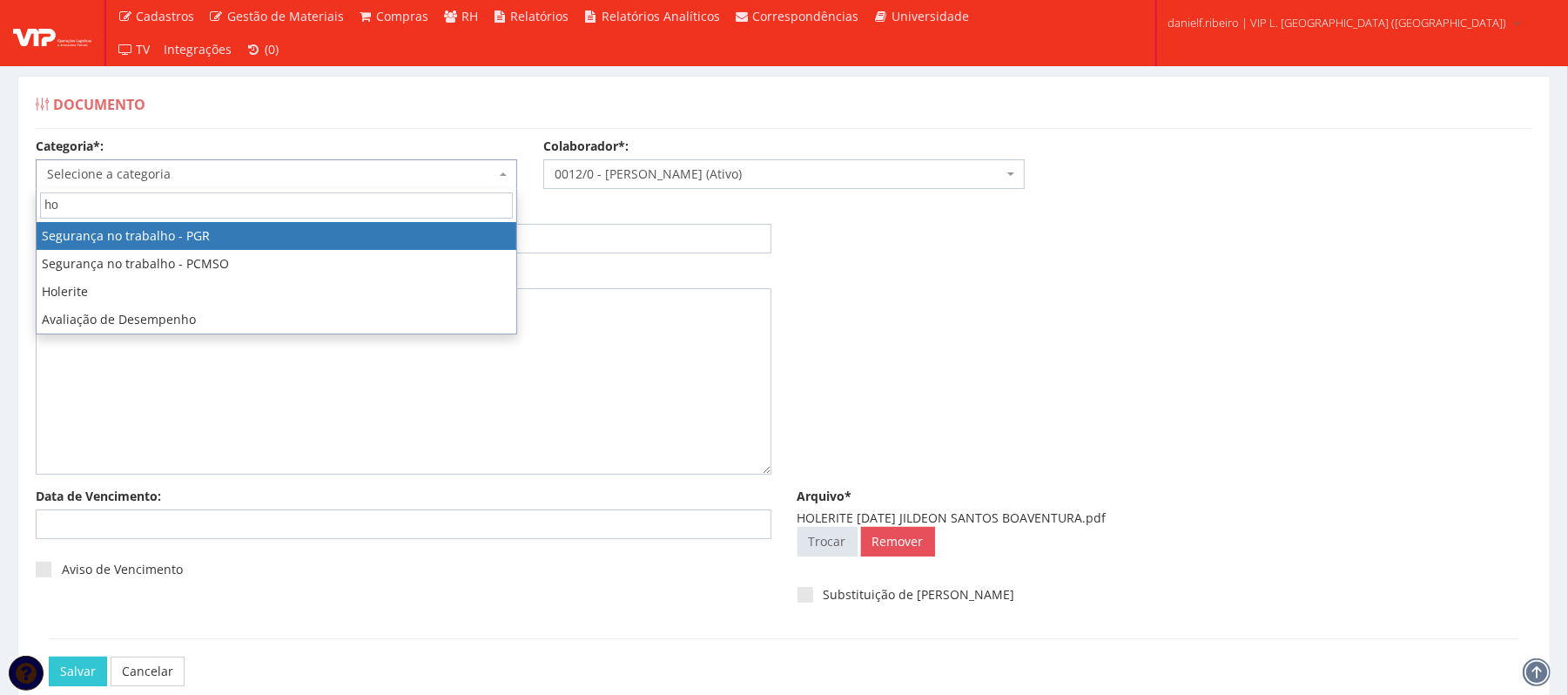
type input "hol"
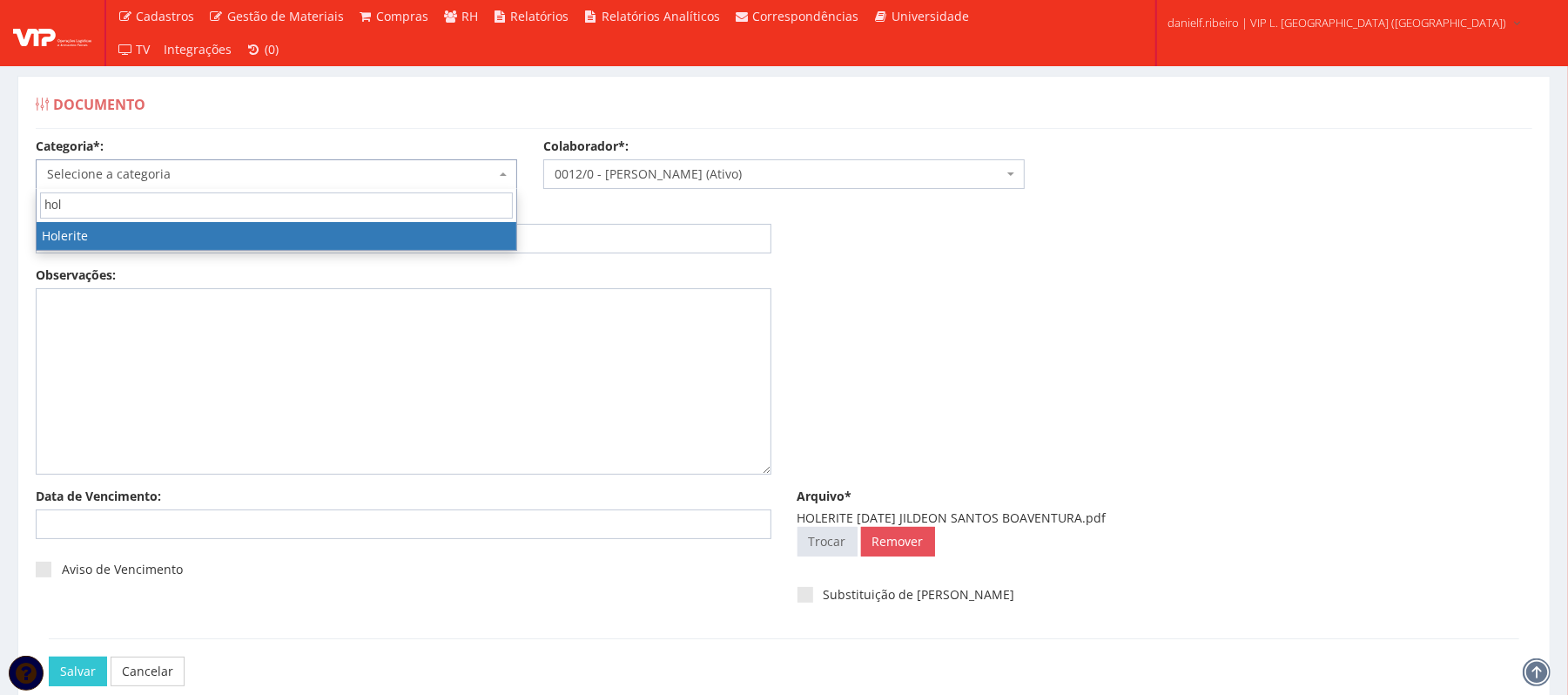
select select "holerite"
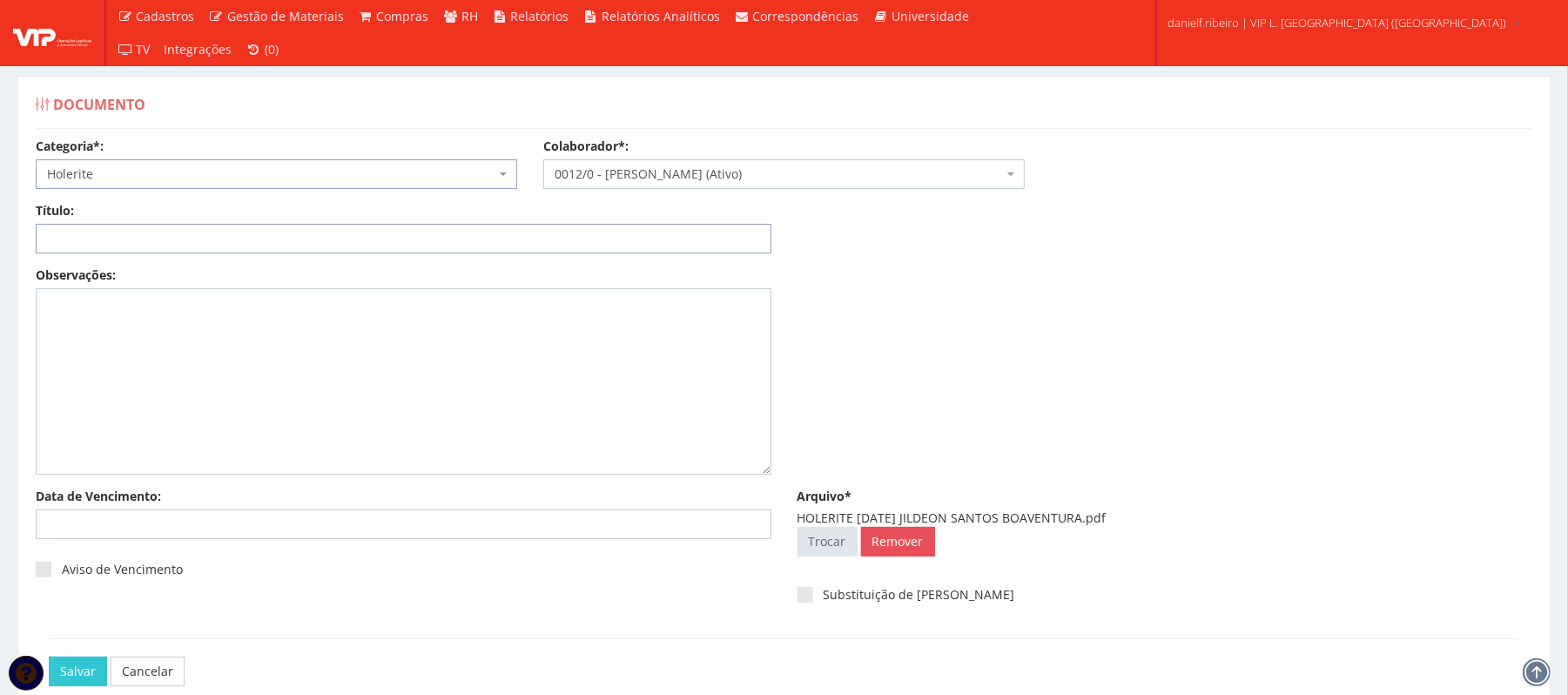
click at [175, 240] on input "Título:" at bounding box center [403, 238] width 736 height 30
paste input "HOLERITE JUL/2025"
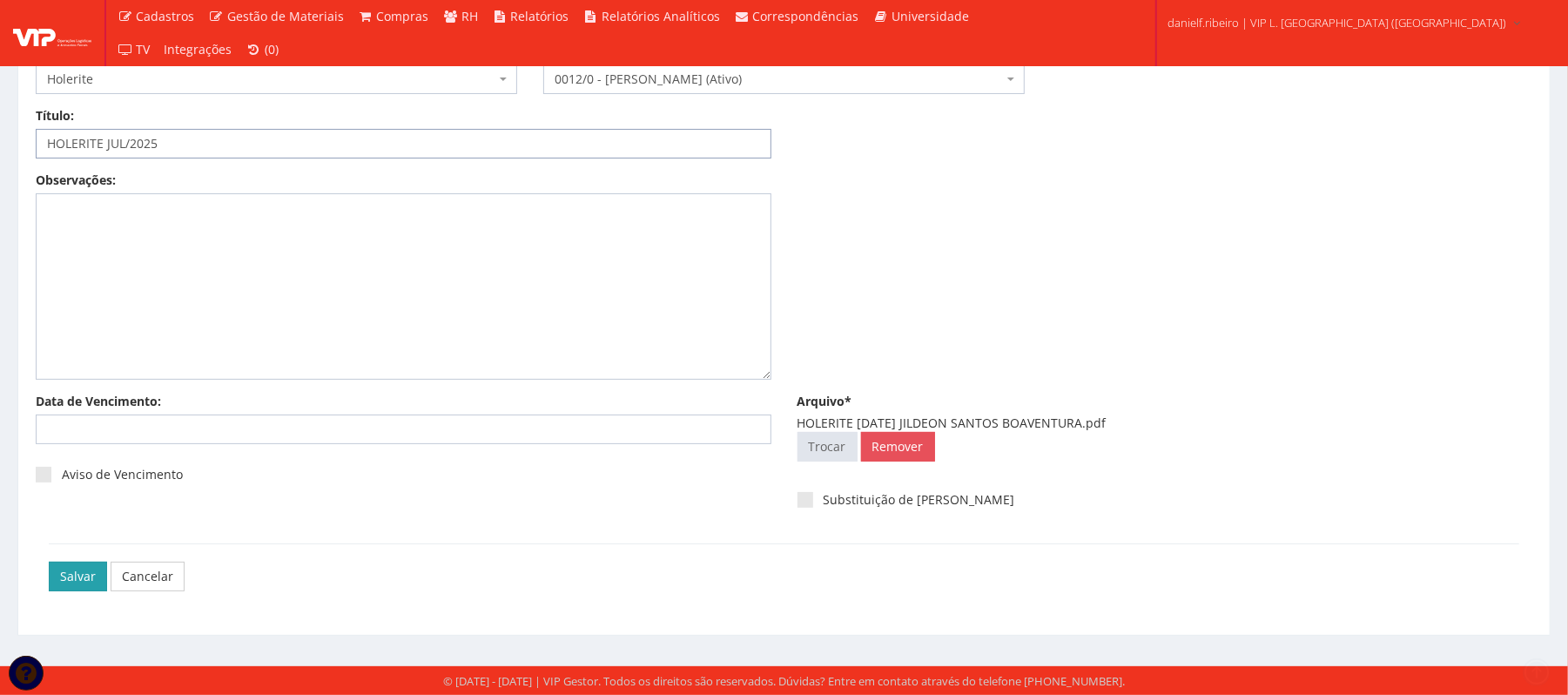
type input "HOLERITE JUL/2025"
click at [59, 580] on input "Salvar" at bounding box center [78, 576] width 58 height 30
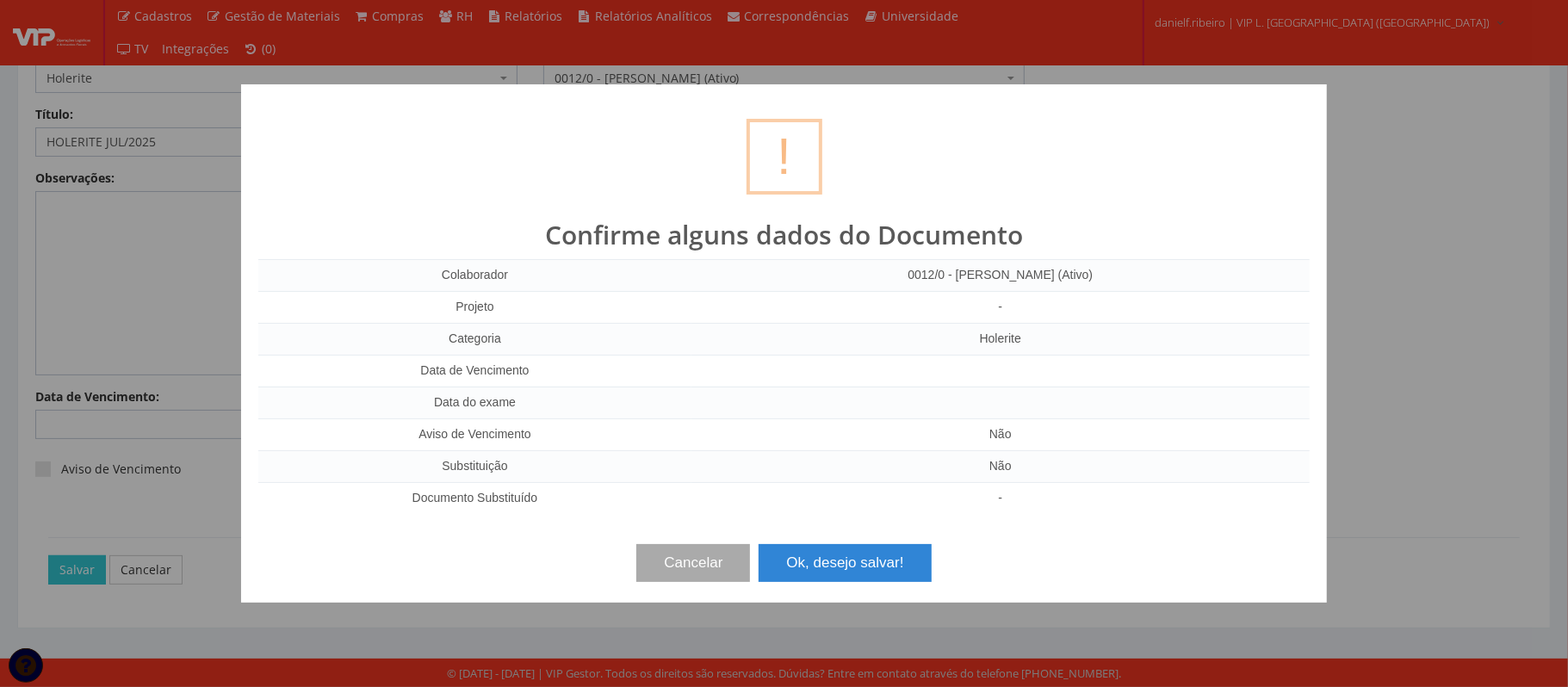
click at [860, 565] on button "Ok, desejo salvar!" at bounding box center [845, 563] width 172 height 38
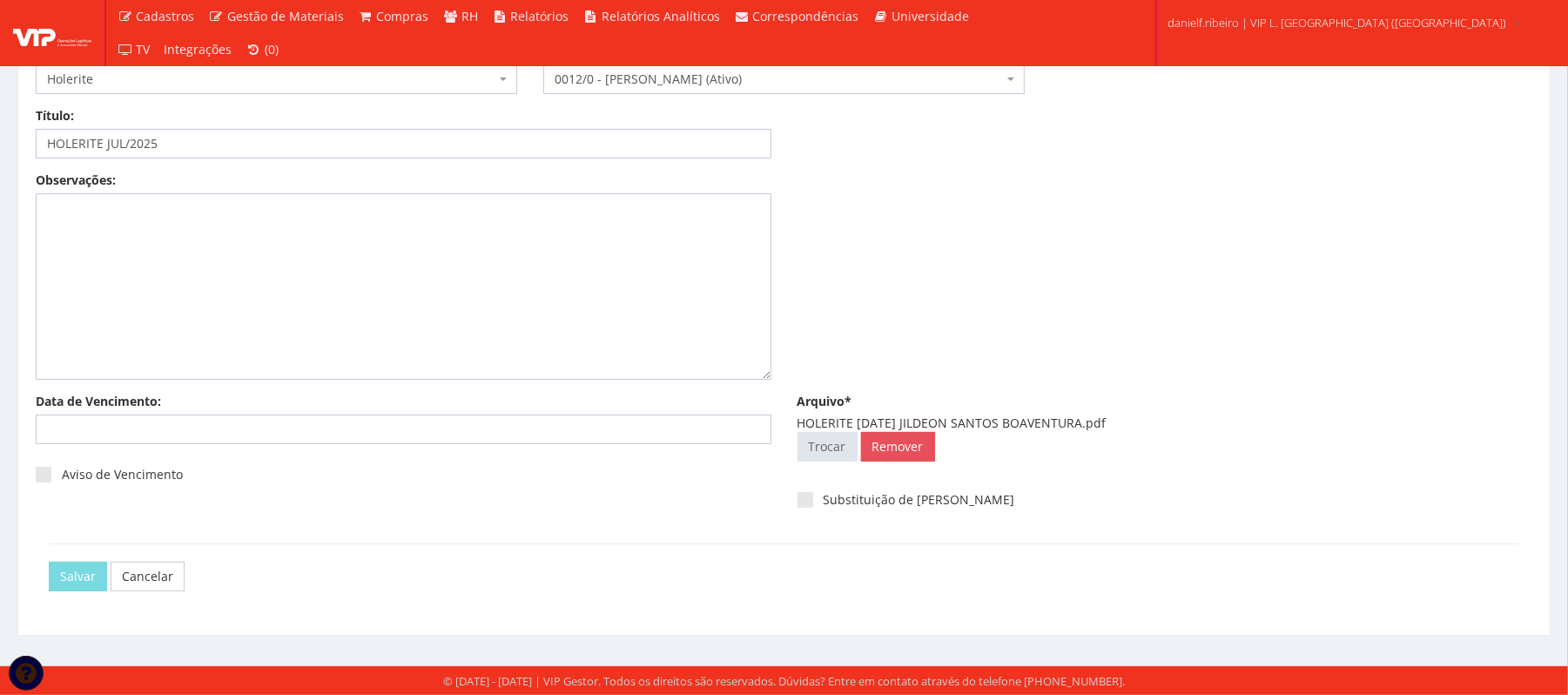
scroll to position [0, 0]
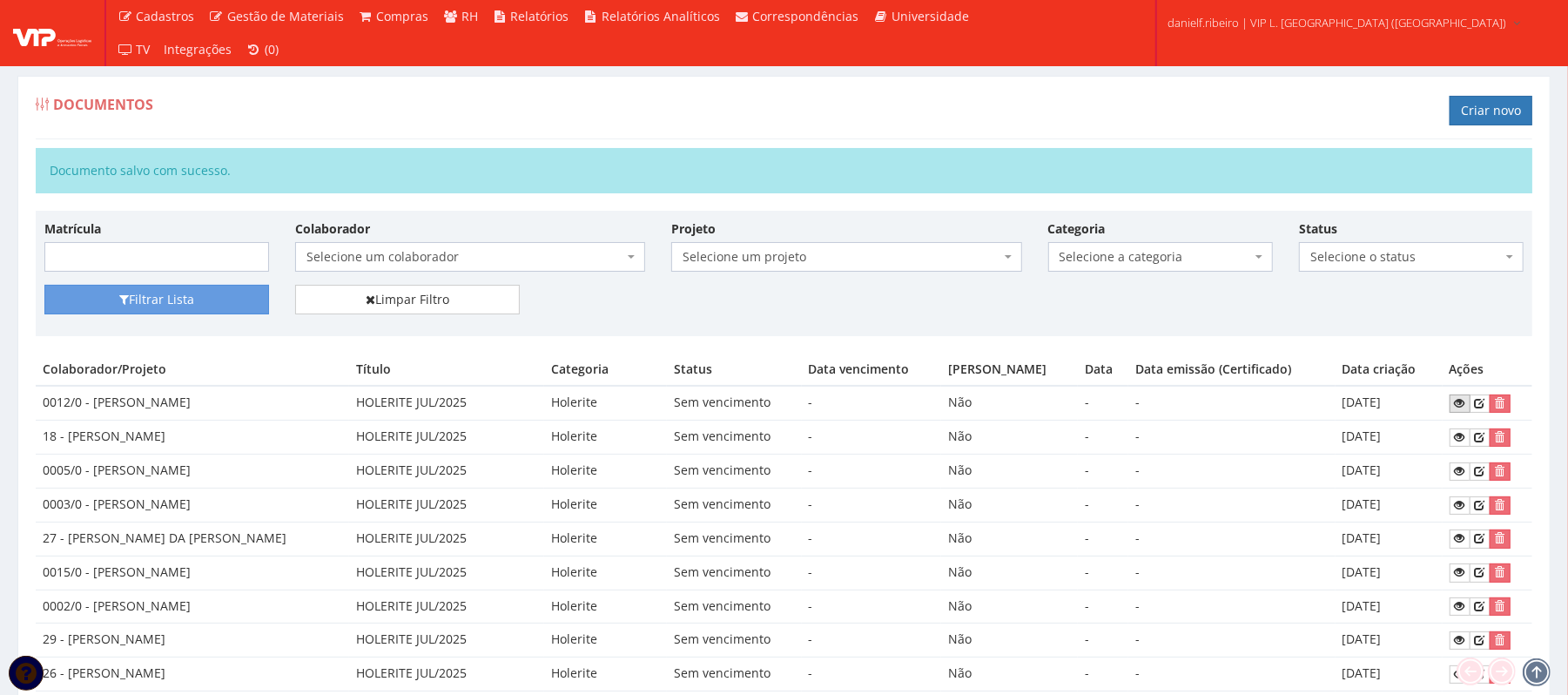
click at [1456, 406] on icon at bounding box center [1460, 403] width 11 height 12
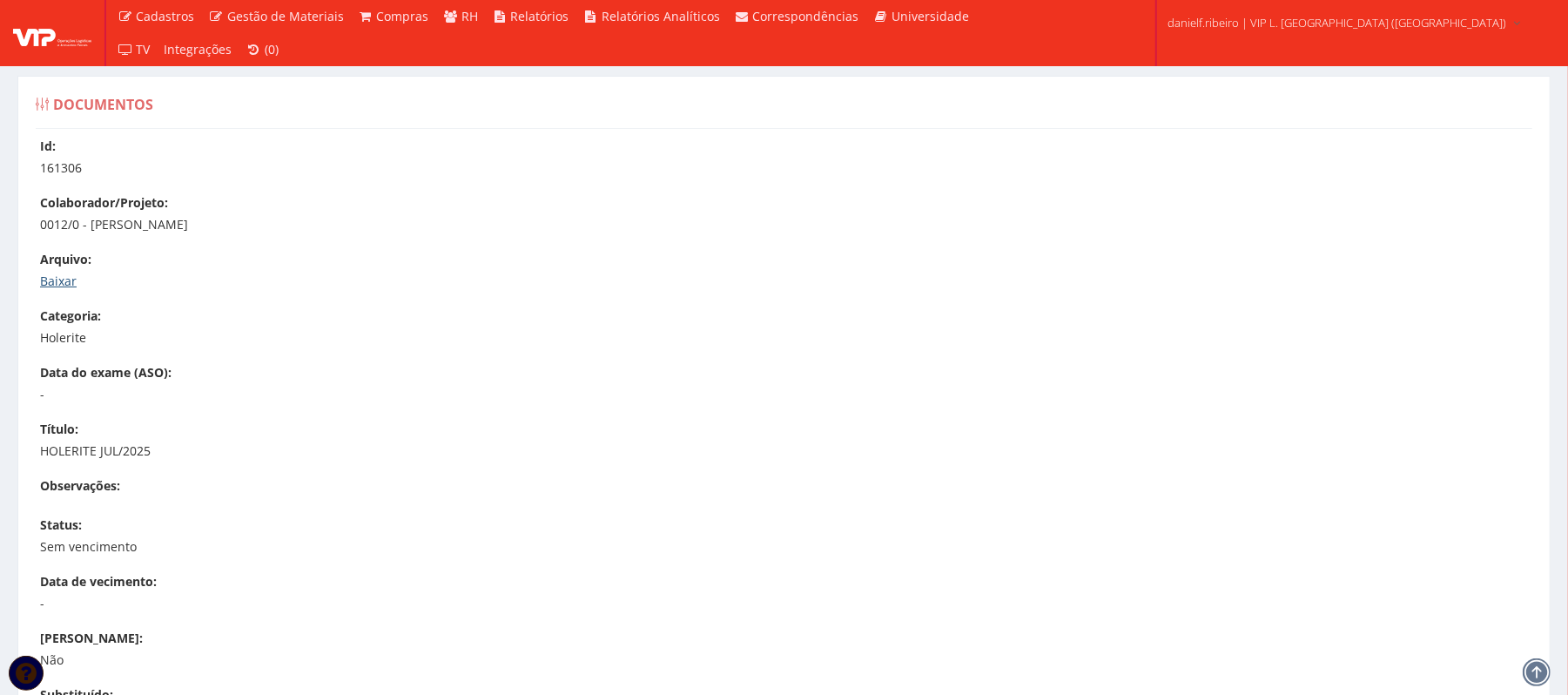
click at [50, 276] on link "Baixar" at bounding box center [58, 280] width 36 height 16
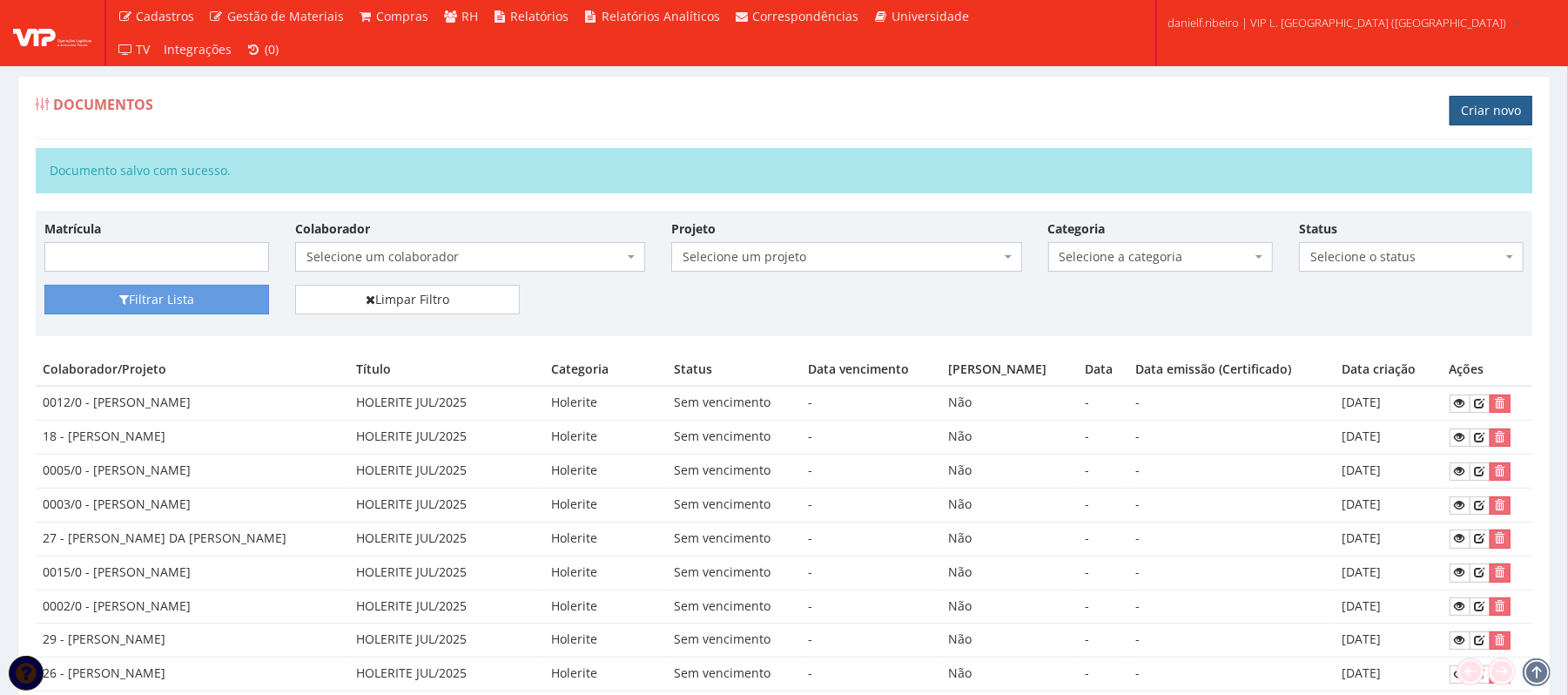
click at [1488, 115] on link "Criar novo" at bounding box center [1490, 110] width 82 height 30
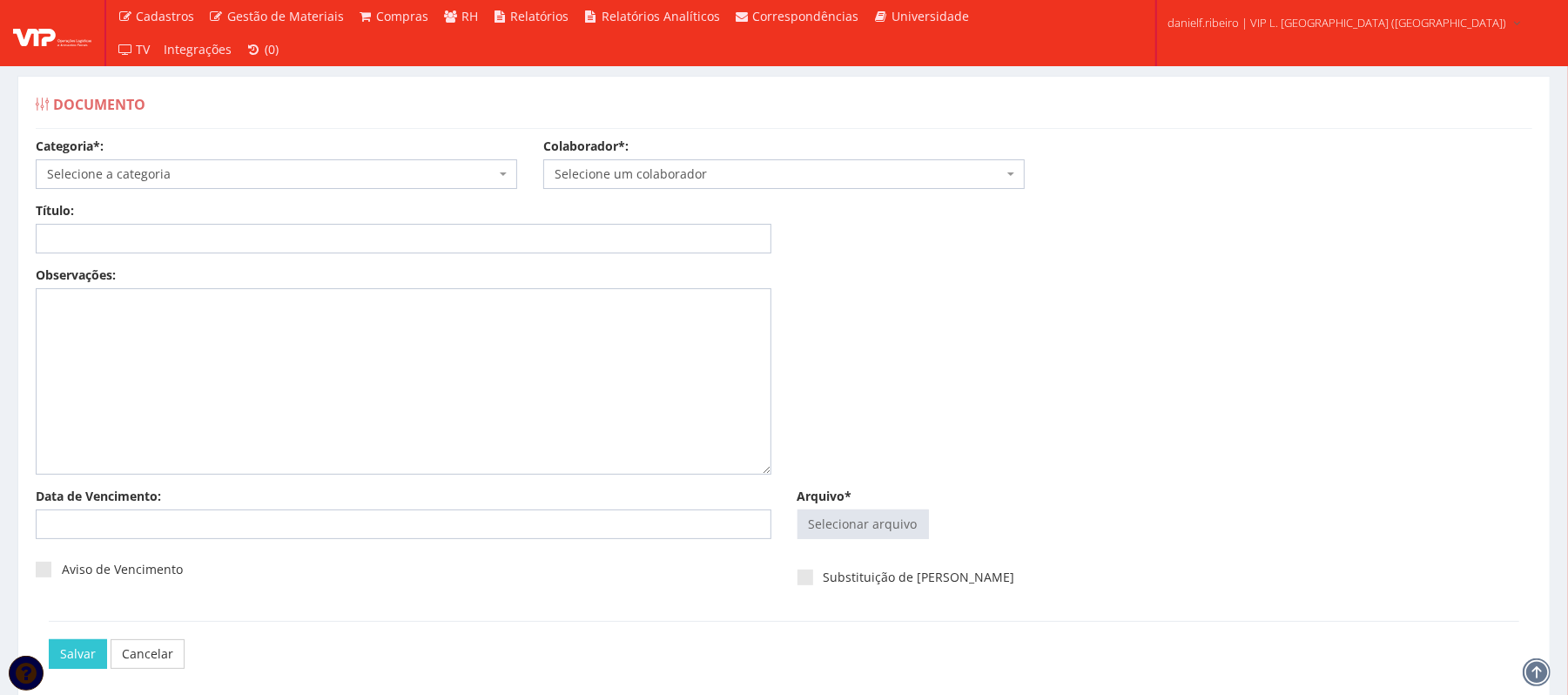
click at [882, 523] on input "Arquivo*" at bounding box center [863, 524] width 130 height 28
type input "C:\fakepath\HOLERITE [DATE] [PERSON_NAME].pdf"
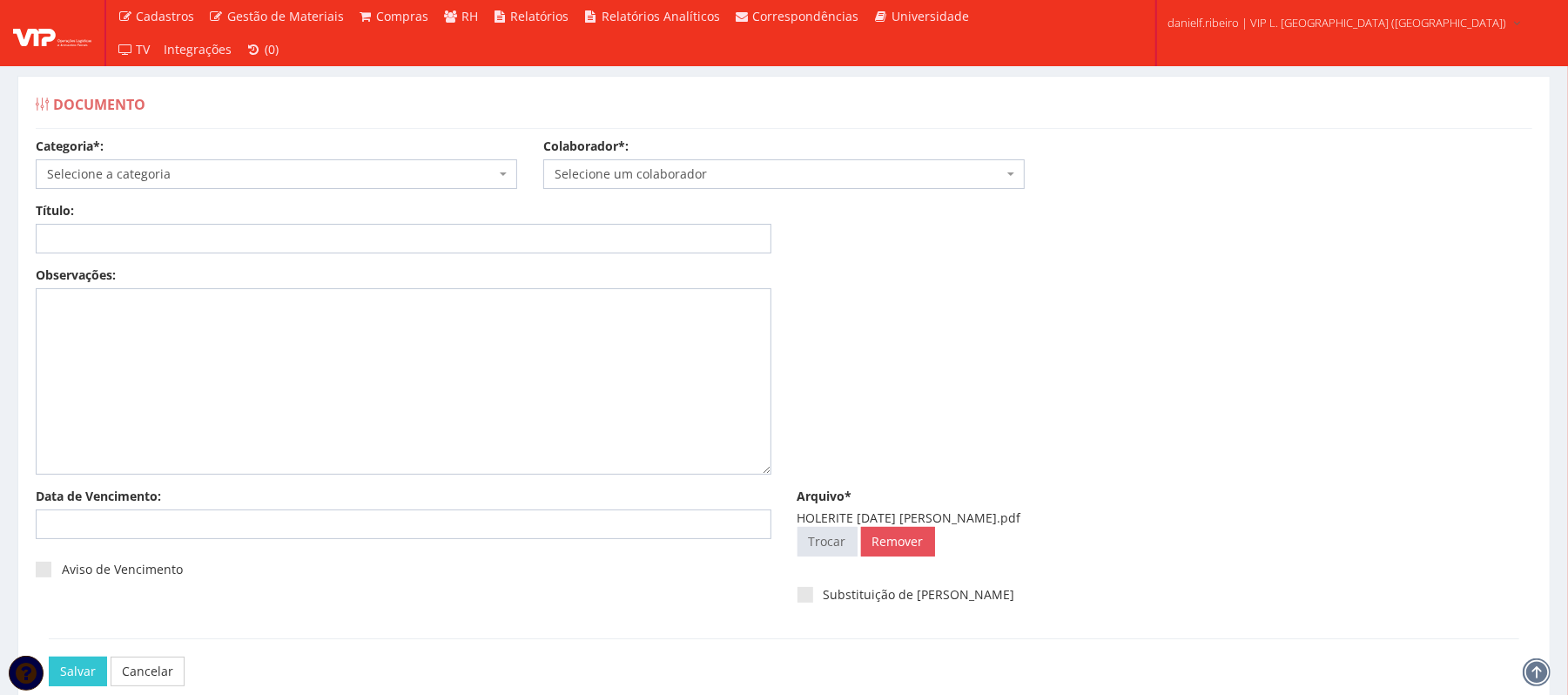
click at [792, 168] on span "Selecione um colaborador" at bounding box center [778, 174] width 448 height 17
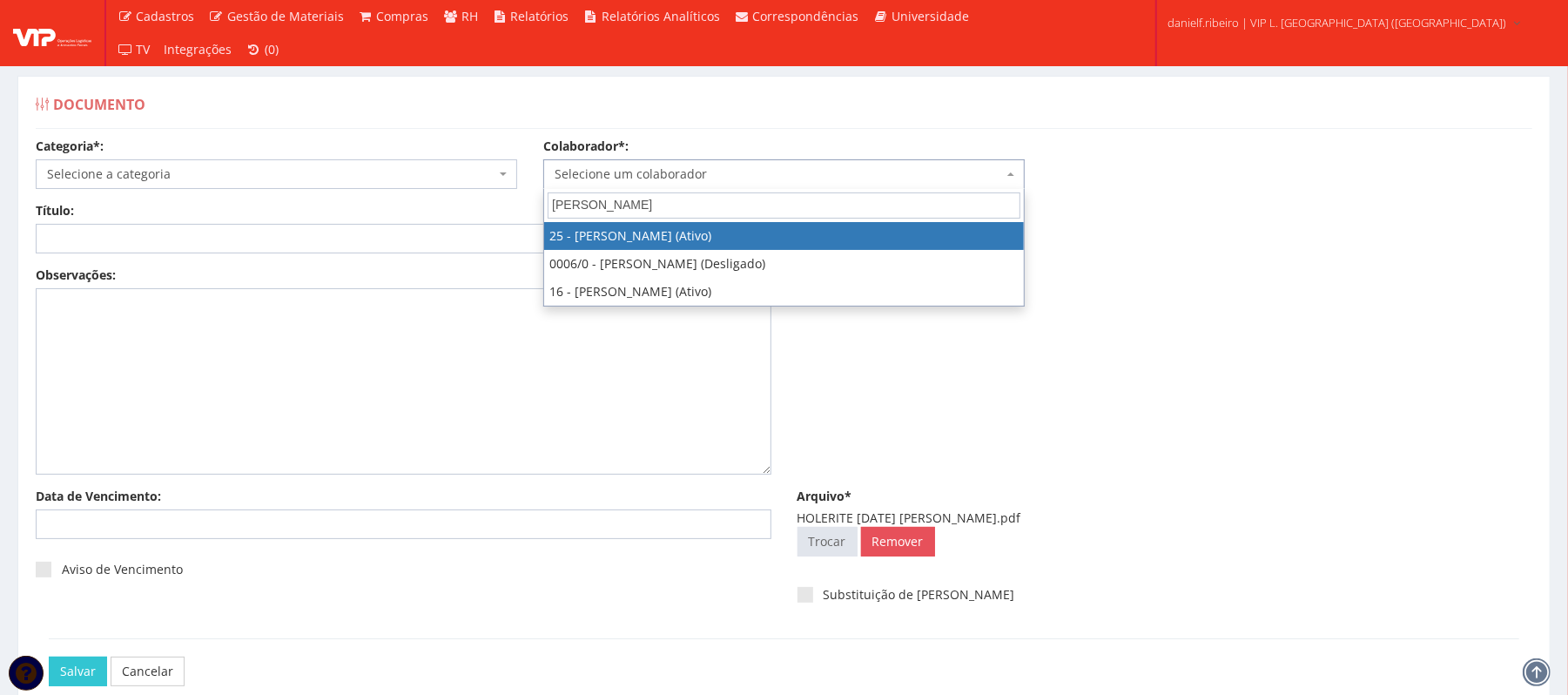
type input "[PERSON_NAME]"
select select "3764"
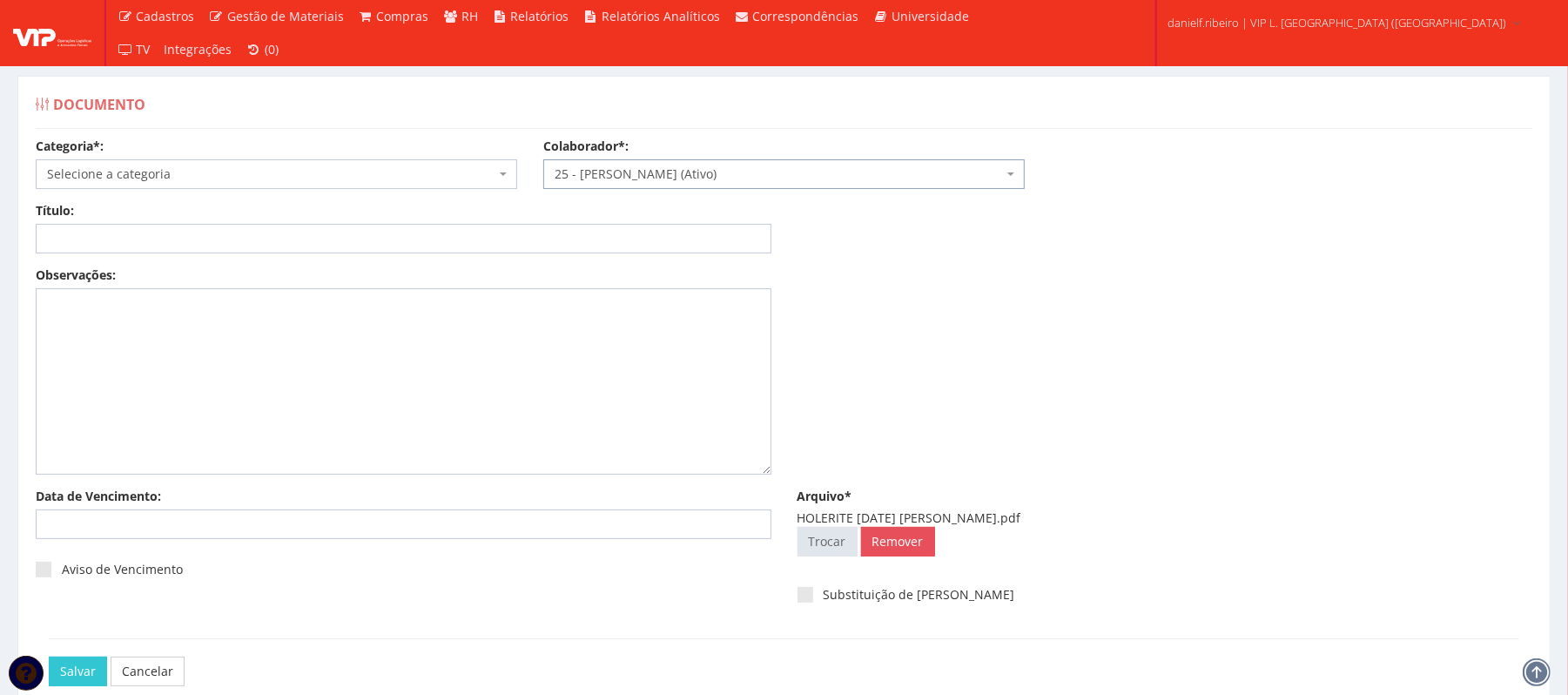
click at [203, 175] on span "Selecione a categoria" at bounding box center [271, 174] width 448 height 17
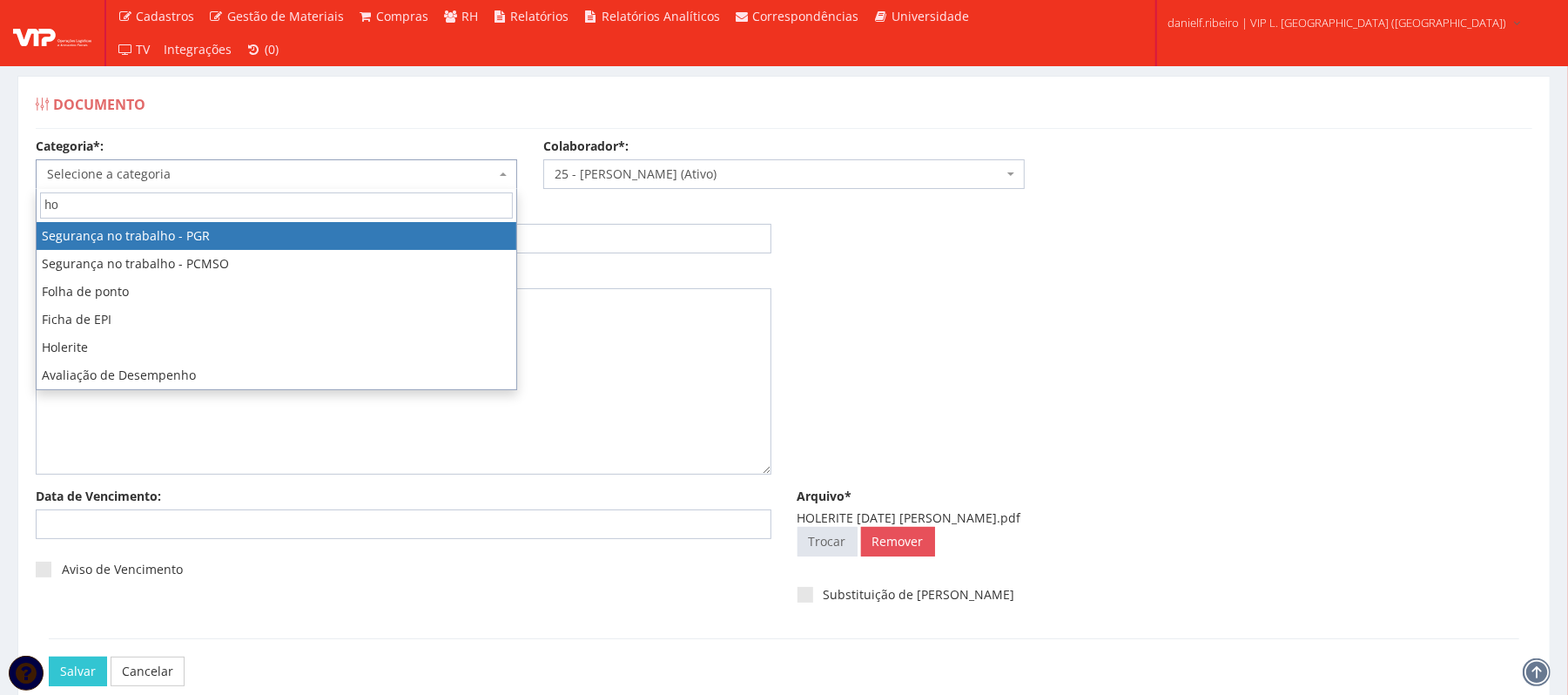
type input "hol"
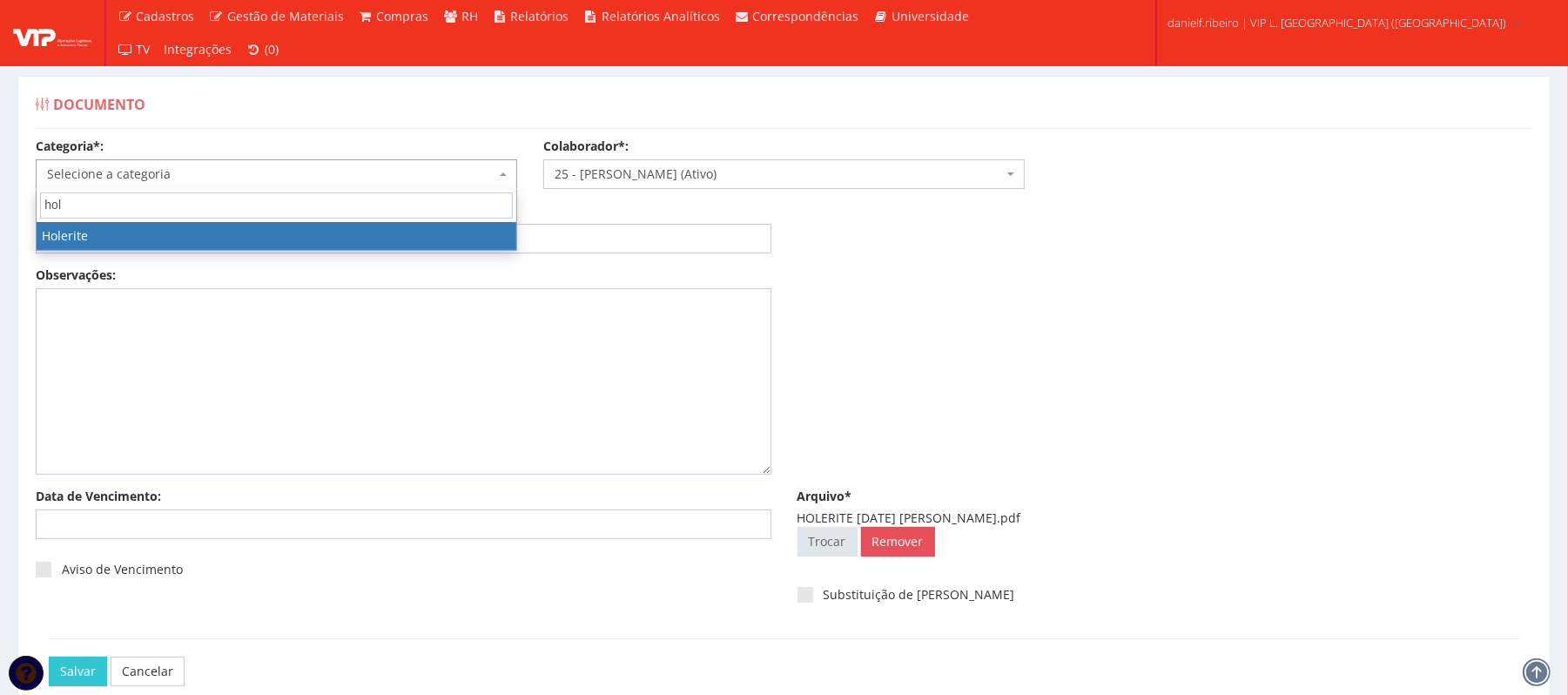
select select "holerite"
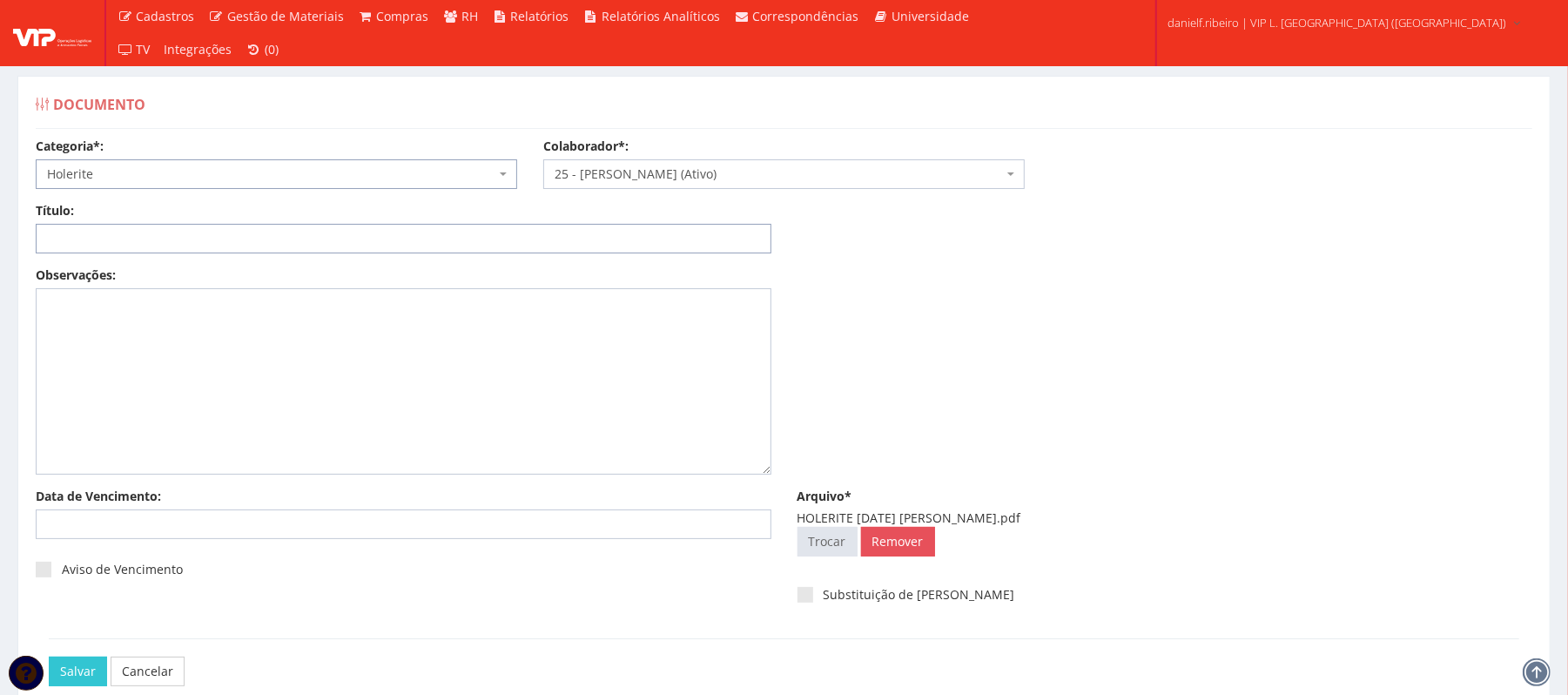
click at [237, 237] on input "Título:" at bounding box center [403, 238] width 736 height 30
paste input "HOLERITE JUL/2025"
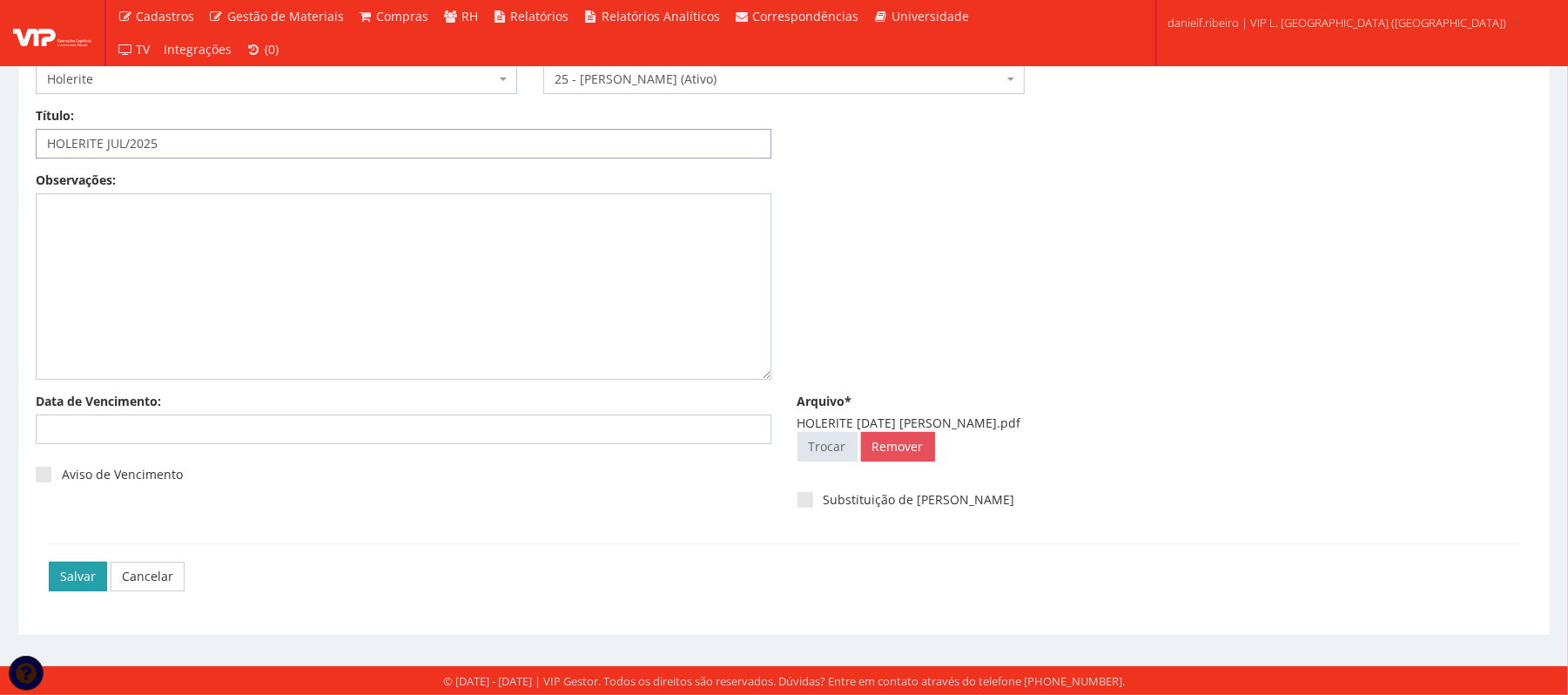
type input "HOLERITE JUL/2025"
click at [78, 572] on input "Salvar" at bounding box center [78, 576] width 58 height 30
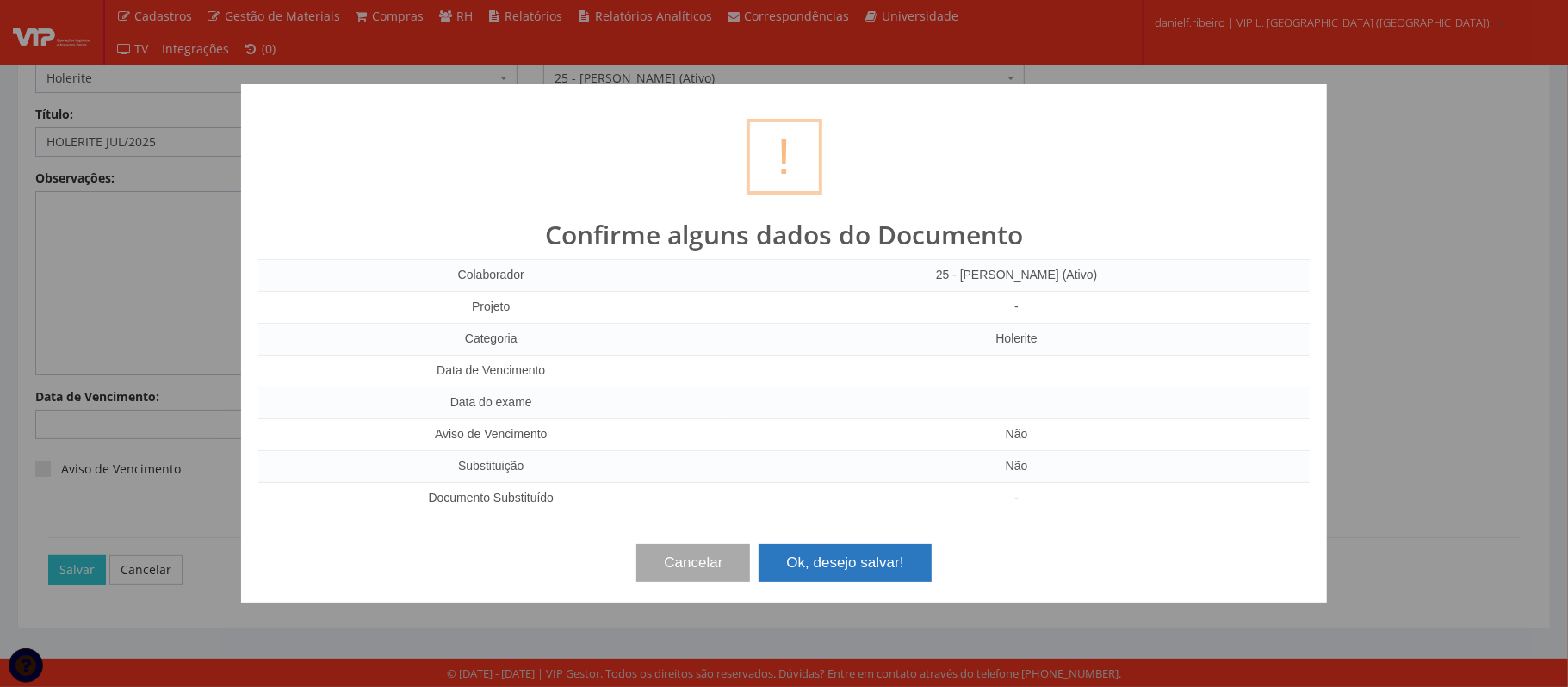
click at [814, 576] on button "Ok, desejo salvar!" at bounding box center [845, 563] width 172 height 38
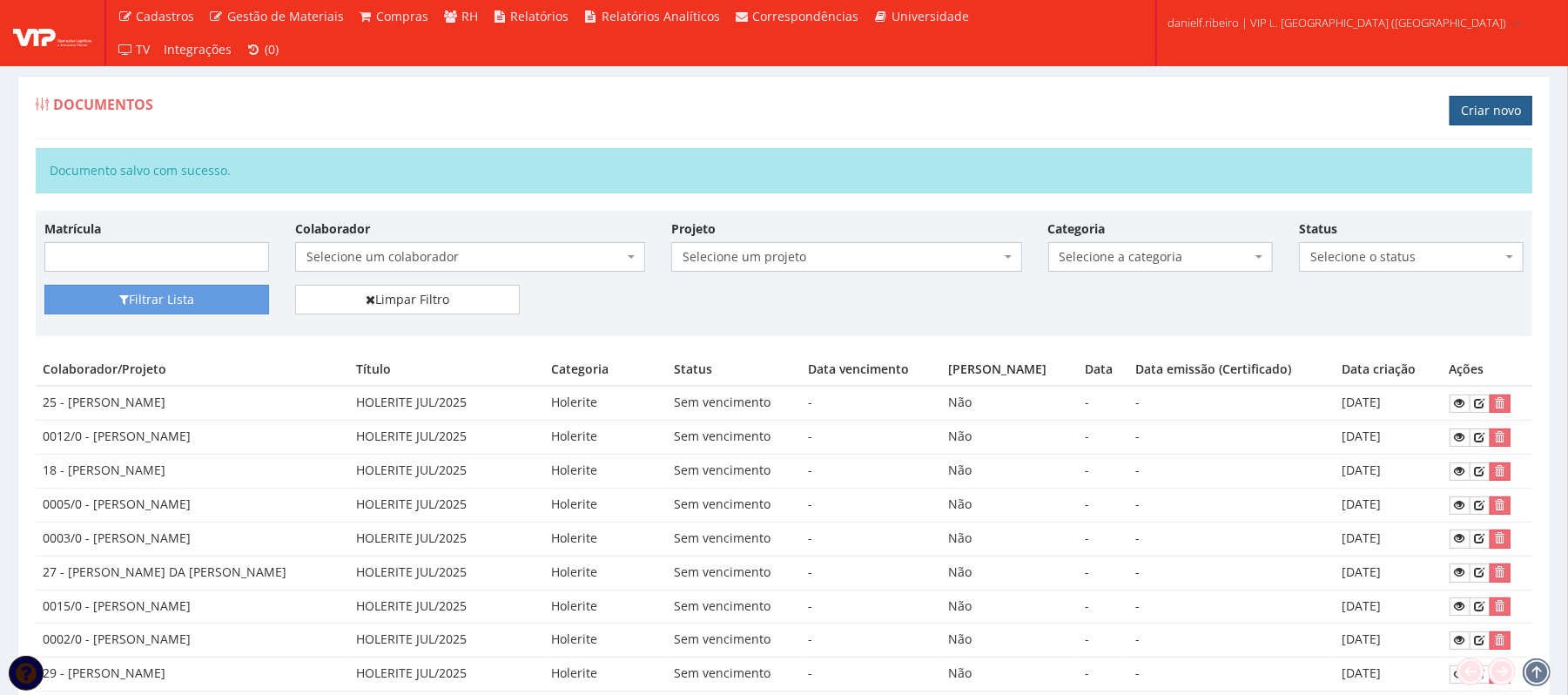
click at [1459, 116] on link "Criar novo" at bounding box center [1490, 110] width 82 height 30
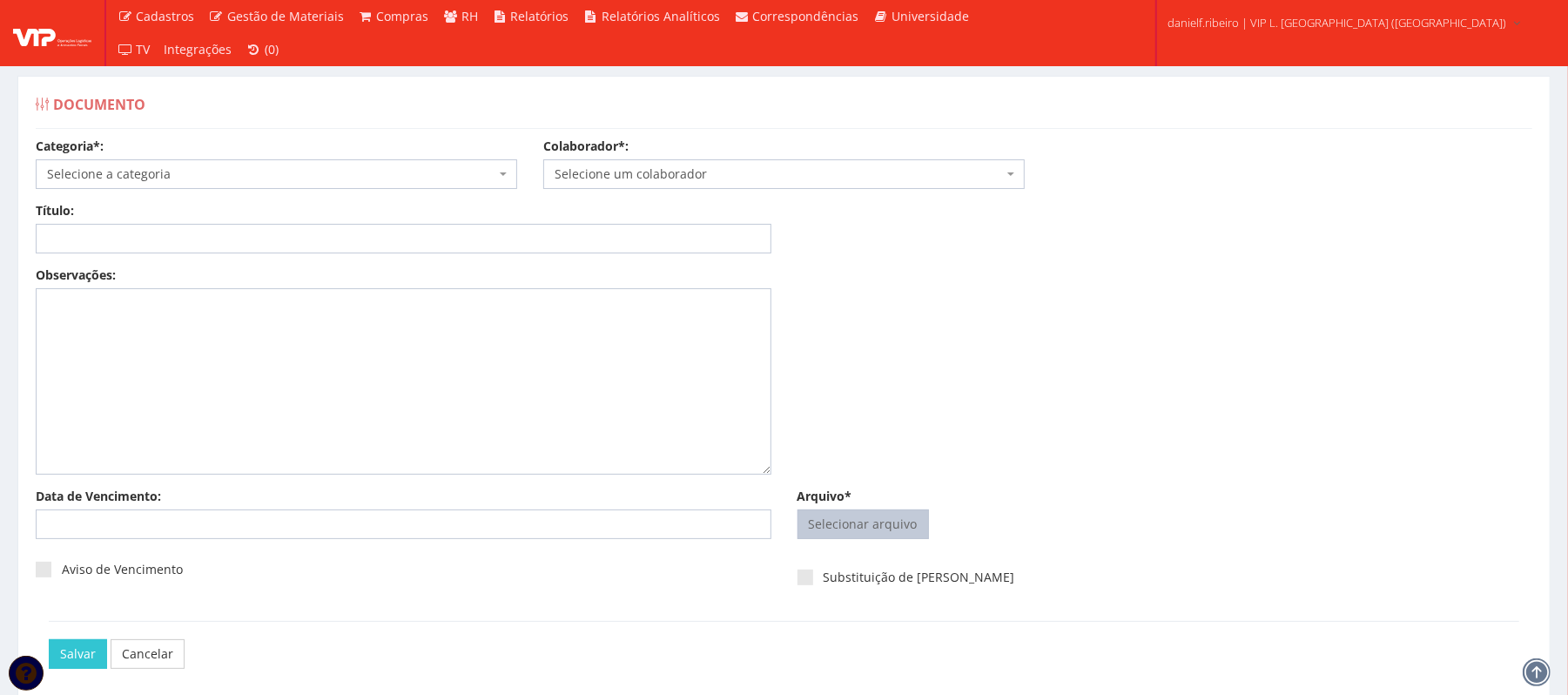
click at [823, 516] on input "Arquivo*" at bounding box center [863, 524] width 130 height 28
type input "C:\fakepath\HOLERITE JUL.2025 JOSE RONALDO SANTOS SIQUEIRA.pdf"
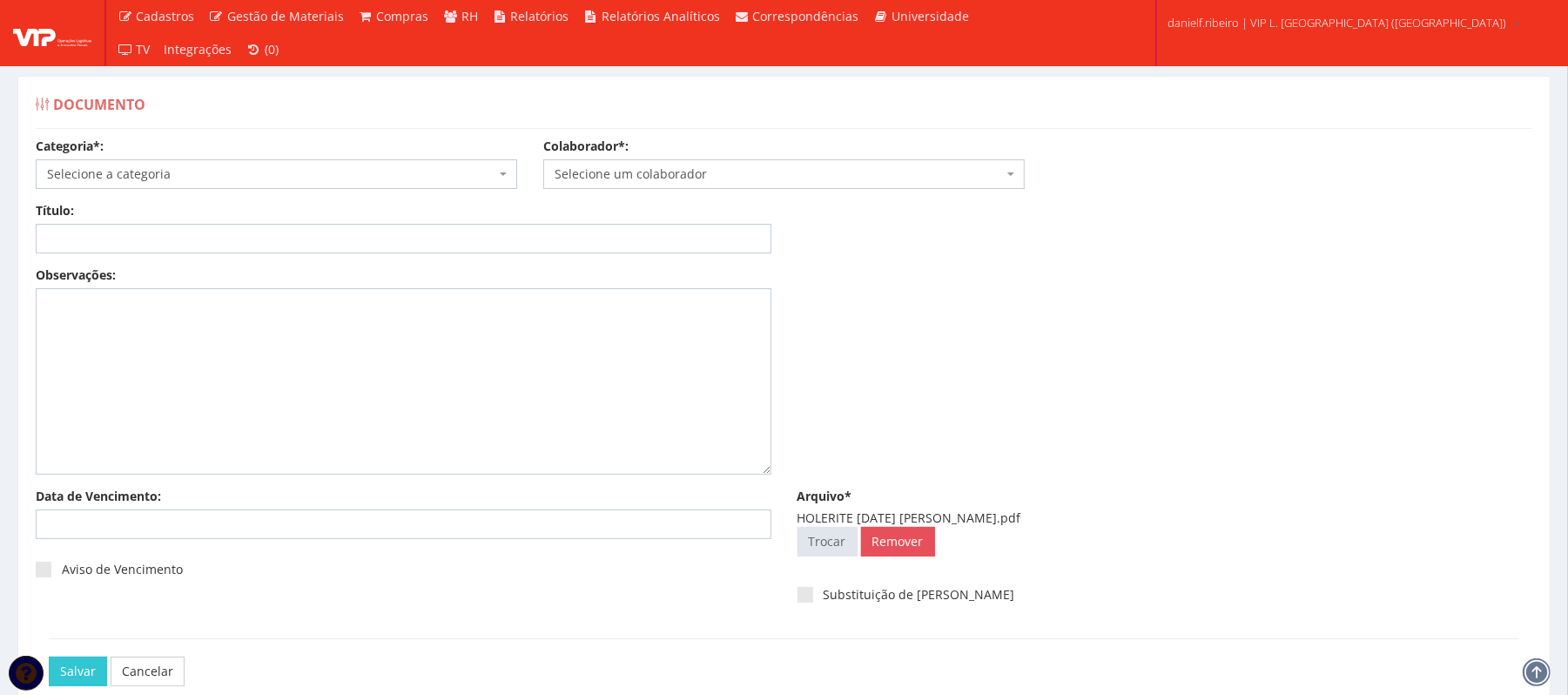
click at [673, 161] on span "Selecione um colaborador" at bounding box center [784, 173] width 482 height 30
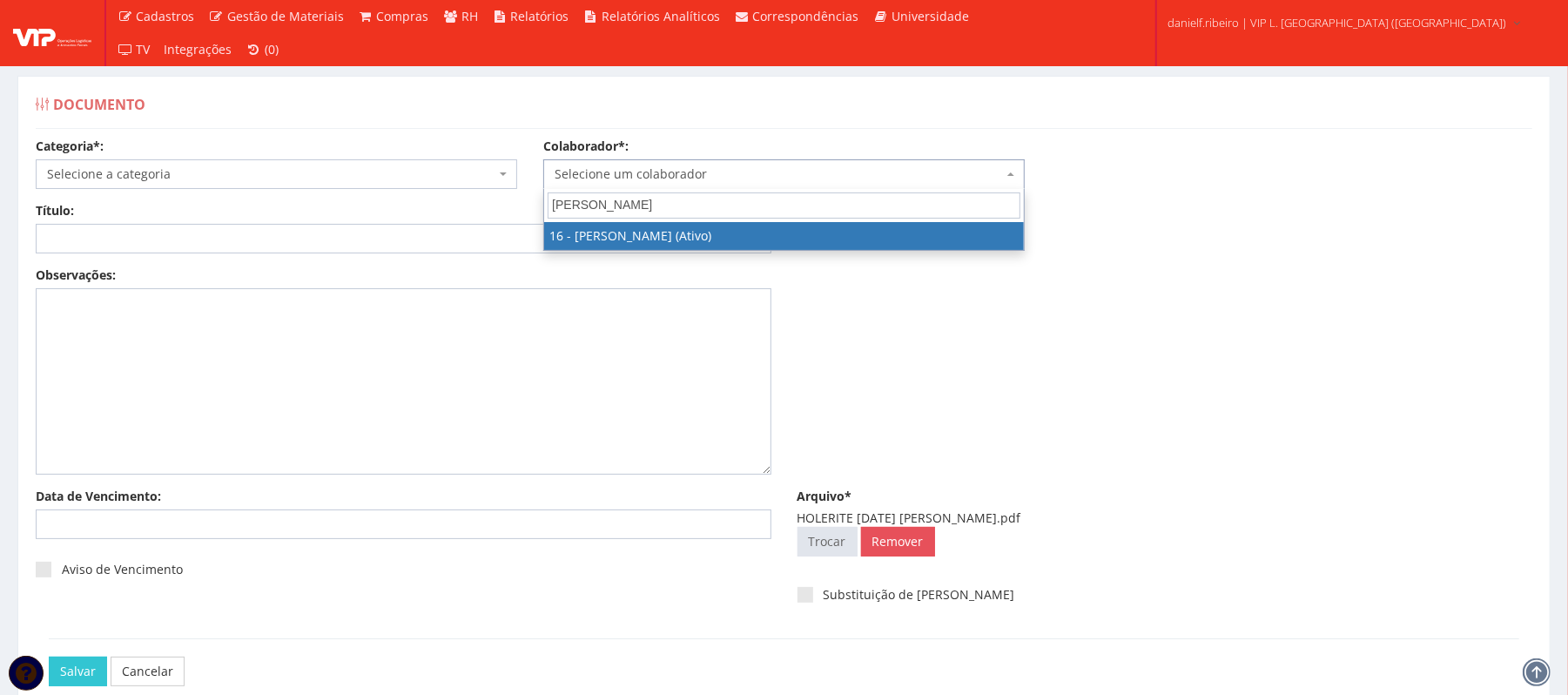
type input "jose ro"
select select "1278"
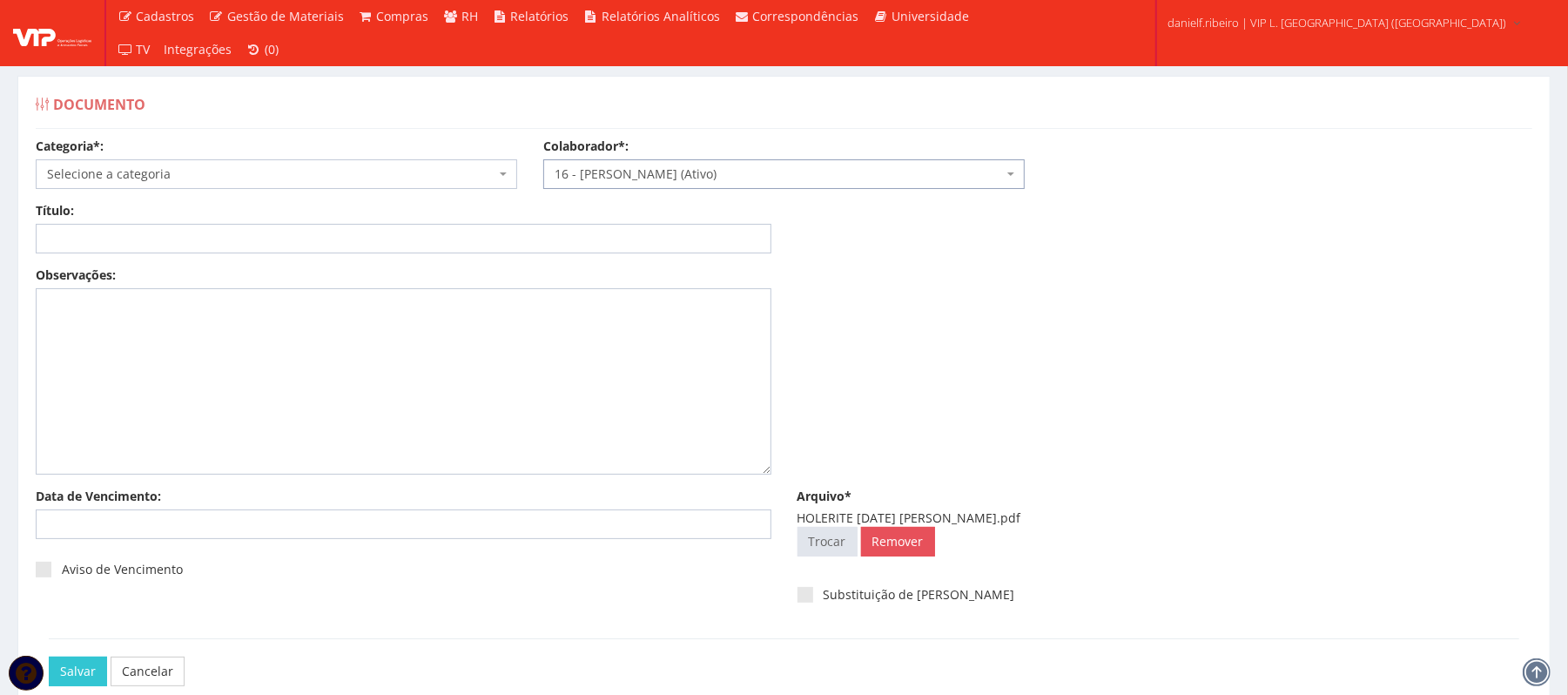
click at [311, 171] on span "Selecione a categoria" at bounding box center [271, 174] width 448 height 17
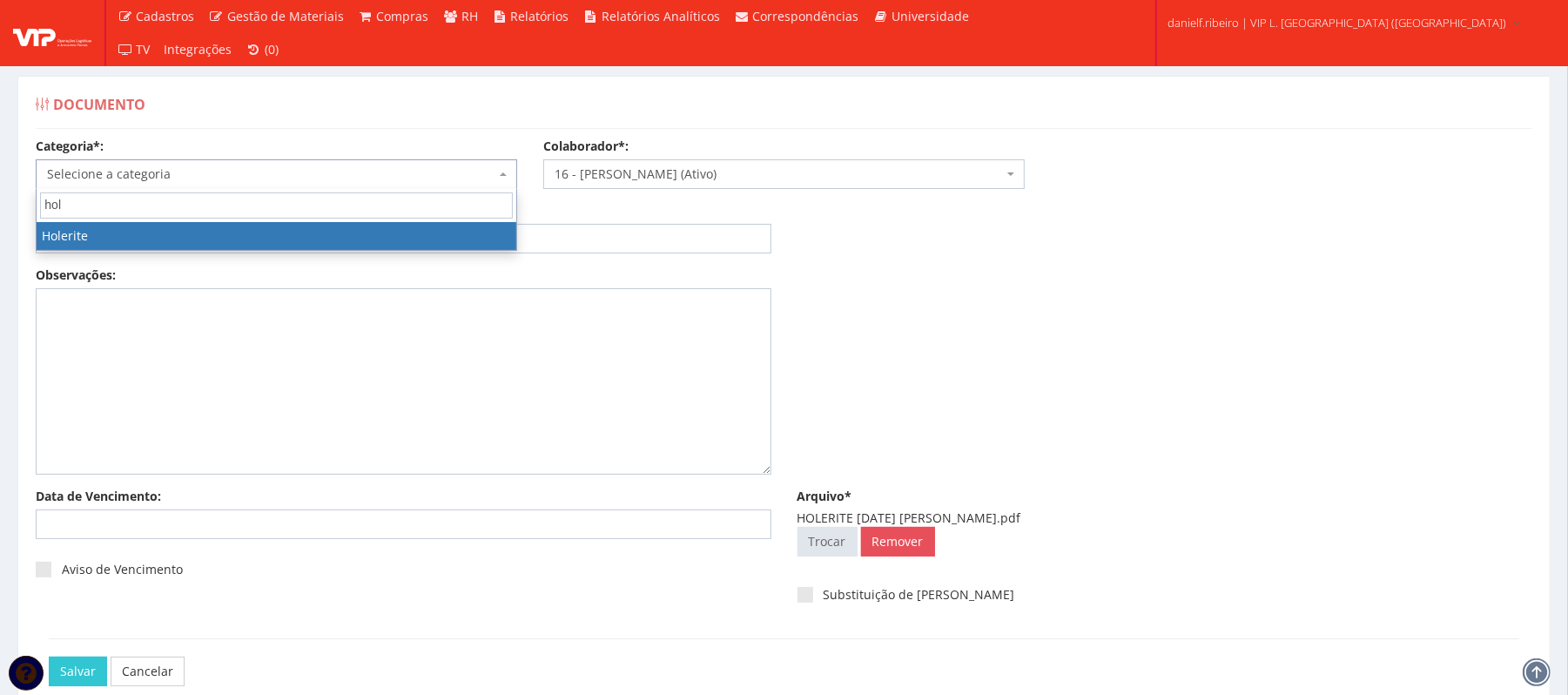
type input "hol"
select select "holerite"
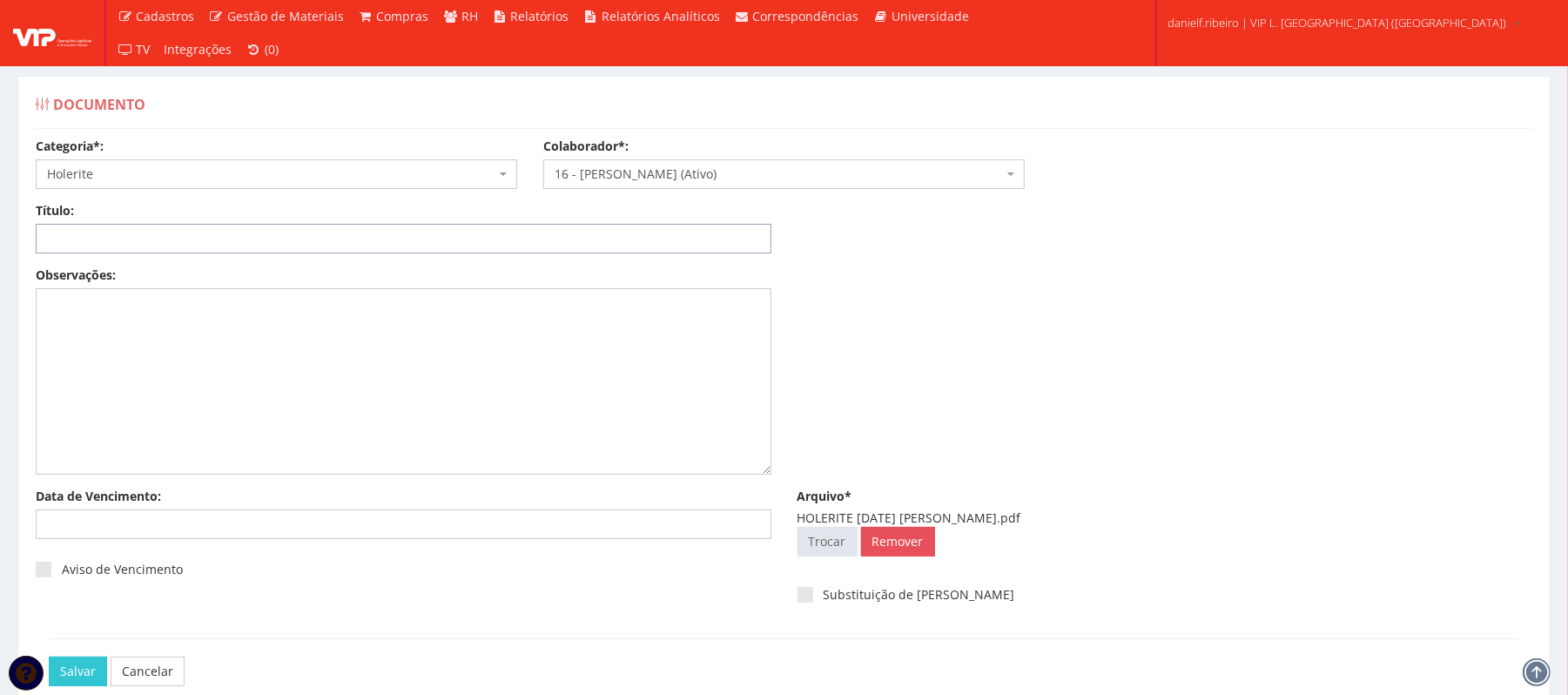
click at [109, 249] on input "Título:" at bounding box center [403, 238] width 736 height 30
paste input "HOLERITE JUL/2025"
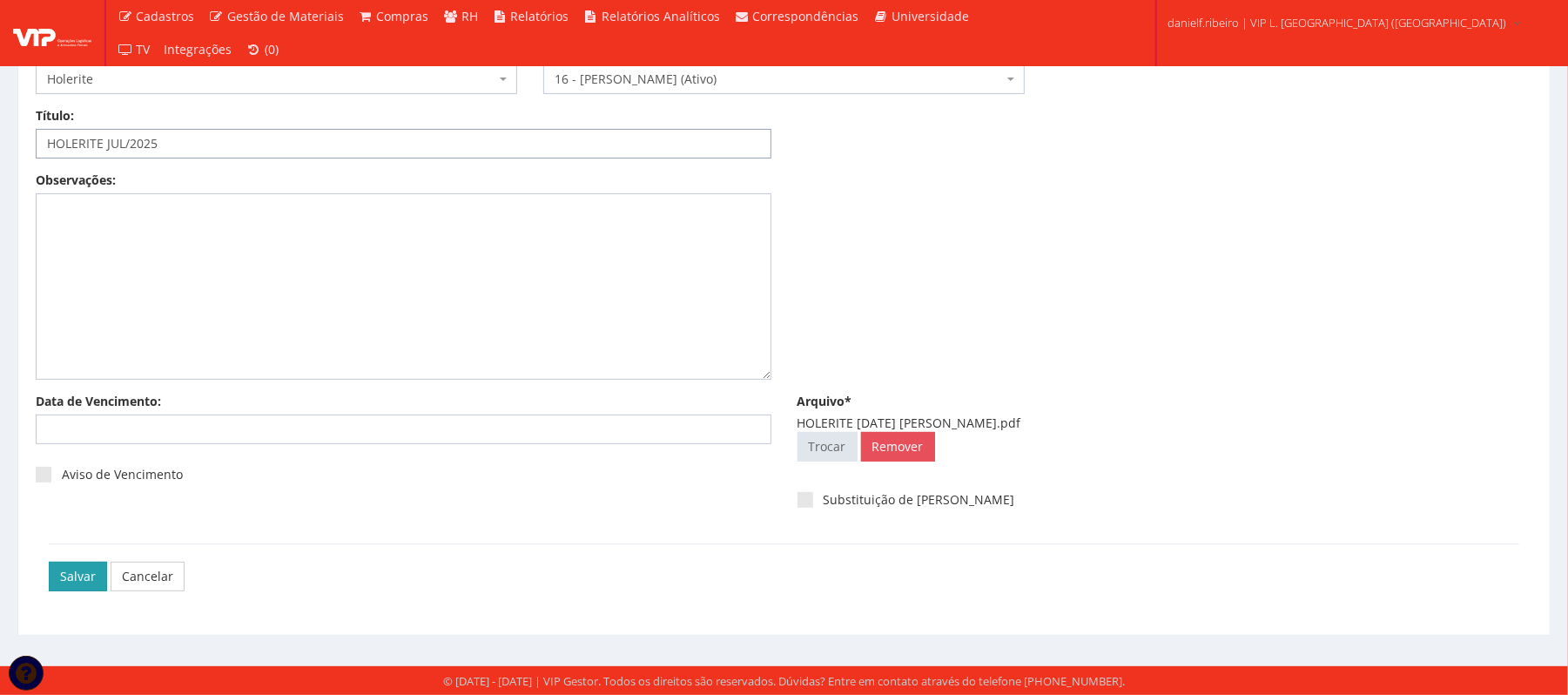
type input "HOLERITE JUL/2025"
click at [61, 572] on input "Salvar" at bounding box center [78, 576] width 58 height 30
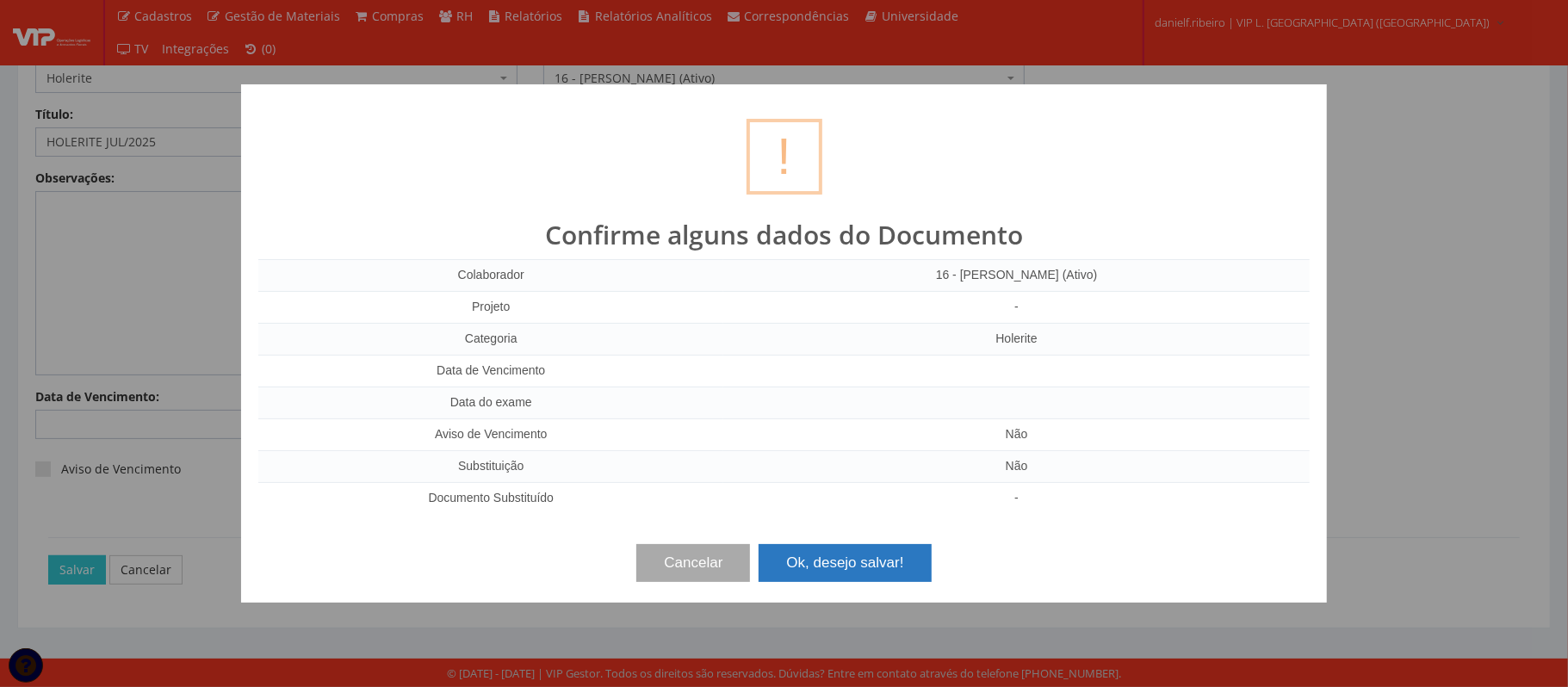
click at [856, 562] on button "Ok, desejo salvar!" at bounding box center [845, 563] width 172 height 38
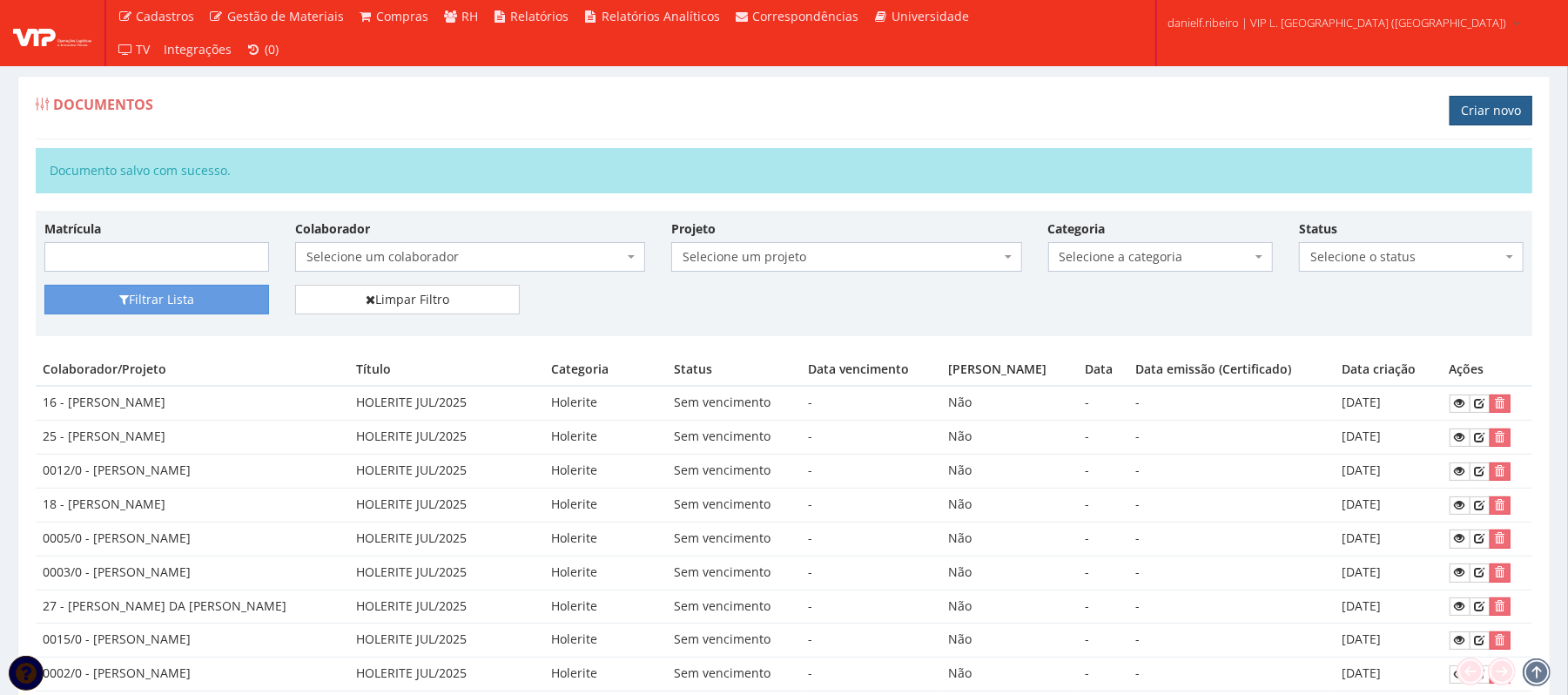
click at [1457, 109] on link "Criar novo" at bounding box center [1490, 110] width 82 height 30
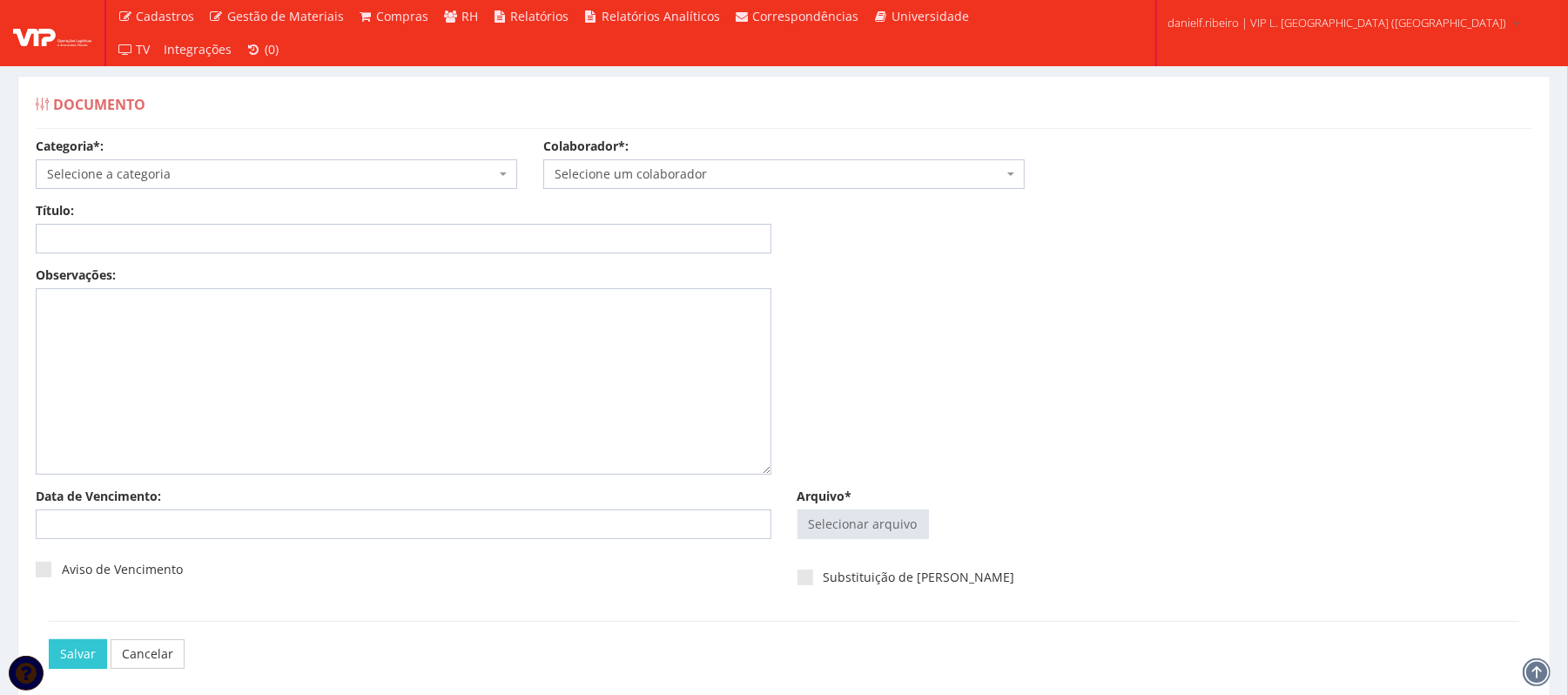
click at [874, 542] on div "Selecionar arquivo Trocar Remover" at bounding box center [1165, 527] width 736 height 37
click at [875, 527] on input "Arquivo*" at bounding box center [863, 524] width 130 height 28
type input "C:\fakepath\HOLERITE JUL.2025 KLEBER BARBOSA DE ARAUJO.pdf"
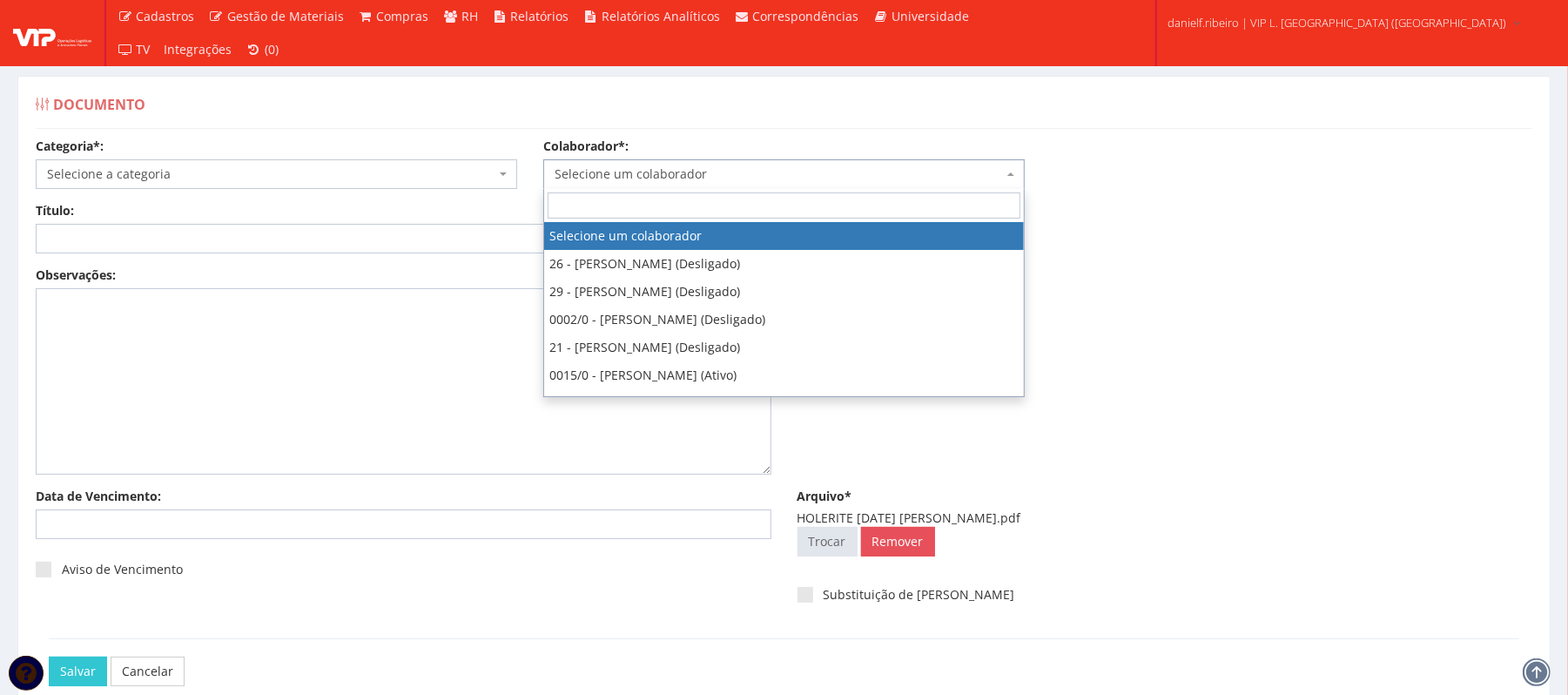
click at [641, 178] on span "Selecione um colaborador" at bounding box center [778, 174] width 448 height 17
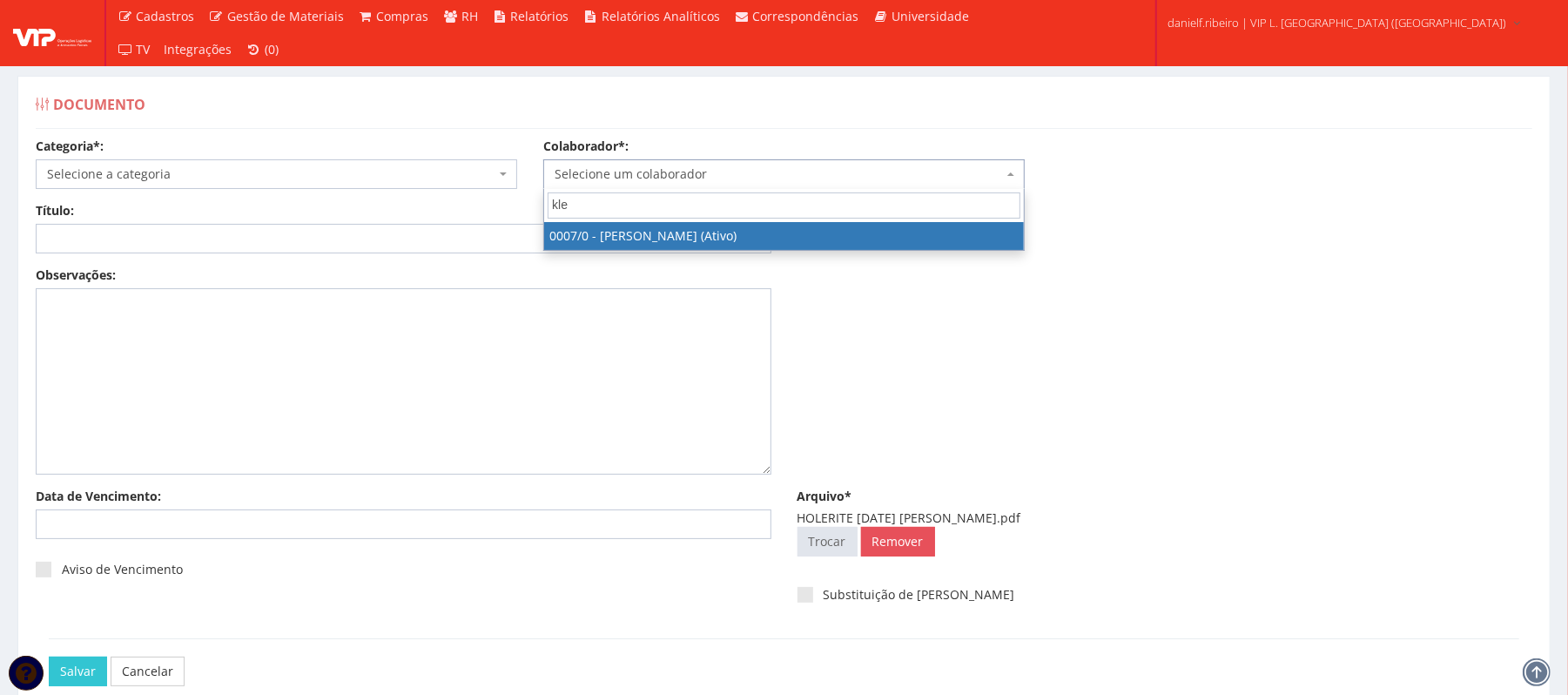
type input "kleb"
select select "720"
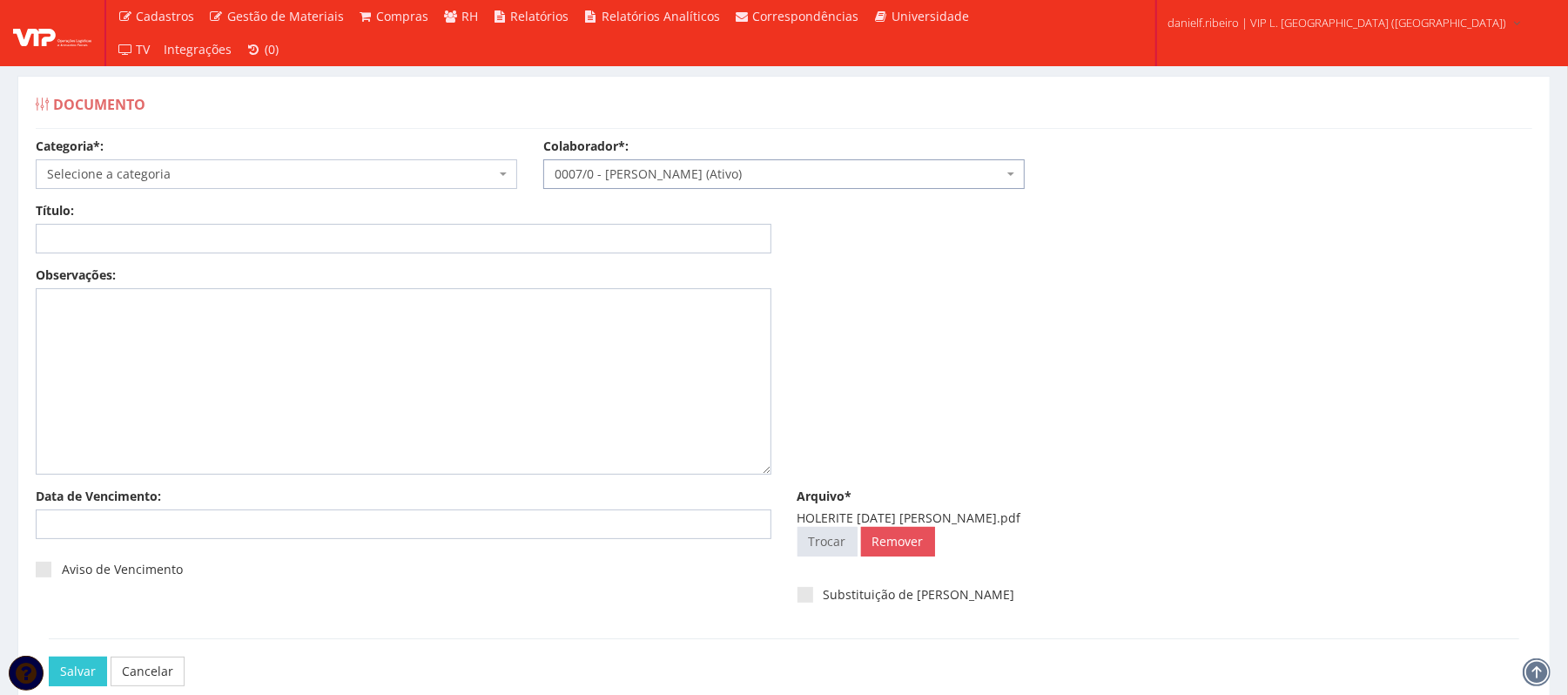
click at [134, 159] on span "Selecione a categoria" at bounding box center [276, 173] width 482 height 30
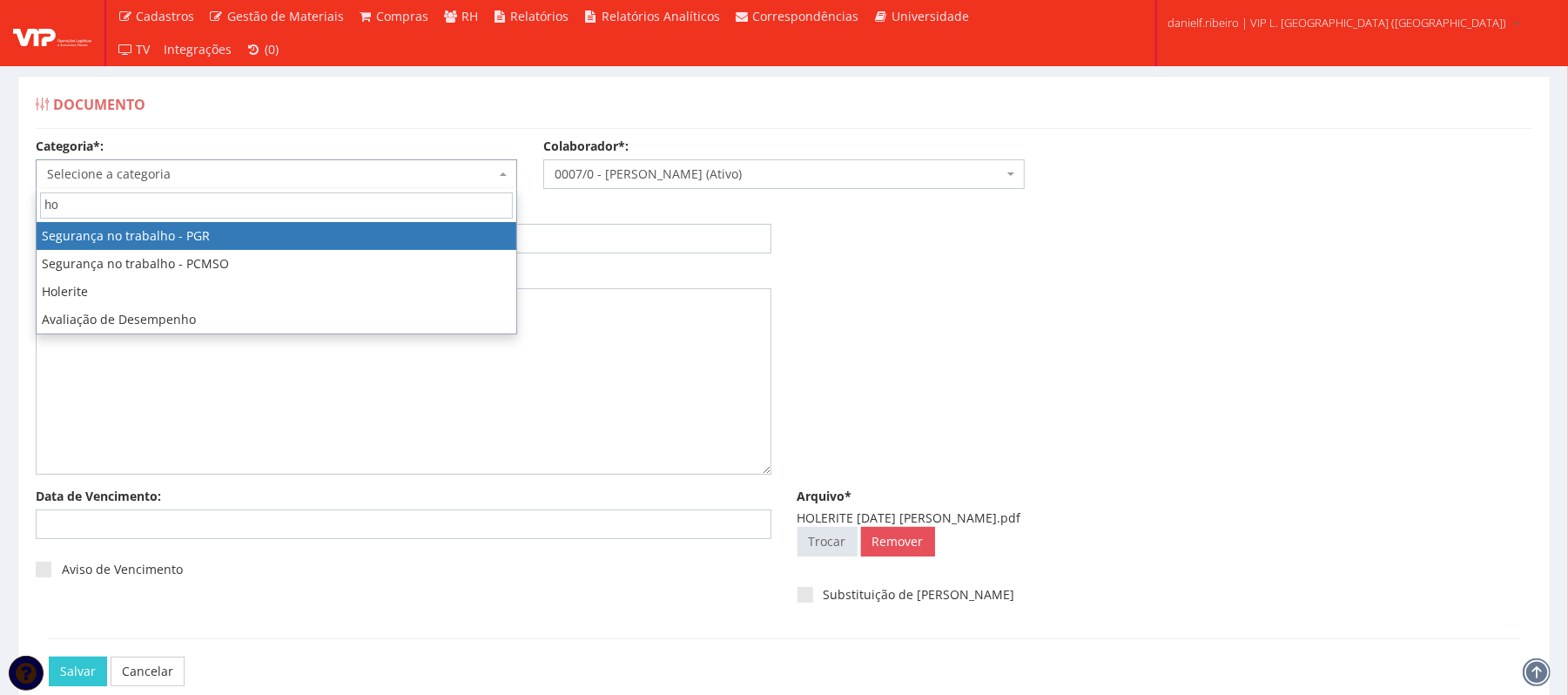
type input "hol"
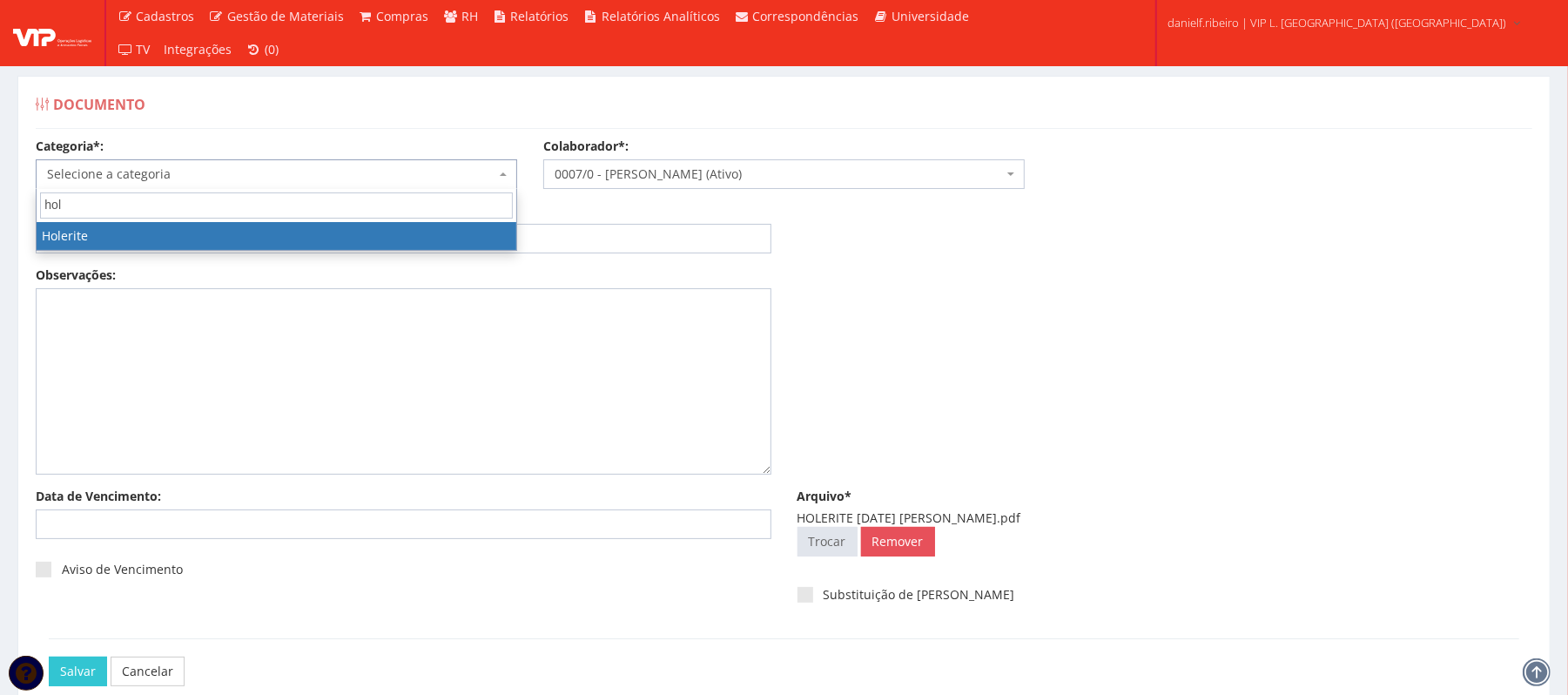
select select "holerite"
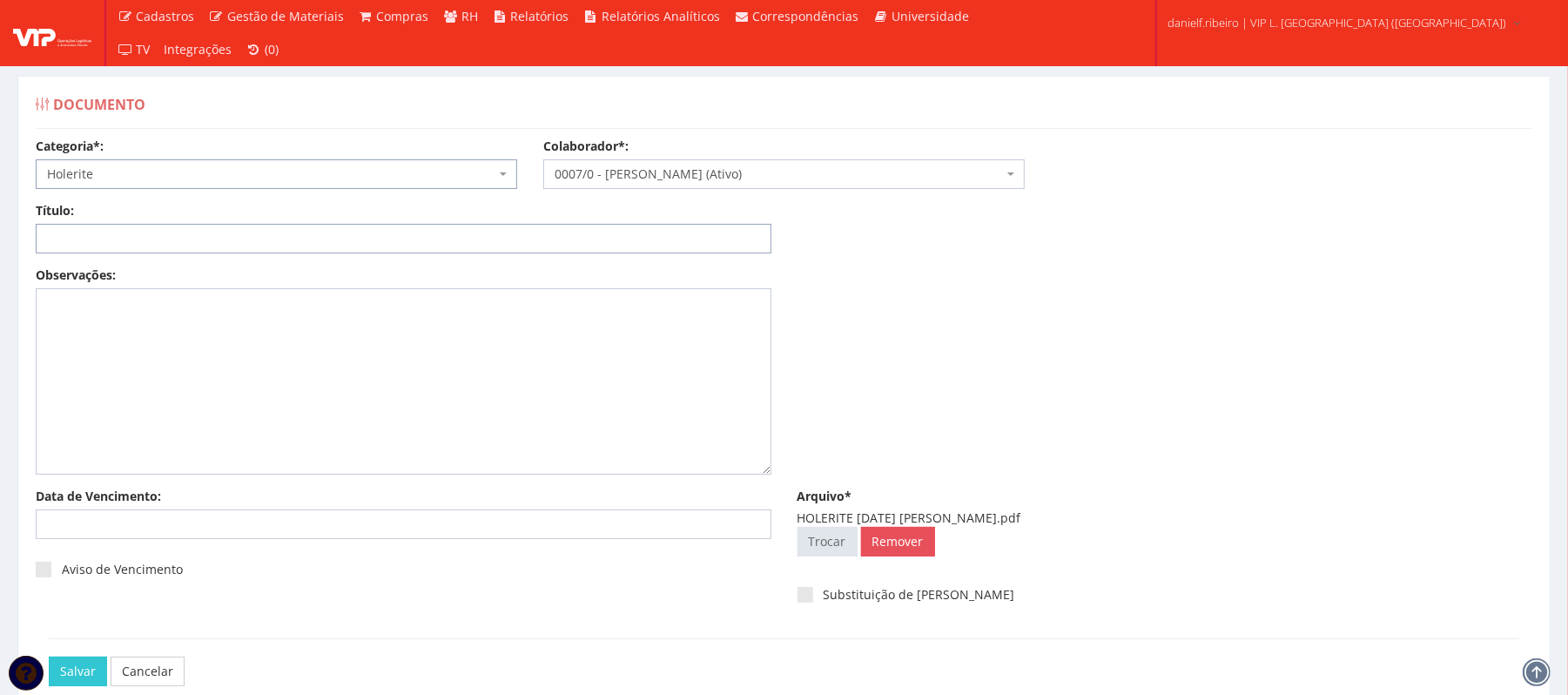
click at [185, 235] on input "Título:" at bounding box center [403, 238] width 736 height 30
paste input "HOLERITE JUL/2025"
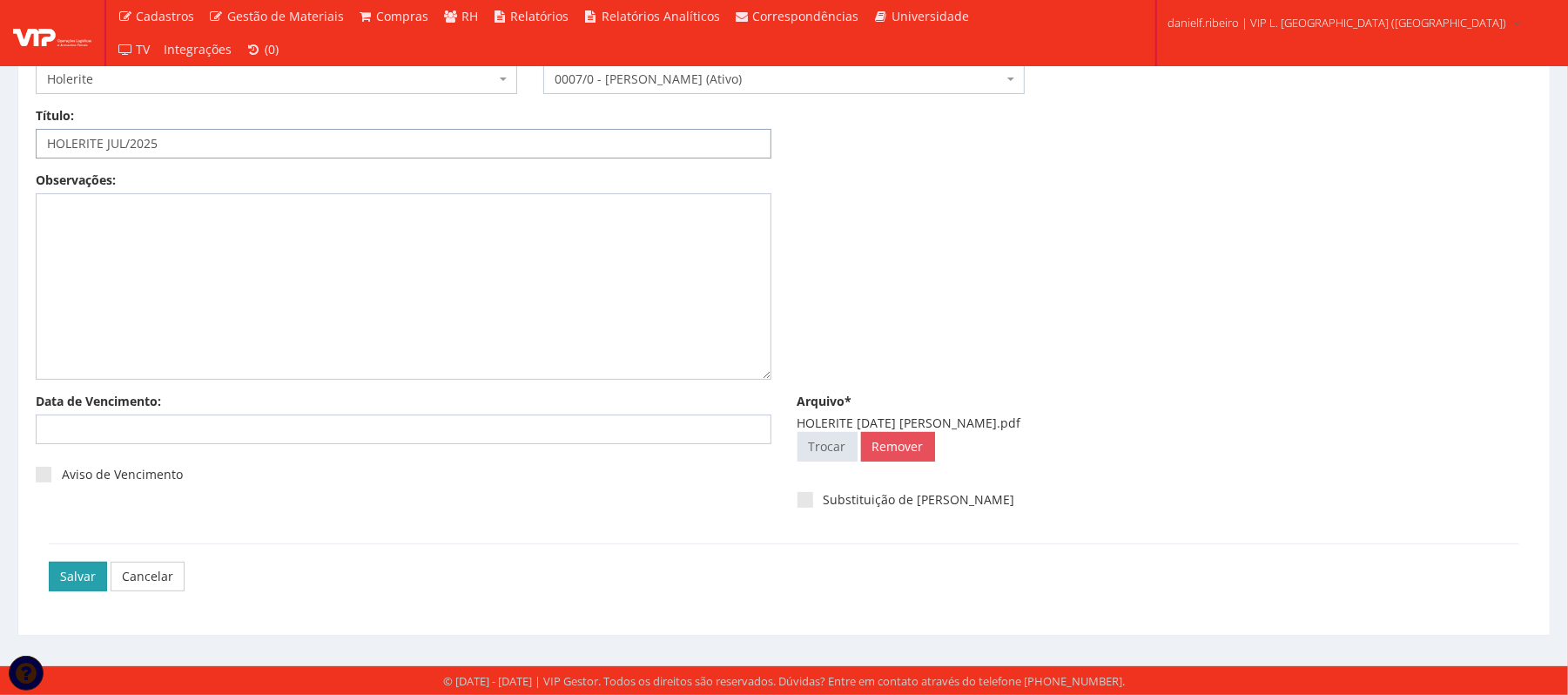
type input "HOLERITE JUL/2025"
click at [61, 582] on input "Salvar" at bounding box center [78, 576] width 58 height 30
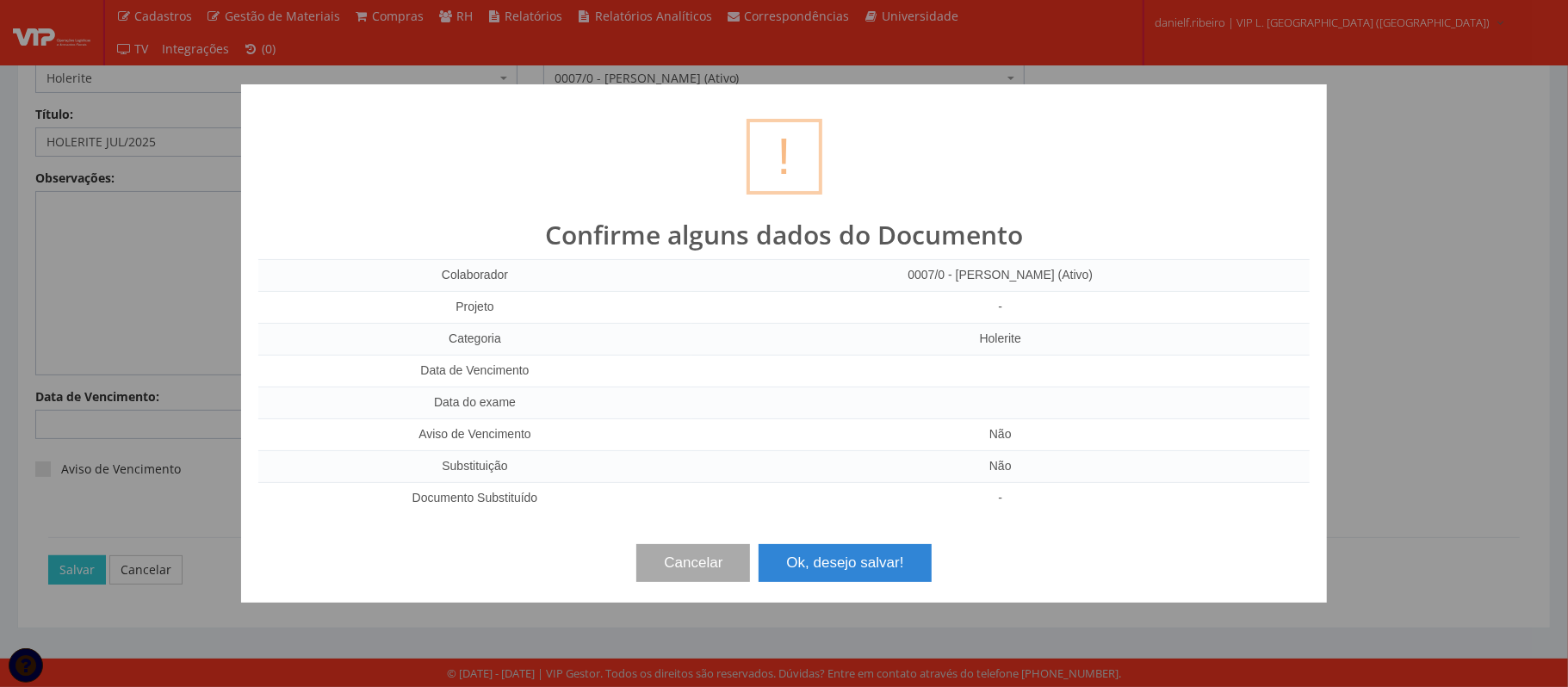
click at [814, 537] on div "Cancelar Ok, desejo salvar!" at bounding box center [784, 556] width 1052 height 51
click at [817, 546] on button "Ok, desejo salvar!" at bounding box center [845, 563] width 172 height 38
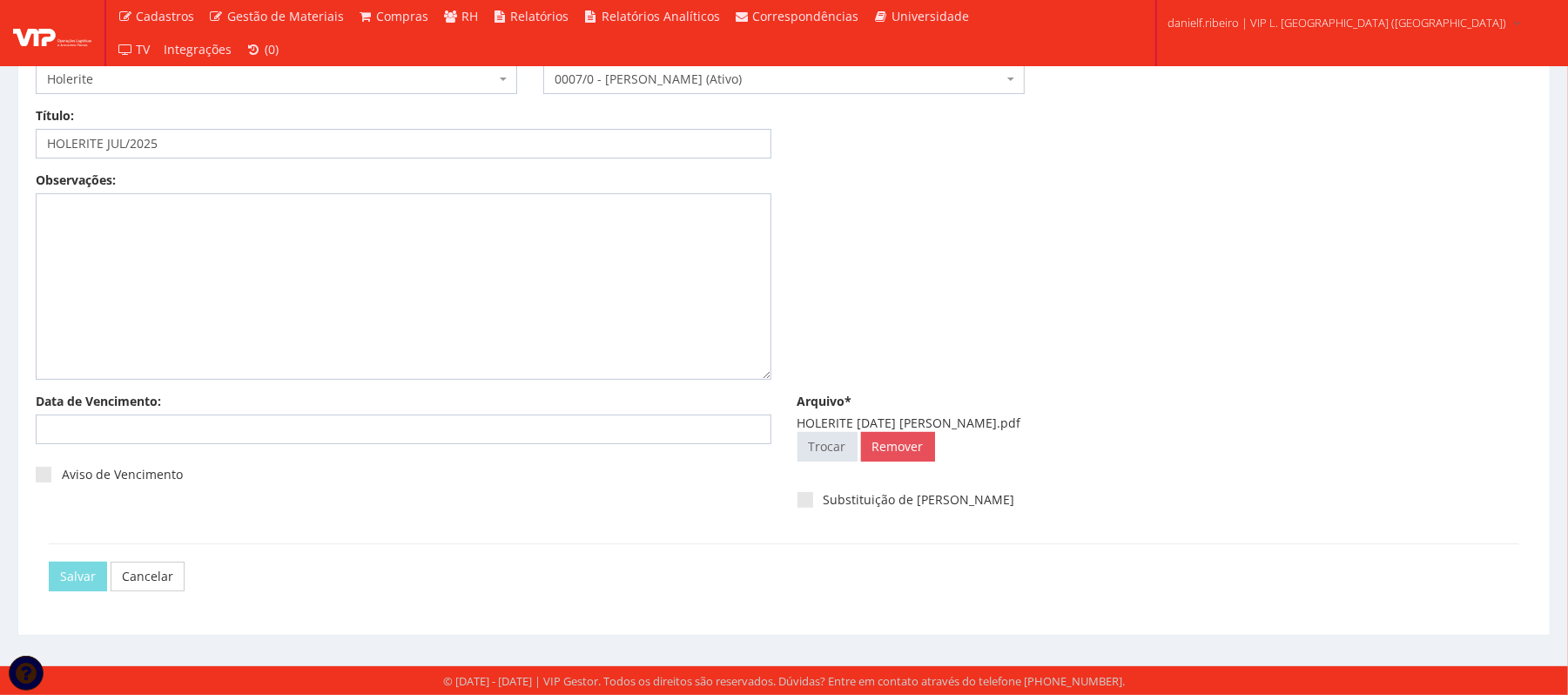
scroll to position [0, 0]
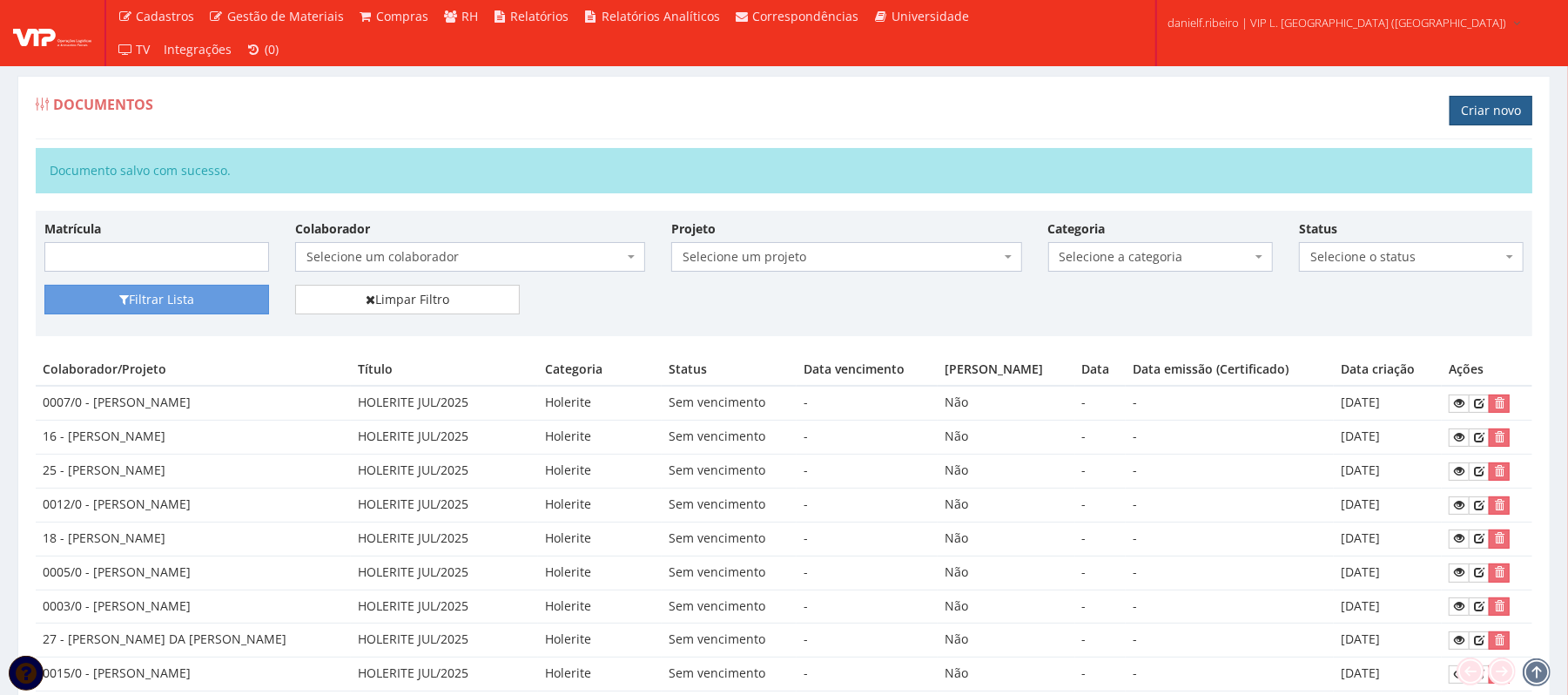
click at [1461, 117] on link "Criar novo" at bounding box center [1490, 110] width 82 height 30
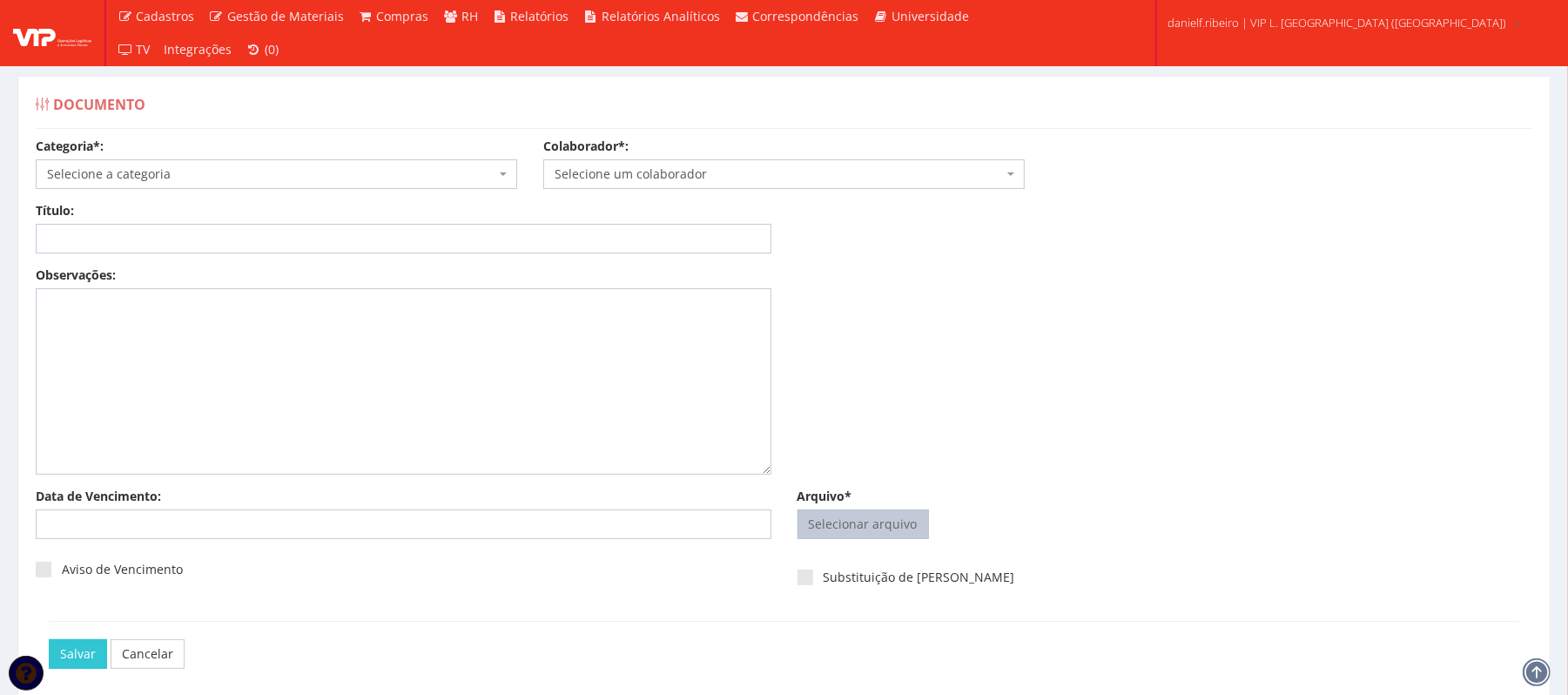
click at [848, 517] on input "Arquivo*" at bounding box center [863, 524] width 130 height 28
type input "C:\fakepath\HOLERITE [DATE] [PERSON_NAME].pdf"
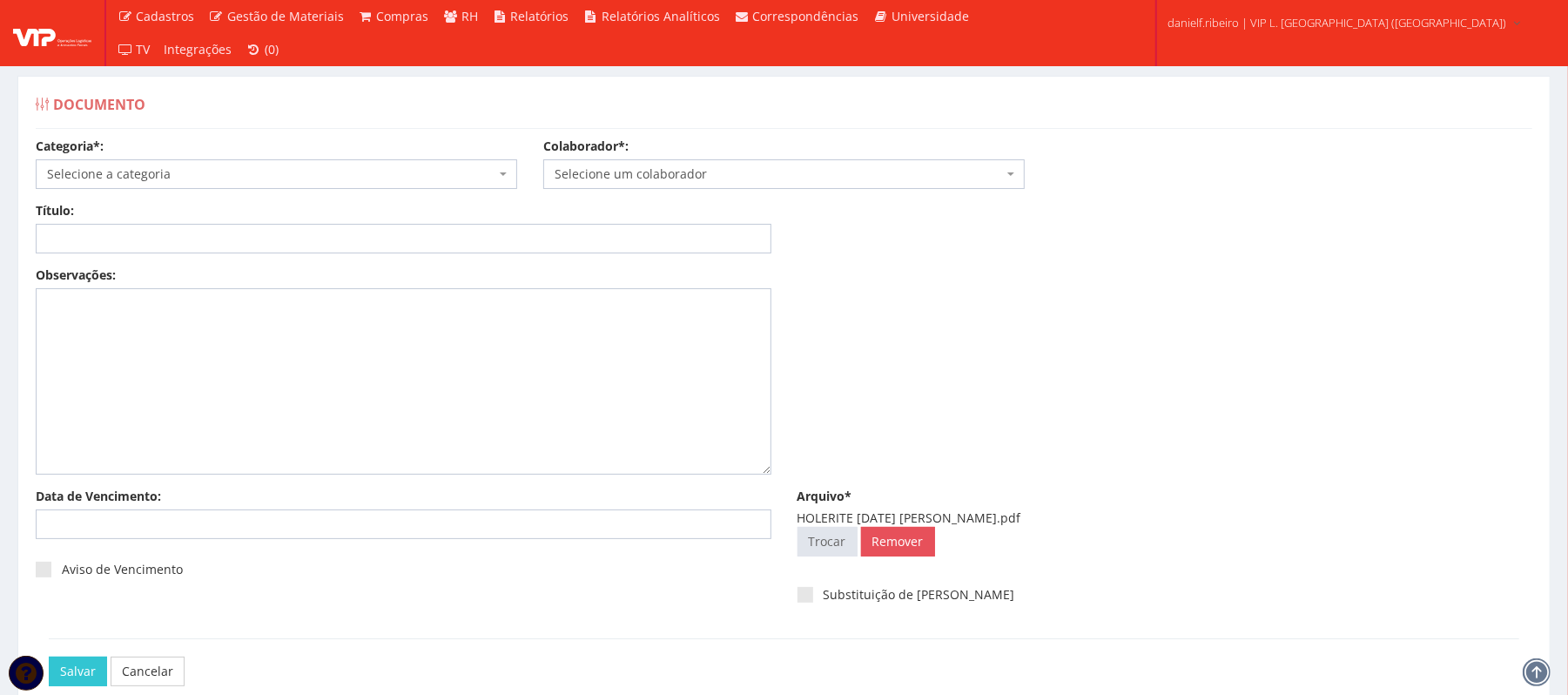
click at [676, 183] on span "Selecione um colaborador" at bounding box center [778, 174] width 448 height 17
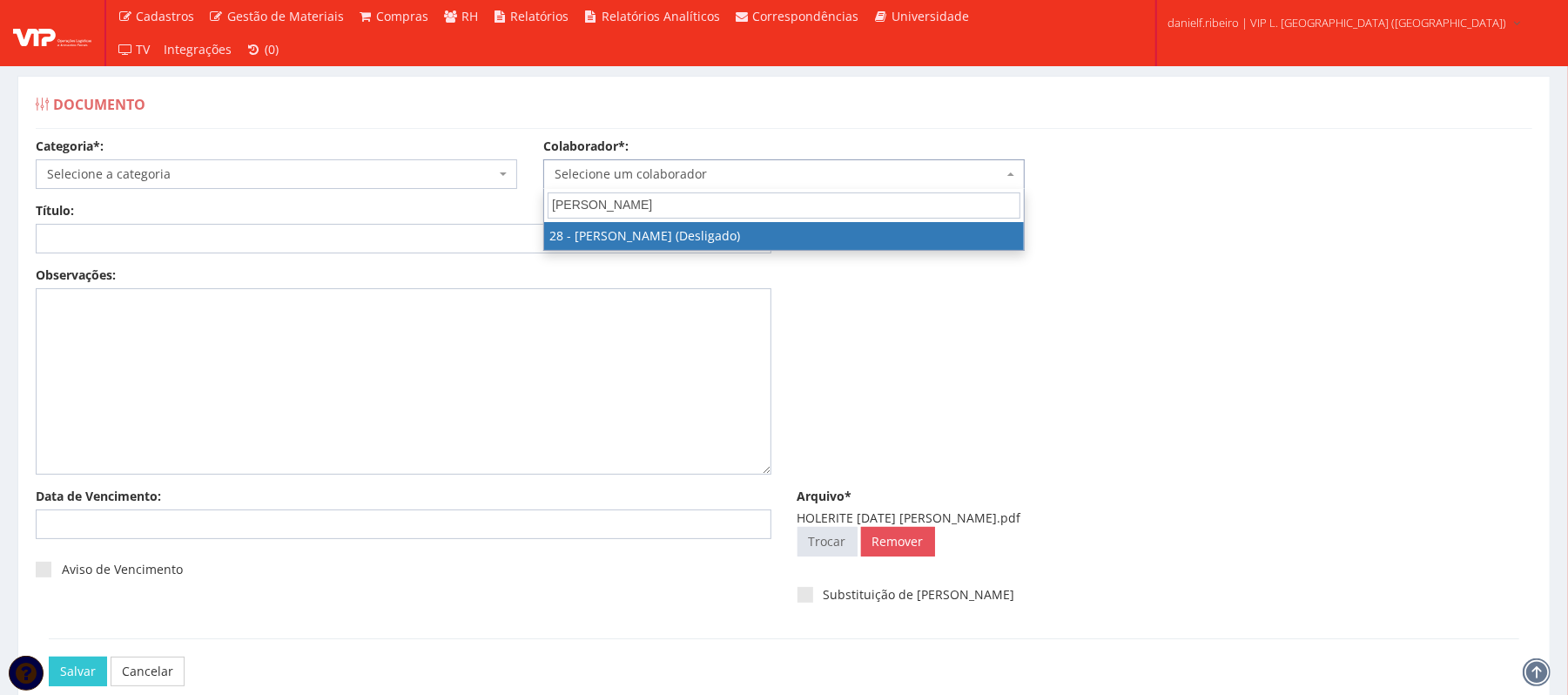
type input "[PERSON_NAME]"
select select "3838"
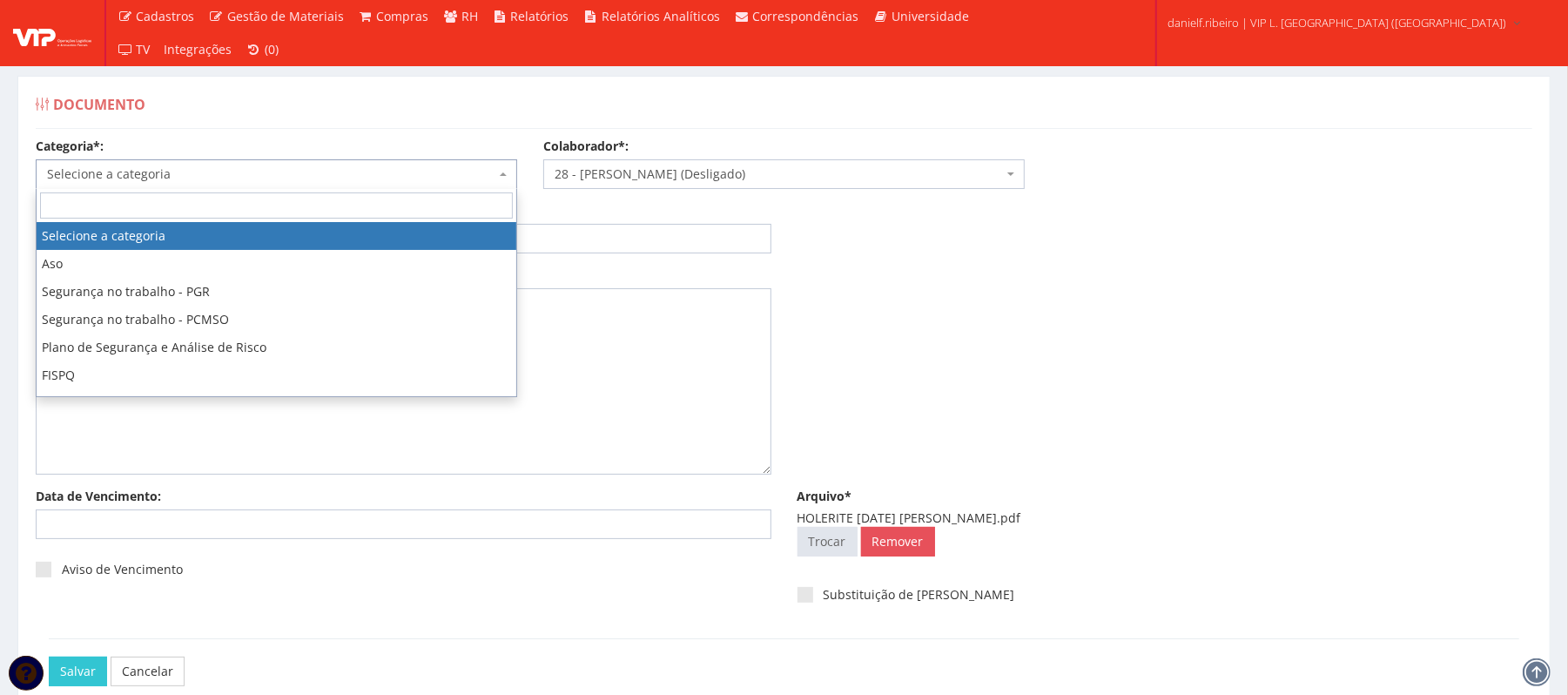
click at [269, 174] on span "Selecione a categoria" at bounding box center [271, 174] width 448 height 17
type input "hol"
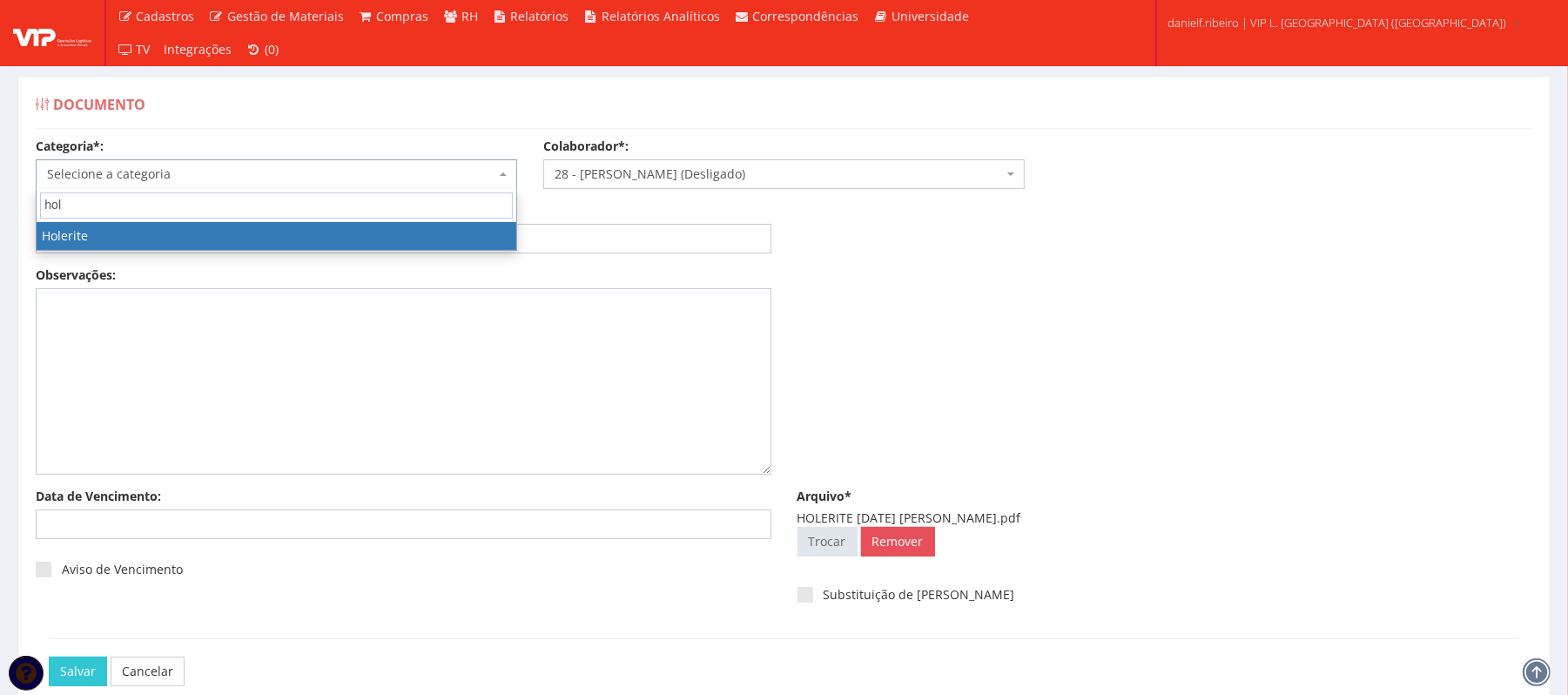
select select "holerite"
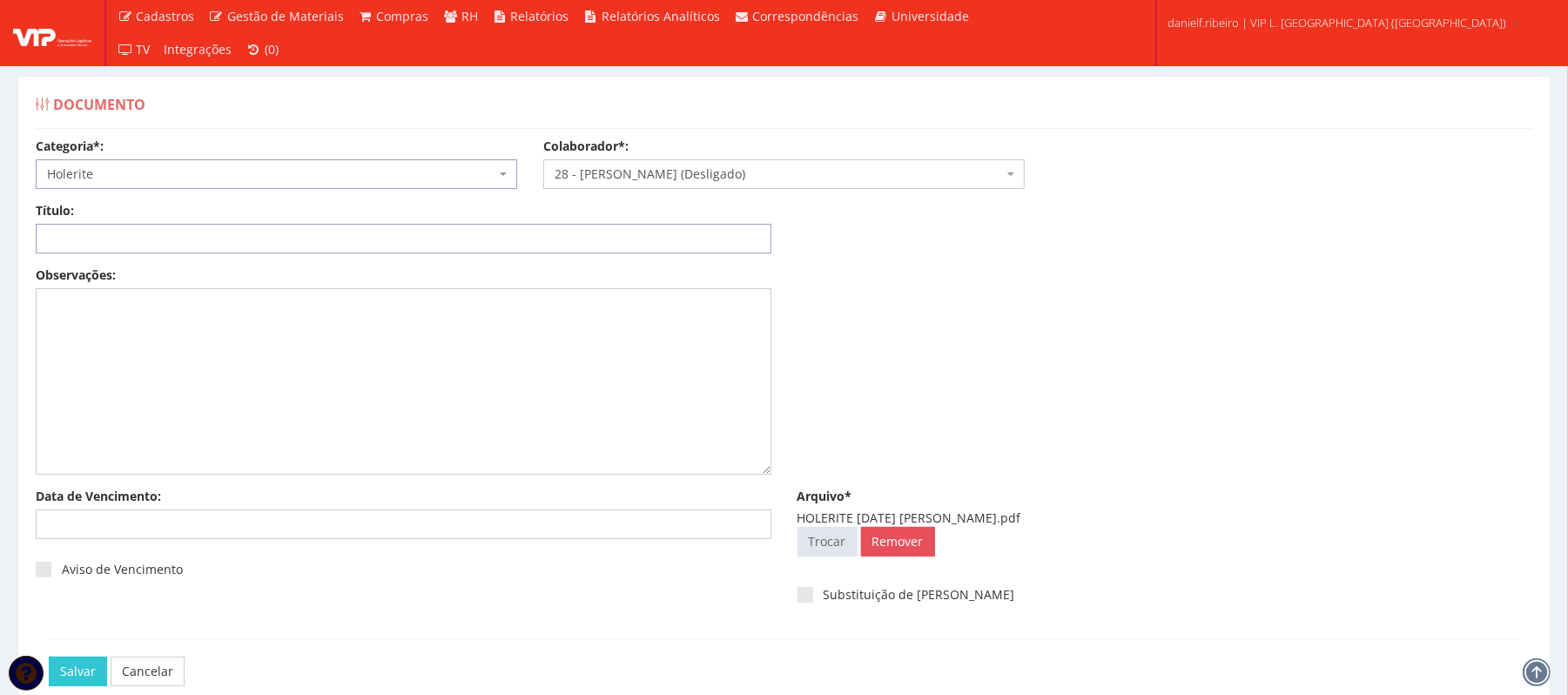
click at [230, 238] on input "Título:" at bounding box center [403, 238] width 736 height 30
paste input "HOLERITE JUL/2025"
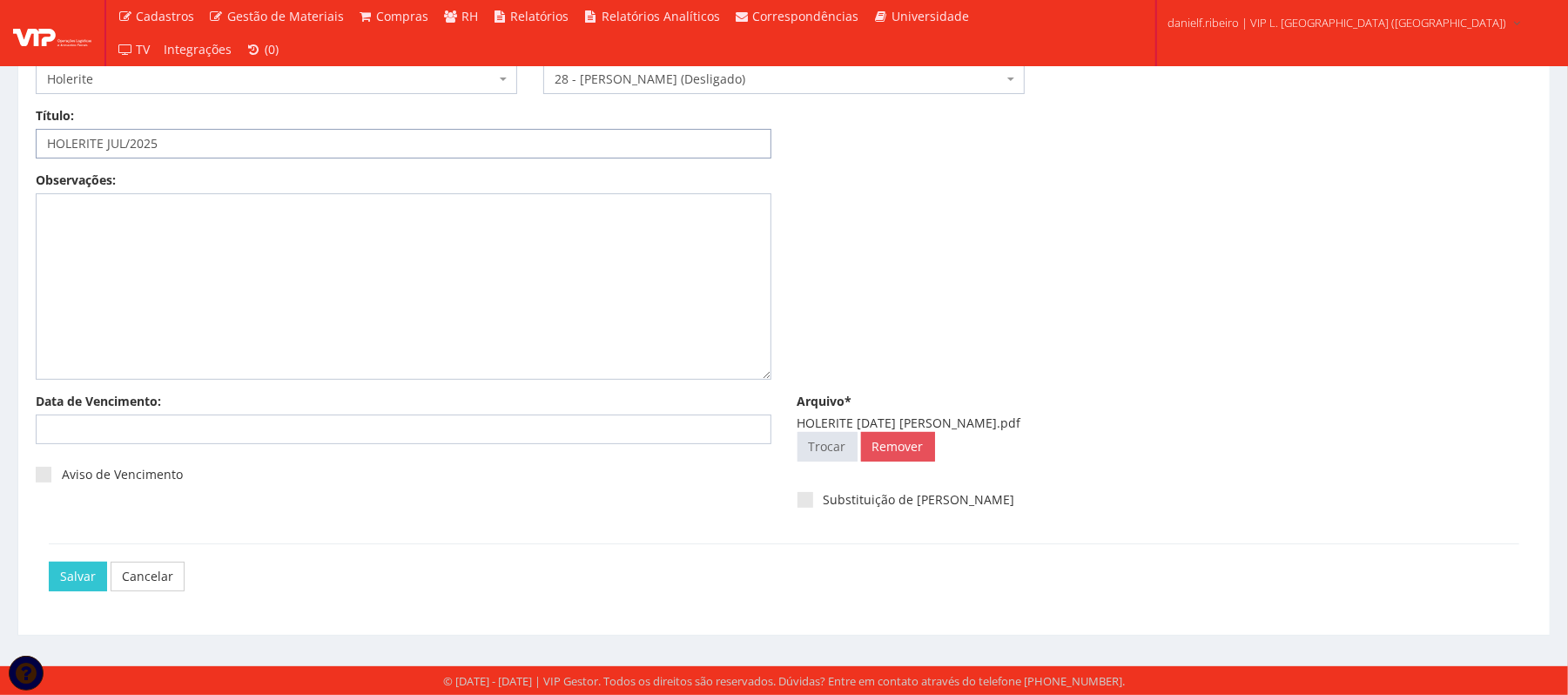
type input "HOLERITE JUL/2025"
click at [59, 554] on div "[PERSON_NAME]" at bounding box center [784, 576] width 1470 height 65
click at [73, 575] on input "Salvar" at bounding box center [78, 576] width 58 height 30
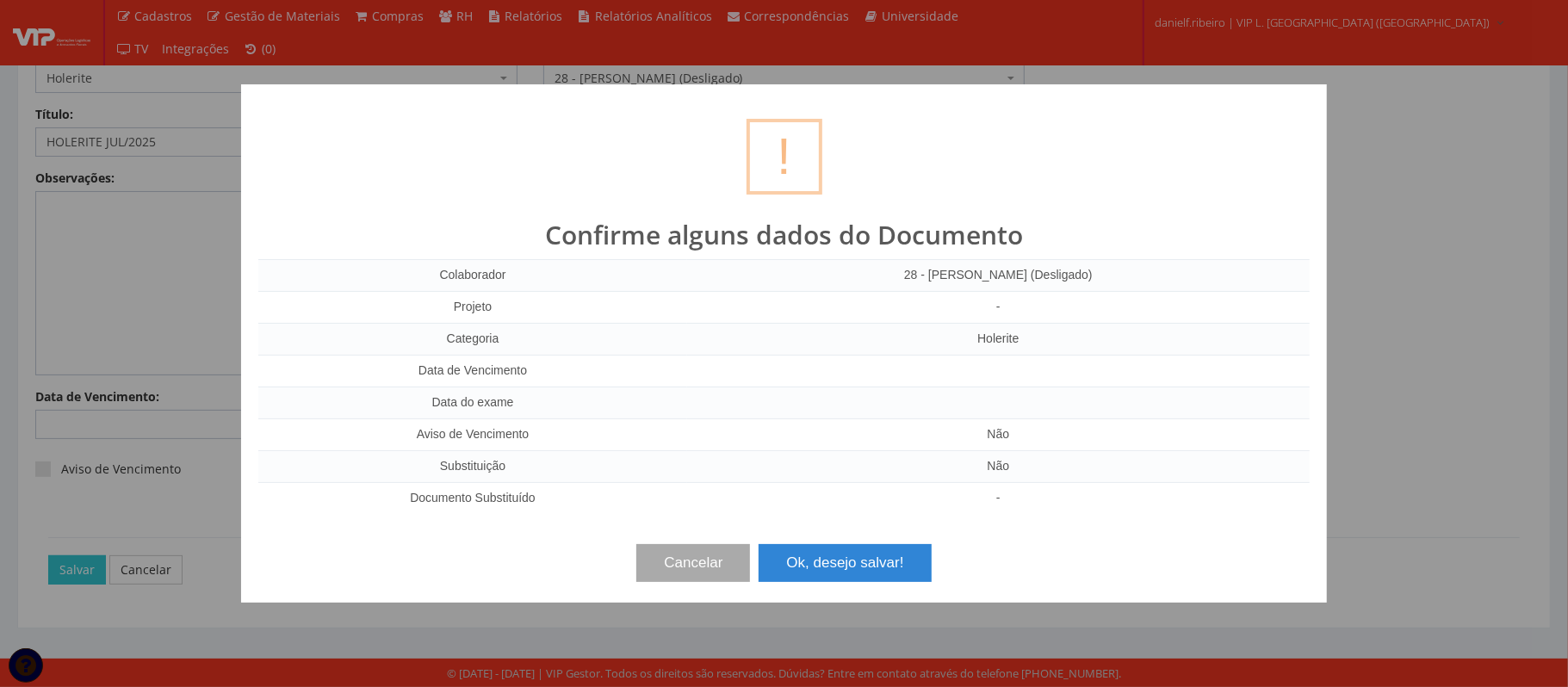
click at [886, 535] on div "Cancelar Ok, desejo salvar!" at bounding box center [784, 556] width 1052 height 51
click at [879, 549] on button "Ok, desejo salvar!" at bounding box center [845, 563] width 172 height 38
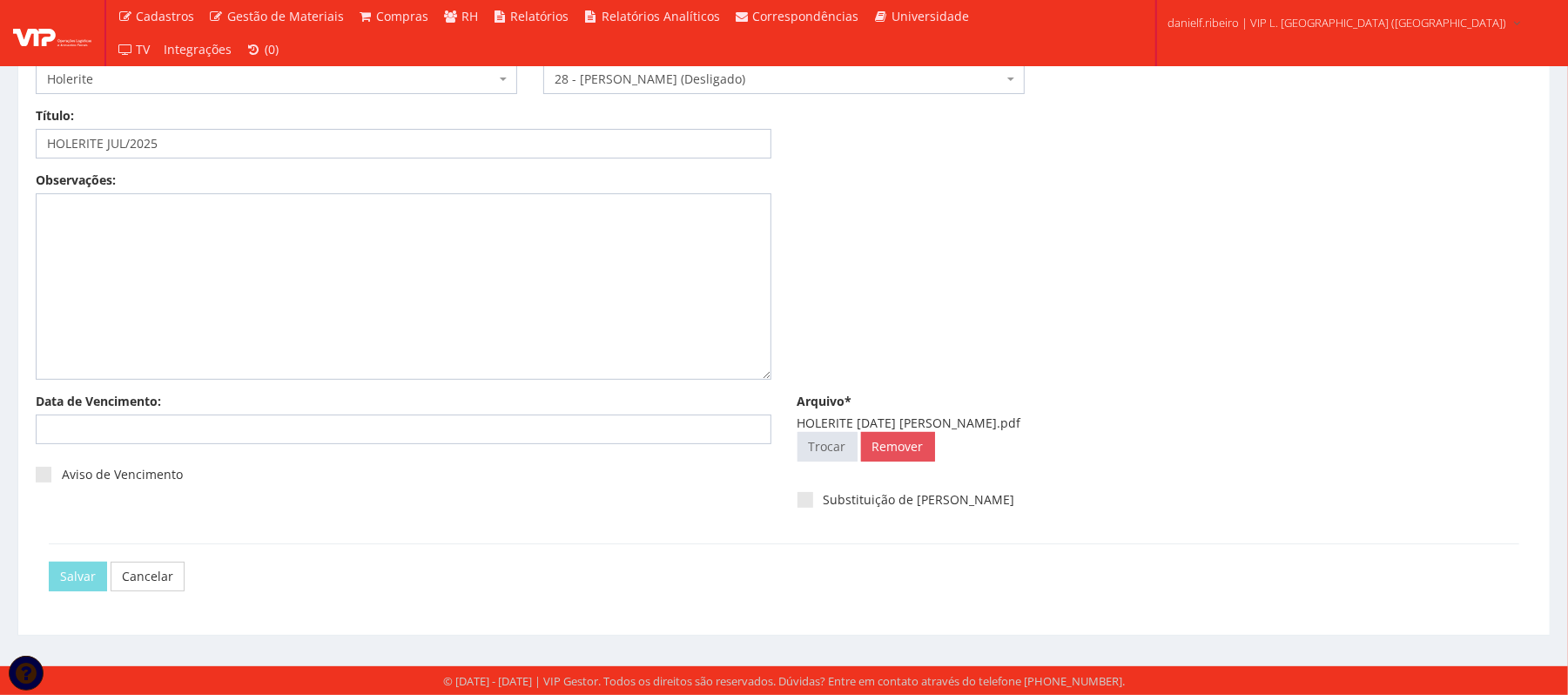
scroll to position [0, 0]
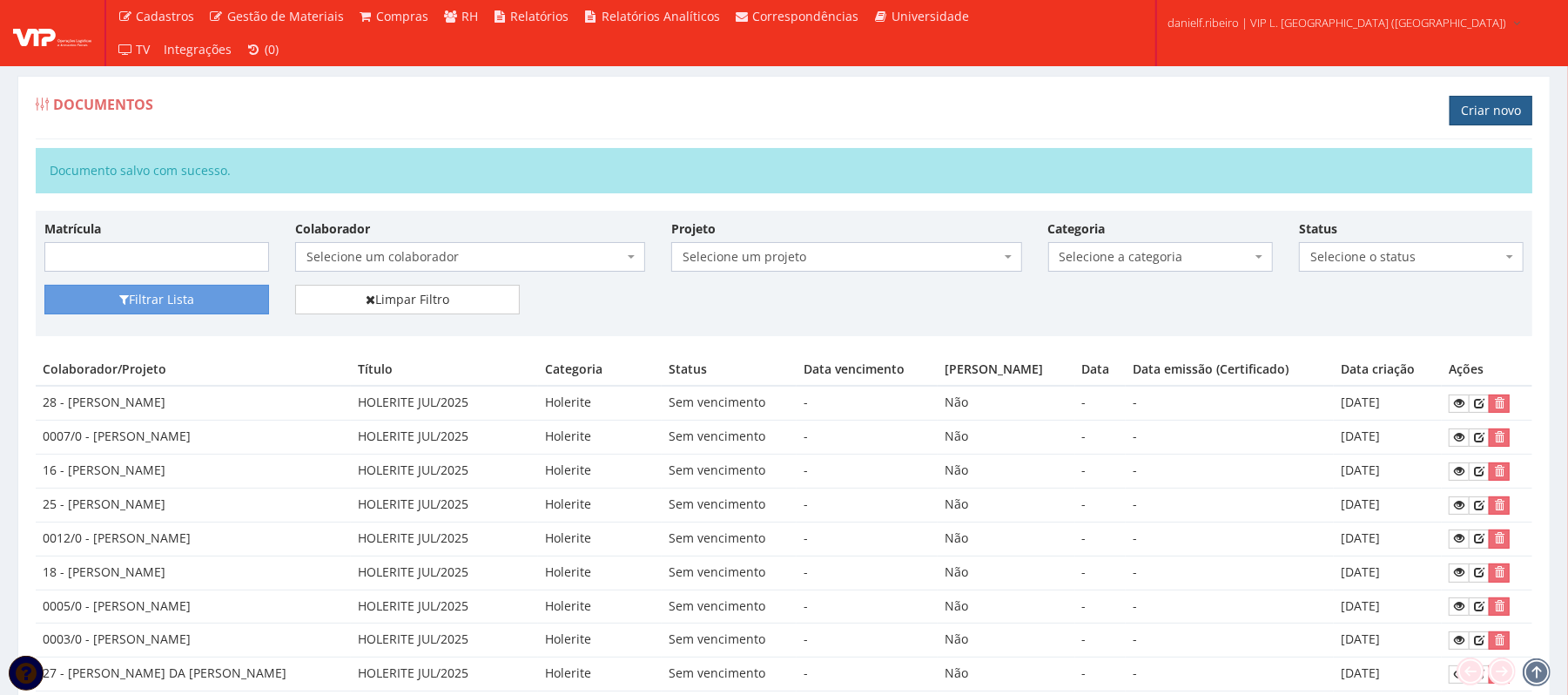
click at [1495, 106] on link "Criar novo" at bounding box center [1490, 110] width 82 height 30
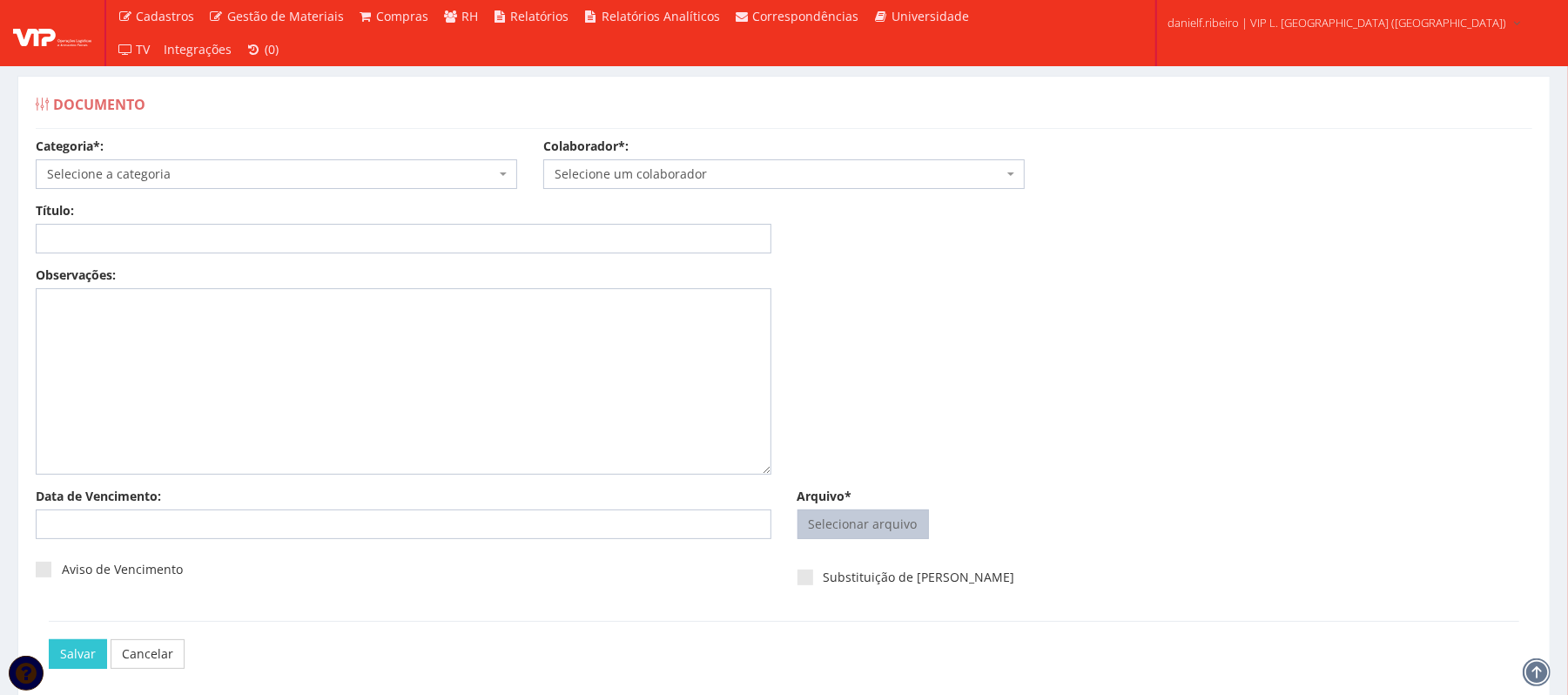
click at [904, 526] on input "Arquivo*" at bounding box center [863, 524] width 130 height 28
type input "C:\fakepath\HOLERITE JUL.2025 LUIZ FERNANDO GALVAO CORREIA.pdf"
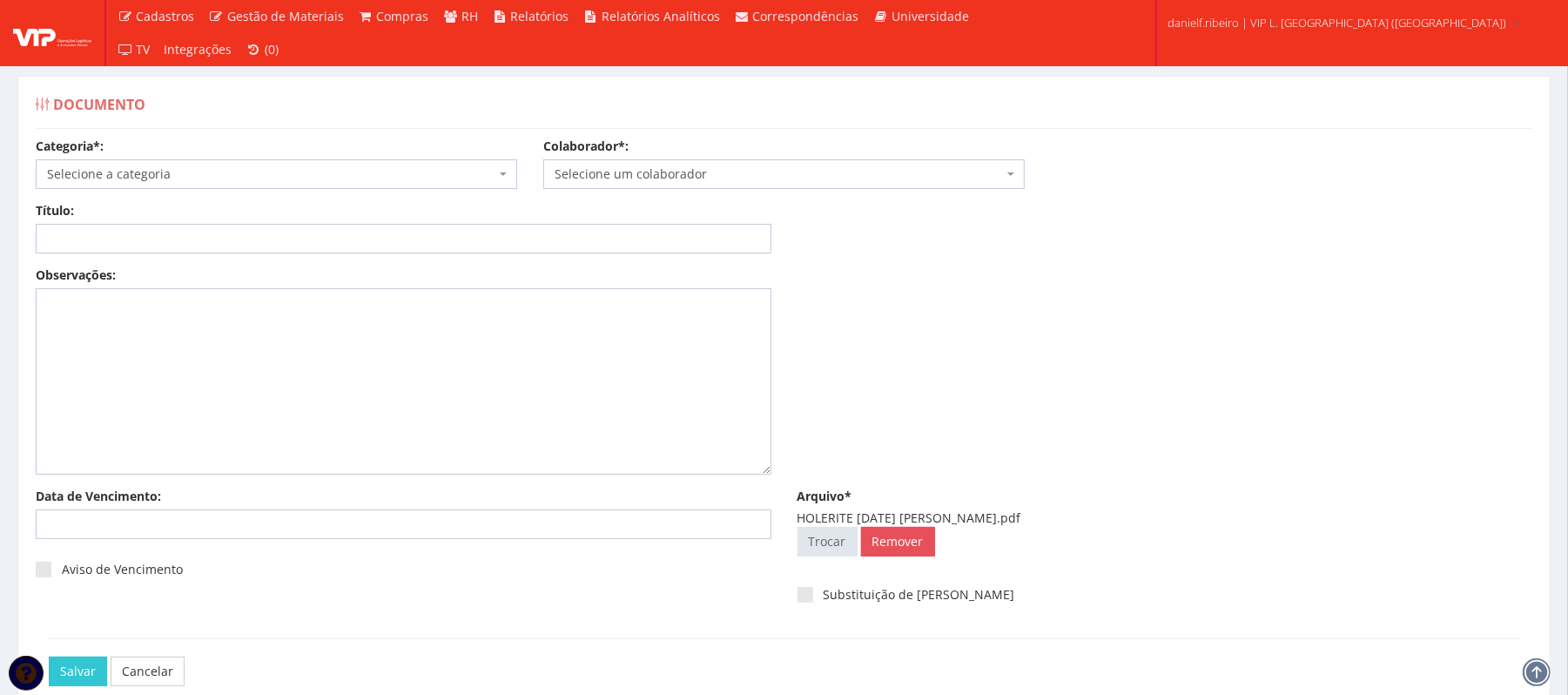
click at [822, 175] on span "Selecione um colaborador" at bounding box center [778, 174] width 448 height 17
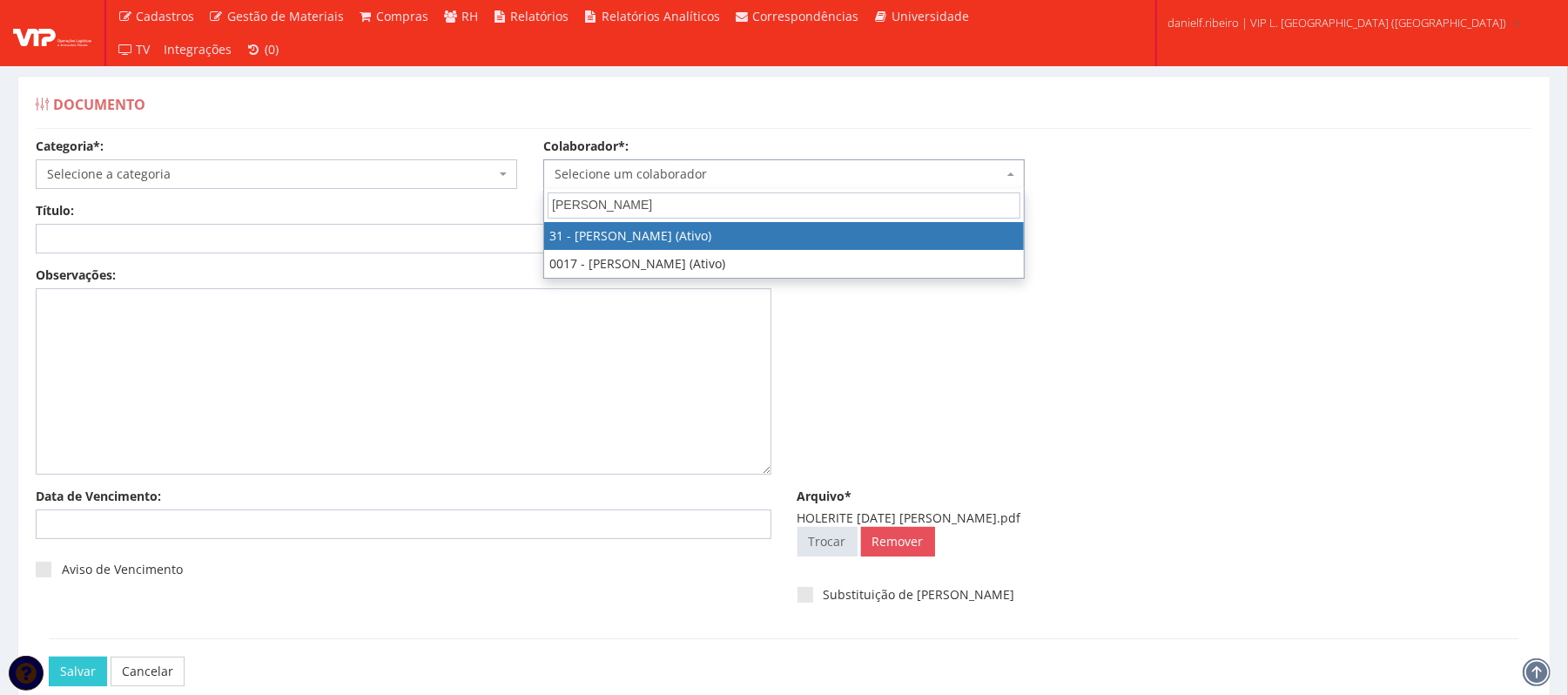
type input "luiz fer"
select select "3928"
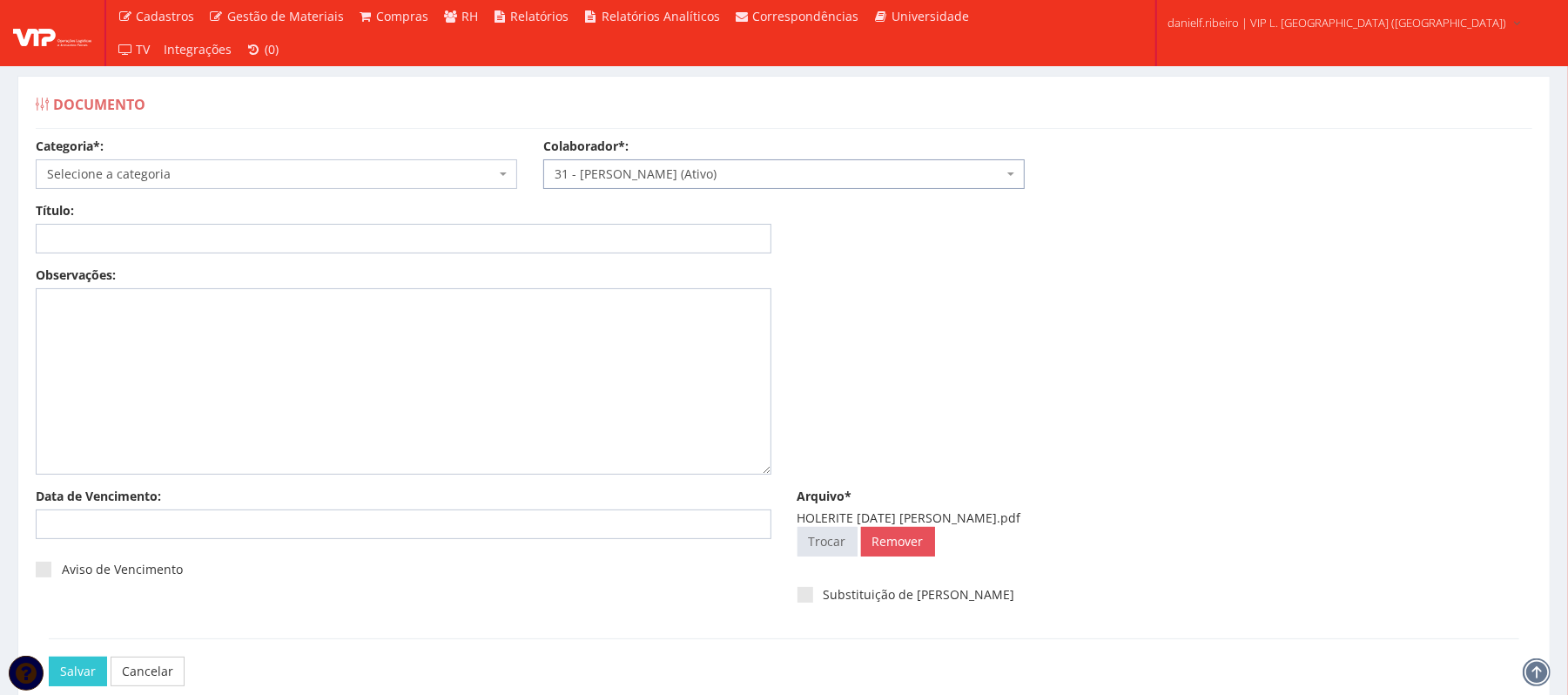
click at [199, 175] on span "Selecione a categoria" at bounding box center [271, 174] width 448 height 17
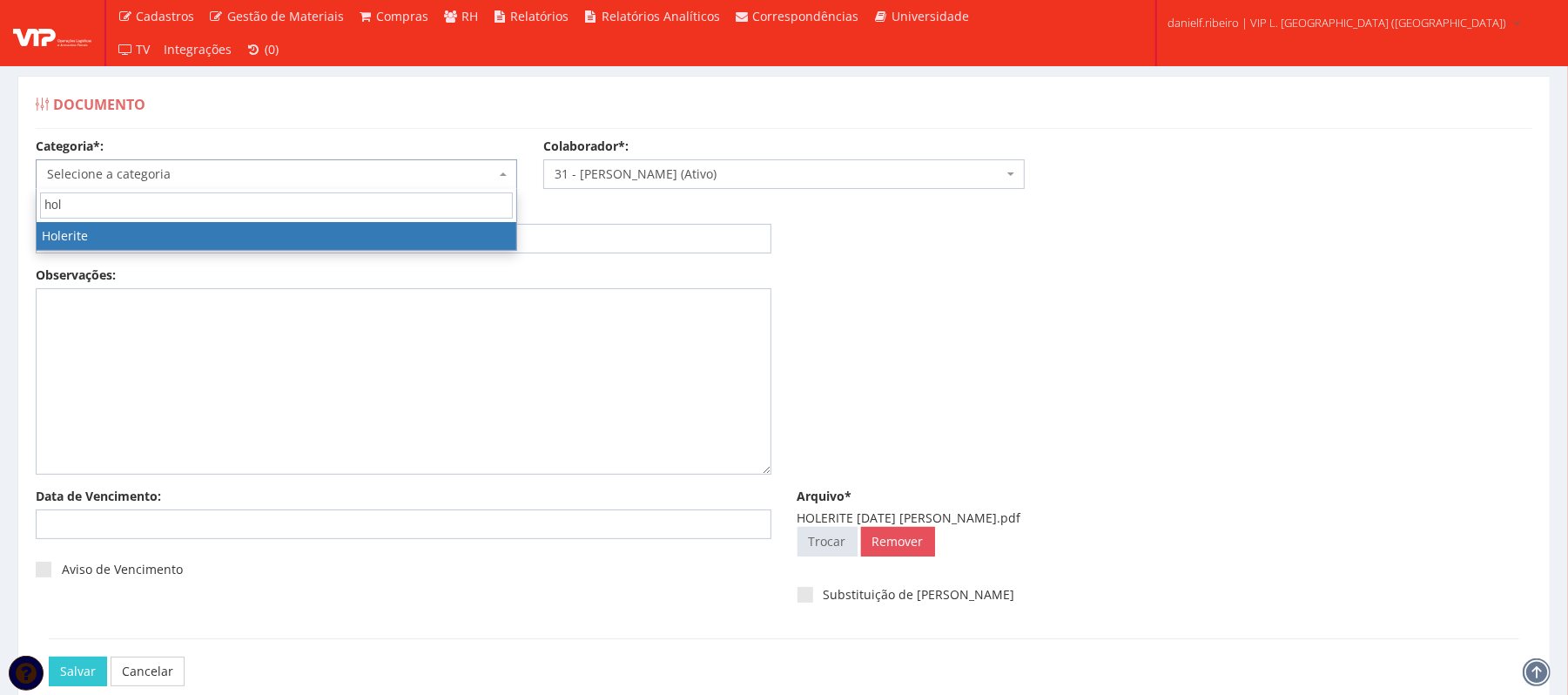
type input "hol"
select select "holerite"
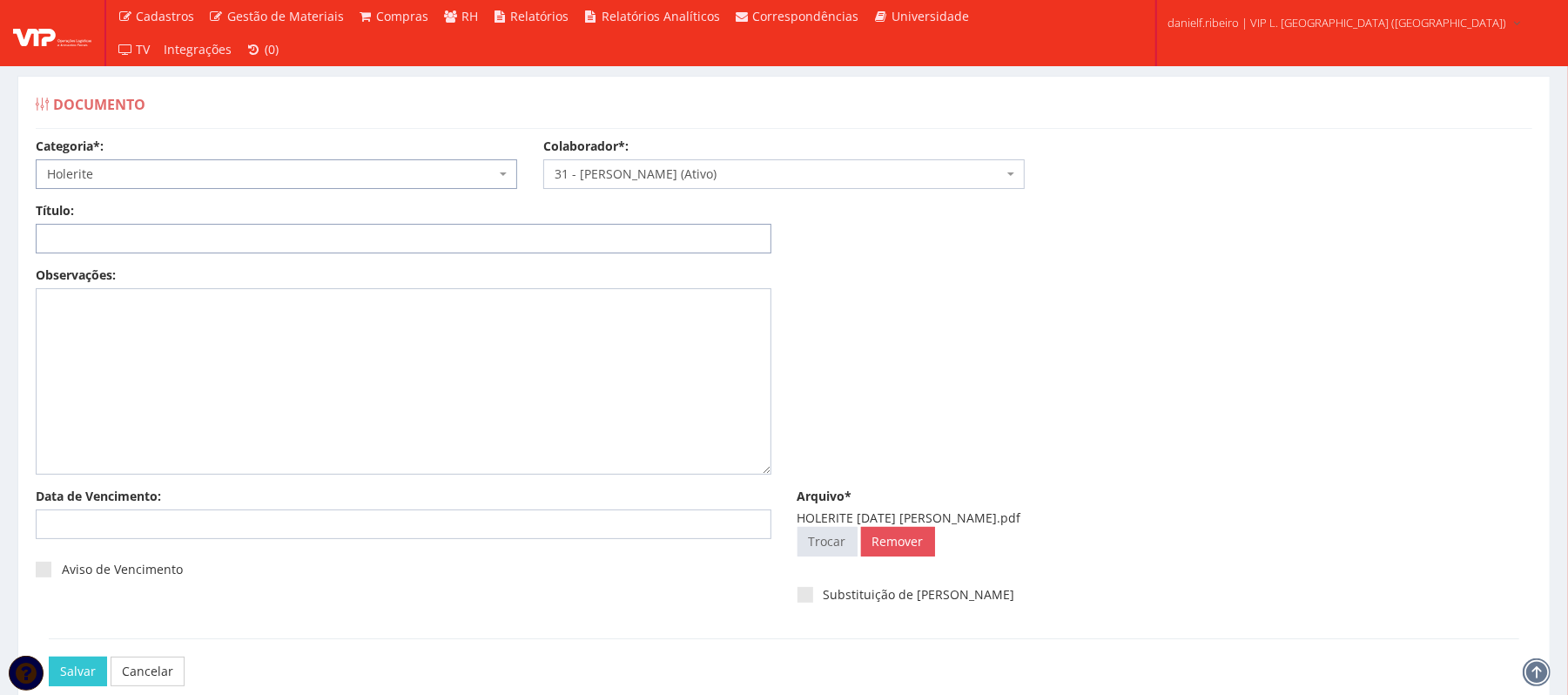
click at [130, 252] on input "Título:" at bounding box center [403, 238] width 736 height 30
paste input "HOLERITE JUL/2025"
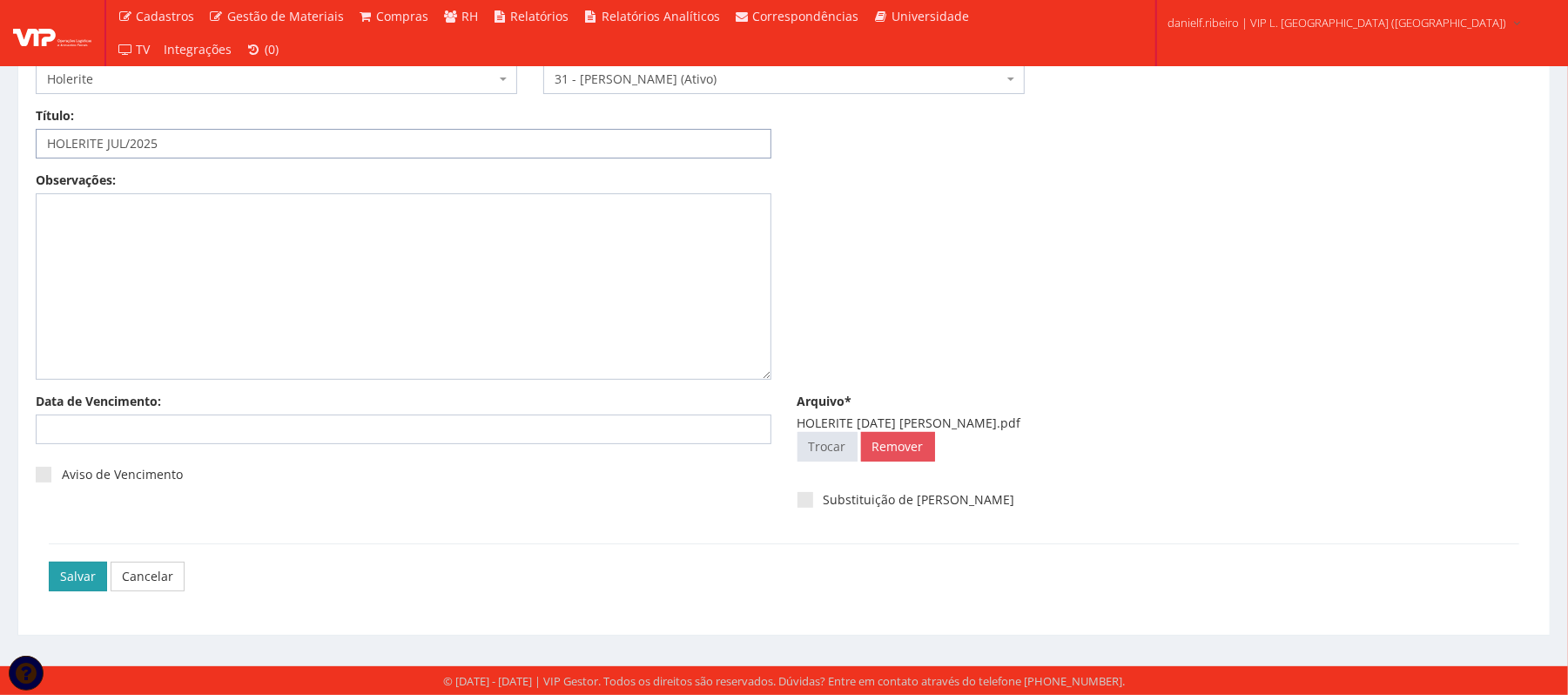
type input "HOLERITE JUL/2025"
click at [56, 573] on input "Salvar" at bounding box center [78, 576] width 58 height 30
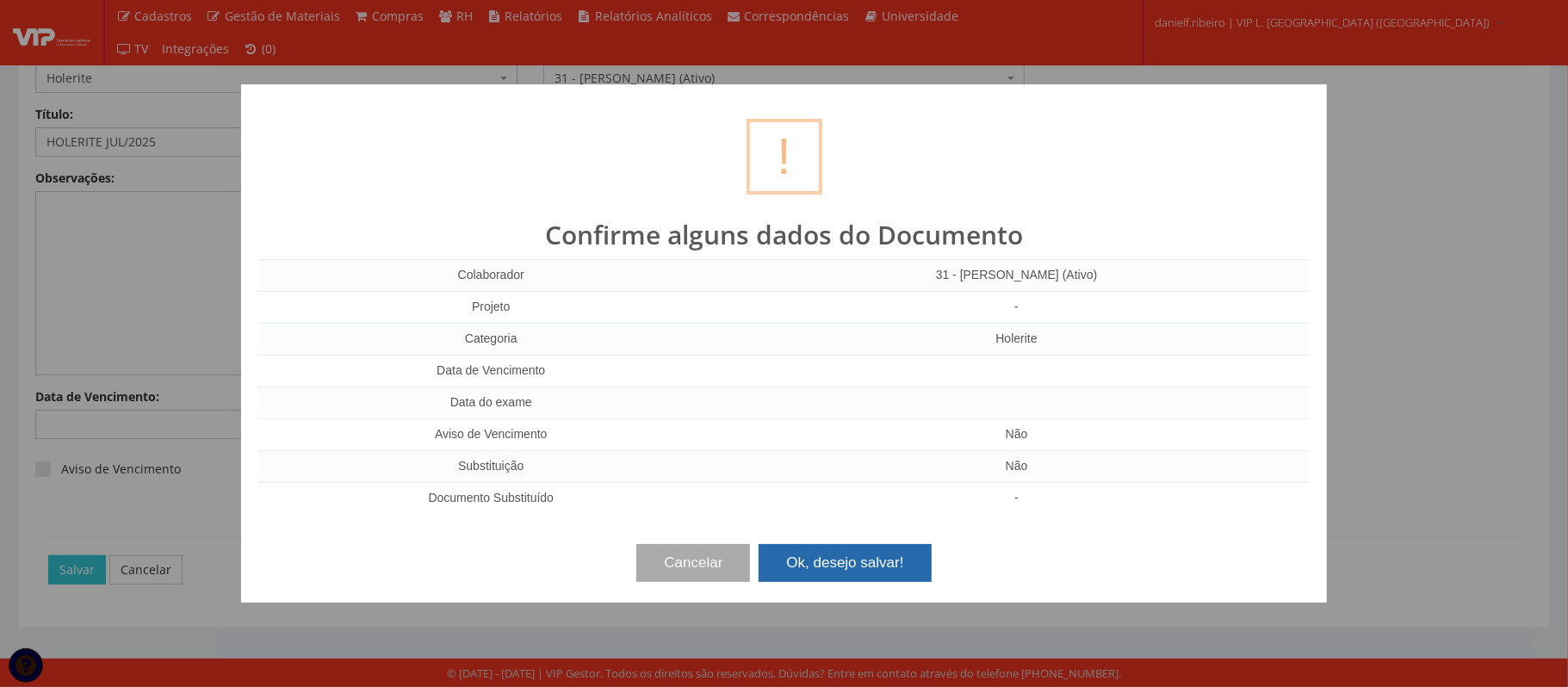
click at [843, 569] on button "Ok, desejo salvar!" at bounding box center [845, 563] width 172 height 38
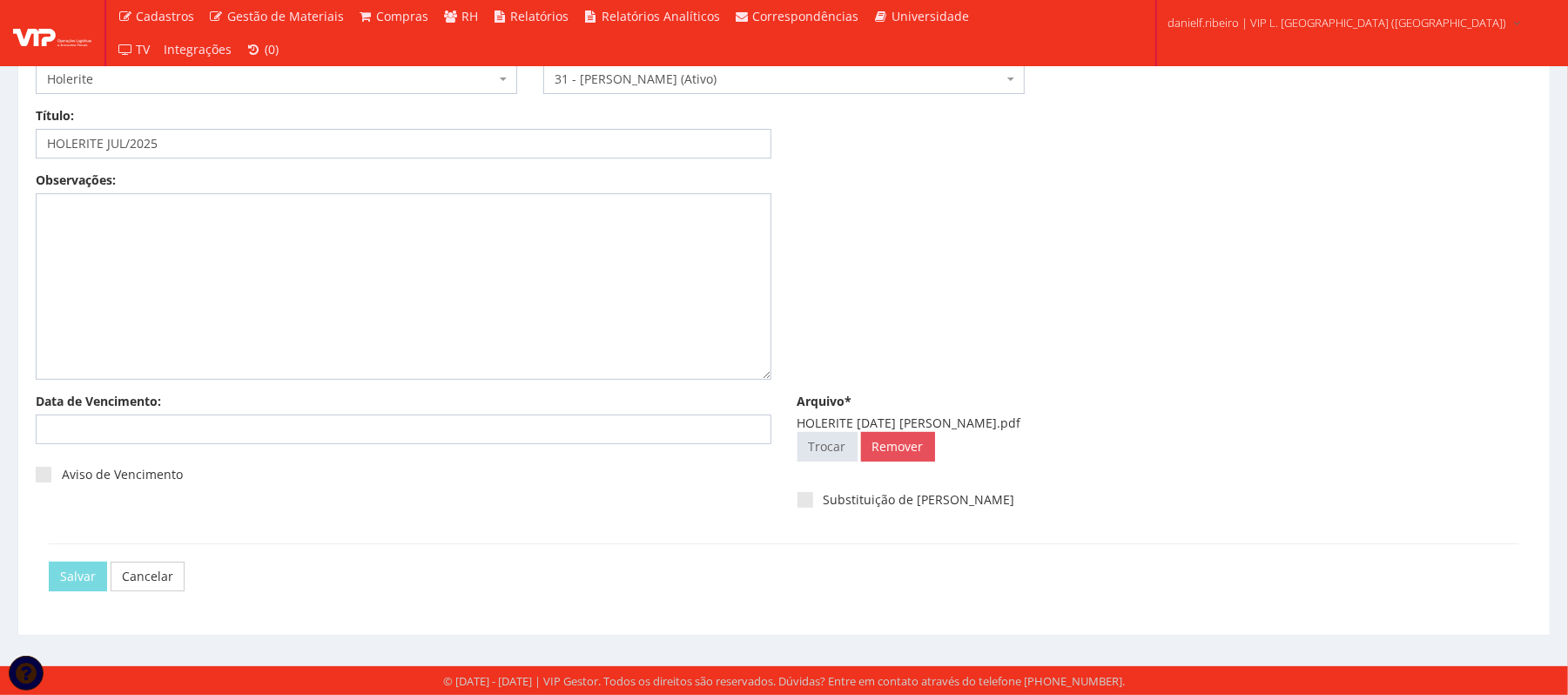
scroll to position [0, 0]
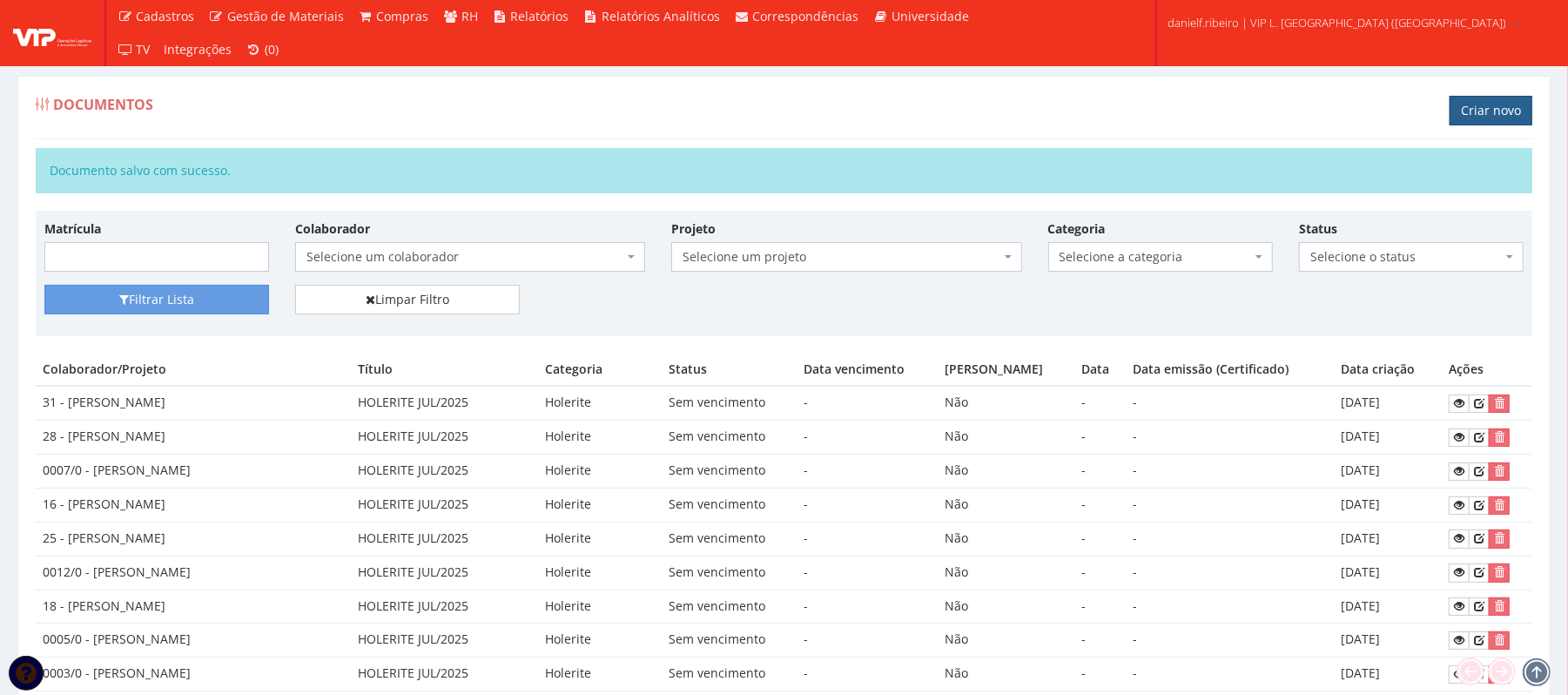
click at [1478, 101] on link "Criar novo" at bounding box center [1490, 110] width 82 height 30
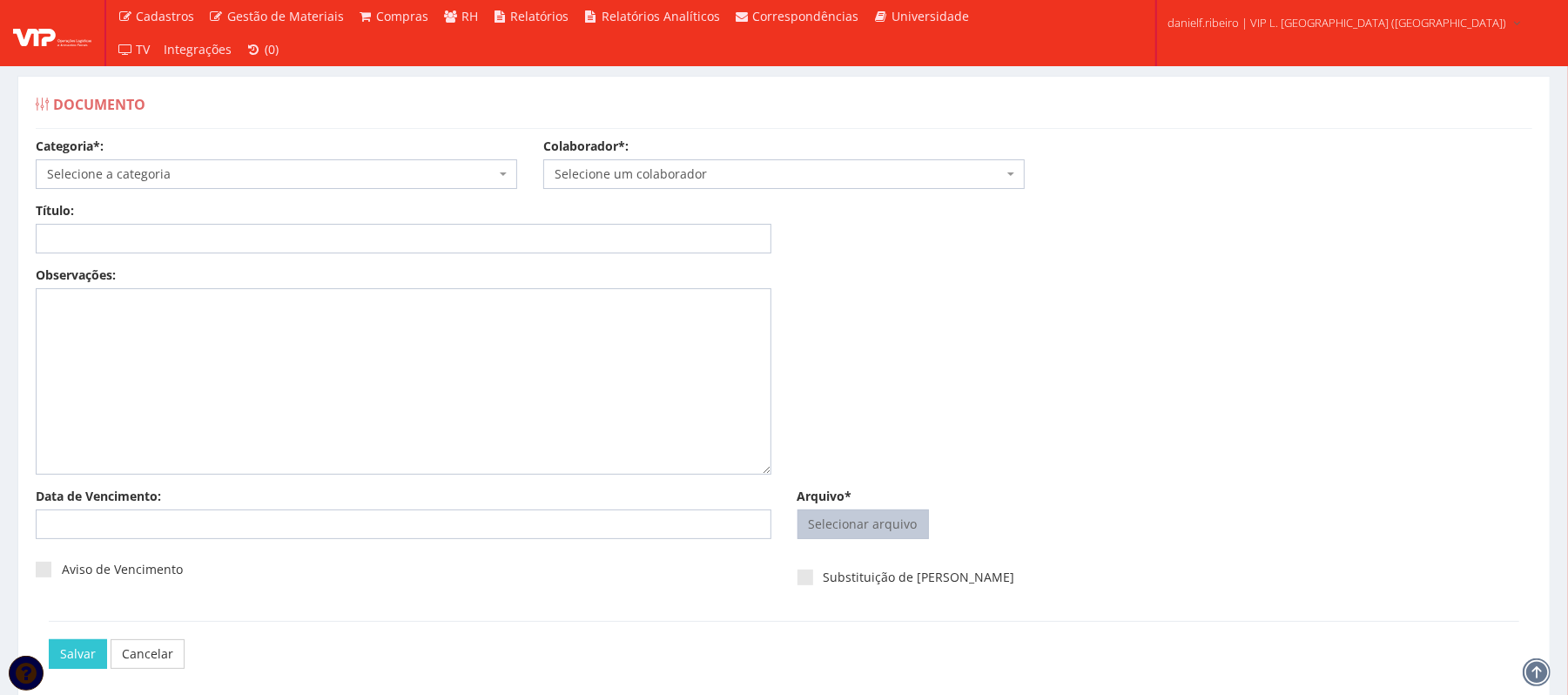
click at [841, 520] on input "Arquivo*" at bounding box center [863, 524] width 130 height 28
type input "C:\fakepath\HOLERITE JUL.2025 LUIZ FERNANDO ROCHA JUNIOR.pdf"
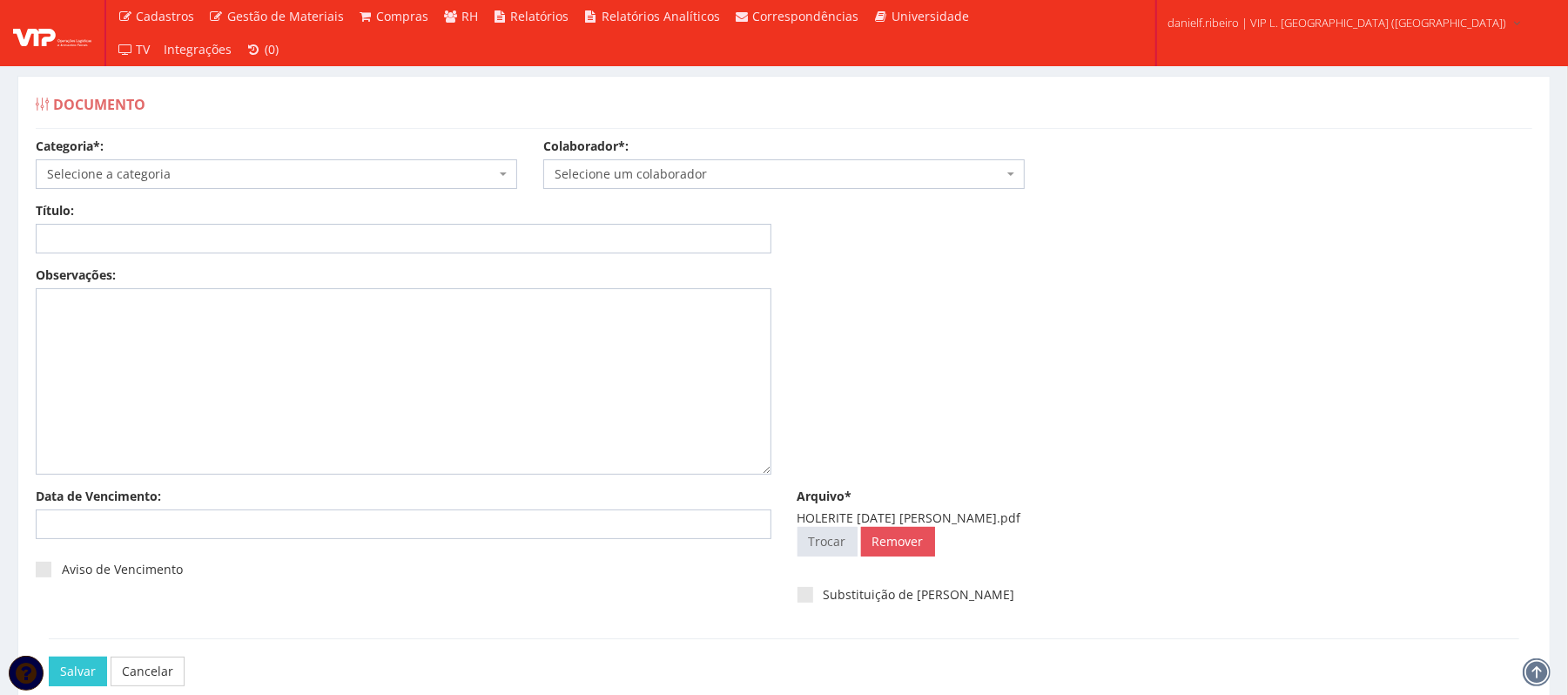
click at [674, 178] on span "Selecione um colaborador" at bounding box center [778, 174] width 448 height 17
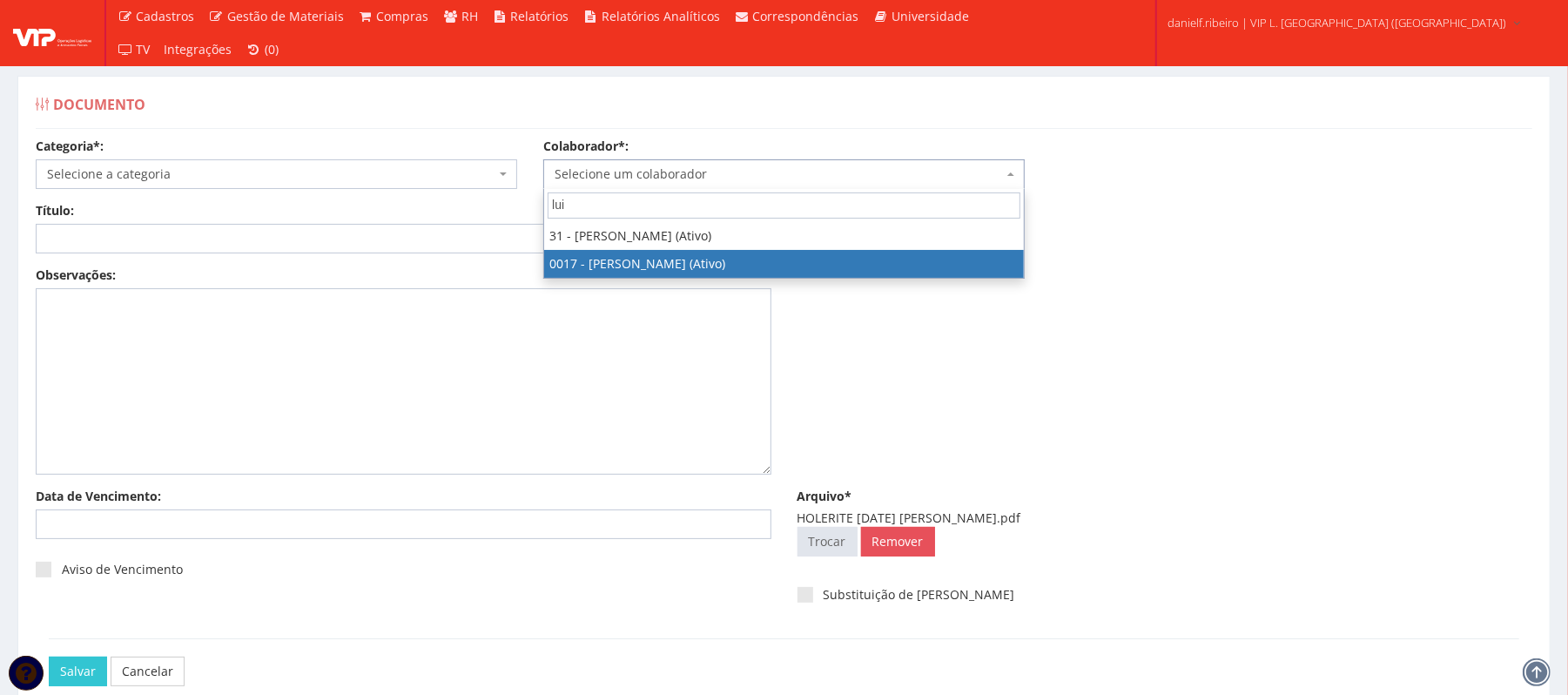
type input "lui"
select select "1336"
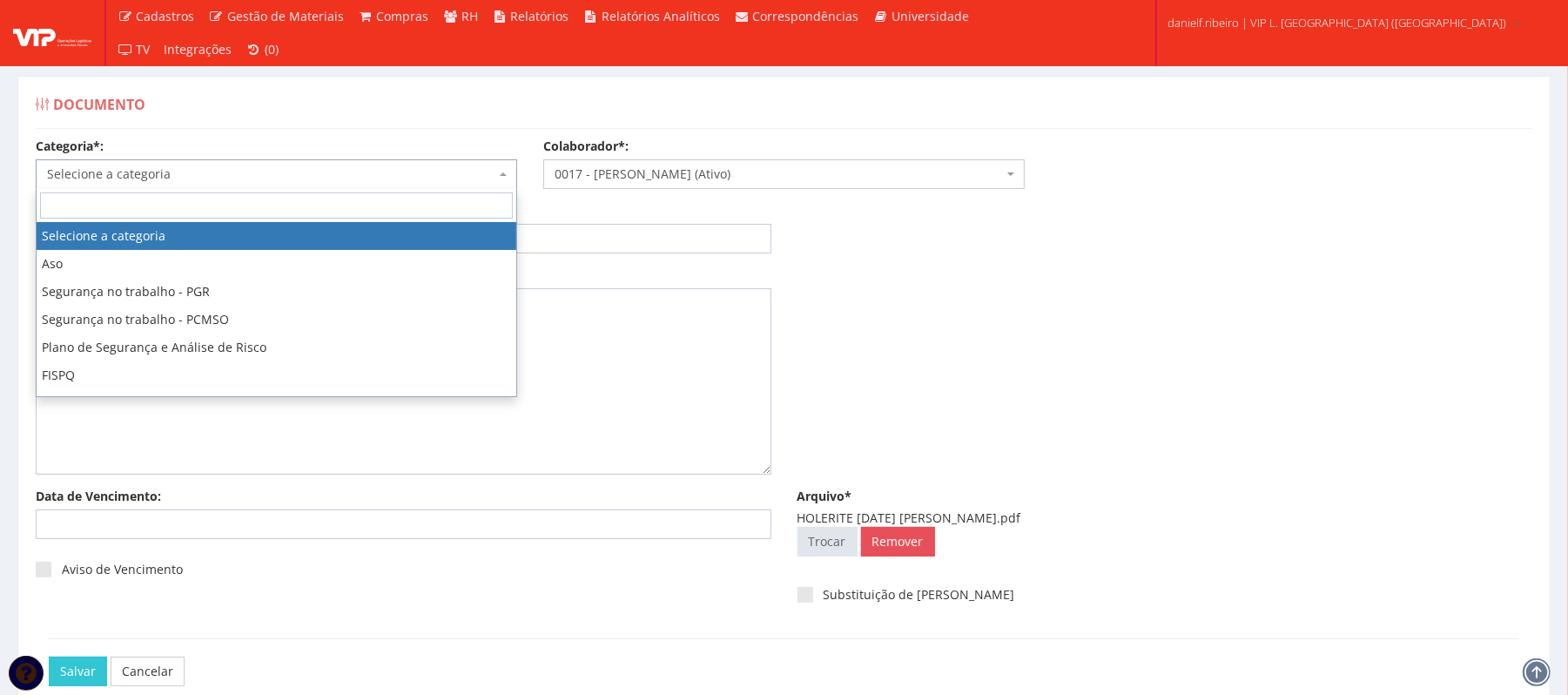
click at [225, 172] on span "Selecione a categoria" at bounding box center [271, 174] width 448 height 17
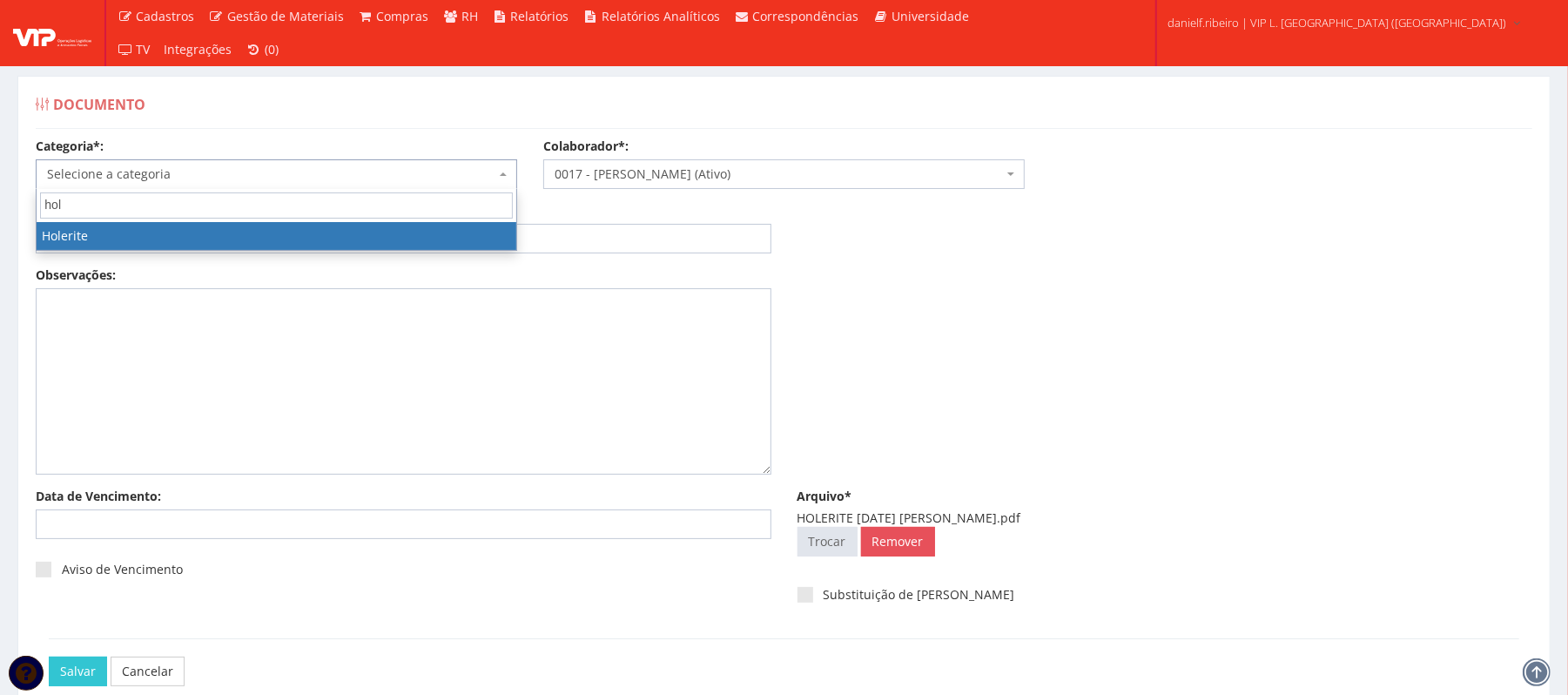
type input "hol"
select select "holerite"
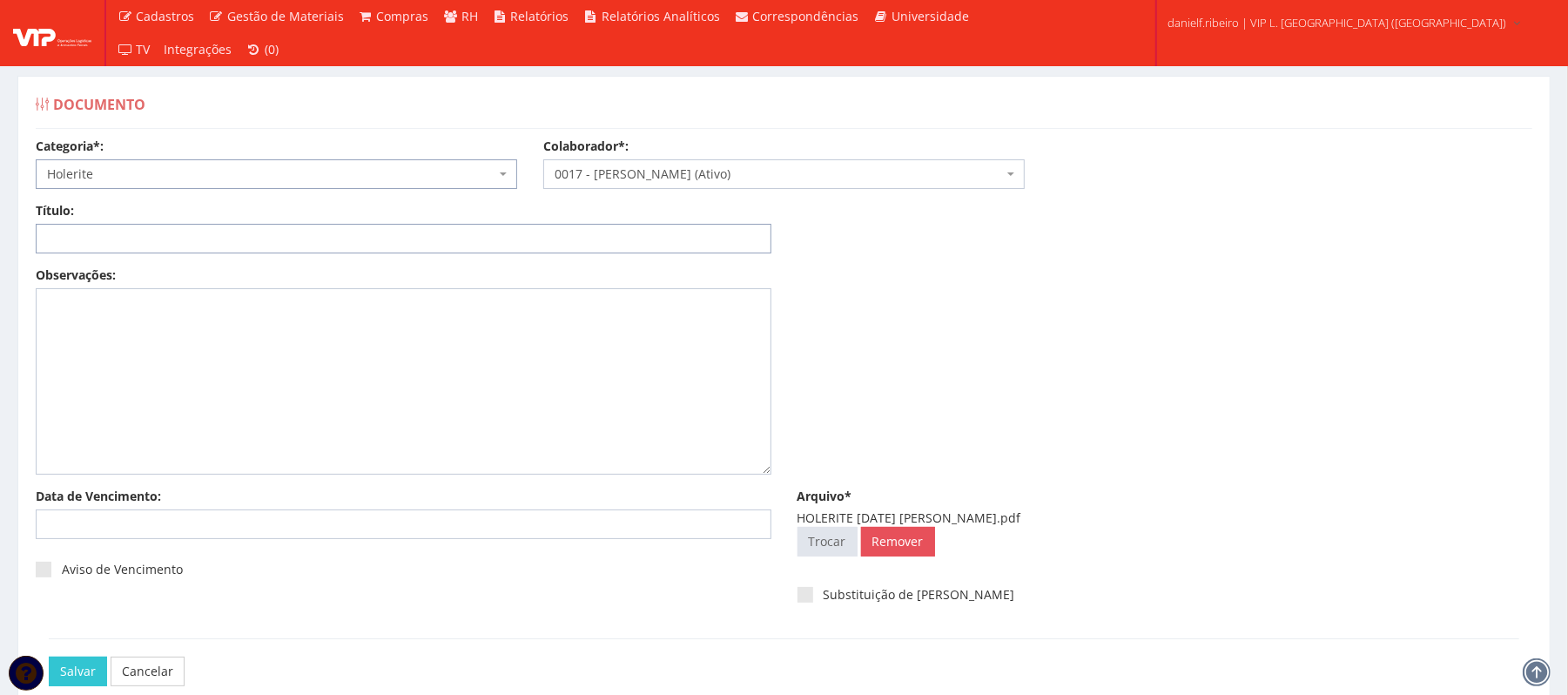
click at [140, 230] on input "Título:" at bounding box center [403, 238] width 736 height 30
paste input "HOLERITE JUL/2025"
type input "HOLERITE JUL/2025"
click at [81, 677] on input "Salvar" at bounding box center [78, 671] width 58 height 30
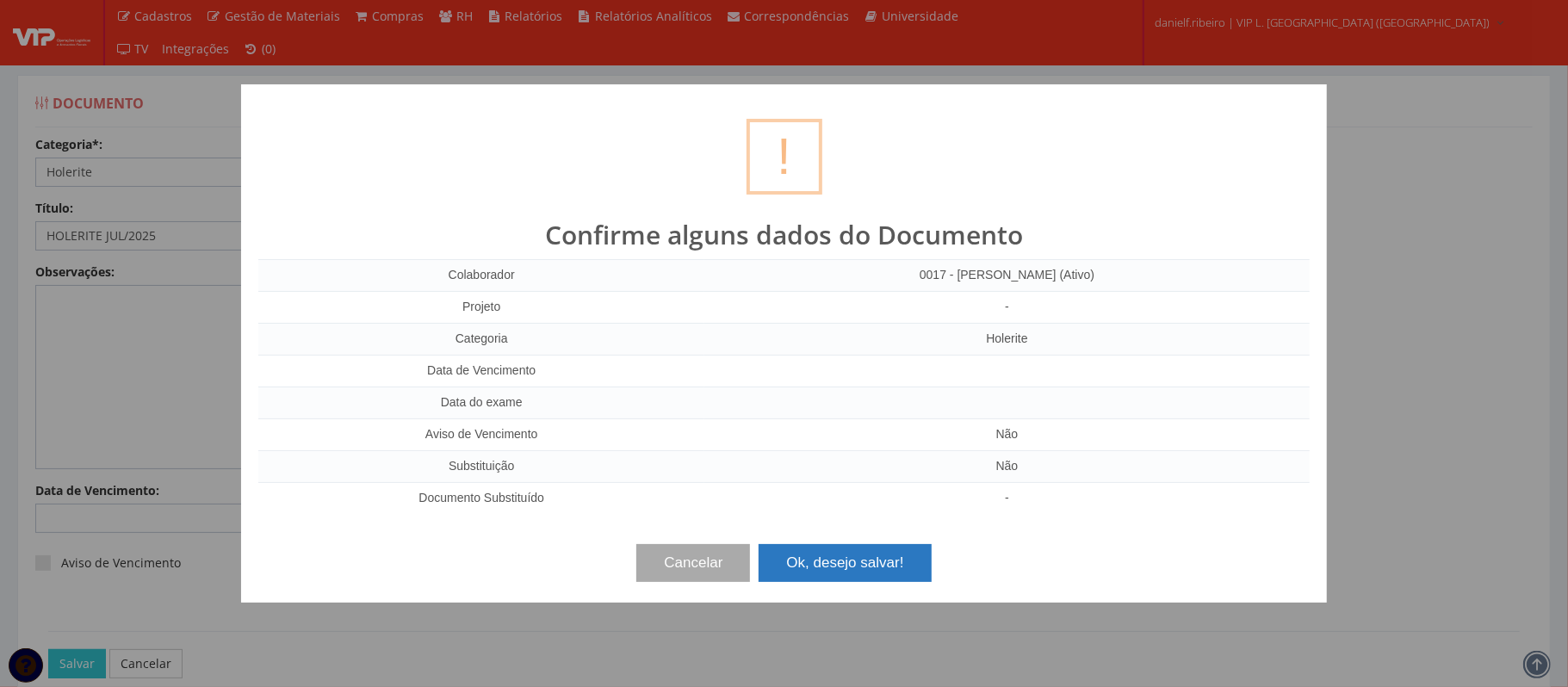
click at [814, 569] on button "Ok, desejo salvar!" at bounding box center [845, 563] width 172 height 38
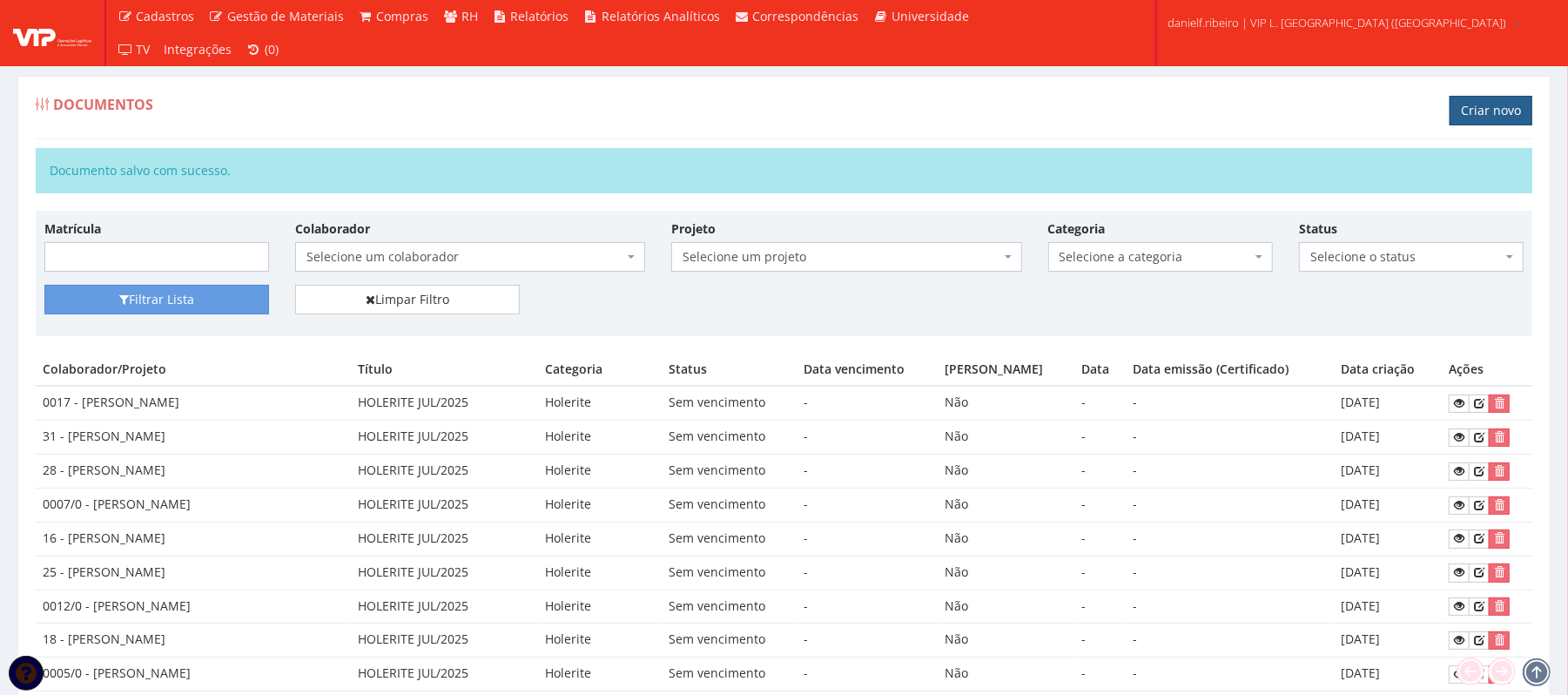
click at [1485, 111] on link "Criar novo" at bounding box center [1490, 110] width 82 height 30
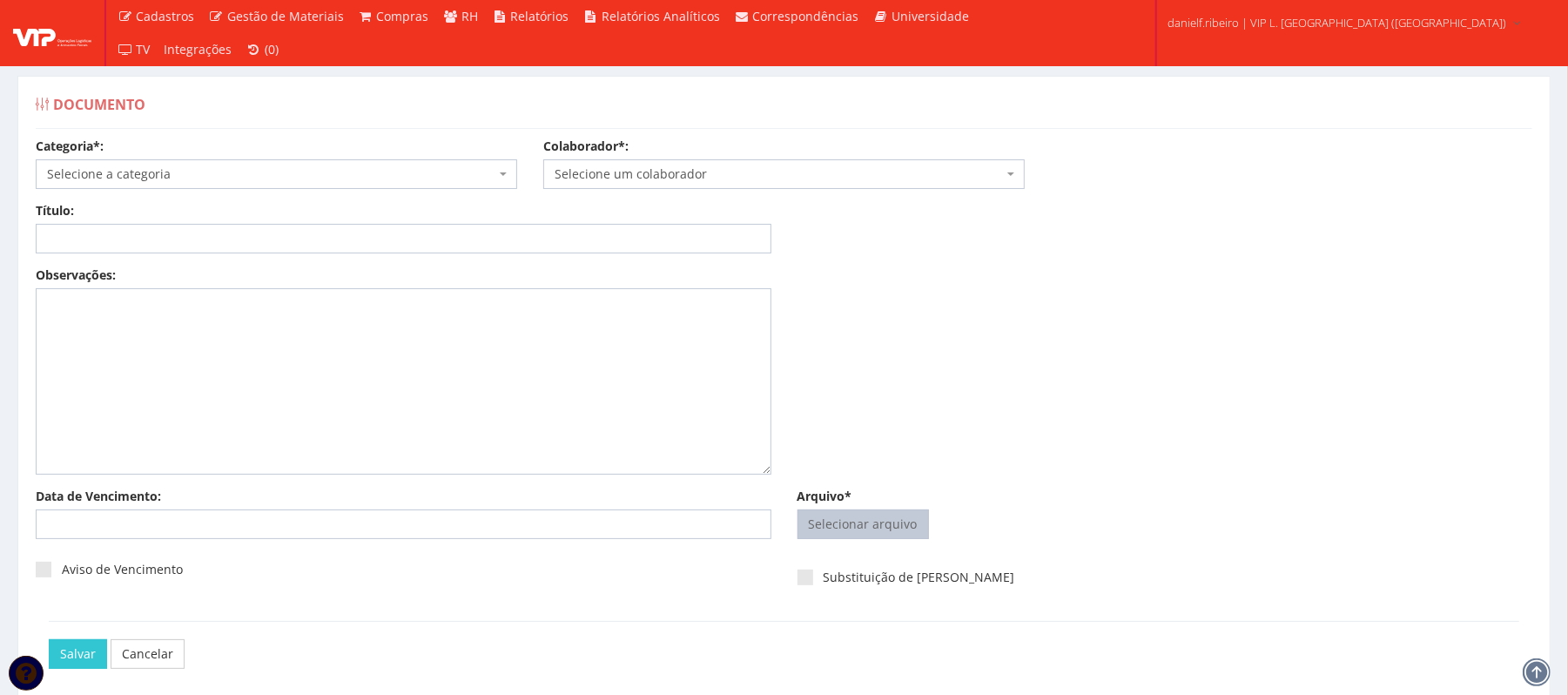
click at [838, 533] on input "Arquivo*" at bounding box center [863, 524] width 130 height 28
type input "C:\fakepath\HOLERITE [DATE] [PERSON_NAME].pdf"
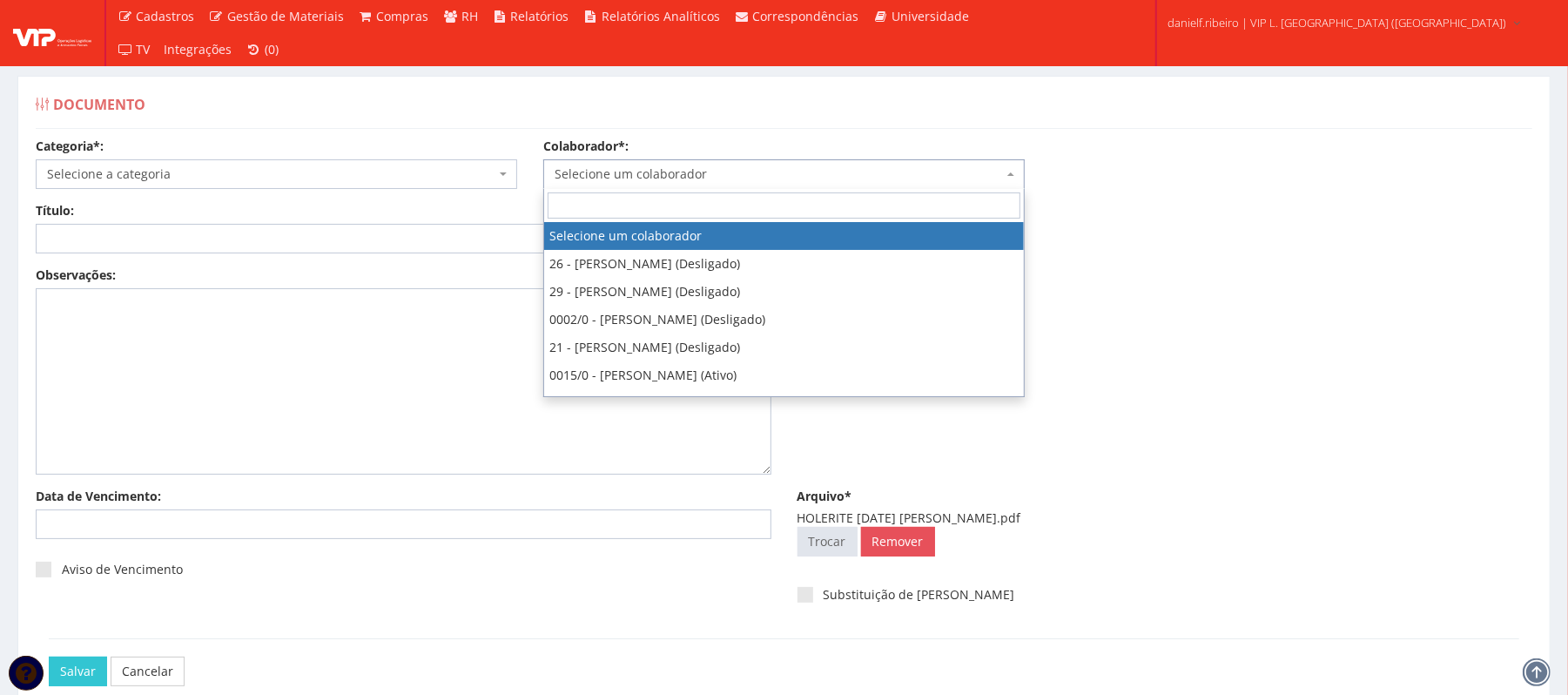
click at [652, 189] on body "Cadastros Clientes Unidades Subclientes Unidades de Subclientes Projetos Vagas …" at bounding box center [784, 394] width 1568 height 790
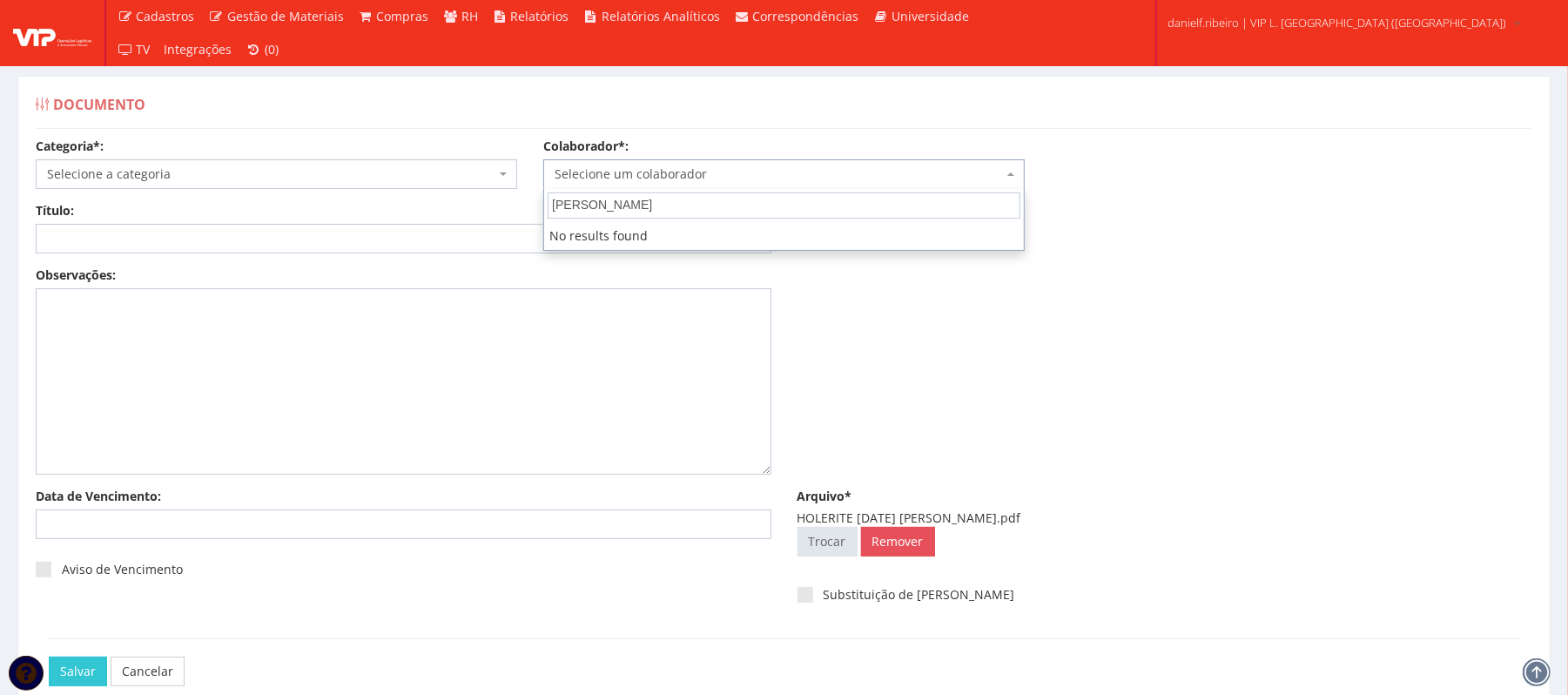
type input "NATANE"
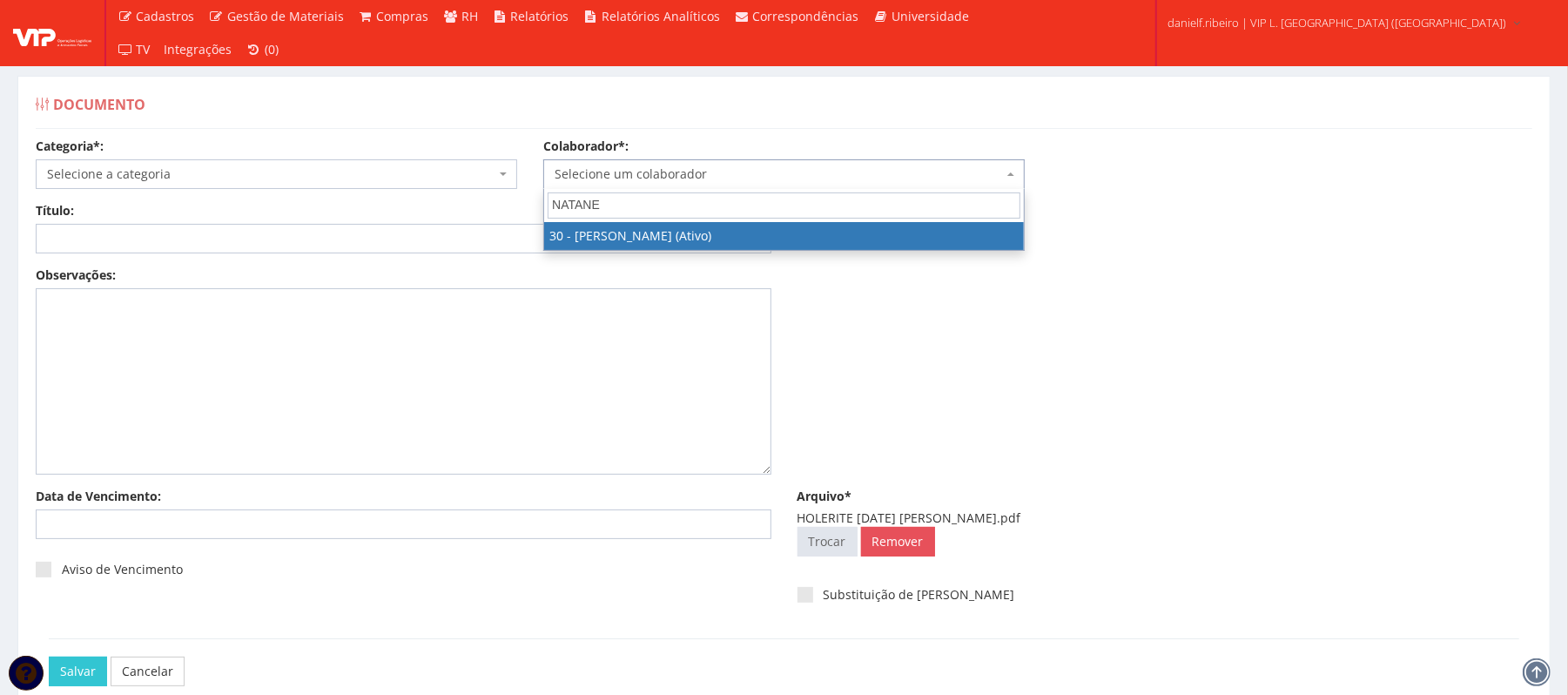
select select "3873"
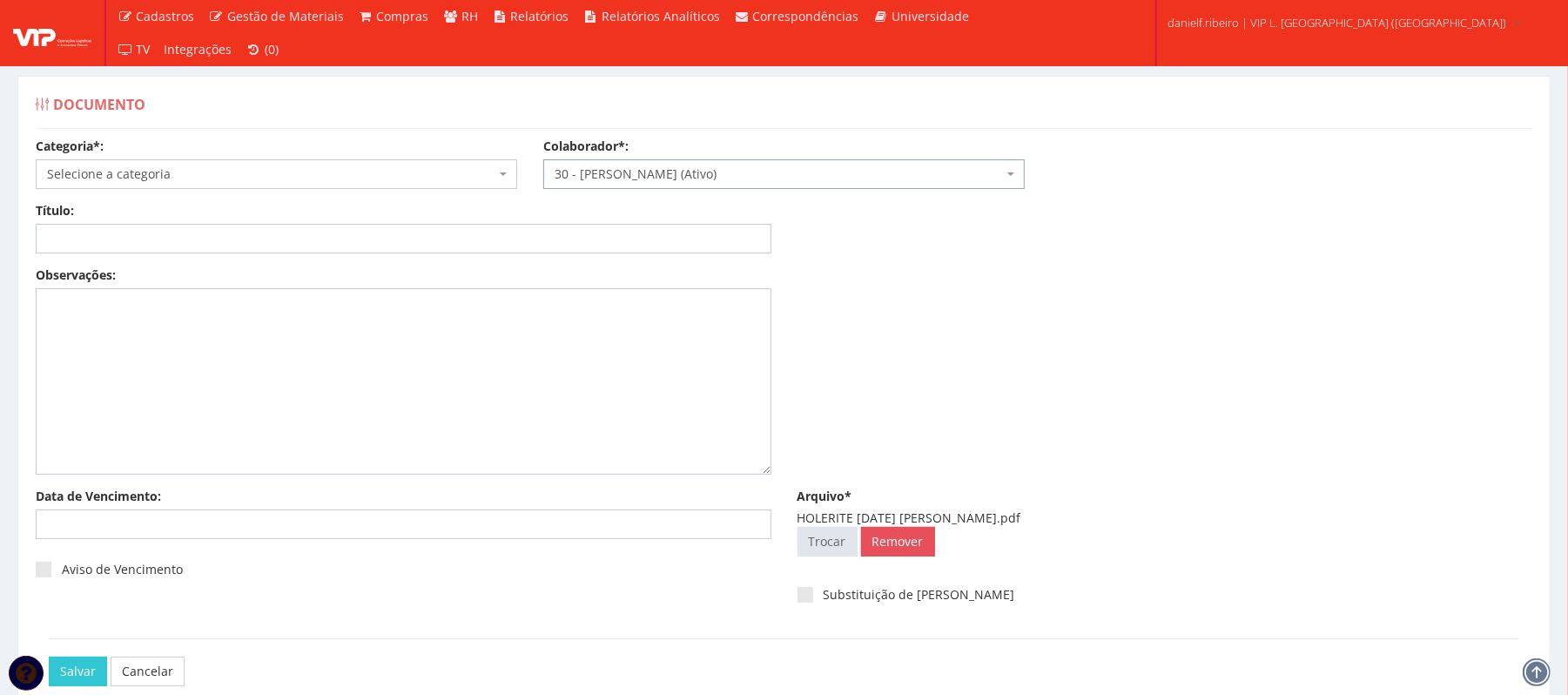
click at [204, 166] on span "Selecione a categoria" at bounding box center [271, 174] width 448 height 17
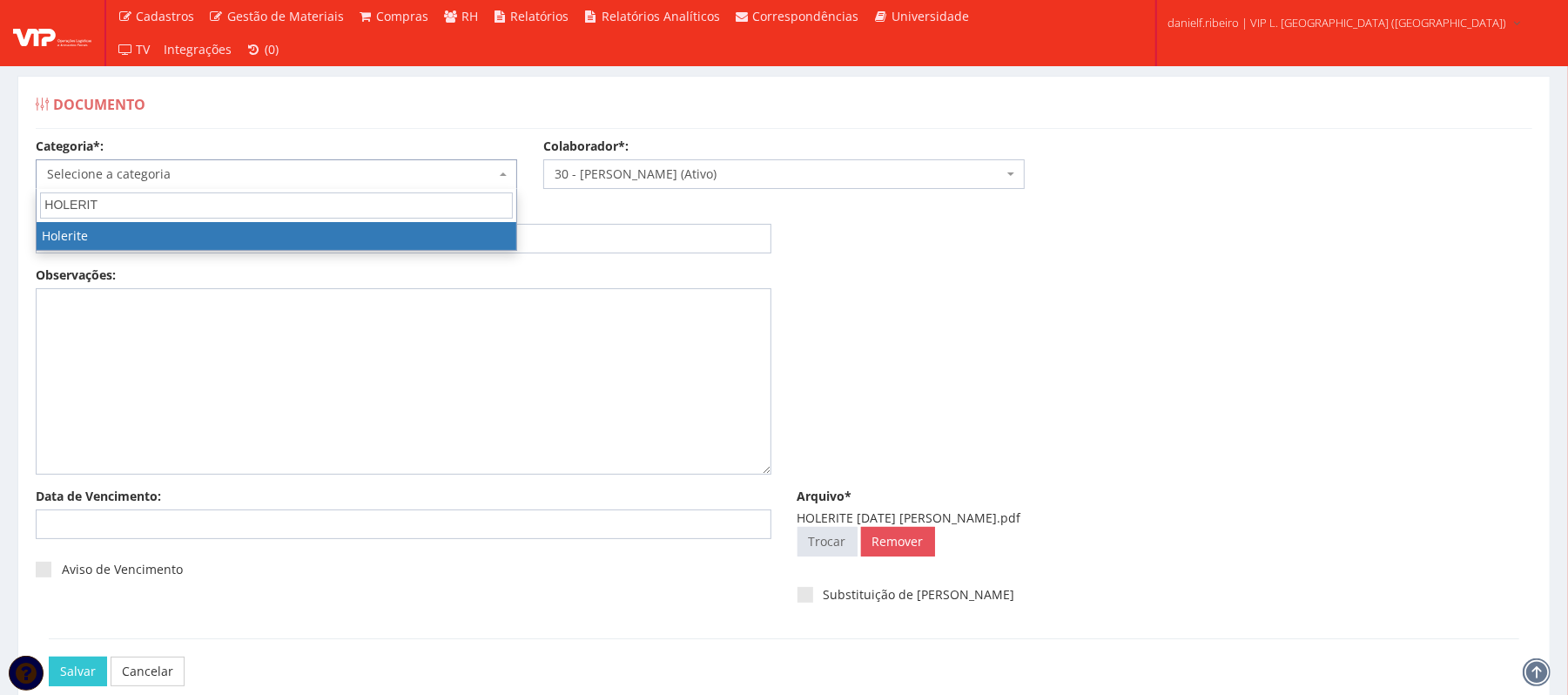
type input "HOLERITE"
select select "holerite"
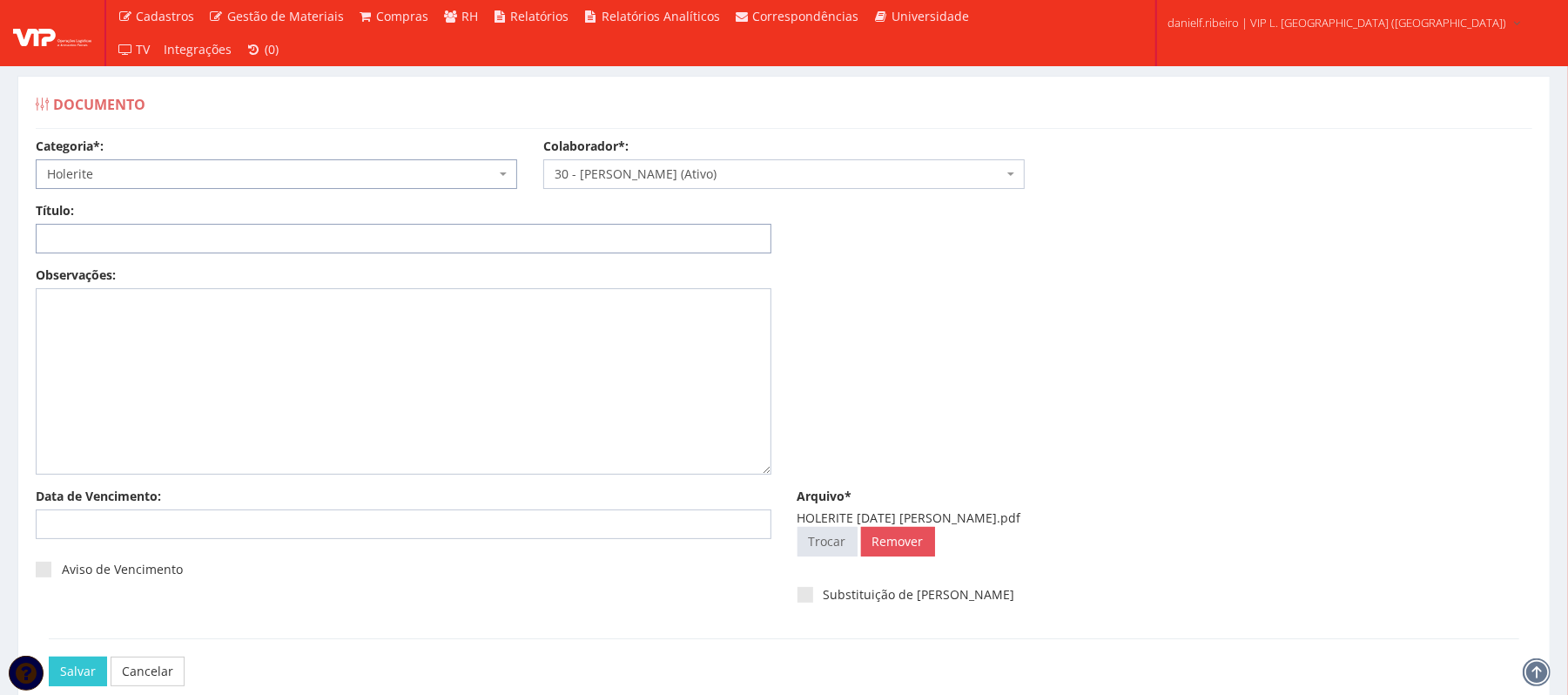
click at [290, 227] on input "Título:" at bounding box center [403, 238] width 736 height 30
paste input "HOLERITE JUL/2025"
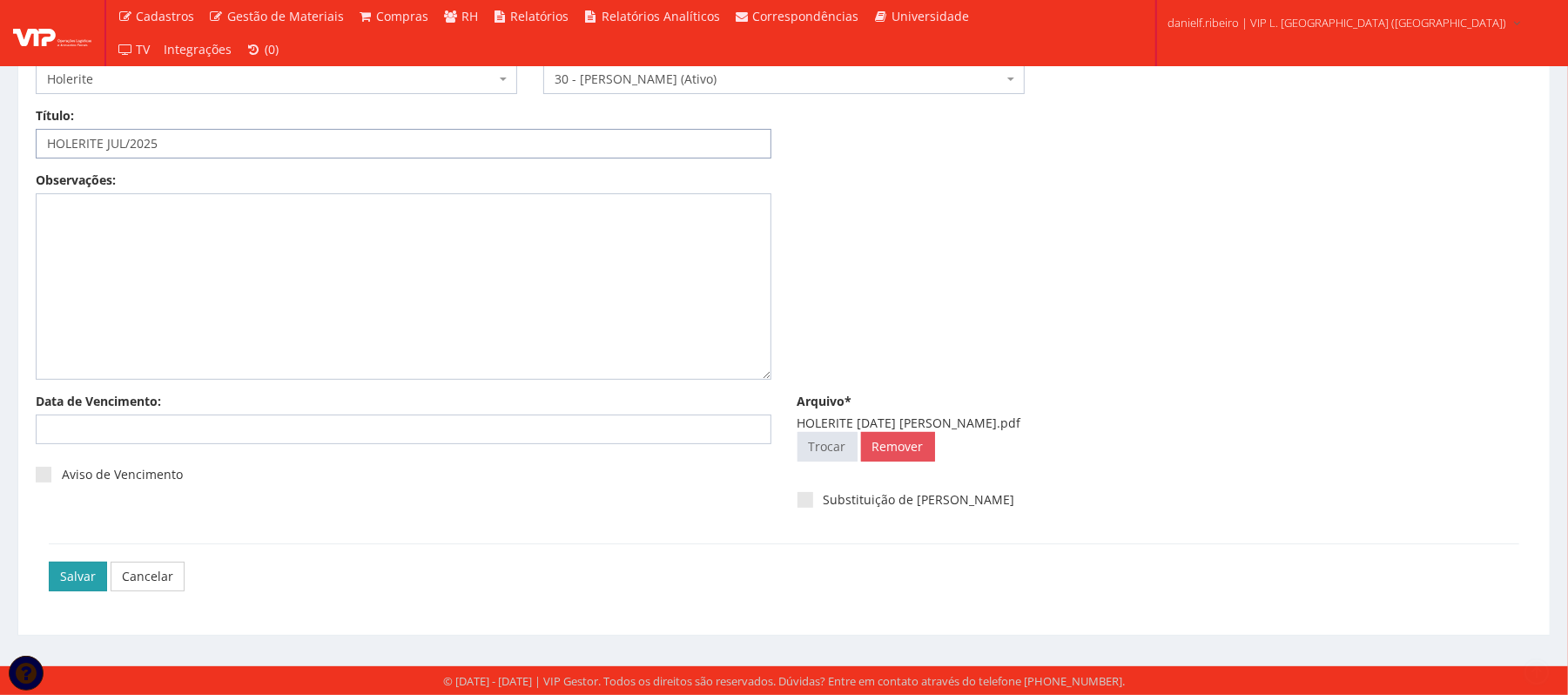
type input "HOLERITE JUL/2025"
click at [75, 572] on input "Salvar" at bounding box center [78, 576] width 58 height 30
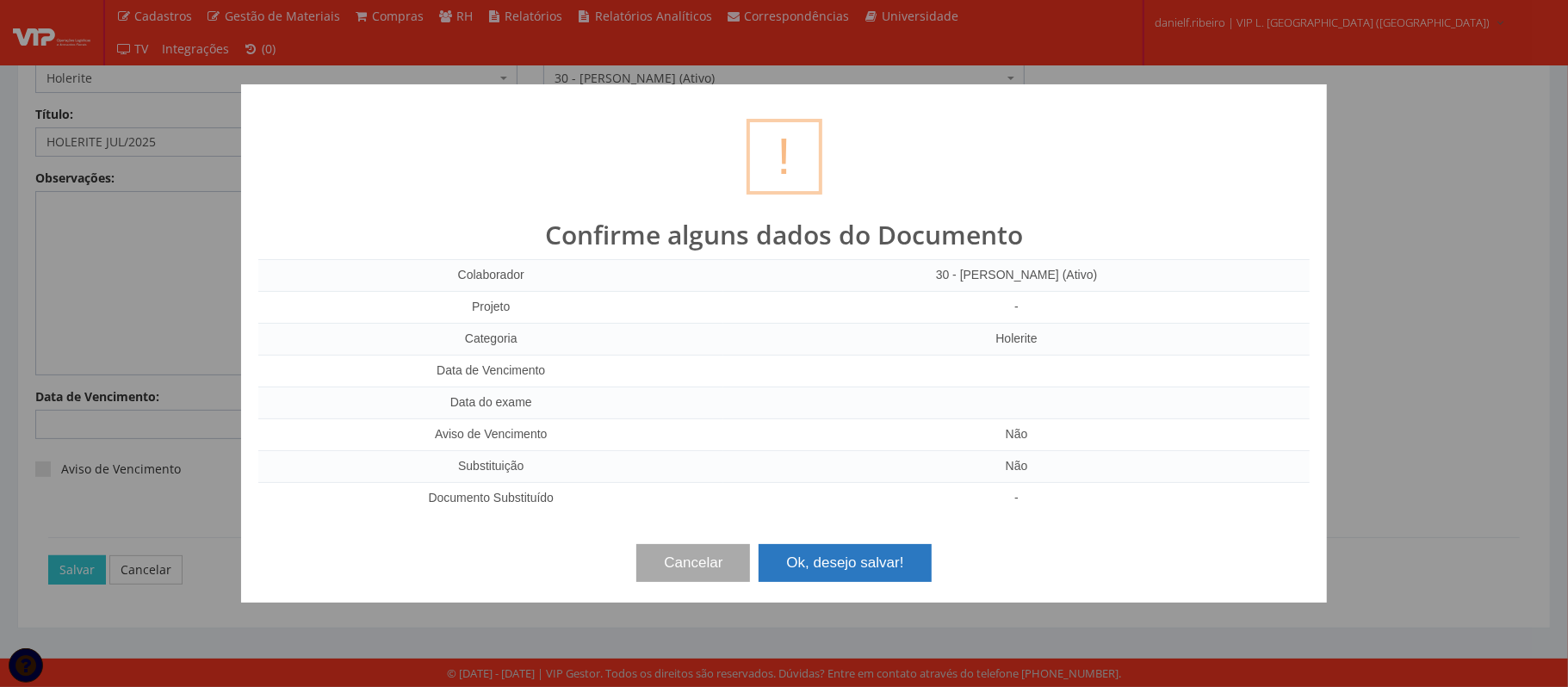
click at [875, 563] on button "Ok, desejo salvar!" at bounding box center [845, 563] width 172 height 38
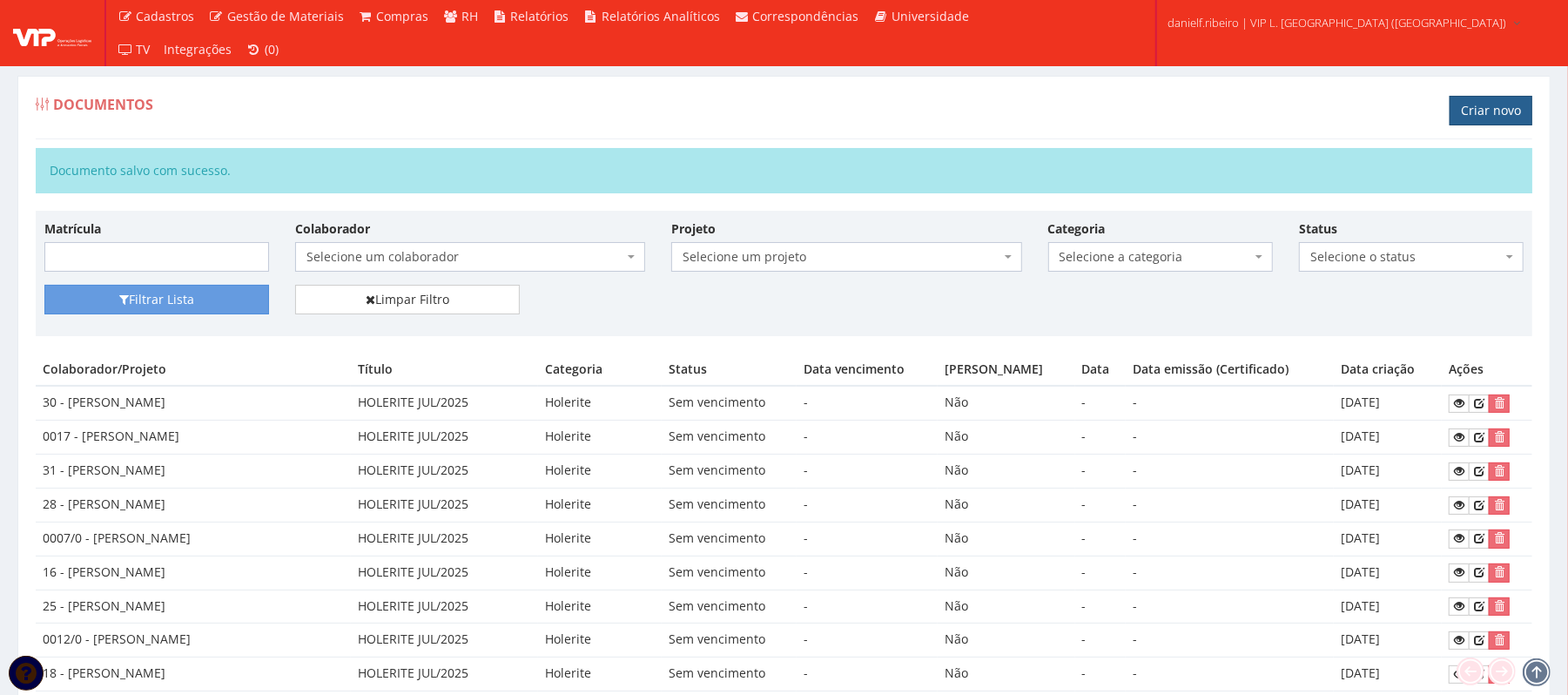
click at [1489, 122] on link "Criar novo" at bounding box center [1490, 110] width 82 height 30
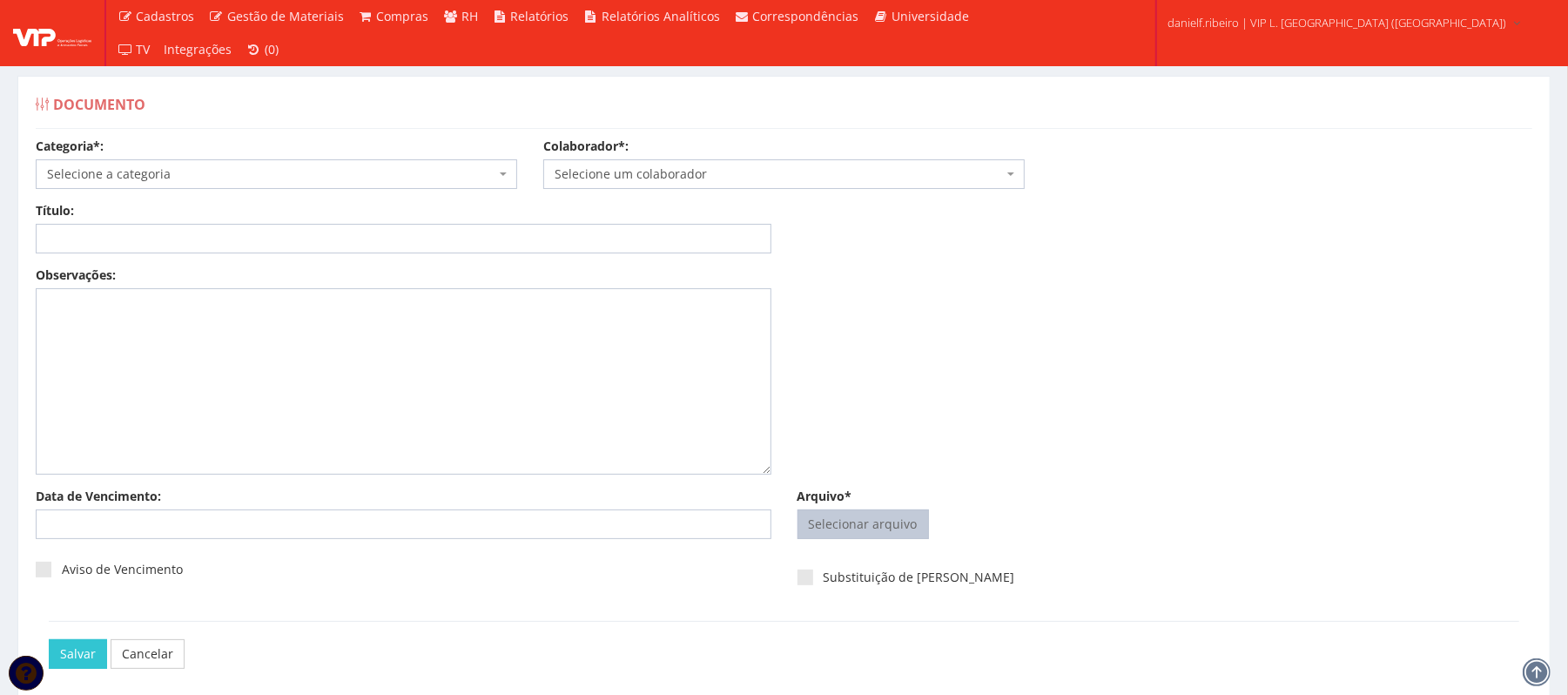
click at [880, 527] on input "Arquivo*" at bounding box center [863, 524] width 130 height 28
type input "C:\fakepath\HOLERITE JUL.2025 RAUL SANTOS ROQUE.pdf"
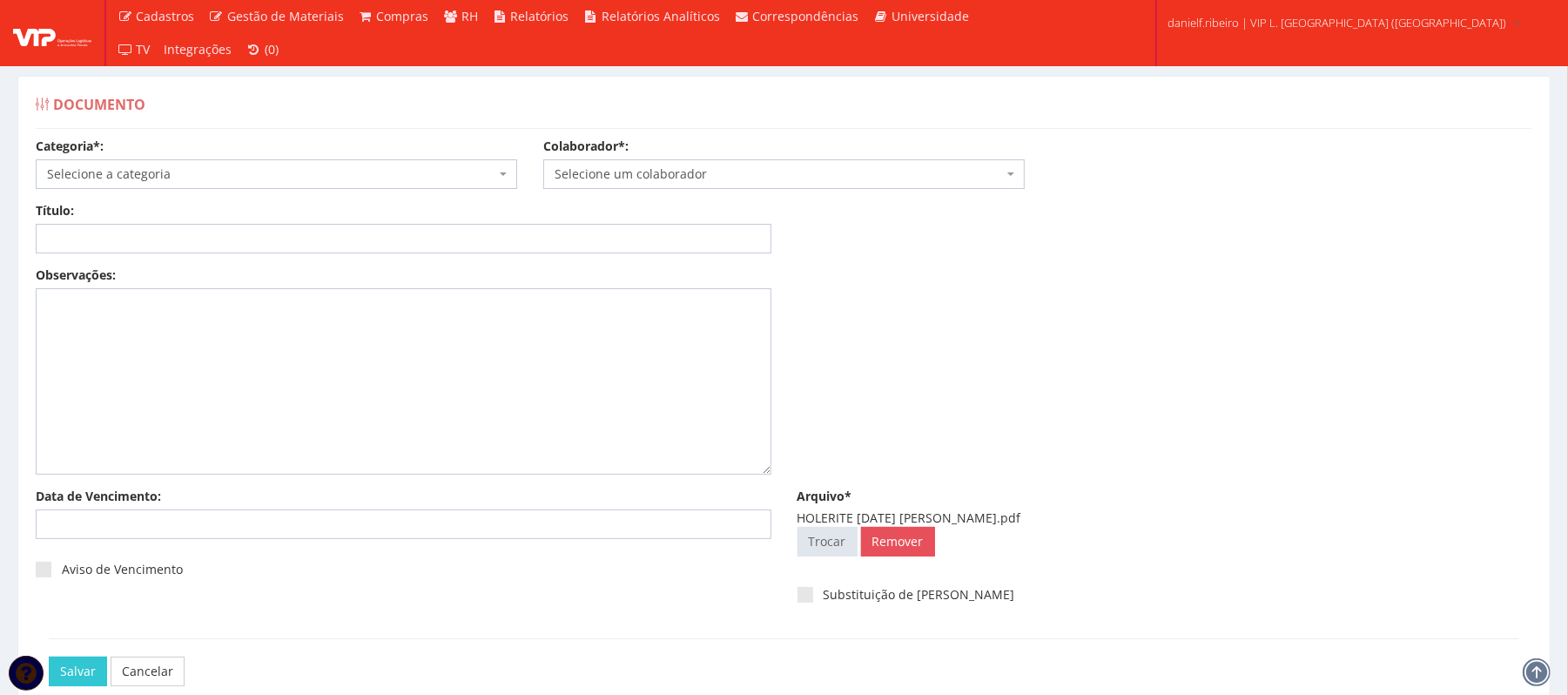
click at [785, 175] on span "Selecione um colaborador" at bounding box center [778, 174] width 448 height 17
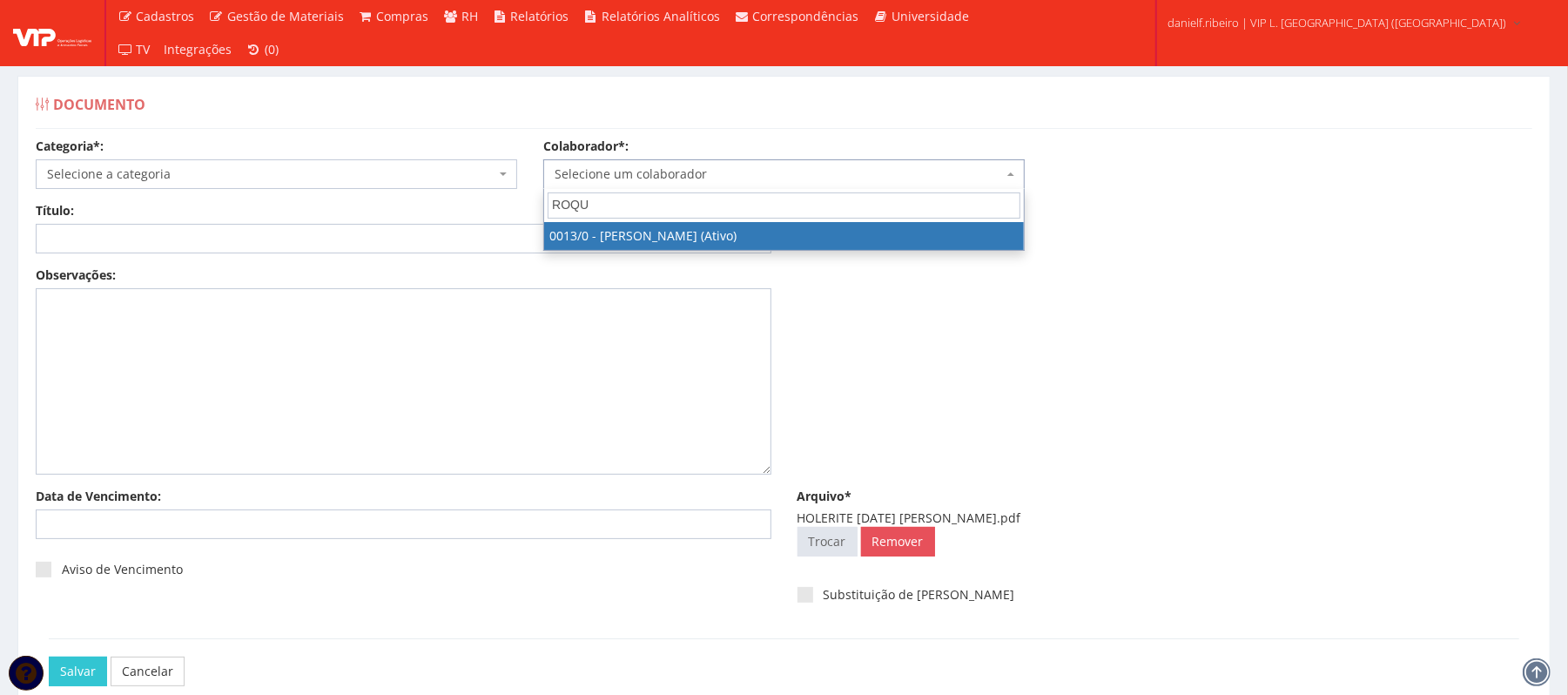
type input "ROQUE"
select select "889"
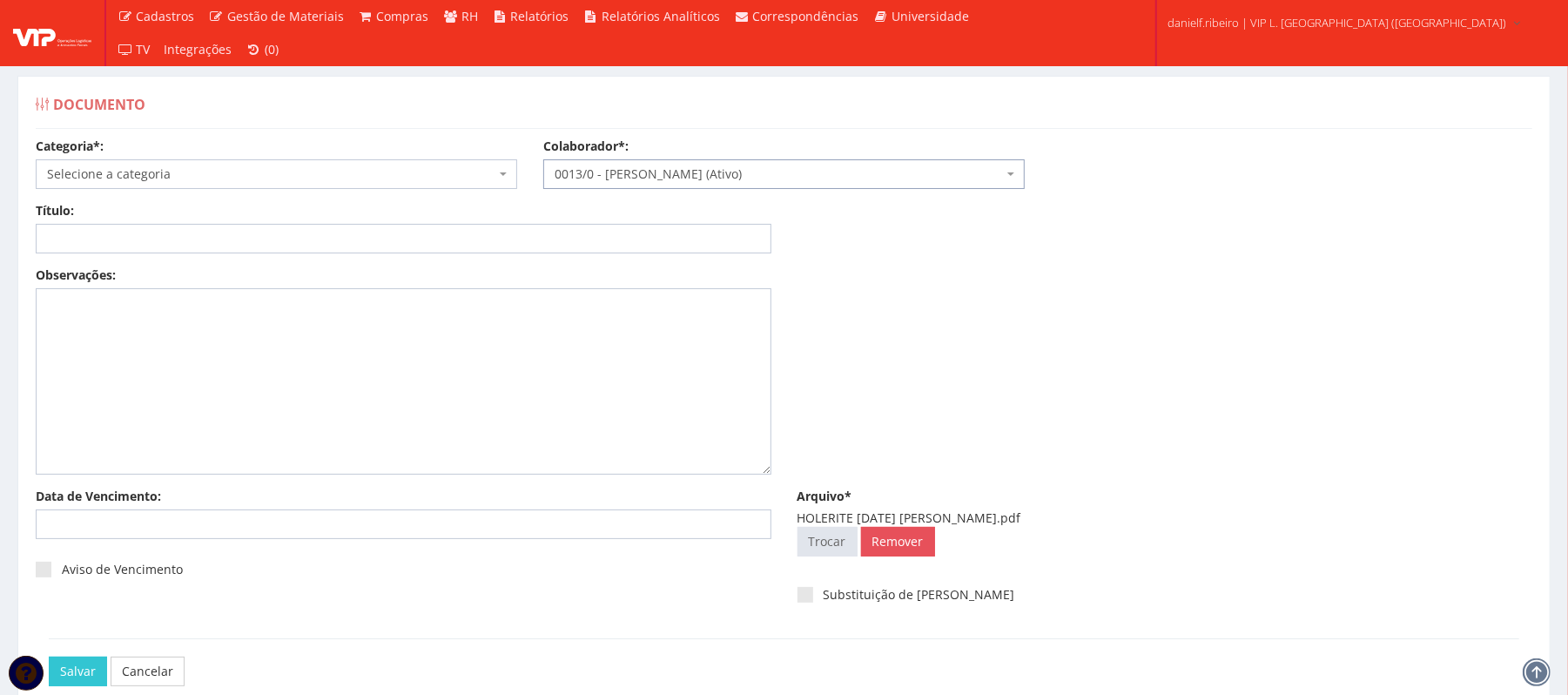
click at [261, 179] on span "Selecione a categoria" at bounding box center [271, 174] width 448 height 17
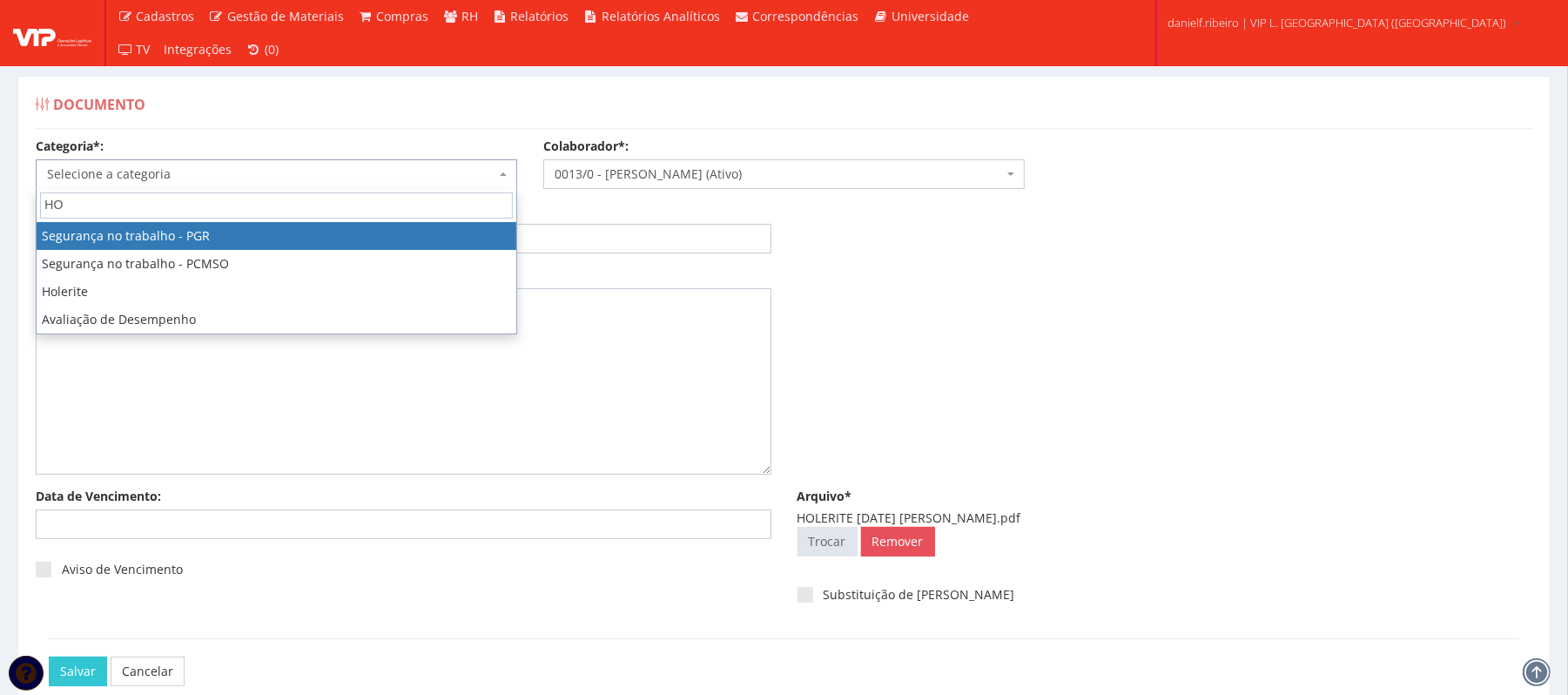
type input "HOL"
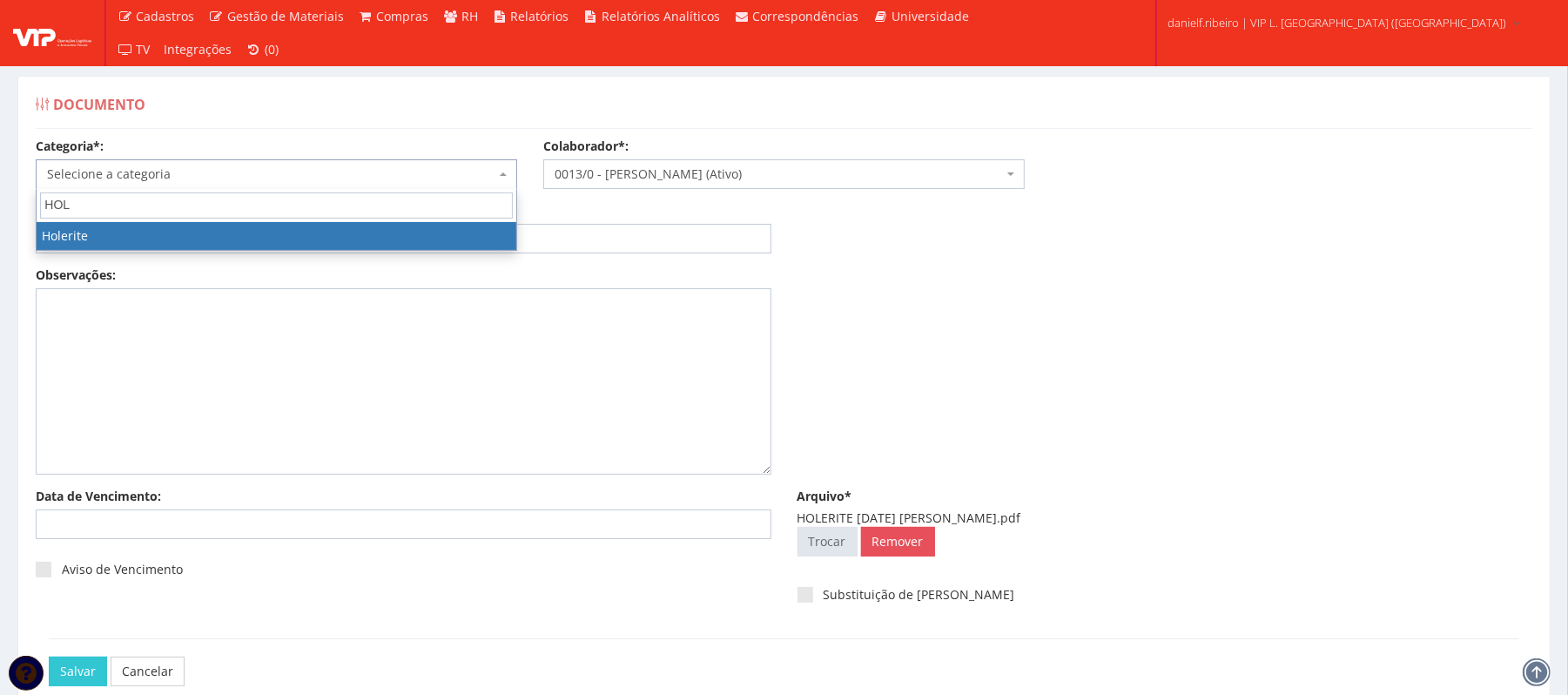
select select "holerite"
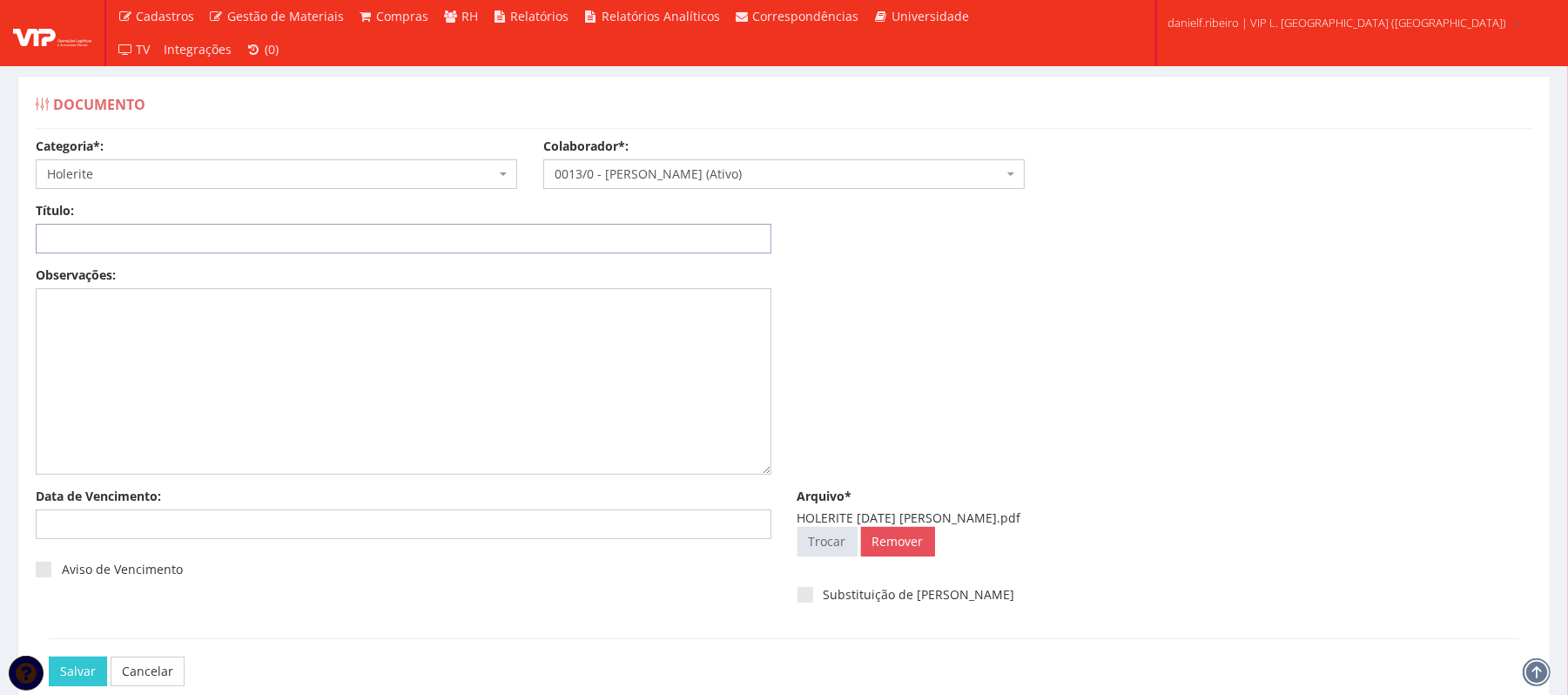
click at [168, 236] on input "Título:" at bounding box center [403, 238] width 736 height 30
paste input "HOLERITE JUL/2025"
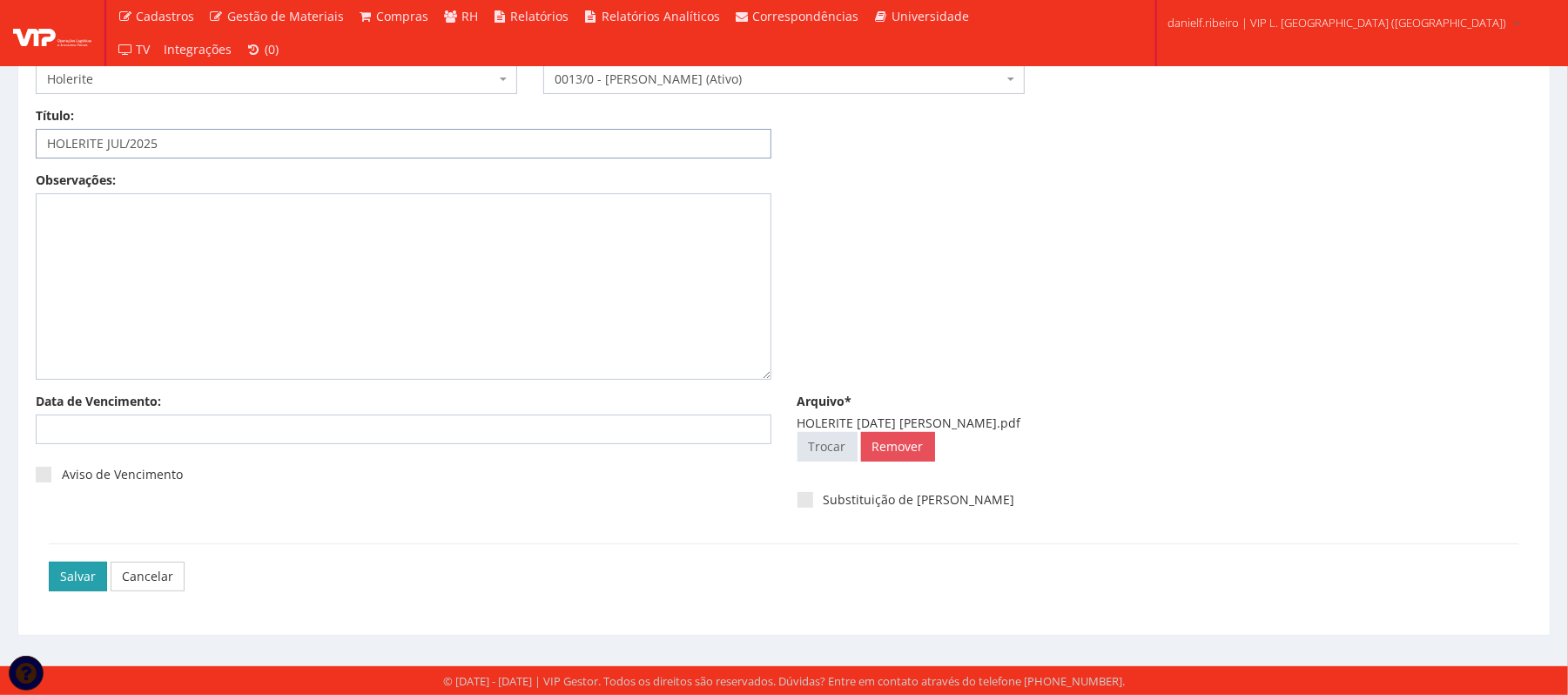
type input "HOLERITE JUL/2025"
click at [87, 562] on input "Salvar" at bounding box center [78, 576] width 58 height 30
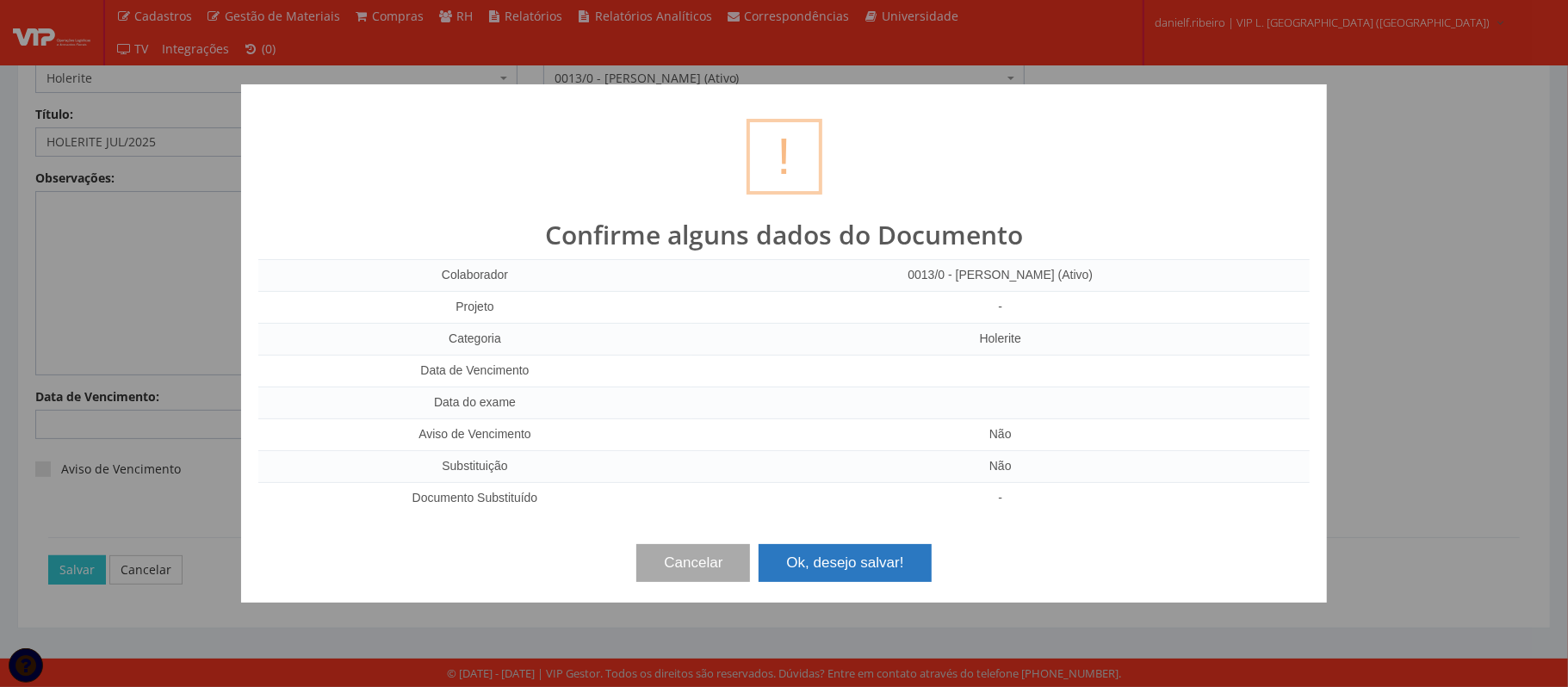
click at [892, 570] on button "Ok, desejo salvar!" at bounding box center [845, 563] width 172 height 38
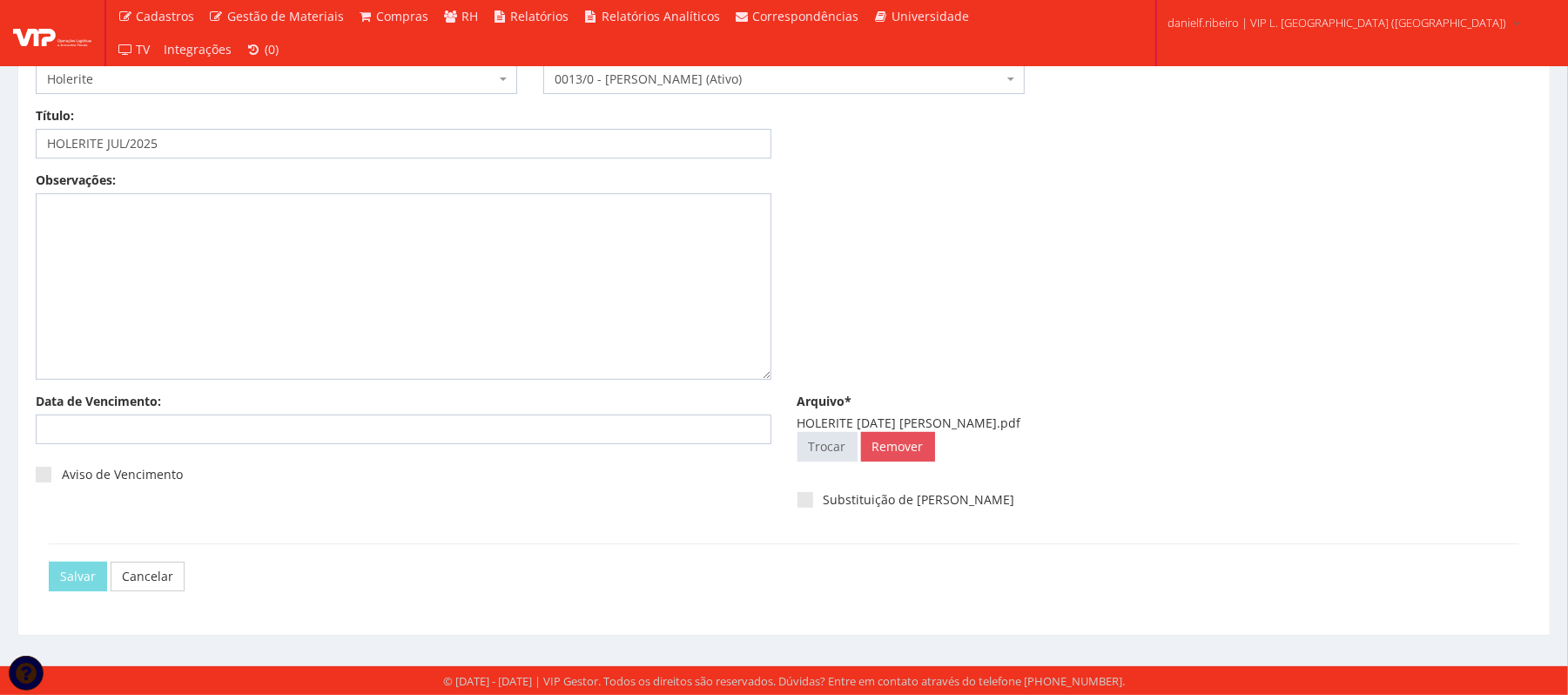
scroll to position [0, 0]
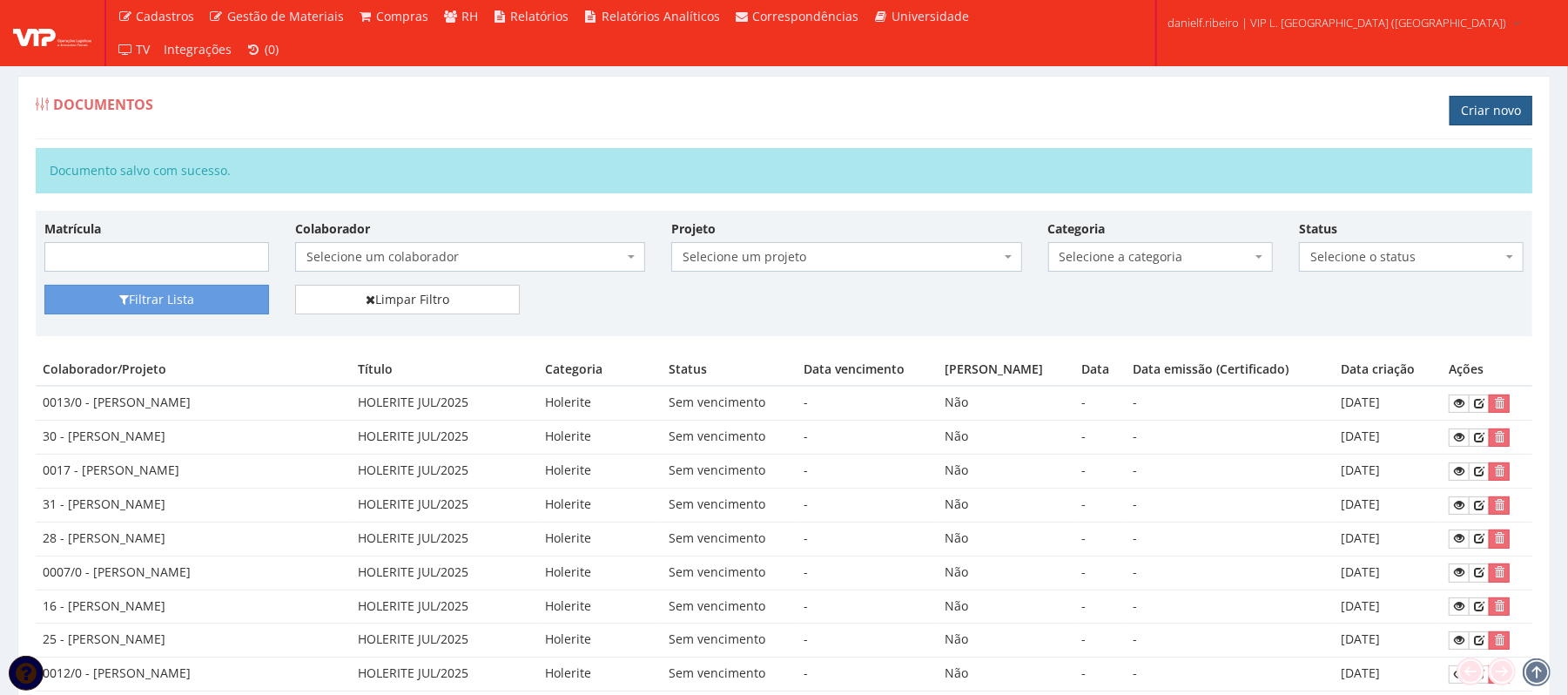
click at [1503, 111] on link "Criar novo" at bounding box center [1490, 110] width 82 height 30
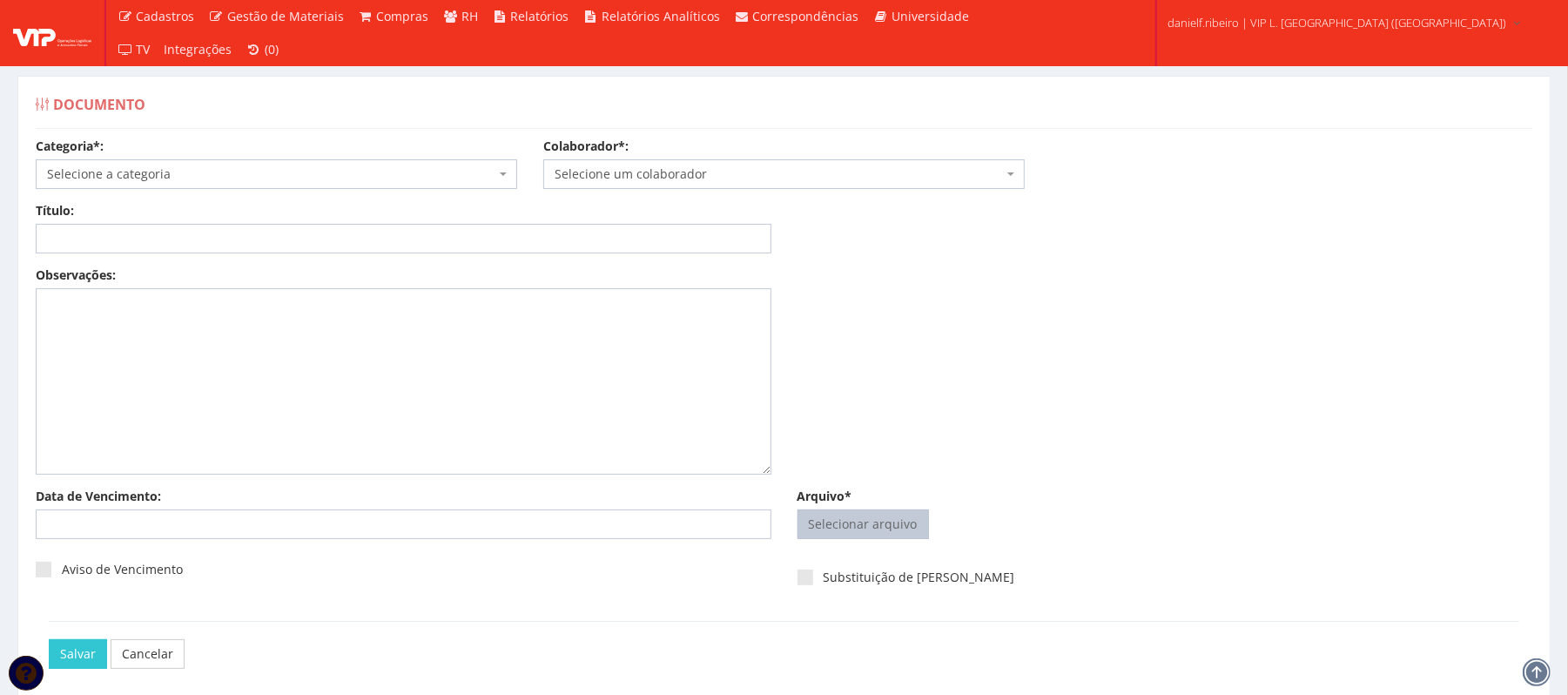
click at [906, 525] on input "Arquivo*" at bounding box center [863, 524] width 130 height 28
type input "C:\fakepath\HOLERITE [DATE] UANDERSON DE [PERSON_NAME].pdf"
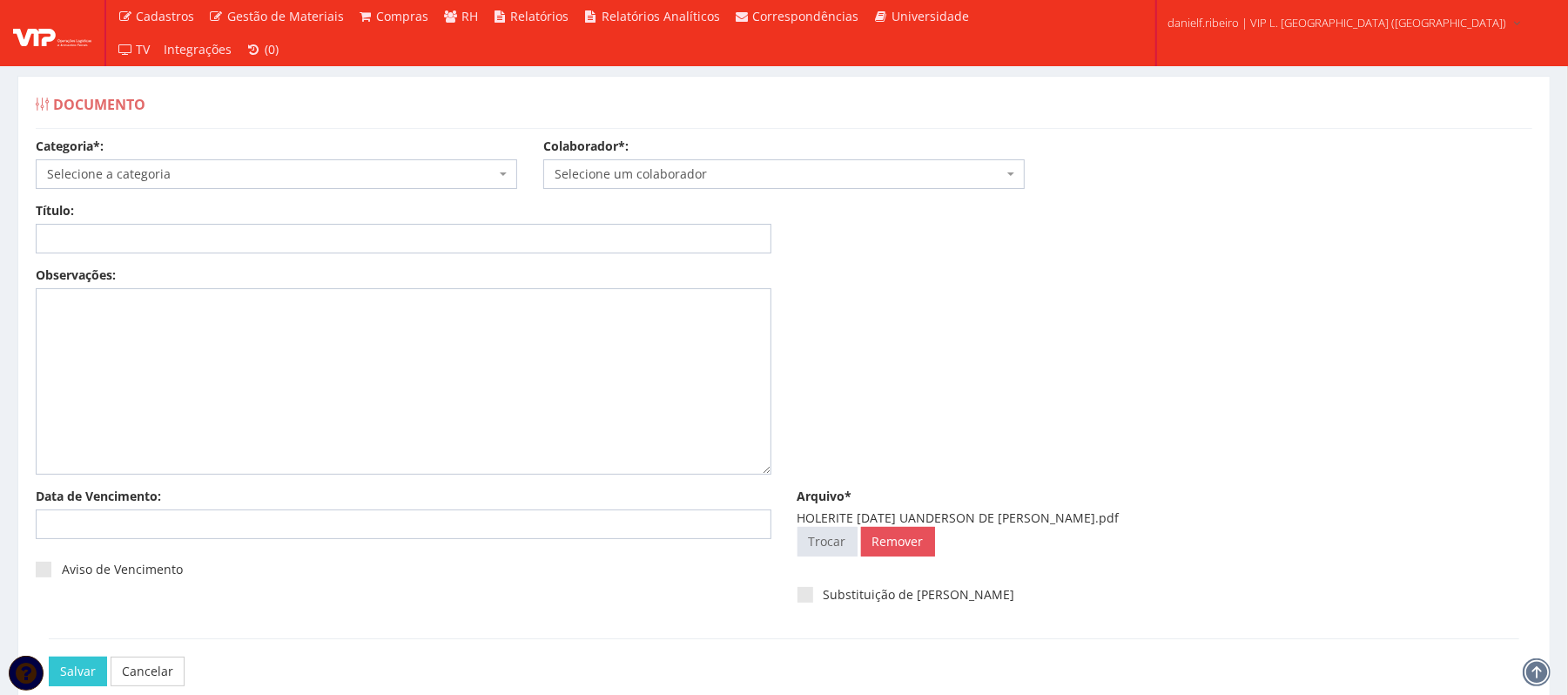
click at [777, 168] on span "Selecione um colaborador" at bounding box center [778, 174] width 448 height 17
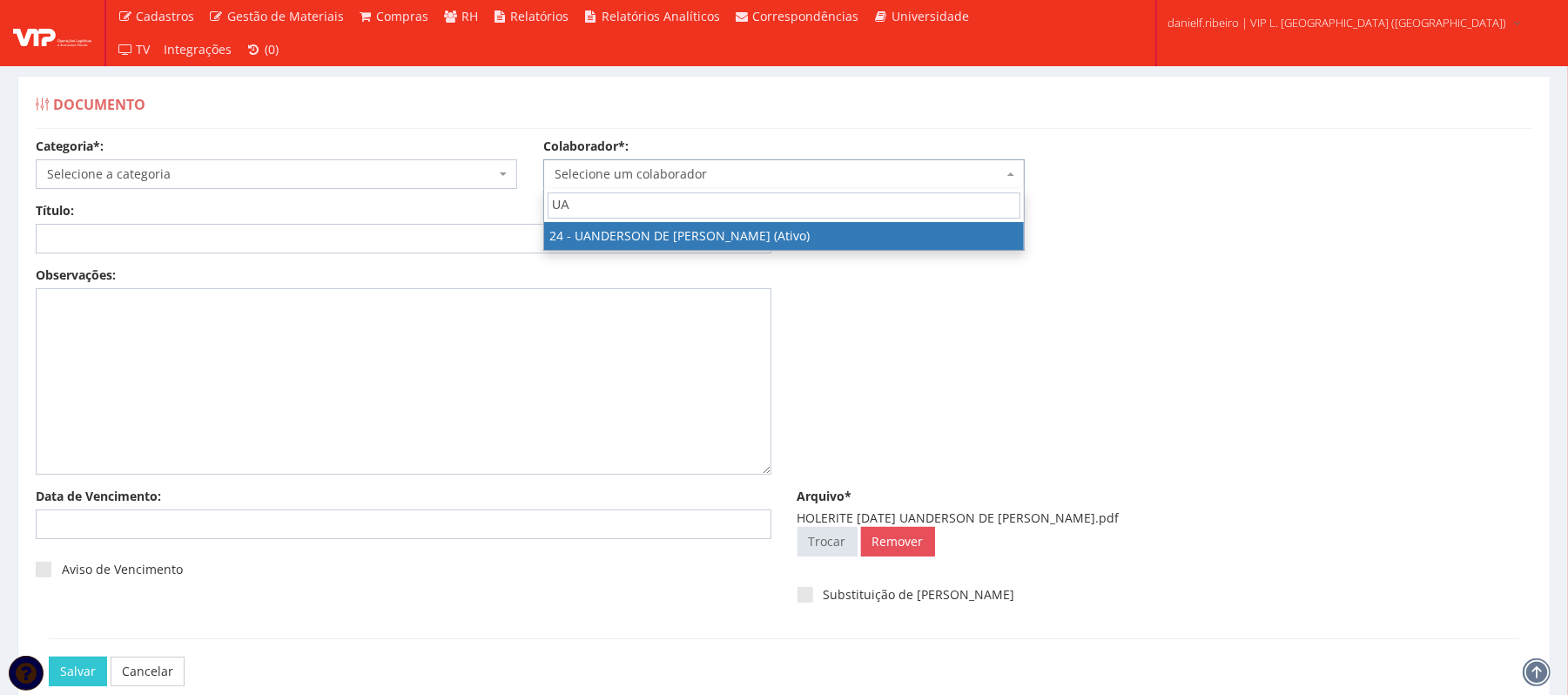
type input "UAN"
select select "3724"
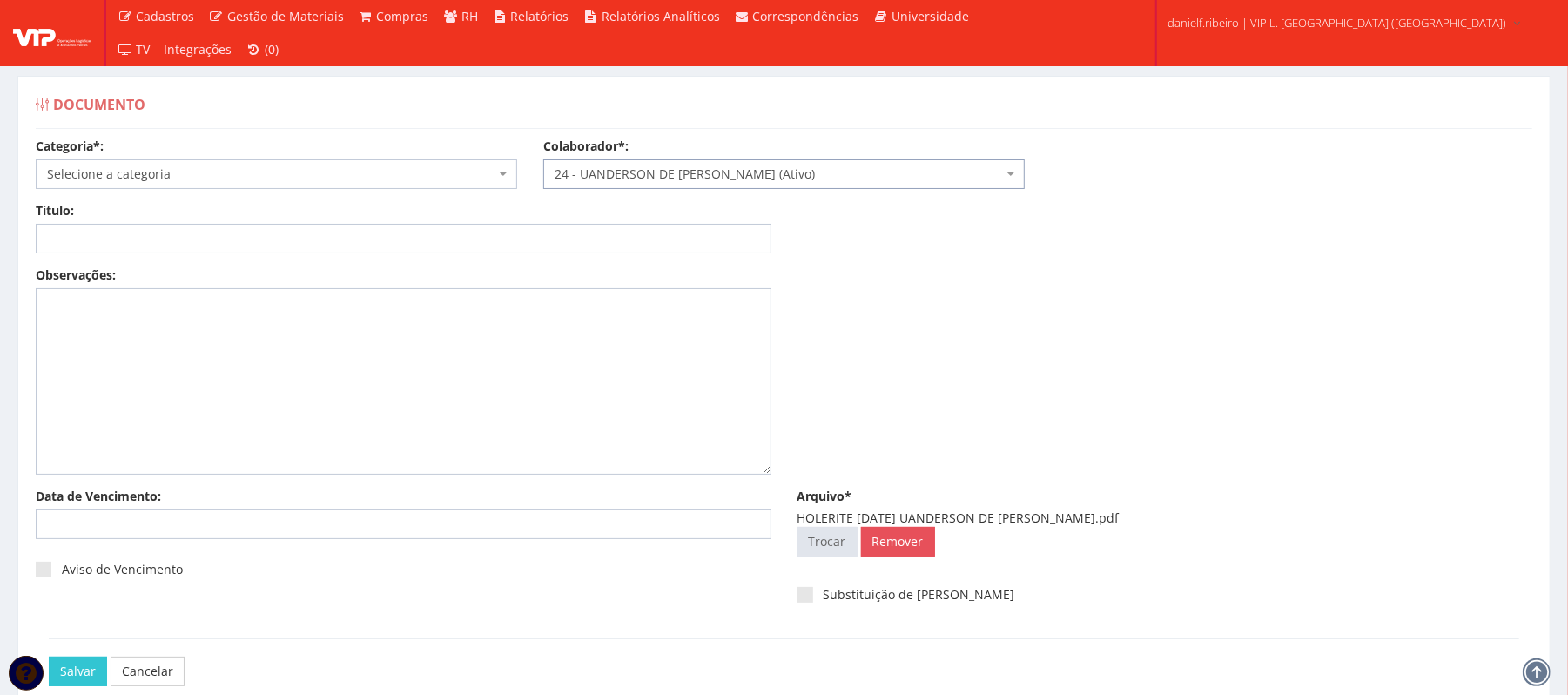
click at [342, 176] on span "Selecione a categoria" at bounding box center [271, 174] width 448 height 17
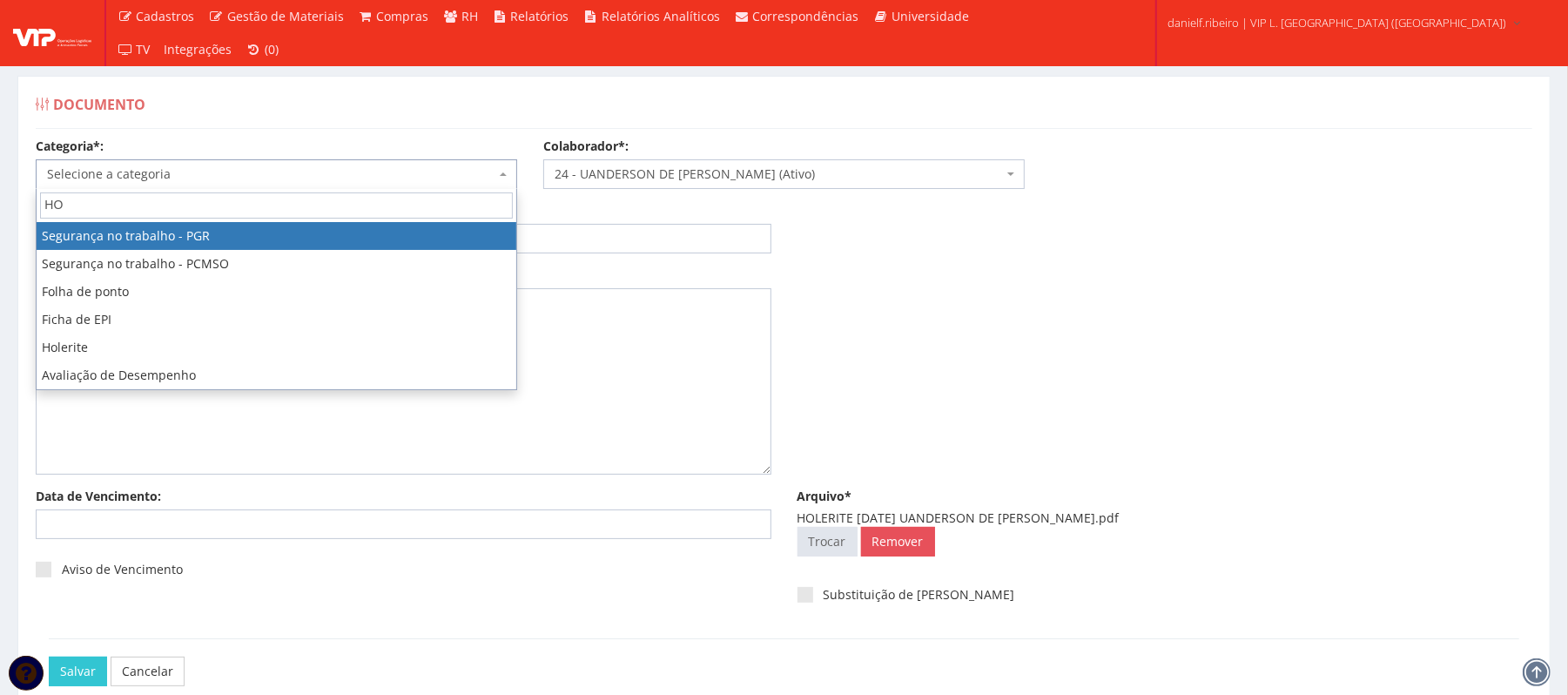
type input "HOL"
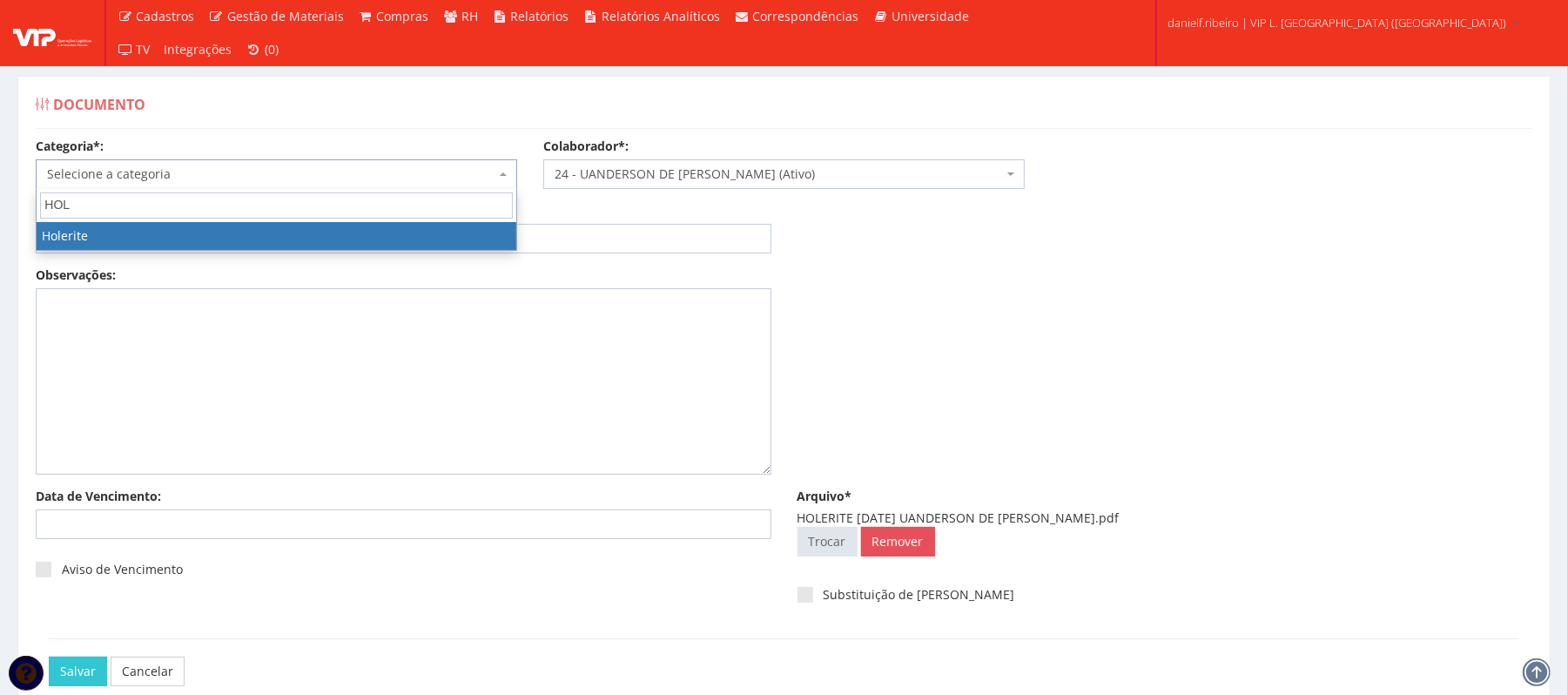
select select "holerite"
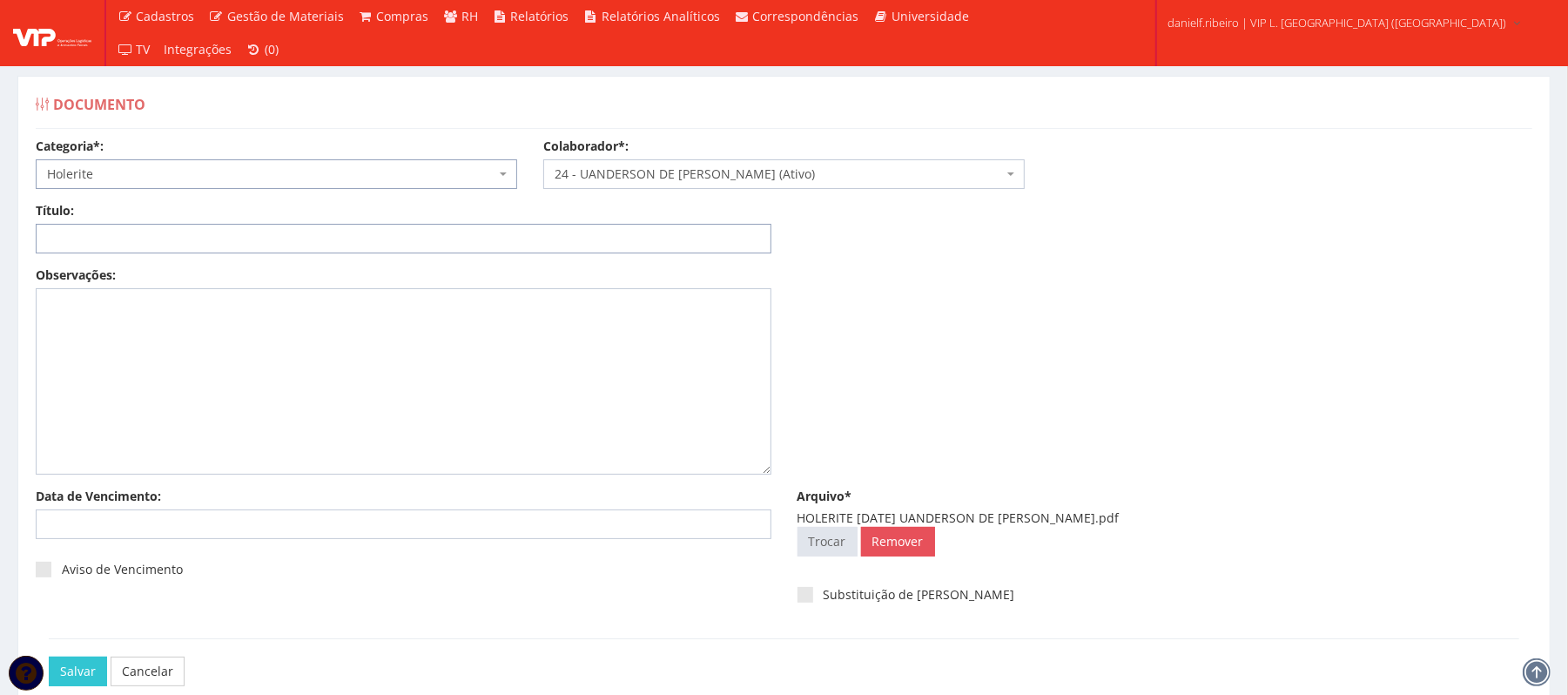
click at [221, 236] on input "Título:" at bounding box center [403, 238] width 736 height 30
paste input "HOLERITE JUL/2025"
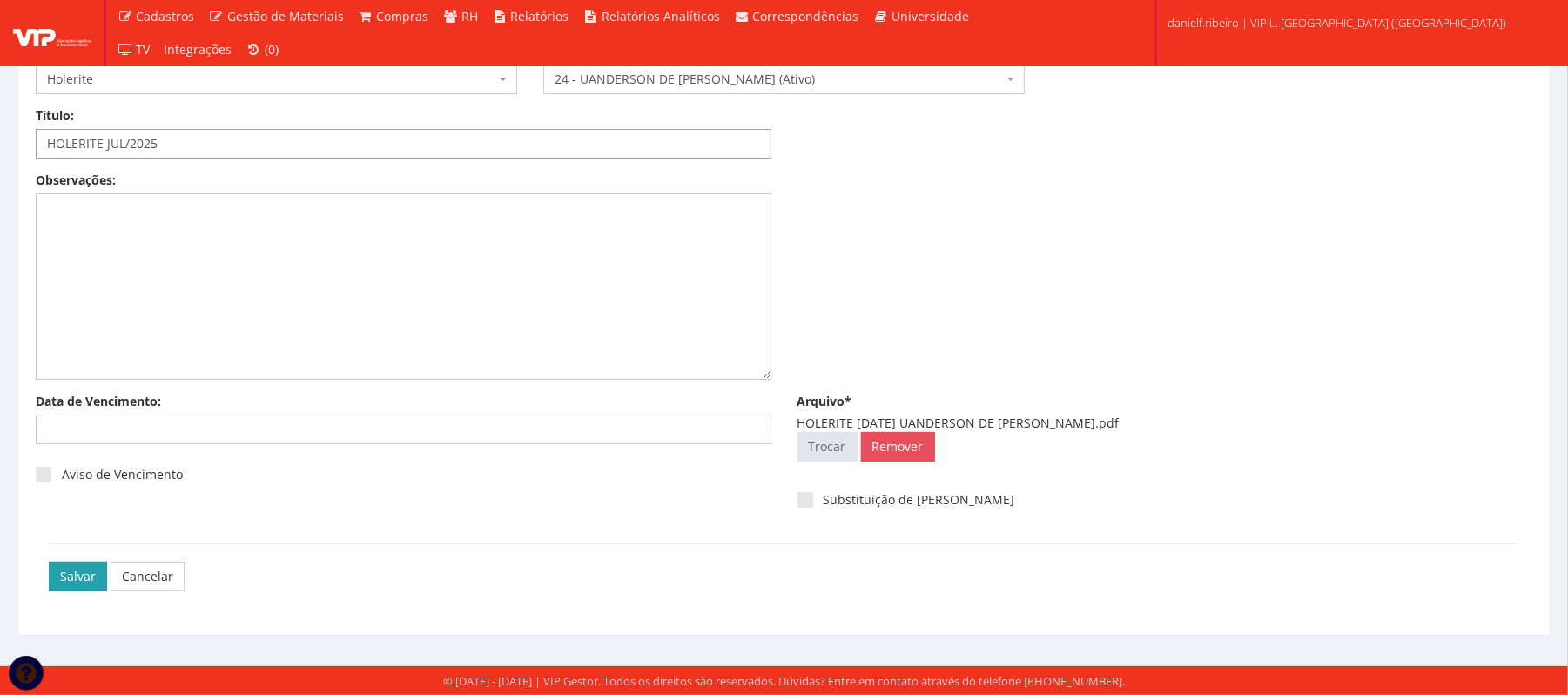
type input "HOLERITE JUL/2025"
click at [81, 574] on input "Salvar" at bounding box center [78, 576] width 58 height 30
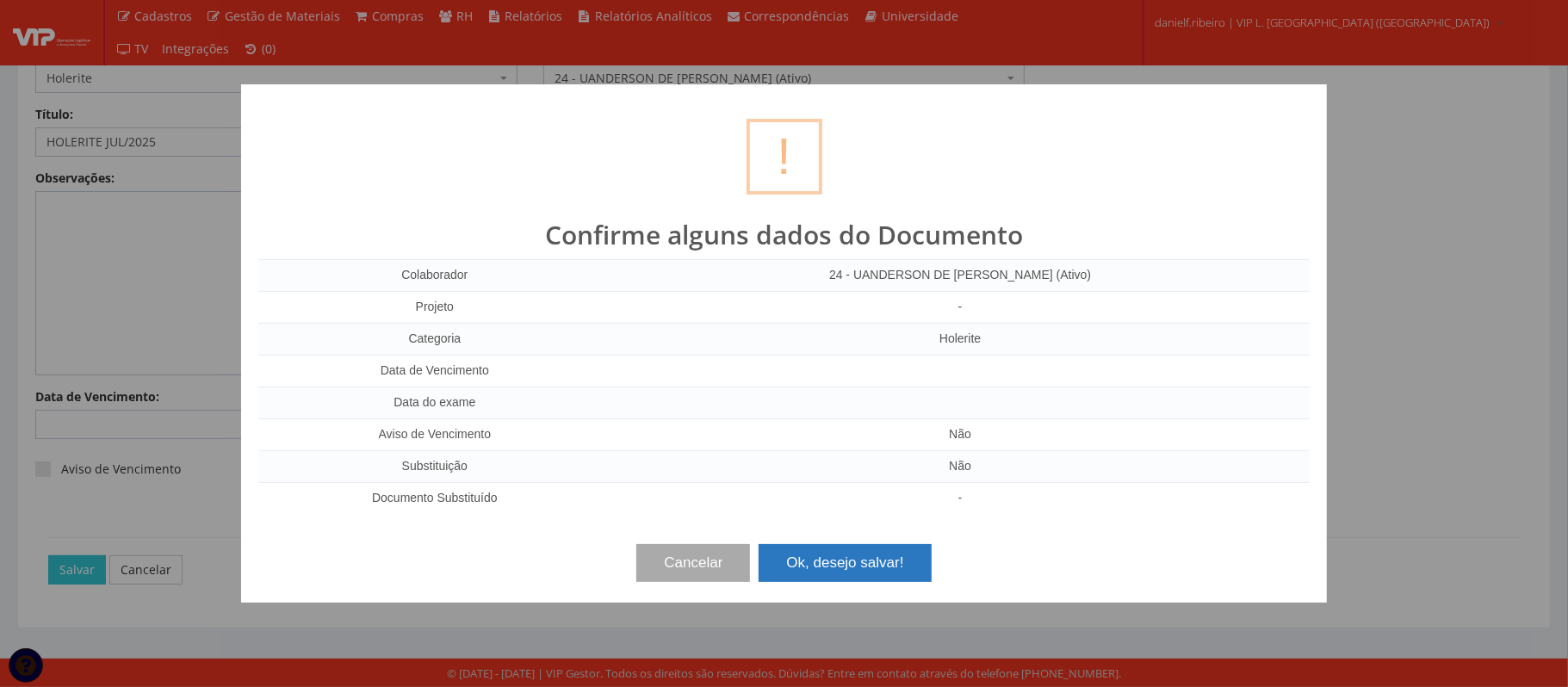
click at [900, 559] on button "Ok, desejo salvar!" at bounding box center [845, 563] width 172 height 38
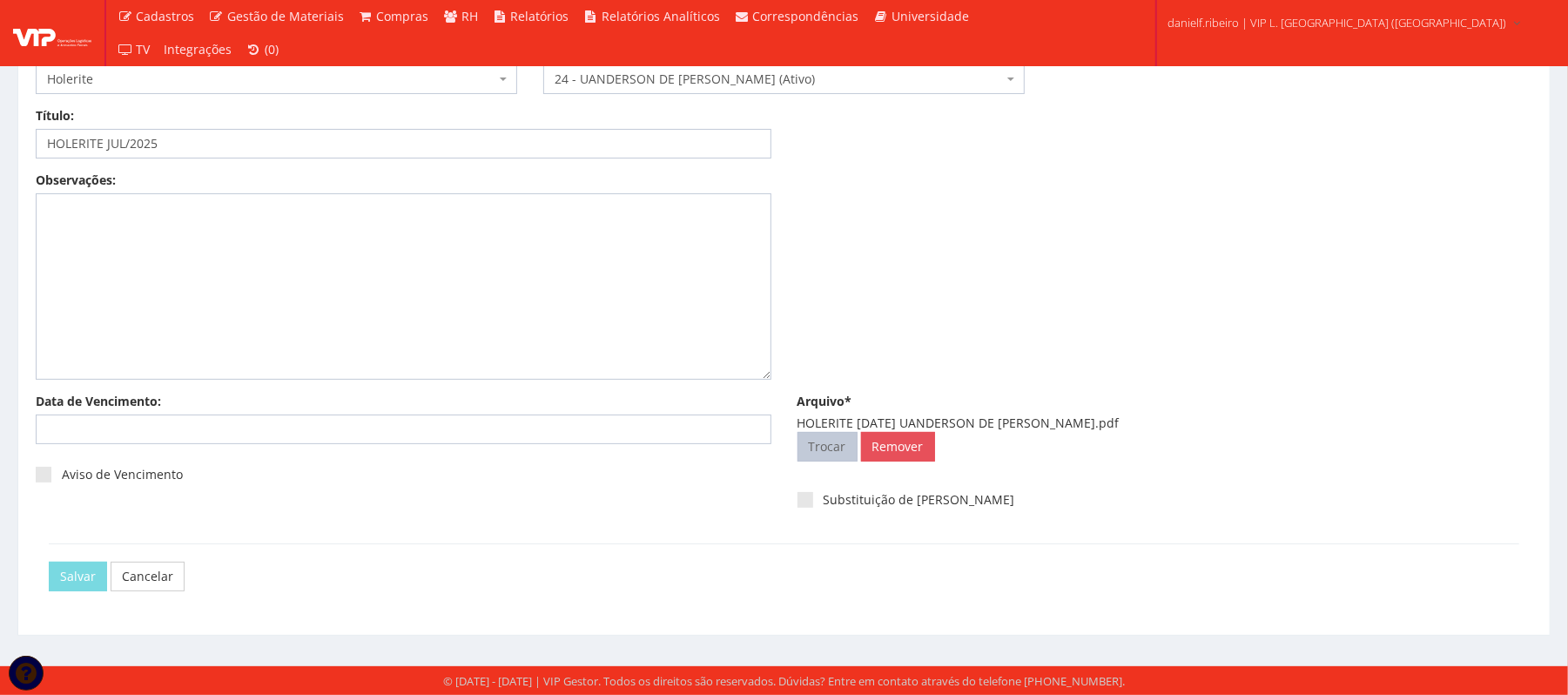
scroll to position [0, 0]
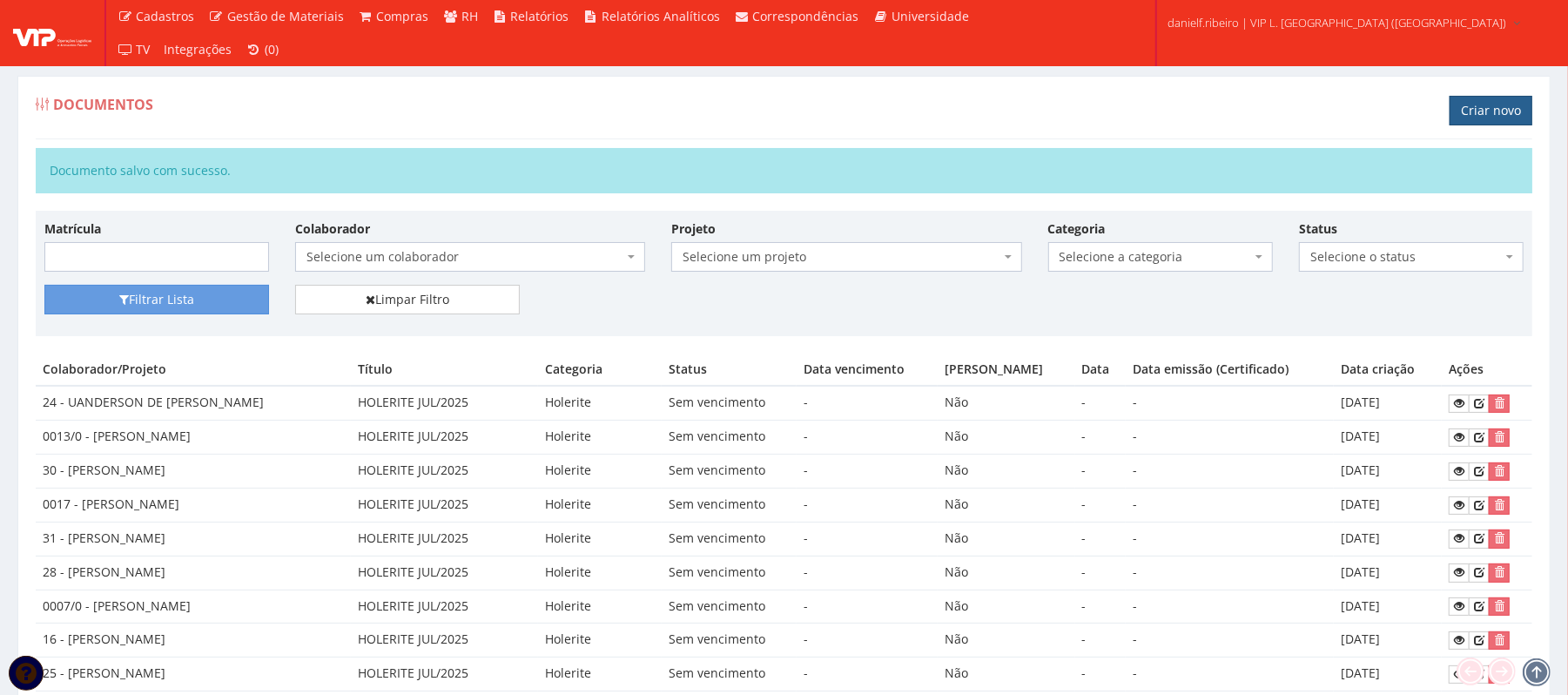
click at [1475, 110] on link "Criar novo" at bounding box center [1490, 110] width 82 height 30
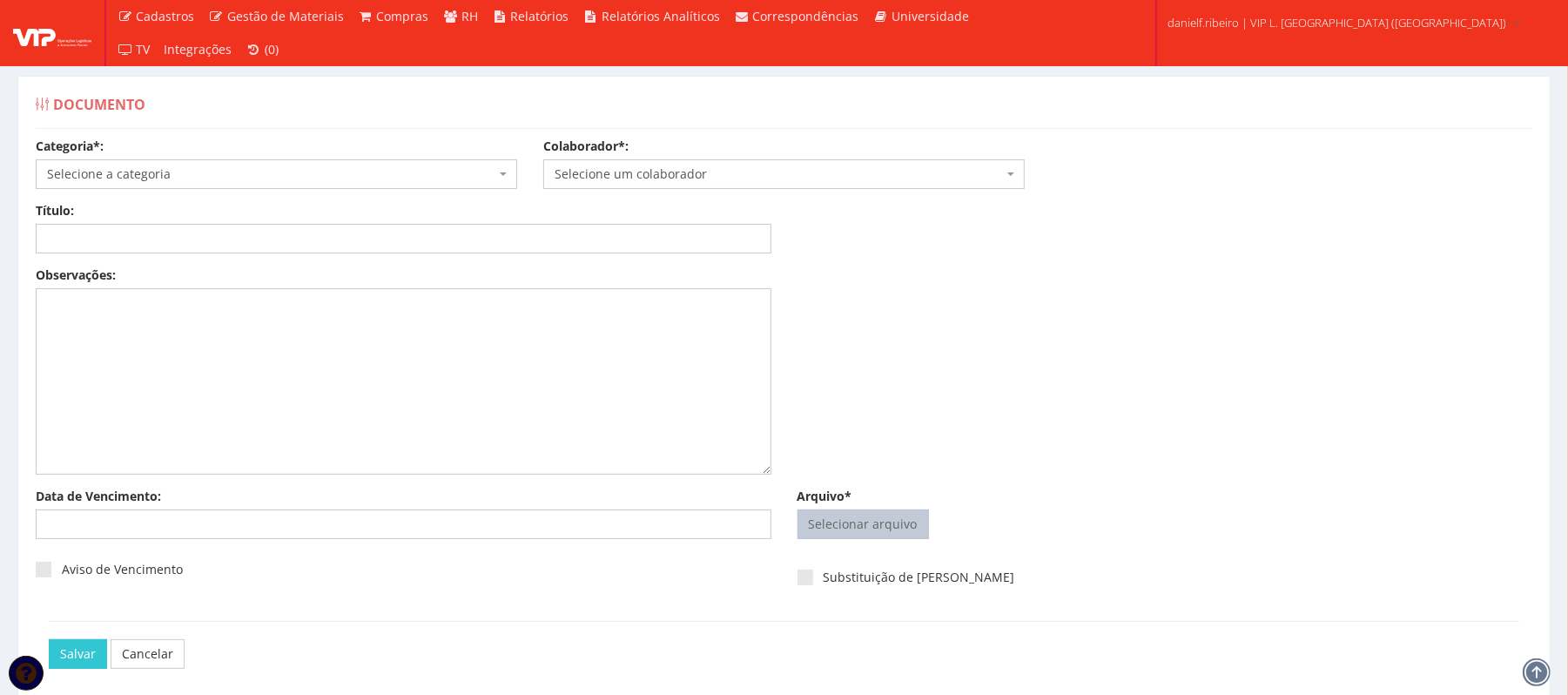
click at [862, 513] on input "Arquivo*" at bounding box center [863, 524] width 130 height 28
type input "C:\fakepath\HOLERITE MAI.2025 ADELMO SANTOS OLIVEIRA.pdf"
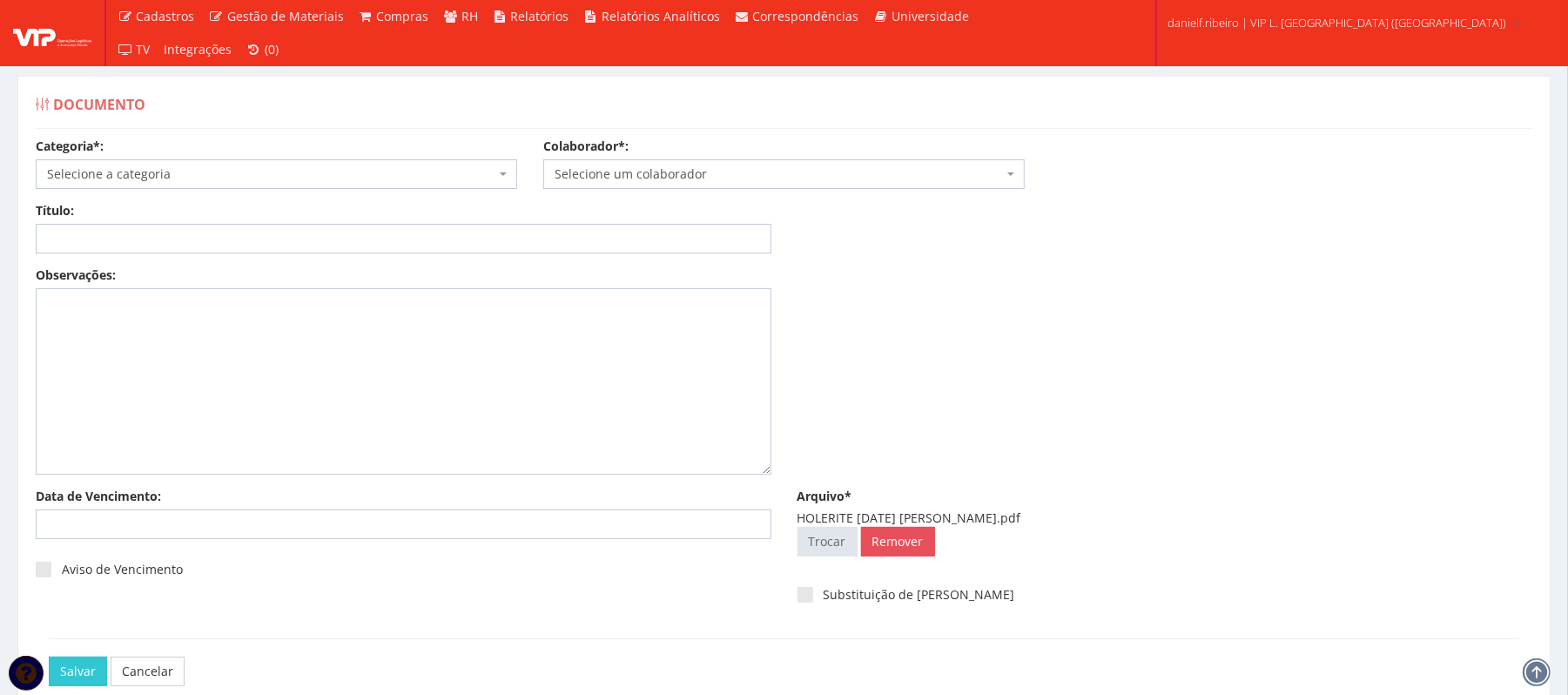
click at [638, 172] on span "Selecione um colaborador" at bounding box center [778, 174] width 448 height 17
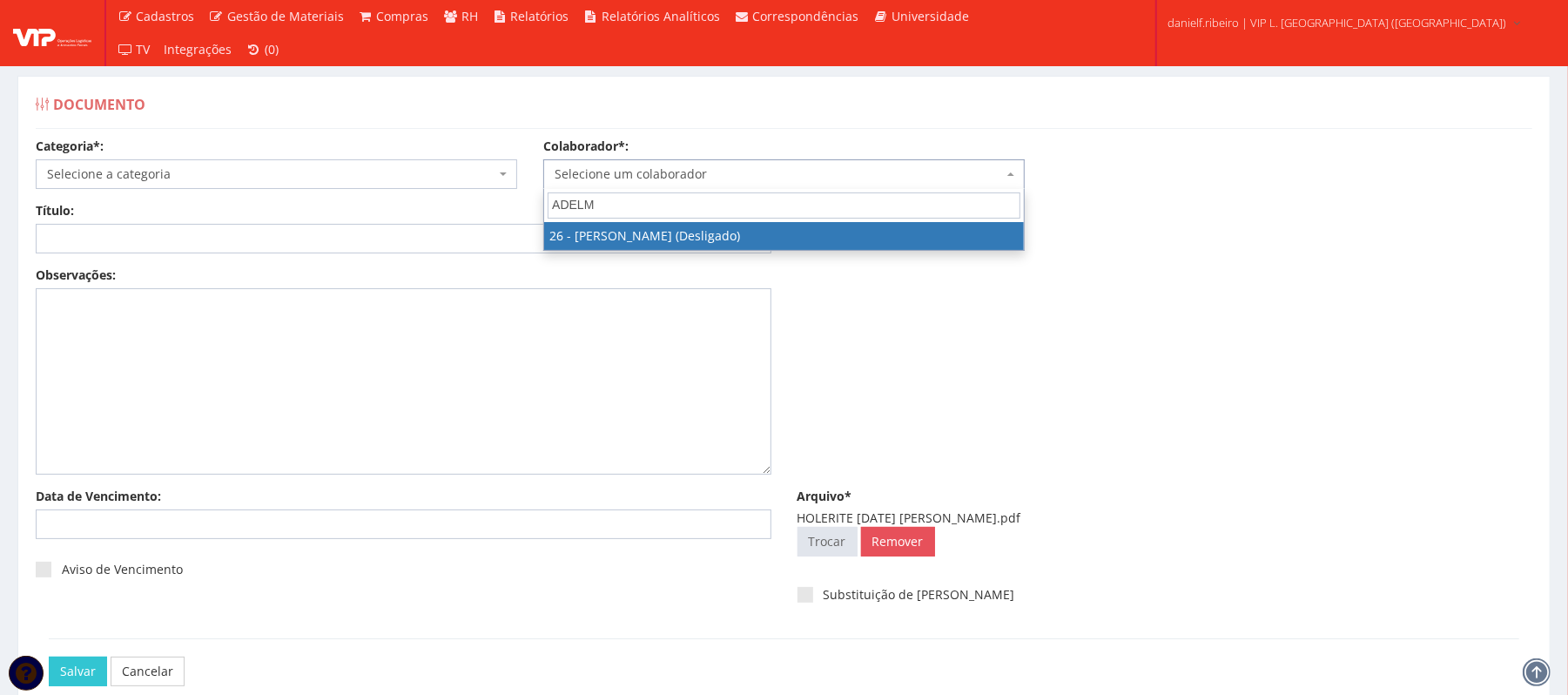
type input "ADELMO"
select select "3835"
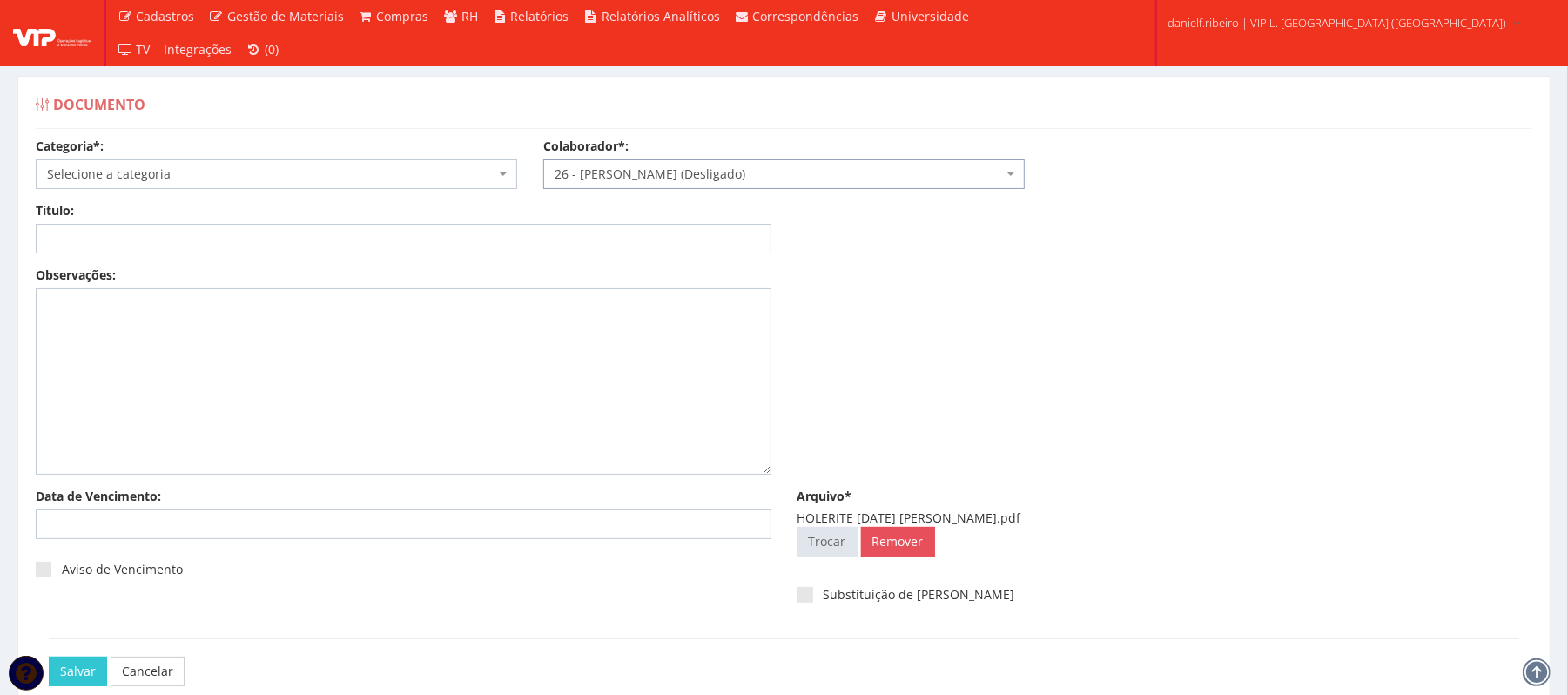
click at [168, 175] on span "Selecione a categoria" at bounding box center [271, 174] width 448 height 17
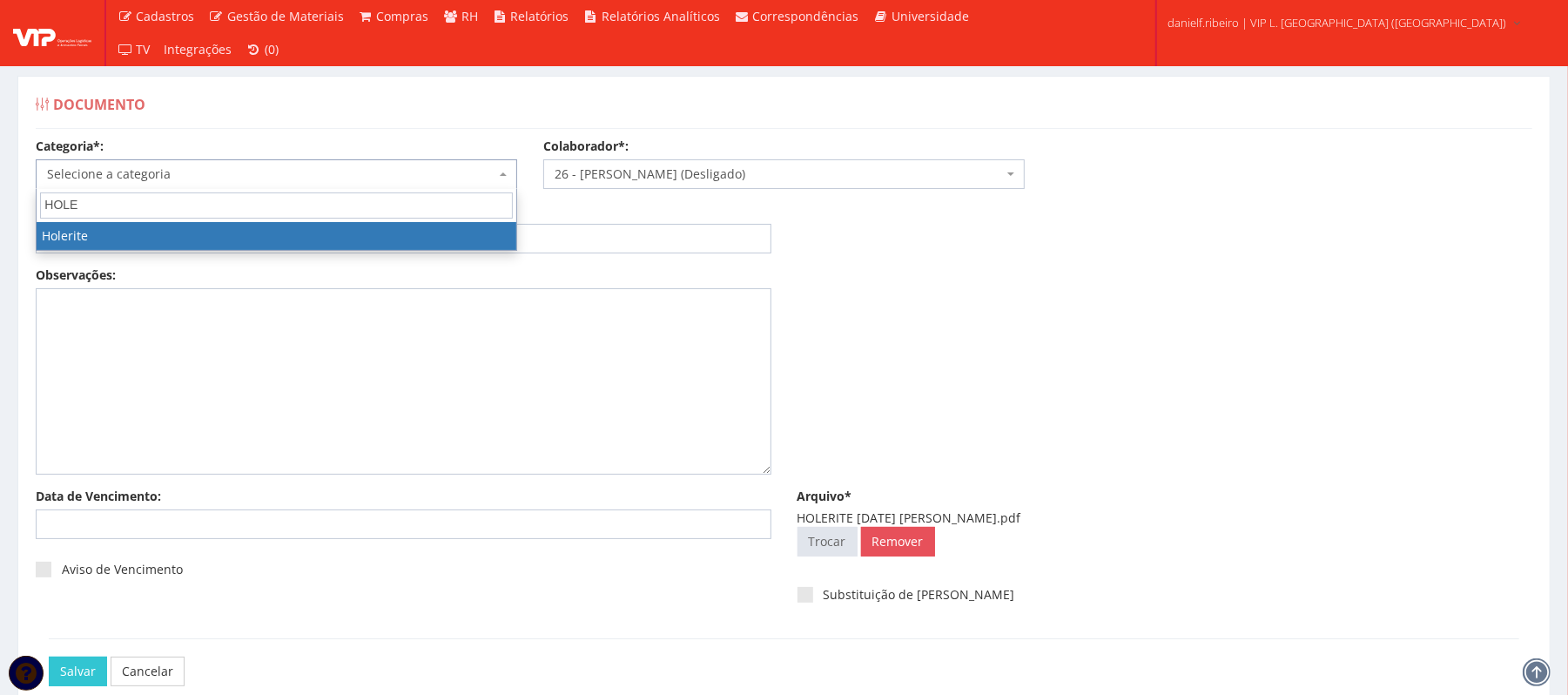
type input "HOLER"
select select "holerite"
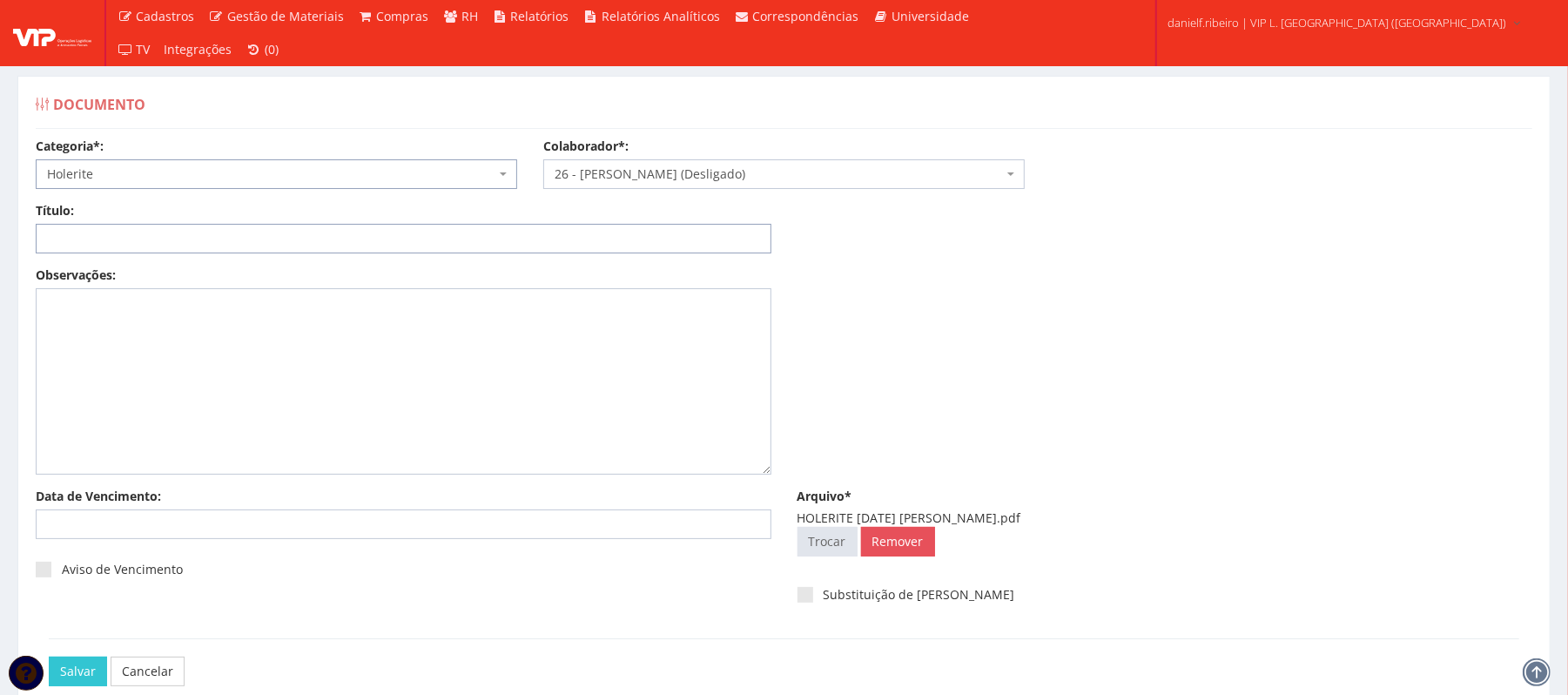
click at [266, 237] on input "Título:" at bounding box center [403, 238] width 736 height 30
paste input "HOLERITE JUL/2025"
drag, startPoint x: 87, startPoint y: 236, endPoint x: 0, endPoint y: 235, distance: 87.0
click at [0, 235] on div "Documento Categoria*: Selecione a categoria Aso Segurança no trabalho - PGR Seg…" at bounding box center [784, 402] width 1568 height 718
drag, startPoint x: 191, startPoint y: 237, endPoint x: 5, endPoint y: 270, distance: 188.9
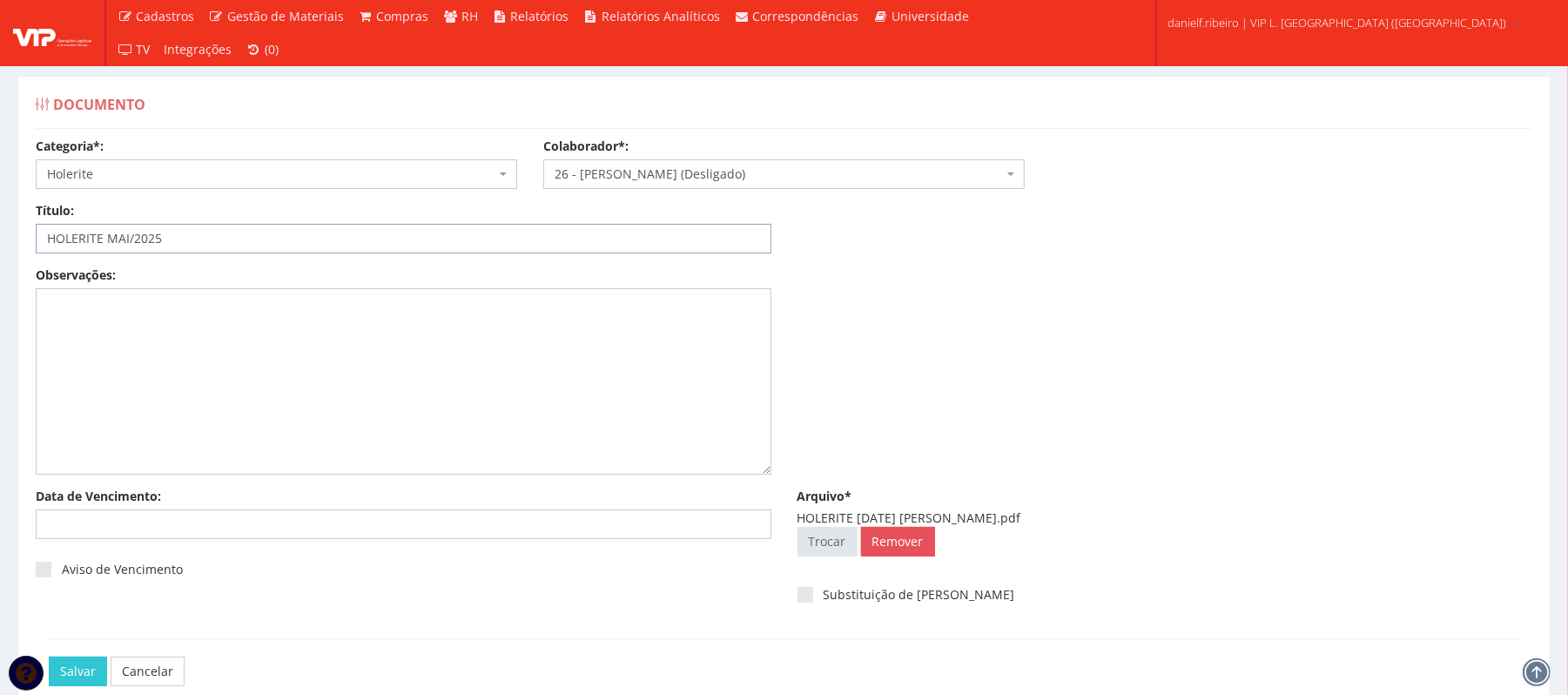
click at [5, 270] on div "Documento Categoria*: Selecione a categoria Aso Segurança no trabalho - PGR Seg…" at bounding box center [784, 414] width 1559 height 677
type input "HOLERITE MAI/2025"
click at [1088, 389] on div "Observações:" at bounding box center [784, 376] width 1523 height 221
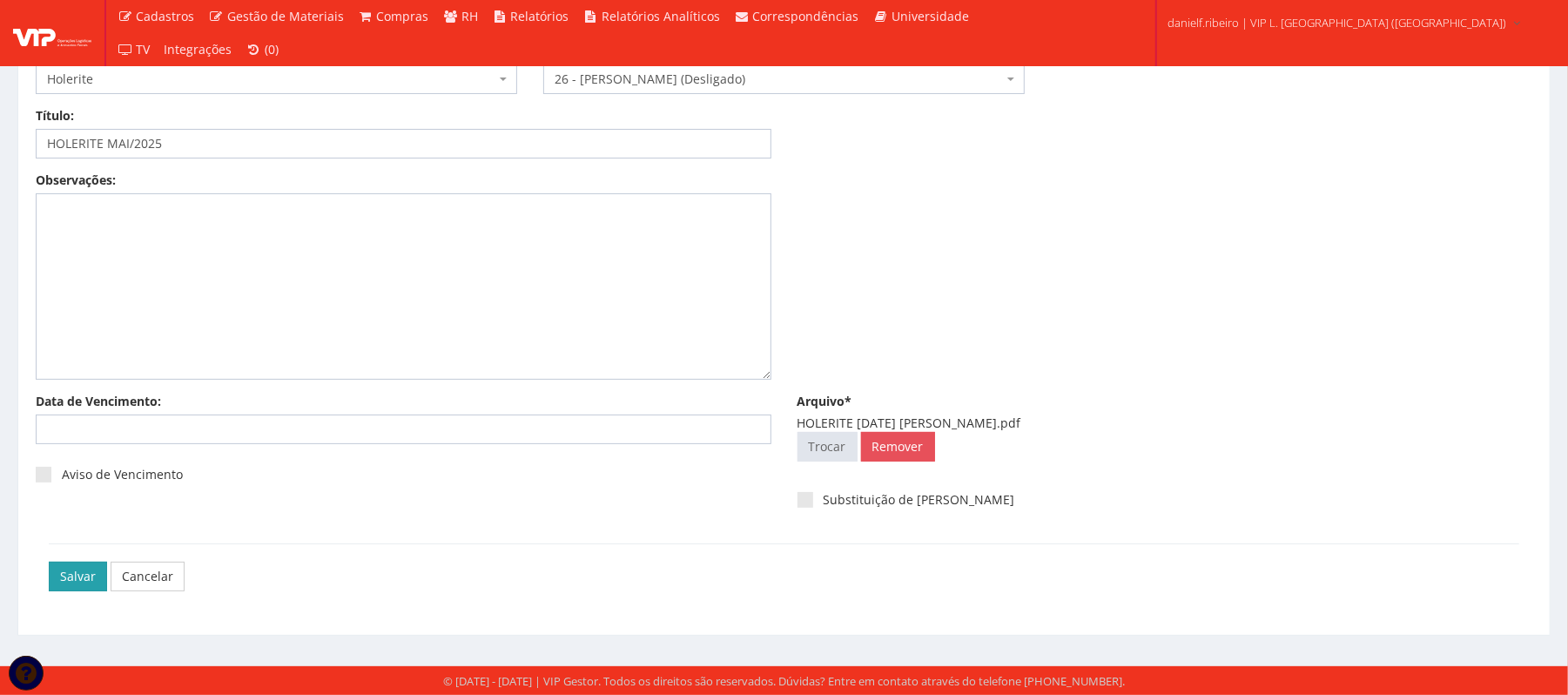
click at [82, 583] on input "Salvar" at bounding box center [78, 576] width 58 height 30
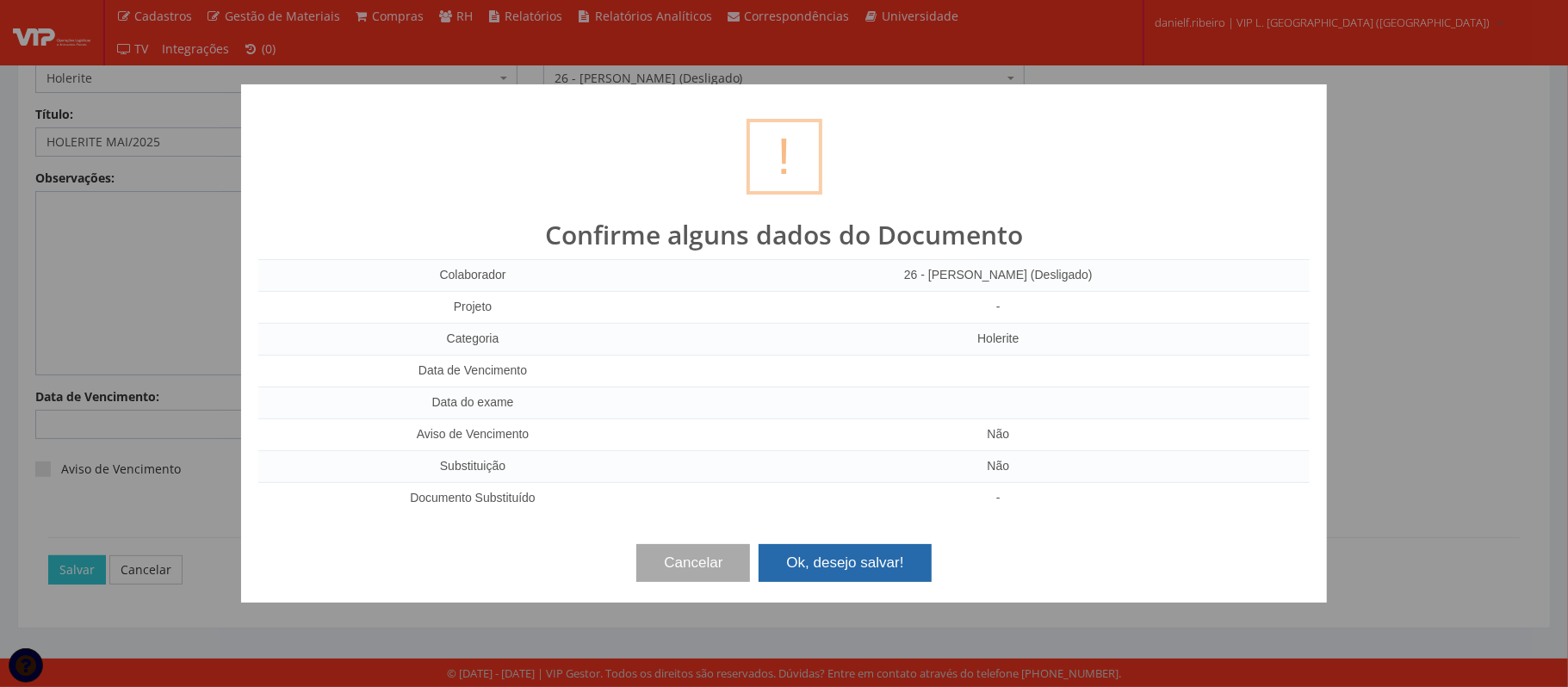
click at [828, 559] on button "Ok, desejo salvar!" at bounding box center [845, 563] width 172 height 38
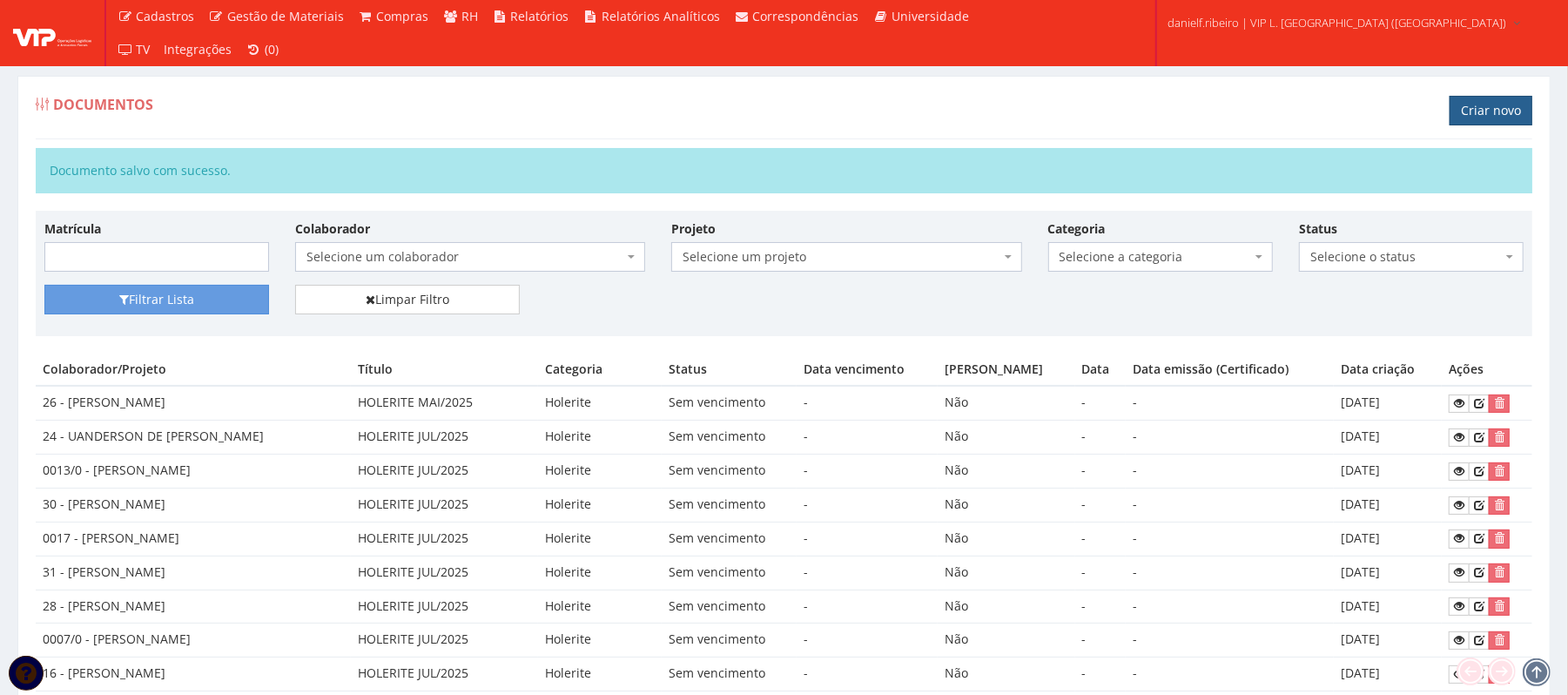
click at [1484, 115] on link "Criar novo" at bounding box center [1490, 110] width 82 height 30
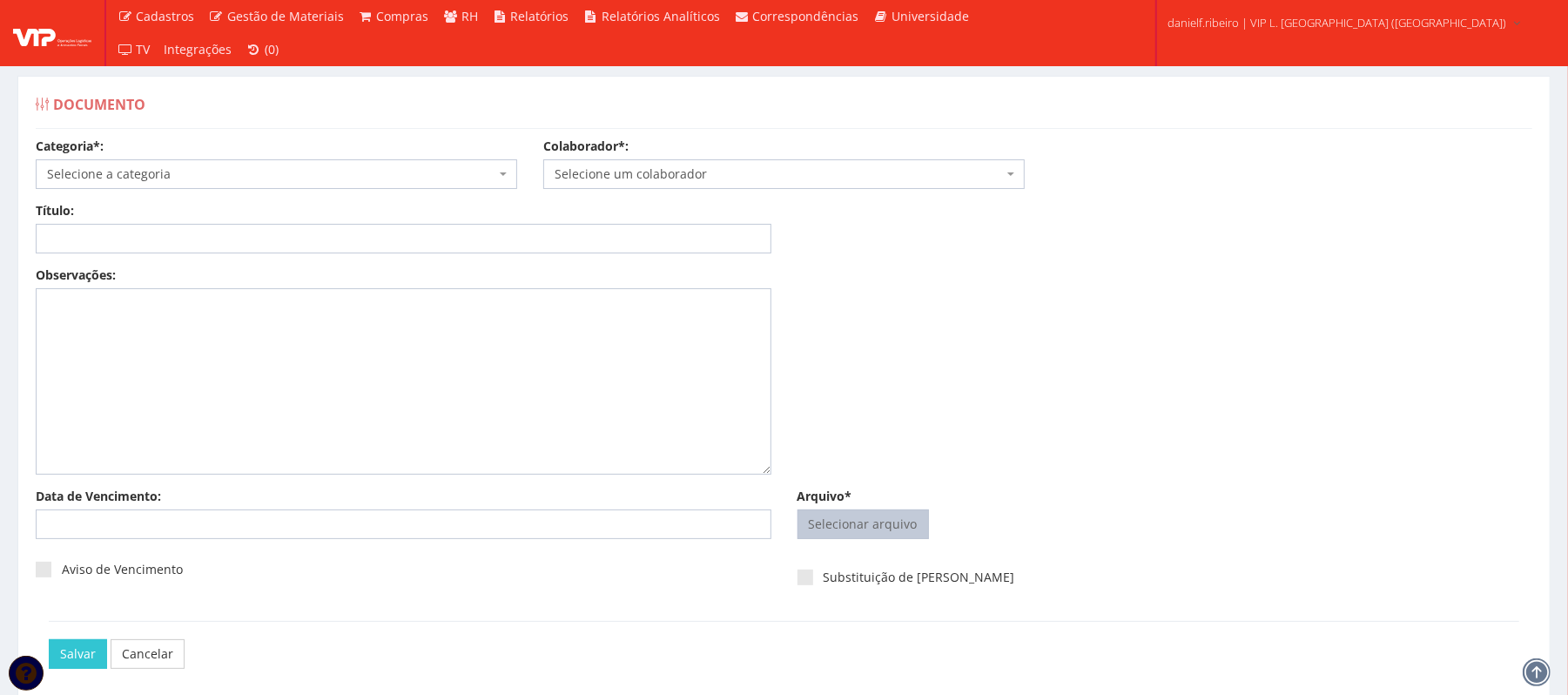
click at [861, 521] on input "Arquivo*" at bounding box center [863, 524] width 130 height 28
type input "C:\fakepath\HOLERITE [DATE] [PERSON_NAME].pdf"
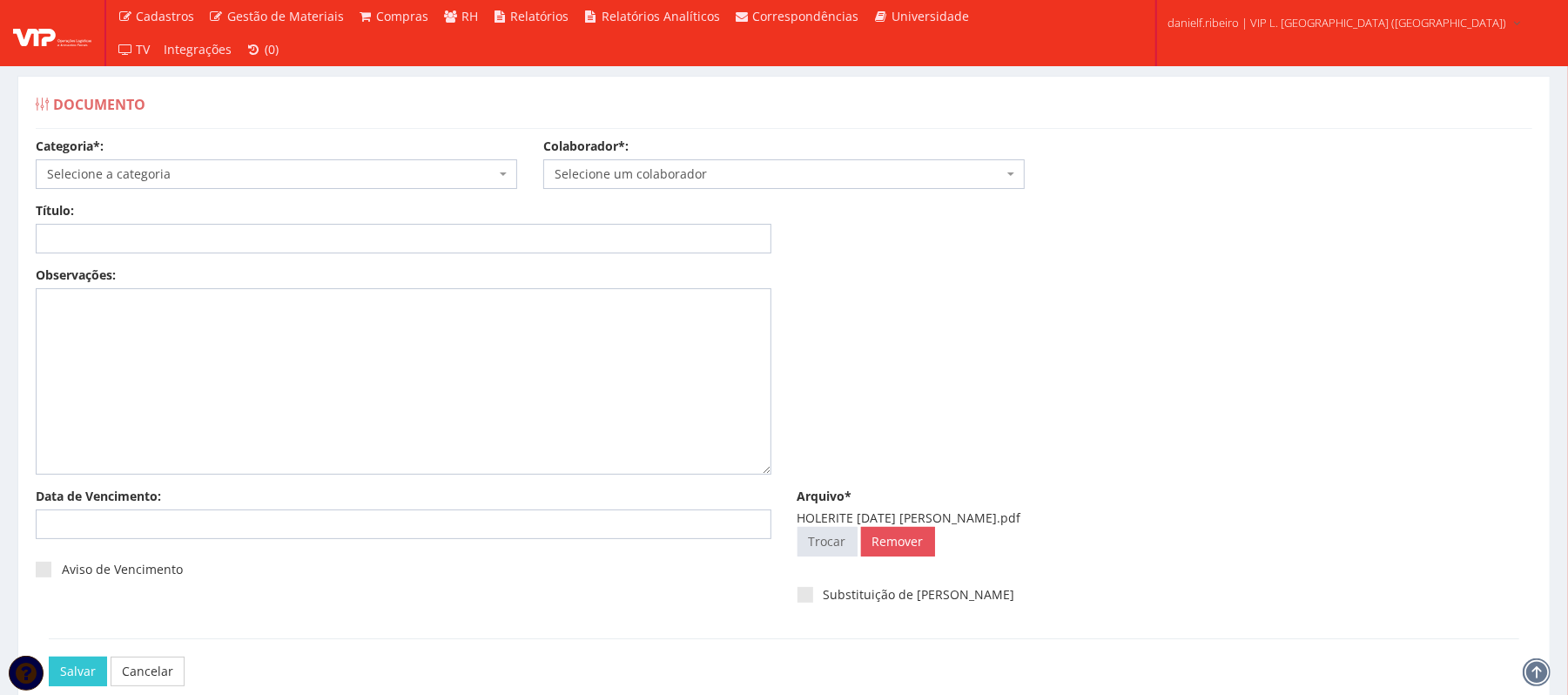
click at [714, 171] on span "Selecione um colaborador" at bounding box center [778, 174] width 448 height 17
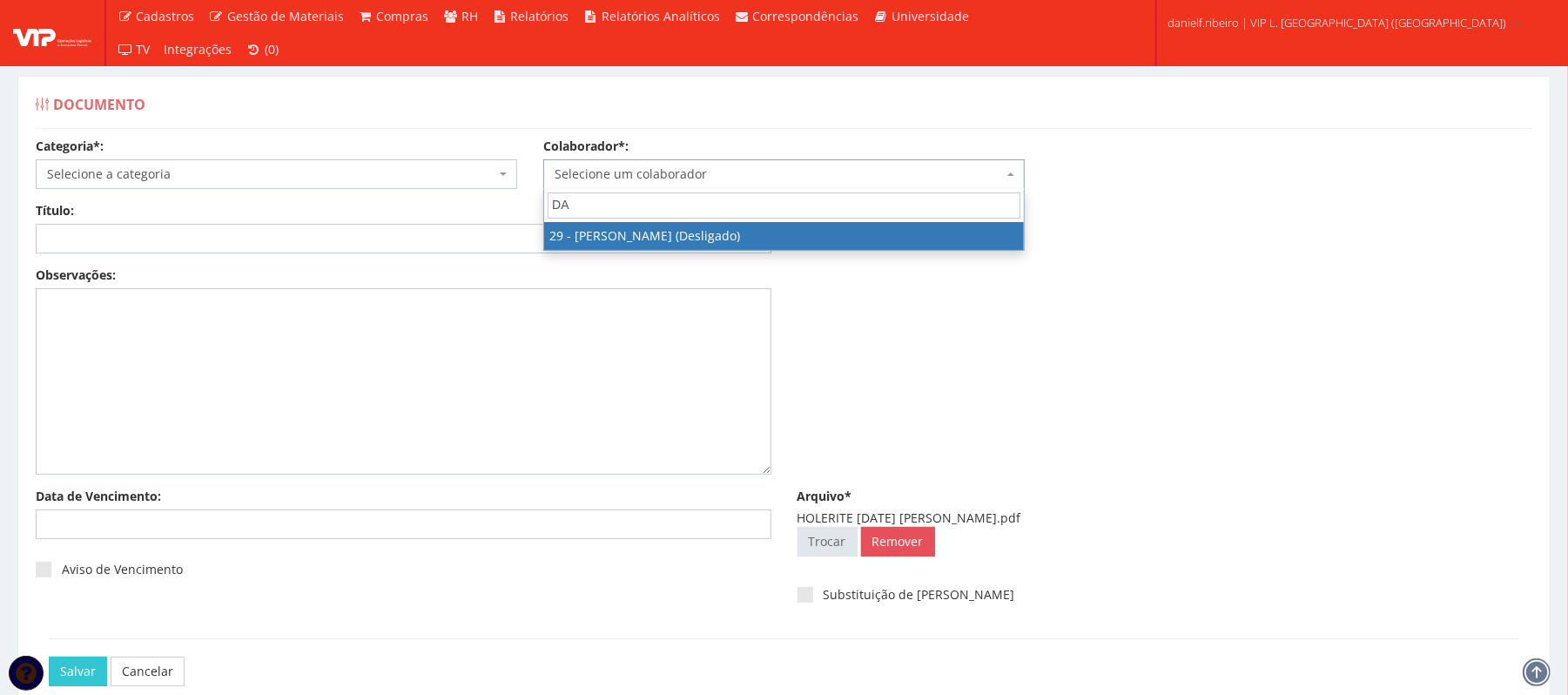
type input "DAN"
select select "3839"
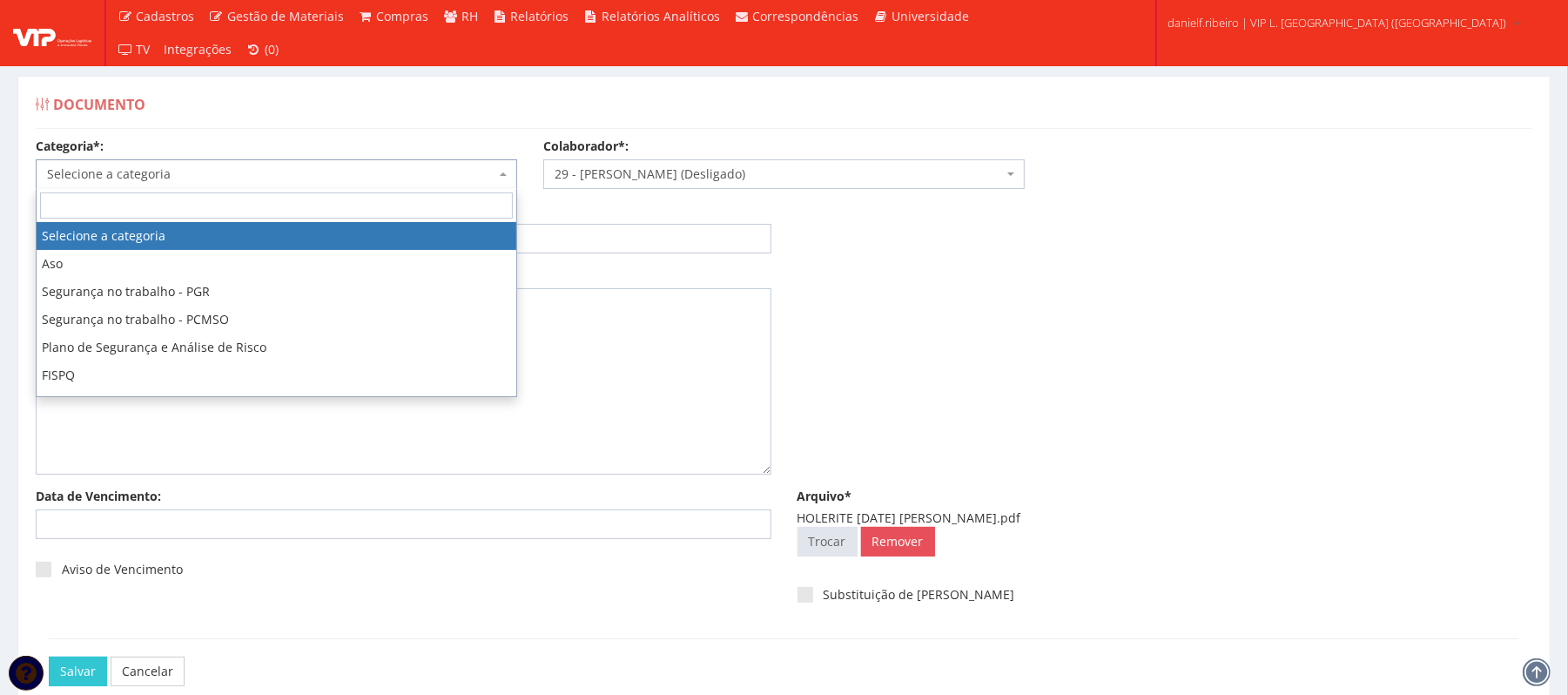
click at [168, 170] on span "Selecione a categoria" at bounding box center [271, 174] width 448 height 17
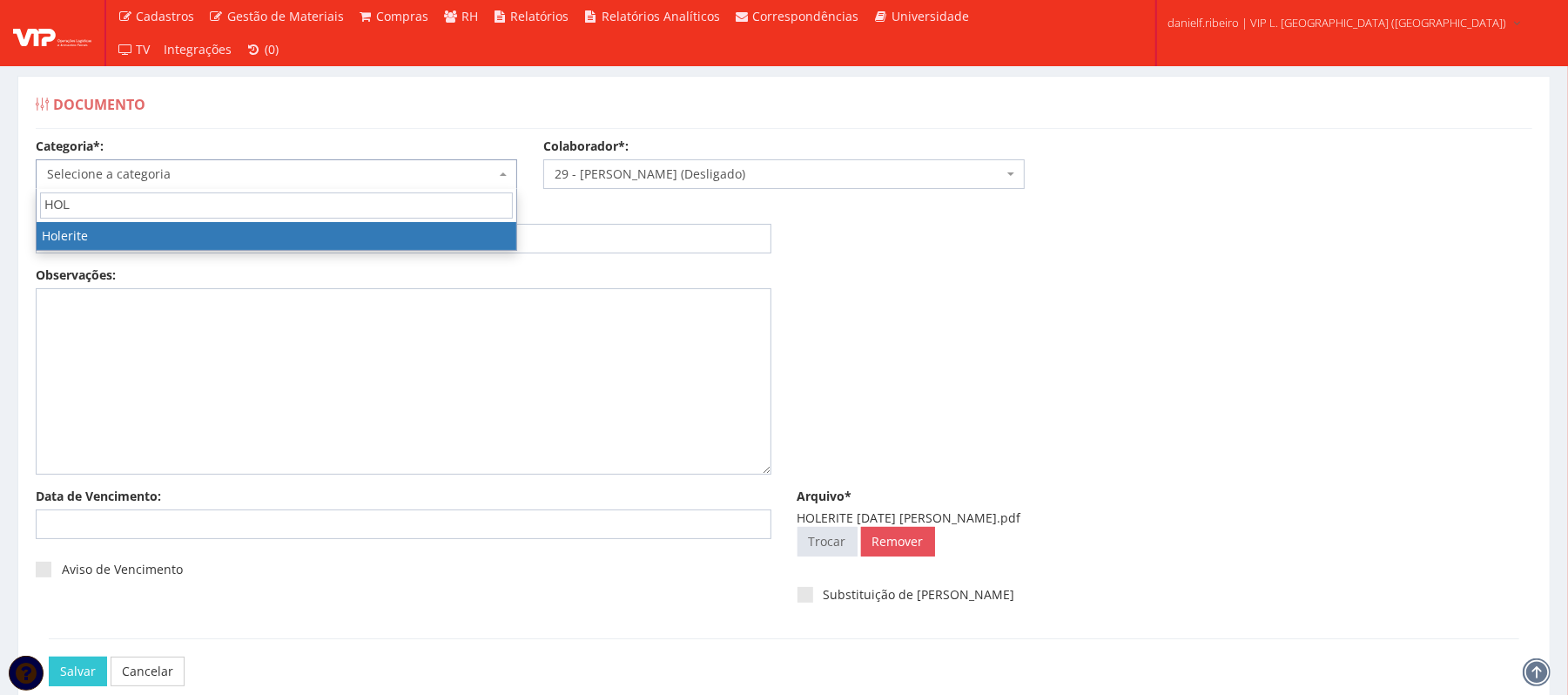
type input "HOLE"
select select "holerite"
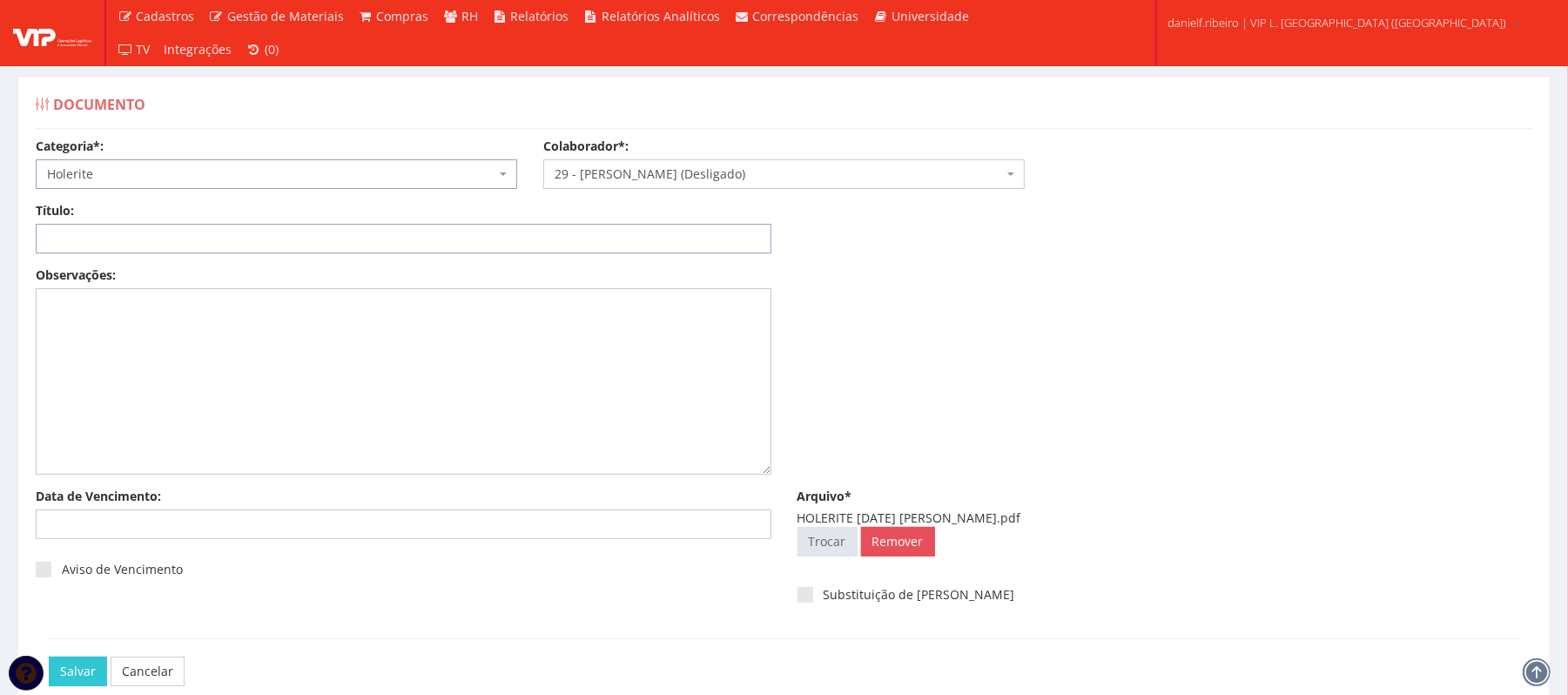
click at [285, 244] on input "Título:" at bounding box center [403, 238] width 736 height 30
paste input "HOLERITE MAI/2025"
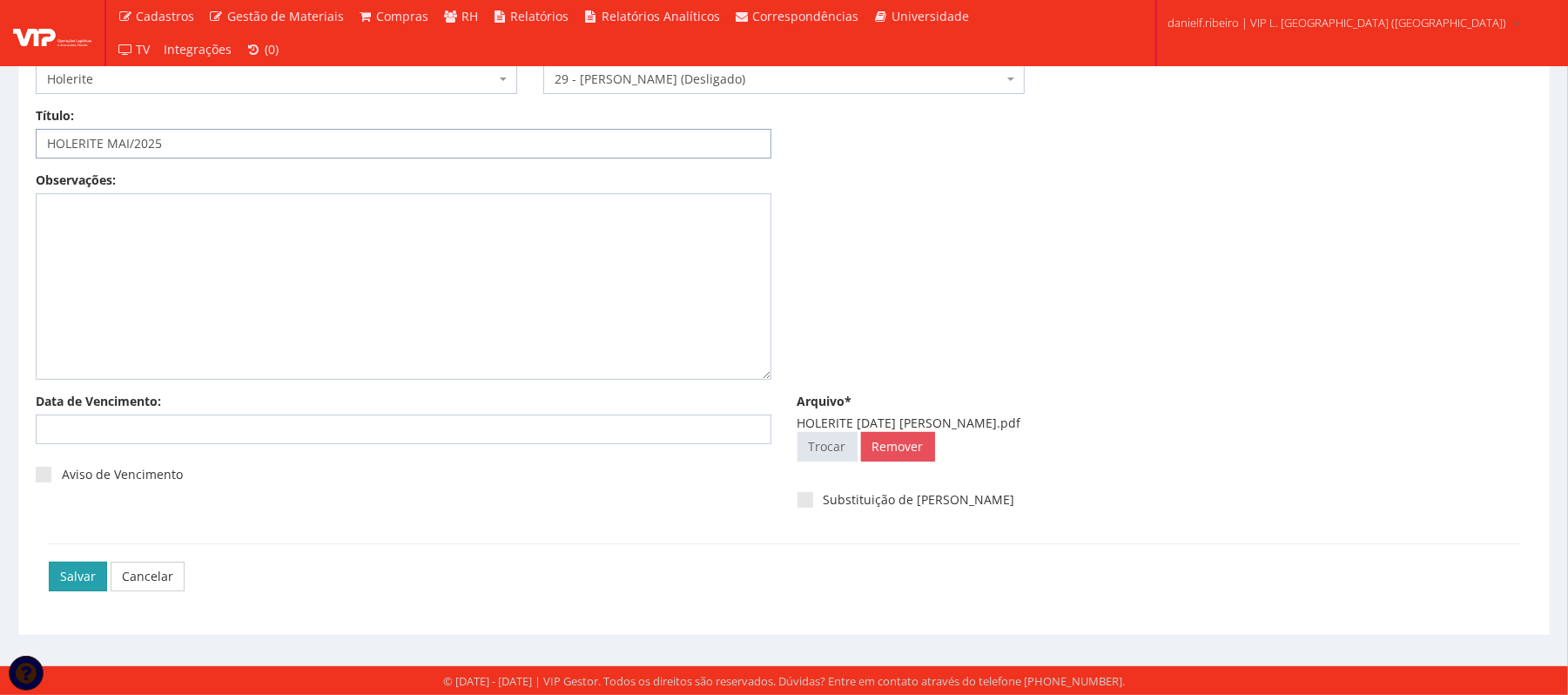
type input "HOLERITE MAI/2025"
click at [63, 580] on input "Salvar" at bounding box center [78, 576] width 58 height 30
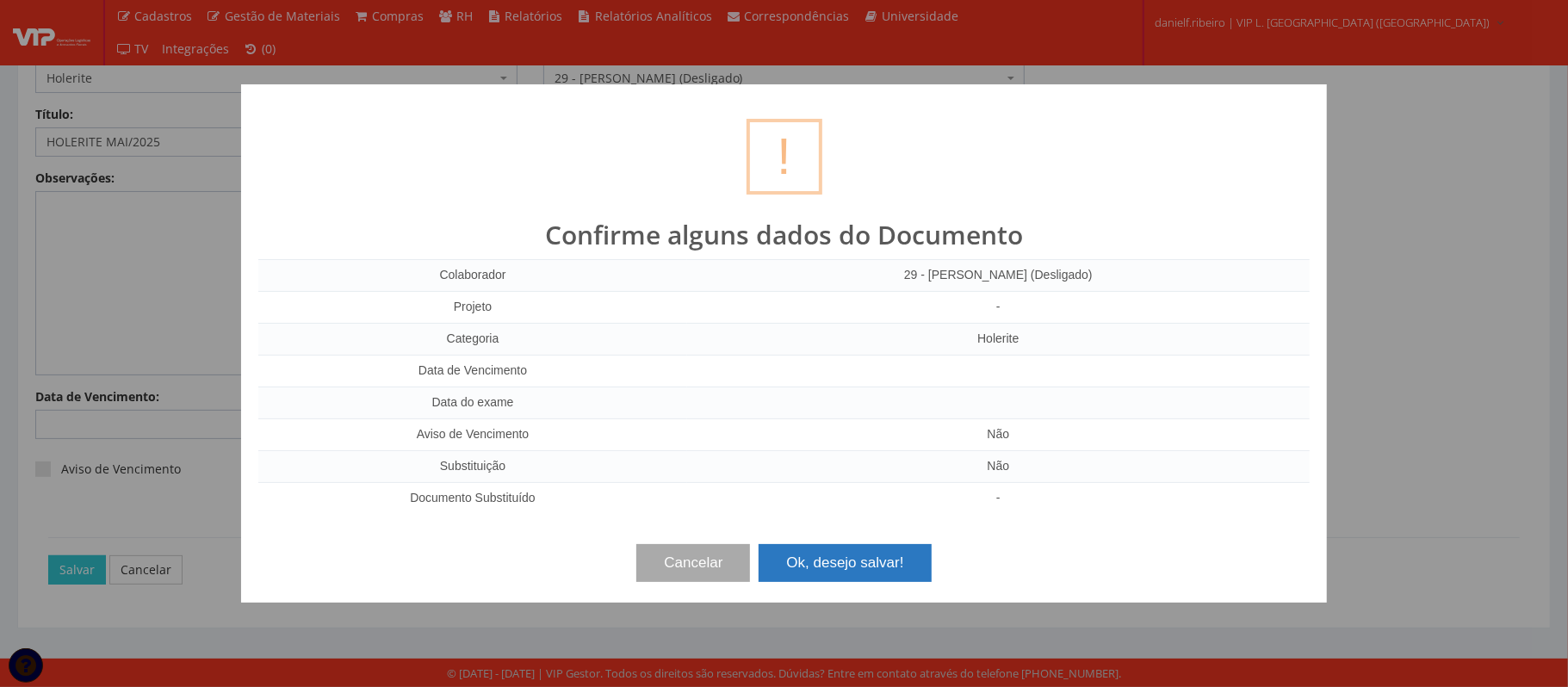
click at [854, 572] on button "Ok, desejo salvar!" at bounding box center [845, 563] width 172 height 38
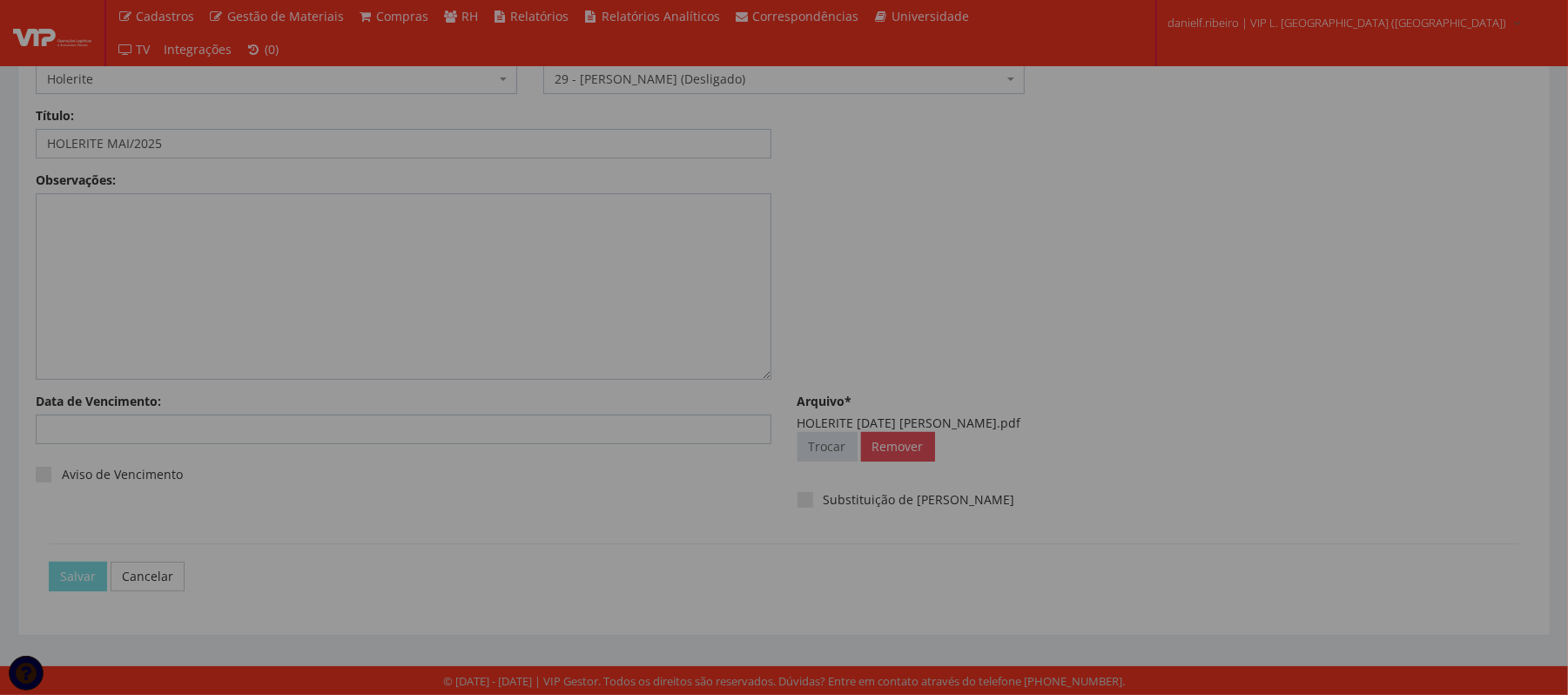
scroll to position [0, 0]
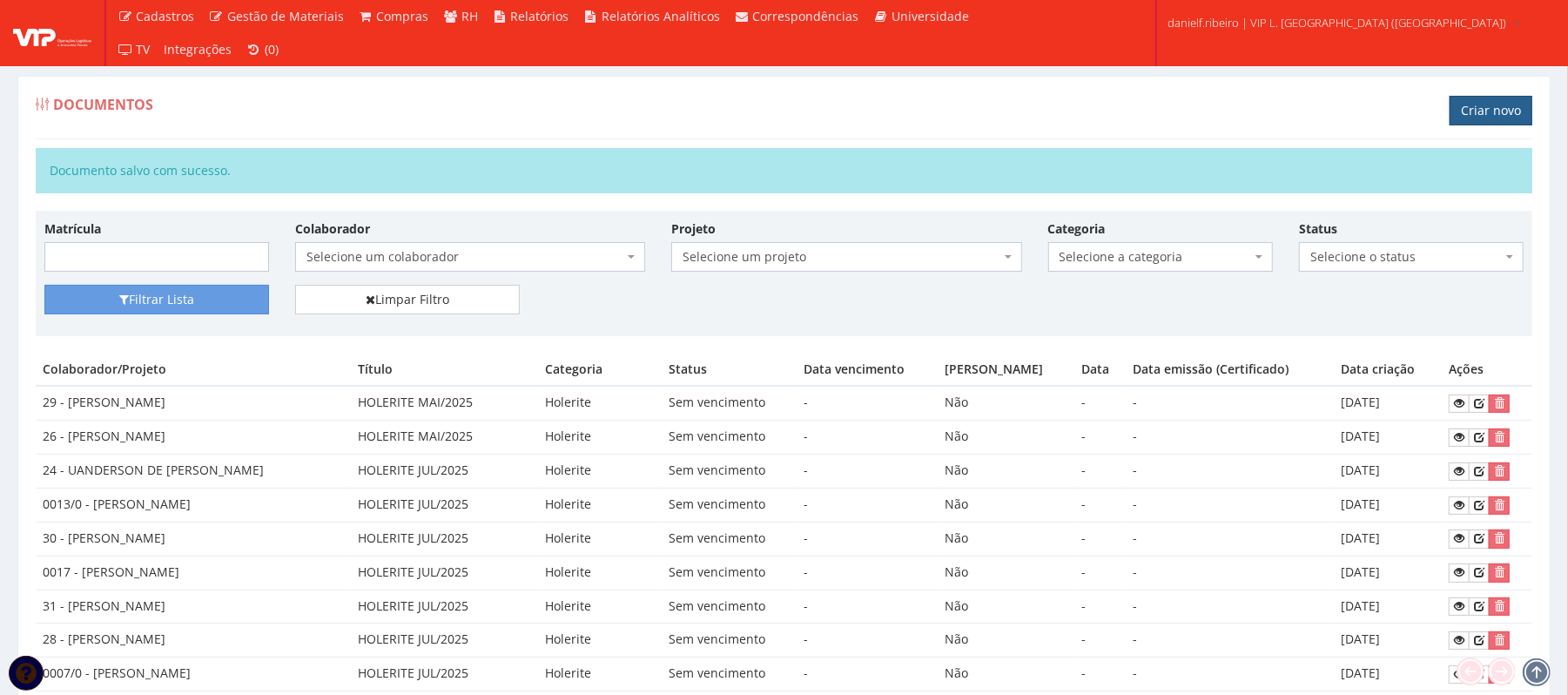
click at [1480, 116] on link "Criar novo" at bounding box center [1490, 110] width 82 height 30
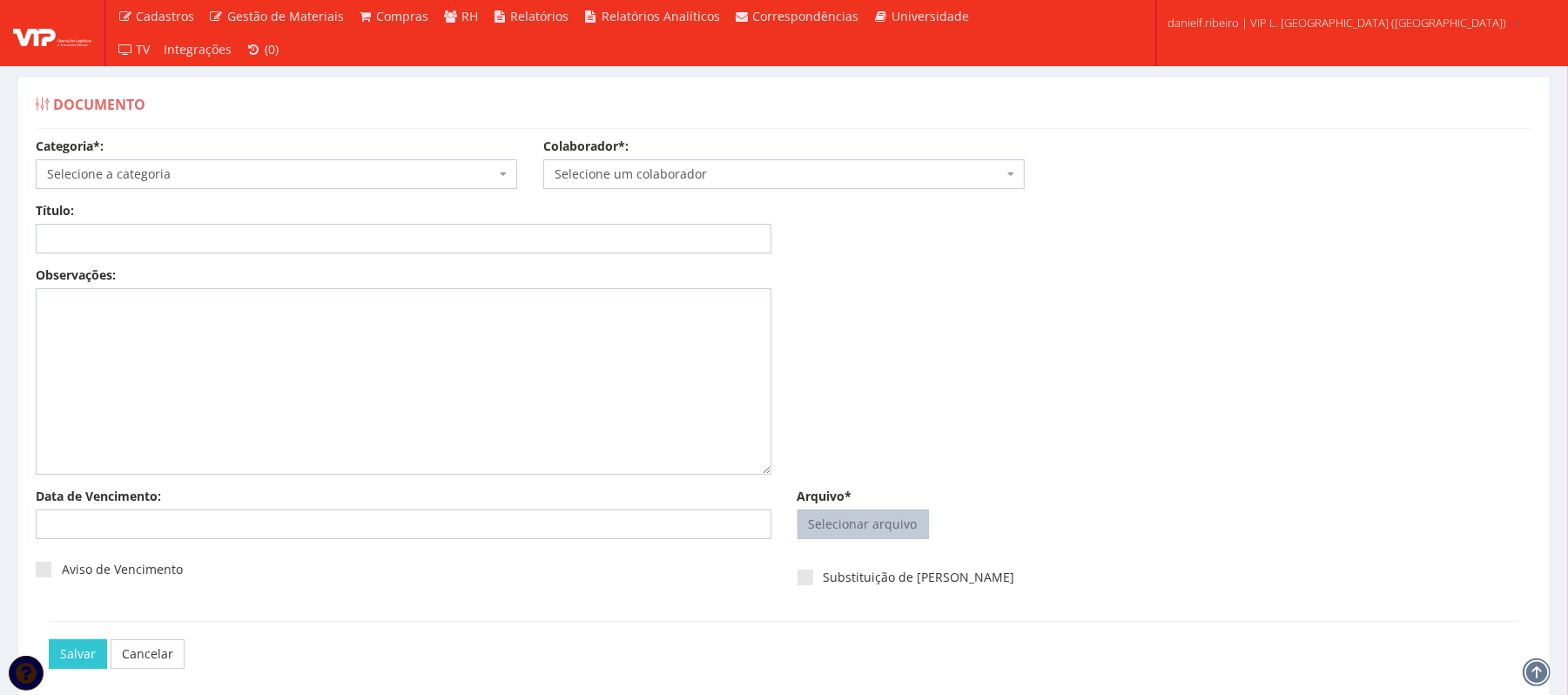
click at [903, 539] on span "Selecionar arquivo Trocar" at bounding box center [862, 524] width 131 height 30
click at [872, 533] on input "Arquivo*" at bounding box center [863, 524] width 130 height 28
type input "C:\fakepath\HOLERITE MAI.2025 DEIDIVAN SANTOS LIMA.pdf"
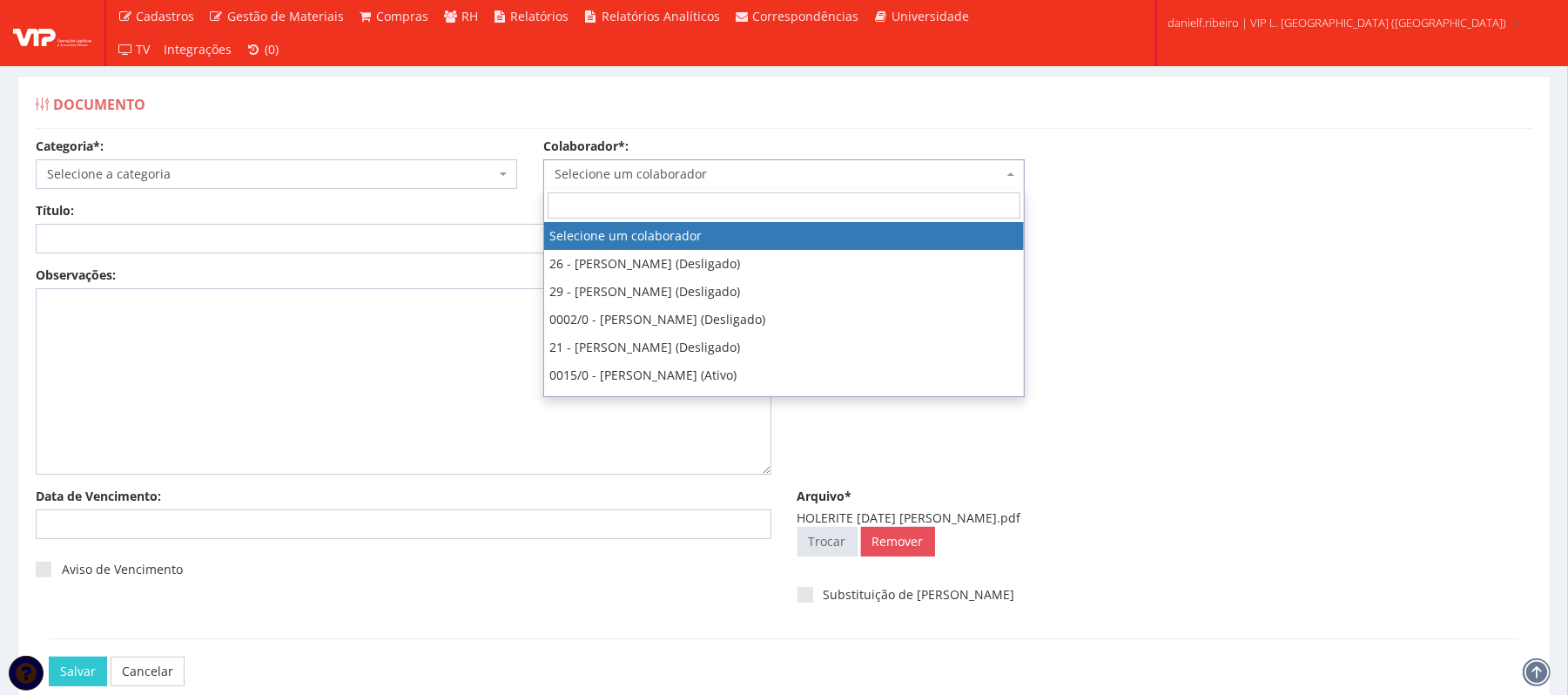
click at [738, 168] on span "Selecione um colaborador" at bounding box center [778, 174] width 448 height 17
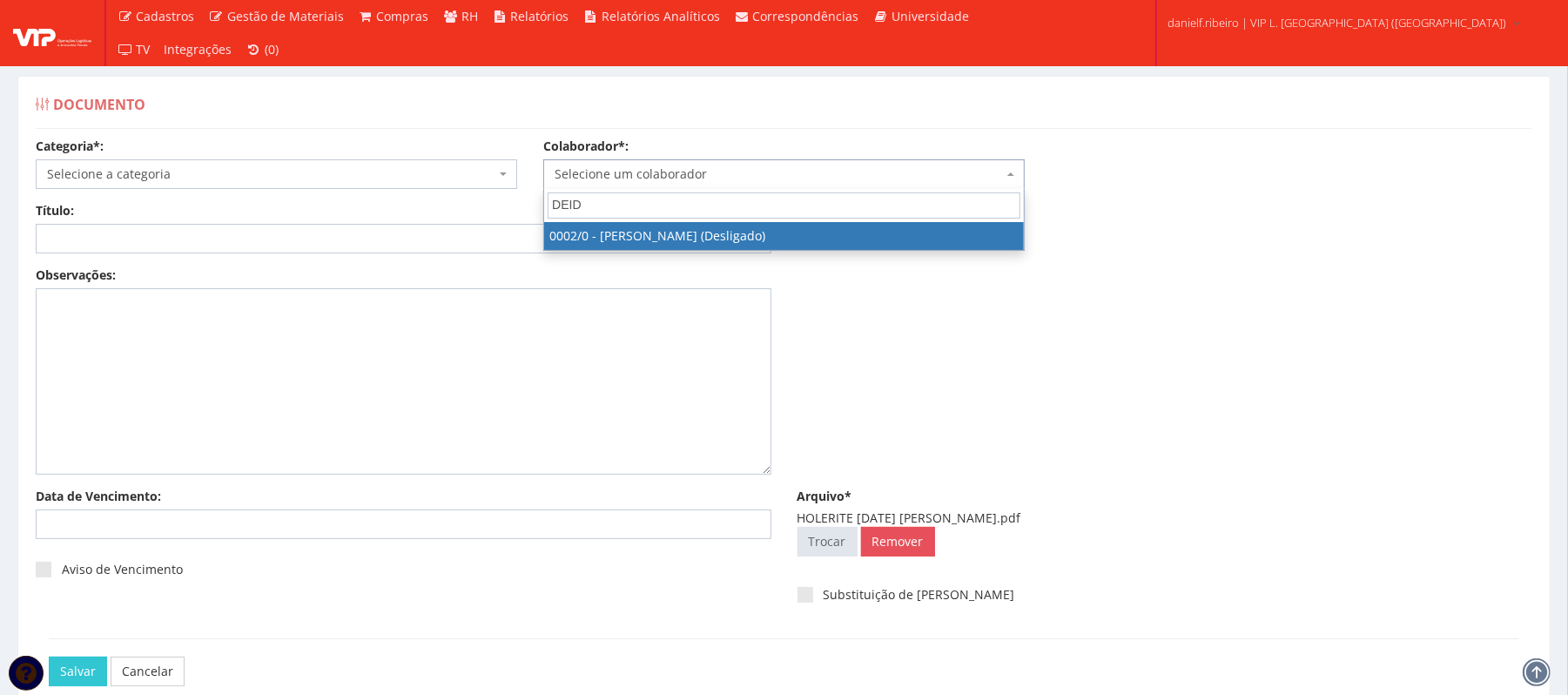
type input "DEIDI"
select select "715"
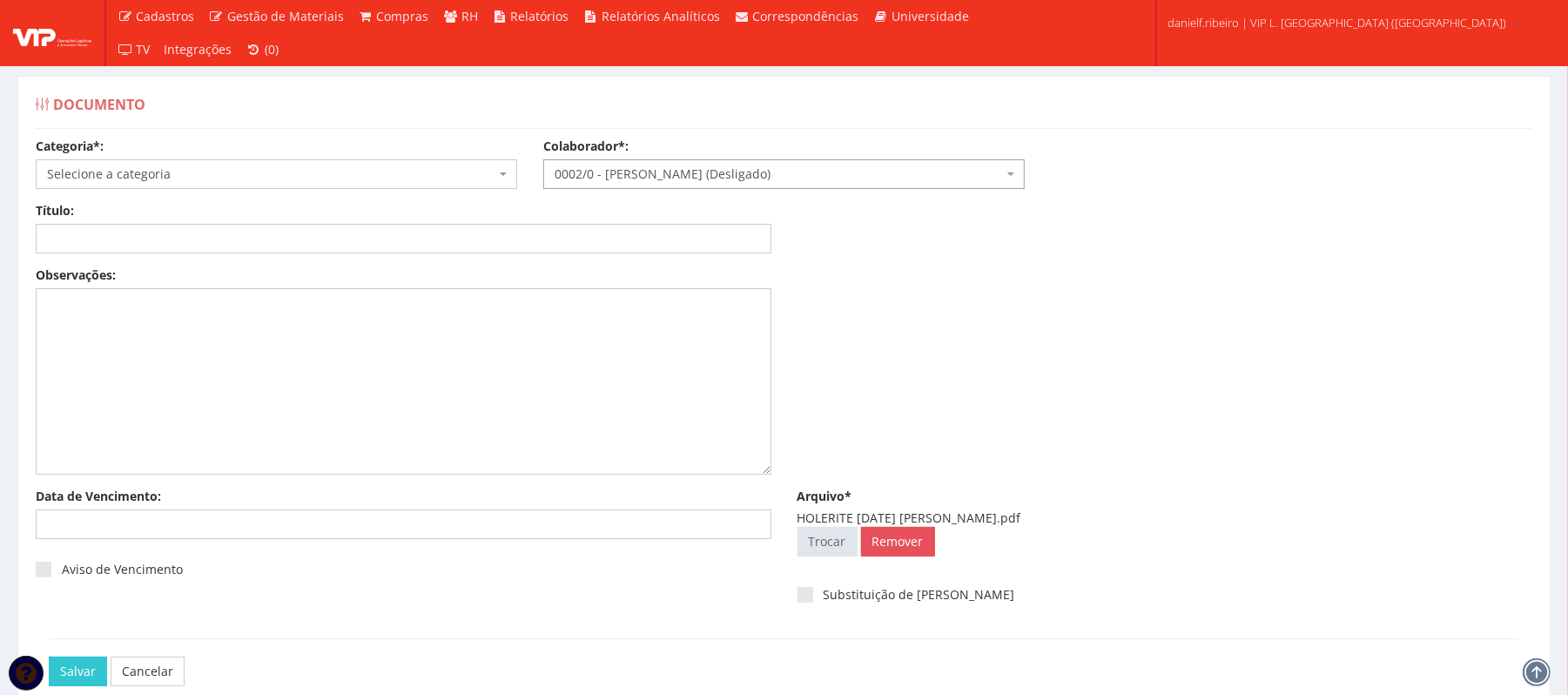
click at [258, 188] on body "Cadastros Clientes Unidades Subclientes Unidades de Subclientes Projetos Vagas …" at bounding box center [784, 394] width 1568 height 790
click at [251, 178] on span "Selecione a categoria" at bounding box center [271, 174] width 448 height 17
click at [302, 172] on span "Selecione a categoria" at bounding box center [271, 174] width 448 height 17
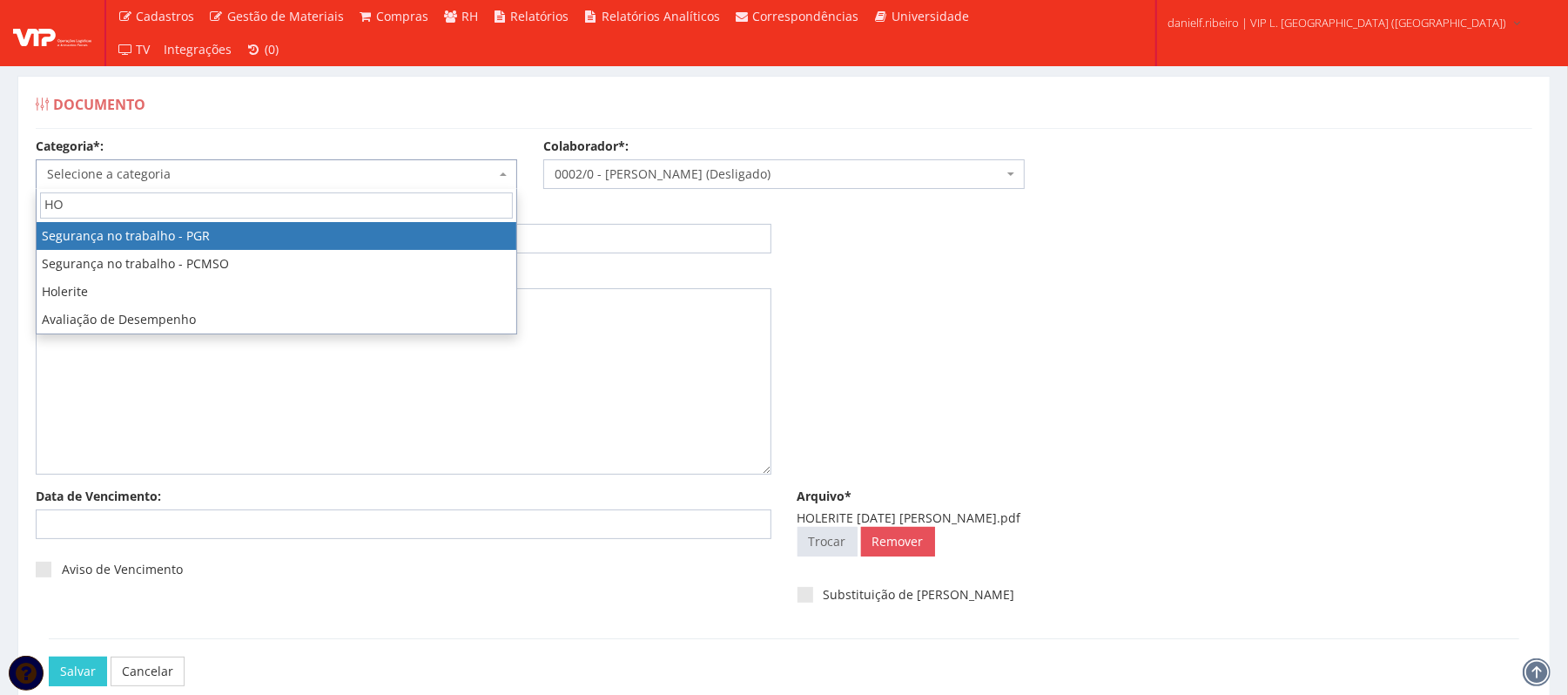
type input "HOL"
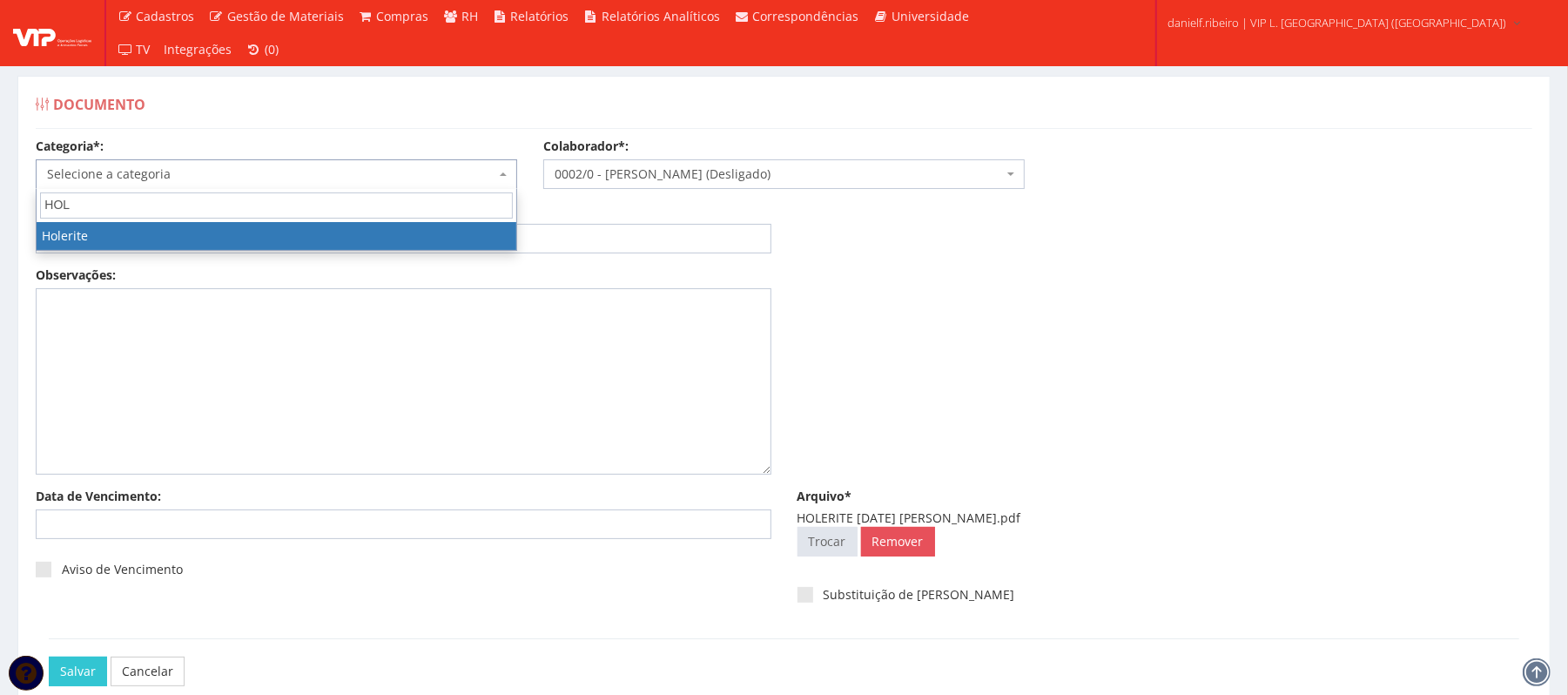
select select "holerite"
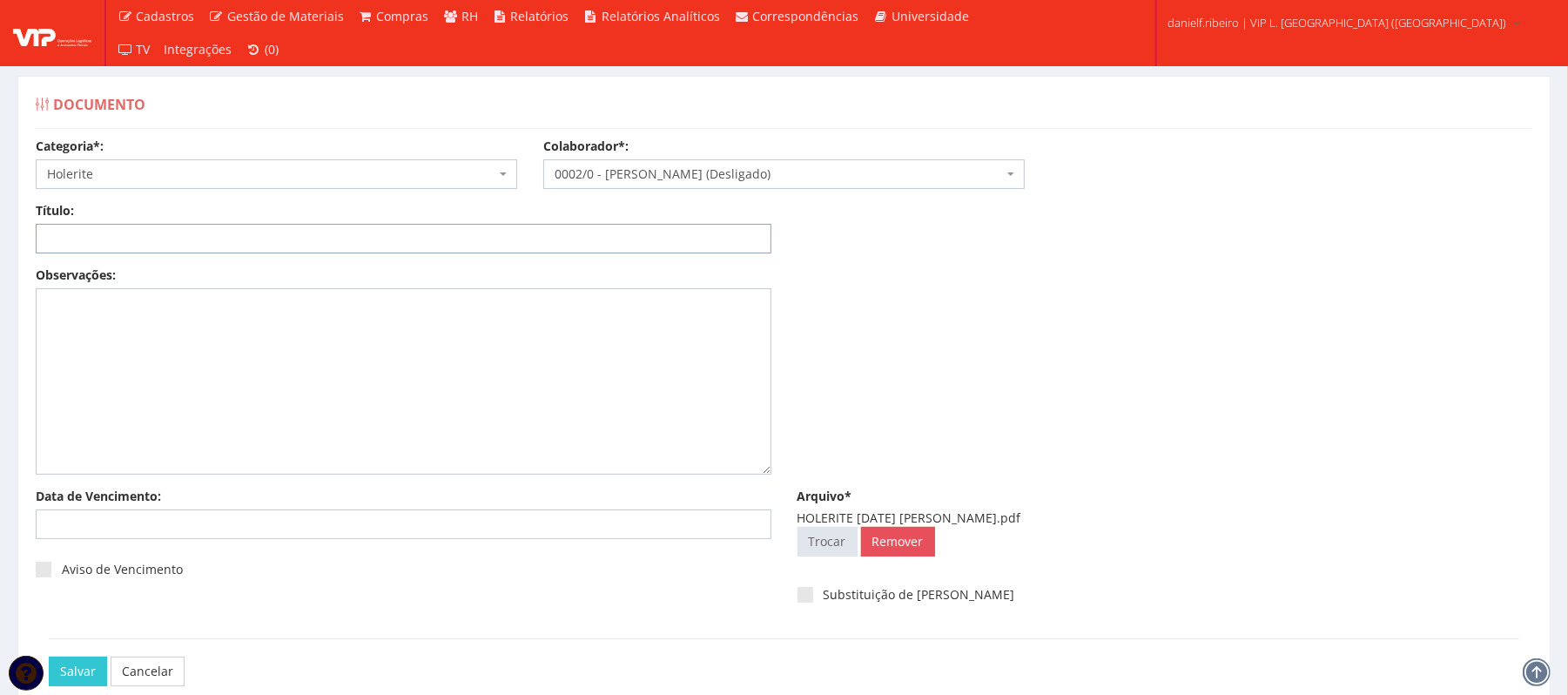
click at [230, 235] on input "Título:" at bounding box center [403, 238] width 736 height 30
paste input "HOLERITE MAI/2025"
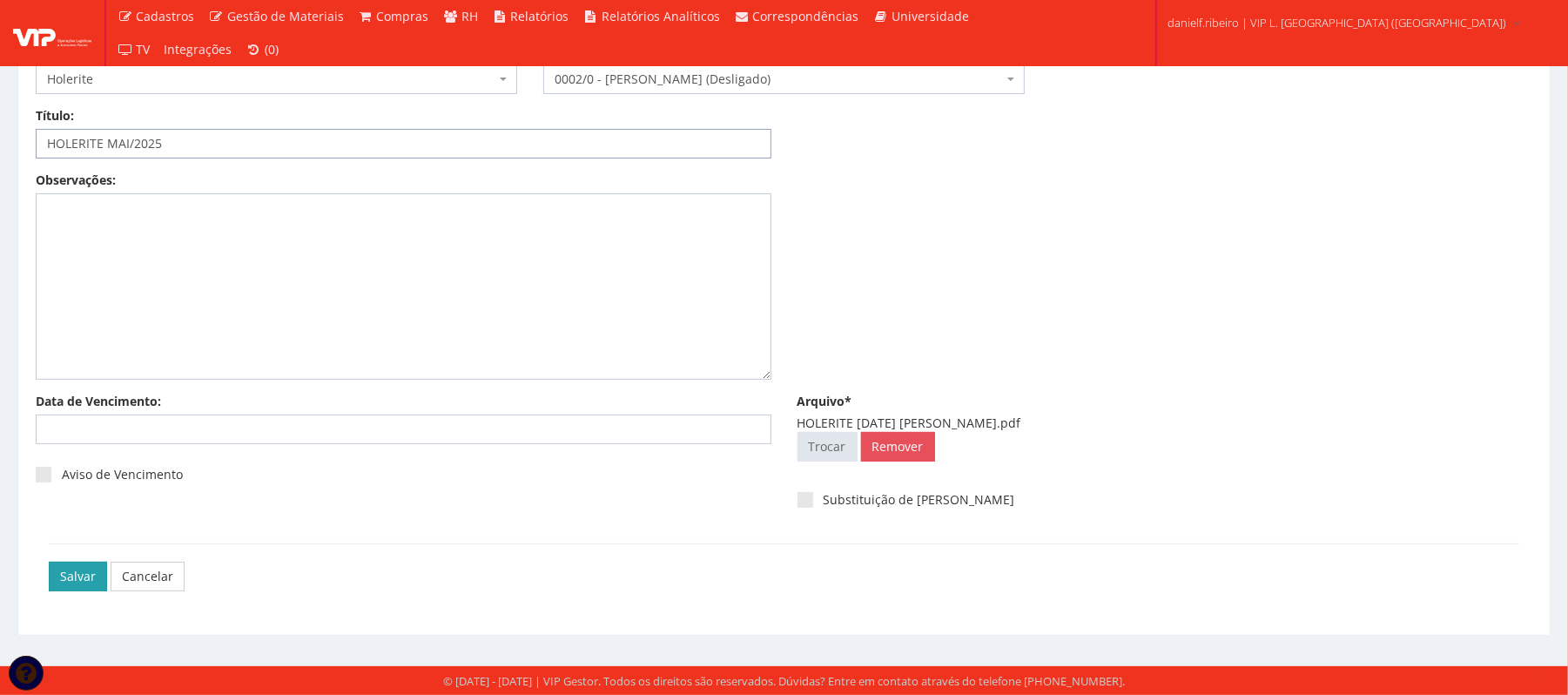
type input "HOLERITE MAI/2025"
click at [50, 568] on input "Salvar" at bounding box center [78, 576] width 58 height 30
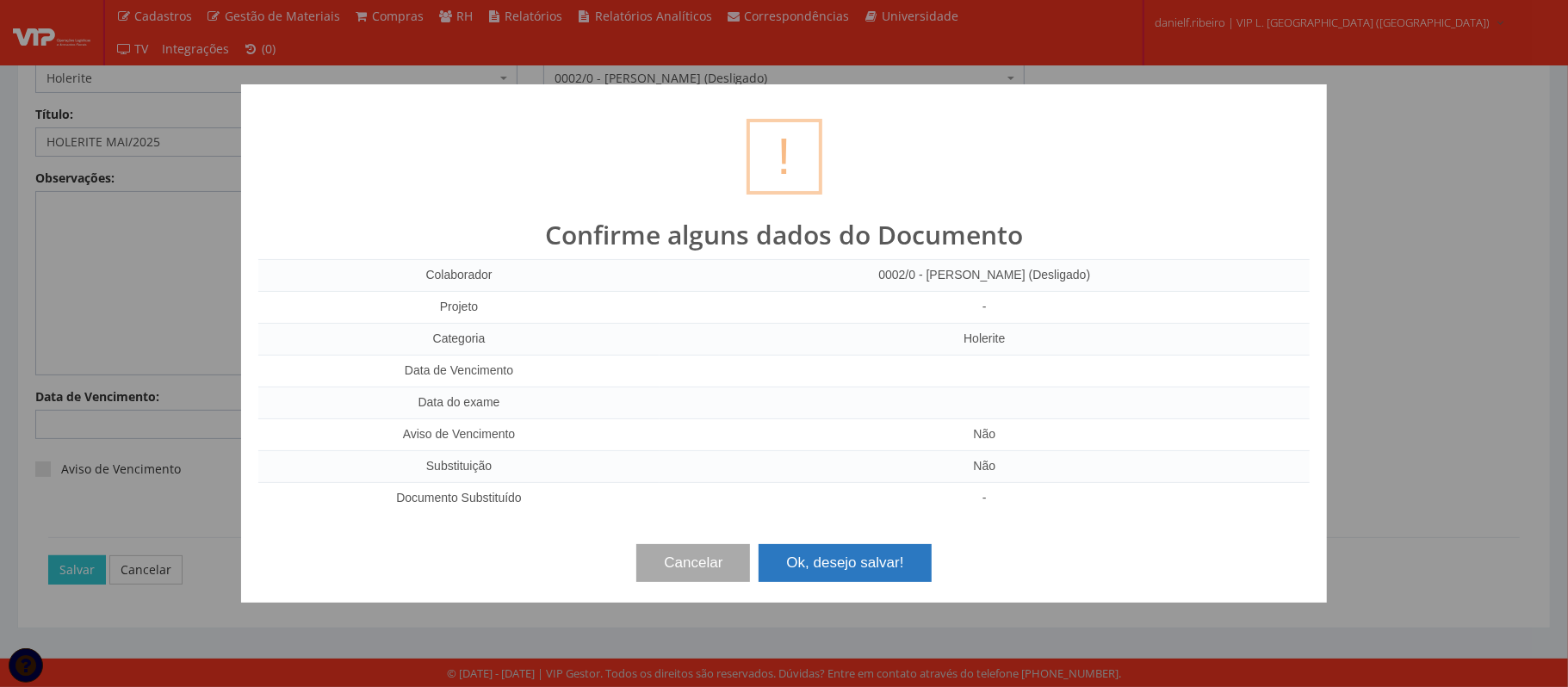
click at [829, 562] on button "Ok, desejo salvar!" at bounding box center [845, 563] width 172 height 38
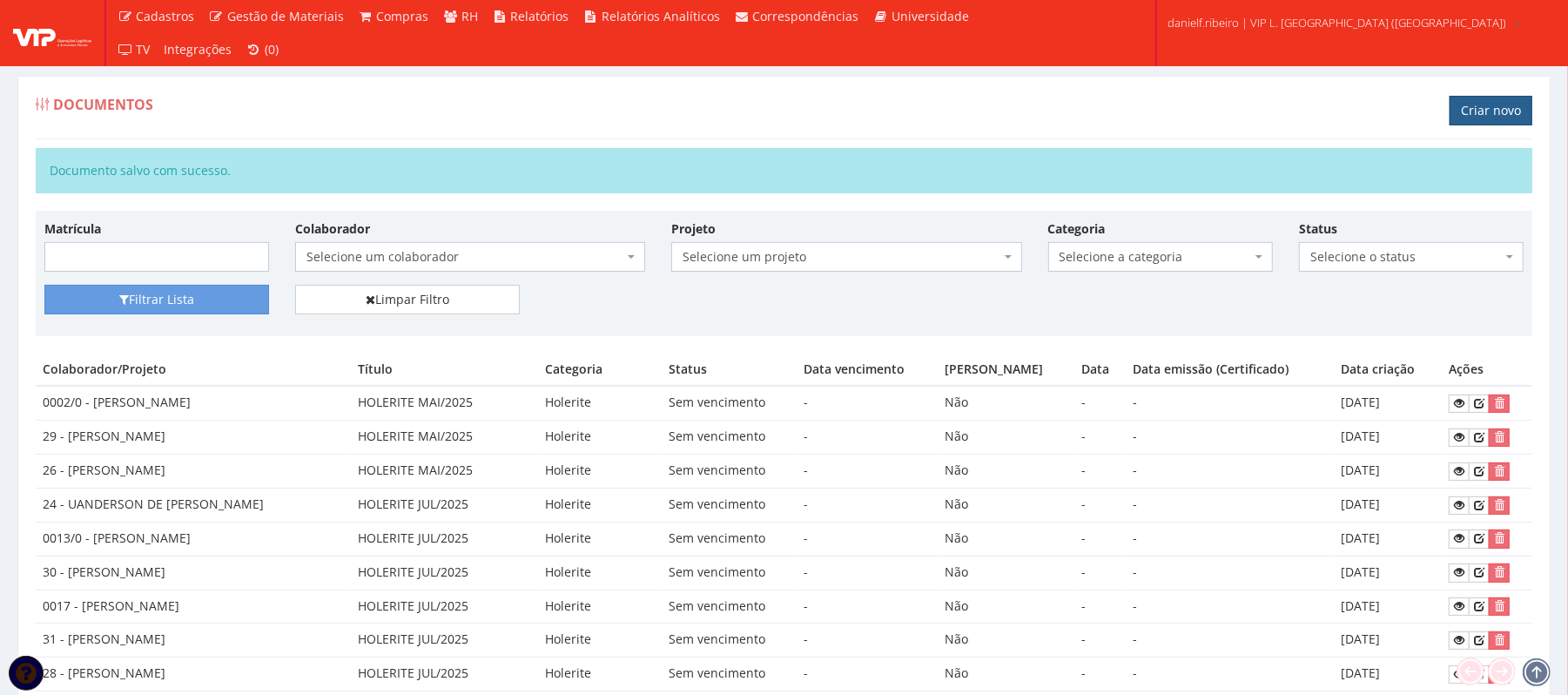
click at [1499, 119] on link "Criar novo" at bounding box center [1490, 110] width 82 height 30
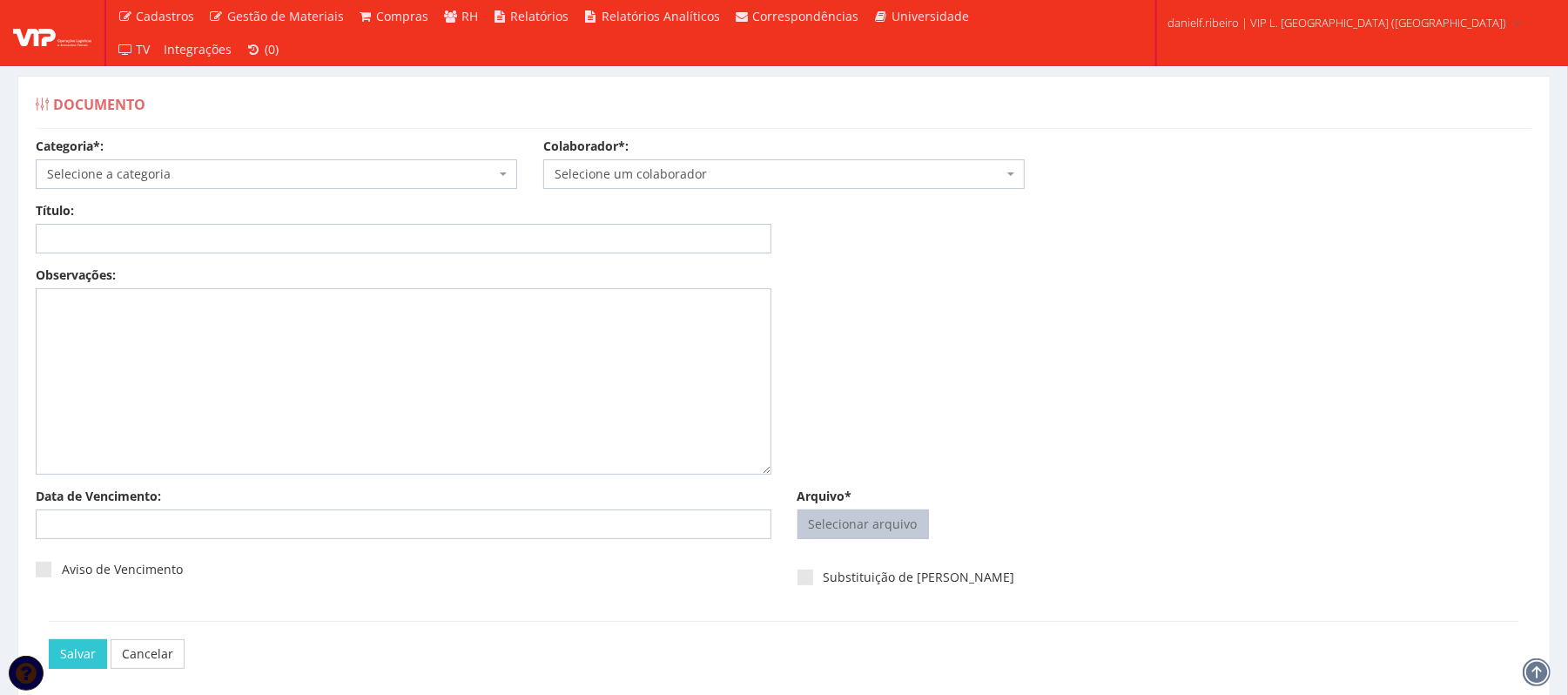
click at [888, 521] on input "Arquivo*" at bounding box center [863, 524] width 130 height 28
type input "C:\fakepath\HOLERITE [DATE] [PERSON_NAME].pdf"
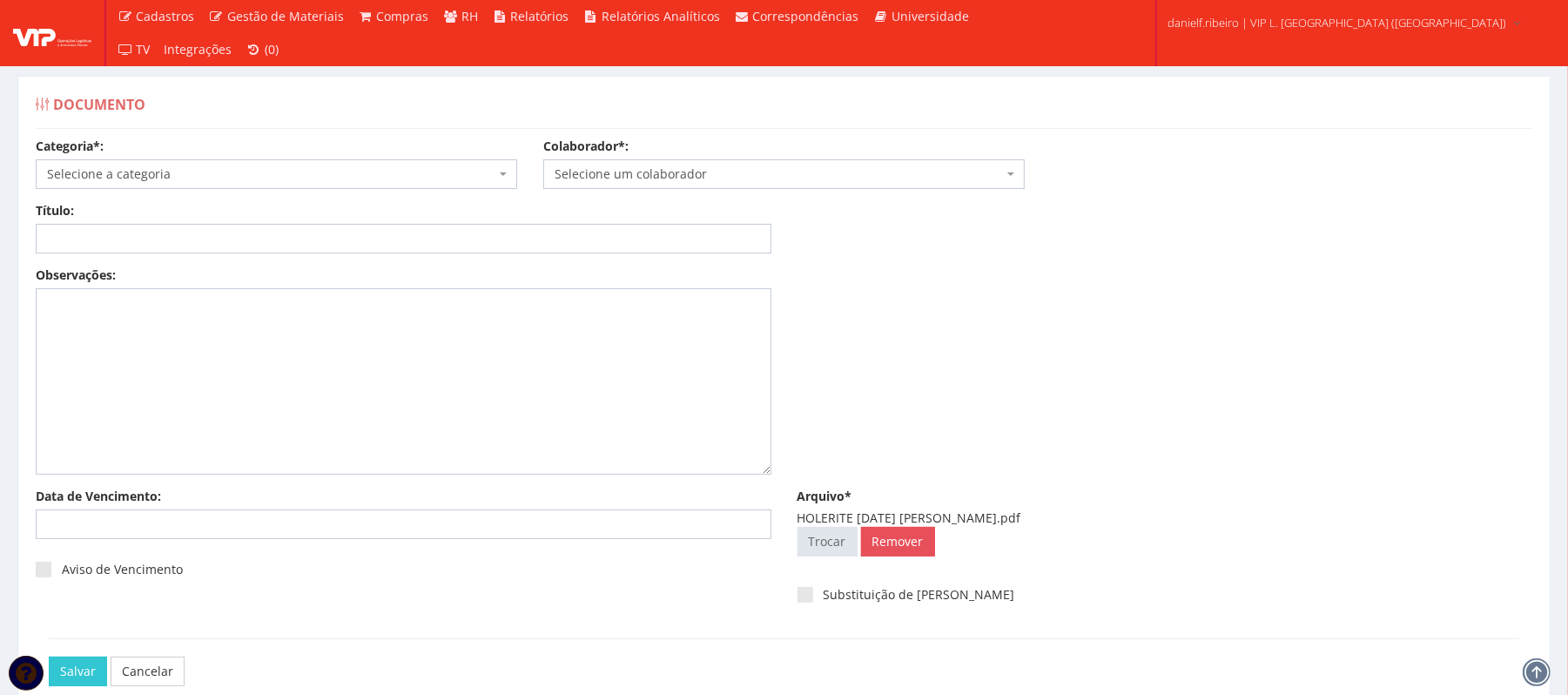
click at [711, 175] on span "Selecione um colaborador" at bounding box center [778, 174] width 448 height 17
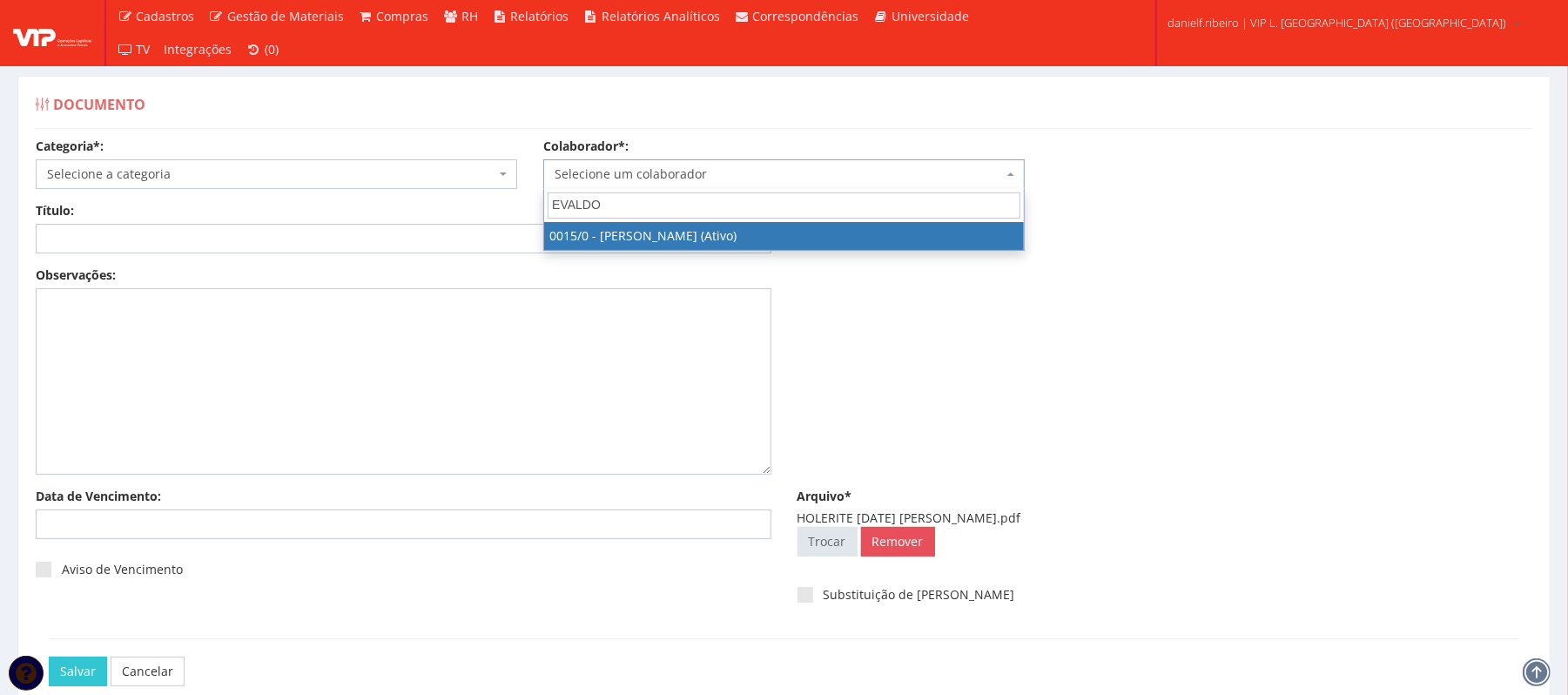
type input "EVALDO S"
select select "919"
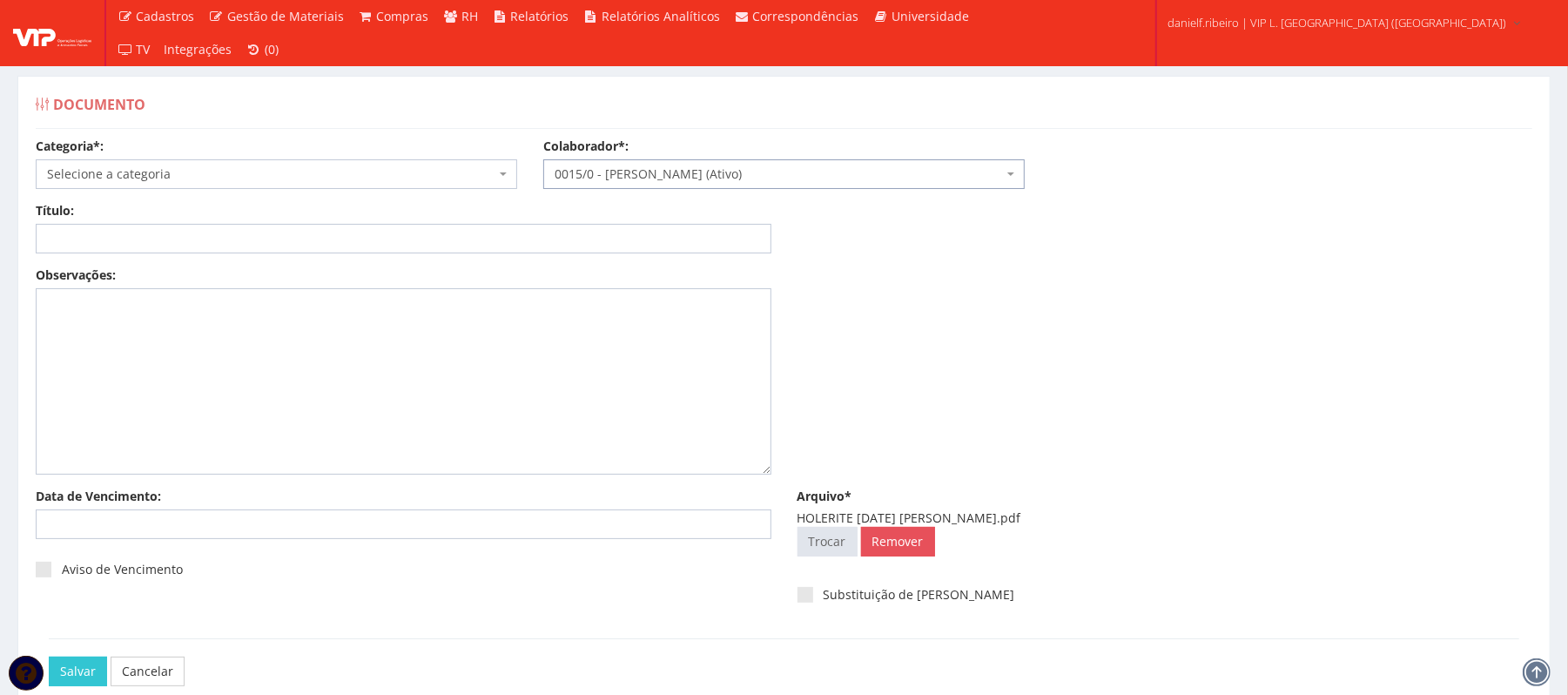
click at [143, 178] on span "Selecione a categoria" at bounding box center [271, 174] width 448 height 17
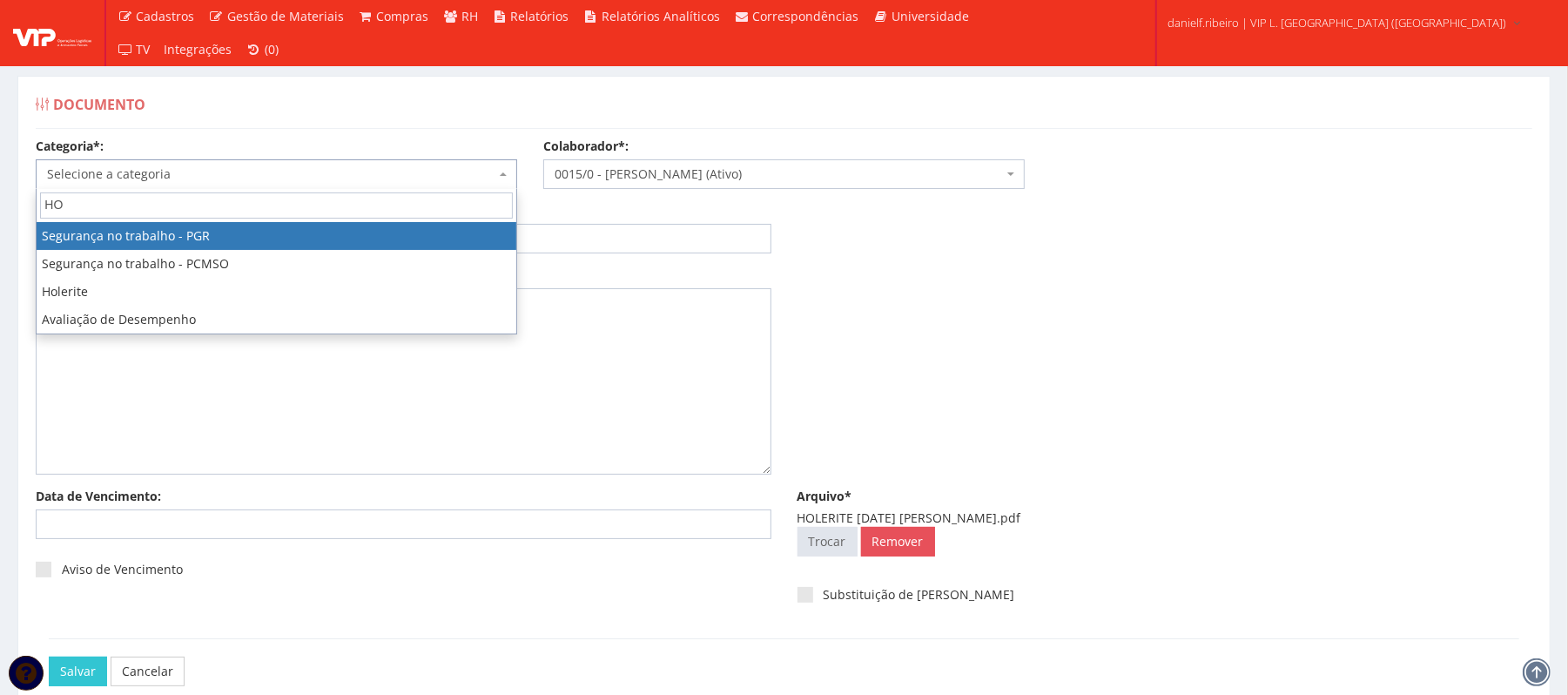
type input "HOL"
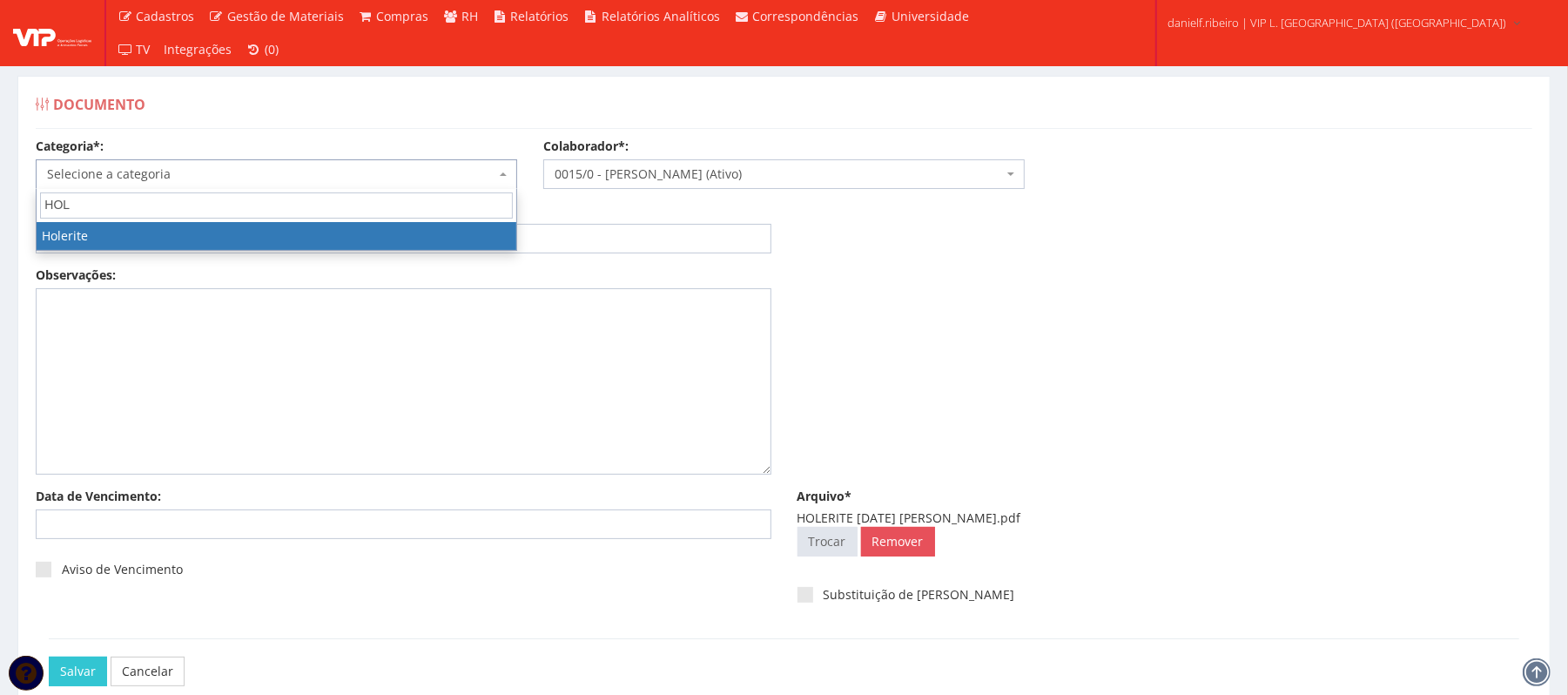
select select "holerite"
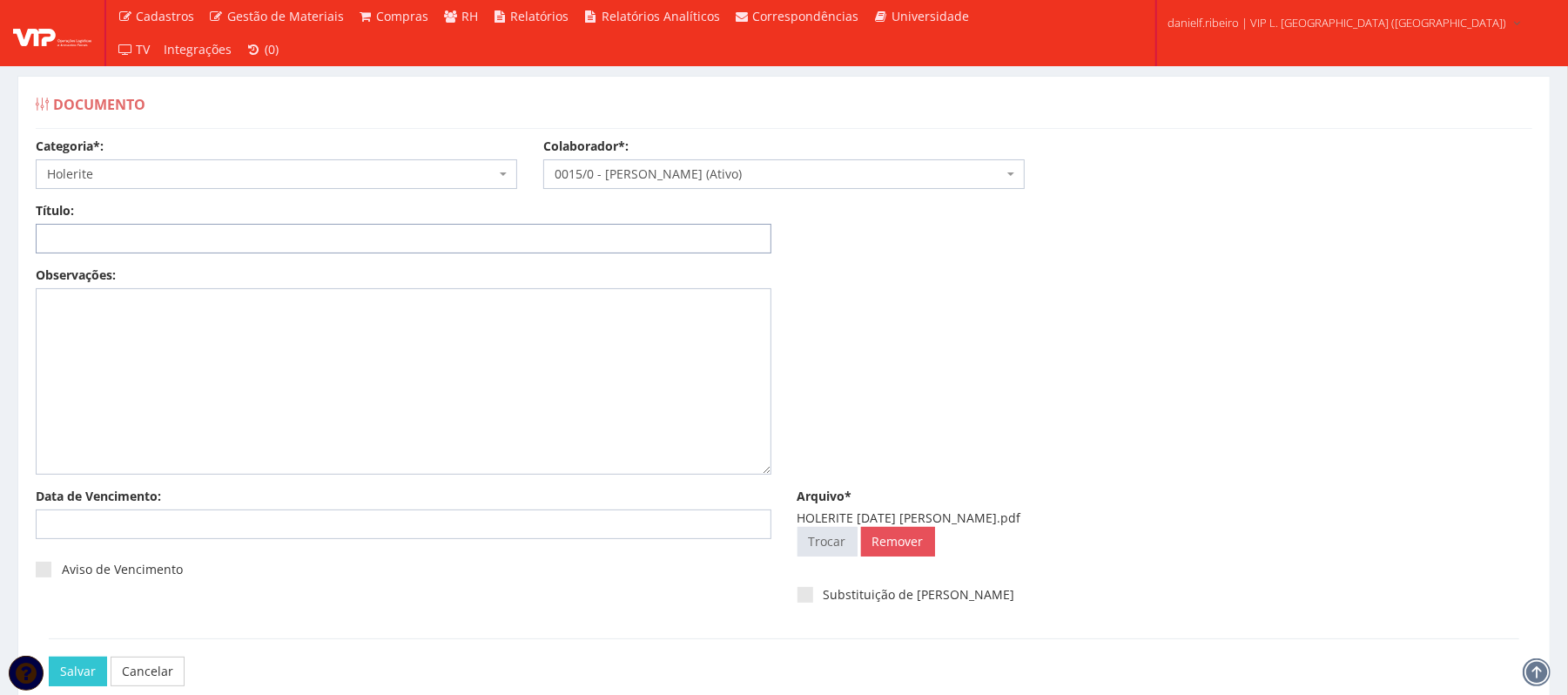
click at [99, 240] on input "Título:" at bounding box center [403, 238] width 736 height 30
paste input "HOLERITE MAI/2025"
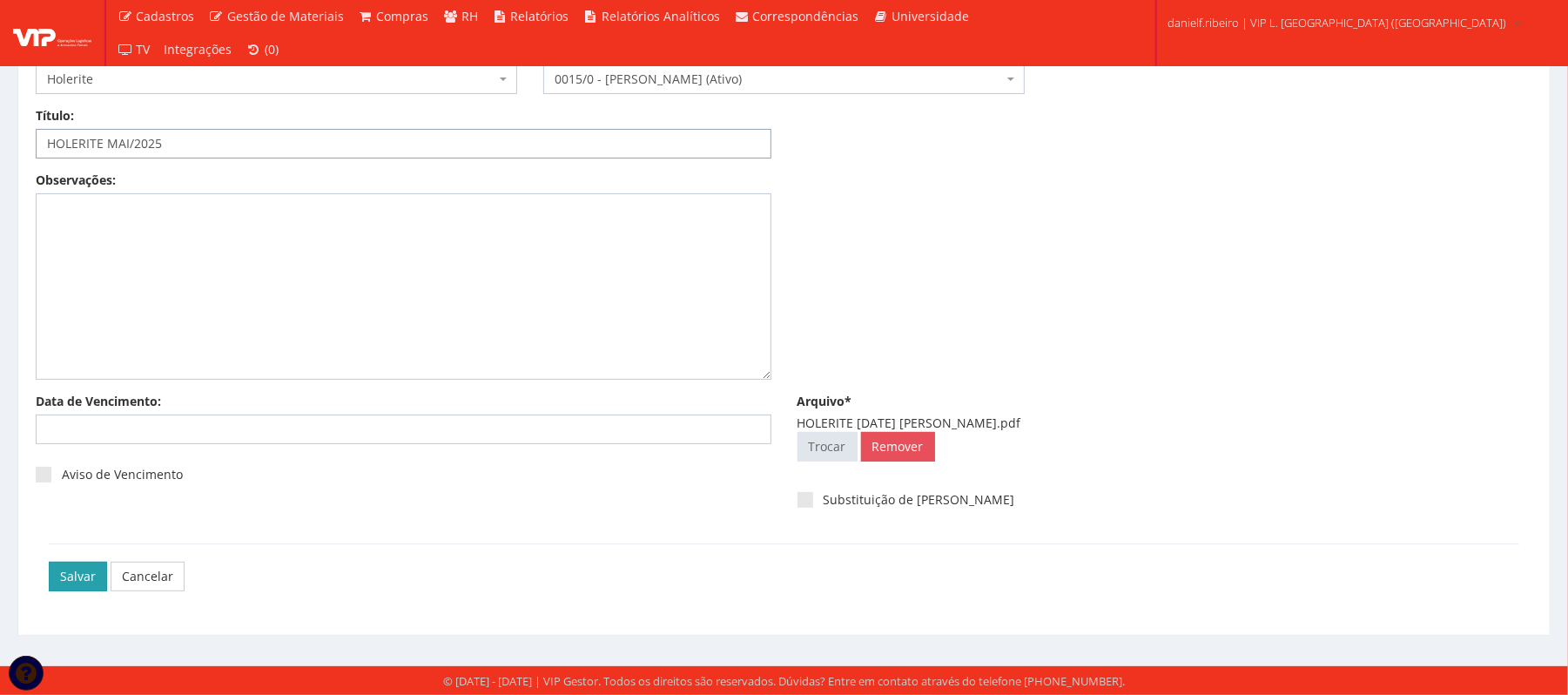
type input "HOLERITE MAI/2025"
click at [67, 568] on input "Salvar" at bounding box center [78, 576] width 58 height 30
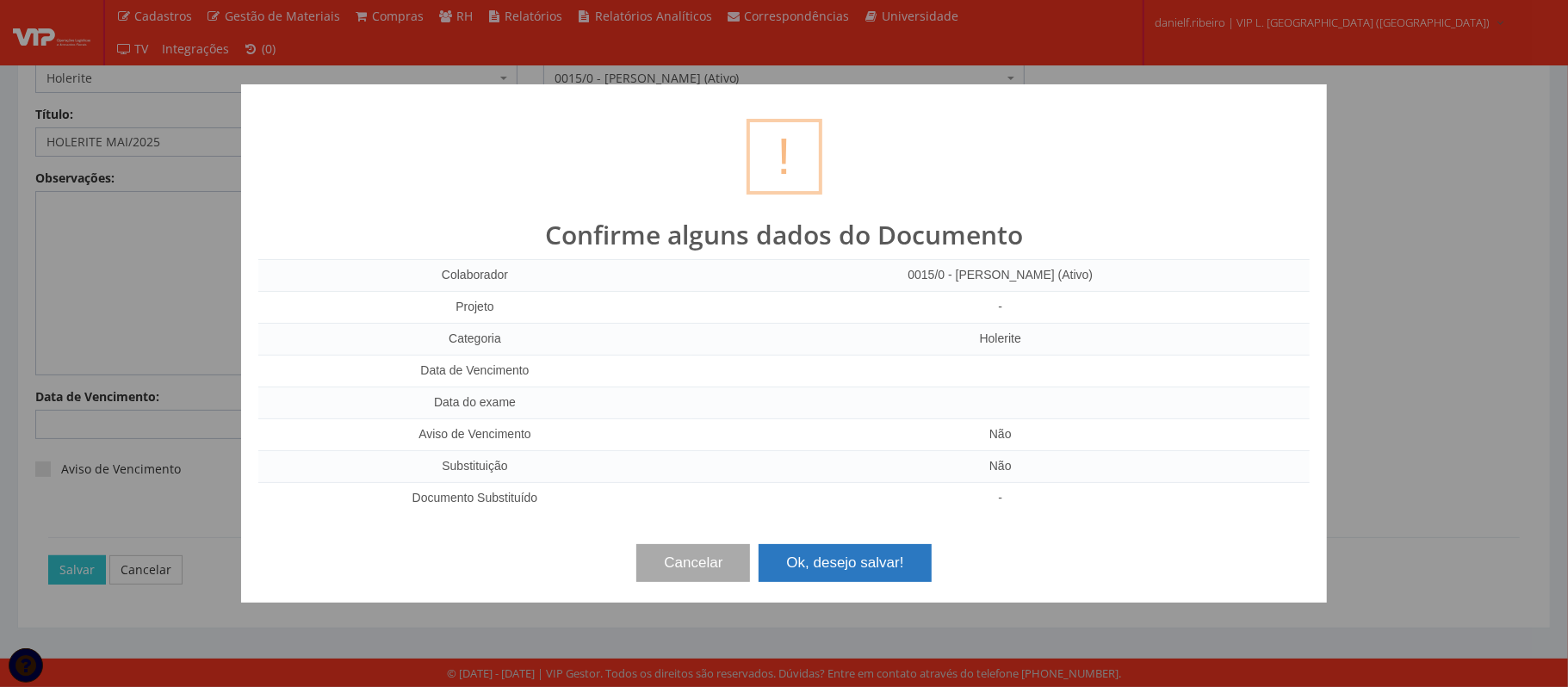
click at [855, 576] on button "Ok, desejo salvar!" at bounding box center [845, 563] width 172 height 38
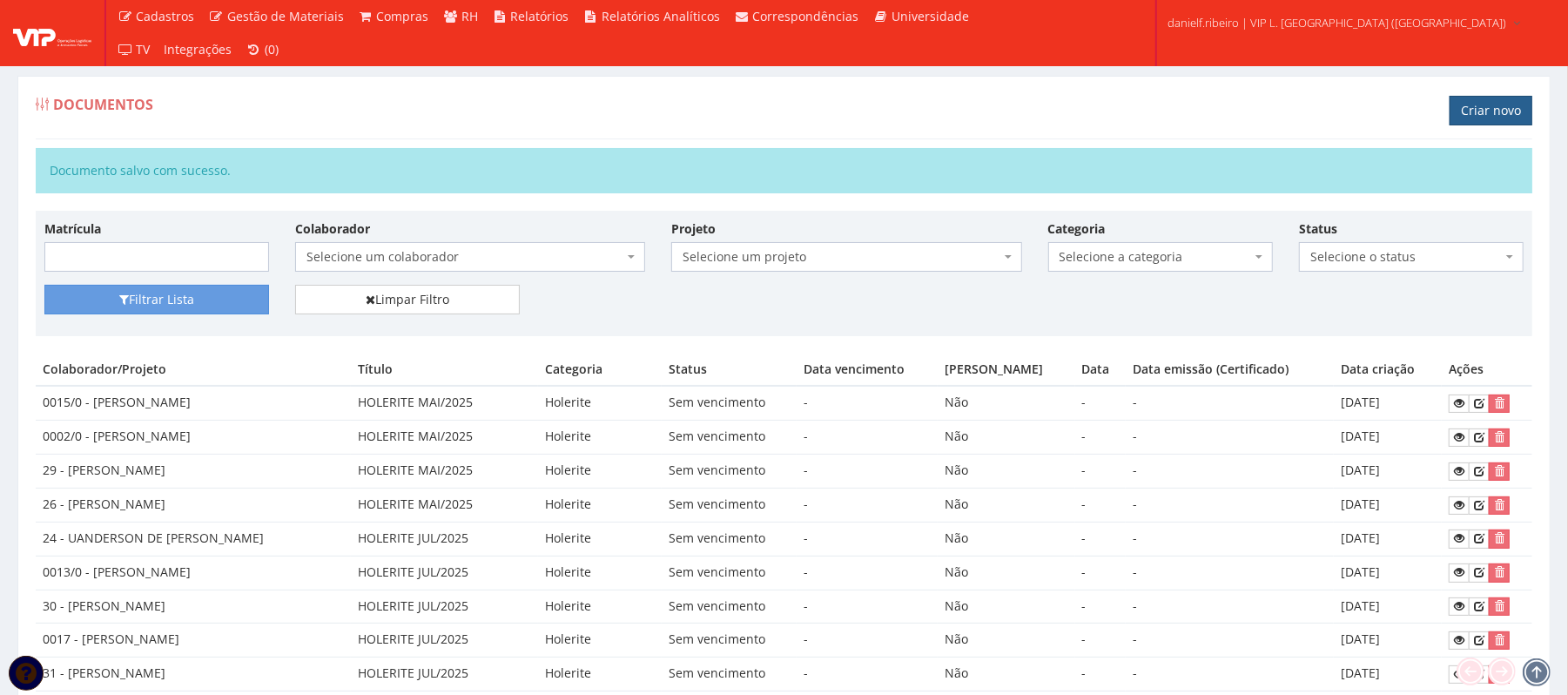
click at [1477, 105] on link "Criar novo" at bounding box center [1490, 110] width 82 height 30
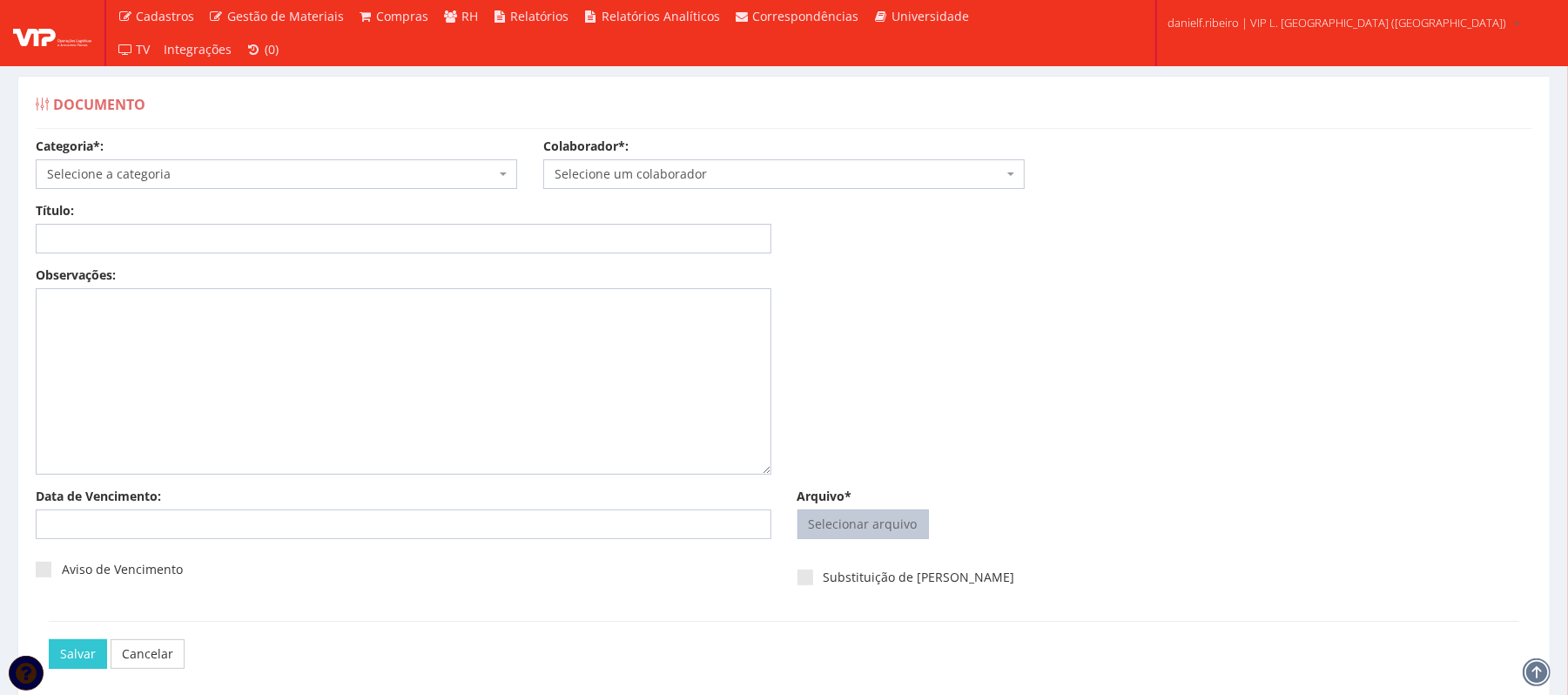
click at [872, 521] on input "Arquivo*" at bounding box center [863, 524] width 130 height 28
type input "C:\fakepath\HOLERITE MAI.2025 GEORGE DOUGLAS DA CONCEIÇÃO SANTOS.pdf"
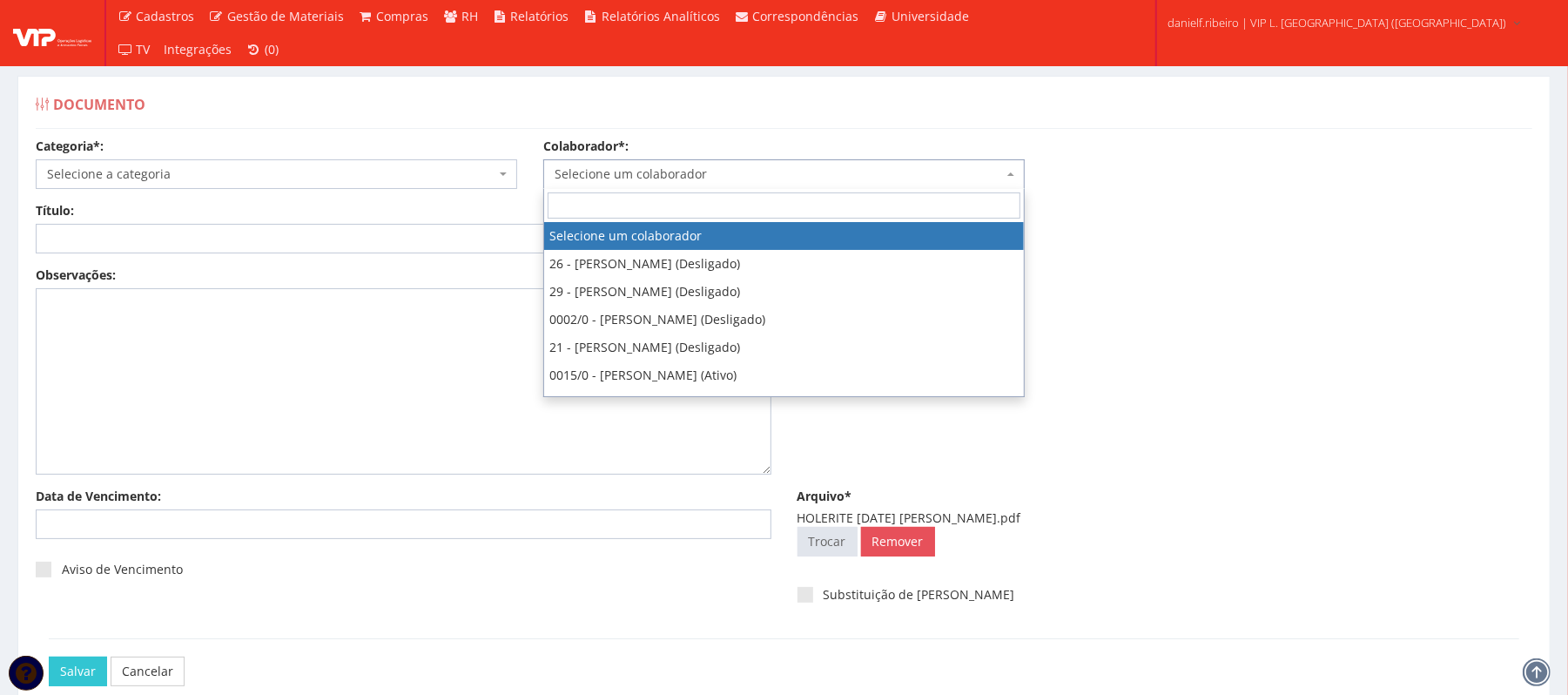
click at [738, 166] on span "Selecione um colaborador" at bounding box center [778, 174] width 448 height 17
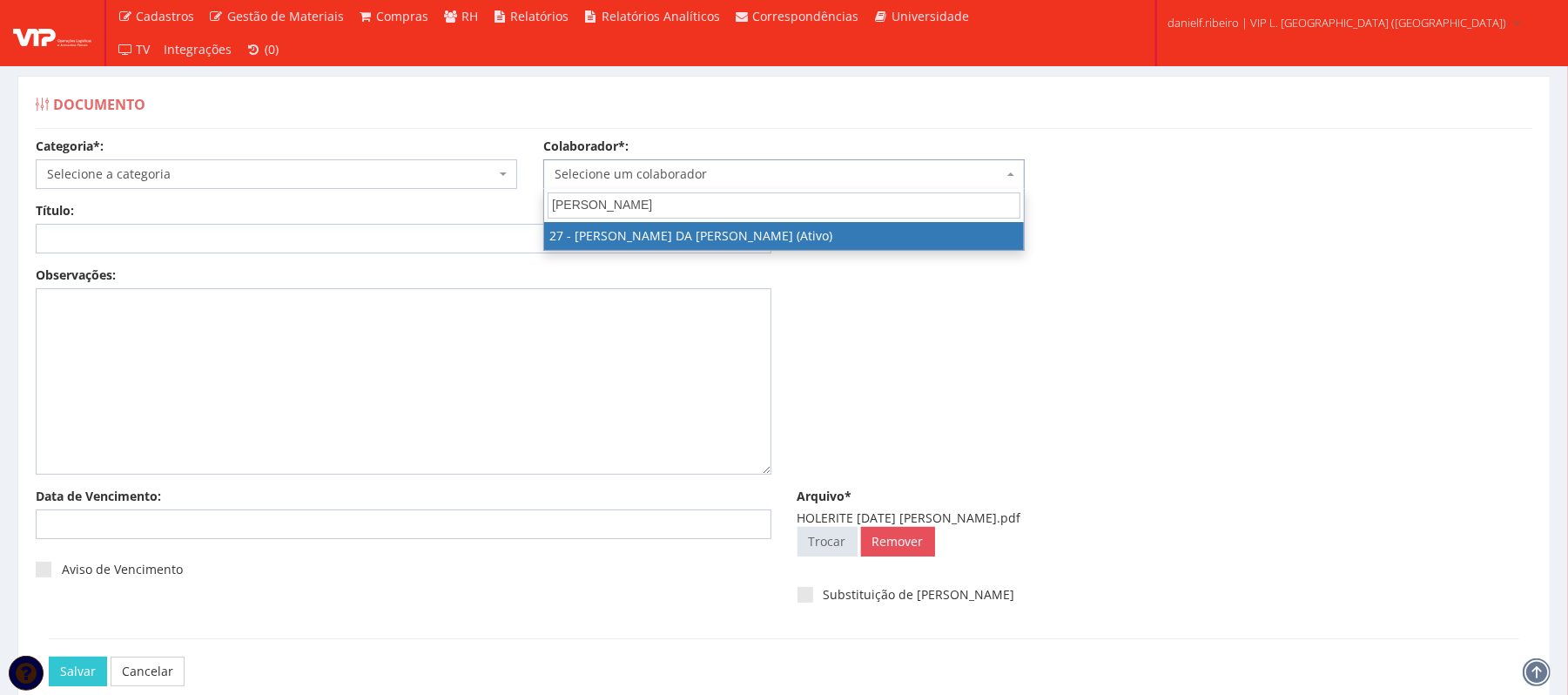
type input "GEORGE"
select select "3837"
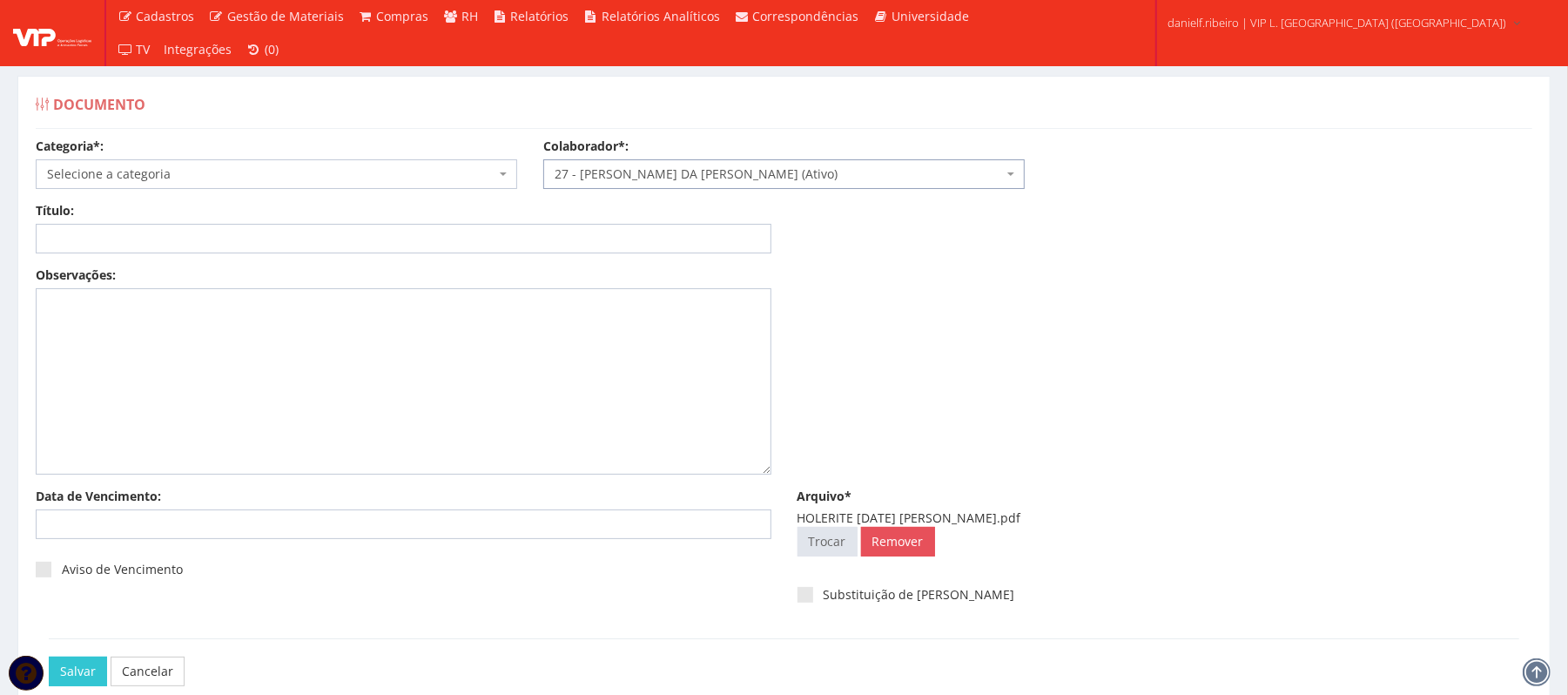
click at [285, 189] on body "Cadastros Clientes Unidades Subclientes Unidades de Subclientes Projetos Vagas …" at bounding box center [784, 394] width 1568 height 790
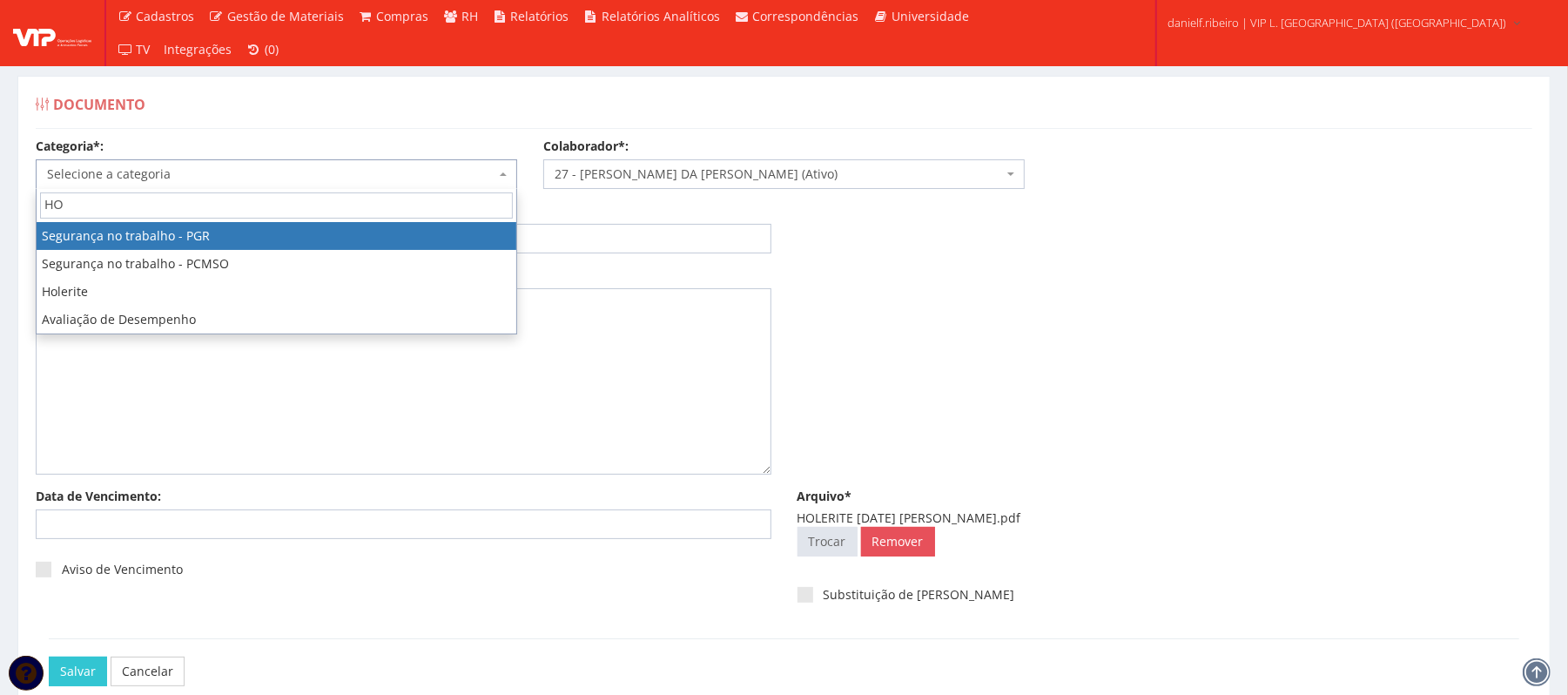
type input "HOL"
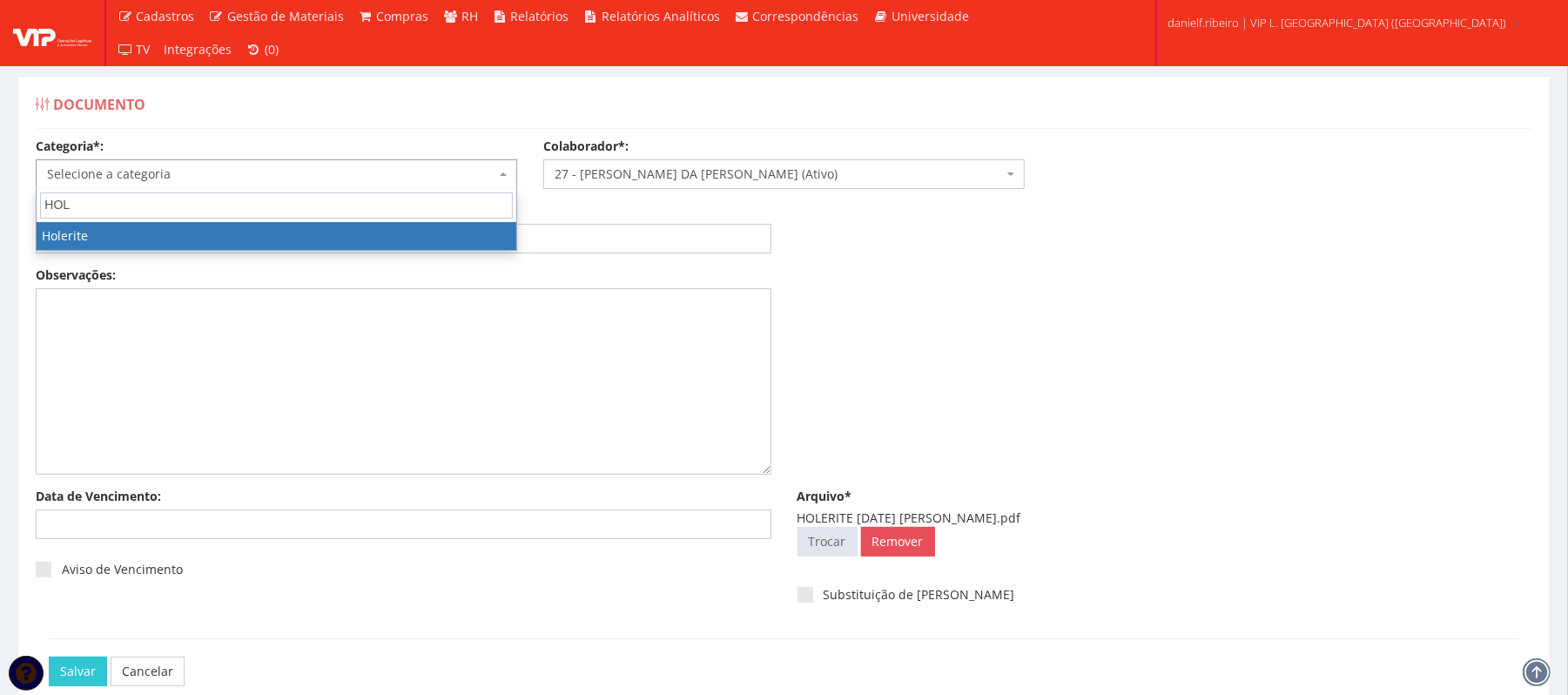
select select "holerite"
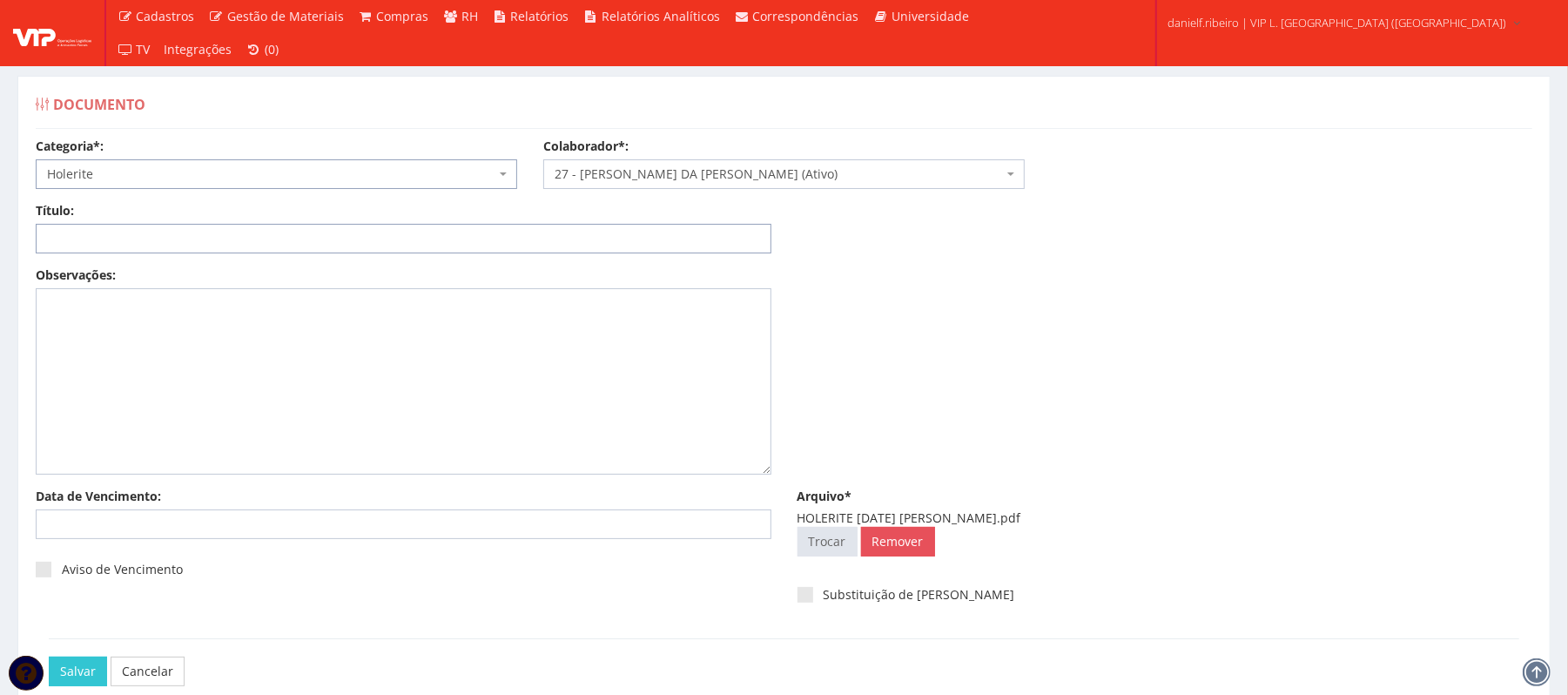
click at [251, 238] on input "Título:" at bounding box center [403, 238] width 736 height 30
paste input "HOLERITE MAI/2025"
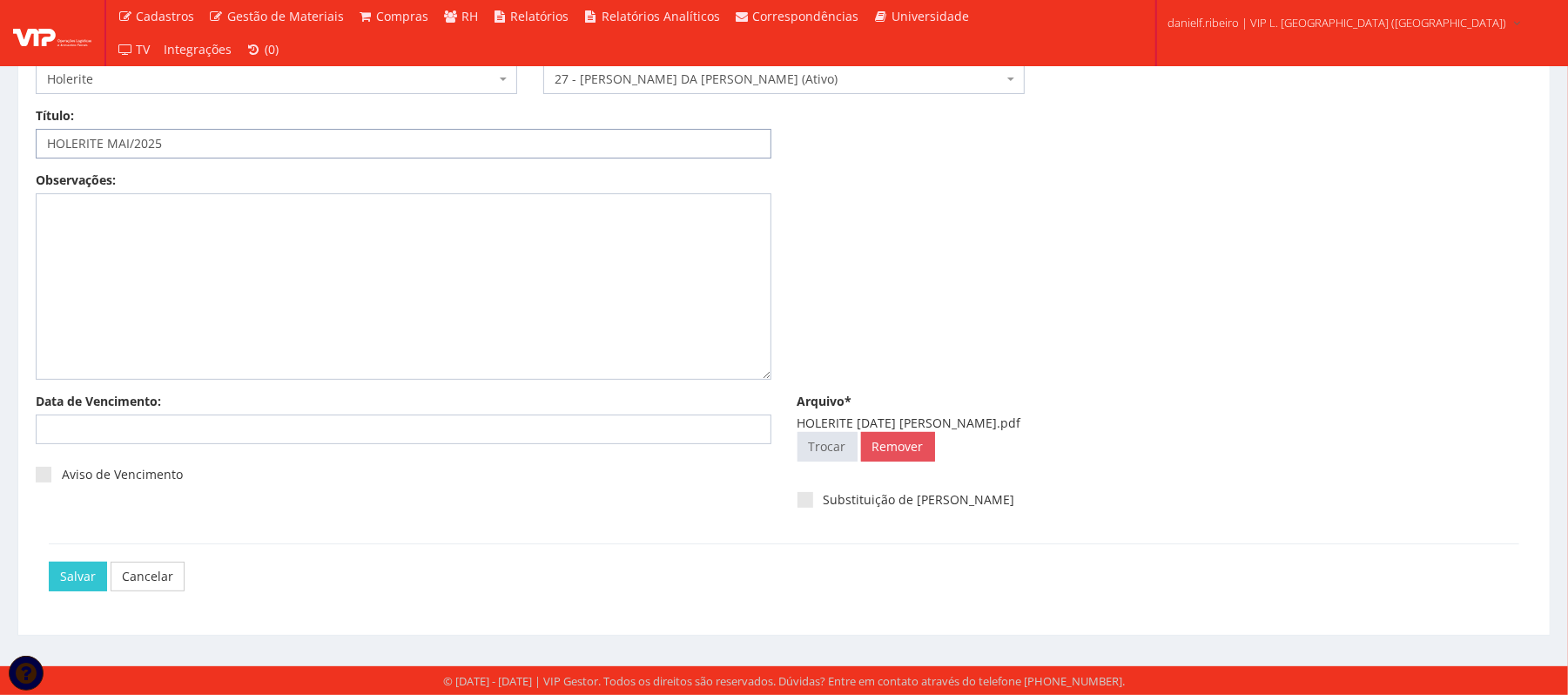
type input "HOLERITE MAI/2025"
click at [74, 558] on div "Salvar Cancelar" at bounding box center [784, 576] width 1470 height 65
click at [59, 574] on input "Salvar" at bounding box center [78, 576] width 58 height 30
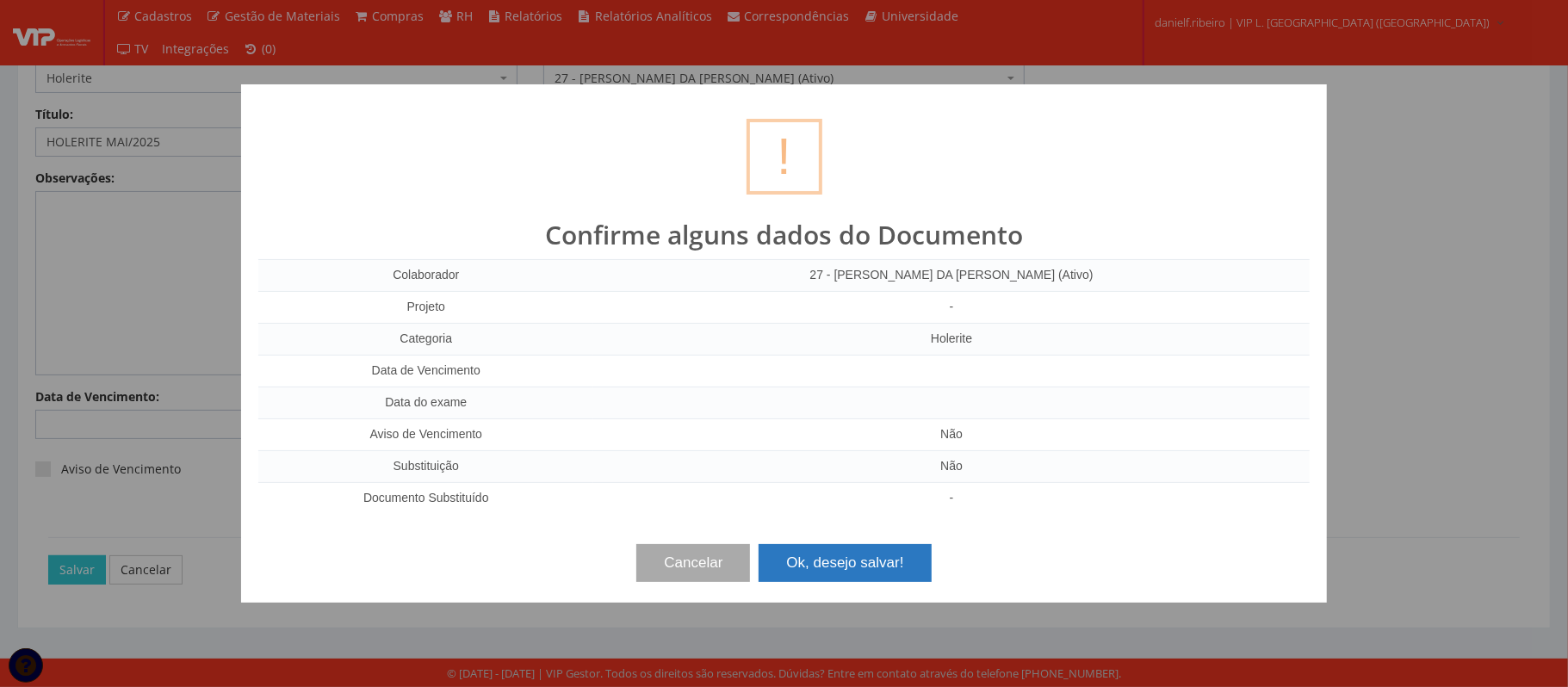
click at [902, 562] on button "Ok, desejo salvar!" at bounding box center [845, 563] width 172 height 38
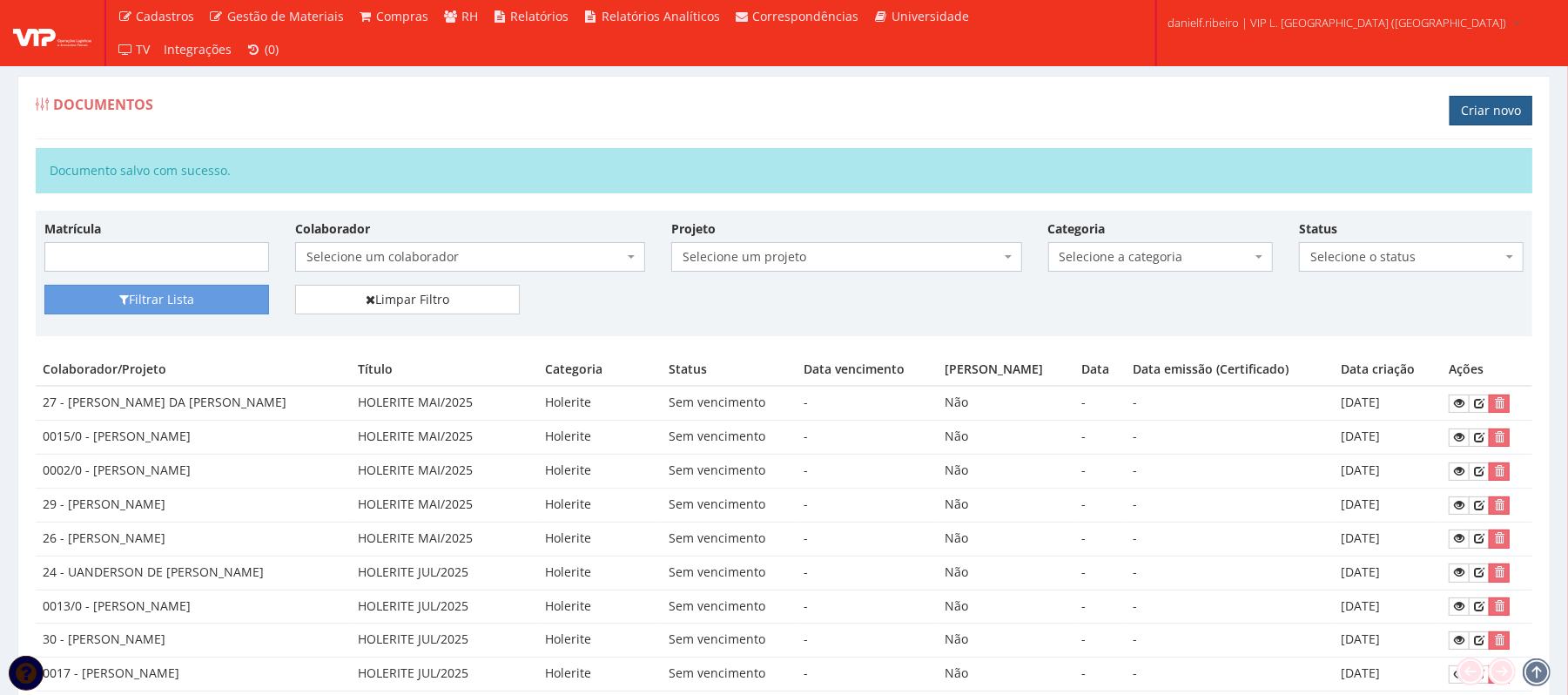
click at [1485, 115] on link "Criar novo" at bounding box center [1490, 110] width 82 height 30
click at [1454, 410] on icon at bounding box center [1459, 403] width 11 height 12
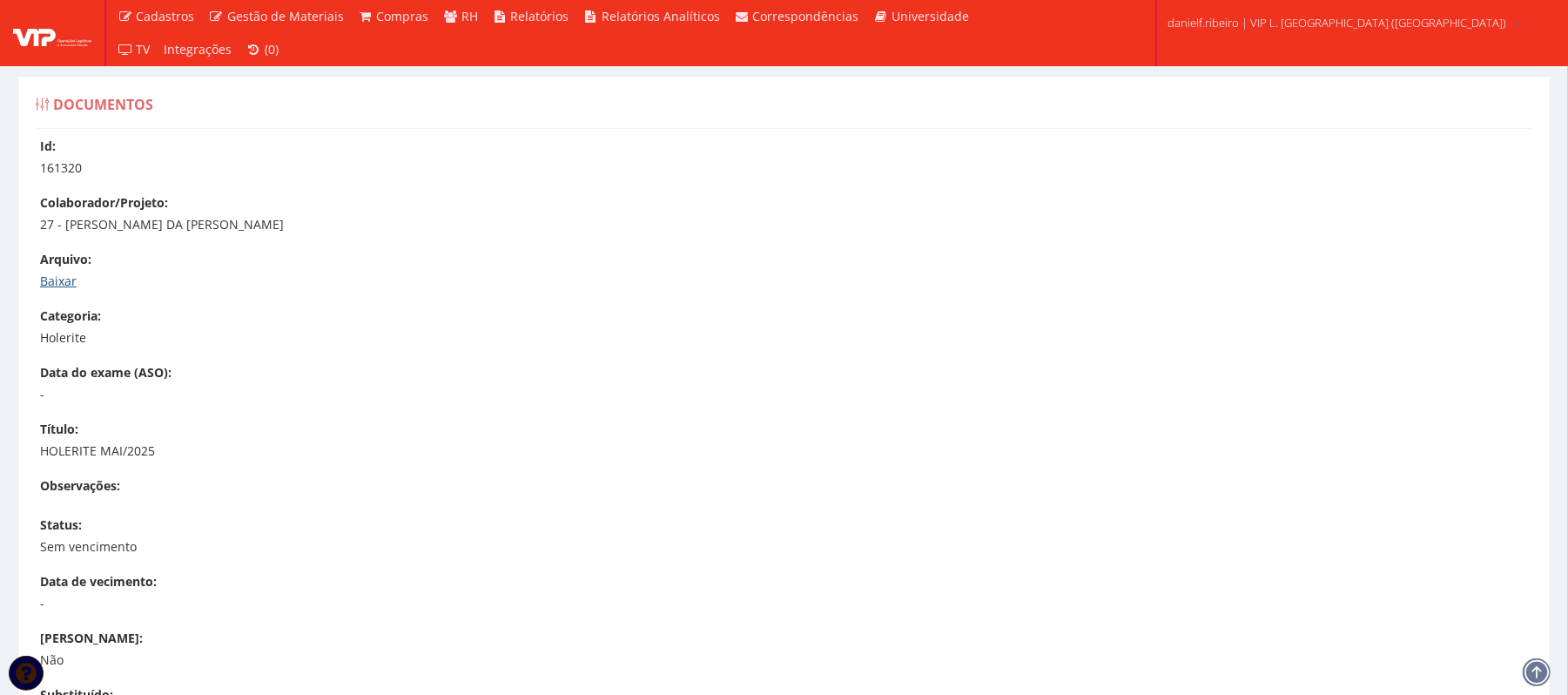
click at [53, 276] on link "Baixar" at bounding box center [58, 280] width 36 height 16
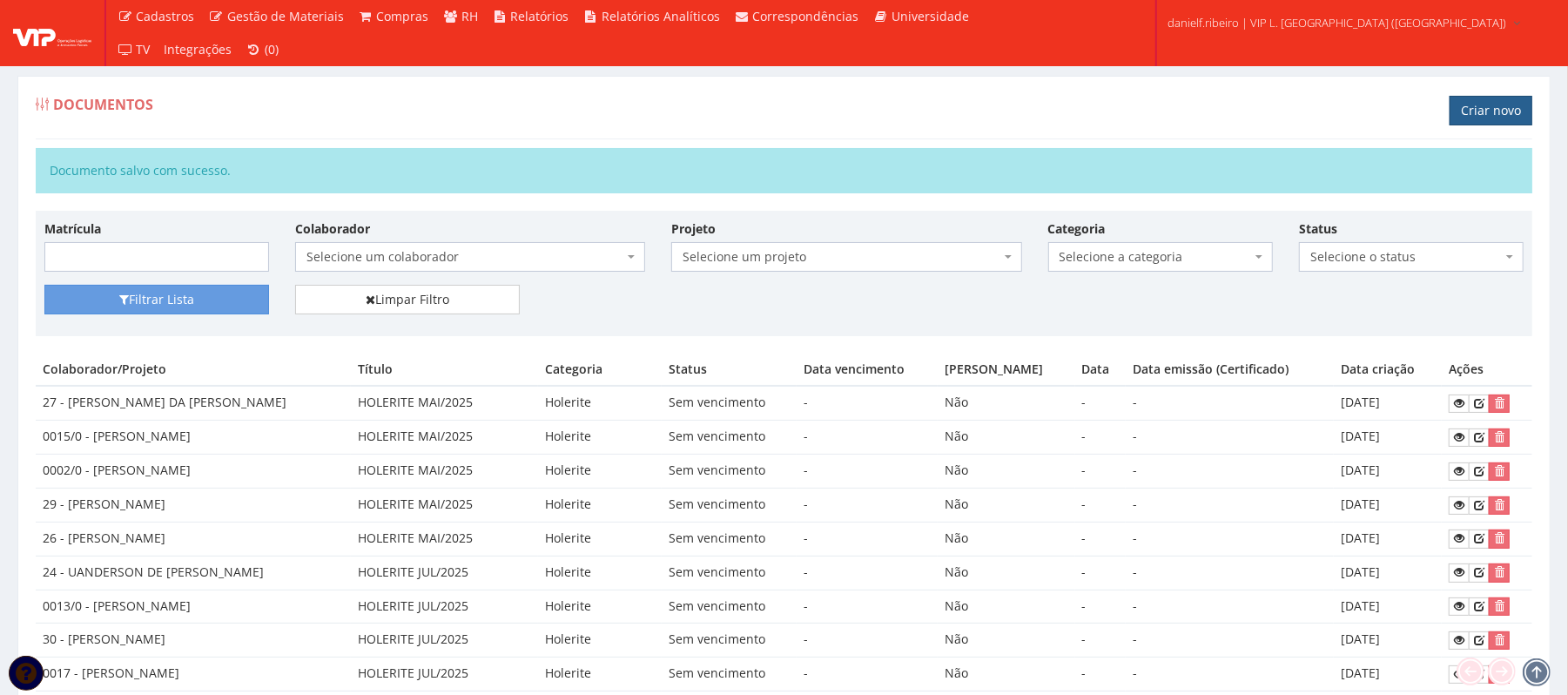
click at [1468, 111] on link "Criar novo" at bounding box center [1490, 110] width 82 height 30
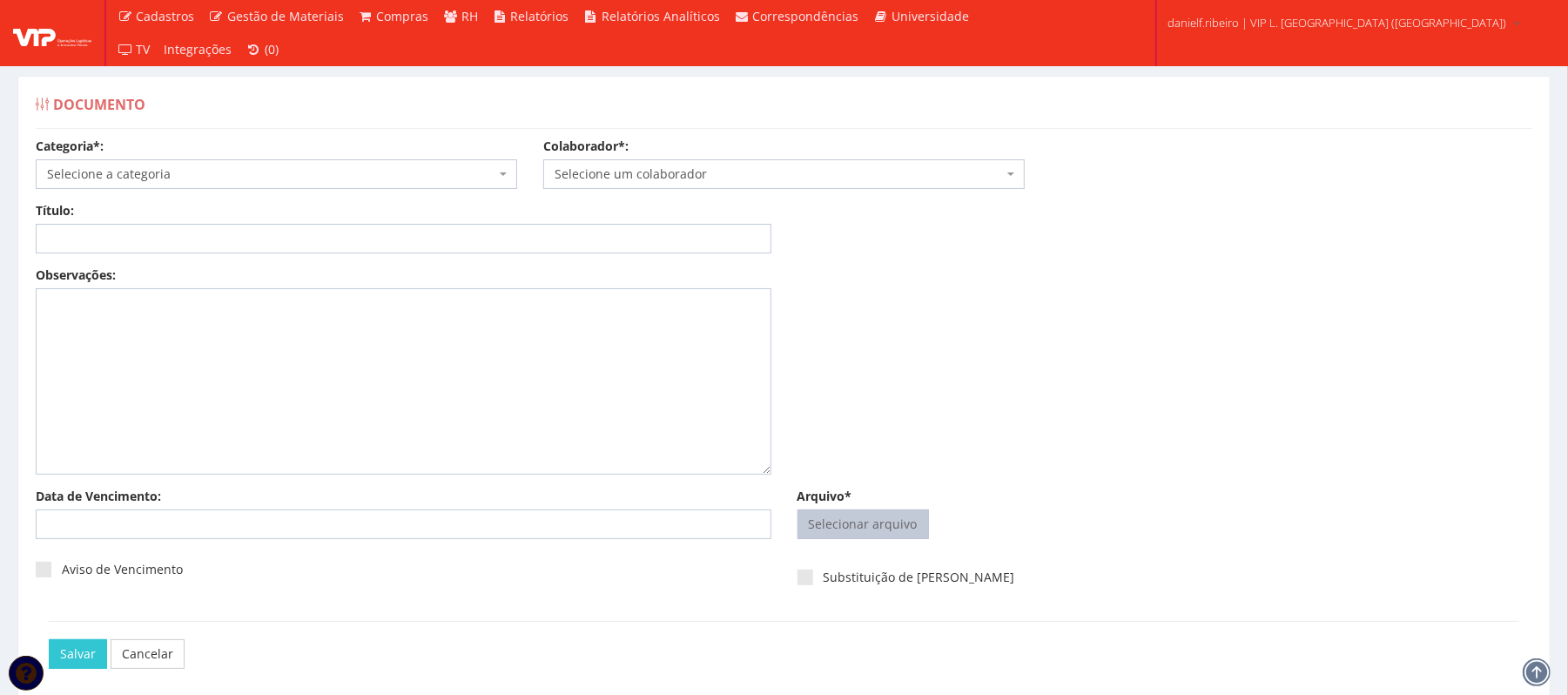
click at [883, 526] on input "Arquivo*" at bounding box center [863, 524] width 130 height 28
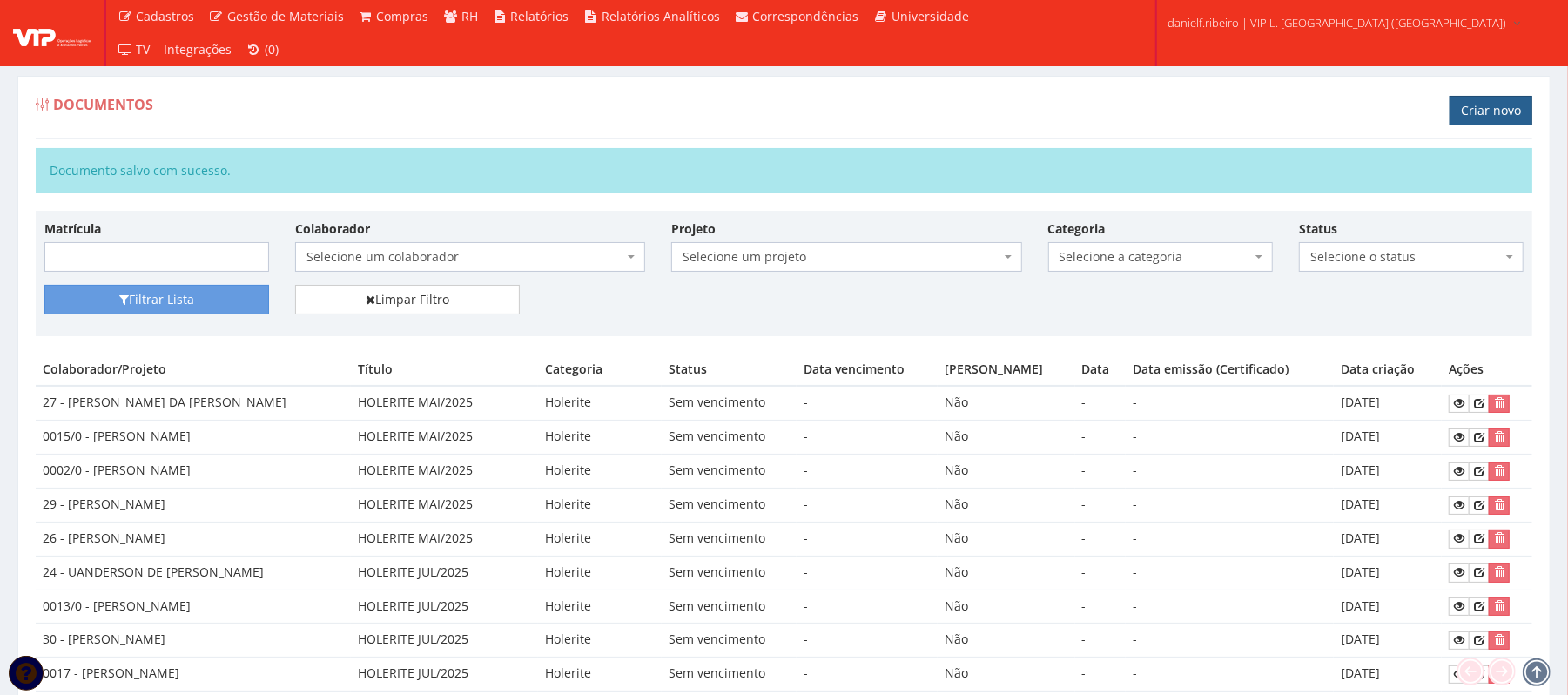
click at [1449, 115] on link "Criar novo" at bounding box center [1490, 110] width 82 height 30
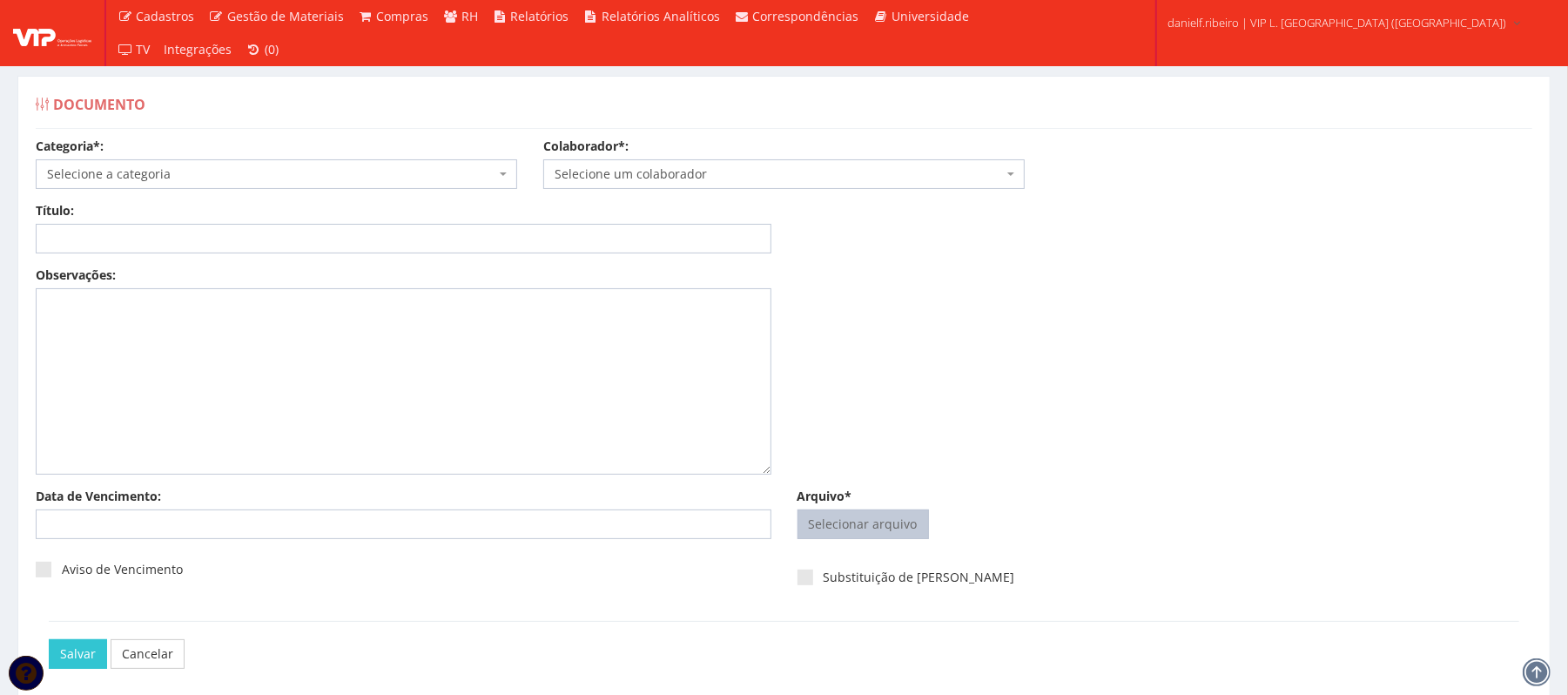
click at [822, 524] on input "Arquivo*" at bounding box center [863, 524] width 130 height 28
type input "C:\fakepath\HOLERITE [DATE] [PERSON_NAME].pdf"
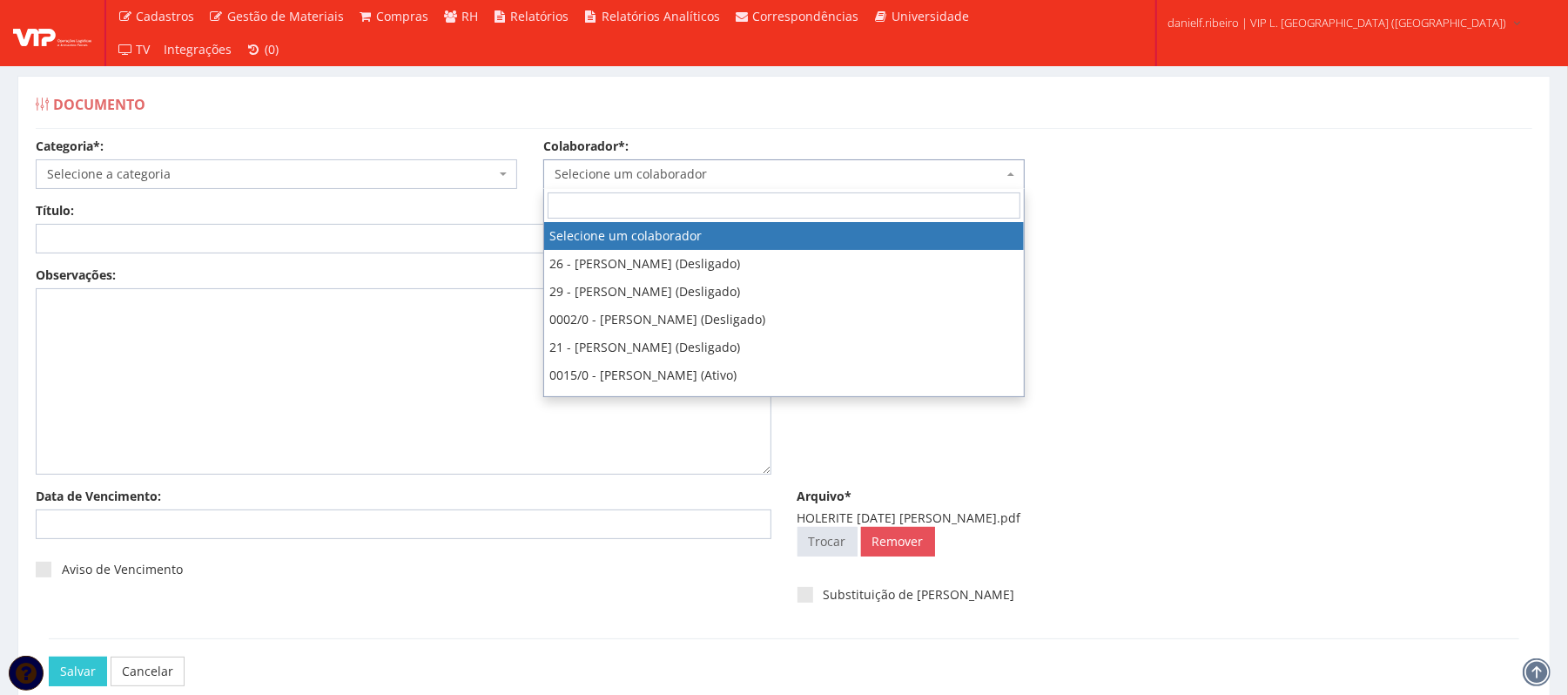
click at [603, 187] on span "Selecione um colaborador" at bounding box center [784, 173] width 482 height 30
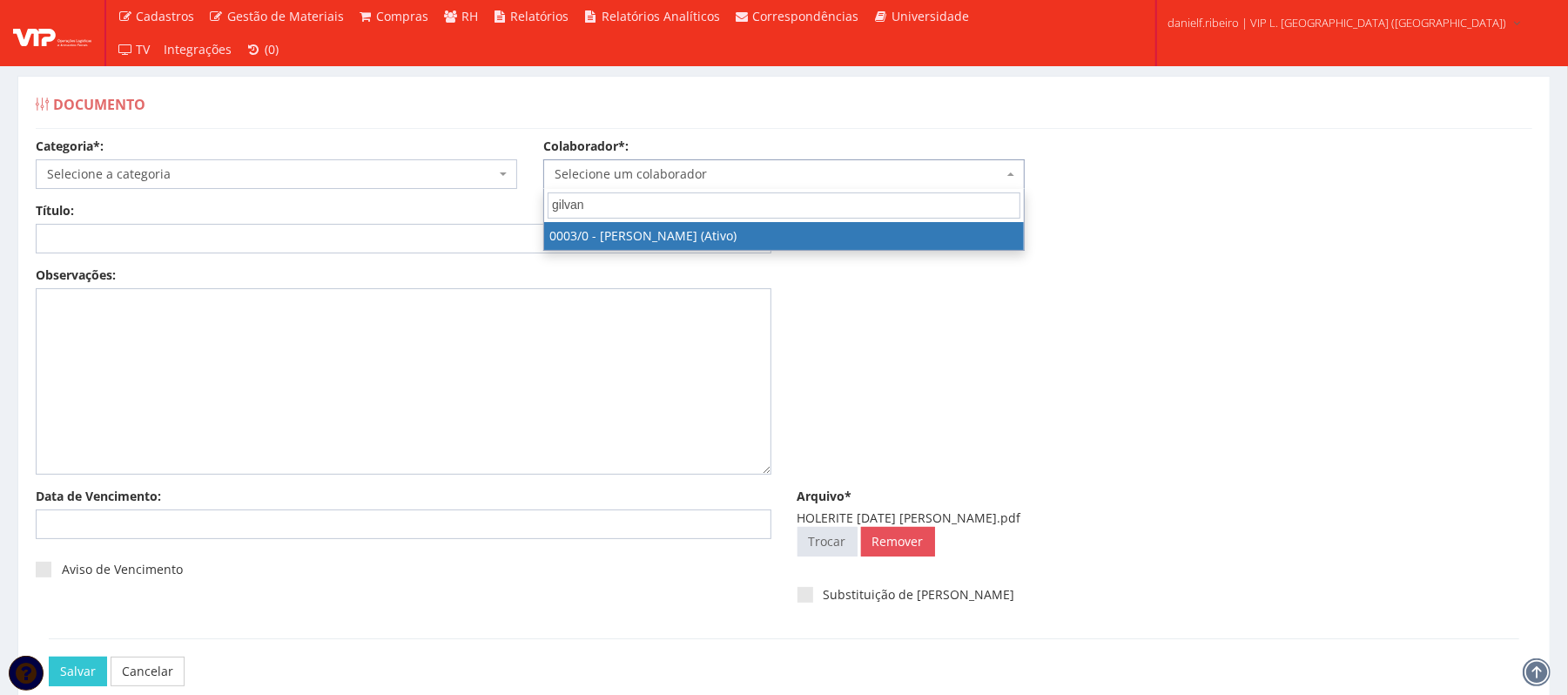
type input "gilvane"
select select "716"
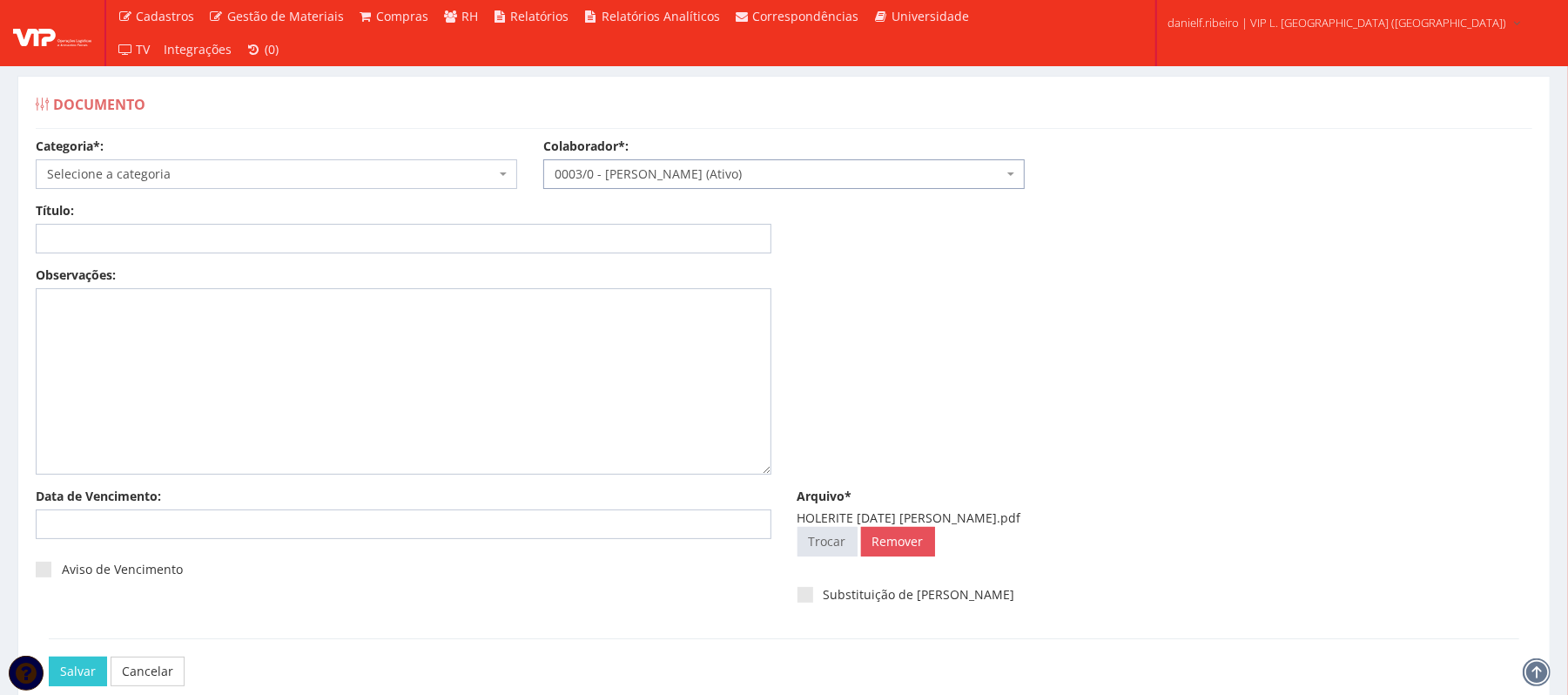
click at [213, 166] on span "Selecione a categoria" at bounding box center [276, 173] width 482 height 30
type input "hol"
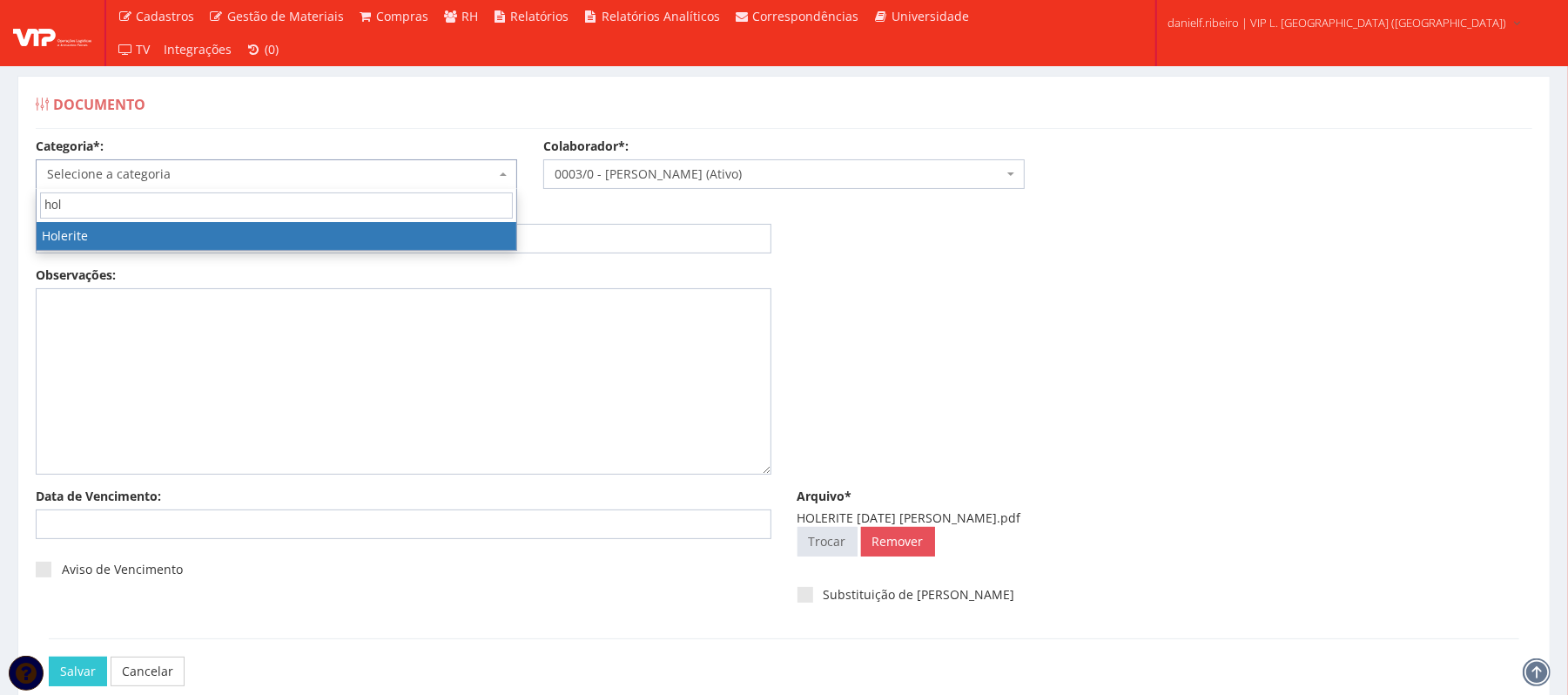
select select "holerite"
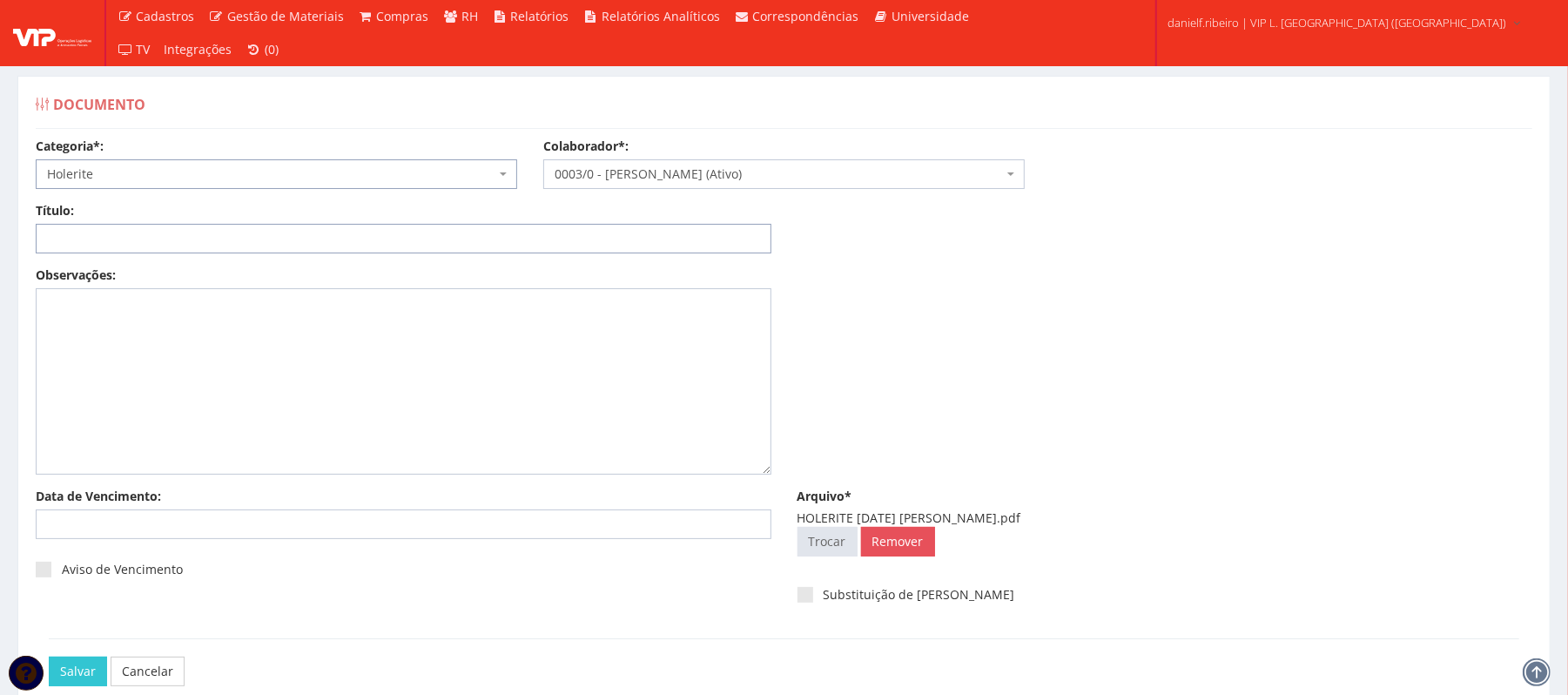
click at [130, 245] on input "Título:" at bounding box center [403, 238] width 736 height 30
paste input "HOLERITE MAI/2025"
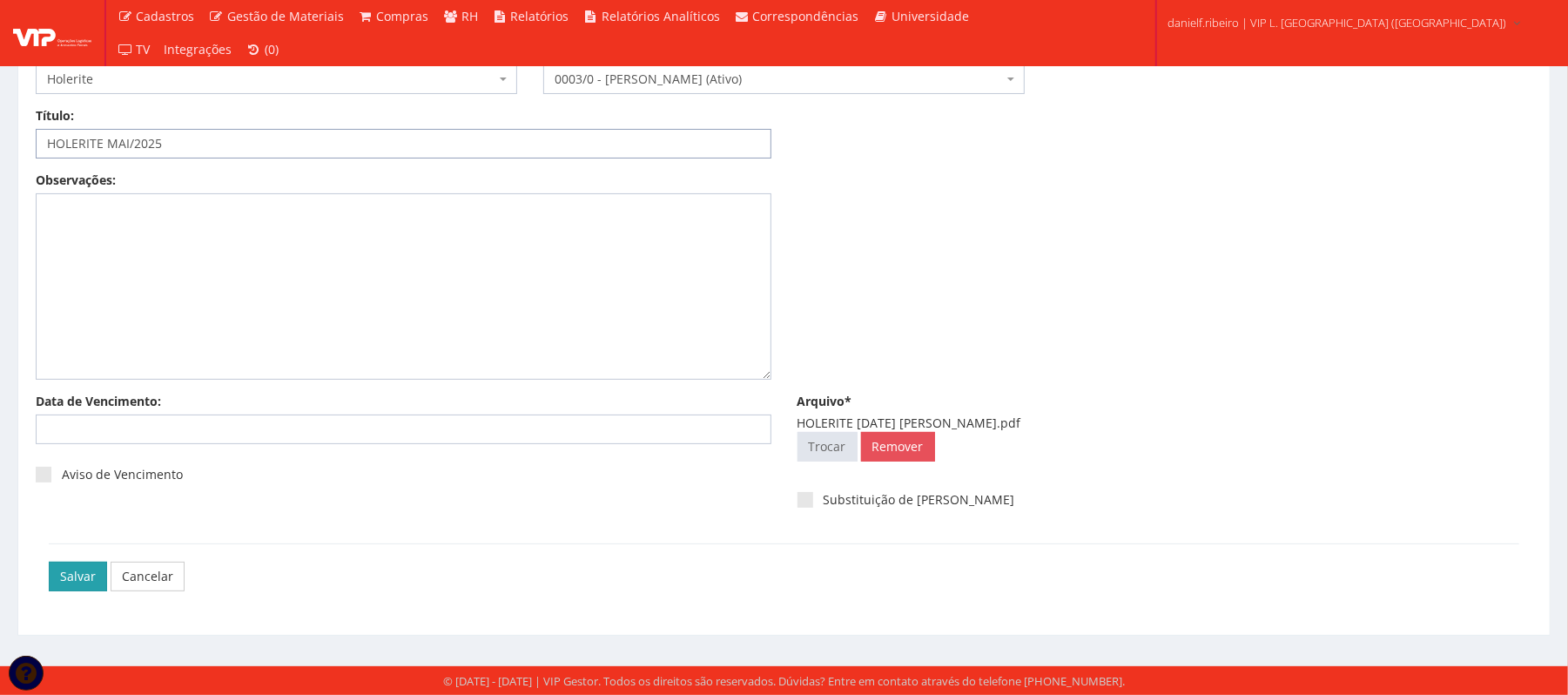
type input "HOLERITE MAI/2025"
click at [66, 569] on input "Salvar" at bounding box center [78, 576] width 58 height 30
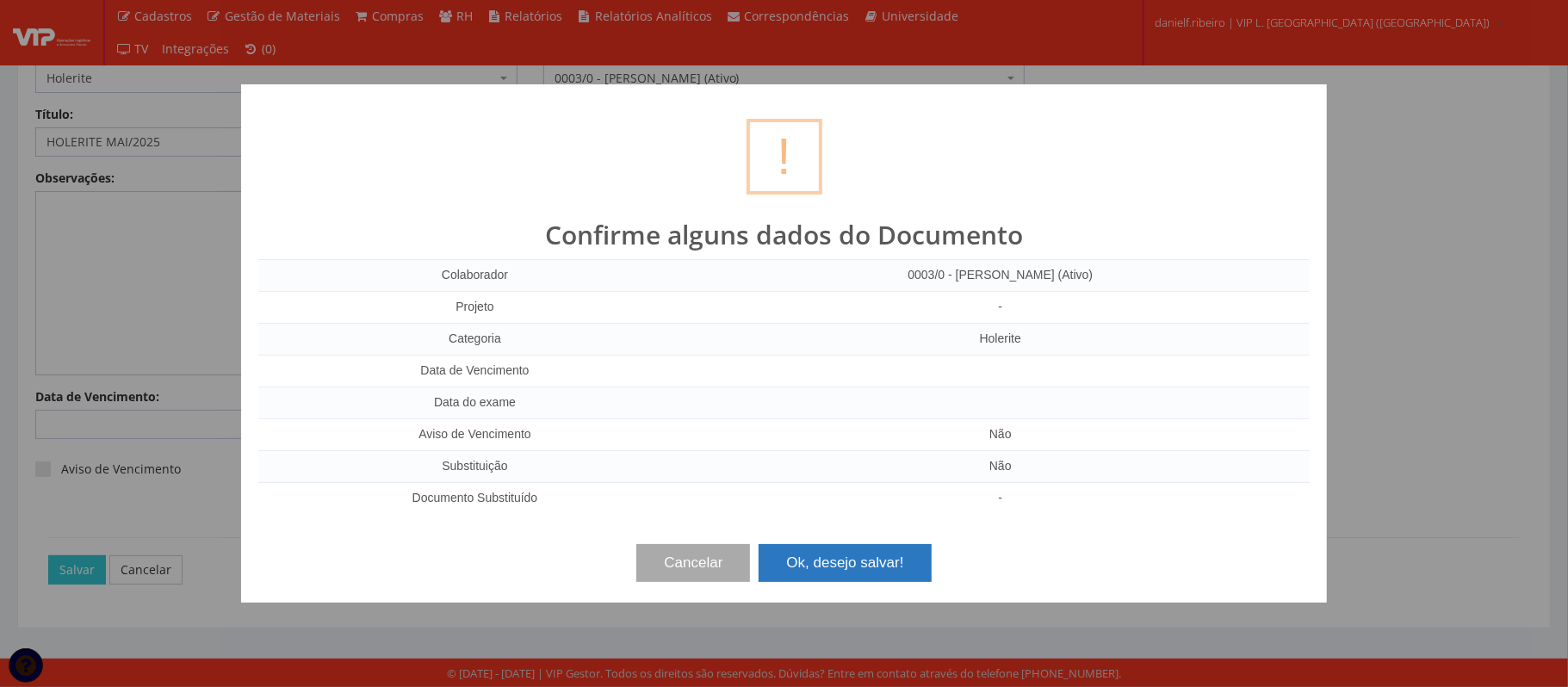
click at [828, 572] on button "Ok, desejo salvar!" at bounding box center [845, 563] width 172 height 38
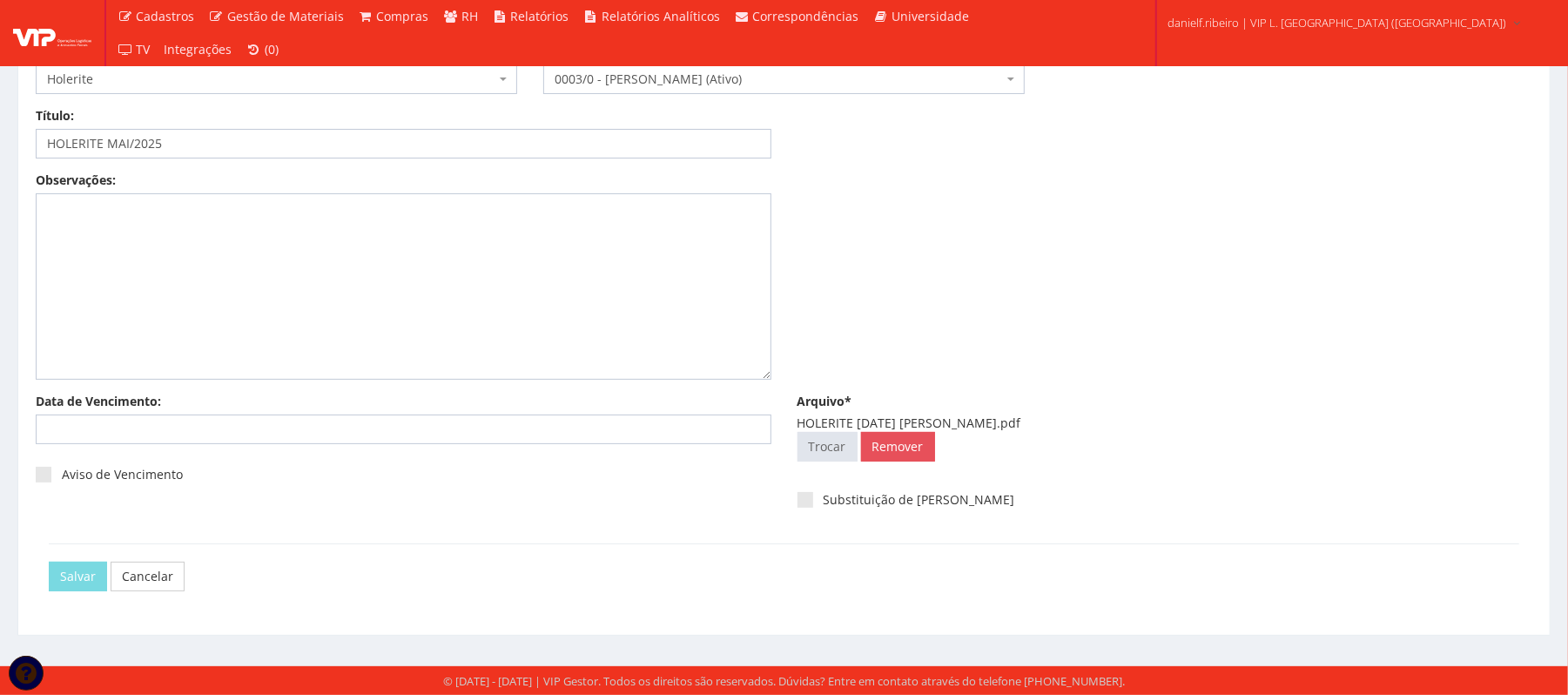
scroll to position [0, 0]
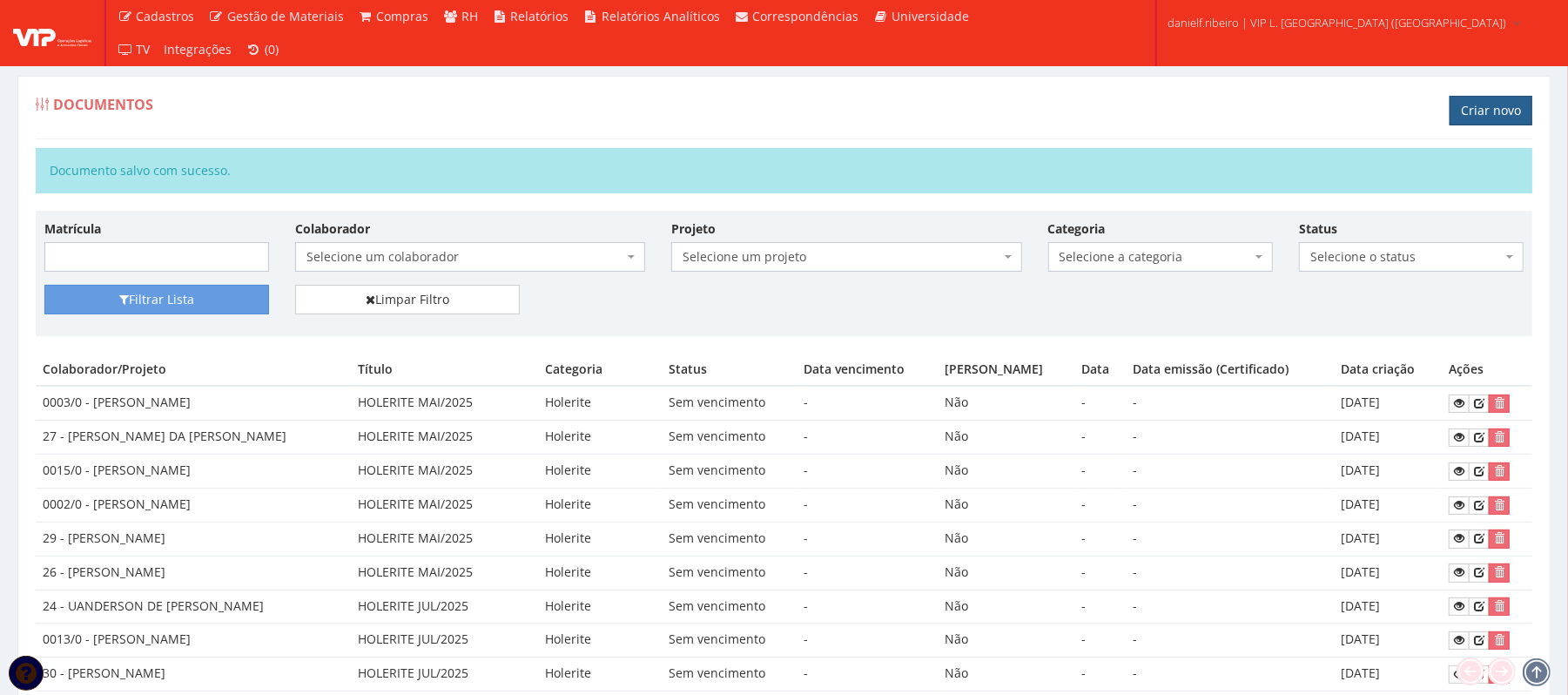
click at [1473, 110] on link "Criar novo" at bounding box center [1490, 110] width 82 height 30
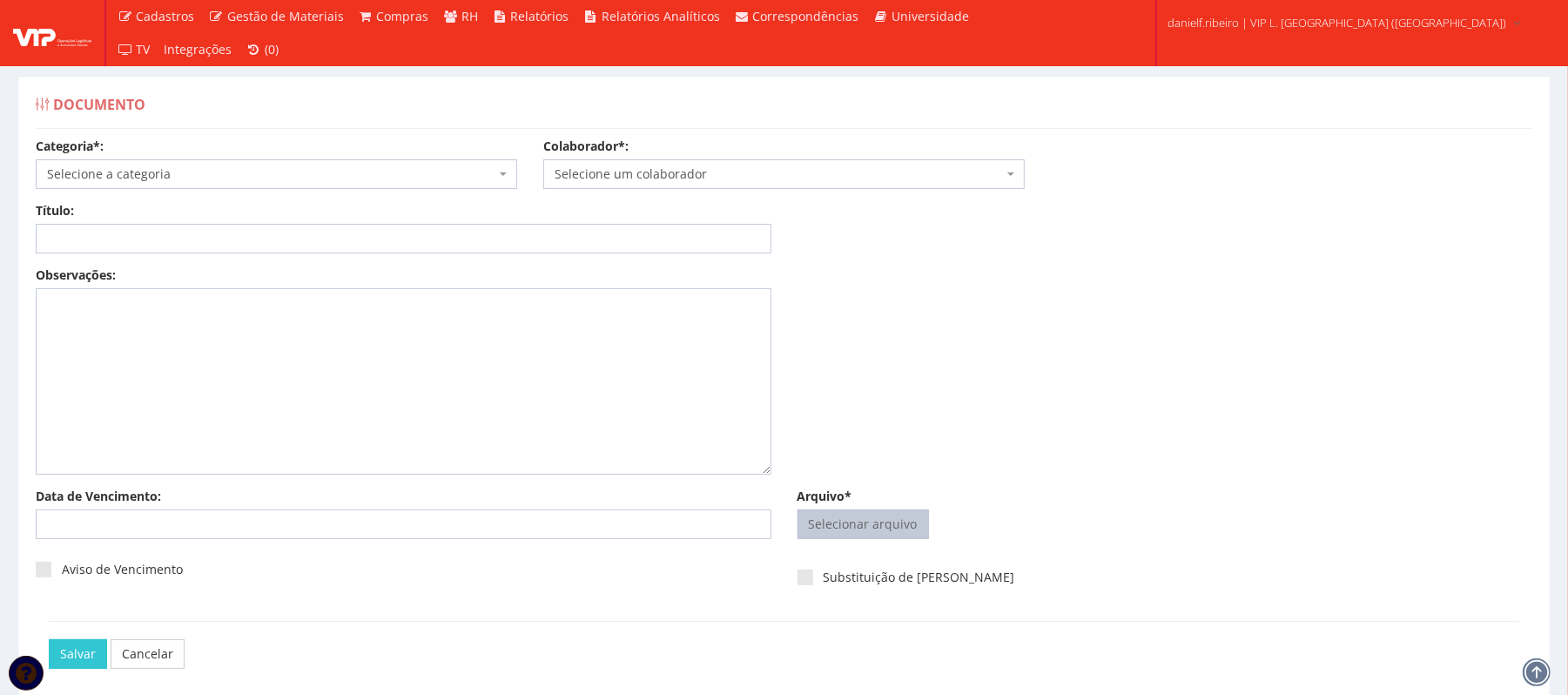
click at [867, 519] on input "Arquivo*" at bounding box center [863, 524] width 130 height 28
type input "C:\fakepath\HOLERITE MAI.2025 HELENILTON ANTONIO DOS SANTOS.pdf"
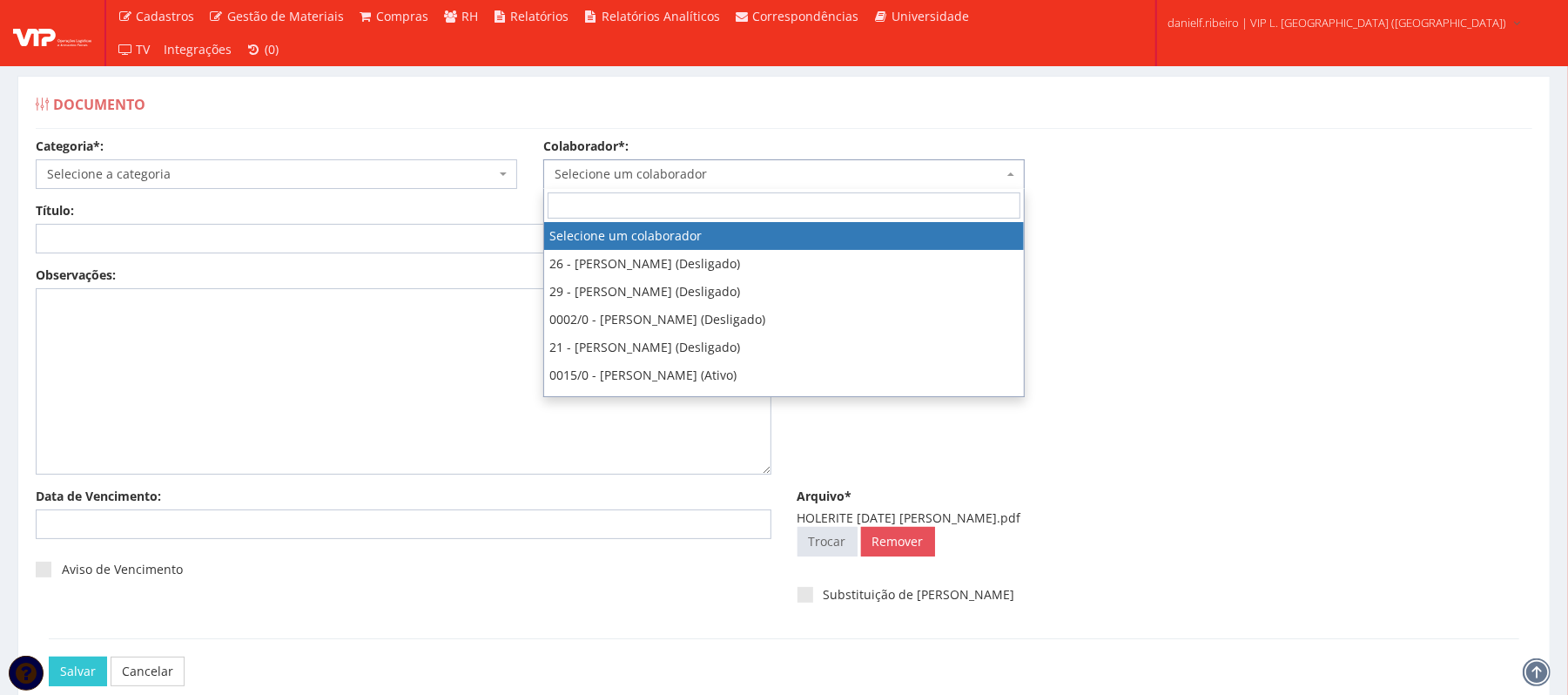
click at [731, 176] on span "Selecione um colaborador" at bounding box center [778, 174] width 448 height 17
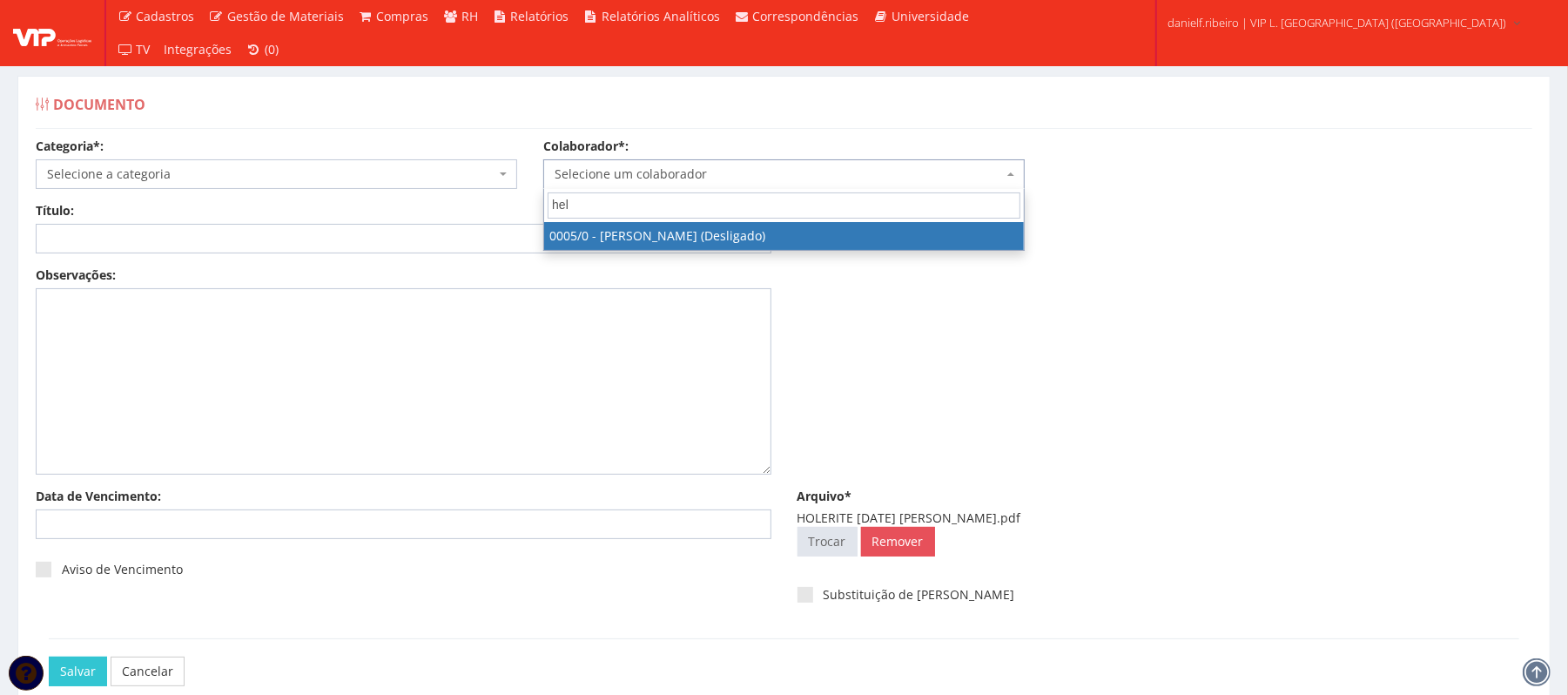
type input "hele"
select select "718"
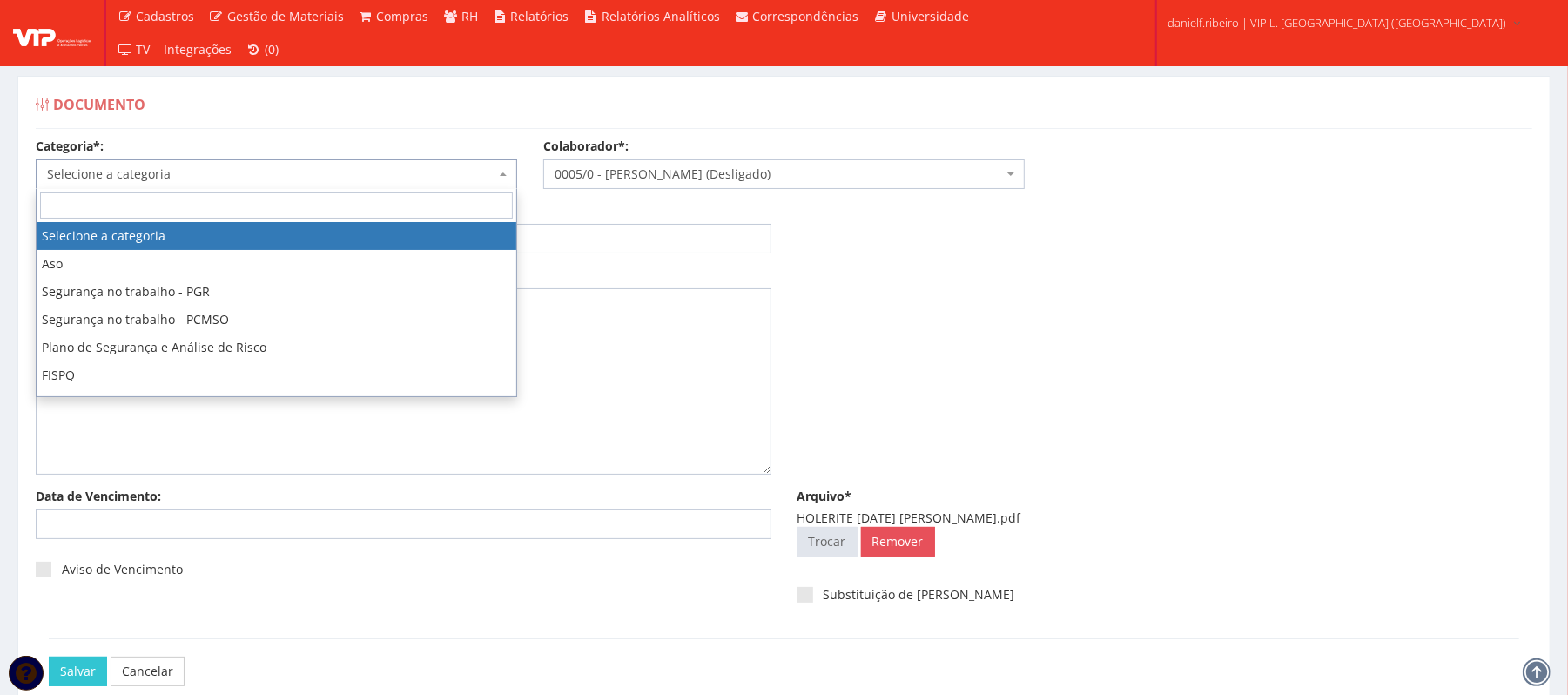
click at [122, 178] on span "Selecione a categoria" at bounding box center [271, 174] width 448 height 17
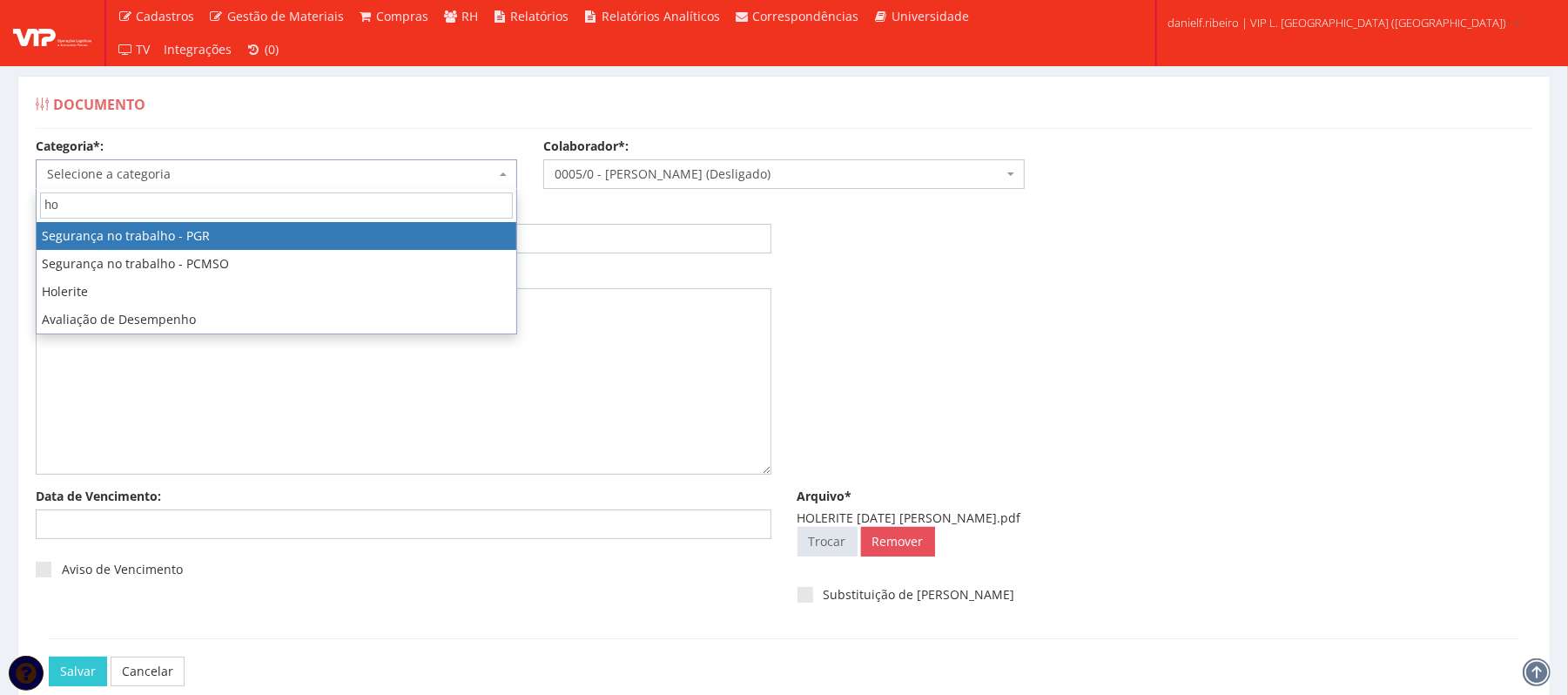
type input "hol"
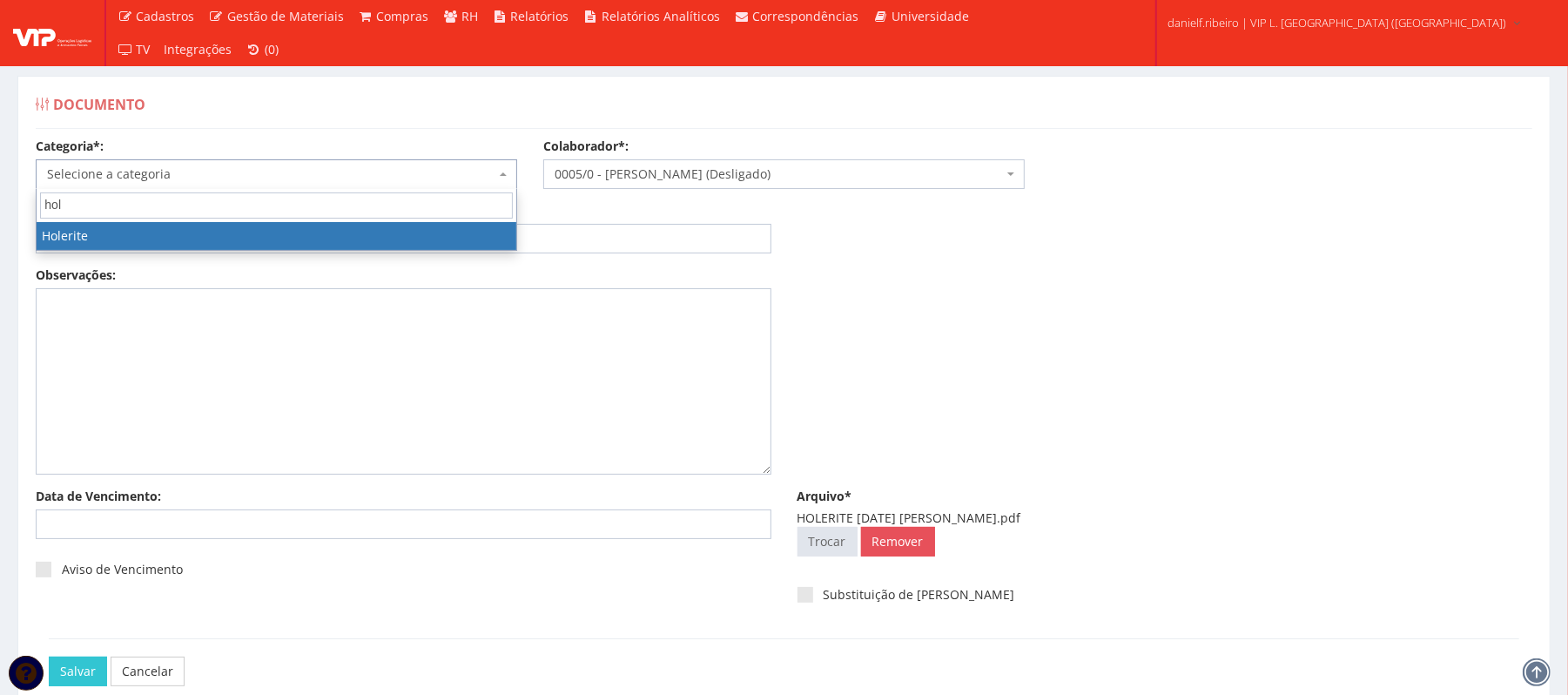
select select "holerite"
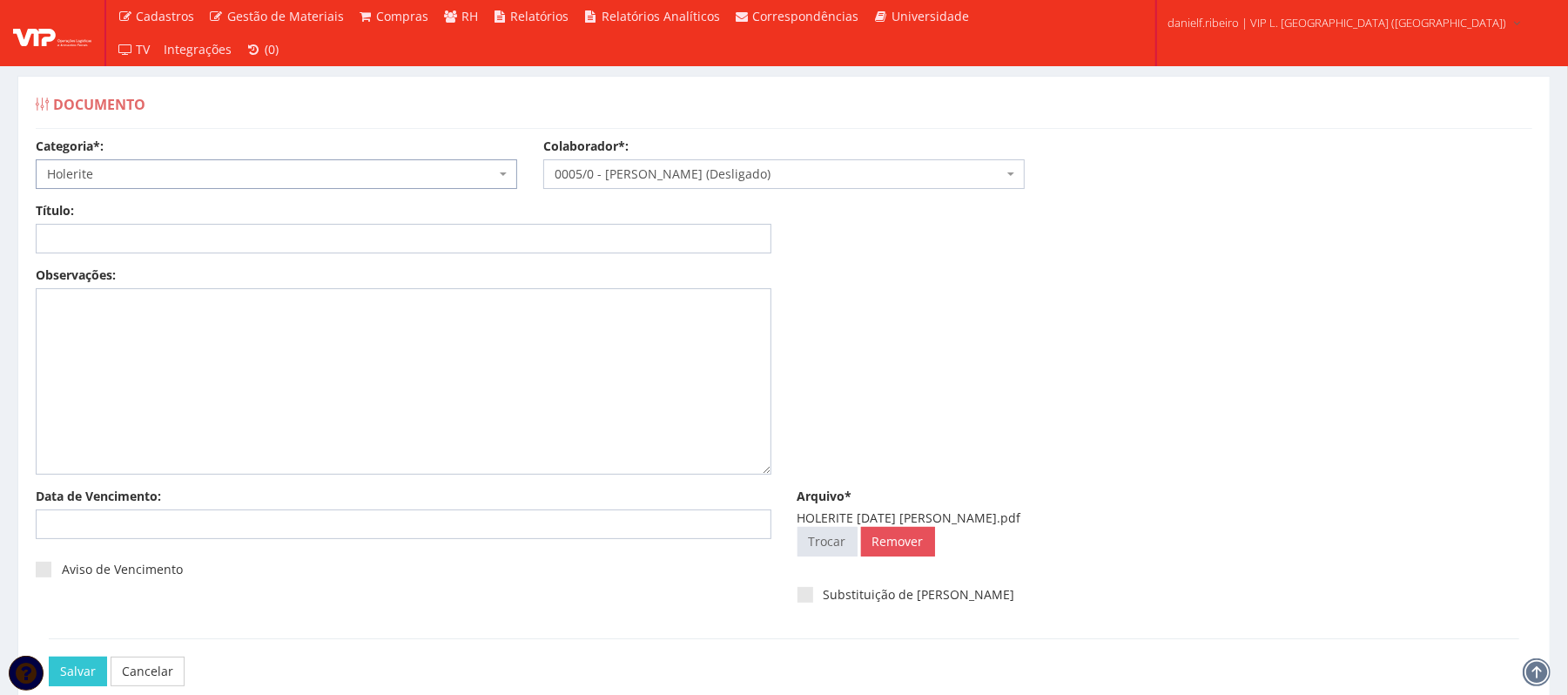
drag, startPoint x: 147, startPoint y: 219, endPoint x: 157, endPoint y: 240, distance: 23.3
click at [155, 237] on div "Título:" at bounding box center [404, 228] width 762 height 52
click at [158, 245] on input "Título:" at bounding box center [403, 238] width 736 height 30
paste input "HOLERITE MAI/2025"
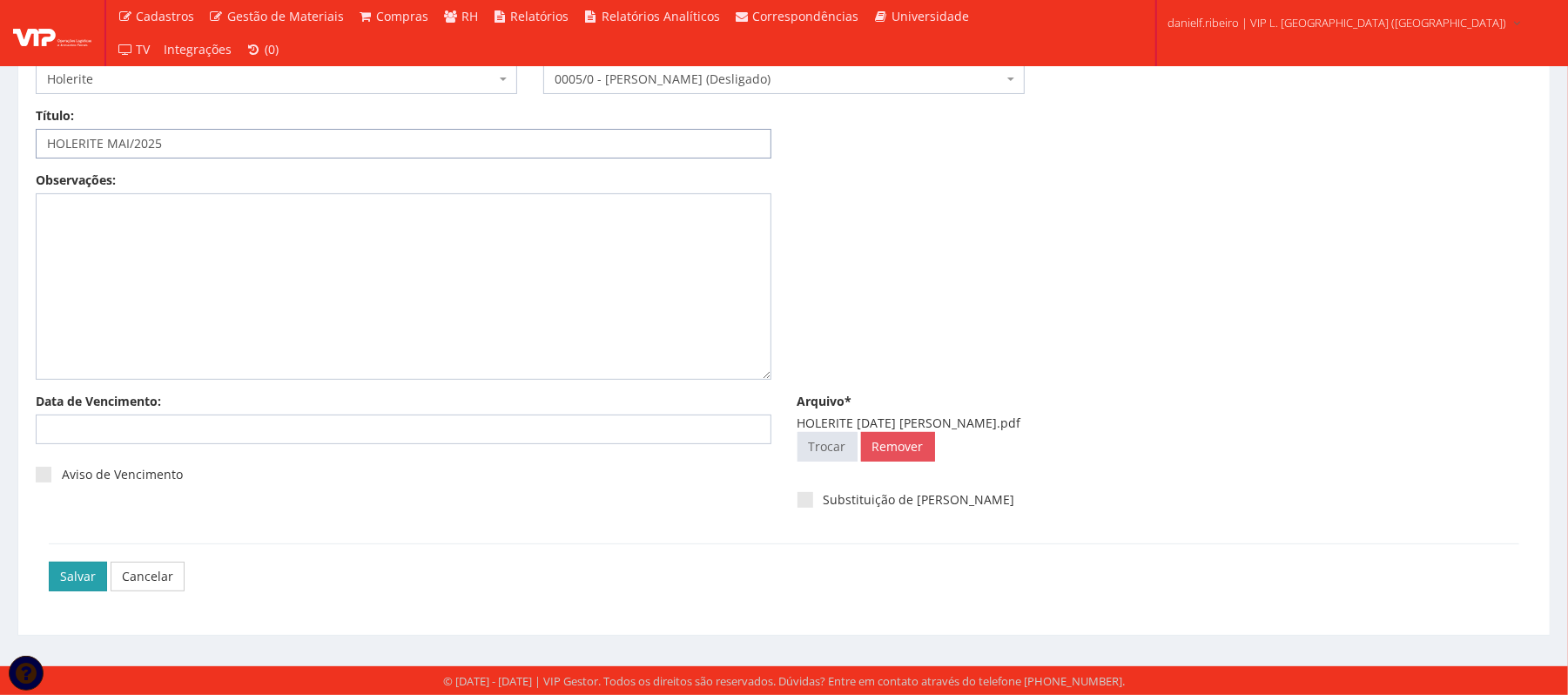
type input "HOLERITE MAI/2025"
click at [66, 563] on input "Salvar" at bounding box center [78, 576] width 58 height 30
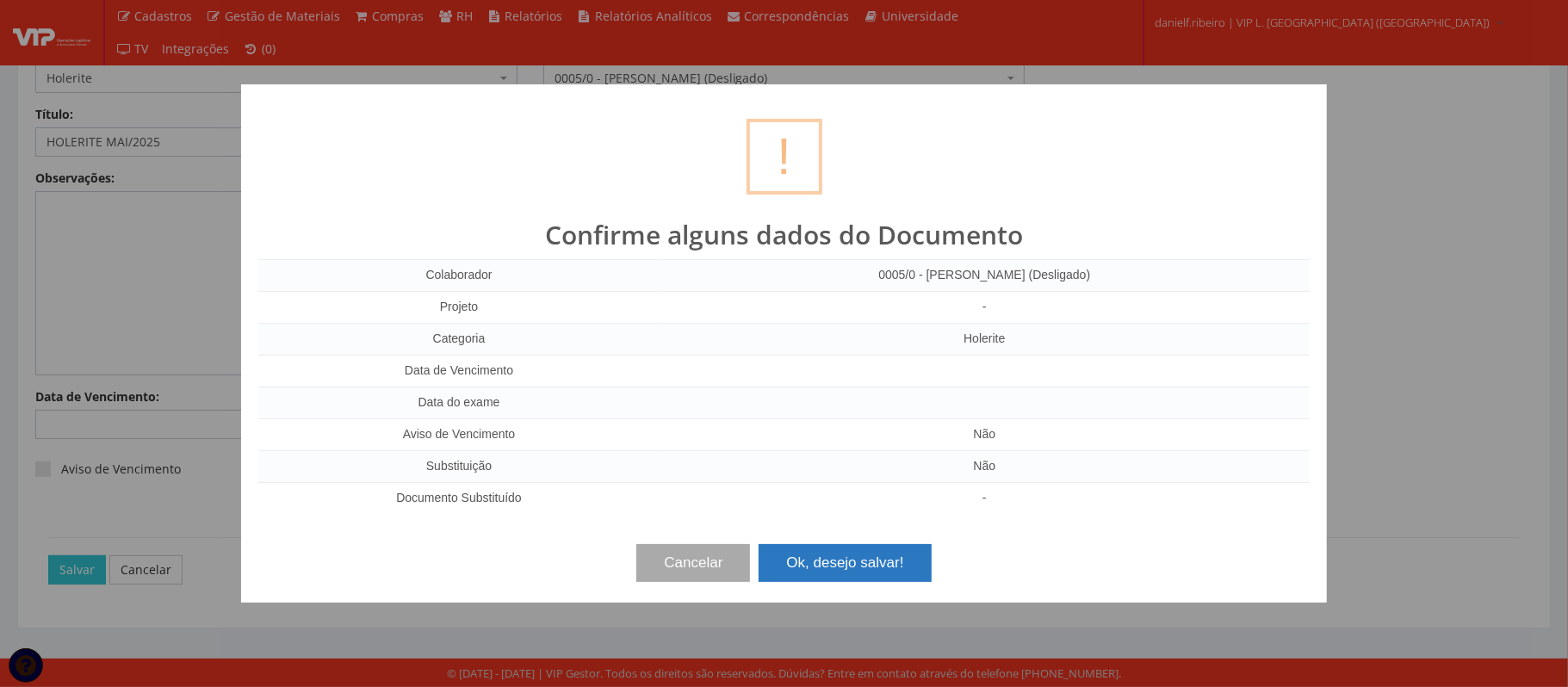
click at [845, 559] on button "Ok, desejo salvar!" at bounding box center [845, 563] width 172 height 38
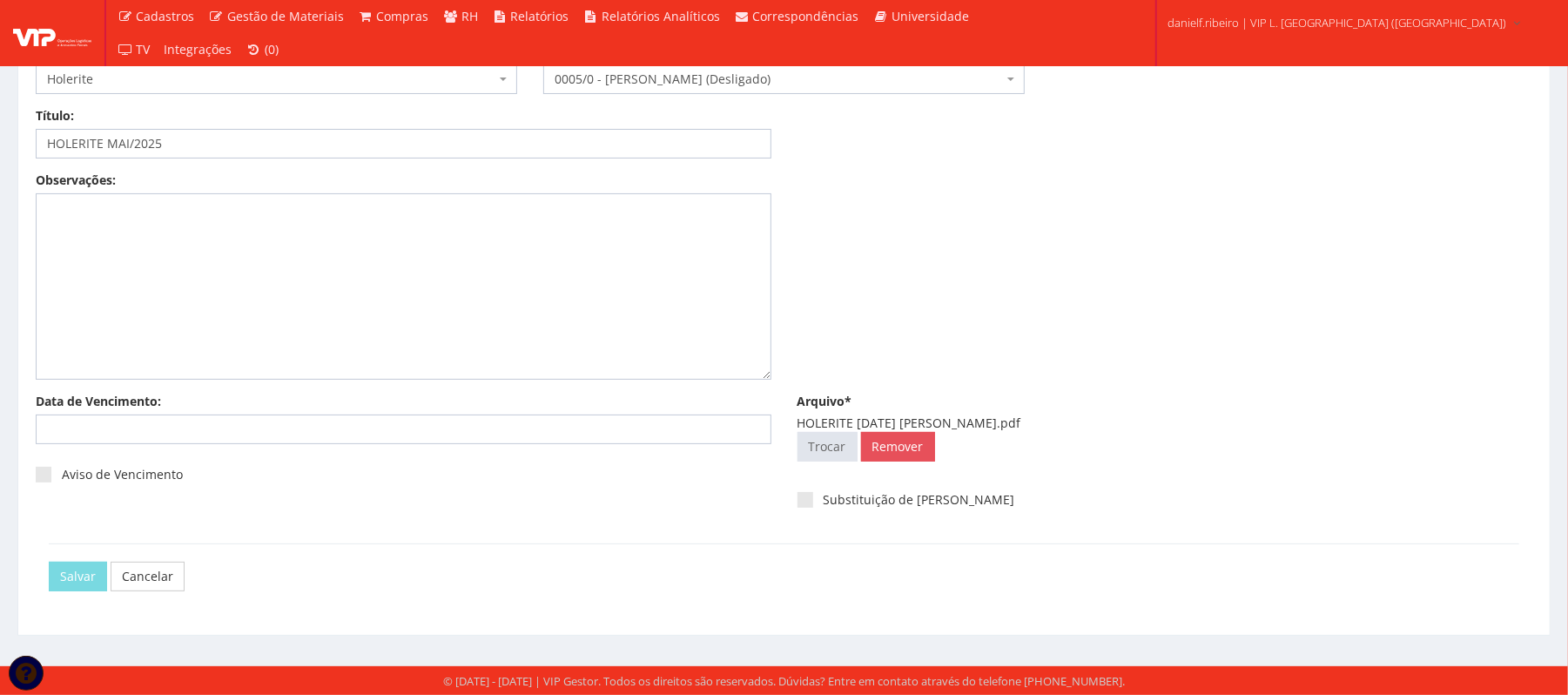
scroll to position [0, 0]
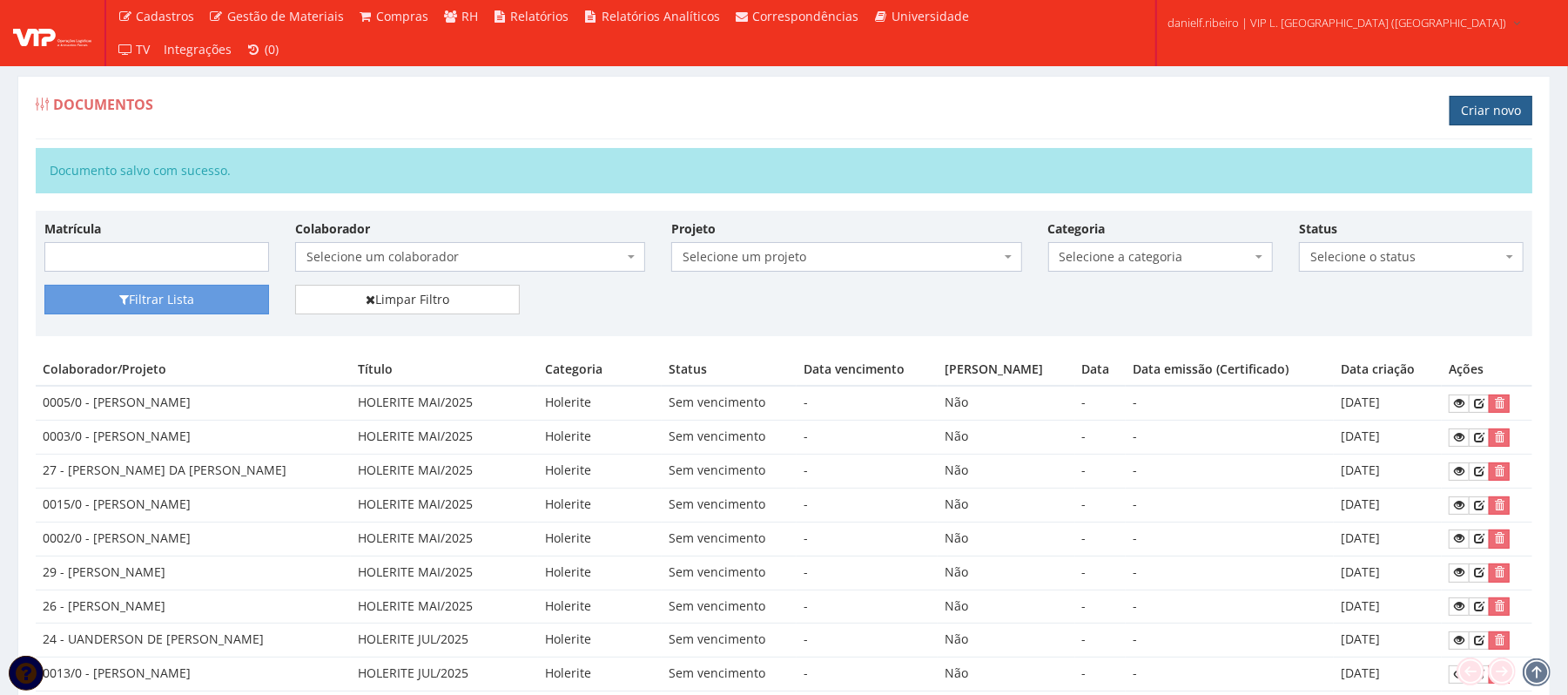
click at [1470, 109] on link "Criar novo" at bounding box center [1490, 110] width 82 height 30
click at [1481, 116] on link "Criar novo" at bounding box center [1490, 110] width 82 height 30
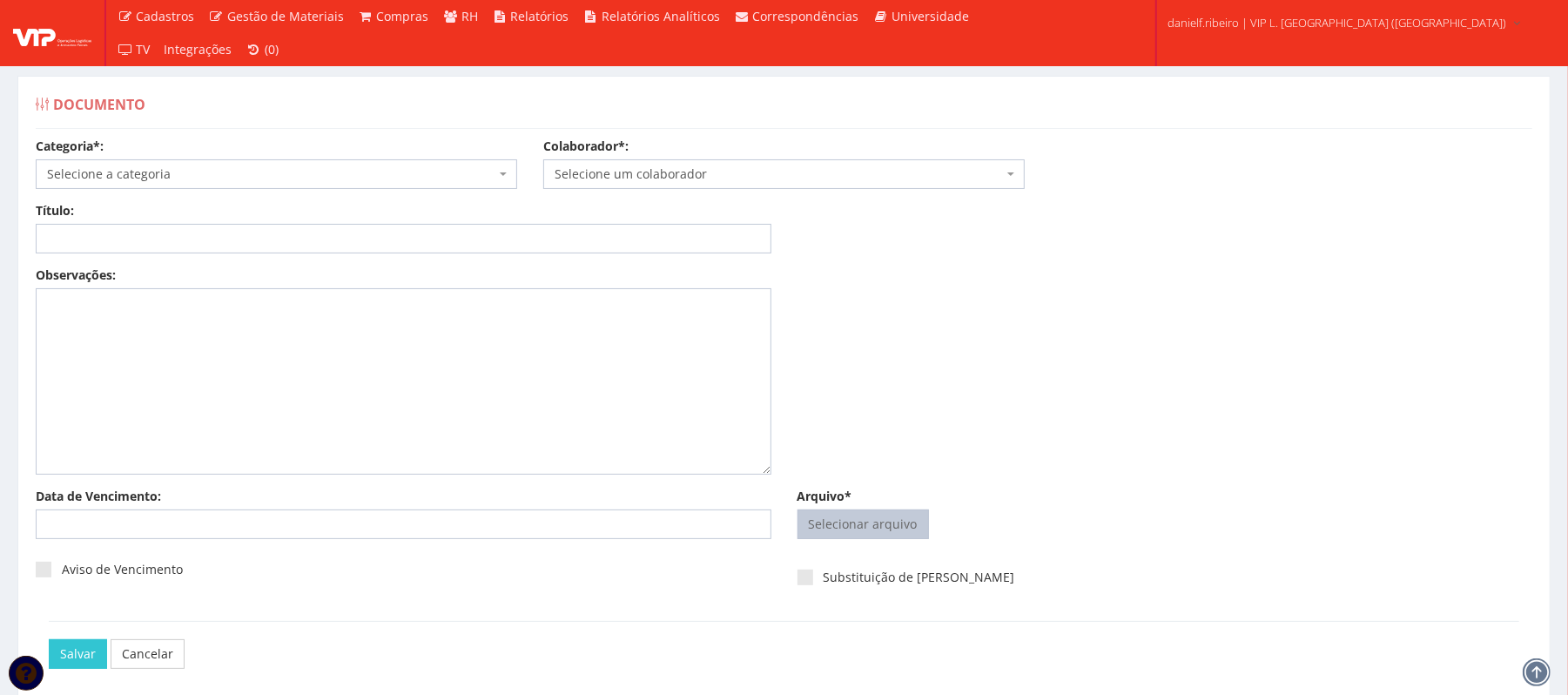
click at [893, 523] on input "Arquivo*" at bounding box center [863, 524] width 130 height 28
type input "C:\fakepath\HOLERITE [DATE] [PERSON_NAME].pdf"
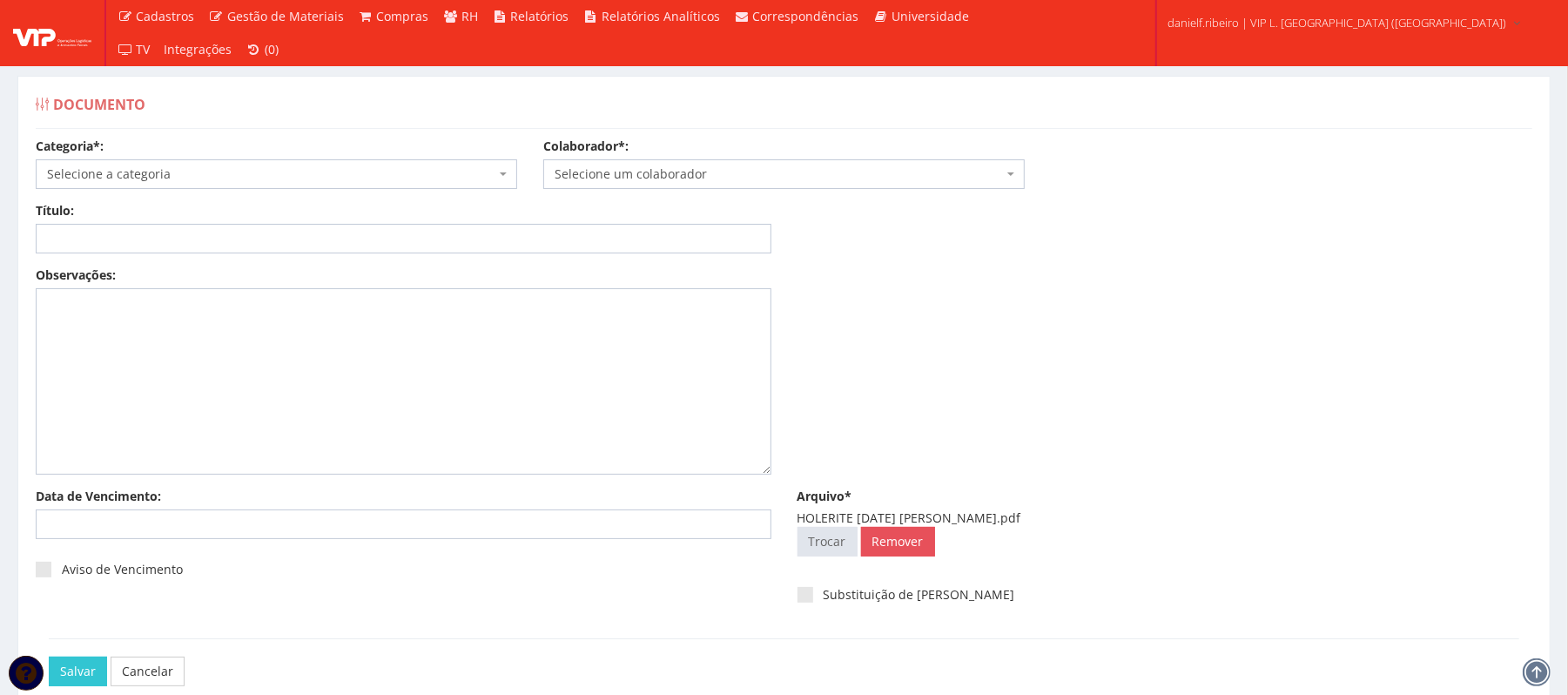
click at [785, 174] on span "Selecione um colaborador" at bounding box center [778, 174] width 448 height 17
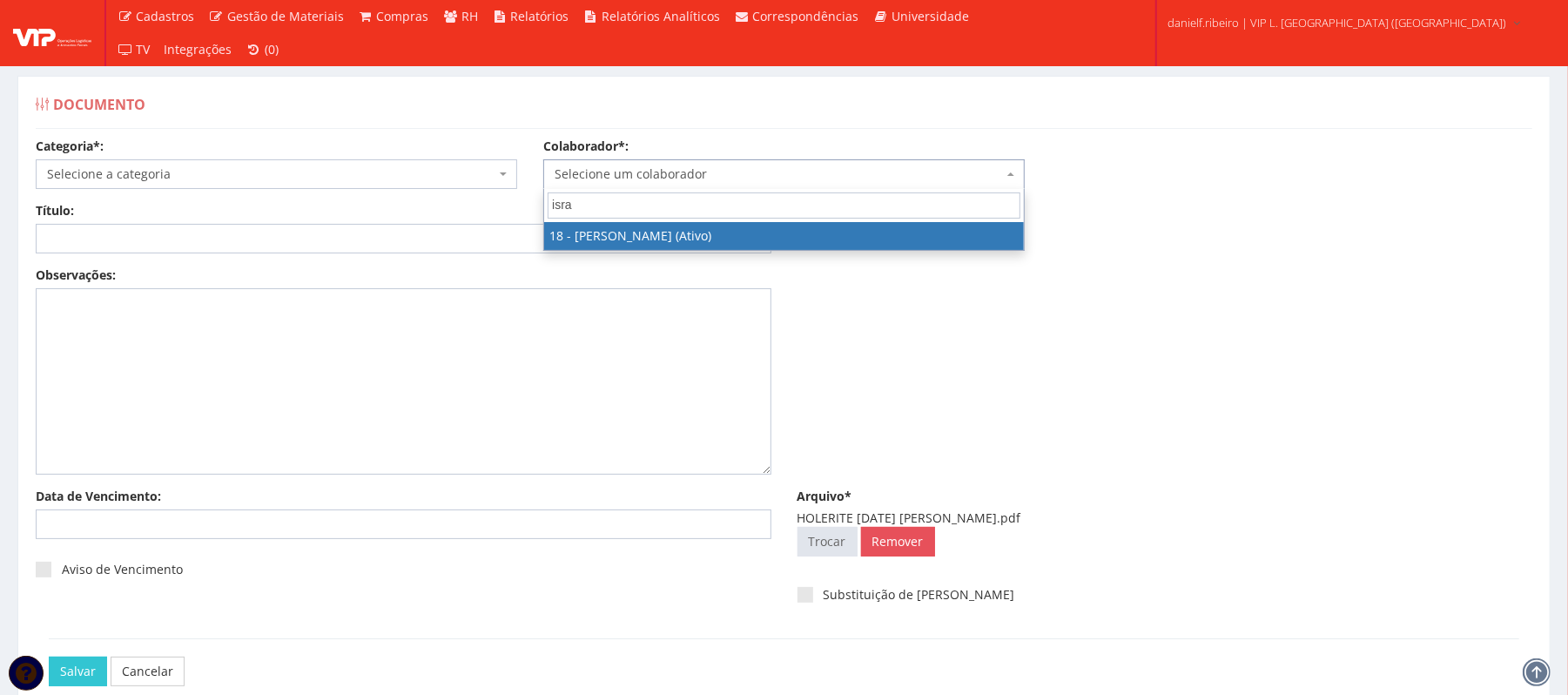
type input "israe"
select select "1437"
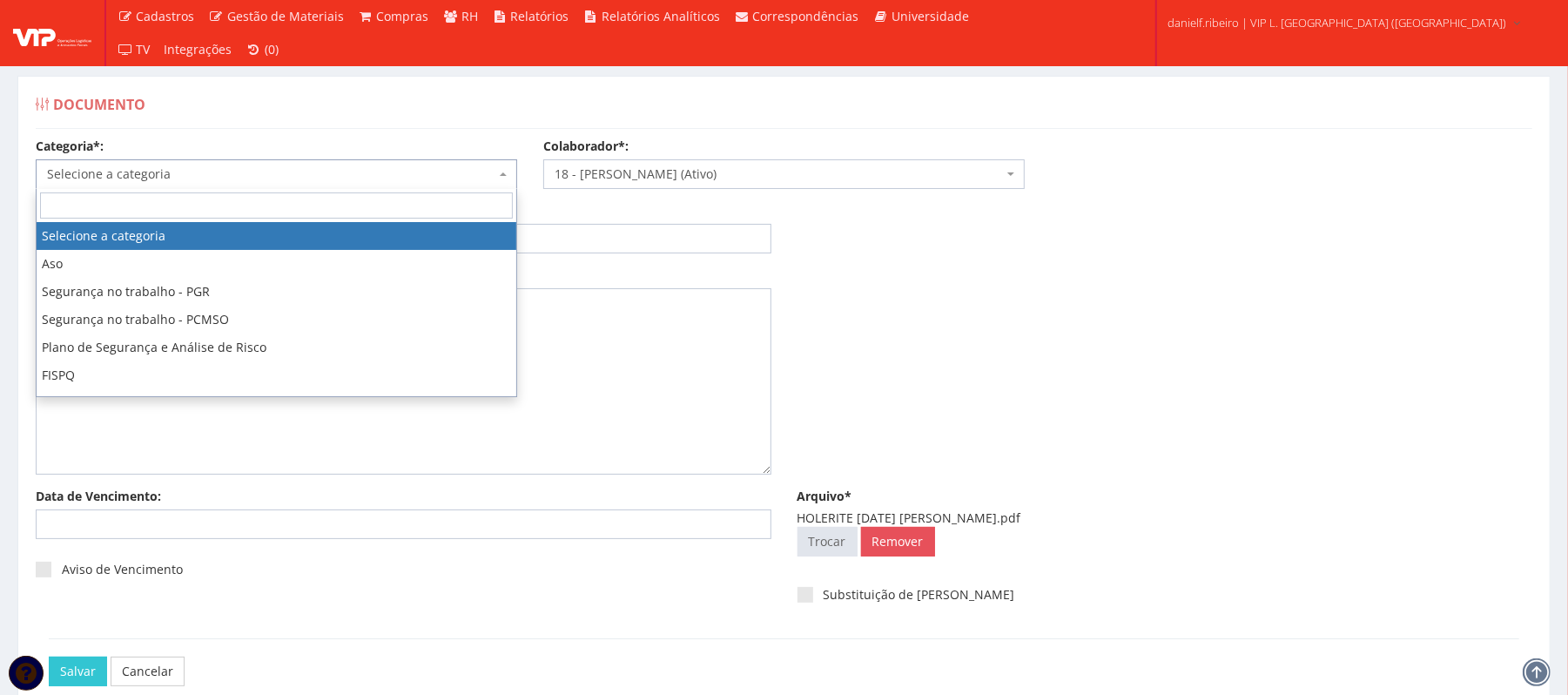
click at [241, 166] on span "Selecione a categoria" at bounding box center [271, 174] width 448 height 17
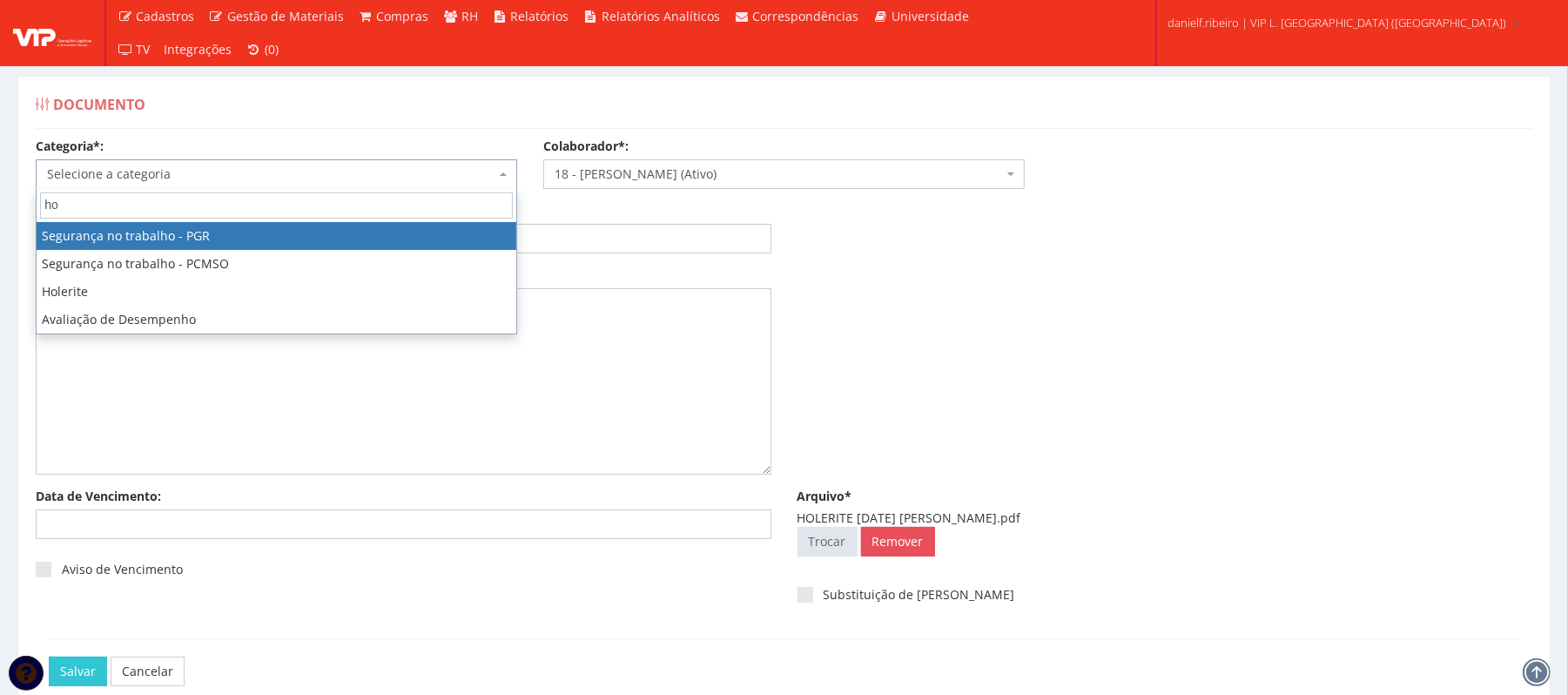
type input "hol"
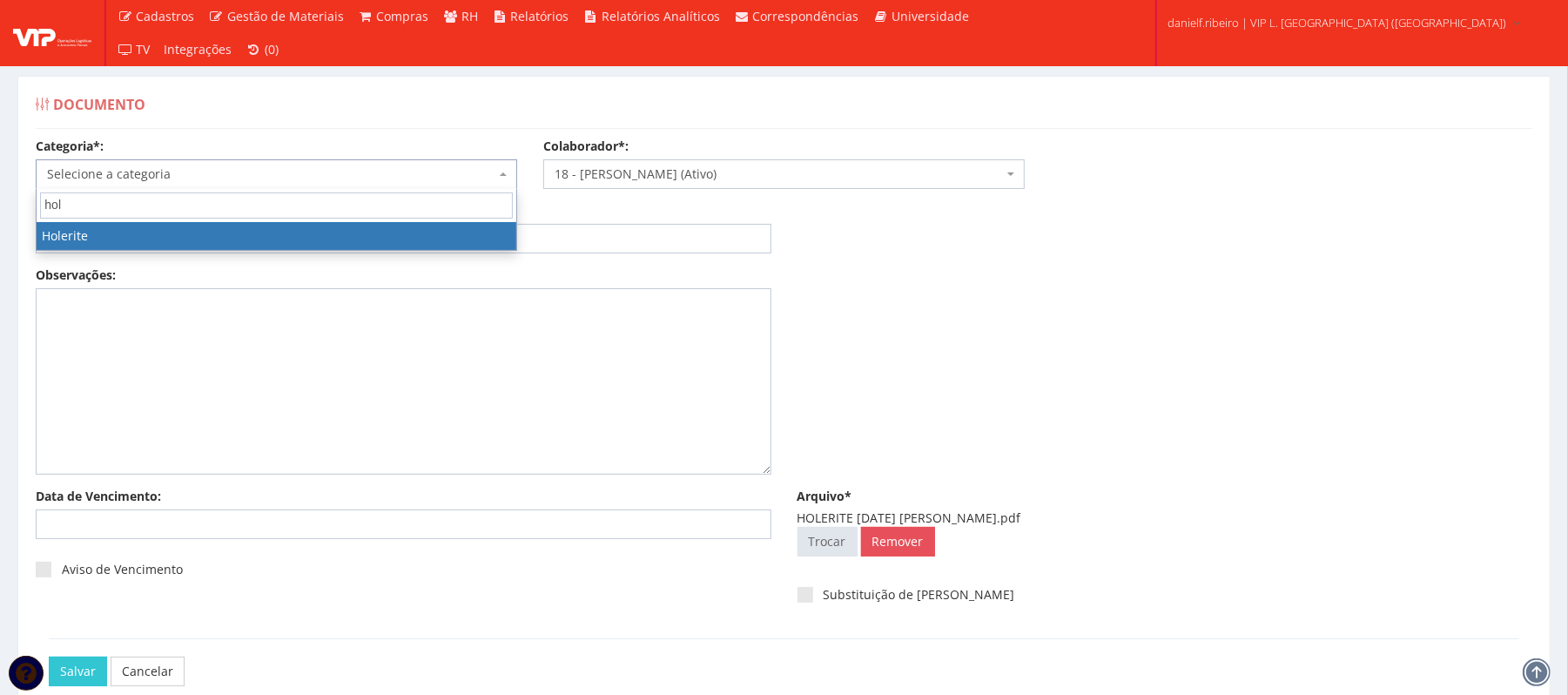
select select "holerite"
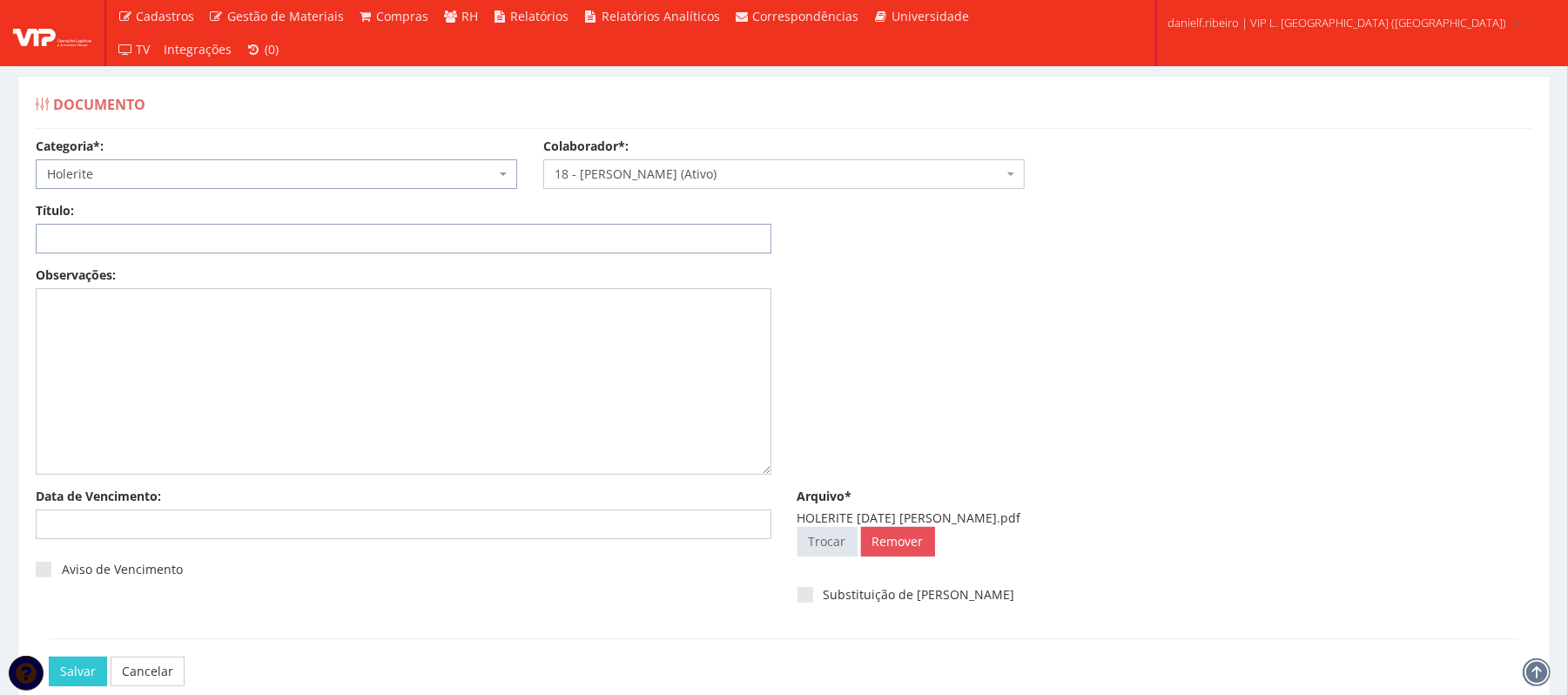
click at [219, 237] on input "Título:" at bounding box center [403, 238] width 736 height 30
paste input "HOLERITE MAI/2025"
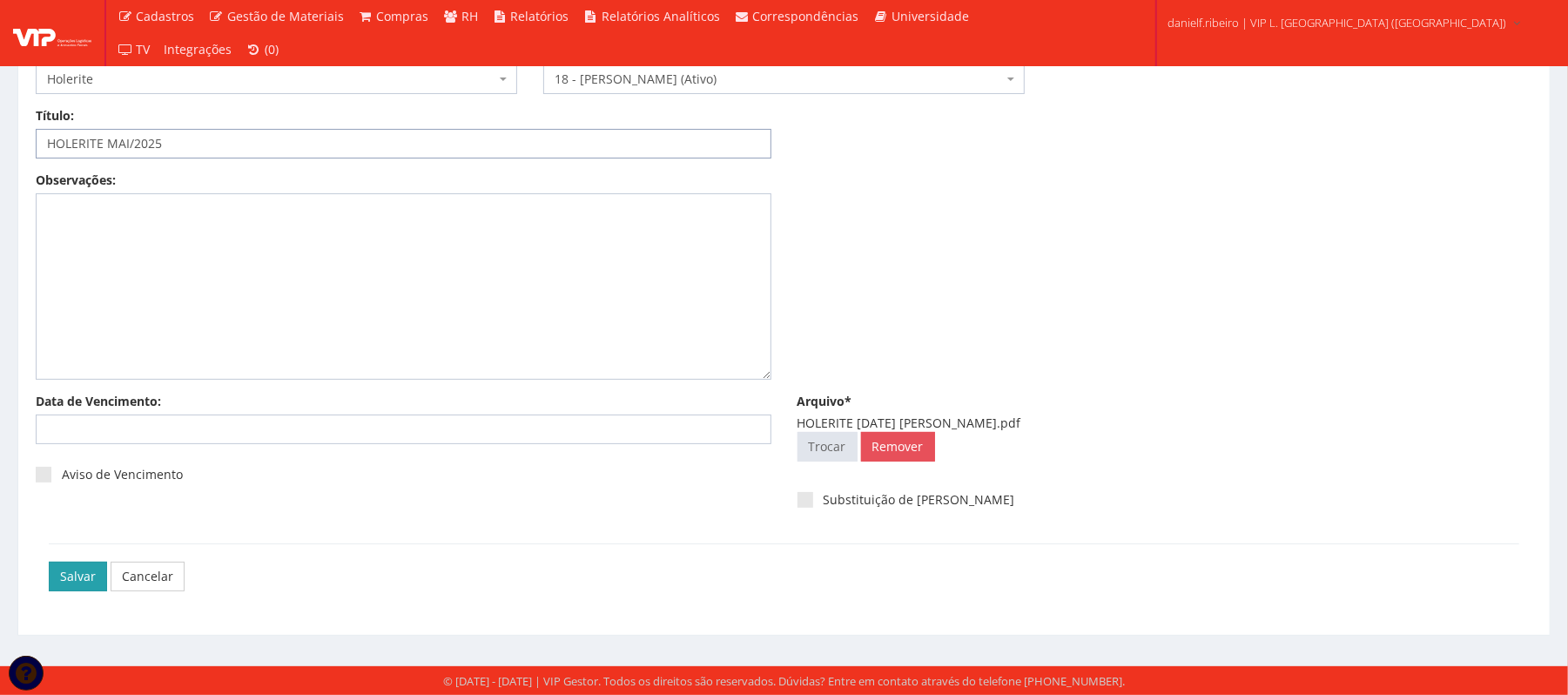
type input "HOLERITE MAI/2025"
click at [95, 572] on input "Salvar" at bounding box center [78, 576] width 58 height 30
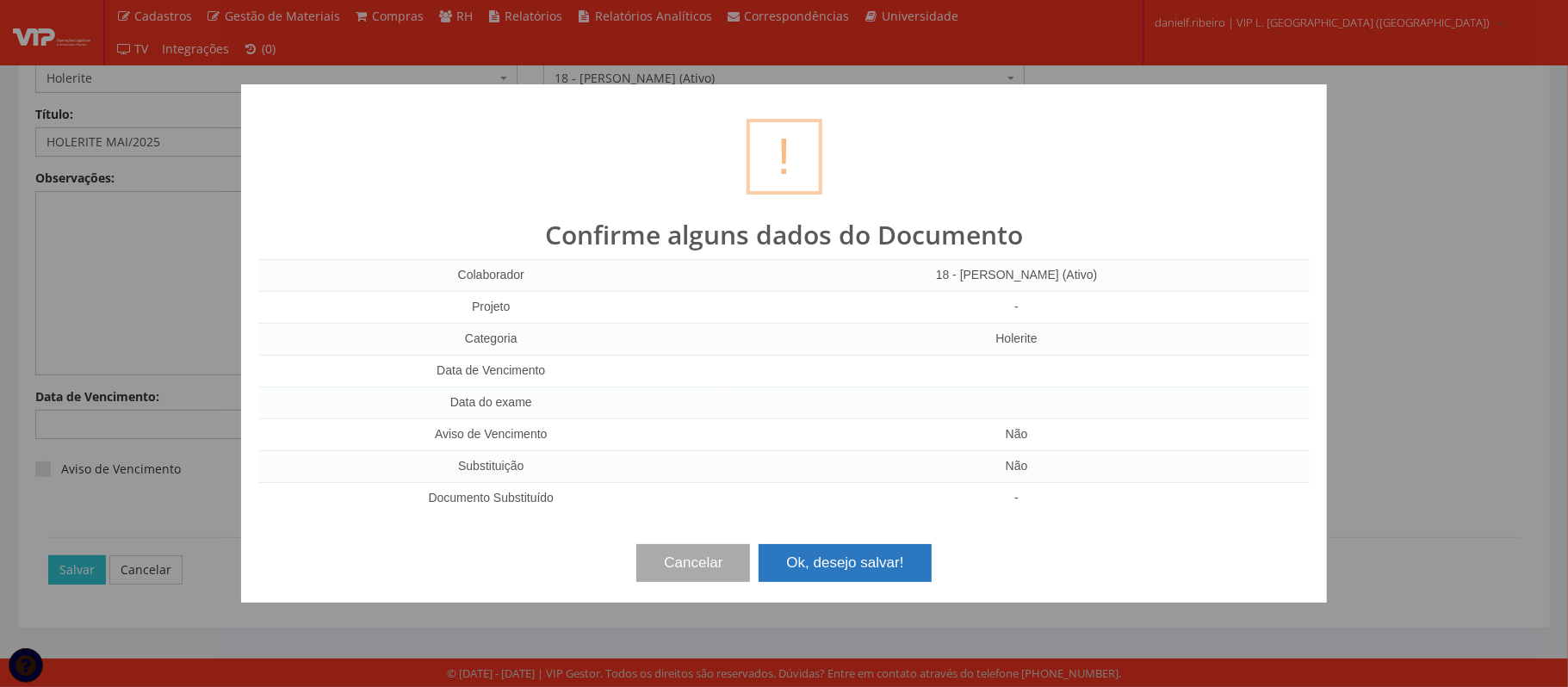
click at [829, 548] on button "Ok, desejo salvar!" at bounding box center [845, 563] width 172 height 38
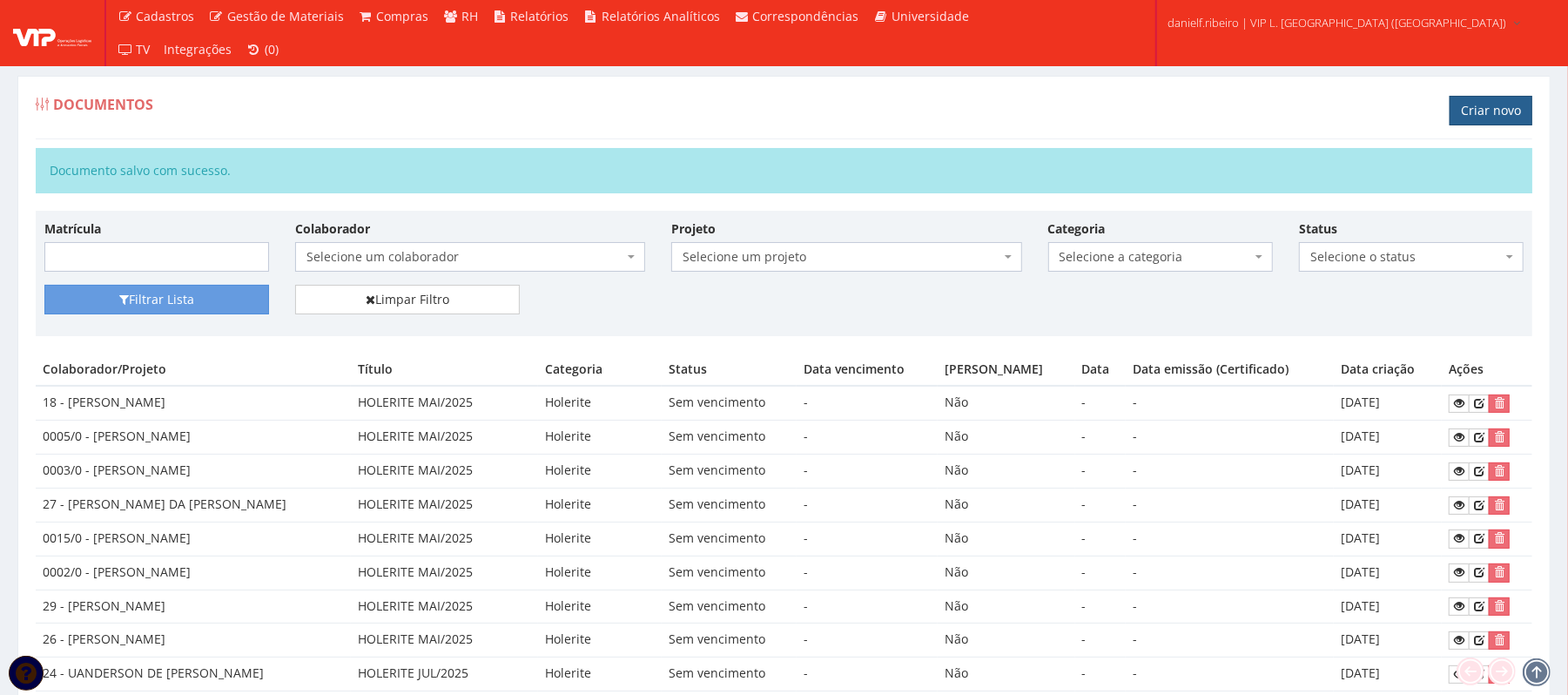
click at [1478, 109] on link "Criar novo" at bounding box center [1490, 110] width 82 height 30
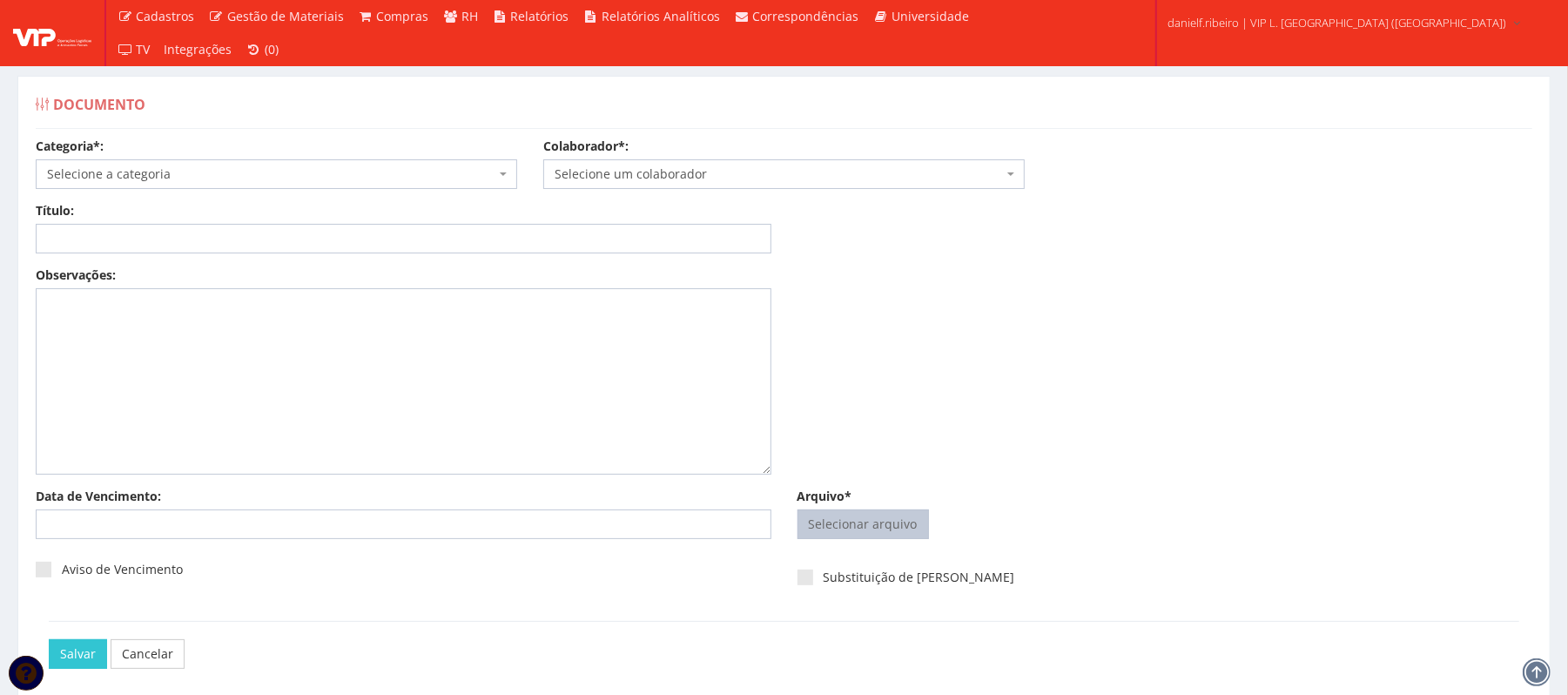
click at [900, 531] on input "Arquivo*" at bounding box center [863, 524] width 130 height 28
type input "C:\fakepath\HOLERITE [DATE] JILDEON SANTOS BOAVENTURA.pdf"
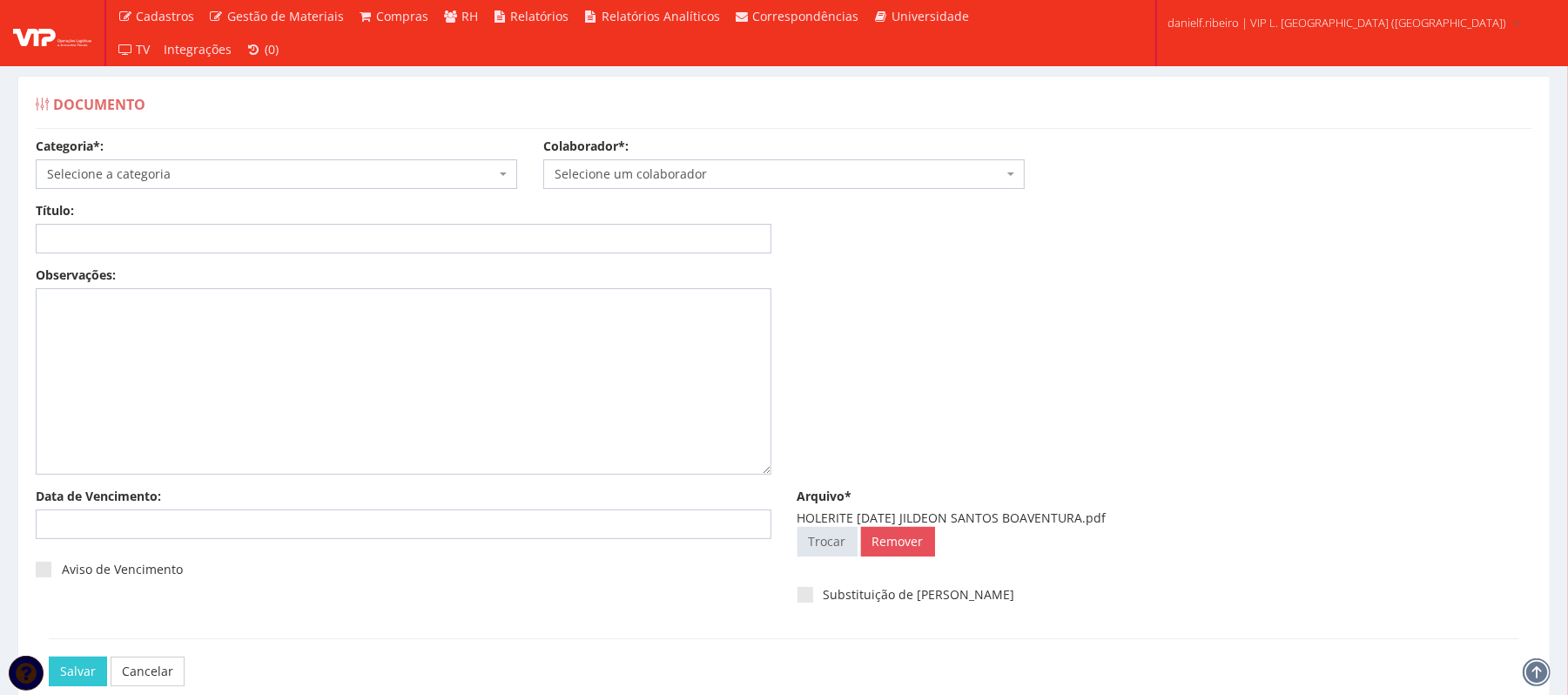
click at [691, 185] on span "Selecione um colaborador" at bounding box center [784, 173] width 482 height 30
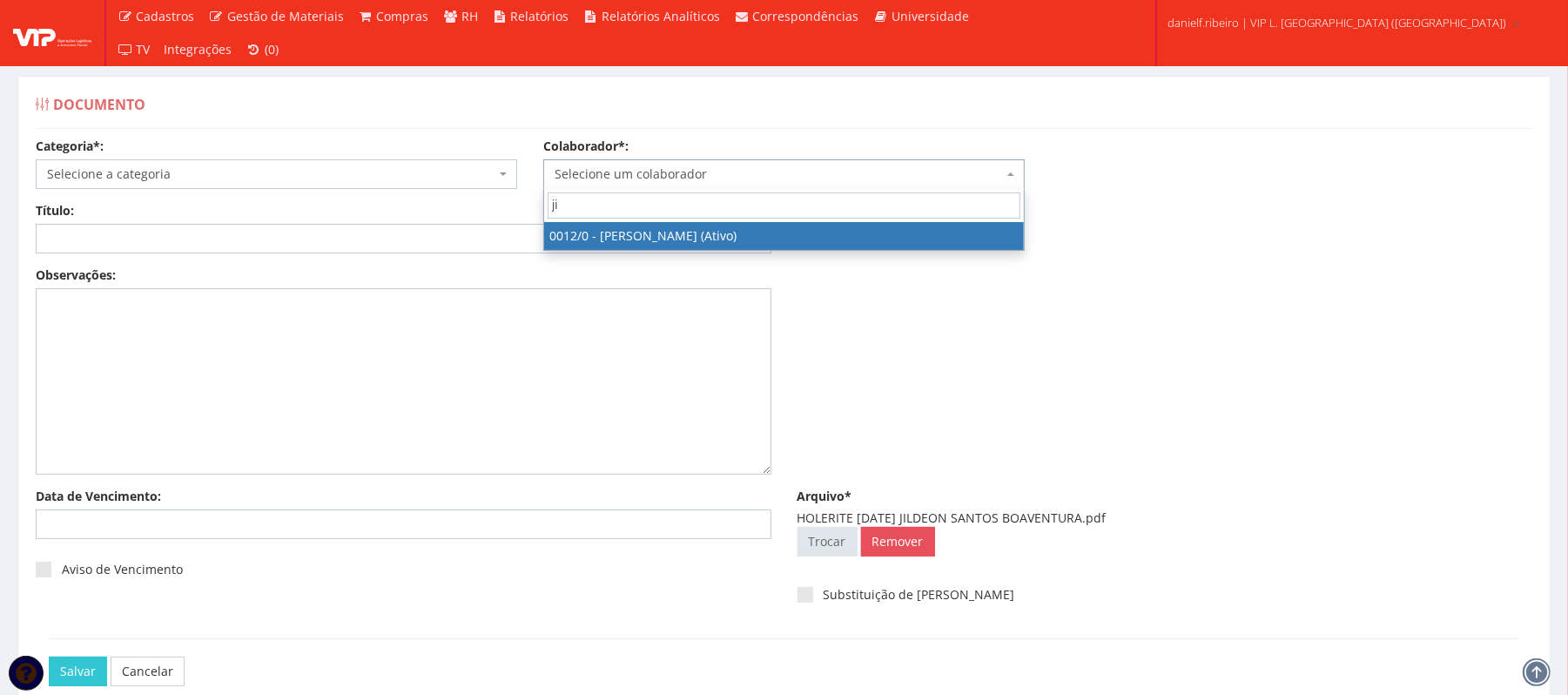
type input "jil"
select select "888"
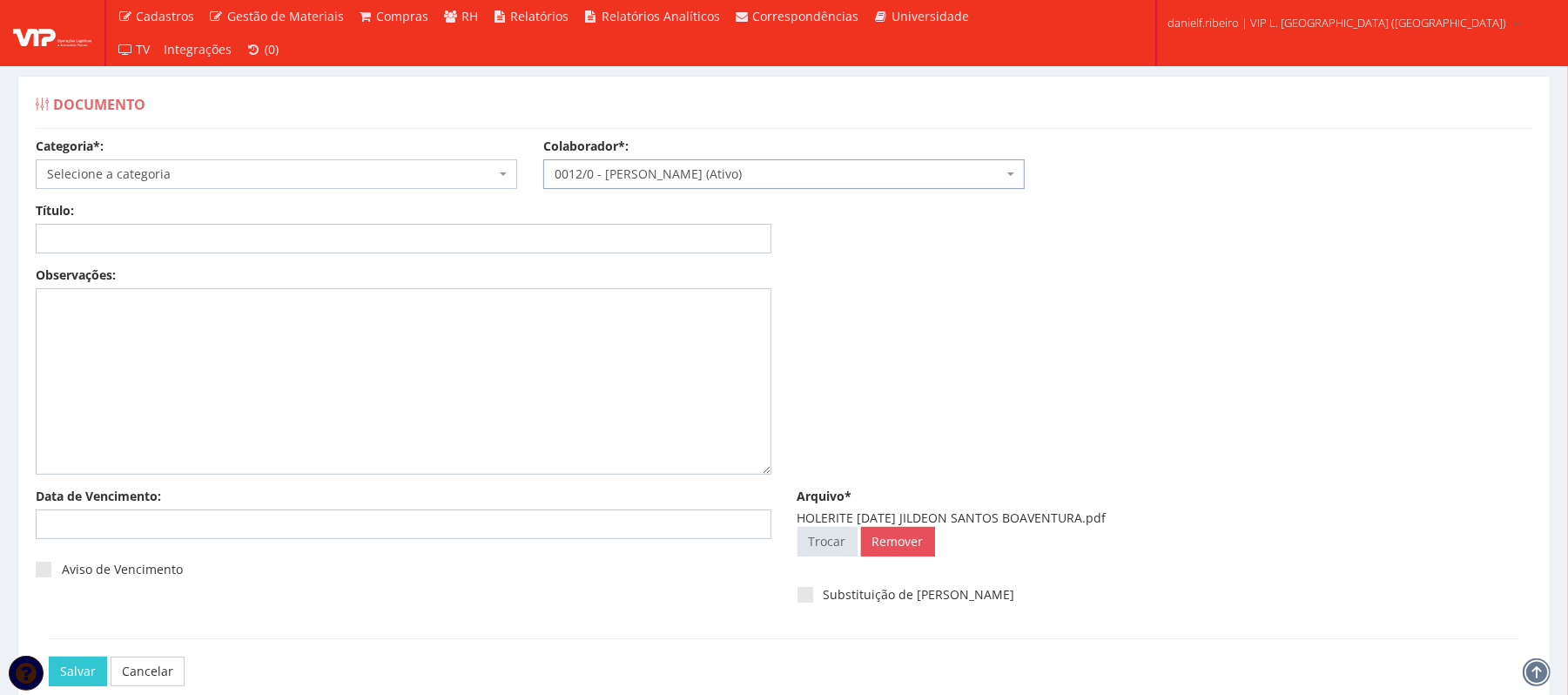
click at [256, 166] on span "Selecione a categoria" at bounding box center [271, 174] width 448 height 17
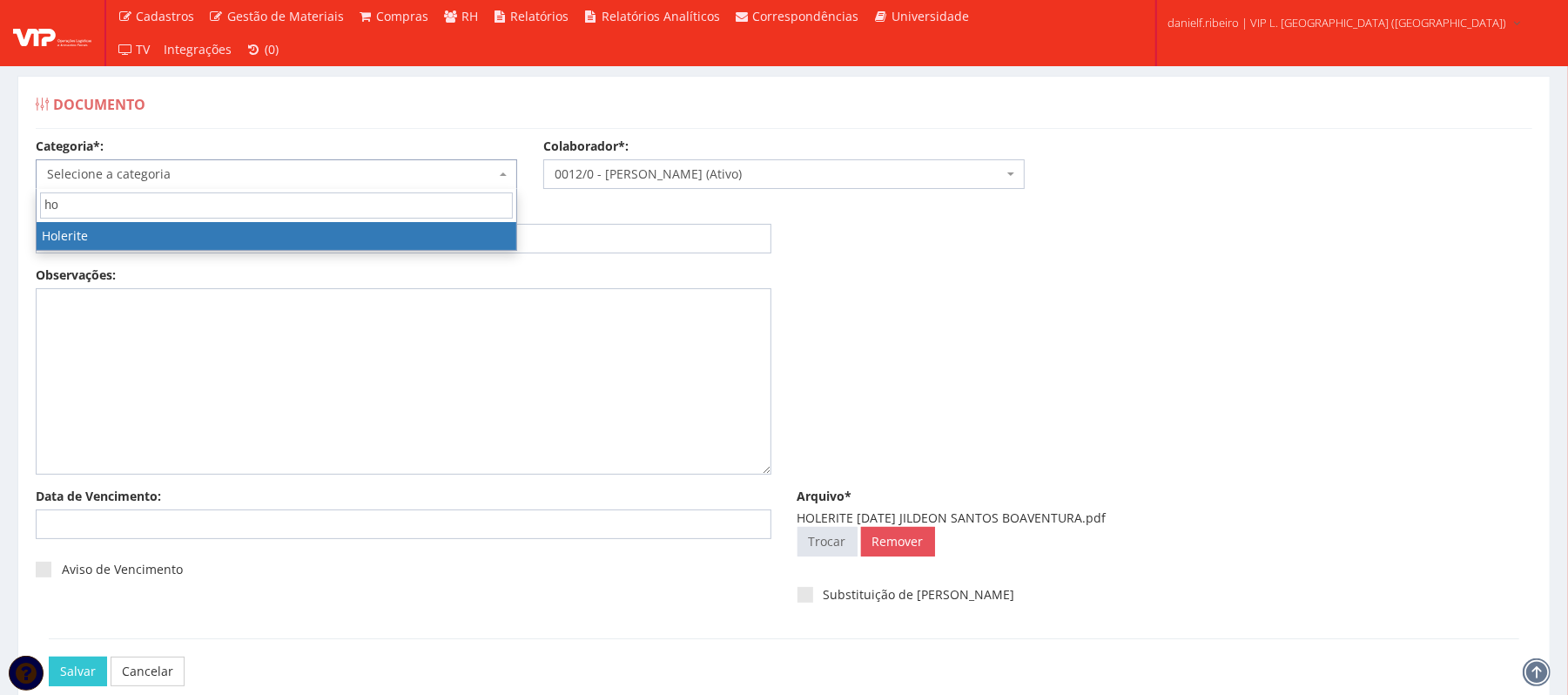
type input "hol"
select select "holerite"
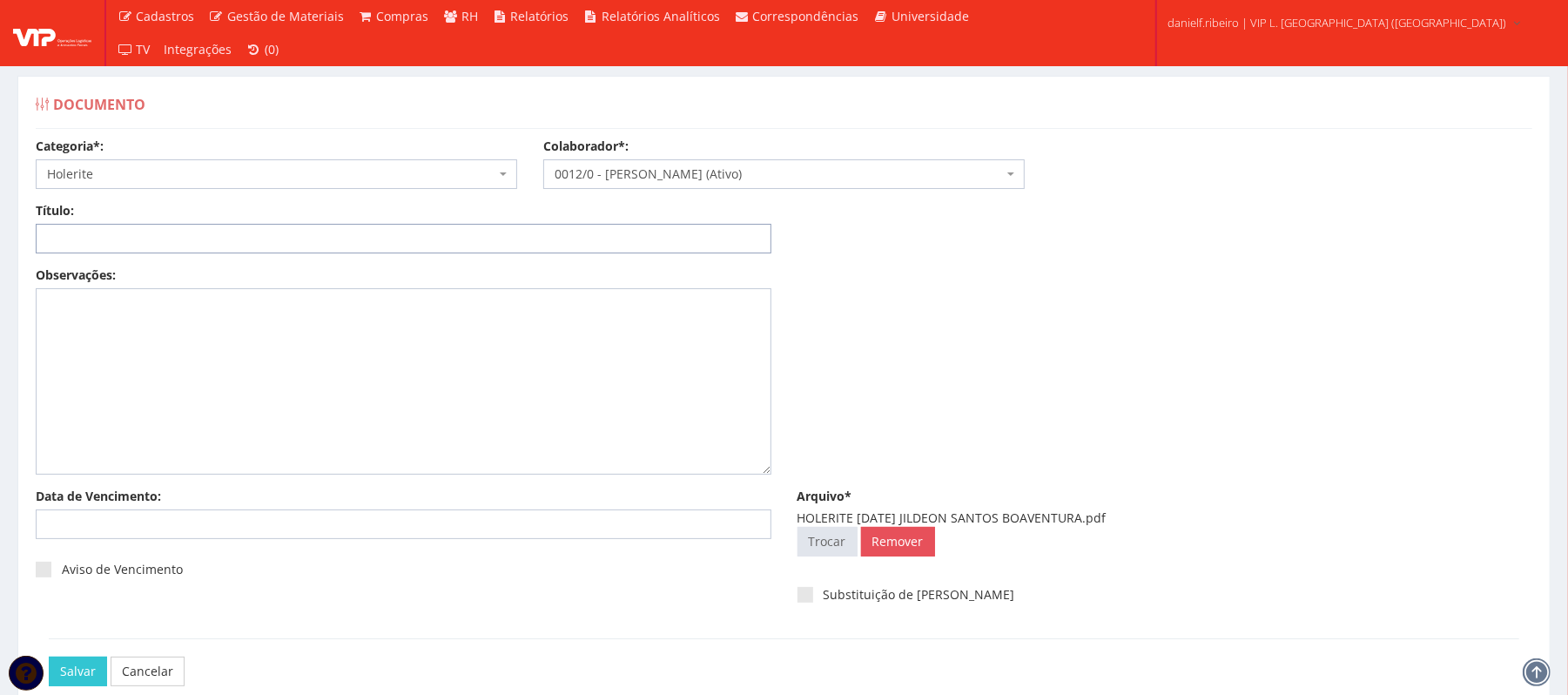
click at [195, 246] on input "Título:" at bounding box center [403, 238] width 736 height 30
paste input "HOLERITE MAI/2025"
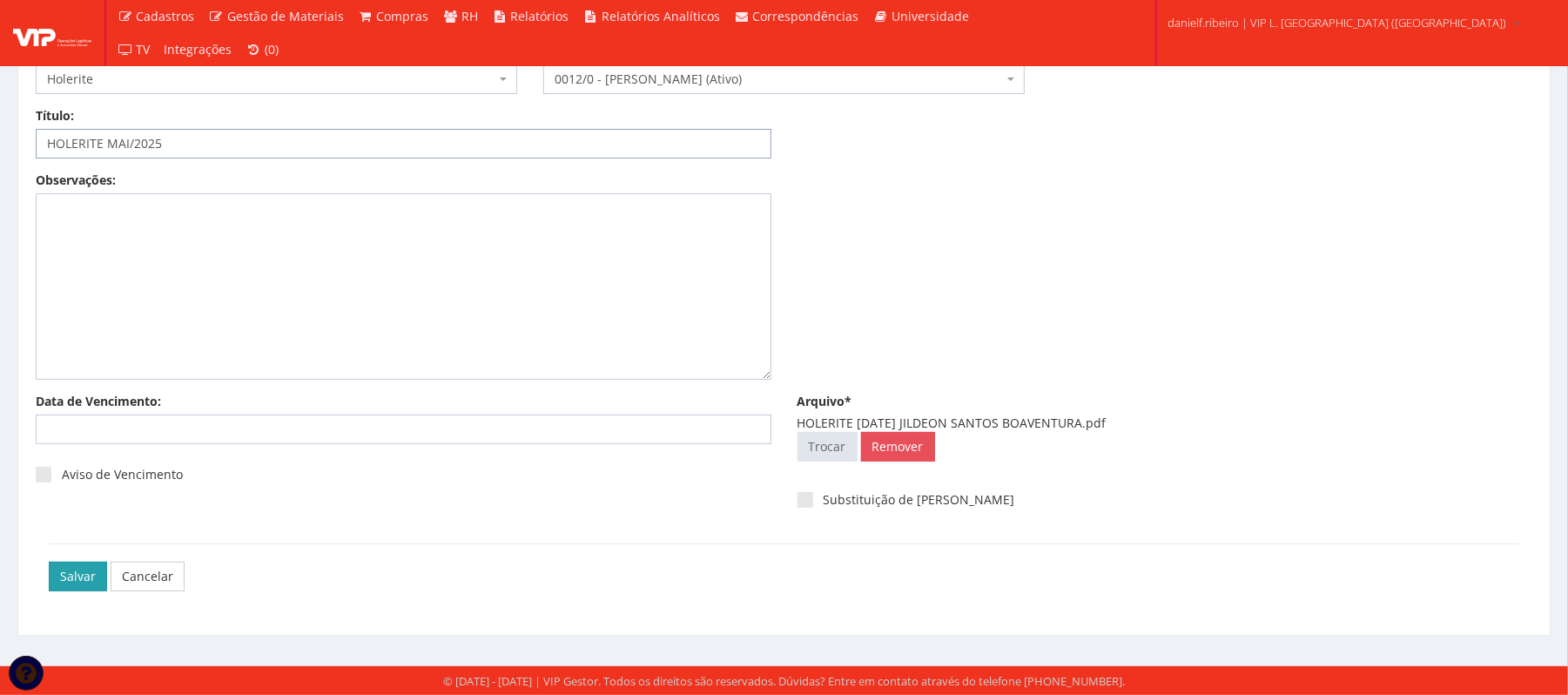
type input "HOLERITE MAI/2025"
click at [59, 575] on input "Salvar" at bounding box center [78, 576] width 58 height 30
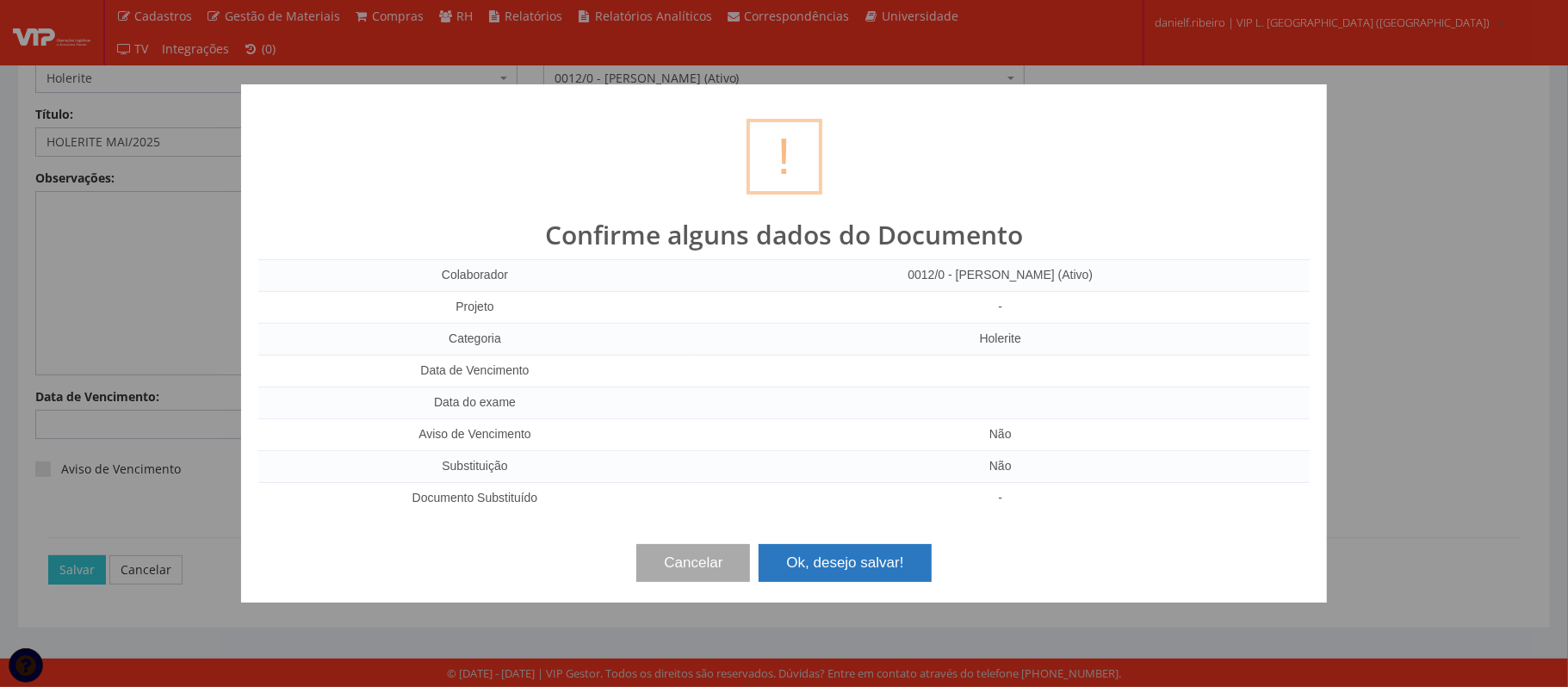
click at [859, 555] on button "Ok, desejo salvar!" at bounding box center [845, 563] width 172 height 38
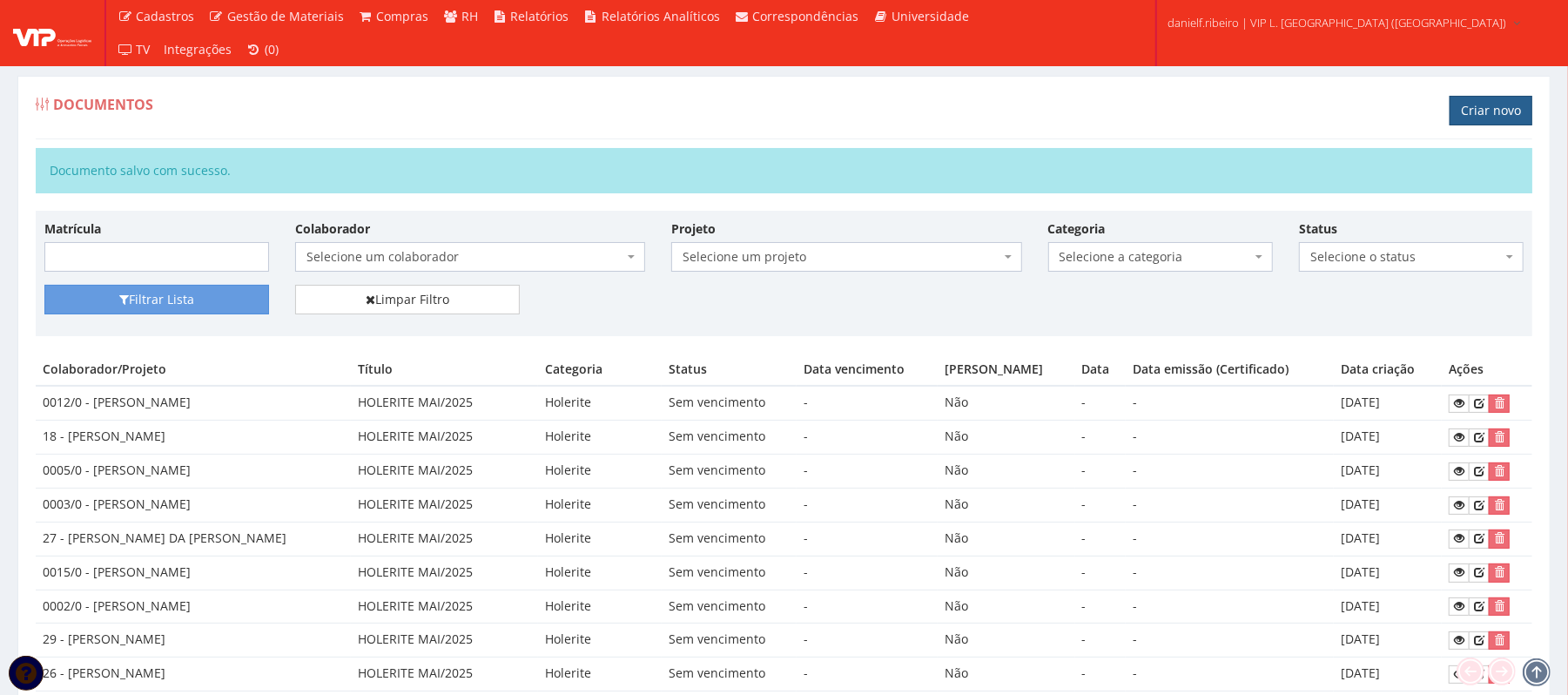
click at [1492, 113] on link "Criar novo" at bounding box center [1490, 110] width 82 height 30
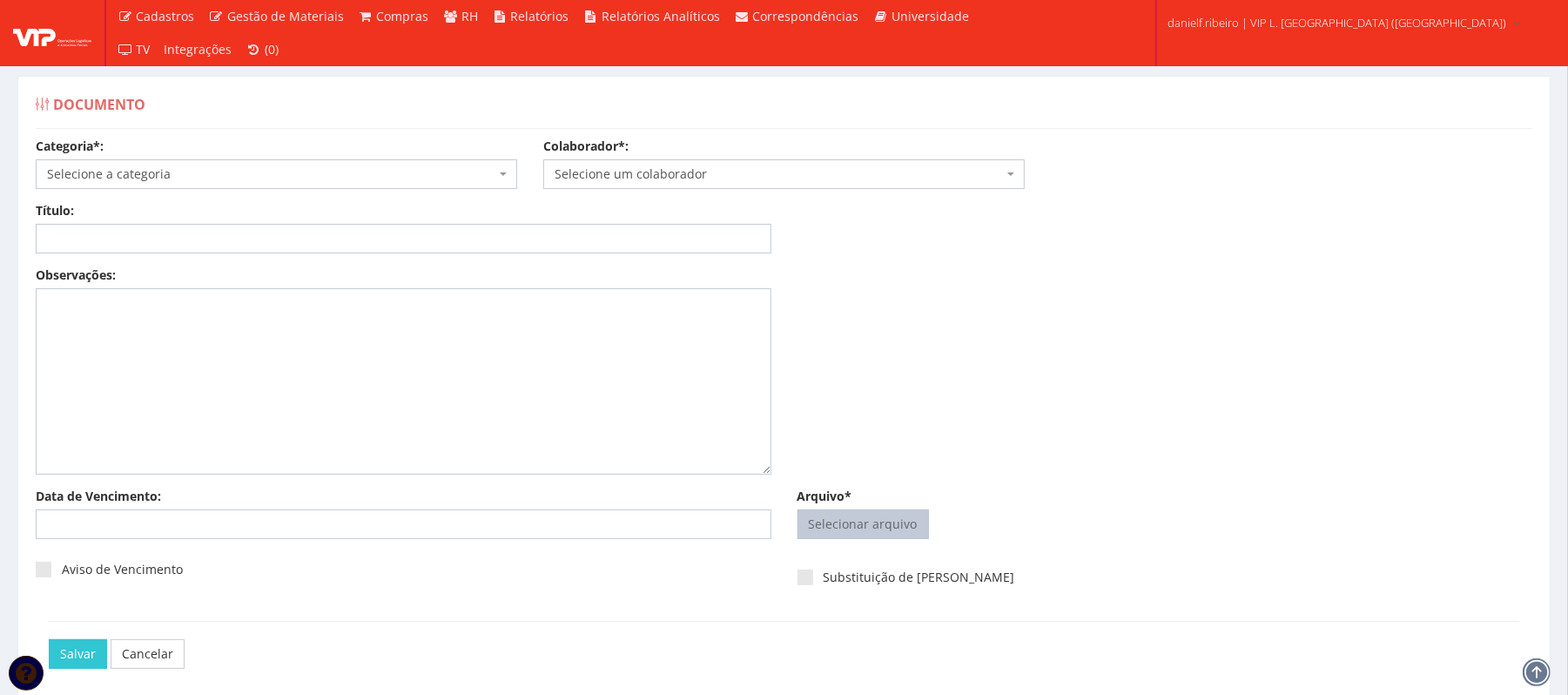
click at [906, 519] on input "Arquivo*" at bounding box center [863, 524] width 130 height 28
type input "C:\fakepath\HOLERITE MAI.2025 JOSE ADILSON SANTOS.pdf"
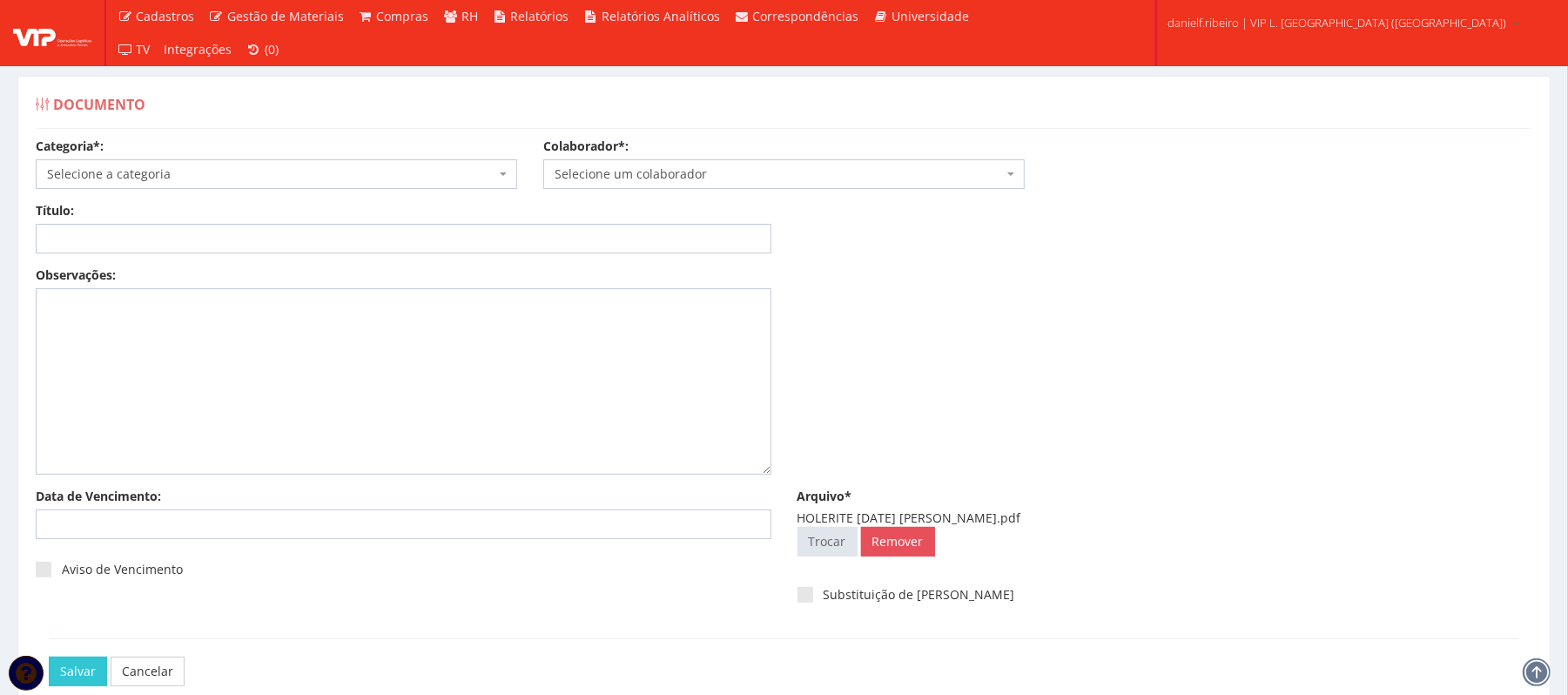
click at [677, 171] on span "Selecione um colaborador" at bounding box center [778, 174] width 448 height 17
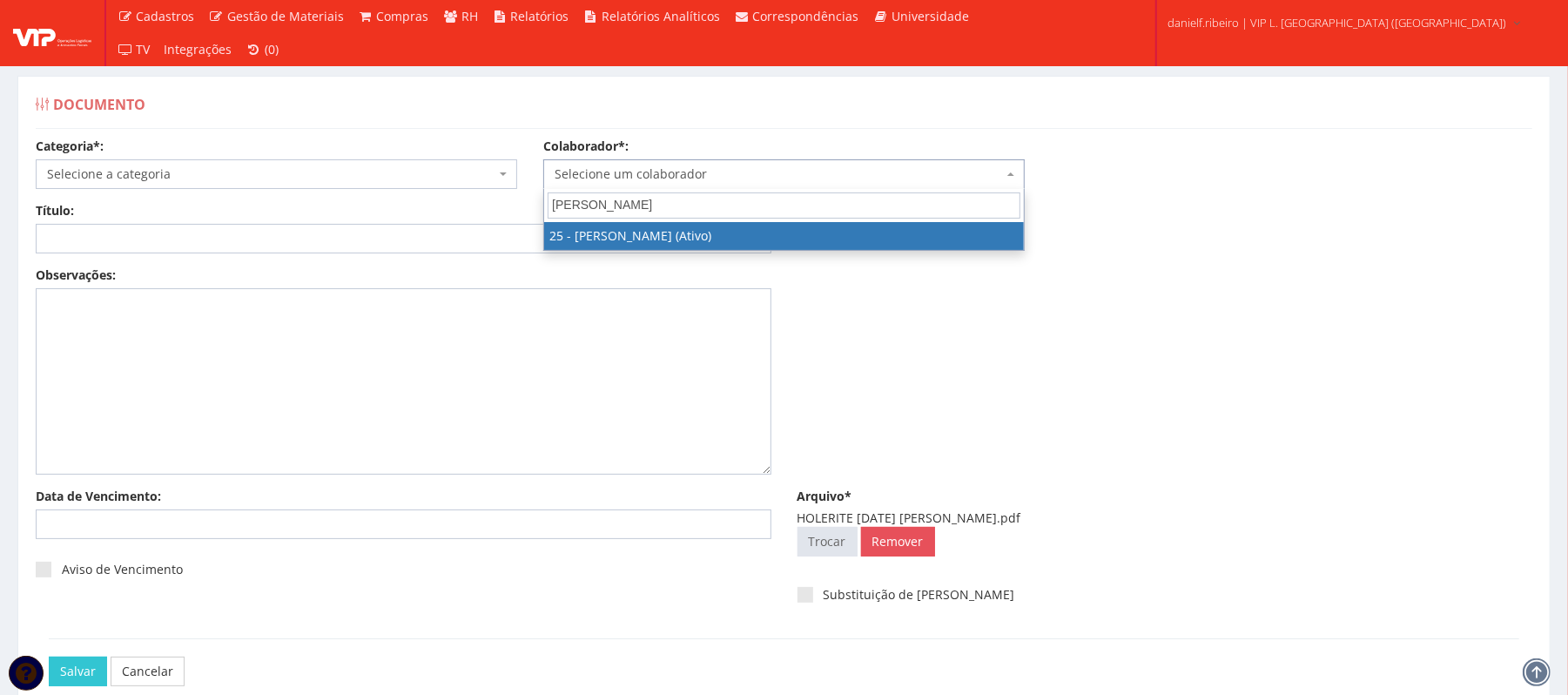
type input "jose adi"
select select "3764"
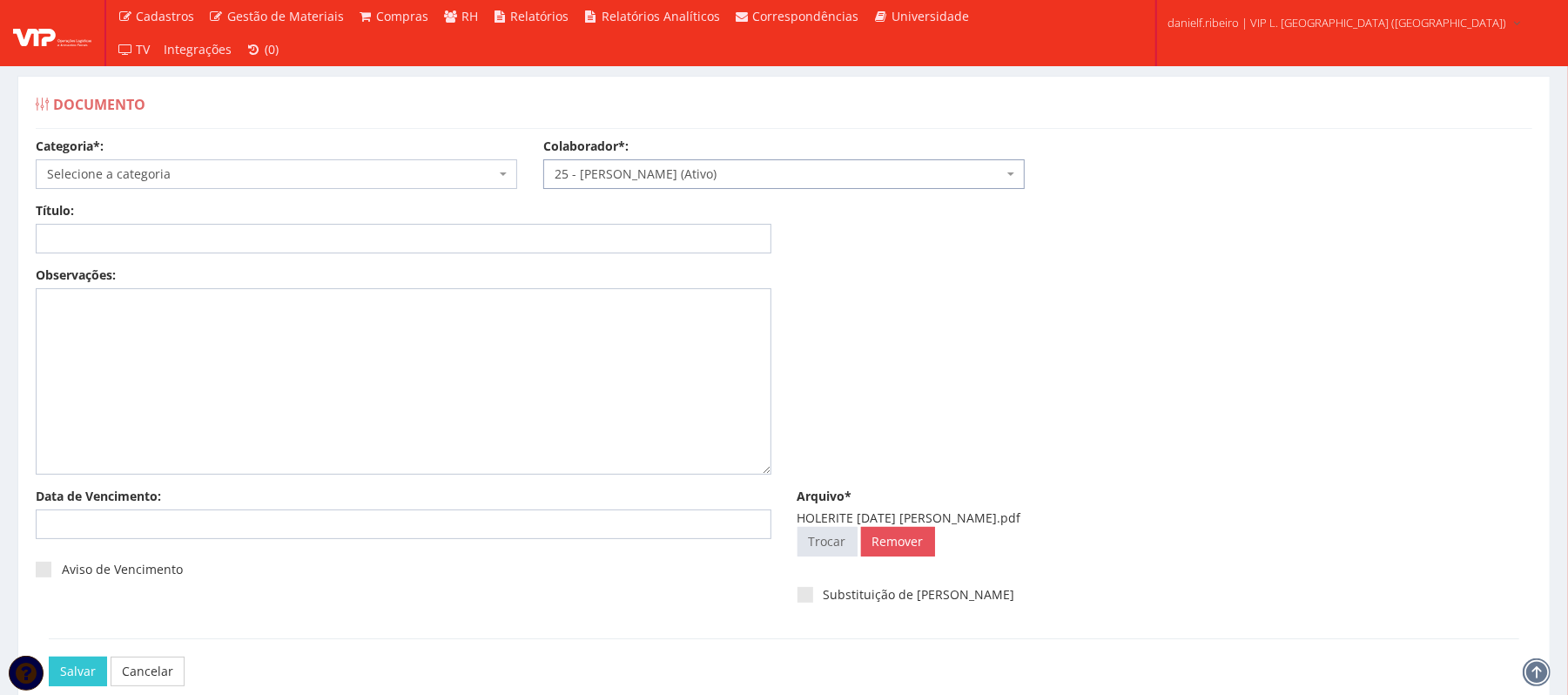
click at [246, 165] on span "Selecione a categoria" at bounding box center [276, 173] width 482 height 30
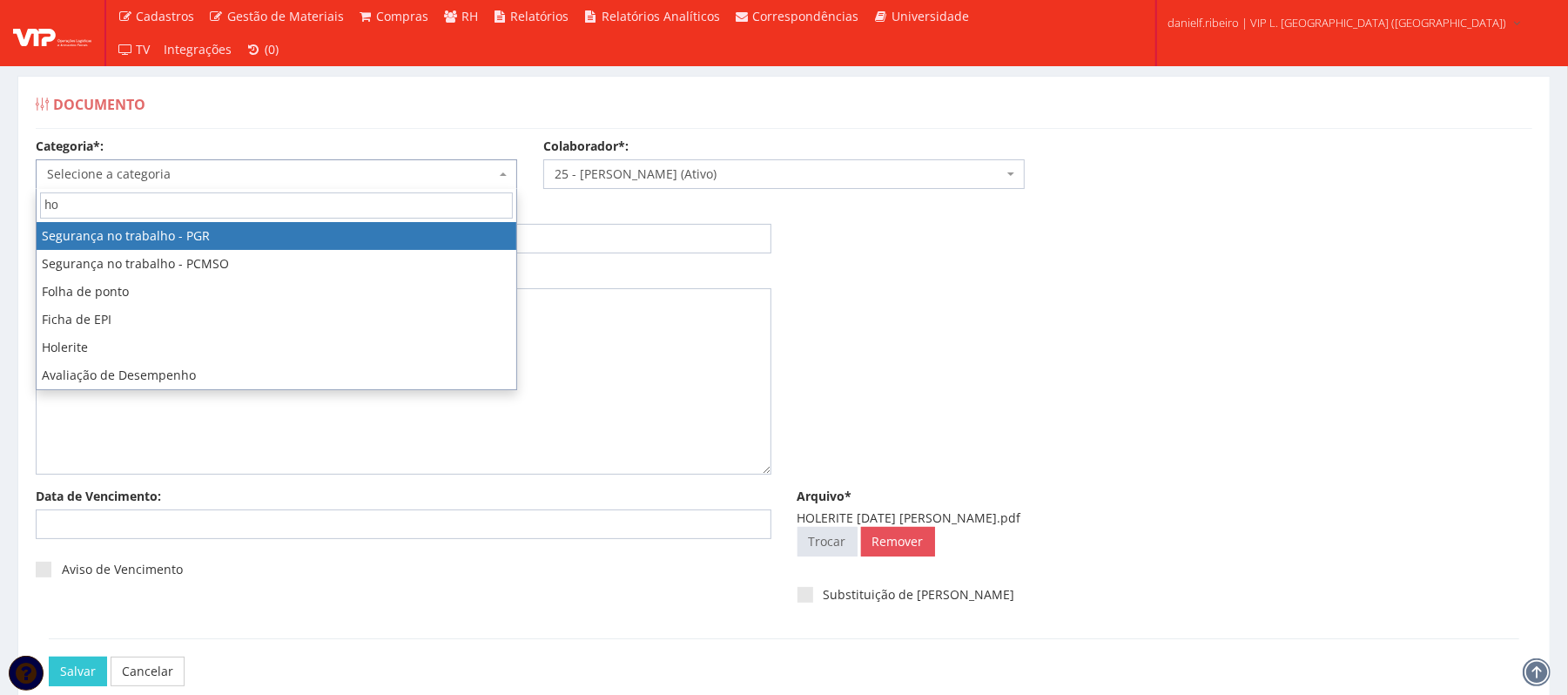
type input "hol"
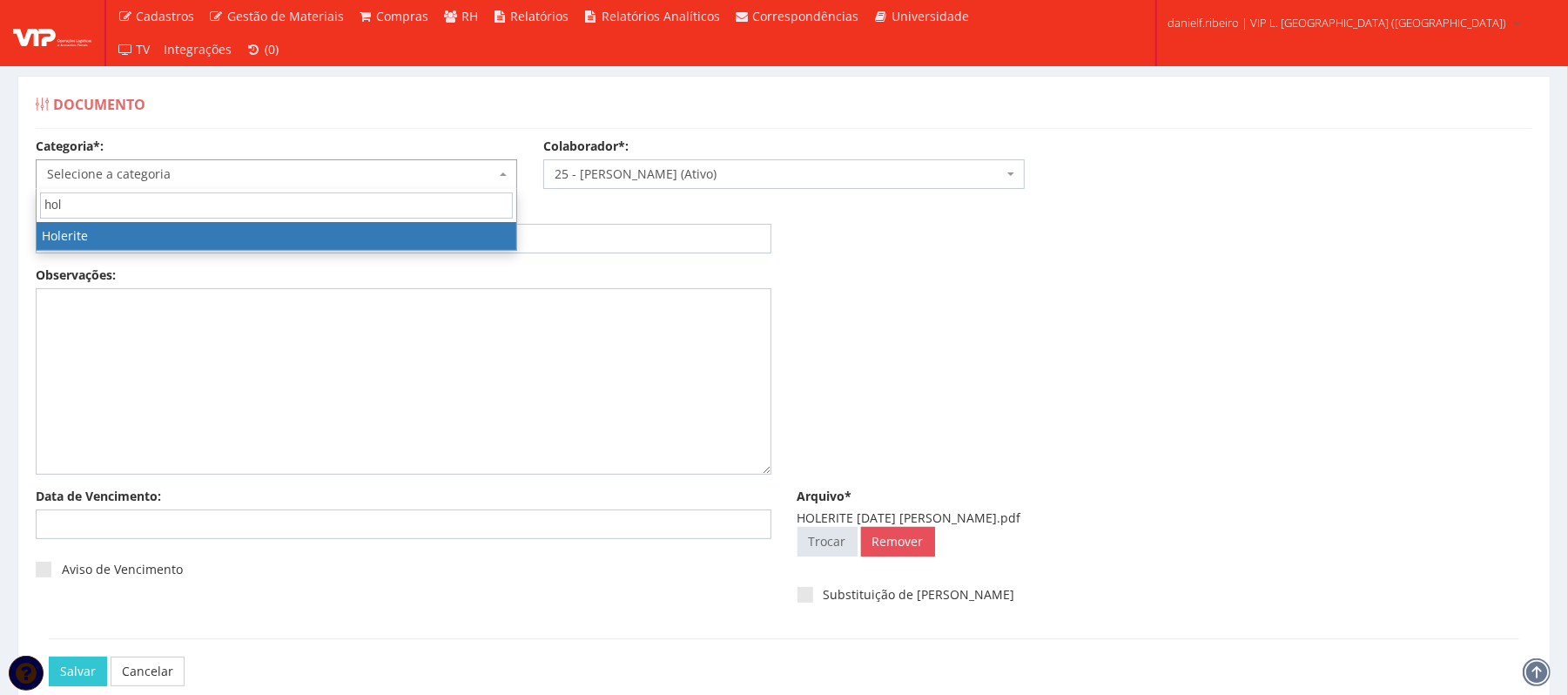
select select "holerite"
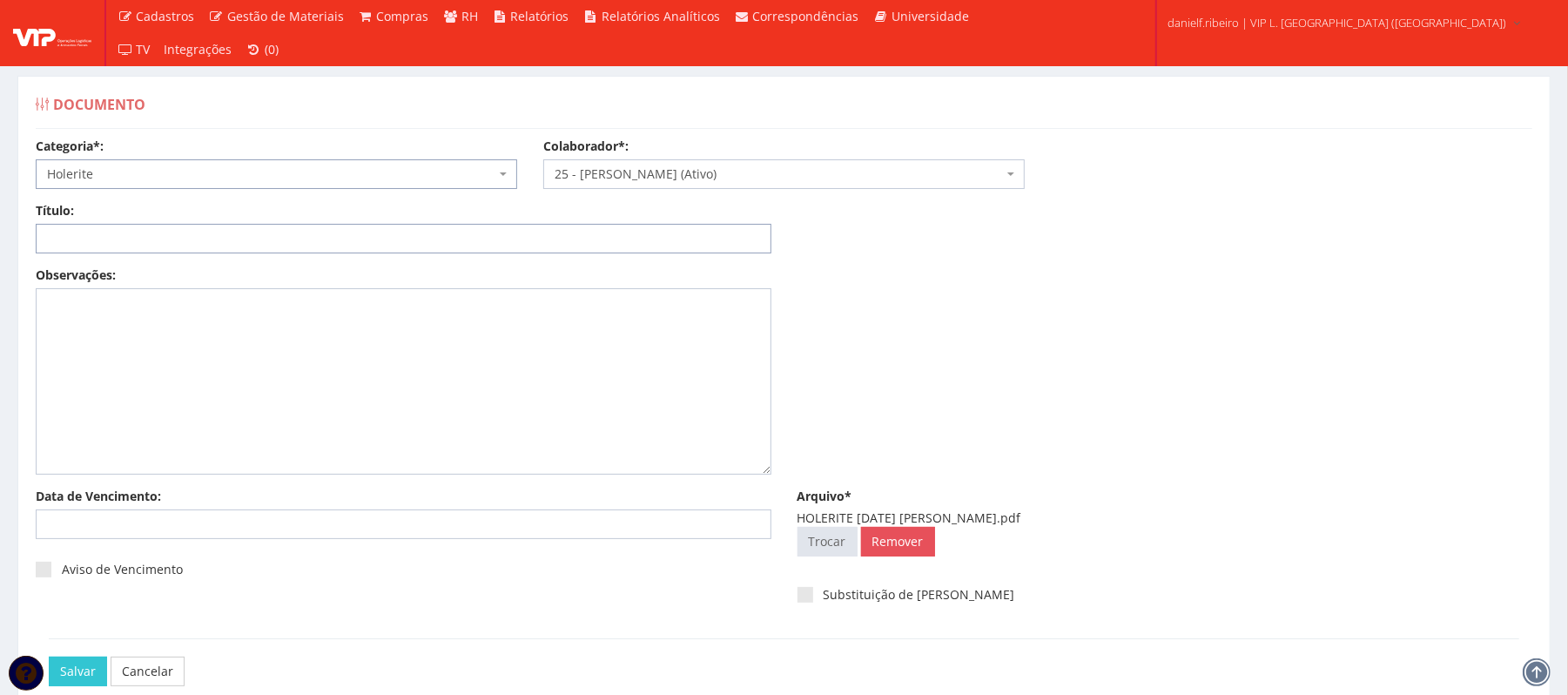
click at [203, 232] on input "Título:" at bounding box center [403, 238] width 736 height 30
paste input "HOLERITE MAI/2025"
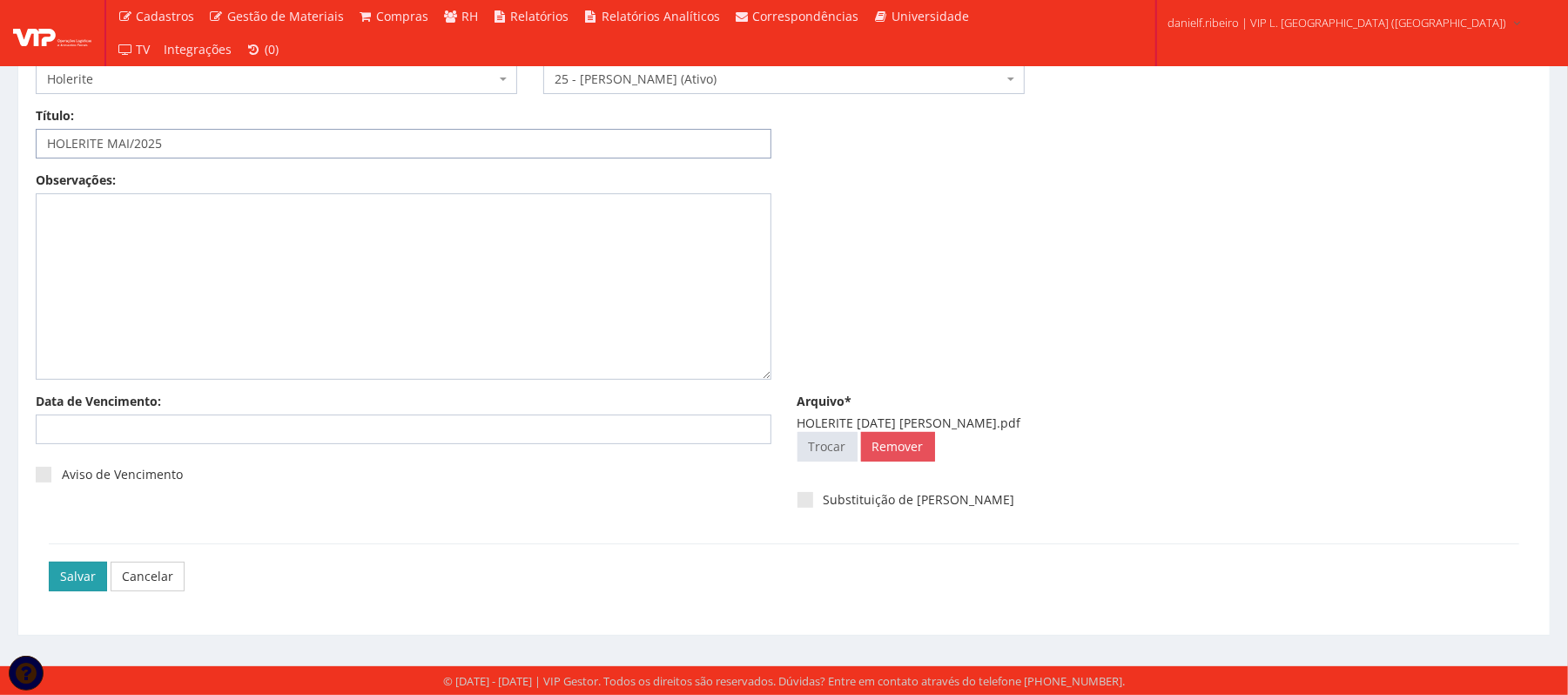
type input "HOLERITE MAI/2025"
click at [68, 576] on input "Salvar" at bounding box center [78, 576] width 58 height 30
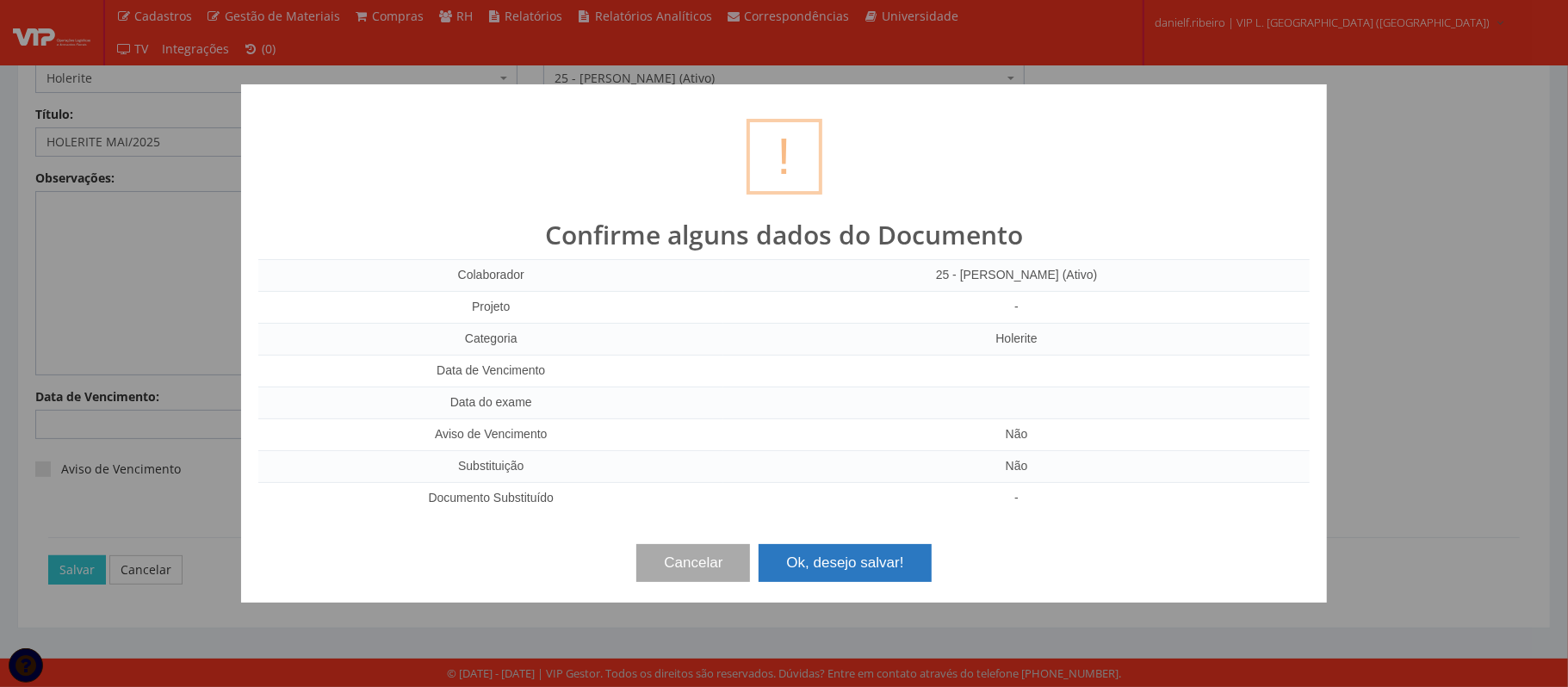
click at [864, 575] on button "Ok, desejo salvar!" at bounding box center [845, 563] width 172 height 38
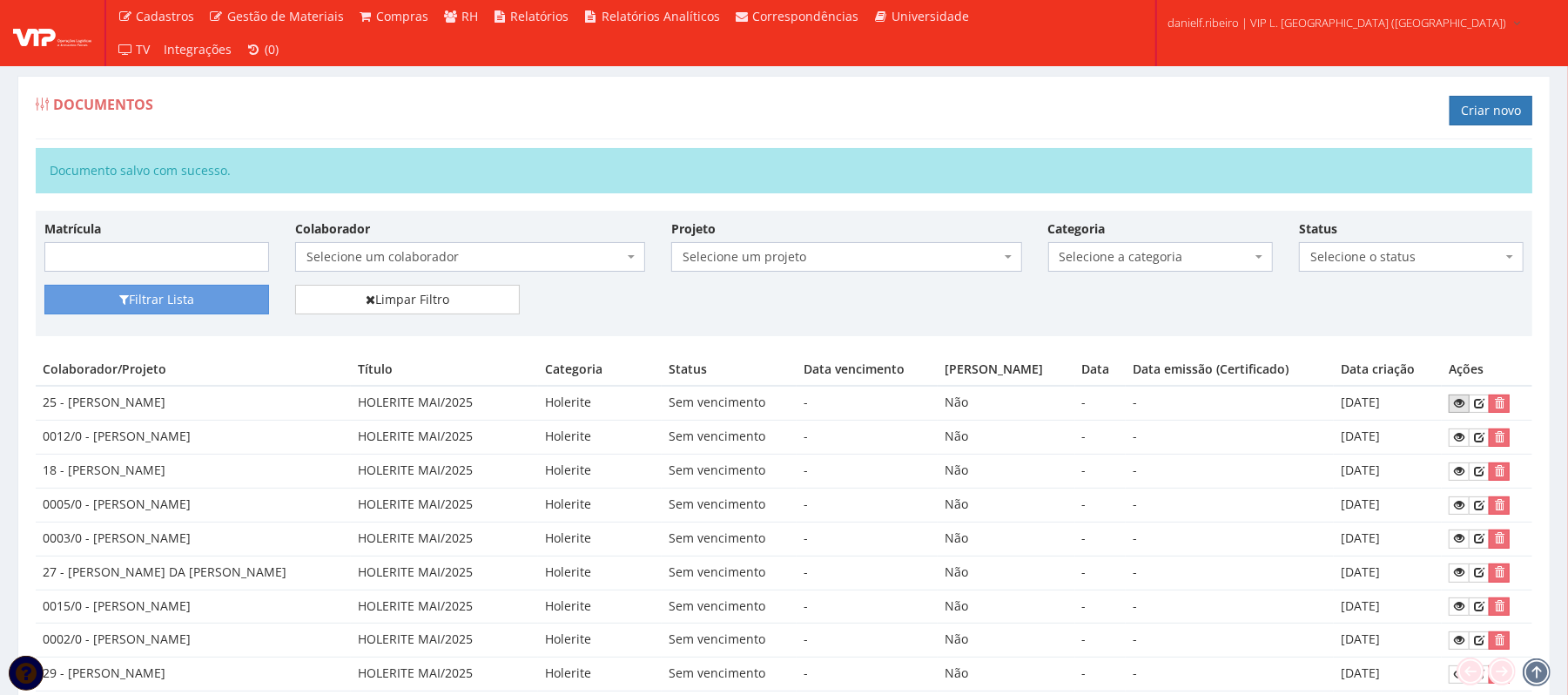
click at [1456, 399] on icon at bounding box center [1459, 403] width 11 height 12
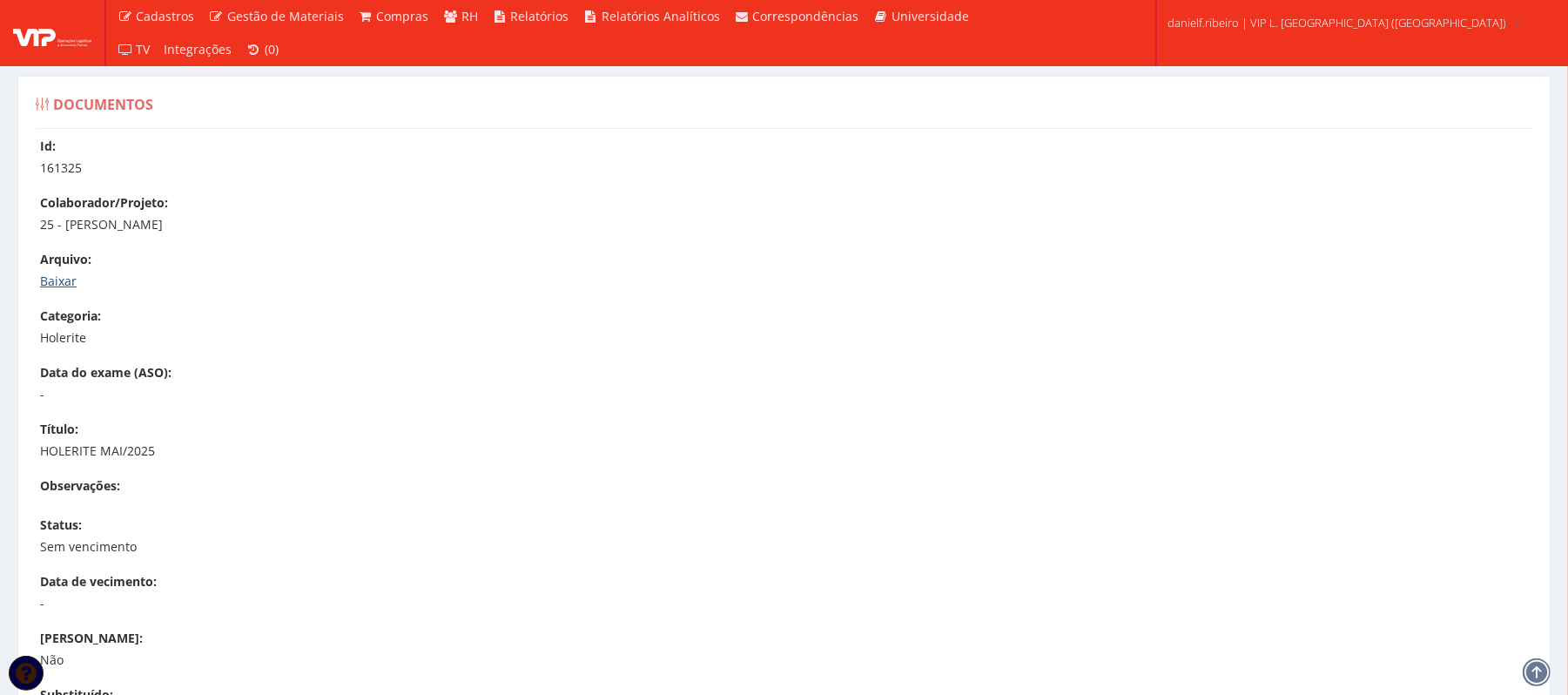
click at [46, 282] on link "Baixar" at bounding box center [58, 280] width 36 height 16
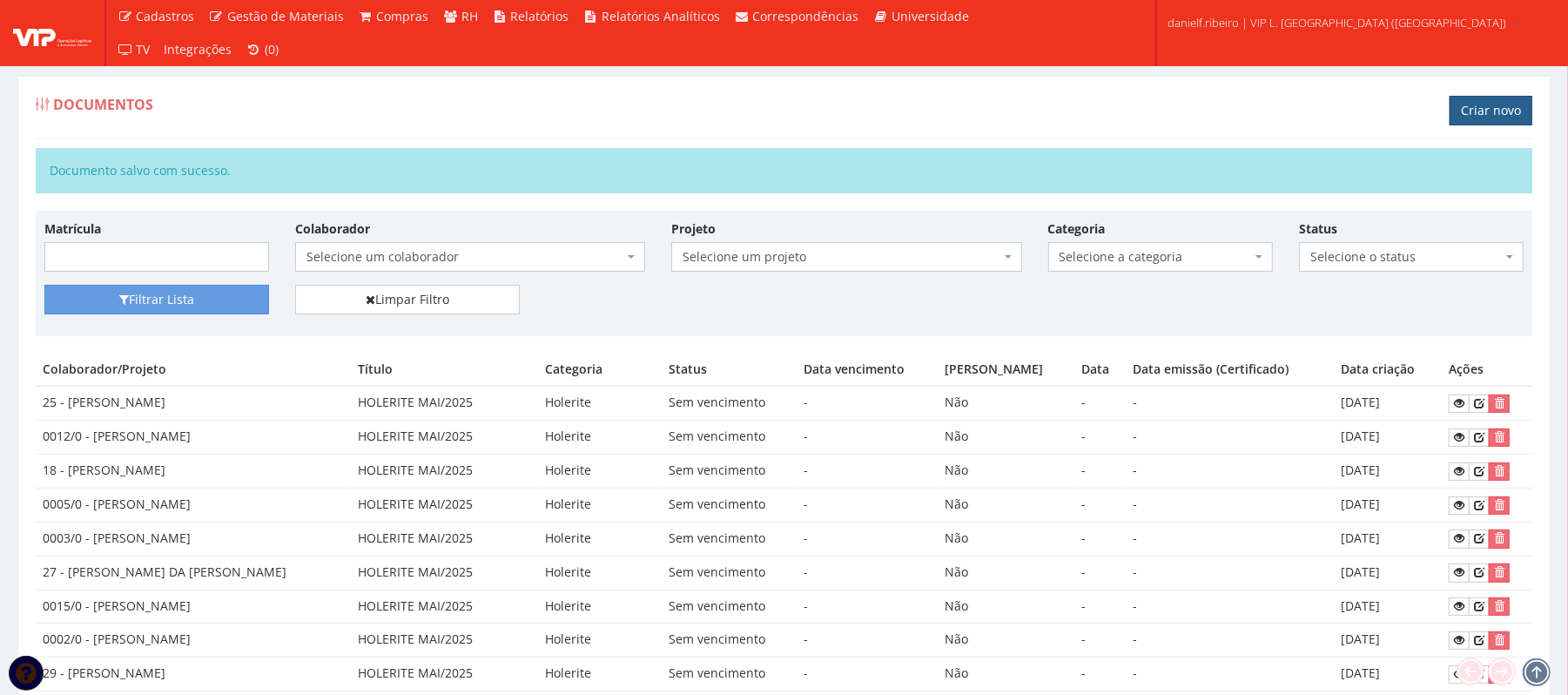
click at [1475, 109] on link "Criar novo" at bounding box center [1490, 110] width 82 height 30
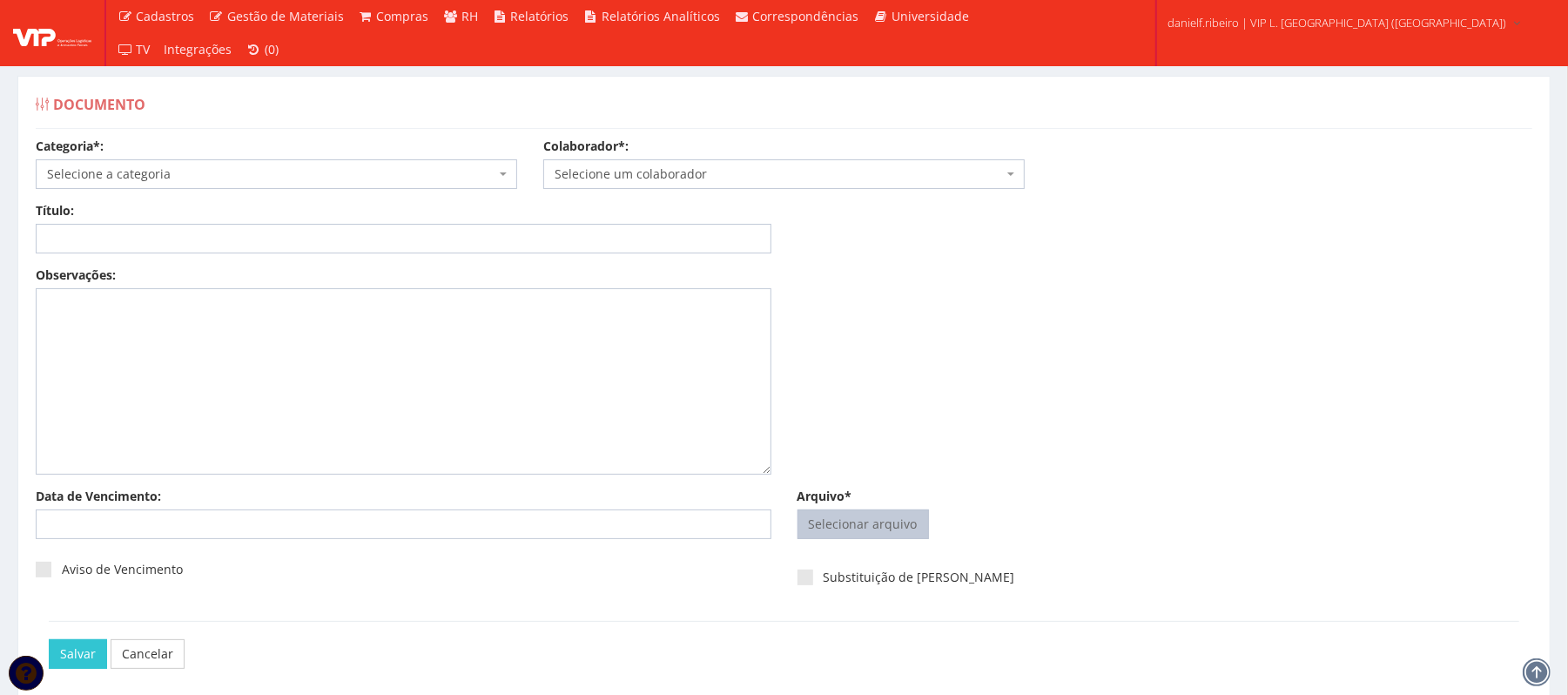
click at [882, 523] on input "Arquivo*" at bounding box center [863, 524] width 130 height 28
type input "C:\fakepath\HOLERITE [DATE] [PERSON_NAME].pdf"
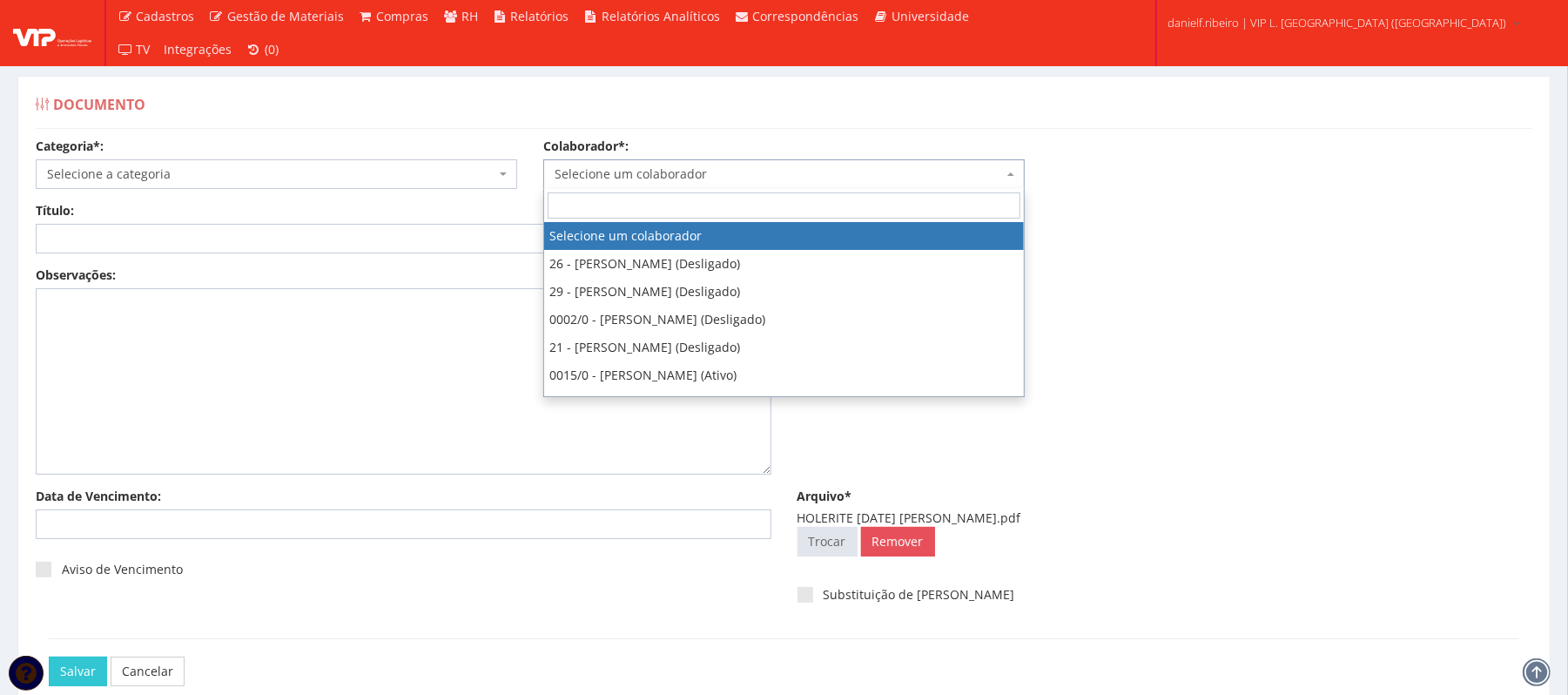
click at [892, 175] on span "Selecione um colaborador" at bounding box center [778, 174] width 448 height 17
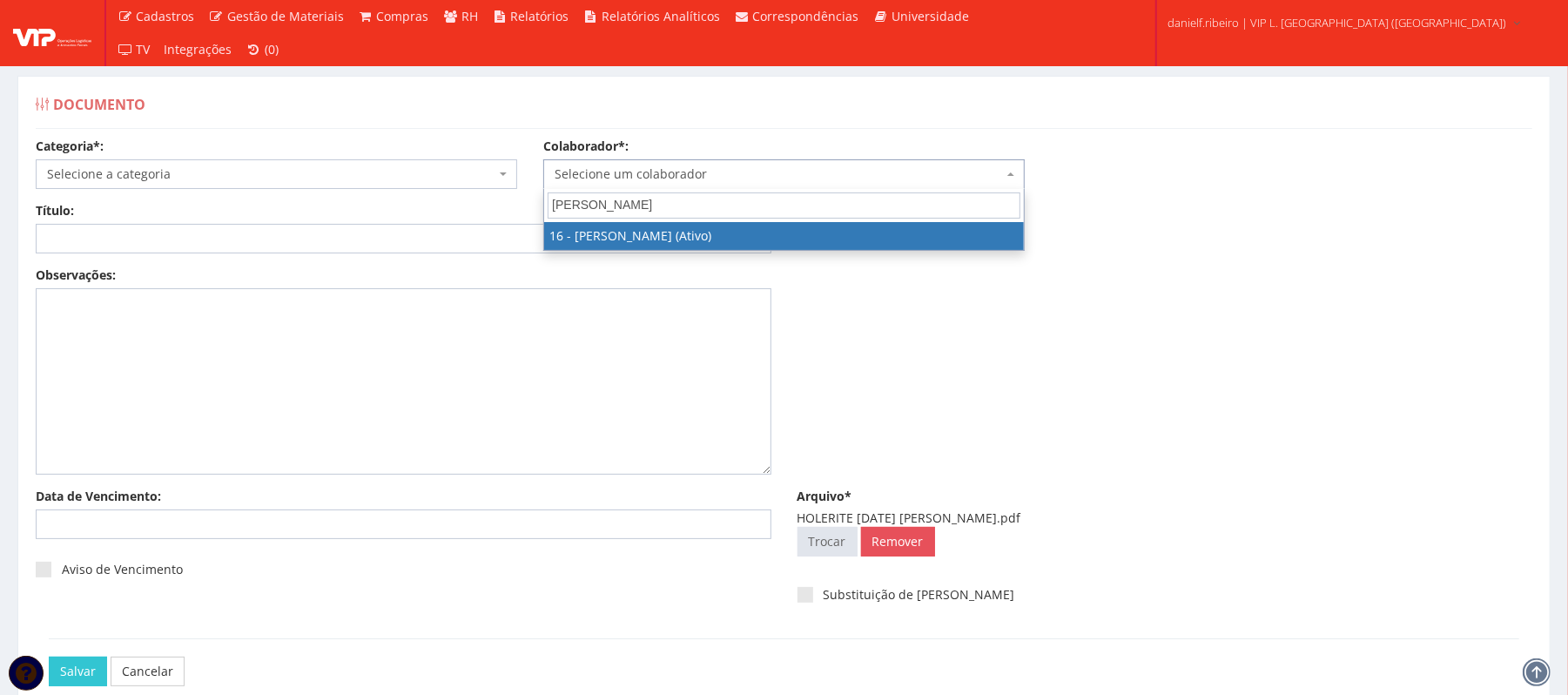
type input "jose ro"
select select "1278"
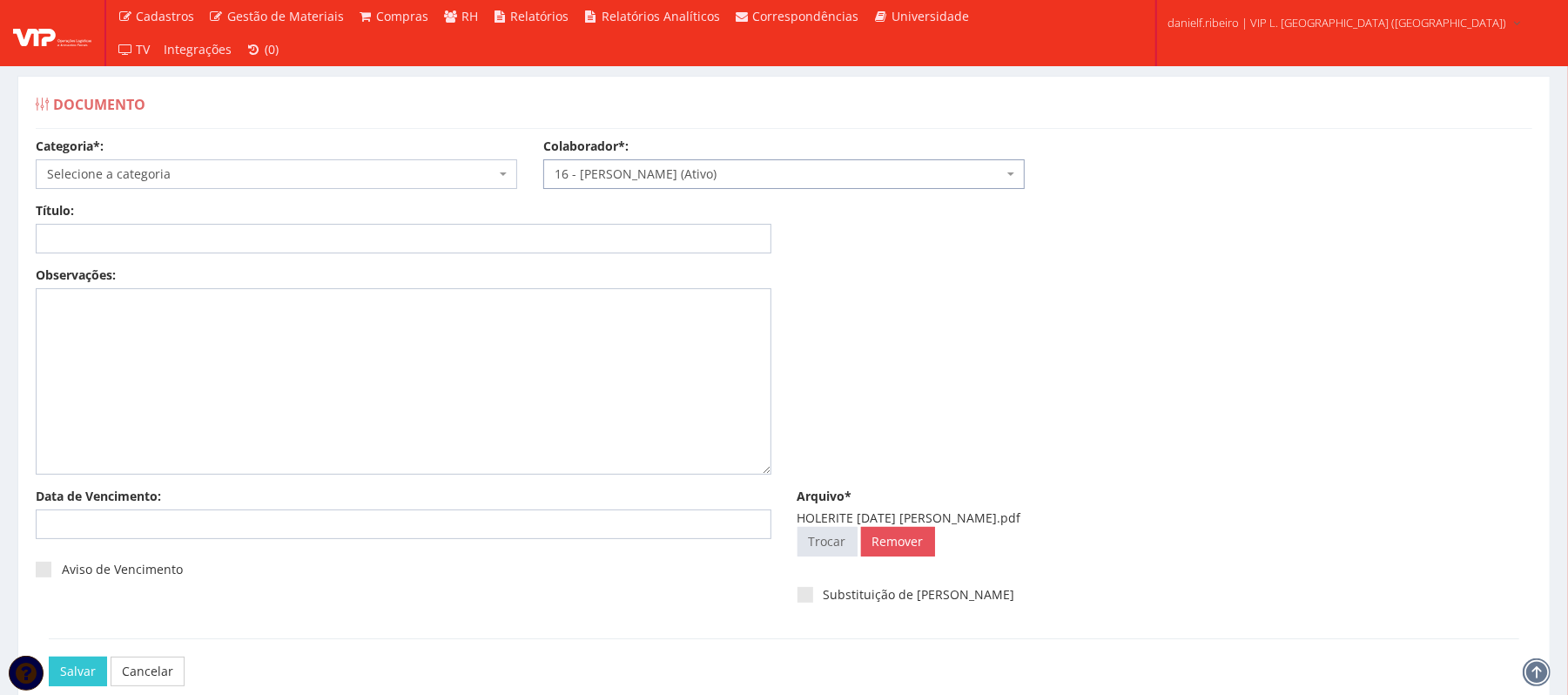
click at [234, 175] on span "Selecione a categoria" at bounding box center [271, 174] width 448 height 17
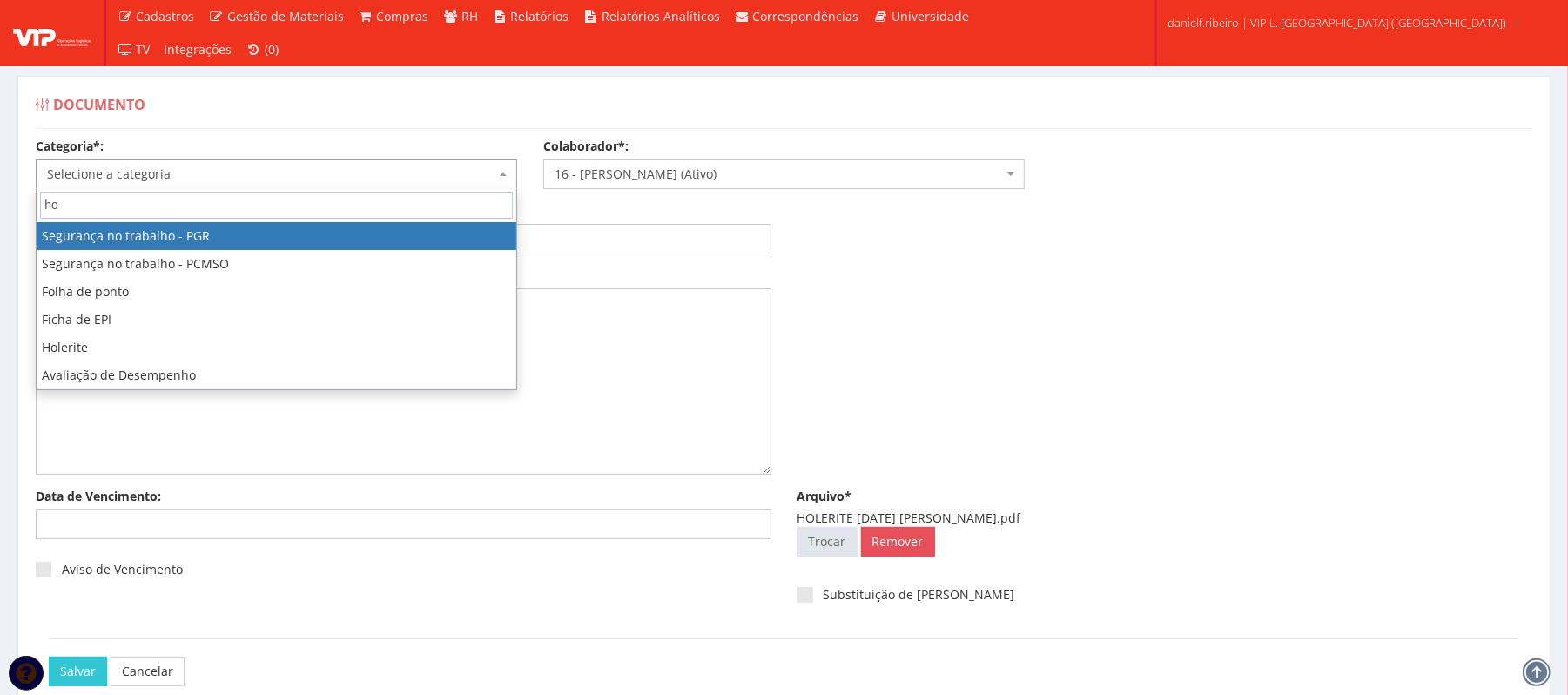
type input "hol"
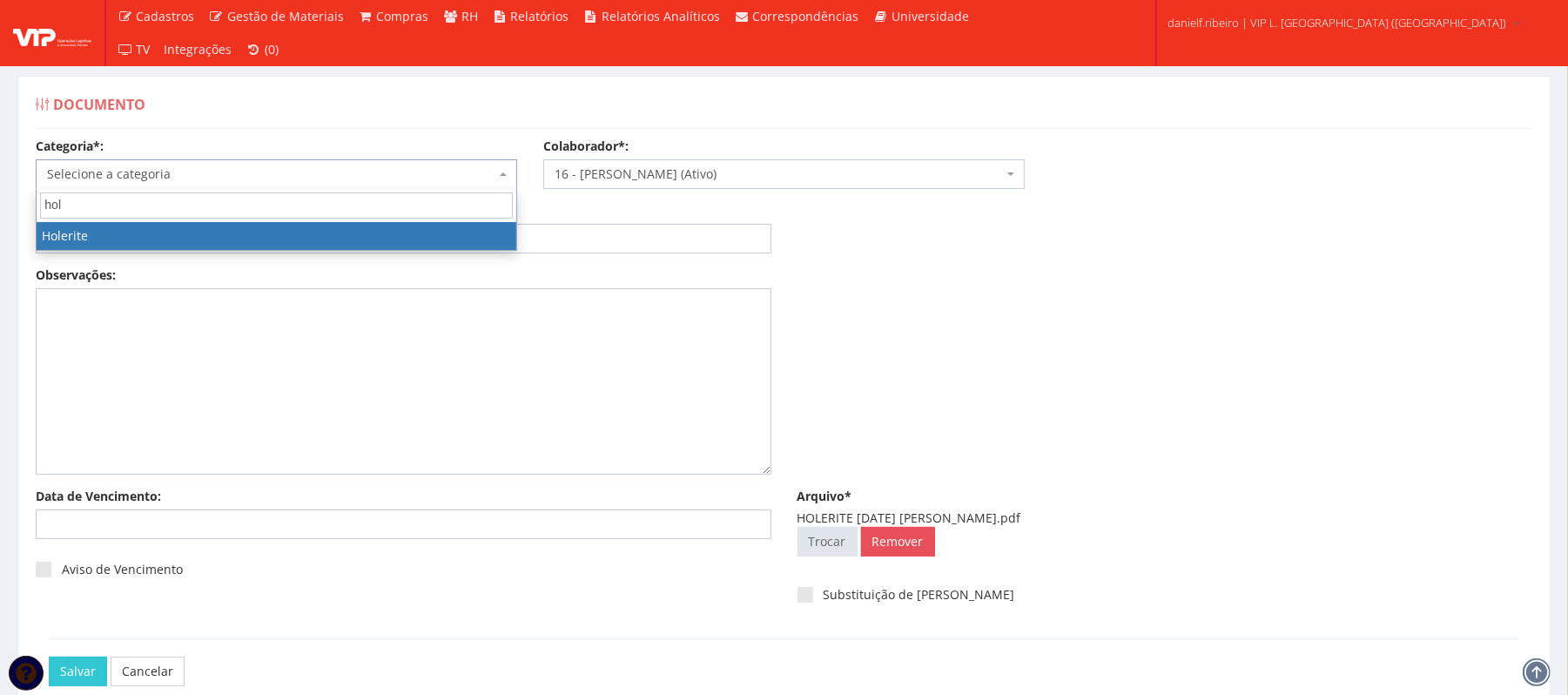
select select "holerite"
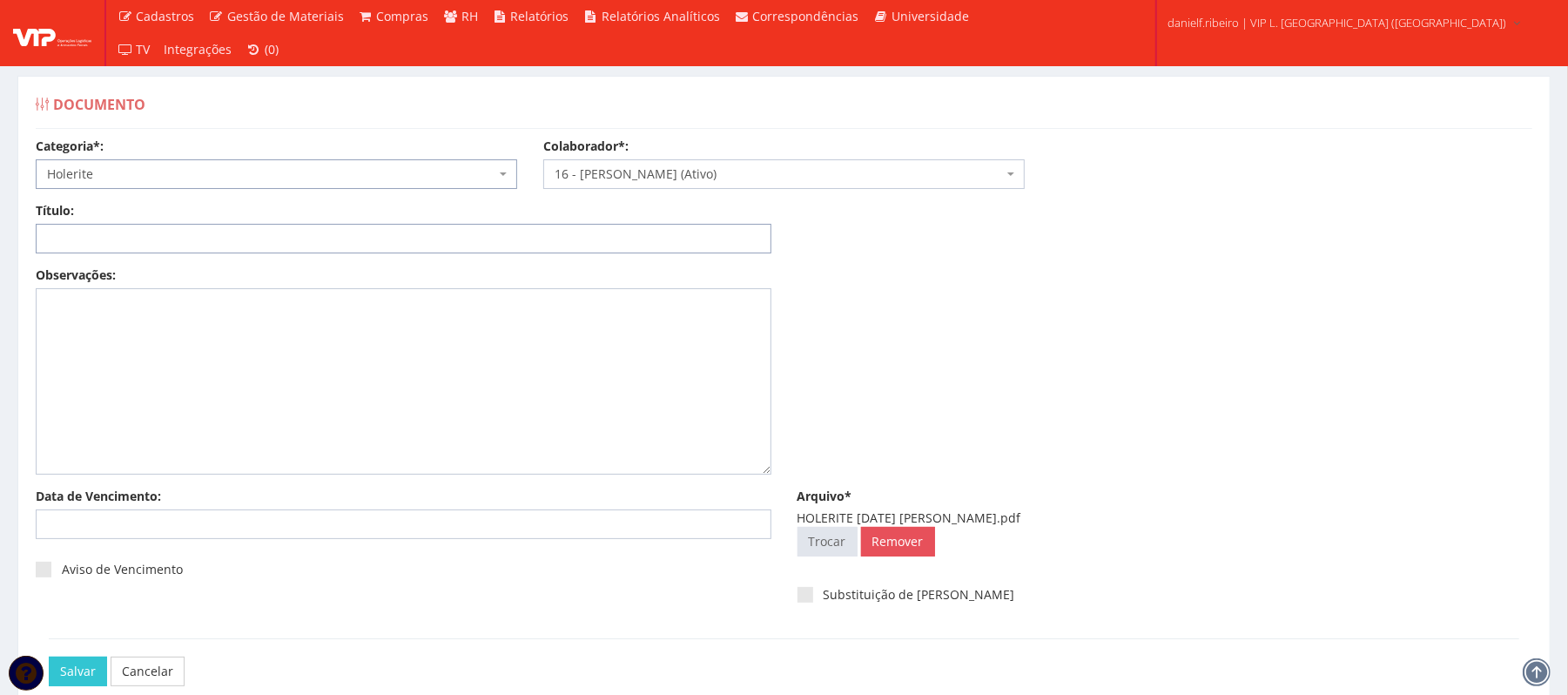
click at [336, 251] on input "Título:" at bounding box center [403, 238] width 736 height 30
paste input "HOLERITE MAI/2025"
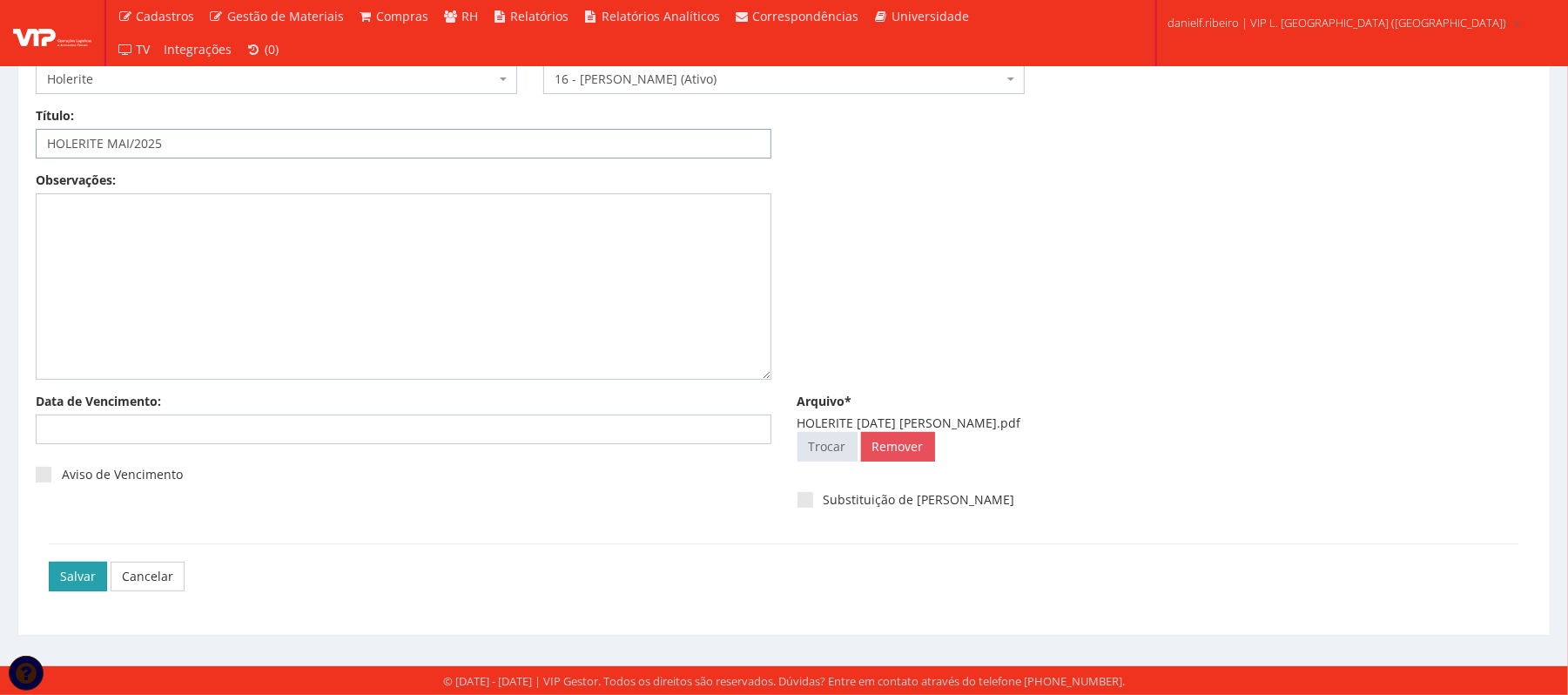
type input "HOLERITE MAI/2025"
click at [68, 580] on input "Salvar" at bounding box center [78, 576] width 58 height 30
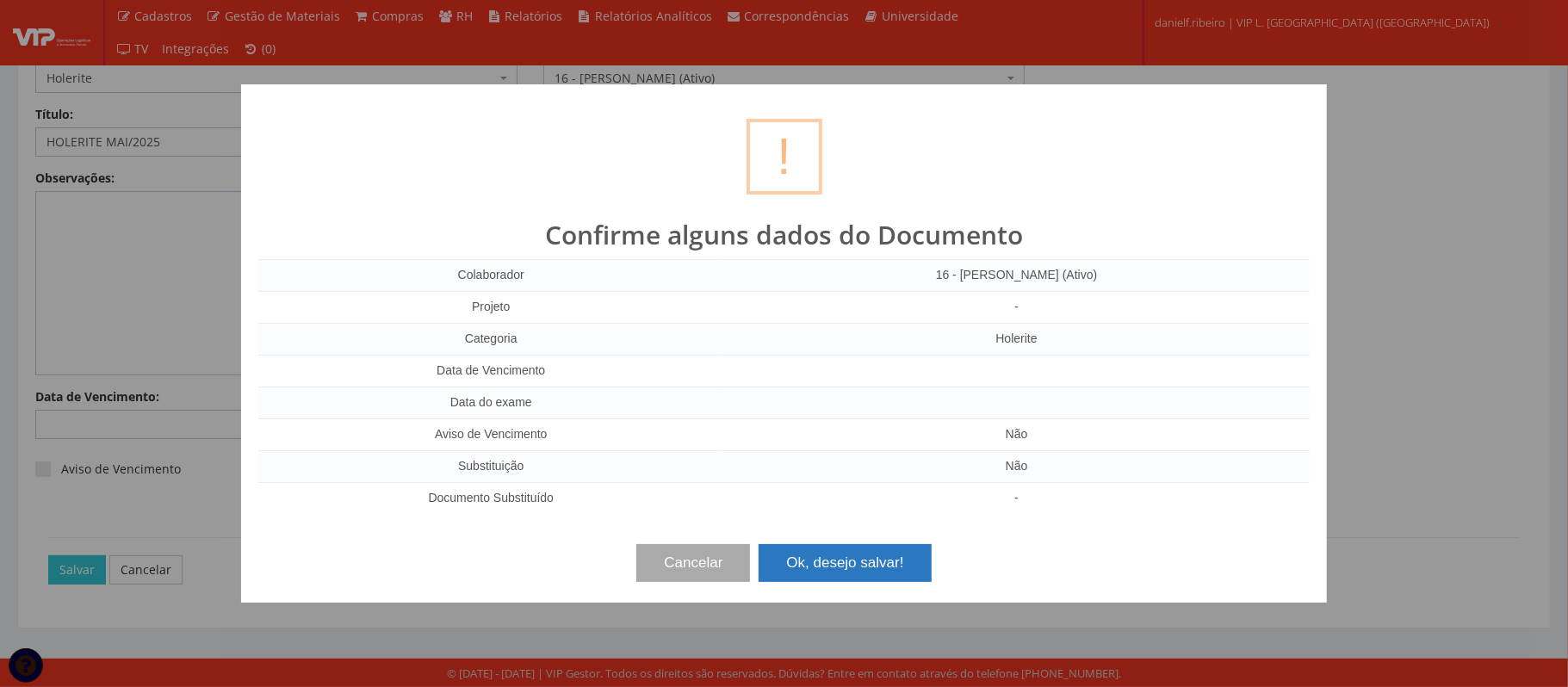
click at [837, 568] on button "Ok, desejo salvar!" at bounding box center [845, 563] width 172 height 38
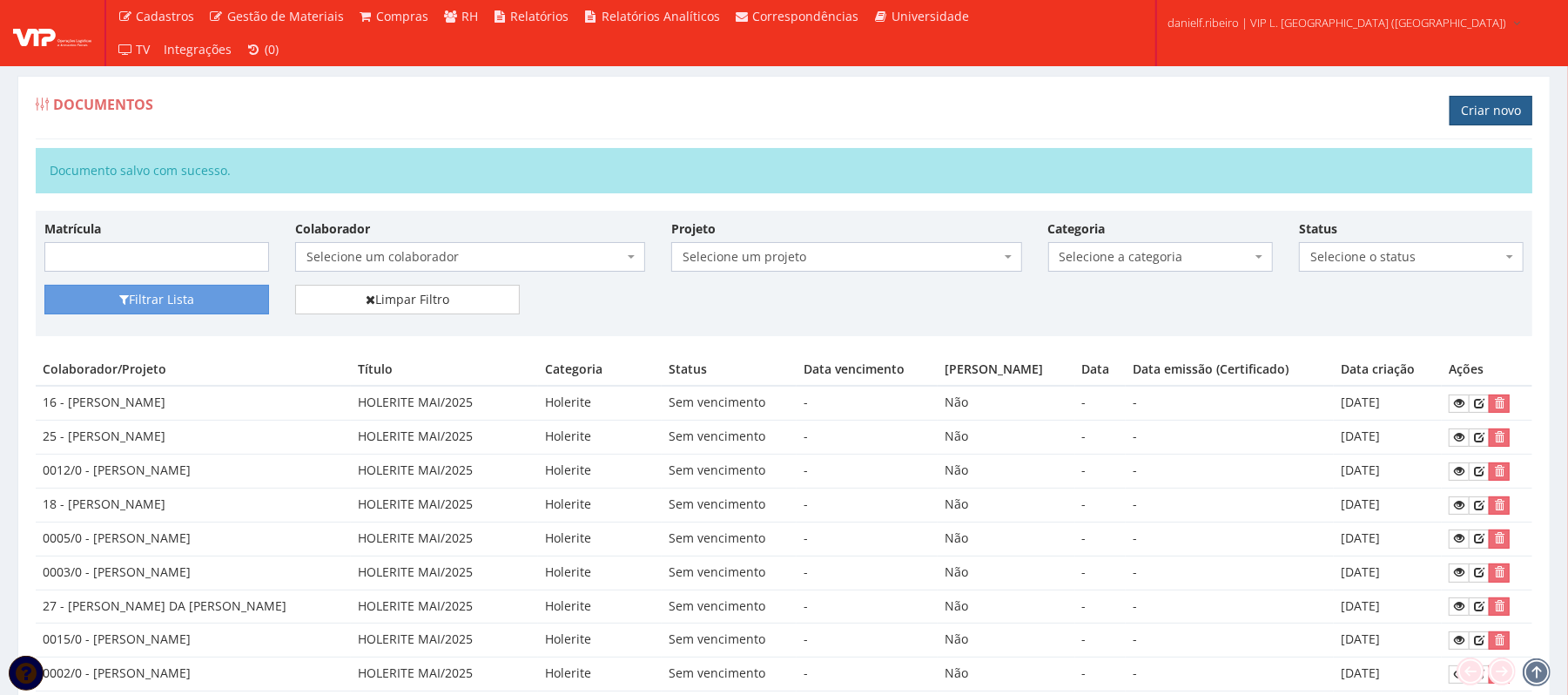
click at [1498, 108] on link "Criar novo" at bounding box center [1490, 110] width 82 height 30
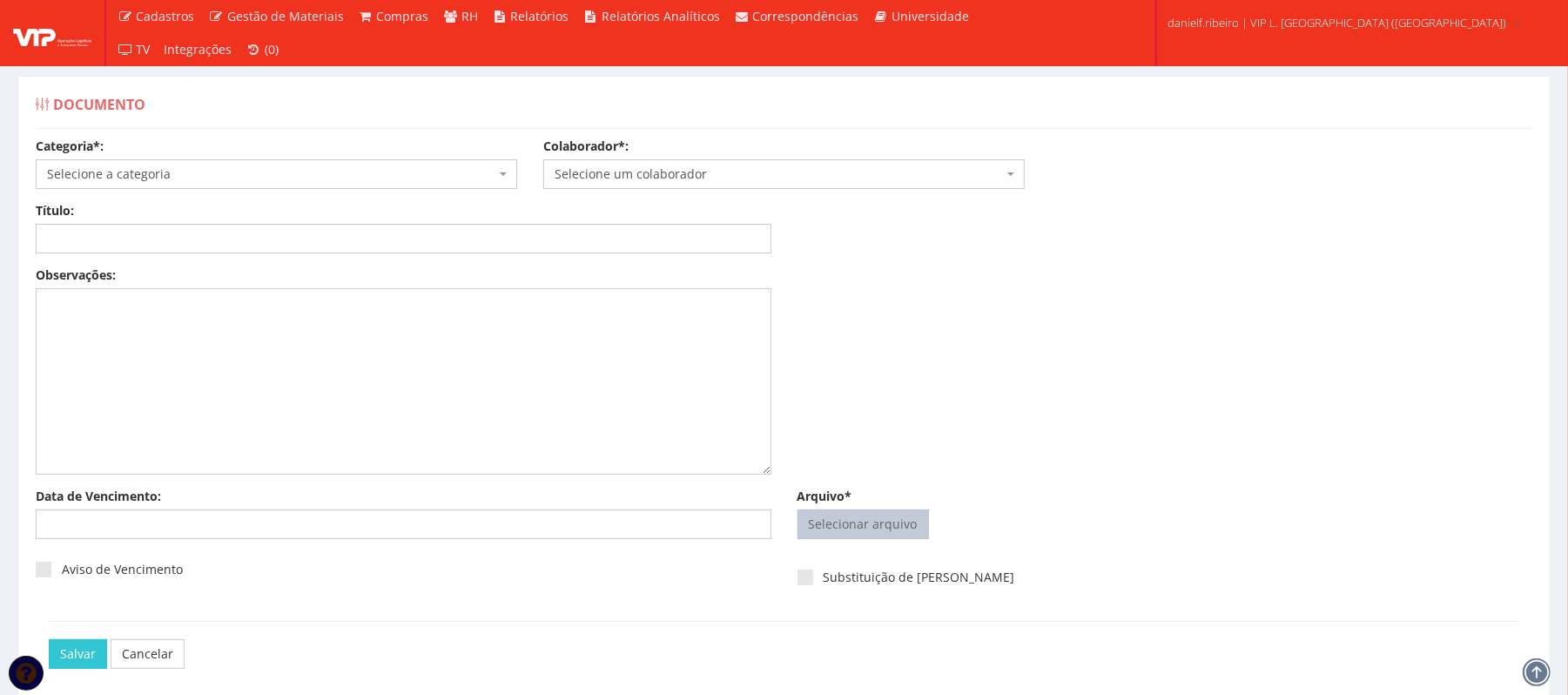
click at [883, 510] on input "Arquivo*" at bounding box center [863, 524] width 130 height 28
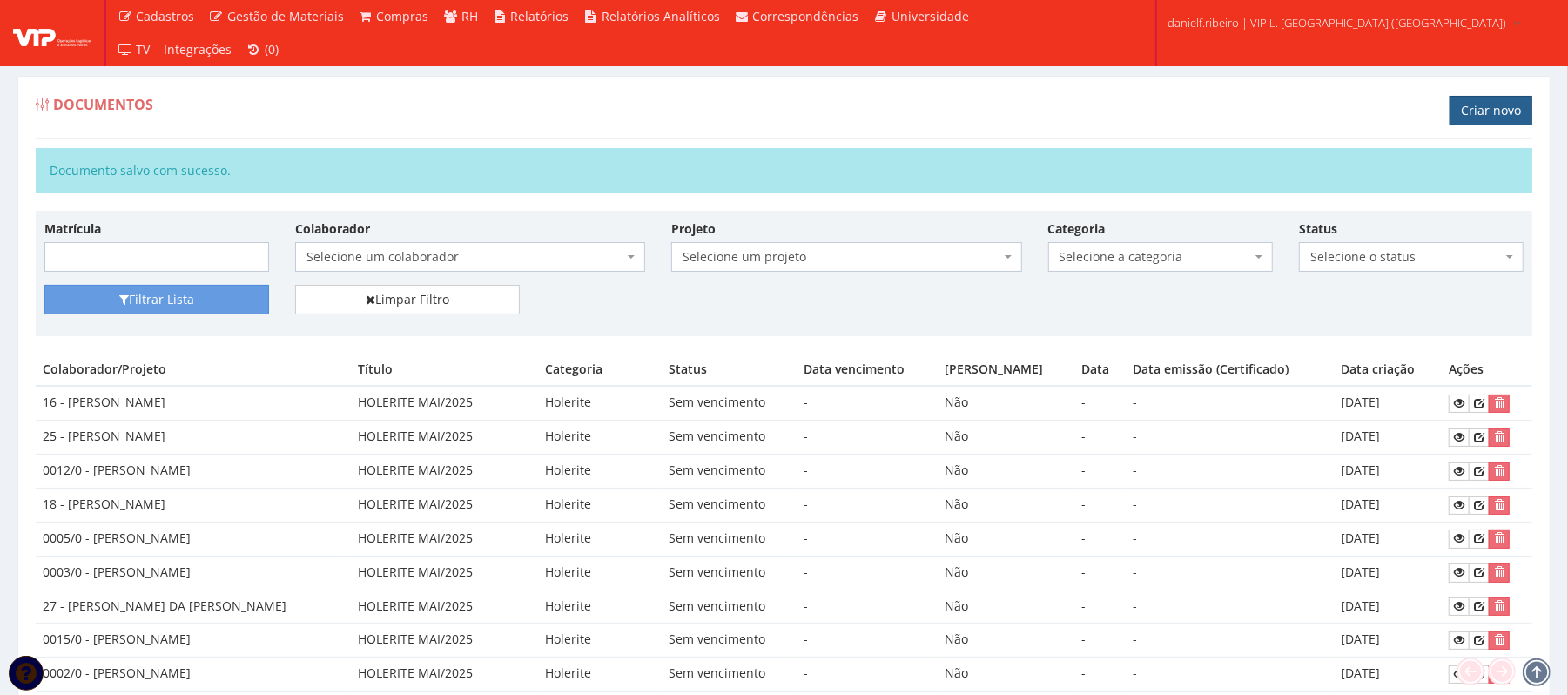
click at [1503, 115] on link "Criar novo" at bounding box center [1490, 110] width 82 height 30
click at [1461, 402] on icon at bounding box center [1459, 403] width 11 height 12
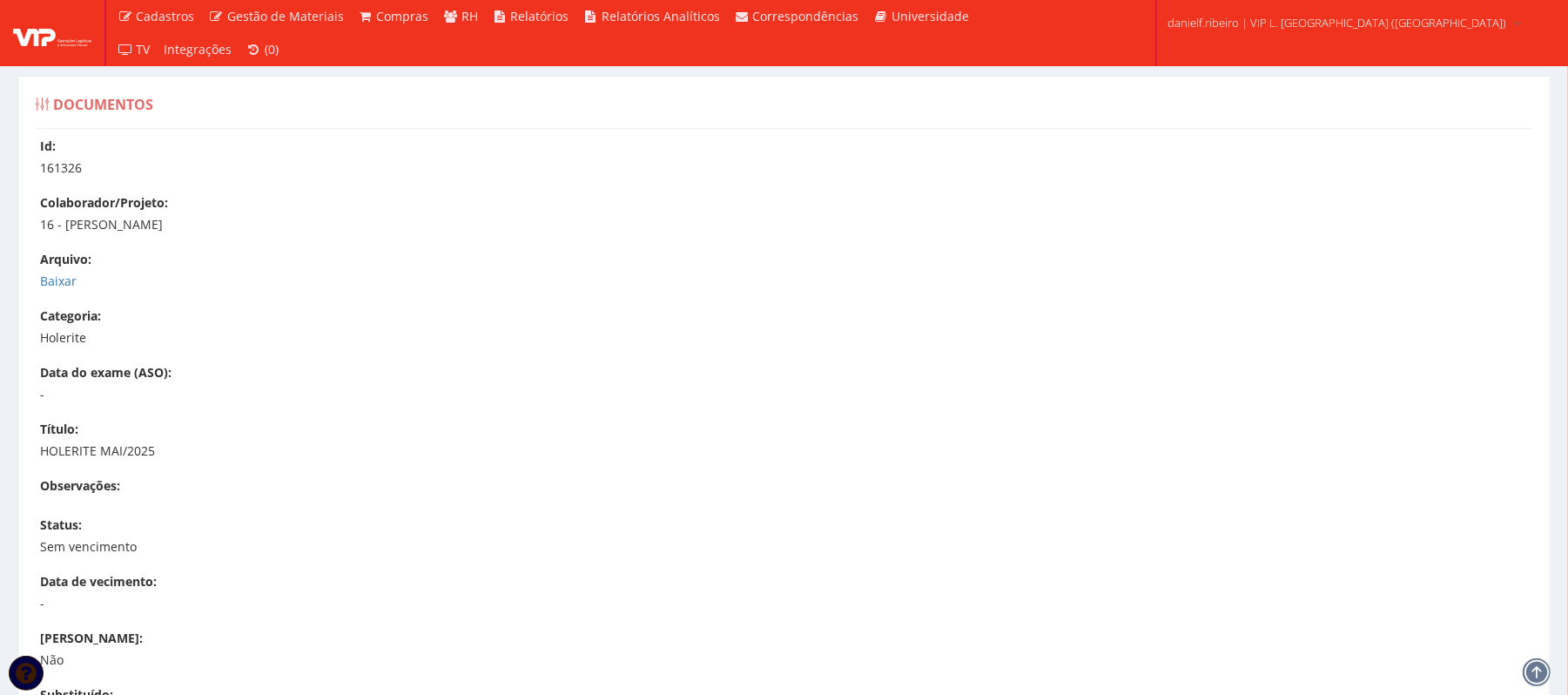
click at [36, 279] on div "Id: 161326 Colaborador/Projeto: 16 - JOSE RONALDO SANTOS SIQUEIRA Arquivo: Baix…" at bounding box center [784, 531] width 1523 height 787
click at [47, 277] on link "Baixar" at bounding box center [58, 280] width 36 height 16
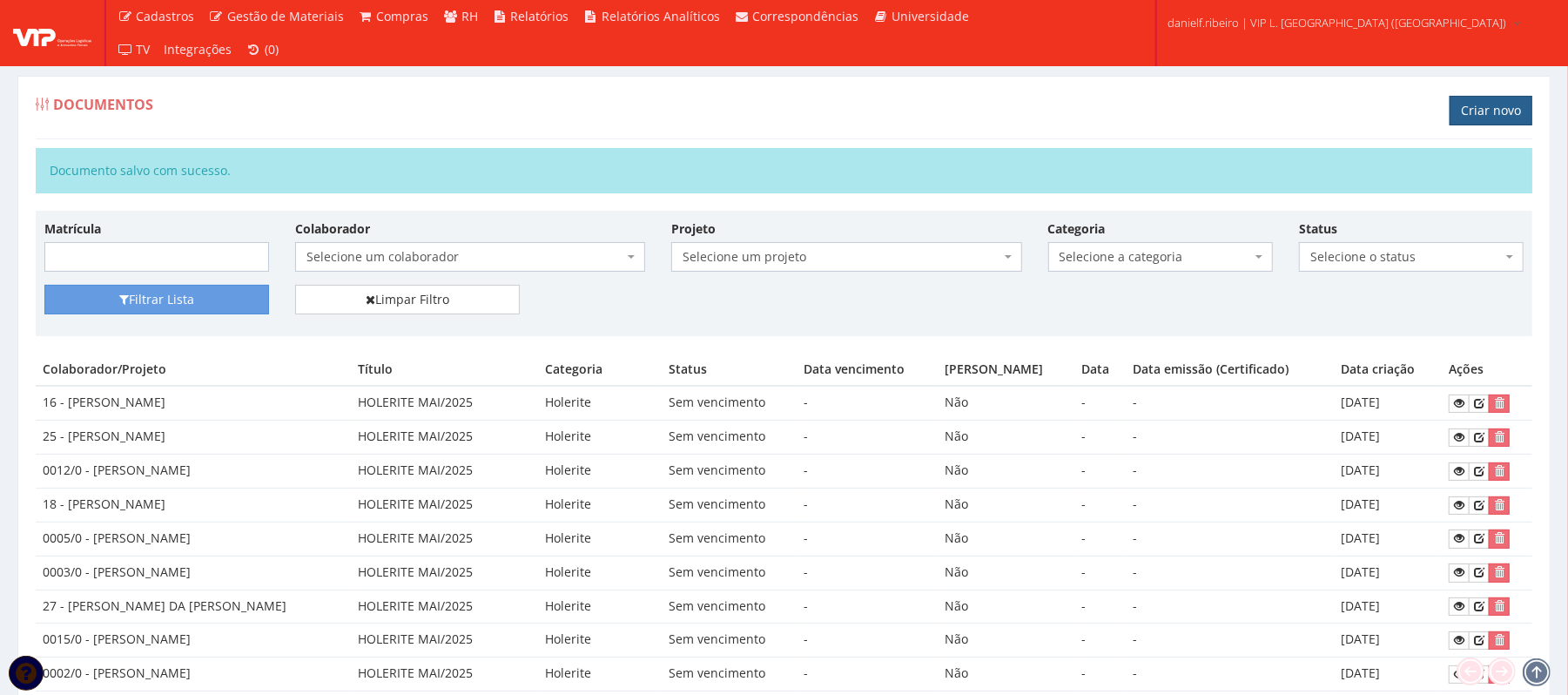
click at [1502, 117] on link "Criar novo" at bounding box center [1490, 110] width 82 height 30
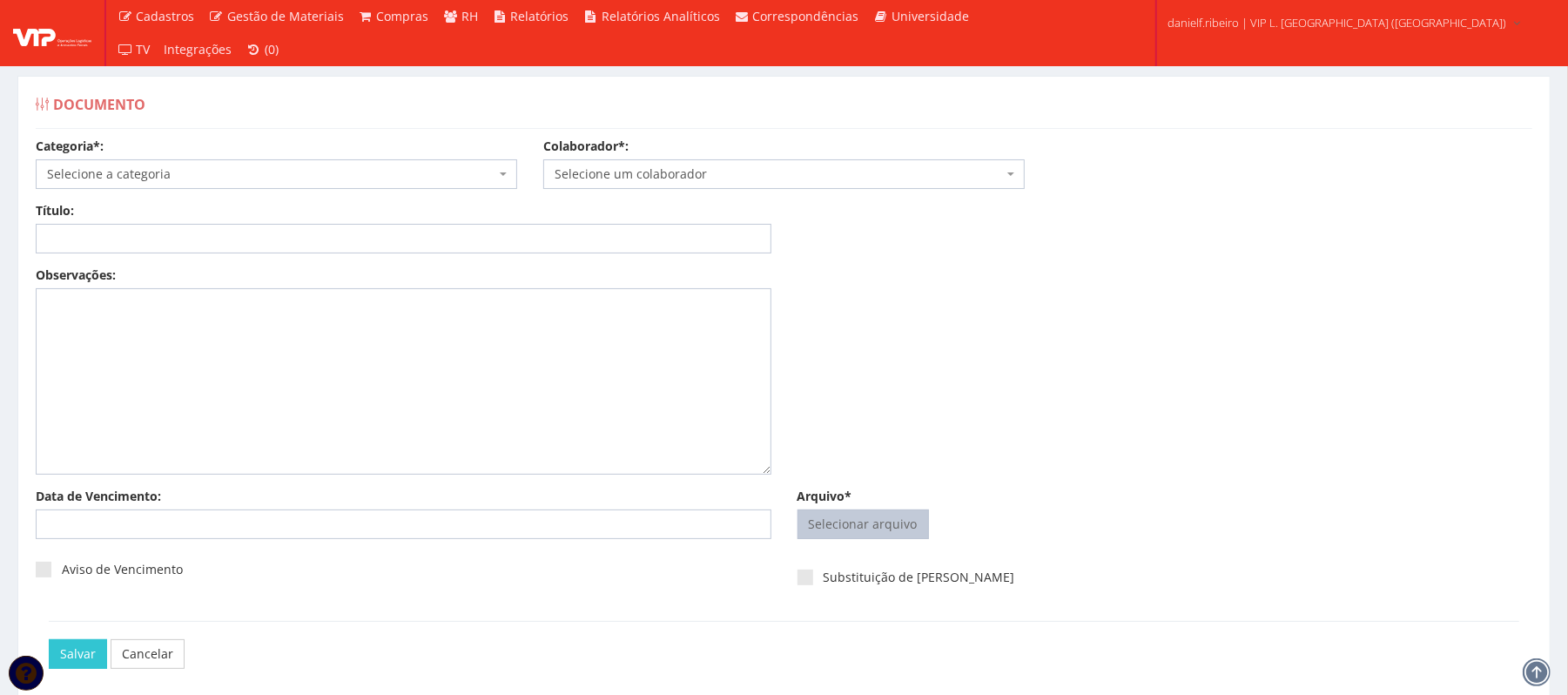
click at [909, 529] on input "Arquivo*" at bounding box center [863, 524] width 130 height 28
type input "C:\fakepath\HOLERITE MAI.2025 KLEBER BARBOSA DE ARAUJO.pdf"
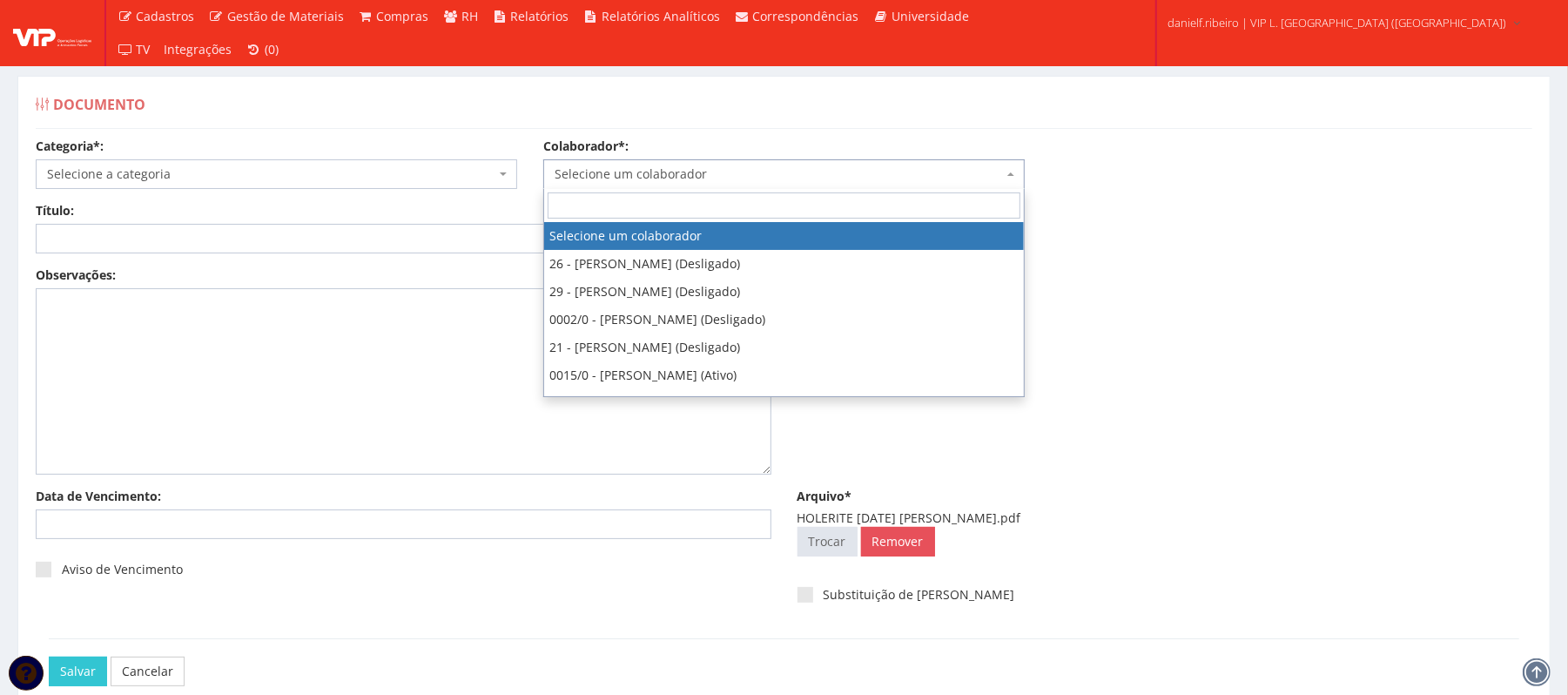
click at [766, 174] on span "Selecione um colaborador" at bounding box center [778, 174] width 448 height 17
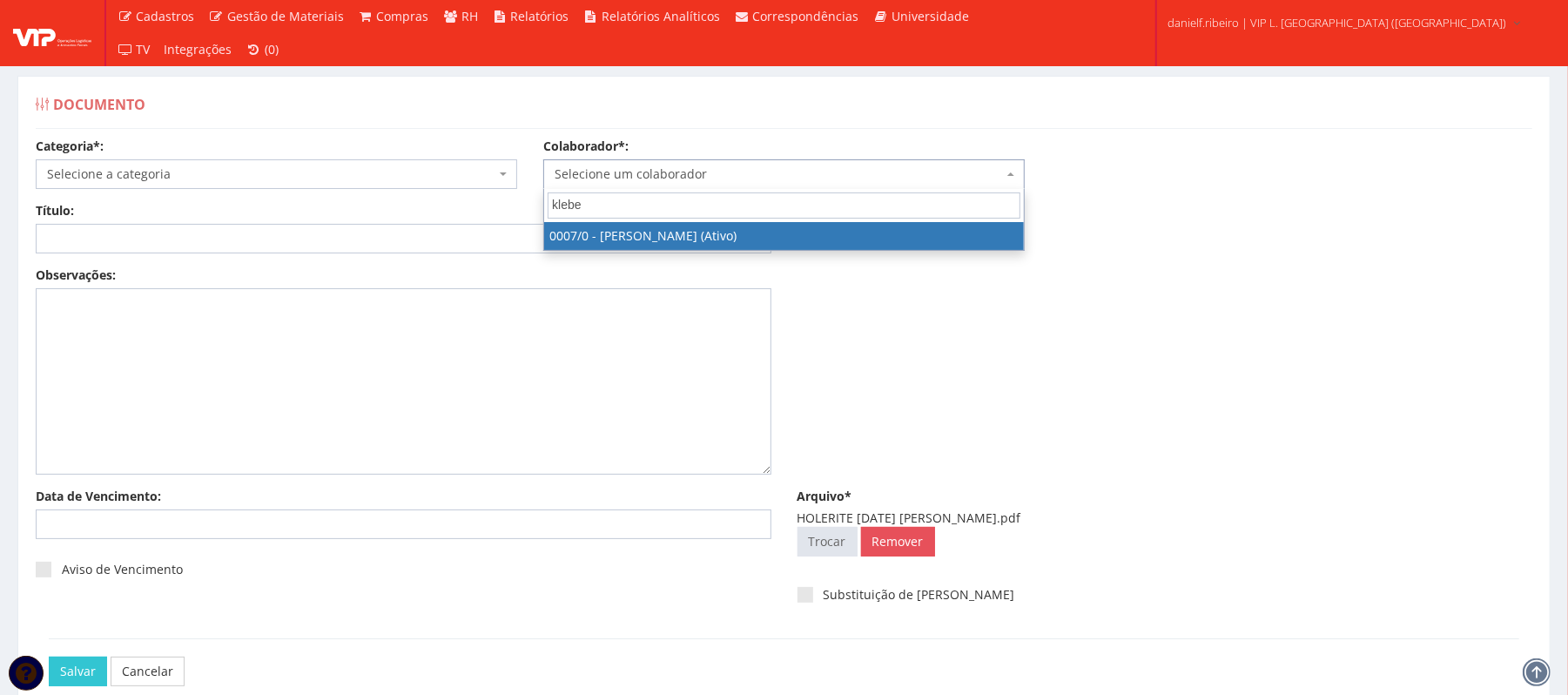
type input "kleber"
select select "720"
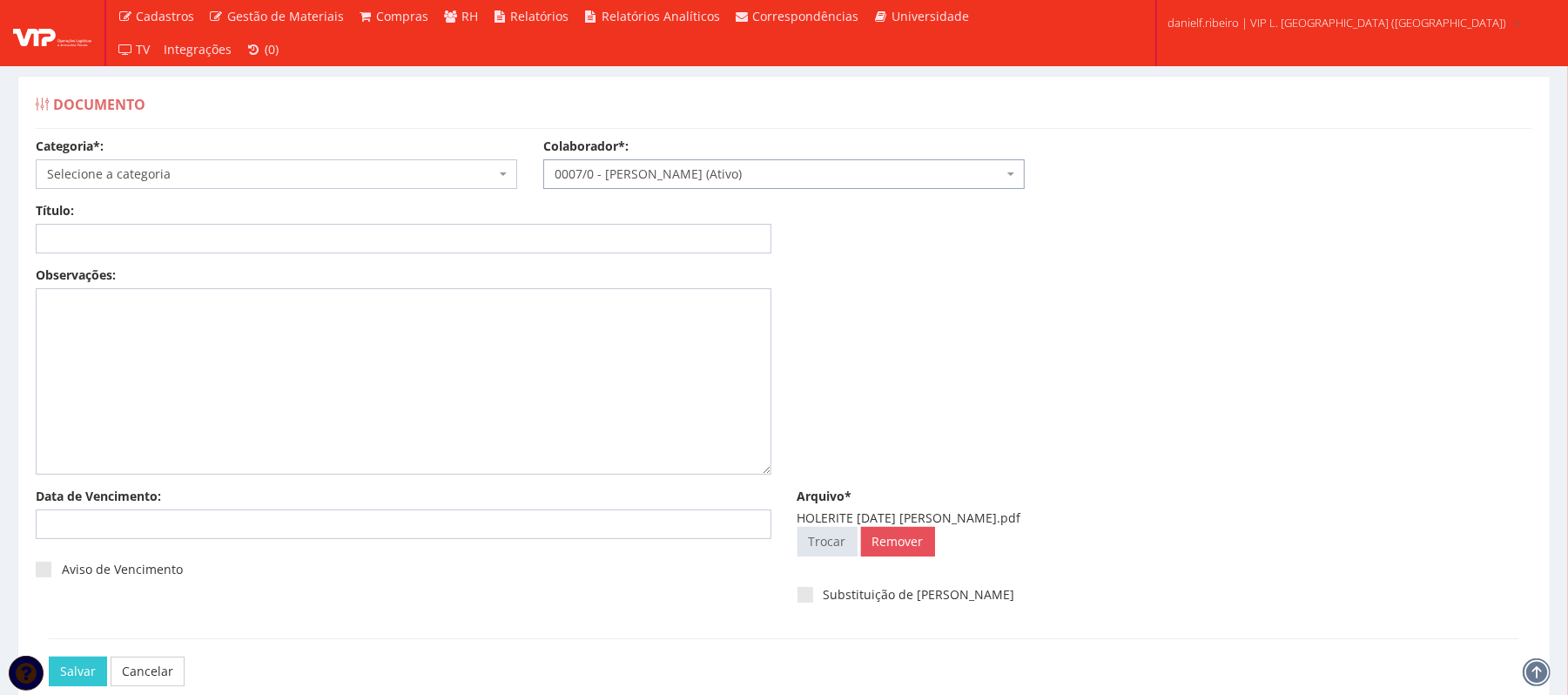
click at [245, 178] on span "Selecione a categoria" at bounding box center [271, 174] width 448 height 17
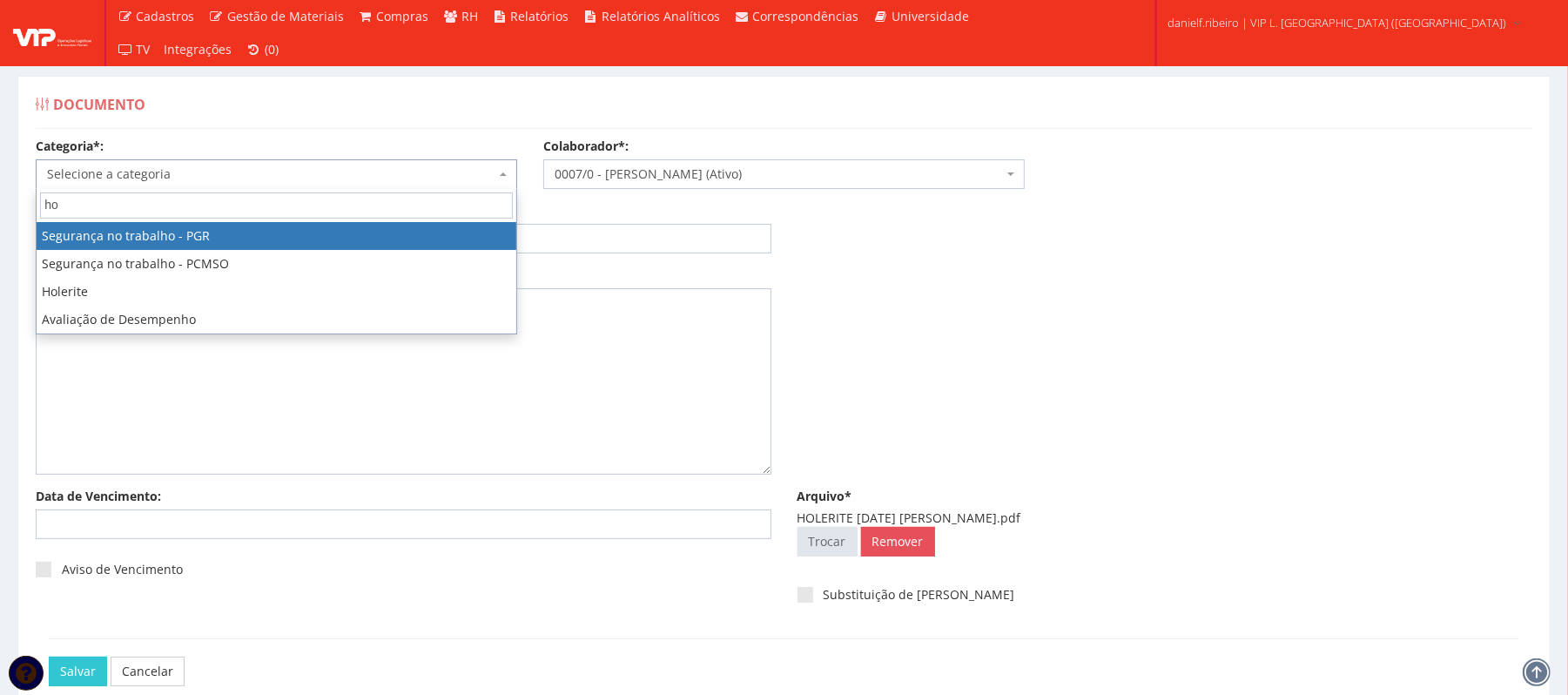
type input "hol"
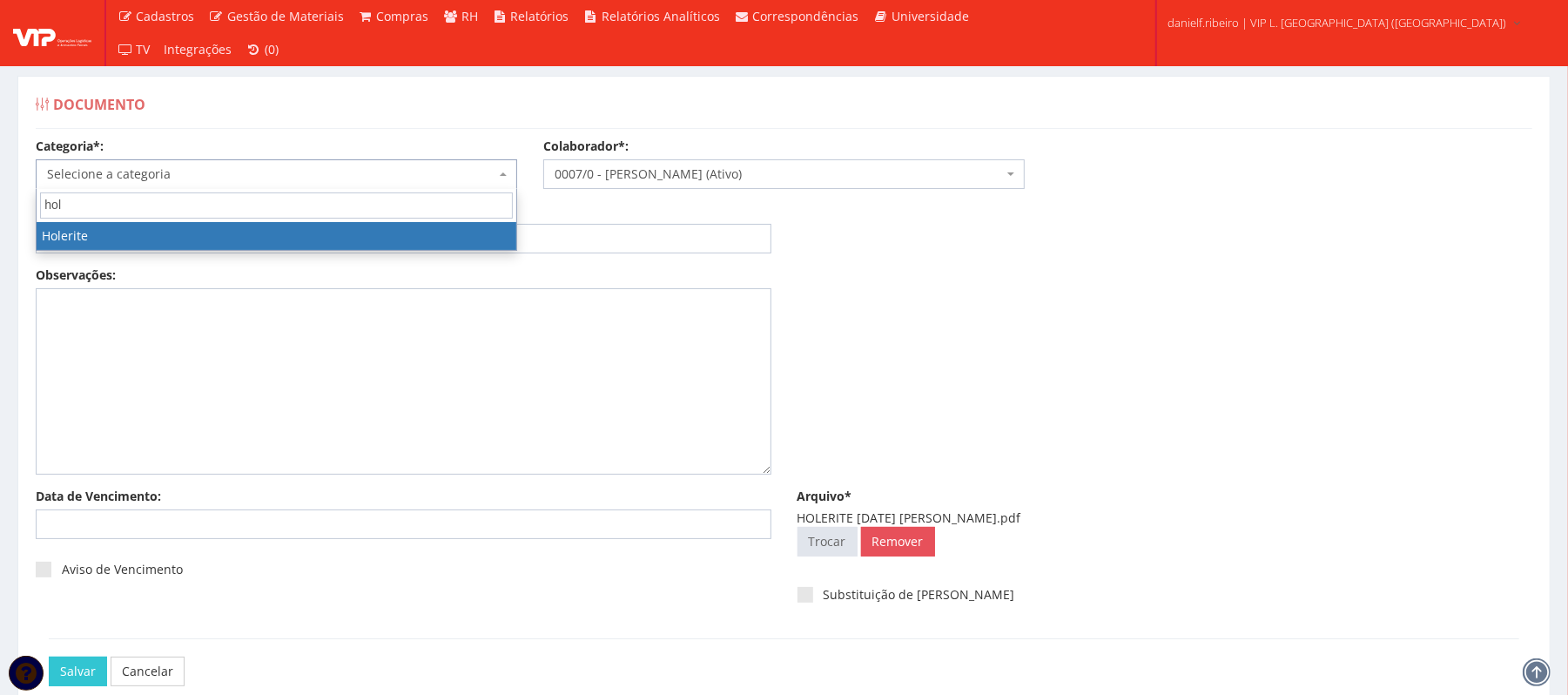
select select "holerite"
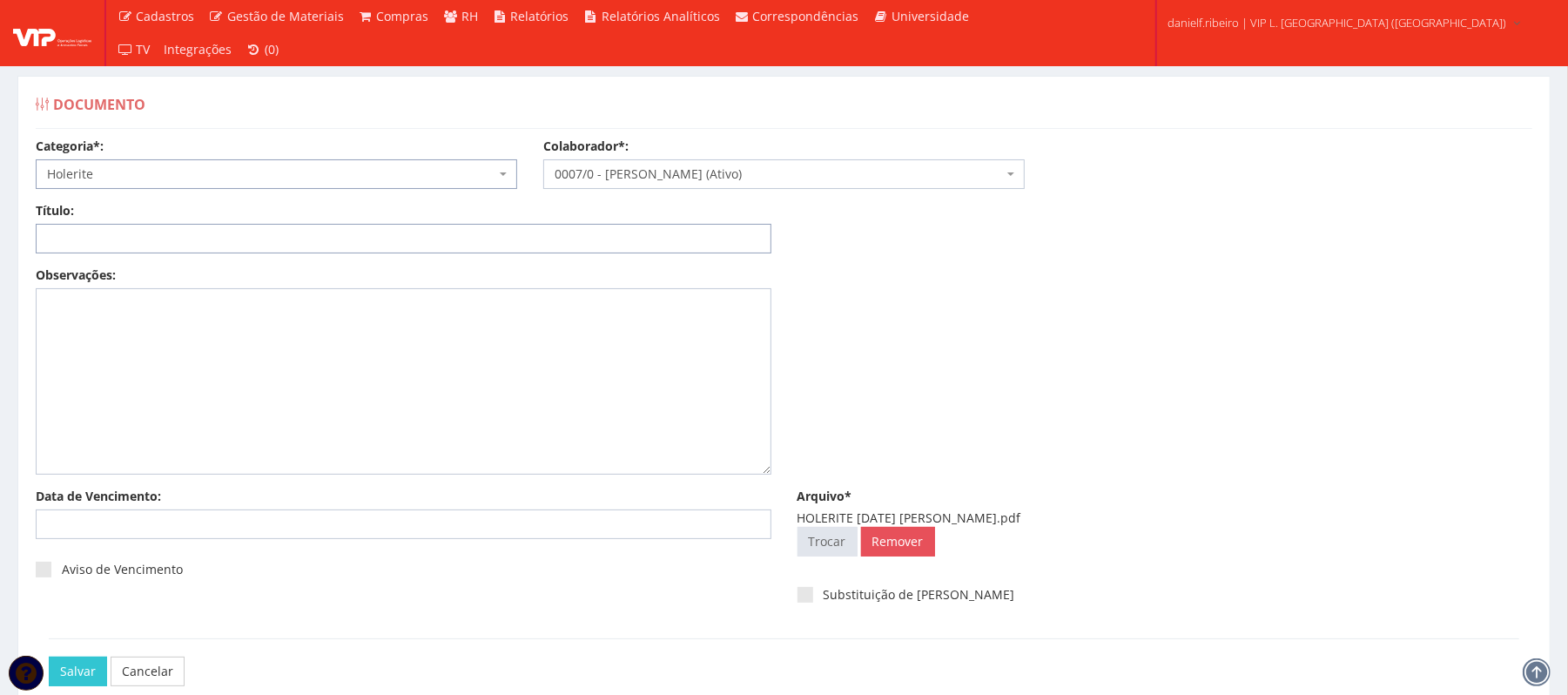
click at [225, 238] on input "Título:" at bounding box center [403, 238] width 736 height 30
paste input "HOLERITE MAI/2025"
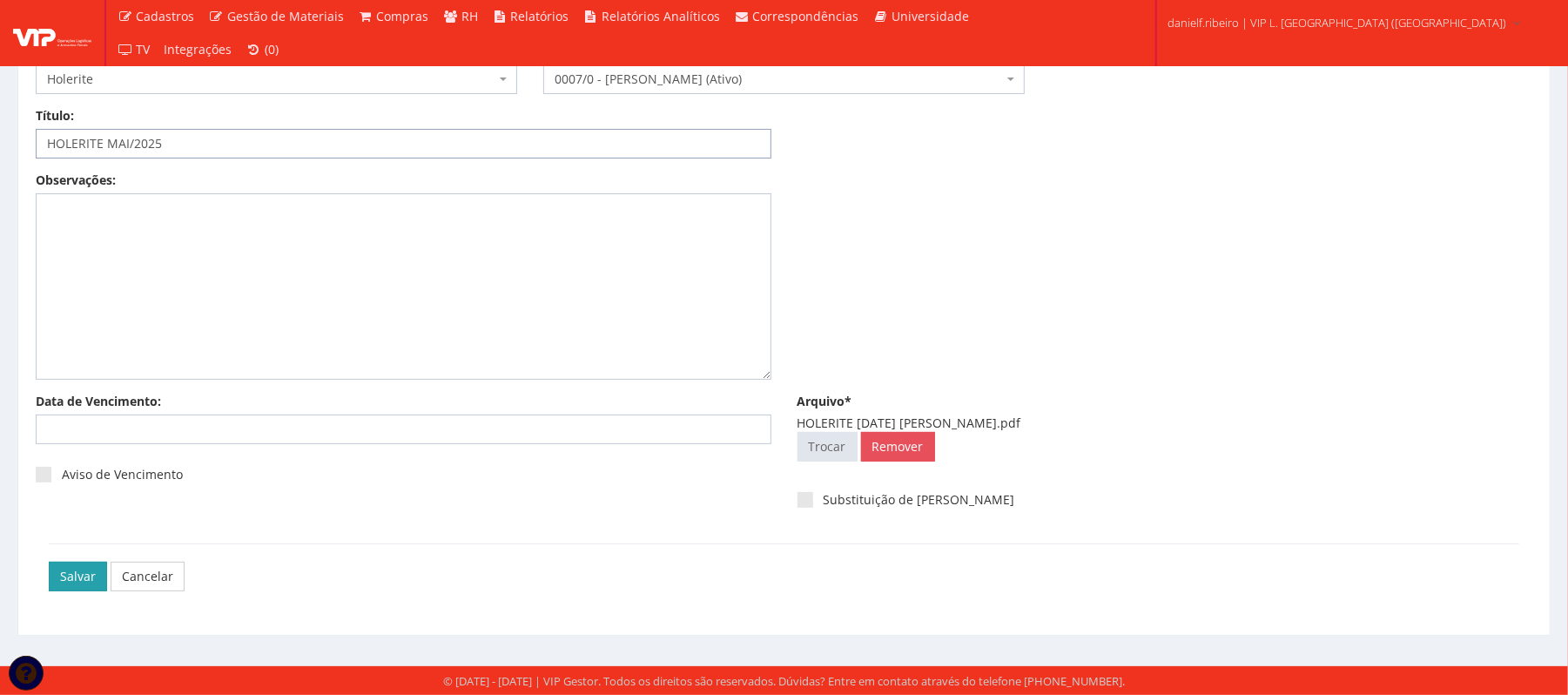
type input "HOLERITE MAI/2025"
click at [74, 585] on input "Salvar" at bounding box center [78, 576] width 58 height 30
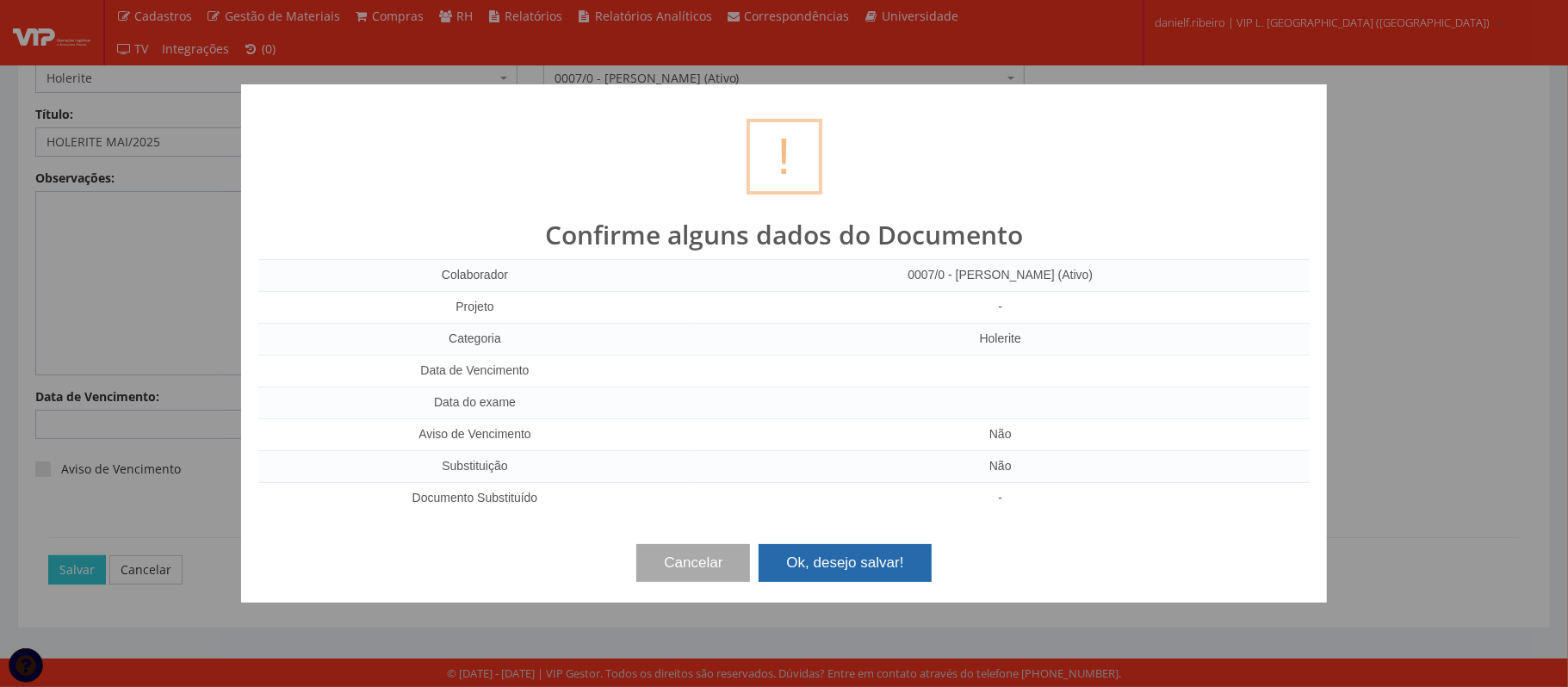
click at [806, 548] on button "Ok, desejo salvar!" at bounding box center [845, 563] width 172 height 38
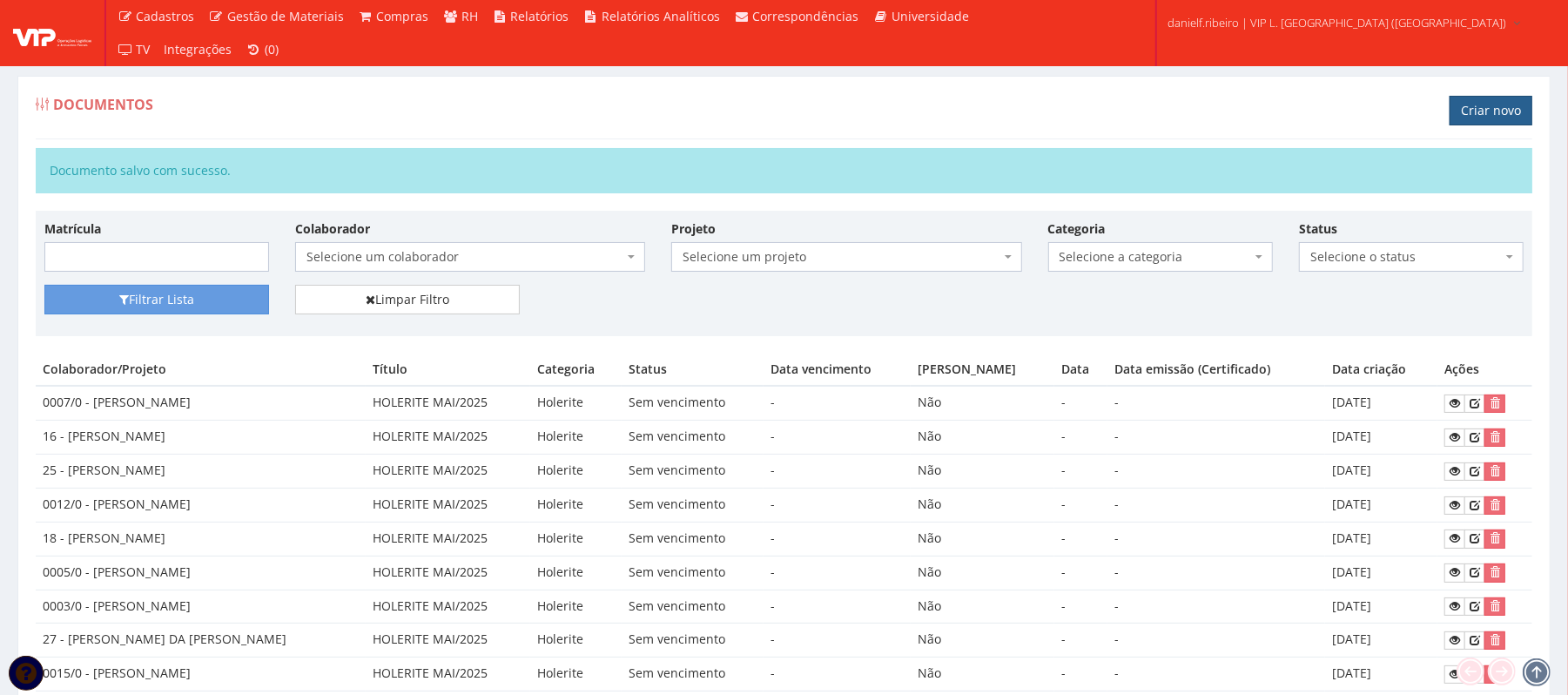
click at [1467, 108] on link "Criar novo" at bounding box center [1490, 110] width 82 height 30
click at [1474, 110] on link "Criar novo" at bounding box center [1490, 110] width 82 height 30
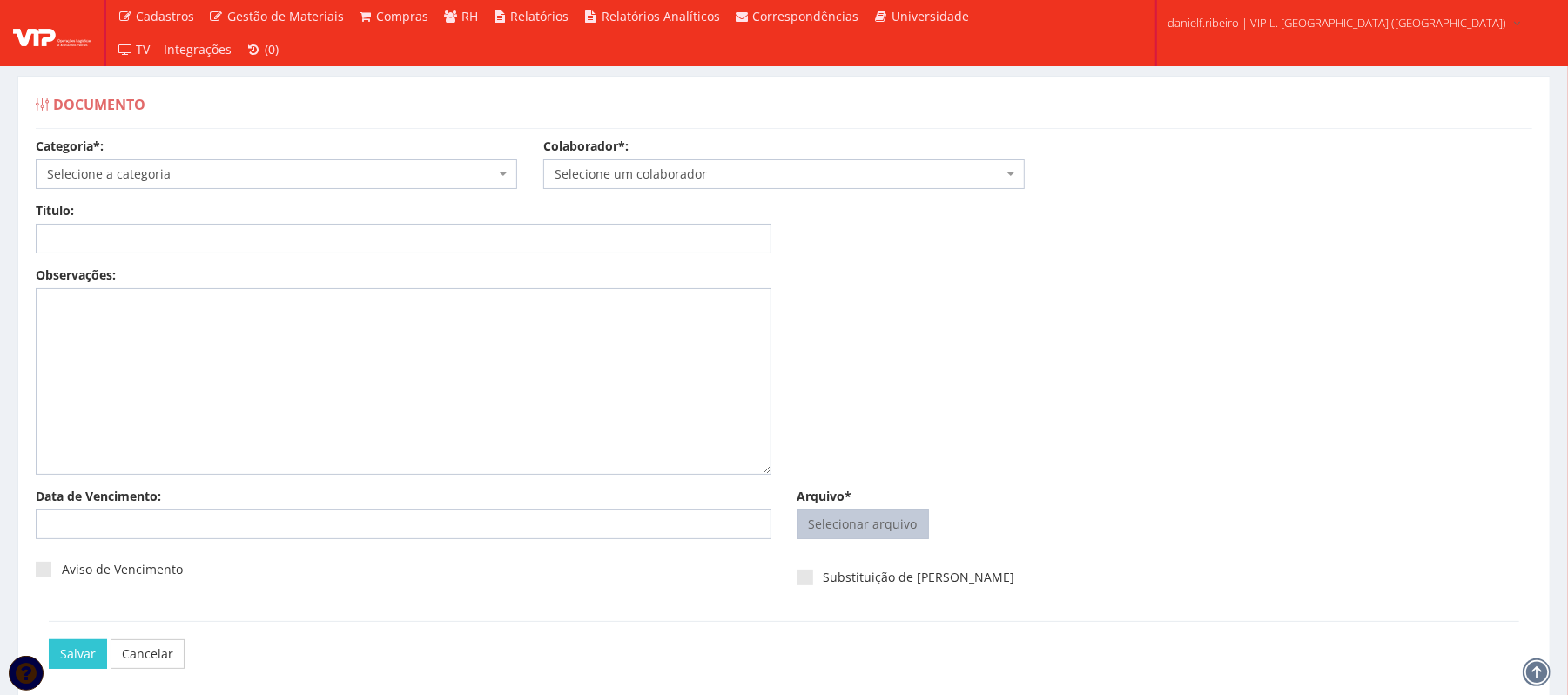
click at [883, 525] on input "Arquivo*" at bounding box center [863, 524] width 130 height 28
type input "C:\fakepath\HOLERITE MAI.2025 LUCAS SANTOS CRUZ.pdf"
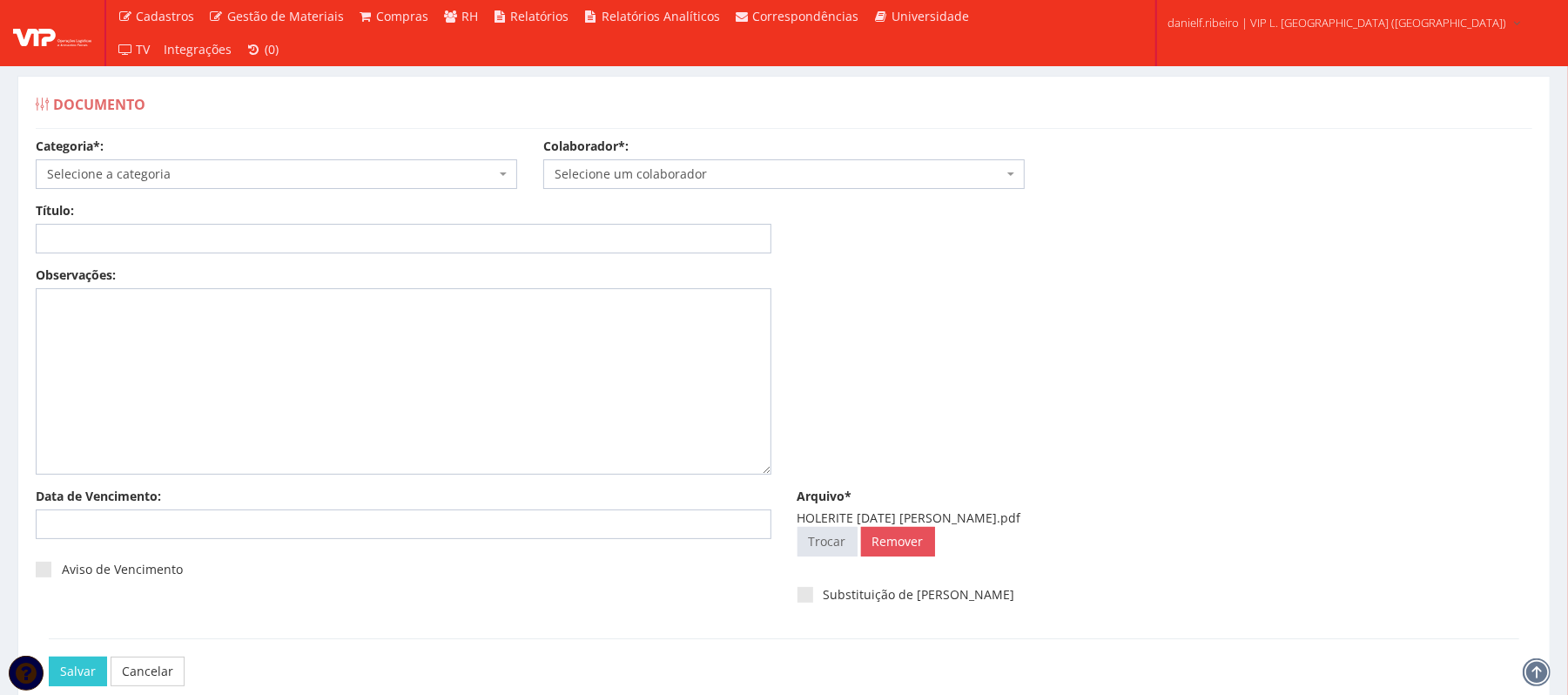
click at [665, 166] on span "Selecione um colaborador" at bounding box center [778, 174] width 448 height 17
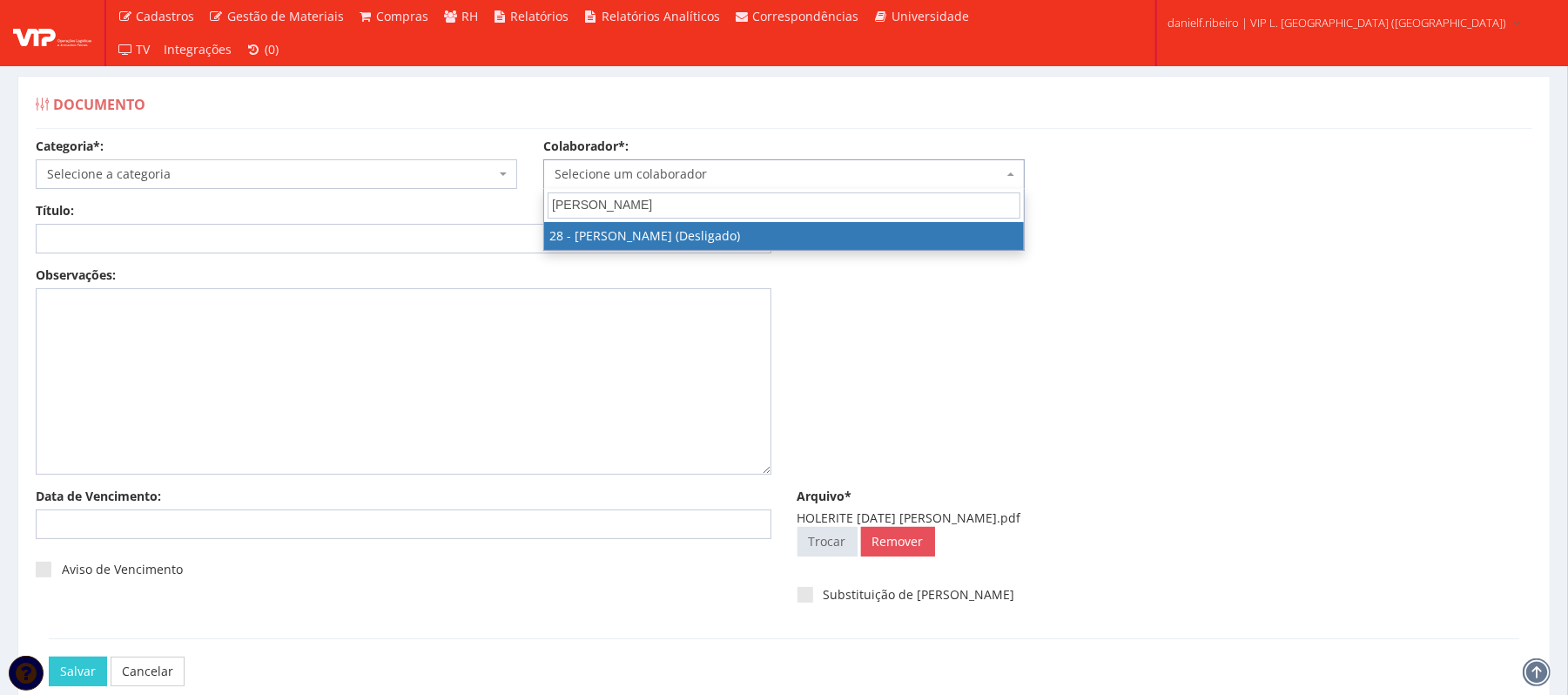
type input "lucas"
select select "3838"
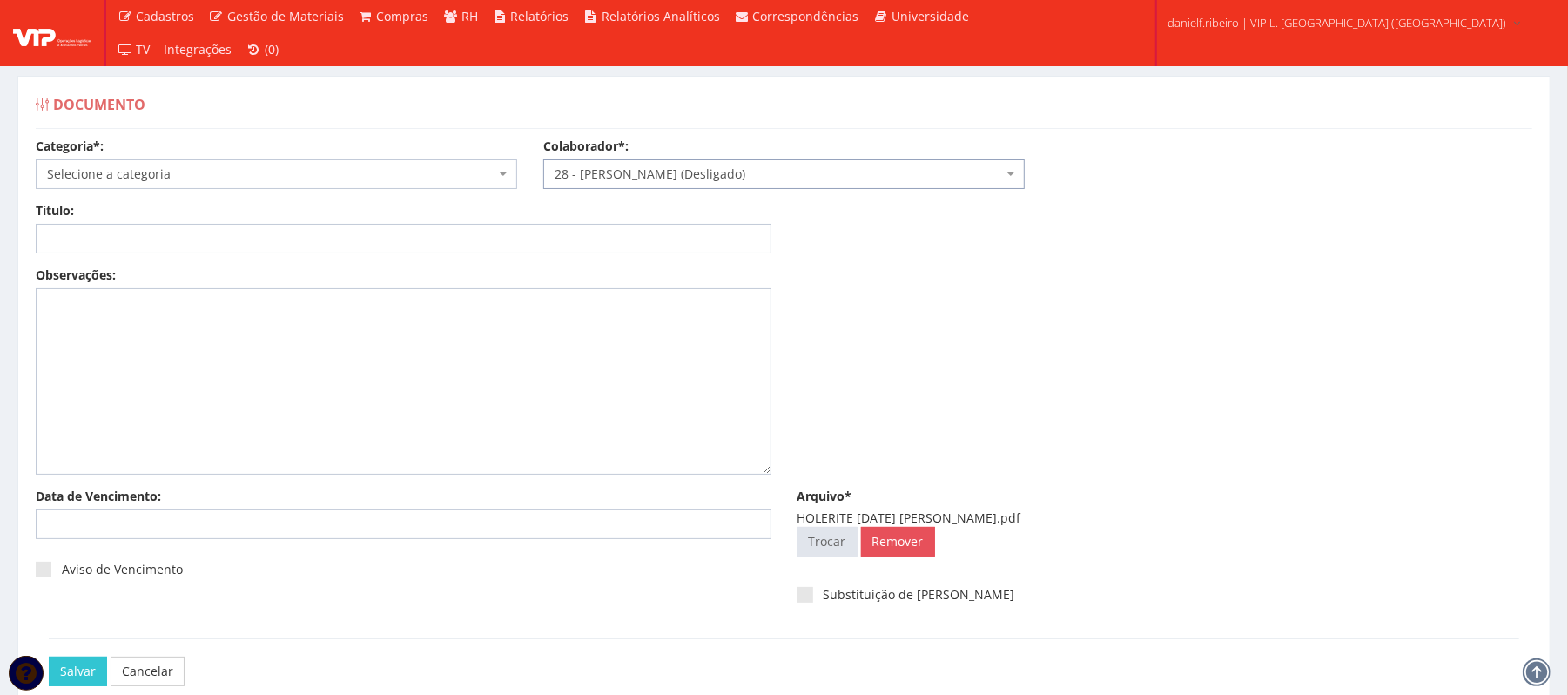
click at [350, 178] on span "Selecione a categoria" at bounding box center [271, 174] width 448 height 17
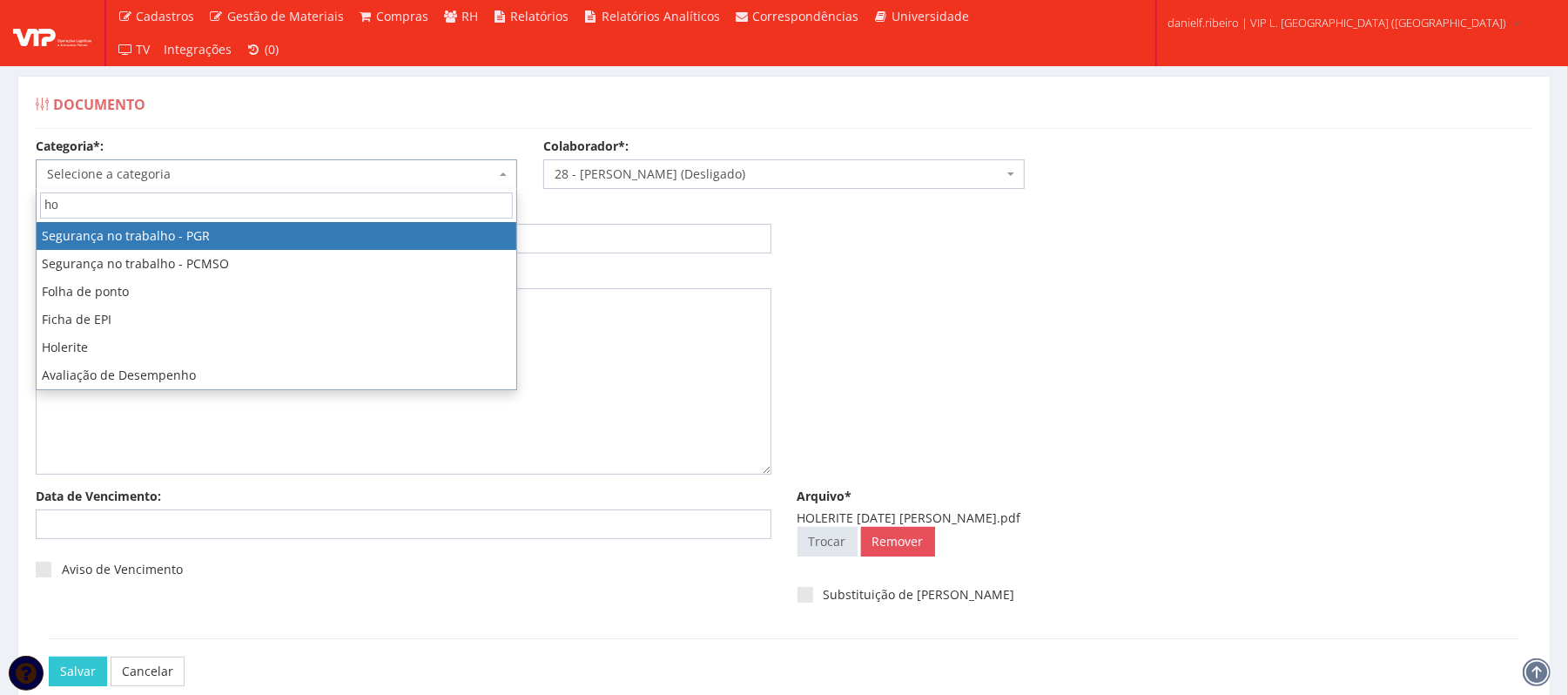
type input "hol"
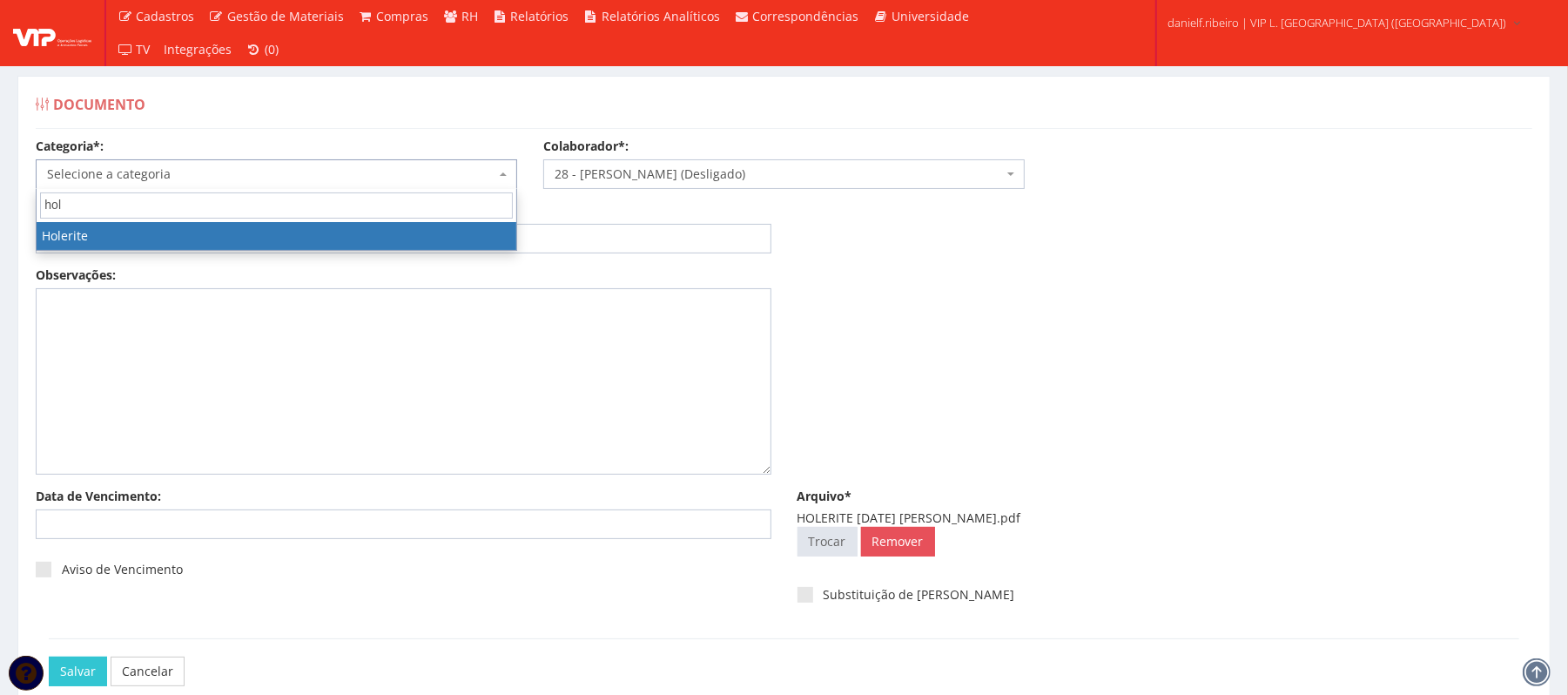
select select "holerite"
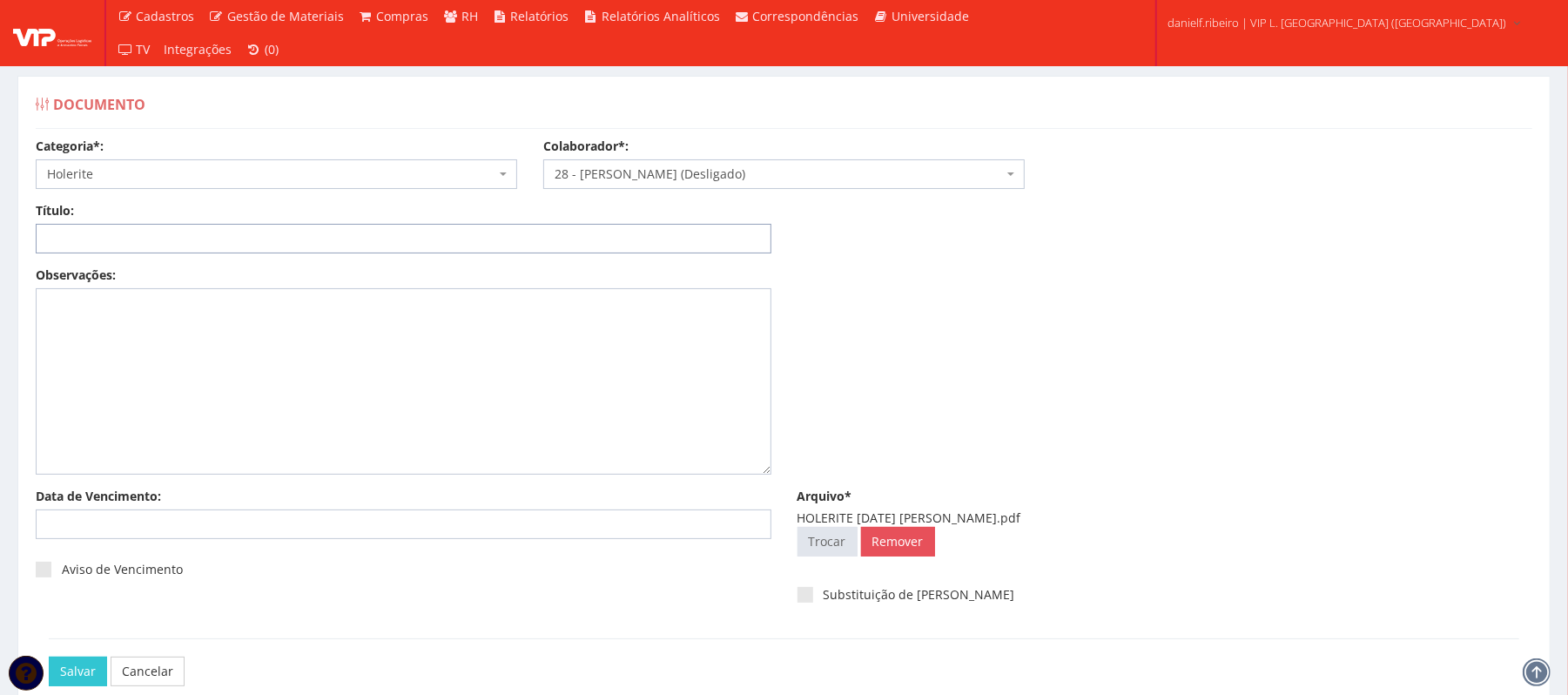
click at [318, 247] on input "Título:" at bounding box center [403, 238] width 736 height 30
paste input "HOLERITE MAI/2025"
type input "HOLERITE MAI/2025"
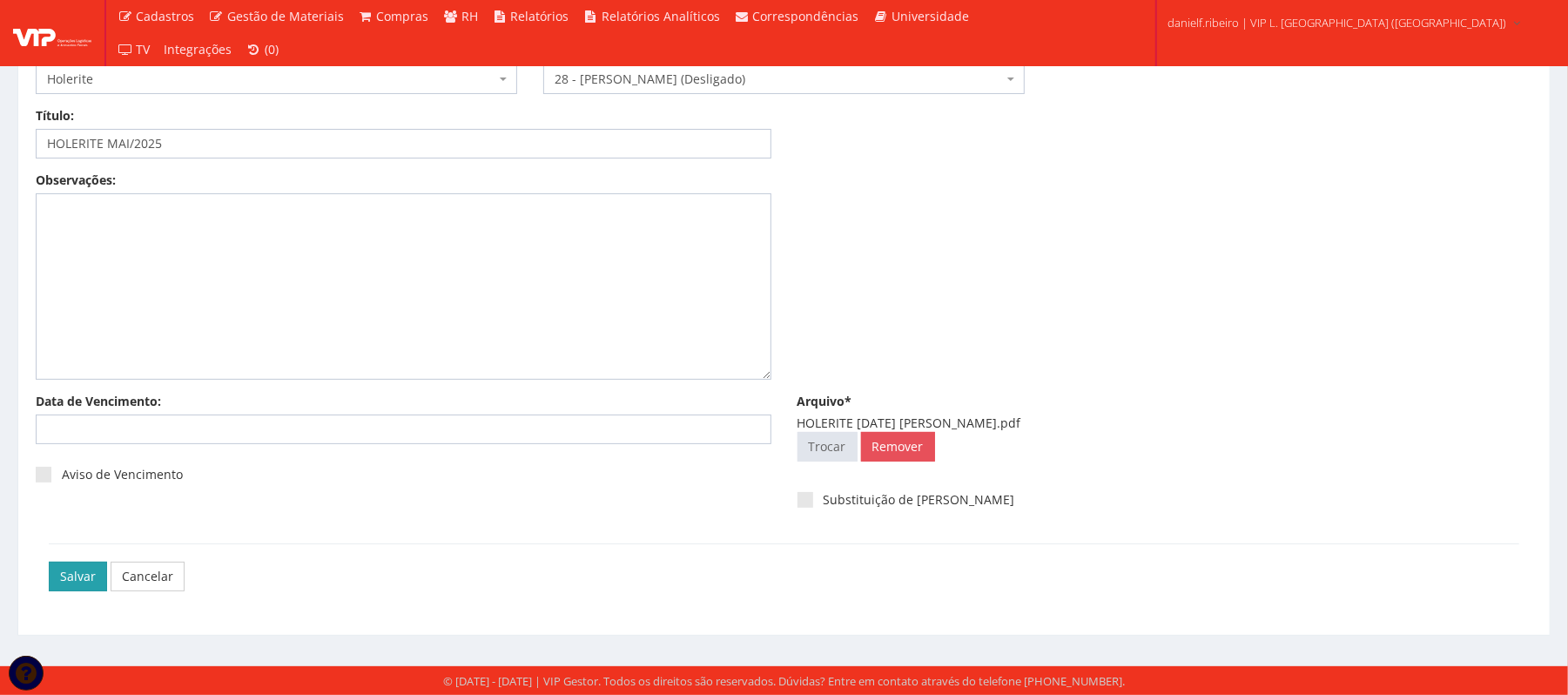
click at [80, 570] on input "Salvar" at bounding box center [78, 576] width 58 height 30
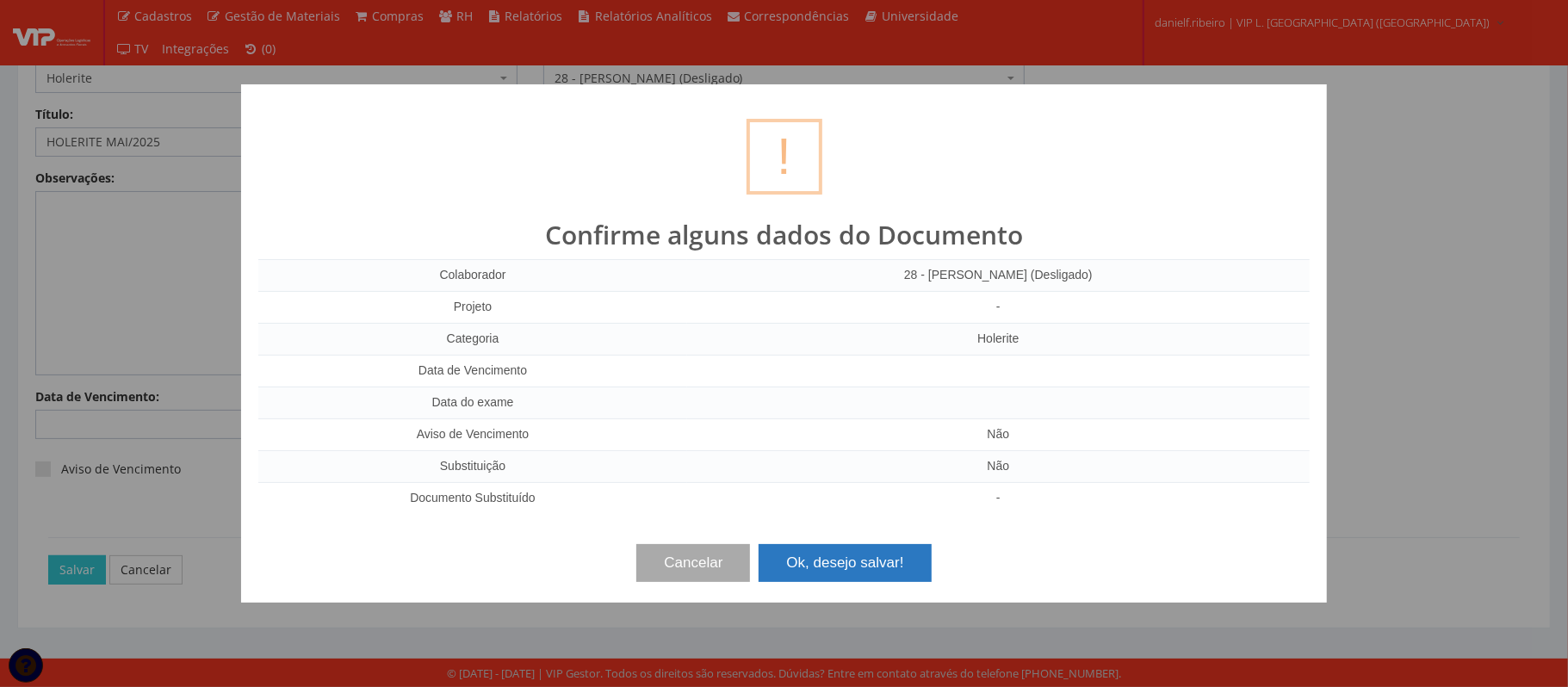
click at [853, 555] on button "Ok, desejo salvar!" at bounding box center [845, 563] width 172 height 38
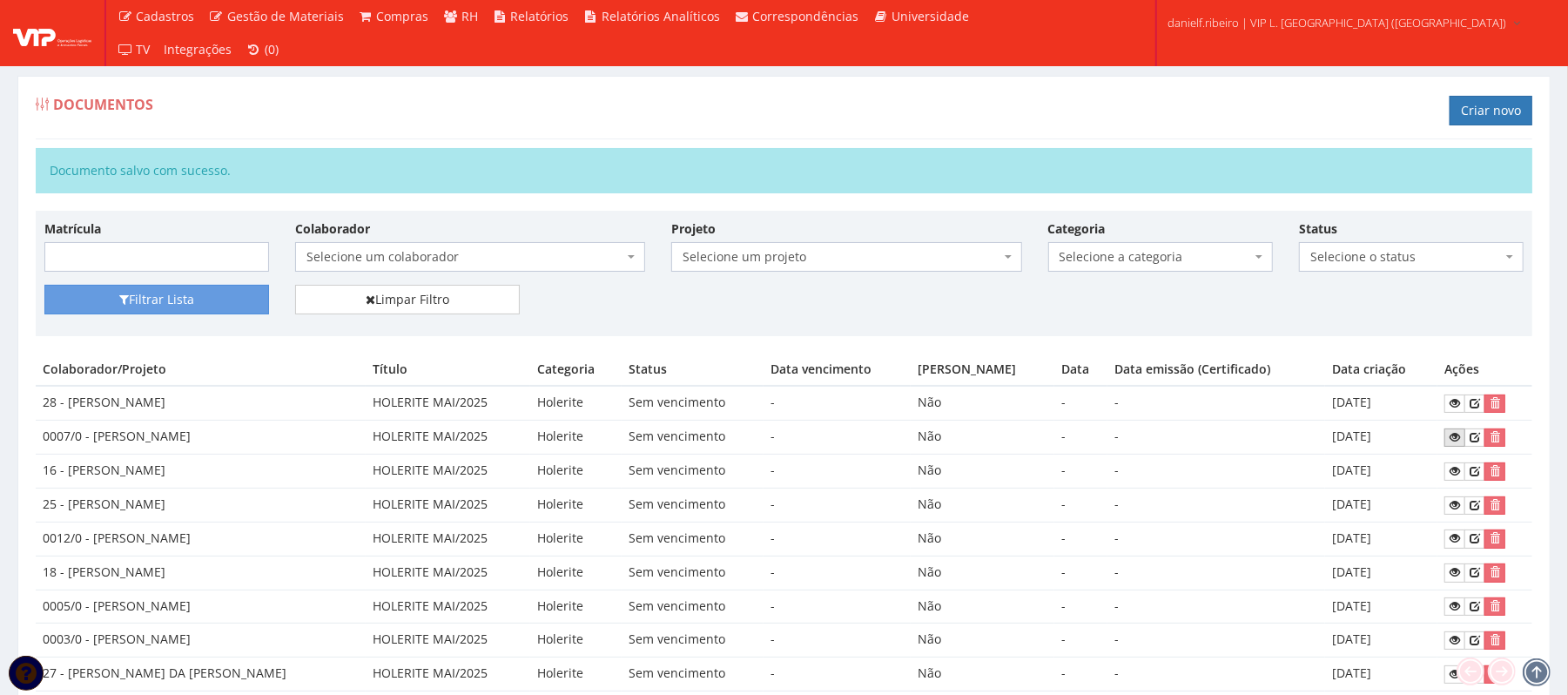
click at [1450, 439] on icon at bounding box center [1454, 437] width 11 height 12
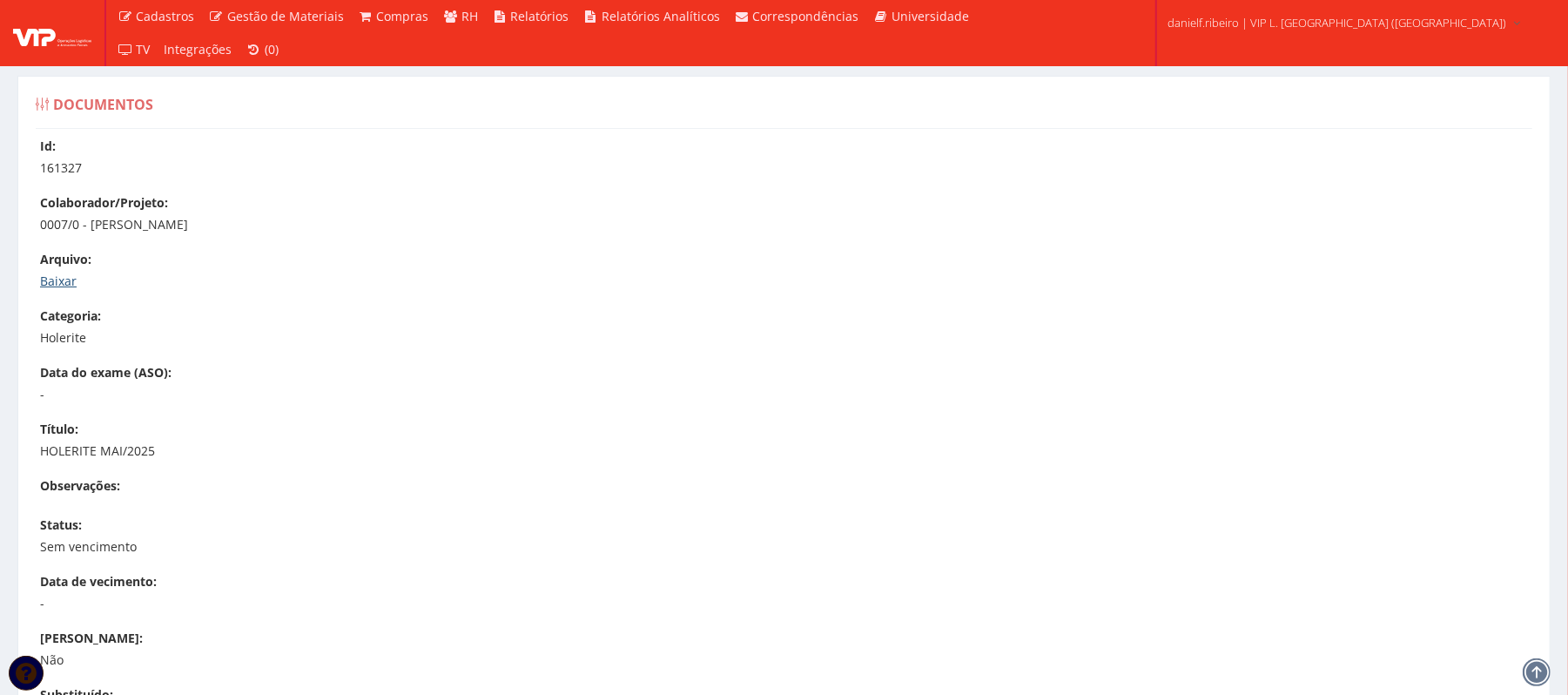
click at [60, 280] on link "Baixar" at bounding box center [58, 280] width 36 height 16
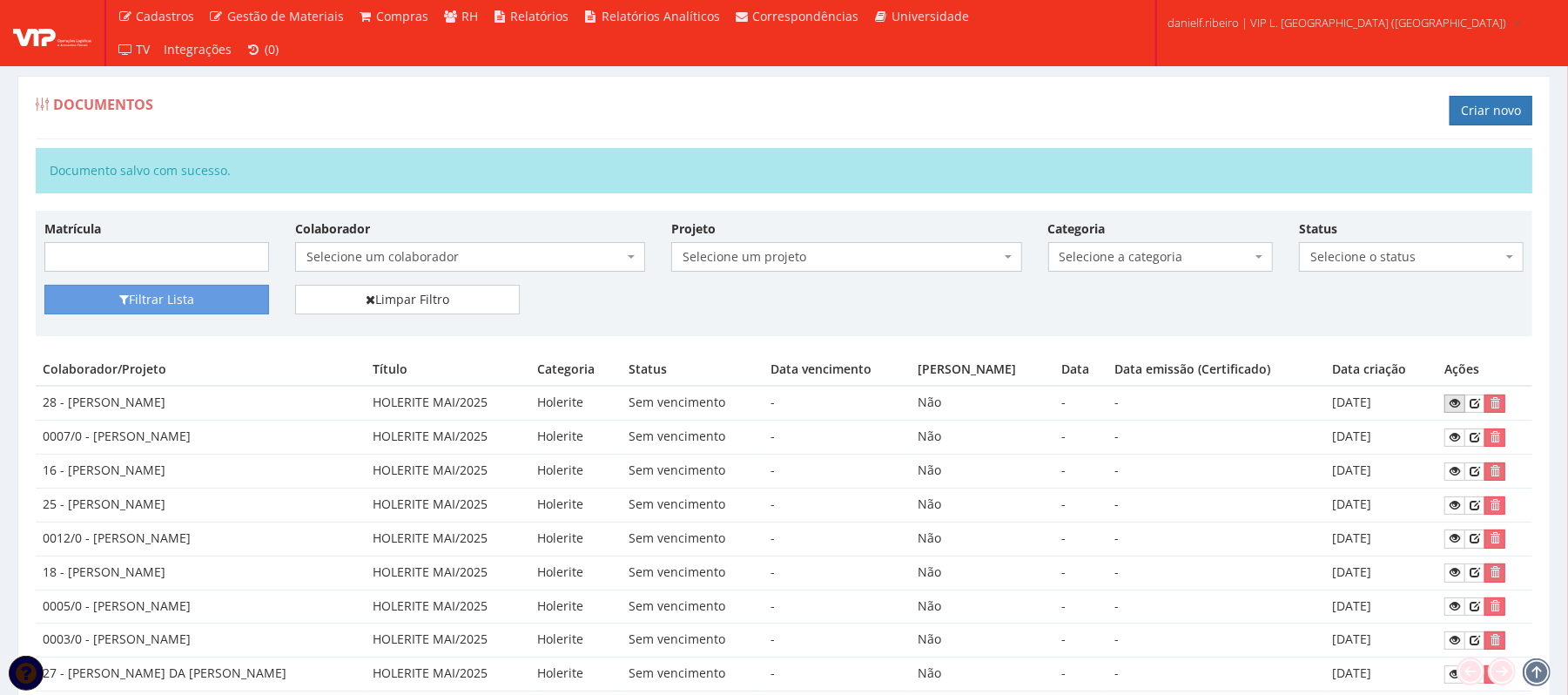
click at [1449, 400] on icon at bounding box center [1454, 403] width 11 height 12
click at [1475, 101] on link "Criar novo" at bounding box center [1490, 110] width 82 height 30
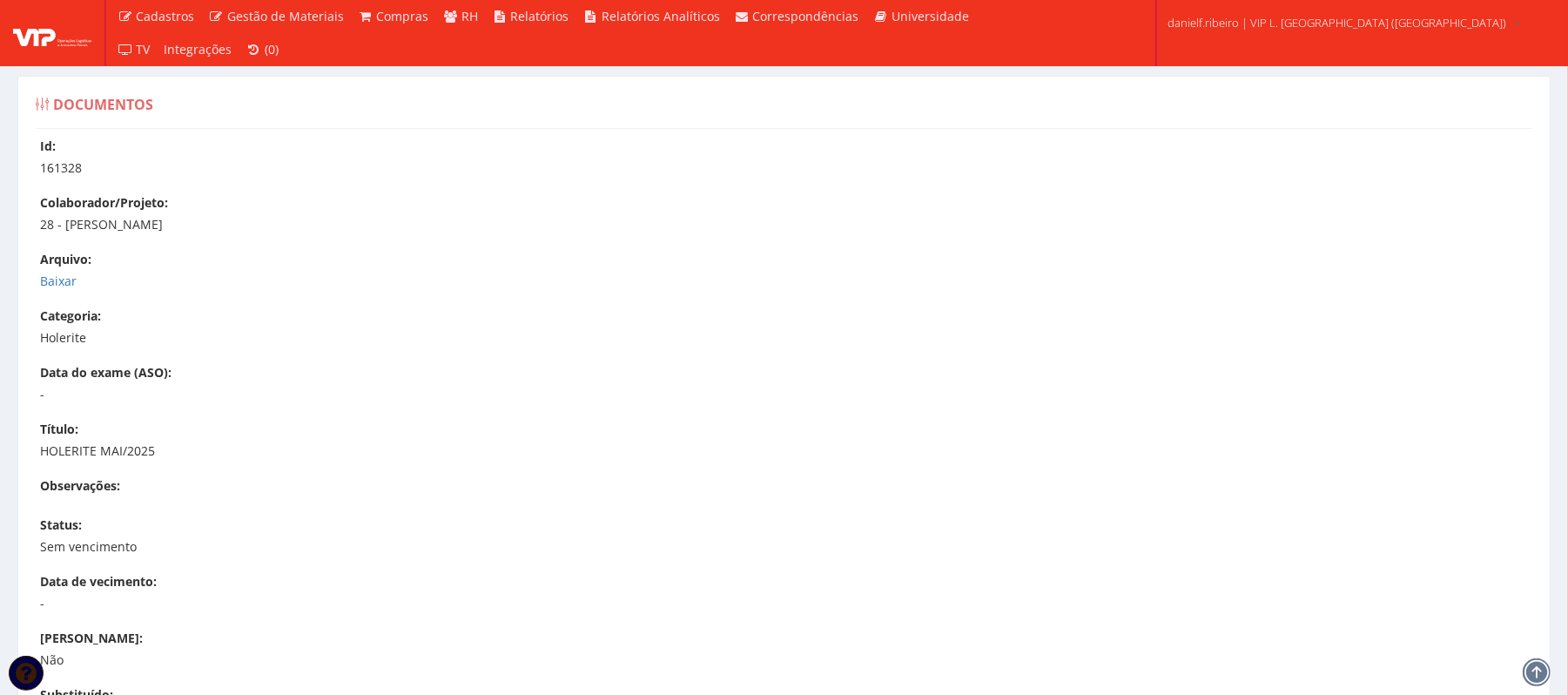
click at [53, 266] on label "Arquivo:" at bounding box center [66, 259] width 52 height 17
click at [50, 280] on link "Baixar" at bounding box center [58, 280] width 36 height 16
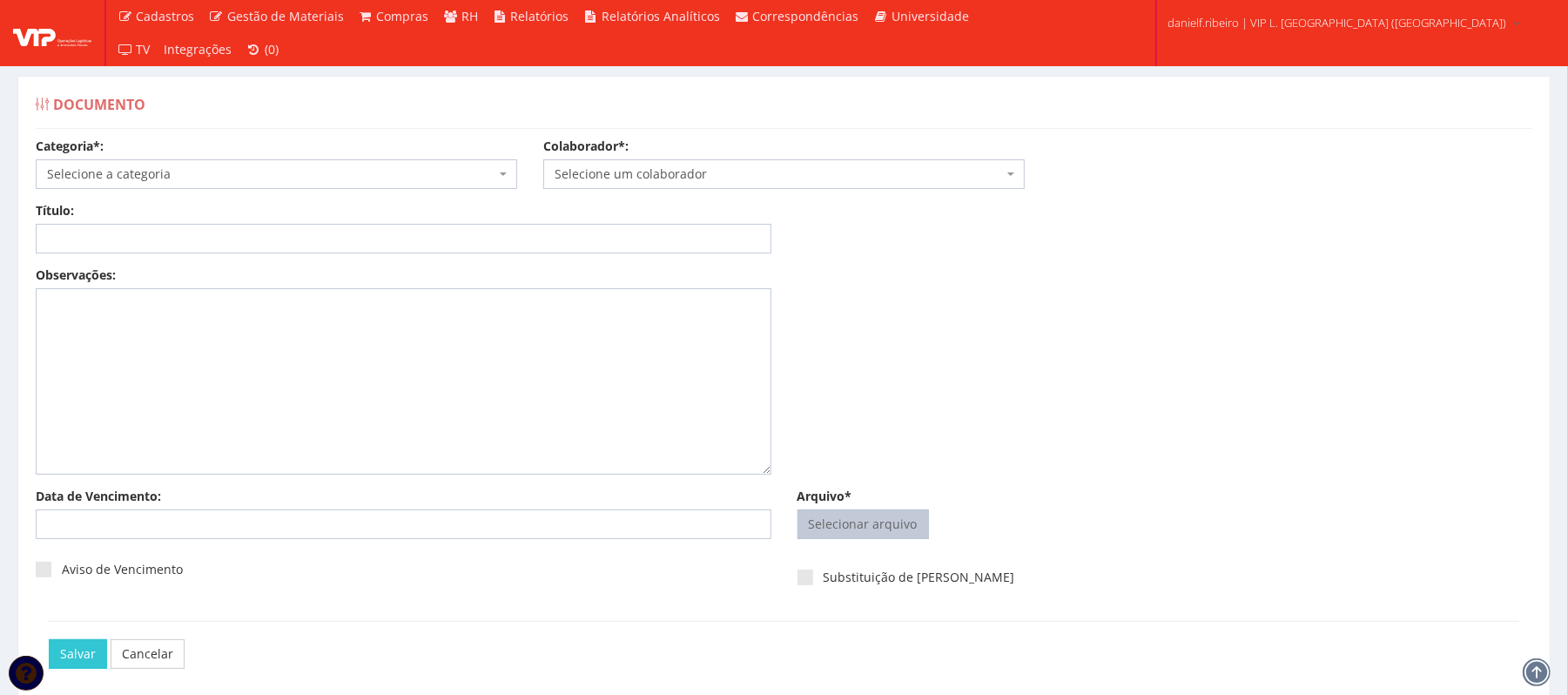
click at [831, 539] on span "Selecionar arquivo Trocar" at bounding box center [862, 524] width 131 height 30
click at [899, 526] on input "Arquivo*" at bounding box center [863, 524] width 130 height 28
type input "C:\fakepath\HOLERITE MAI.2025 LUIZ FERNANDO GALVAO CORREIA.pdf"
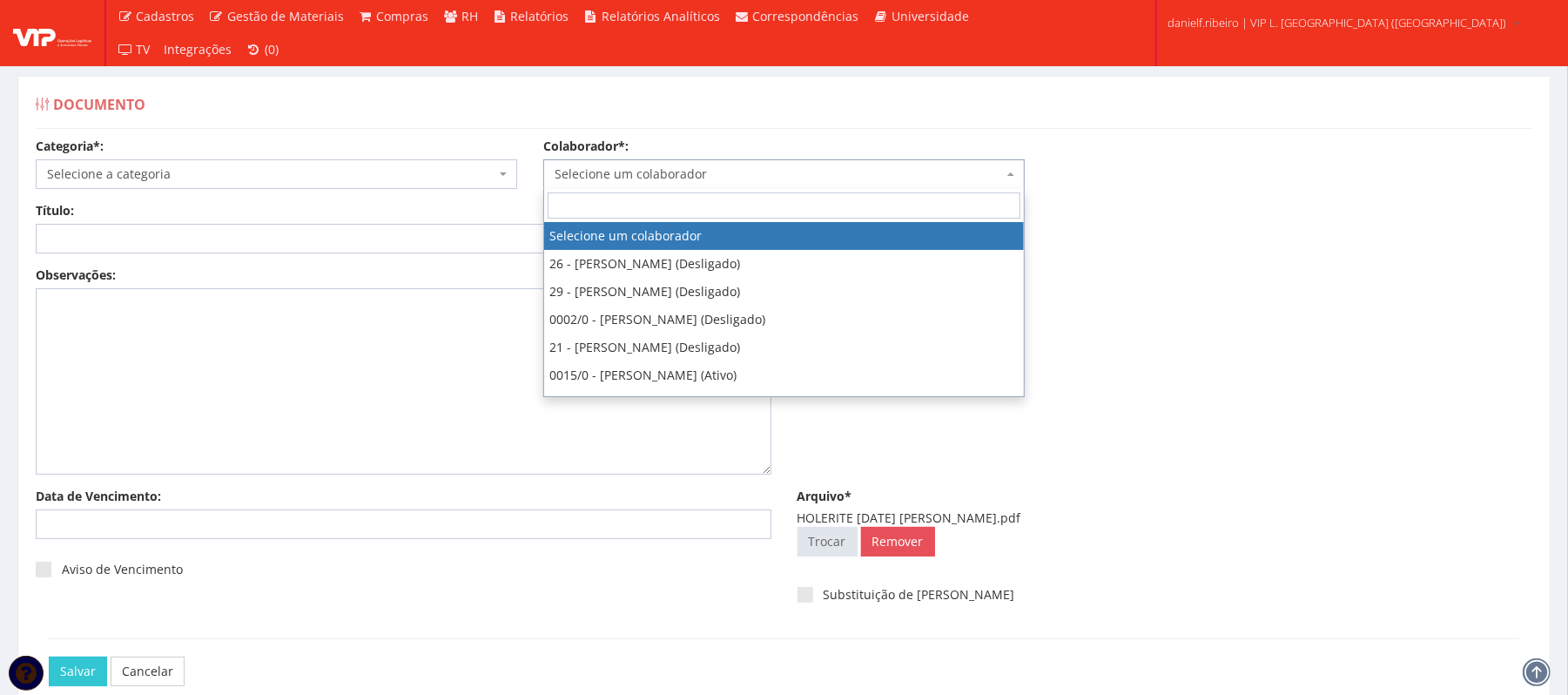
click at [681, 179] on span "Selecione um colaborador" at bounding box center [778, 174] width 448 height 17
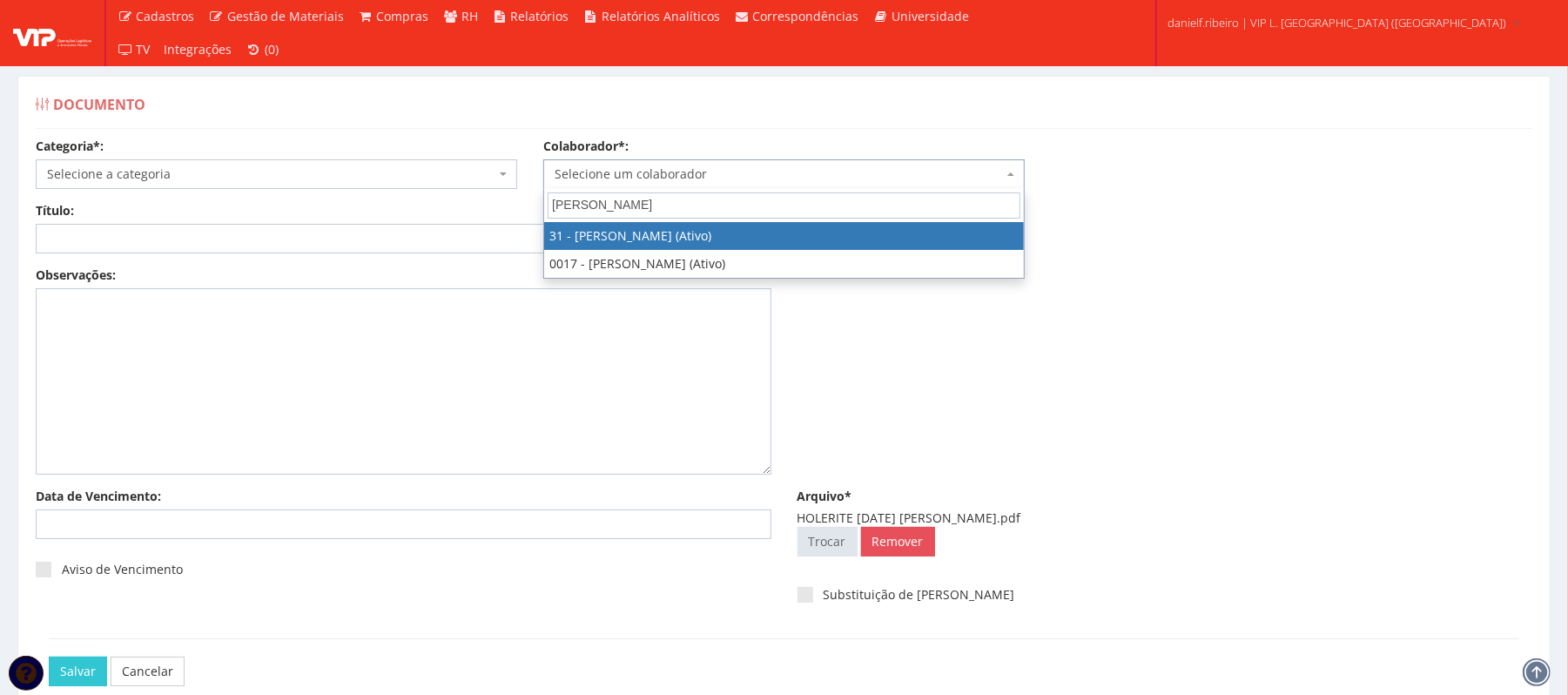
type input "luiz fer"
select select "3928"
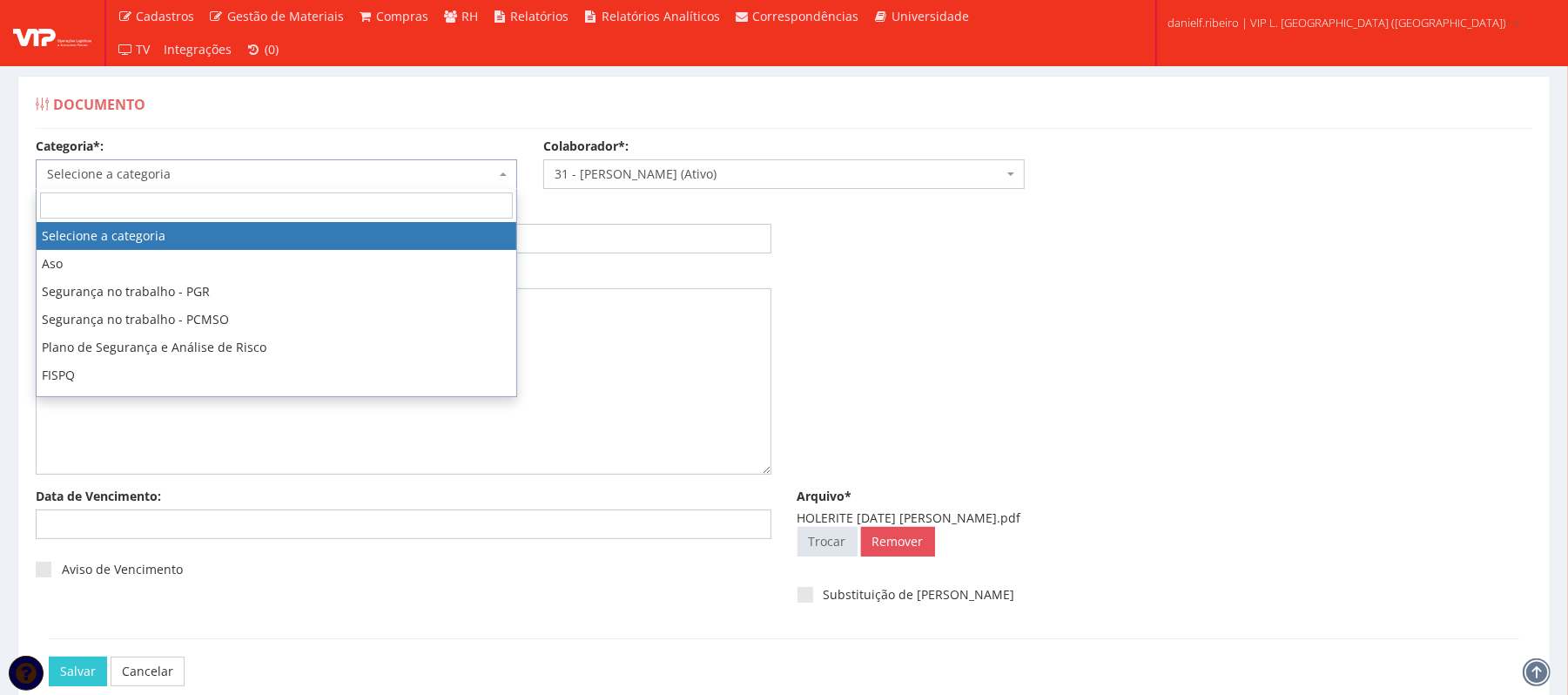
click at [224, 182] on span "Selecione a categoria" at bounding box center [271, 174] width 448 height 17
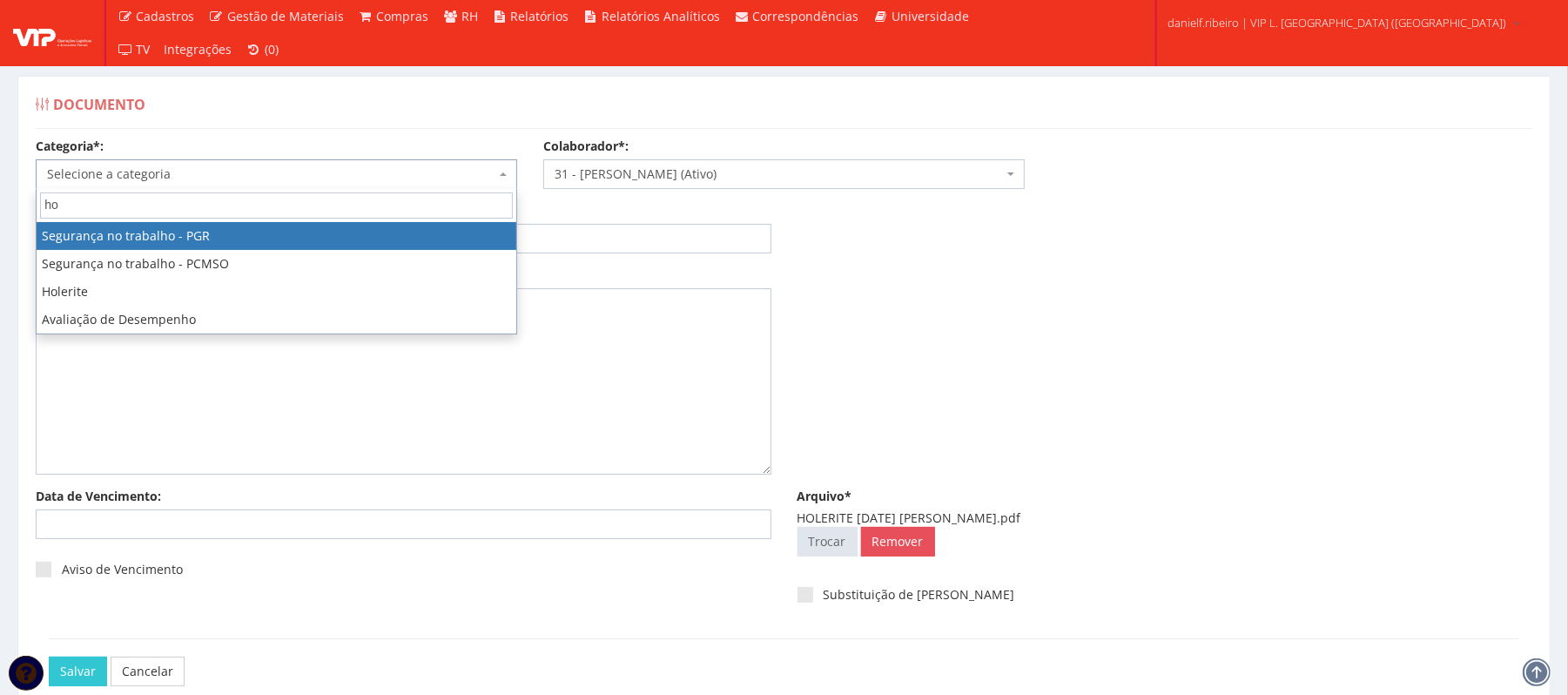
type input "hol"
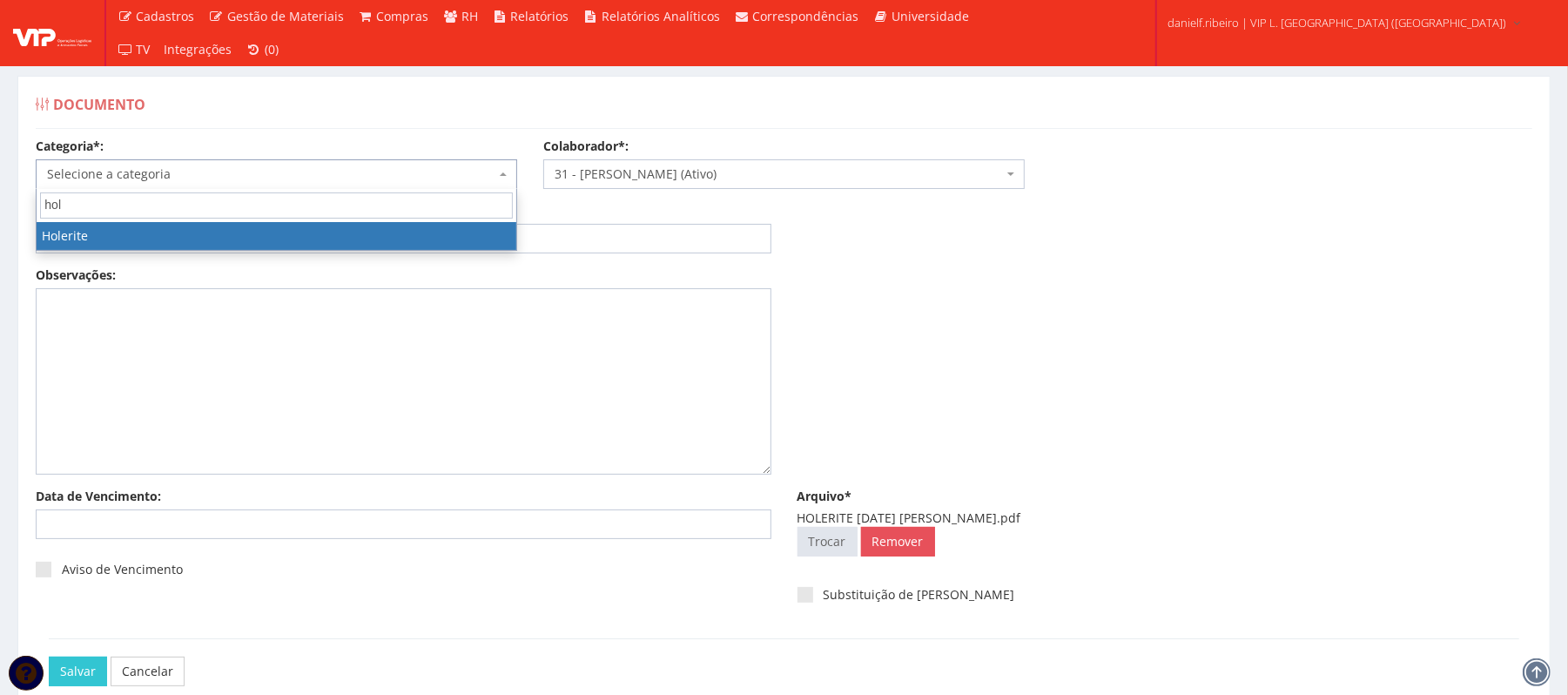
select select "holerite"
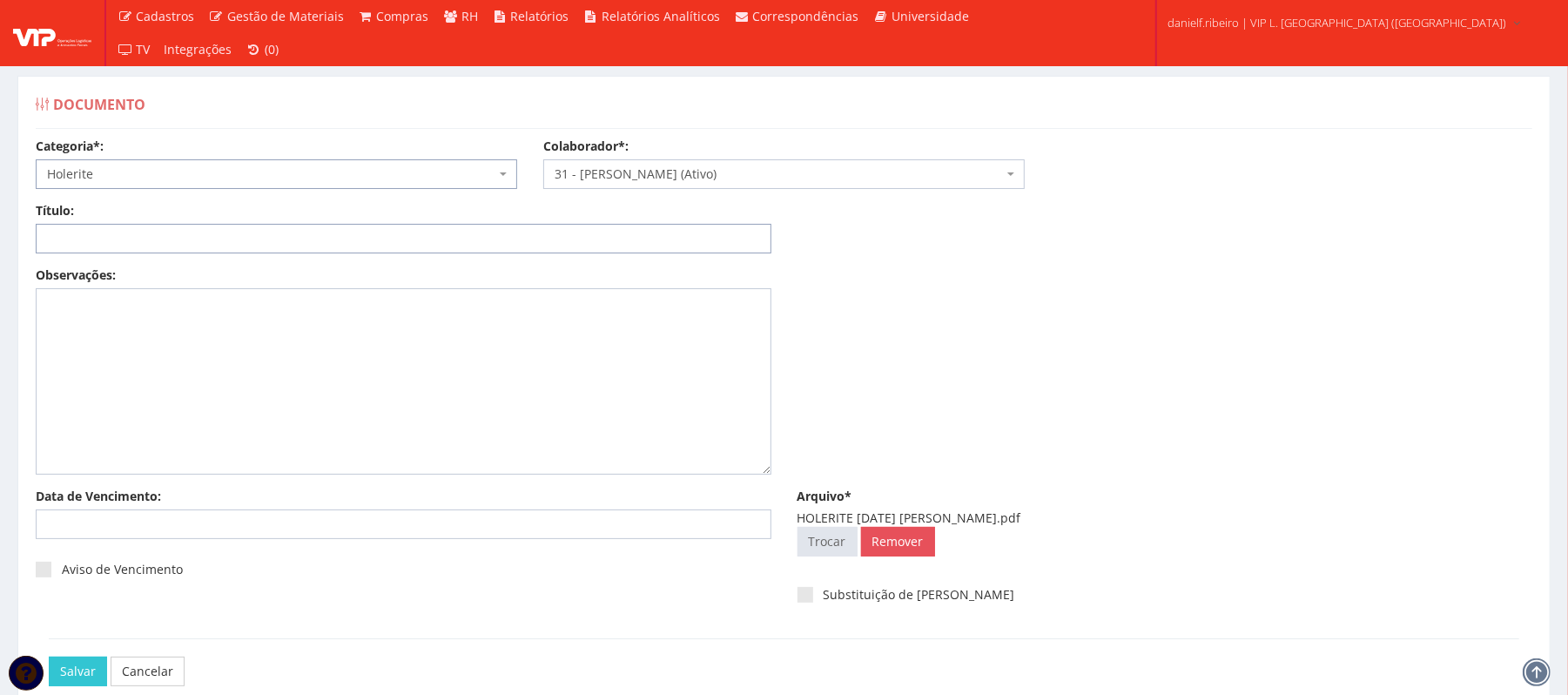
click at [207, 241] on input "Título:" at bounding box center [403, 238] width 736 height 30
paste input "HOLERITE MAI/2025"
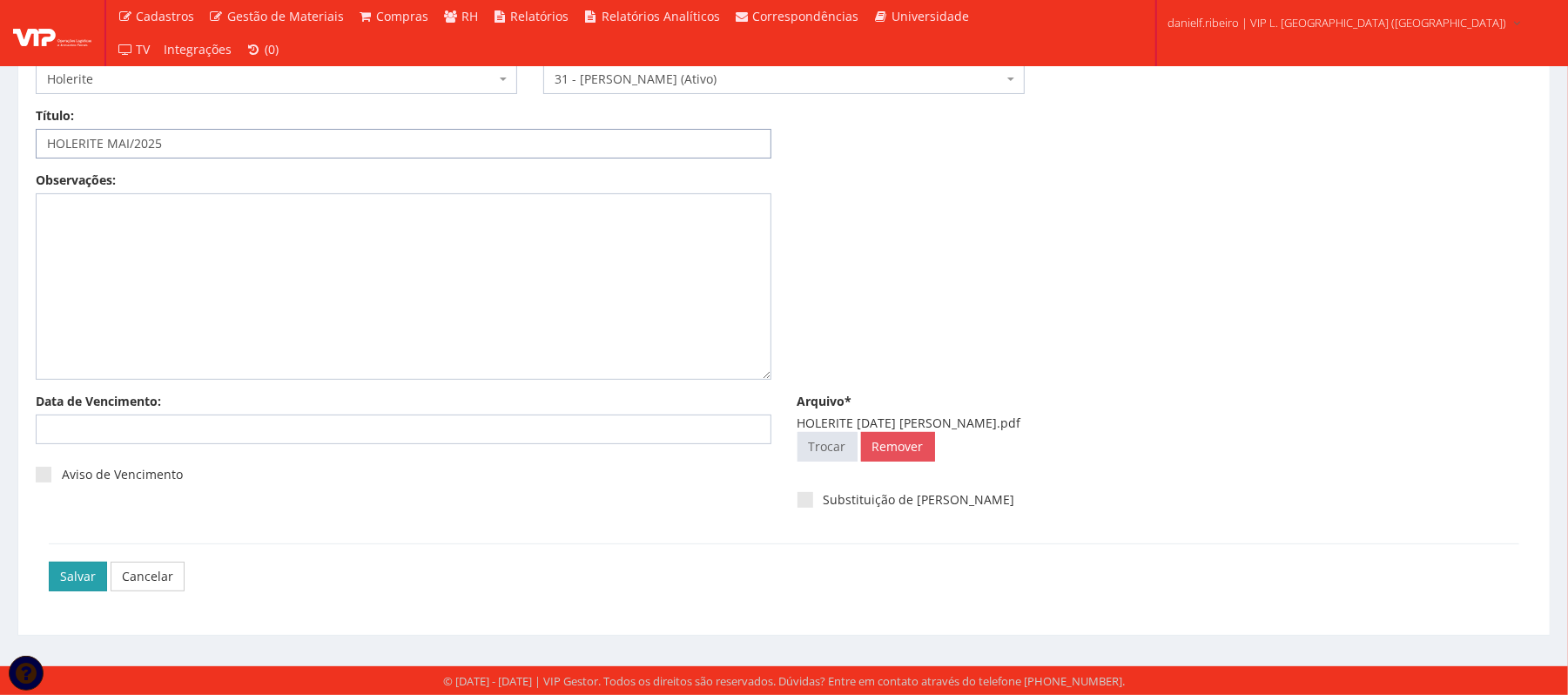
type input "HOLERITE MAI/2025"
click at [85, 566] on input "Salvar" at bounding box center [78, 576] width 58 height 30
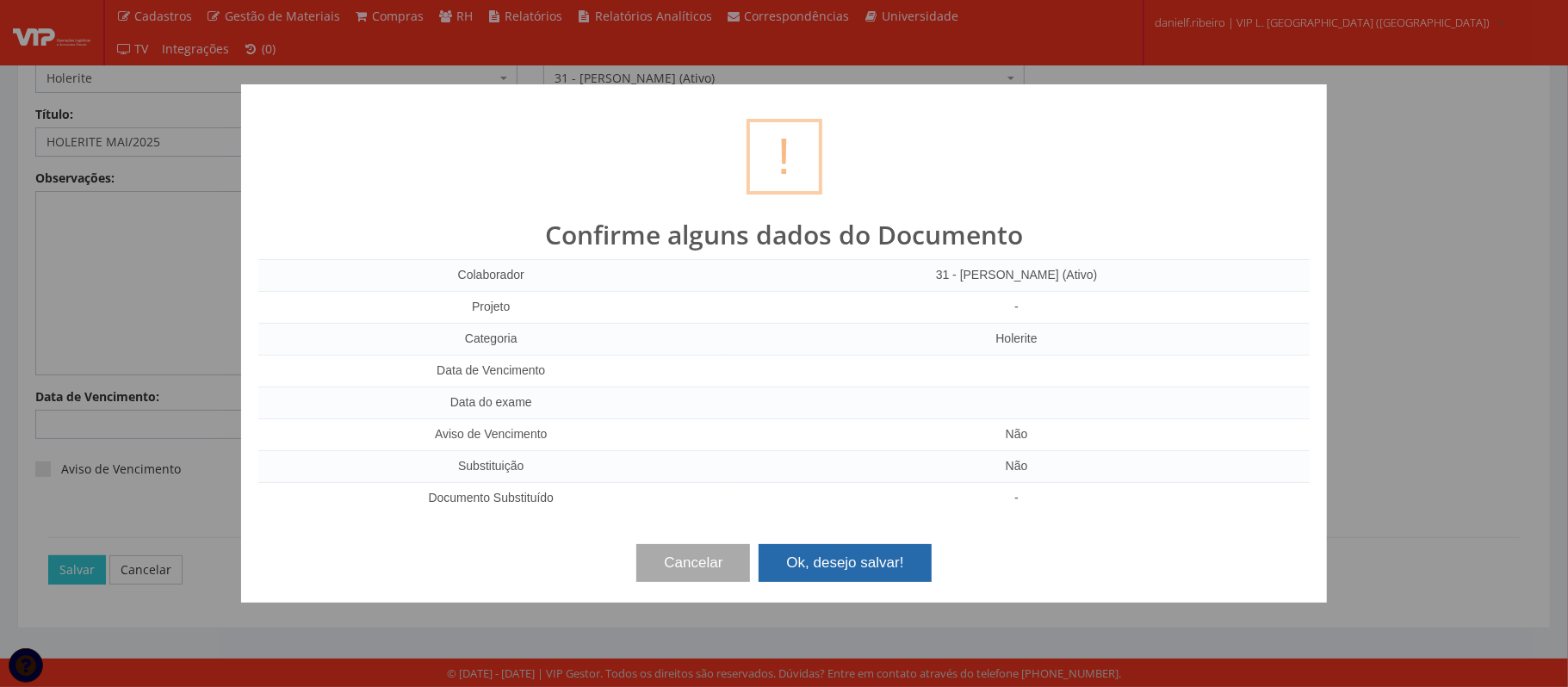
click at [847, 556] on button "Ok, desejo salvar!" at bounding box center [845, 563] width 172 height 38
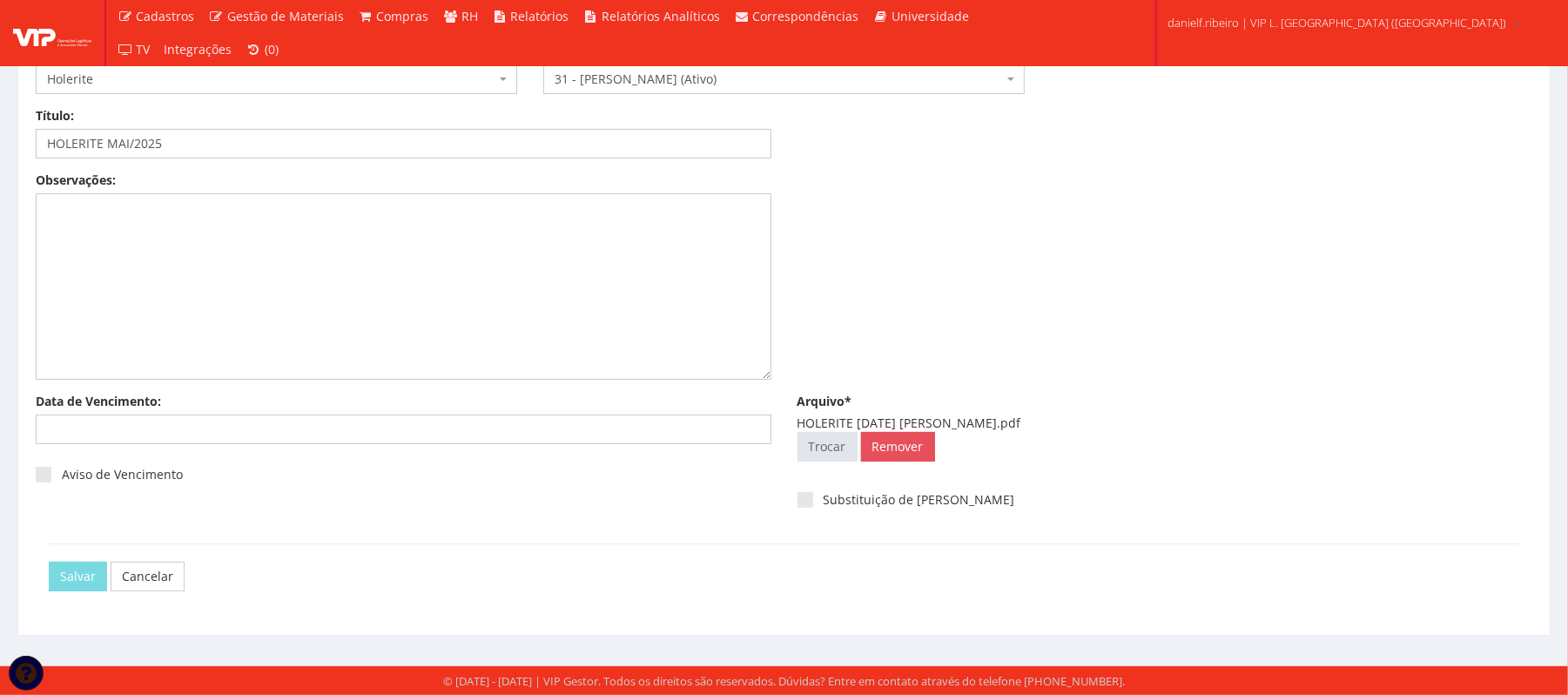
scroll to position [0, 0]
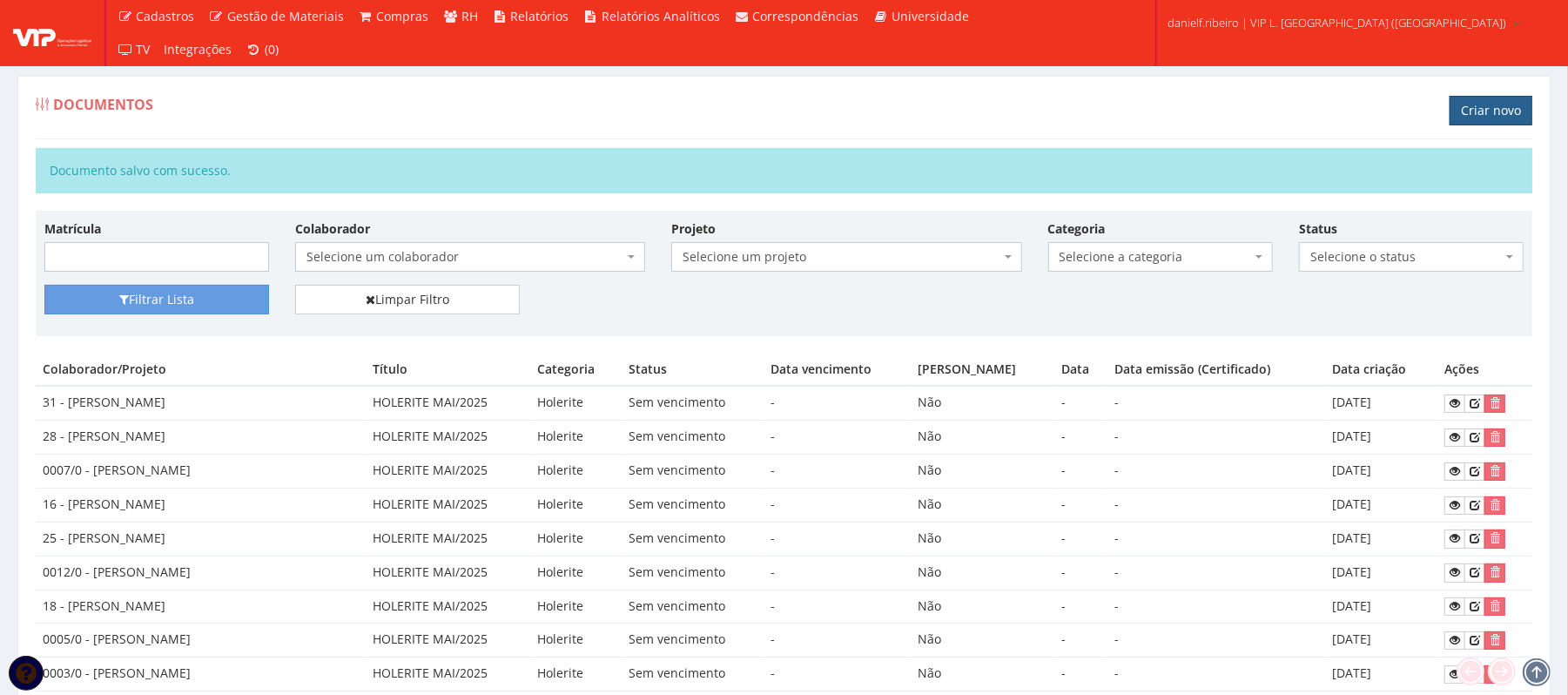
click at [1484, 110] on link "Criar novo" at bounding box center [1490, 110] width 82 height 30
click at [1495, 110] on link "Criar novo" at bounding box center [1490, 110] width 82 height 30
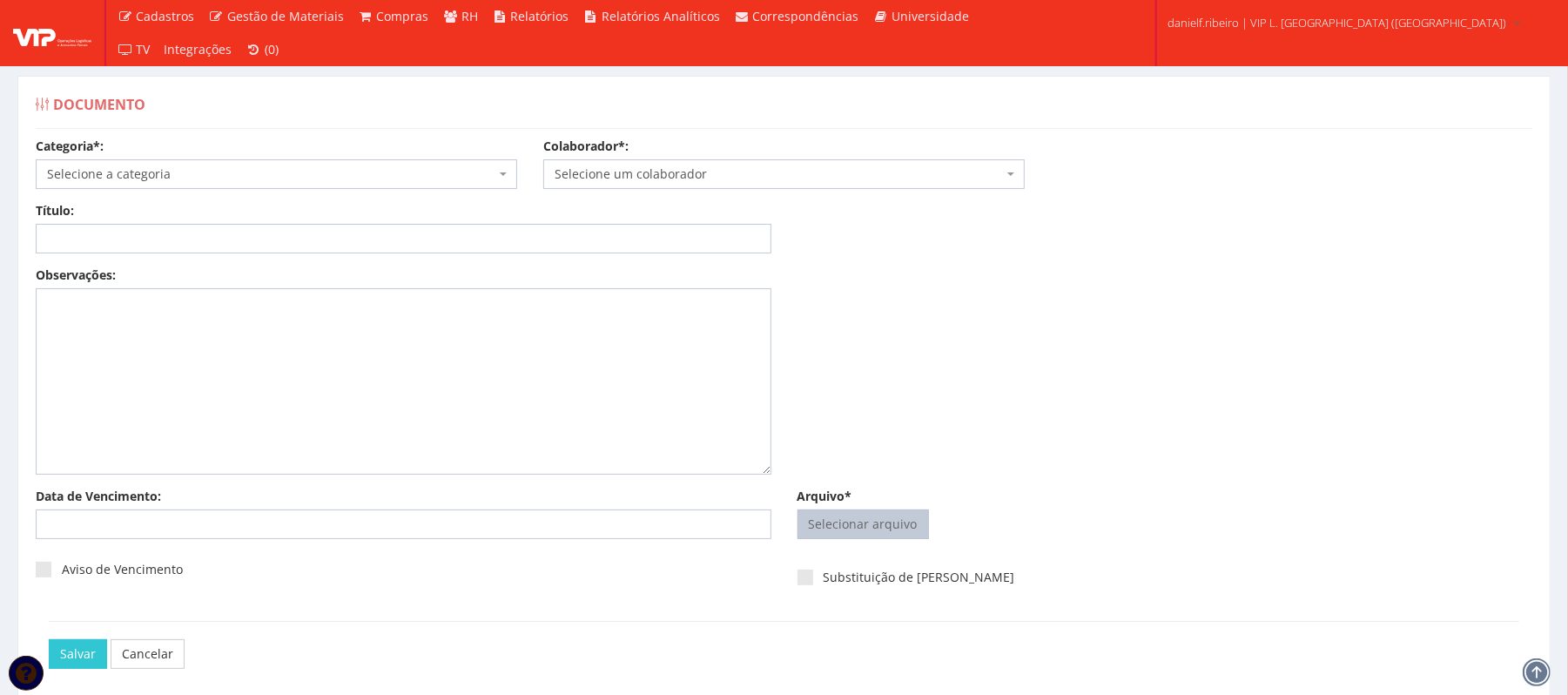
click at [878, 525] on input "Arquivo*" at bounding box center [863, 524] width 130 height 28
type input "C:\fakepath\HOLERITE MAI.2025 LUIZ FERNANDO ROCHA JUNIOR.pdf"
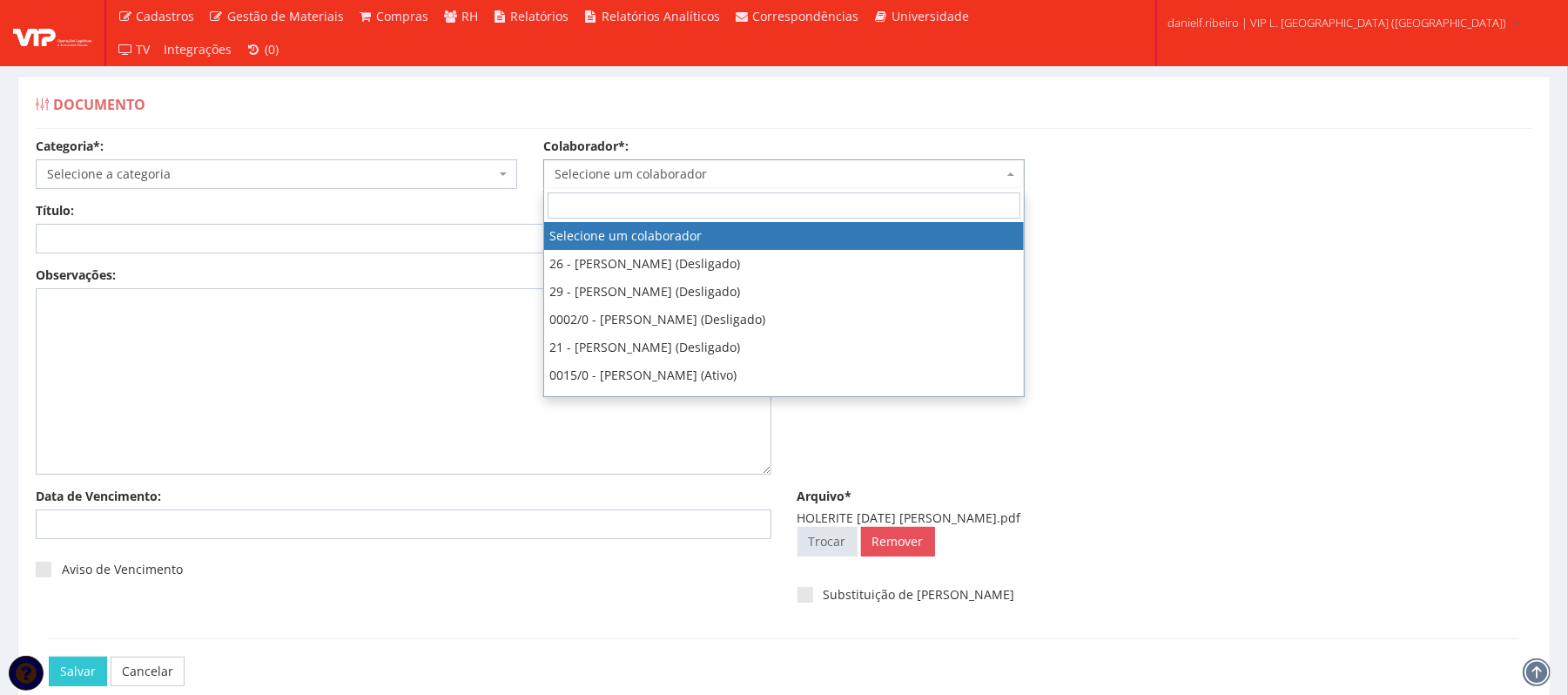
click at [754, 185] on span "Selecione um colaborador" at bounding box center [784, 173] width 482 height 30
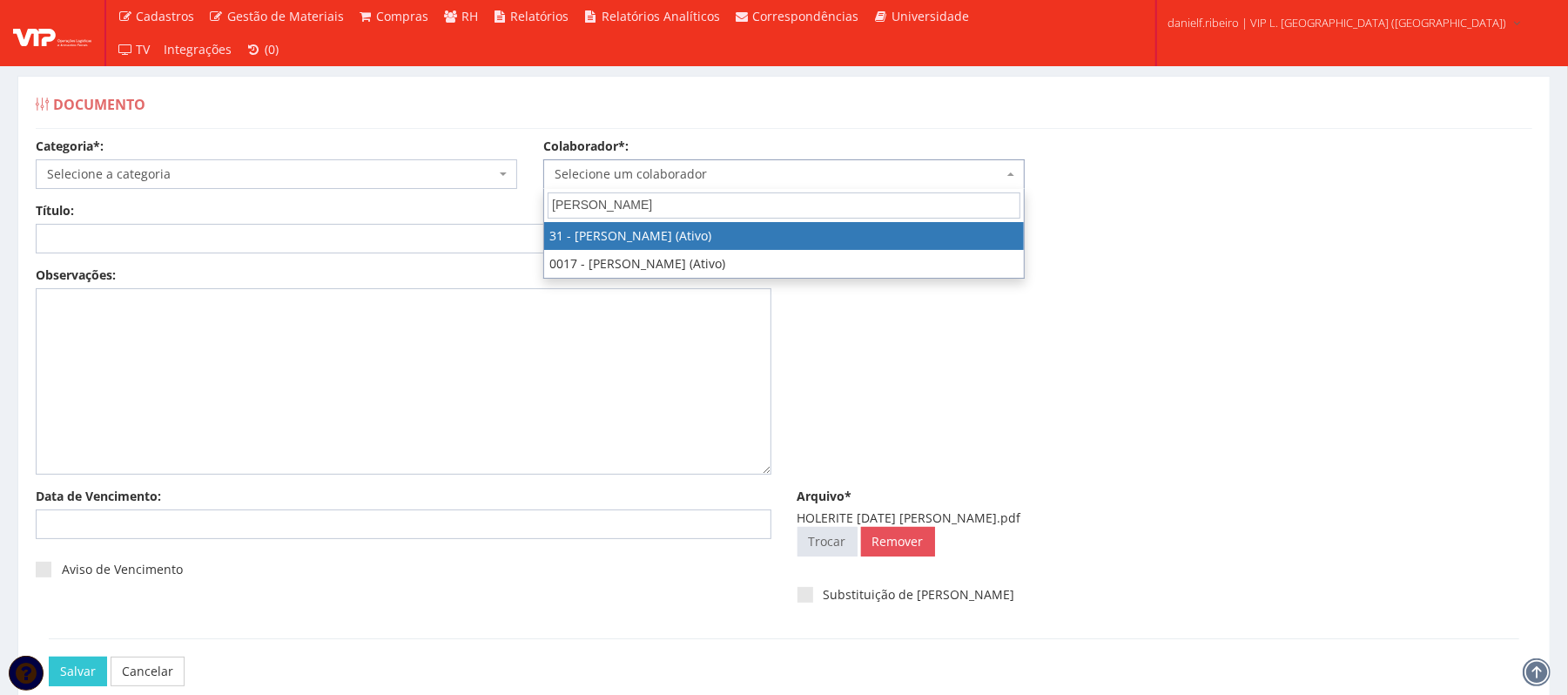
type input "luiz fer"
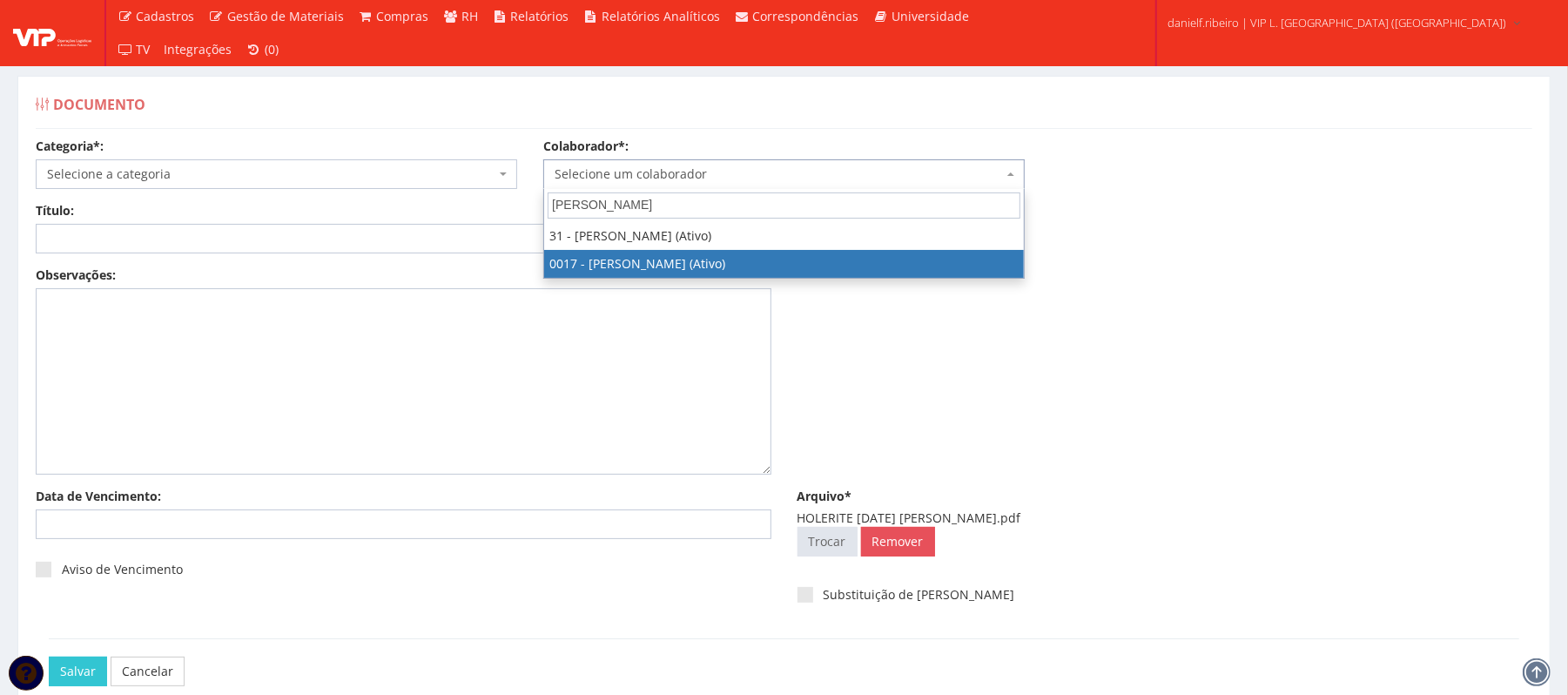
select select "1336"
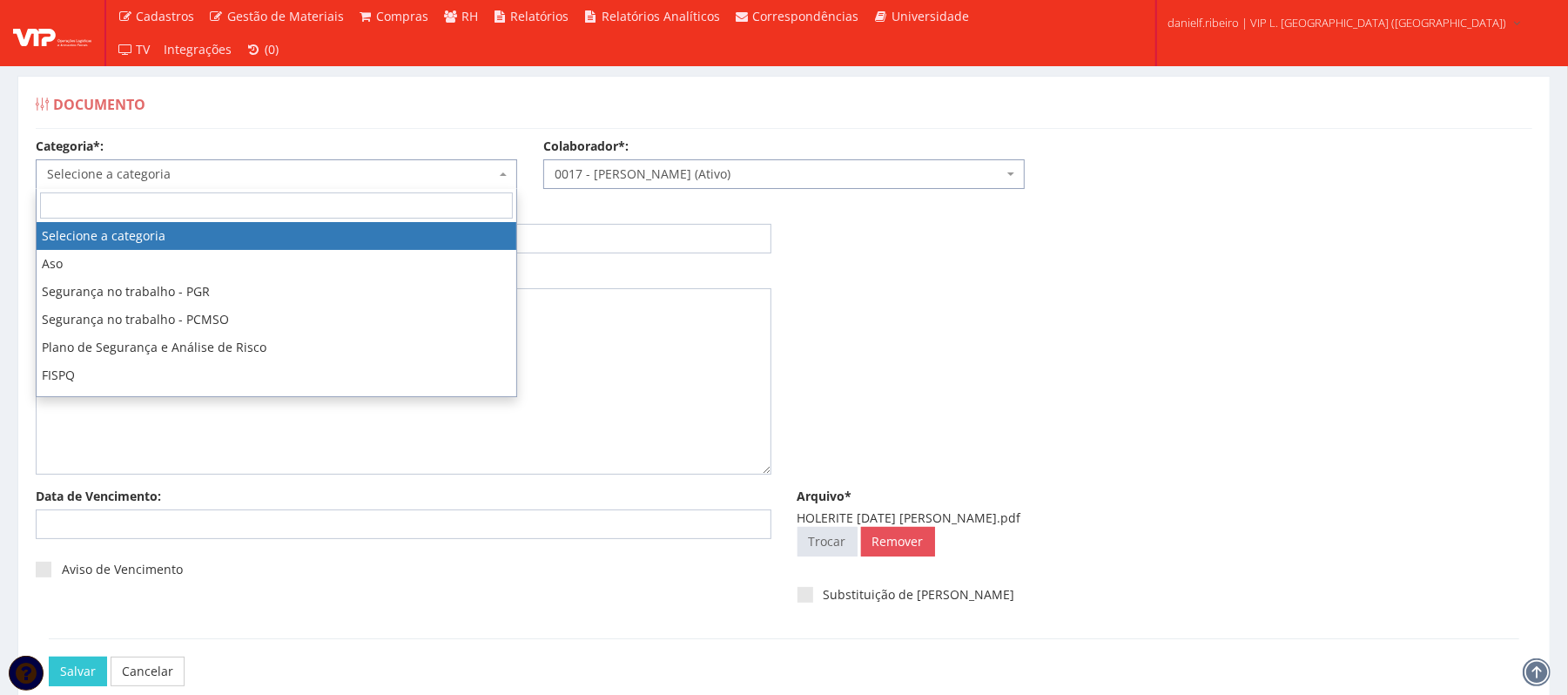
click at [182, 168] on span "Selecione a categoria" at bounding box center [271, 174] width 448 height 17
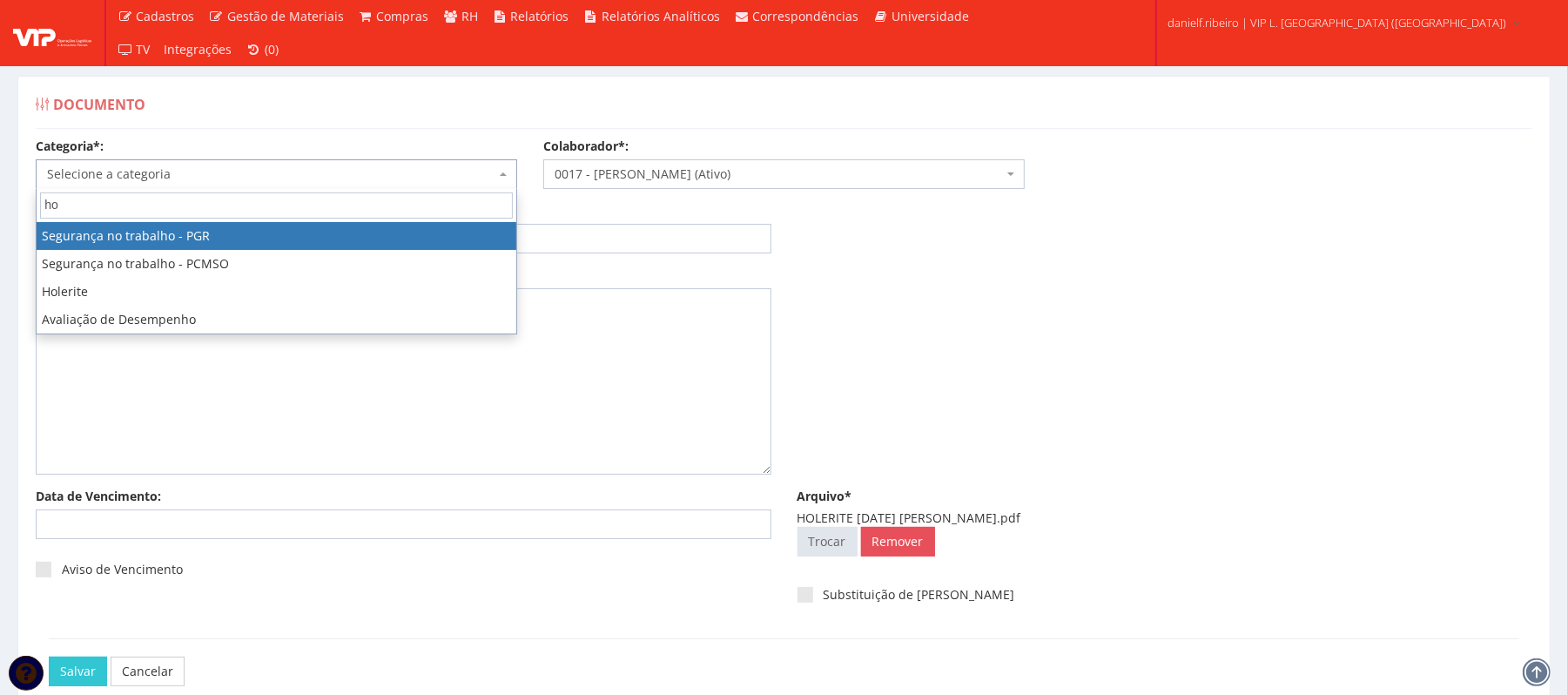
type input "hol"
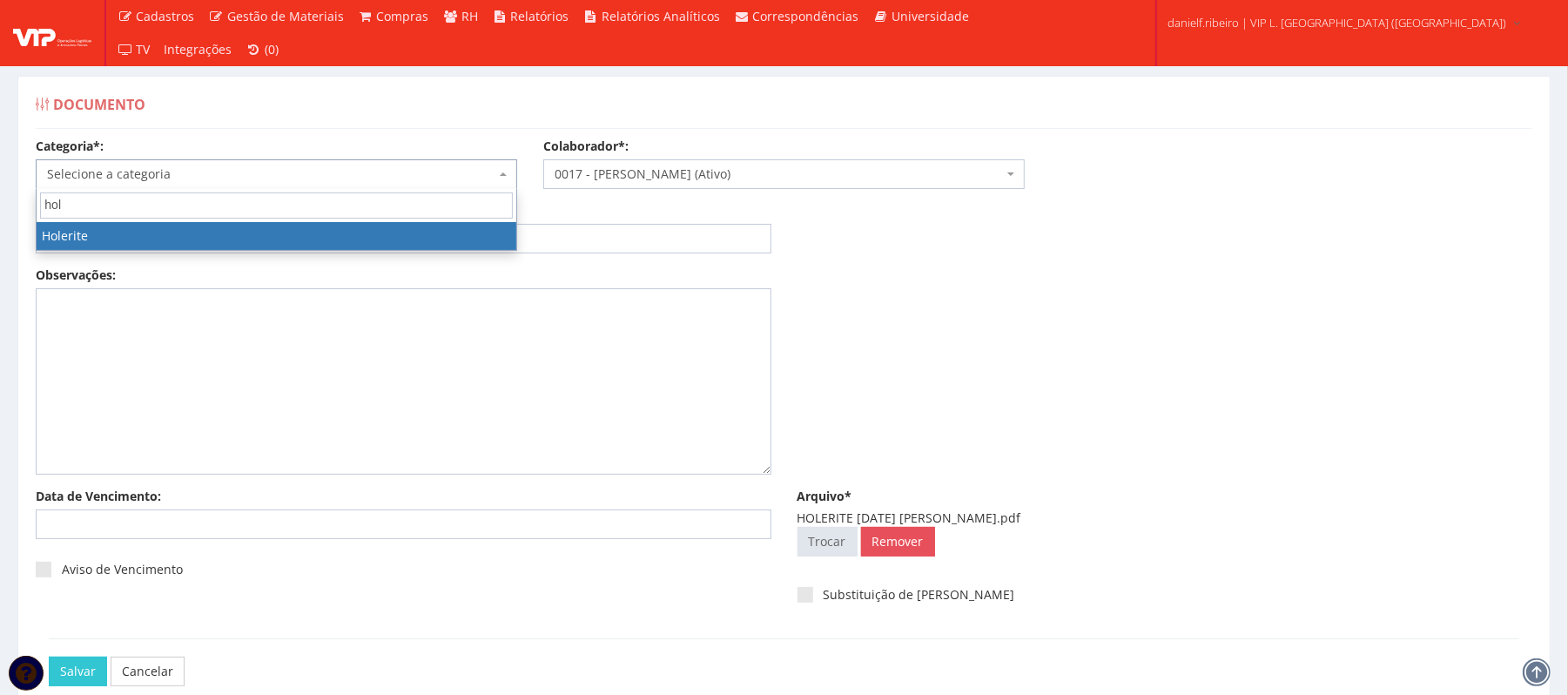
select select "holerite"
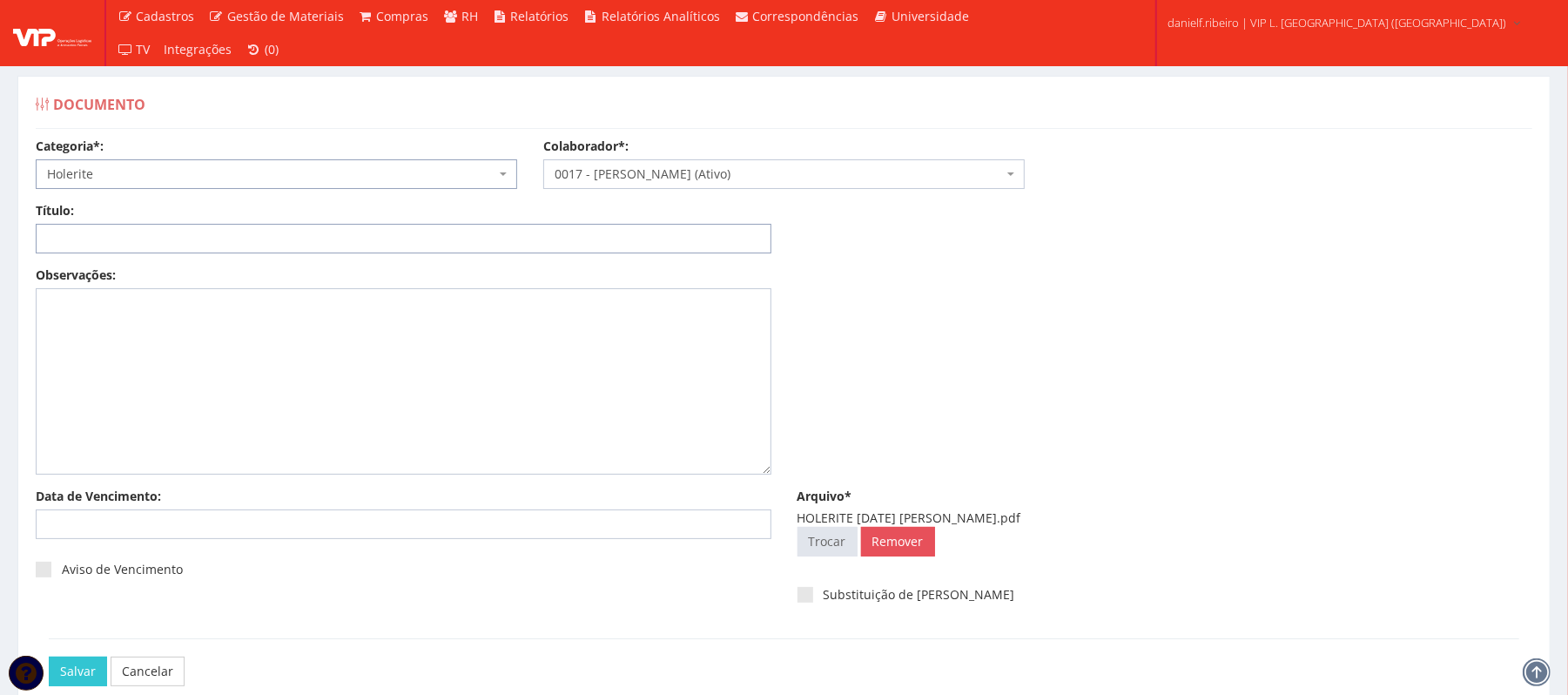
click at [179, 227] on input "Título:" at bounding box center [403, 238] width 736 height 30
paste input "HOLERITE MAI/2025"
type input "HOLERITE MAI/2025"
click at [34, 672] on icon "button" at bounding box center [26, 673] width 21 height 12
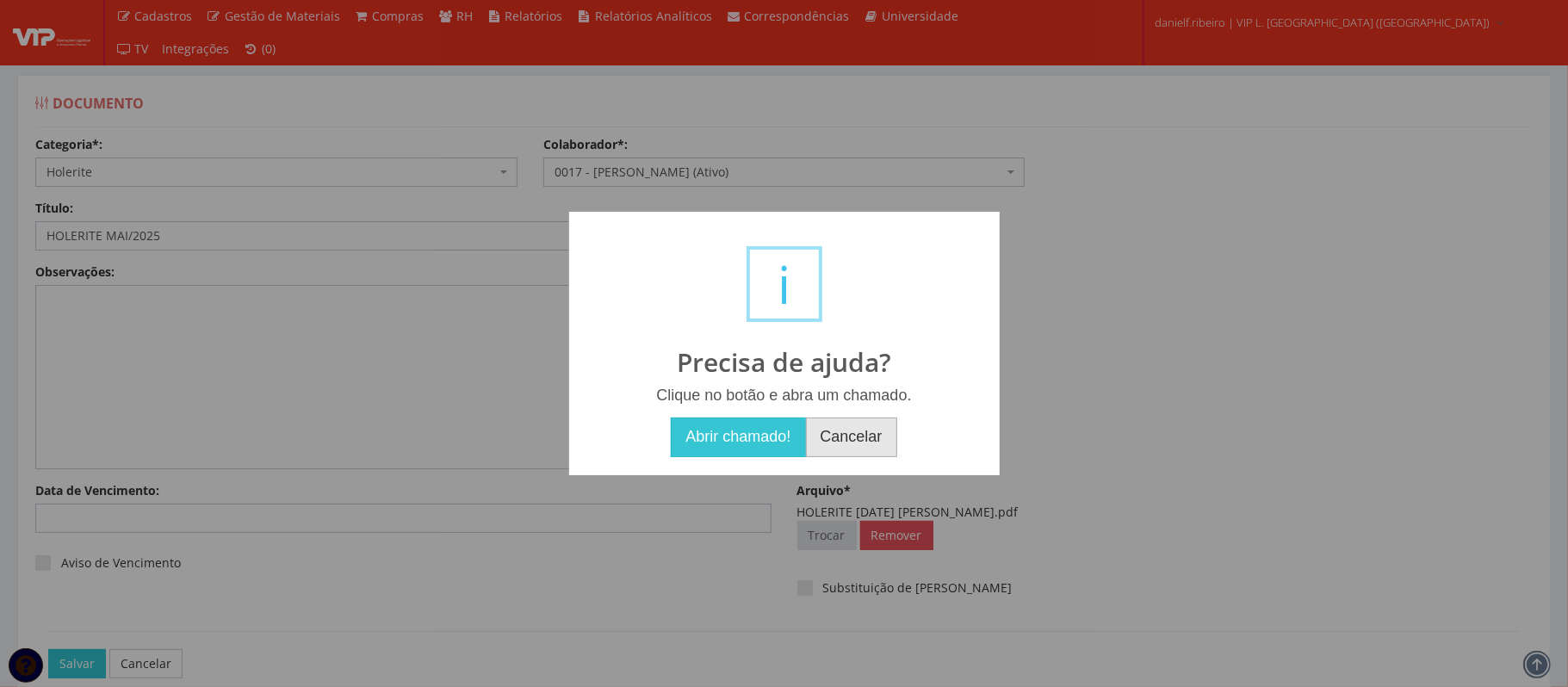
click at [879, 441] on button "Cancelar" at bounding box center [851, 437] width 91 height 40
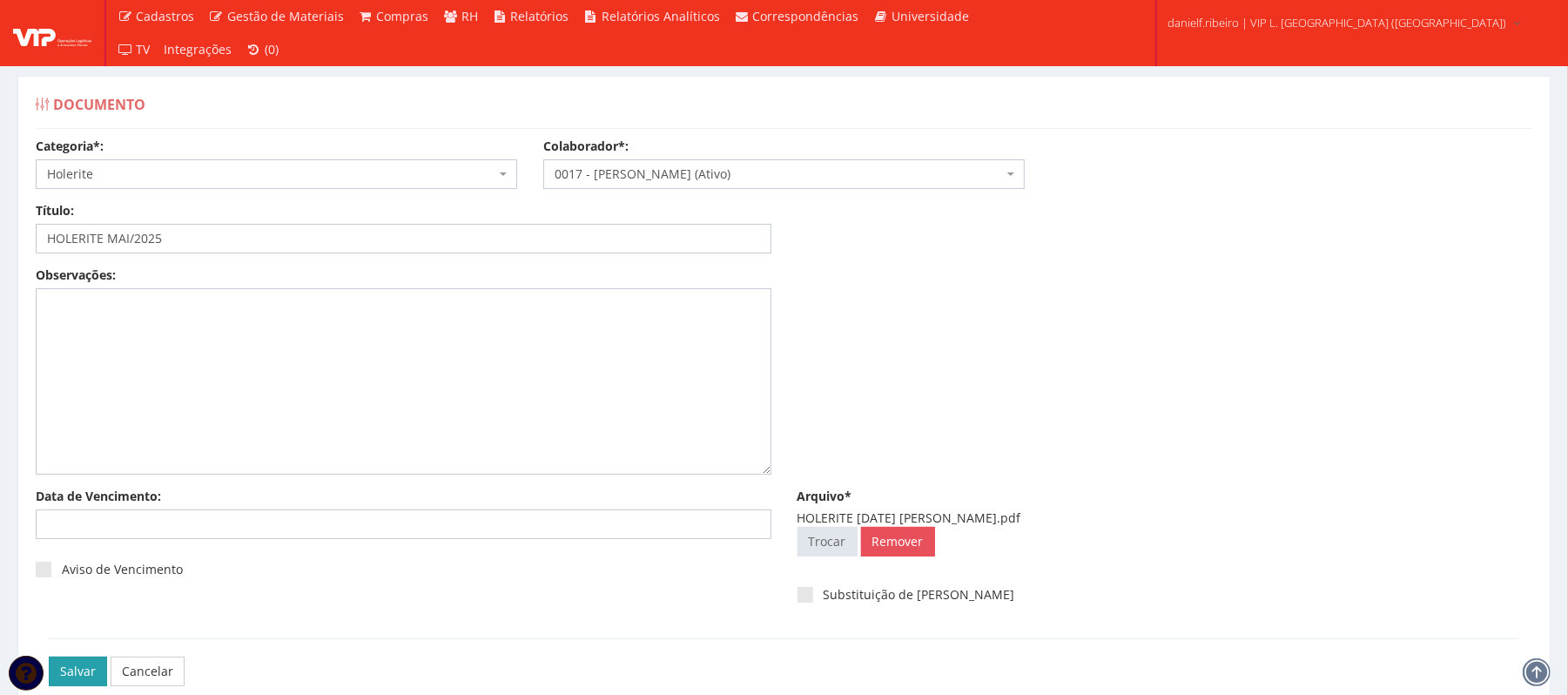
click at [92, 669] on input "Salvar" at bounding box center [78, 671] width 58 height 30
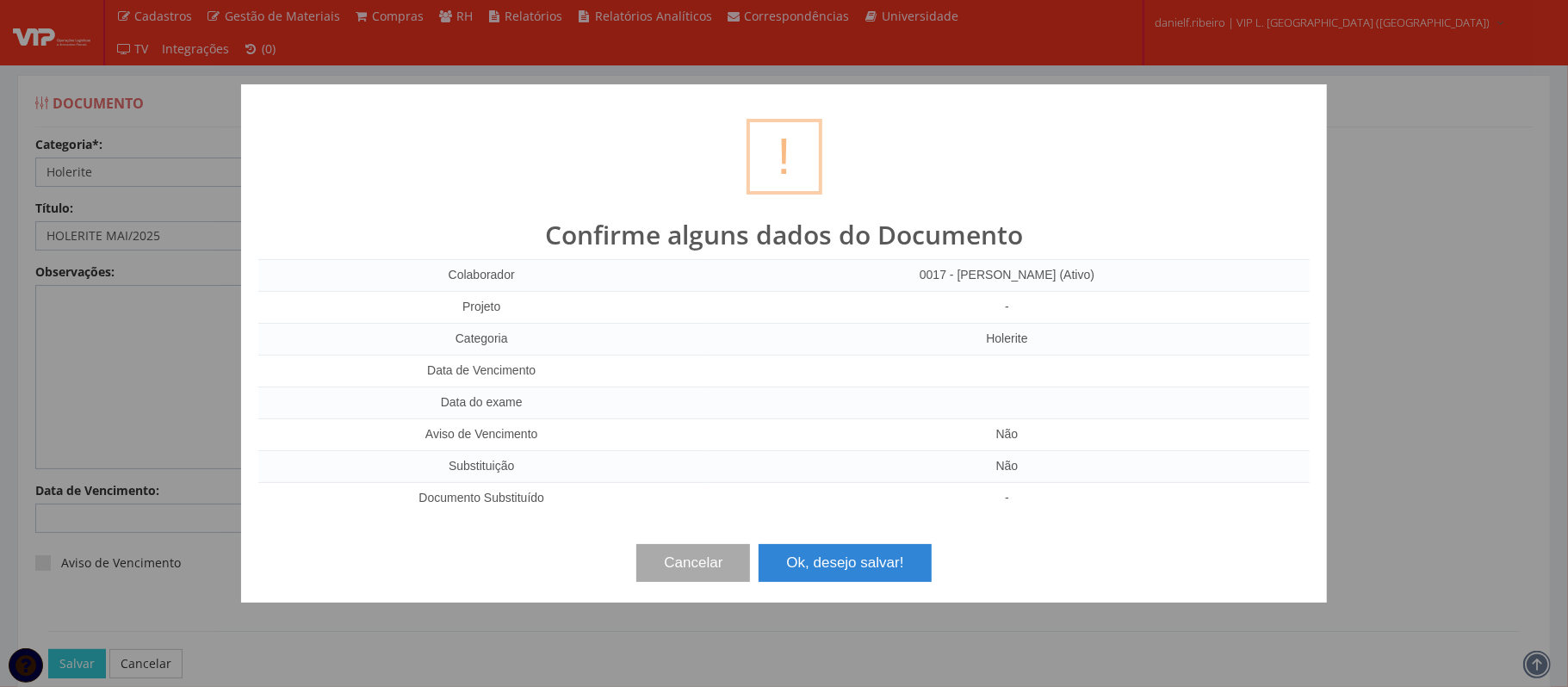
drag, startPoint x: 837, startPoint y: 545, endPoint x: 835, endPoint y: 572, distance: 27.1
click at [837, 548] on div "Cancelar Ok, desejo salvar!" at bounding box center [784, 556] width 1052 height 51
click at [835, 572] on button "Ok, desejo salvar!" at bounding box center [845, 563] width 172 height 38
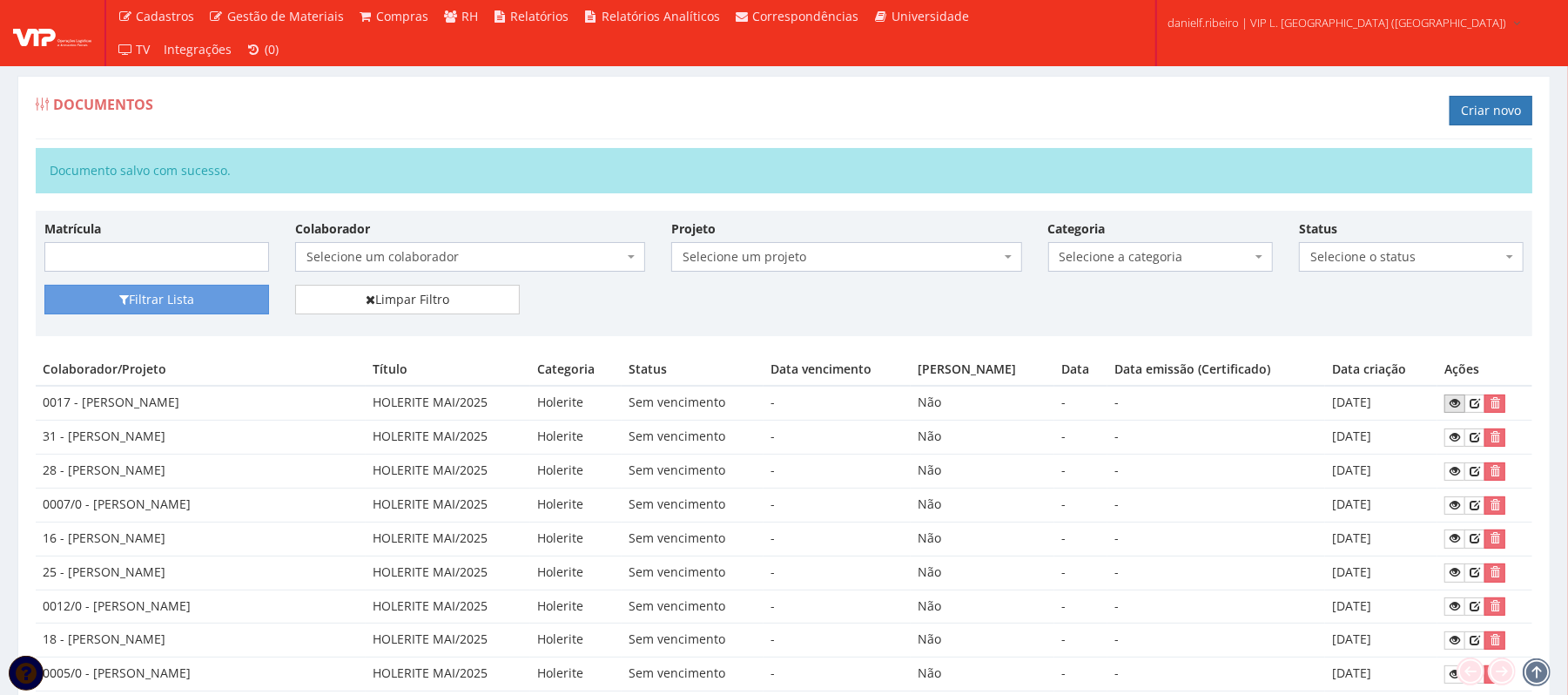
click at [1449, 408] on icon at bounding box center [1454, 403] width 11 height 12
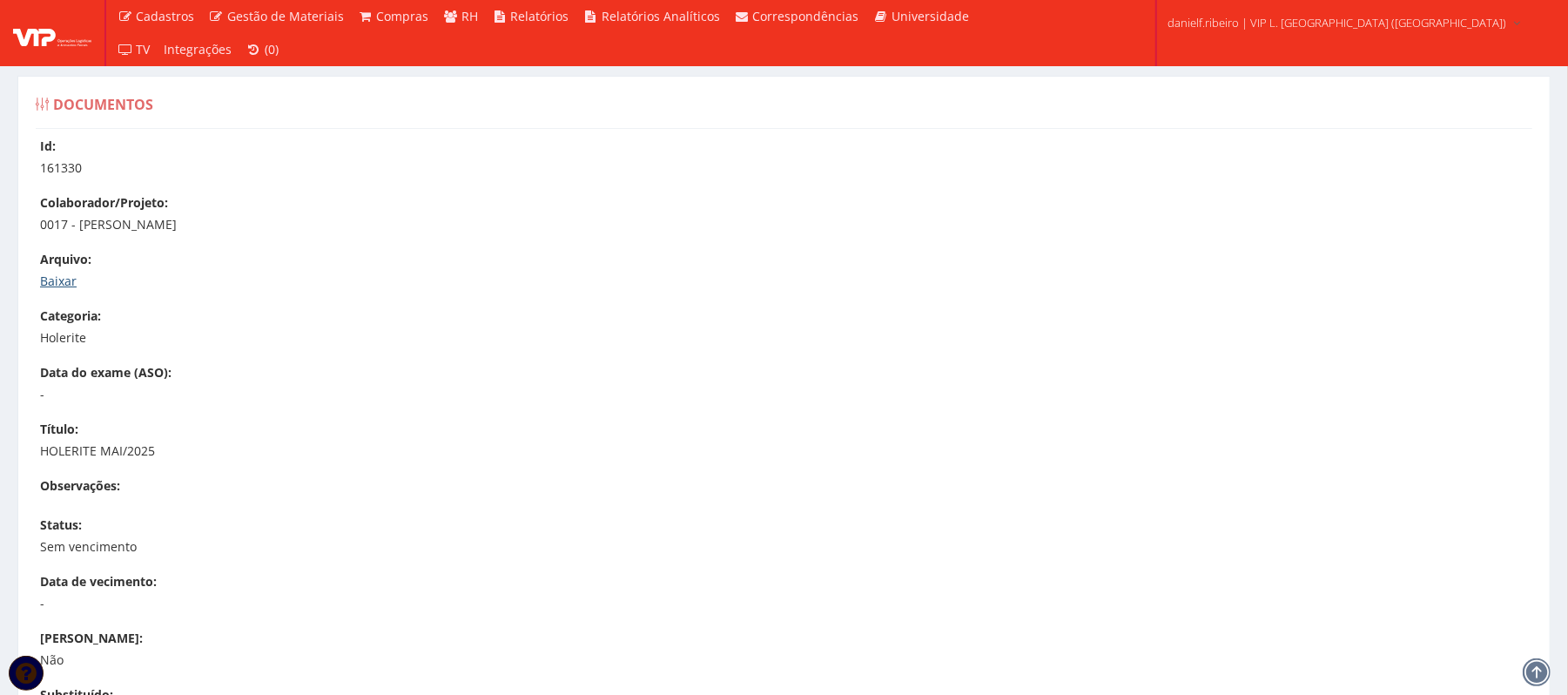
click at [62, 282] on link "Baixar" at bounding box center [58, 280] width 36 height 16
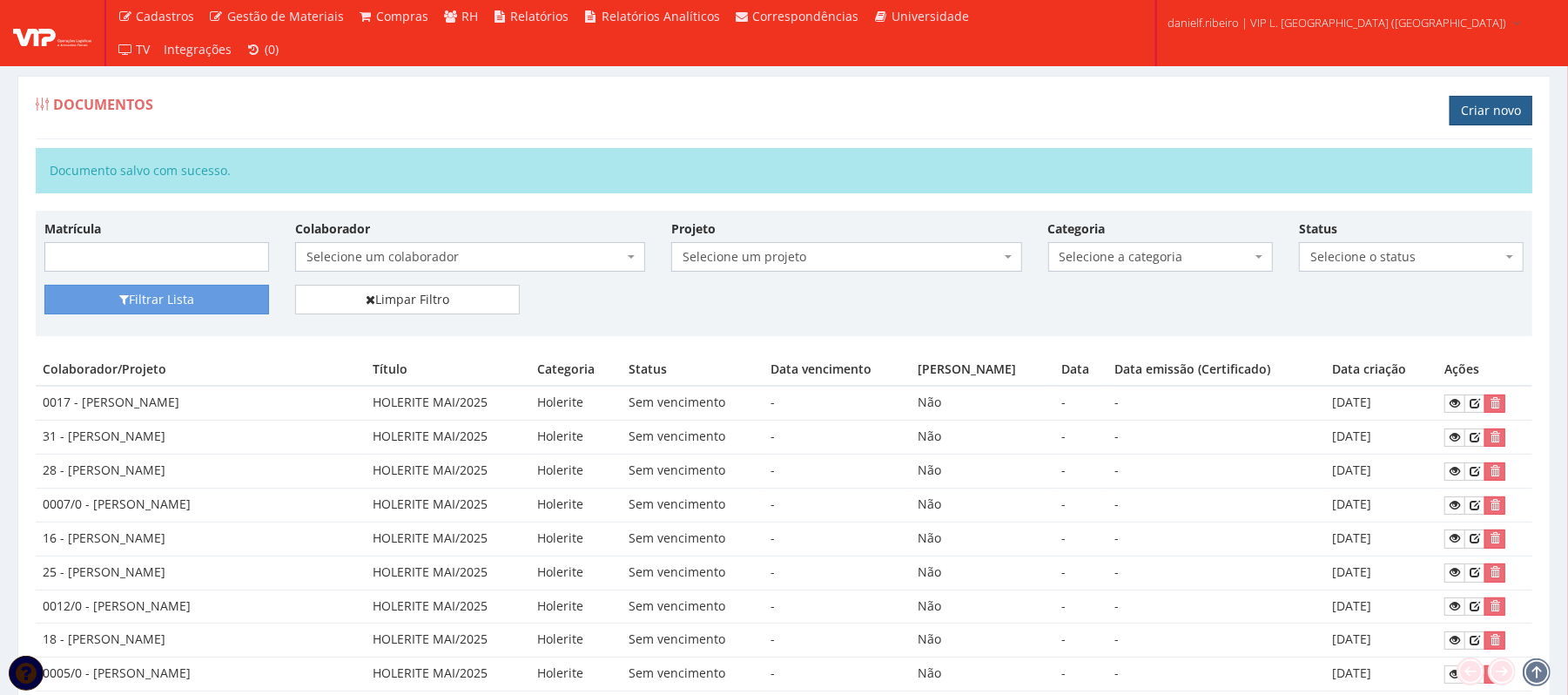
click at [1503, 109] on link "Criar novo" at bounding box center [1490, 110] width 82 height 30
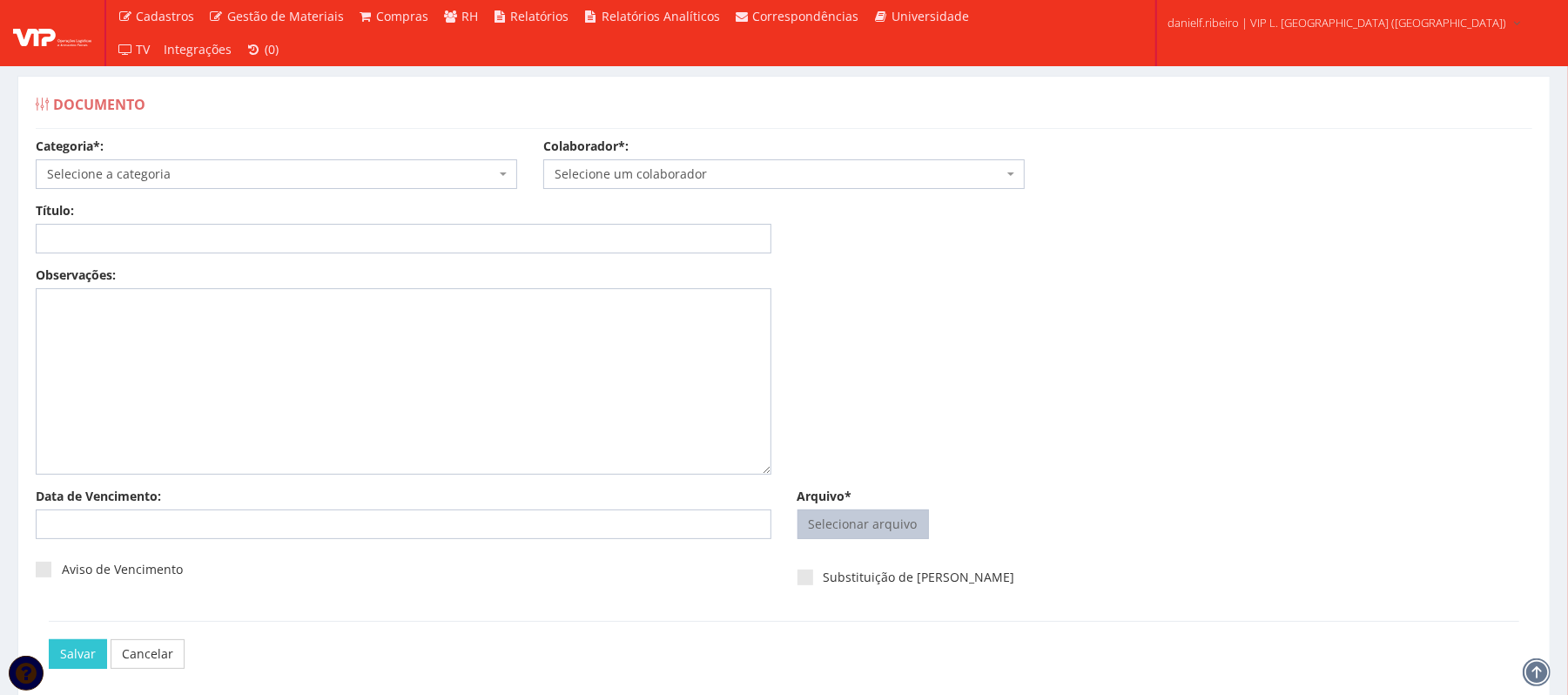
click at [868, 534] on input "Arquivo*" at bounding box center [863, 524] width 130 height 28
type input "C:\fakepath\HOLERITE MAI.2025 NATANE ALENCAR BARBOSA.pdf"
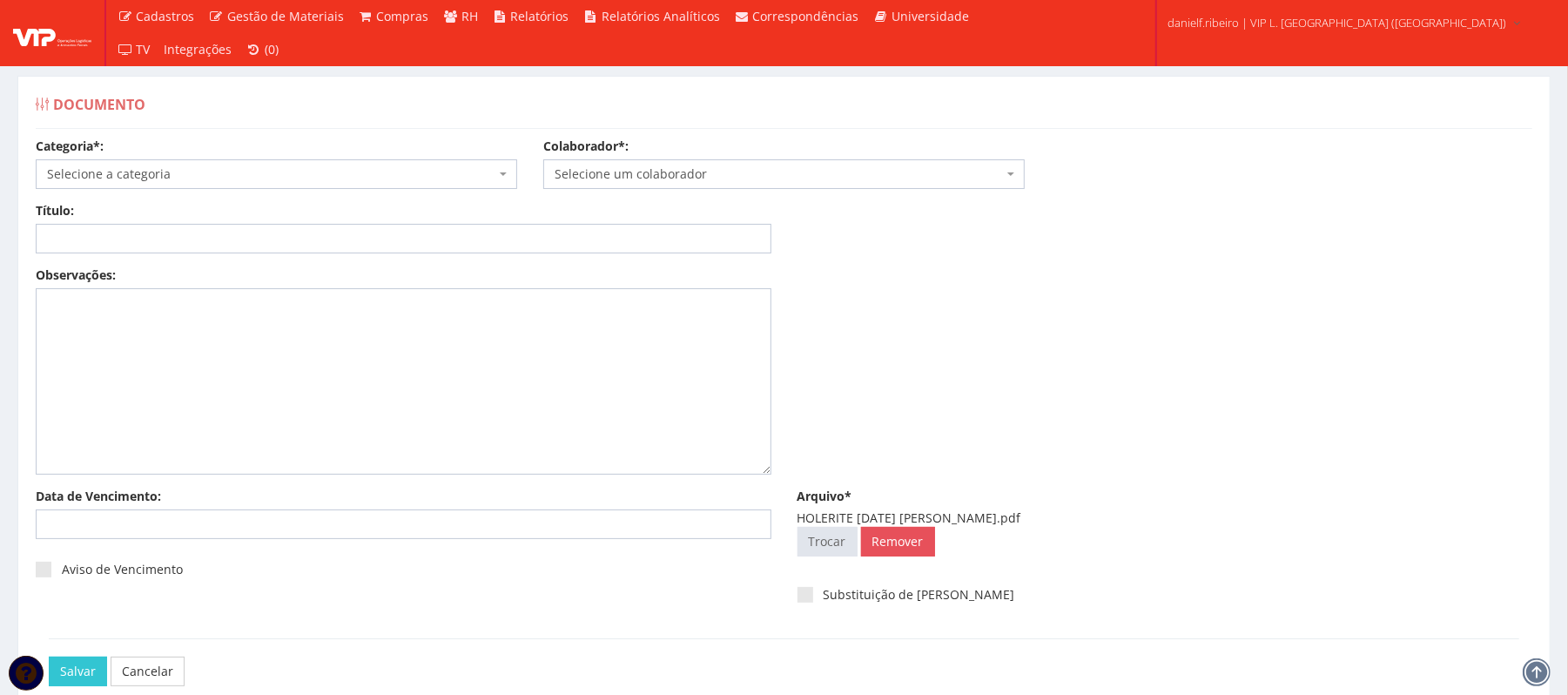
click at [770, 172] on span "Selecione um colaborador" at bounding box center [778, 174] width 448 height 17
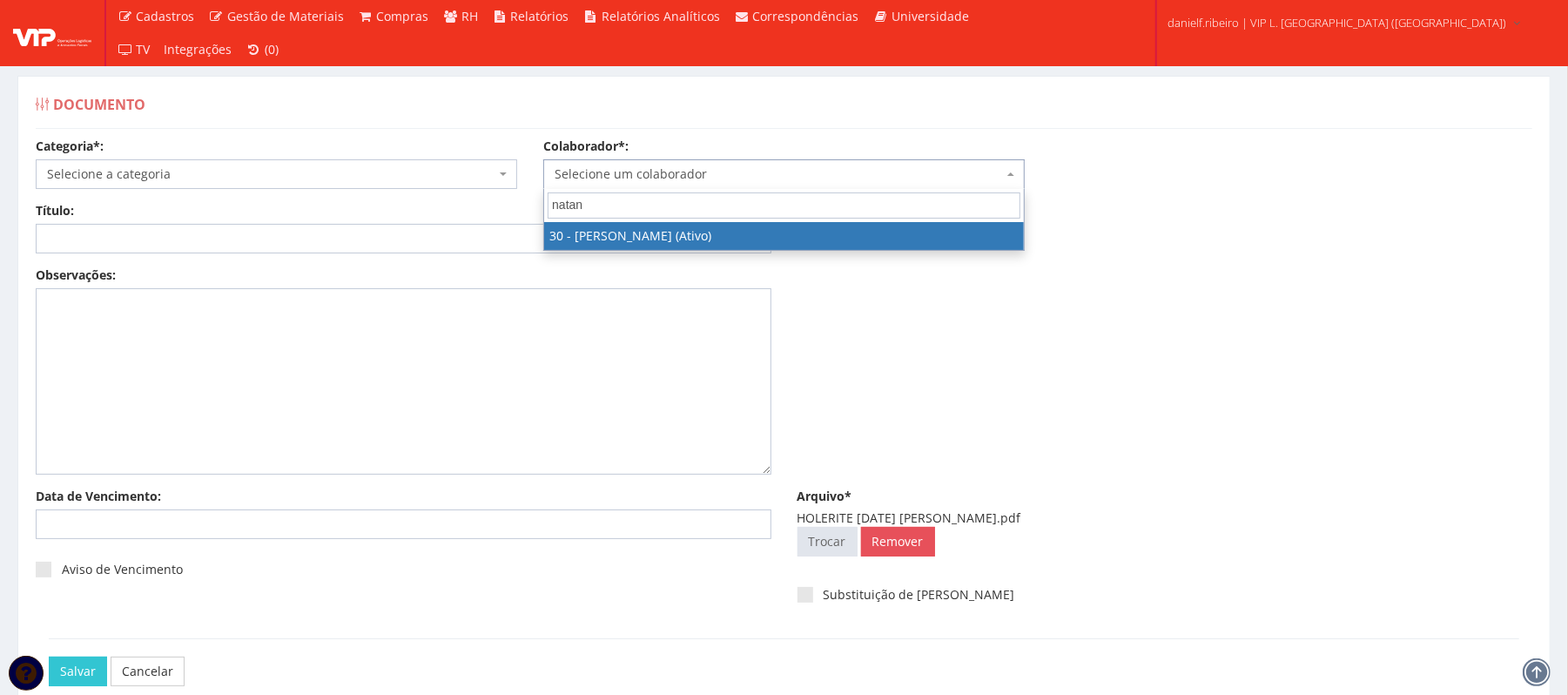
type input "natane"
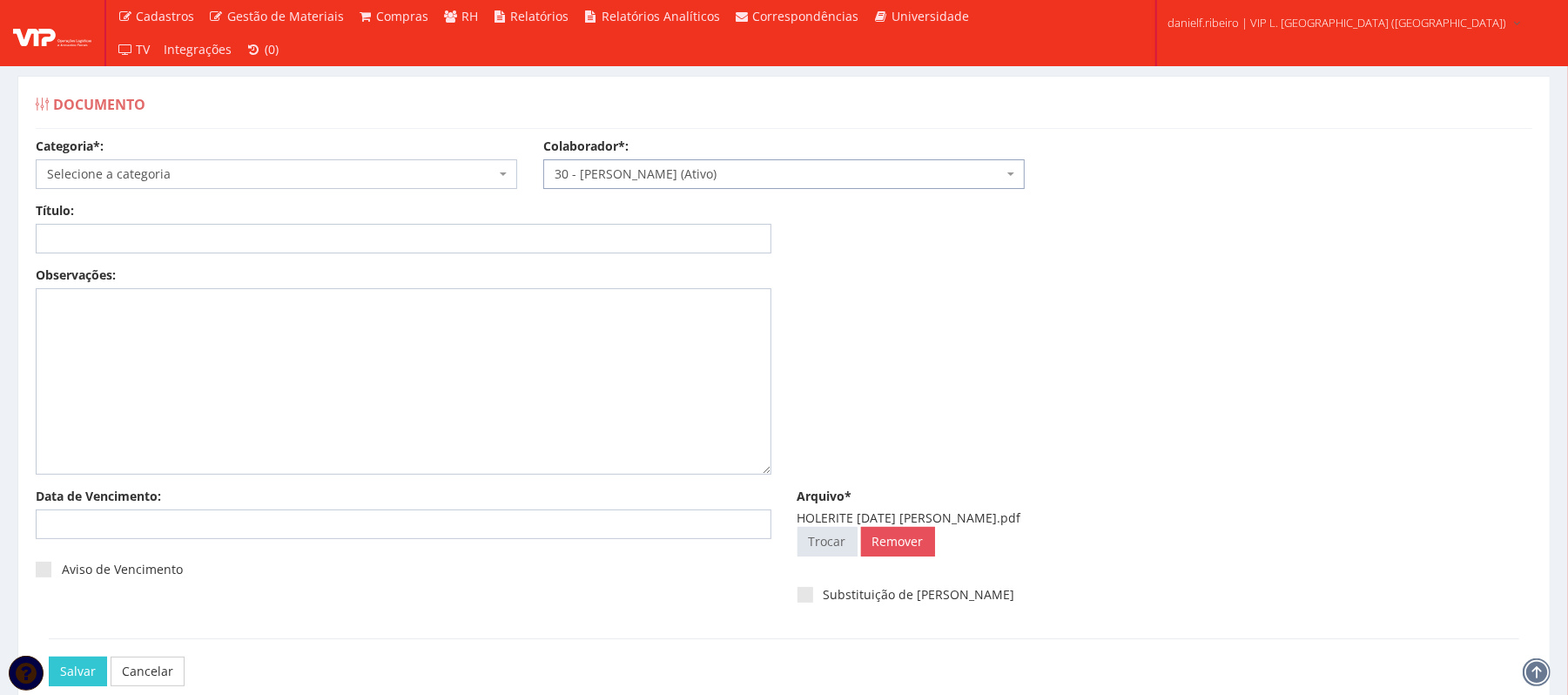
select select "3873"
click at [241, 168] on span "Selecione a categoria" at bounding box center [271, 174] width 448 height 17
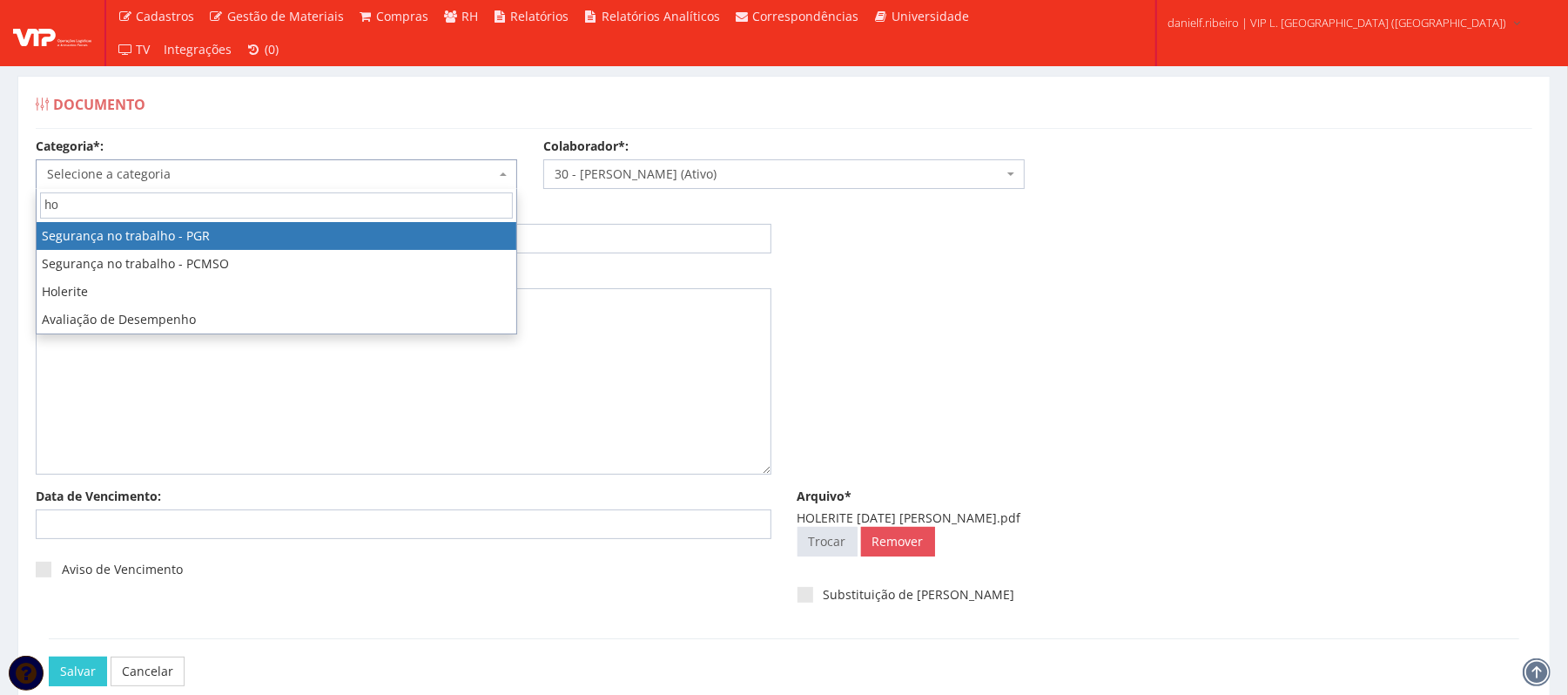
type input "hol"
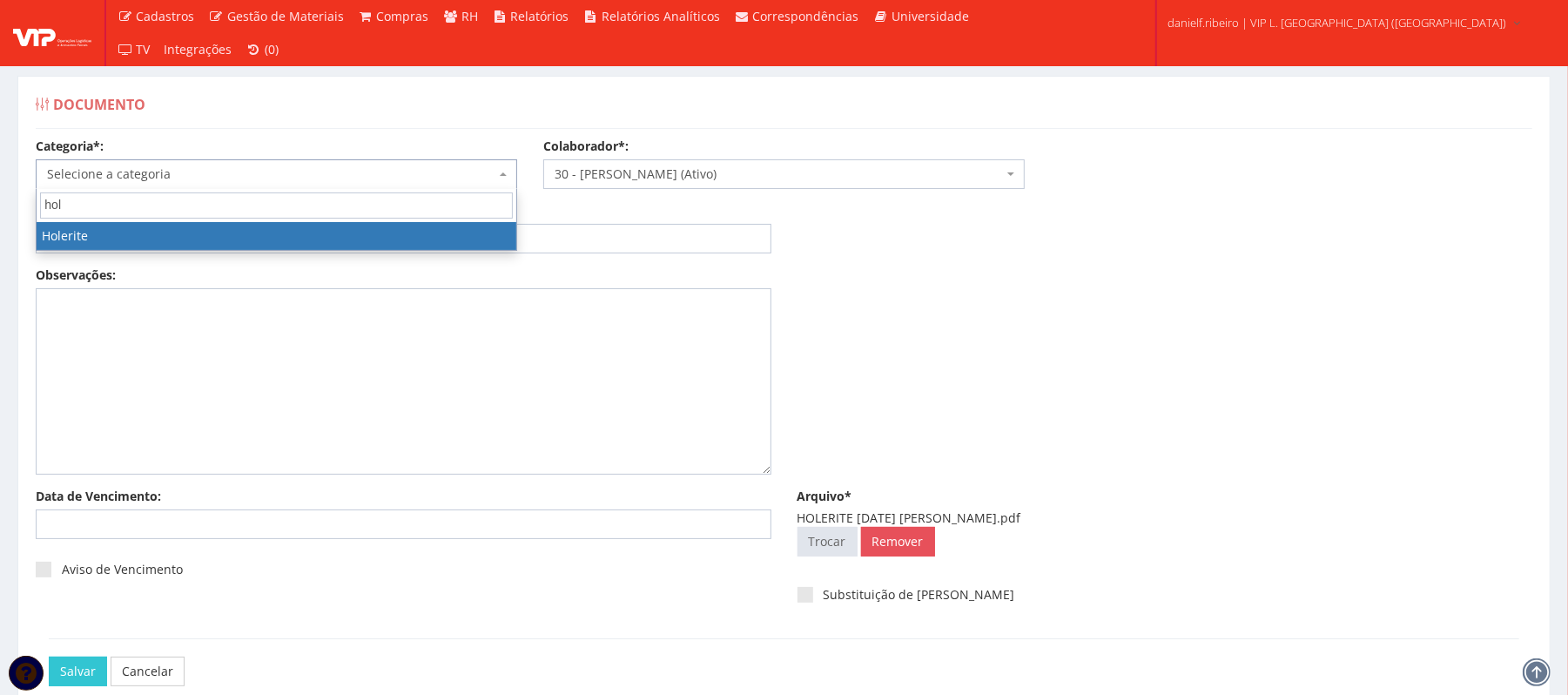
select select "holerite"
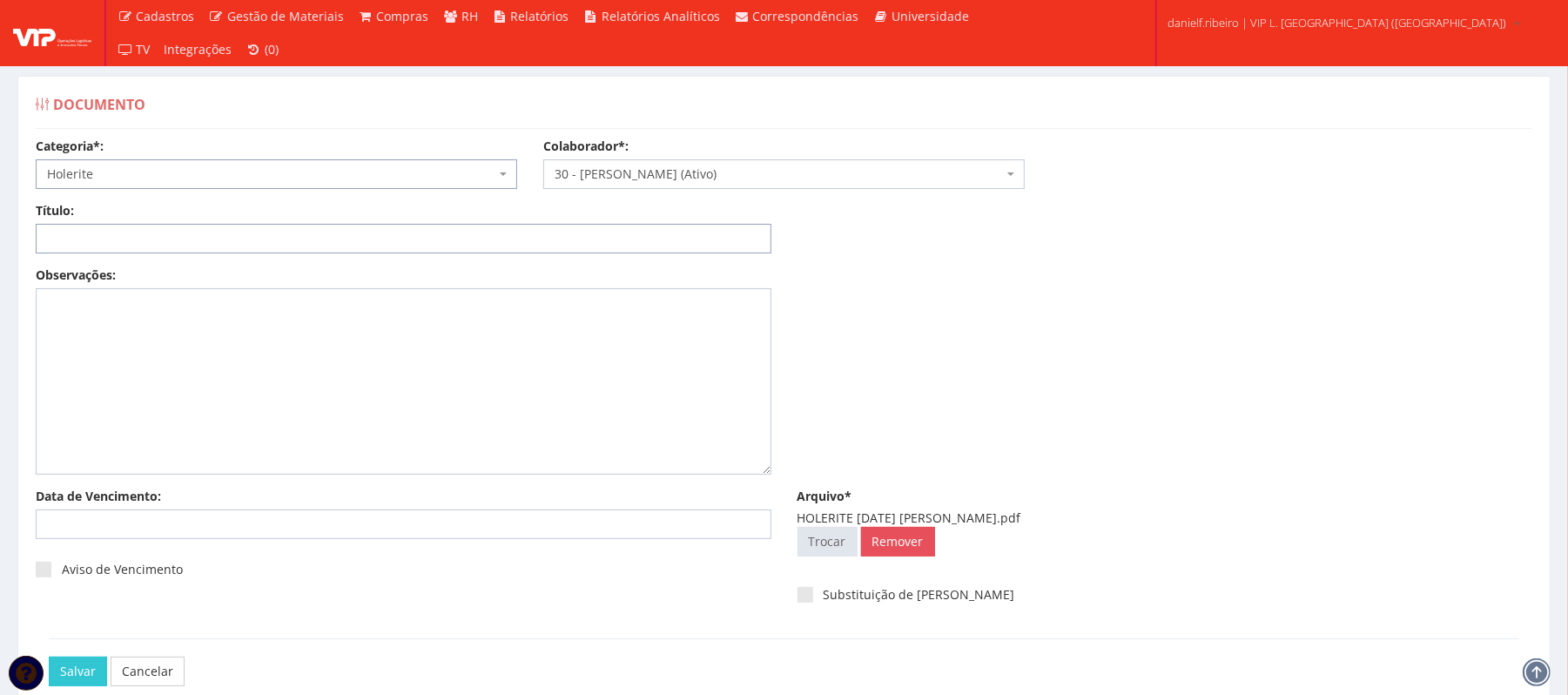
click at [191, 247] on input "Título:" at bounding box center [403, 238] width 736 height 30
paste input "HOLERITE MAI/2025"
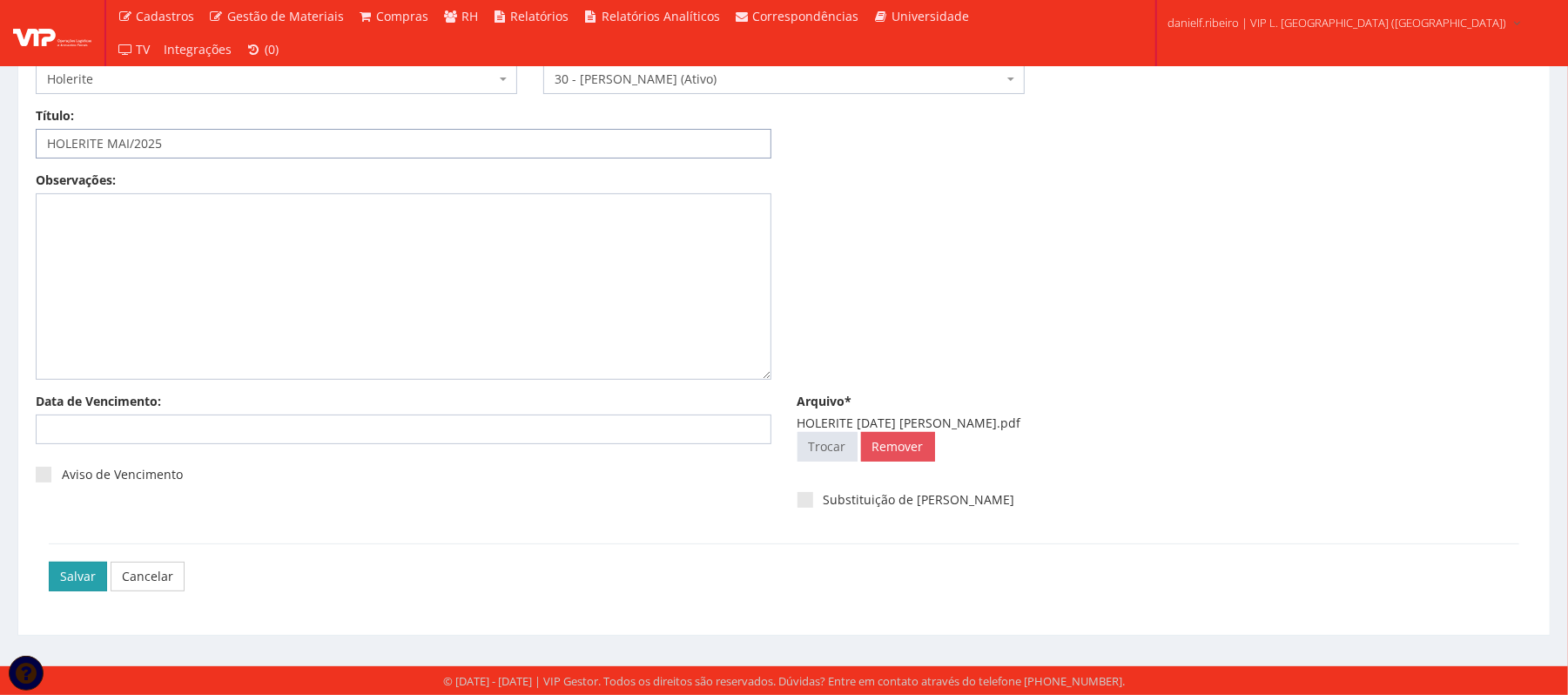
type input "HOLERITE MAI/2025"
click at [59, 573] on input "Salvar" at bounding box center [78, 576] width 58 height 30
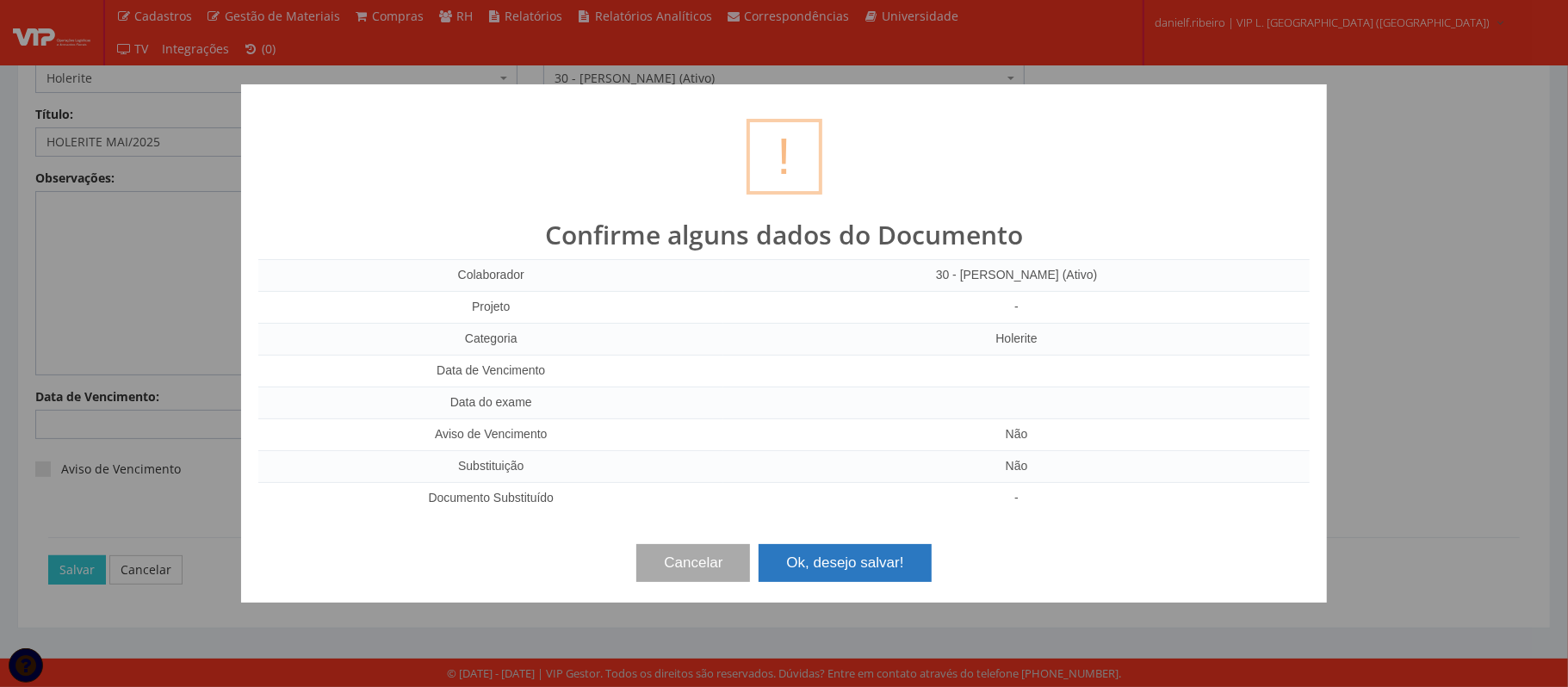
click button "Ok, desejo salvar!"
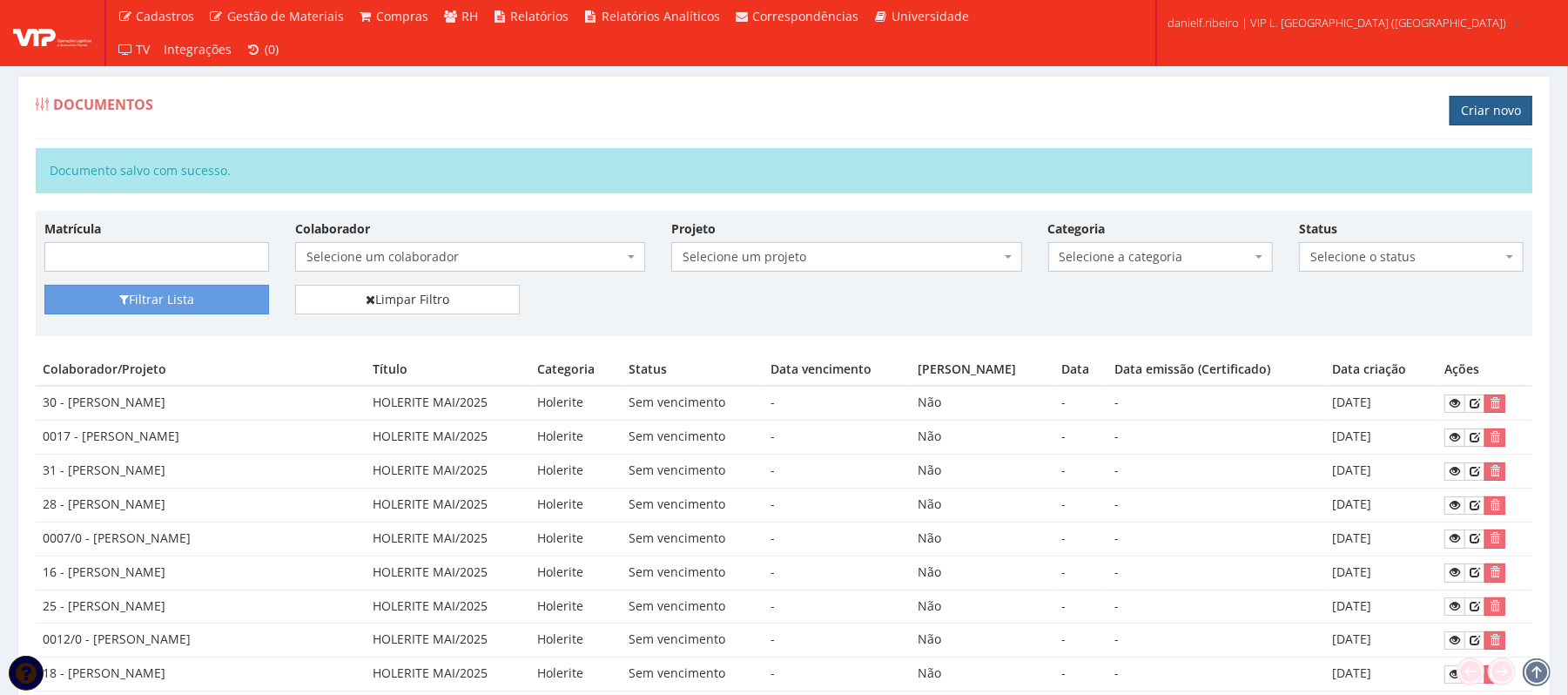
click at [1464, 109] on link "Criar novo" at bounding box center [1490, 110] width 82 height 30
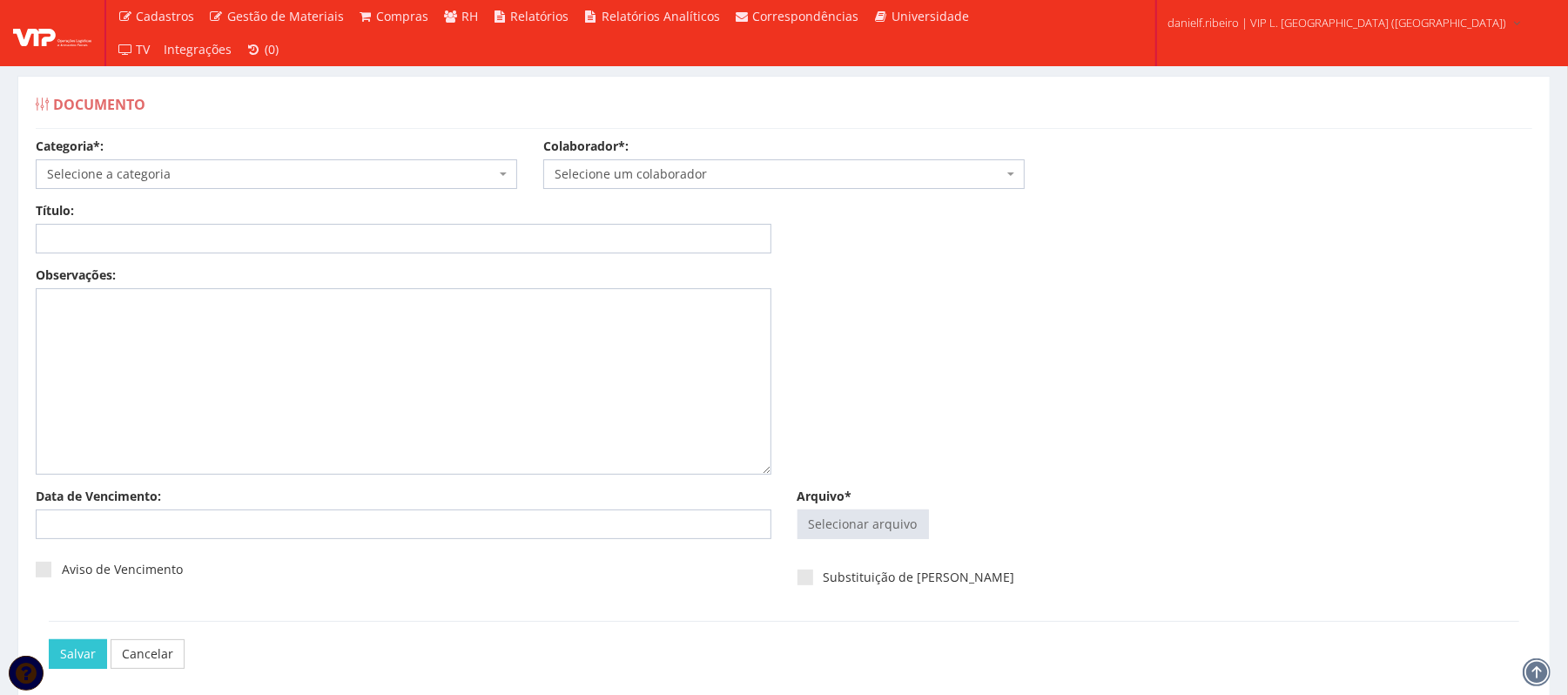
click at [865, 508] on div "Arquivo* Selecionar arquivo Trocar Remover" at bounding box center [1166, 517] width 762 height 59
click at [879, 523] on input "Arquivo*" at bounding box center [863, 524] width 130 height 28
type input "C:\fakepath\HOLERITE MAI.2025 RAUL SANTOS ROQUE.pdf"
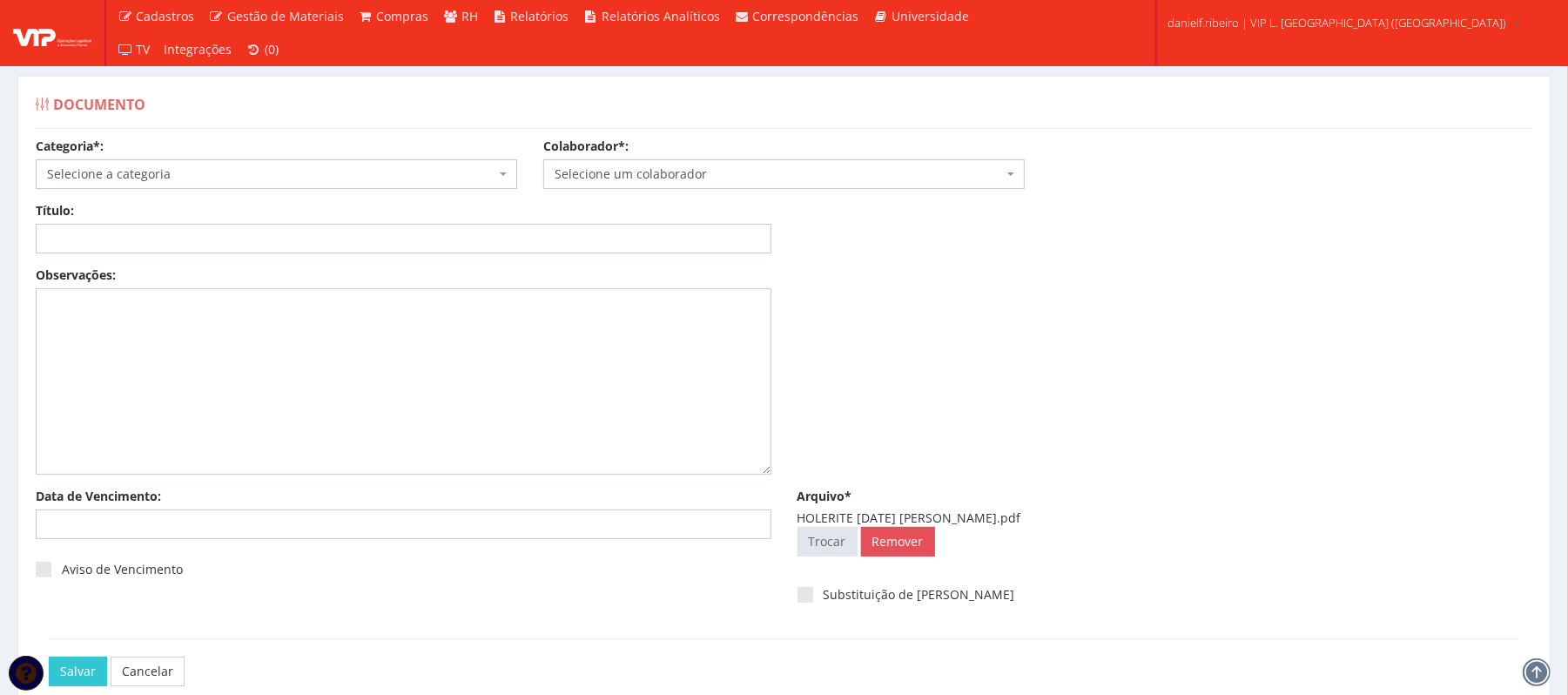
click at [792, 161] on span "Selecione um colaborador" at bounding box center [784, 173] width 482 height 30
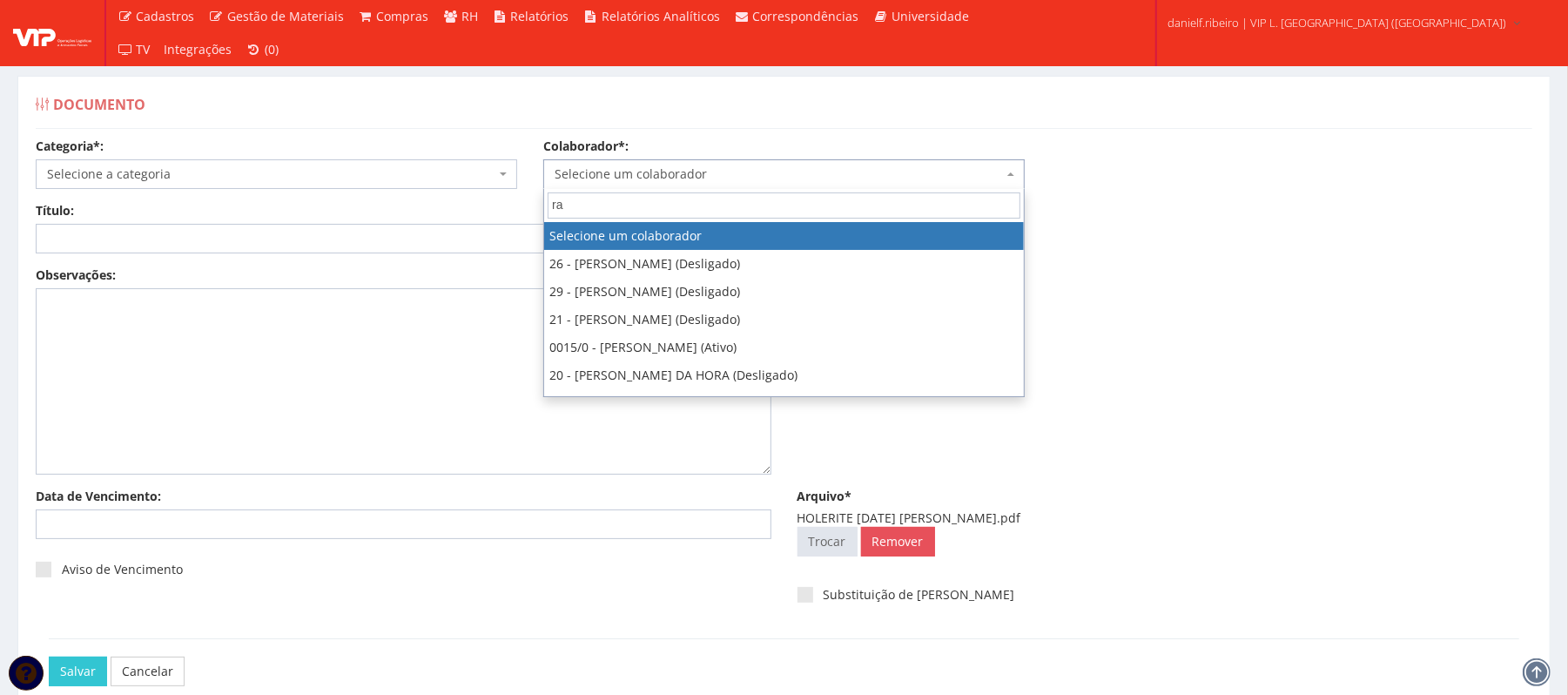
type input "rau"
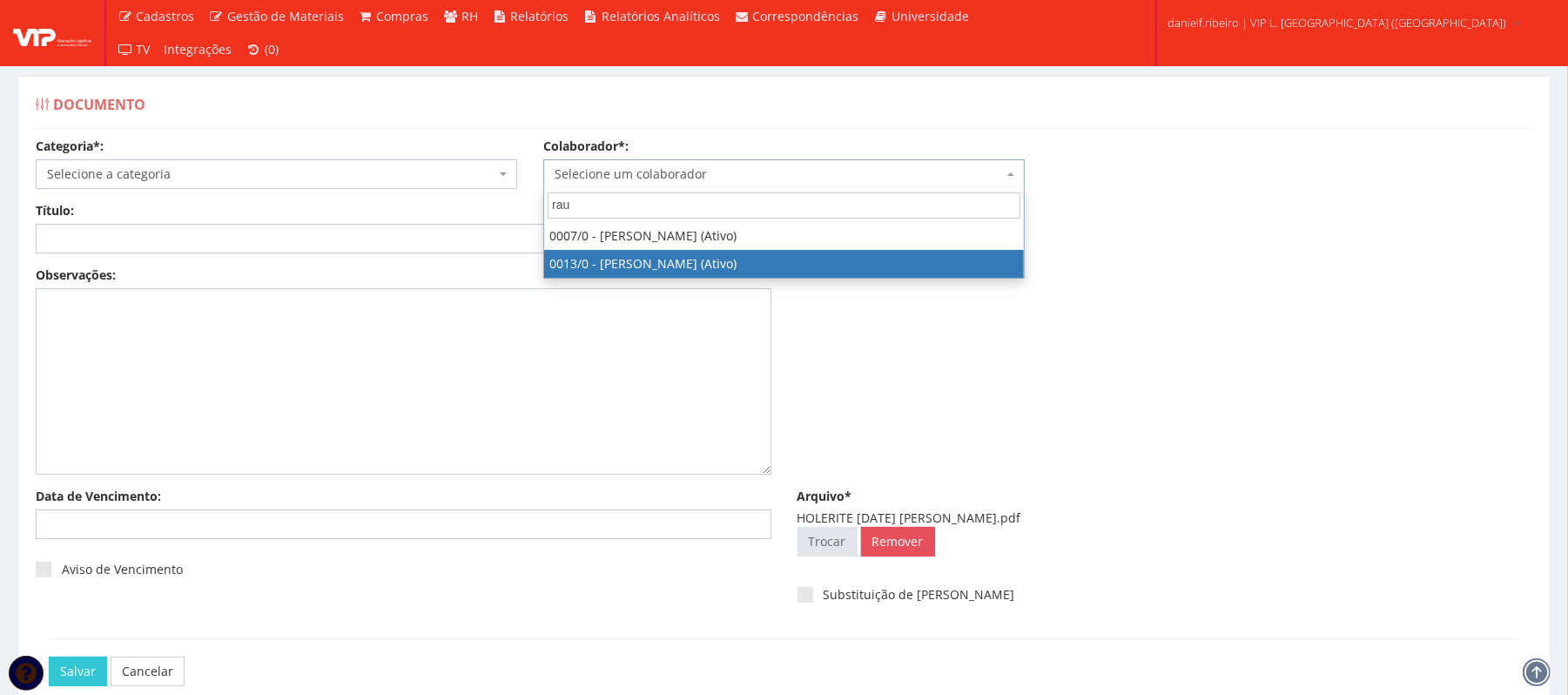
select select "889"
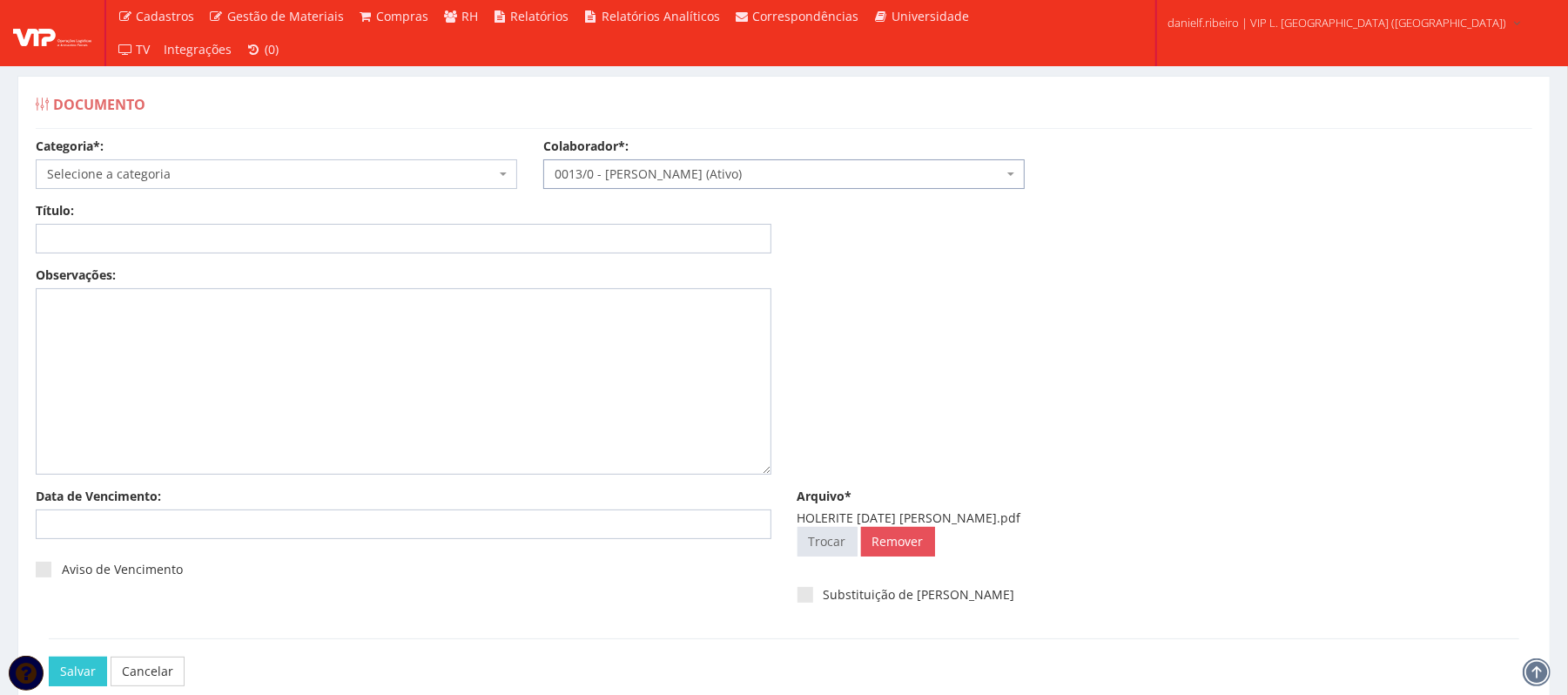
click at [261, 153] on div "Categoria*: Selecione a categoria Aso Segurança no trabalho - PGR Segurança no …" at bounding box center [277, 164] width 507 height 52
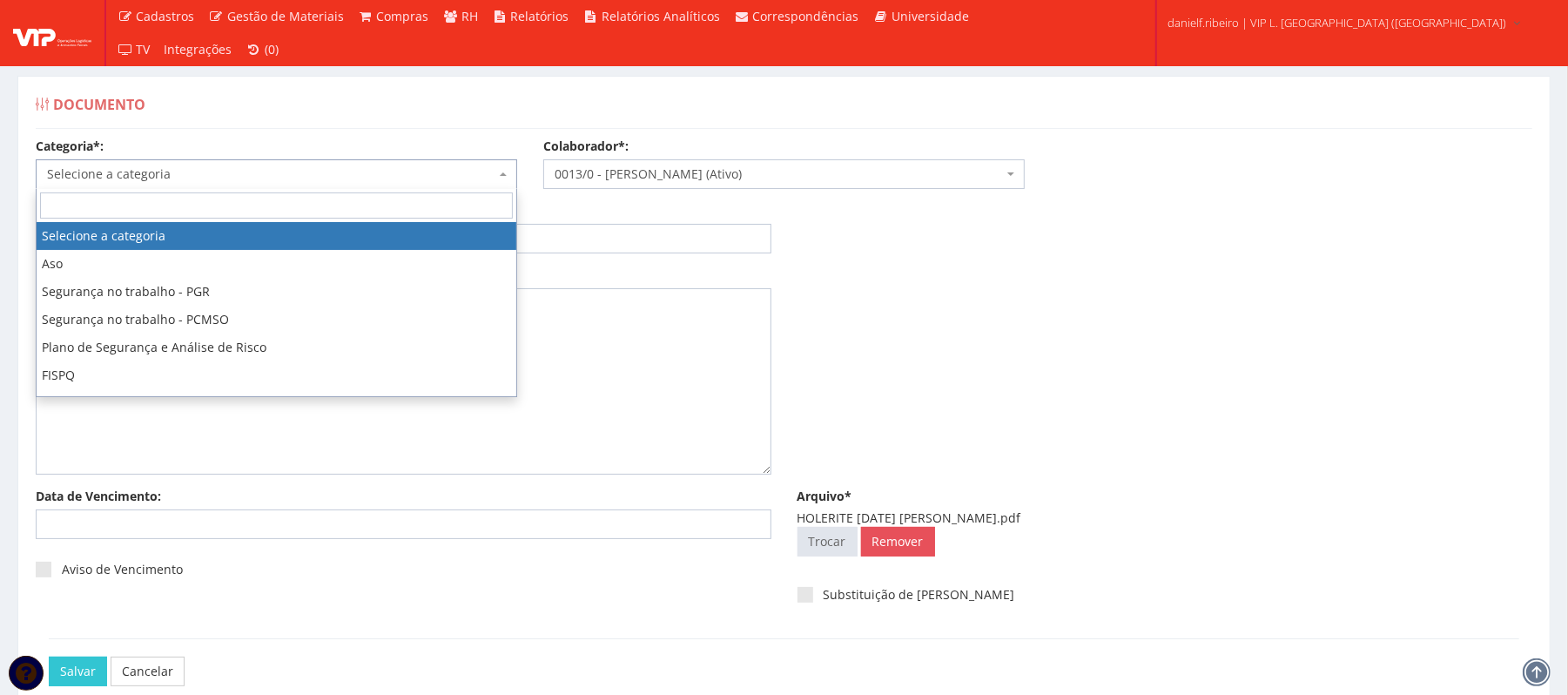
click at [255, 164] on span "Selecione a categoria" at bounding box center [276, 173] width 482 height 30
type input "hol"
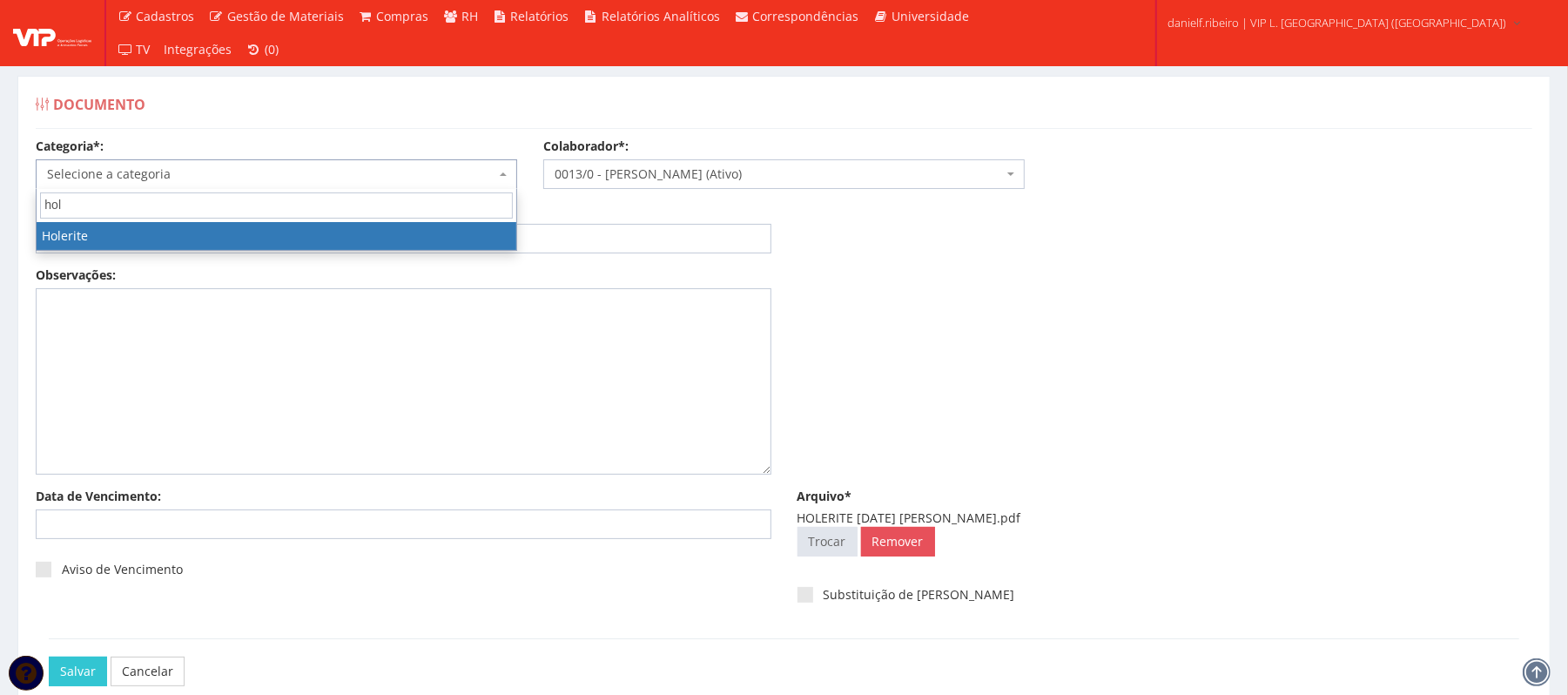
select select "holerite"
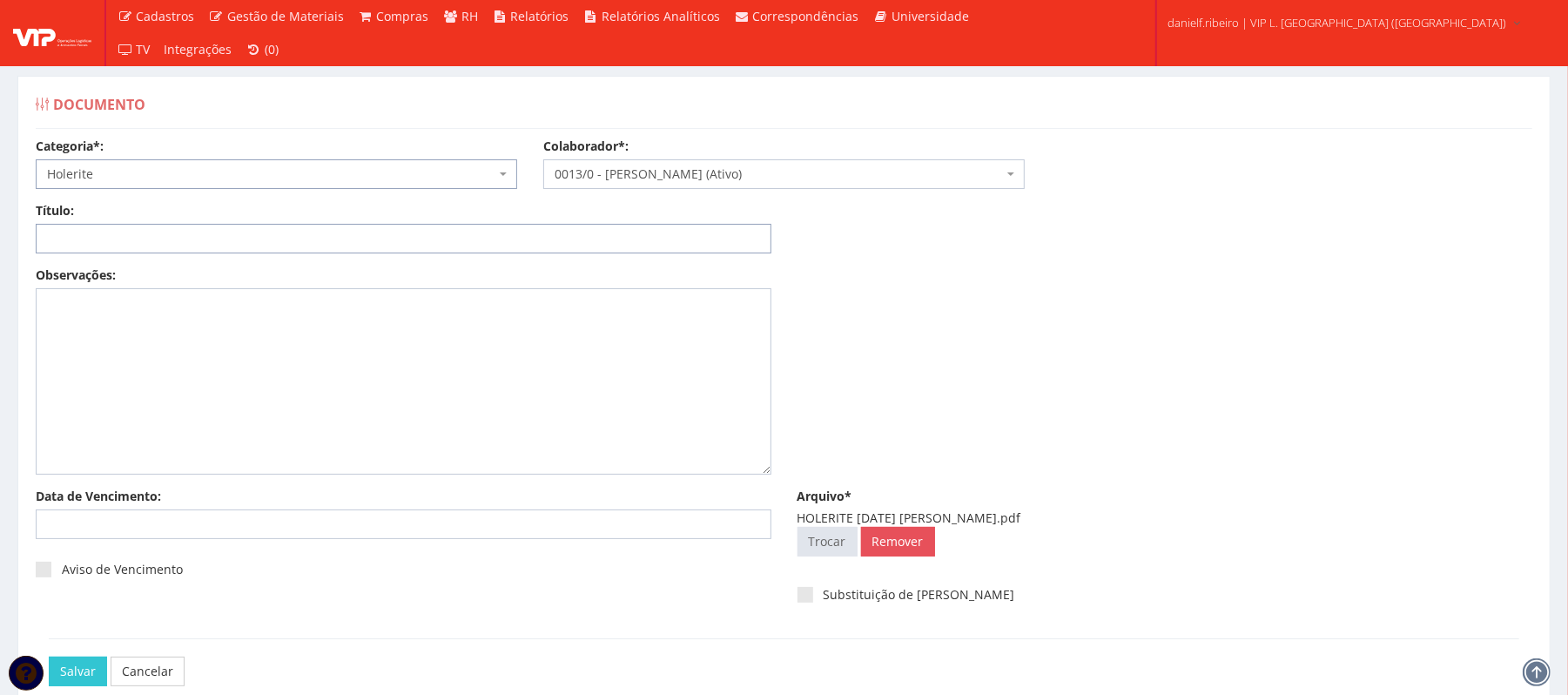
click at [390, 238] on input "Título:" at bounding box center [403, 238] width 736 height 30
paste input "HOLERITE MAI/2025"
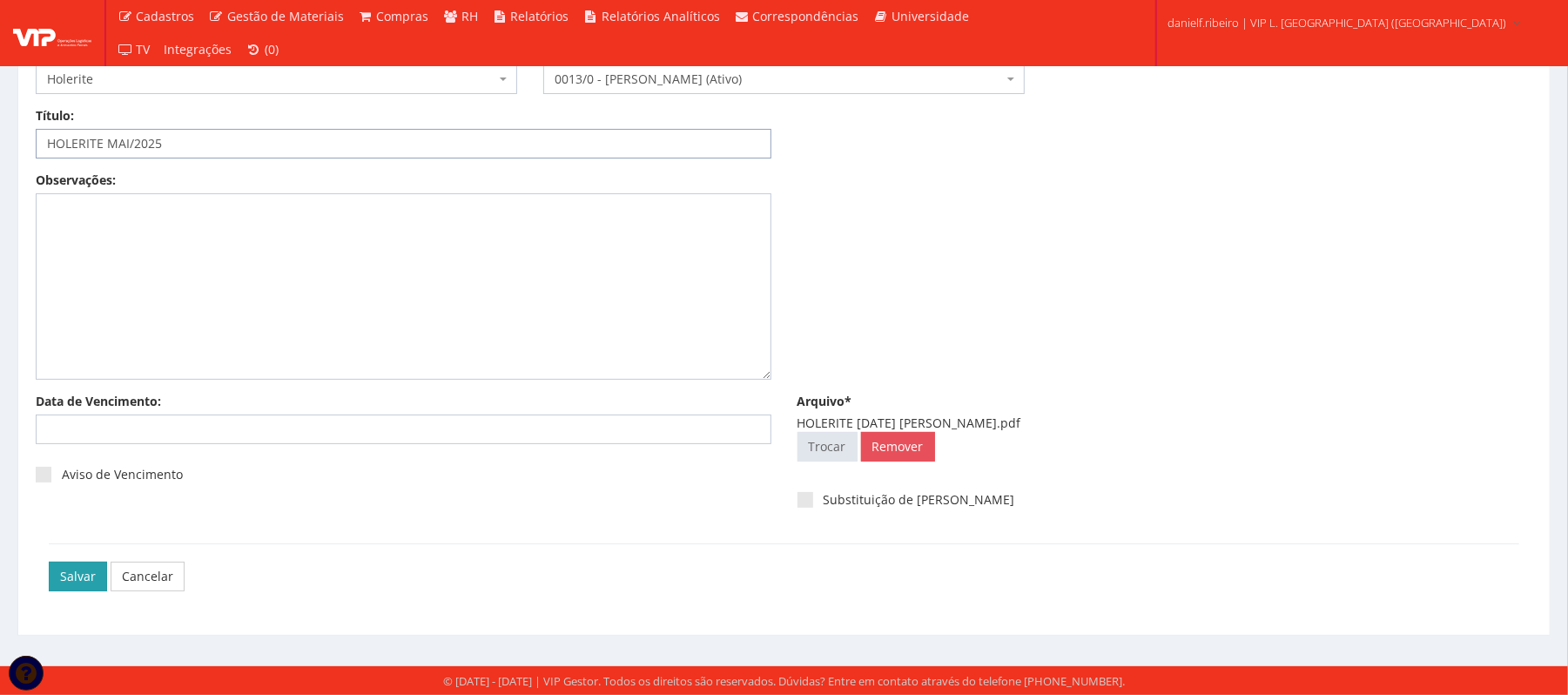
type input "HOLERITE MAI/2025"
click at [62, 572] on input "Salvar" at bounding box center [78, 576] width 58 height 30
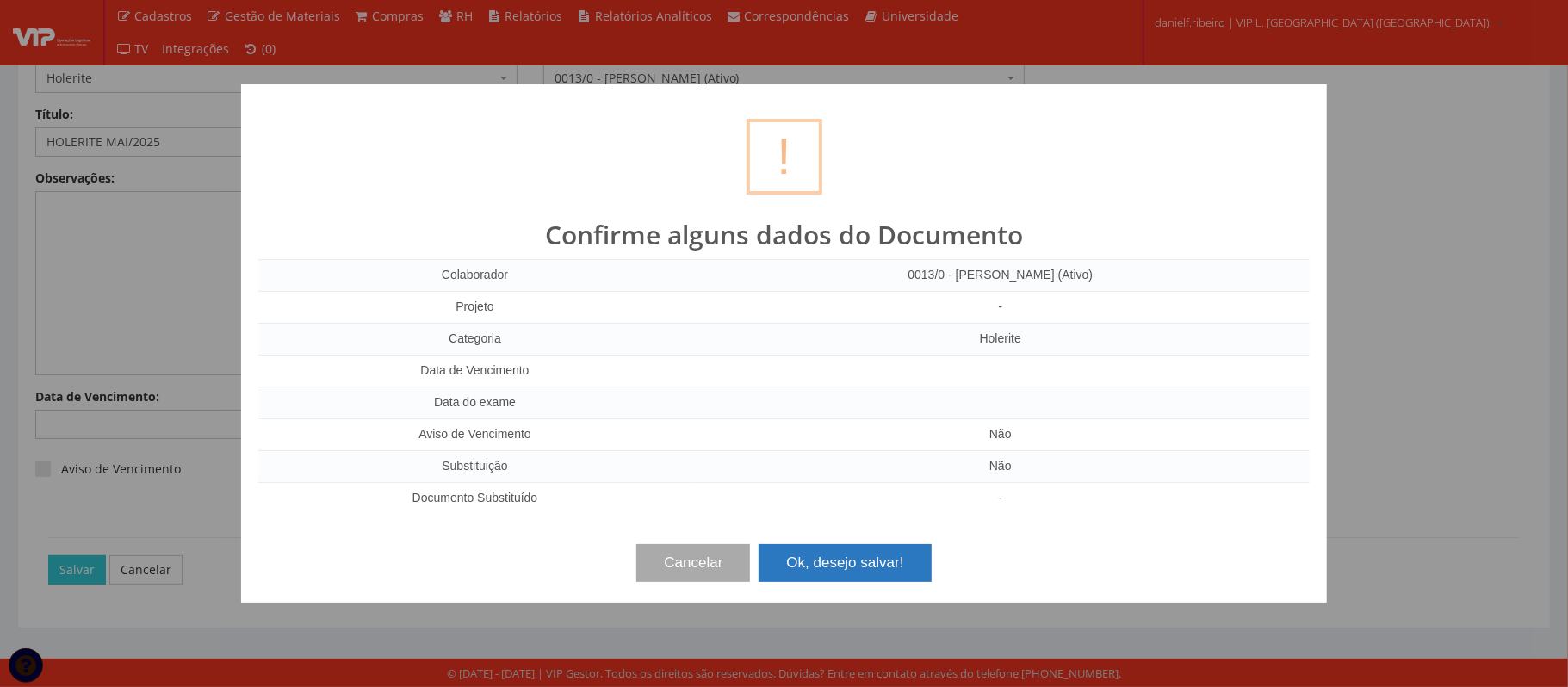
click at [893, 570] on button "Ok, desejo salvar!" at bounding box center [845, 563] width 172 height 38
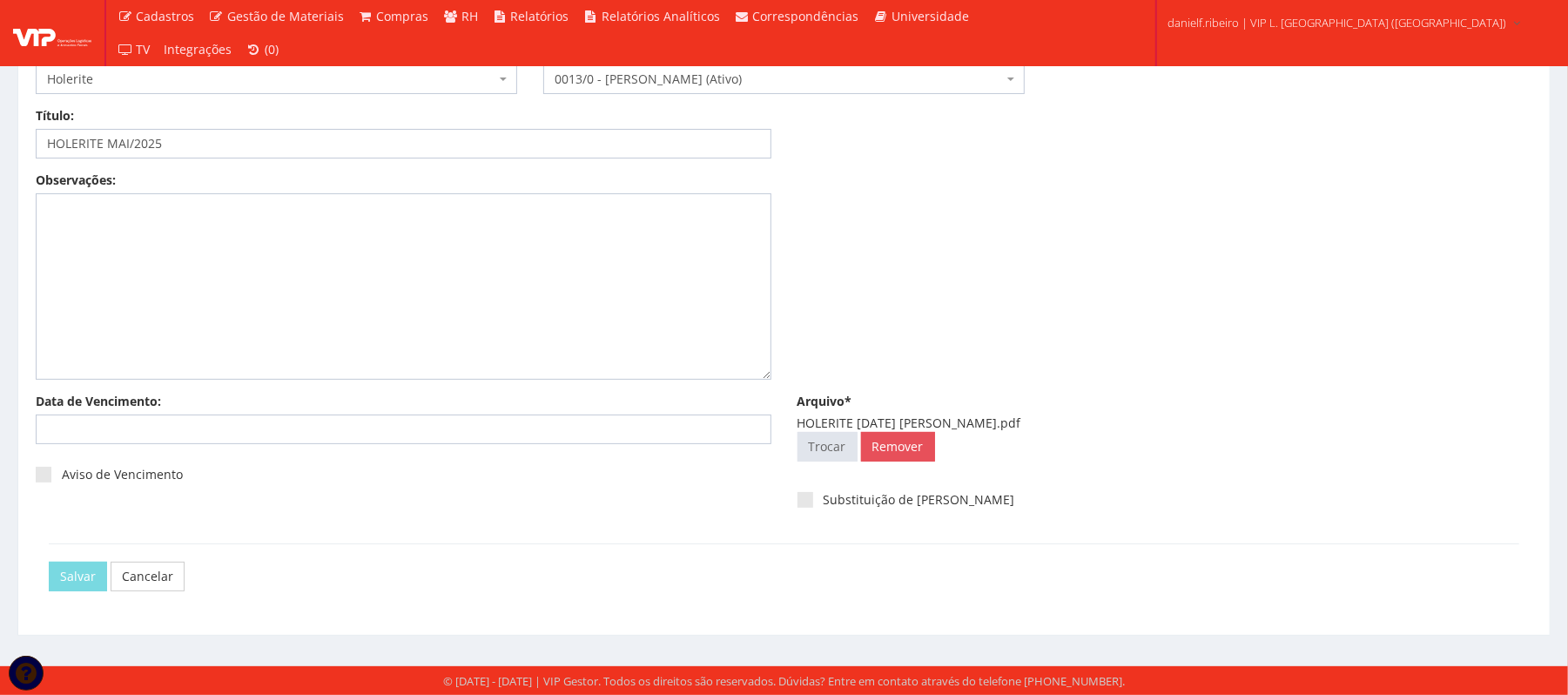
scroll to position [0, 0]
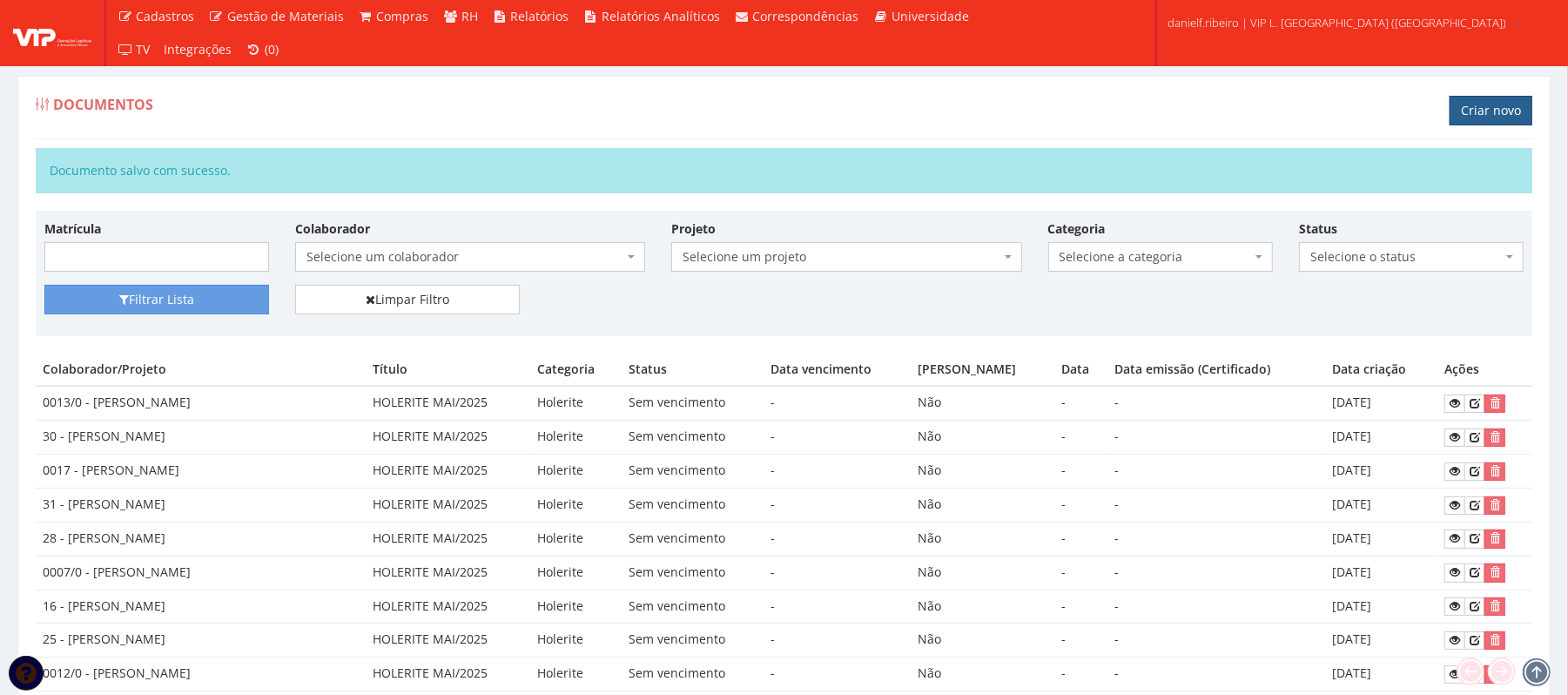
click at [1464, 110] on link "Criar novo" at bounding box center [1490, 110] width 82 height 30
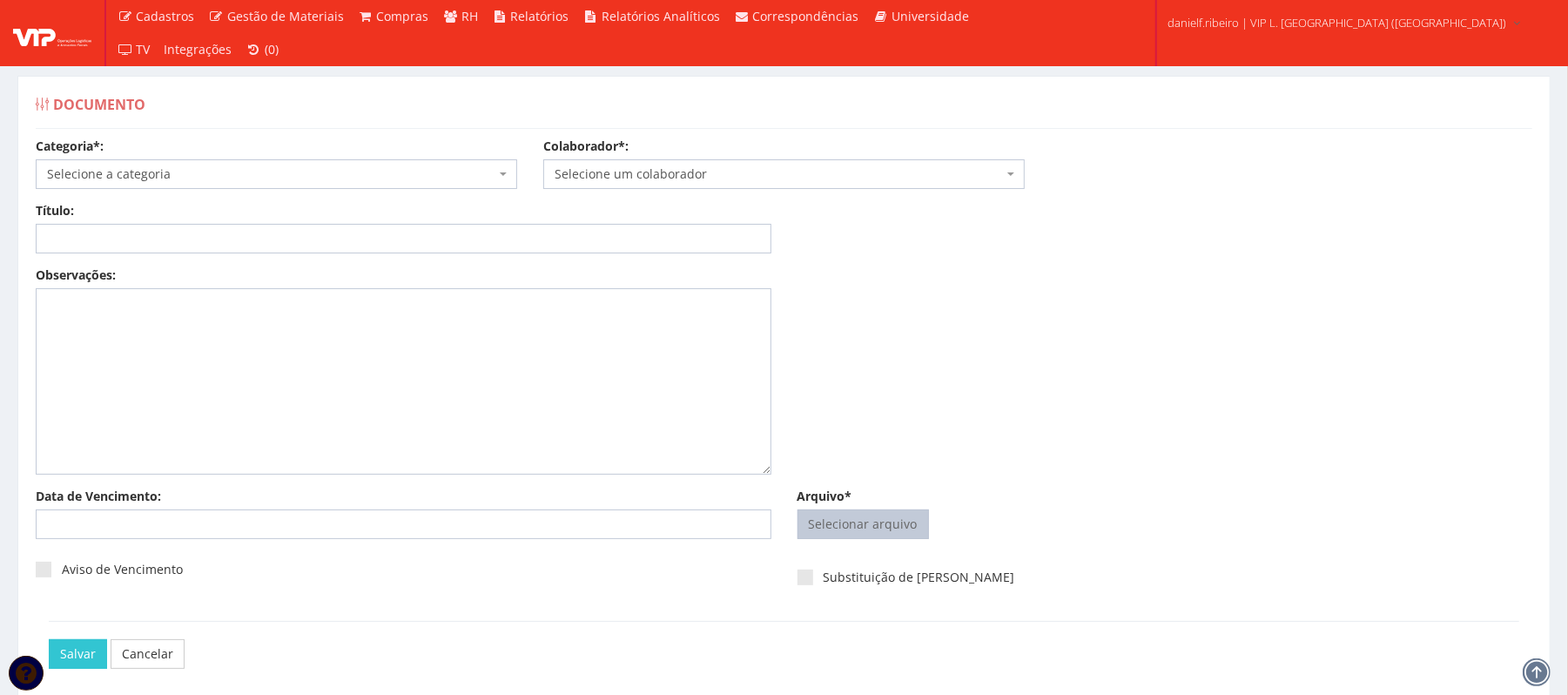
click at [879, 538] on input "Arquivo*" at bounding box center [863, 524] width 130 height 28
type input "C:\fakepath\HOLERITE [DATE] UANDERSON DE [PERSON_NAME].pdf"
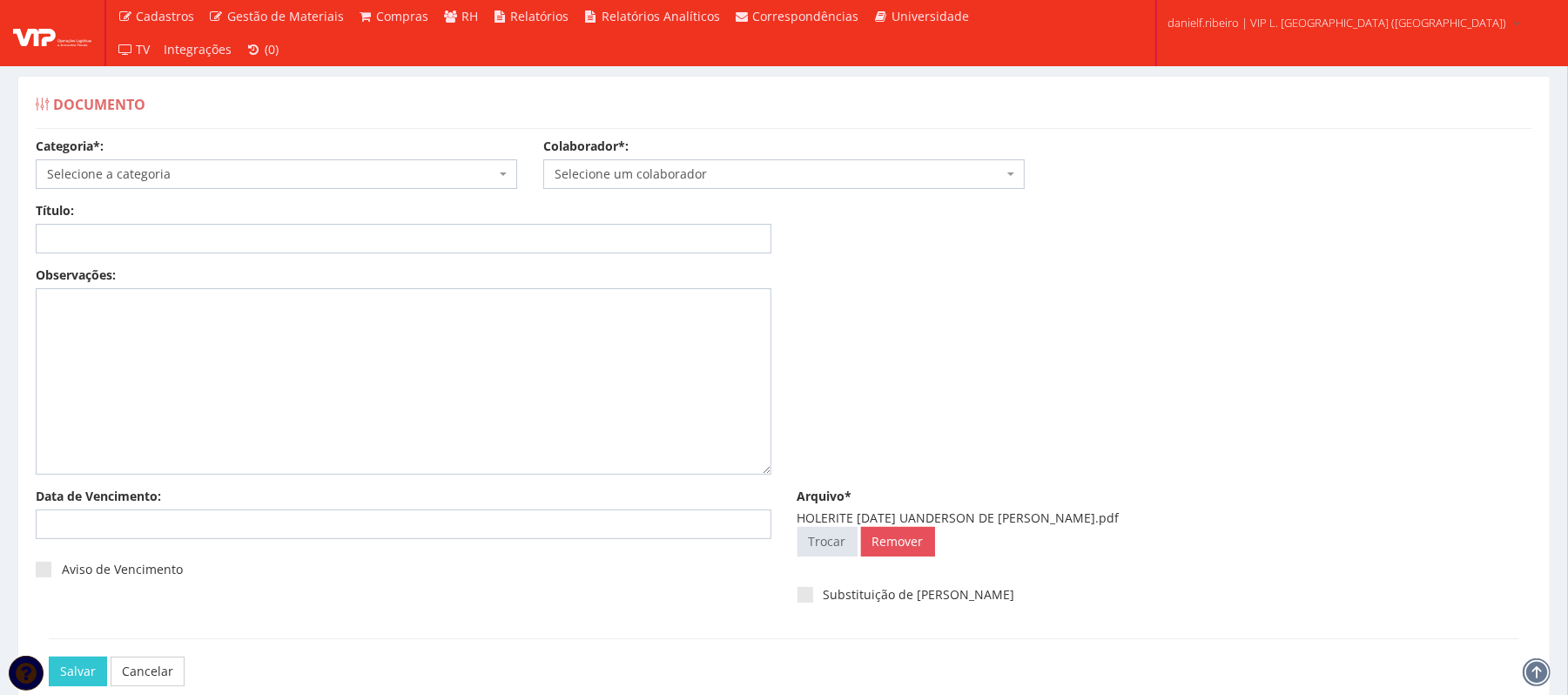
click at [672, 178] on span "Selecione um colaborador" at bounding box center [778, 174] width 448 height 17
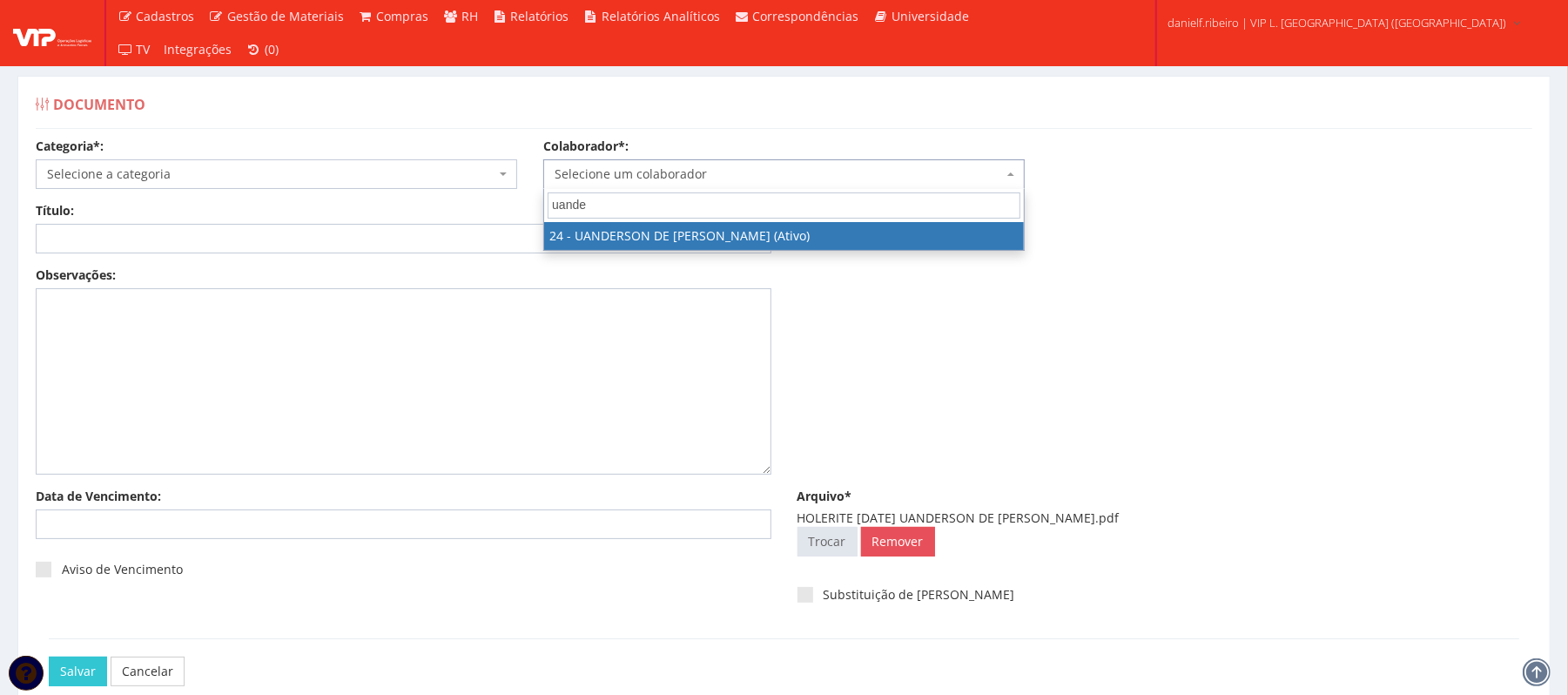
type input "uander"
select select "3724"
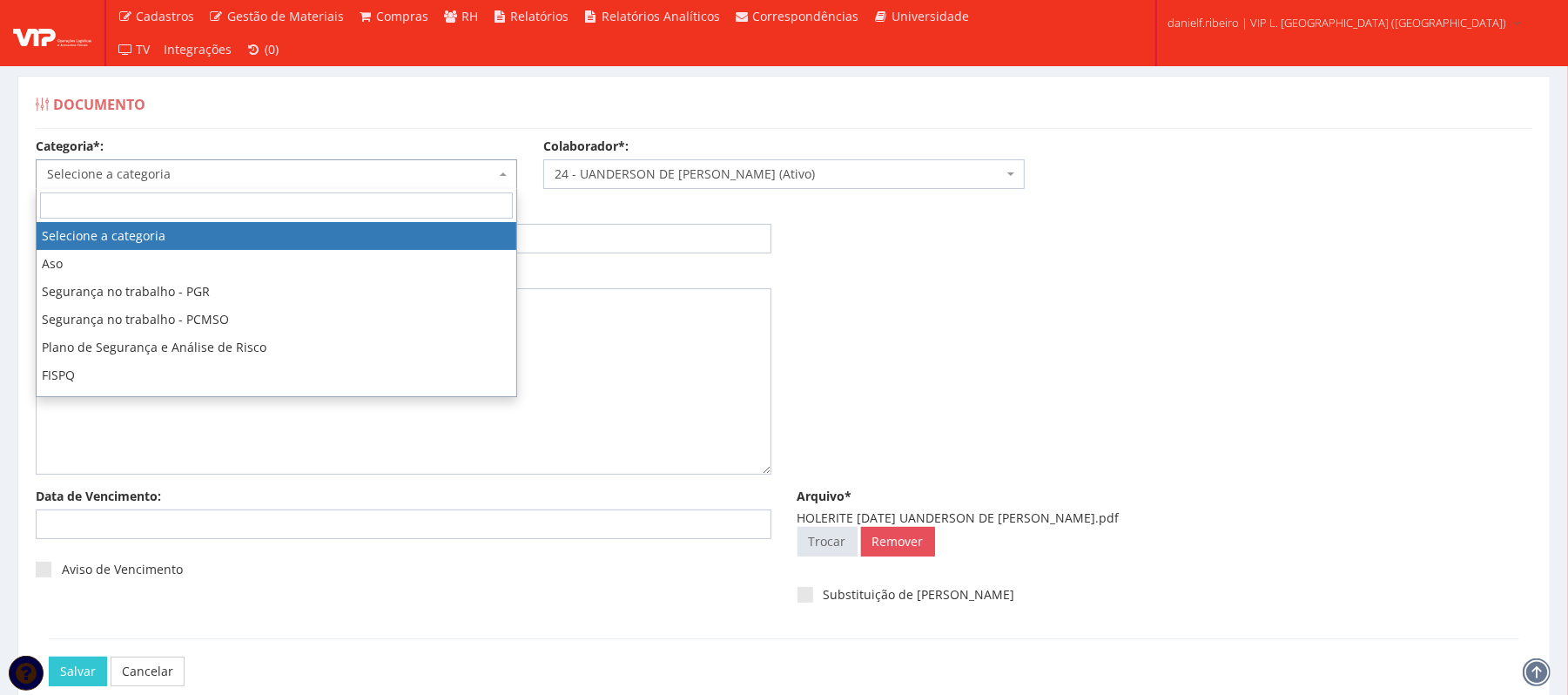
click at [349, 182] on span "Selecione a categoria" at bounding box center [271, 174] width 448 height 17
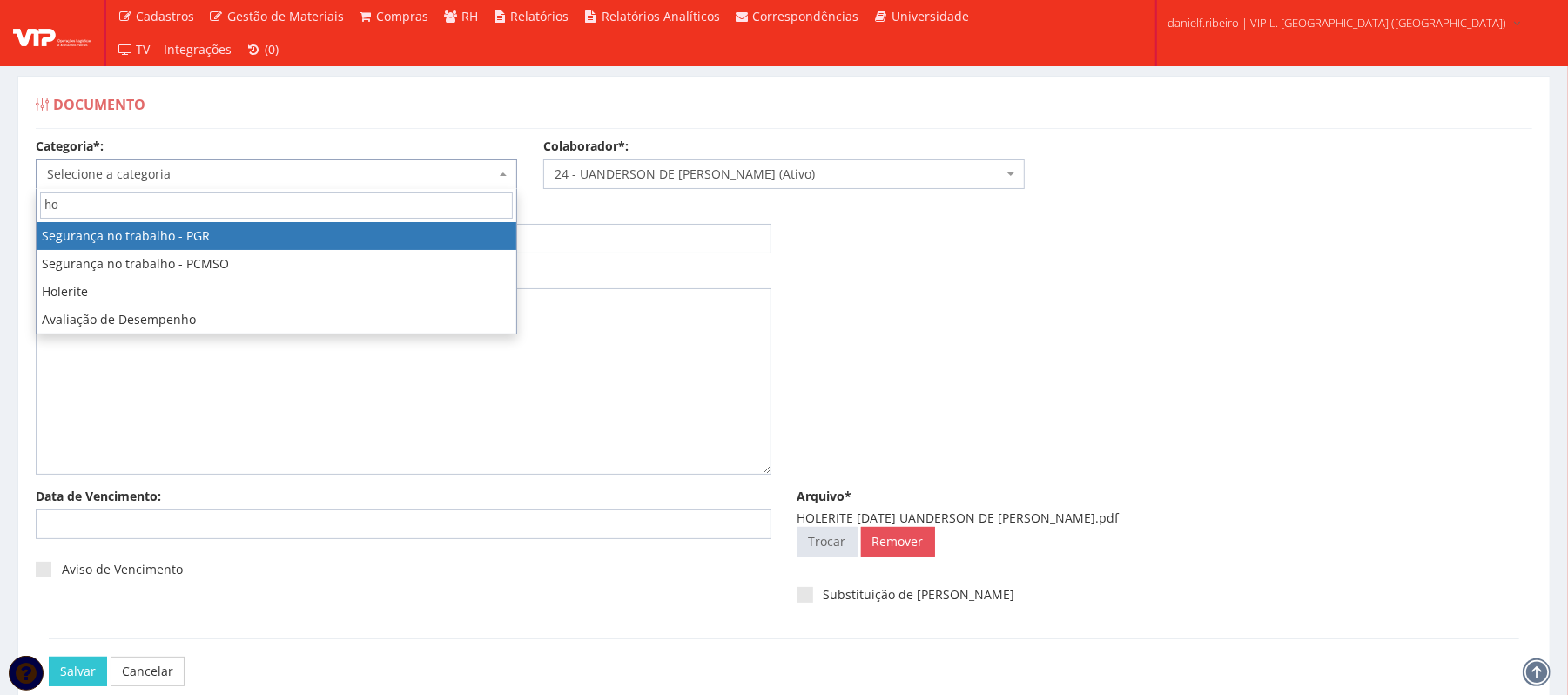
type input "hol"
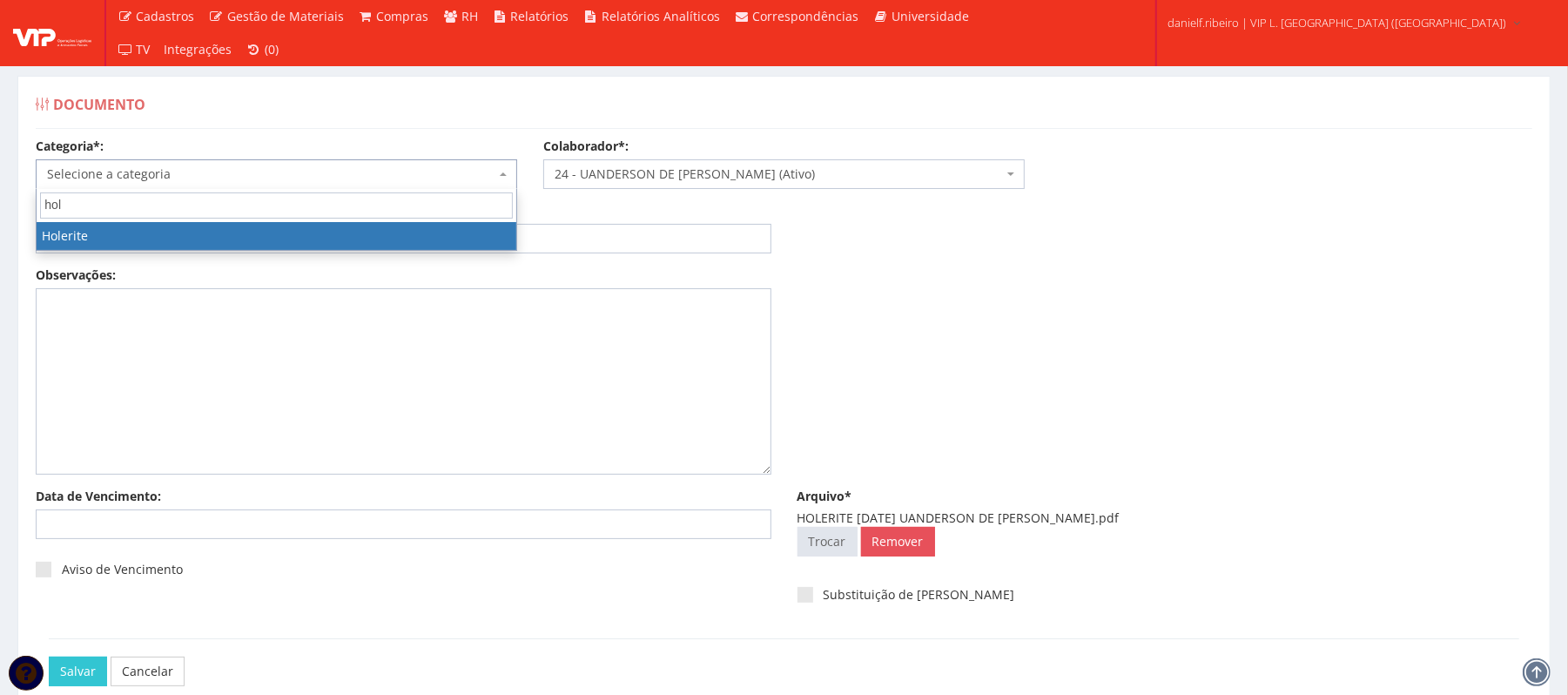
select select "holerite"
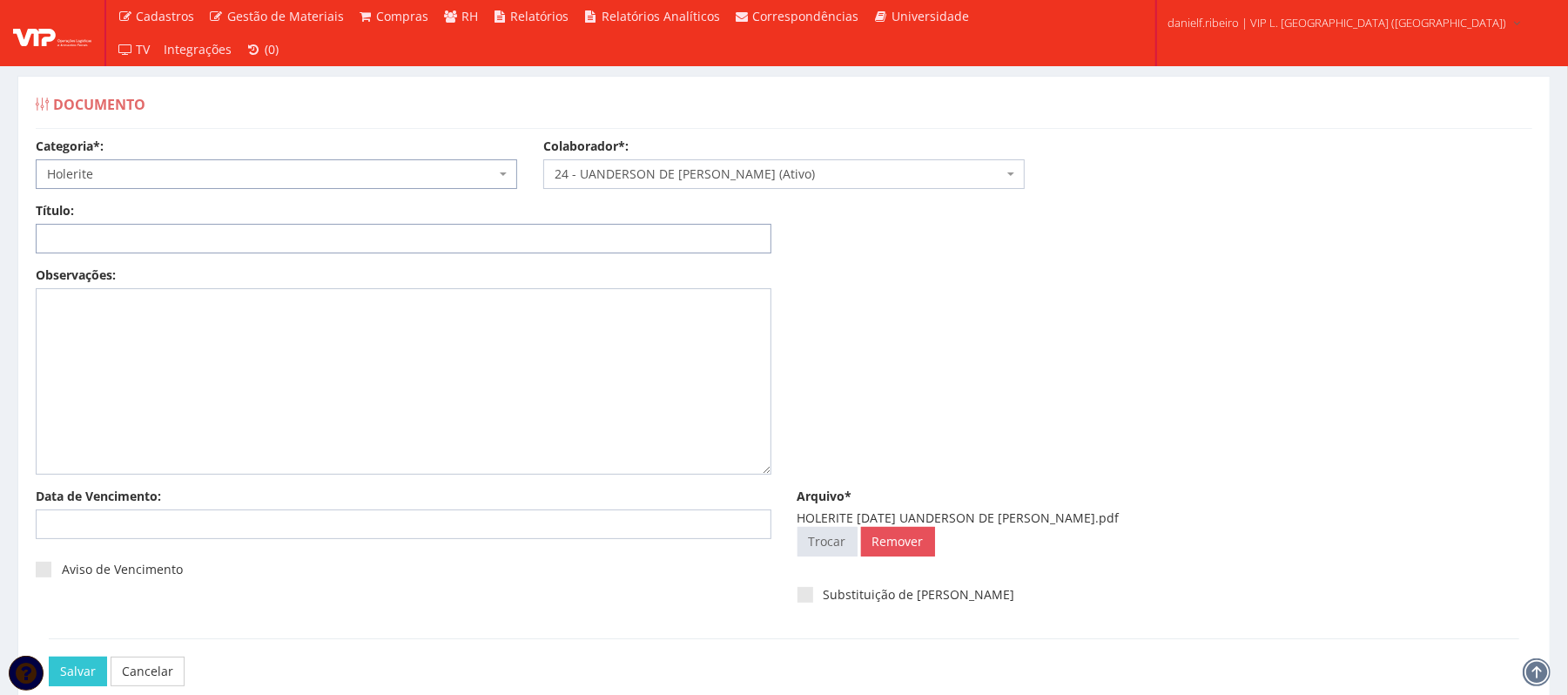
click at [300, 234] on input "Título:" at bounding box center [403, 238] width 736 height 30
paste input "HOLERITE MAI/2025"
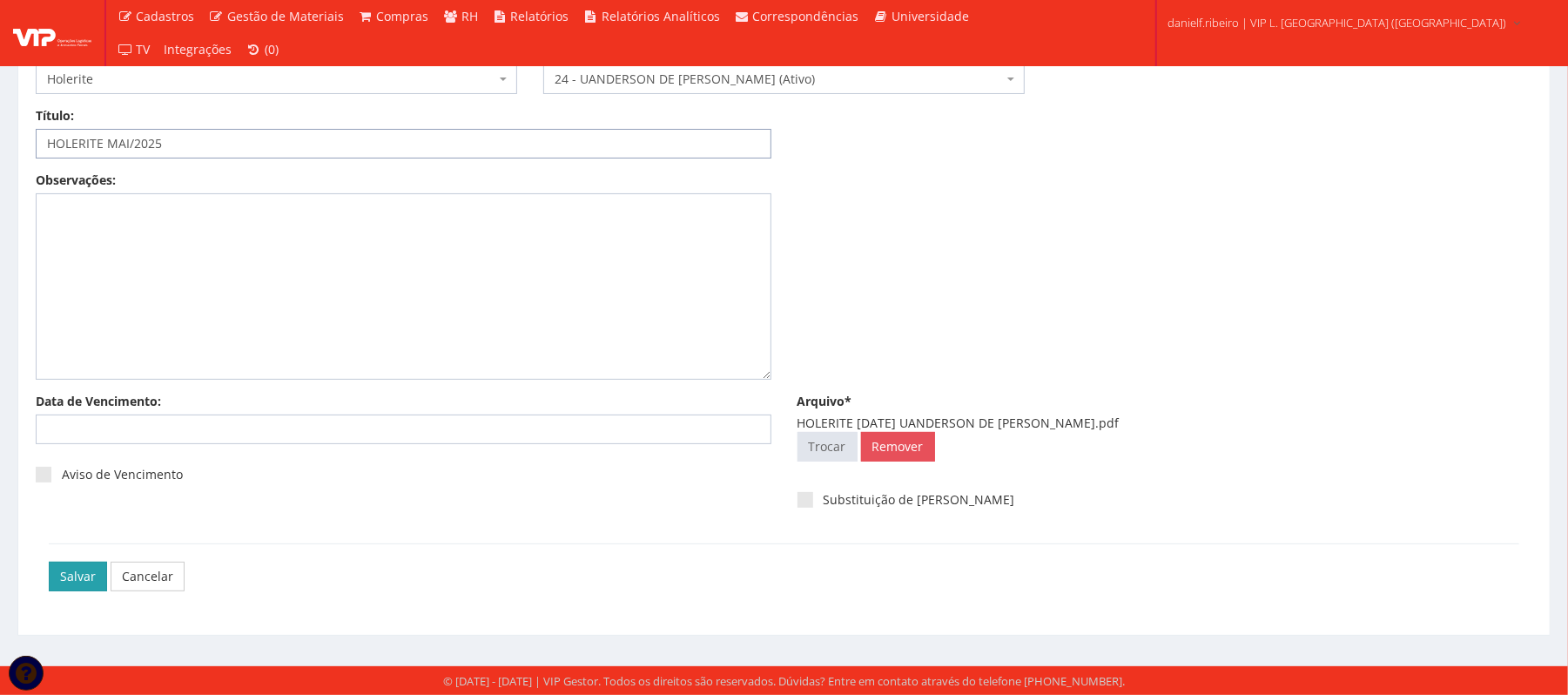
type input "HOLERITE MAI/2025"
click at [78, 578] on input "Salvar" at bounding box center [78, 576] width 58 height 30
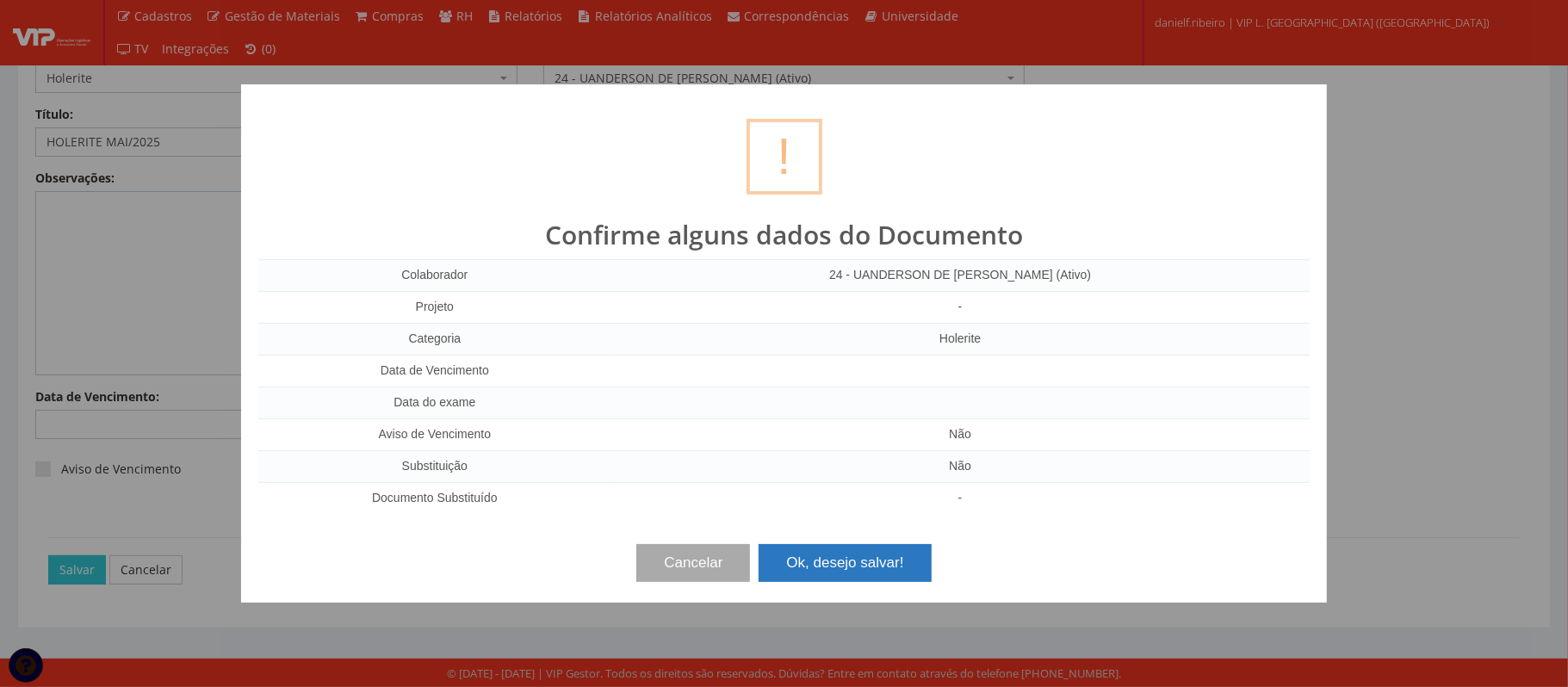
click at [915, 556] on button "Ok, desejo salvar!" at bounding box center [845, 563] width 172 height 38
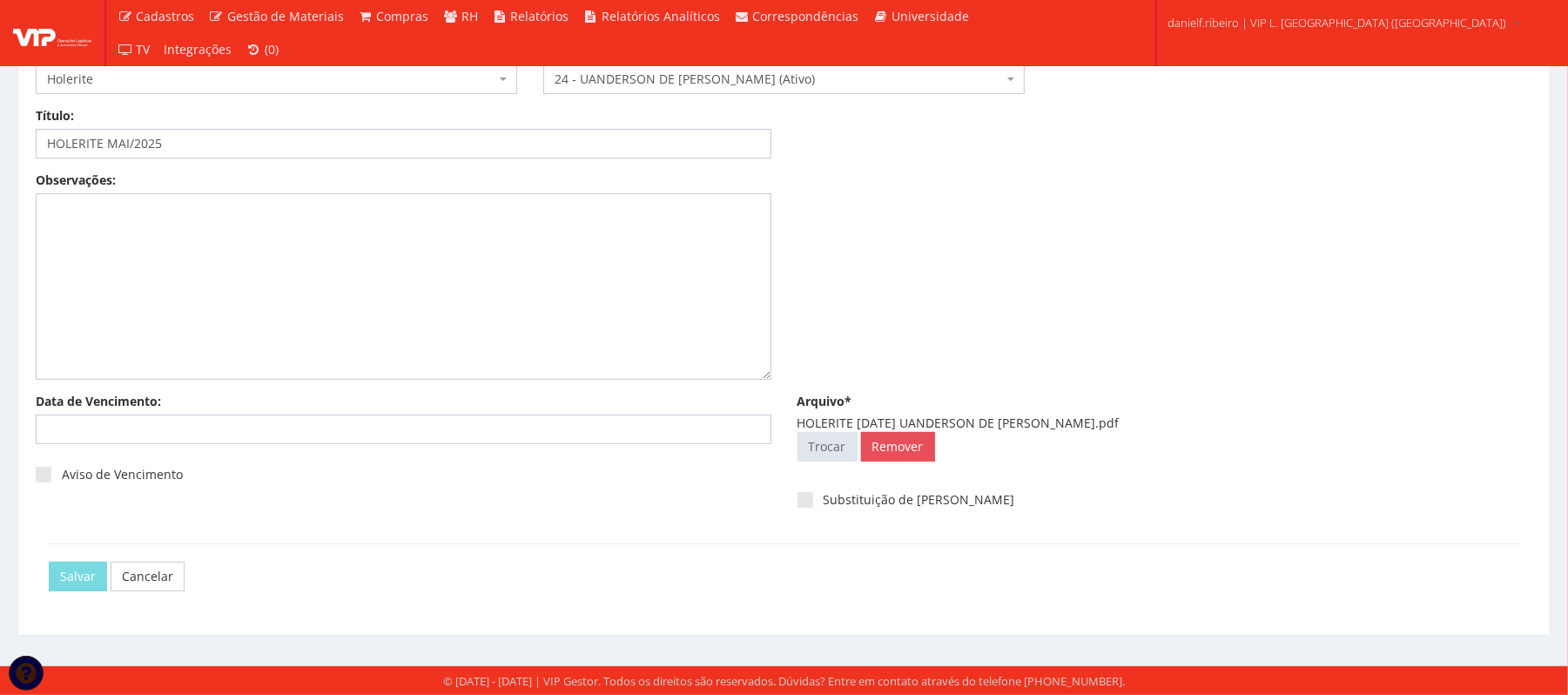
scroll to position [0, 0]
